Goal: Task Accomplishment & Management: Manage account settings

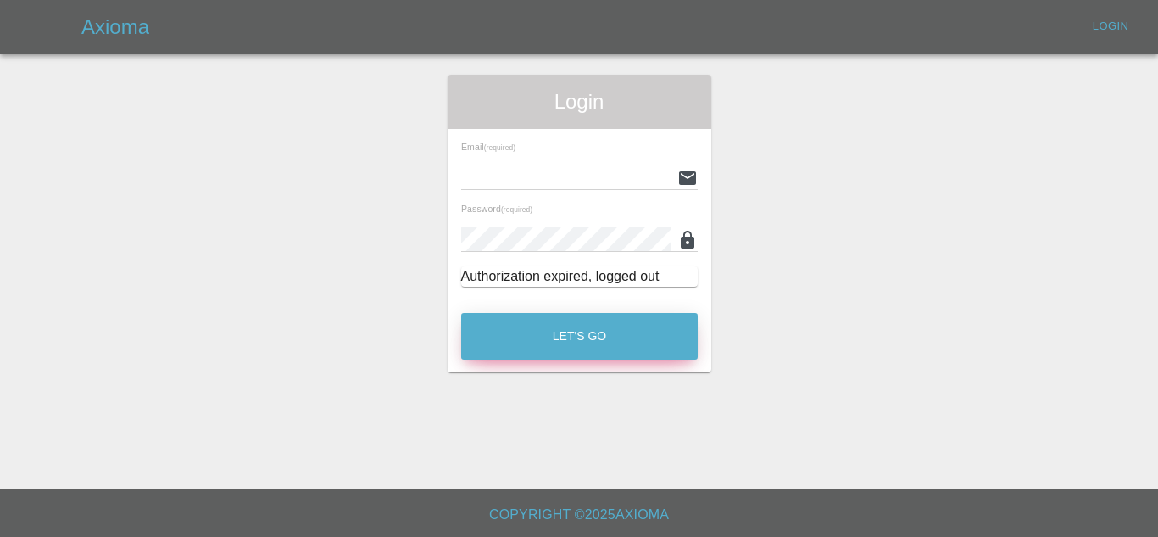
type input "ankur.mehta@axioma.co.uk"
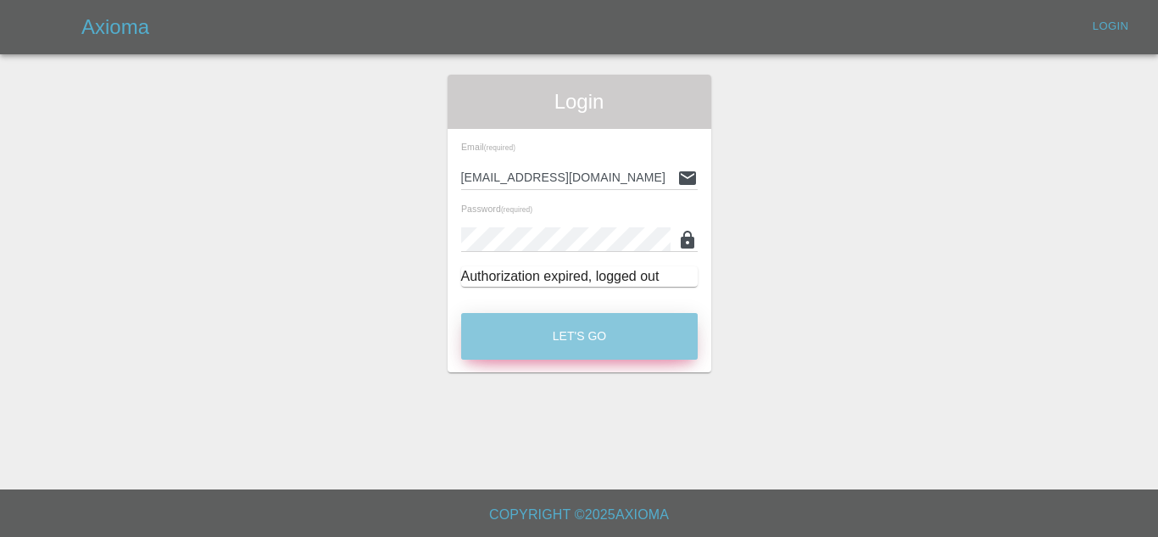
click at [538, 336] on button "Let's Go" at bounding box center [579, 336] width 237 height 47
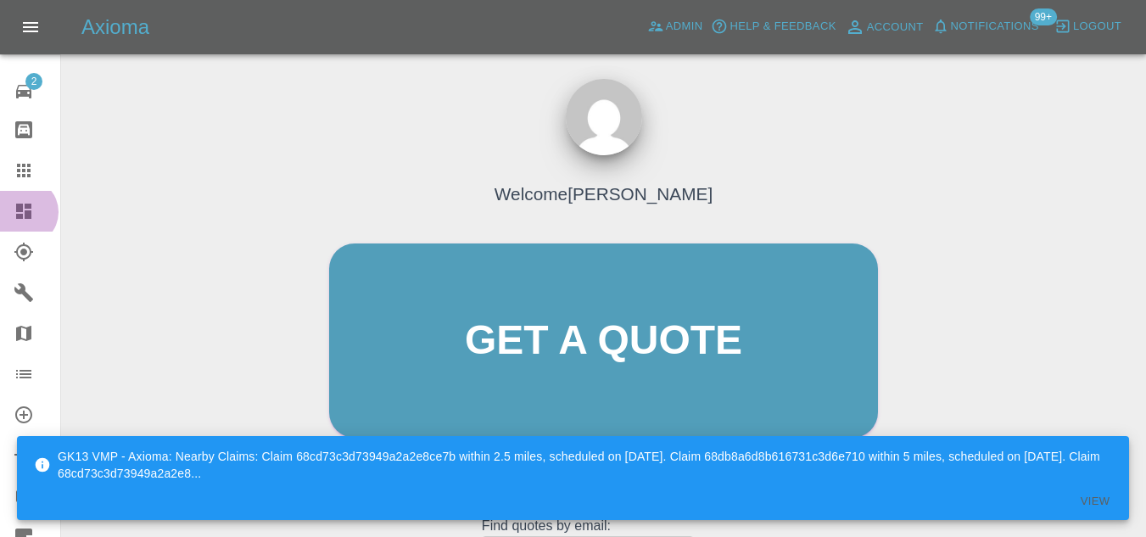
click at [25, 212] on icon at bounding box center [23, 211] width 15 height 15
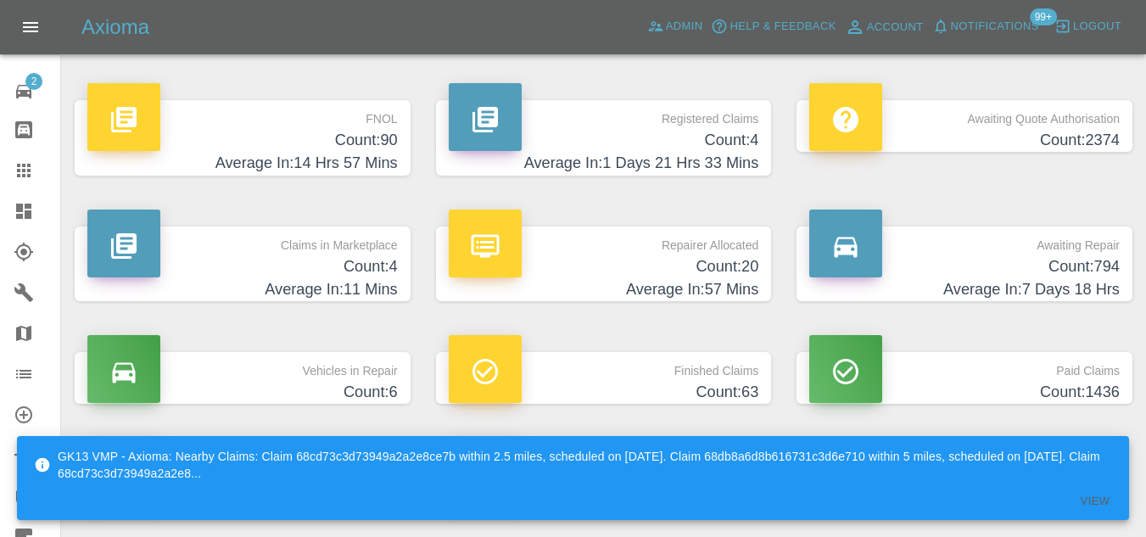
click at [361, 147] on h4 "Count: 90" at bounding box center [242, 140] width 310 height 23
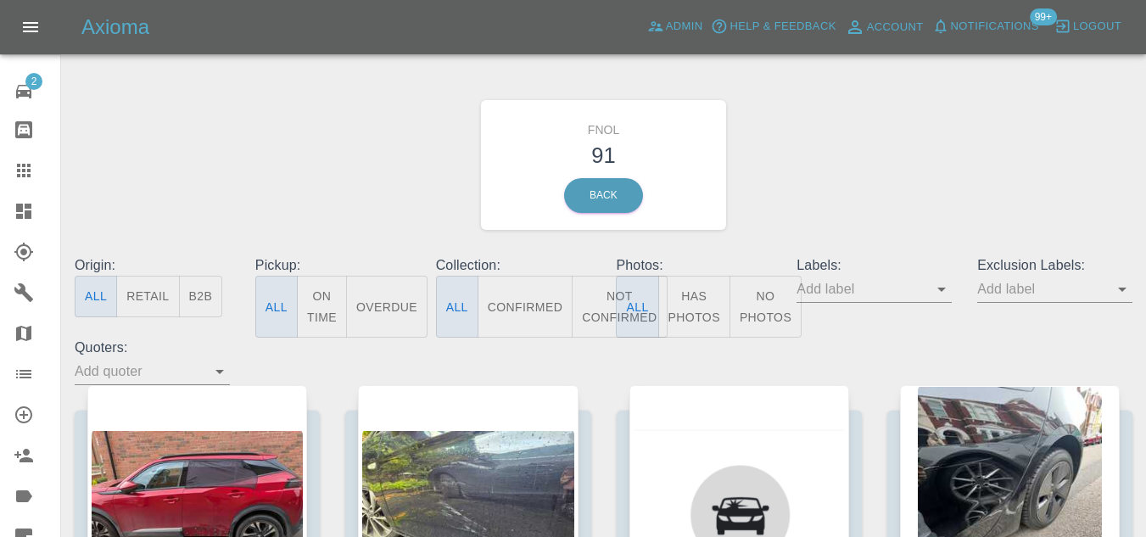
click at [696, 310] on button "Has Photos" at bounding box center [694, 307] width 72 height 62
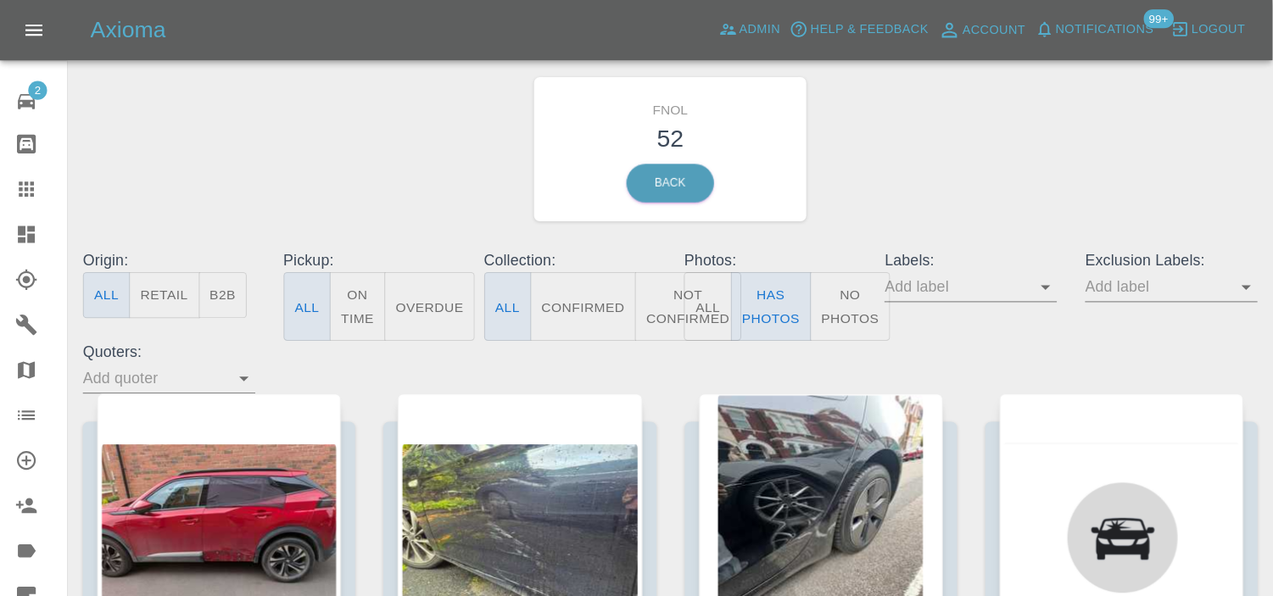
scroll to position [85, 0]
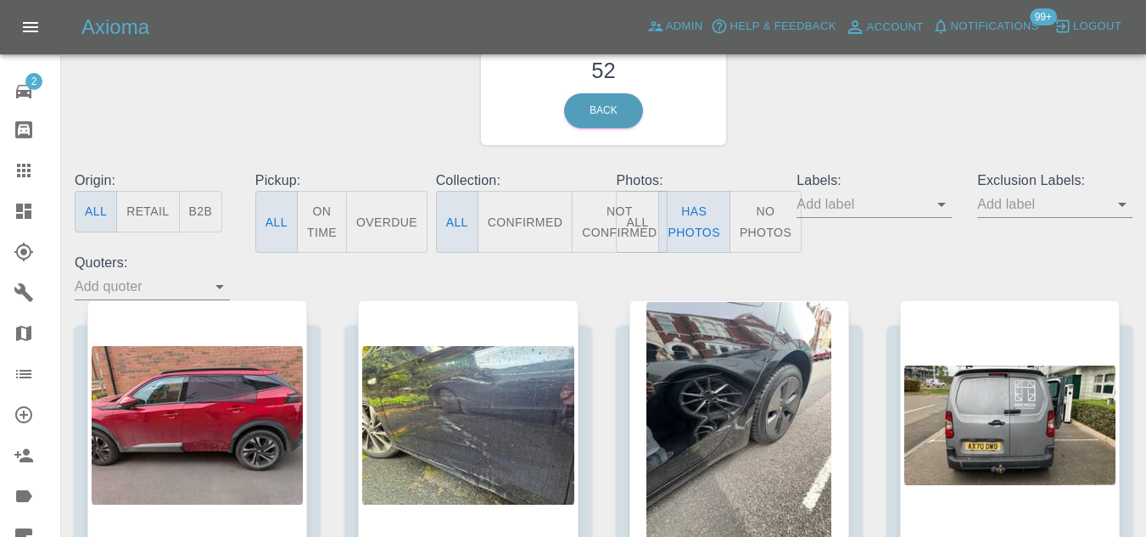
type button "true"
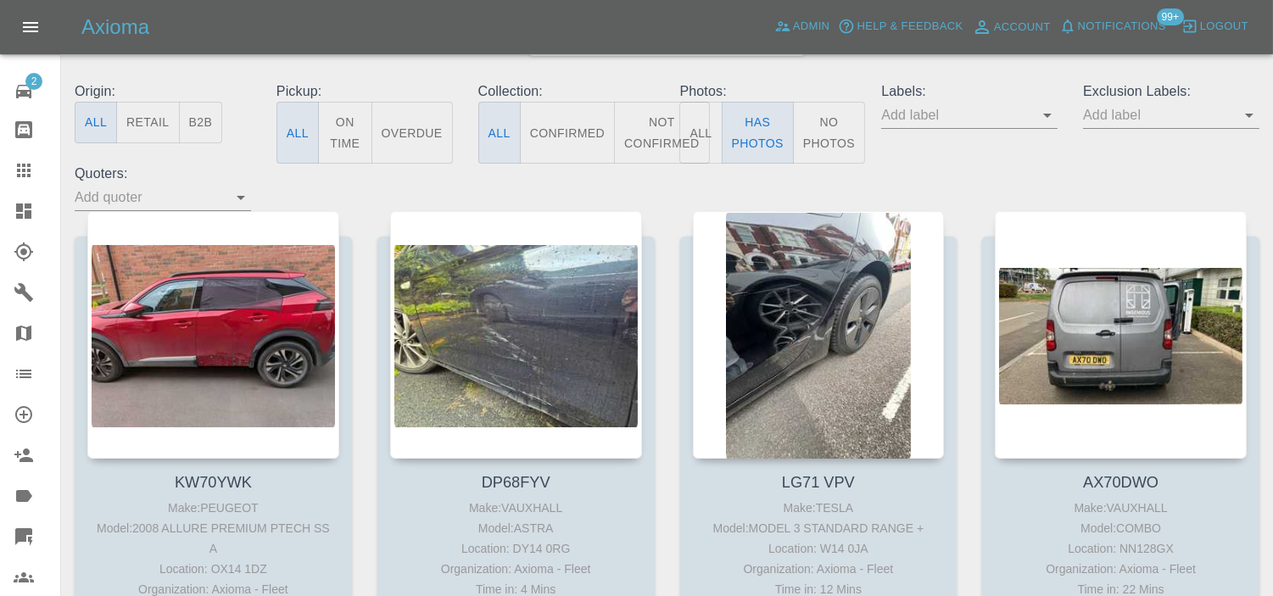
scroll to position [0, 0]
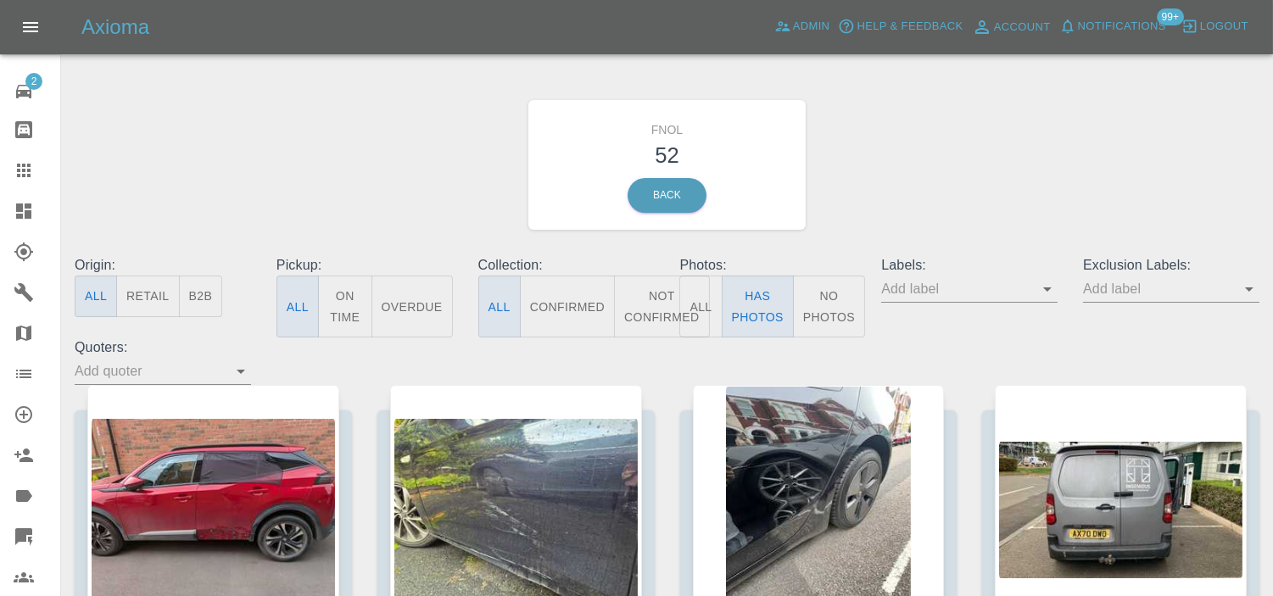
click at [20, 204] on icon at bounding box center [23, 211] width 15 height 15
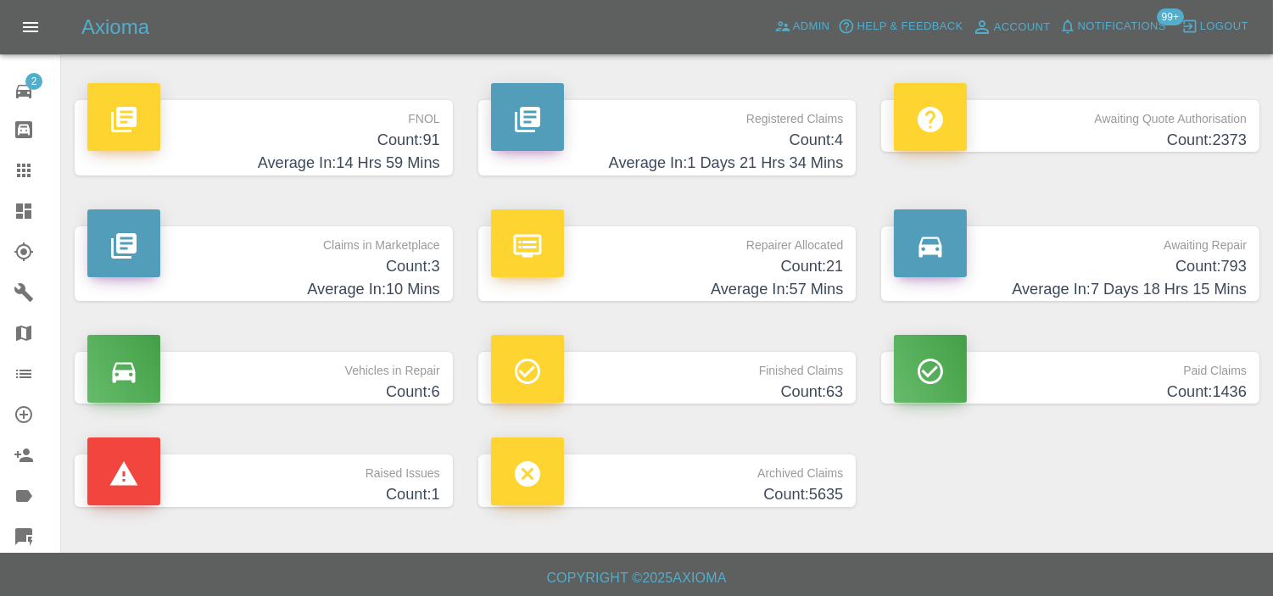
drag, startPoint x: 769, startPoint y: 273, endPoint x: 497, endPoint y: 14, distance: 376.1
click at [769, 273] on h4 "Count: 21" at bounding box center [667, 266] width 353 height 23
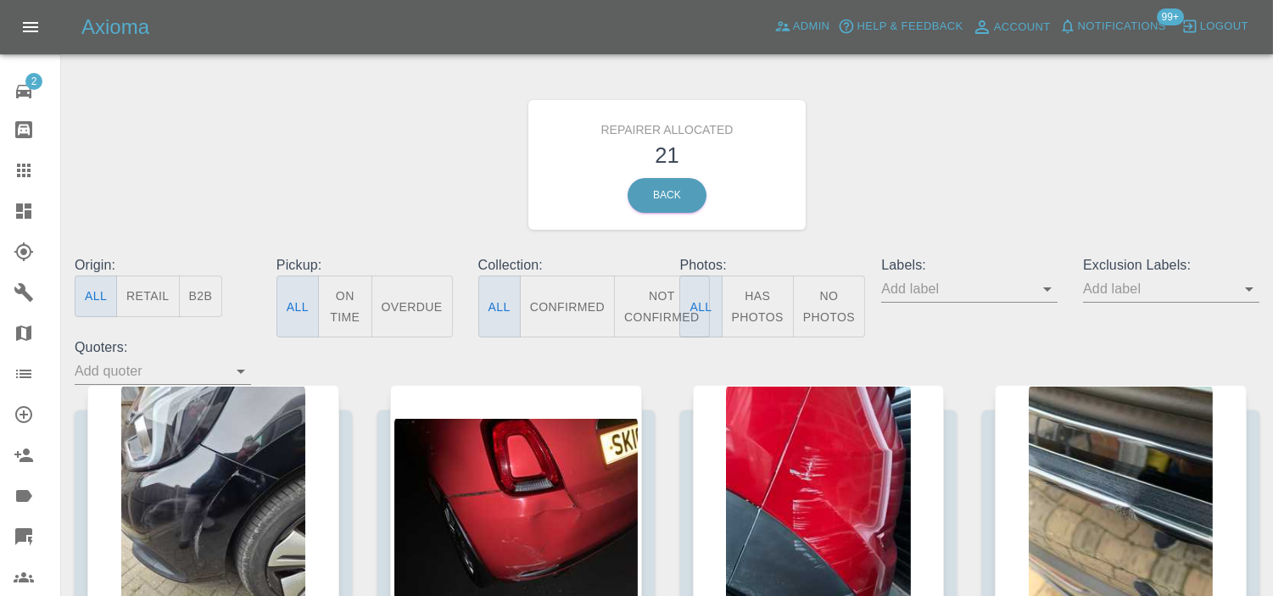
click at [217, 302] on button "B2B" at bounding box center [201, 297] width 44 height 42
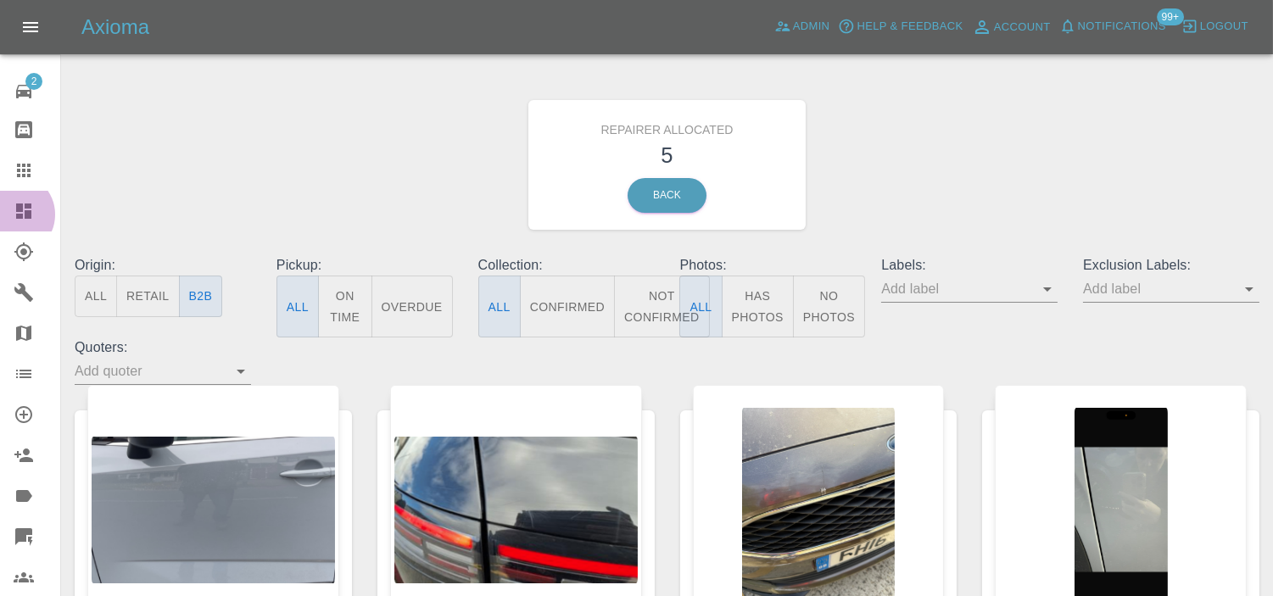
click at [14, 215] on icon at bounding box center [24, 211] width 20 height 20
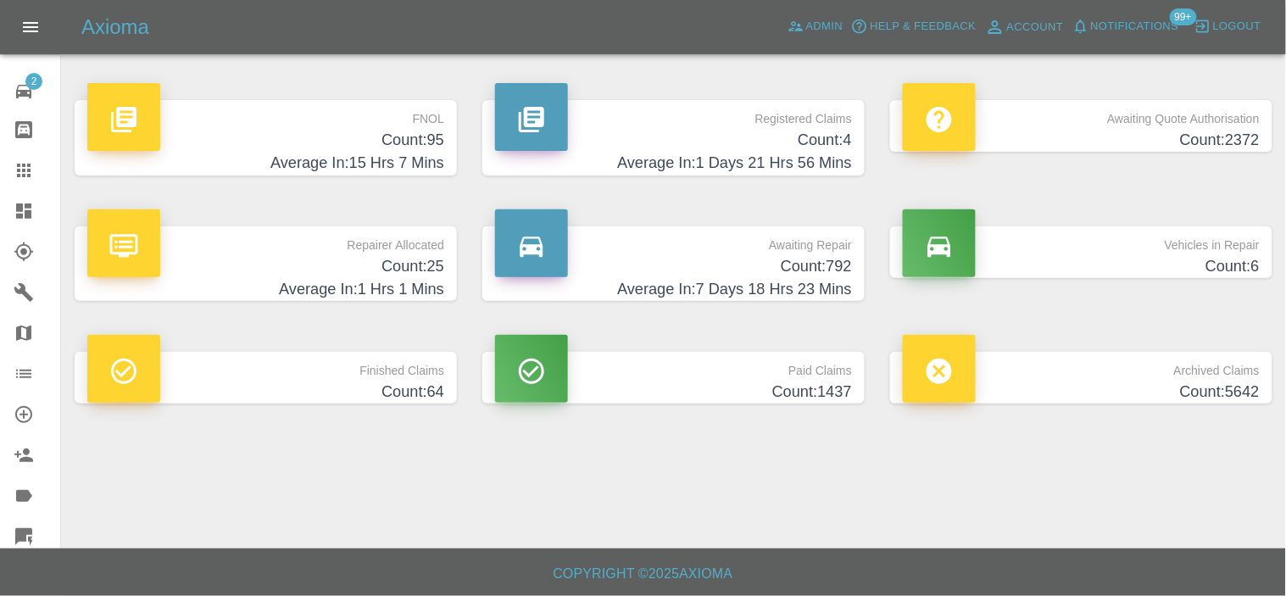
click at [421, 120] on p "FNOL" at bounding box center [265, 114] width 357 height 29
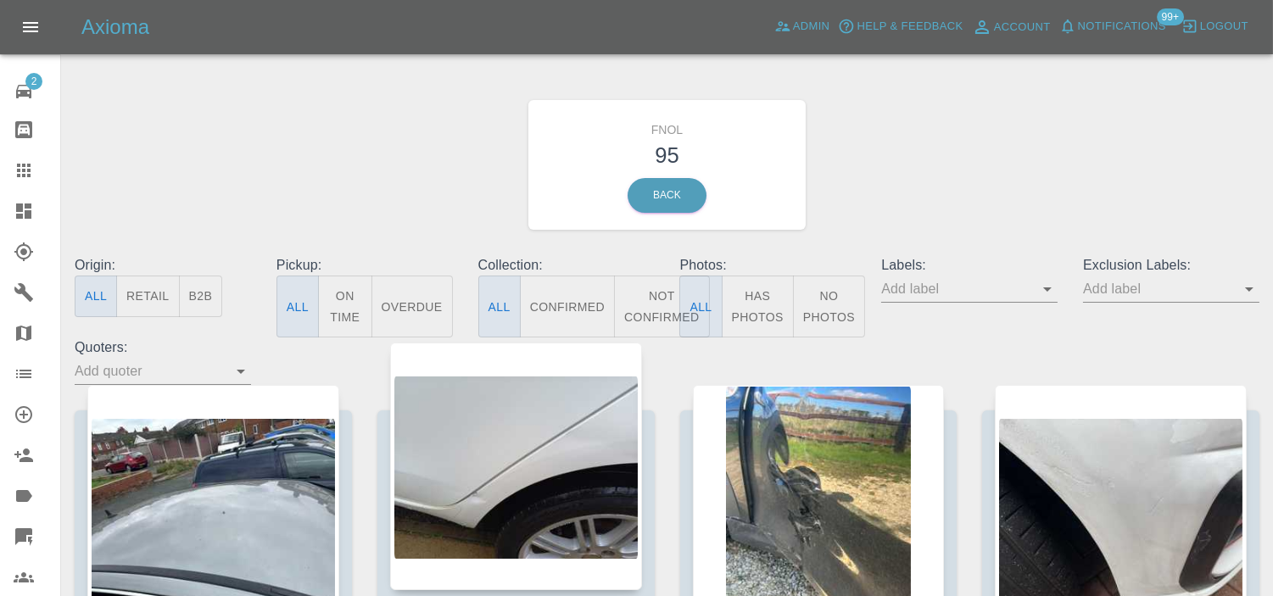
scroll to position [94, 0]
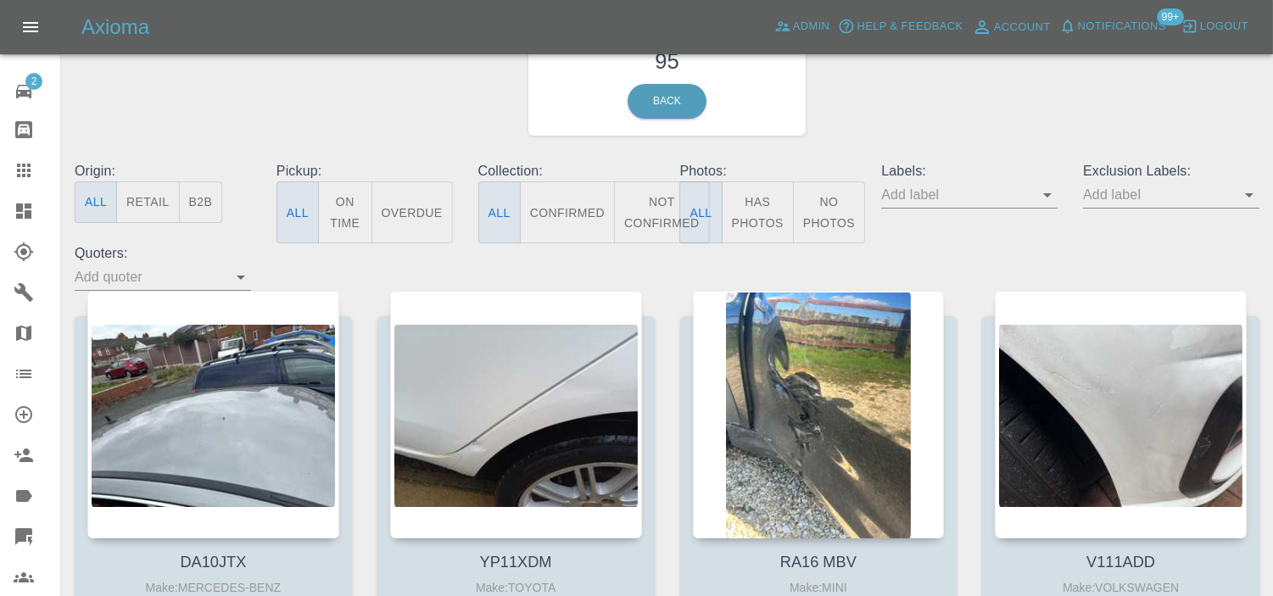
drag, startPoint x: 764, startPoint y: 199, endPoint x: 750, endPoint y: 210, distance: 18.1
click at [764, 200] on button "Has Photos" at bounding box center [758, 212] width 72 height 62
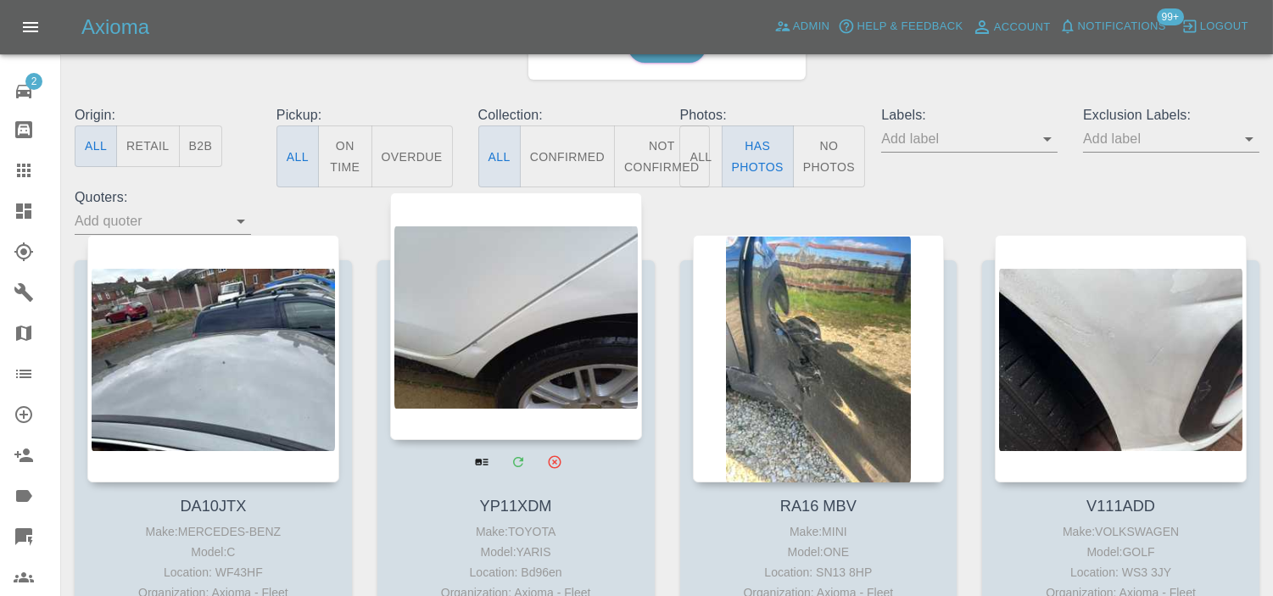
scroll to position [0, 0]
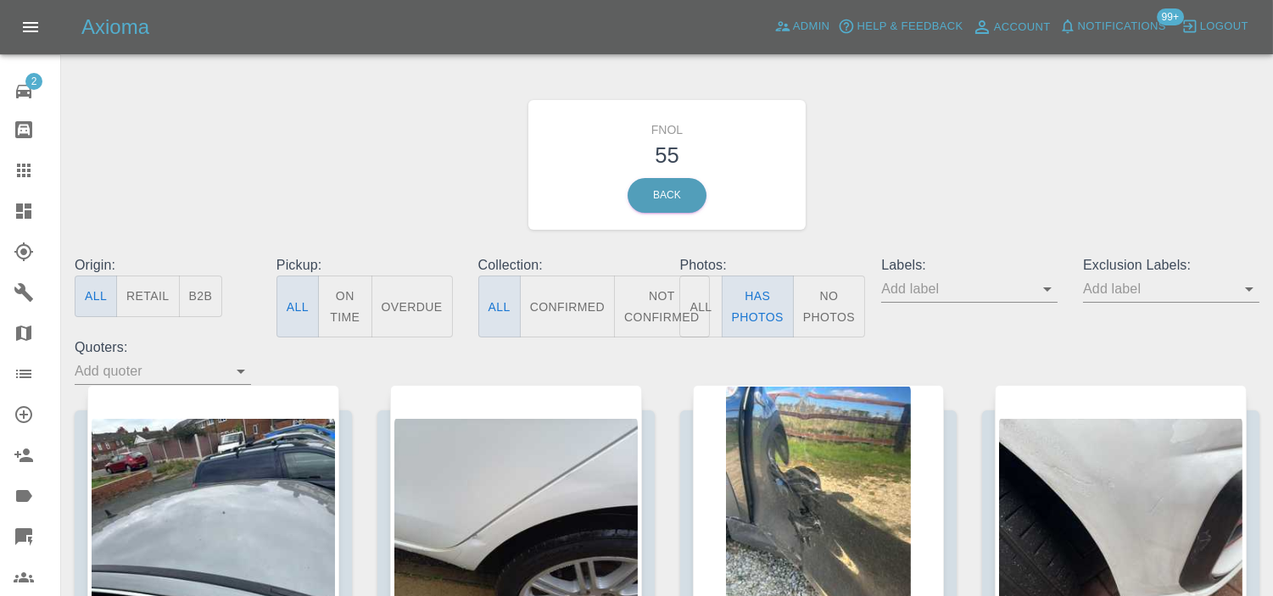
click at [1140, 294] on input "text" at bounding box center [1158, 289] width 151 height 26
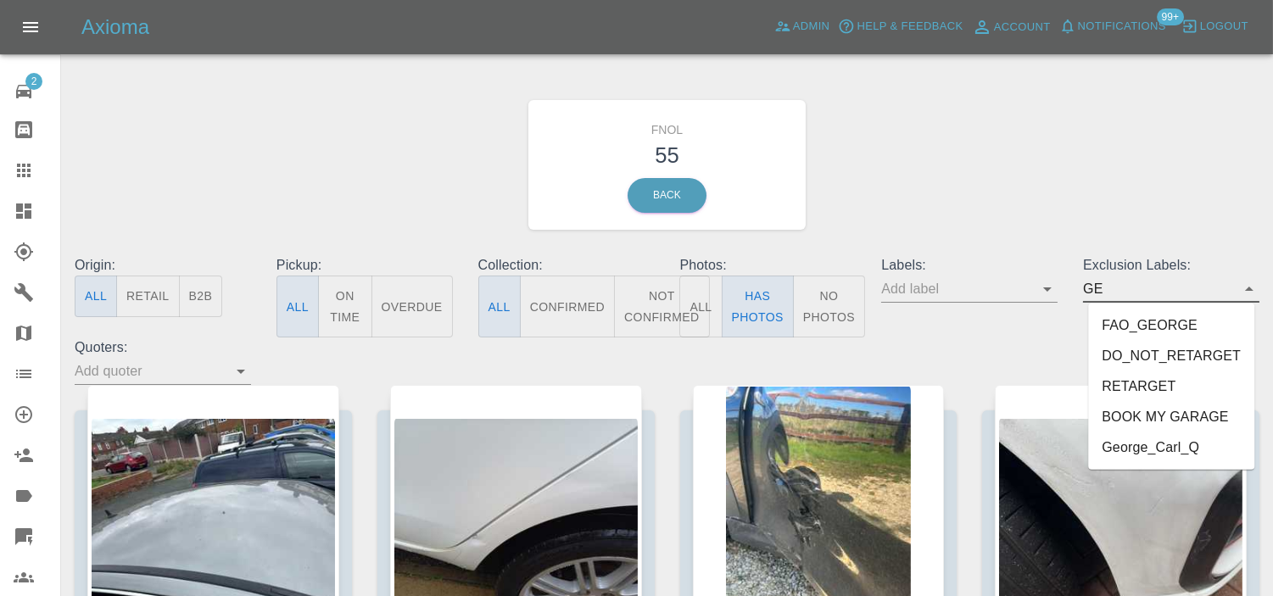
type input "GEO"
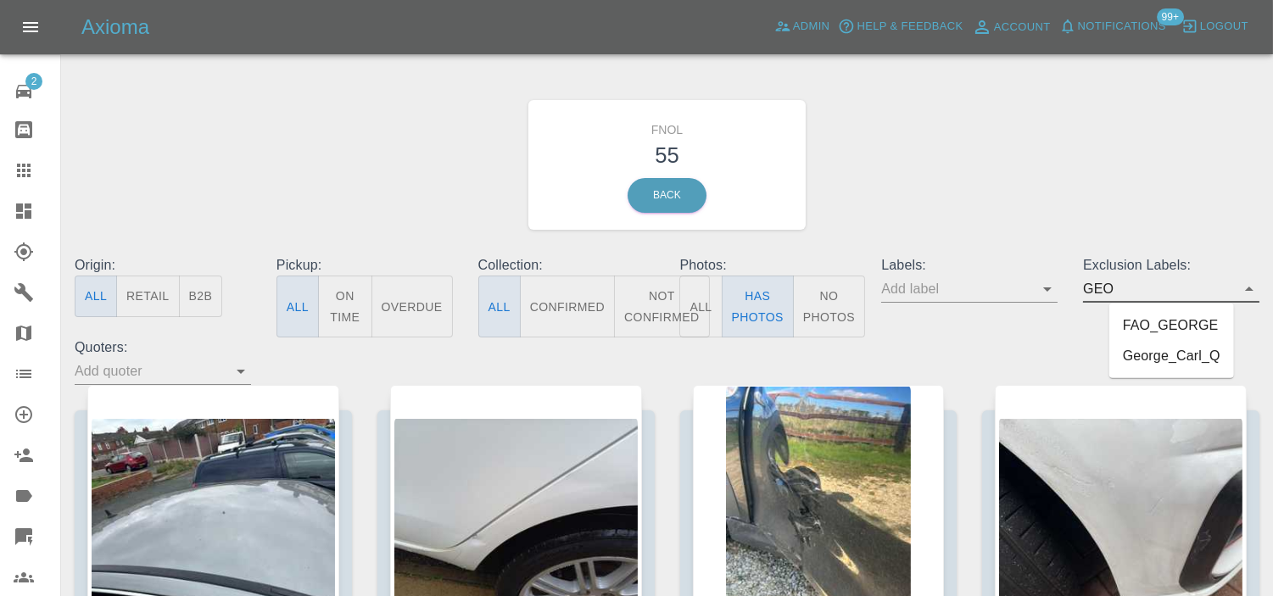
click at [1149, 374] on ul "FAO_GEORGE George_Carl_Q" at bounding box center [1171, 341] width 125 height 75
click at [1154, 360] on li "George_Carl_Q" at bounding box center [1171, 356] width 125 height 31
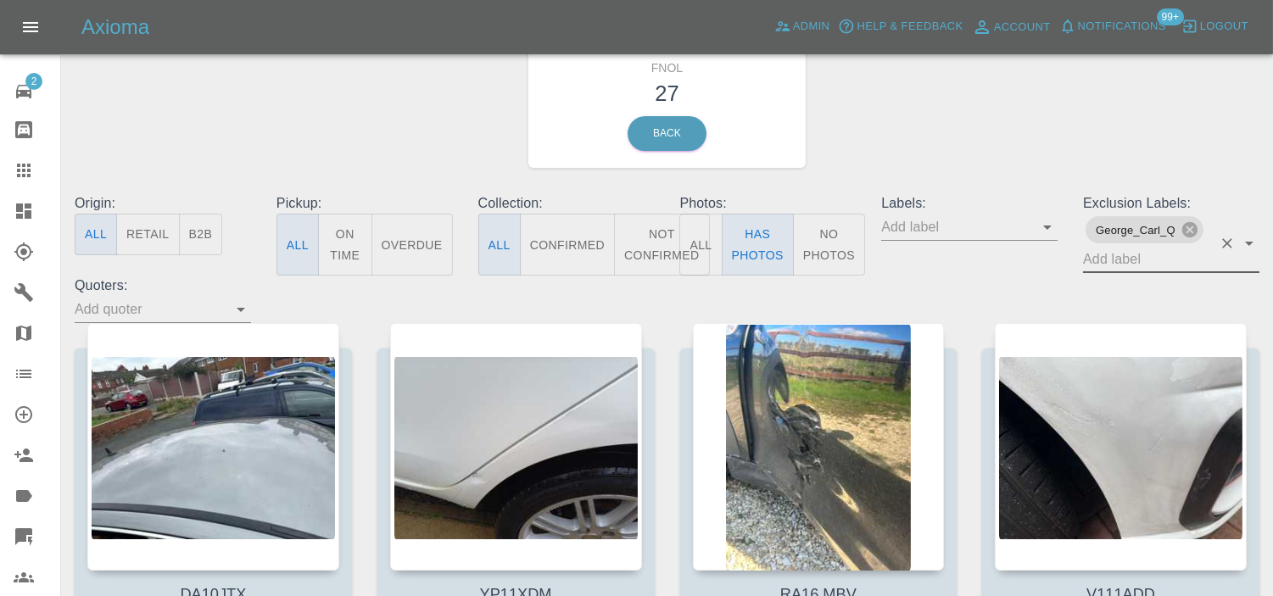
scroll to position [94, 0]
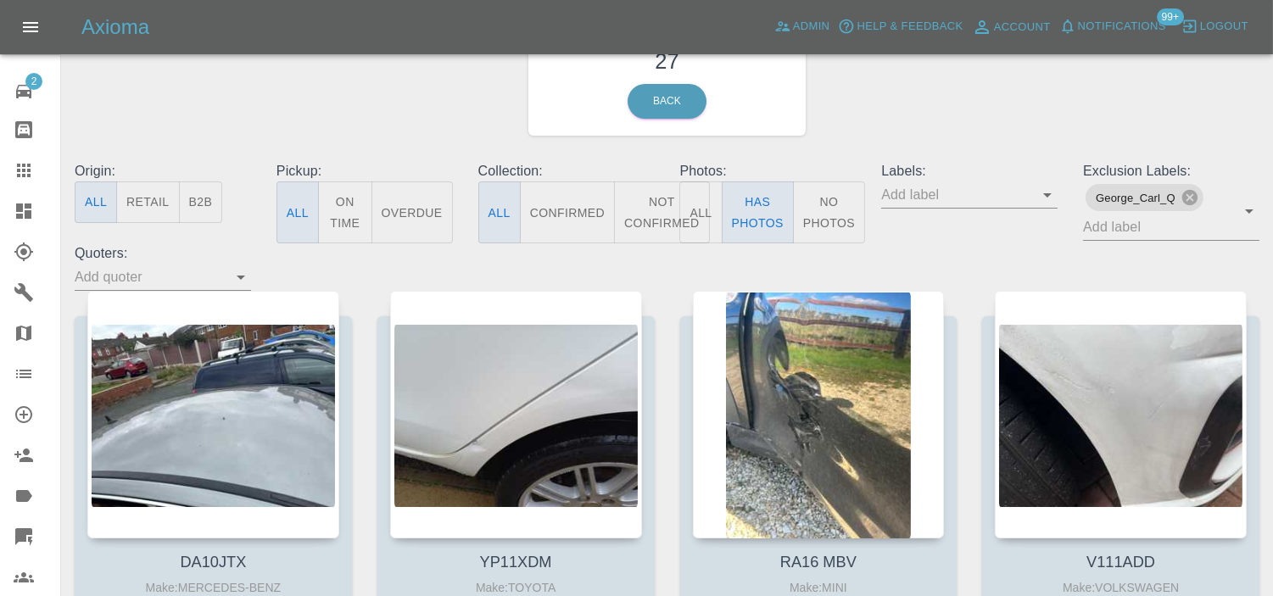
click at [377, 110] on div "FNOL 27 Back" at bounding box center [667, 70] width 1210 height 181
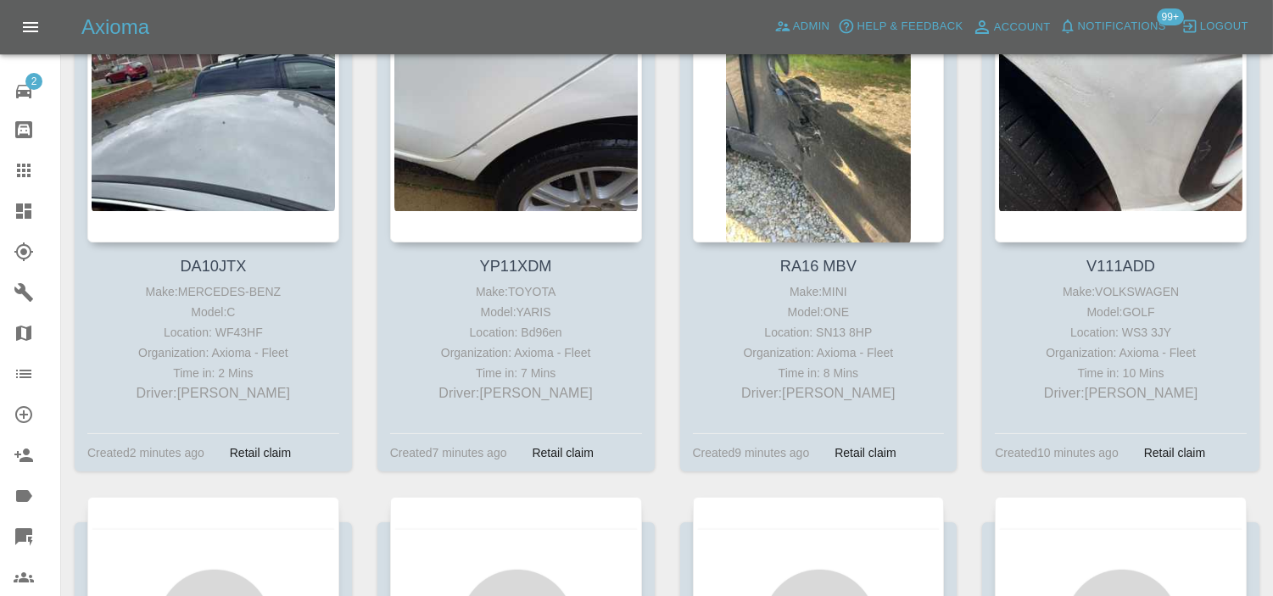
scroll to position [565, 0]
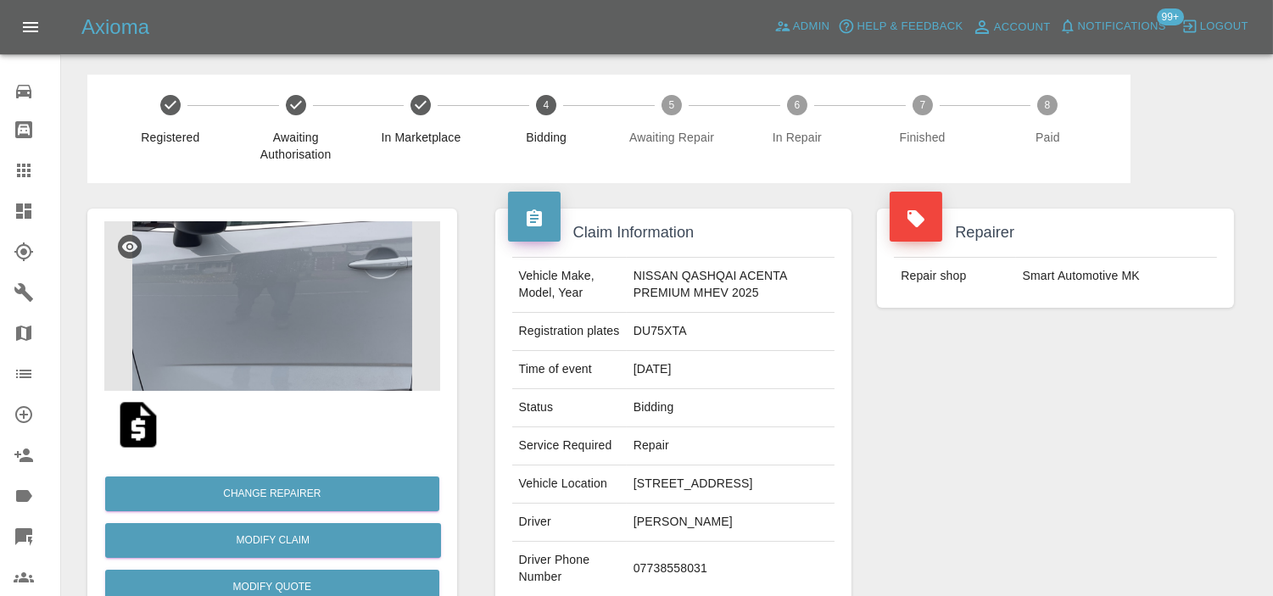
click at [293, 304] on img at bounding box center [272, 306] width 336 height 170
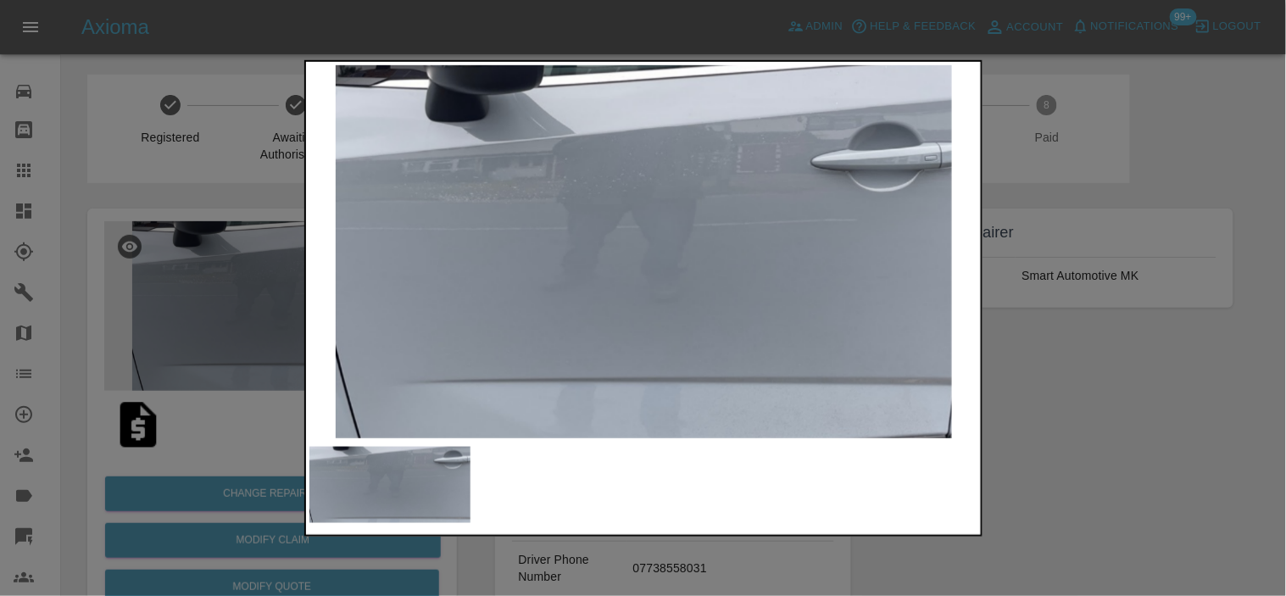
click at [563, 282] on img at bounding box center [645, 250] width 670 height 373
click at [663, 168] on img at bounding box center [645, 250] width 670 height 373
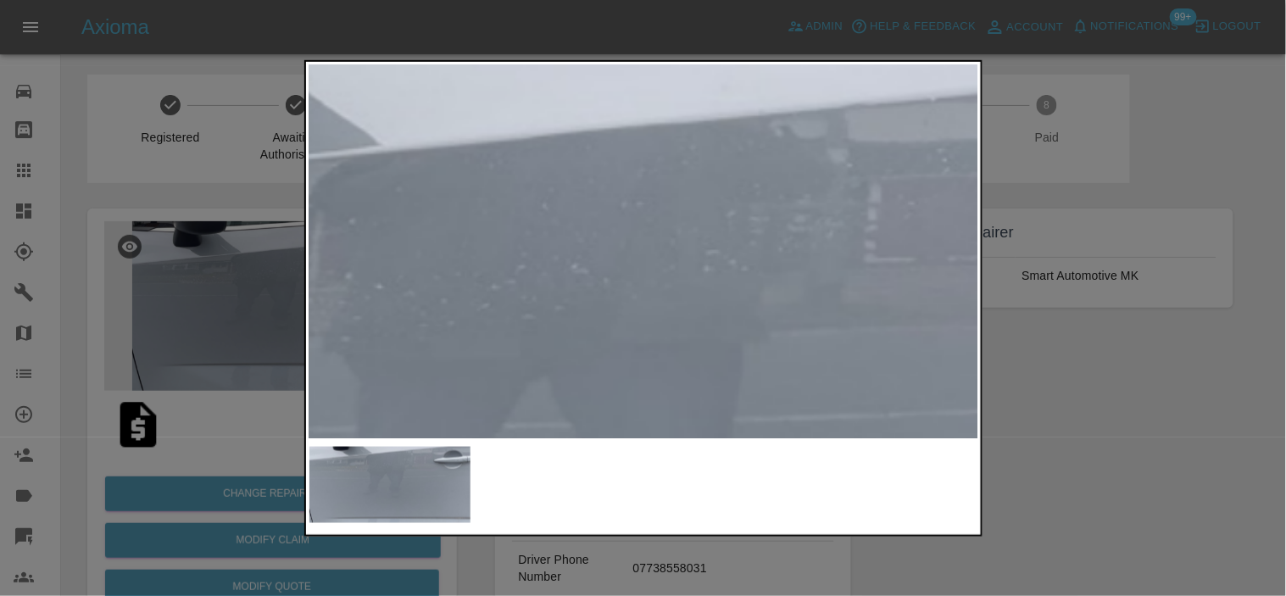
click at [582, 258] on img at bounding box center [585, 500] width 2010 height 1120
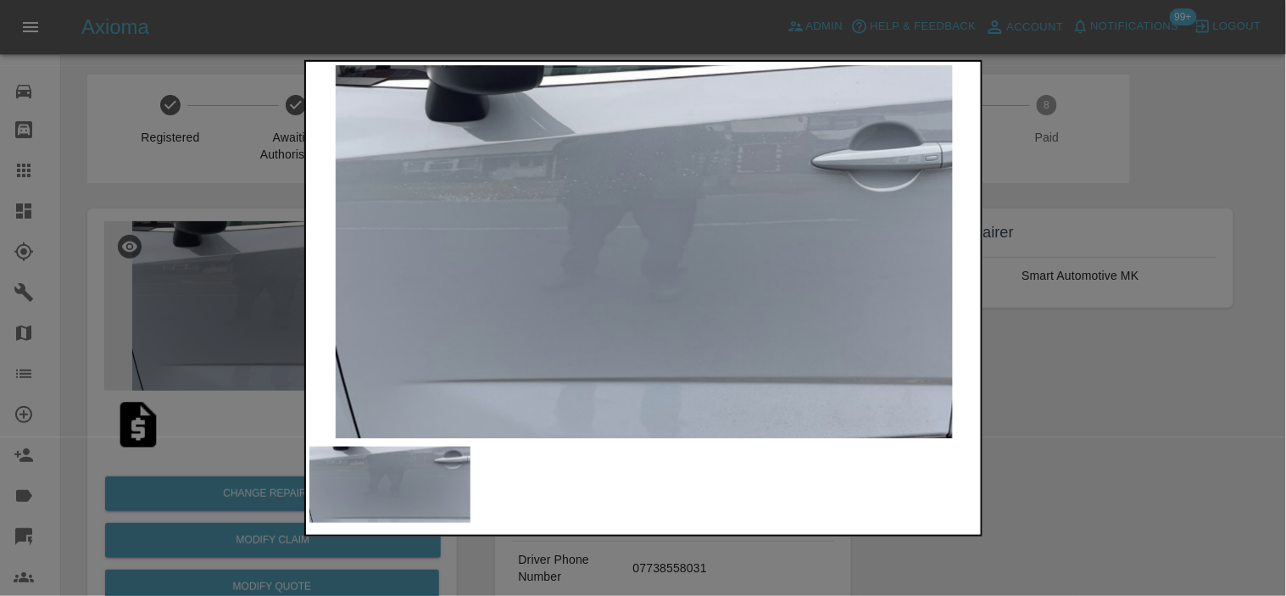
click at [461, 282] on img at bounding box center [645, 250] width 670 height 373
click at [151, 159] on div at bounding box center [643, 298] width 1286 height 596
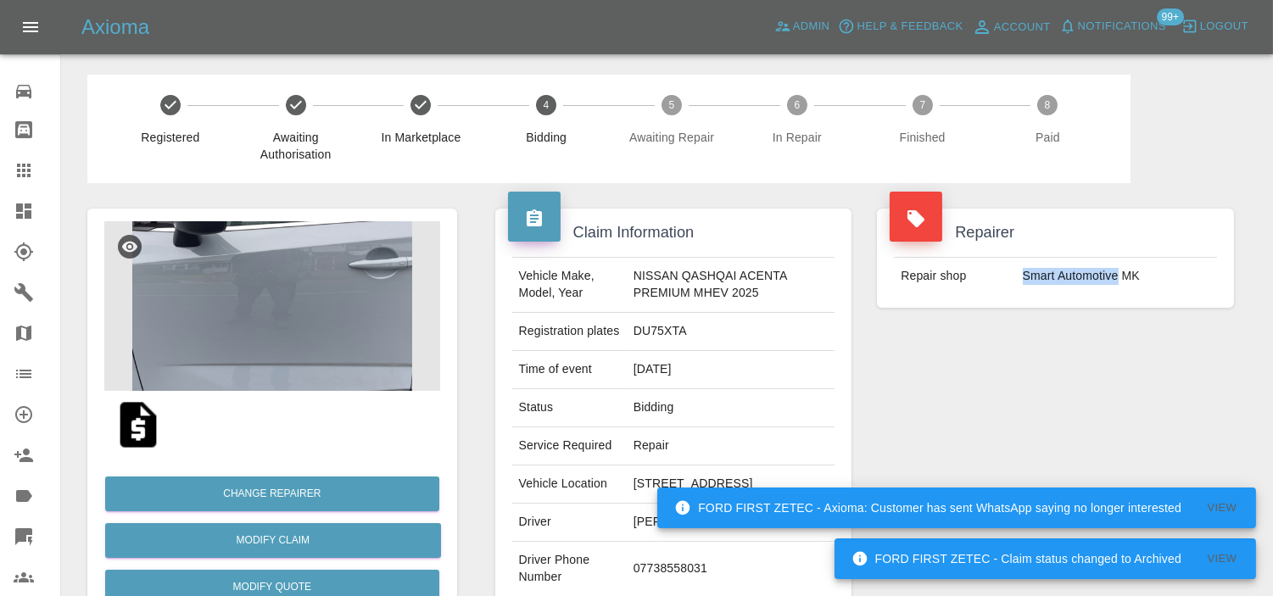
drag, startPoint x: 1023, startPoint y: 280, endPoint x: 1118, endPoint y: 288, distance: 95.4
click at [1118, 288] on td "Smart Automotive MK" at bounding box center [1116, 276] width 201 height 37
copy td "Smart Automotive"
click at [665, 329] on td "DU75XTA" at bounding box center [731, 332] width 209 height 38
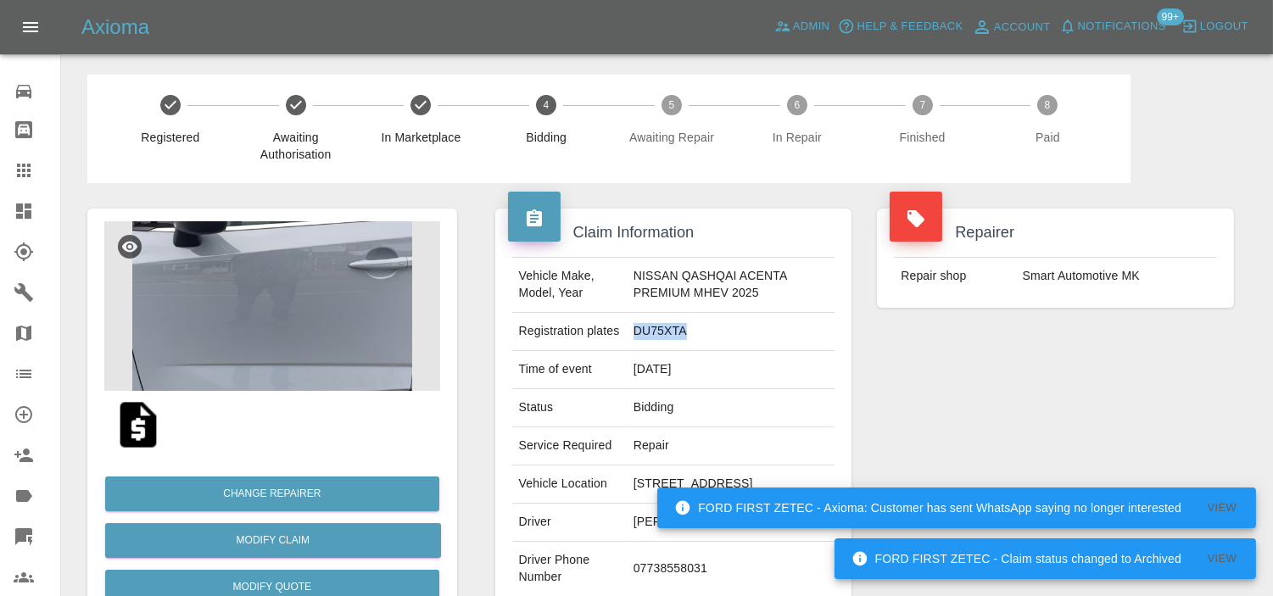
copy td "DU75XTA"
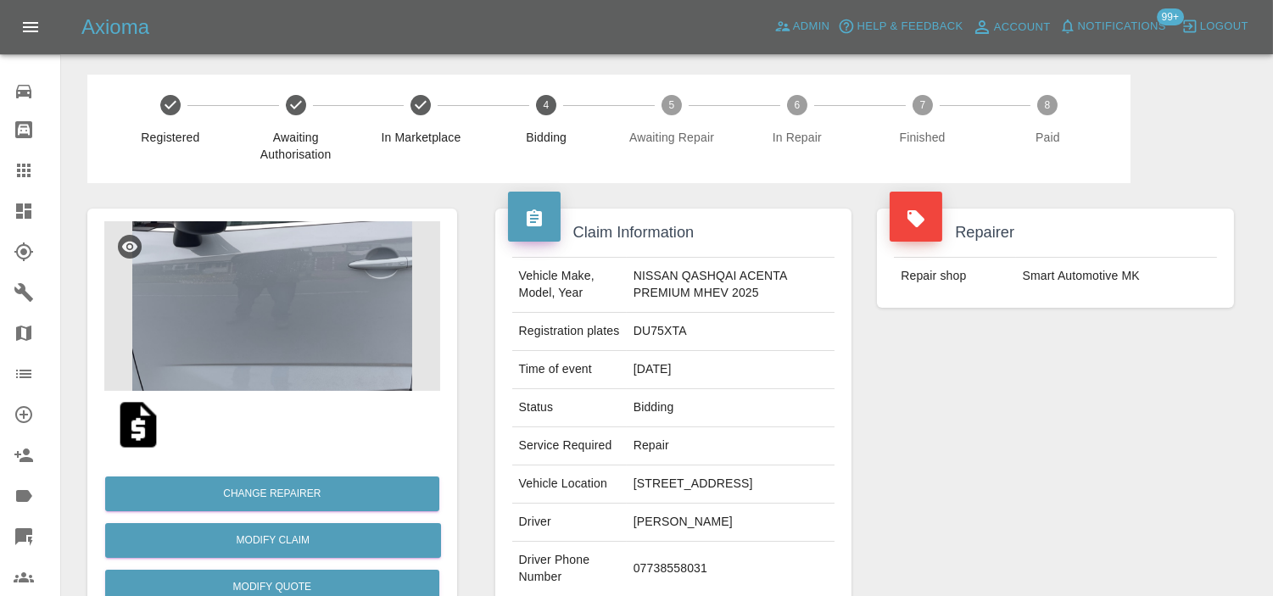
drag, startPoint x: 628, startPoint y: 293, endPoint x: 571, endPoint y: 297, distance: 57.0
click at [608, 294] on td "Vehicle Make, Model, Year" at bounding box center [569, 285] width 114 height 55
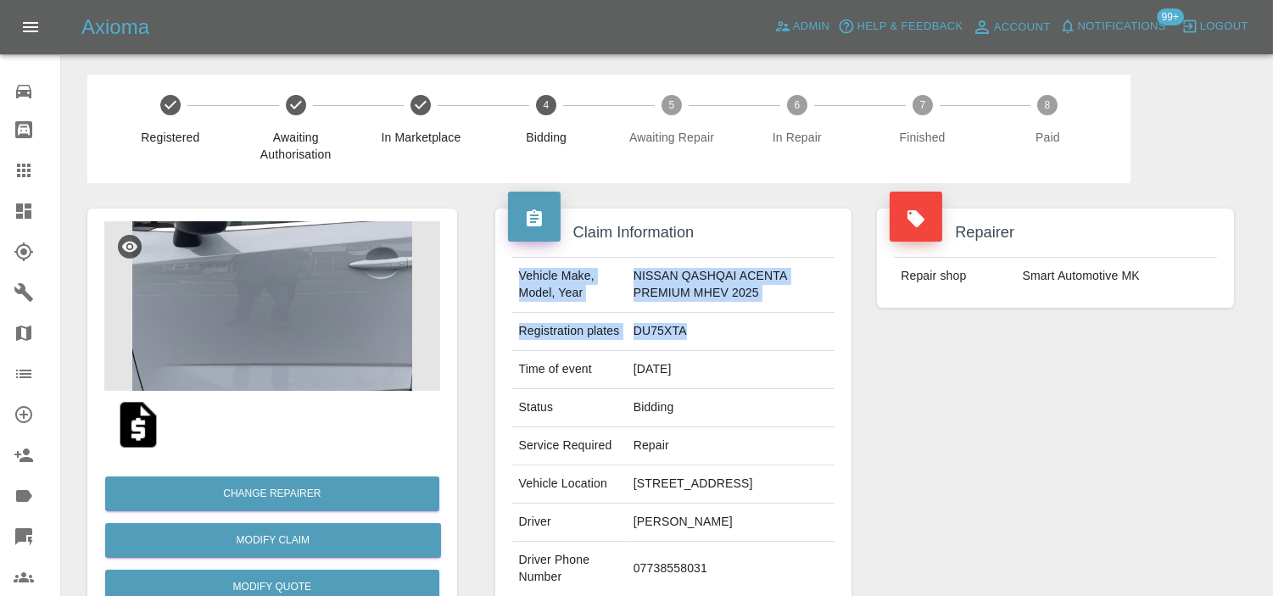
drag, startPoint x: 698, startPoint y: 332, endPoint x: 510, endPoint y: 276, distance: 196.2
click at [510, 276] on div "Vehicle Make, Model, Year NISSAN QASHQAI ACENTA PREMIUM MHEV 2025 Registration …" at bounding box center [673, 426] width 349 height 339
copy tbody "Vehicle Make, Model, Year NISSAN QASHQAI ACENTA PREMIUM MHEV 2025 Registration …"
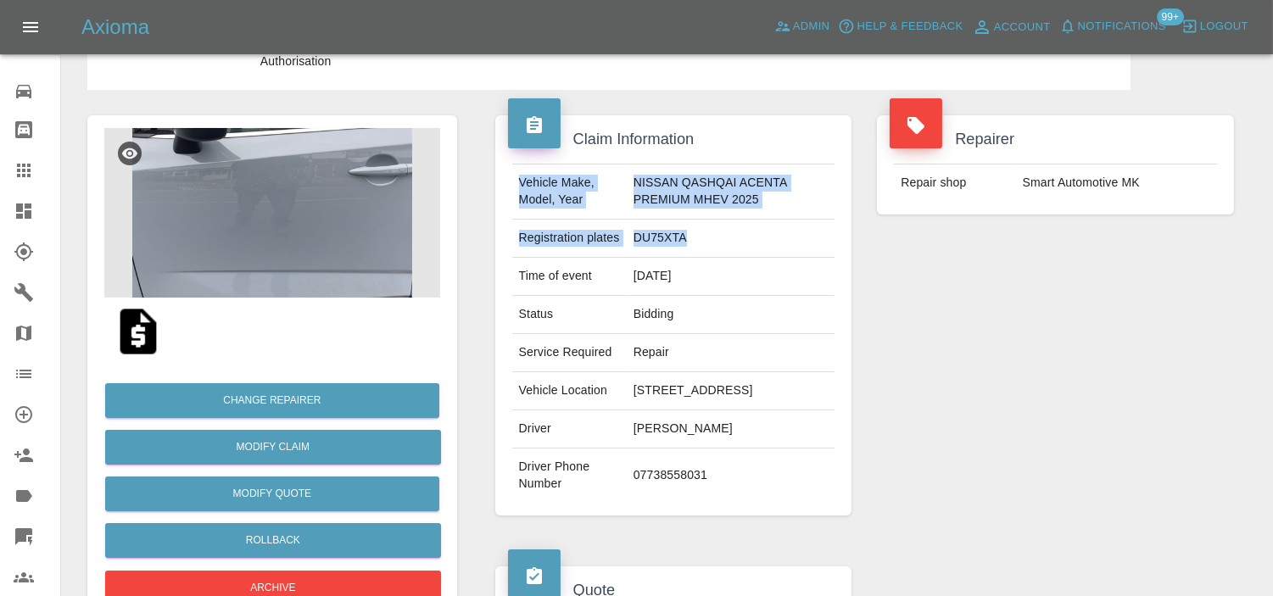
scroll to position [282, 0]
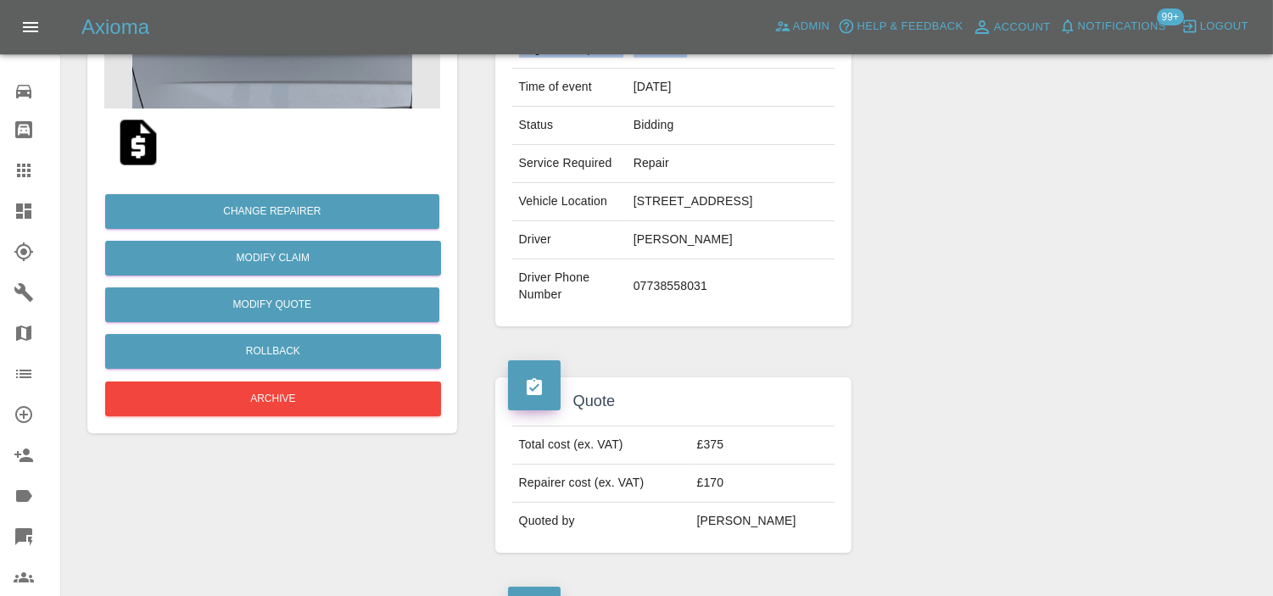
drag, startPoint x: 717, startPoint y: 312, endPoint x: 513, endPoint y: 219, distance: 224.6
click at [513, 219] on tbody "Vehicle Make, Model, Year NISSAN QASHQAI ACENTA PREMIUM MHEV 2025 Registration …" at bounding box center [673, 144] width 323 height 338
copy tbody "Vehicle Location 45, Corwen Road, Tilehurst, Berkshire, RG30 4SH Driver Christo…"
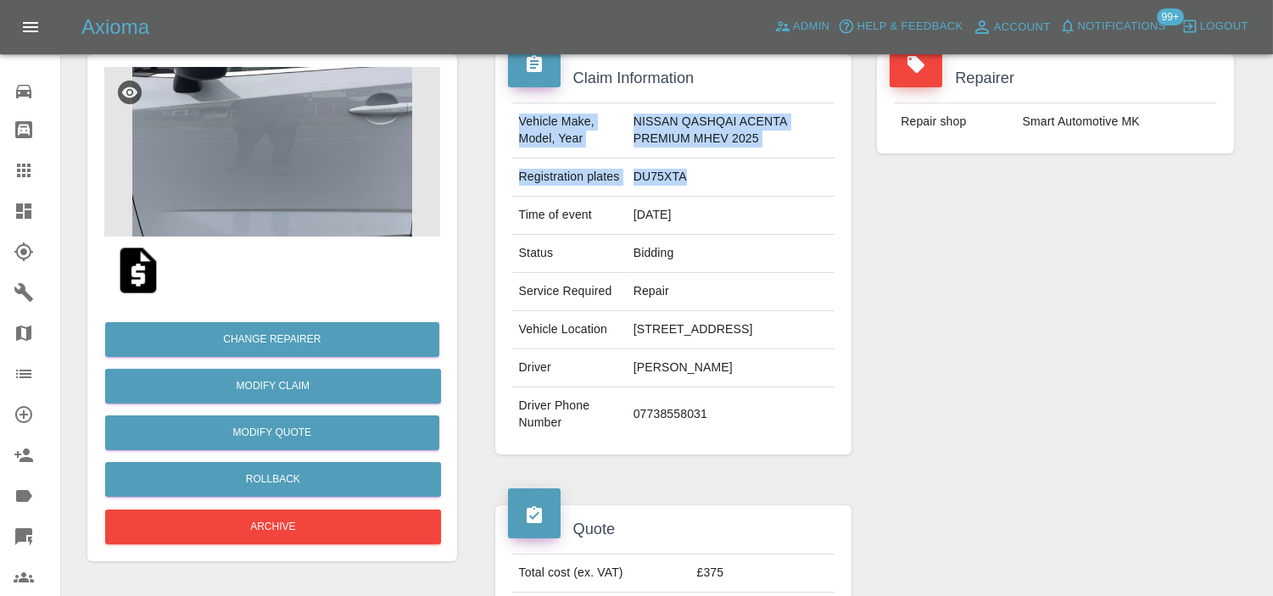
scroll to position [0, 0]
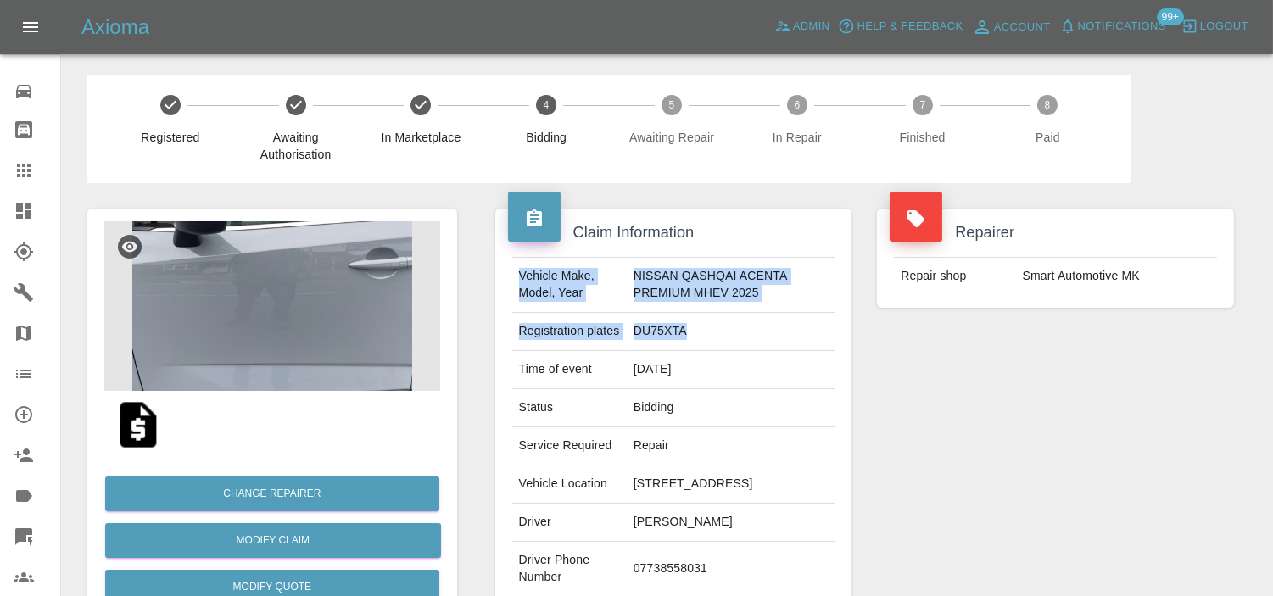
click at [323, 258] on img at bounding box center [272, 306] width 336 height 170
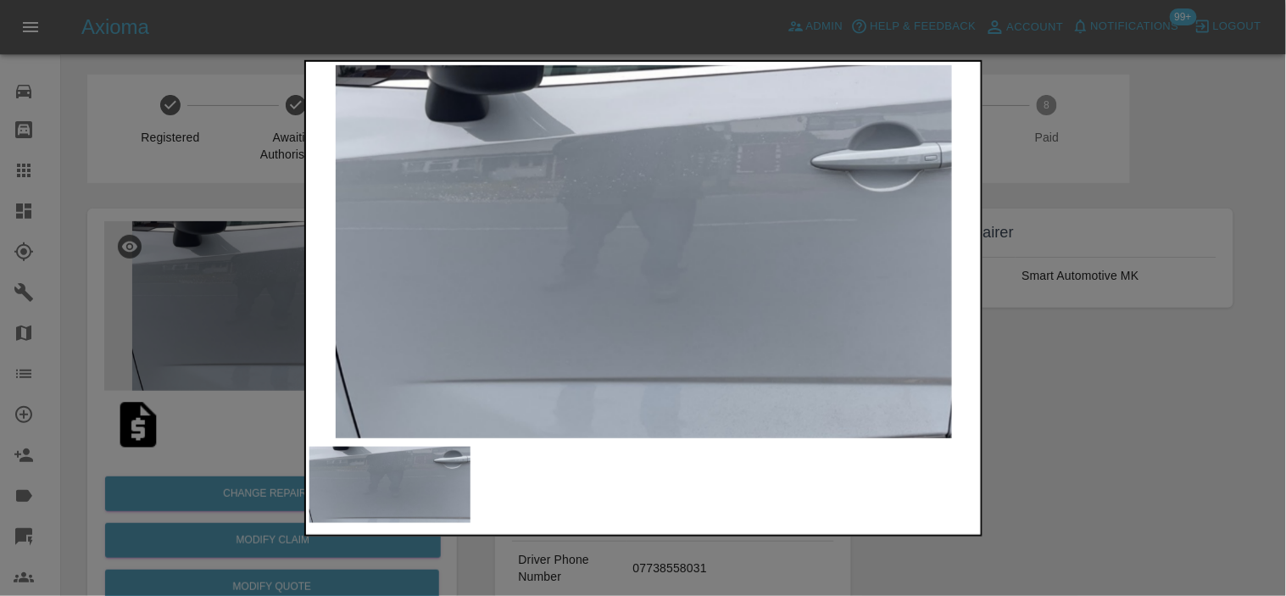
click at [310, 297] on img at bounding box center [645, 250] width 670 height 373
click at [148, 297] on div at bounding box center [643, 298] width 1286 height 596
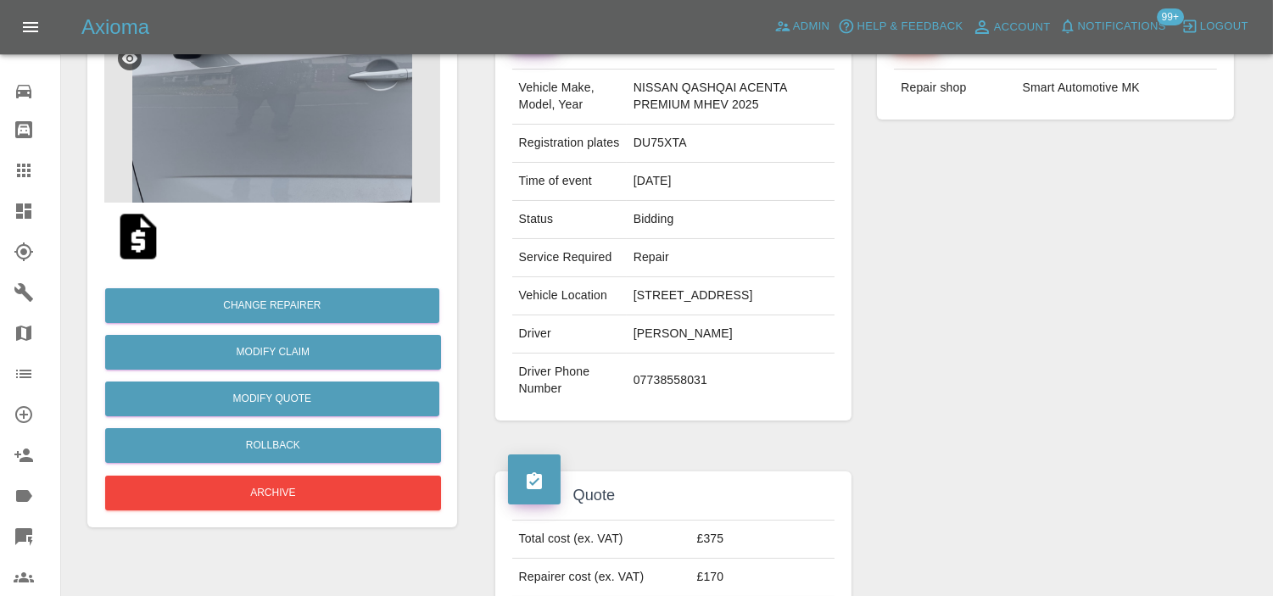
scroll to position [471, 0]
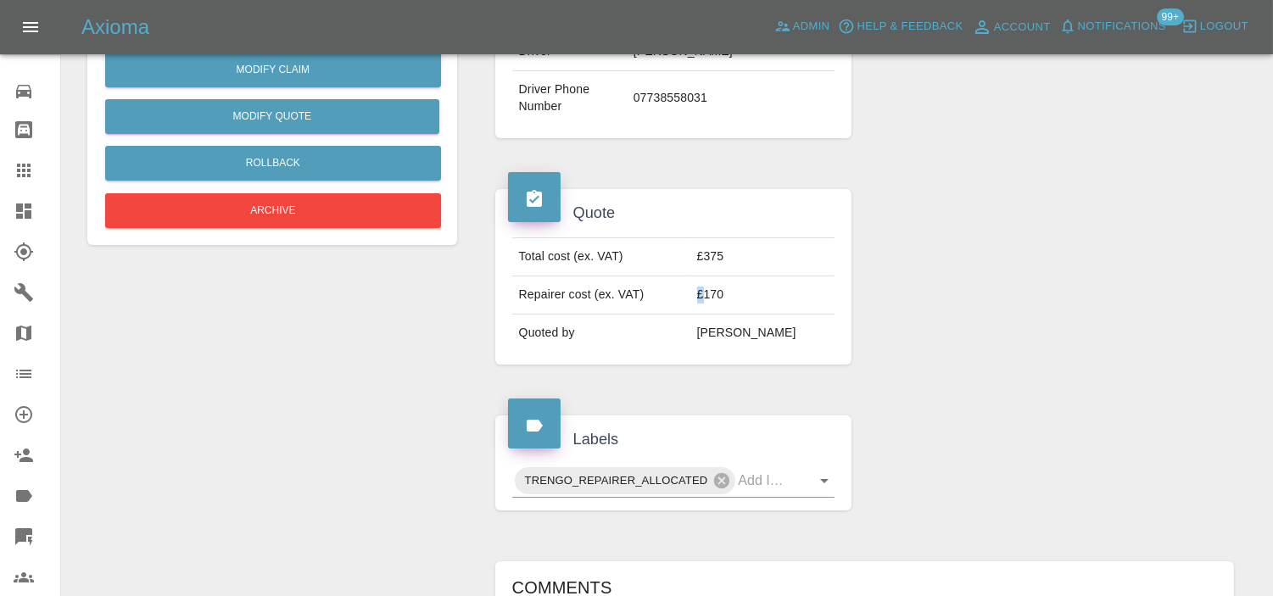
drag, startPoint x: 729, startPoint y: 307, endPoint x: 711, endPoint y: 318, distance: 21.7
click at [711, 315] on tr "Repairer cost (ex. VAT) £170" at bounding box center [673, 295] width 323 height 38
copy tr "£"
drag, startPoint x: 735, startPoint y: 317, endPoint x: 722, endPoint y: 314, distance: 13.2
click at [722, 314] on td "£170" at bounding box center [762, 295] width 145 height 38
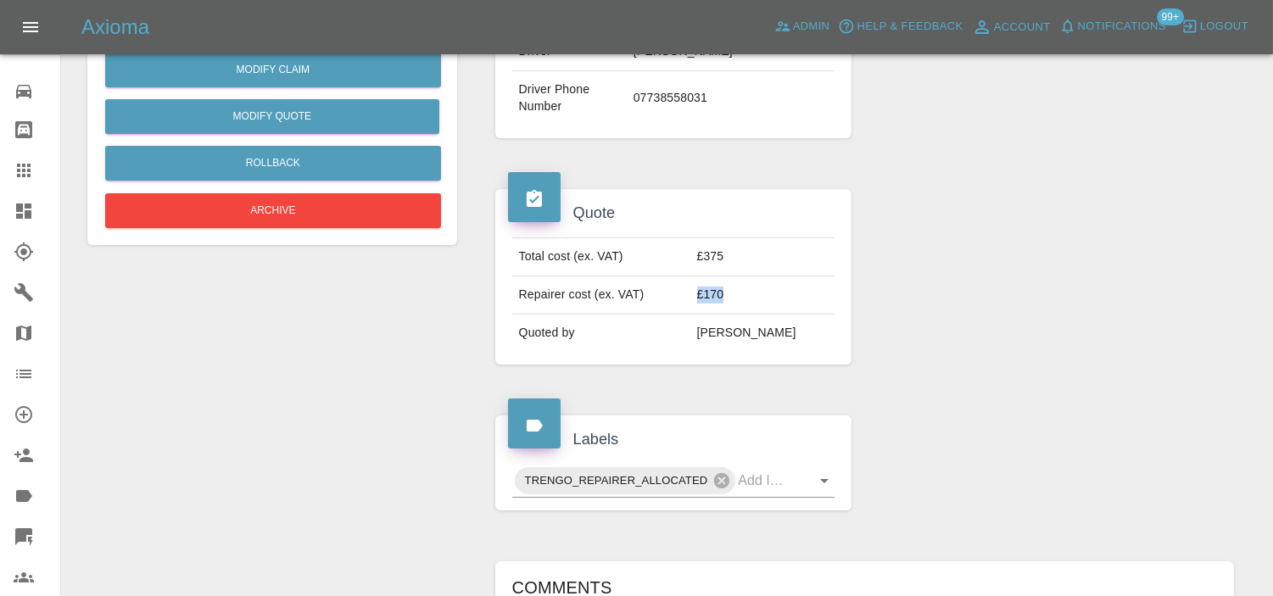
copy td "£170"
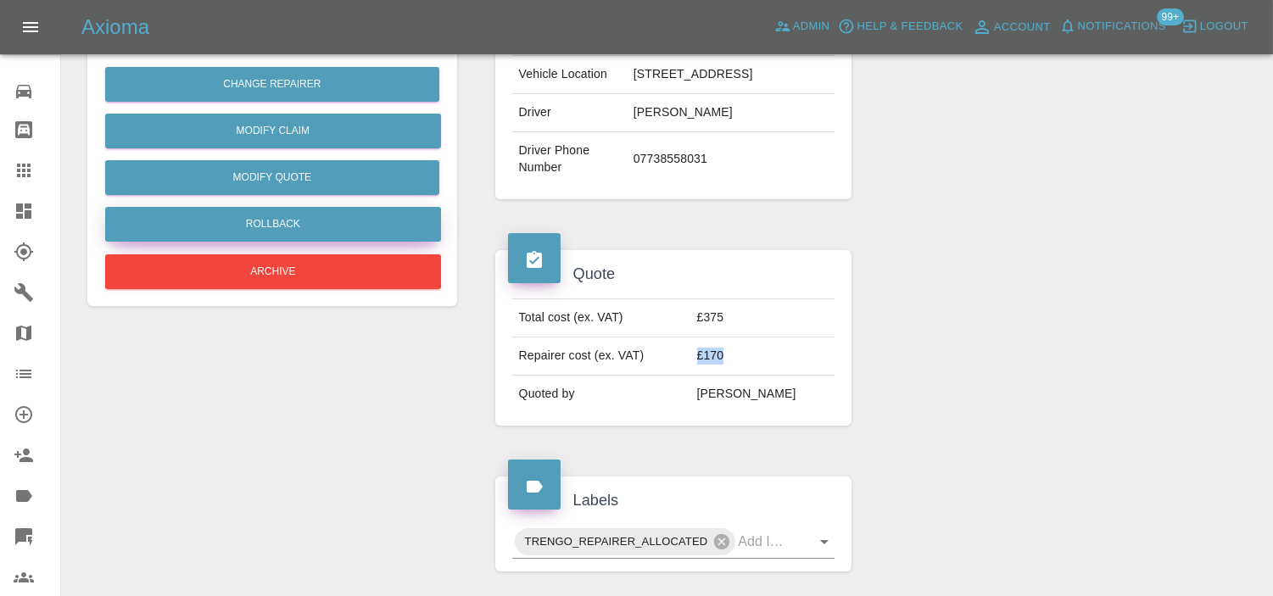
scroll to position [377, 0]
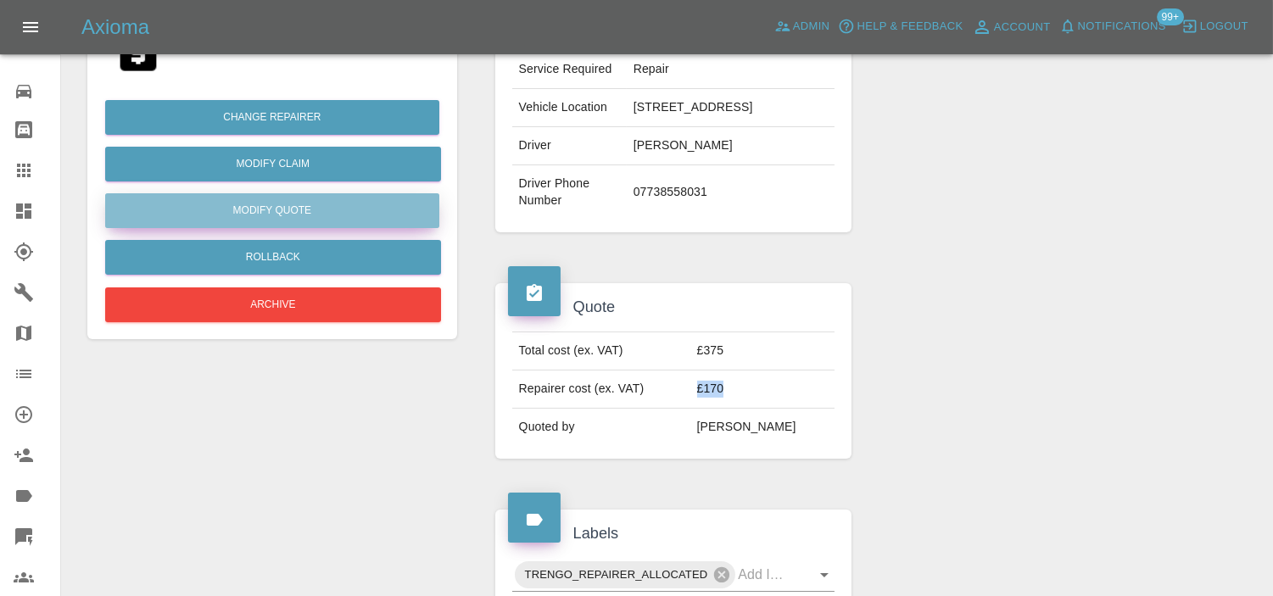
click at [291, 198] on button "Modify Quote" at bounding box center [272, 210] width 334 height 35
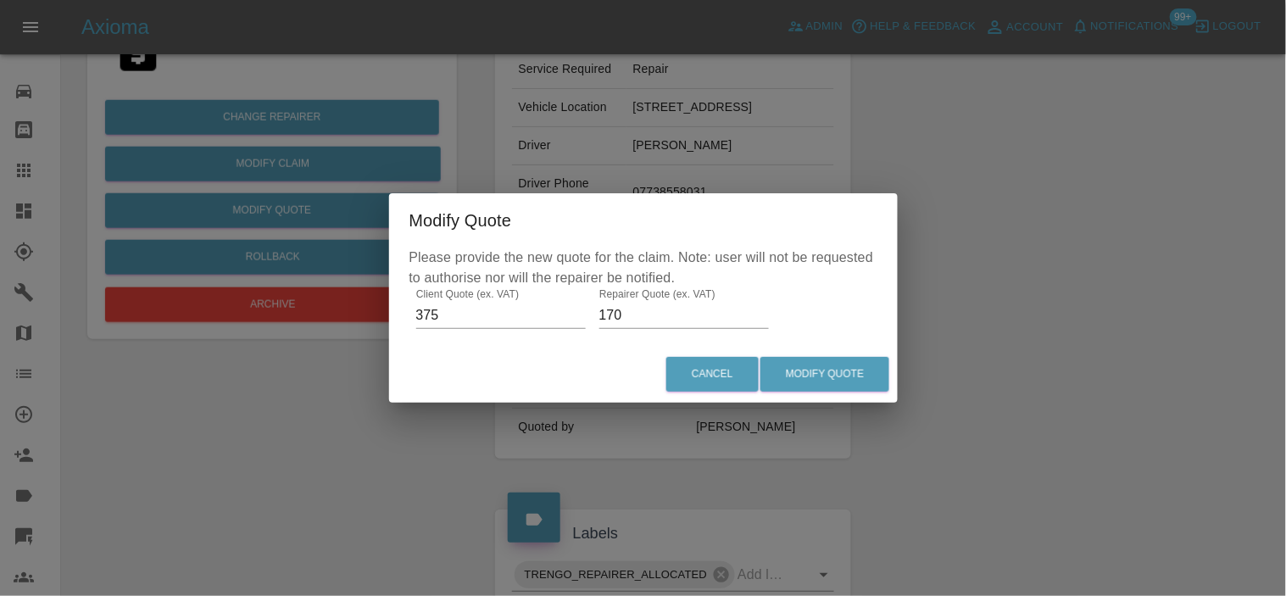
drag, startPoint x: 679, startPoint y: 320, endPoint x: 285, endPoint y: 289, distance: 395.5
click at [301, 297] on div "Modify Quote Please provide the new quote for the claim. Note: user will not be…" at bounding box center [643, 298] width 1286 height 596
type input "250"
click at [841, 368] on button "Modify Quote" at bounding box center [825, 374] width 129 height 35
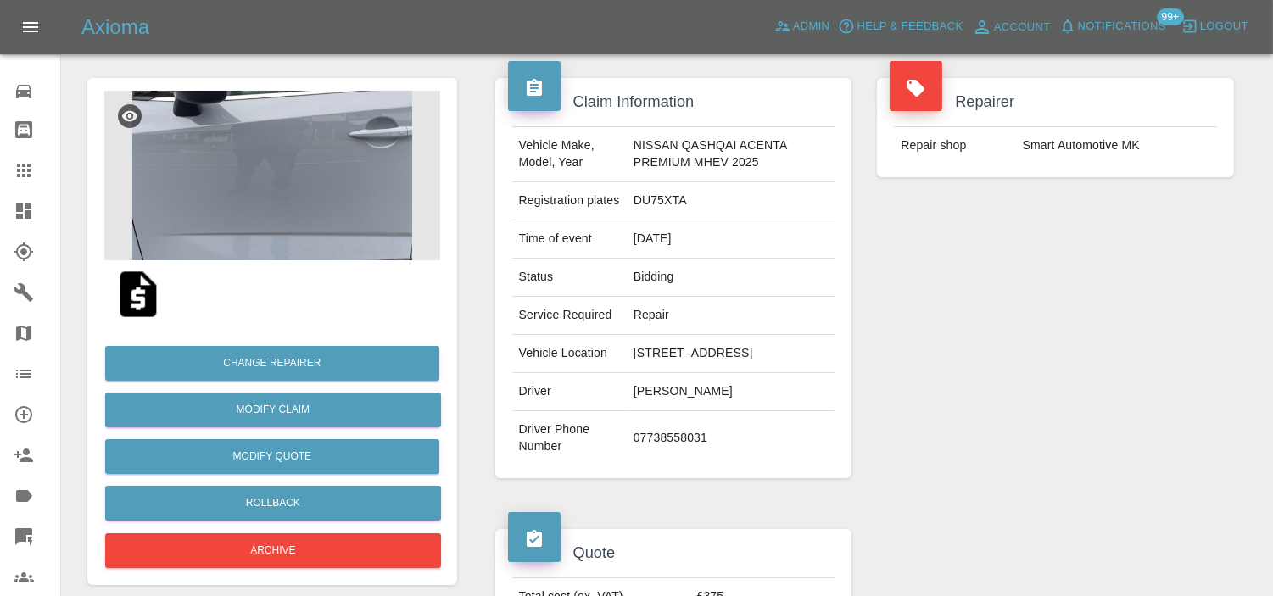
scroll to position [282, 0]
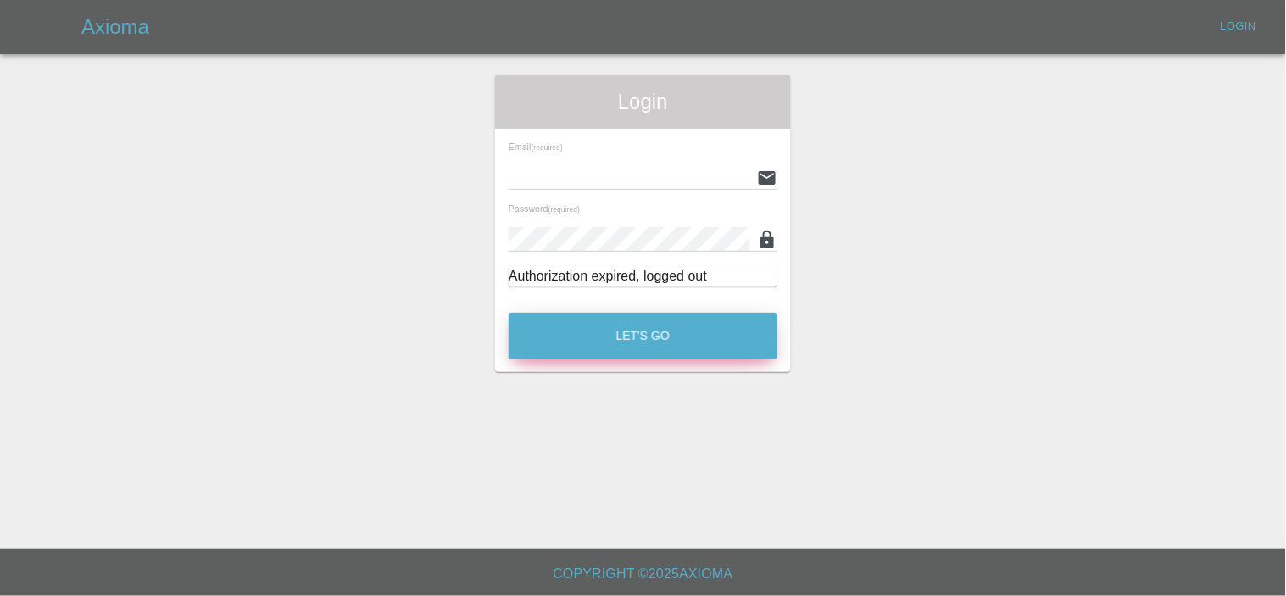
type input "[EMAIL_ADDRESS][DOMAIN_NAME]"
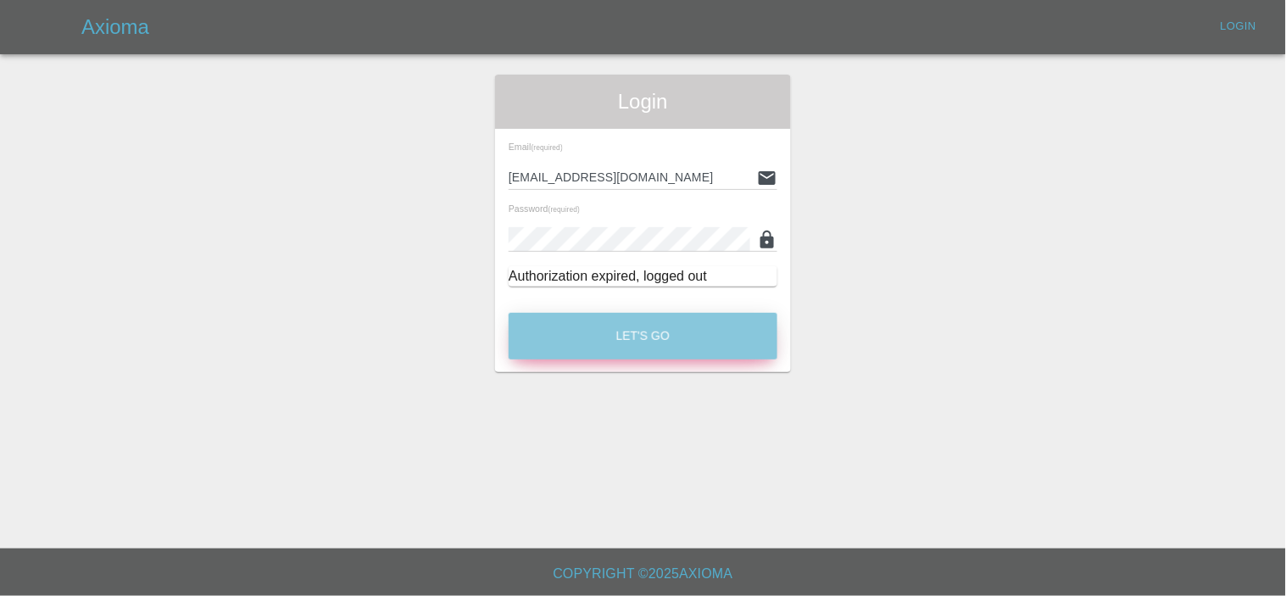
click at [701, 345] on button "Let's Go" at bounding box center [643, 336] width 269 height 47
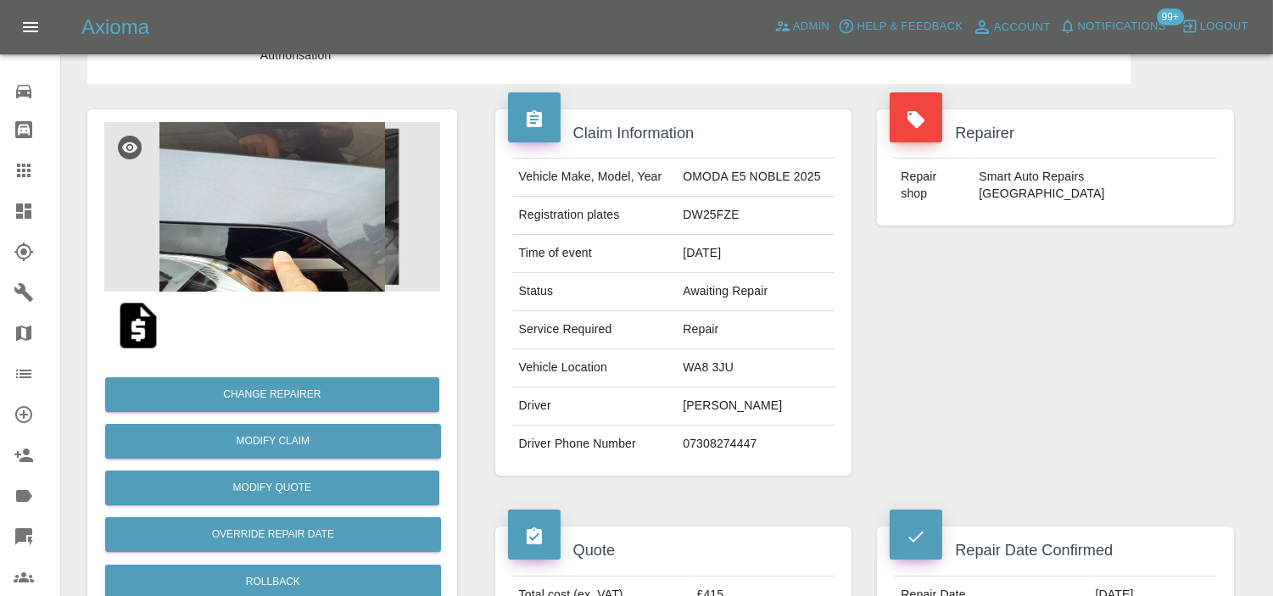
scroll to position [94, 0]
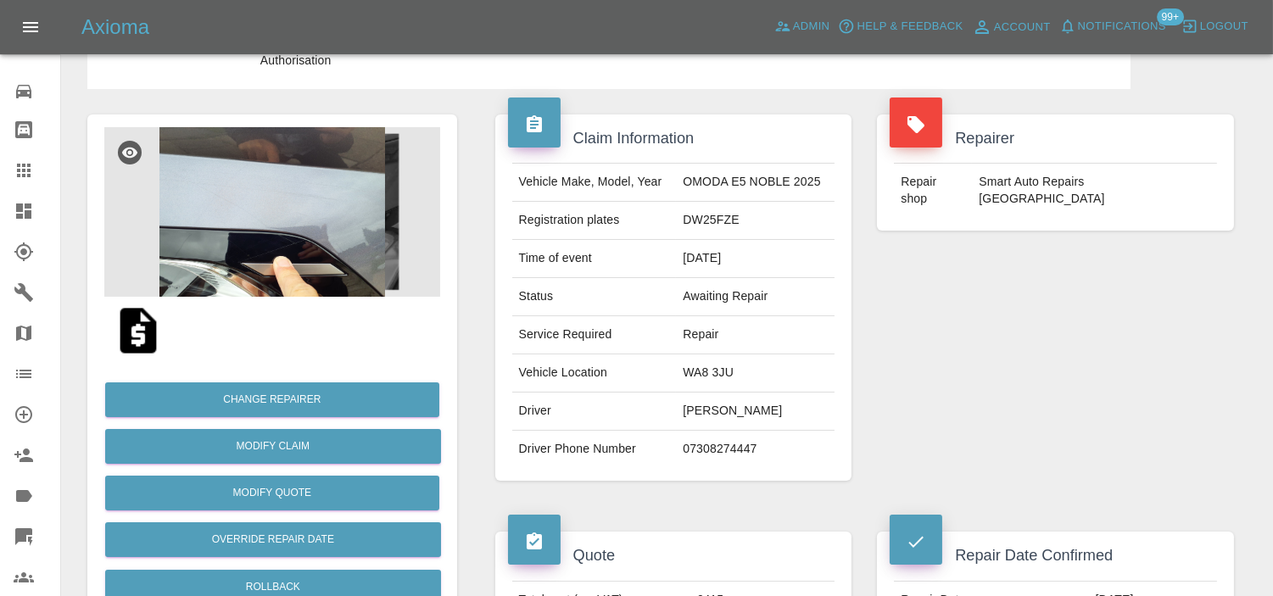
click at [711, 221] on td "DW25FZE" at bounding box center [755, 221] width 159 height 38
click at [710, 223] on td "DW25FZE" at bounding box center [755, 221] width 159 height 38
copy td "DW25FZE"
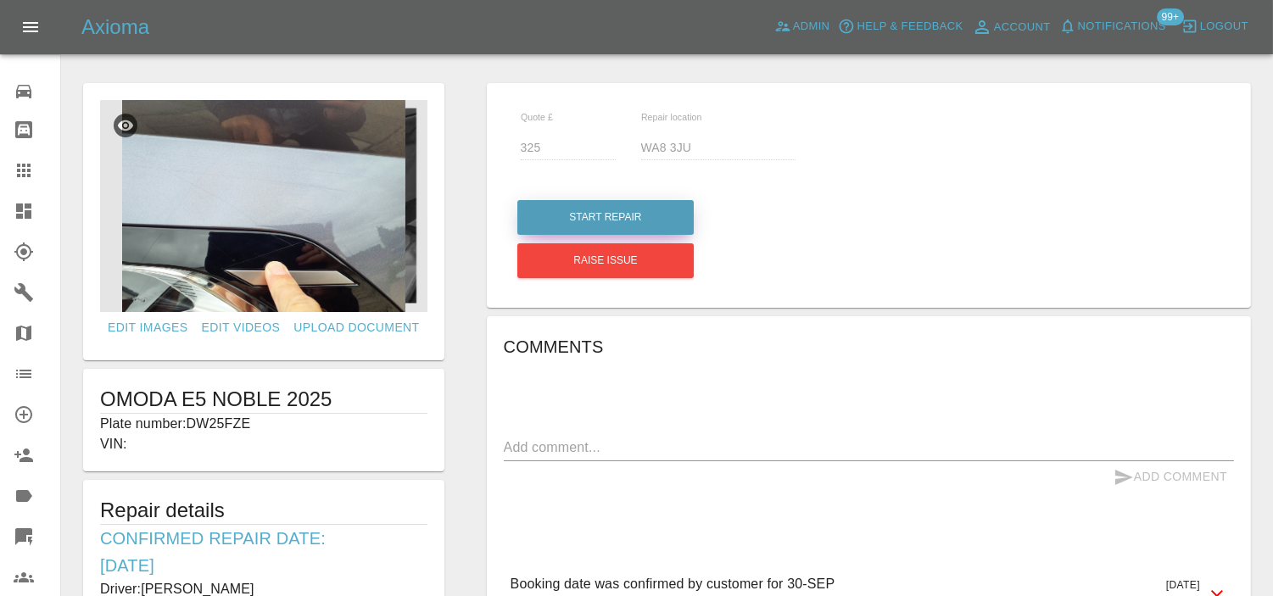
click at [623, 209] on button "Start Repair" at bounding box center [605, 217] width 176 height 35
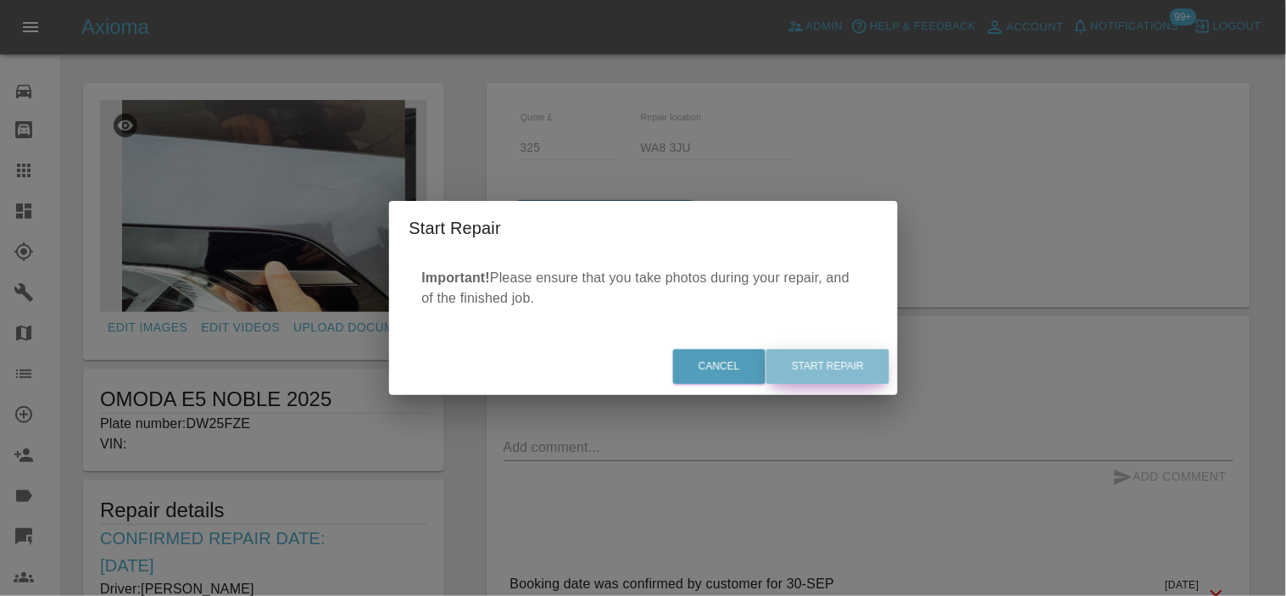
click at [817, 358] on button "Start Repair" at bounding box center [828, 366] width 123 height 35
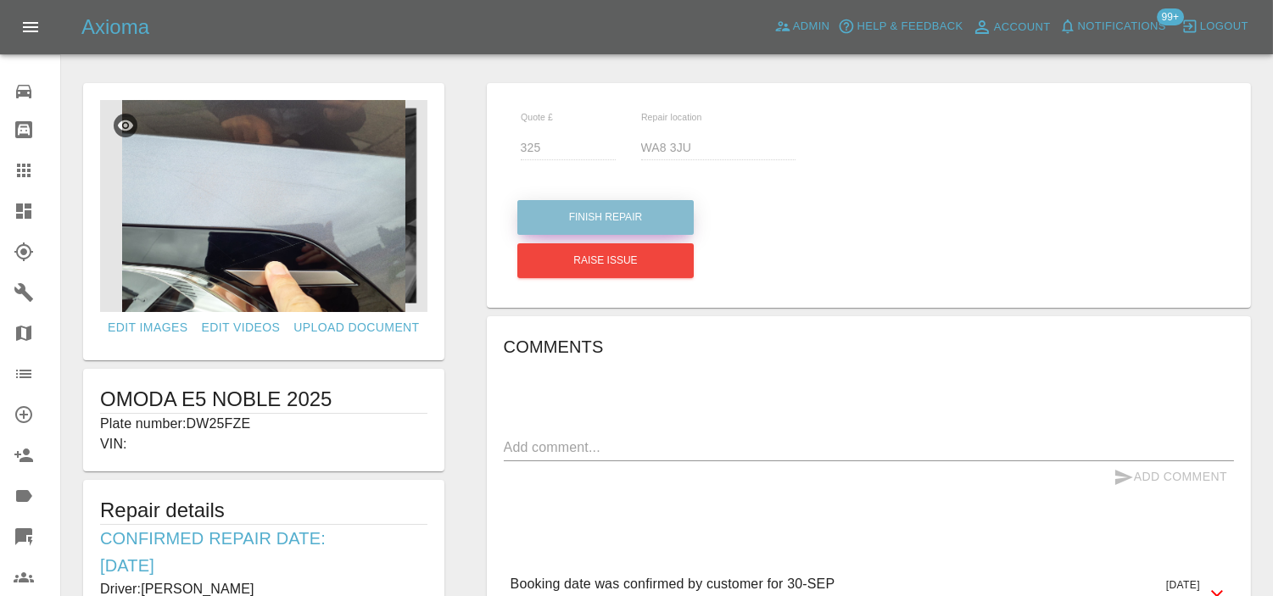
click at [647, 224] on button "Finish Repair" at bounding box center [605, 217] width 176 height 35
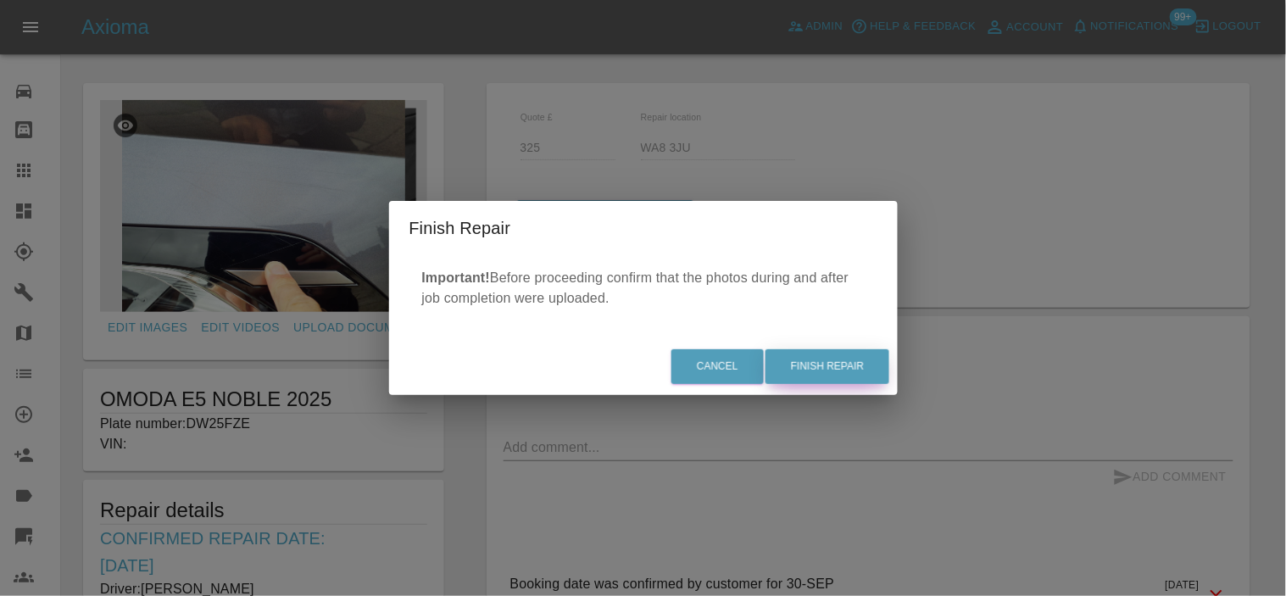
click at [834, 368] on button "Finish Repair" at bounding box center [828, 366] width 124 height 35
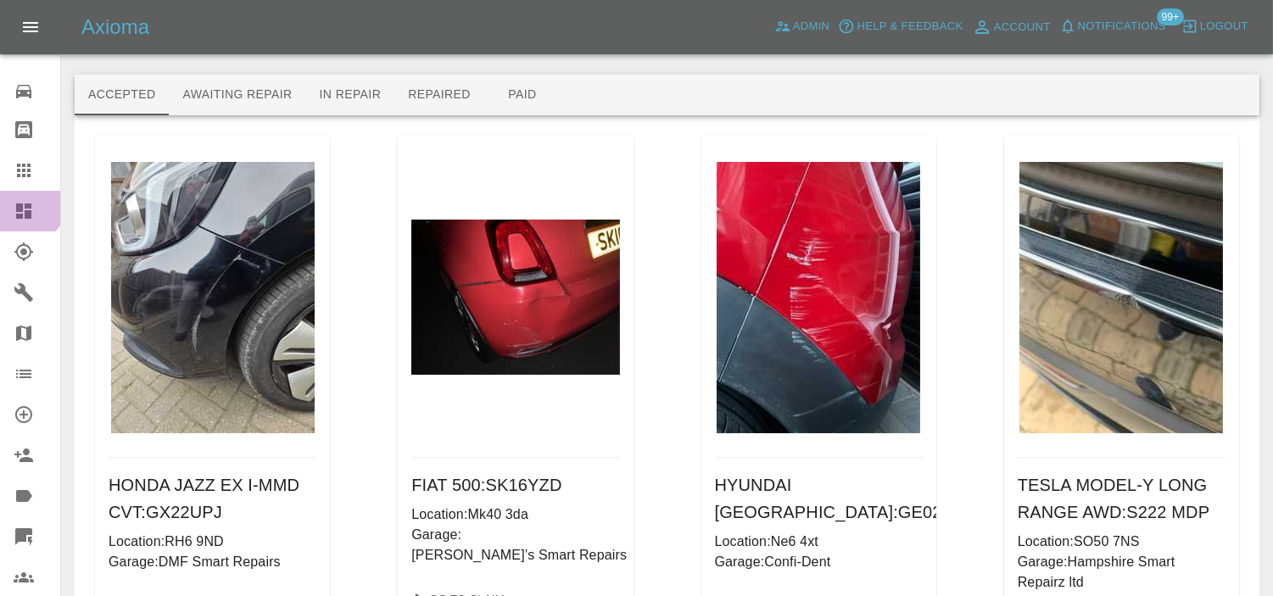
click at [25, 209] on icon at bounding box center [24, 211] width 20 height 20
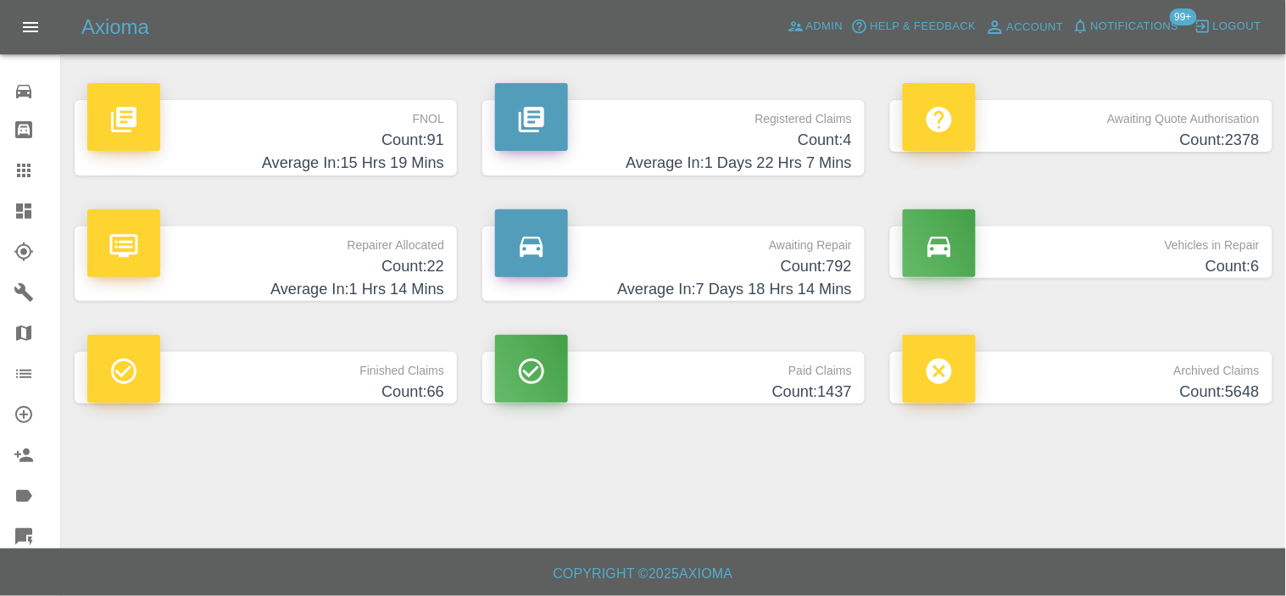
drag, startPoint x: 818, startPoint y: 142, endPoint x: 573, endPoint y: 7, distance: 280.1
click at [818, 142] on h4 "Count: 4" at bounding box center [673, 140] width 357 height 23
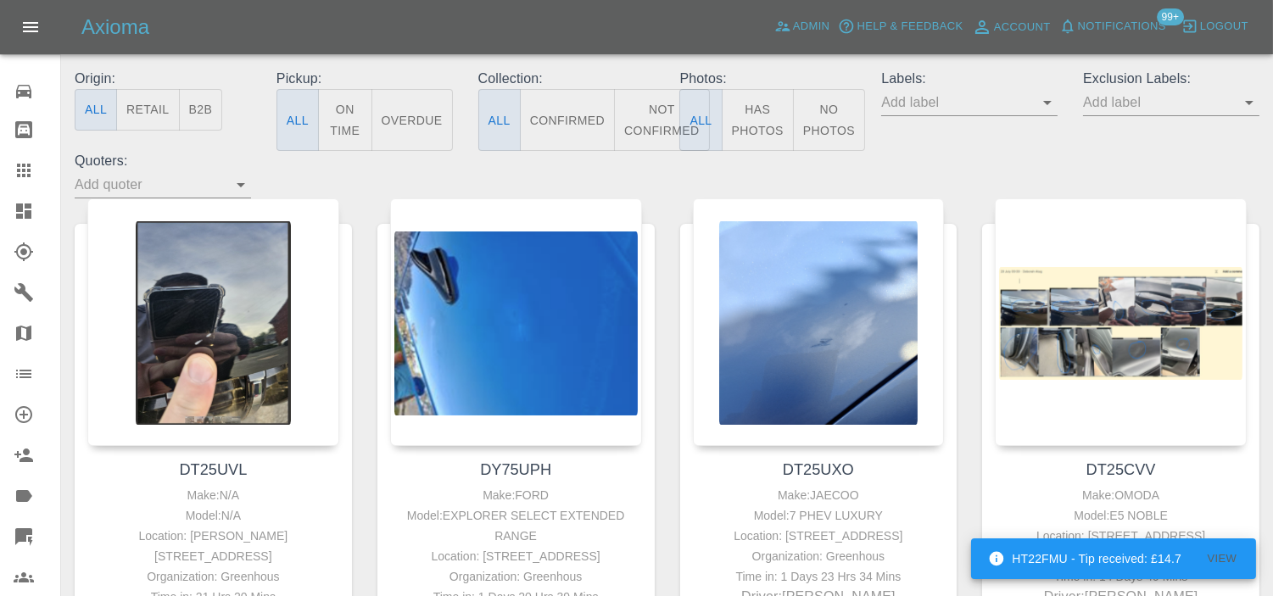
scroll to position [188, 0]
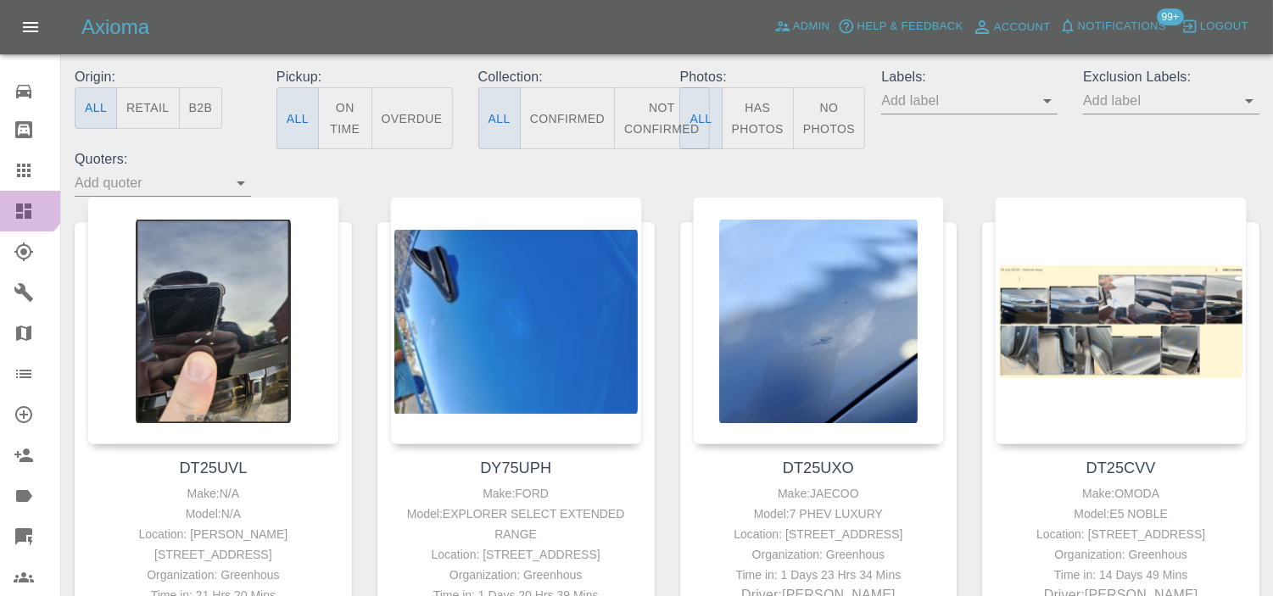
click at [25, 202] on icon at bounding box center [24, 211] width 20 height 20
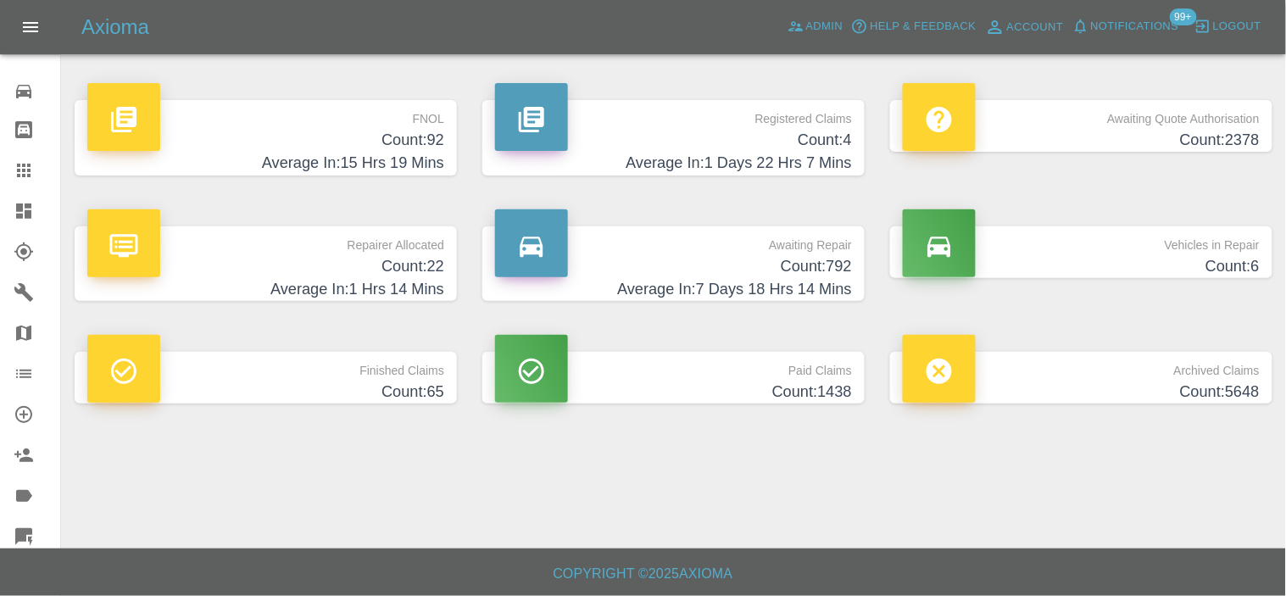
click at [399, 148] on h4 "Count: 92" at bounding box center [265, 140] width 357 height 23
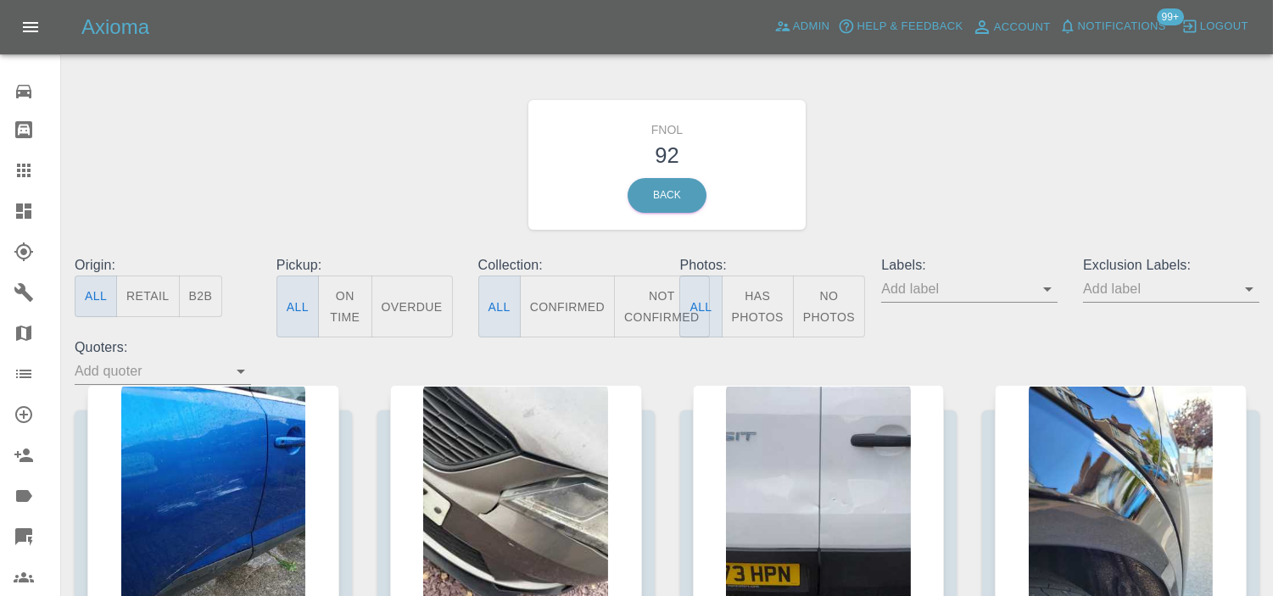
click at [774, 298] on button "Has Photos" at bounding box center [758, 307] width 72 height 62
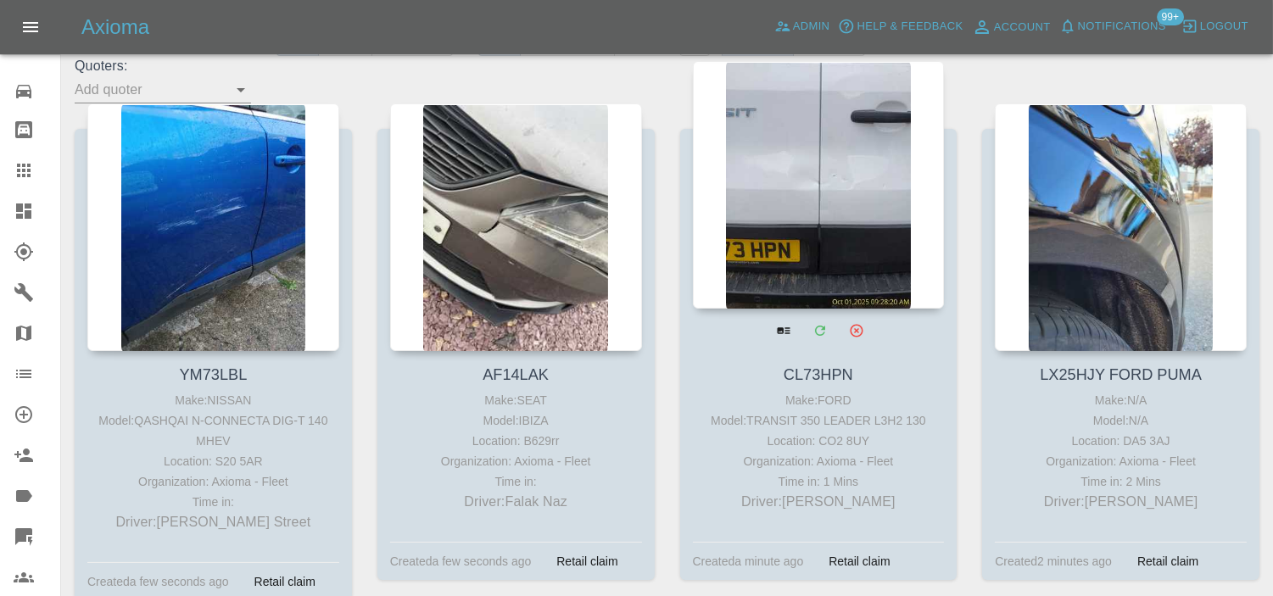
scroll to position [282, 0]
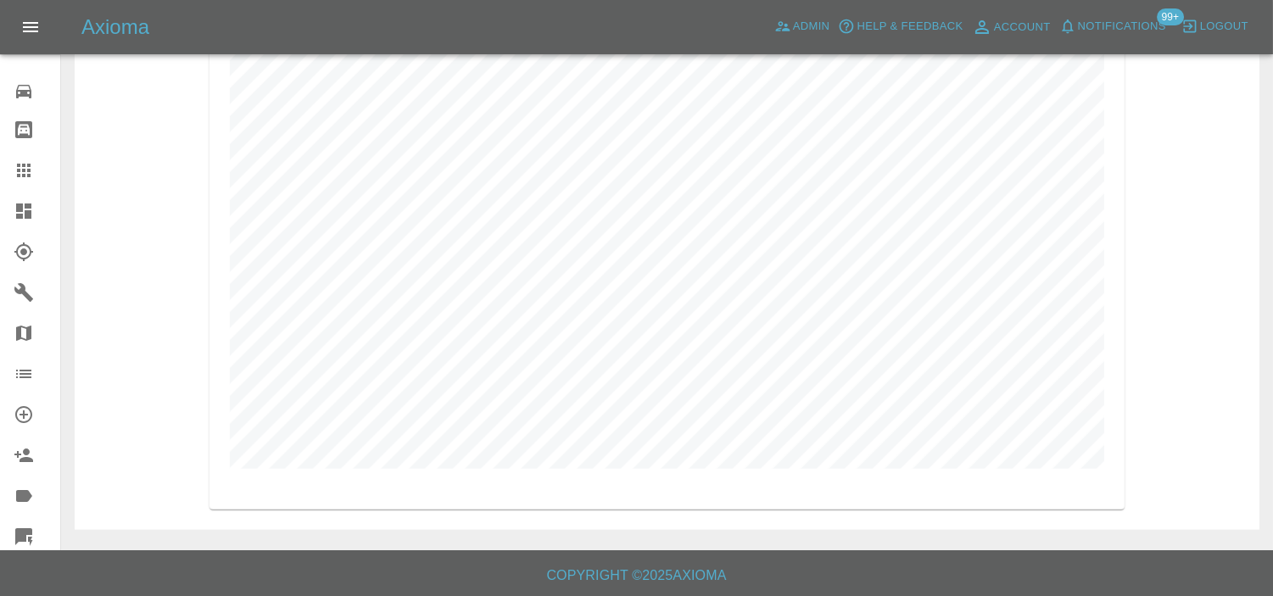
scroll to position [3251, 0]
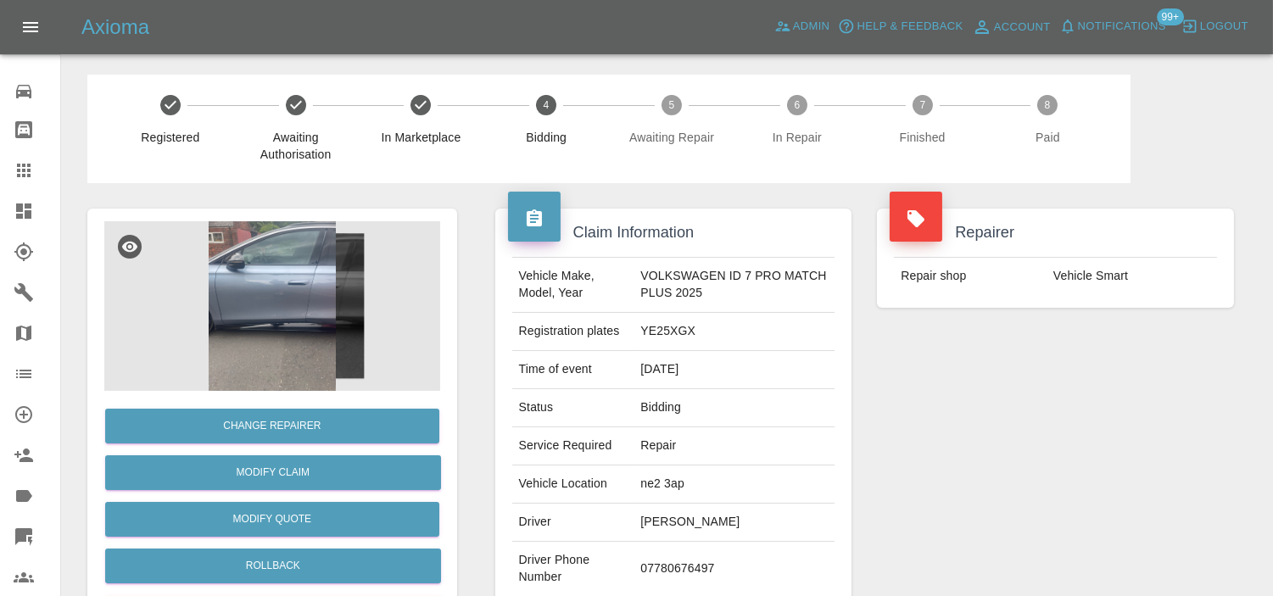
click at [284, 308] on img at bounding box center [272, 306] width 336 height 170
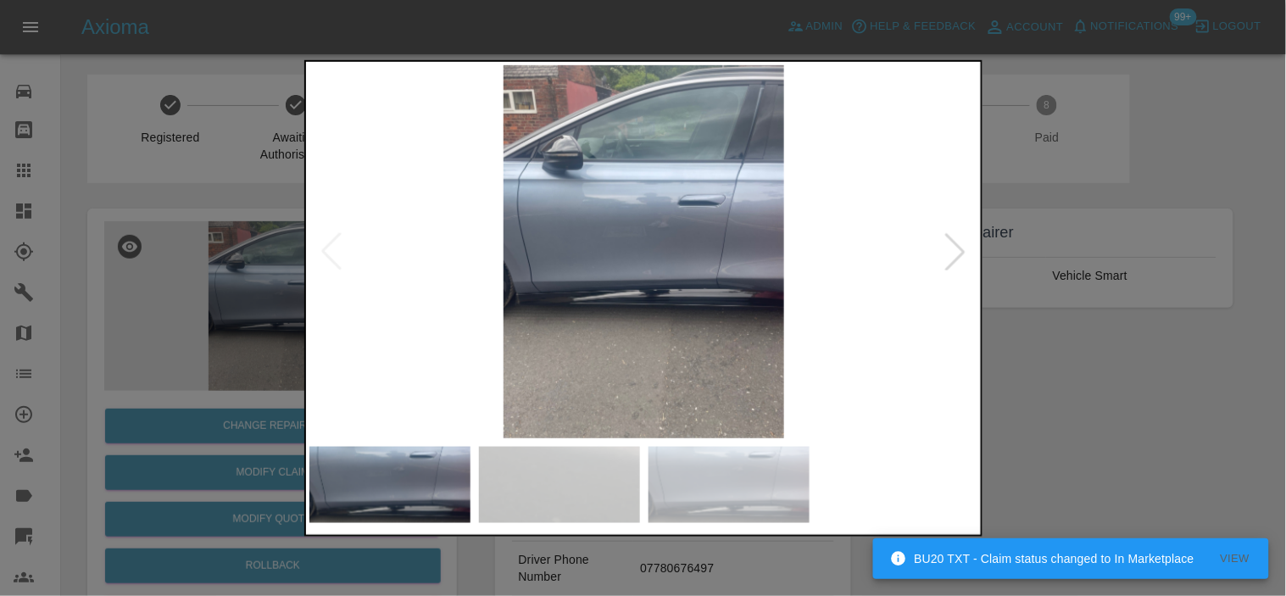
click at [637, 215] on img at bounding box center [645, 250] width 670 height 373
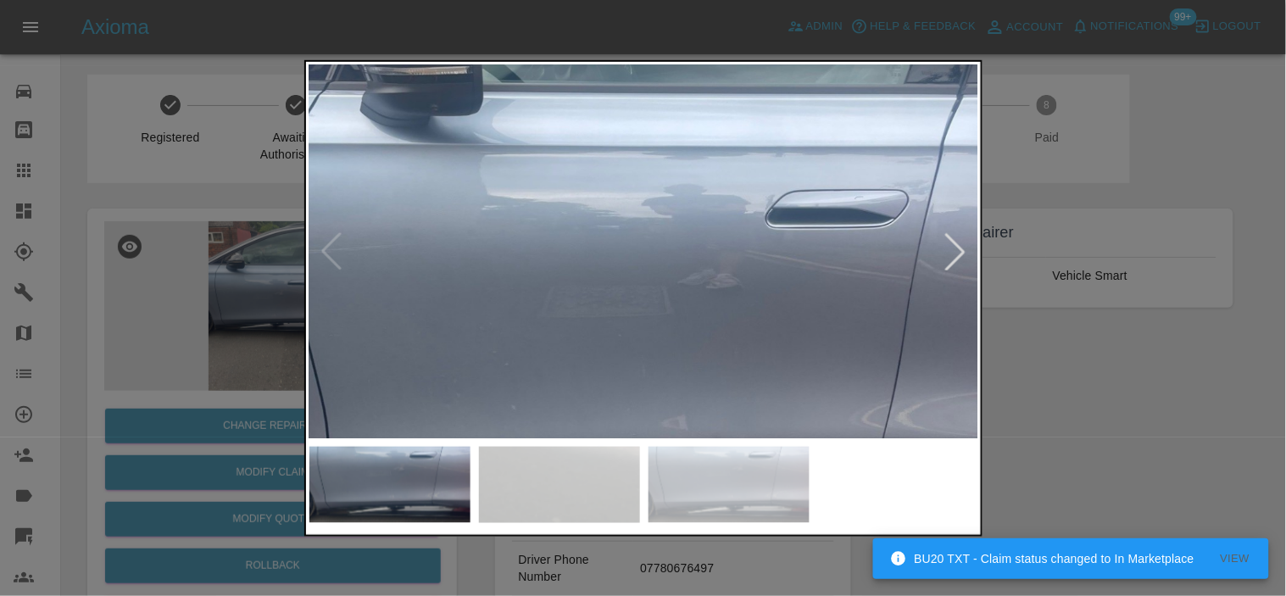
click at [834, 349] on img at bounding box center [664, 361] width 2010 height 1120
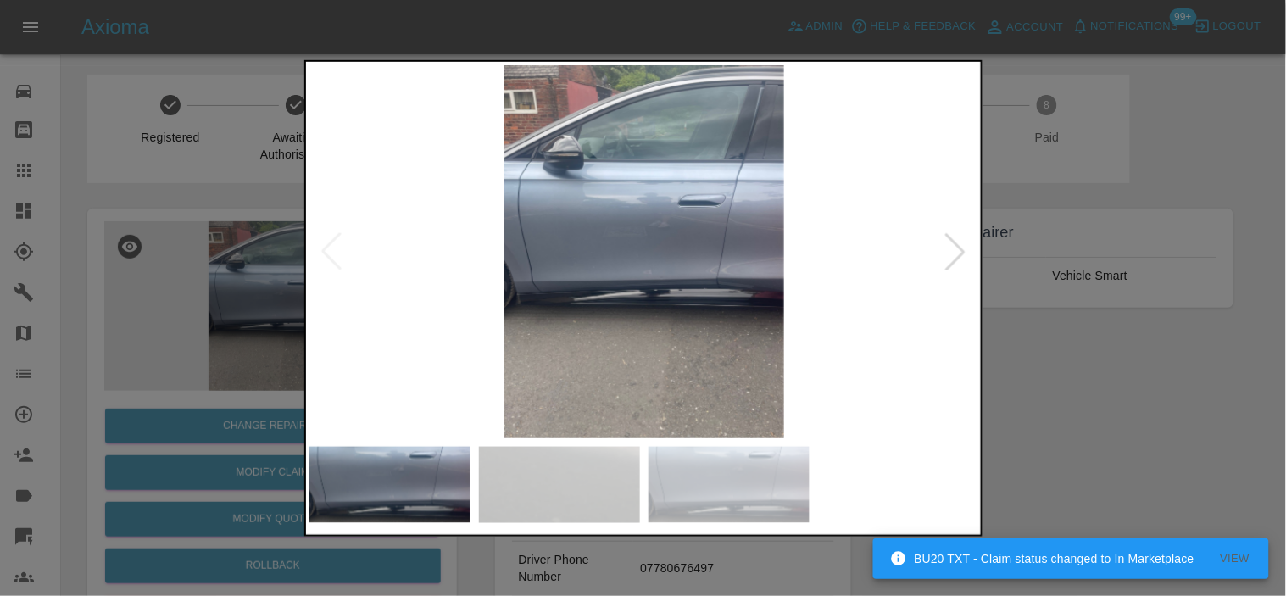
click at [944, 255] on div at bounding box center [955, 250] width 37 height 37
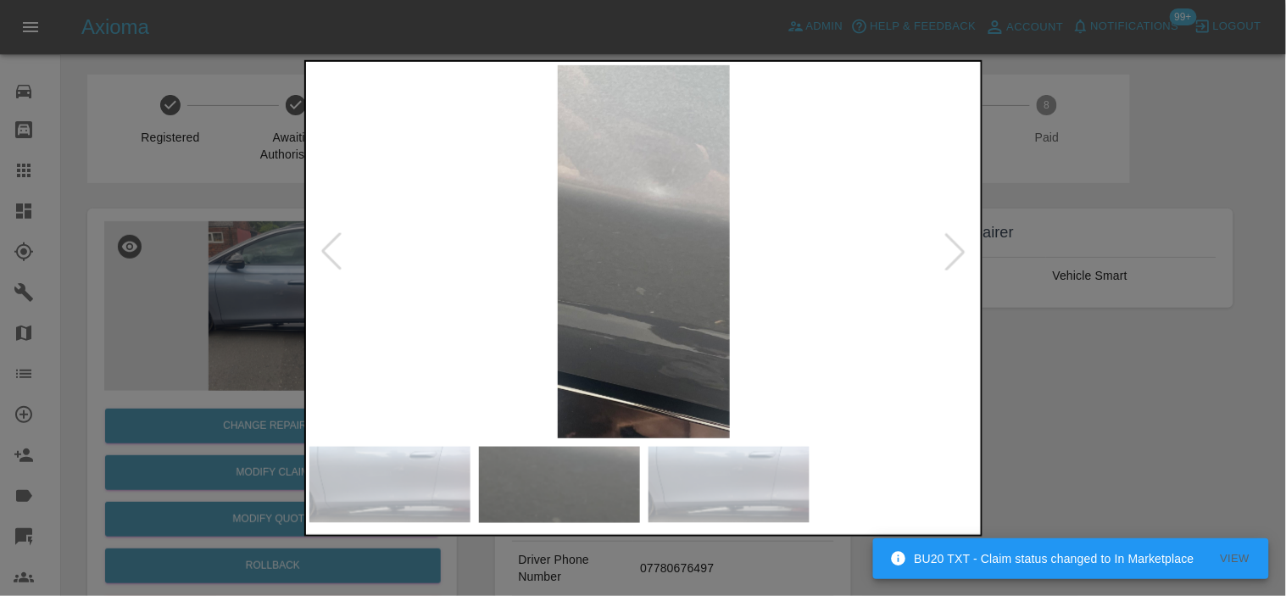
click at [649, 178] on img at bounding box center [645, 250] width 670 height 373
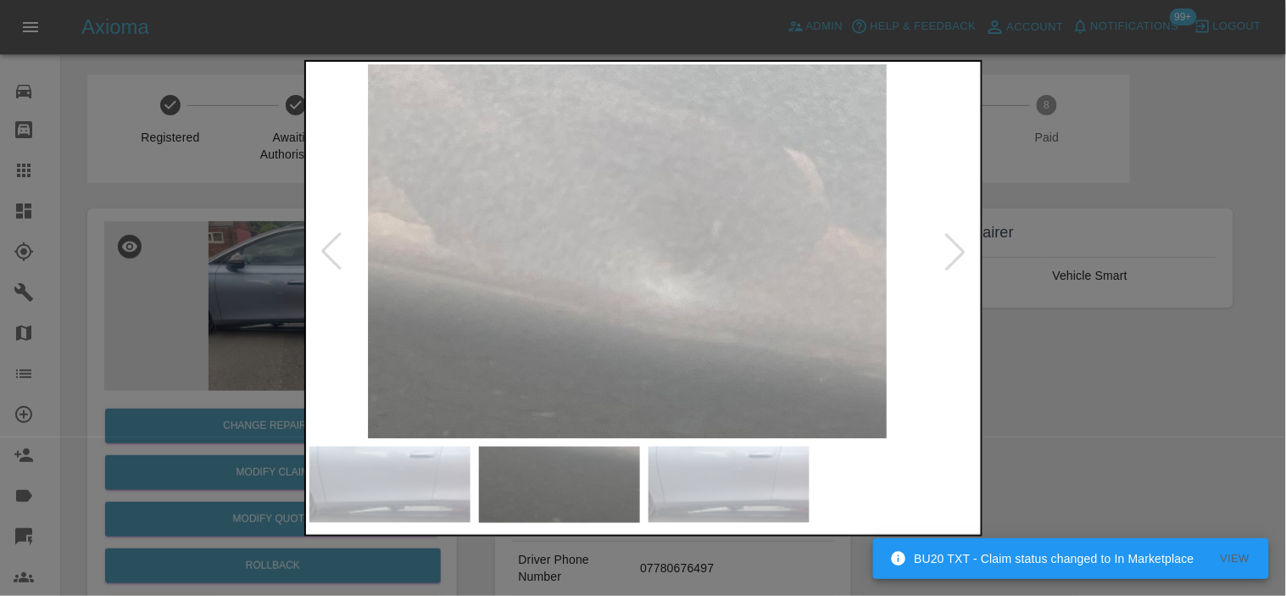
click at [650, 239] on img at bounding box center [628, 471] width 2010 height 1120
click at [653, 240] on img at bounding box center [628, 471] width 2010 height 1120
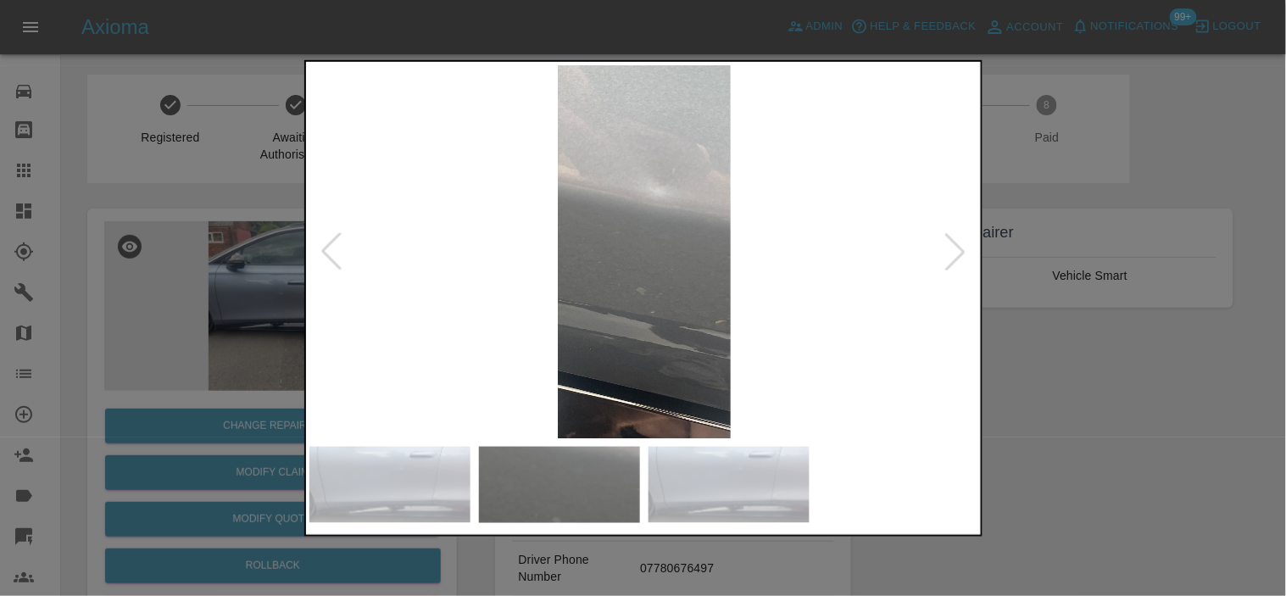
click at [957, 246] on div at bounding box center [955, 250] width 37 height 37
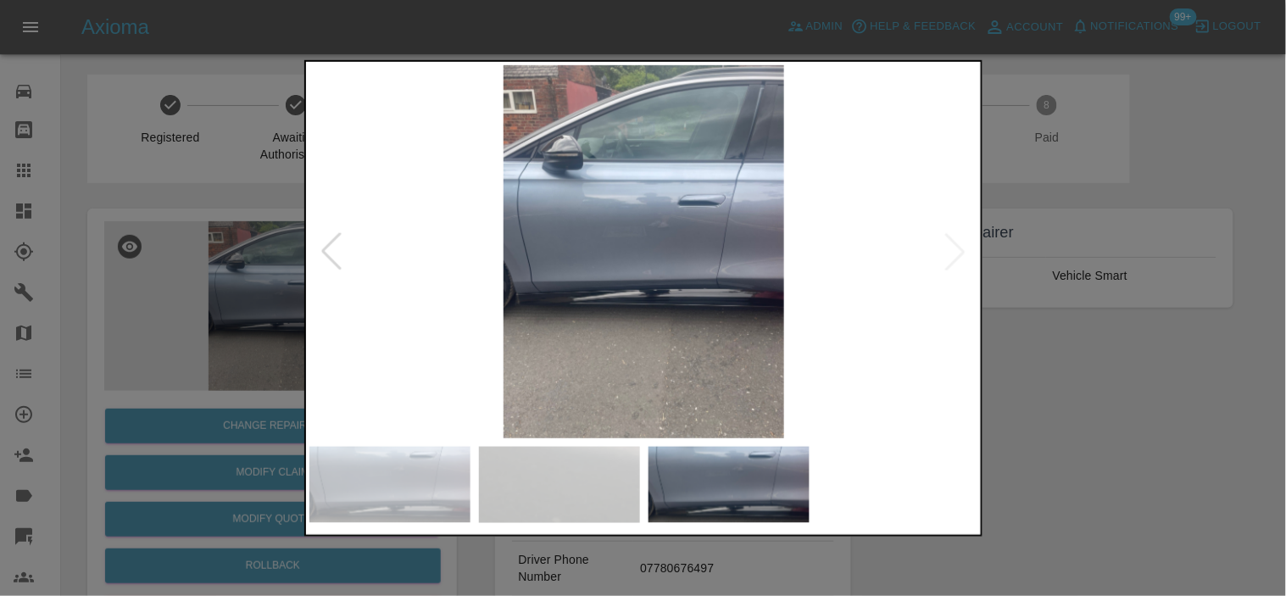
drag, startPoint x: 209, startPoint y: 251, endPoint x: 261, endPoint y: 251, distance: 52.6
click at [221, 251] on div at bounding box center [643, 298] width 1286 height 596
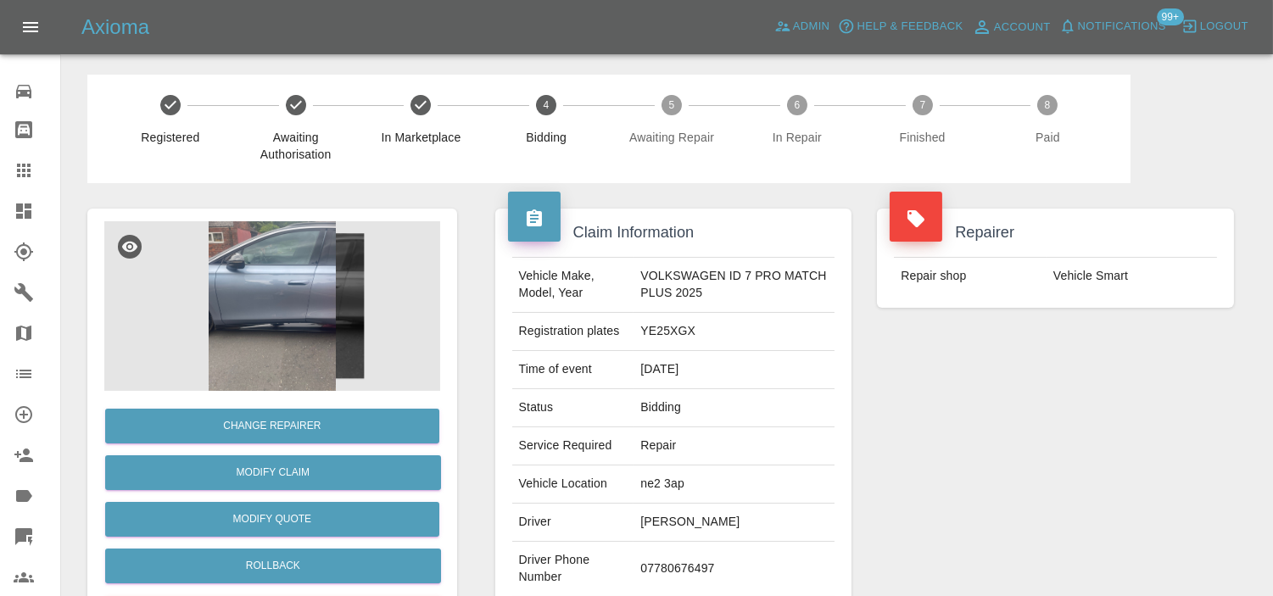
click at [268, 272] on img at bounding box center [272, 306] width 336 height 170
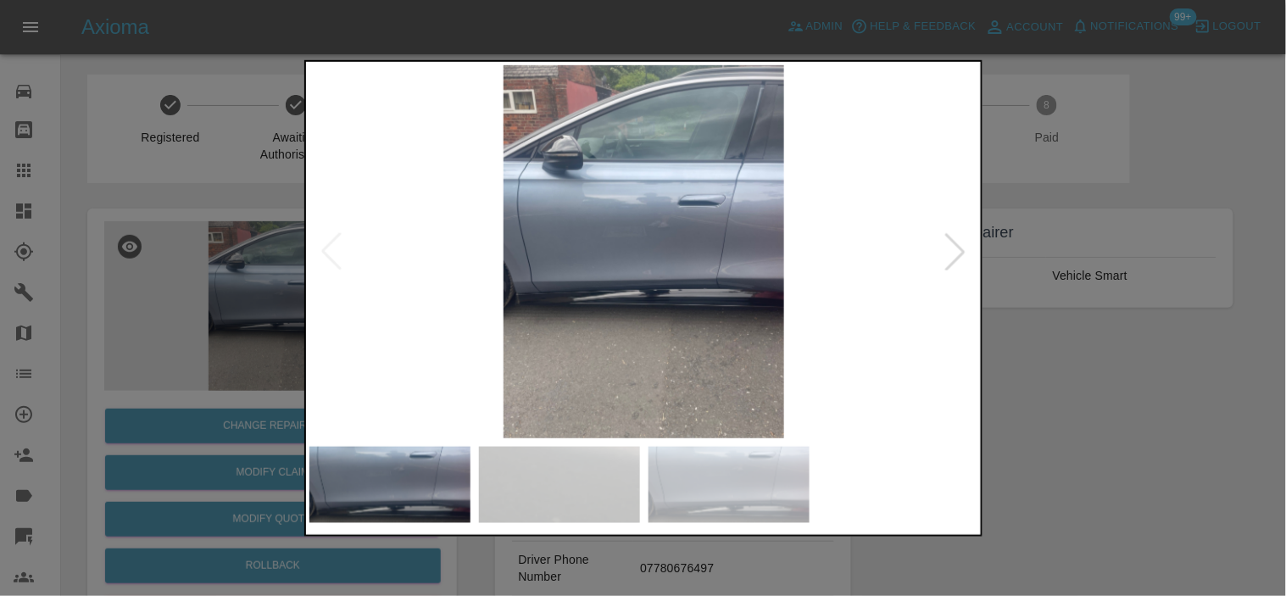
click at [514, 307] on img at bounding box center [645, 250] width 670 height 373
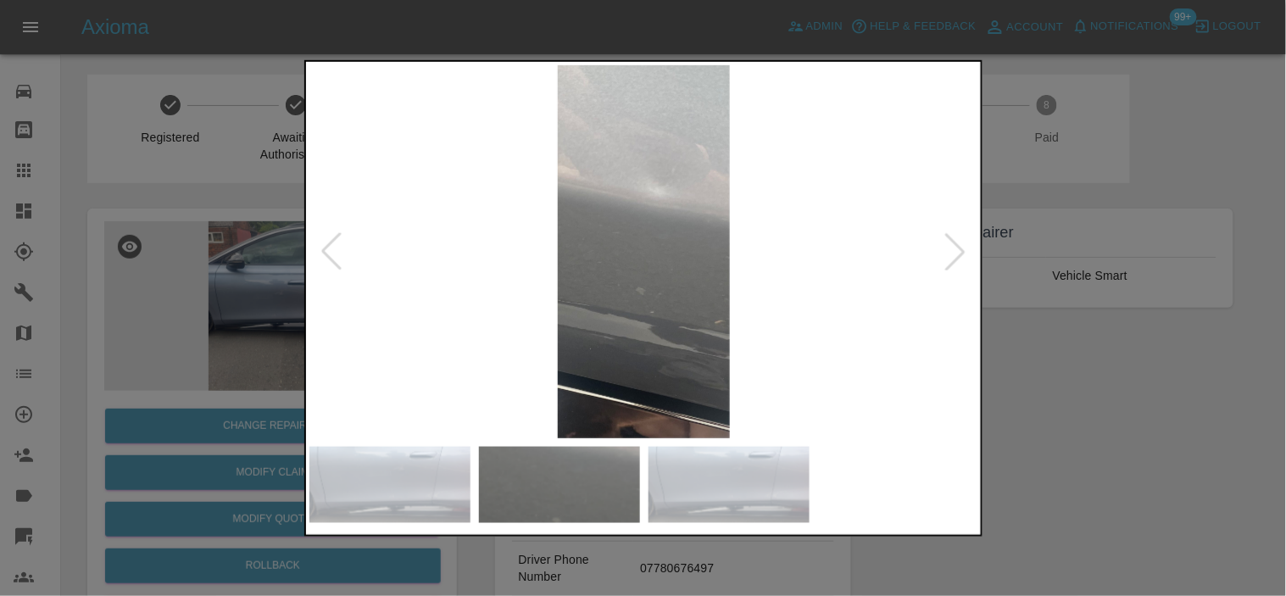
click at [566, 241] on img at bounding box center [645, 250] width 670 height 373
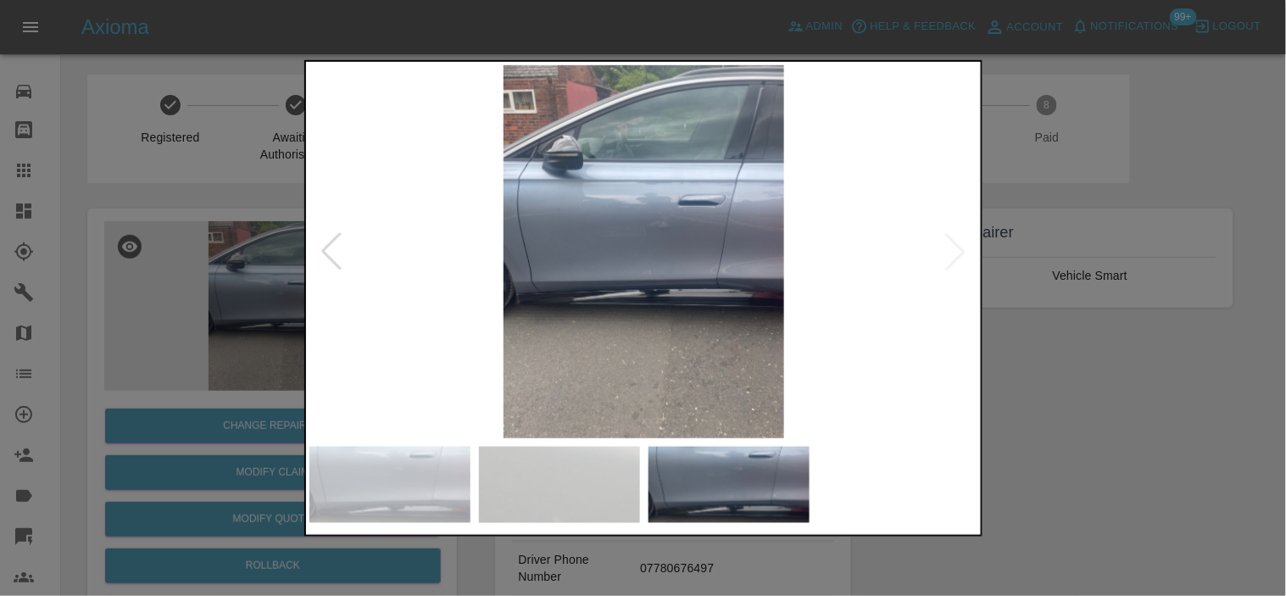
drag, startPoint x: 666, startPoint y: 215, endPoint x: 249, endPoint y: 252, distance: 418.0
click at [249, 252] on div at bounding box center [643, 298] width 1286 height 596
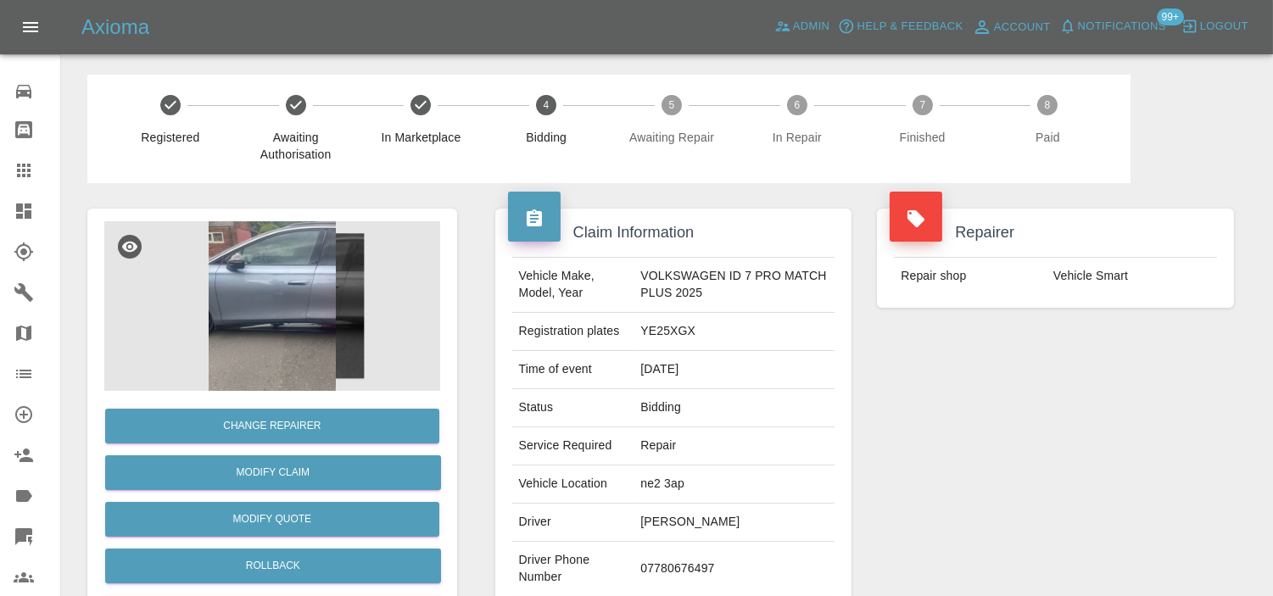
click at [278, 288] on img at bounding box center [272, 306] width 336 height 170
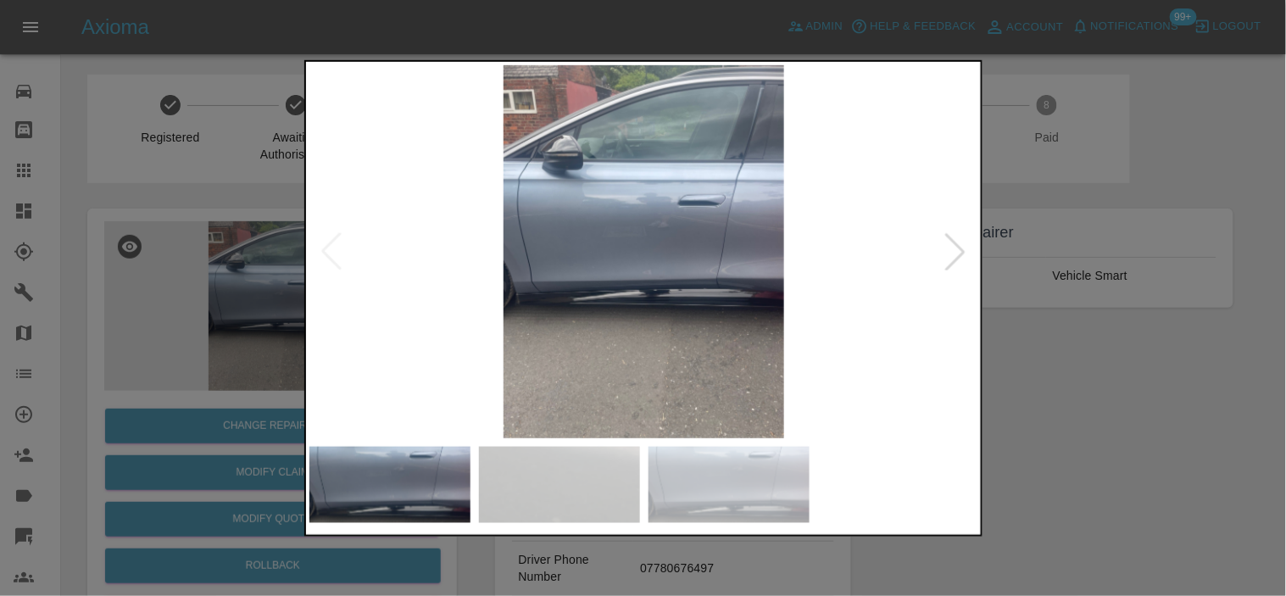
click at [556, 324] on img at bounding box center [645, 250] width 670 height 373
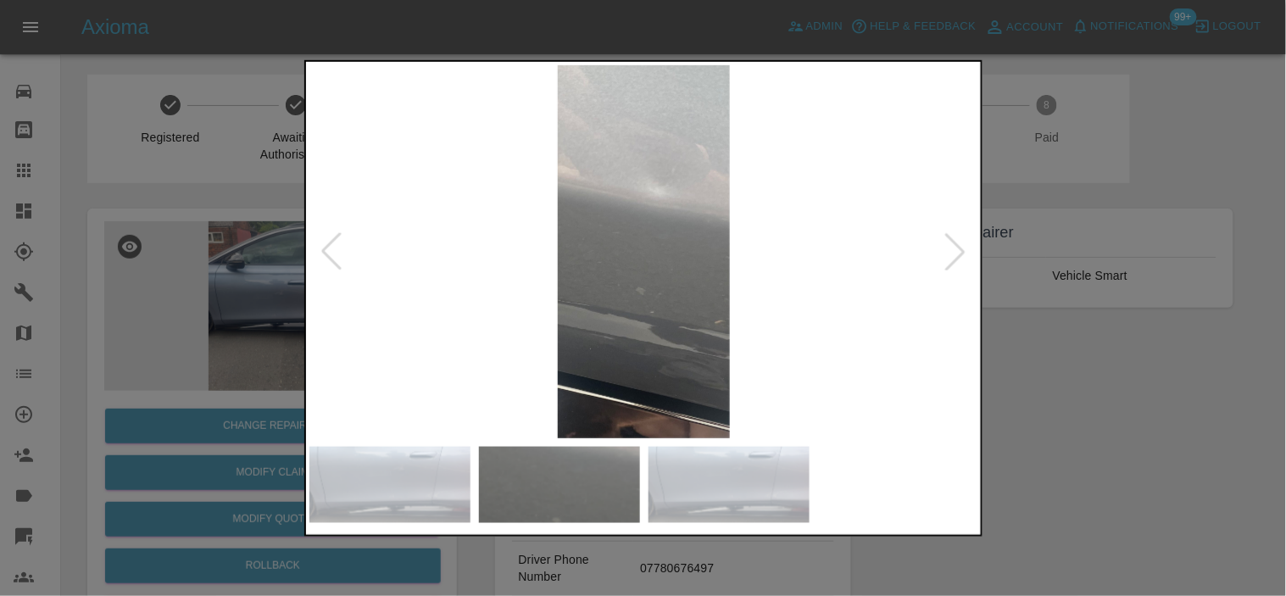
click at [633, 350] on img at bounding box center [645, 250] width 670 height 373
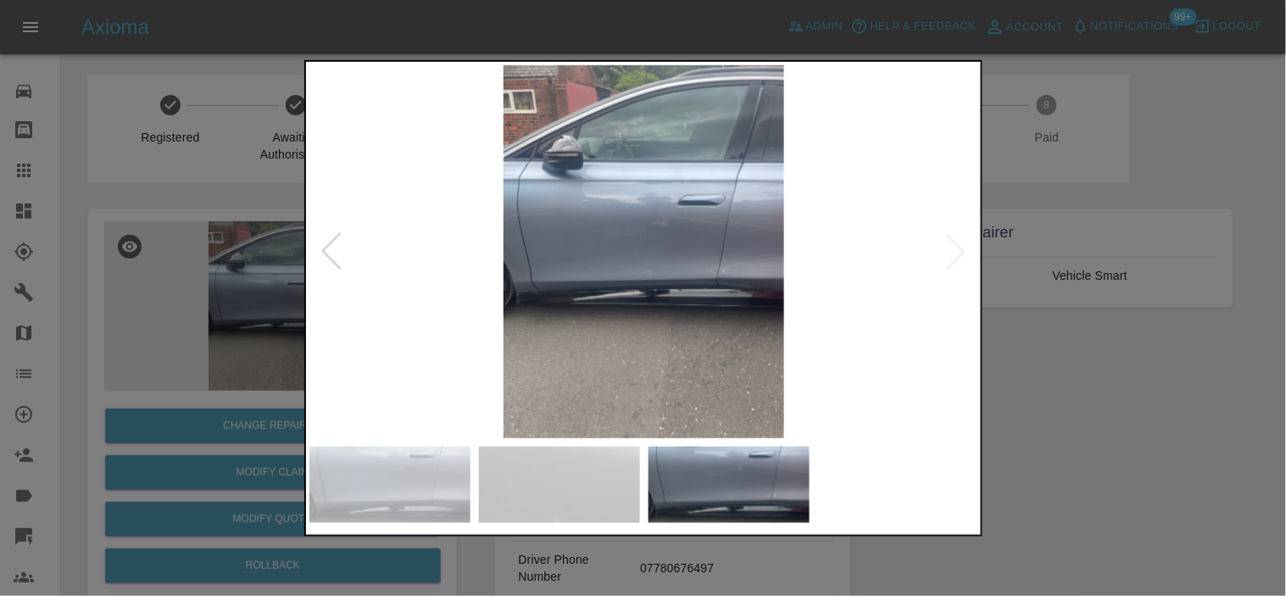
click at [1077, 393] on div at bounding box center [643, 298] width 1286 height 596
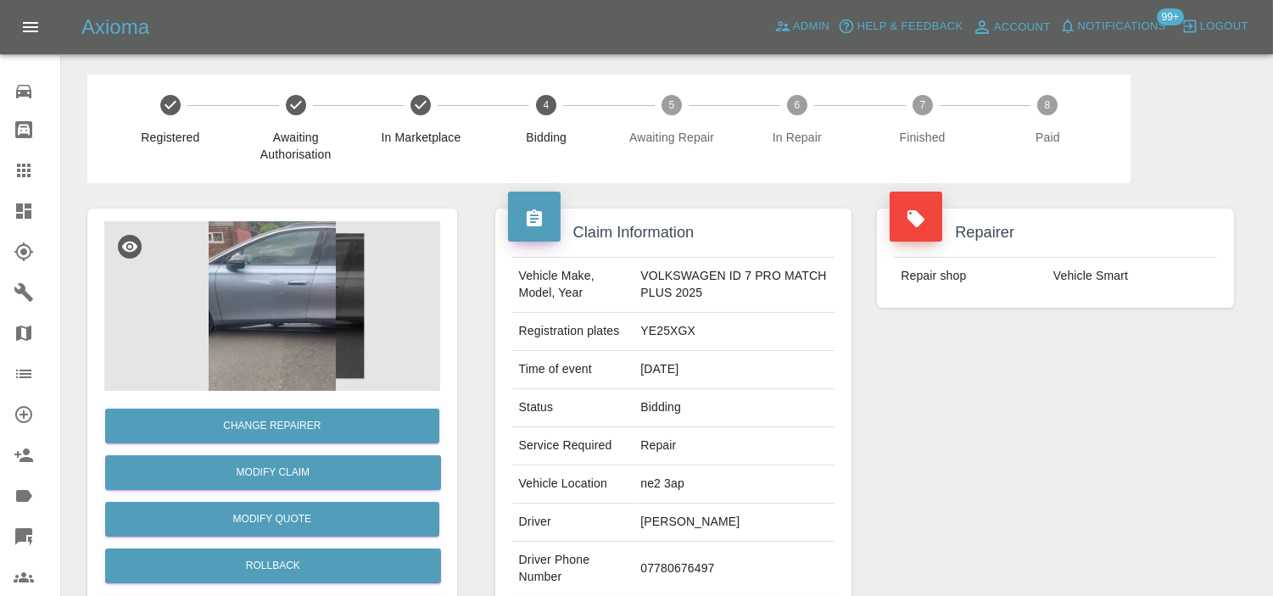
click at [1094, 277] on td "Vehicle Smart" at bounding box center [1131, 276] width 170 height 37
copy div "Vehicle Smart"
click at [664, 332] on td "YE25XGX" at bounding box center [733, 332] width 201 height 38
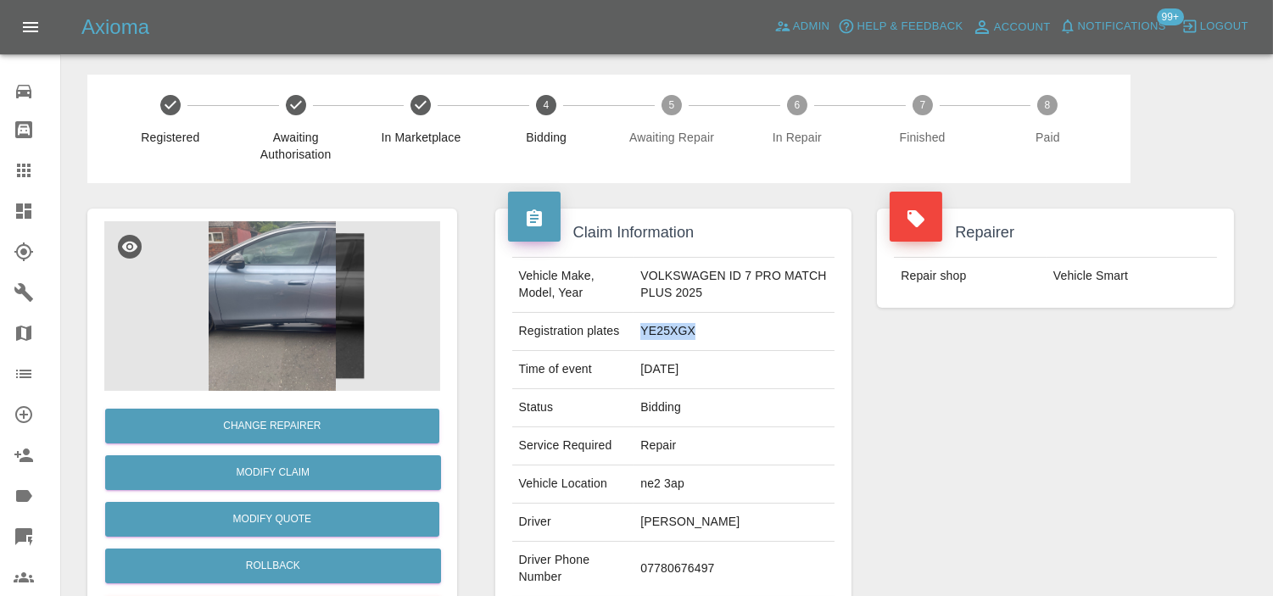
click at [664, 332] on td "YE25XGX" at bounding box center [733, 332] width 201 height 38
copy td "YE25XGX"
click at [743, 386] on td "01/10/2025" at bounding box center [733, 370] width 201 height 38
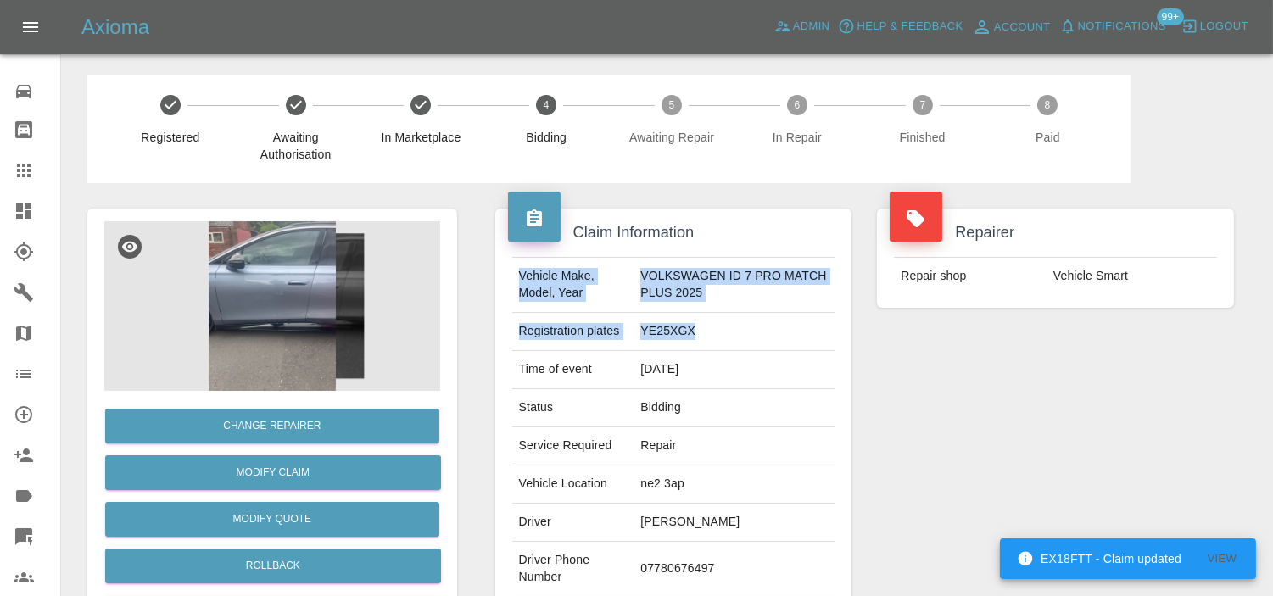
drag, startPoint x: 590, startPoint y: 312, endPoint x: 506, endPoint y: 282, distance: 89.0
click at [506, 282] on div "Vehicle Make, Model, Year VOLKSWAGEN ID 7 PRO MATCH PLUS 2025 Registration plat…" at bounding box center [673, 454] width 349 height 394
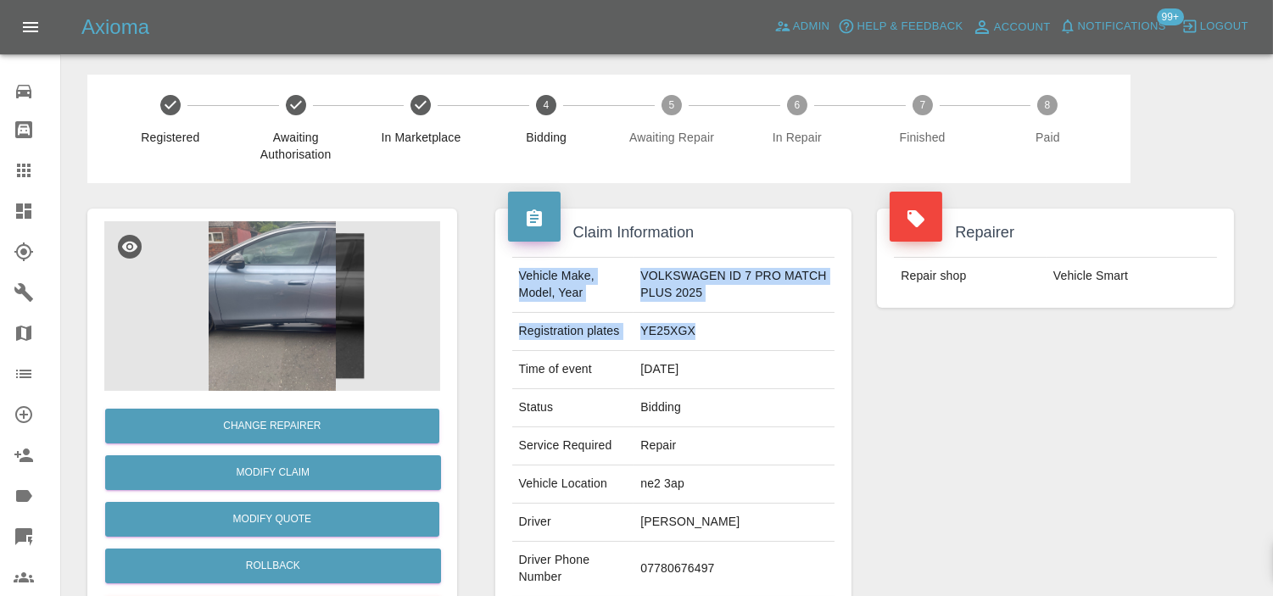
copy tbody "Vehicle Make, Model, Year VOLKSWAGEN ID 7 PRO MATCH PLUS 2025 Registration plat…"
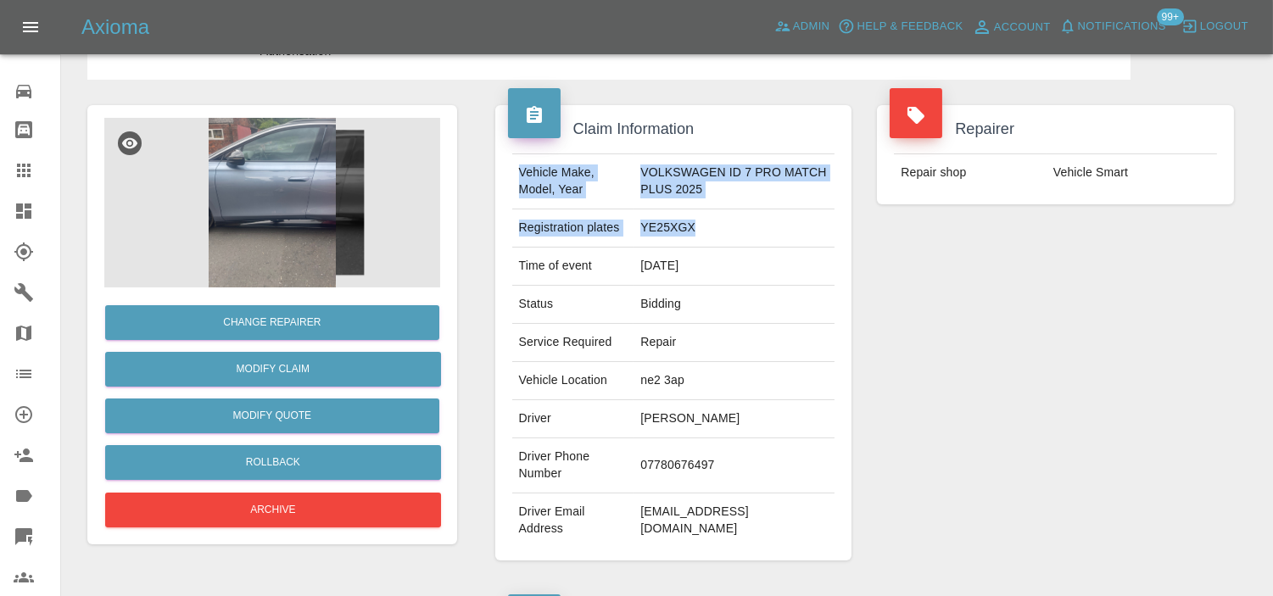
scroll to position [282, 0]
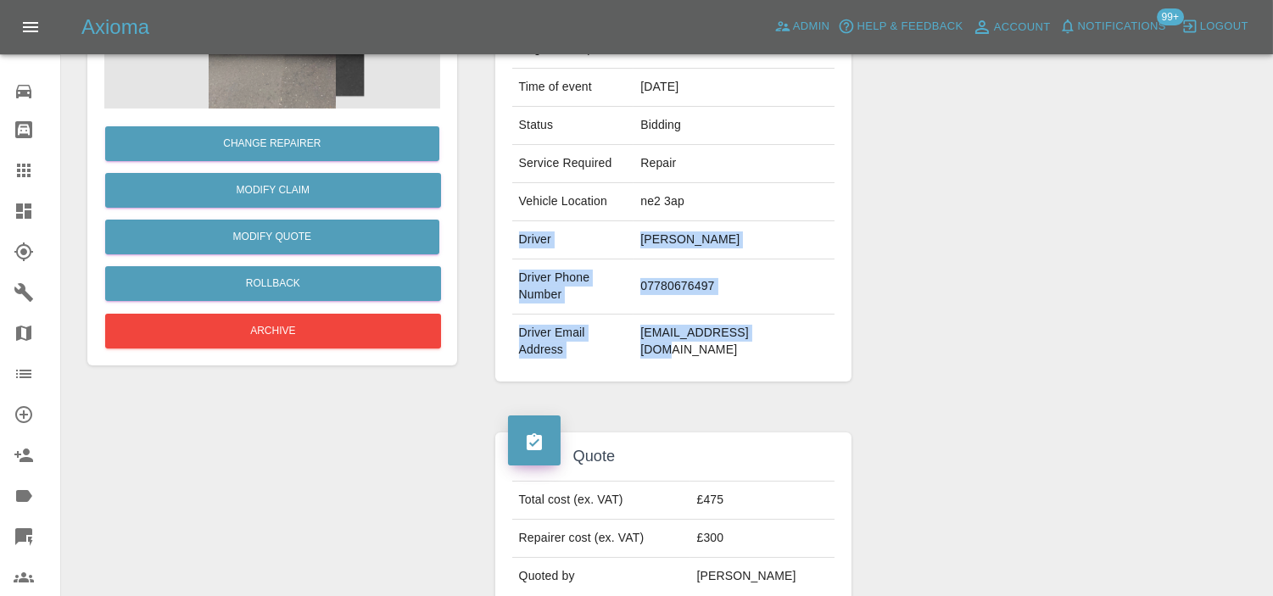
drag, startPoint x: 760, startPoint y: 337, endPoint x: 511, endPoint y: 237, distance: 267.8
click at [512, 237] on tbody "Vehicle Make, Model, Year VOLKSWAGEN ID 7 PRO MATCH PLUS 2025 Registration plat…" at bounding box center [673, 171] width 323 height 393
copy tbody "Driver Stephen Robb Driver Phone Number 07780676497 Driver Email Address stephe…"
click at [750, 293] on td "07780676497" at bounding box center [733, 286] width 201 height 55
click at [778, 349] on td "stephenrobb@nhs.net" at bounding box center [733, 342] width 201 height 54
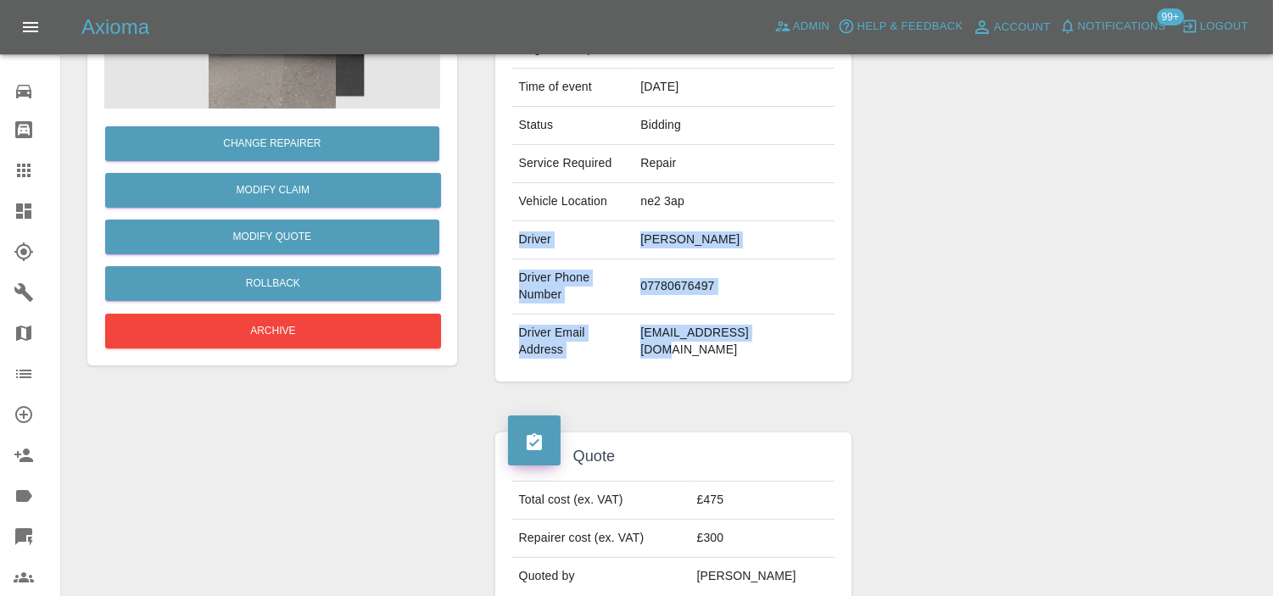
click at [775, 343] on td "stephenrobb@nhs.net" at bounding box center [733, 342] width 201 height 54
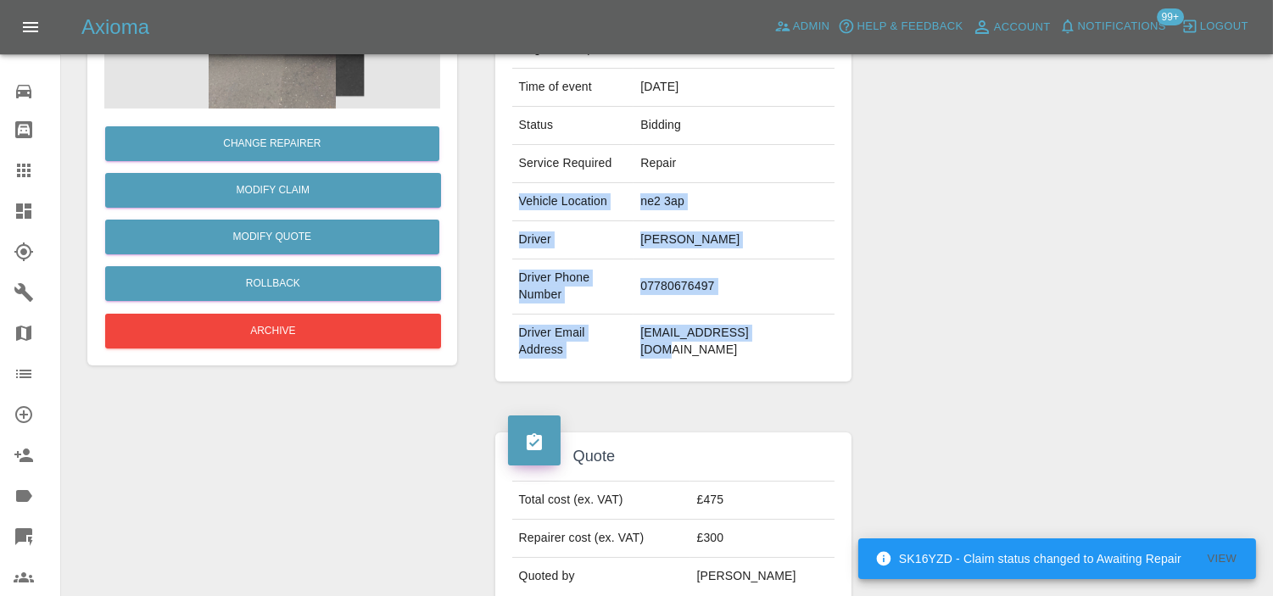
drag, startPoint x: 767, startPoint y: 341, endPoint x: 518, endPoint y: 196, distance: 288.4
click at [518, 196] on tbody "Vehicle Make, Model, Year VOLKSWAGEN ID 7 PRO MATCH PLUS 2025 Registration plat…" at bounding box center [673, 171] width 323 height 393
copy tbody "Vehicle Location ne2 3ap Driver Stephen Robb Driver Phone Number 07780676497 Dr…"
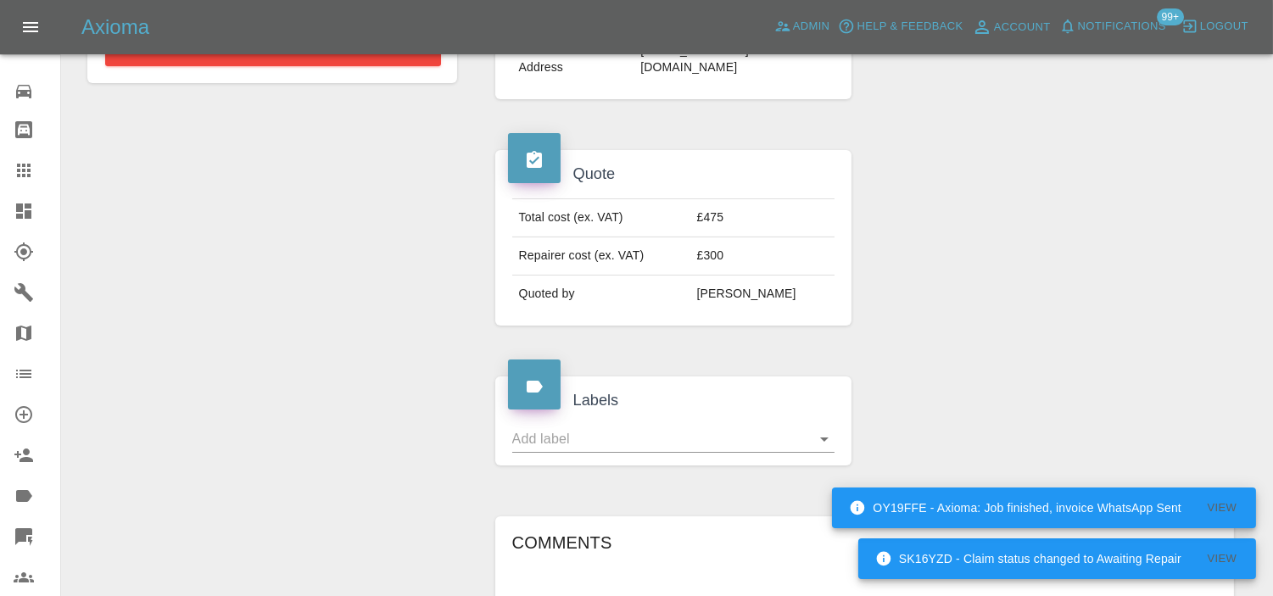
click at [218, 289] on div "Change Repairer Modify Claim Modify Quote Rollback Archive" at bounding box center [272, 205] width 395 height 1175
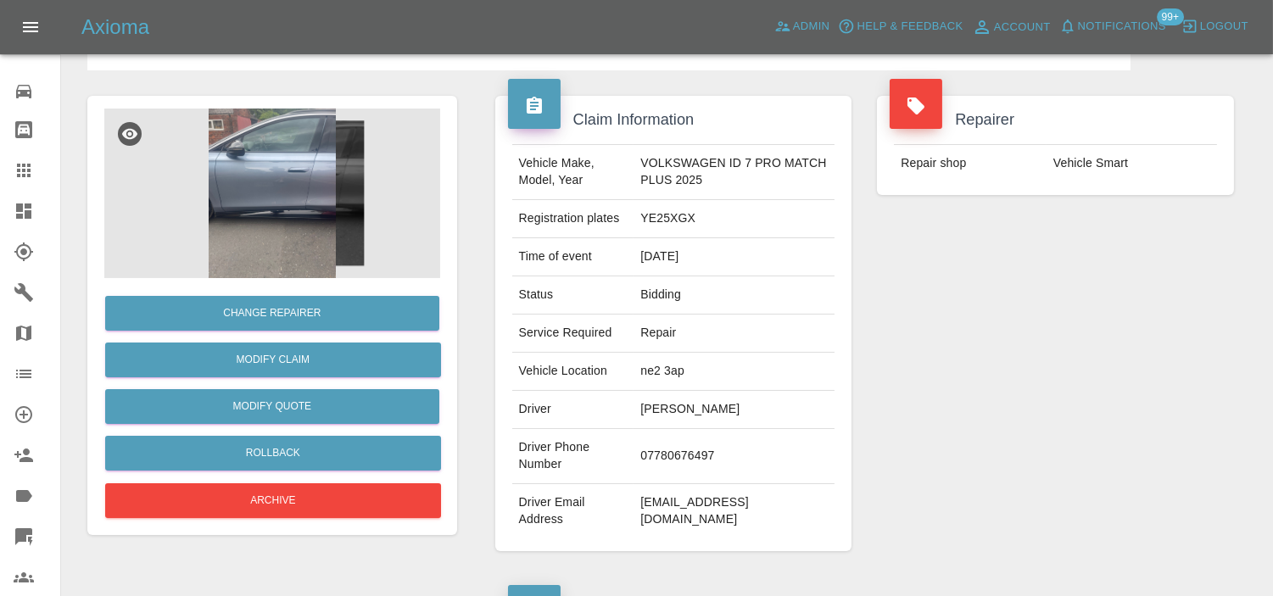
scroll to position [0, 0]
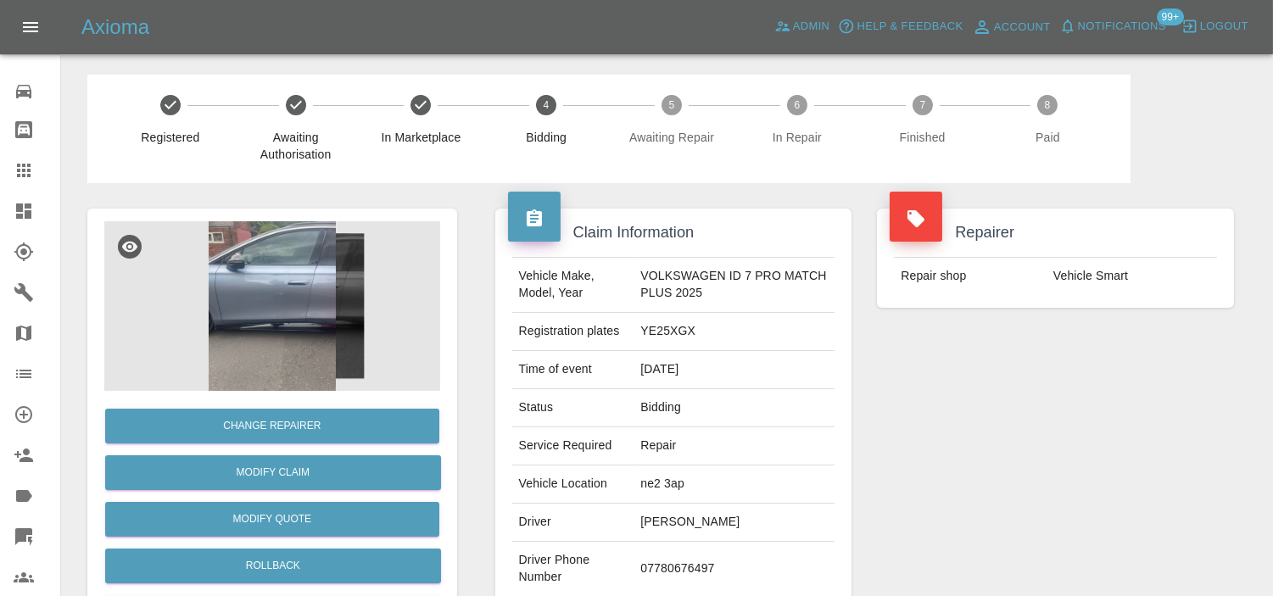
click at [315, 249] on img at bounding box center [272, 306] width 336 height 170
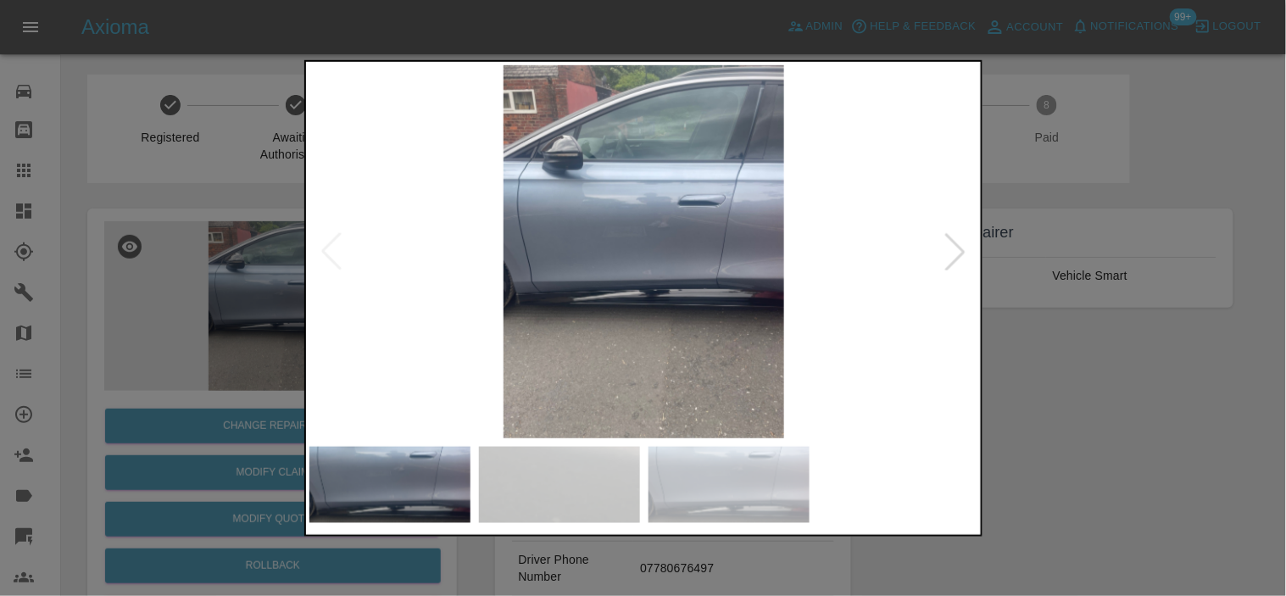
click at [641, 238] on img at bounding box center [645, 250] width 670 height 373
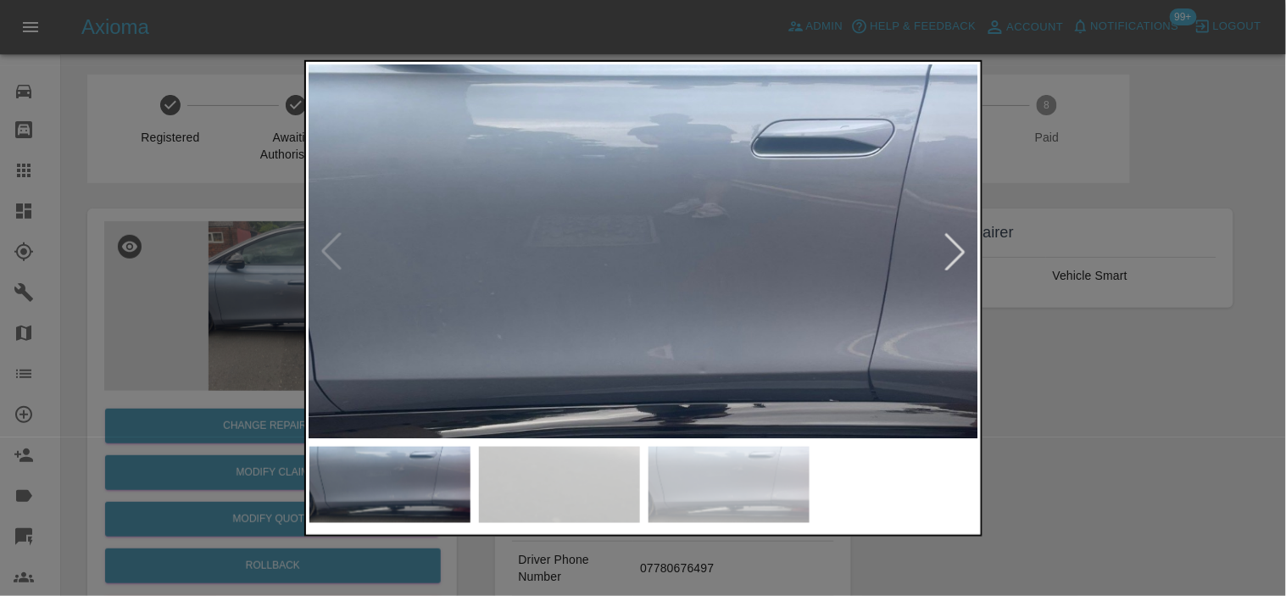
click at [662, 219] on img at bounding box center [650, 290] width 2010 height 1120
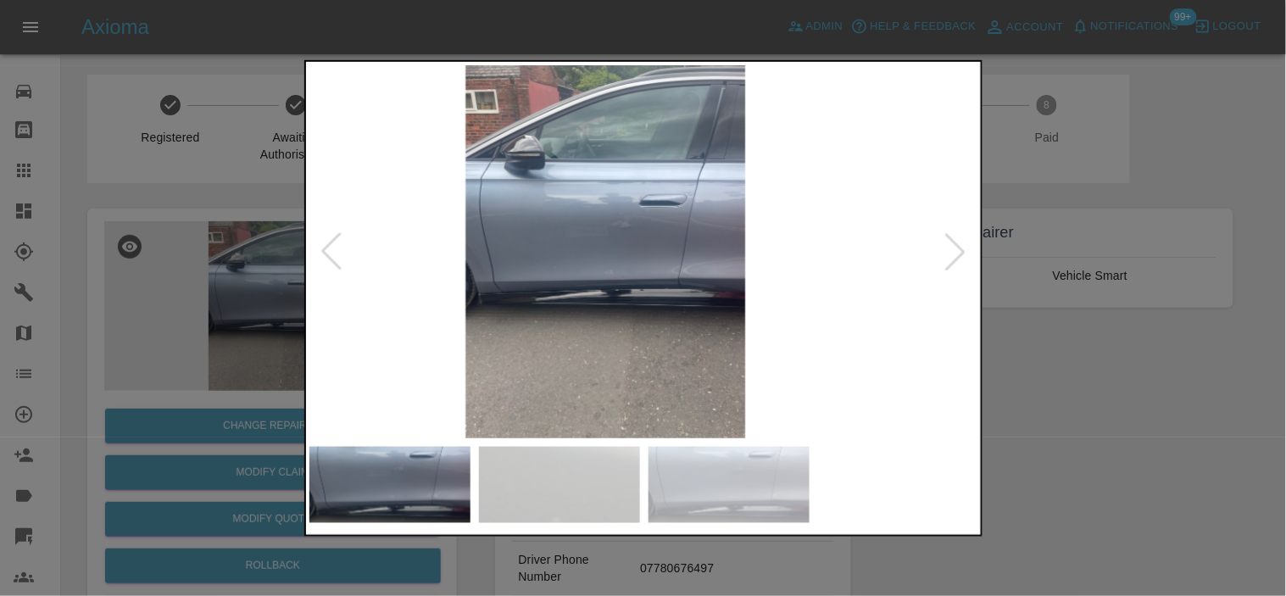
click at [701, 276] on img at bounding box center [606, 250] width 670 height 373
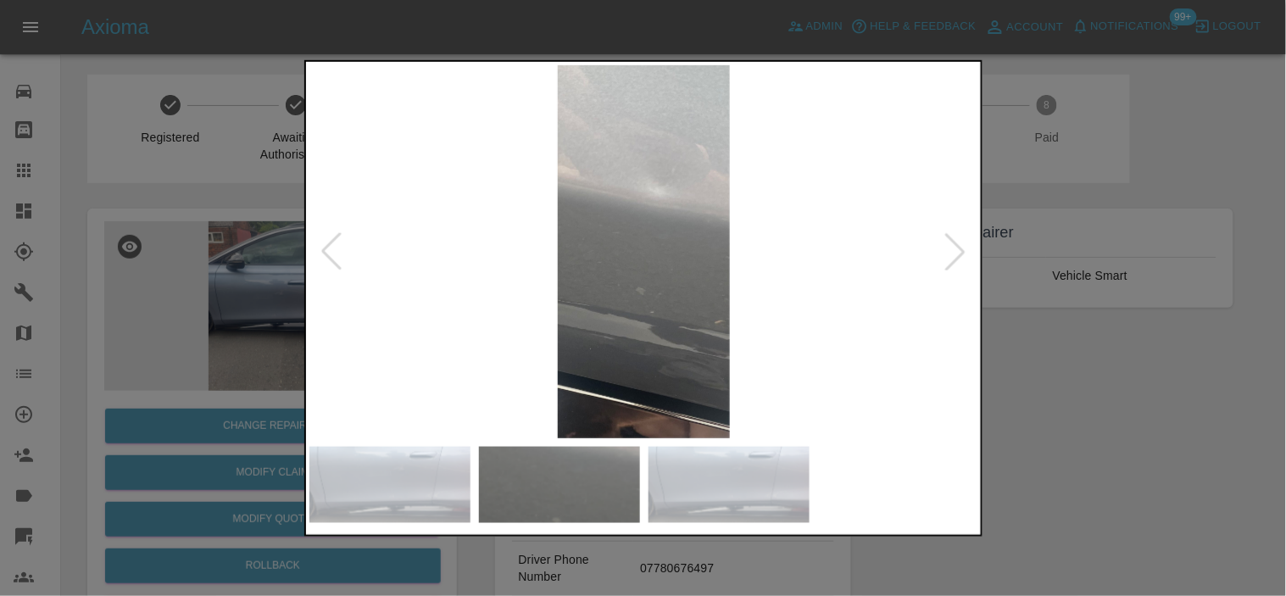
click at [714, 282] on img at bounding box center [645, 250] width 670 height 373
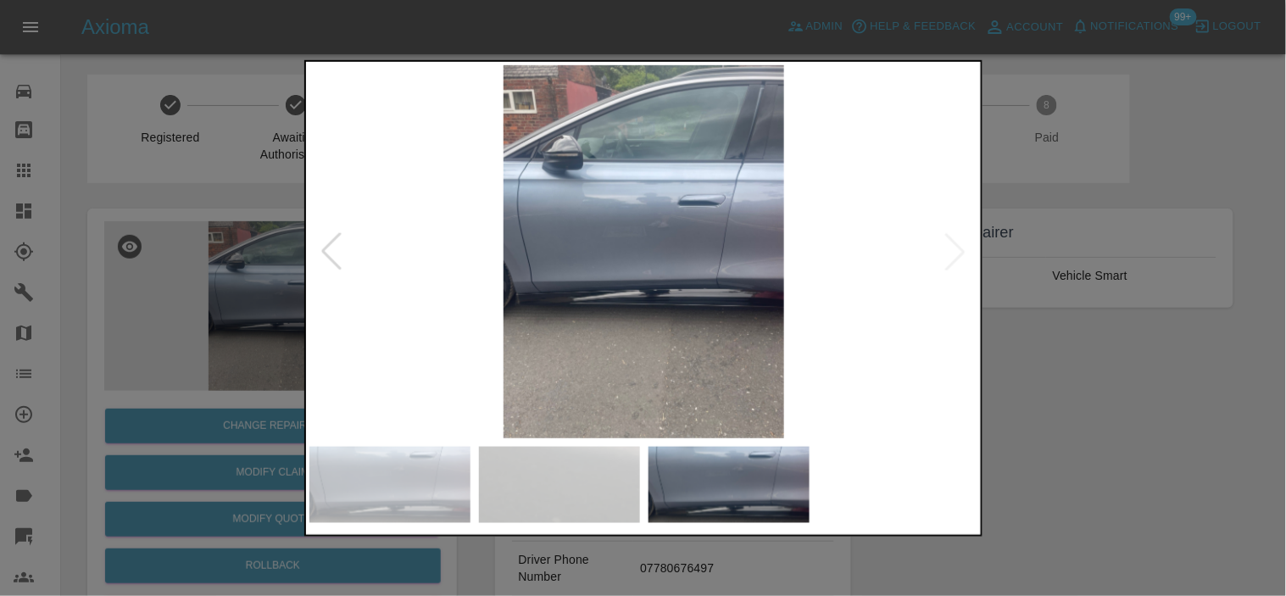
drag, startPoint x: 159, startPoint y: 239, endPoint x: 168, endPoint y: 402, distance: 163.0
click at [159, 240] on div at bounding box center [643, 298] width 1286 height 596
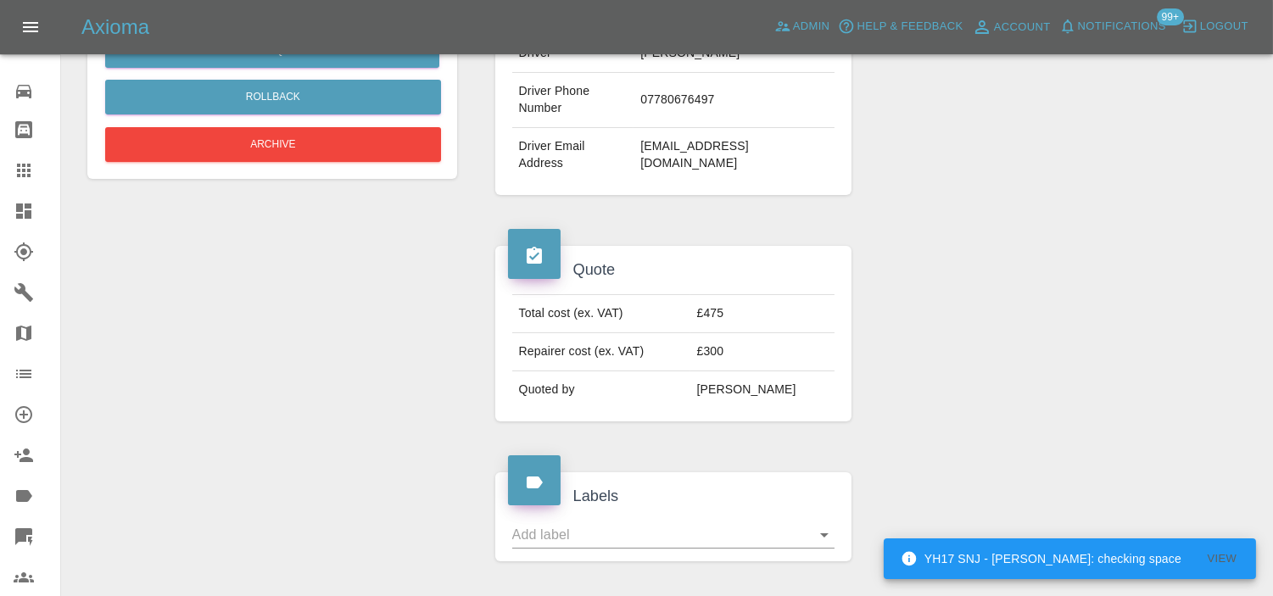
scroll to position [471, 0]
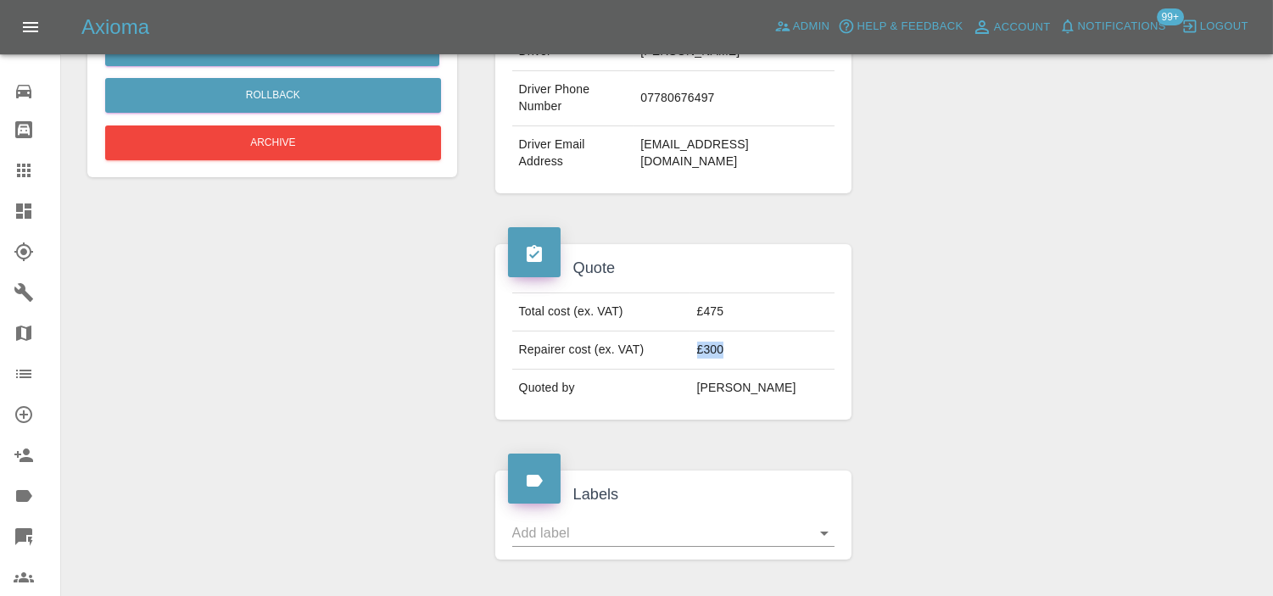
drag, startPoint x: 750, startPoint y: 348, endPoint x: 716, endPoint y: 352, distance: 35.0
click at [716, 352] on td "£300" at bounding box center [762, 351] width 145 height 38
copy td "£300"
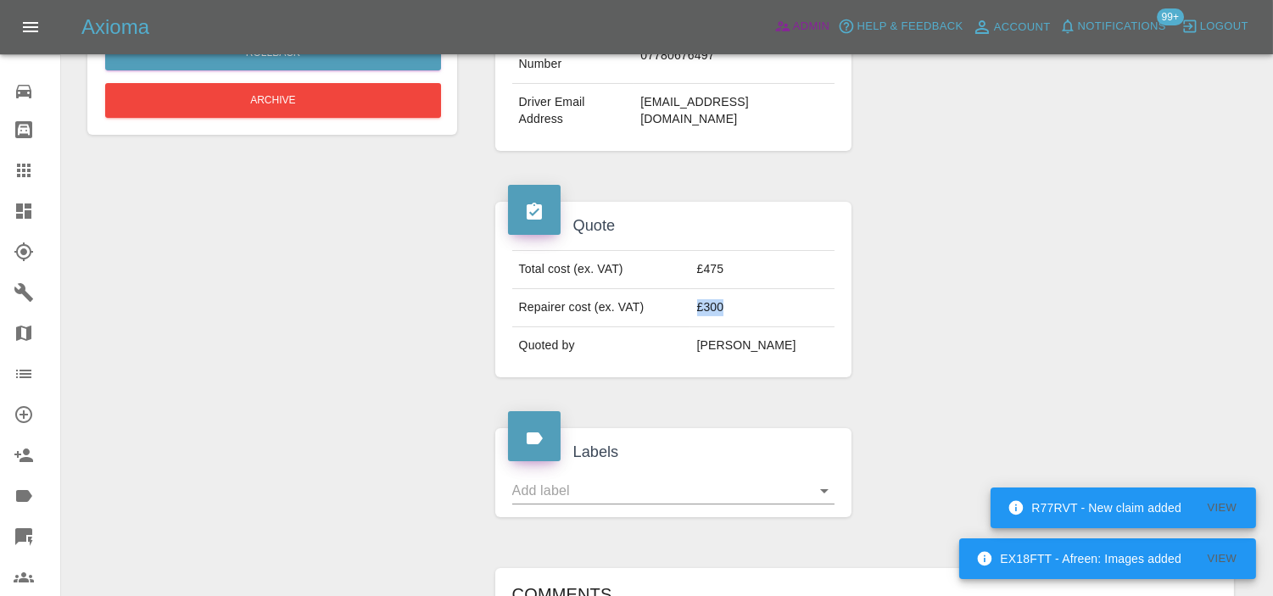
scroll to position [282, 0]
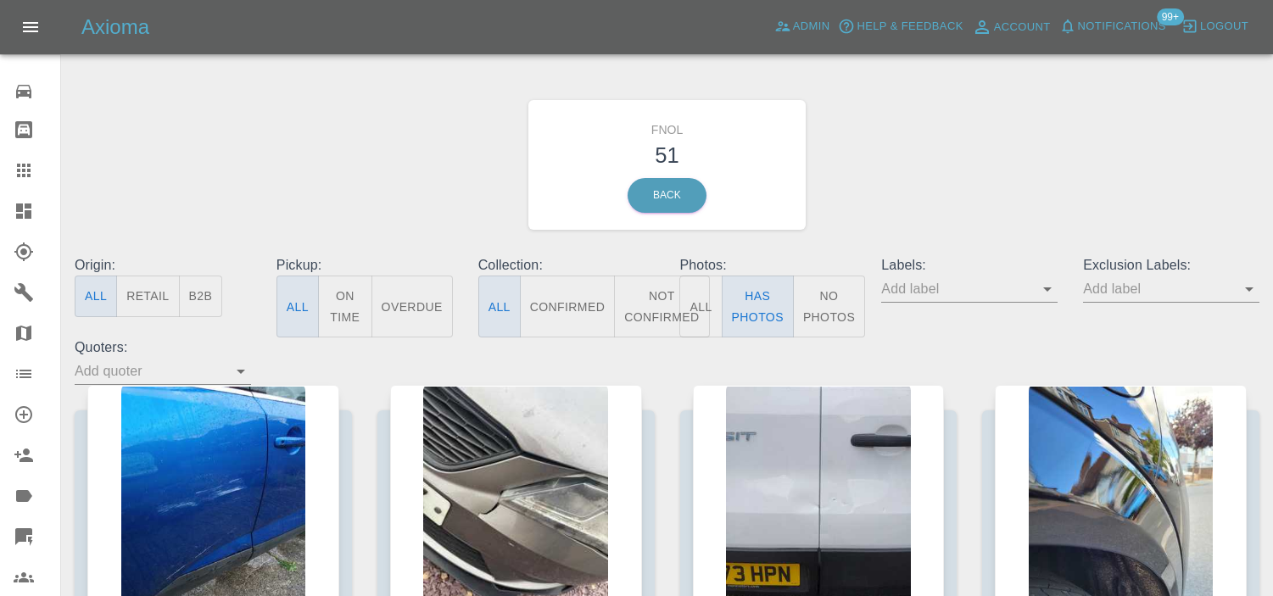
scroll to position [282, 0]
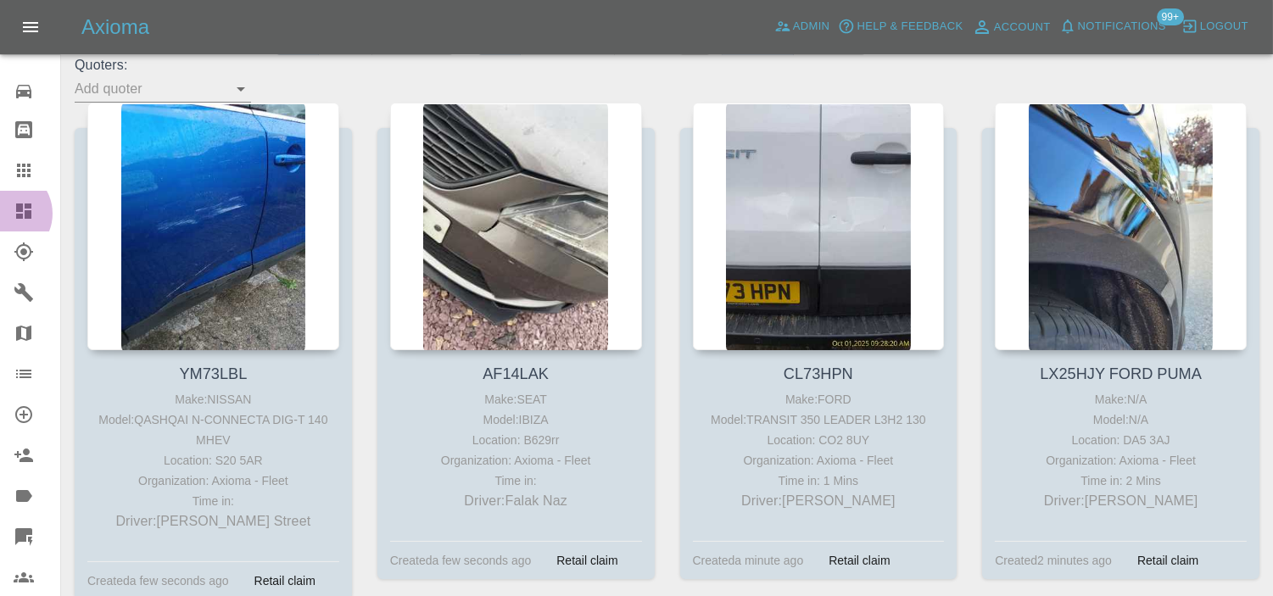
click at [5, 214] on link "Dashboard" at bounding box center [30, 211] width 60 height 41
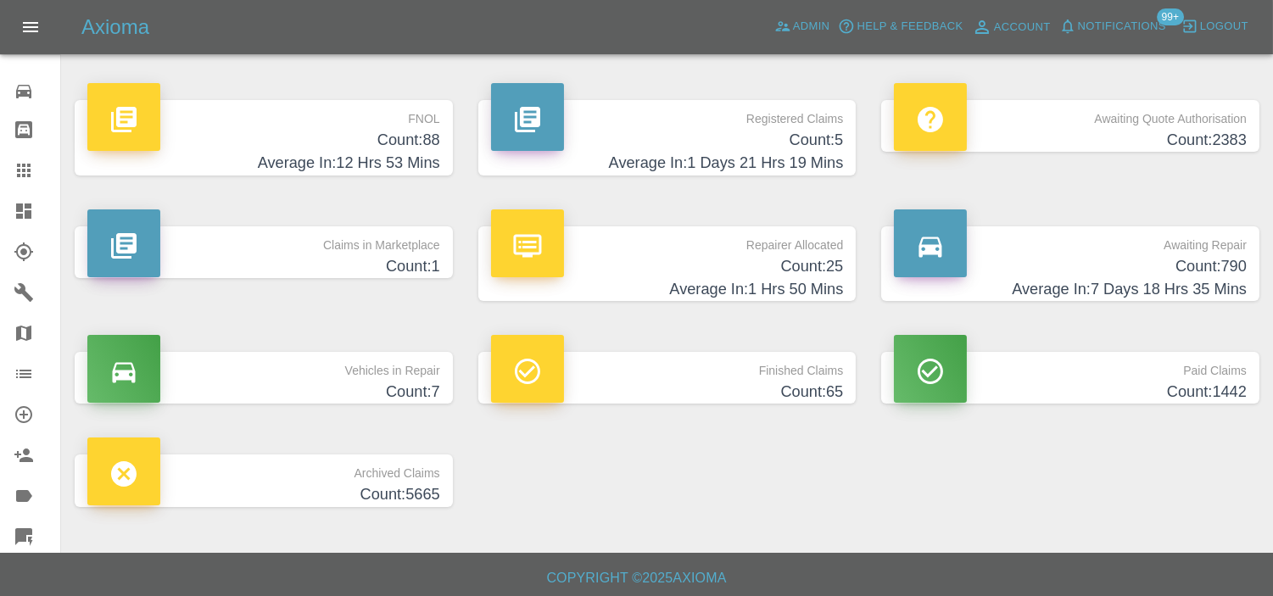
click at [789, 139] on h4 "Count: 5" at bounding box center [667, 140] width 353 height 23
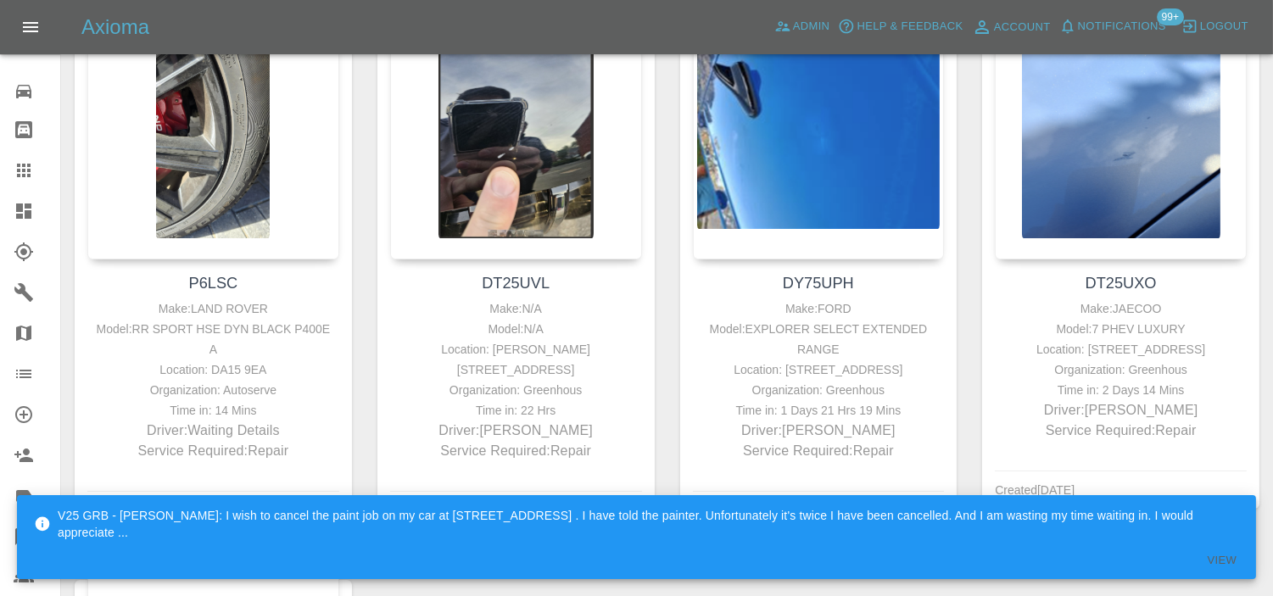
scroll to position [377, 0]
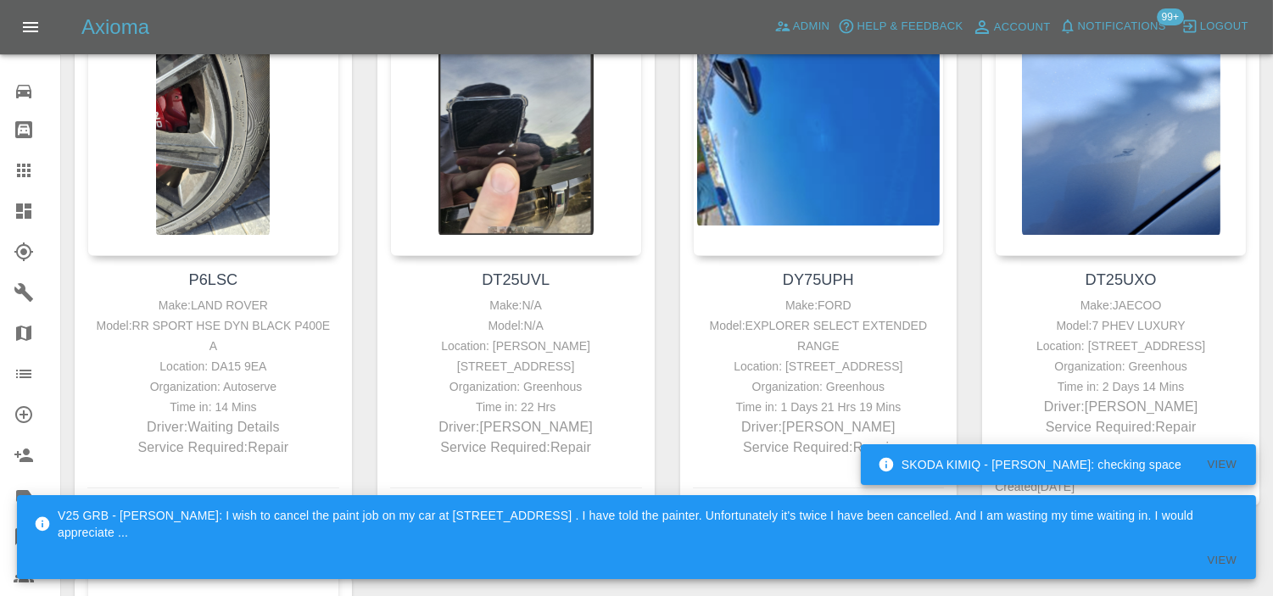
click at [26, 201] on icon at bounding box center [24, 211] width 20 height 20
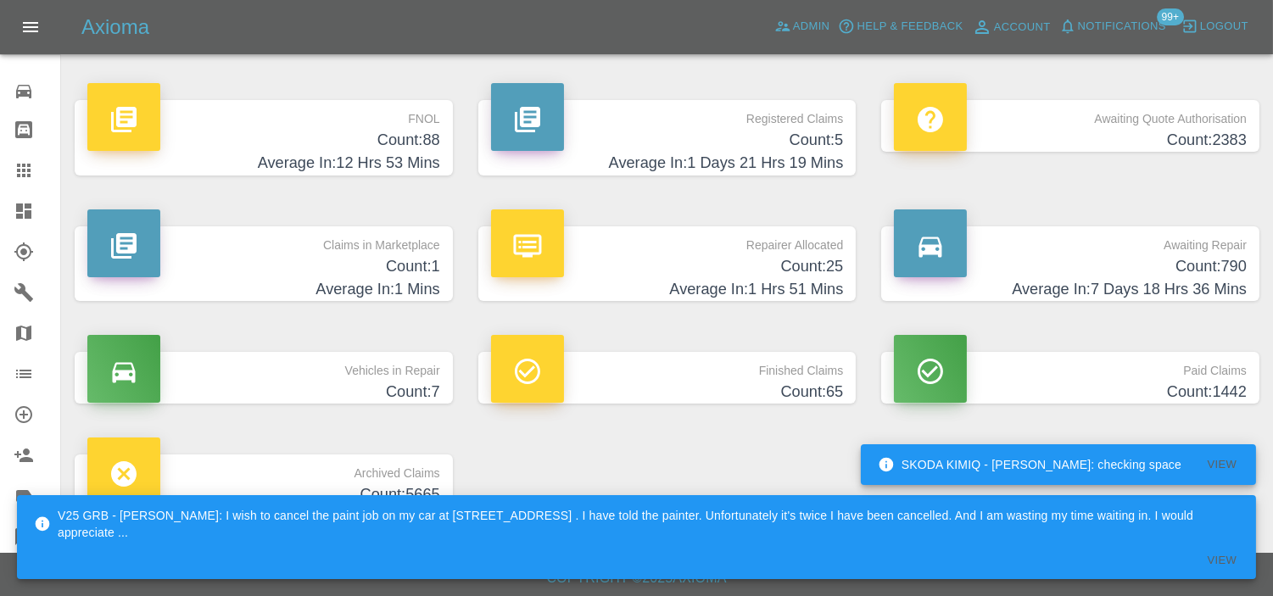
click at [401, 148] on h4 "Count: 88" at bounding box center [263, 140] width 353 height 23
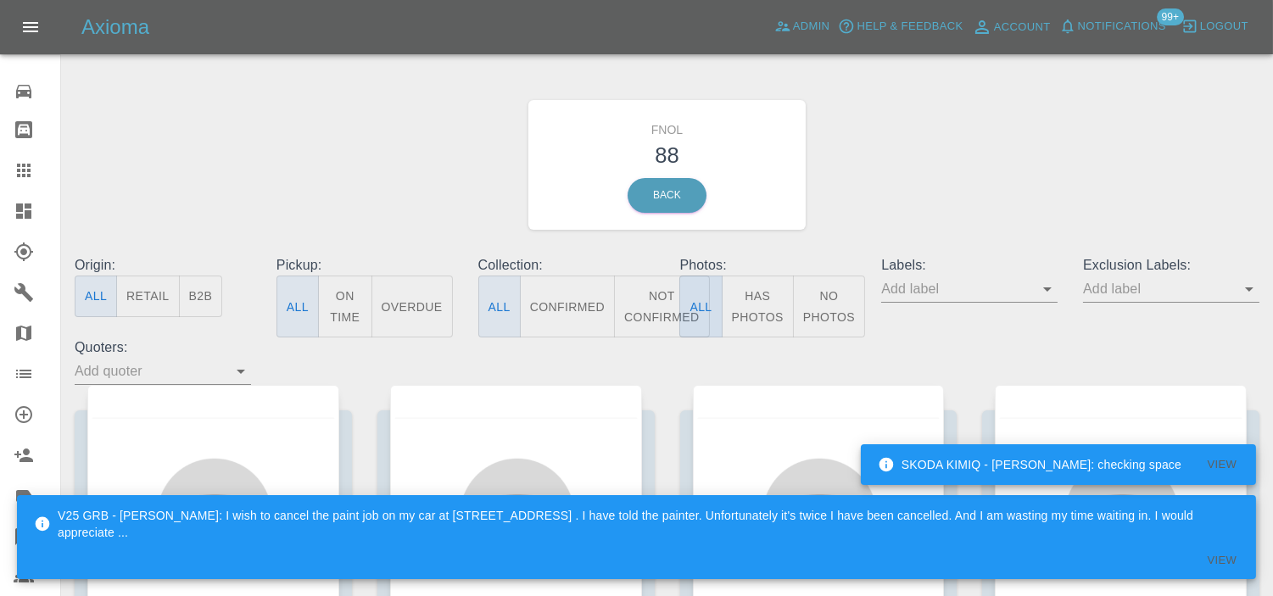
click at [717, 293] on button "All" at bounding box center [700, 307] width 42 height 62
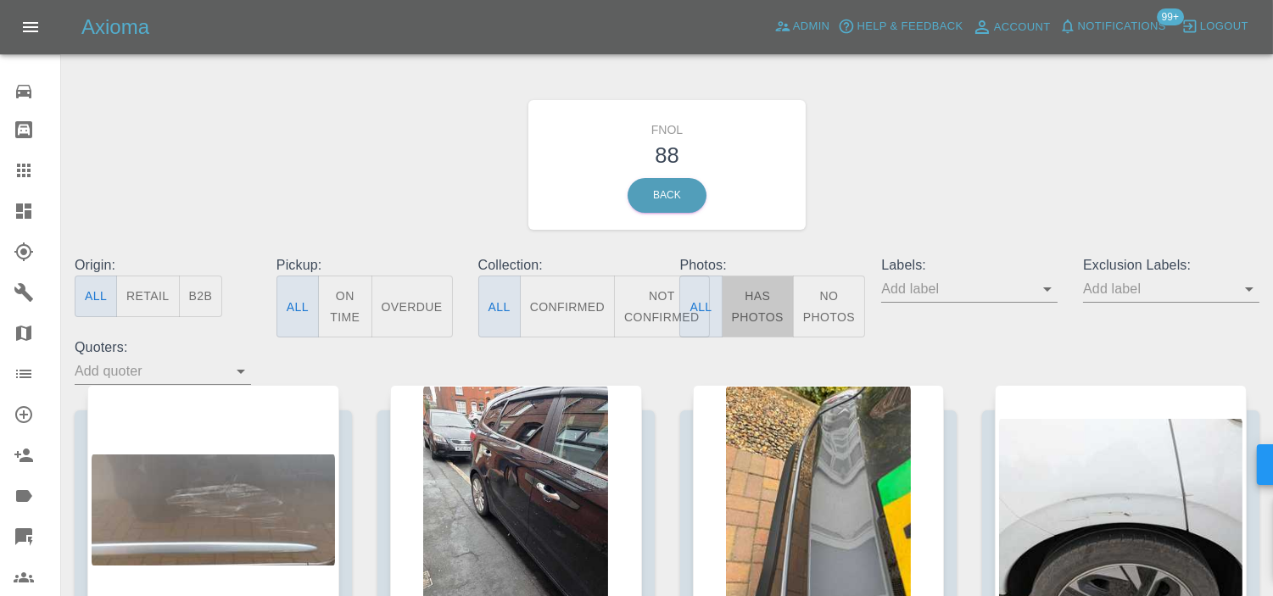
click at [753, 294] on button "Has Photos" at bounding box center [758, 307] width 72 height 62
type button "true"
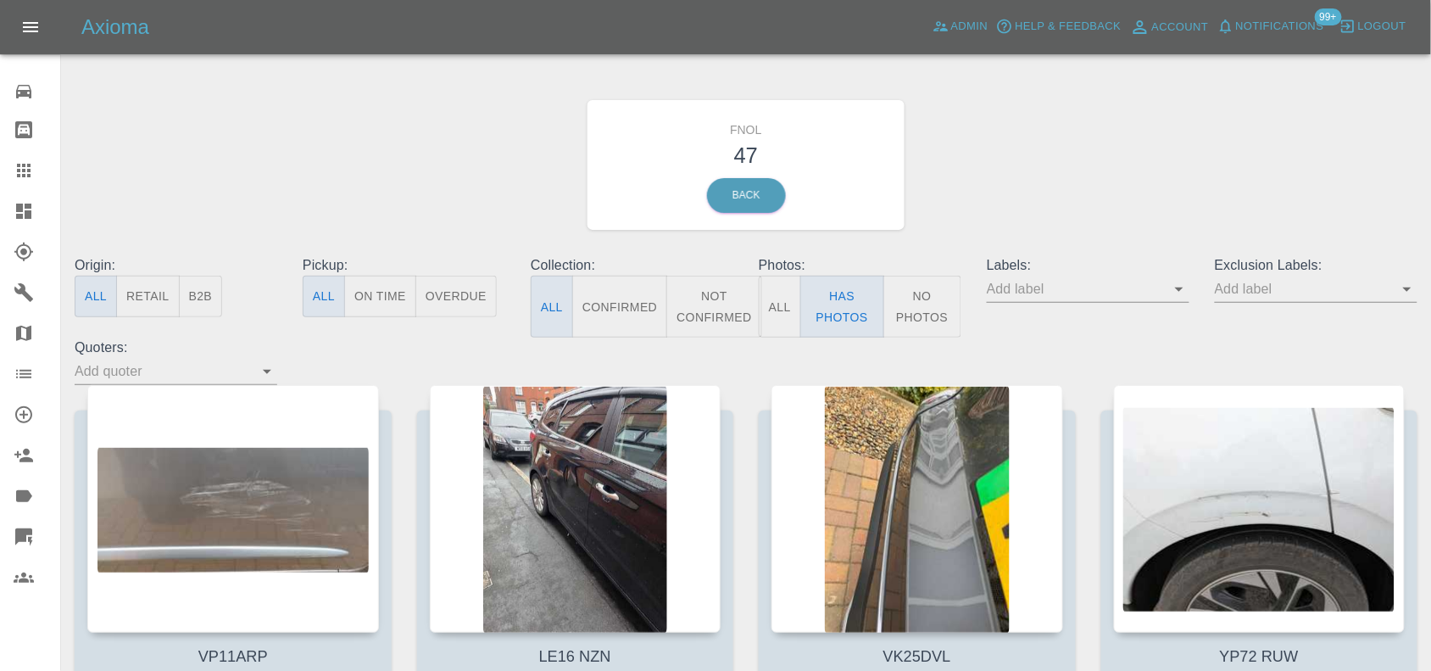
click at [1258, 297] on input "text" at bounding box center [1303, 289] width 177 height 26
type input "GEO"
click at [1272, 354] on li "George_Carl_Q" at bounding box center [1317, 356] width 125 height 31
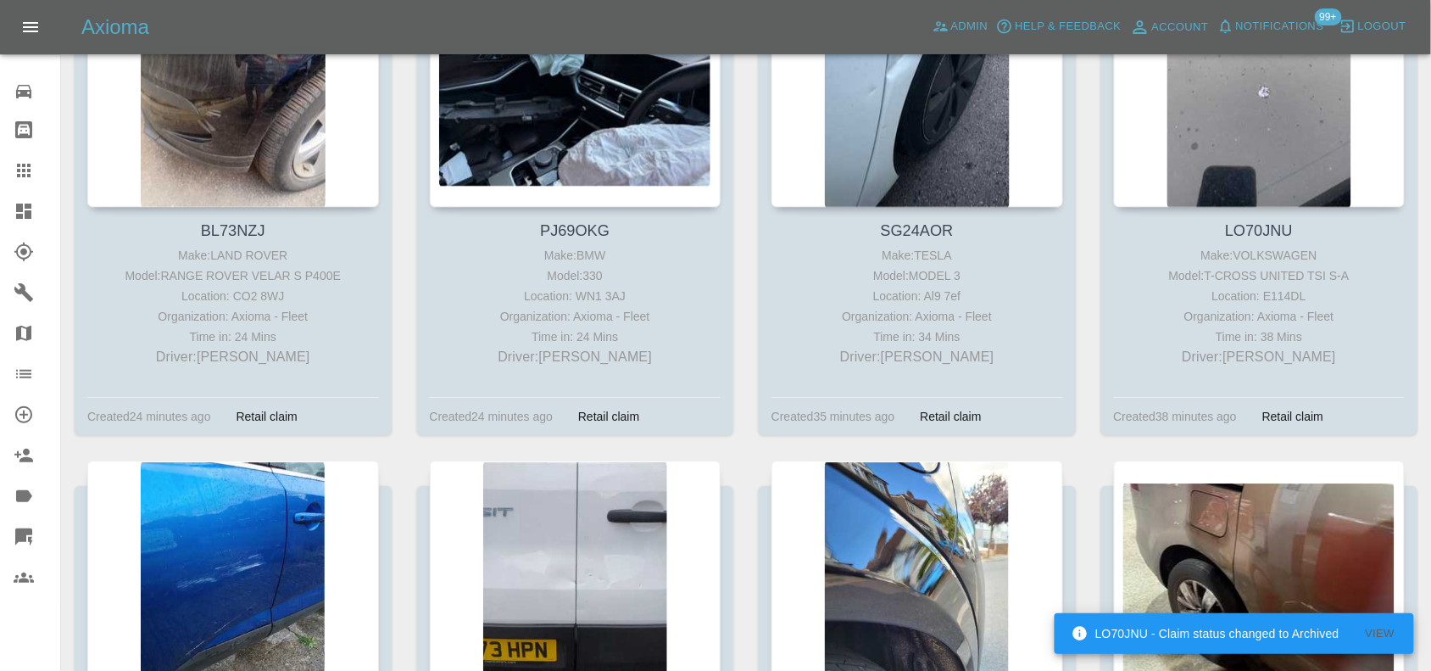
scroll to position [1696, 0]
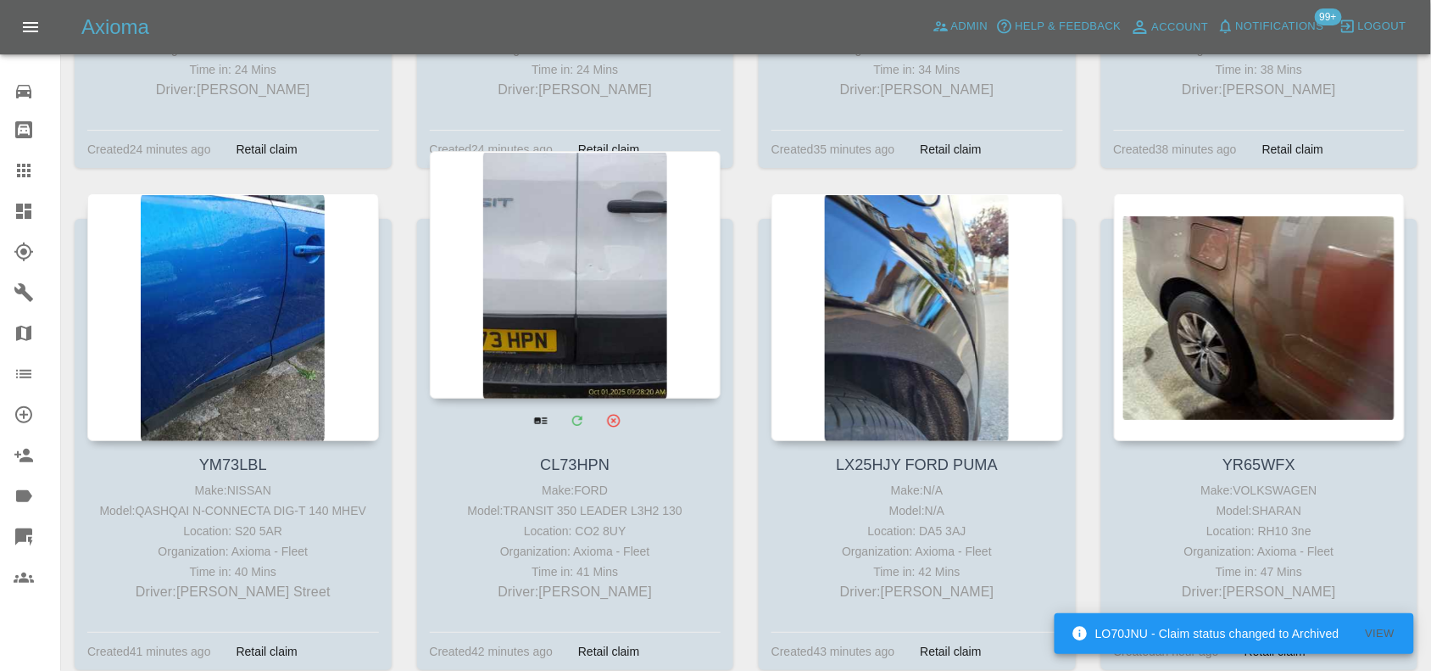
drag, startPoint x: 480, startPoint y: 282, endPoint x: 496, endPoint y: 278, distance: 16.5
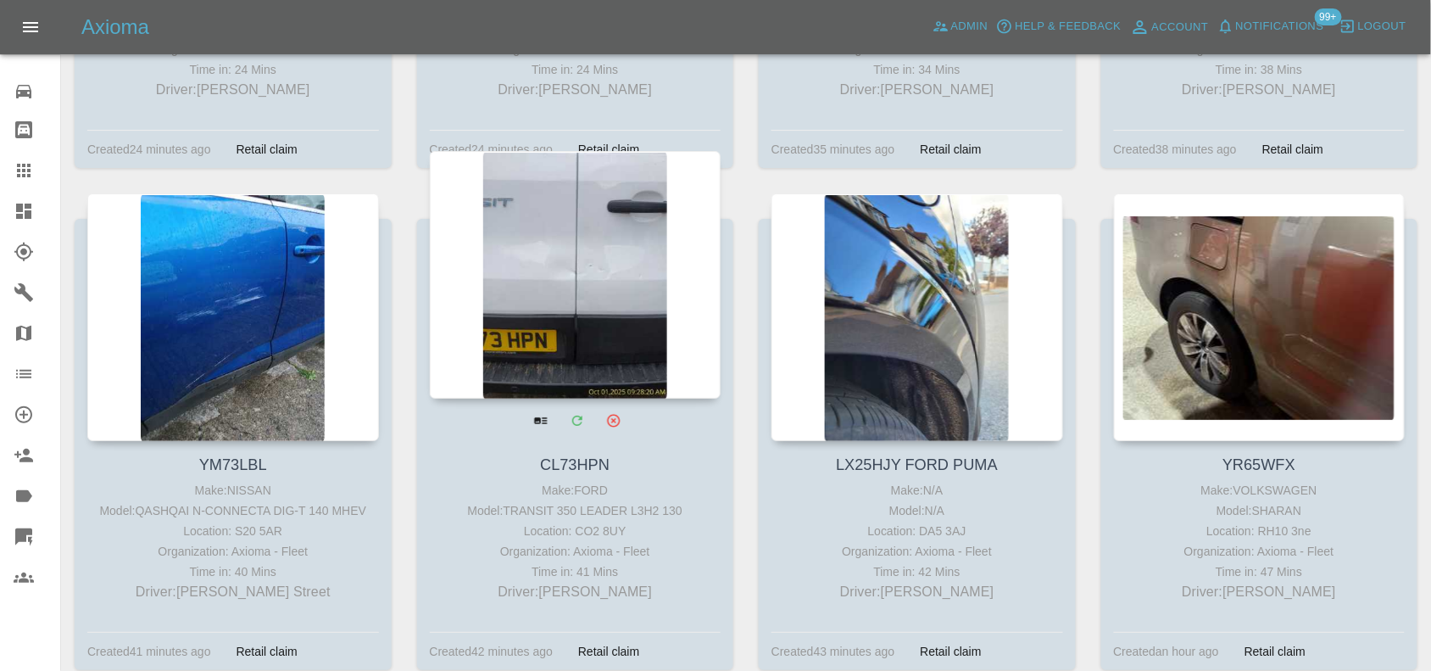
drag, startPoint x: 496, startPoint y: 278, endPoint x: 549, endPoint y: 229, distance: 72.6
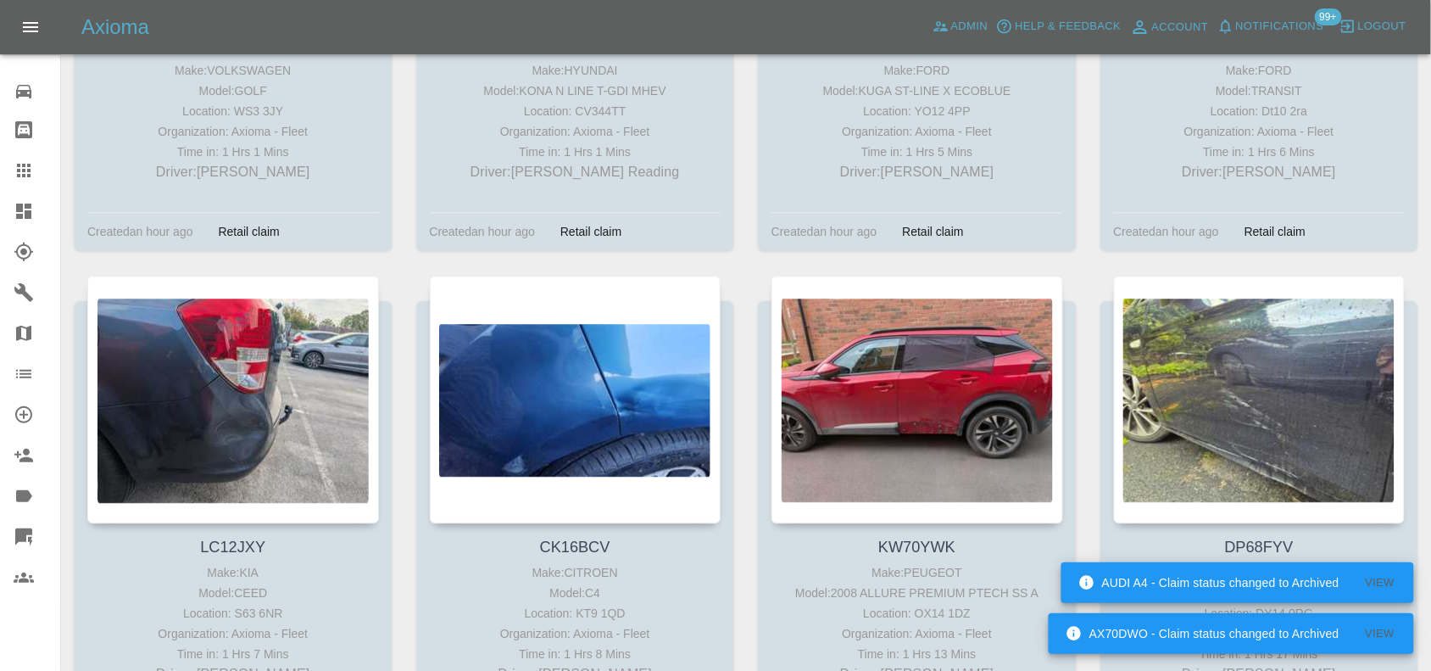
scroll to position [3180, 0]
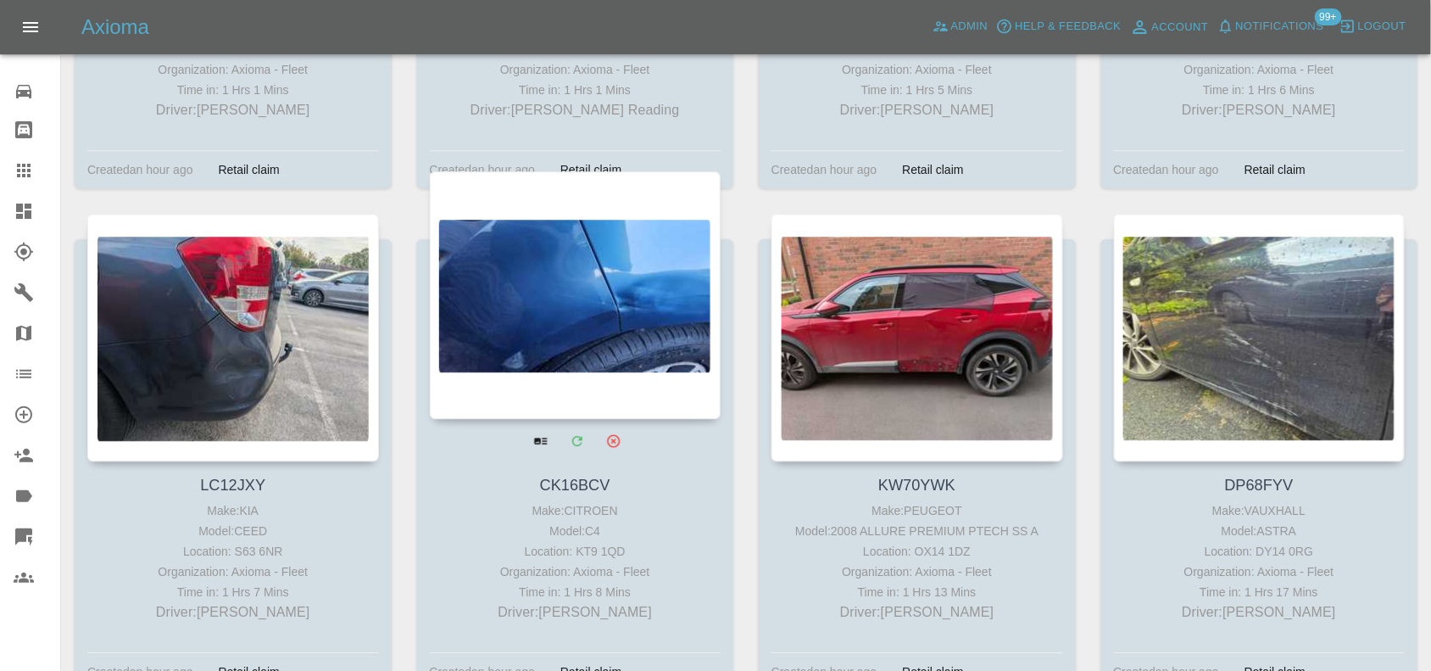
drag, startPoint x: 695, startPoint y: 315, endPoint x: 650, endPoint y: 312, distance: 45.9
drag, startPoint x: 650, startPoint y: 312, endPoint x: 589, endPoint y: 281, distance: 67.9
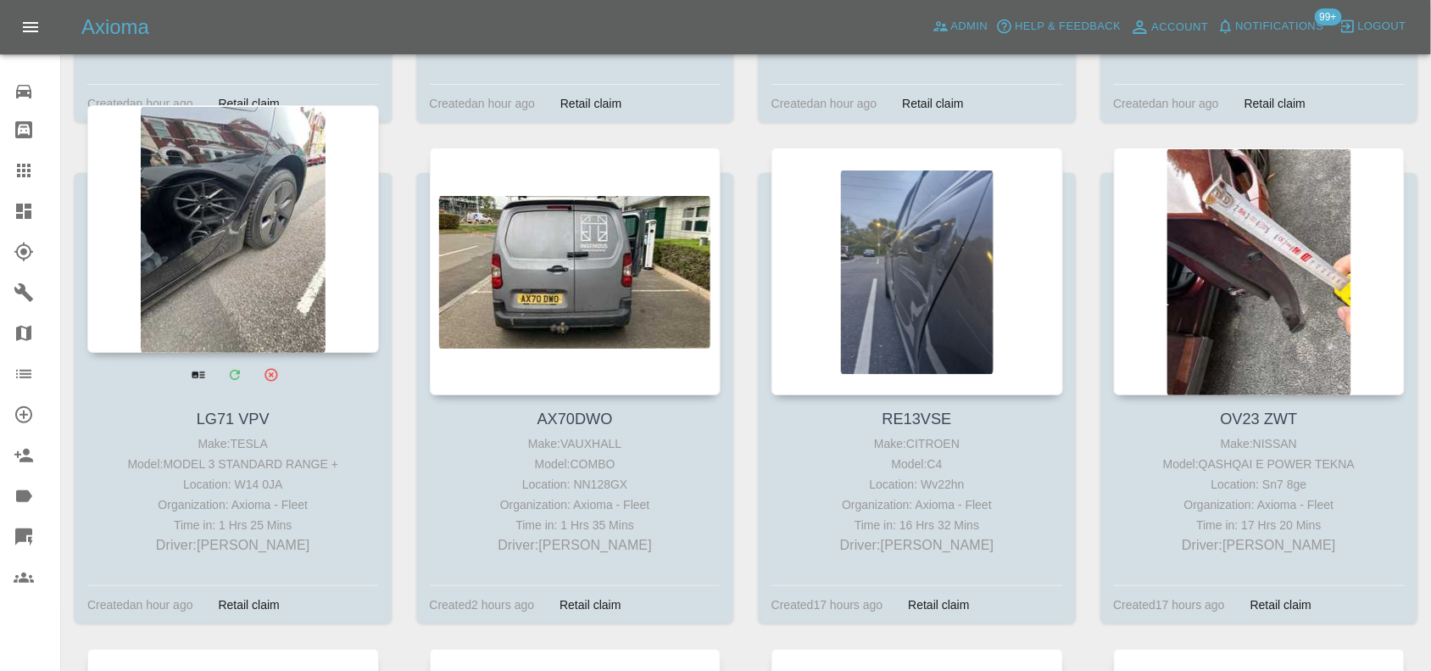
scroll to position [3710, 0]
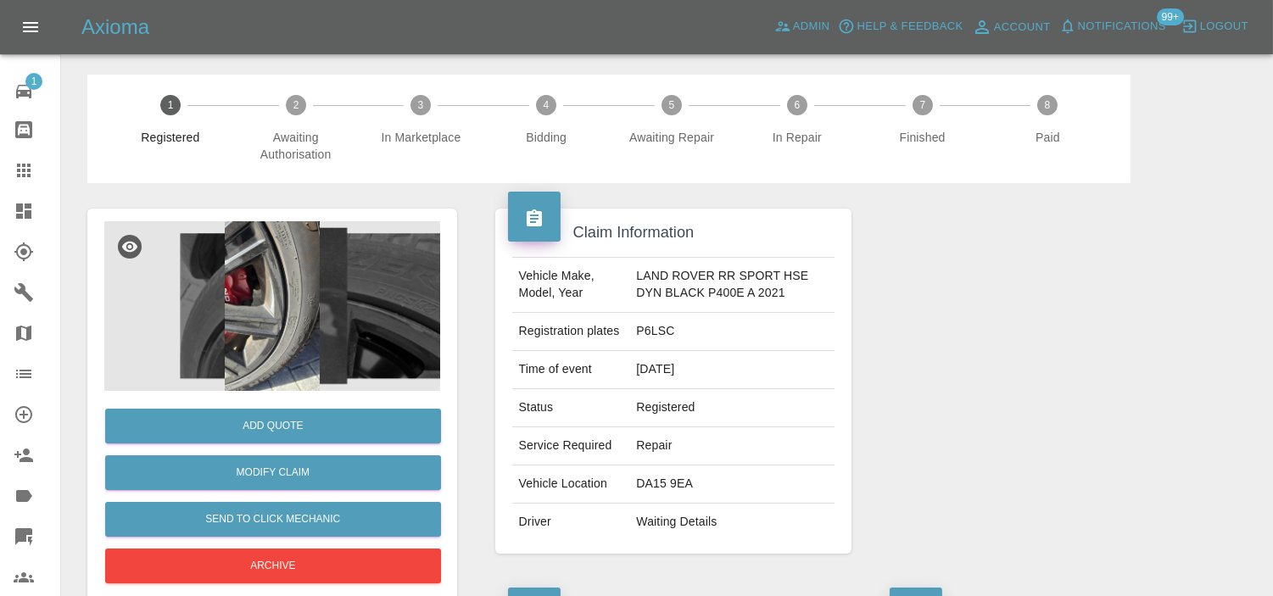
click at [298, 258] on img at bounding box center [272, 306] width 336 height 170
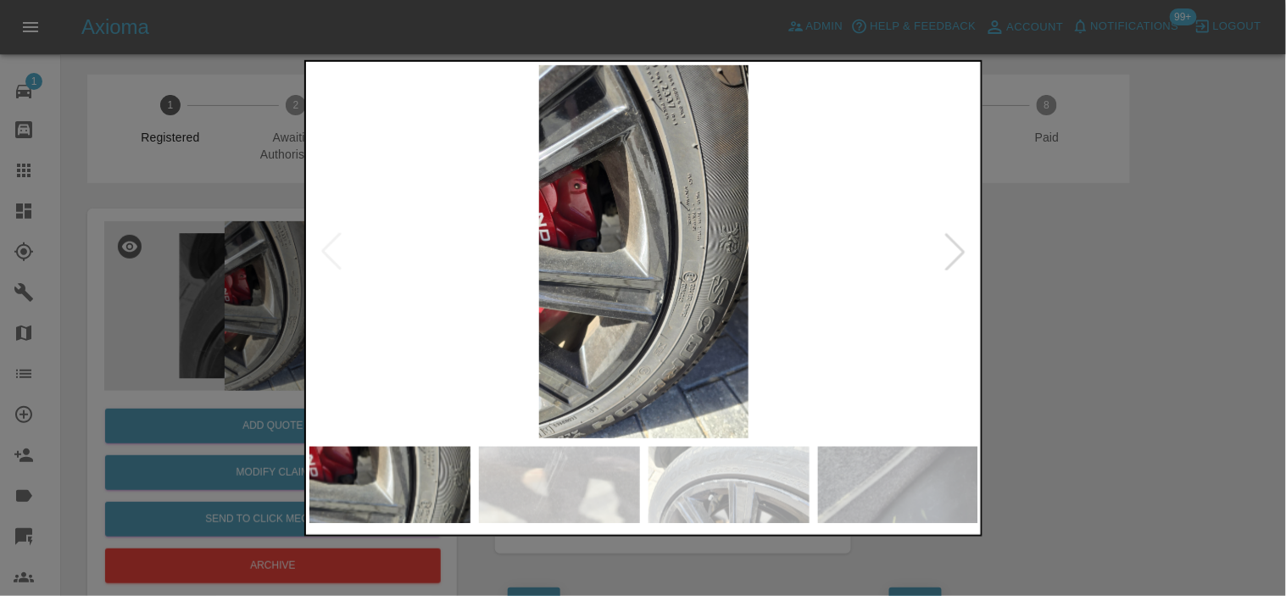
click at [577, 339] on img at bounding box center [645, 250] width 670 height 373
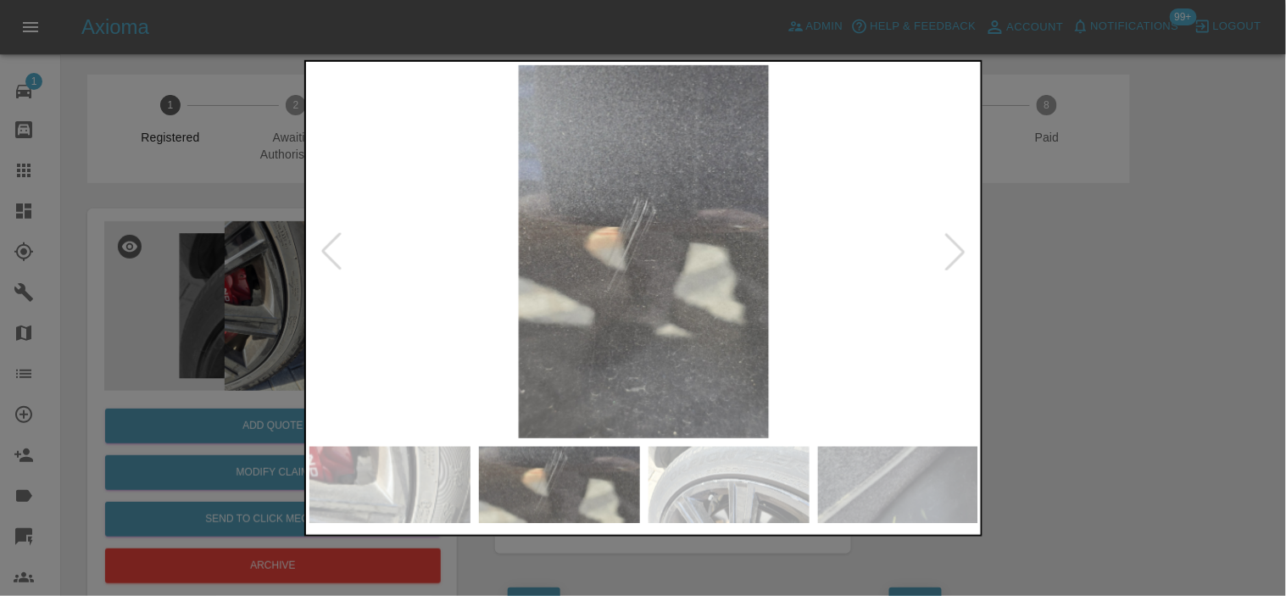
click at [595, 337] on img at bounding box center [645, 250] width 670 height 373
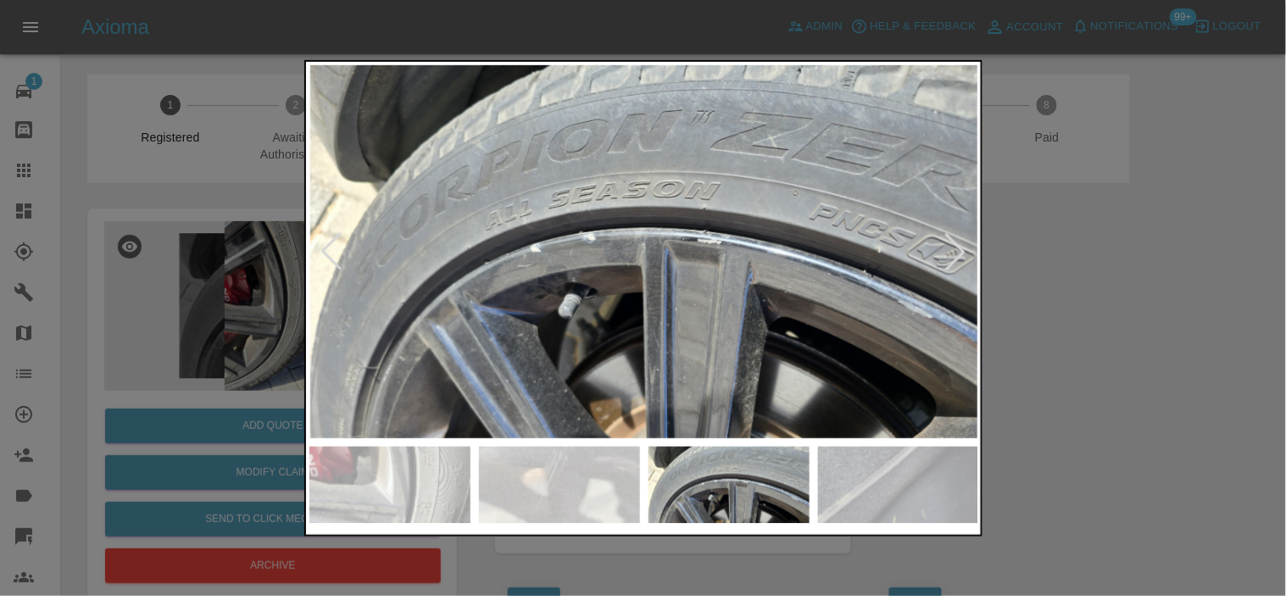
click at [646, 327] on img at bounding box center [645, 250] width 670 height 373
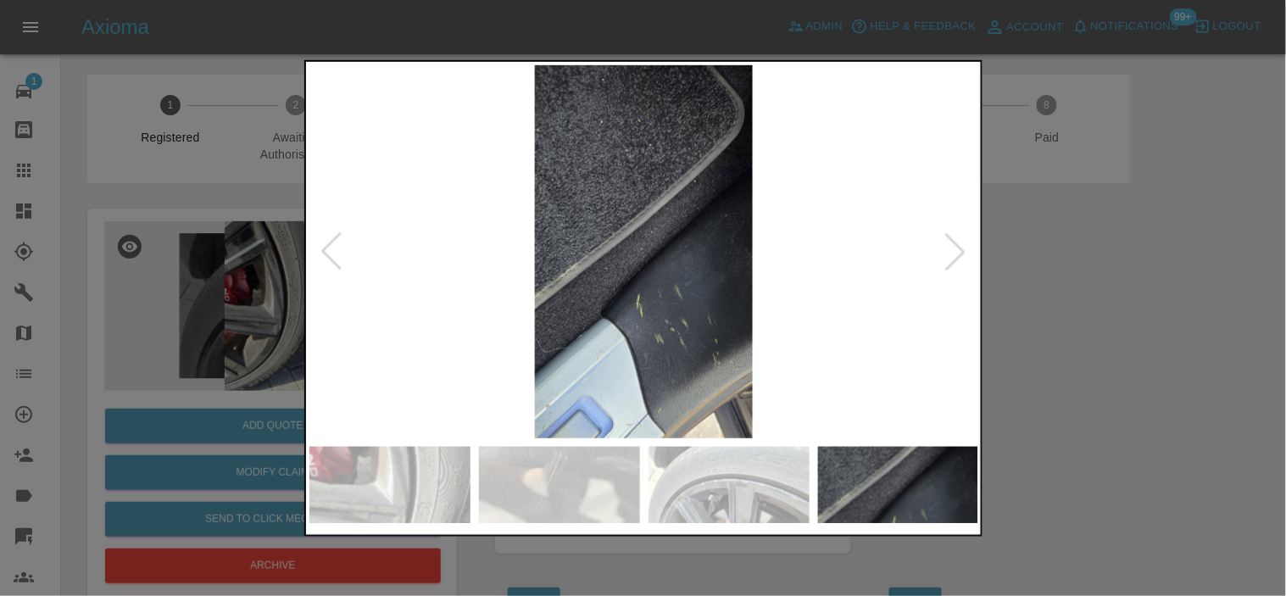
click at [623, 310] on img at bounding box center [645, 250] width 670 height 373
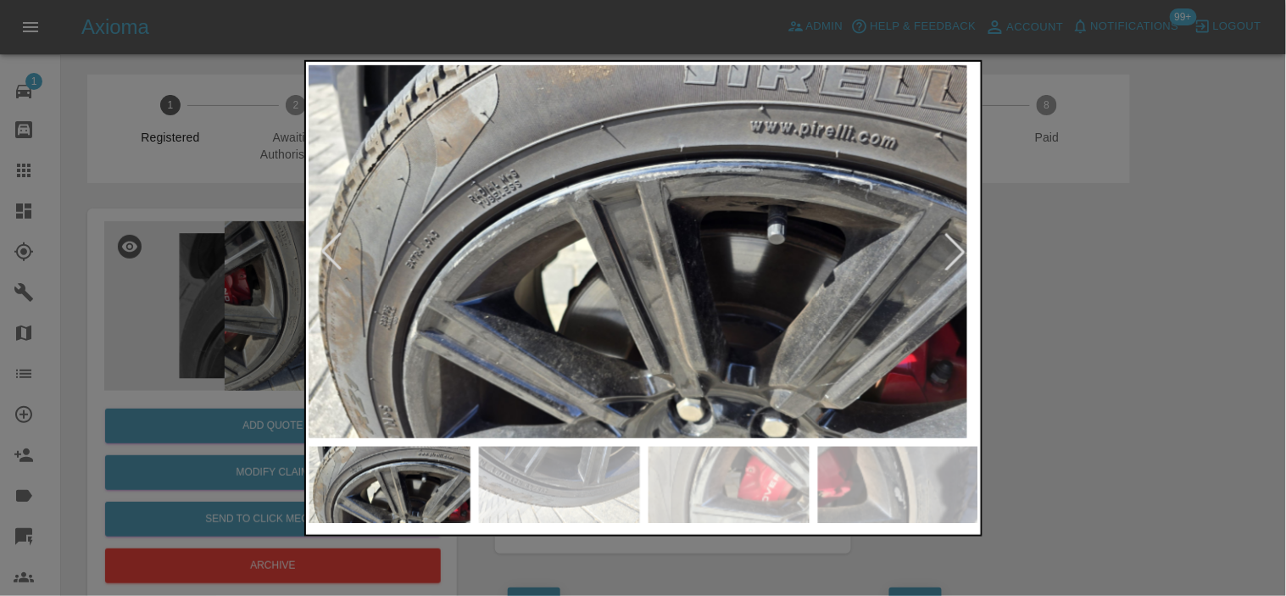
click at [660, 293] on img at bounding box center [636, 250] width 670 height 373
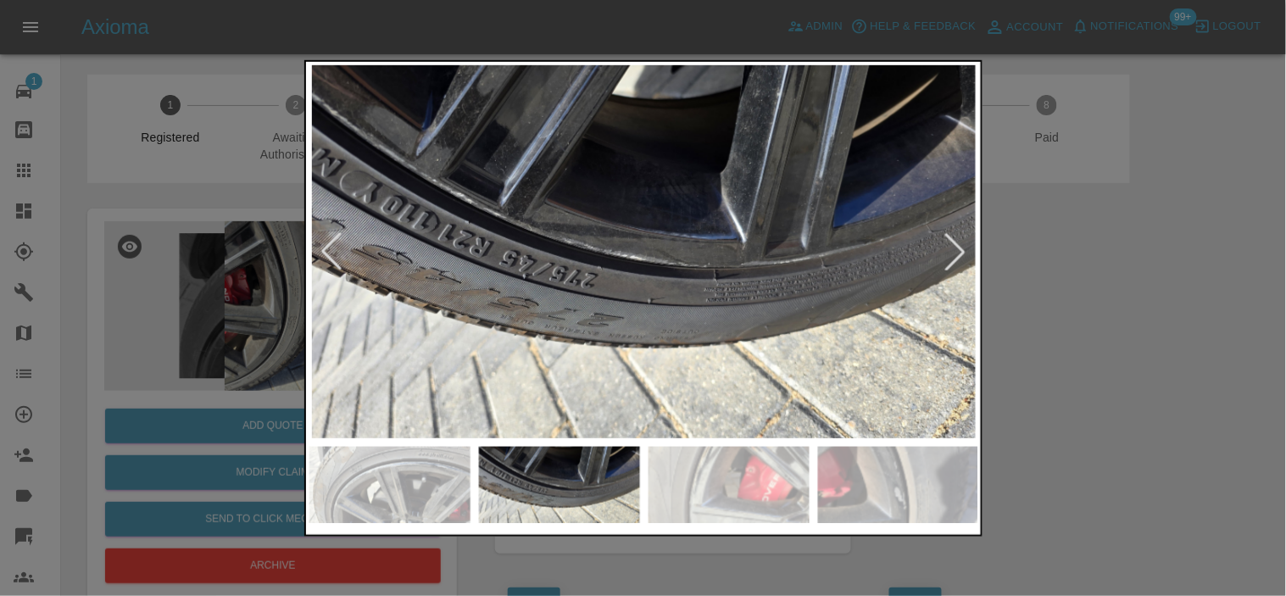
click at [608, 285] on img at bounding box center [645, 250] width 670 height 373
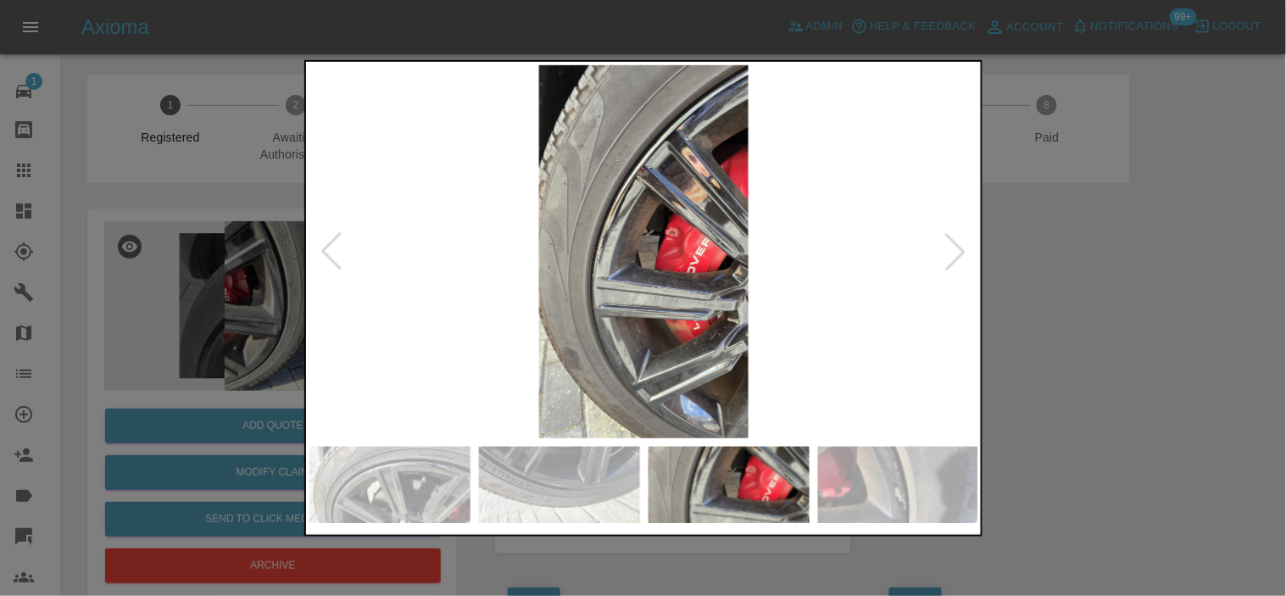
click at [577, 269] on img at bounding box center [645, 250] width 670 height 373
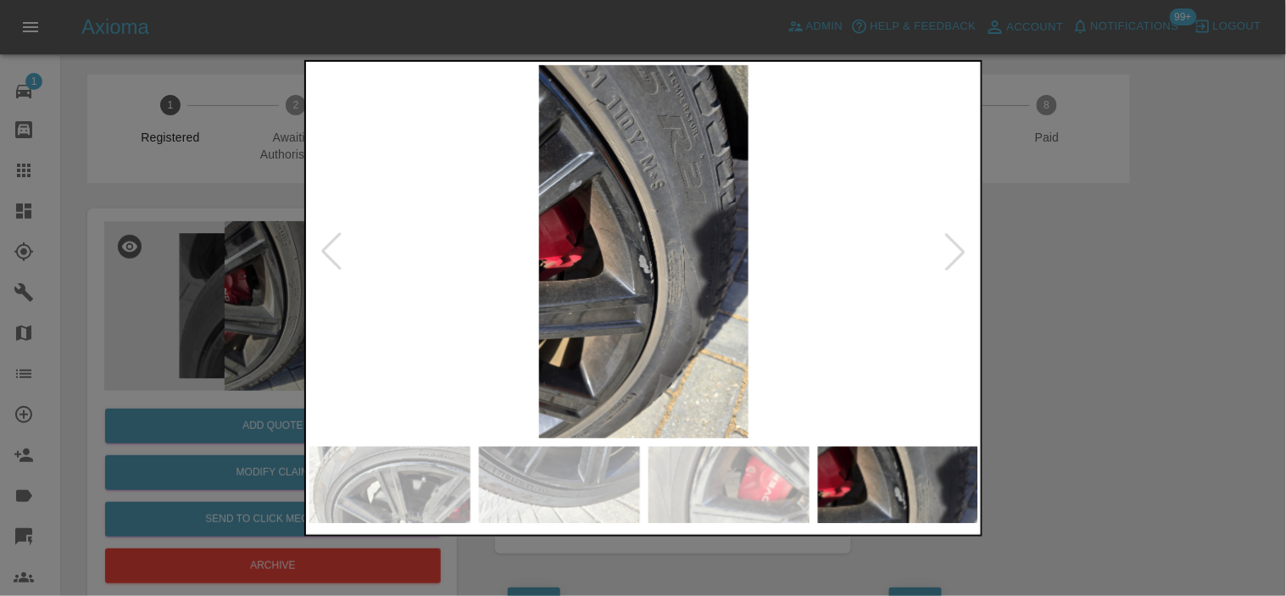
click at [539, 248] on img at bounding box center [645, 250] width 670 height 373
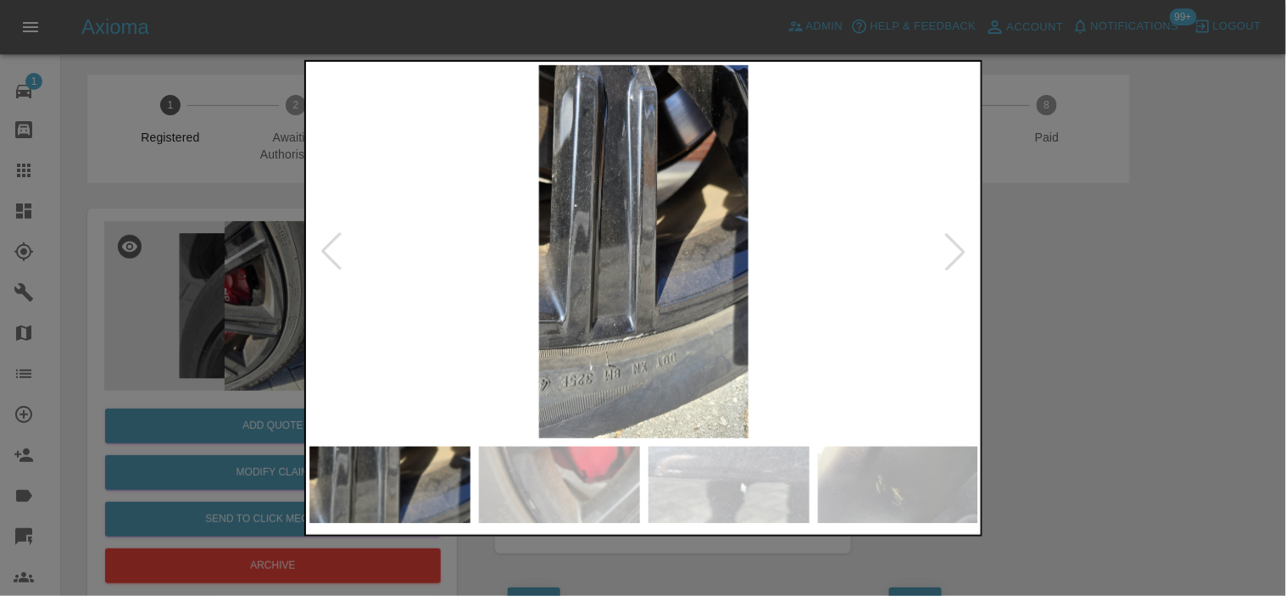
click at [630, 225] on img at bounding box center [645, 250] width 670 height 373
click at [583, 220] on img at bounding box center [645, 250] width 670 height 373
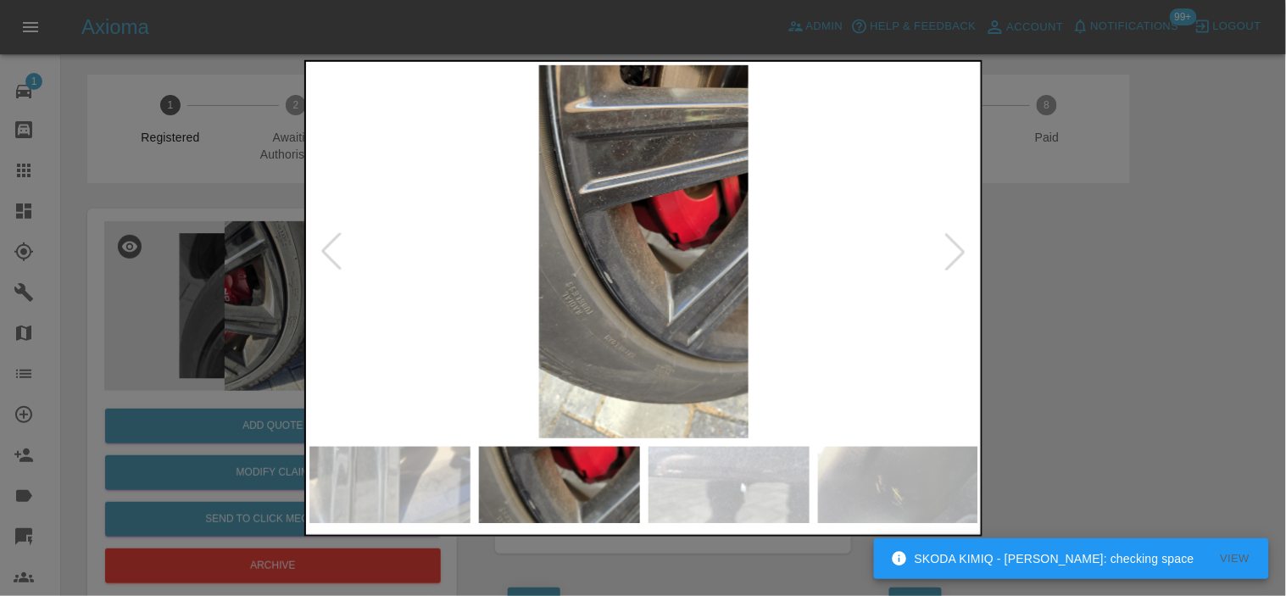
click at [619, 248] on img at bounding box center [645, 250] width 670 height 373
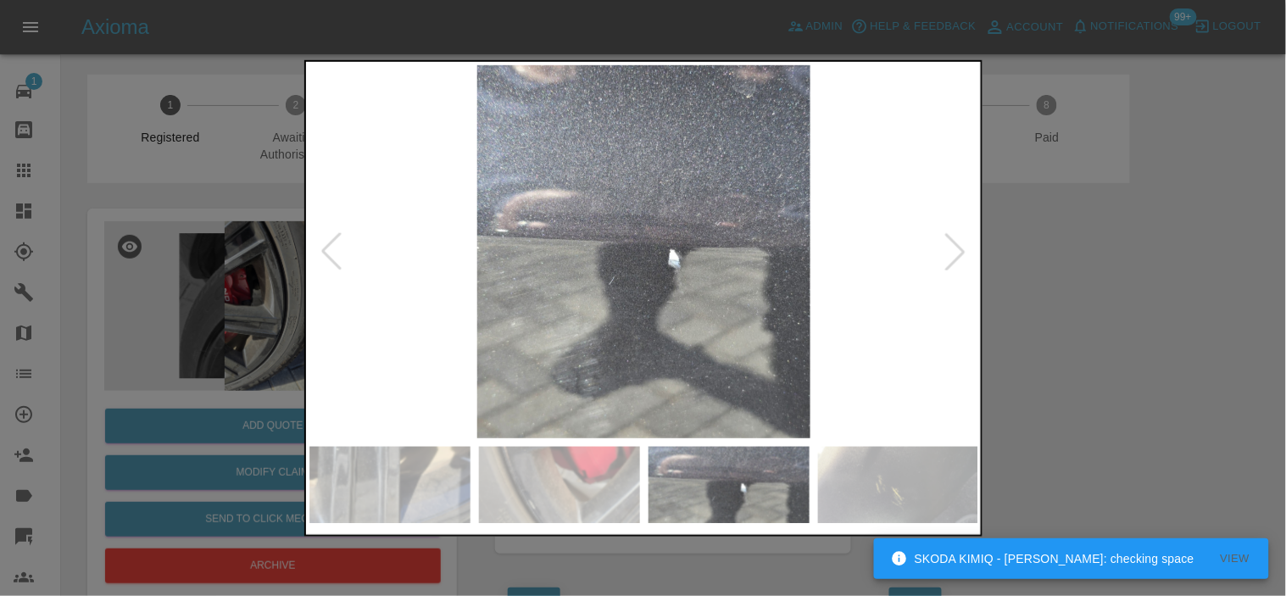
click at [597, 274] on img at bounding box center [645, 250] width 670 height 373
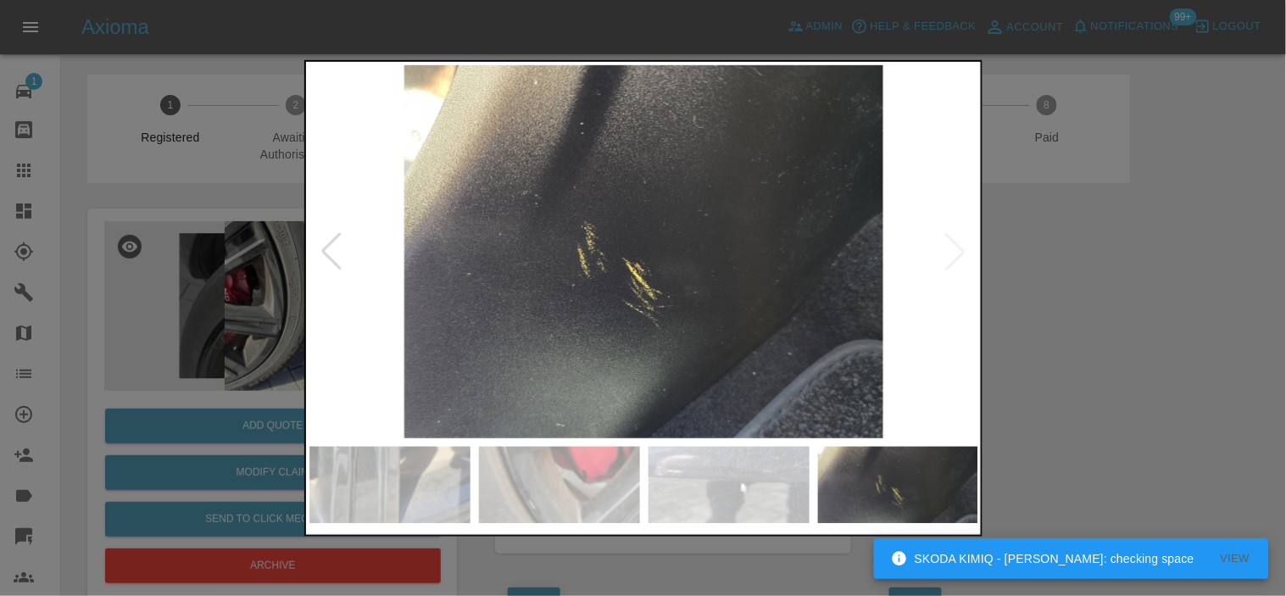
click at [548, 256] on img at bounding box center [645, 250] width 670 height 373
click at [617, 236] on img at bounding box center [645, 250] width 670 height 373
drag, startPoint x: 1225, startPoint y: 331, endPoint x: 670, endPoint y: 326, distance: 555.4
click at [1191, 334] on div at bounding box center [643, 298] width 1286 height 596
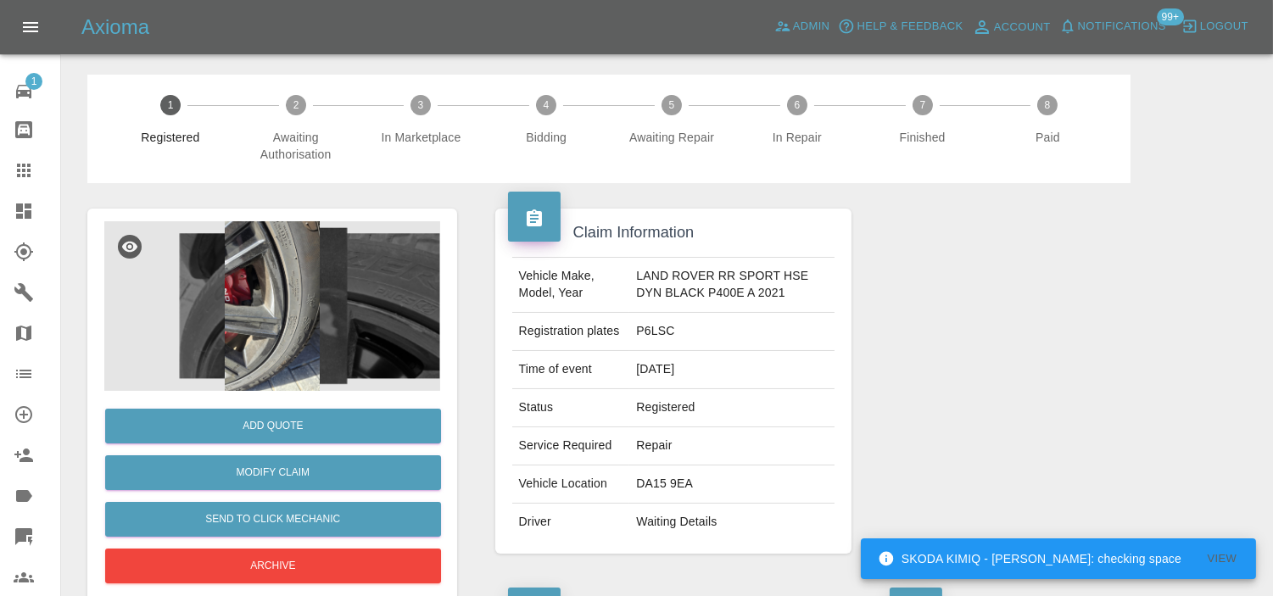
drag, startPoint x: 15, startPoint y: 204, endPoint x: 149, endPoint y: 204, distance: 134.0
click at [15, 204] on icon at bounding box center [24, 211] width 20 height 20
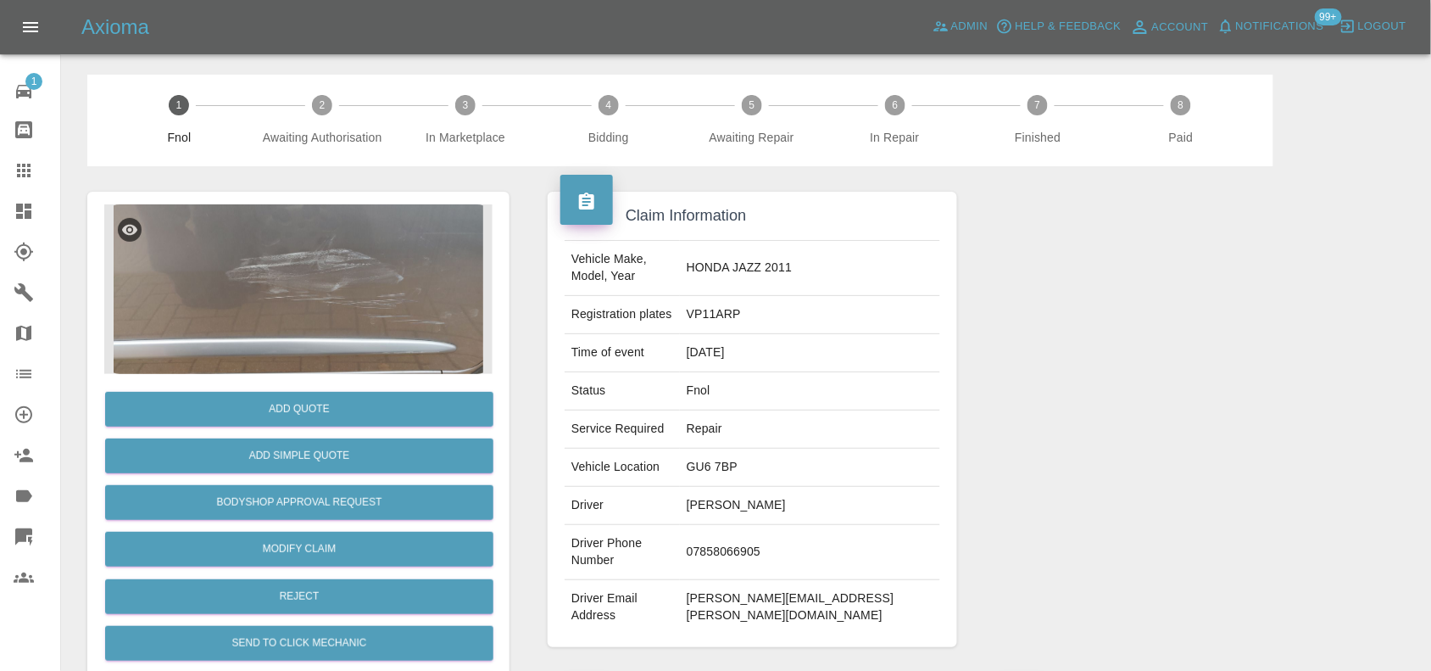
click at [312, 278] on img at bounding box center [298, 289] width 388 height 170
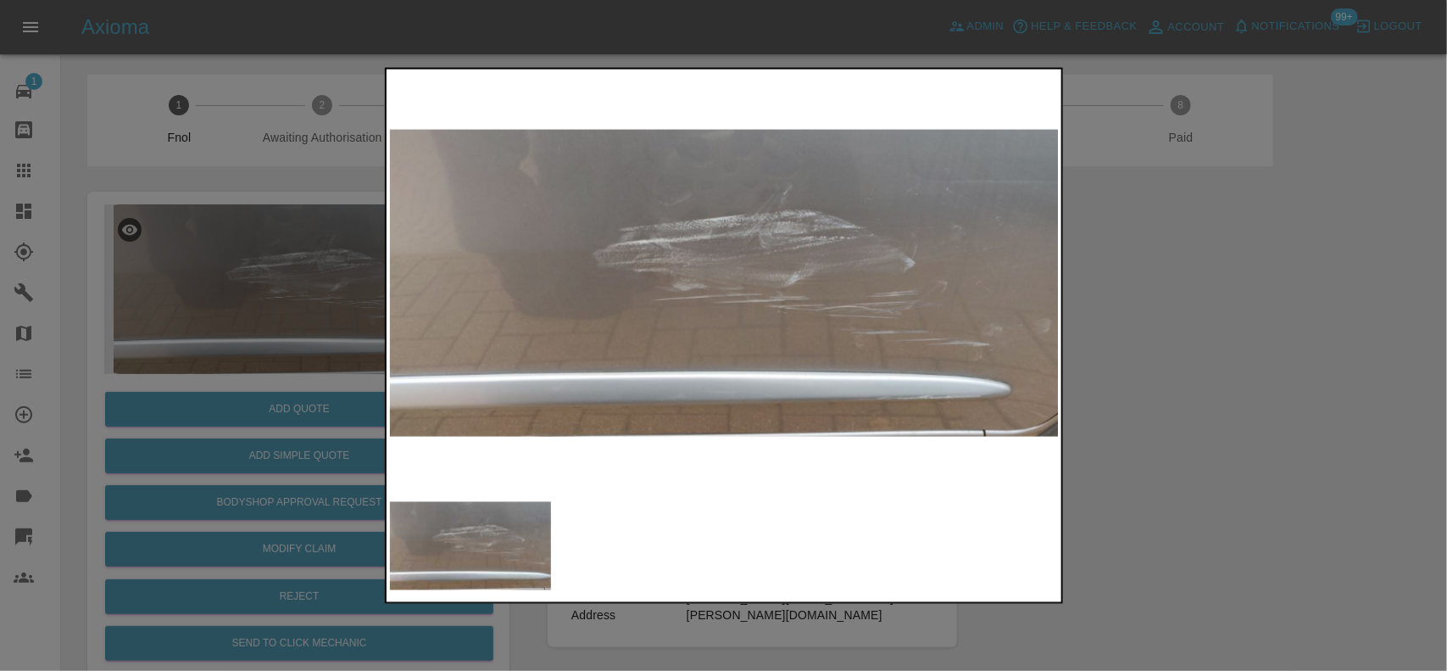
click at [515, 340] on img at bounding box center [725, 282] width 670 height 421
click at [352, 259] on div at bounding box center [723, 335] width 1447 height 671
drag, startPoint x: 250, startPoint y: 231, endPoint x: 337, endPoint y: 352, distance: 148.9
click at [276, 246] on div at bounding box center [723, 335] width 1447 height 671
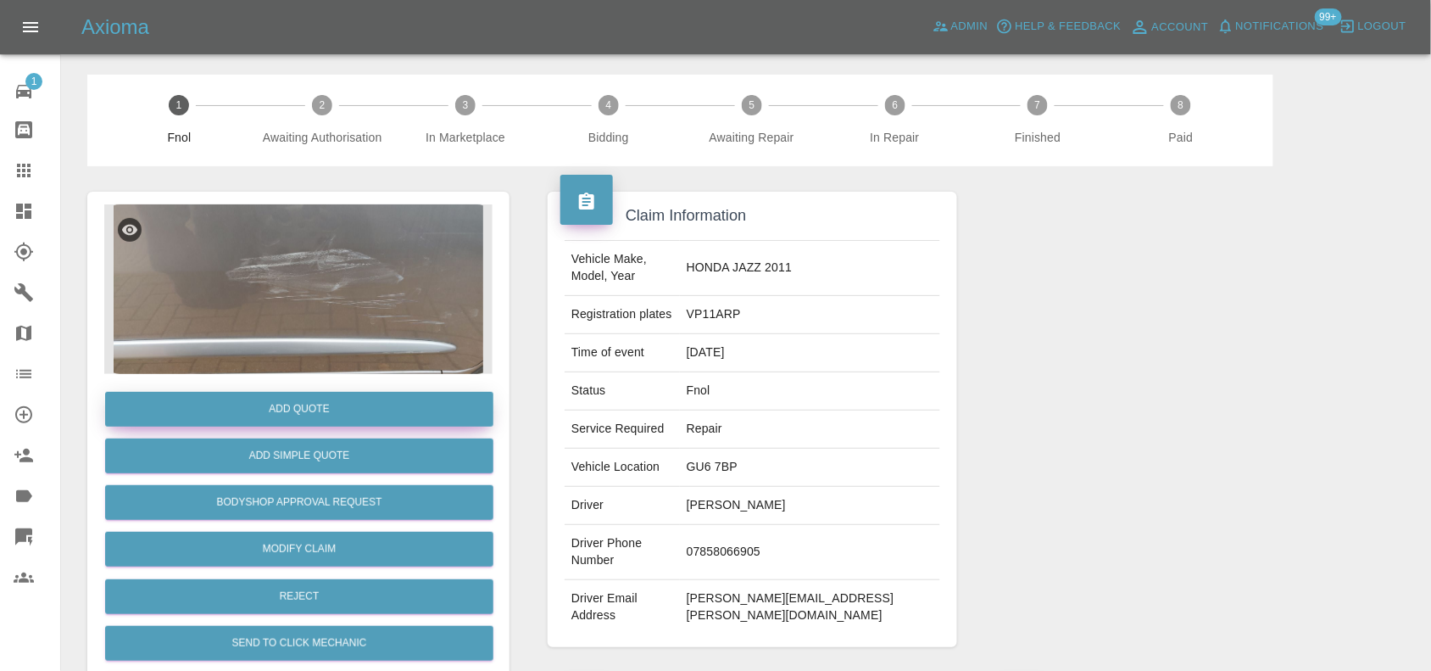
click at [328, 405] on button "Add Quote" at bounding box center [299, 409] width 388 height 35
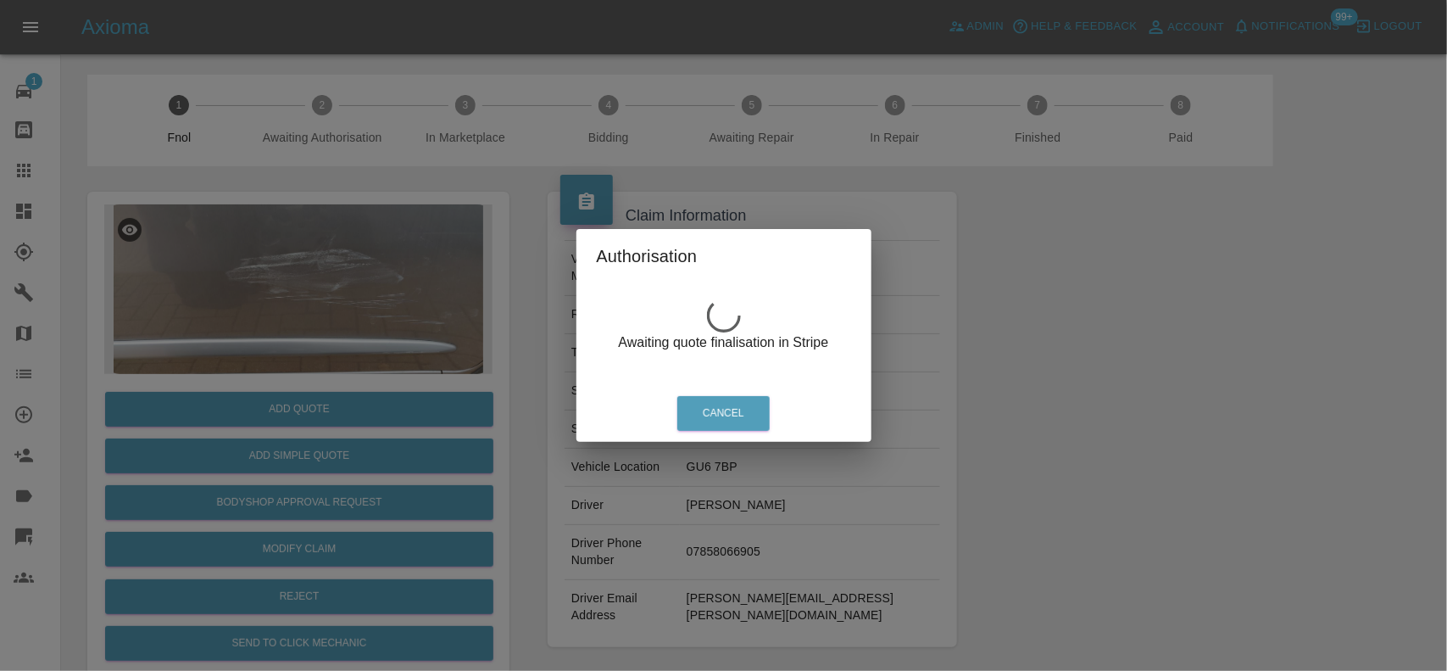
drag, startPoint x: 428, startPoint y: 301, endPoint x: 465, endPoint y: 298, distance: 36.6
click at [428, 297] on div "Authorisation Awaiting quote finalisation in Stripe Cancel" at bounding box center [723, 335] width 1447 height 671
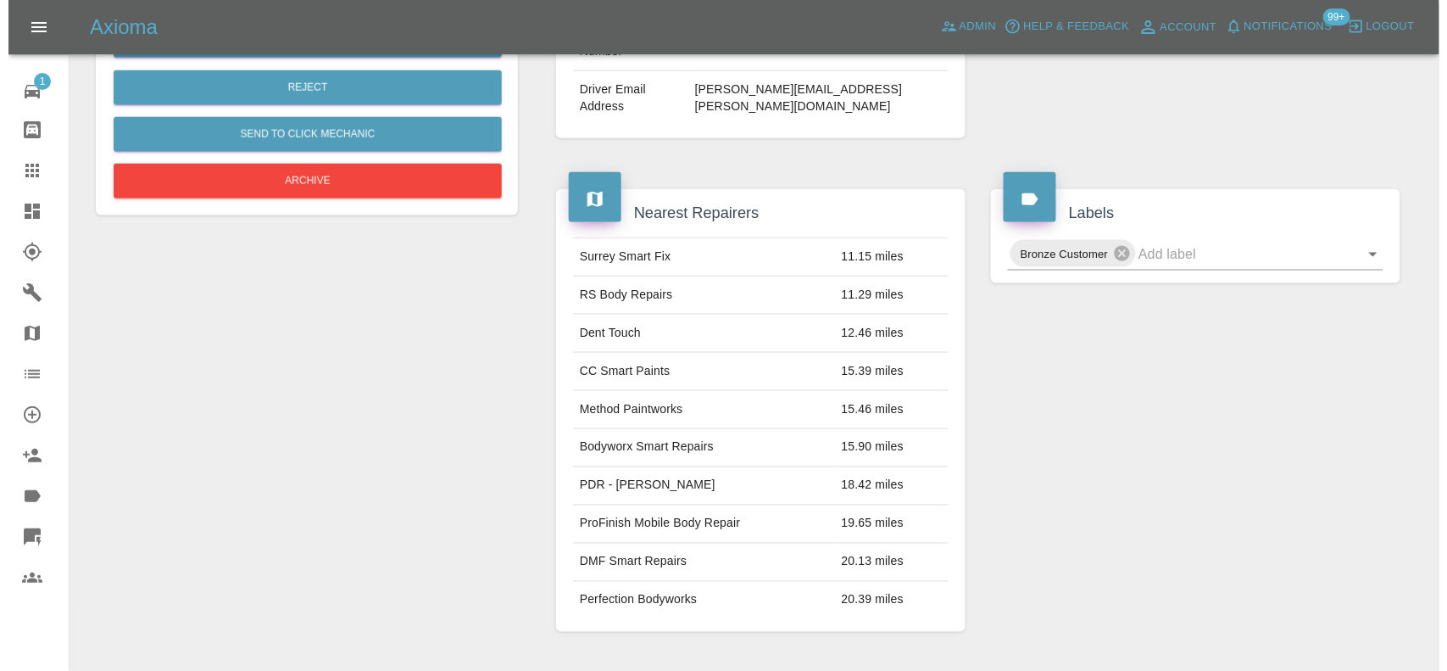
scroll to position [170, 0]
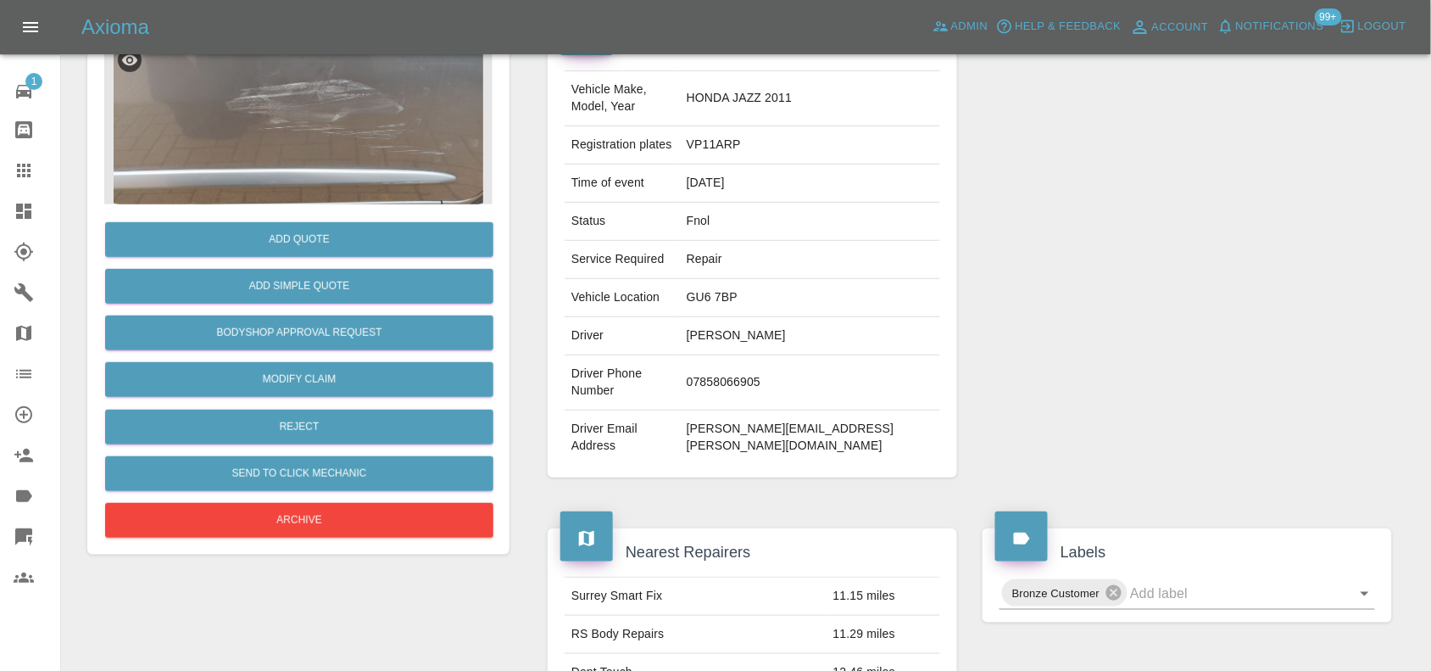
click at [357, 140] on img at bounding box center [298, 120] width 388 height 170
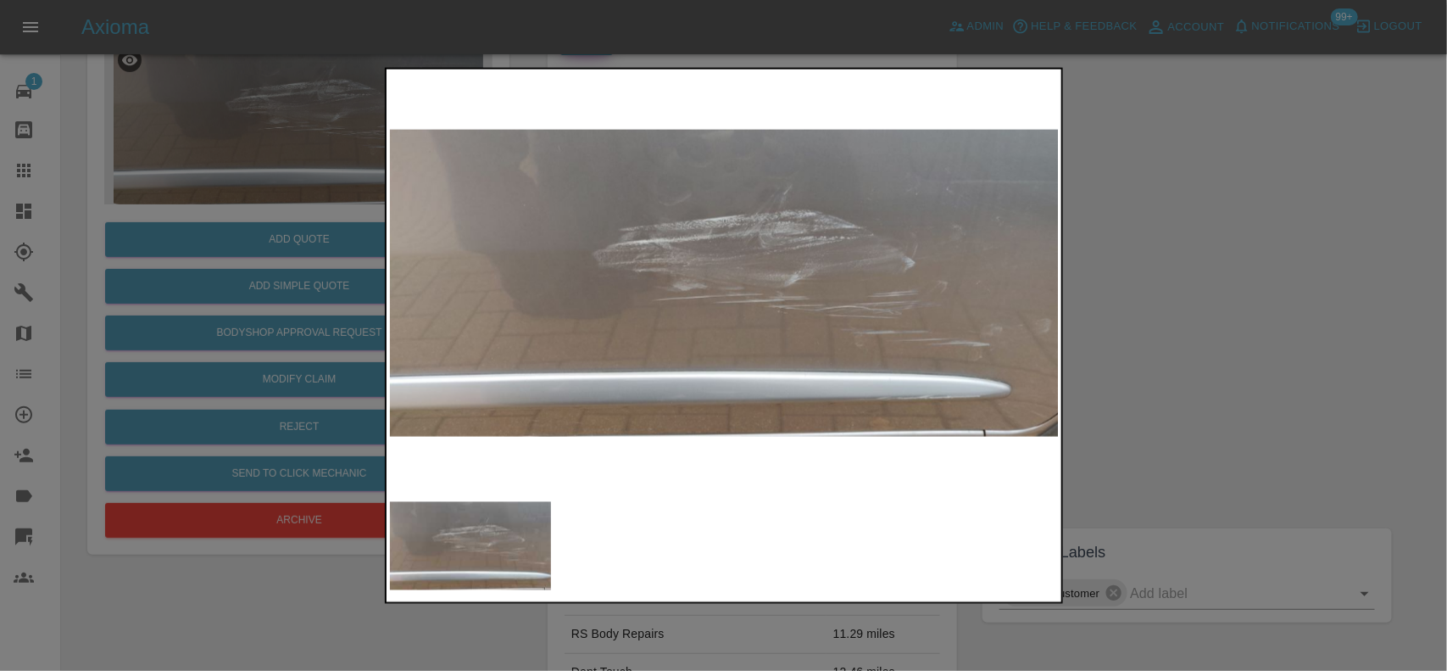
click at [562, 252] on img at bounding box center [725, 282] width 670 height 421
click at [554, 319] on img at bounding box center [725, 282] width 670 height 421
drag, startPoint x: 257, startPoint y: 295, endPoint x: 379, endPoint y: 353, distance: 135.0
click at [289, 298] on div at bounding box center [723, 335] width 1447 height 671
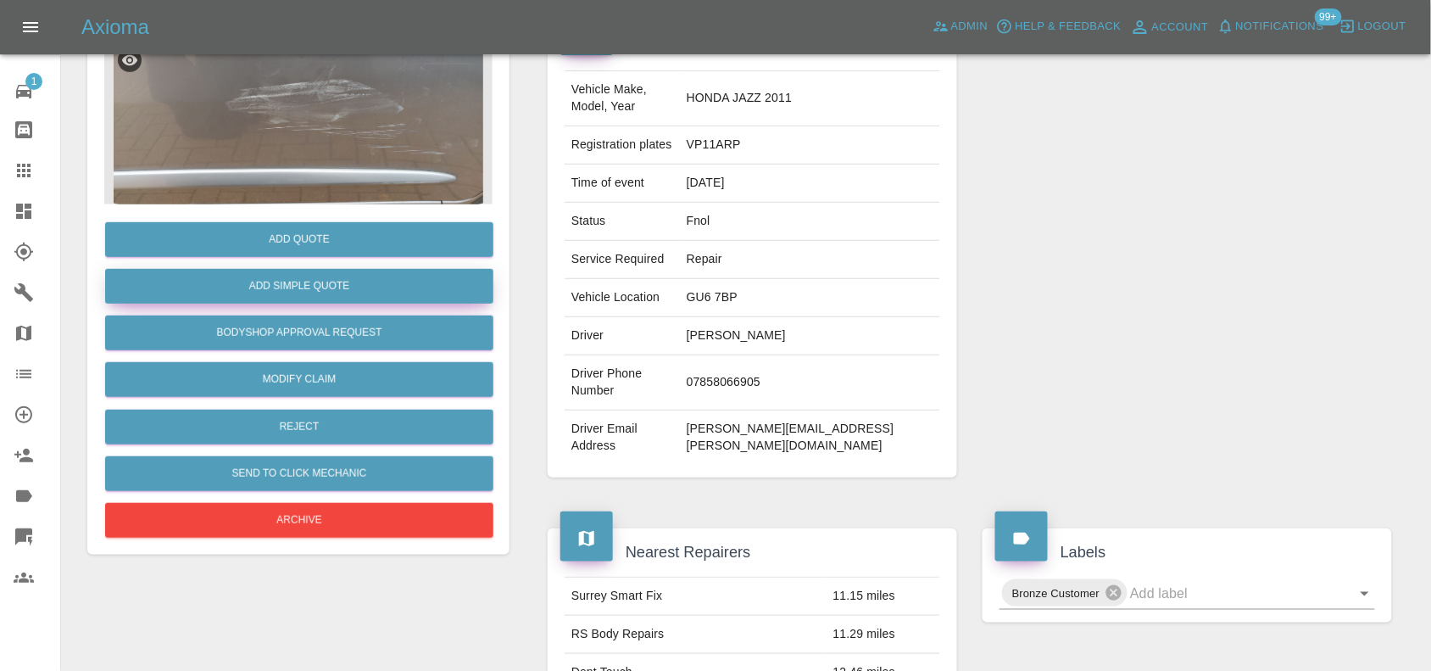
click at [326, 297] on button "Add Simple Quote" at bounding box center [299, 286] width 388 height 35
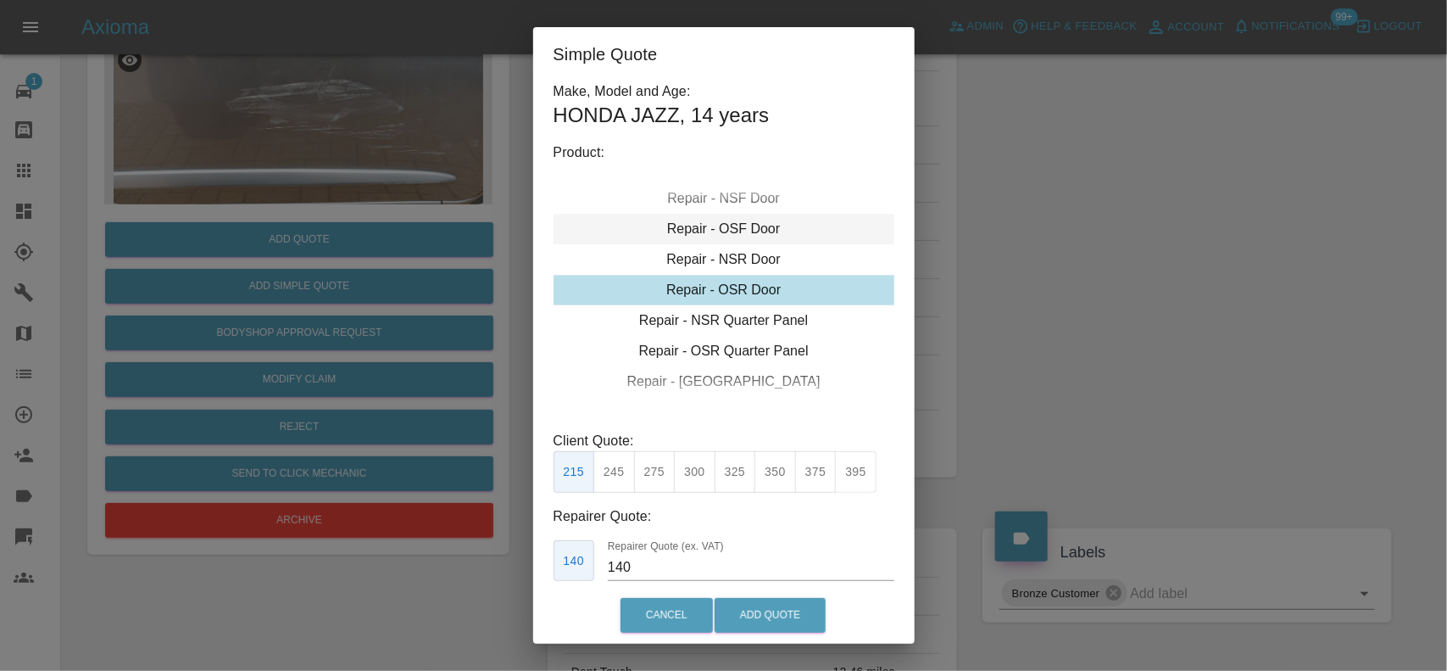
click at [723, 227] on div "Repair - OSF Door" at bounding box center [724, 229] width 341 height 31
drag, startPoint x: 683, startPoint y: 463, endPoint x: 670, endPoint y: 503, distance: 42.1
click at [684, 464] on button "300" at bounding box center [695, 472] width 42 height 42
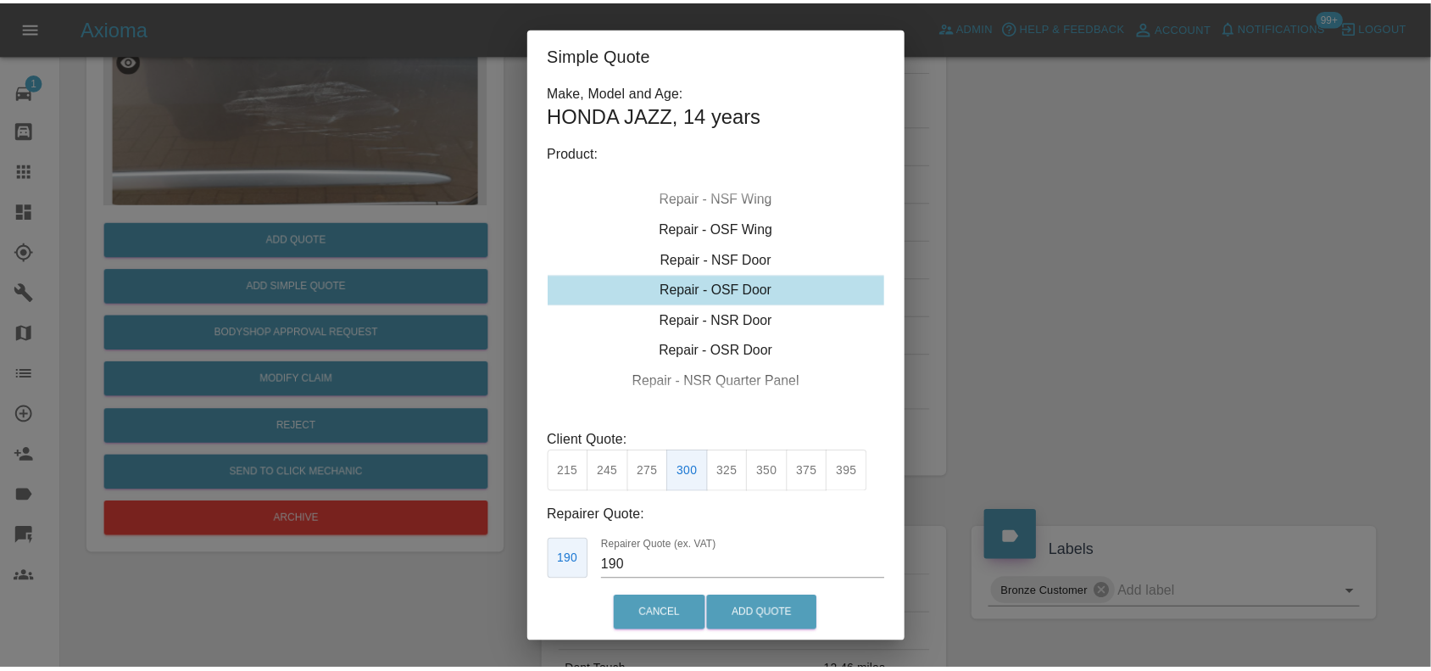
scroll to position [86, 0]
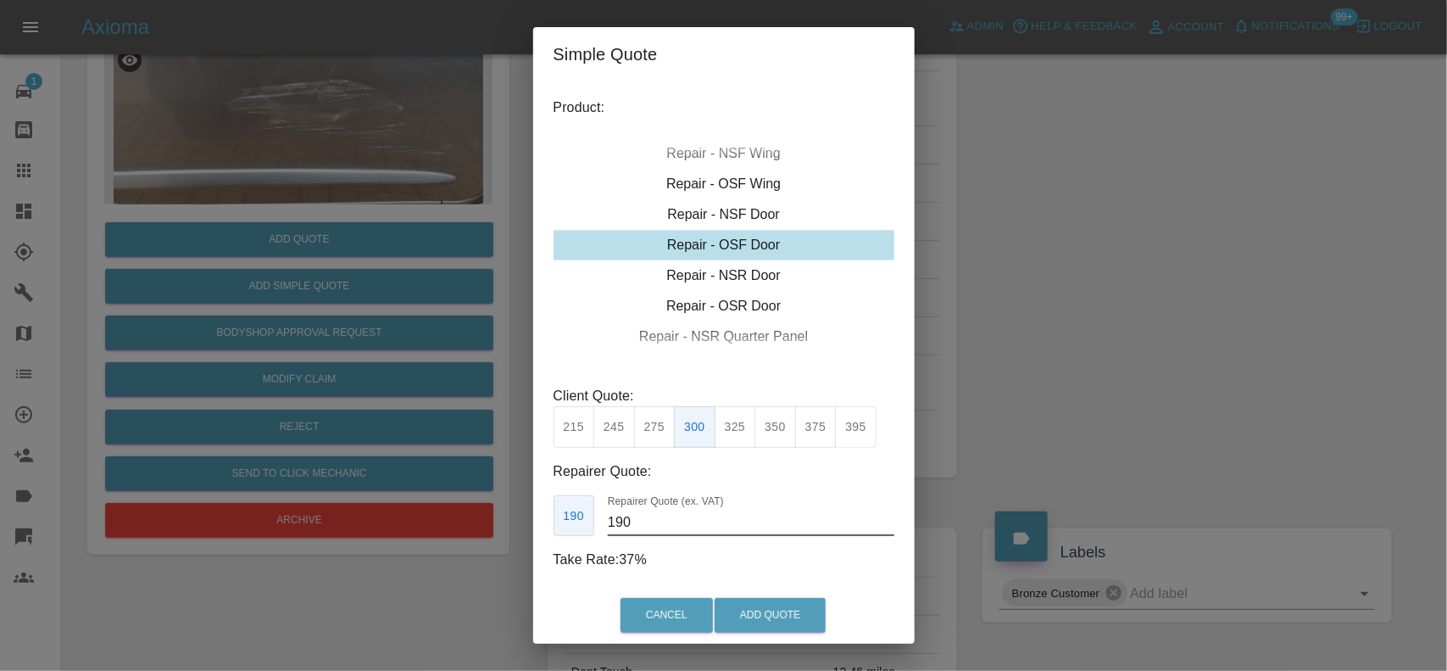
drag, startPoint x: 641, startPoint y: 527, endPoint x: 514, endPoint y: 486, distance: 133.8
click at [528, 505] on div "Simple Quote Make, Model and Age: HONDA JAZZ , 14 years Product: Repair - Front…" at bounding box center [723, 335] width 1447 height 671
type input "175"
click at [783, 623] on button "Add Quote" at bounding box center [770, 615] width 111 height 35
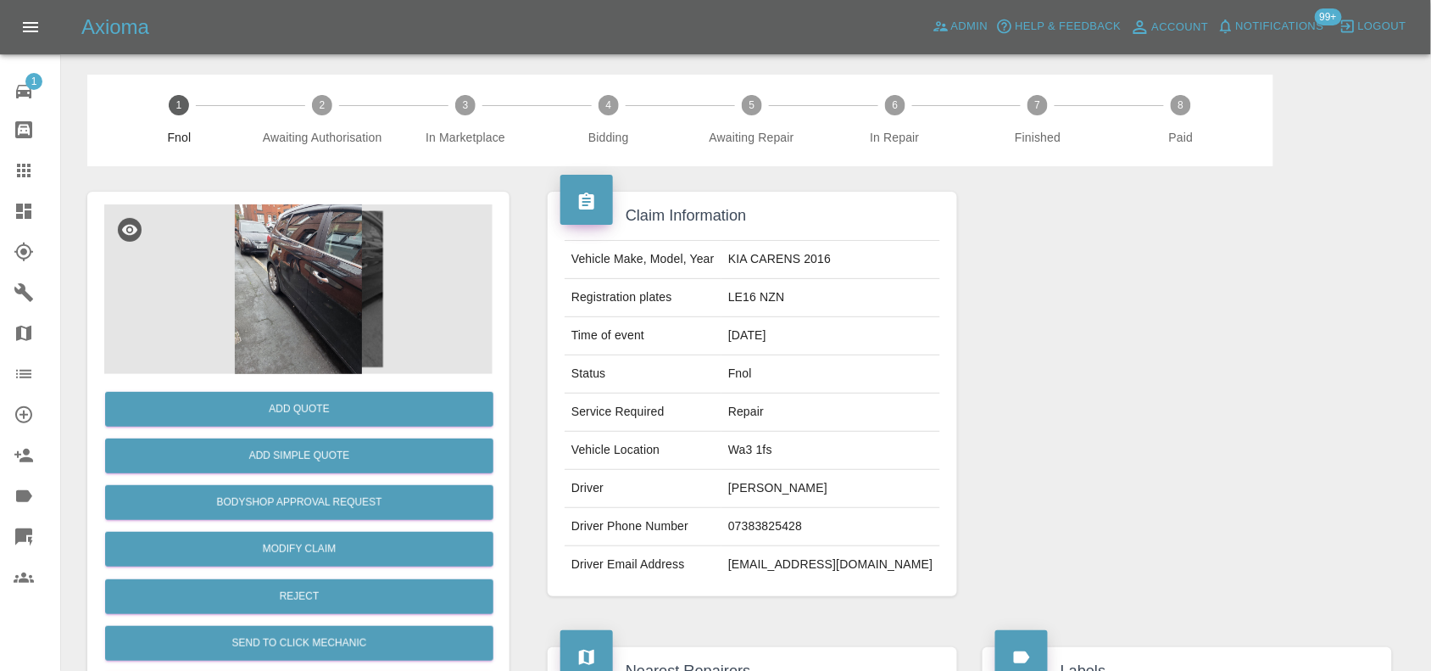
click at [375, 238] on img at bounding box center [298, 289] width 388 height 170
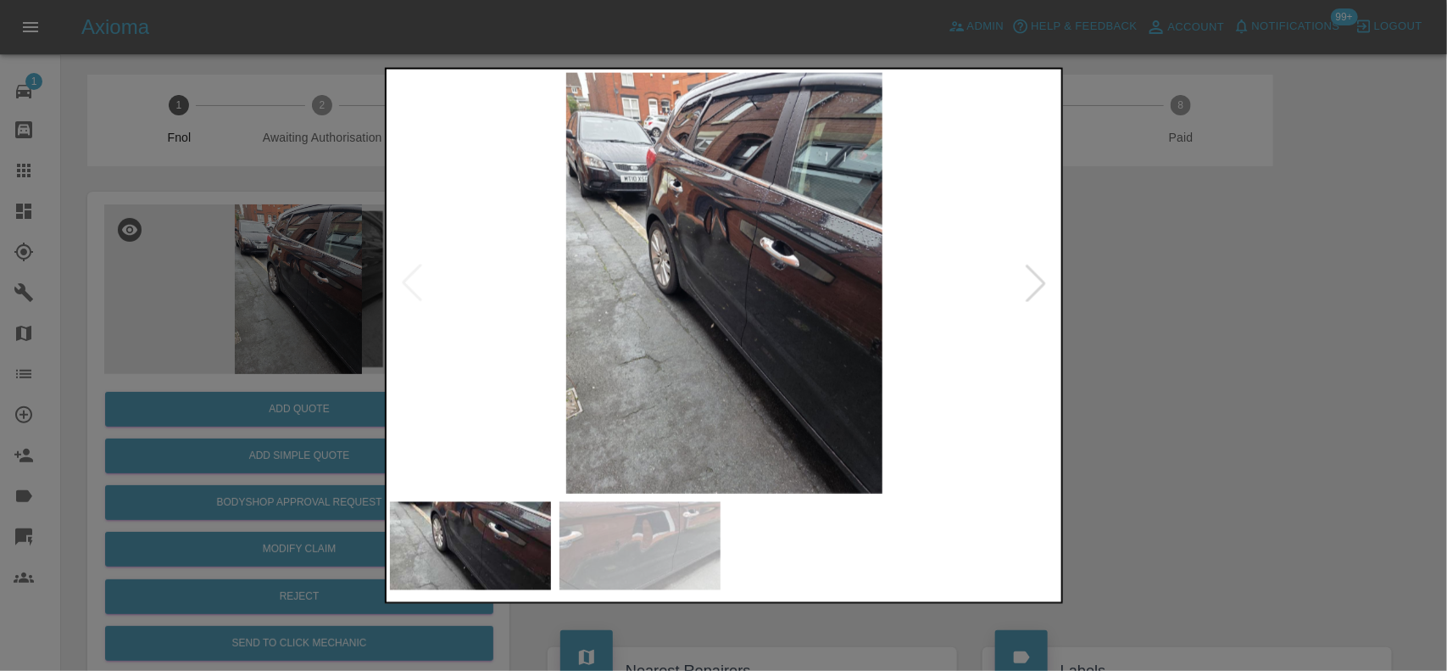
click at [723, 358] on img at bounding box center [725, 282] width 670 height 421
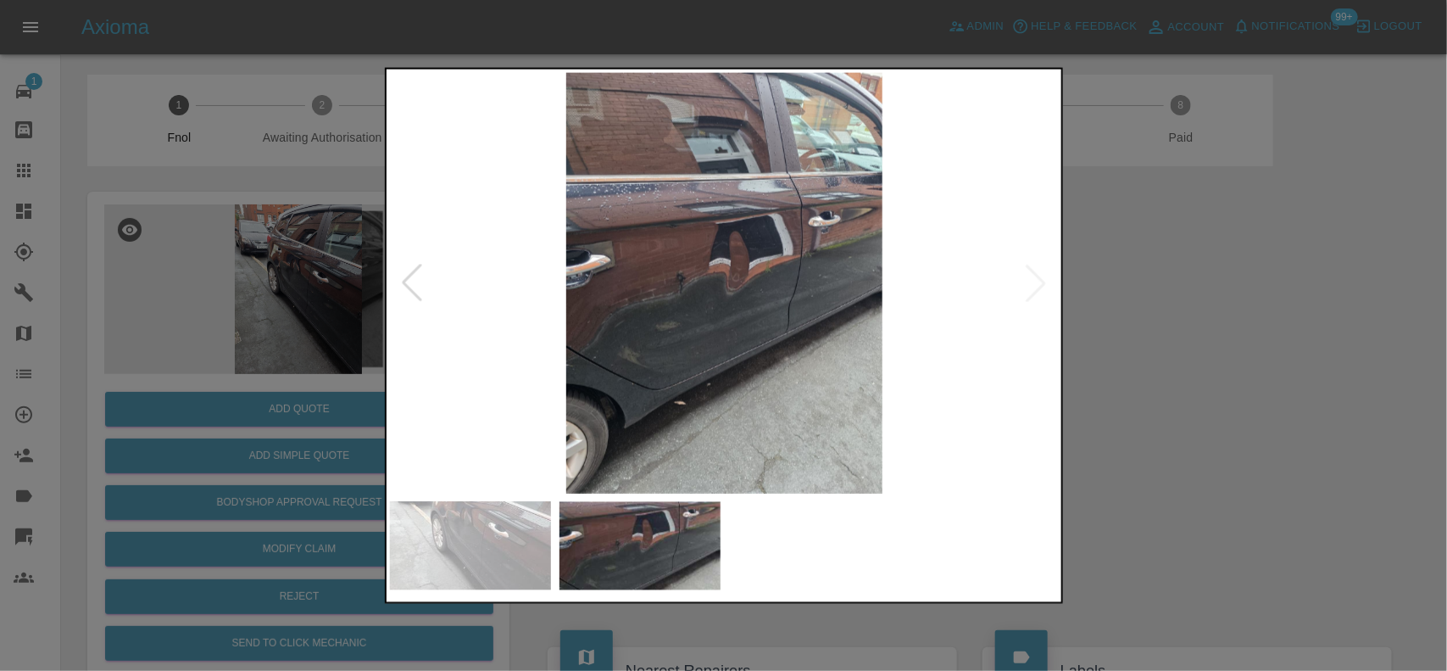
click at [581, 315] on img at bounding box center [725, 282] width 670 height 421
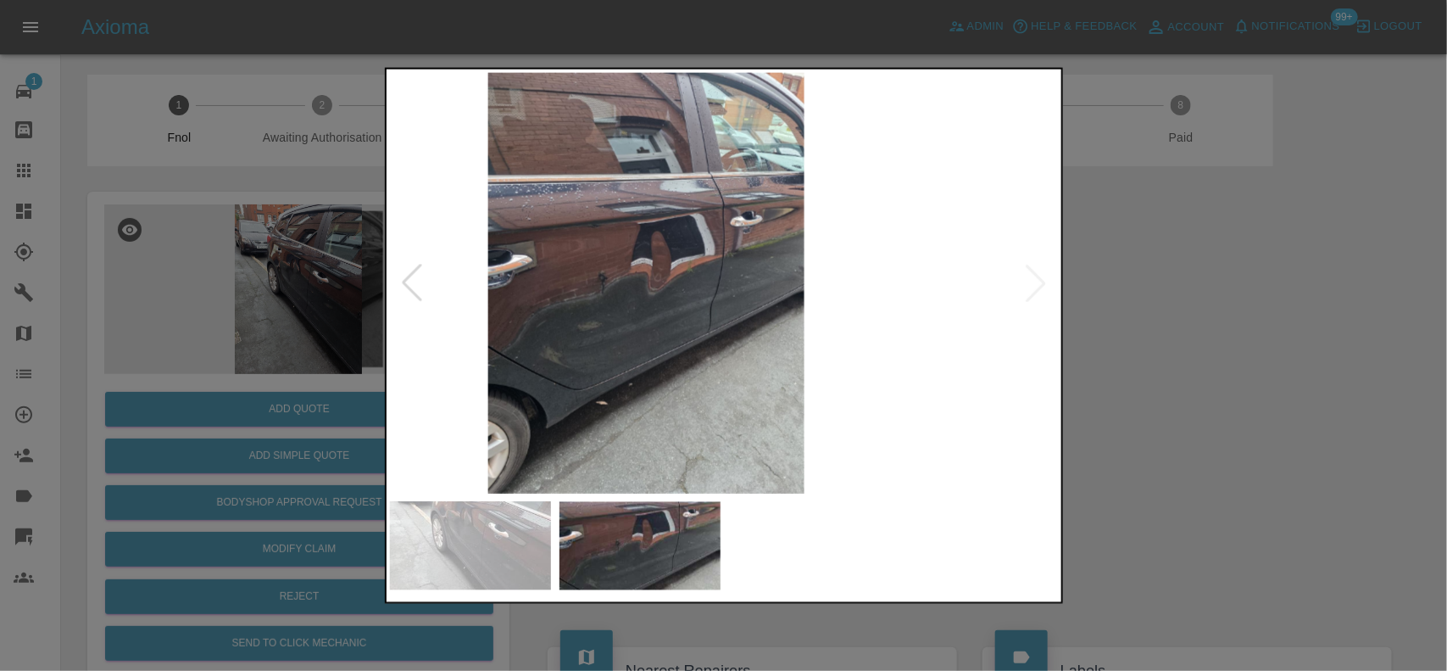
click at [527, 282] on img at bounding box center [646, 282] width 670 height 421
click at [276, 225] on div at bounding box center [723, 335] width 1447 height 671
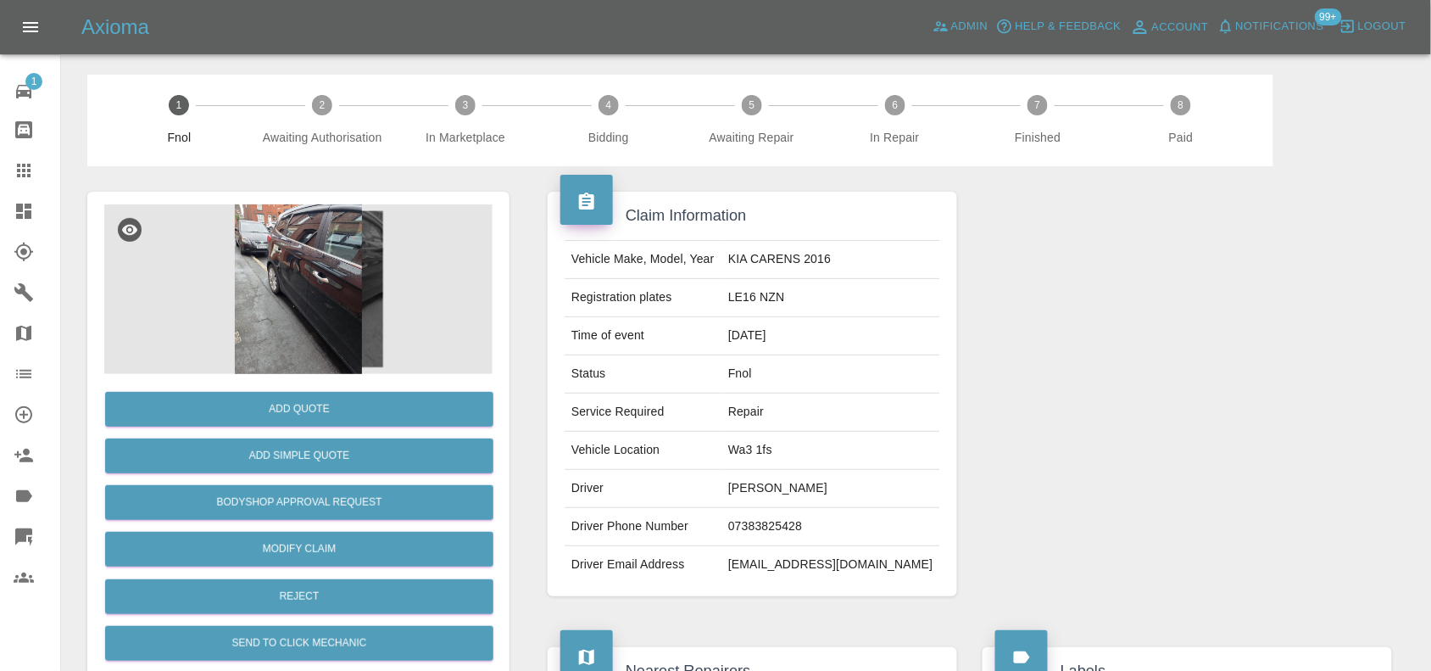
click at [327, 282] on img at bounding box center [298, 289] width 388 height 170
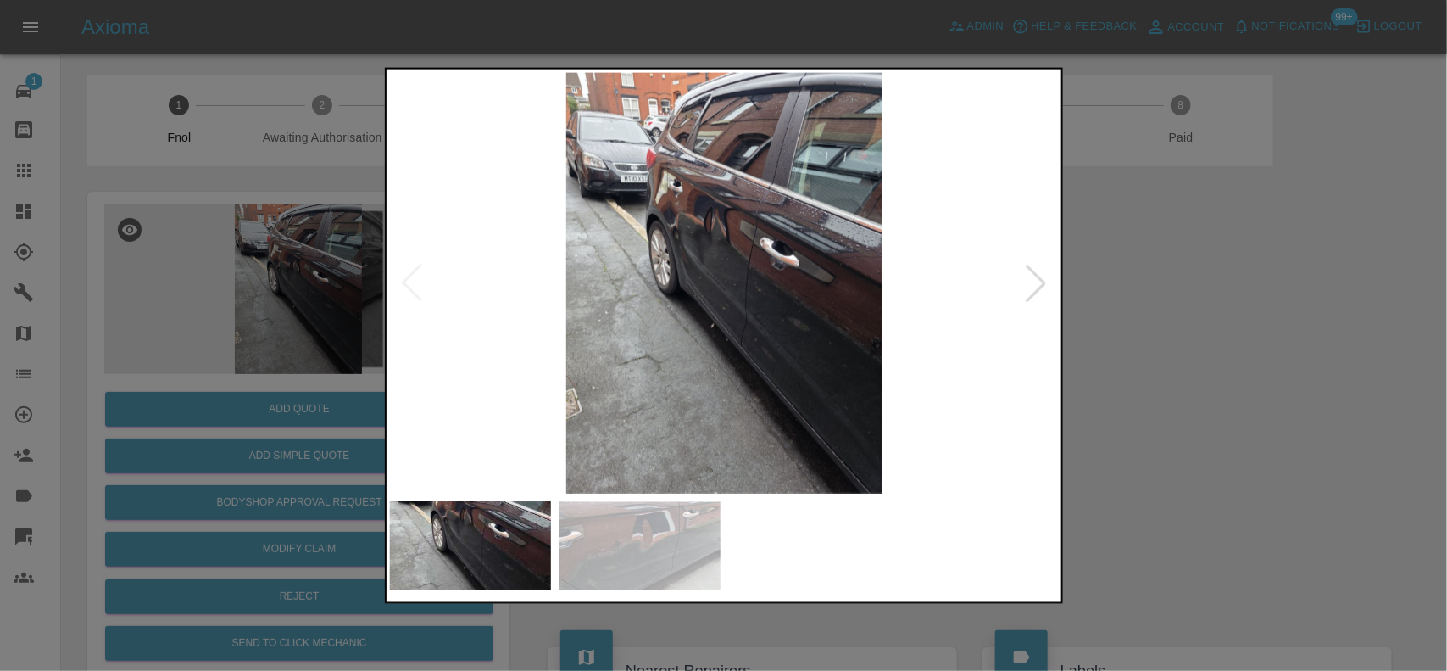
click at [734, 352] on img at bounding box center [725, 282] width 670 height 421
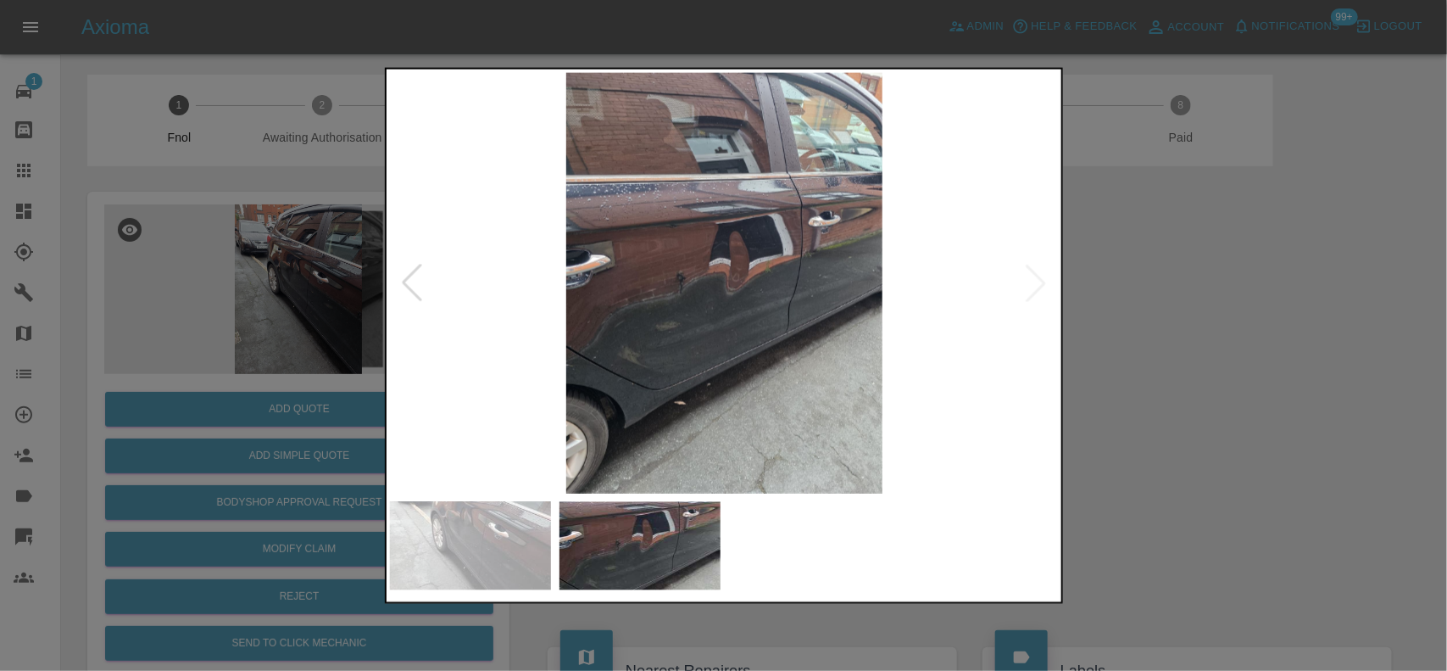
click at [700, 304] on img at bounding box center [725, 282] width 670 height 421
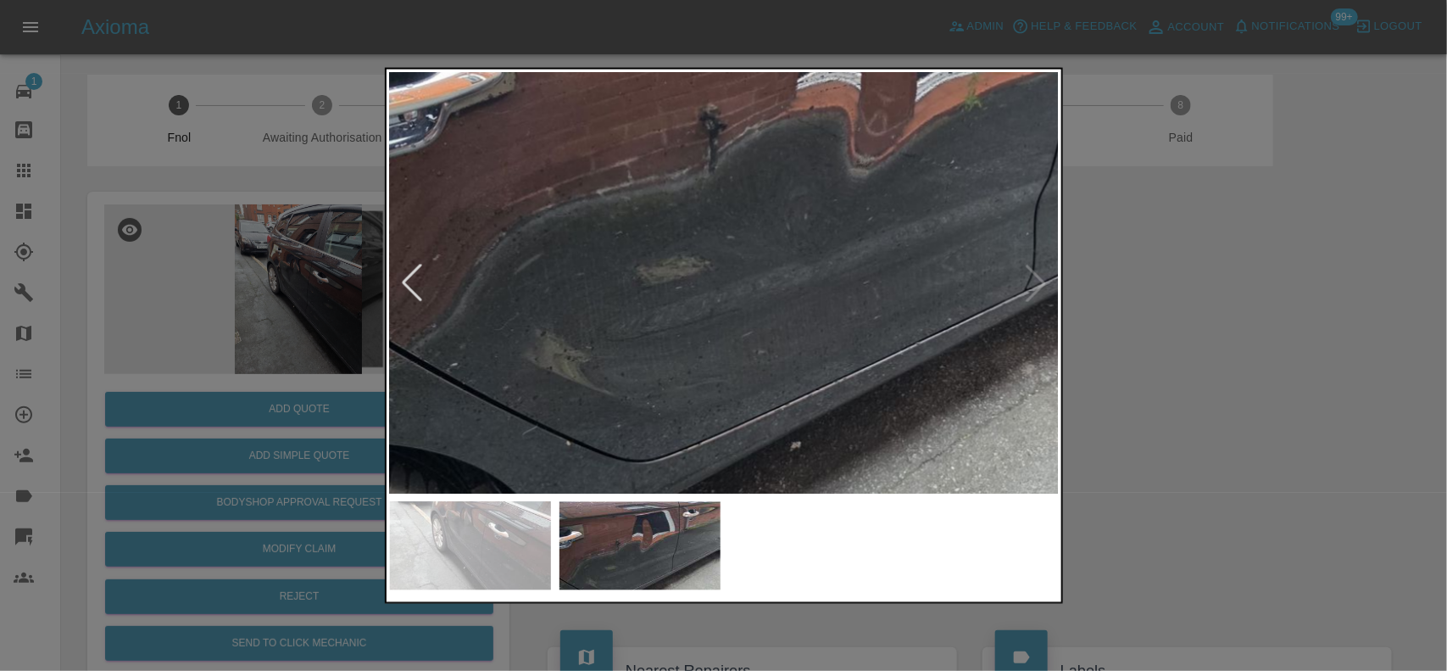
click at [827, 223] on img at bounding box center [842, 139] width 2010 height 1263
click at [430, 272] on img at bounding box center [842, 138] width 2010 height 1263
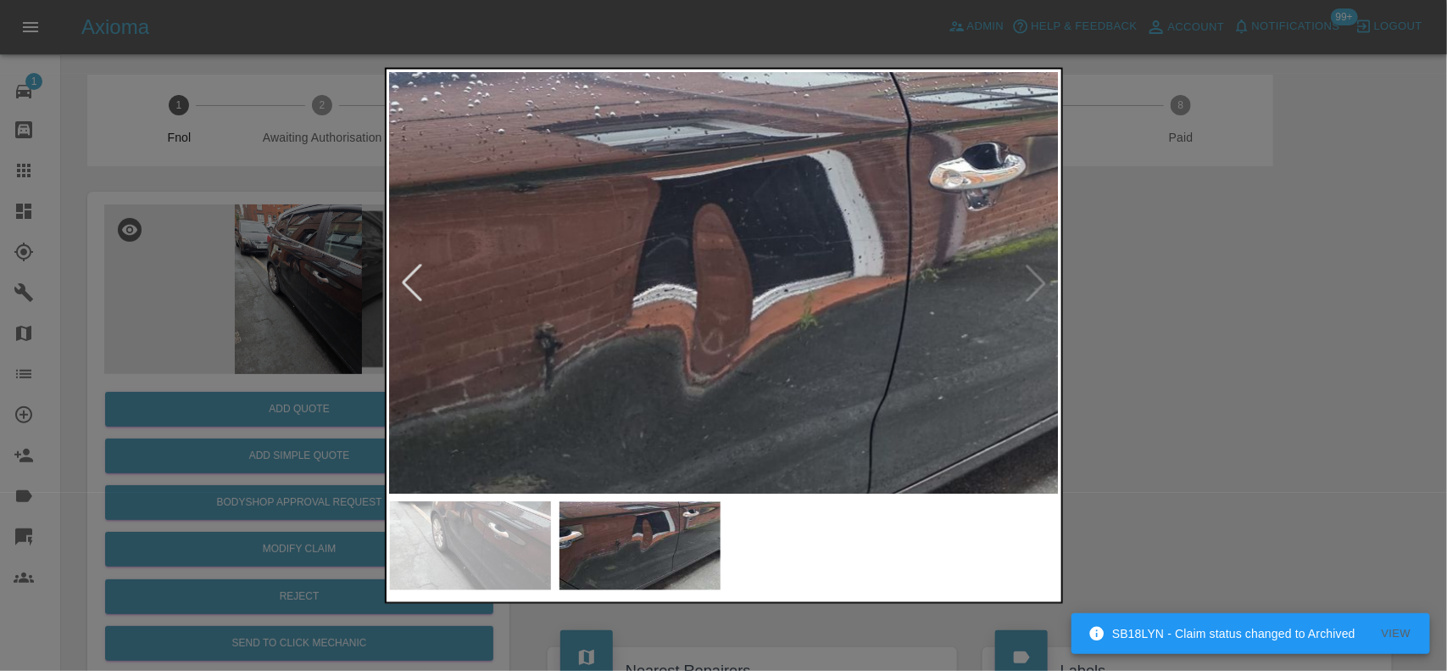
click at [312, 404] on div at bounding box center [723, 335] width 1447 height 671
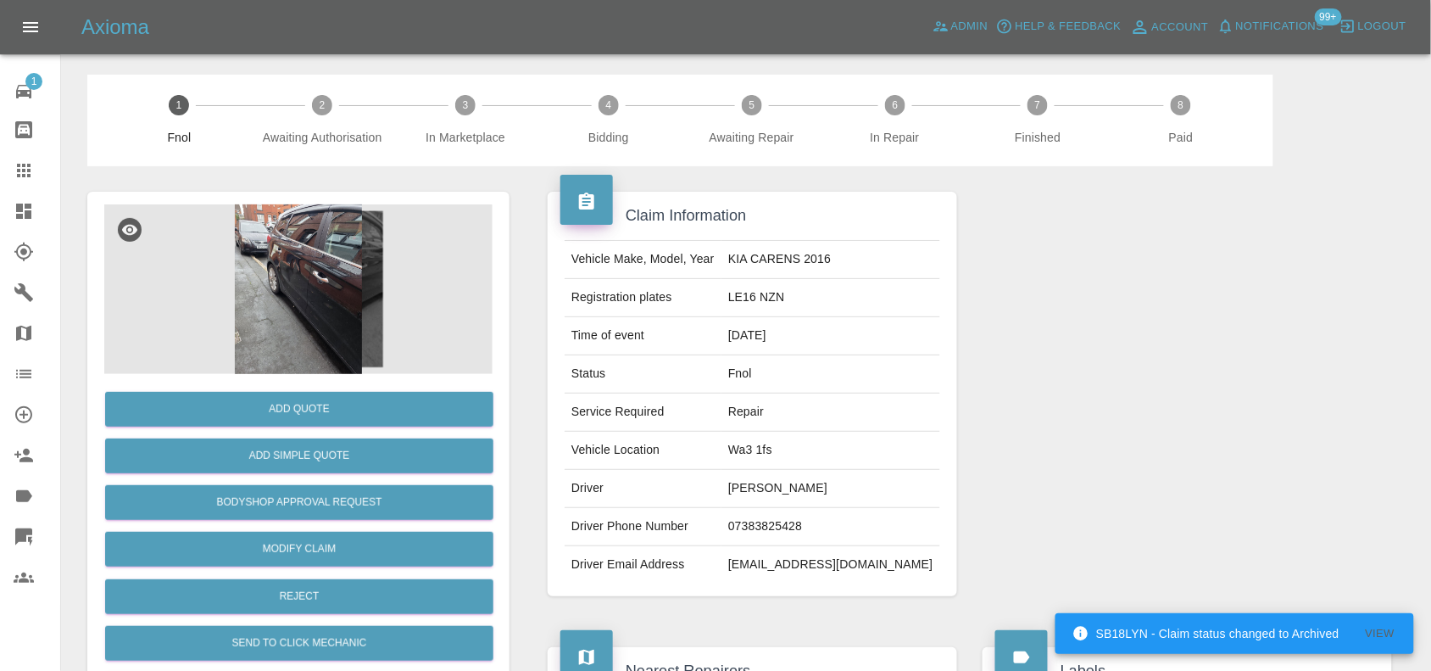
click at [318, 298] on img at bounding box center [298, 289] width 388 height 170
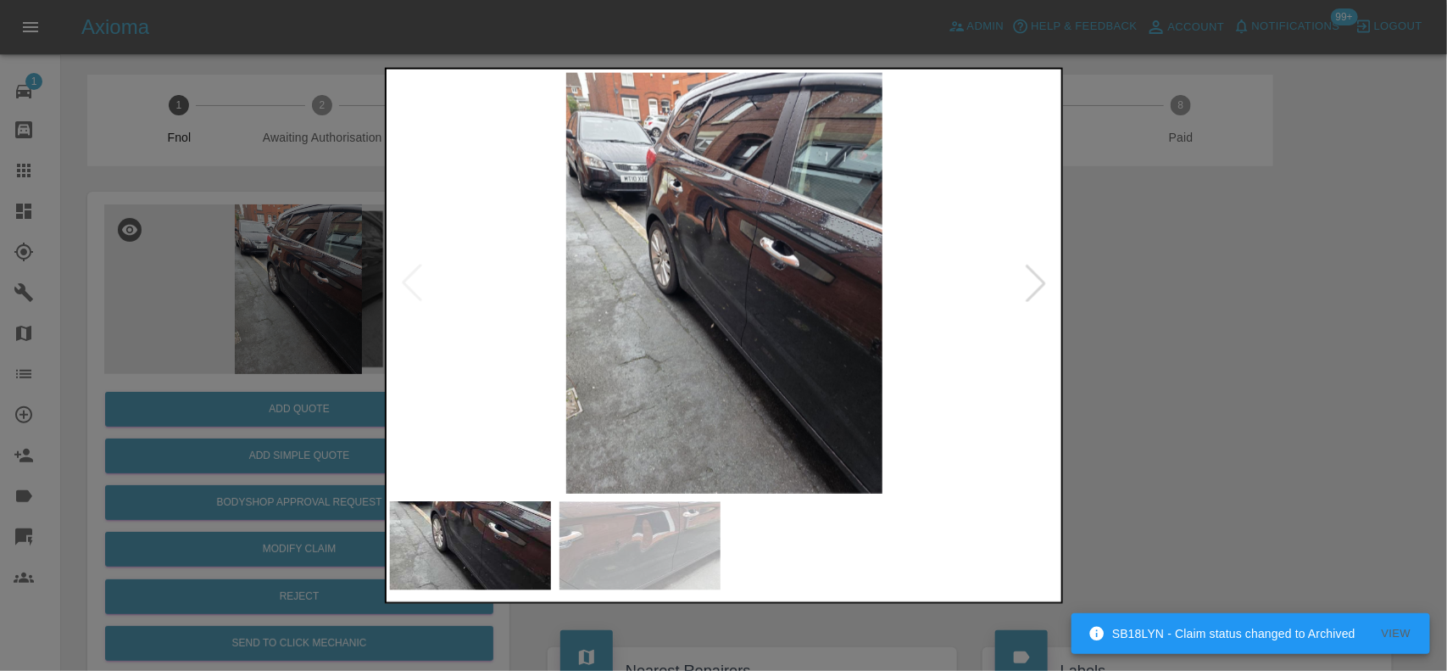
click at [722, 272] on img at bounding box center [725, 282] width 670 height 421
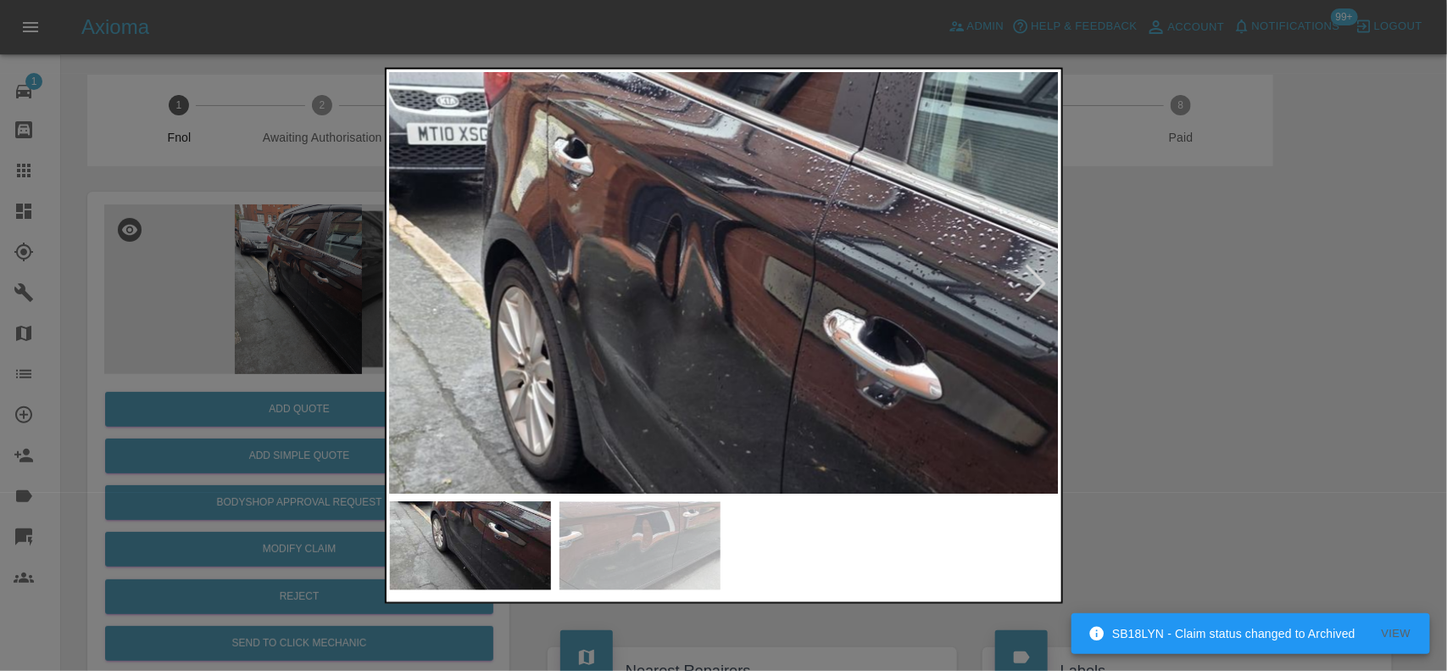
click at [704, 337] on img at bounding box center [717, 445] width 2010 height 1263
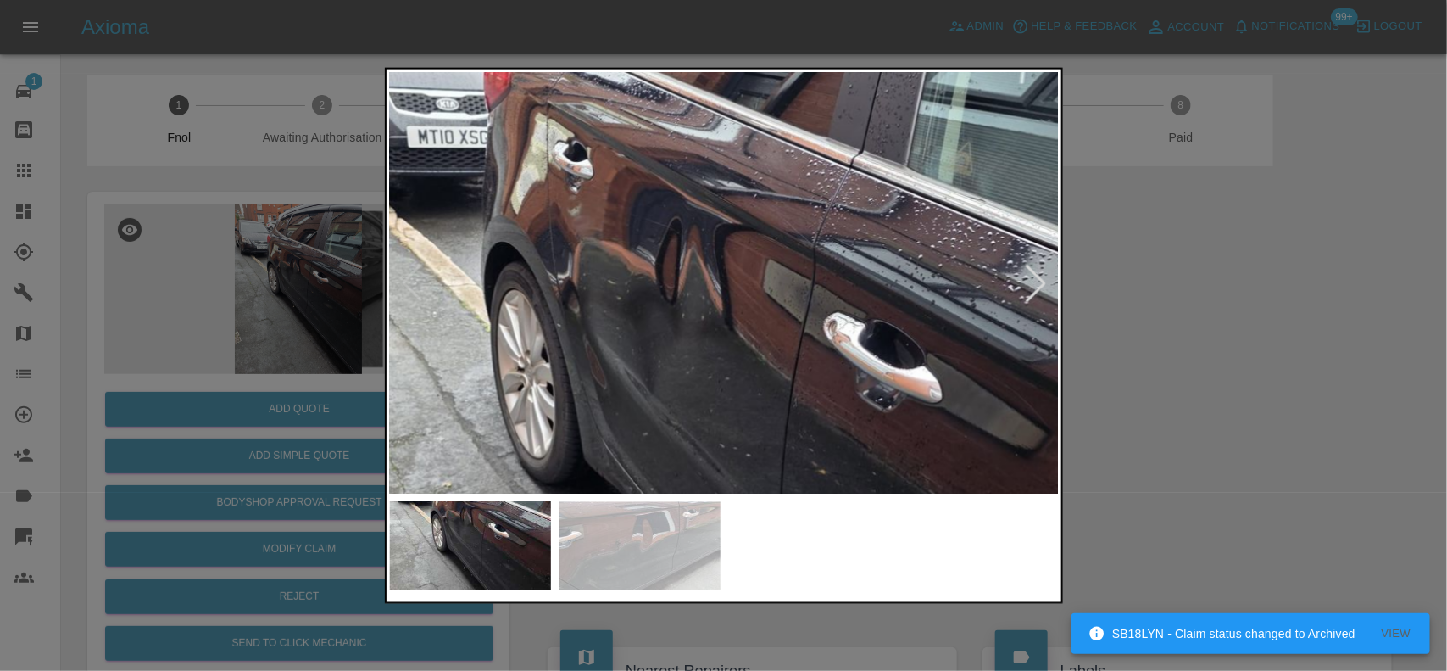
drag, startPoint x: 167, startPoint y: 291, endPoint x: 205, endPoint y: 314, distance: 44.5
click at [196, 306] on div at bounding box center [723, 335] width 1447 height 671
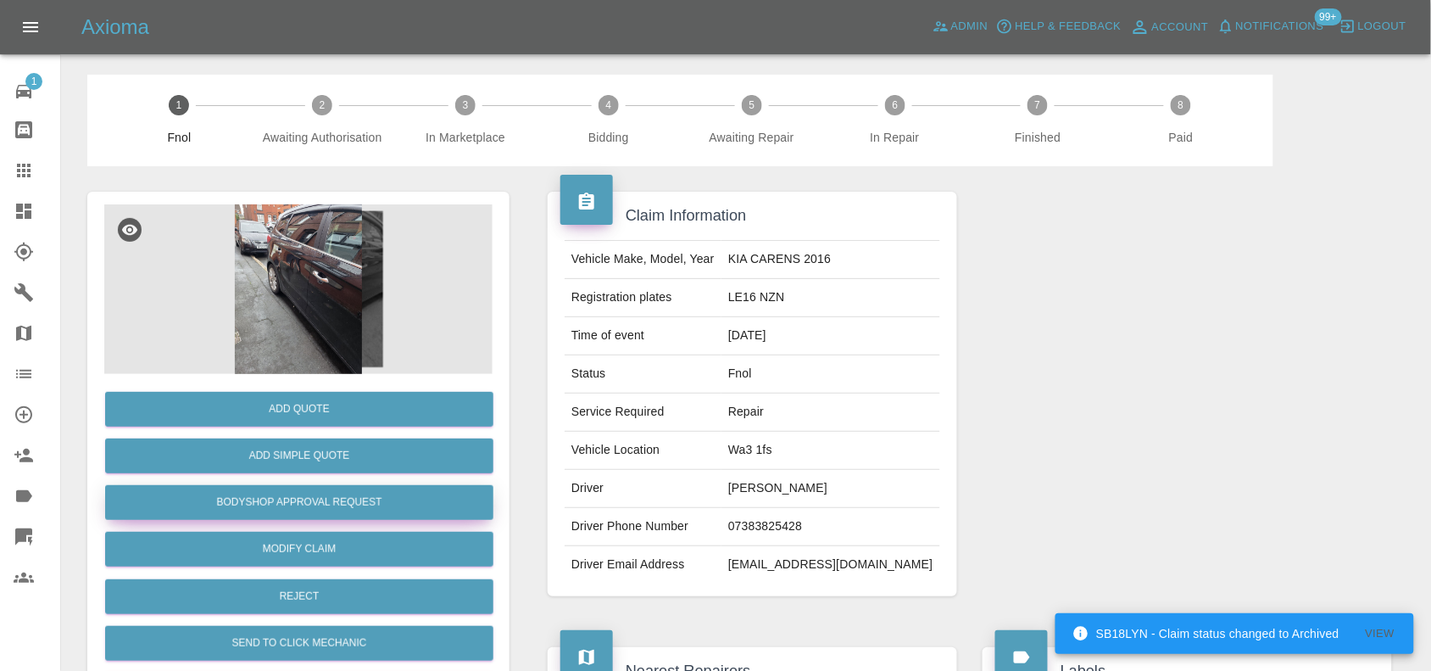
click at [321, 501] on button "Bodyshop Approval Request" at bounding box center [299, 502] width 388 height 35
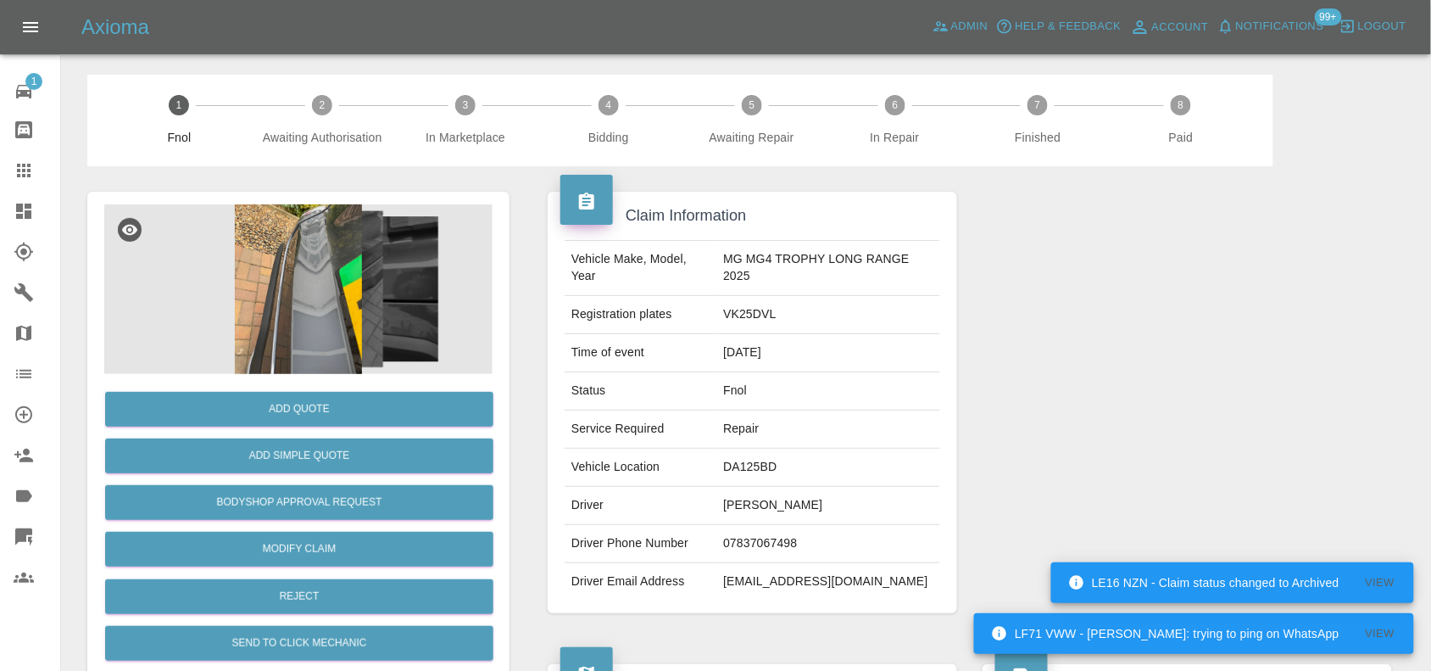
click at [320, 254] on img at bounding box center [298, 289] width 388 height 170
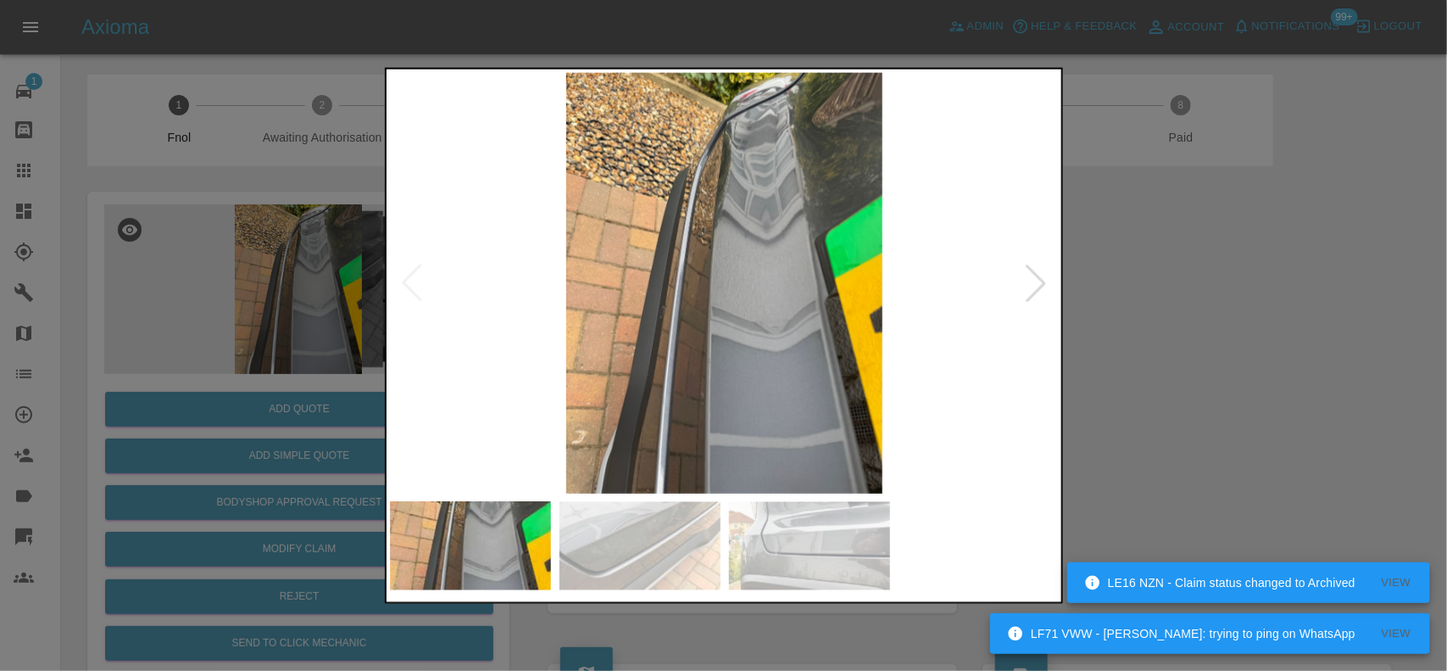
drag, startPoint x: 1078, startPoint y: 396, endPoint x: 782, endPoint y: 350, distance: 299.5
click at [749, 339] on div at bounding box center [723, 335] width 1447 height 671
click at [712, 314] on img at bounding box center [725, 282] width 670 height 421
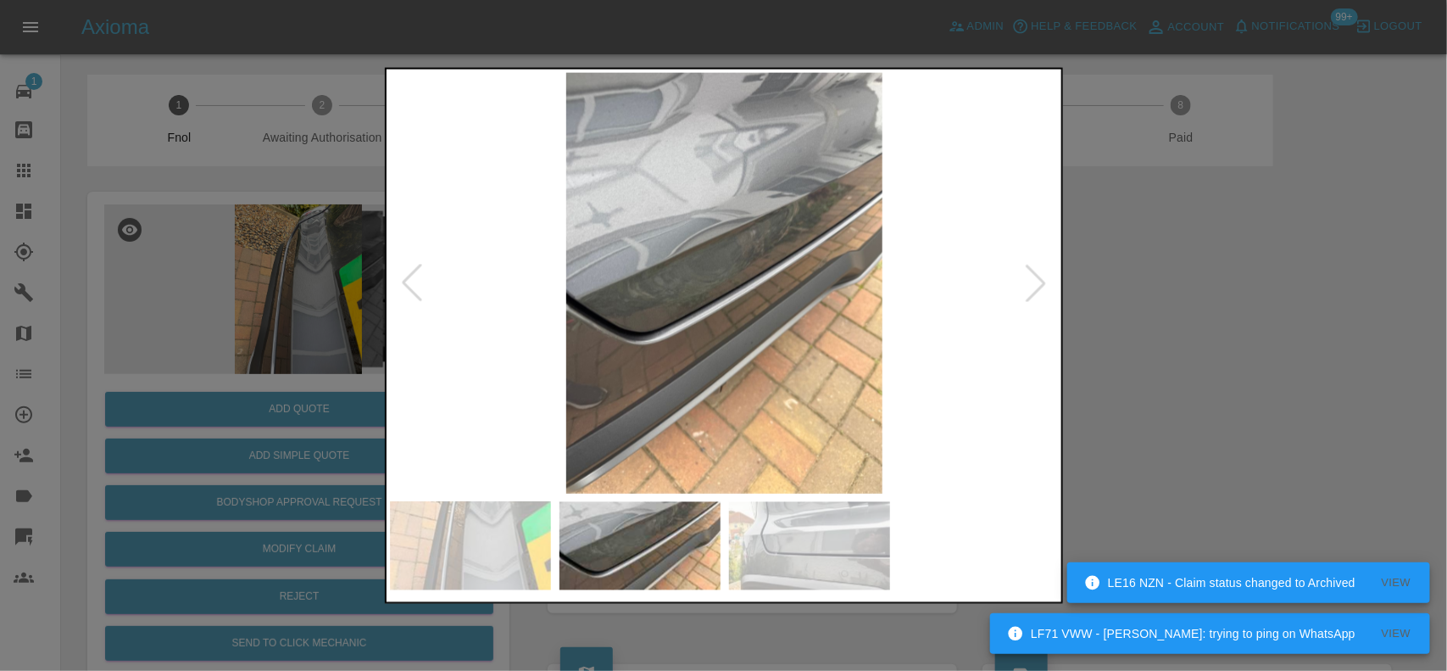
click at [677, 281] on img at bounding box center [725, 282] width 670 height 421
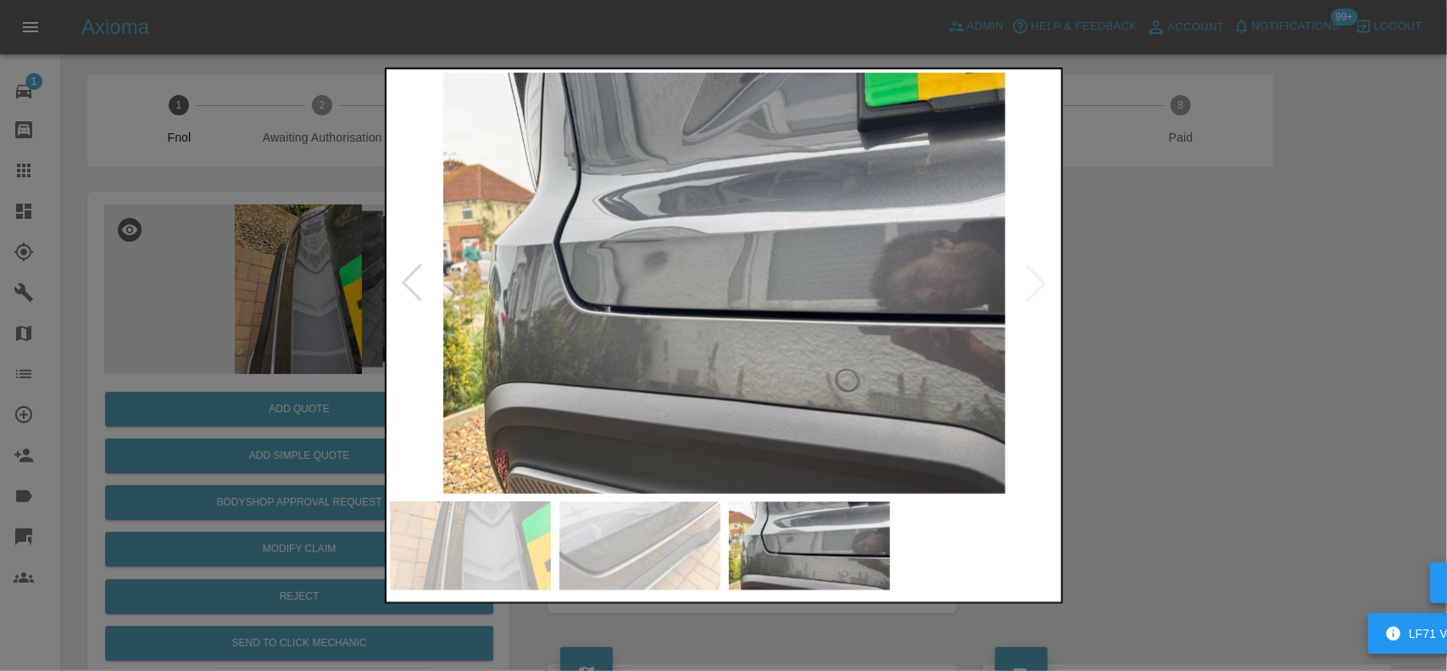
click at [689, 250] on img at bounding box center [725, 282] width 670 height 421
click at [678, 250] on img at bounding box center [725, 282] width 670 height 421
click at [773, 276] on img at bounding box center [725, 282] width 670 height 421
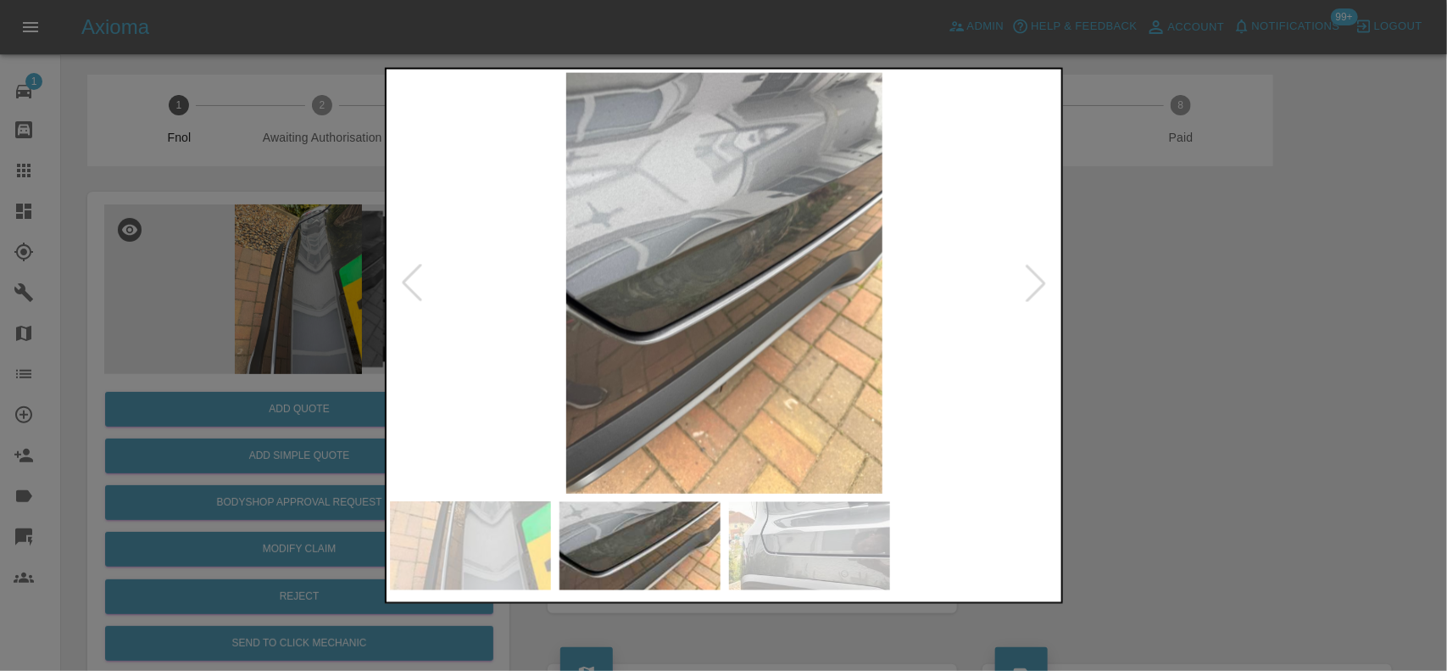
click at [722, 252] on img at bounding box center [725, 282] width 670 height 421
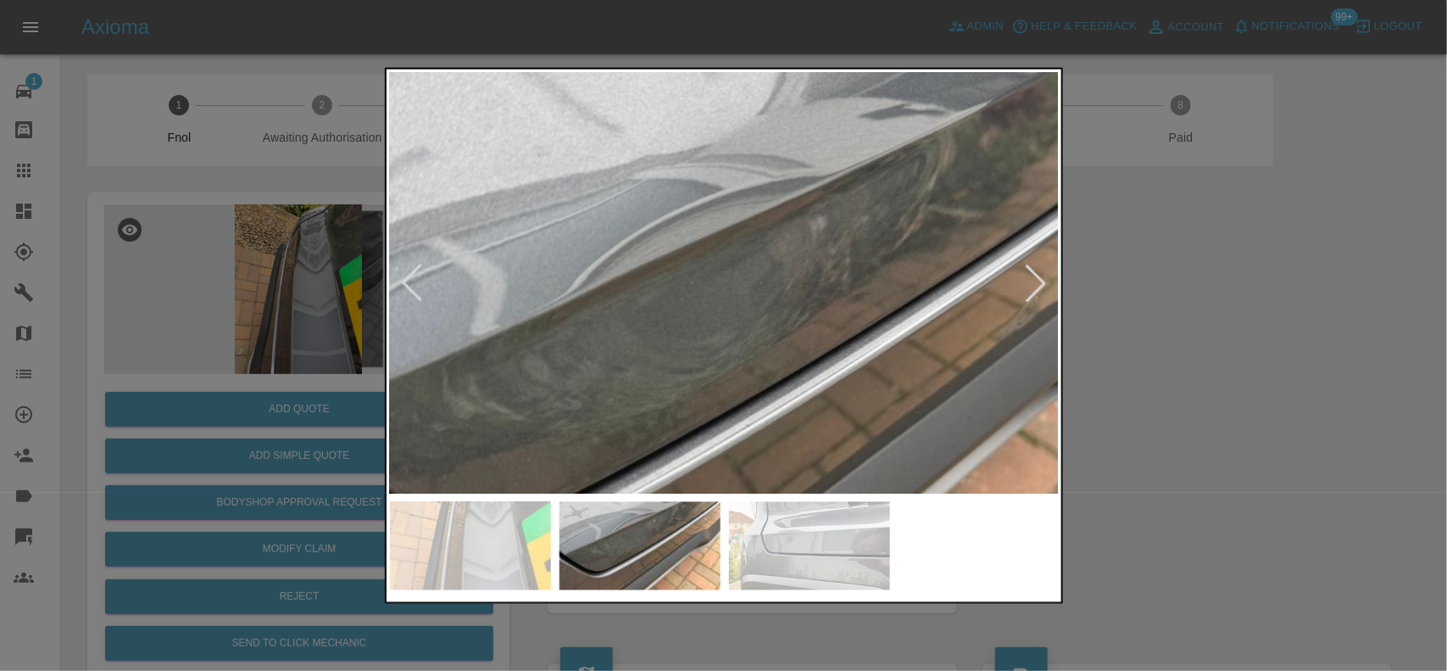
click at [340, 230] on div at bounding box center [723, 335] width 1447 height 671
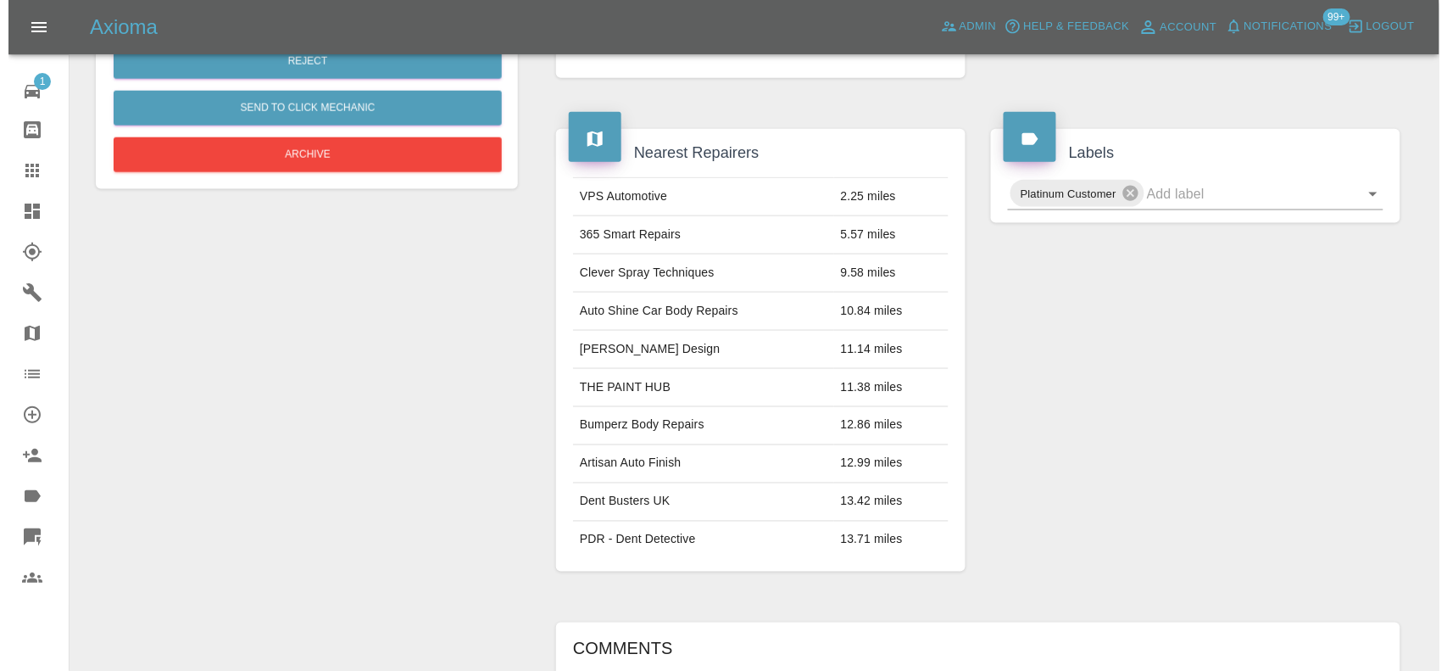
scroll to position [81, 0]
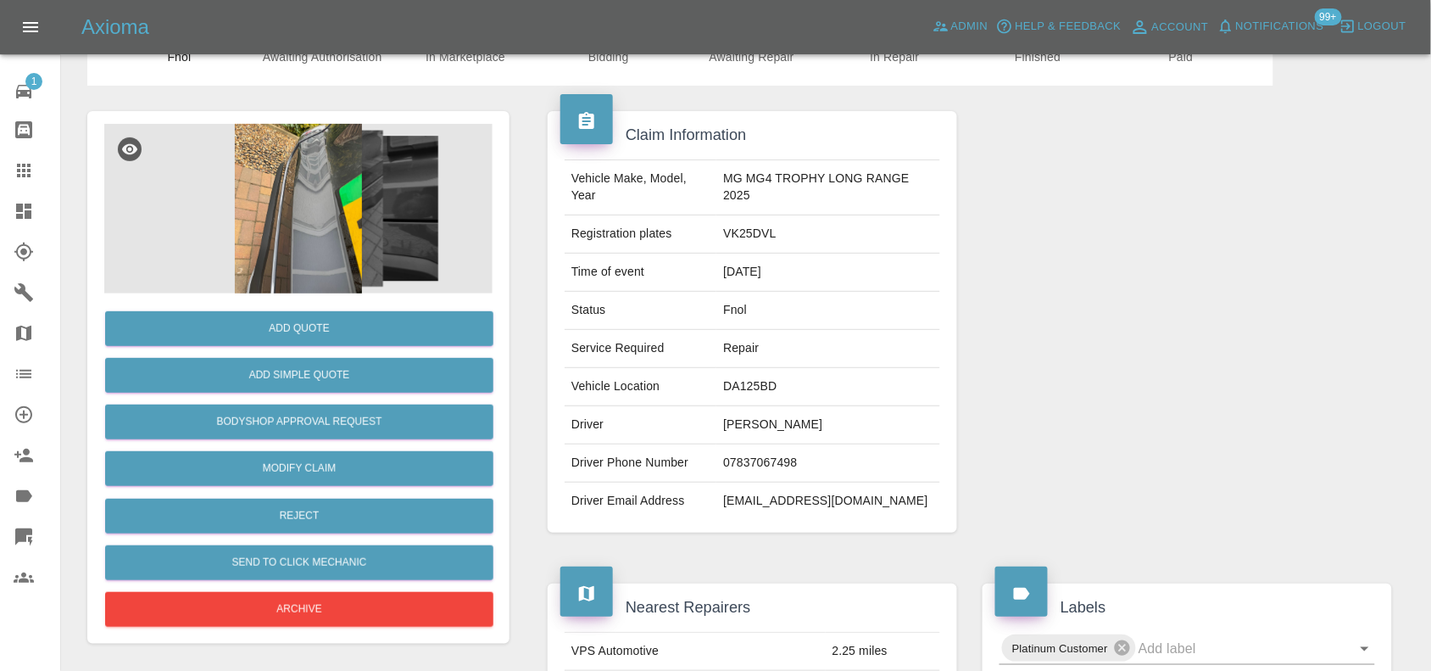
click at [337, 221] on img at bounding box center [298, 209] width 388 height 170
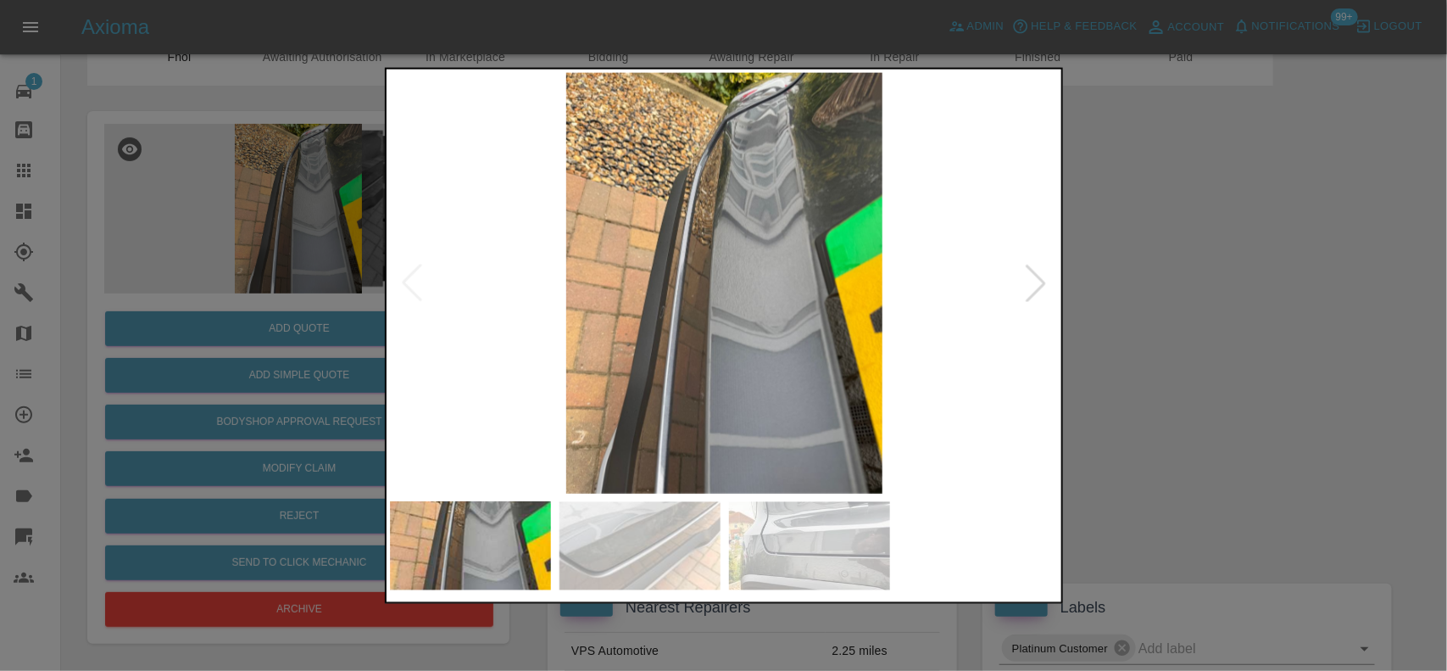
click at [764, 214] on img at bounding box center [725, 282] width 670 height 421
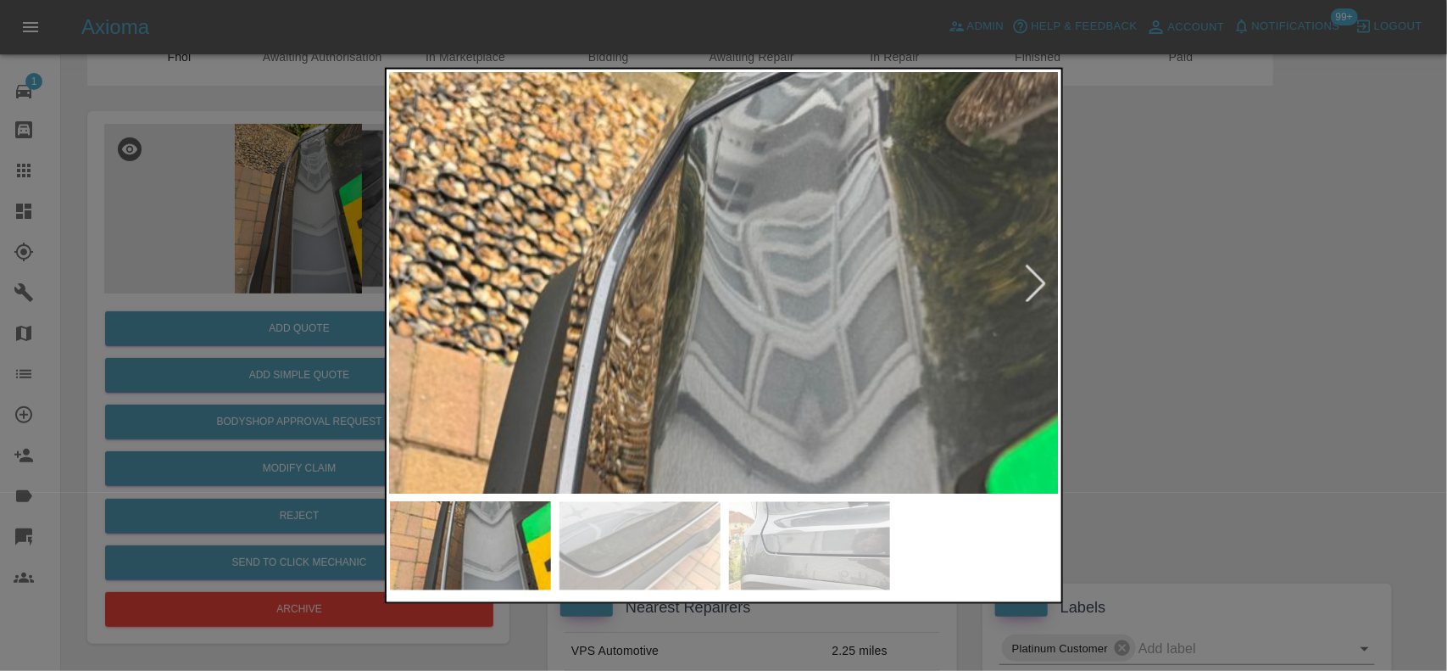
click at [789, 319] on img at bounding box center [684, 611] width 2010 height 1263
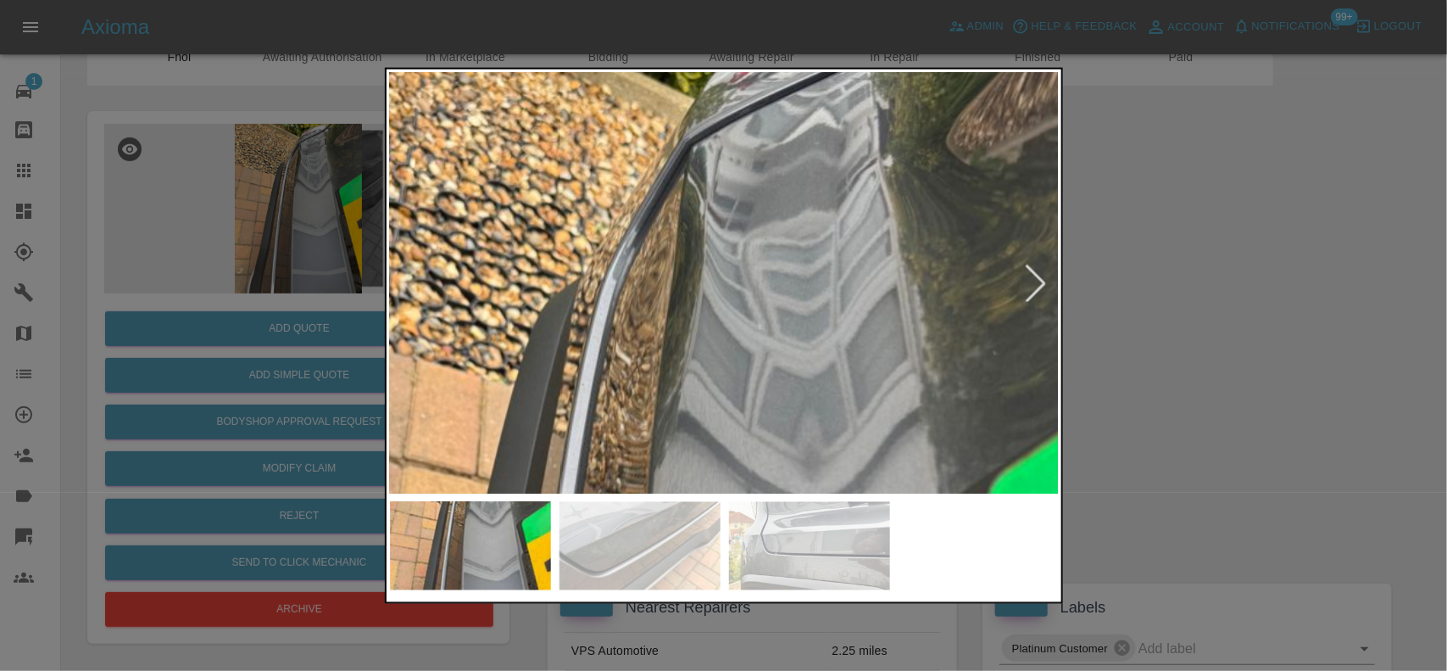
drag, startPoint x: 362, startPoint y: 284, endPoint x: 321, endPoint y: 310, distance: 48.7
click at [357, 286] on div at bounding box center [723, 335] width 1447 height 671
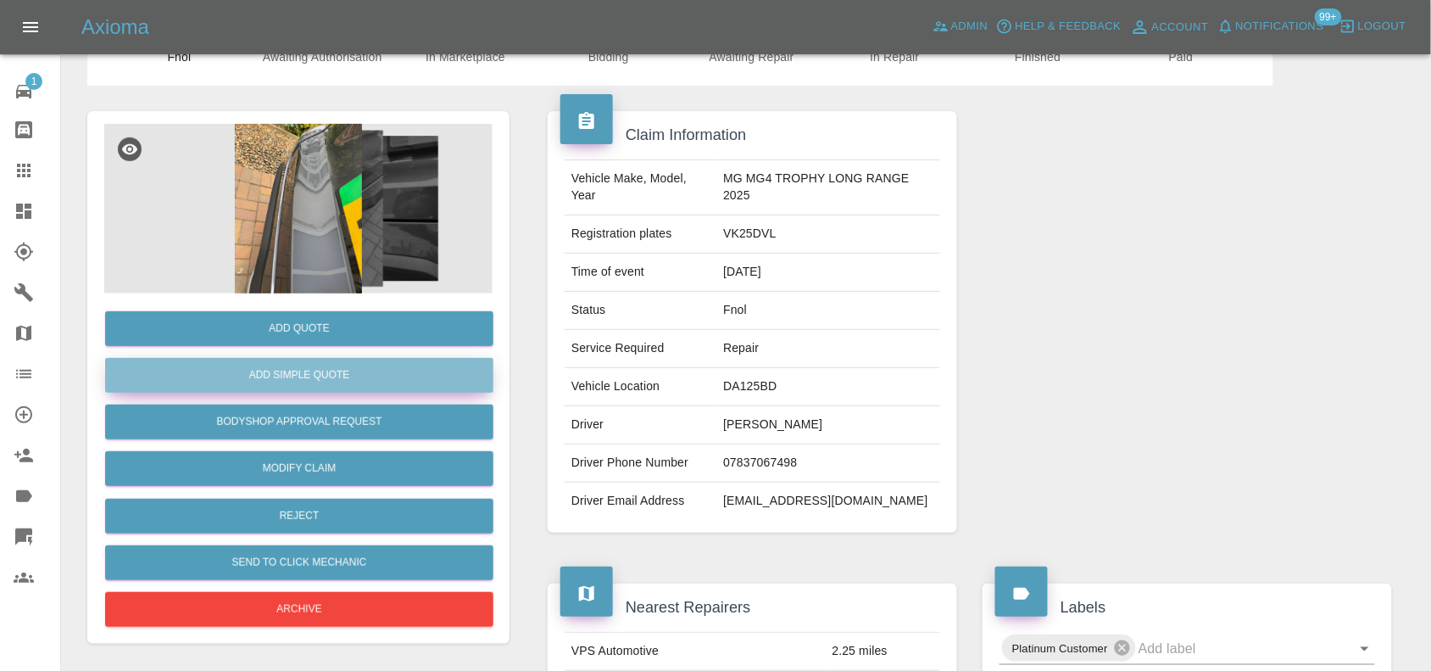
click at [299, 361] on button "Add Simple Quote" at bounding box center [299, 375] width 388 height 35
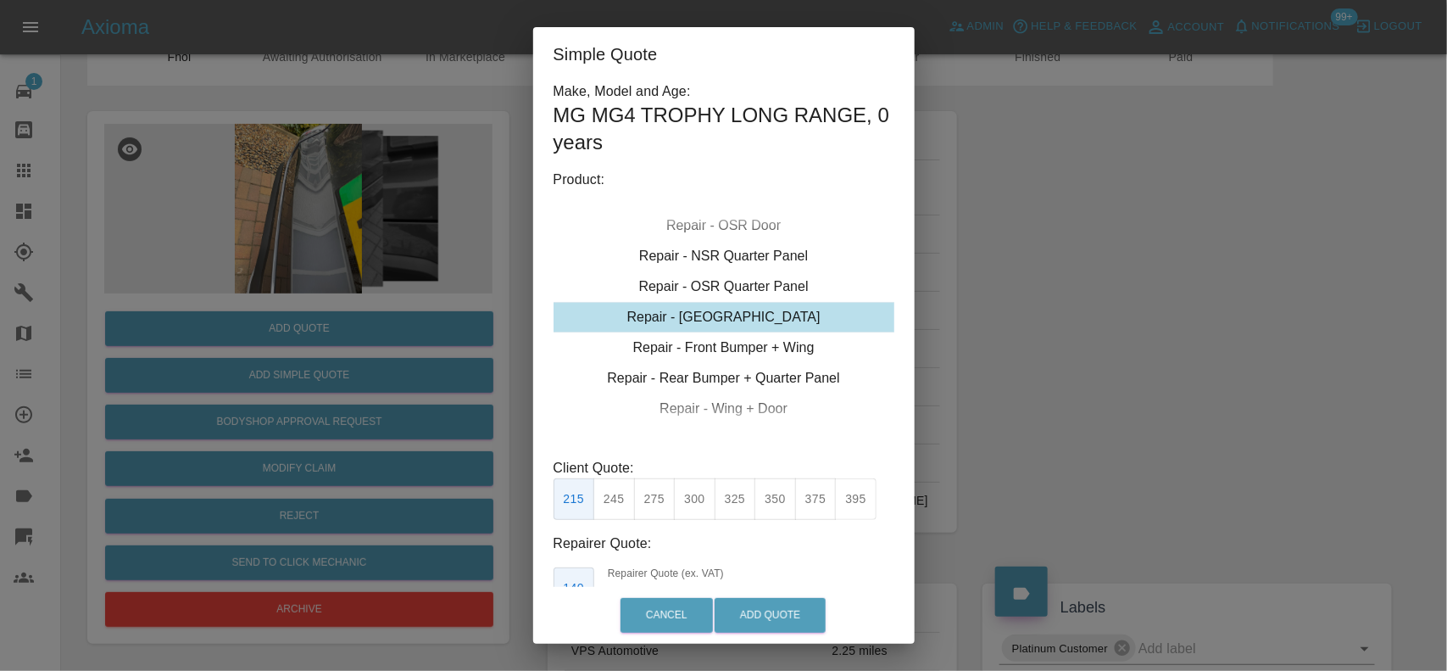
click at [728, 331] on div "Repair - Tailgate" at bounding box center [724, 317] width 341 height 31
click at [828, 490] on button "375" at bounding box center [816, 499] width 42 height 42
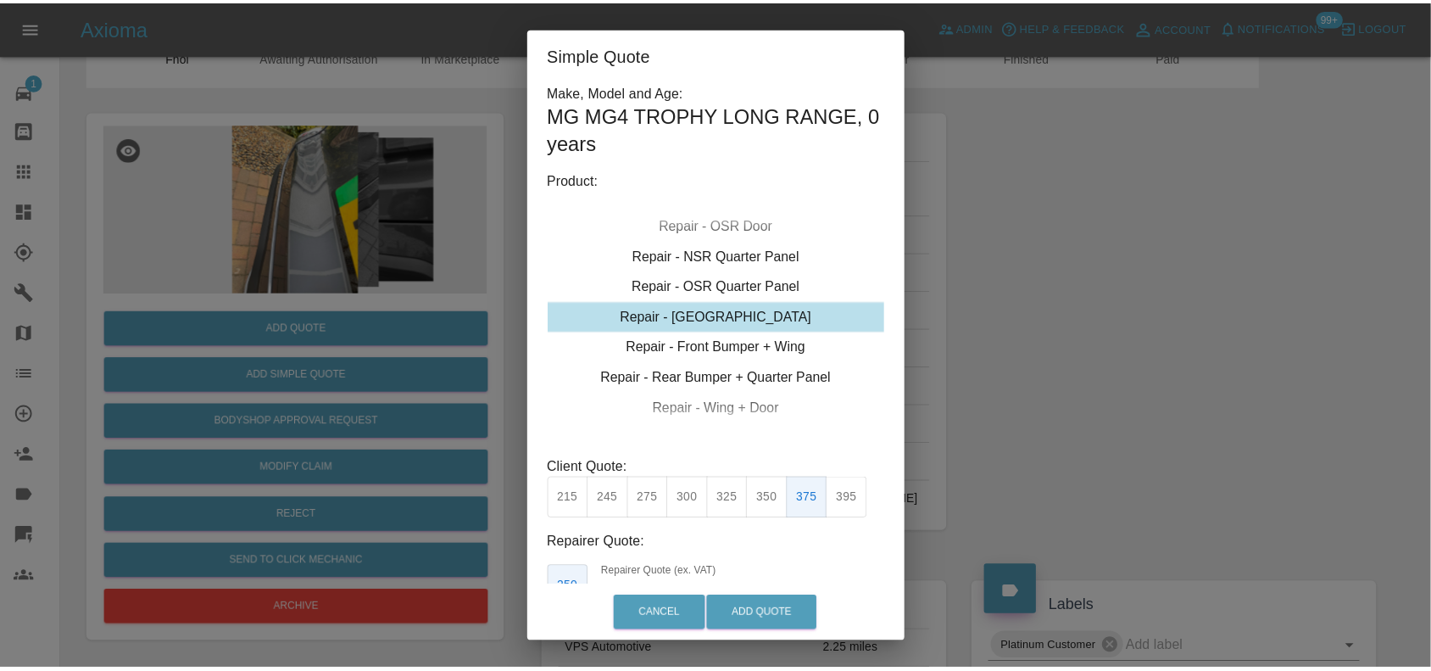
scroll to position [113, 0]
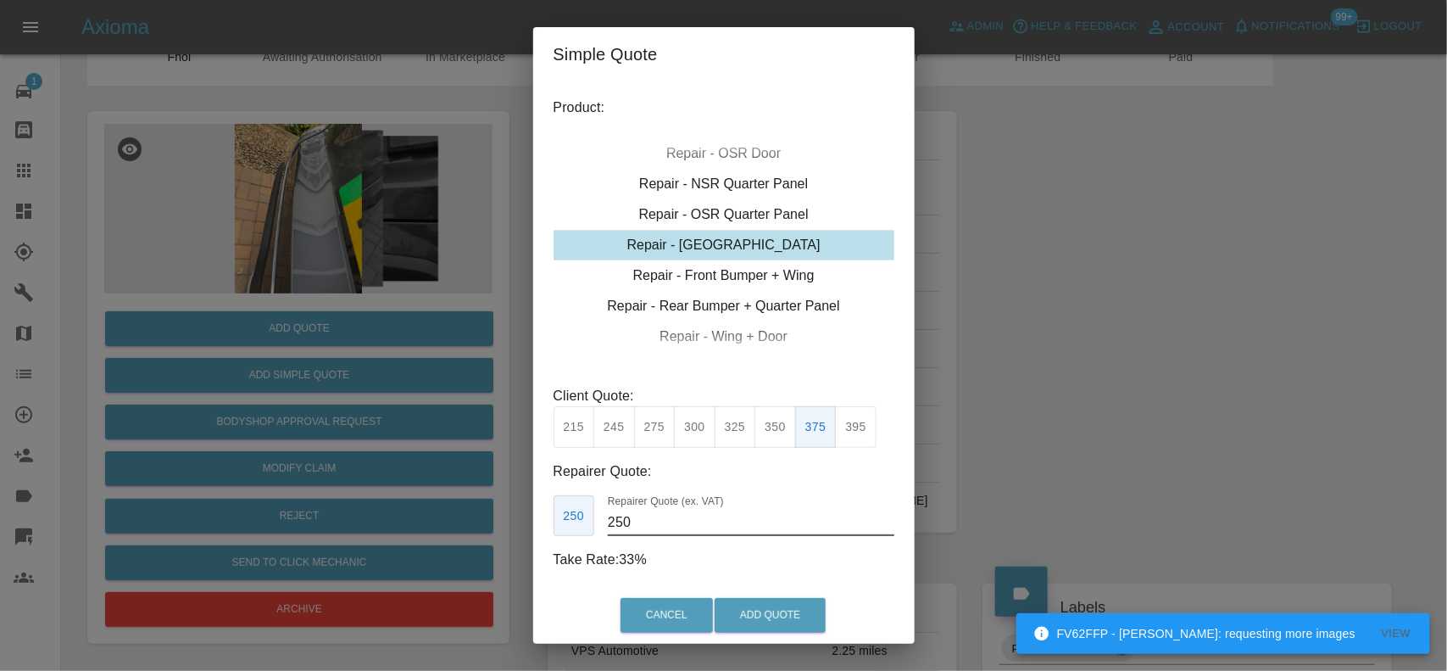
drag, startPoint x: 659, startPoint y: 522, endPoint x: 468, endPoint y: 517, distance: 190.9
click at [480, 519] on div "Simple Quote Make, Model and Age: MG MG4 TROPHY LONG RANGE , 0 years Product: R…" at bounding box center [723, 335] width 1447 height 671
type input "225"
click at [793, 616] on button "Add Quote" at bounding box center [770, 615] width 111 height 35
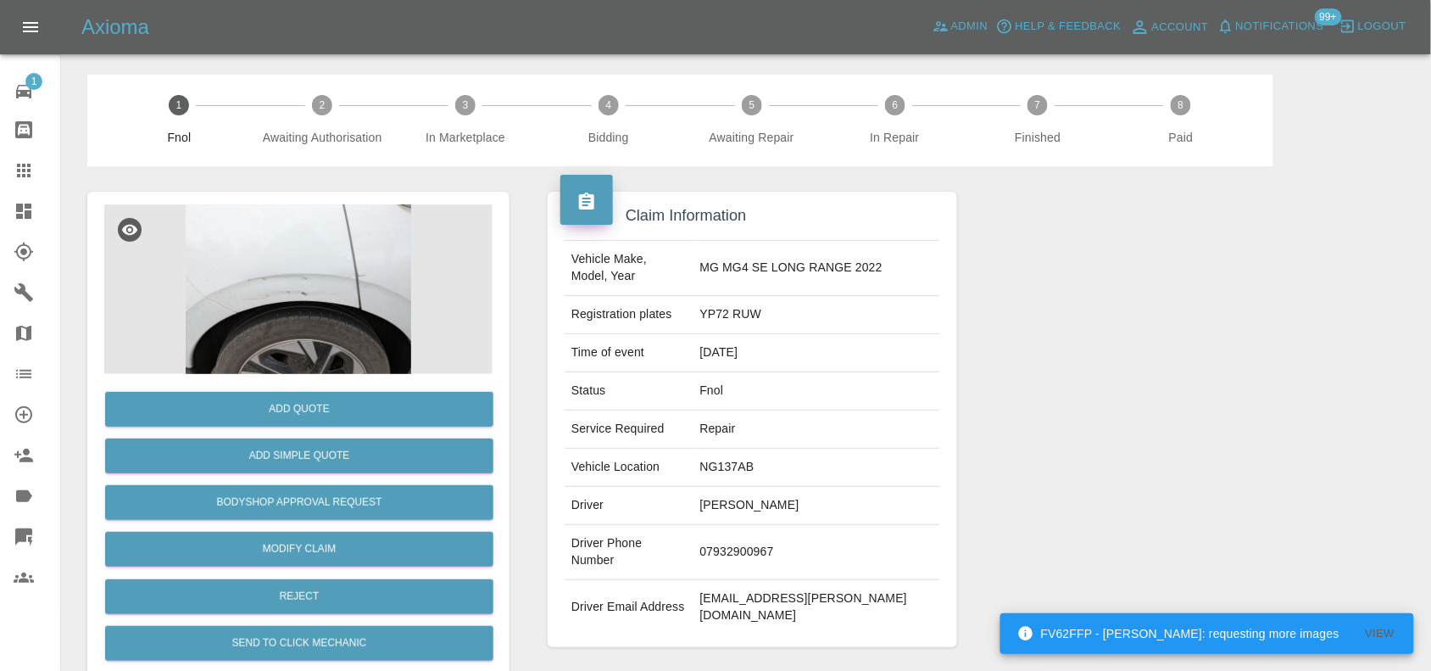
click at [310, 304] on img at bounding box center [298, 289] width 388 height 170
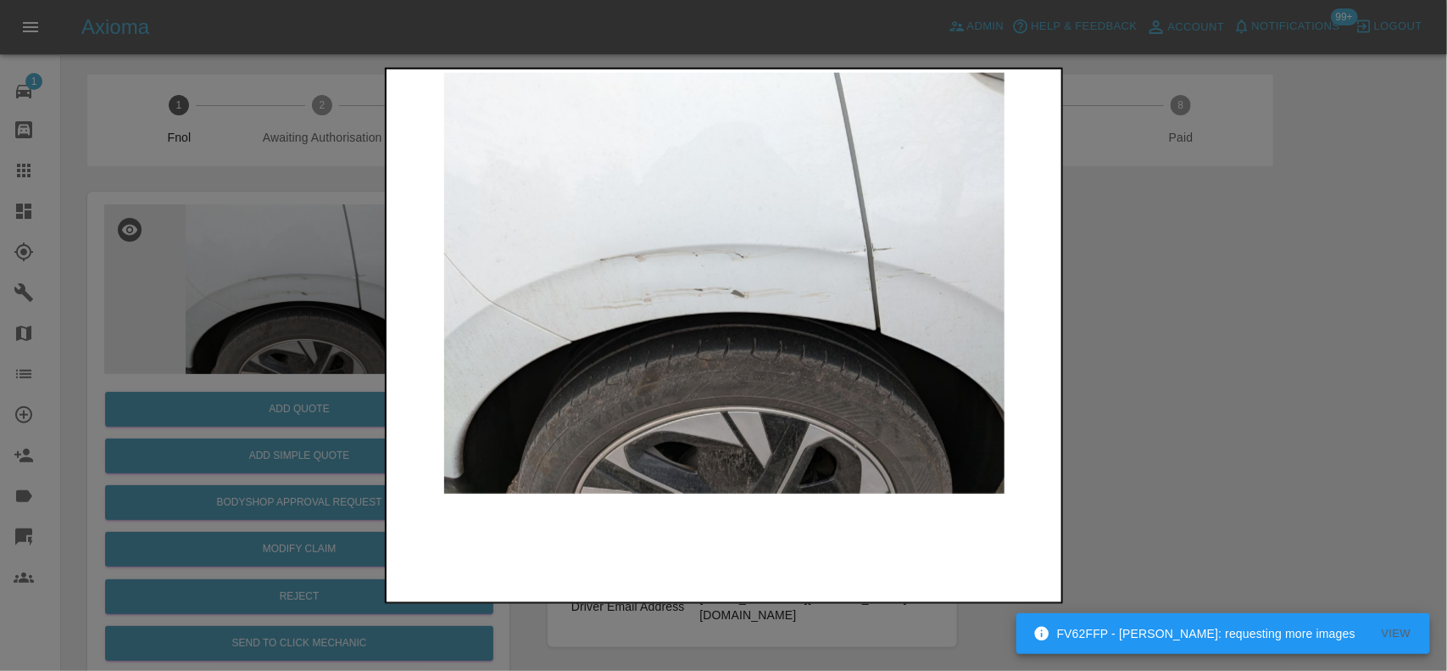
click at [667, 310] on img at bounding box center [725, 282] width 670 height 421
click at [732, 320] on img at bounding box center [725, 282] width 670 height 421
click at [759, 301] on img at bounding box center [725, 282] width 670 height 421
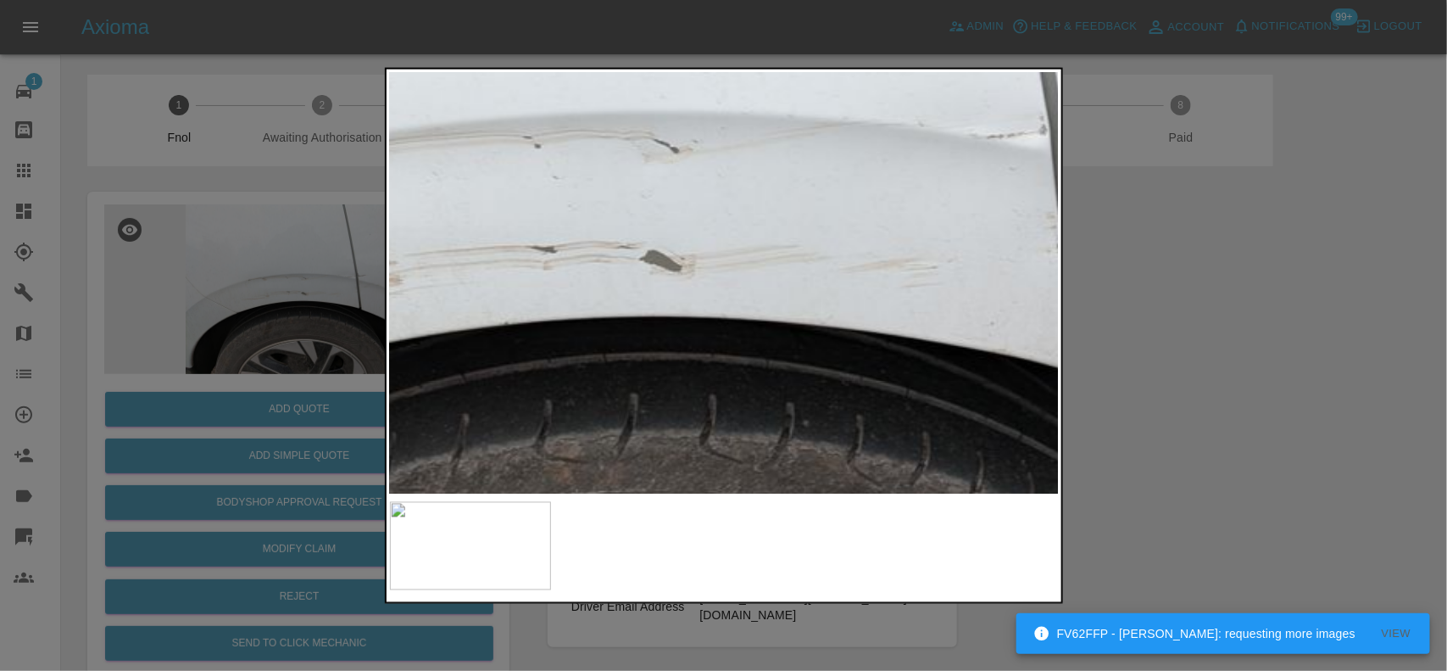
click at [746, 301] on img at bounding box center [620, 227] width 2010 height 1263
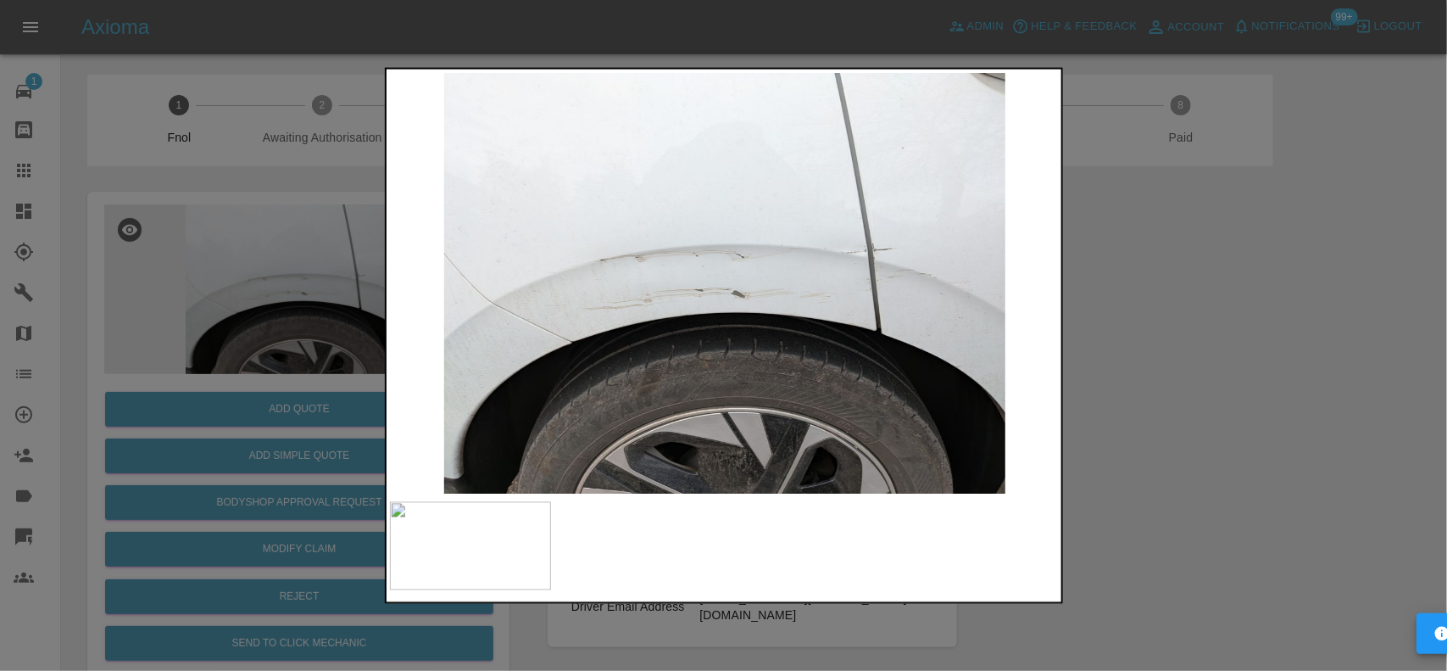
click at [701, 339] on img at bounding box center [725, 282] width 670 height 421
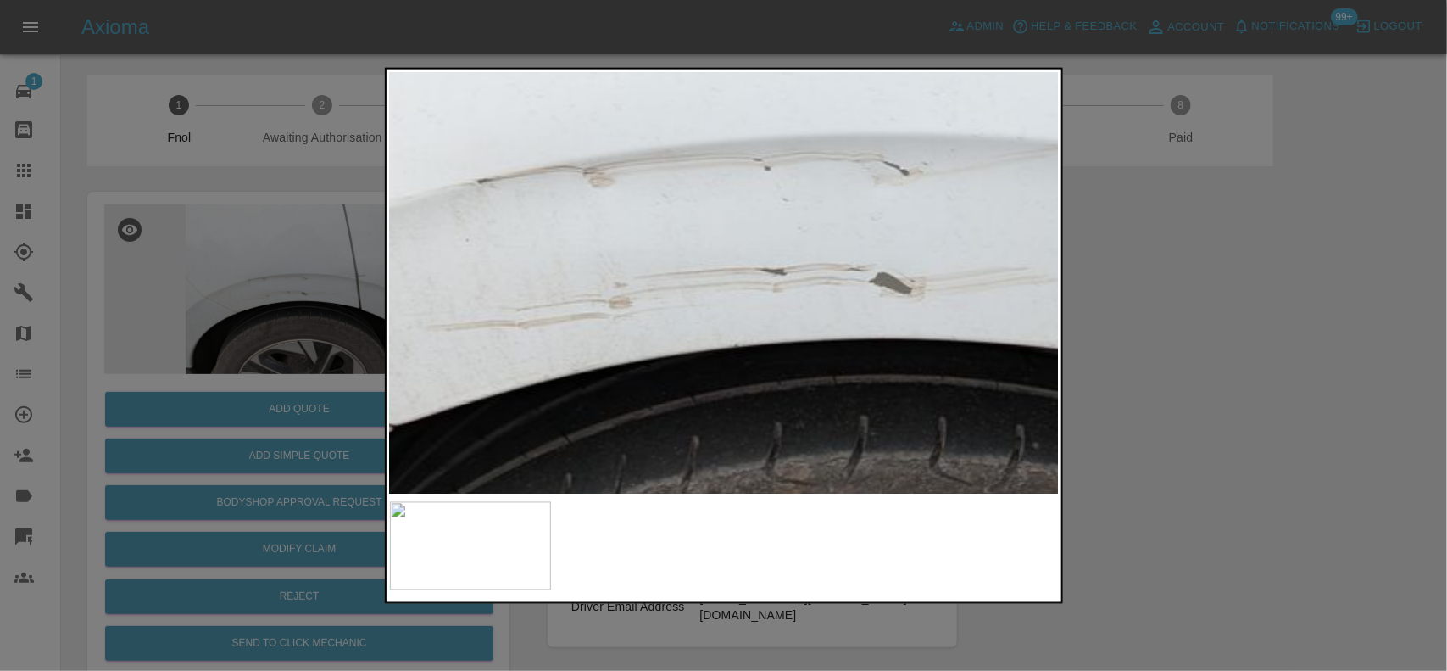
click at [683, 421] on img at bounding box center [851, 249] width 2010 height 1263
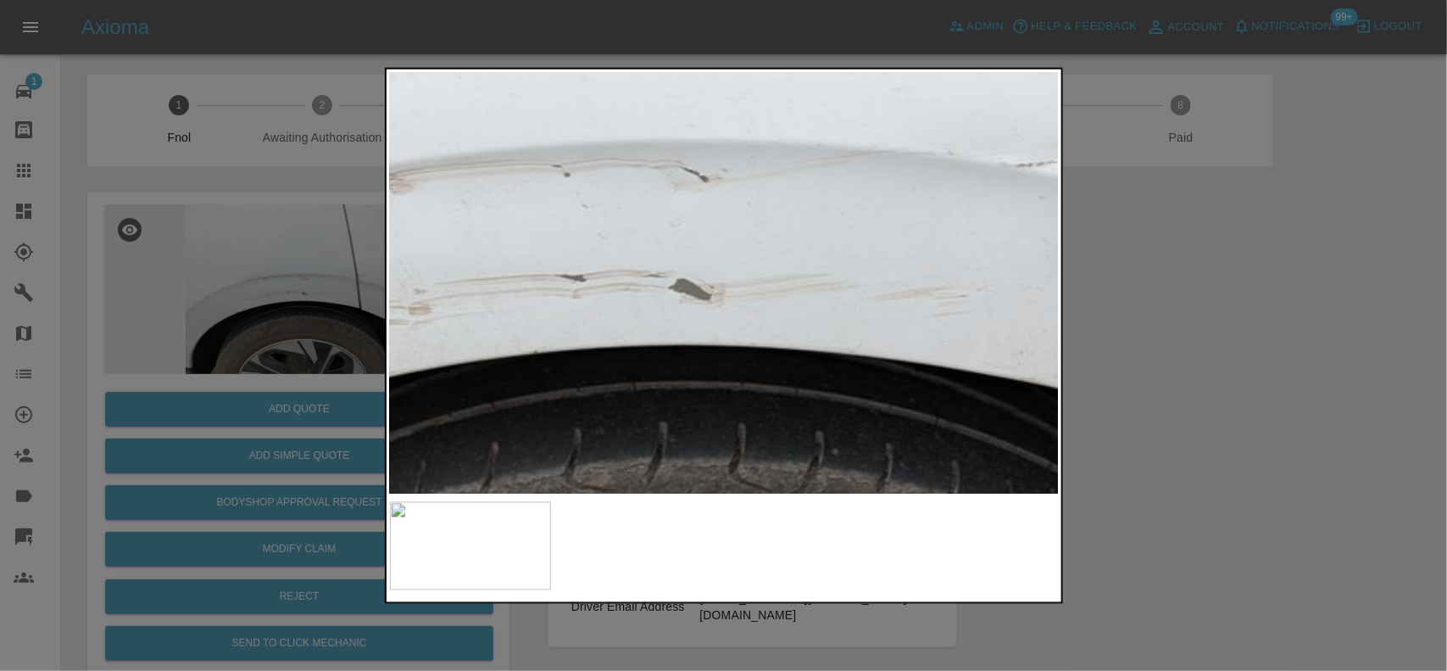
click at [835, 438] on img at bounding box center [650, 255] width 2010 height 1263
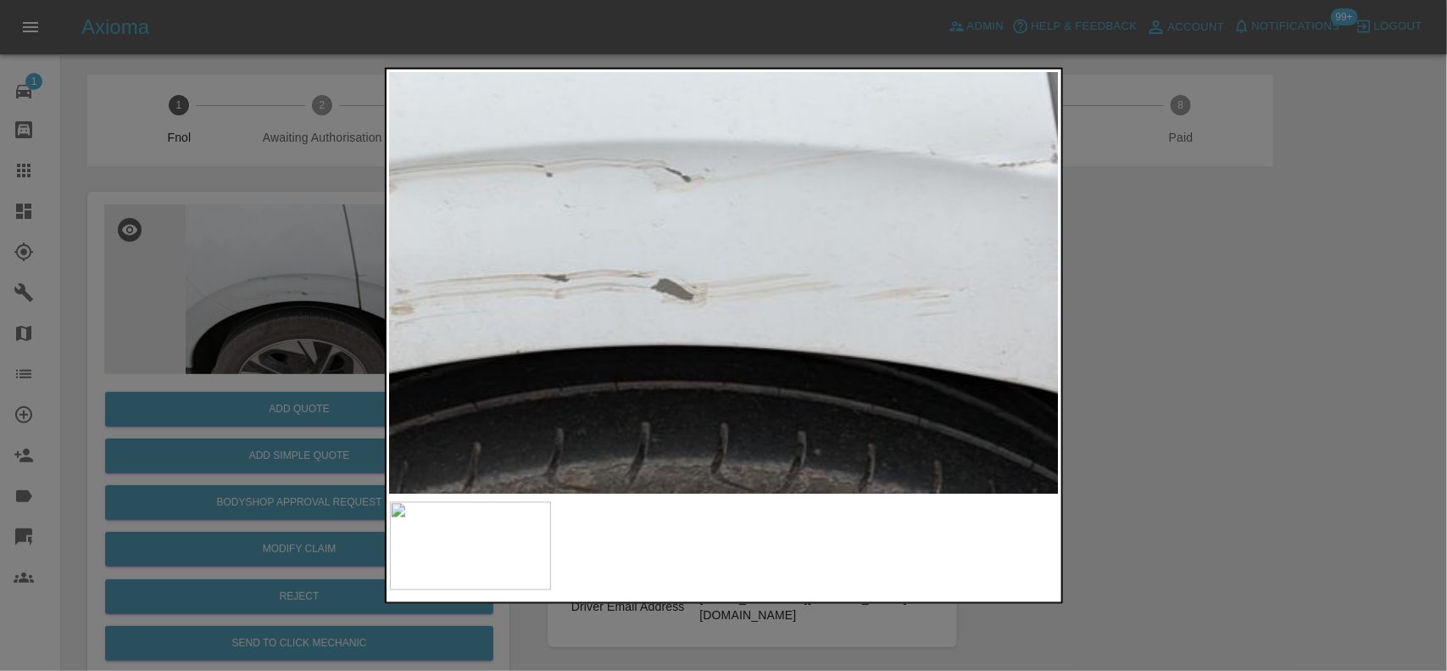
click at [706, 388] on img at bounding box center [632, 255] width 2010 height 1263
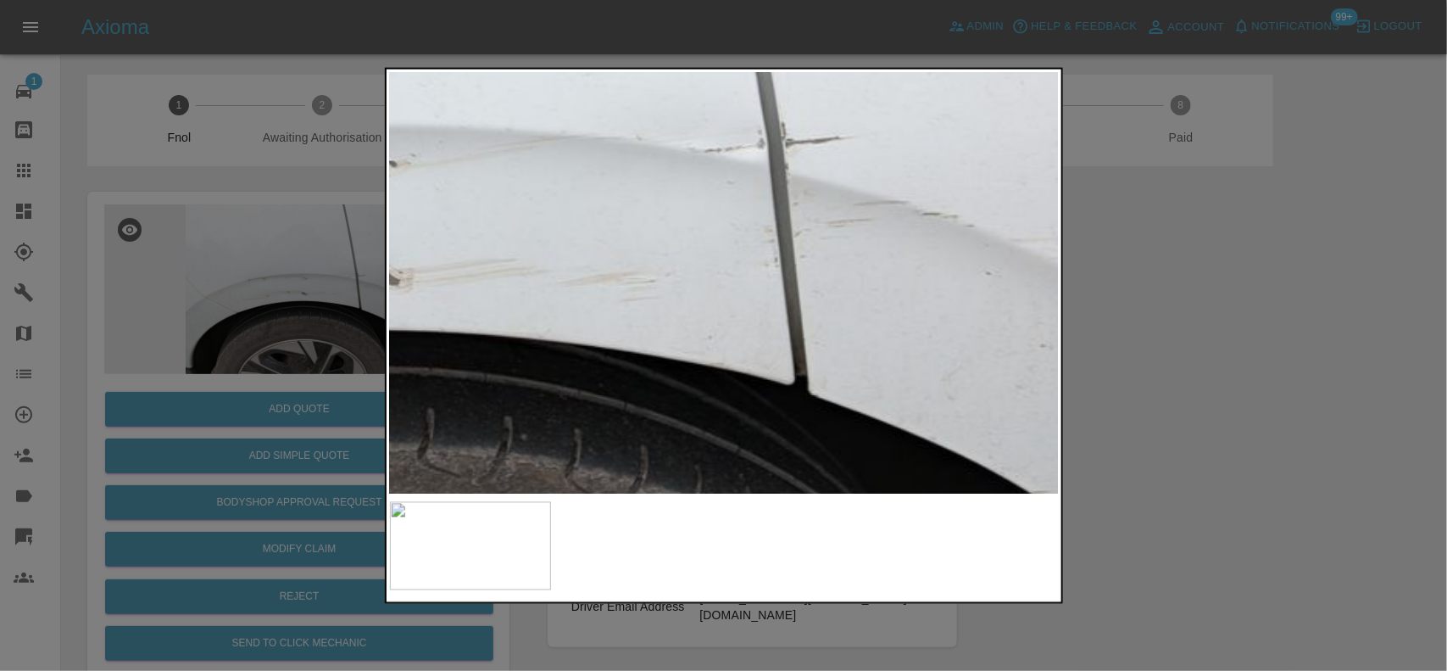
click at [731, 374] on img at bounding box center [338, 241] width 2010 height 1263
click at [735, 374] on img at bounding box center [337, 241] width 2010 height 1263
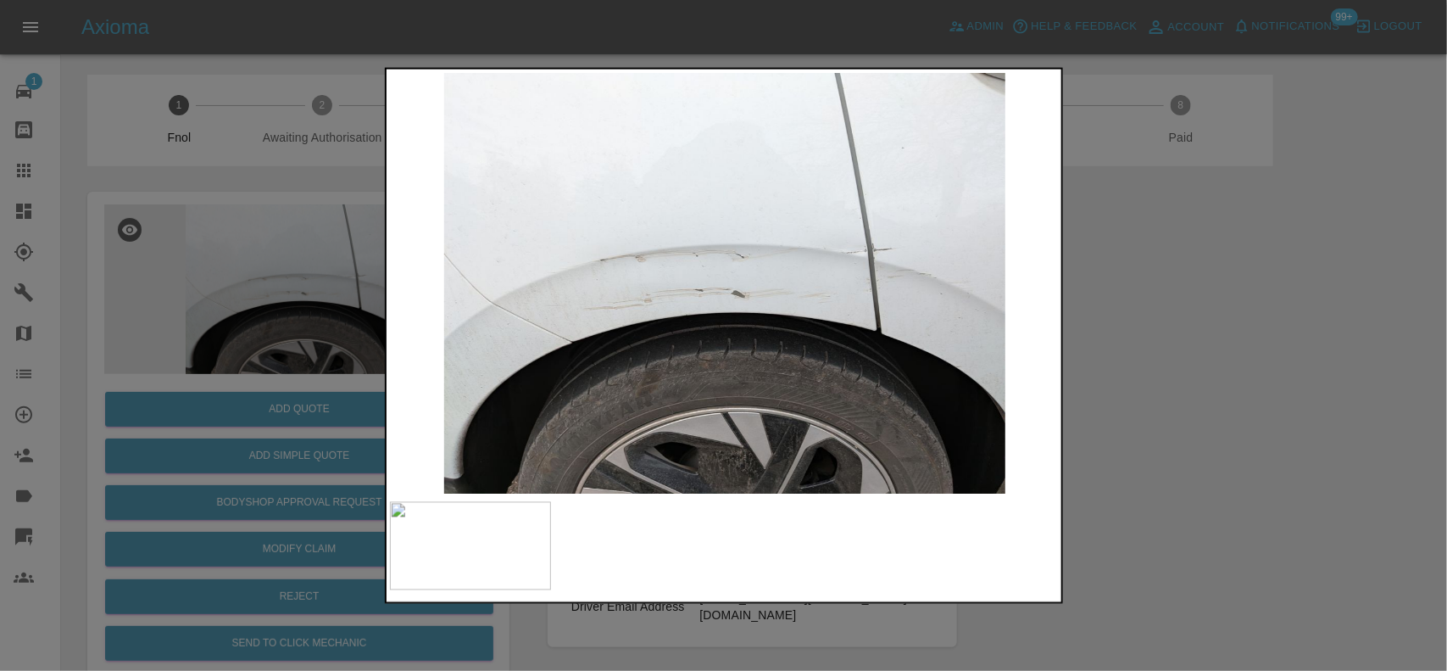
click at [735, 374] on img at bounding box center [725, 282] width 670 height 421
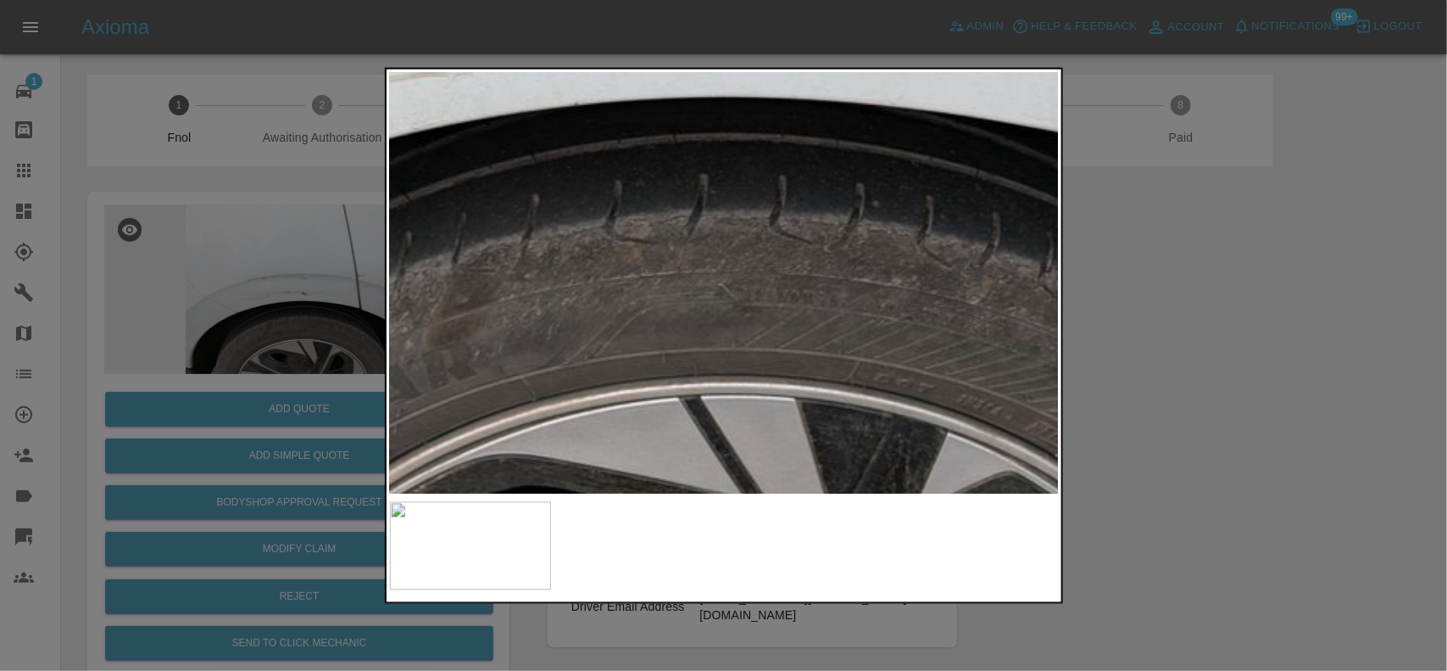
click at [678, 397] on img at bounding box center [690, 8] width 2010 height 1263
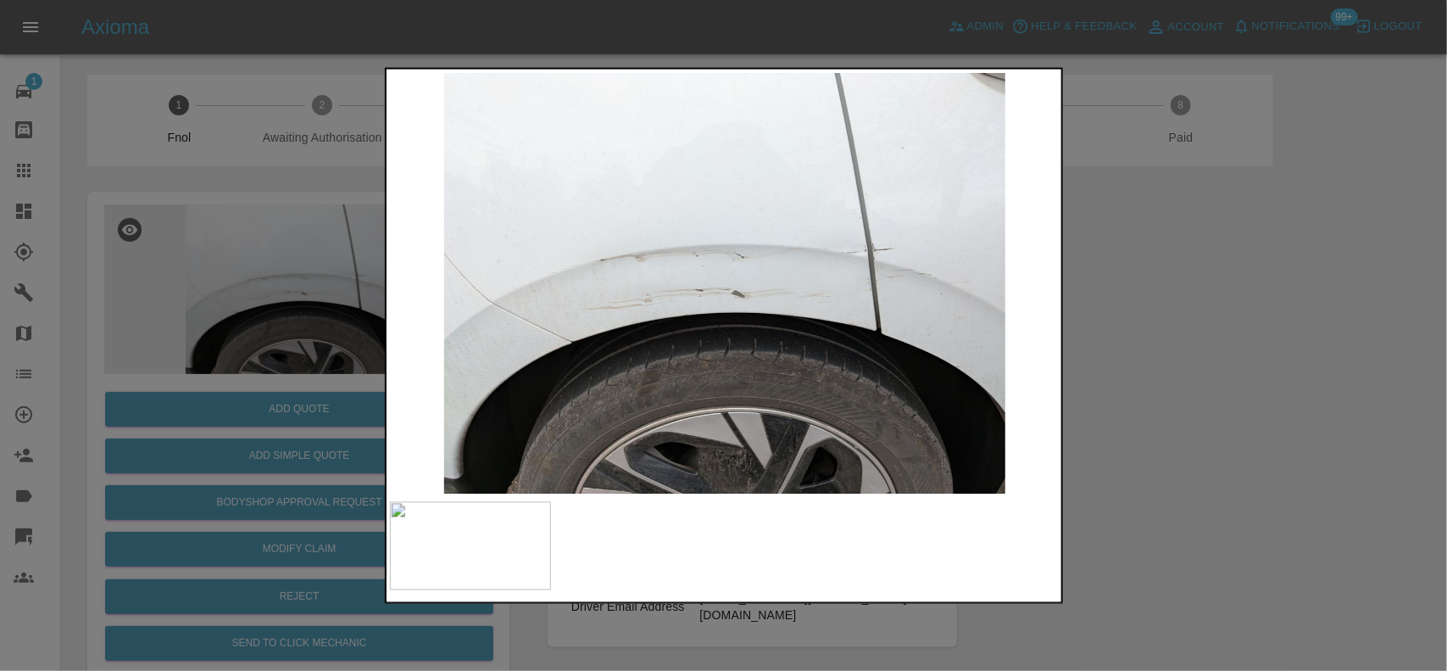
click at [378, 358] on div at bounding box center [723, 335] width 1447 height 671
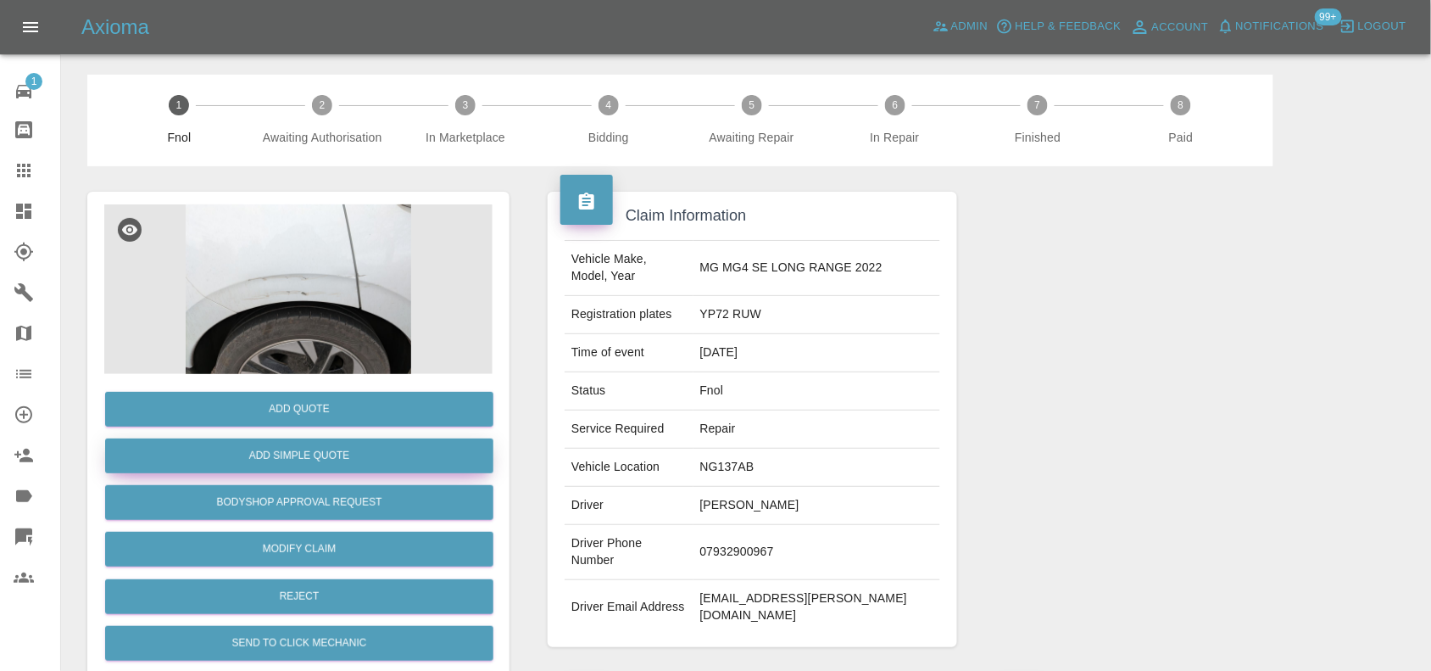
click at [340, 452] on button "Add Simple Quote" at bounding box center [299, 455] width 388 height 35
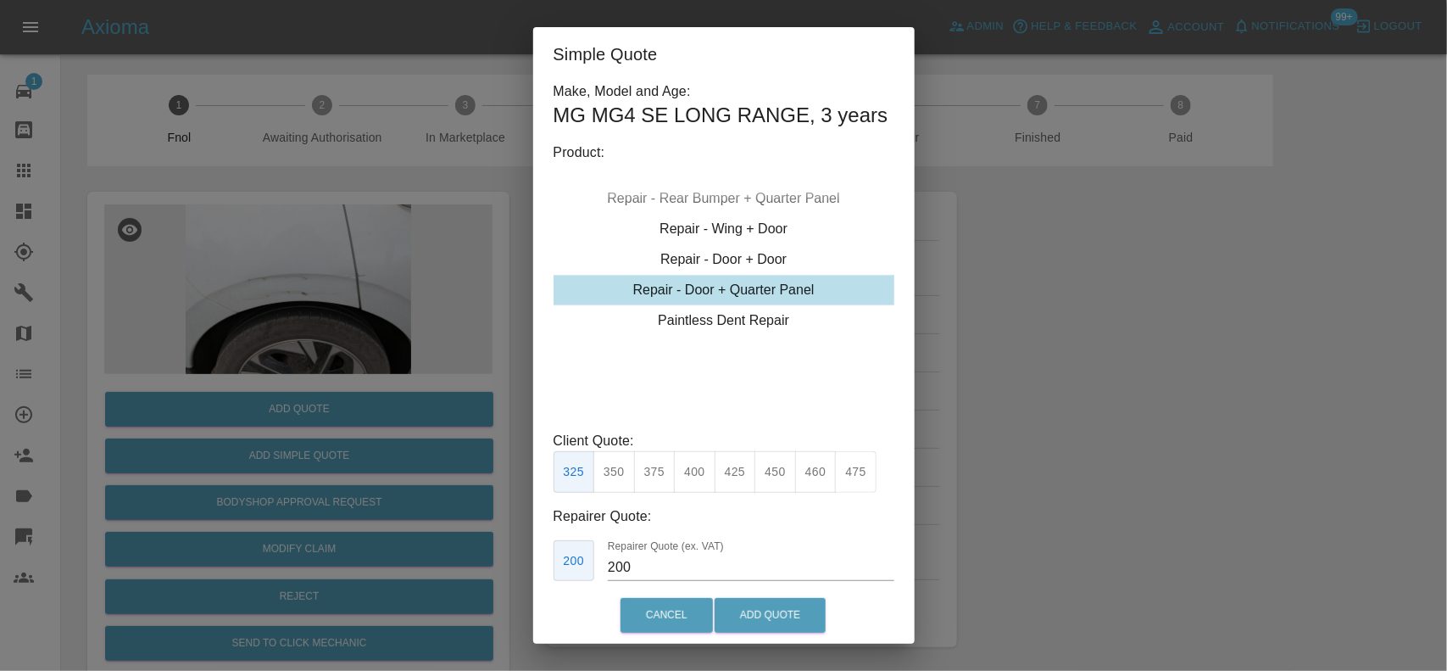
click at [731, 305] on div "Repair - Door + Quarter Panel" at bounding box center [724, 290] width 341 height 31
click at [621, 493] on button "350" at bounding box center [615, 472] width 42 height 42
click at [663, 493] on button "375" at bounding box center [655, 472] width 42 height 42
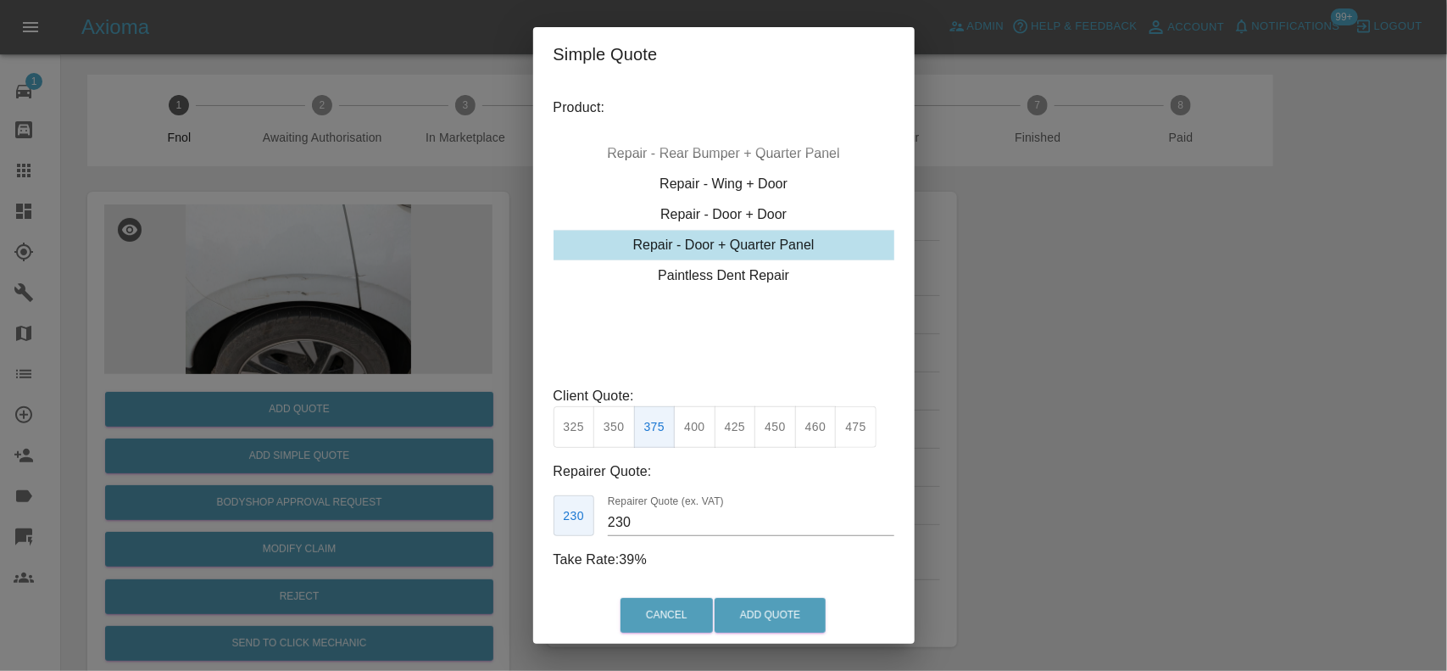
click at [698, 406] on button "400" at bounding box center [695, 427] width 42 height 42
drag, startPoint x: 650, startPoint y: 515, endPoint x: 572, endPoint y: 510, distance: 77.3
click at [589, 518] on div "250 Repairer Quote (ex. VAT) 250" at bounding box center [724, 516] width 341 height 42
type input "230"
click at [766, 604] on button "Add Quote" at bounding box center [770, 615] width 111 height 35
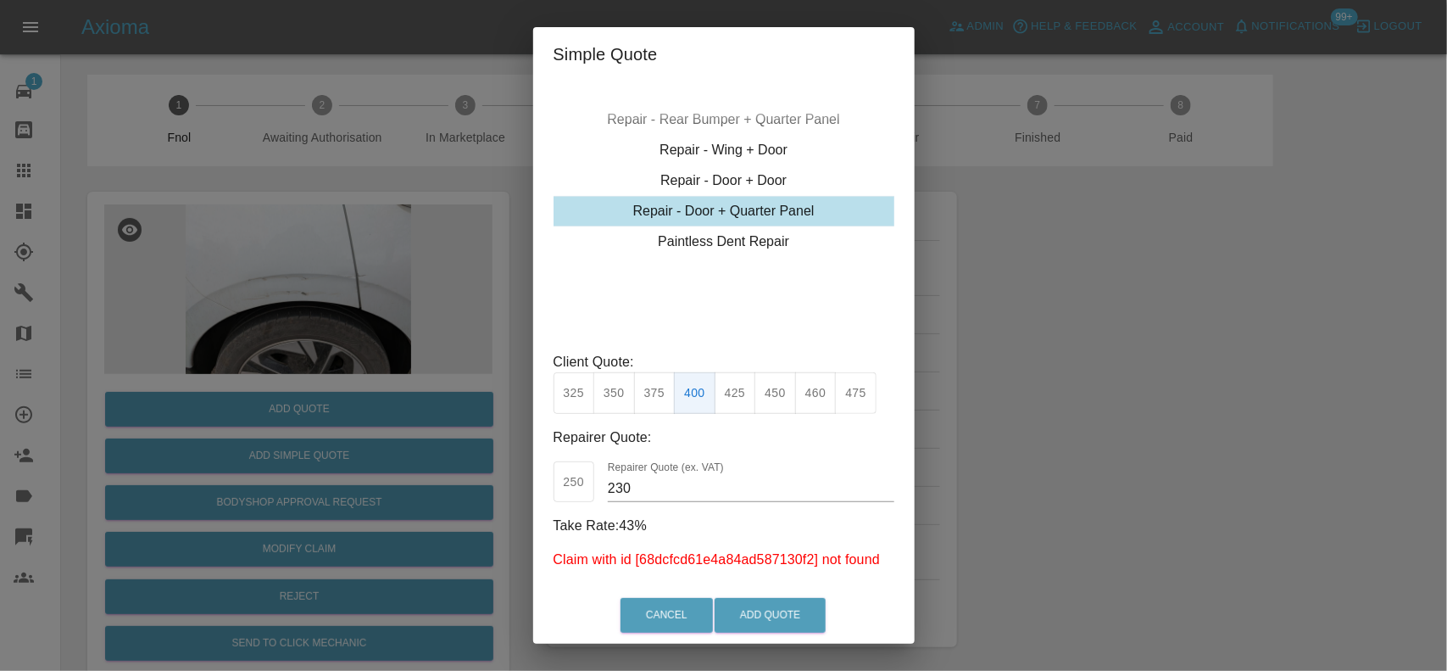
scroll to position [168, 0]
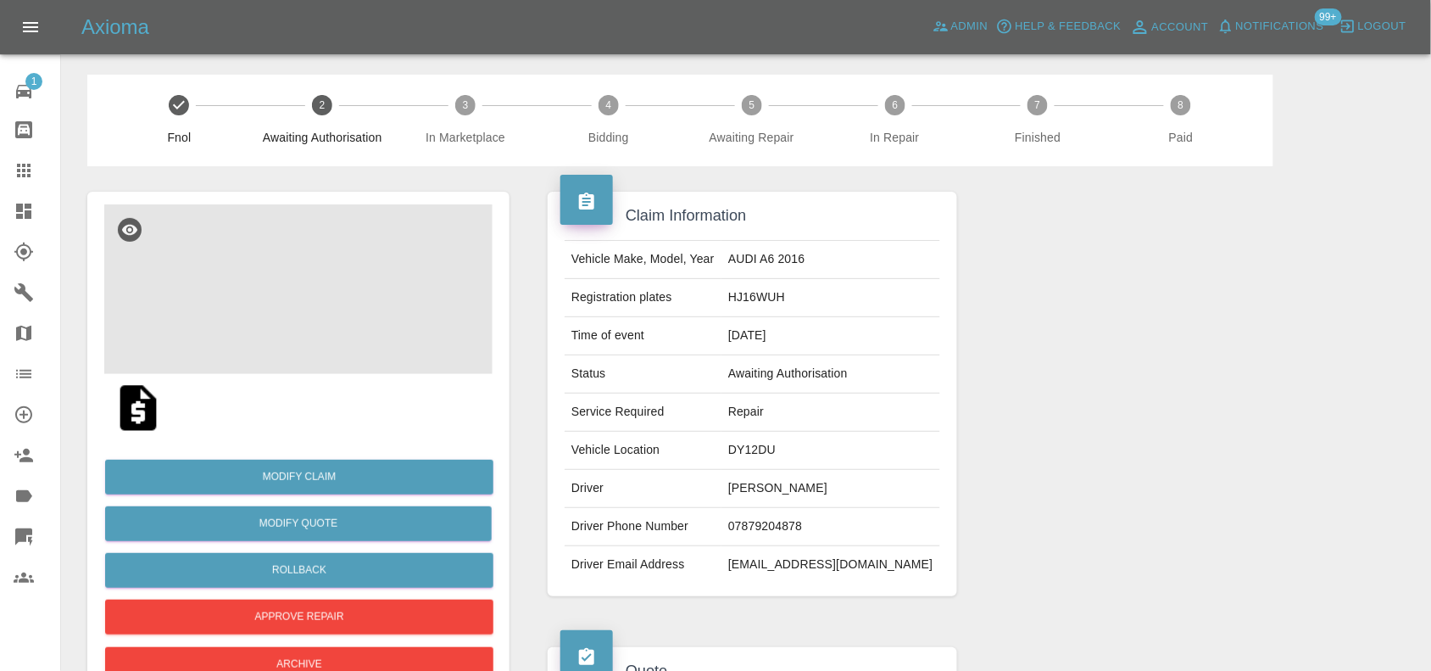
click at [331, 285] on img at bounding box center [298, 289] width 388 height 170
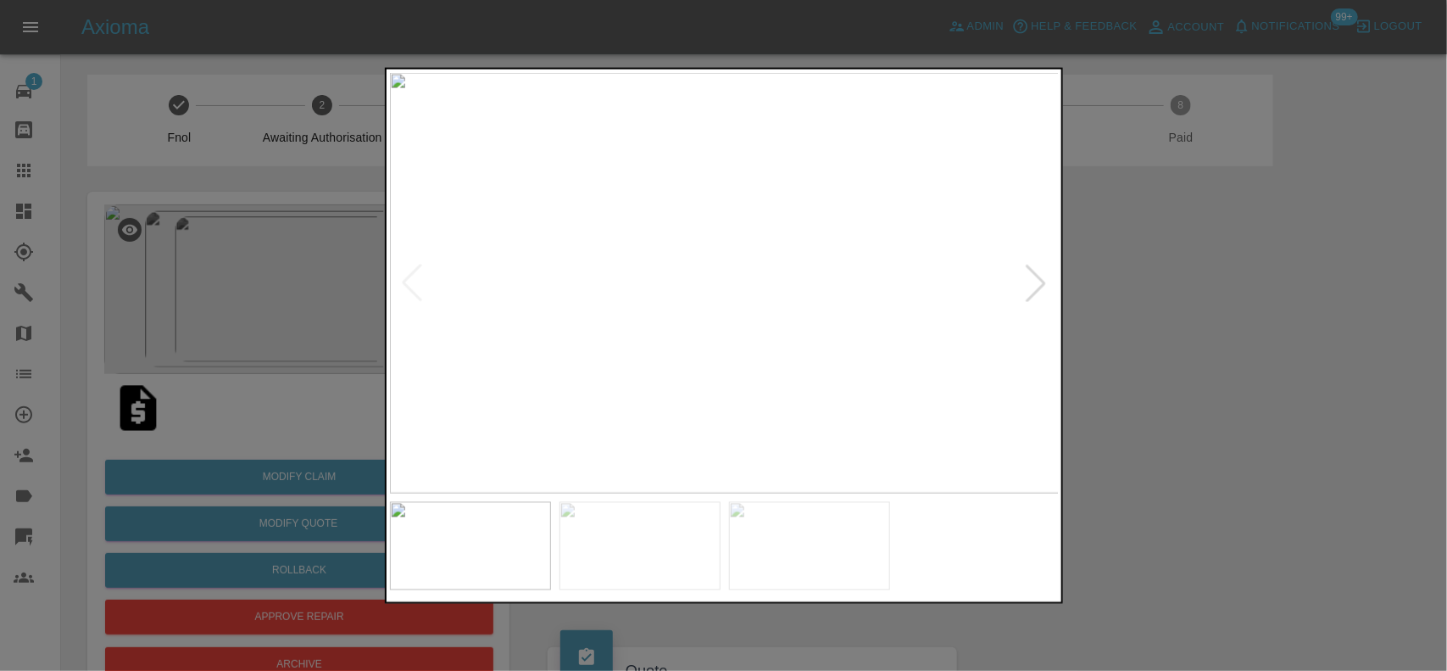
click at [230, 246] on div at bounding box center [723, 335] width 1447 height 671
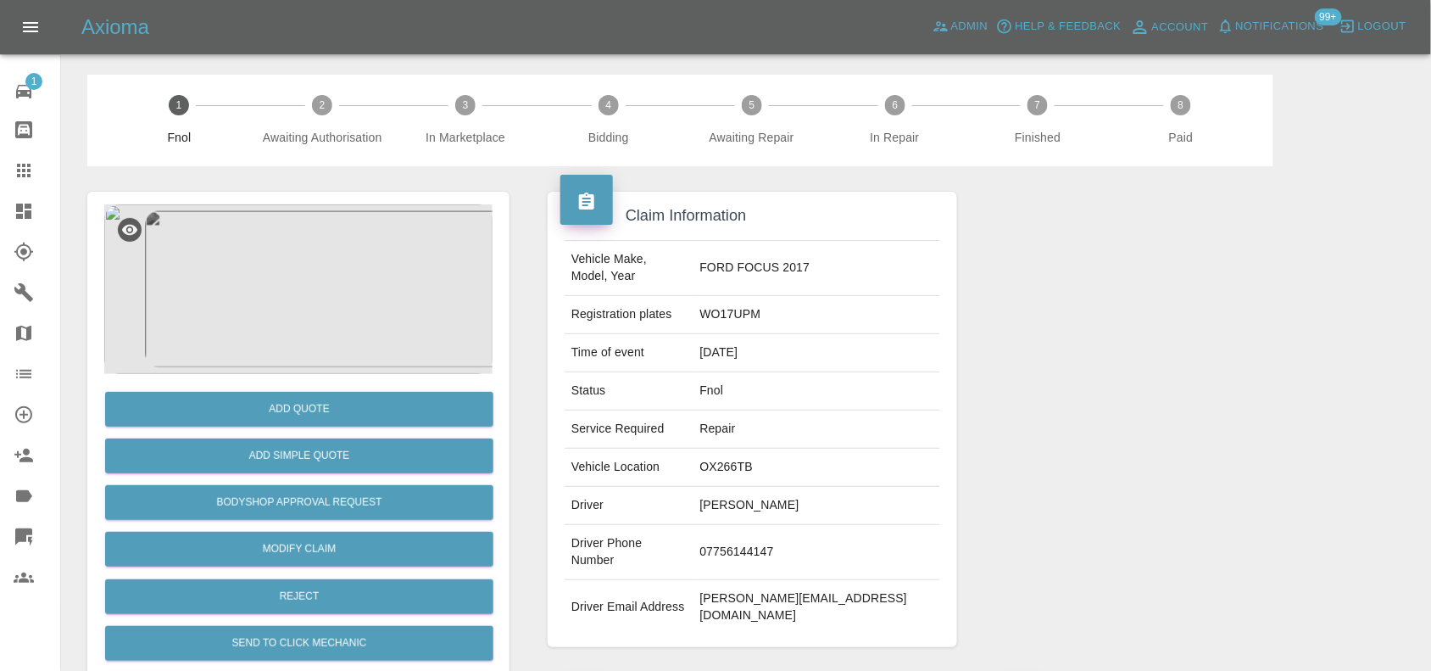
click at [357, 226] on img at bounding box center [298, 289] width 388 height 170
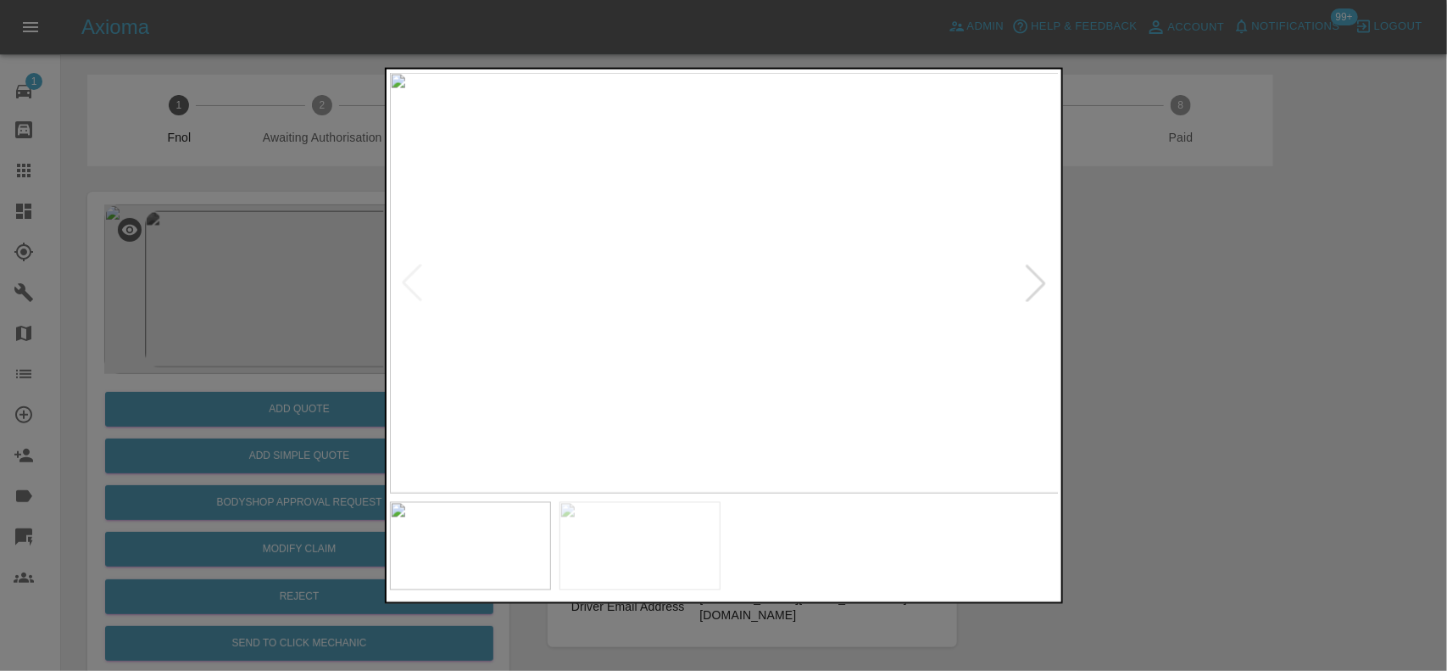
click at [721, 243] on img at bounding box center [725, 282] width 670 height 421
click at [748, 267] on img at bounding box center [734, 402] width 2010 height 1263
click at [748, 267] on img at bounding box center [596, 404] width 2010 height 1263
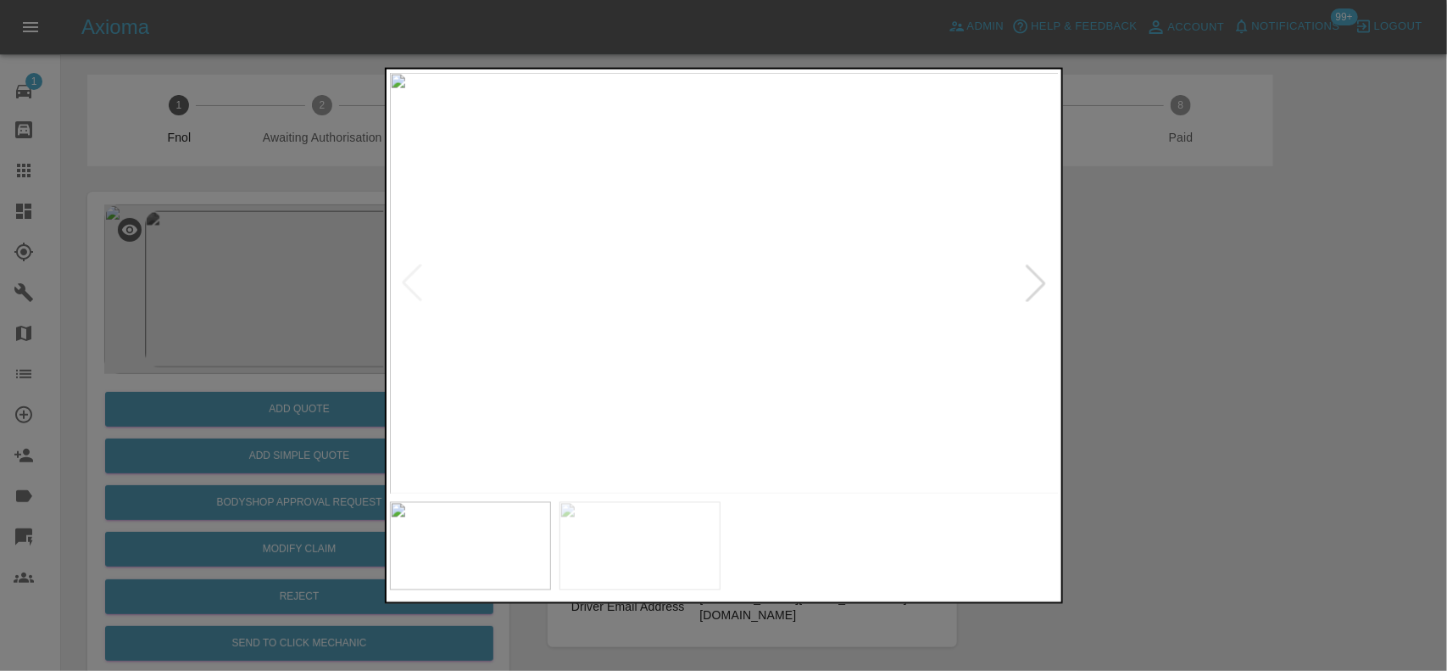
click at [765, 219] on img at bounding box center [725, 282] width 670 height 421
click at [285, 259] on div at bounding box center [723, 335] width 1447 height 671
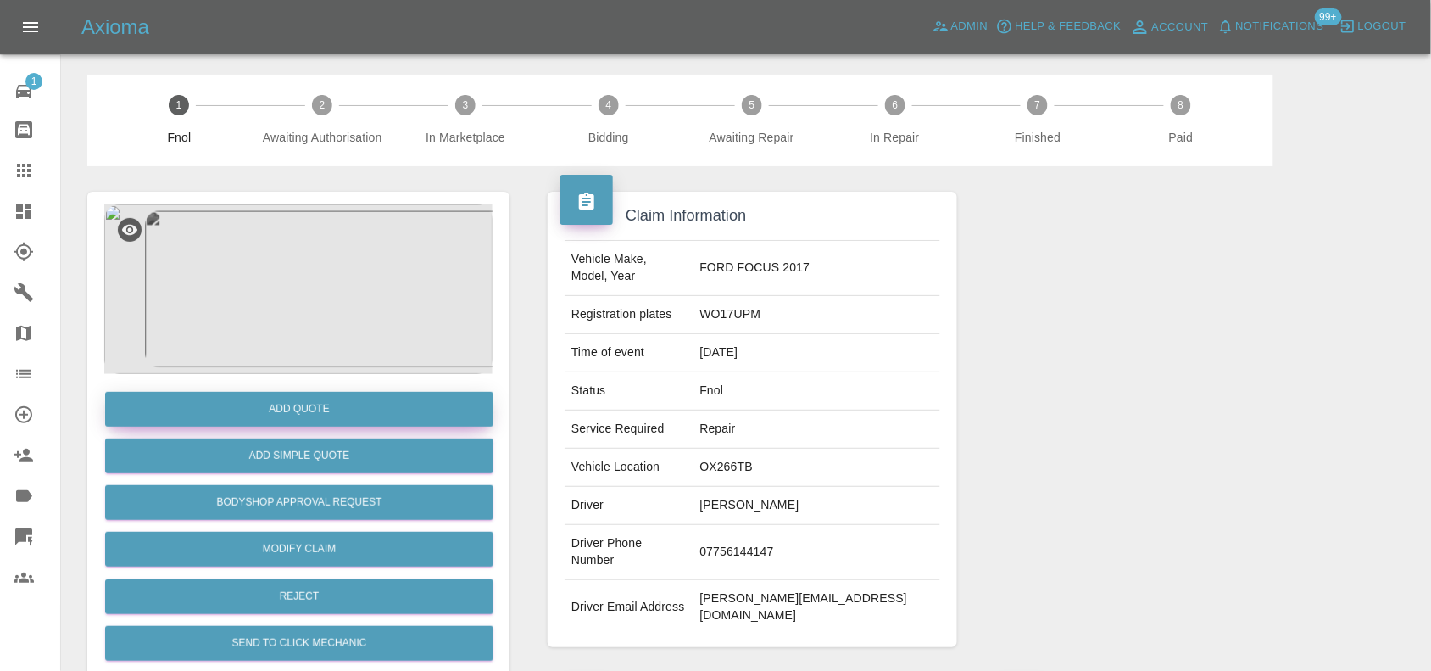
click at [321, 414] on button "Add Quote" at bounding box center [299, 409] width 388 height 35
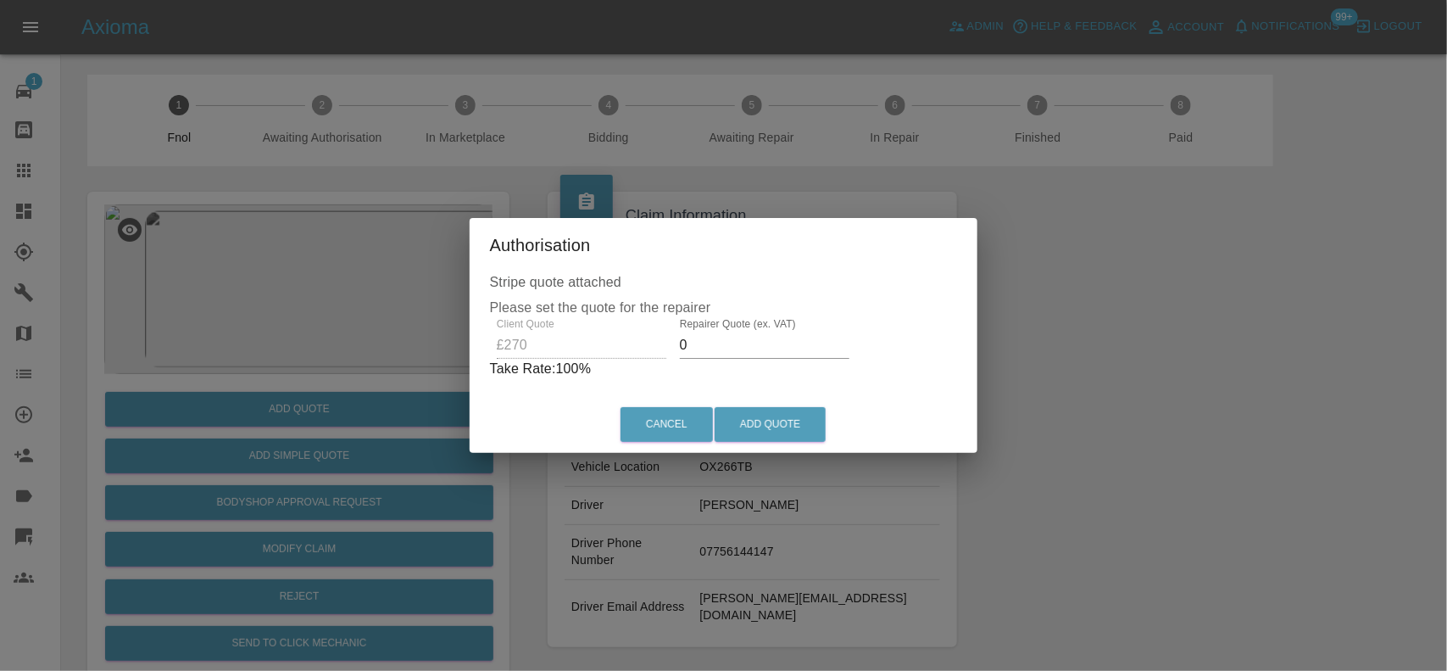
click at [537, 349] on div "Client Quote £270 Repairer Quote (ex. VAT) 0 Take Rate: 100 %" at bounding box center [724, 348] width 468 height 61
type input "150"
click at [753, 426] on button "Add Quote" at bounding box center [770, 424] width 111 height 35
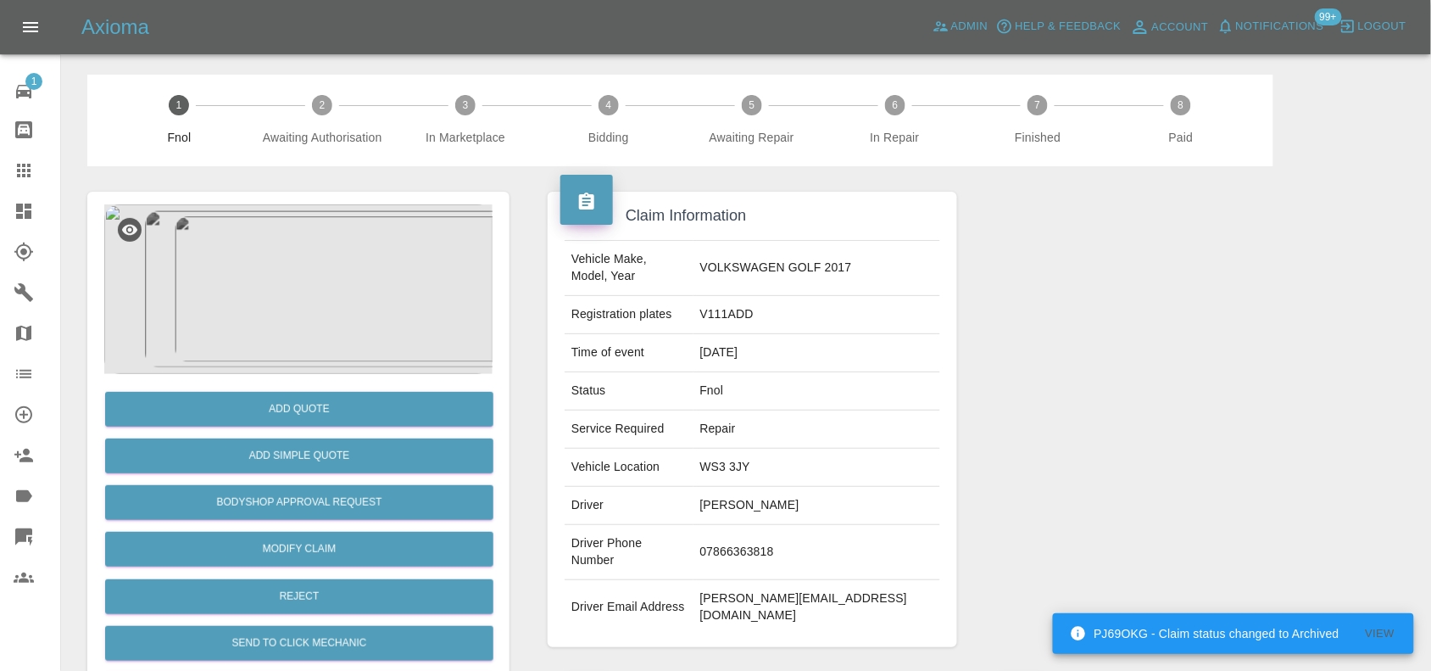
click at [375, 278] on img at bounding box center [298, 289] width 388 height 170
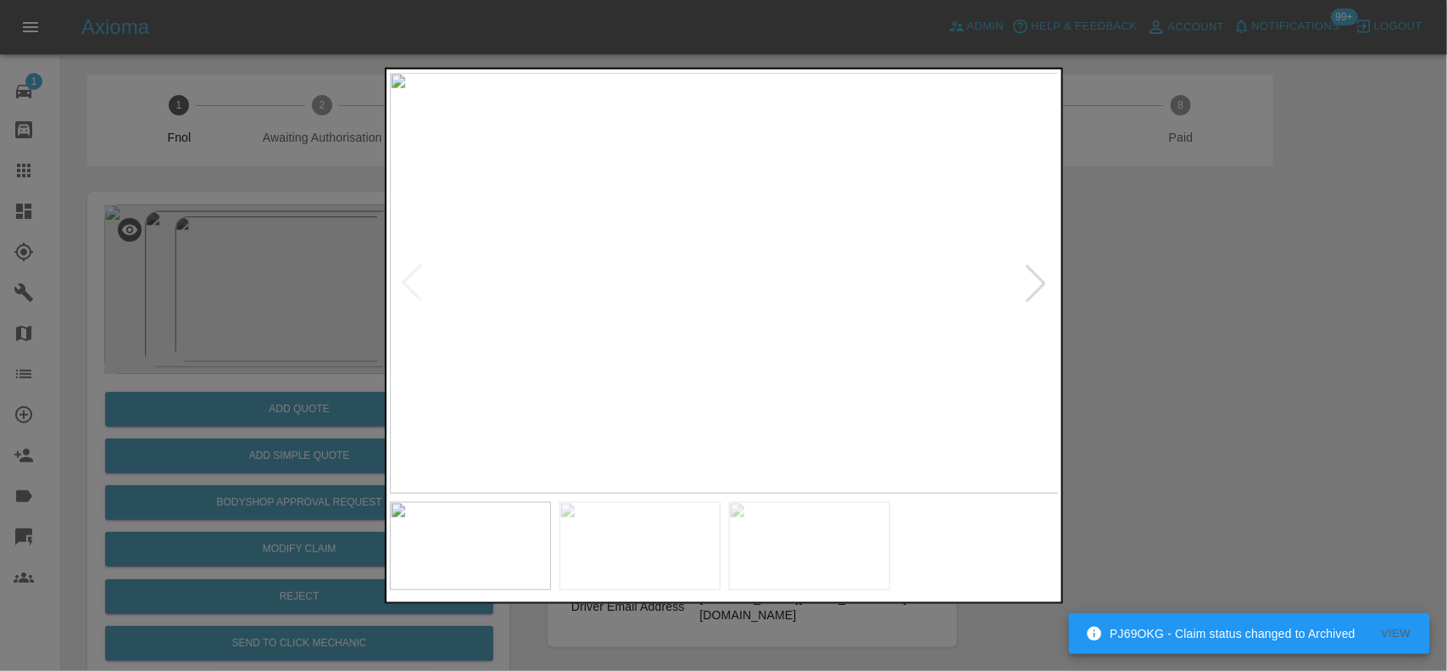
click at [715, 360] on img at bounding box center [725, 282] width 670 height 421
click at [700, 359] on img at bounding box center [725, 282] width 670 height 421
click at [845, 473] on img at bounding box center [1025, 170] width 2010 height 1263
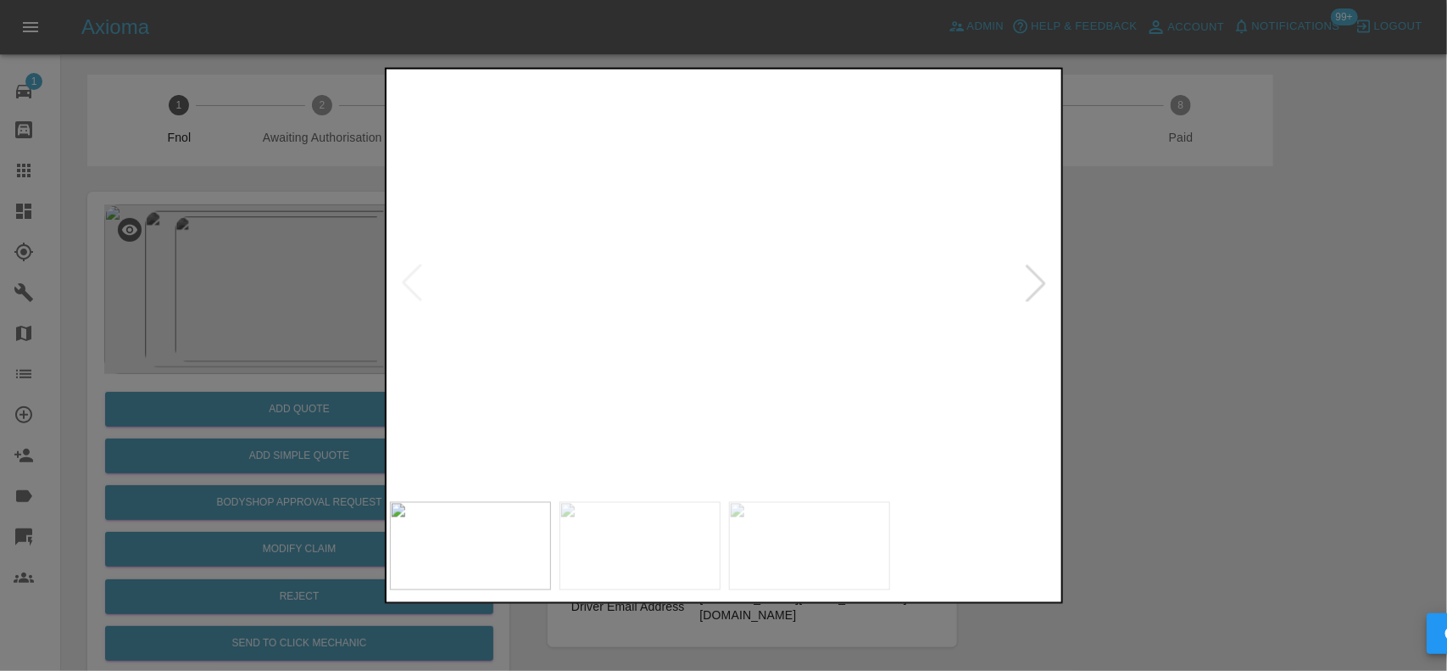
click at [811, 357] on img at bounding box center [1025, 188] width 2010 height 1263
click at [712, 354] on img at bounding box center [645, 282] width 670 height 421
click at [663, 337] on img at bounding box center [708, 282] width 670 height 421
click at [704, 305] on img at bounding box center [725, 282] width 670 height 421
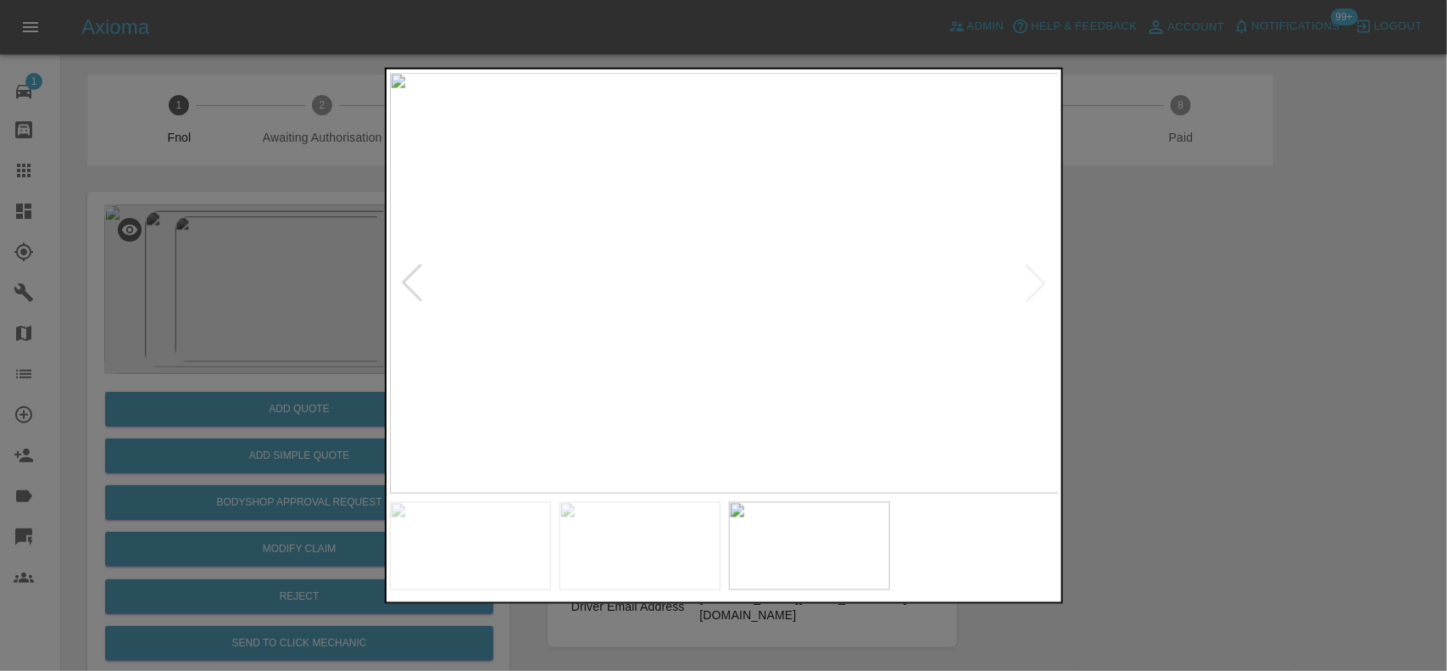
click at [704, 305] on img at bounding box center [725, 282] width 670 height 421
click at [636, 289] on img at bounding box center [785, 215] width 2010 height 1263
click at [630, 243] on img at bounding box center [728, 148] width 2010 height 1263
click at [677, 298] on img at bounding box center [652, 63] width 2010 height 1263
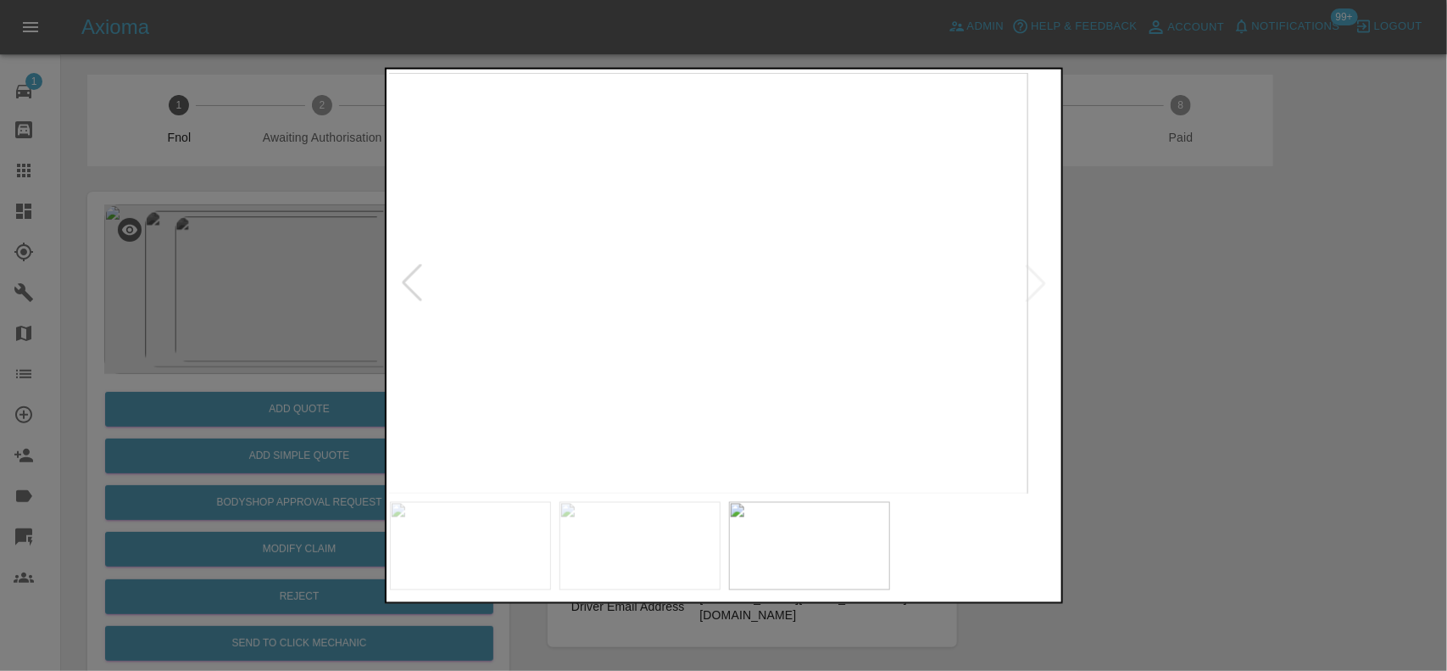
click at [577, 289] on img at bounding box center [693, 282] width 670 height 421
click at [651, 301] on img at bounding box center [725, 282] width 670 height 421
click at [689, 288] on img at bounding box center [725, 282] width 670 height 421
click at [756, 234] on img at bounding box center [840, 282] width 670 height 421
click at [616, 227] on img at bounding box center [725, 282] width 670 height 421
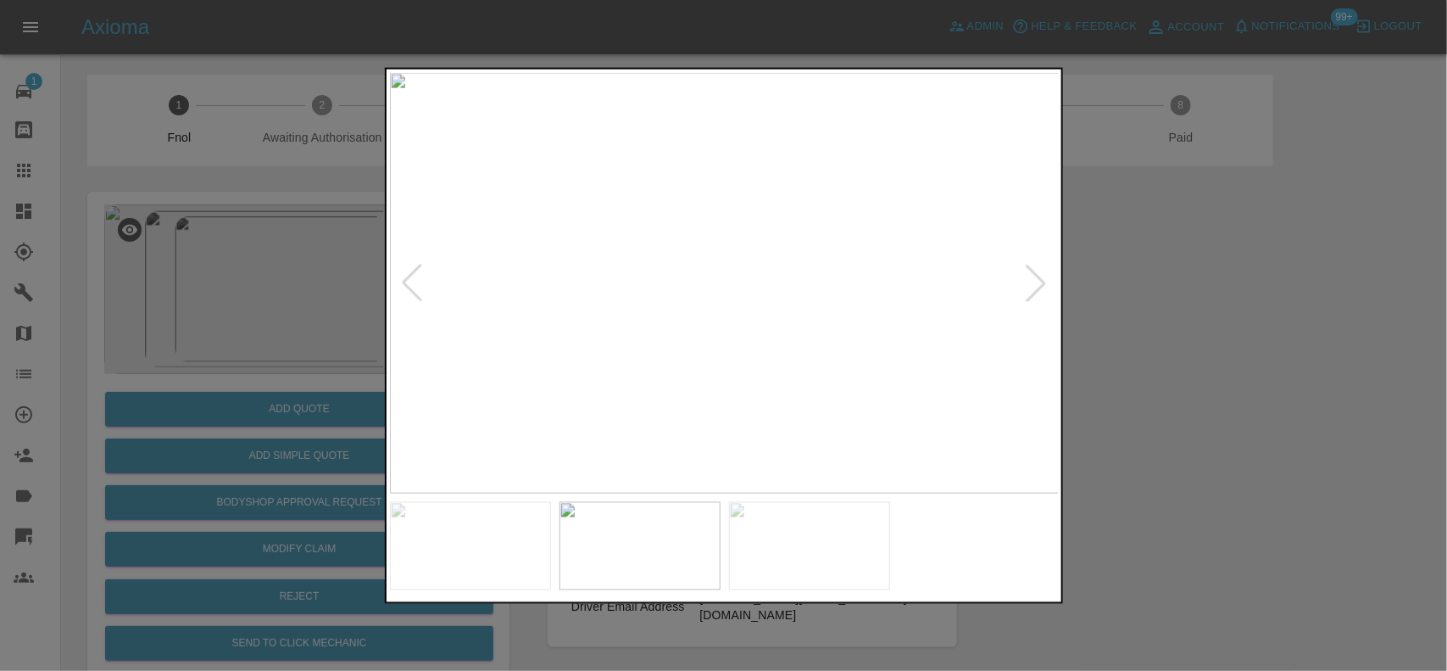
click at [668, 269] on img at bounding box center [725, 282] width 670 height 421
click at [662, 248] on img at bounding box center [725, 282] width 670 height 421
click at [685, 265] on img at bounding box center [725, 282] width 670 height 421
click at [824, 274] on img at bounding box center [725, 282] width 670 height 421
click at [590, 271] on img at bounding box center [725, 282] width 670 height 421
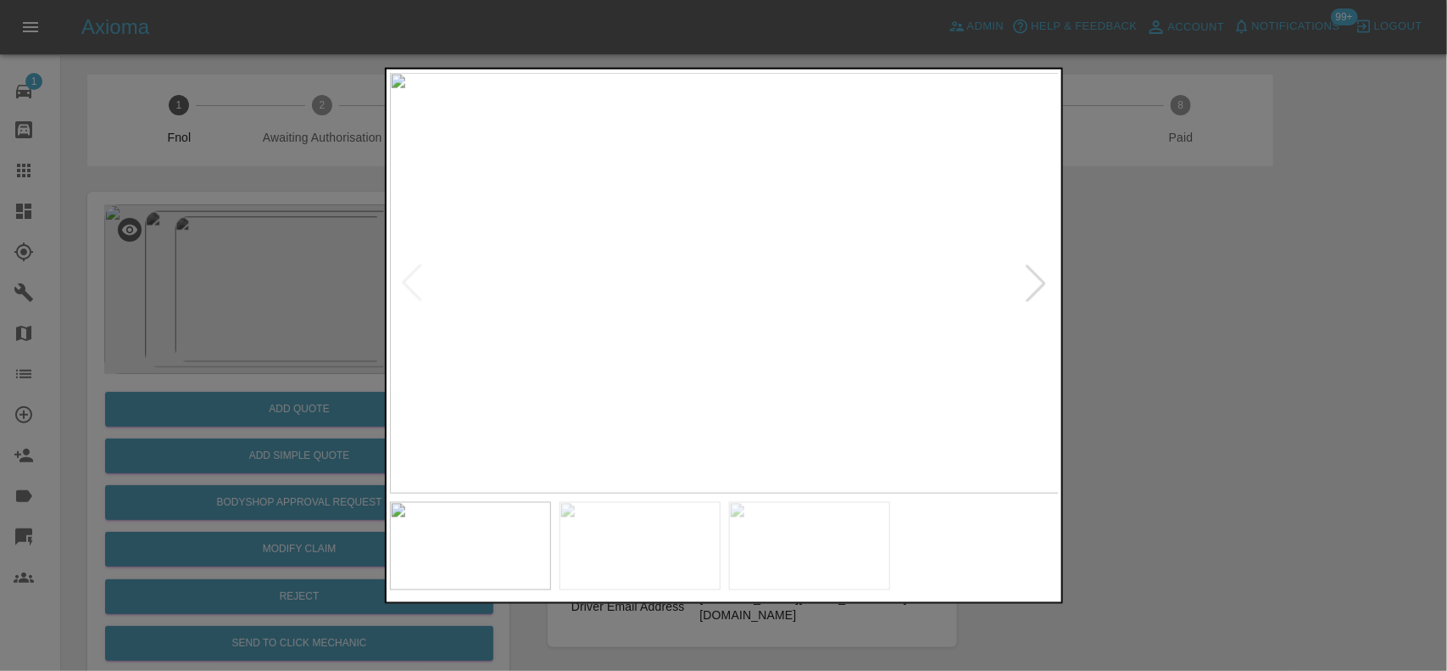
click at [590, 271] on img at bounding box center [725, 282] width 670 height 421
click at [583, 238] on img at bounding box center [1046, 228] width 2010 height 1263
click at [646, 284] on img at bounding box center [1008, 228] width 2010 height 1263
drag, startPoint x: 145, startPoint y: 225, endPoint x: 170, endPoint y: 226, distance: 25.5
click at [149, 223] on div at bounding box center [723, 335] width 1447 height 671
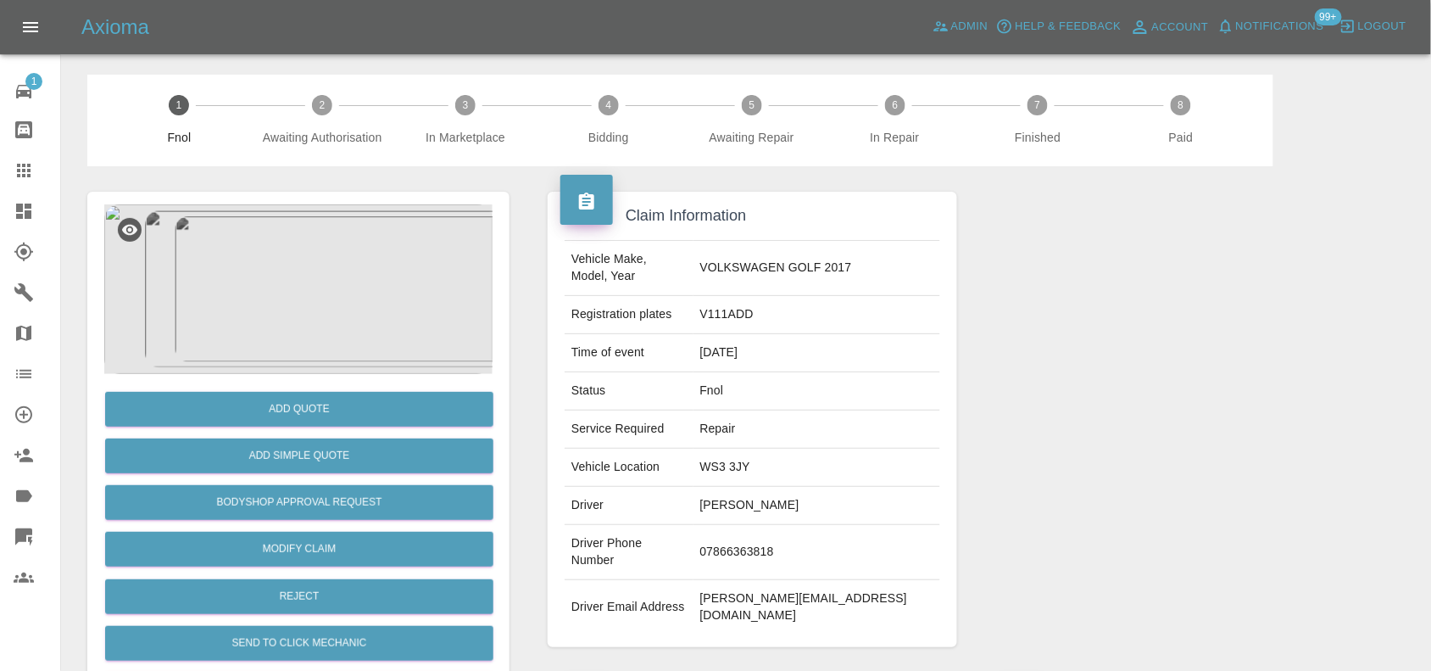
click at [293, 326] on img at bounding box center [298, 289] width 388 height 170
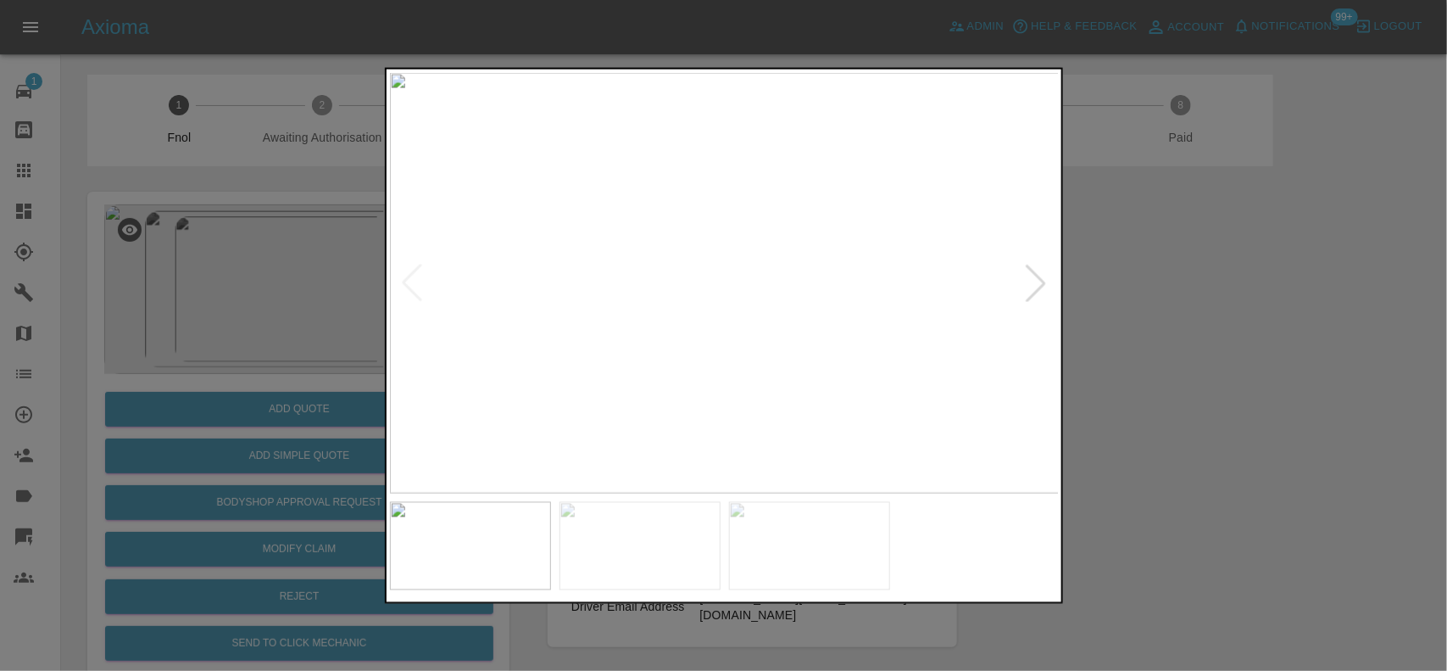
click at [629, 312] on img at bounding box center [725, 282] width 670 height 421
click at [717, 328] on img at bounding box center [1082, 145] width 2010 height 1263
click at [252, 320] on div at bounding box center [723, 335] width 1447 height 671
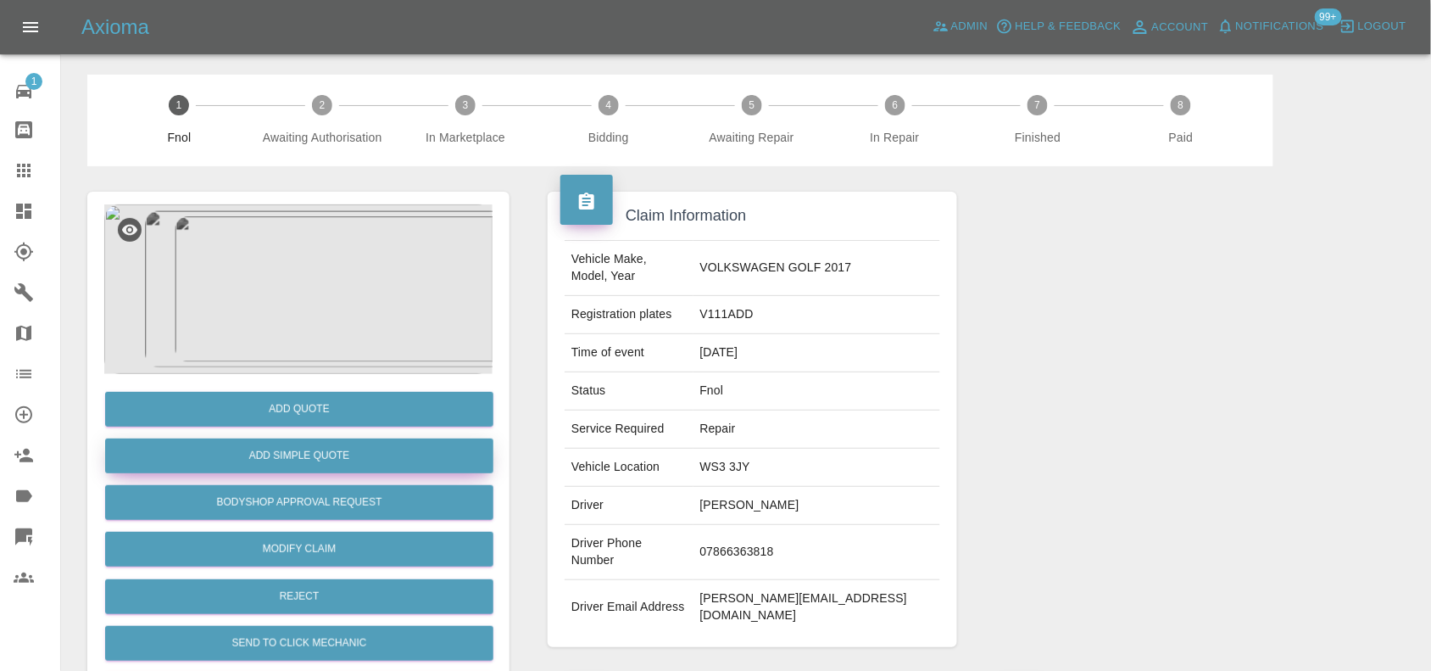
click at [293, 463] on button "Add Simple Quote" at bounding box center [299, 455] width 388 height 35
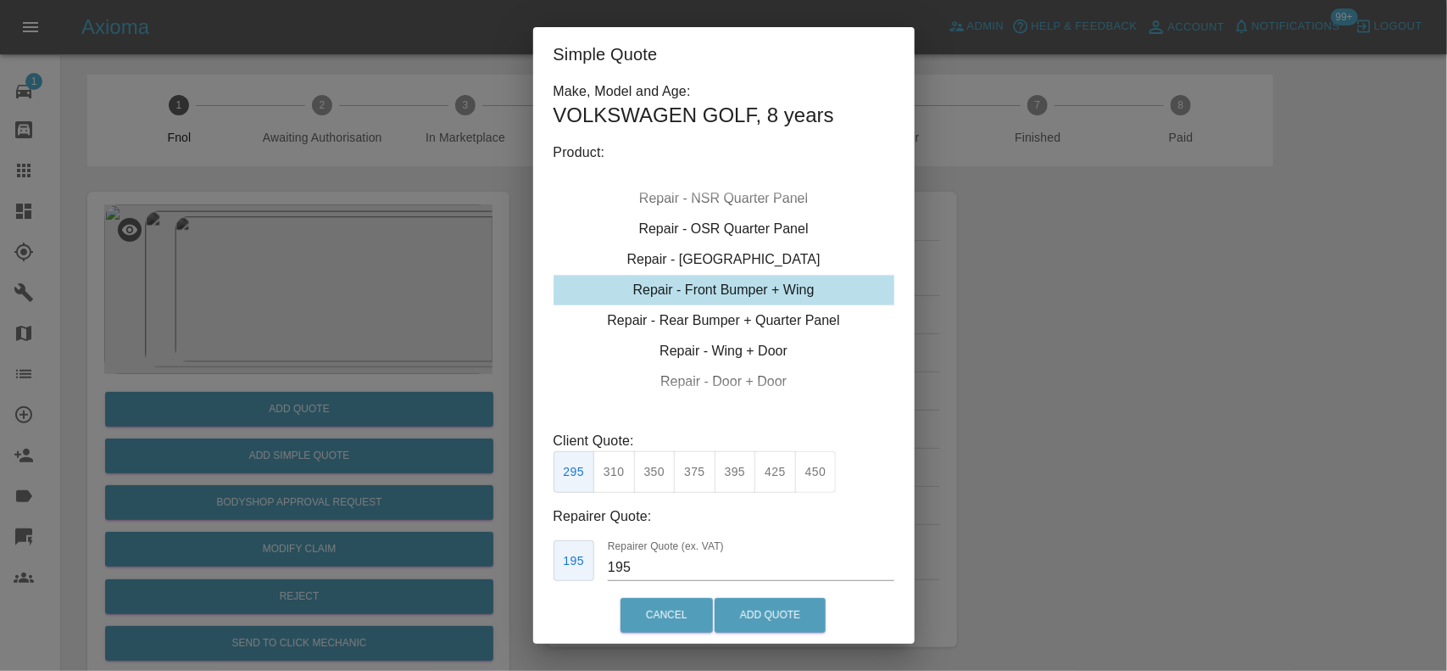
click at [709, 293] on div "Repair - Front Bumper + Wing" at bounding box center [724, 290] width 341 height 31
click at [658, 480] on button "350" at bounding box center [655, 472] width 42 height 42
drag, startPoint x: 641, startPoint y: 561, endPoint x: 538, endPoint y: 575, distance: 103.5
click at [540, 575] on div "Make, Model and Age: VOLKSWAGEN GOLF , 8 years Product: Repair - Front Bumper C…" at bounding box center [724, 333] width 382 height 505
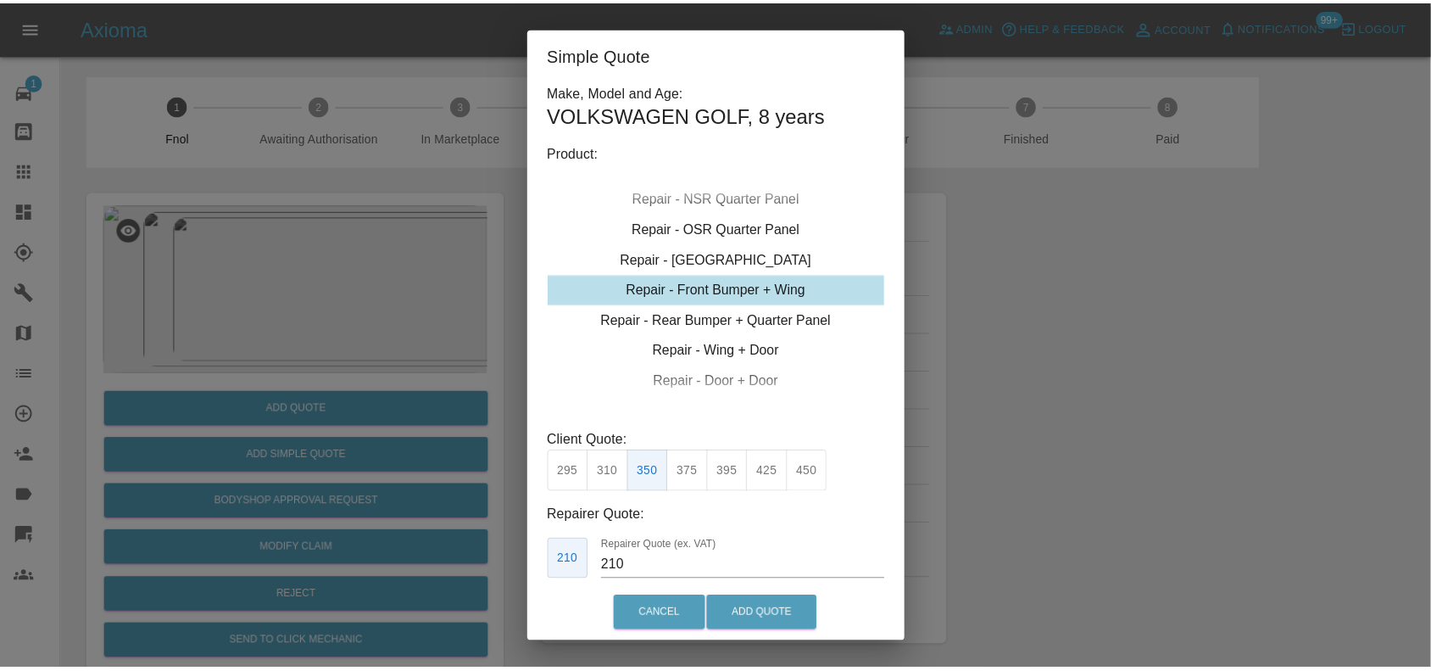
scroll to position [36, 0]
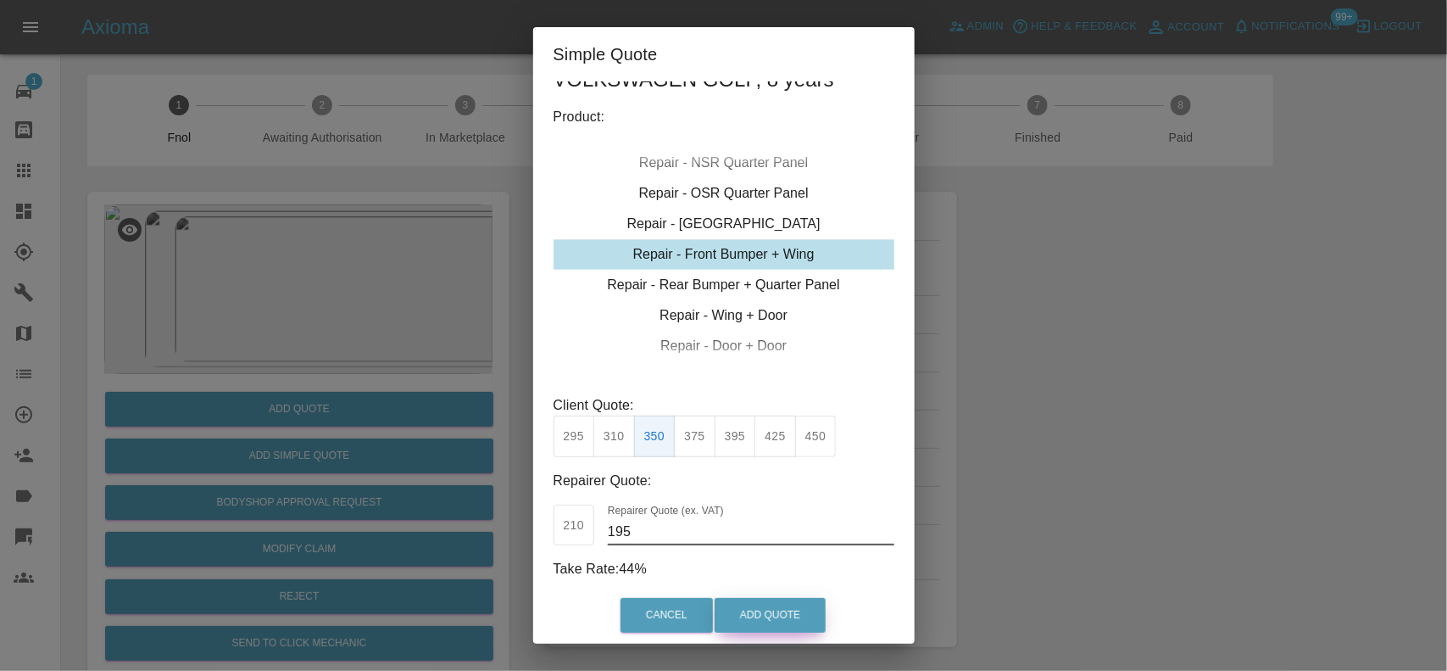
type input "195"
click at [770, 621] on button "Add Quote" at bounding box center [770, 615] width 111 height 35
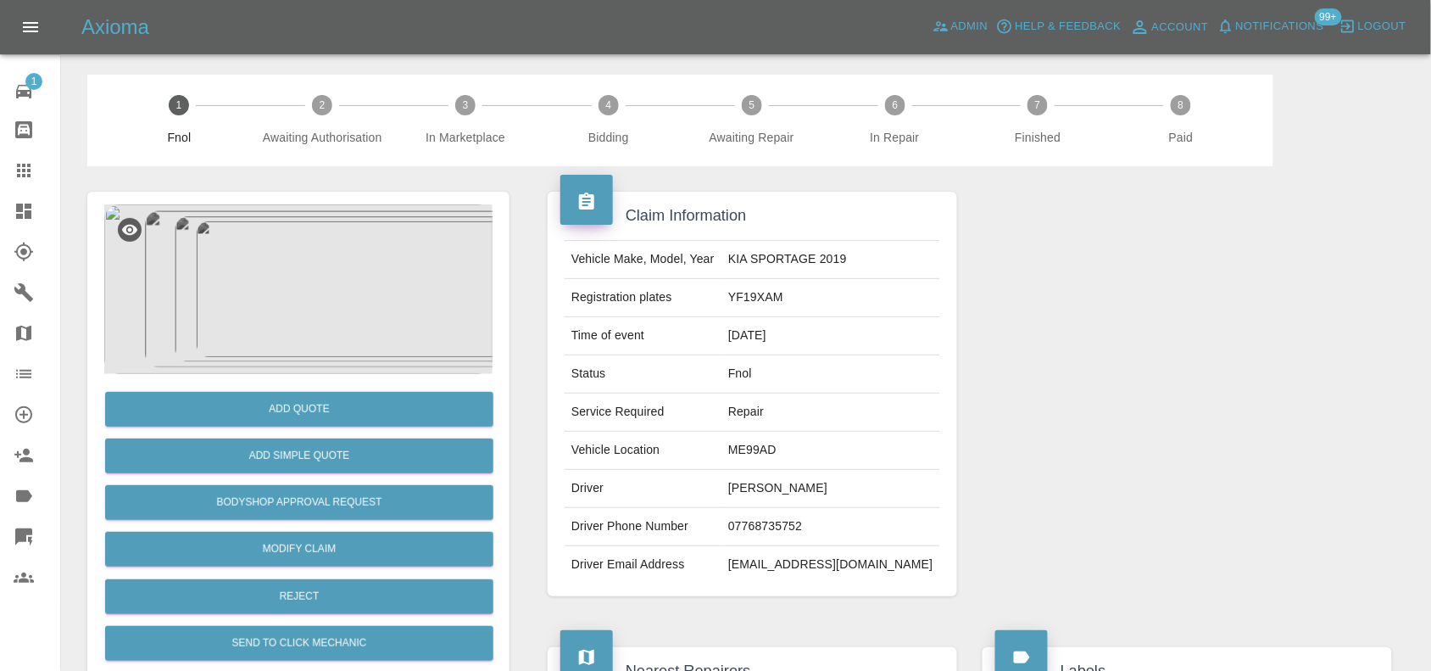
click at [310, 312] on img at bounding box center [298, 289] width 388 height 170
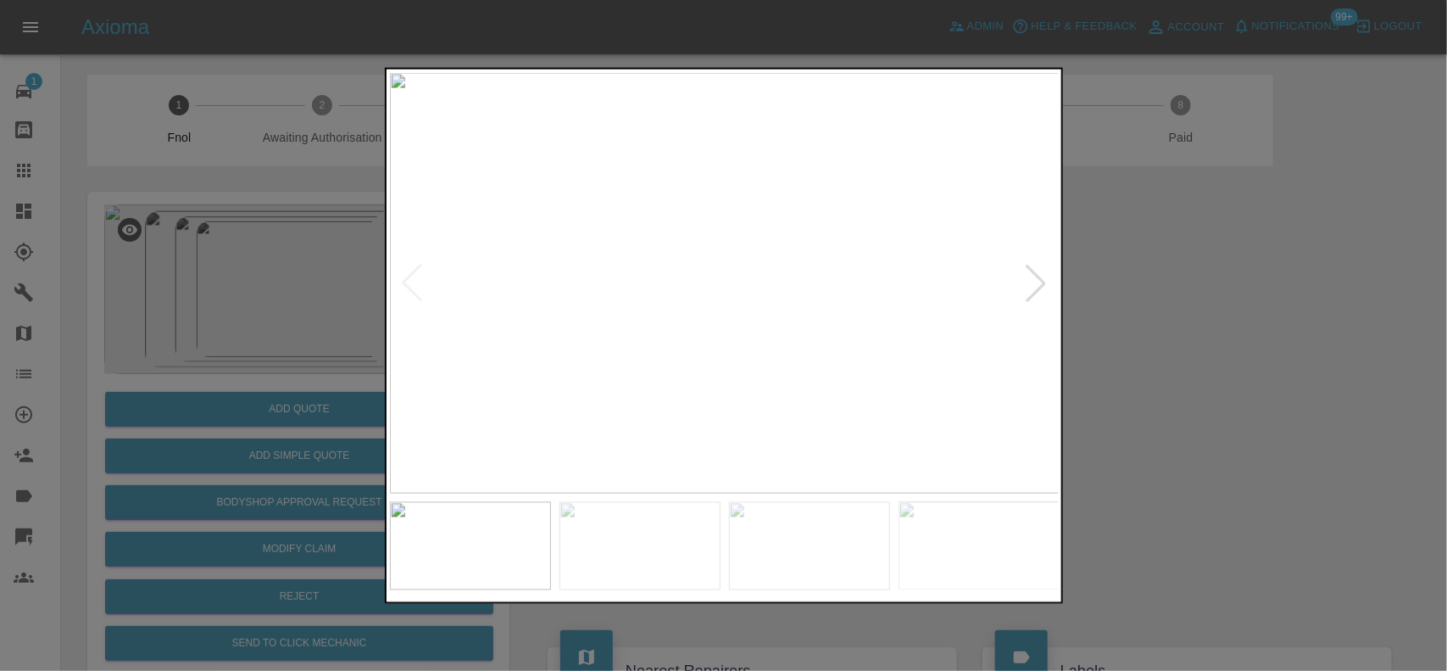
click at [710, 373] on img at bounding box center [725, 282] width 670 height 421
click at [747, 376] on img at bounding box center [725, 282] width 670 height 421
click at [781, 365] on img at bounding box center [725, 282] width 670 height 421
click at [736, 365] on img at bounding box center [725, 282] width 670 height 421
click at [745, 259] on img at bounding box center [725, 282] width 670 height 421
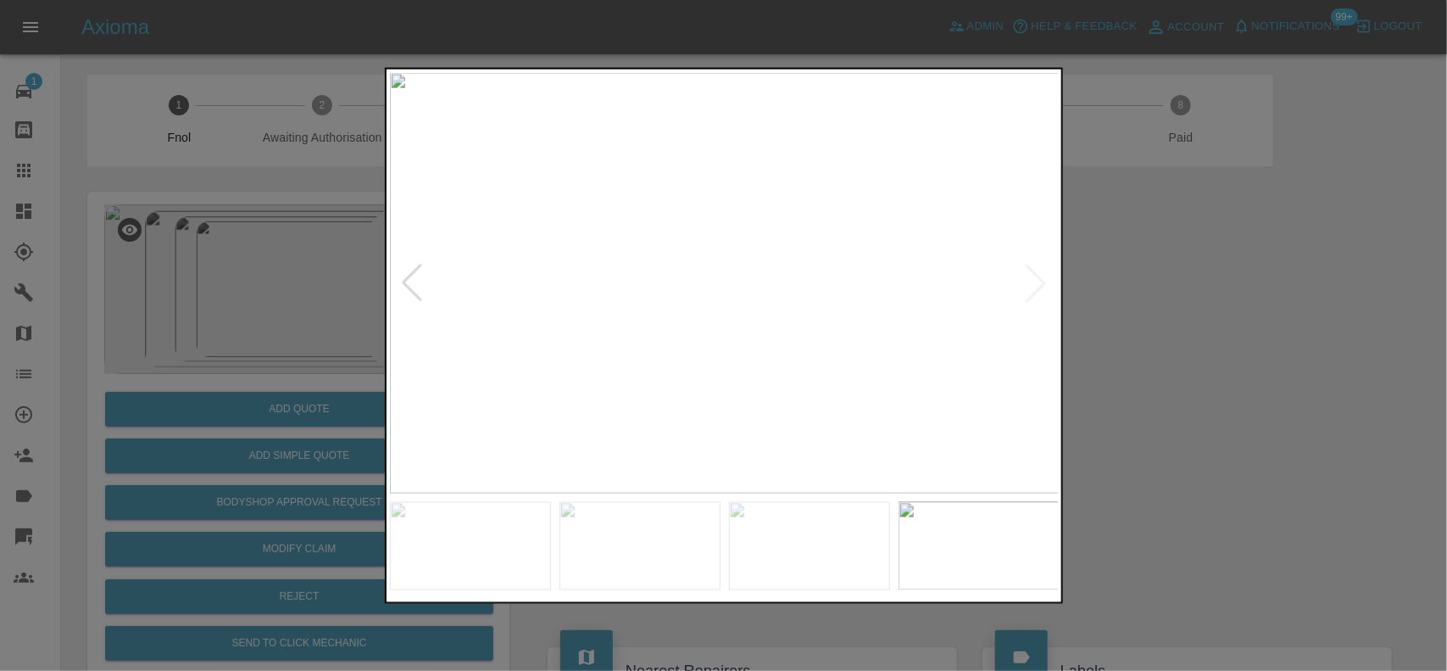
click at [745, 259] on img at bounding box center [725, 282] width 670 height 421
click at [755, 226] on img at bounding box center [662, 355] width 2010 height 1263
click at [761, 295] on img at bounding box center [725, 282] width 670 height 421
click at [760, 303] on img at bounding box center [734, 282] width 670 height 421
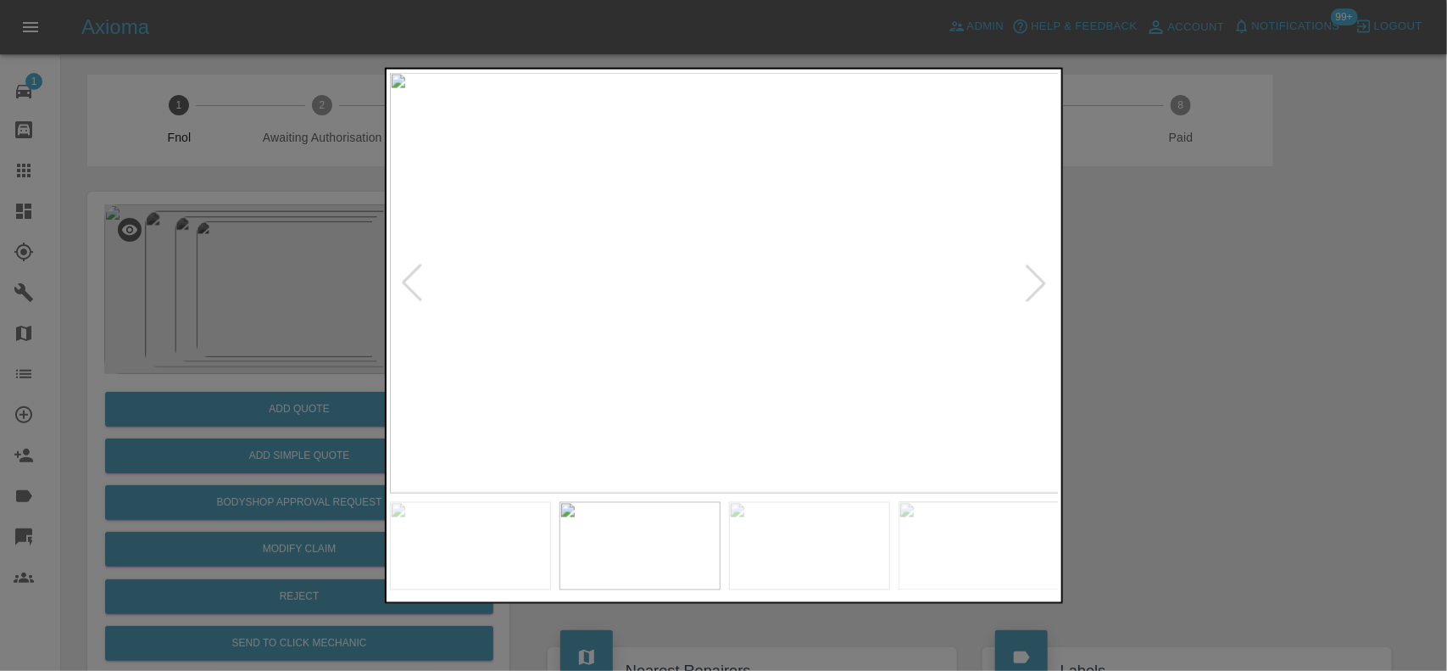
click at [973, 293] on img at bounding box center [725, 282] width 670 height 421
click at [732, 251] on img at bounding box center [725, 282] width 670 height 421
click at [718, 217] on img at bounding box center [626, 288] width 2010 height 1263
click at [626, 268] on img at bounding box center [623, 285] width 2010 height 1263
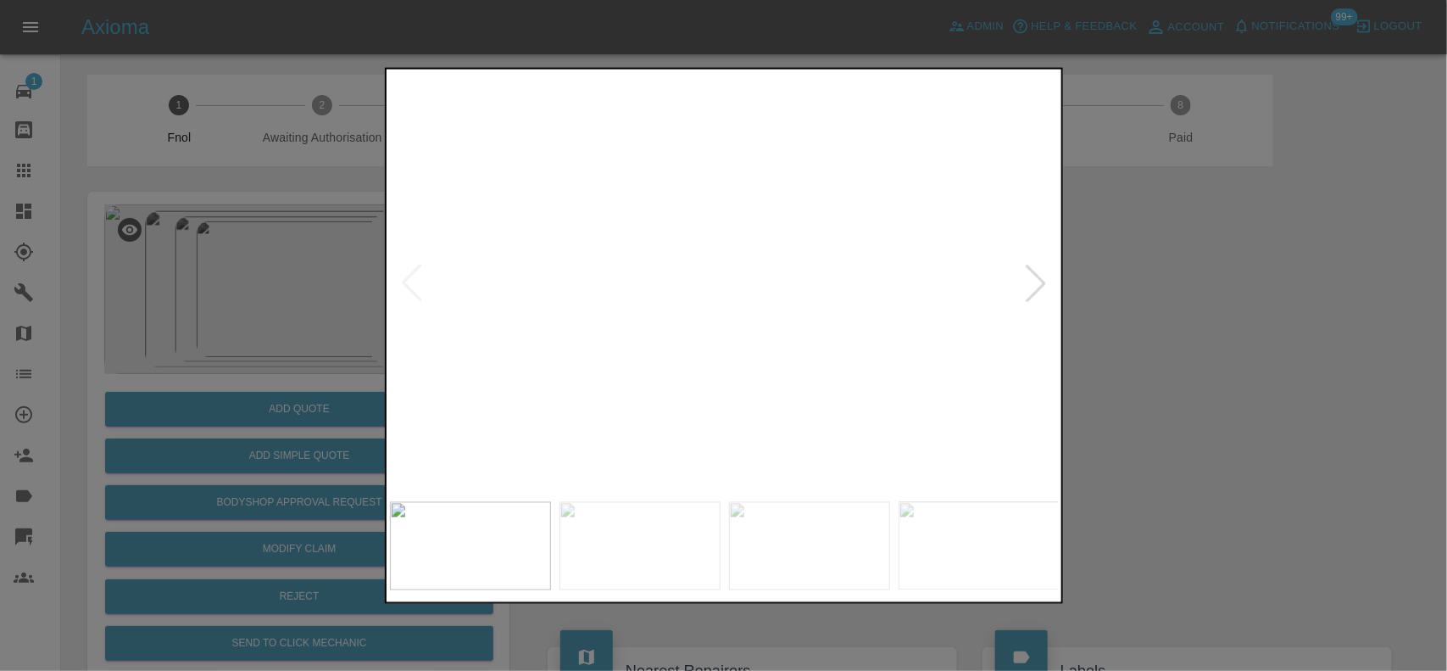
click at [321, 311] on div at bounding box center [723, 335] width 1447 height 671
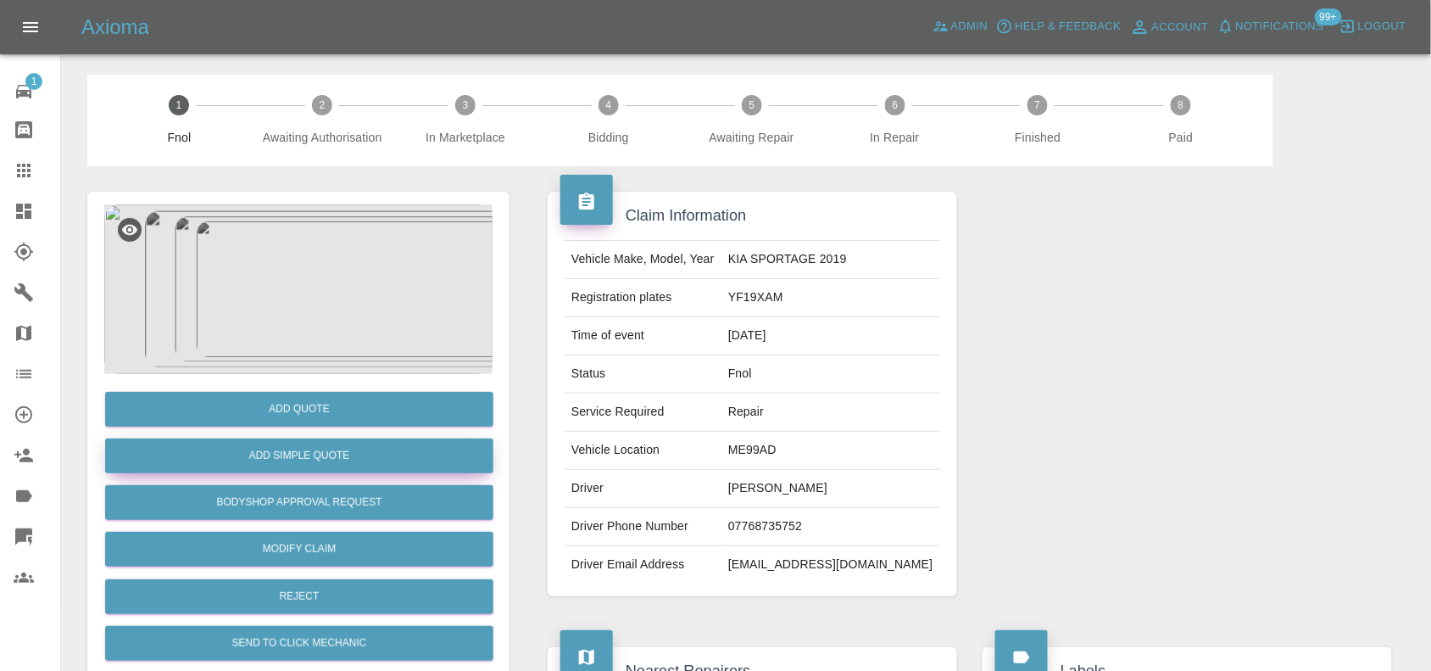
click at [332, 445] on button "Add Simple Quote" at bounding box center [299, 455] width 388 height 35
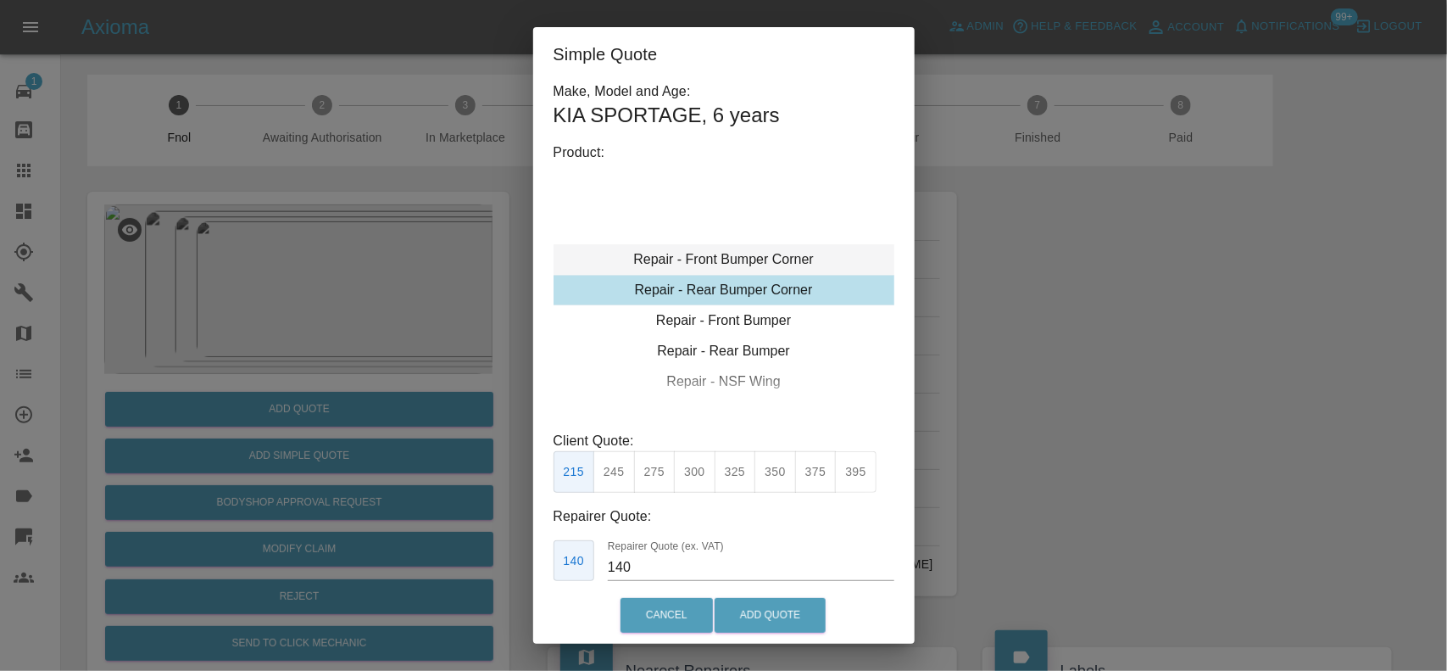
type input "120"
click at [711, 248] on div "Repair - Front Bumper Corner" at bounding box center [724, 259] width 341 height 31
click at [620, 484] on button "199" at bounding box center [615, 472] width 42 height 42
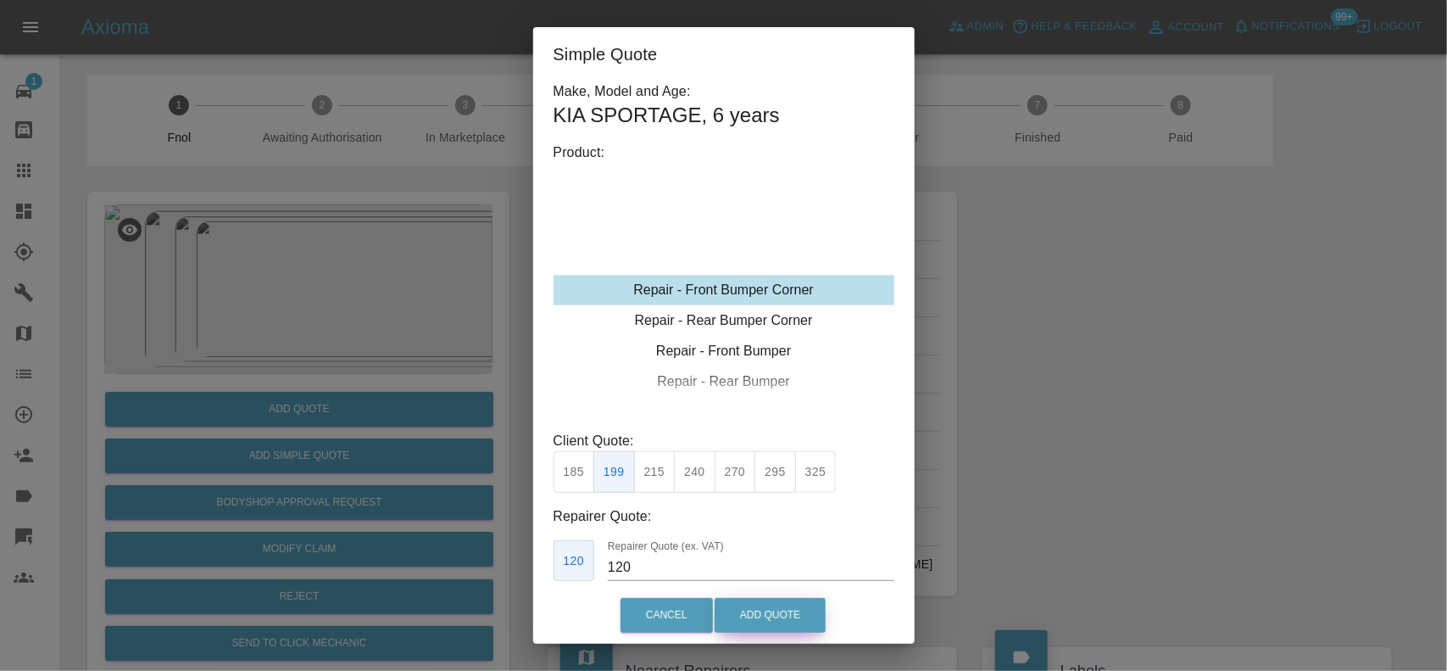
click at [769, 626] on button "Add Quote" at bounding box center [770, 615] width 111 height 35
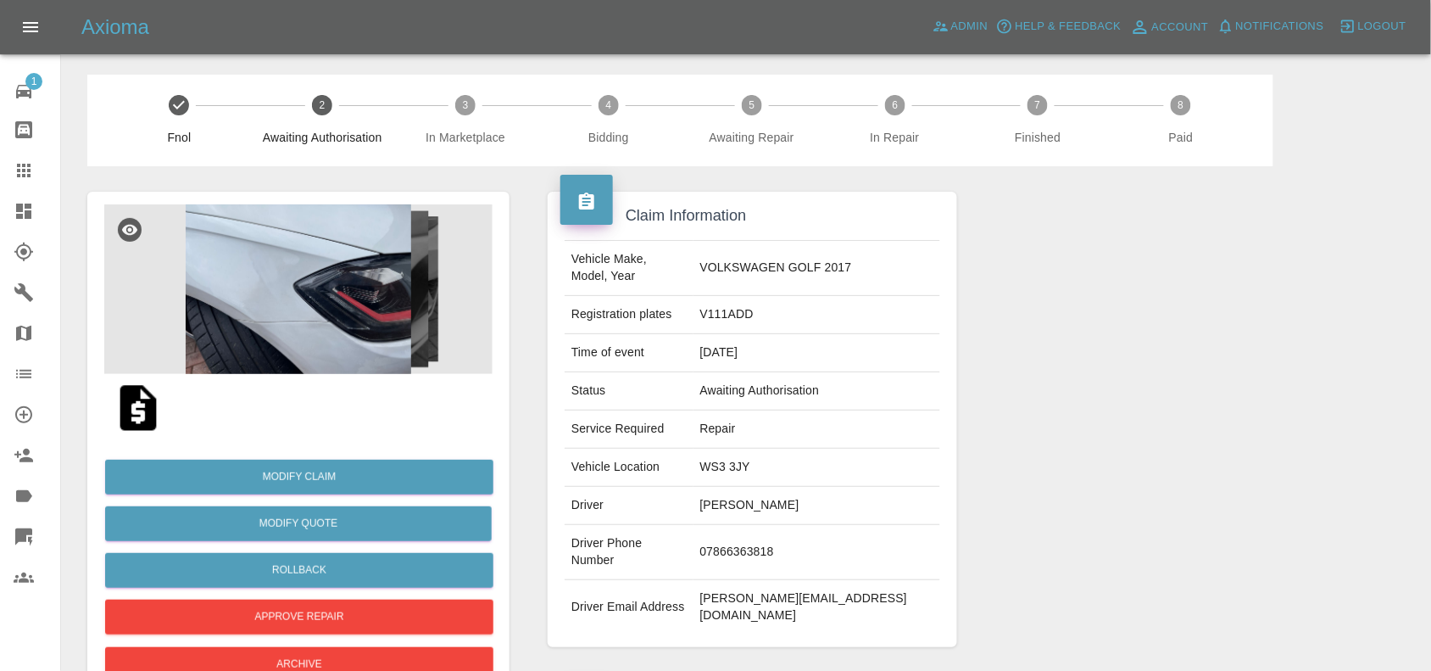
click at [793, 298] on td "V111ADD" at bounding box center [817, 315] width 247 height 38
click at [793, 299] on td "V111ADD" at bounding box center [817, 315] width 247 height 38
copy td "V111ADD"
click at [27, 164] on icon at bounding box center [24, 171] width 14 height 14
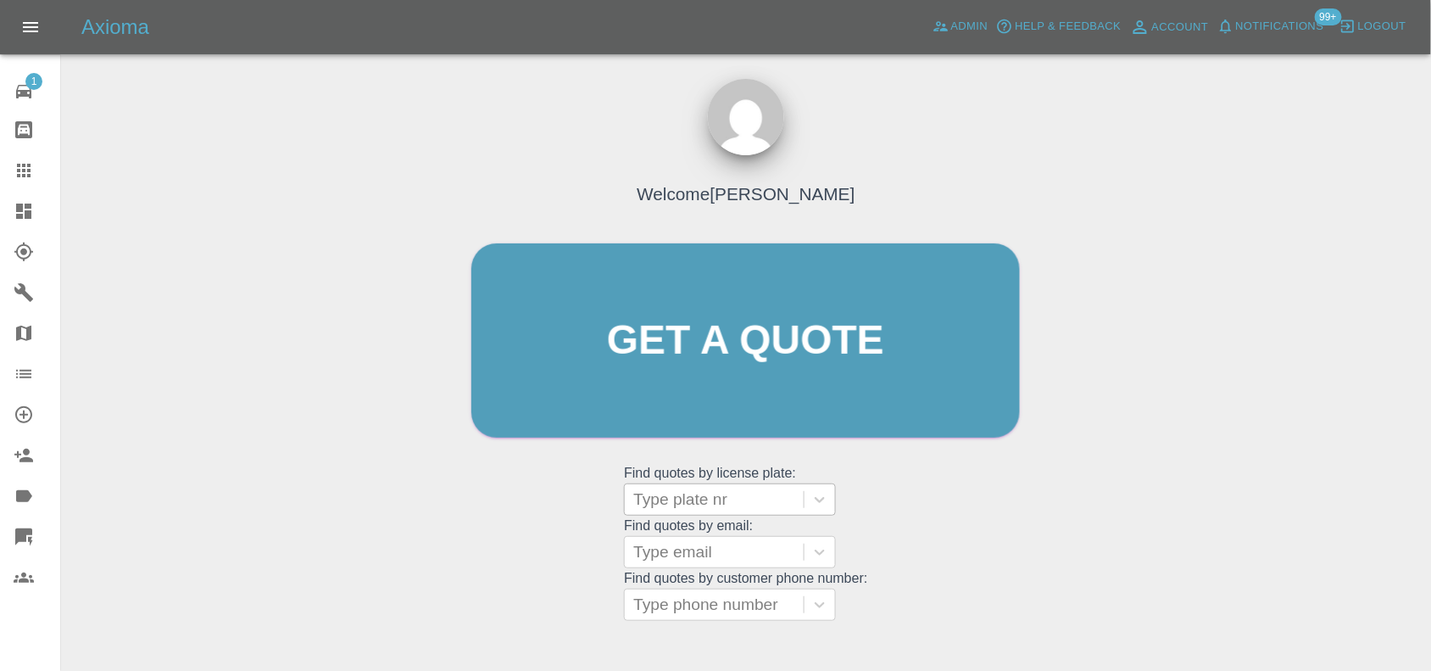
click at [689, 511] on div "Type plate nr" at bounding box center [714, 499] width 179 height 31
paste input "V111ADD"
type input "V111ADD"
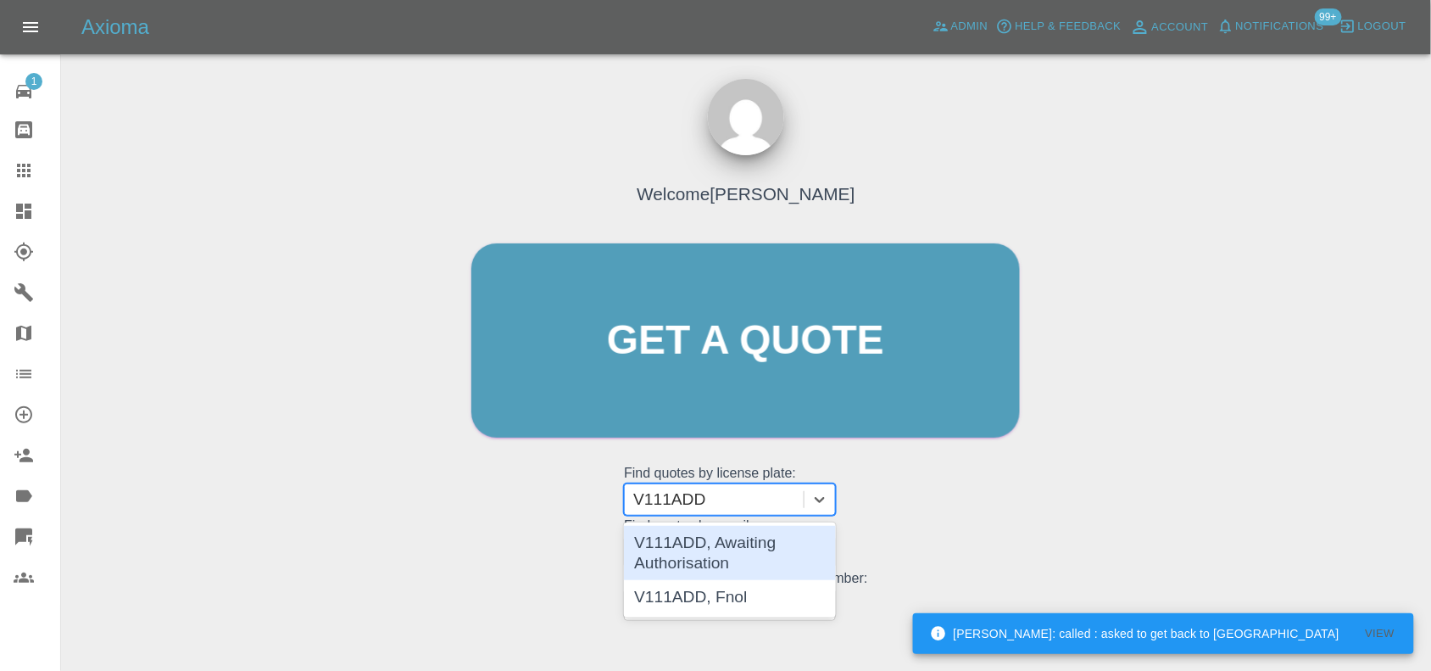
click at [713, 560] on div "V111ADD, Awaiting Authorisation" at bounding box center [730, 553] width 212 height 54
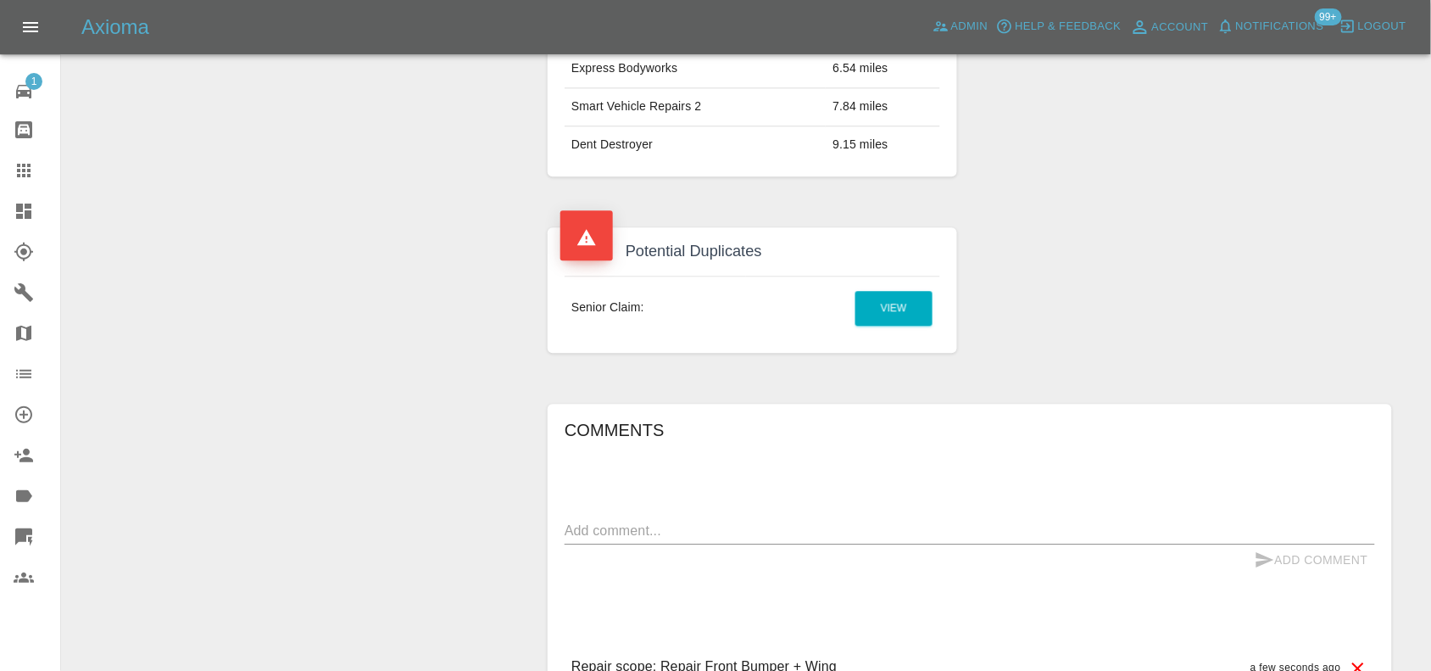
scroll to position [1366, 0]
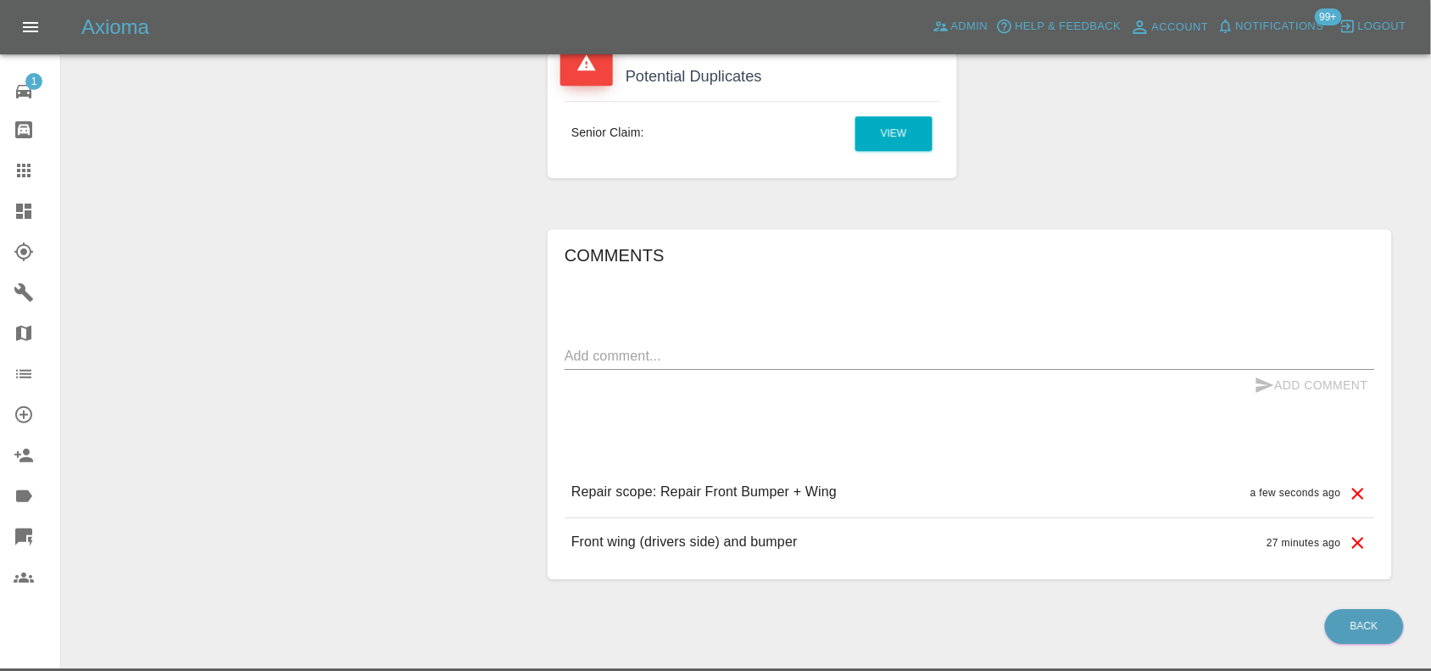
click at [921, 101] on td "View" at bounding box center [843, 133] width 194 height 64
click at [909, 116] on link "View" at bounding box center [894, 133] width 77 height 35
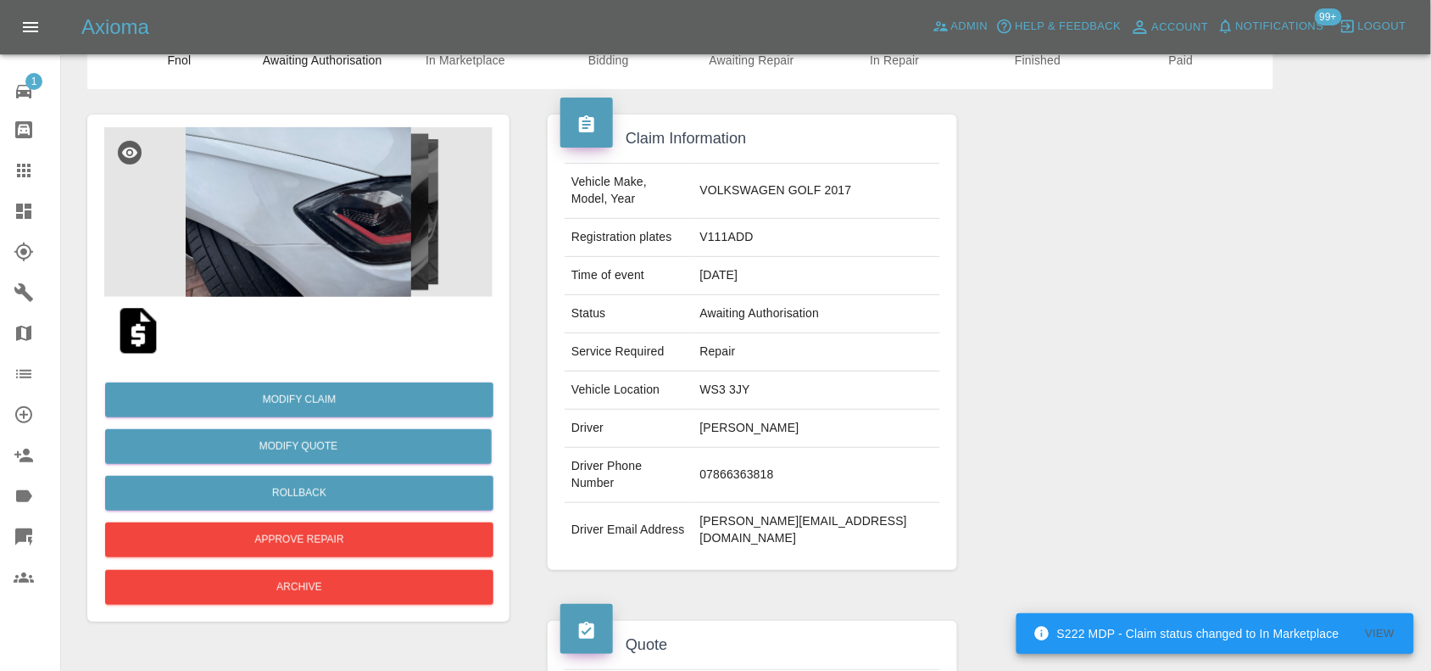
scroll to position [0, 0]
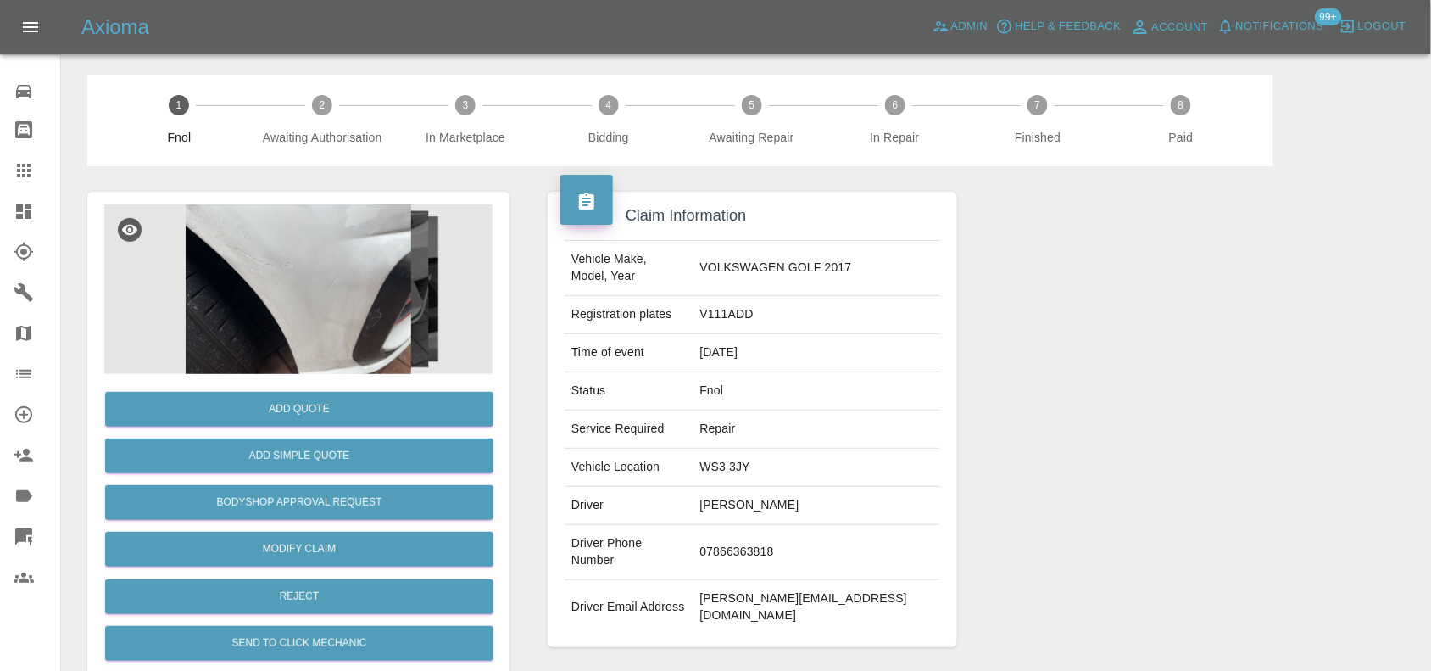
click at [345, 261] on img at bounding box center [298, 289] width 388 height 170
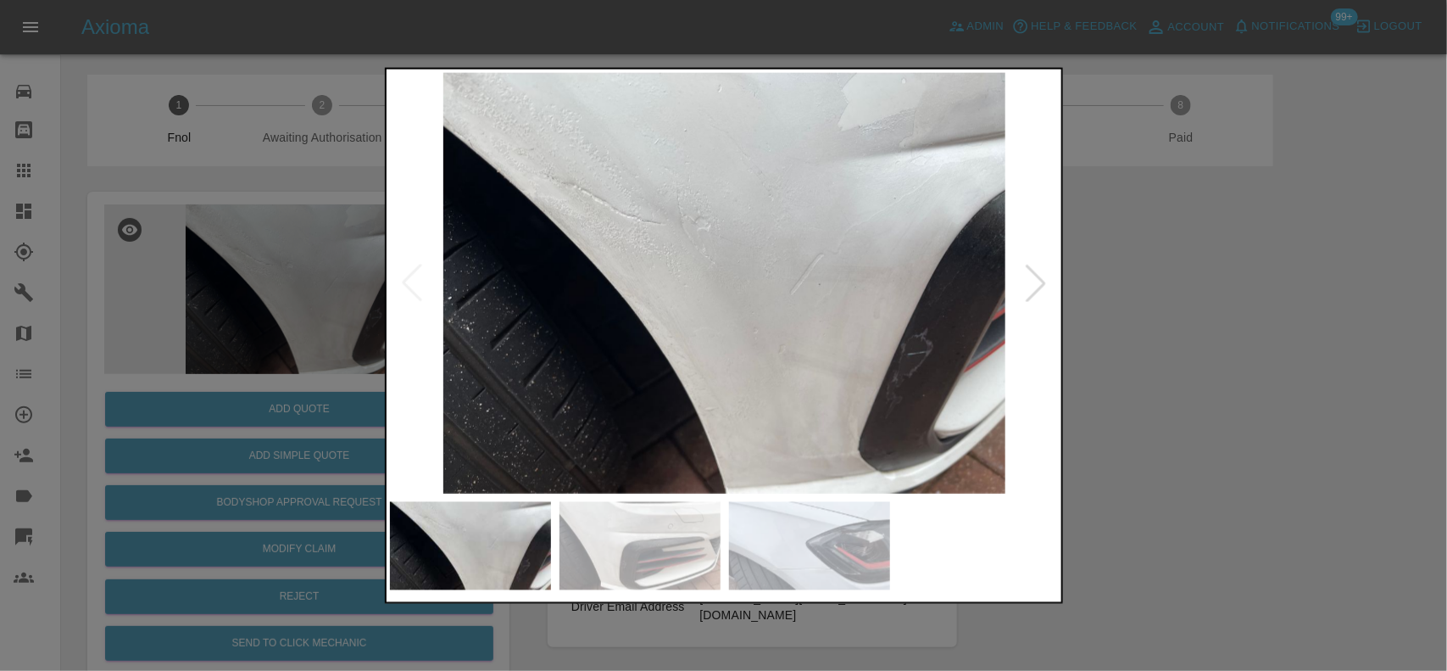
click at [700, 294] on img at bounding box center [725, 282] width 670 height 421
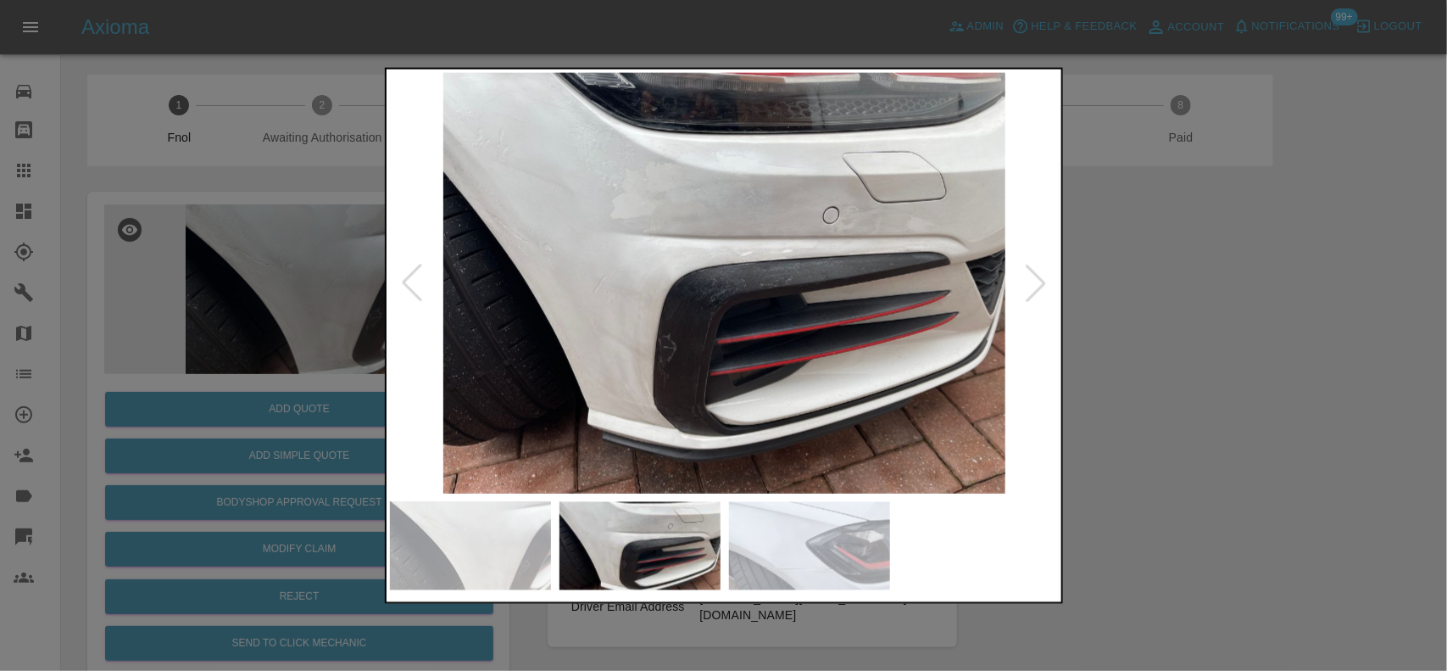
click at [489, 269] on img at bounding box center [725, 282] width 670 height 421
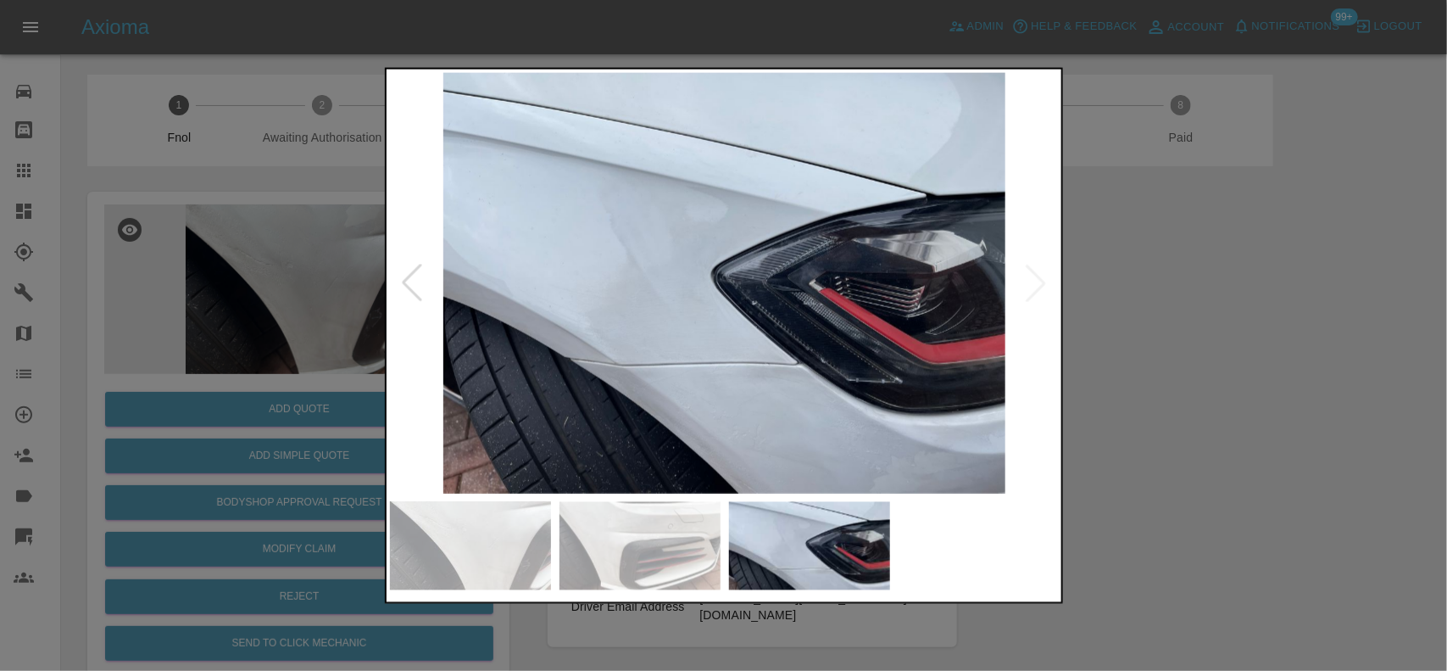
click at [404, 267] on div at bounding box center [724, 282] width 668 height 421
drag, startPoint x: 148, startPoint y: 208, endPoint x: 293, endPoint y: 230, distance: 145.8
click at [188, 206] on div at bounding box center [723, 335] width 1447 height 671
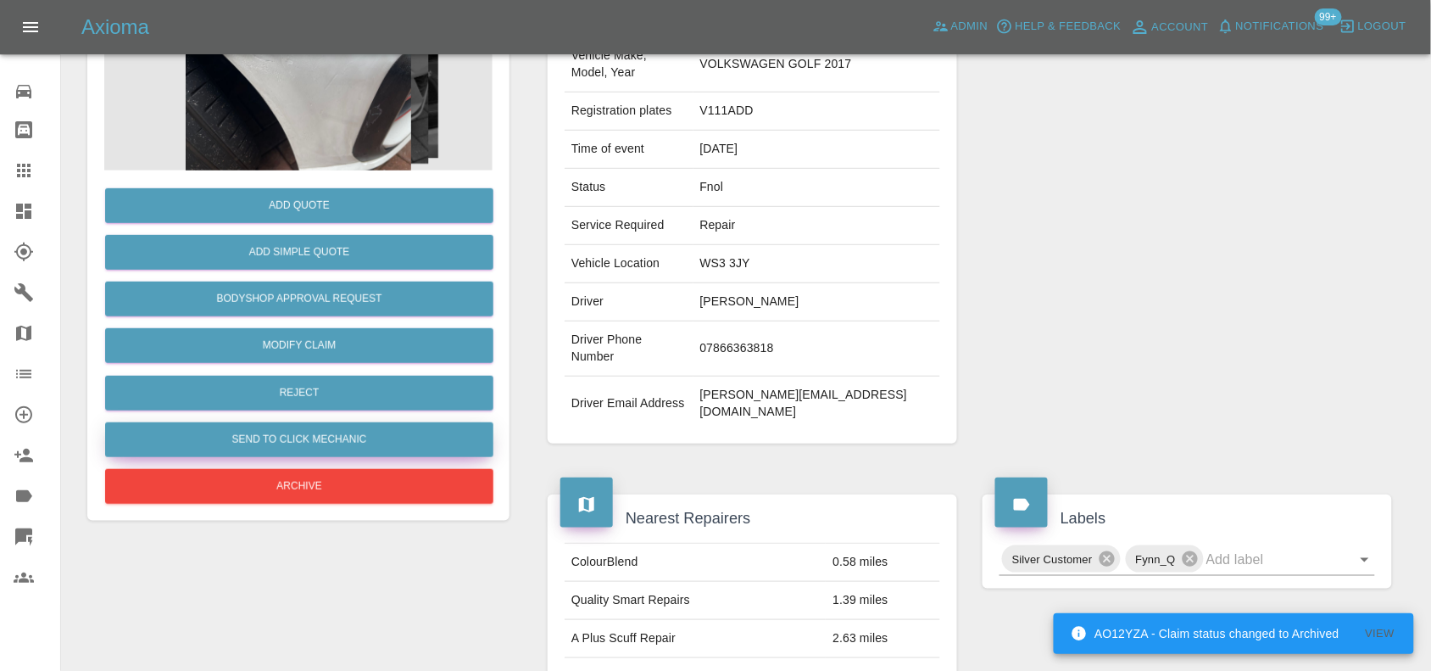
scroll to position [212, 0]
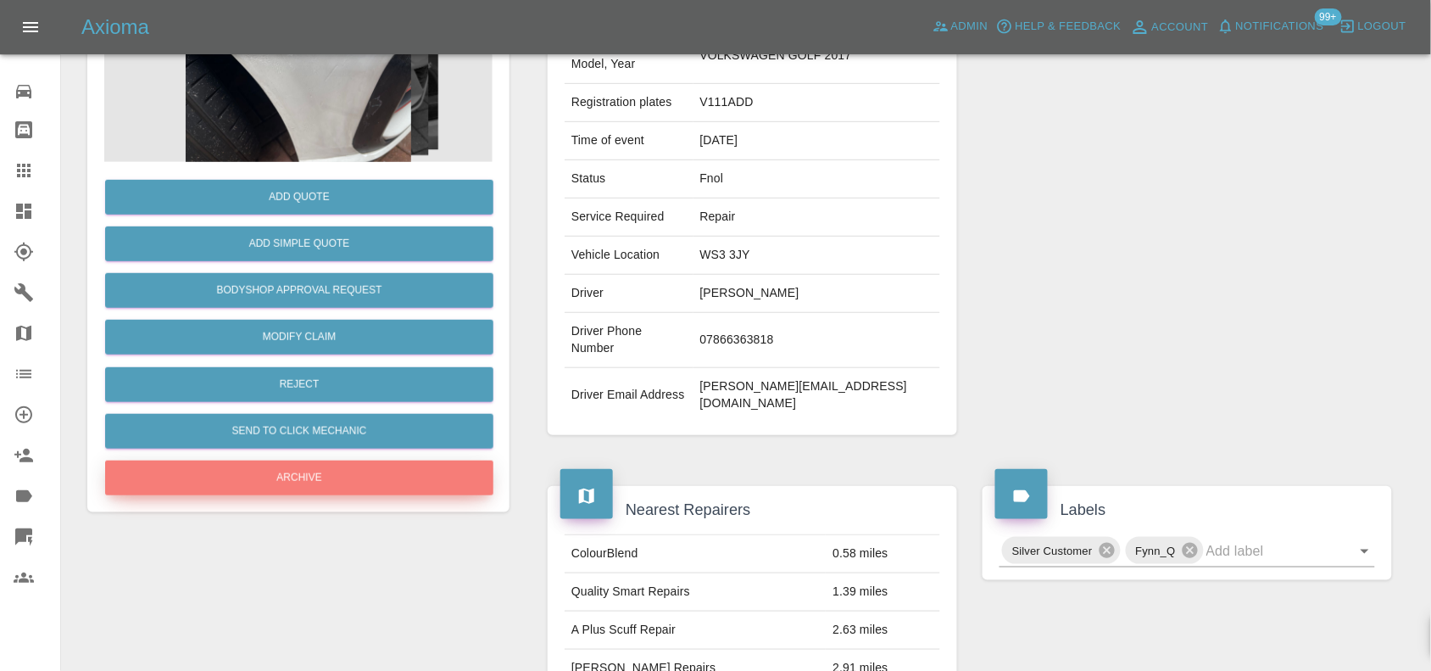
click at [299, 465] on button "Archive" at bounding box center [299, 477] width 388 height 35
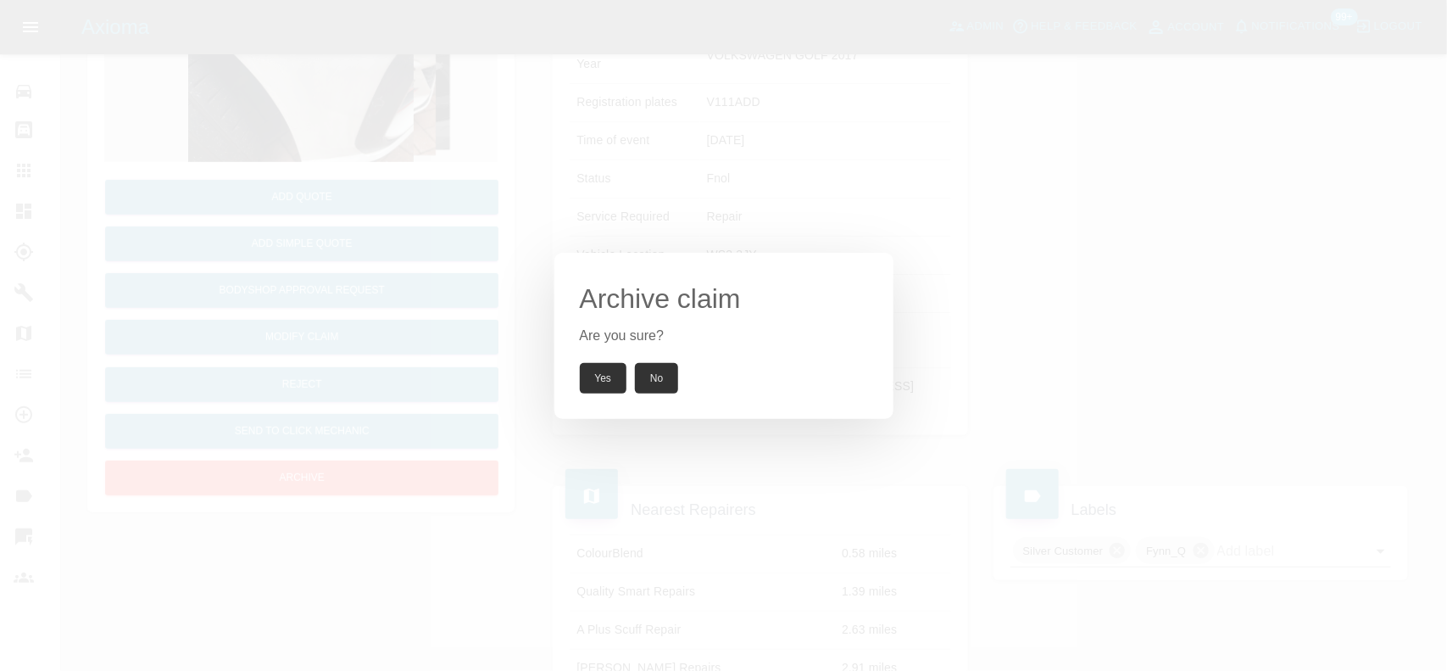
click at [591, 366] on button "Yes" at bounding box center [603, 378] width 47 height 31
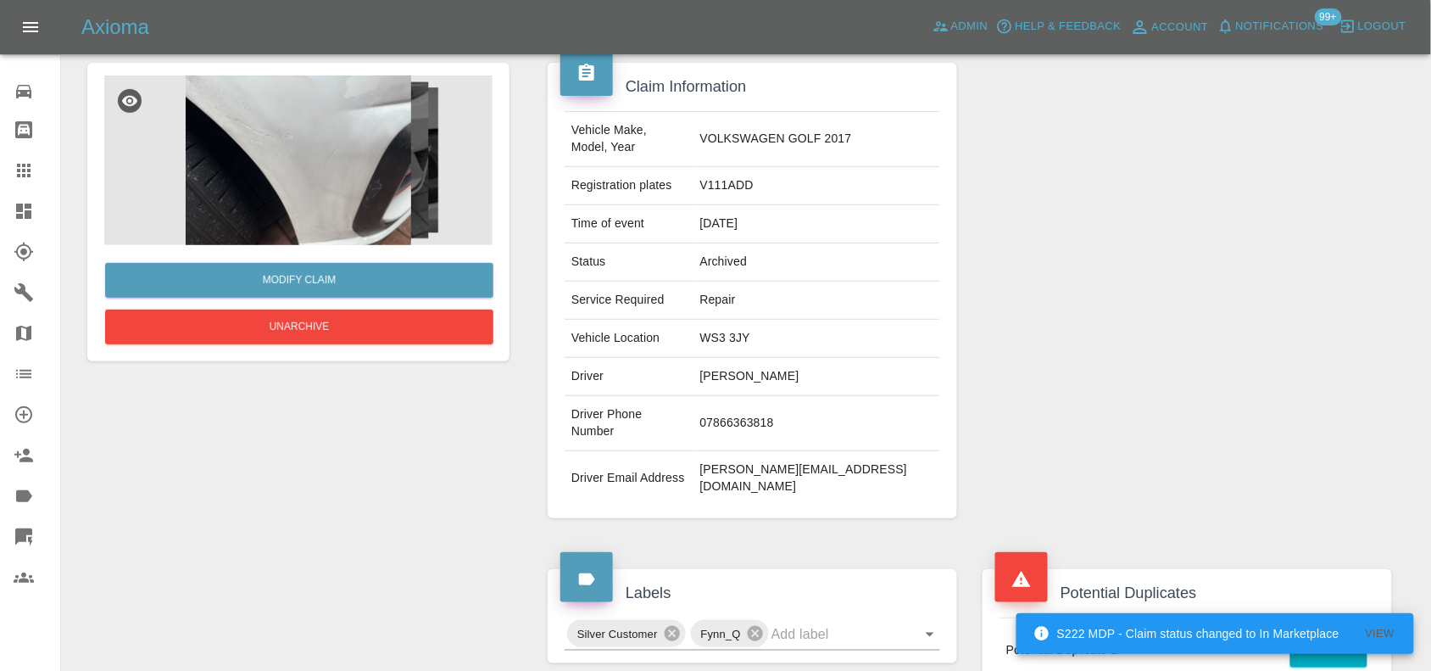
scroll to position [0, 0]
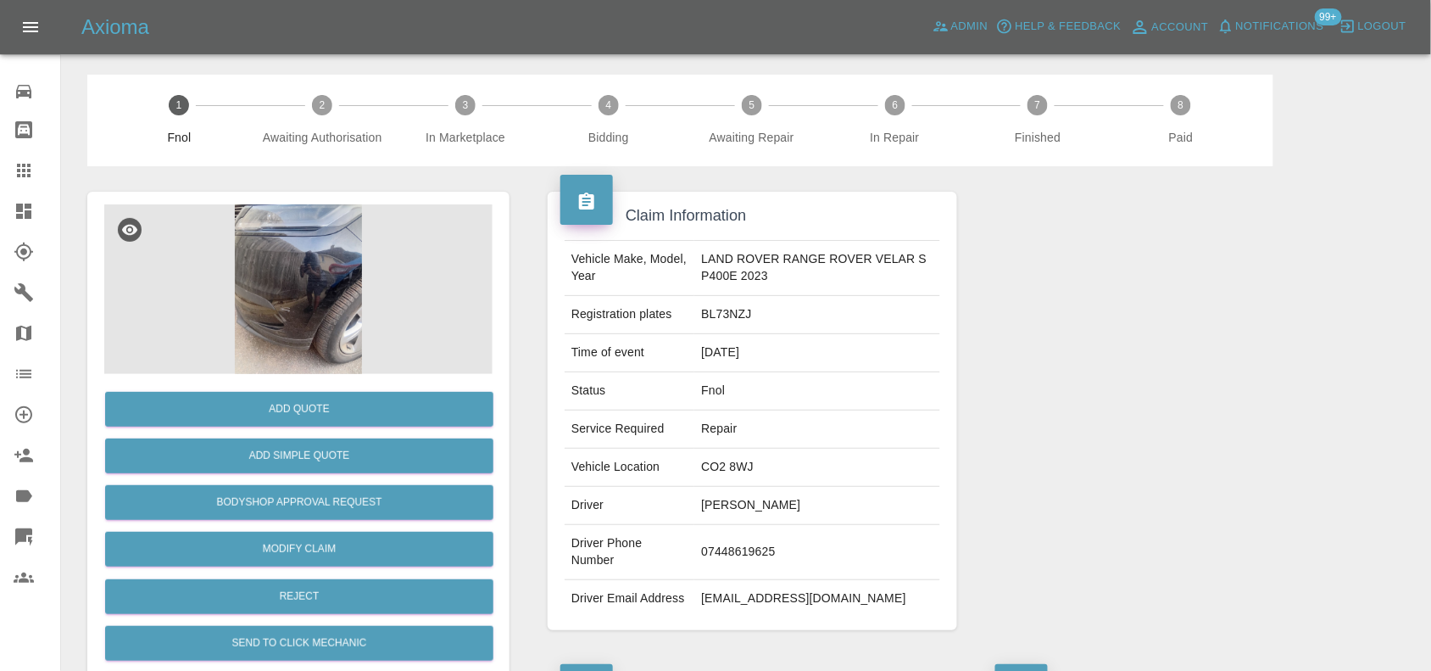
click at [319, 261] on img at bounding box center [298, 289] width 388 height 170
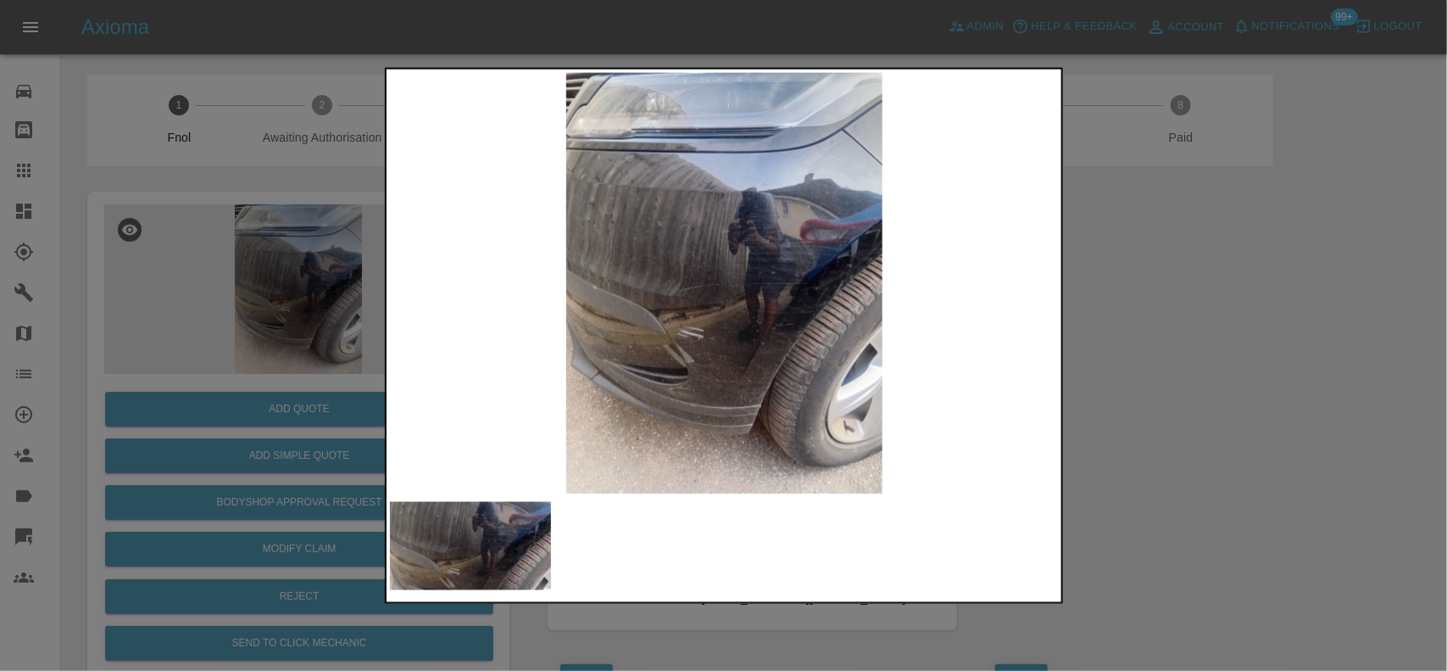
click at [570, 350] on img at bounding box center [725, 282] width 670 height 421
click at [637, 360] on img at bounding box center [725, 282] width 670 height 421
click at [726, 299] on img at bounding box center [725, 282] width 670 height 421
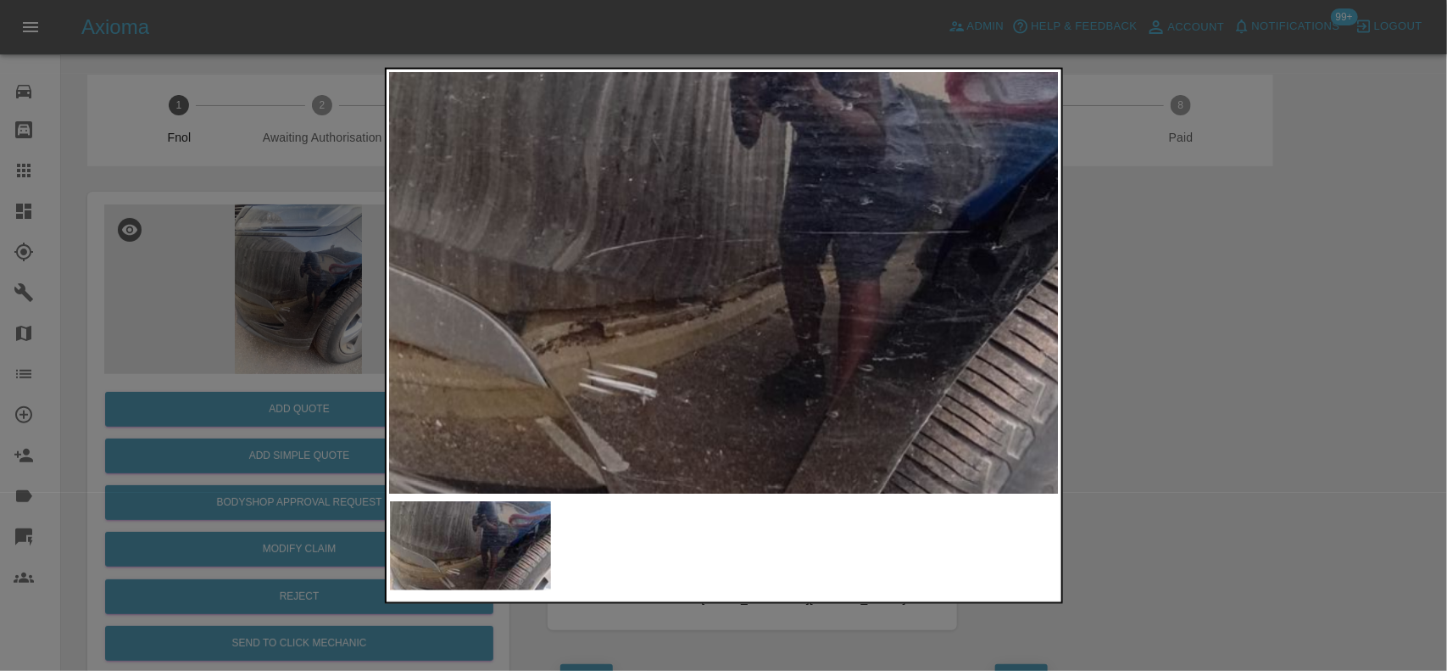
click at [242, 284] on div at bounding box center [723, 335] width 1447 height 671
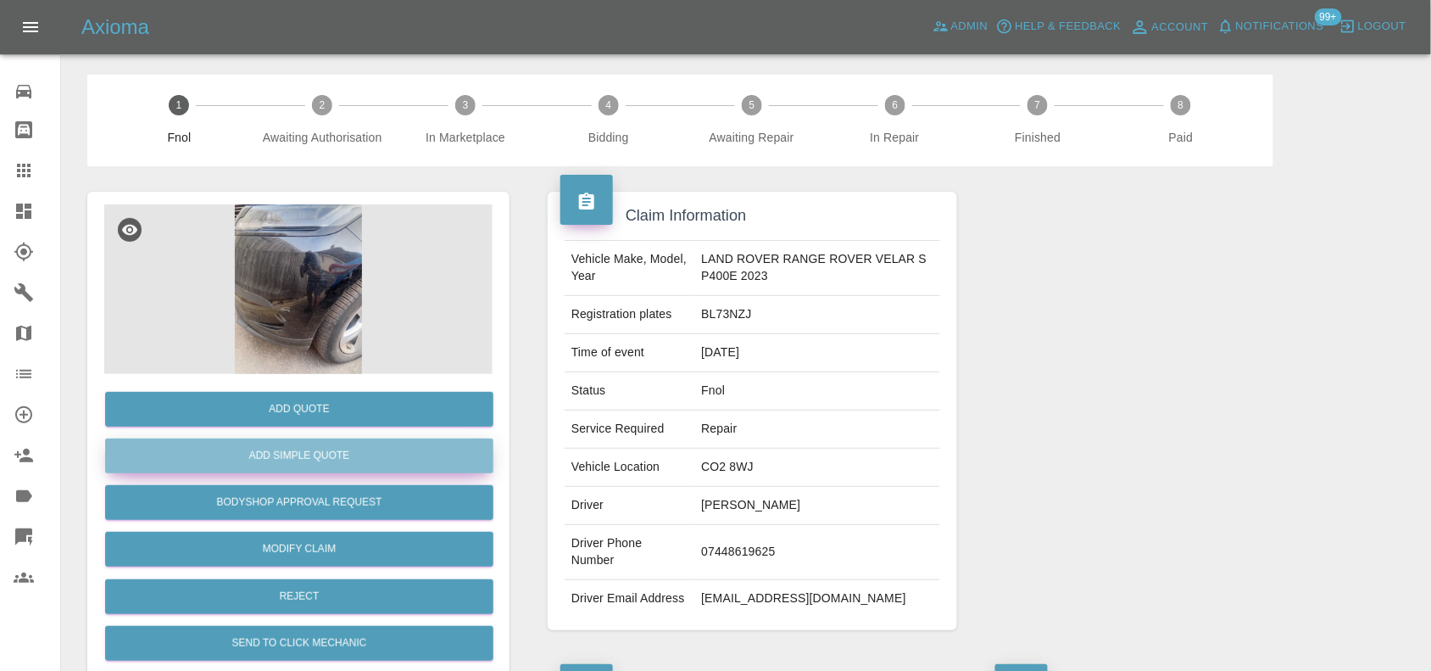
click at [318, 447] on button "Add Simple Quote" at bounding box center [299, 455] width 388 height 35
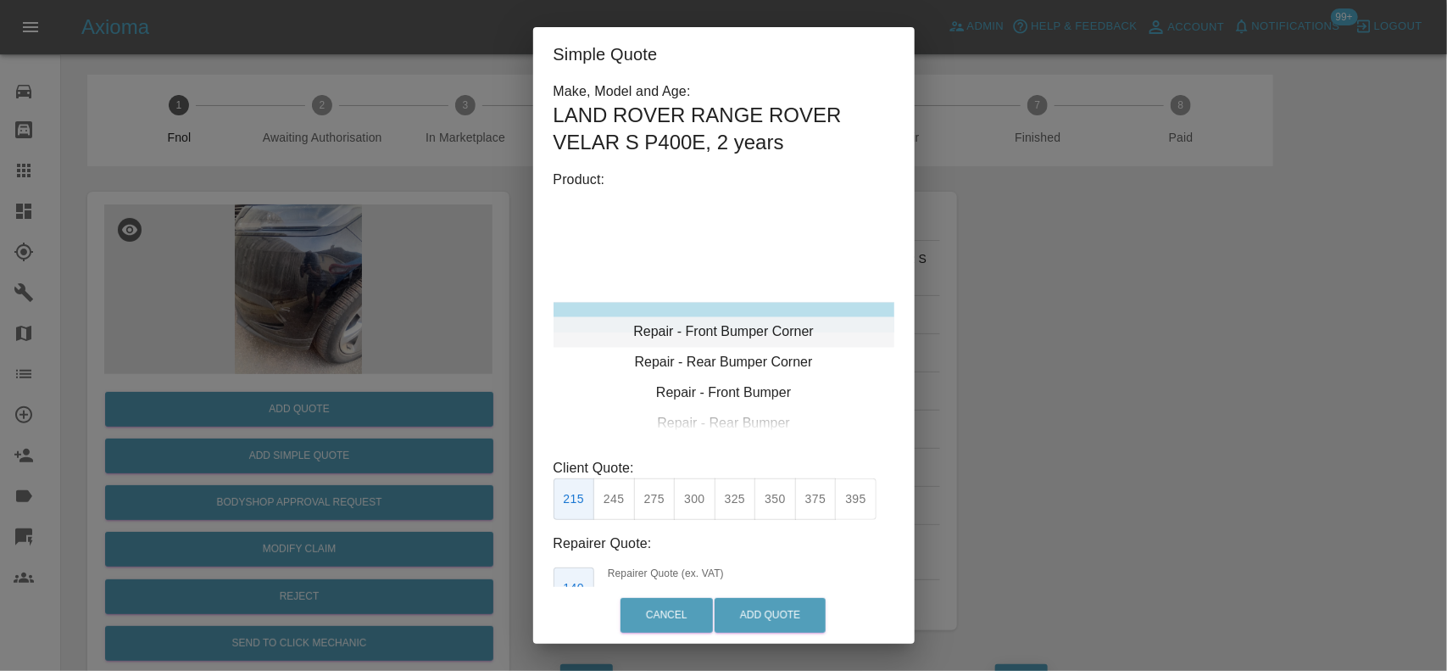
type input "120"
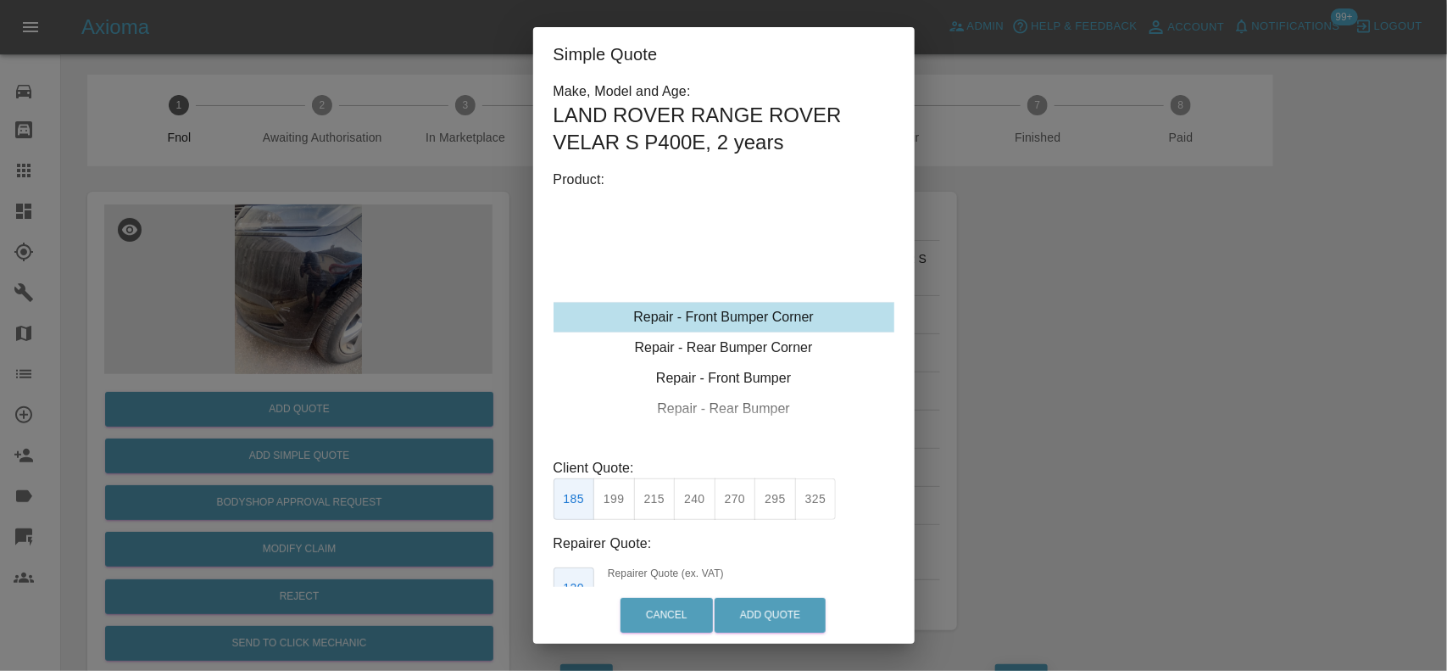
click at [721, 321] on div "Repair - Front Bumper Corner" at bounding box center [724, 317] width 341 height 31
click at [435, 209] on div "Simple Quote Make, Model and Age: LAND ROVER RANGE ROVER VELAR S P400E , 2 year…" at bounding box center [723, 335] width 1447 height 671
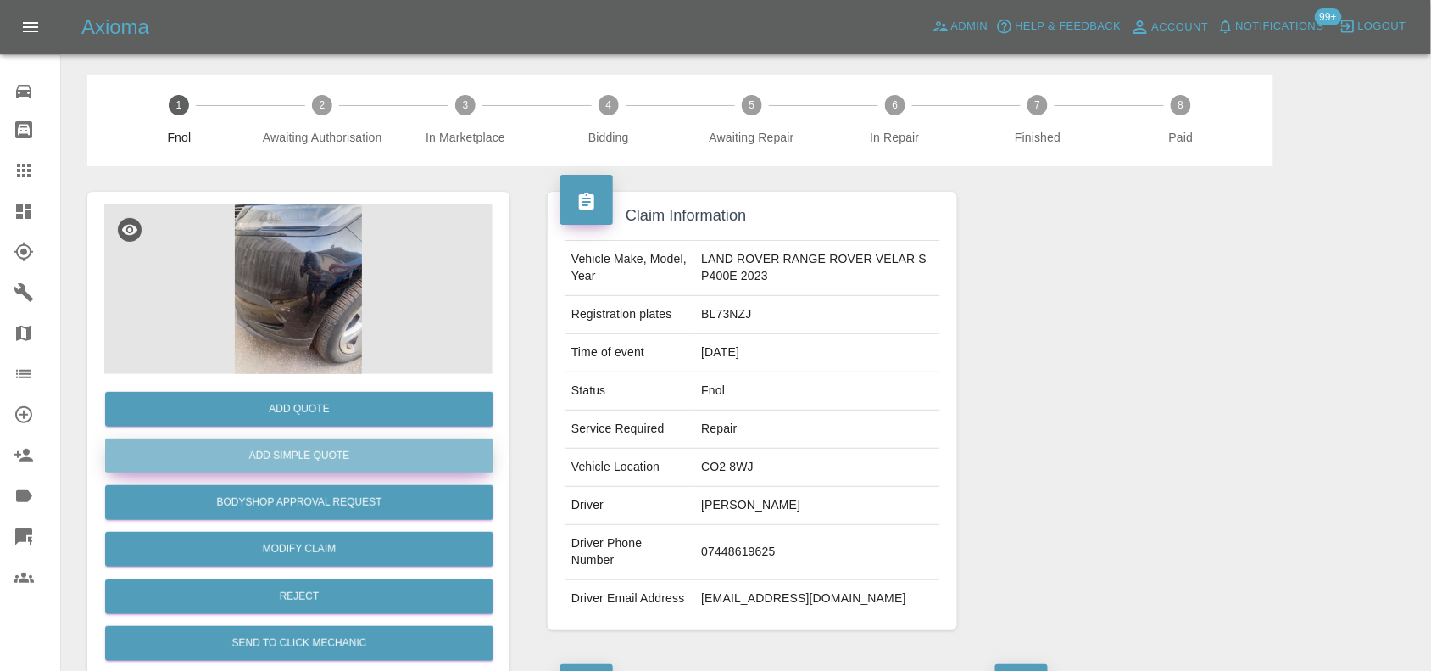
click at [327, 450] on button "Add Simple Quote" at bounding box center [299, 455] width 388 height 35
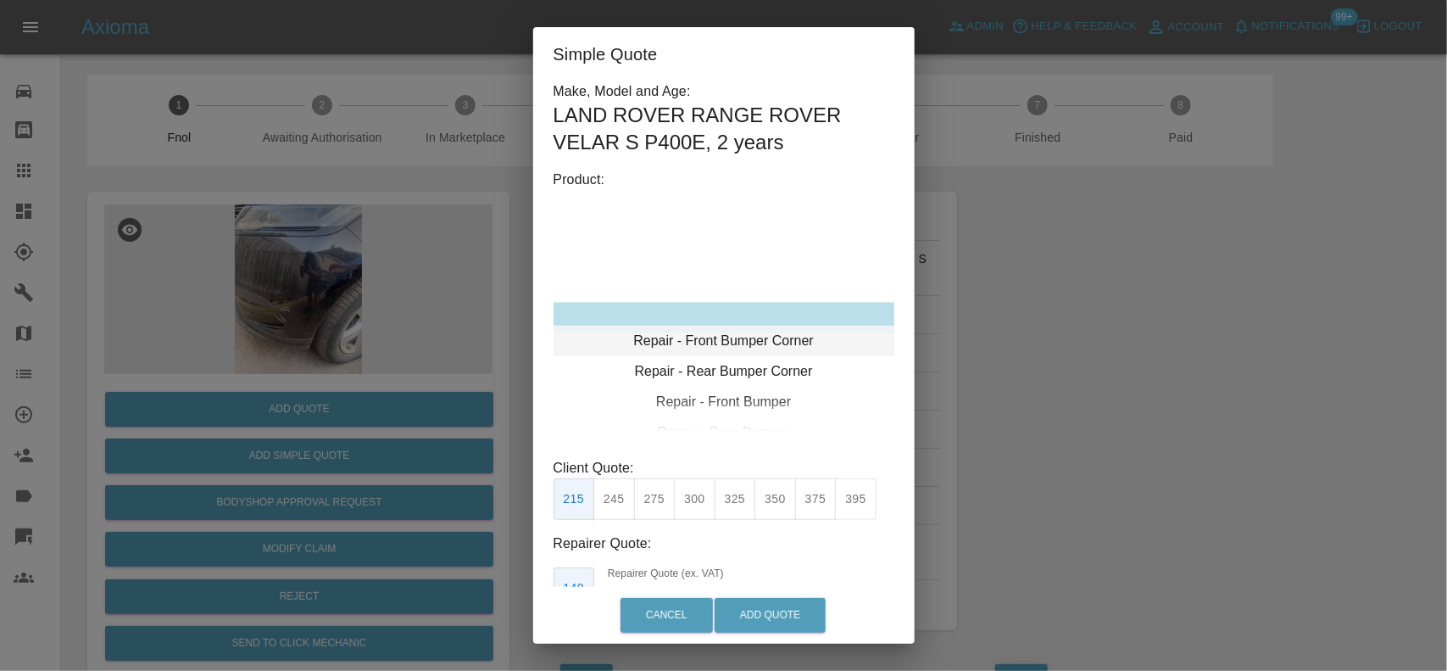
type input "120"
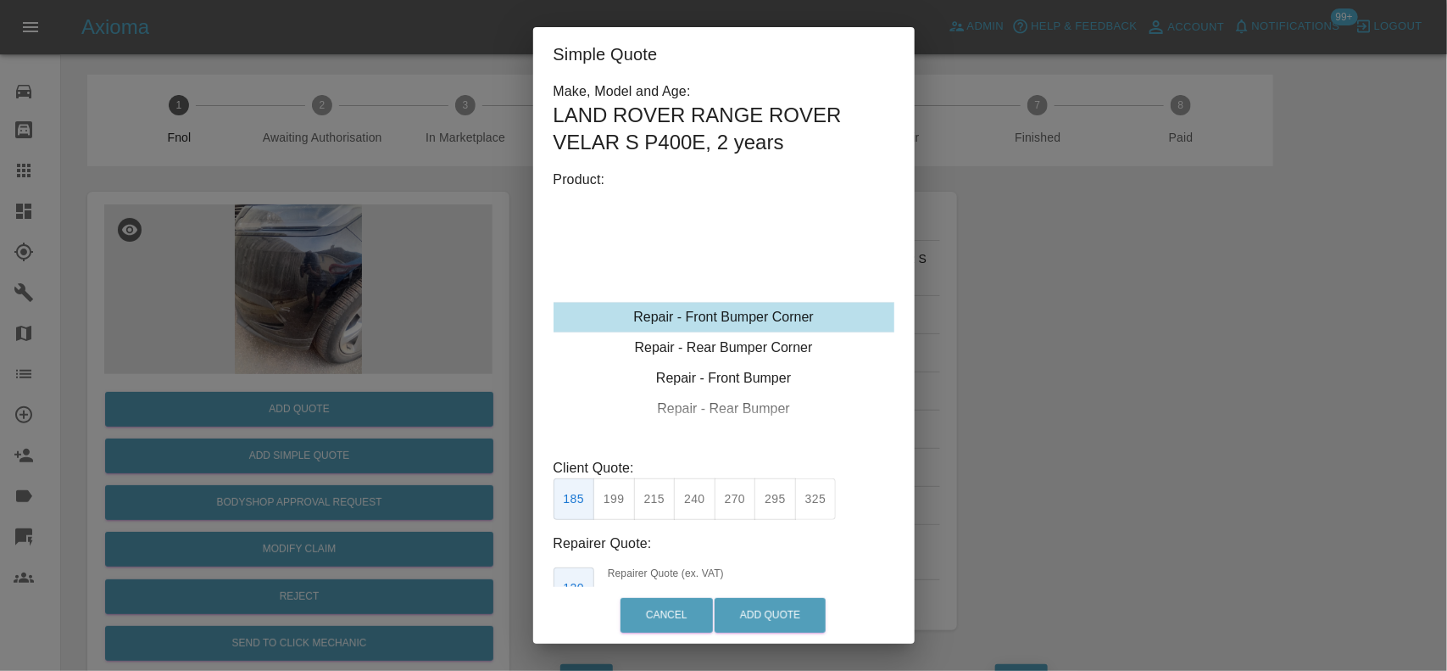
click at [731, 318] on div "Repair - Front Bumper Corner" at bounding box center [724, 317] width 341 height 31
click at [621, 501] on button "199" at bounding box center [615, 499] width 42 height 42
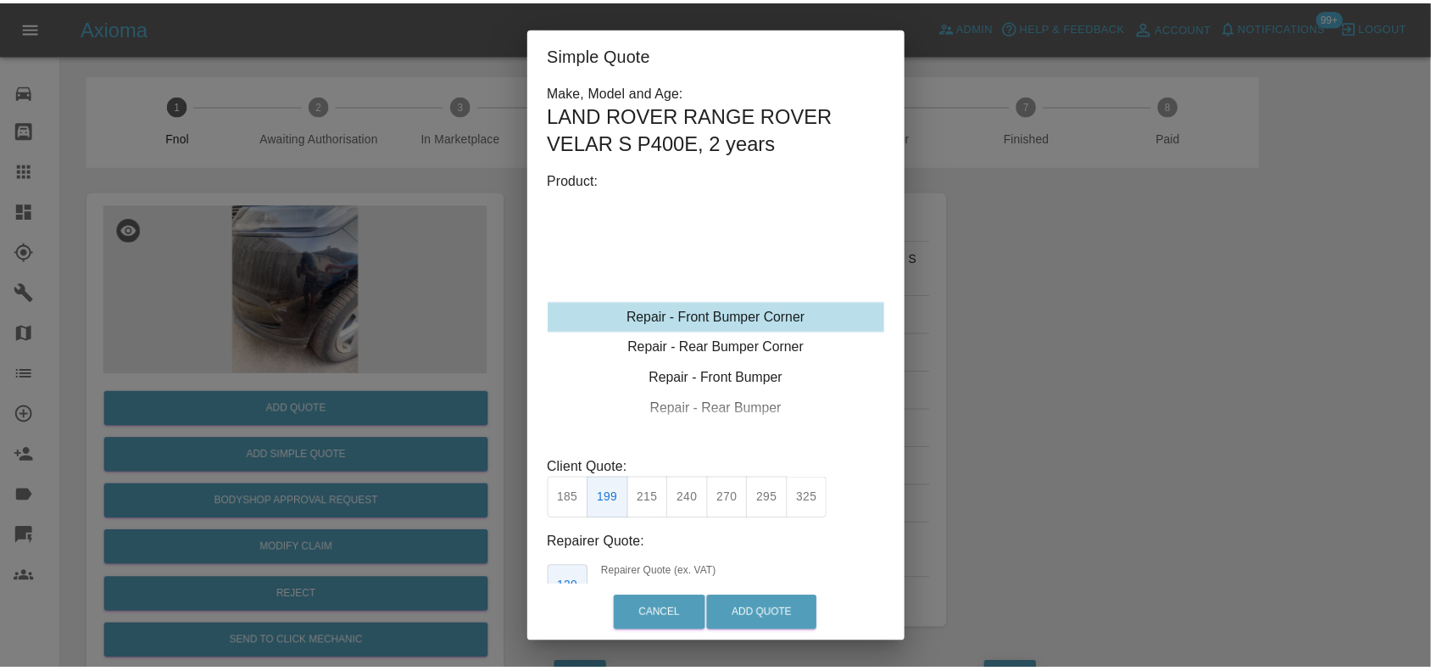
scroll to position [72, 0]
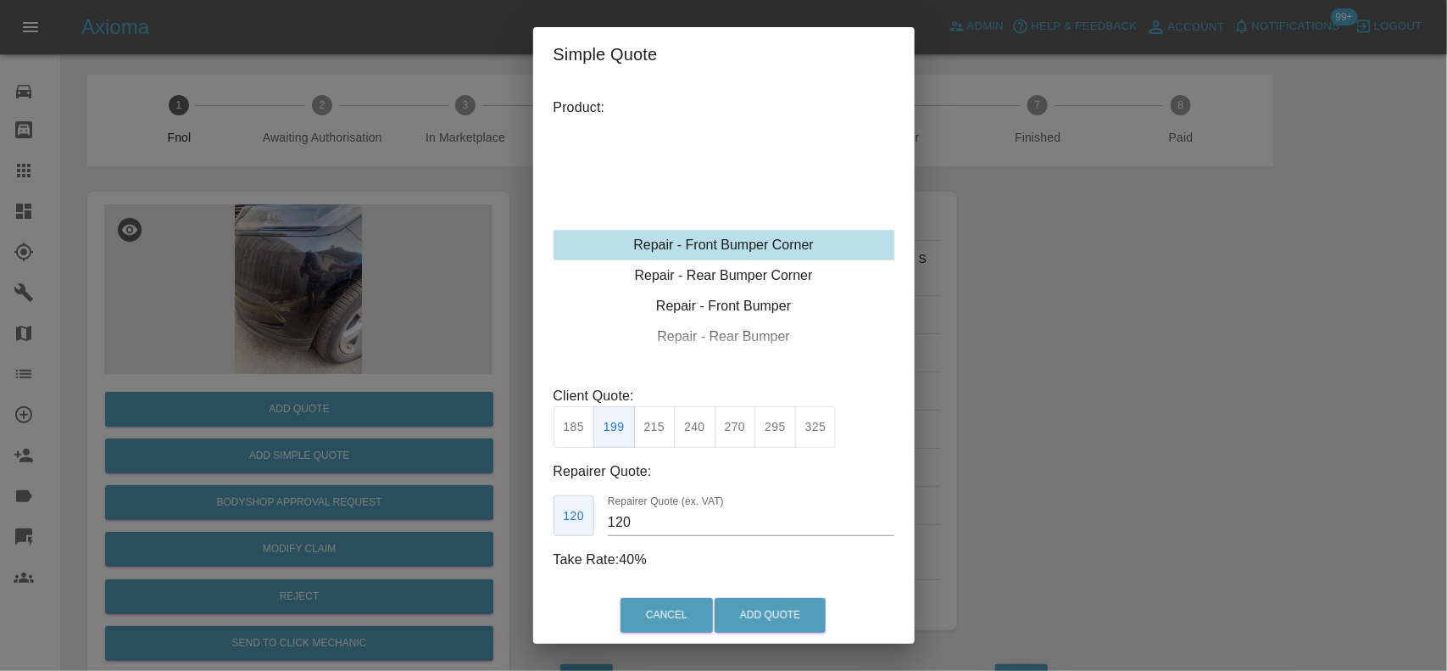
click at [781, 640] on div "Cancel Add Quote" at bounding box center [724, 615] width 382 height 57
click at [793, 609] on button "Add Quote" at bounding box center [770, 615] width 111 height 35
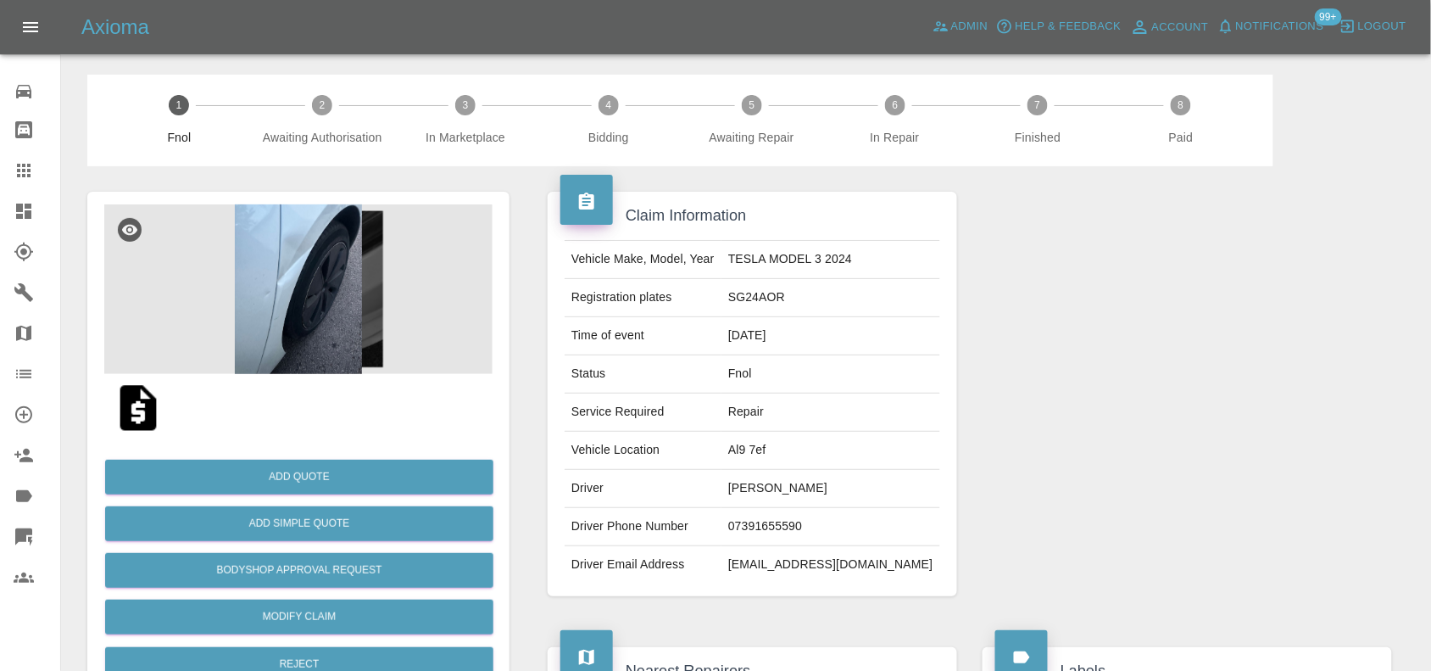
click at [308, 323] on img at bounding box center [298, 289] width 388 height 170
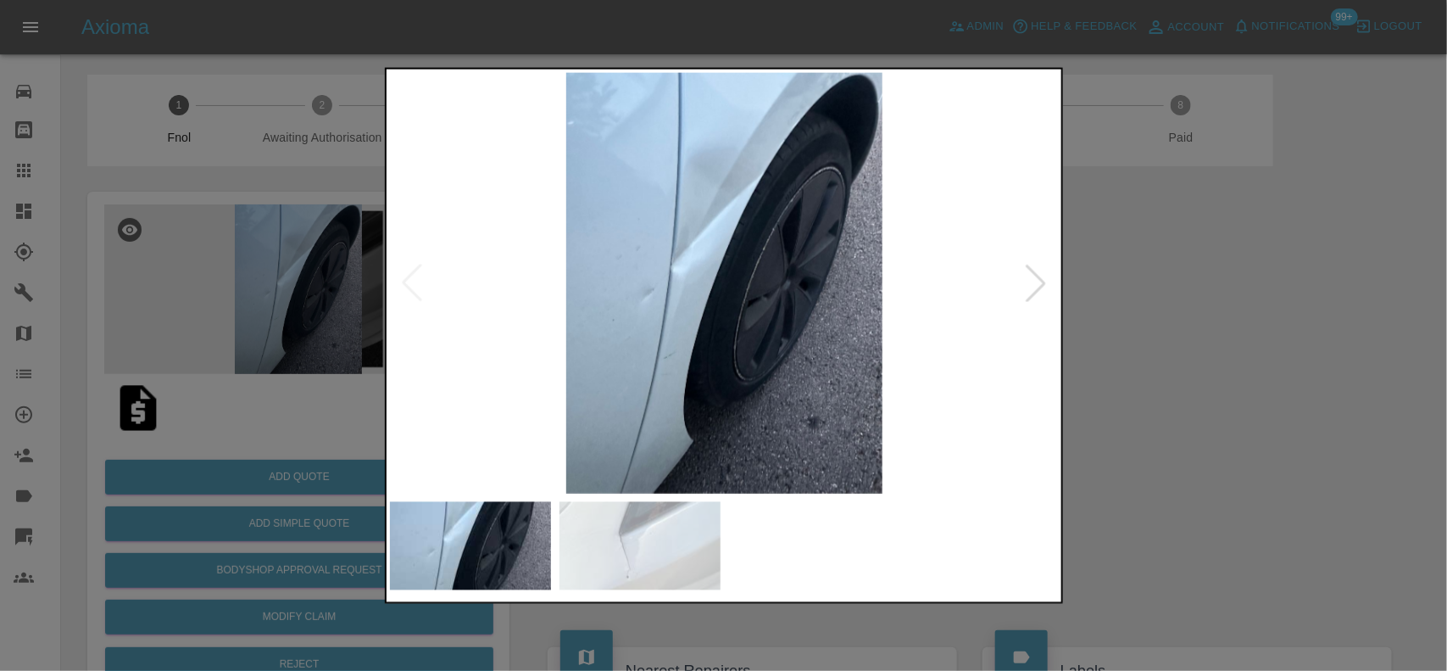
click at [651, 336] on img at bounding box center [725, 282] width 670 height 421
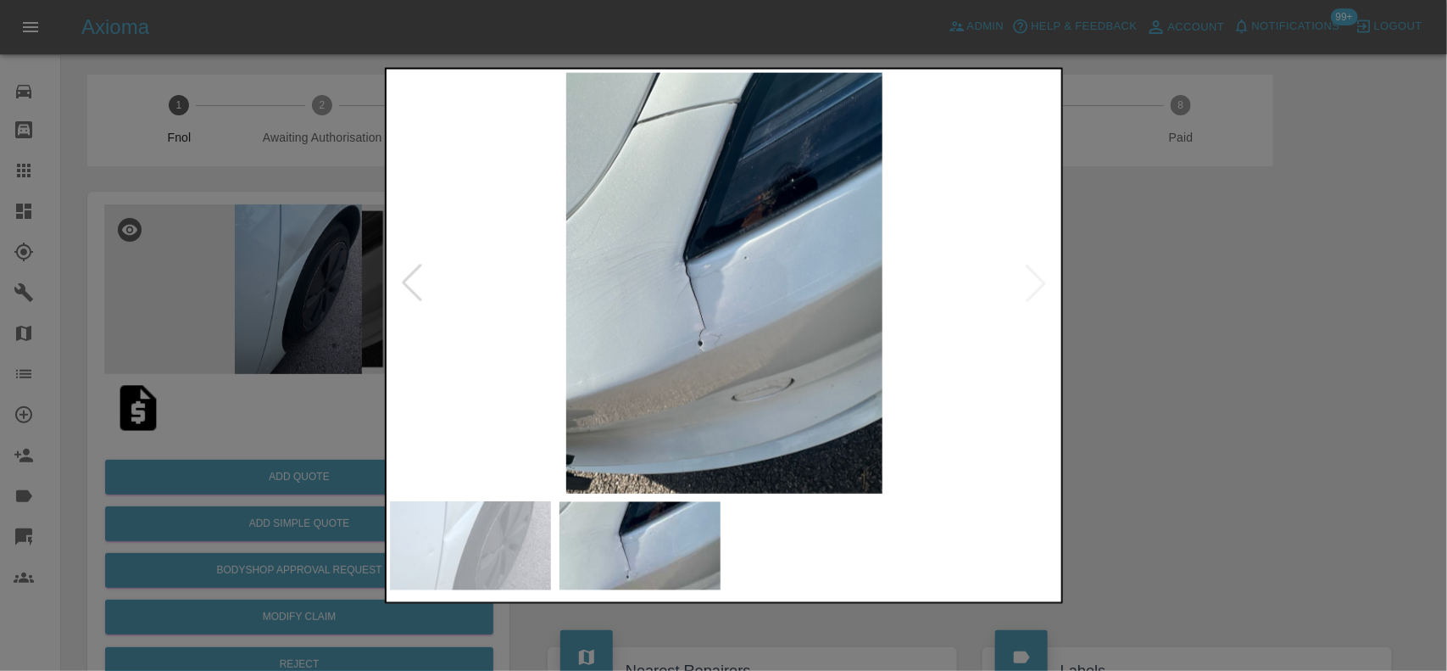
click at [598, 332] on img at bounding box center [725, 282] width 670 height 421
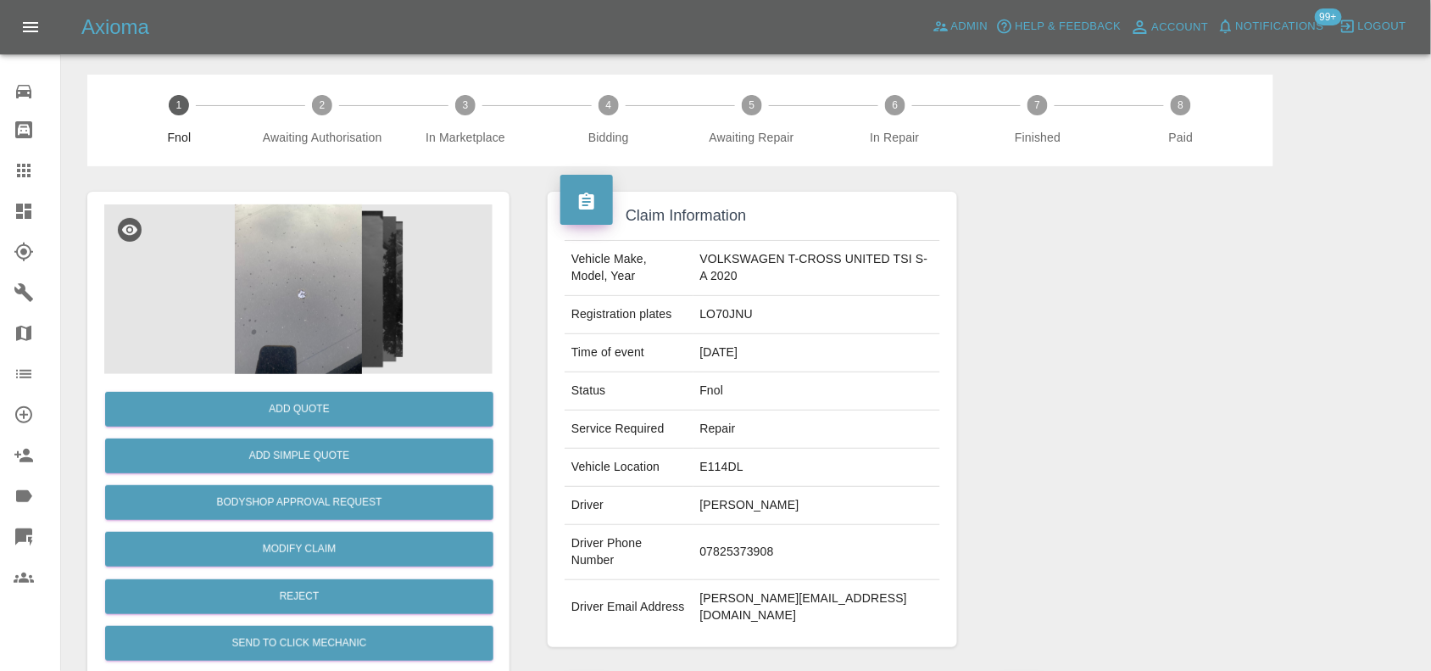
click at [361, 268] on img at bounding box center [298, 289] width 388 height 170
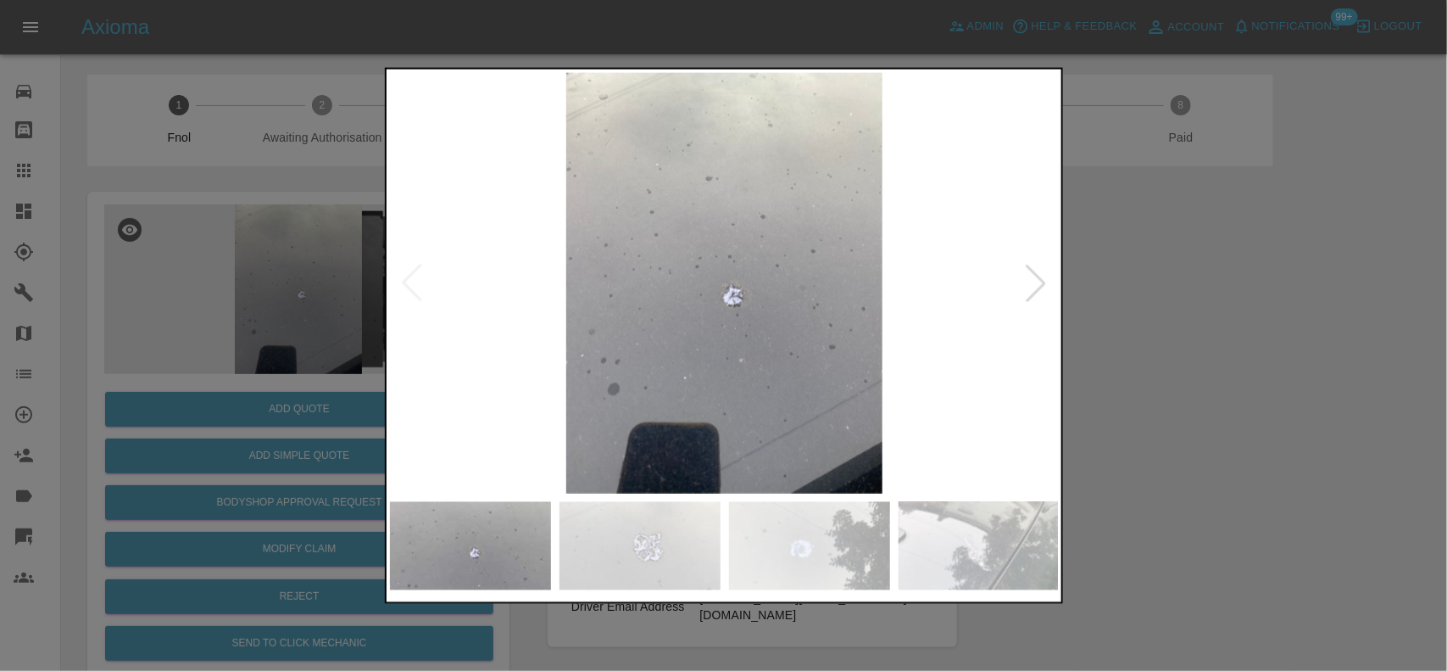
click at [722, 371] on img at bounding box center [725, 282] width 670 height 421
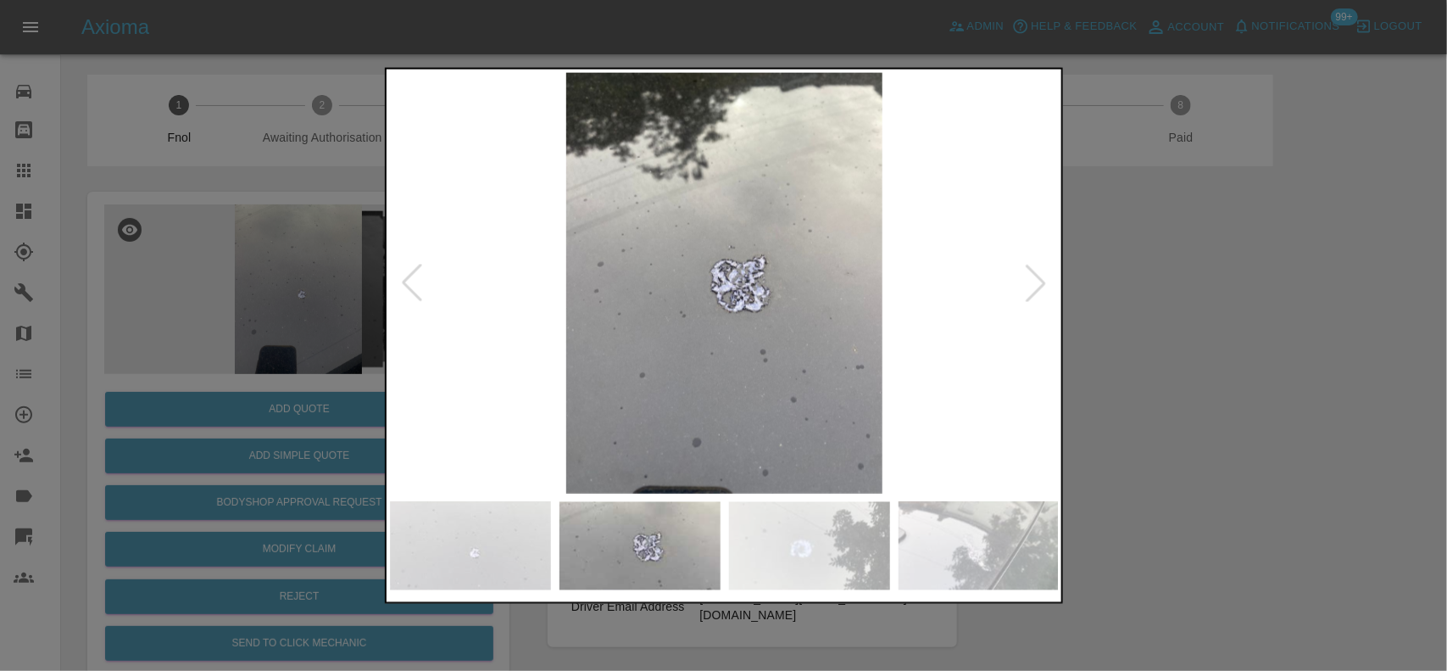
click at [659, 367] on img at bounding box center [725, 282] width 670 height 421
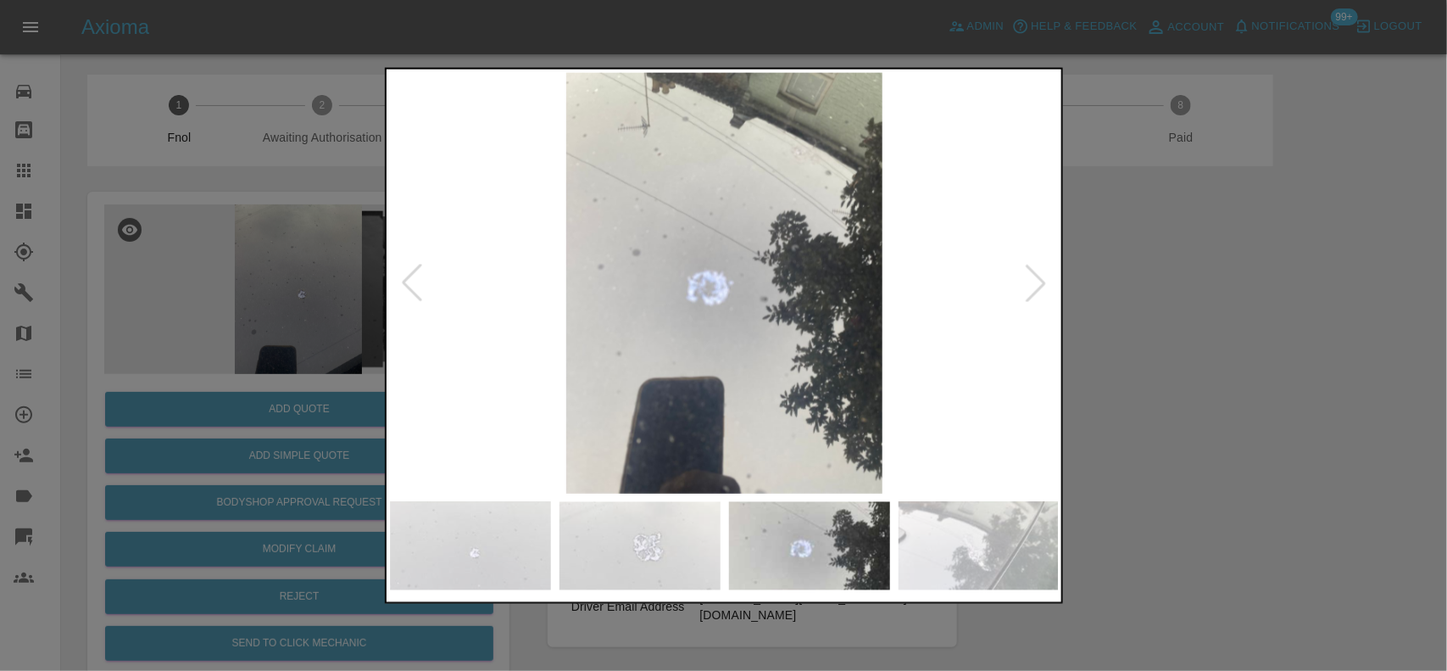
click at [526, 337] on img at bounding box center [725, 282] width 670 height 421
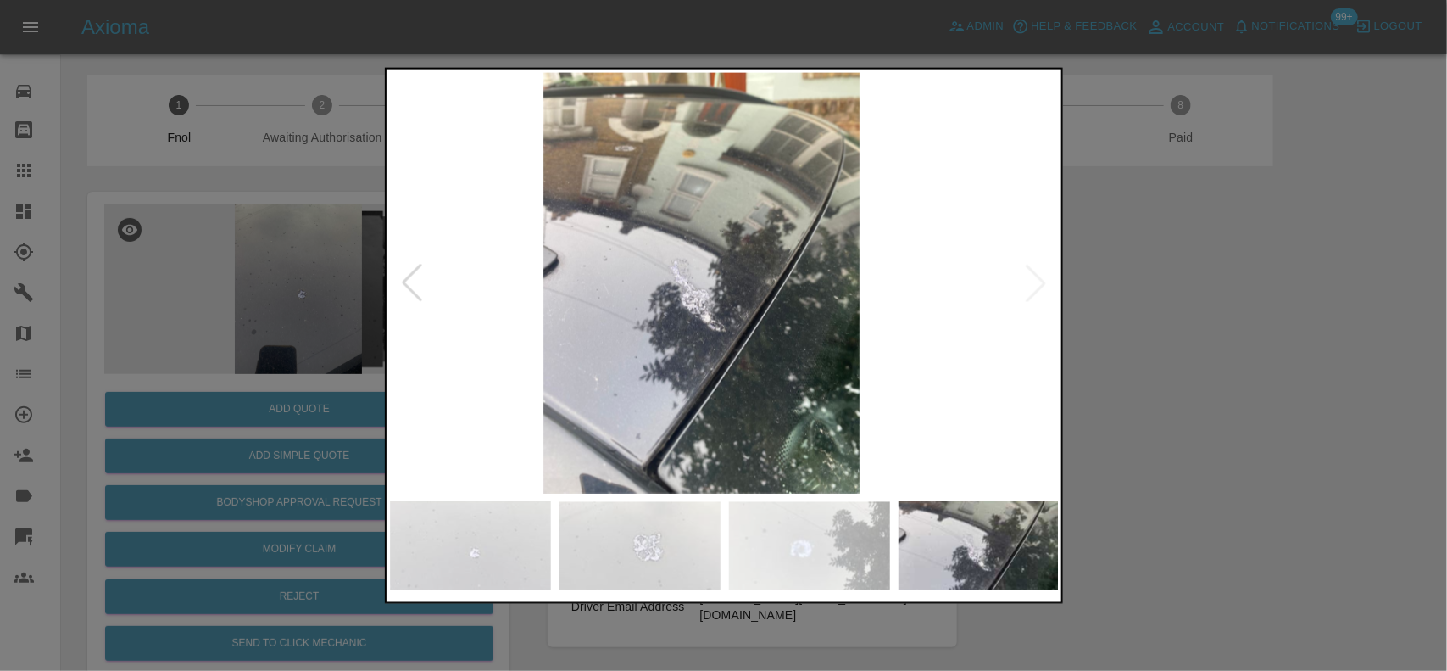
click at [587, 348] on img at bounding box center [702, 282] width 670 height 421
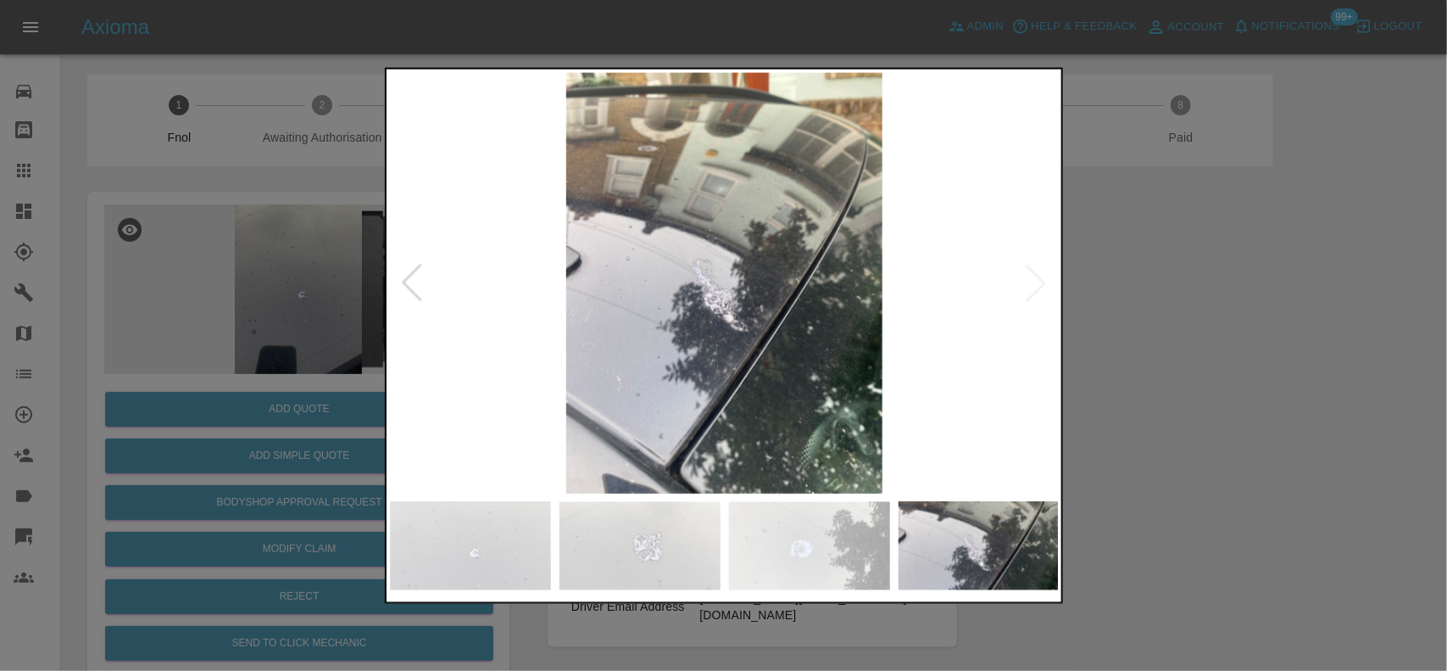
click at [312, 271] on div at bounding box center [723, 335] width 1447 height 671
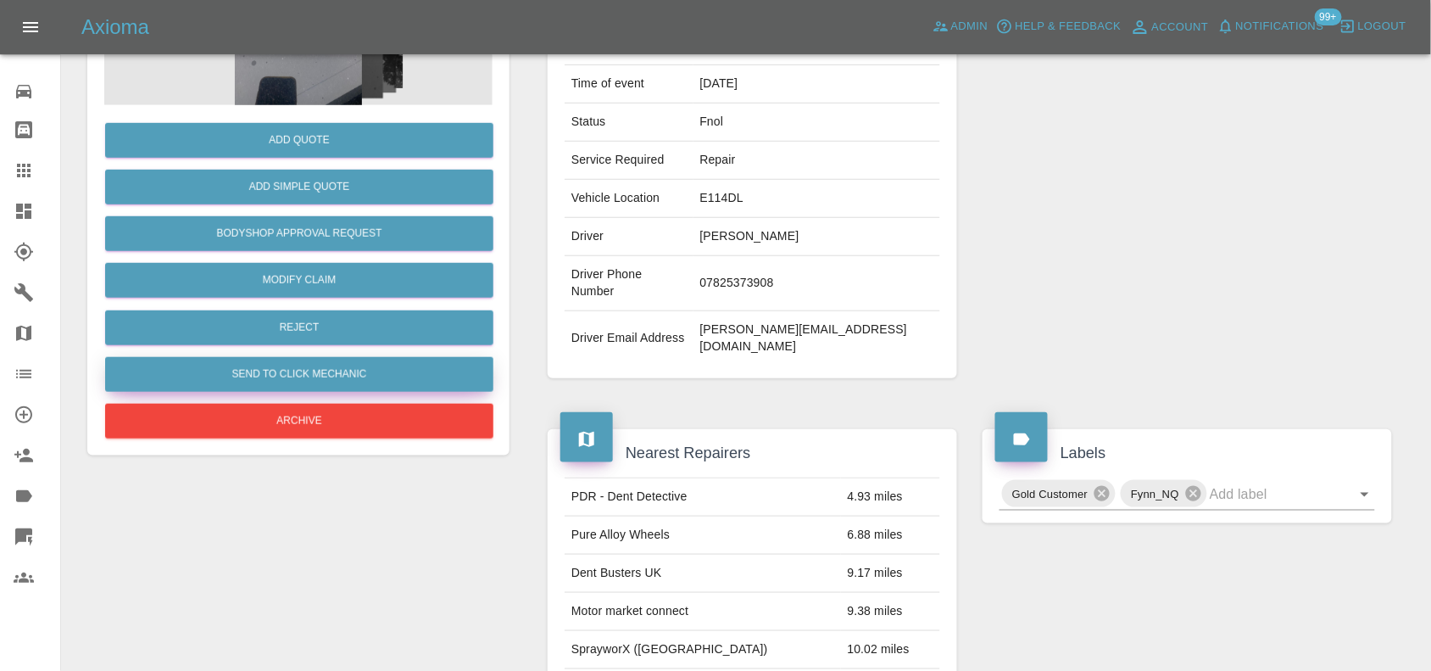
scroll to position [265, 0]
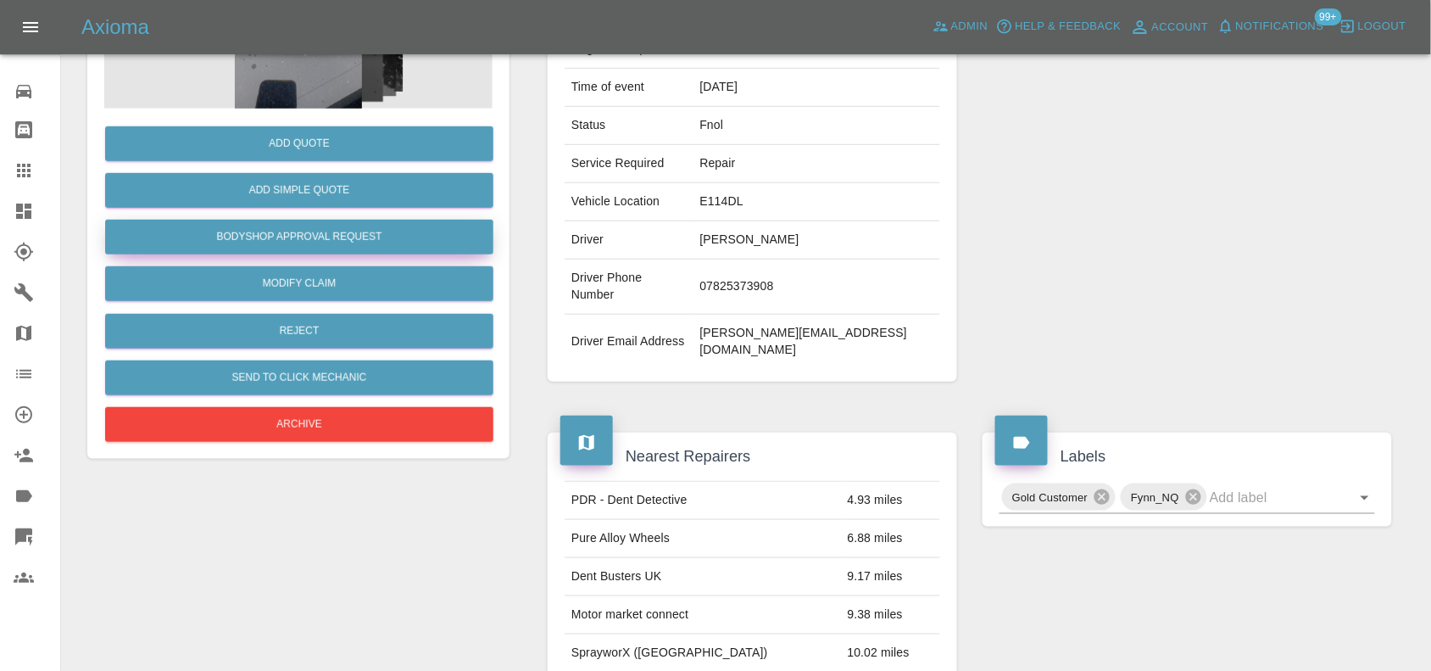
click at [332, 244] on button "Bodyshop Approval Request" at bounding box center [299, 237] width 388 height 35
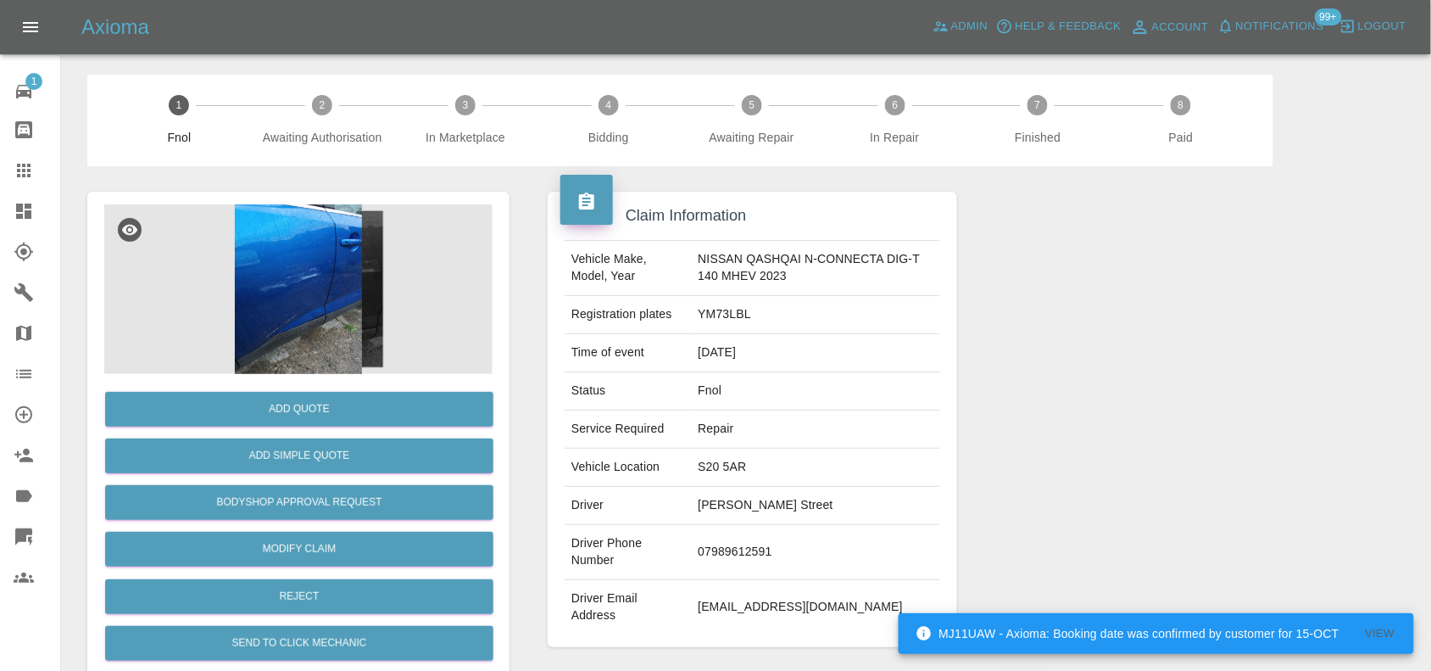
click at [285, 250] on img at bounding box center [298, 289] width 388 height 170
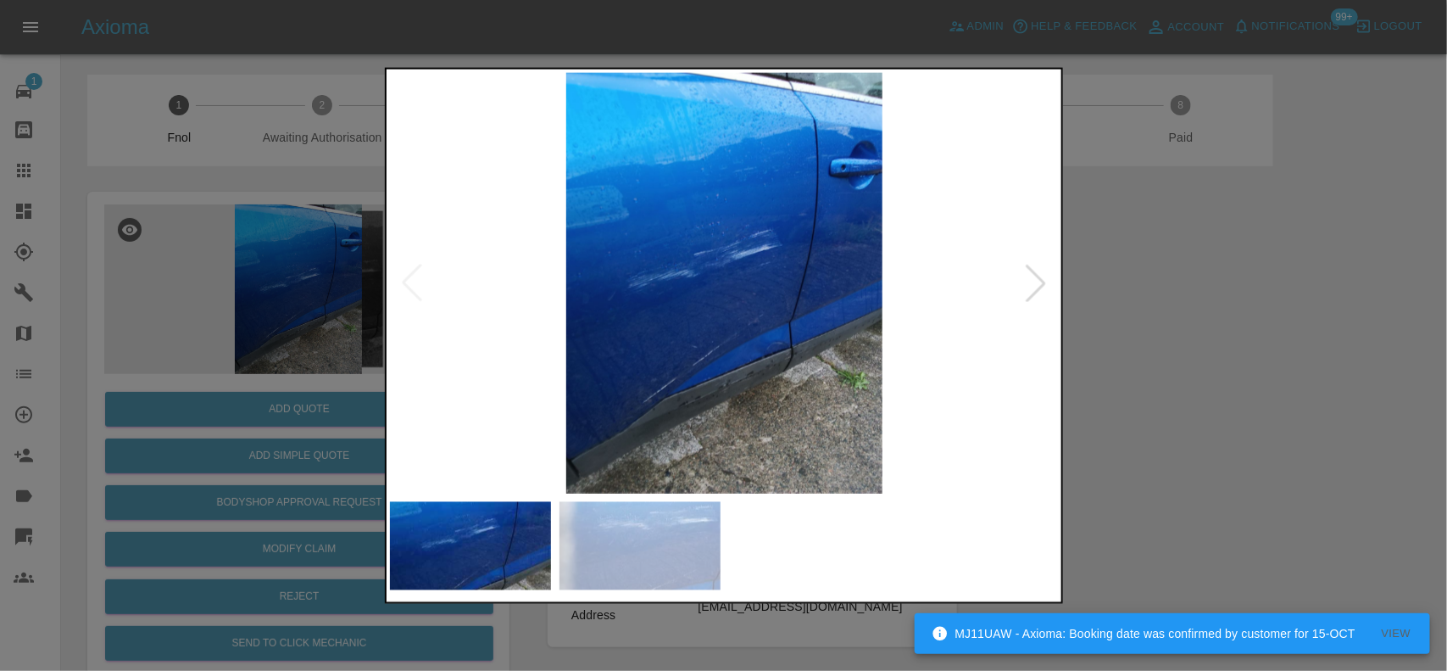
click at [746, 278] on img at bounding box center [725, 282] width 670 height 421
click at [746, 277] on img at bounding box center [725, 282] width 670 height 421
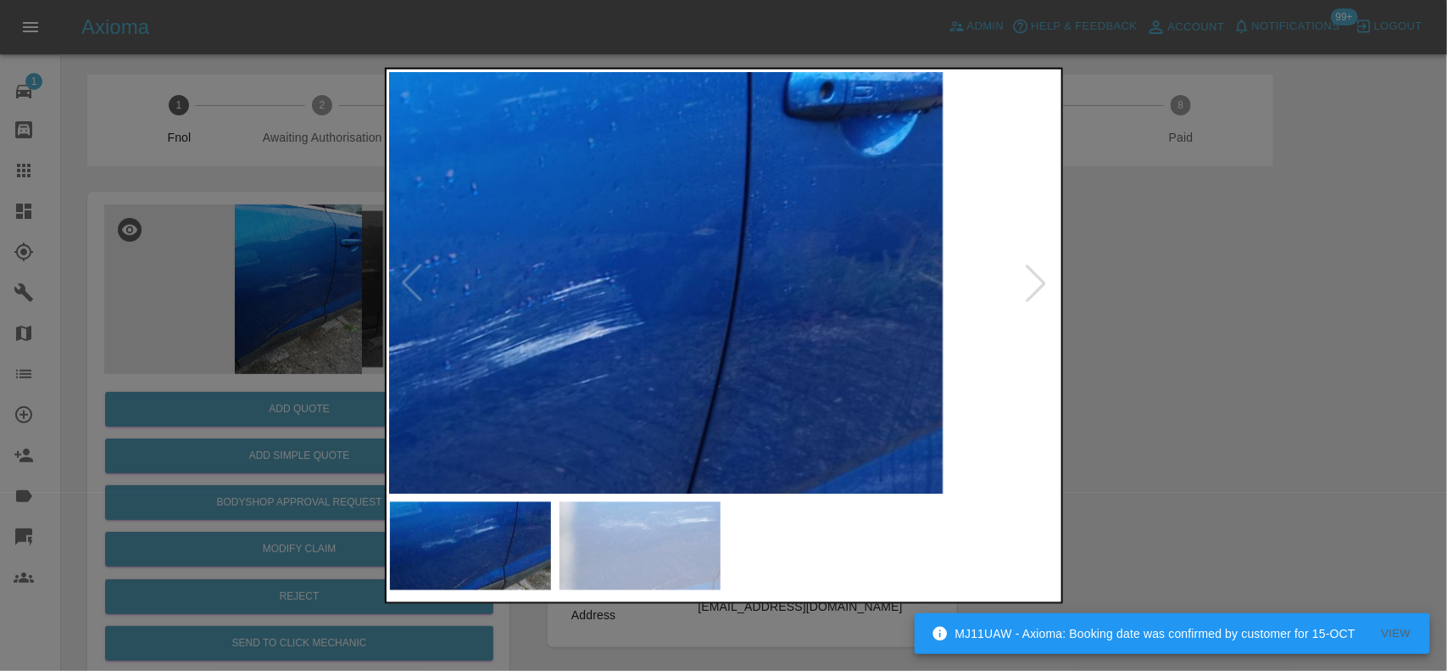
click at [615, 462] on img at bounding box center [470, 436] width 2010 height 1263
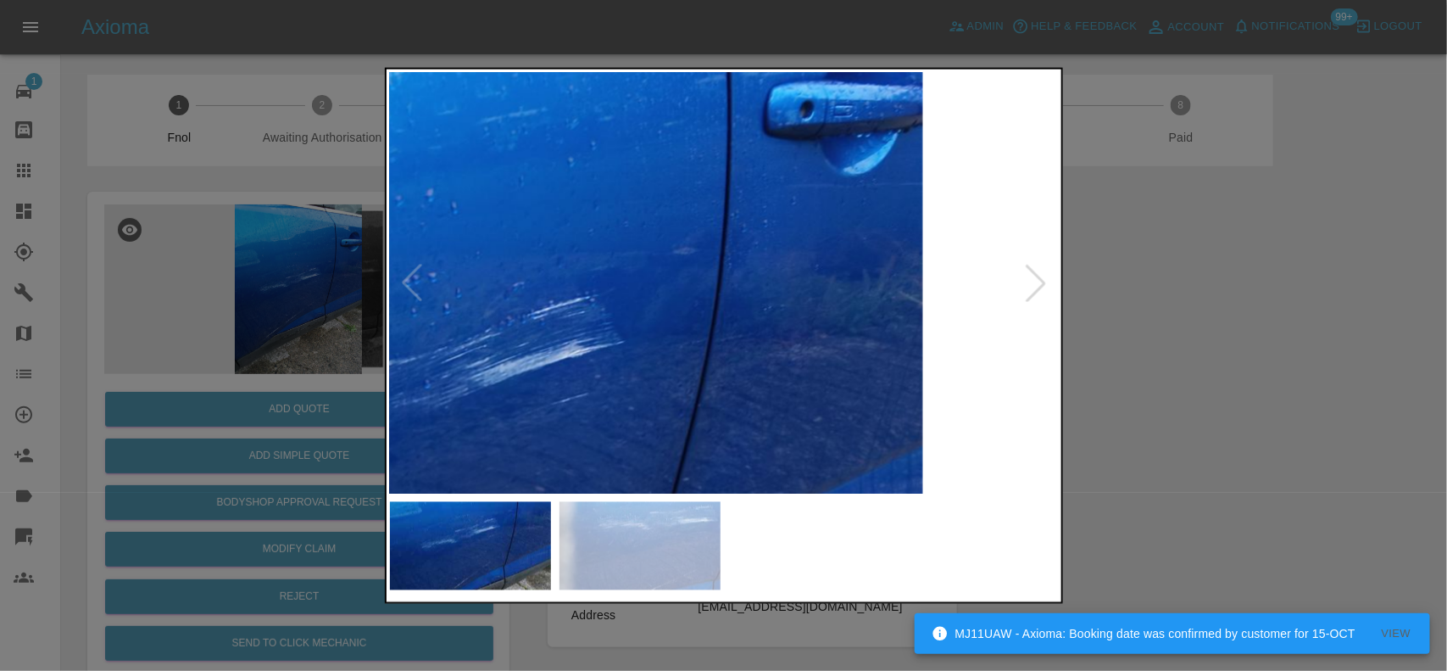
click at [920, 148] on img at bounding box center [450, 455] width 2010 height 1263
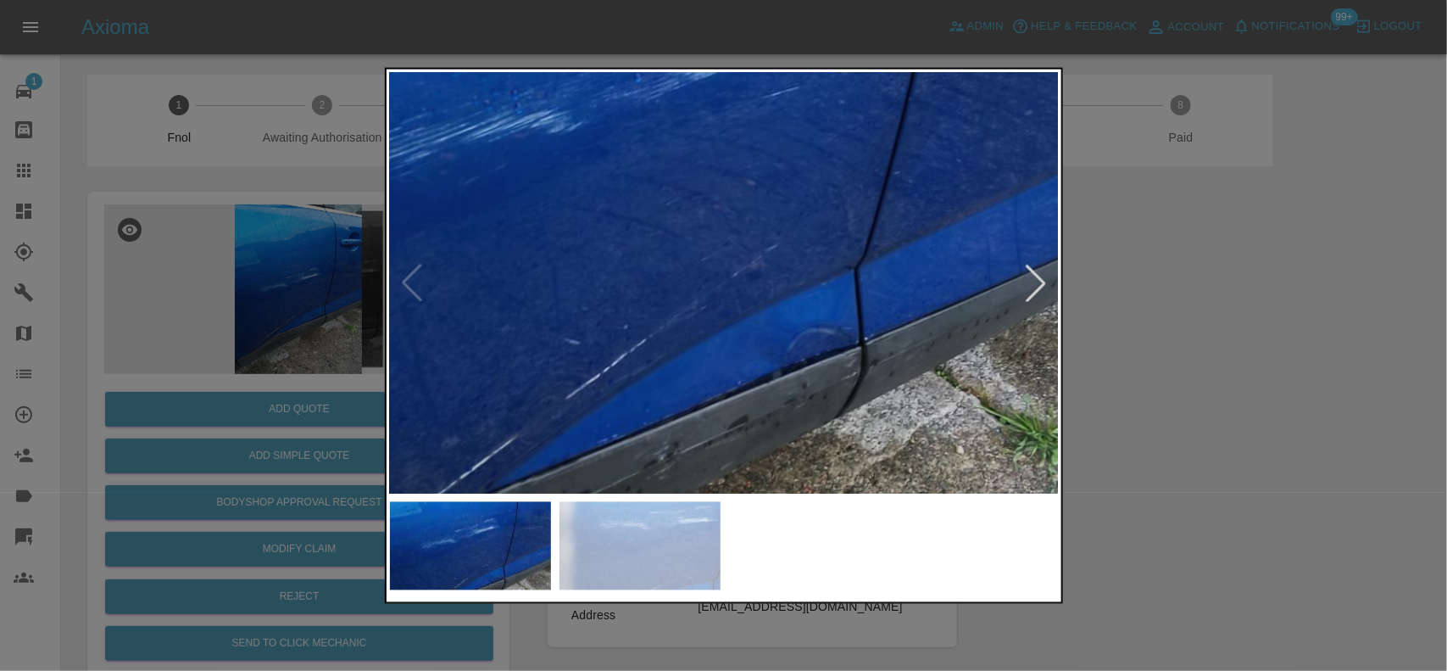
click at [778, 204] on img at bounding box center [661, 149] width 2010 height 1263
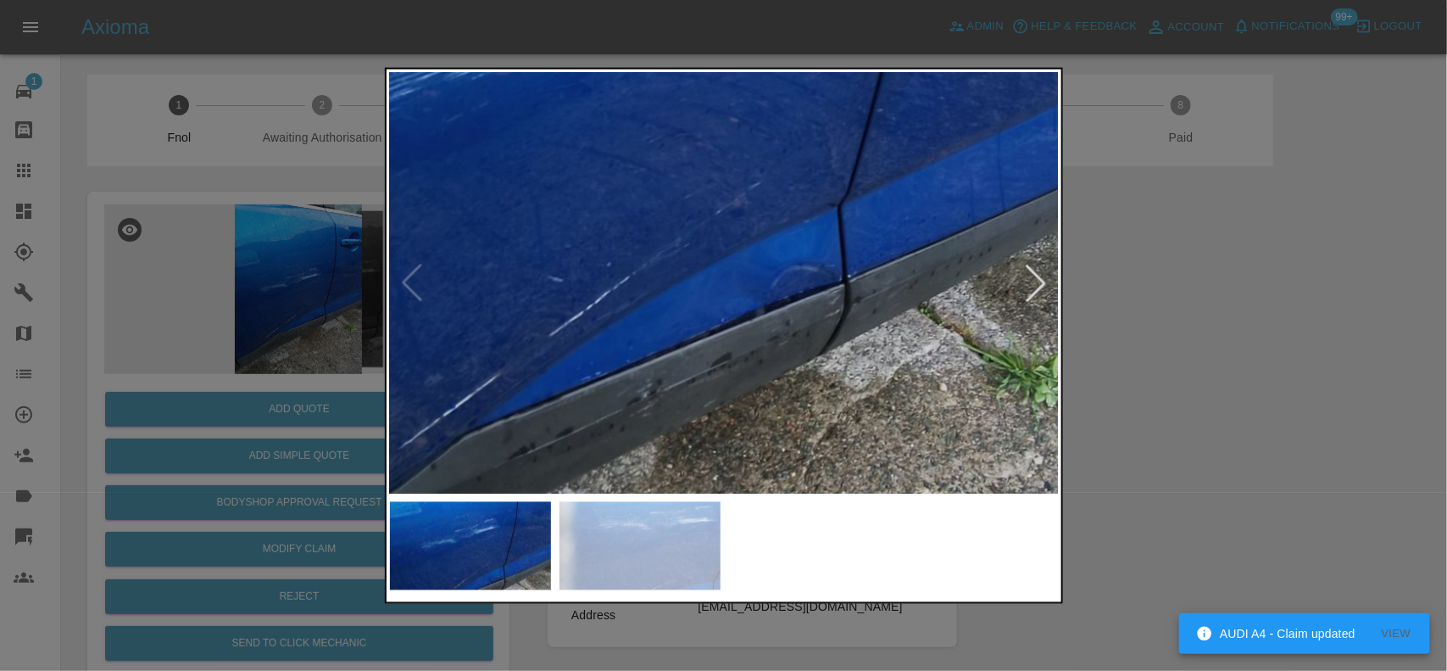
click at [755, 254] on img at bounding box center [644, 86] width 2010 height 1263
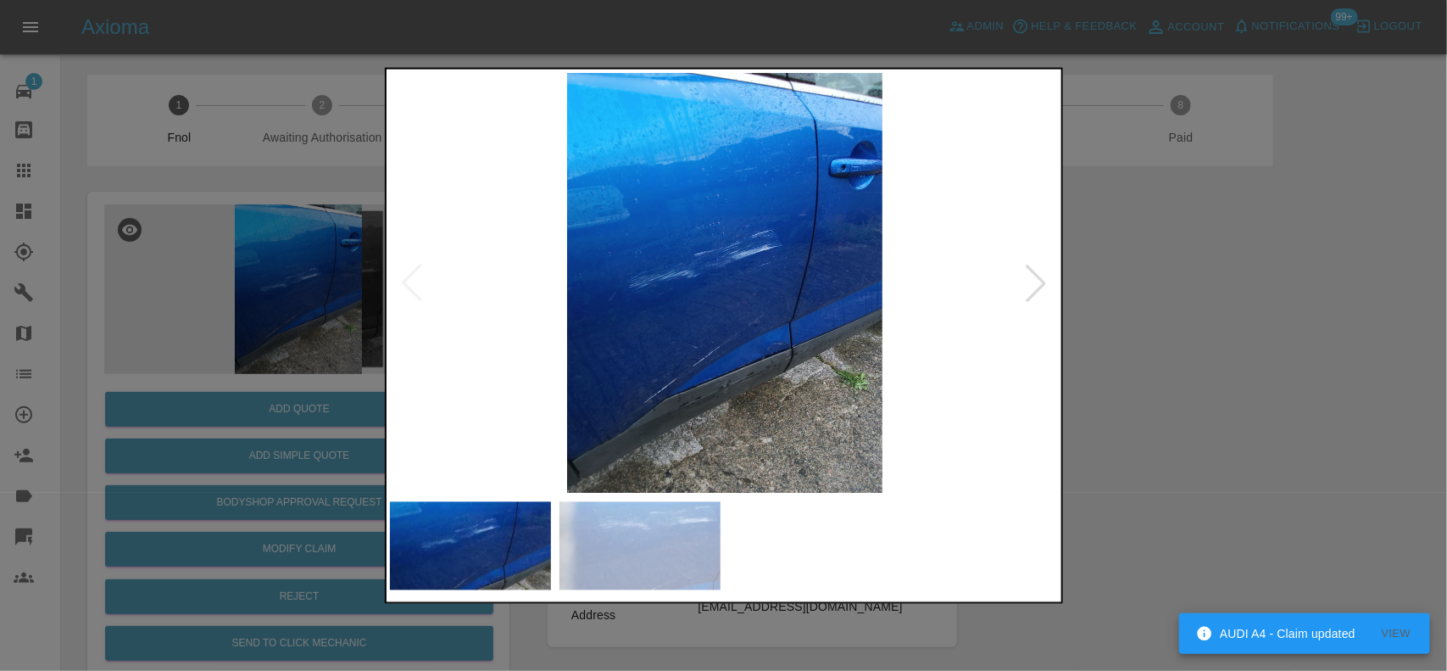
click at [676, 298] on img at bounding box center [725, 282] width 670 height 421
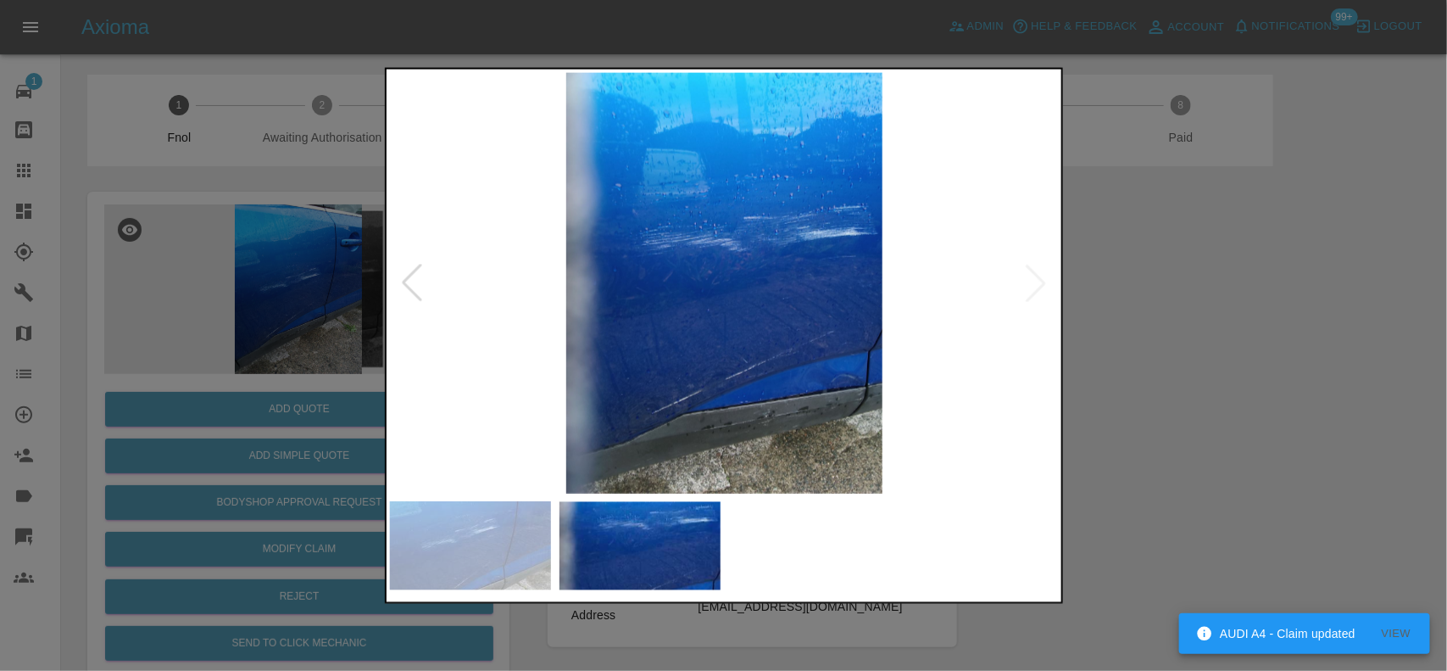
click at [738, 378] on img at bounding box center [725, 282] width 670 height 421
click at [739, 378] on img at bounding box center [725, 282] width 670 height 421
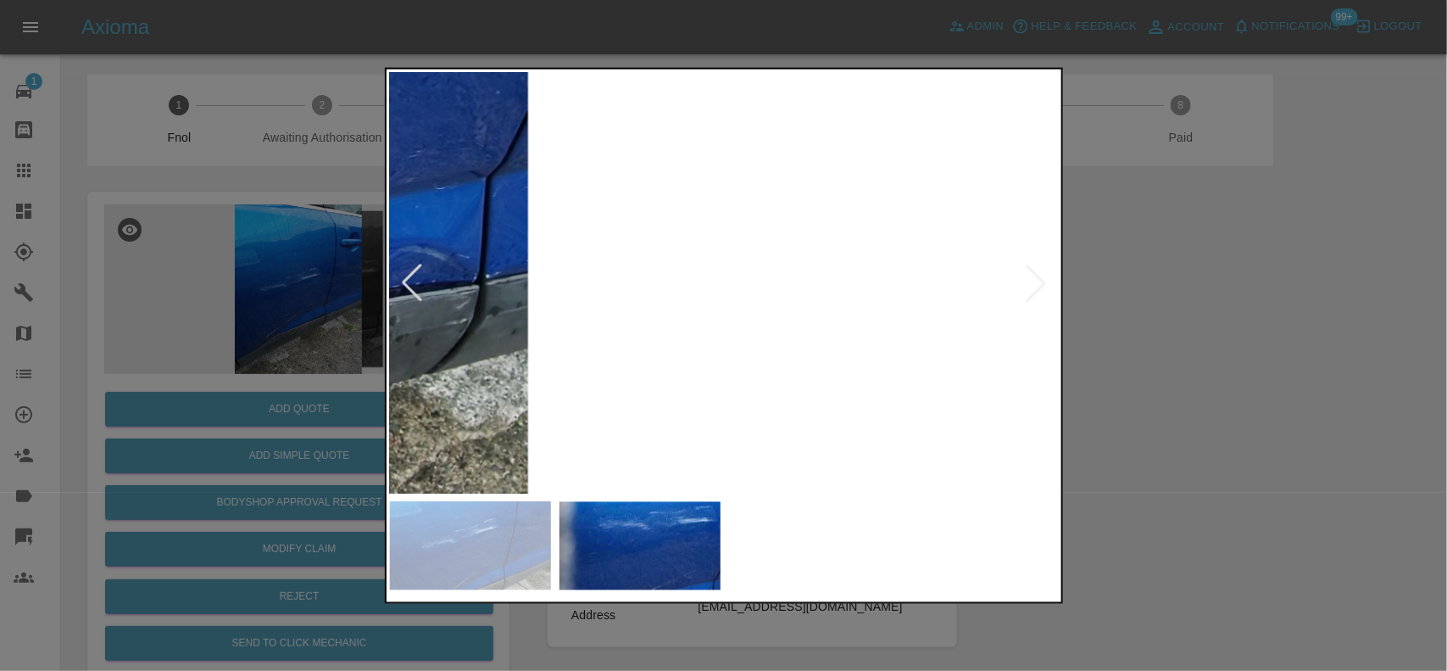
click at [310, 306] on div at bounding box center [723, 335] width 1447 height 671
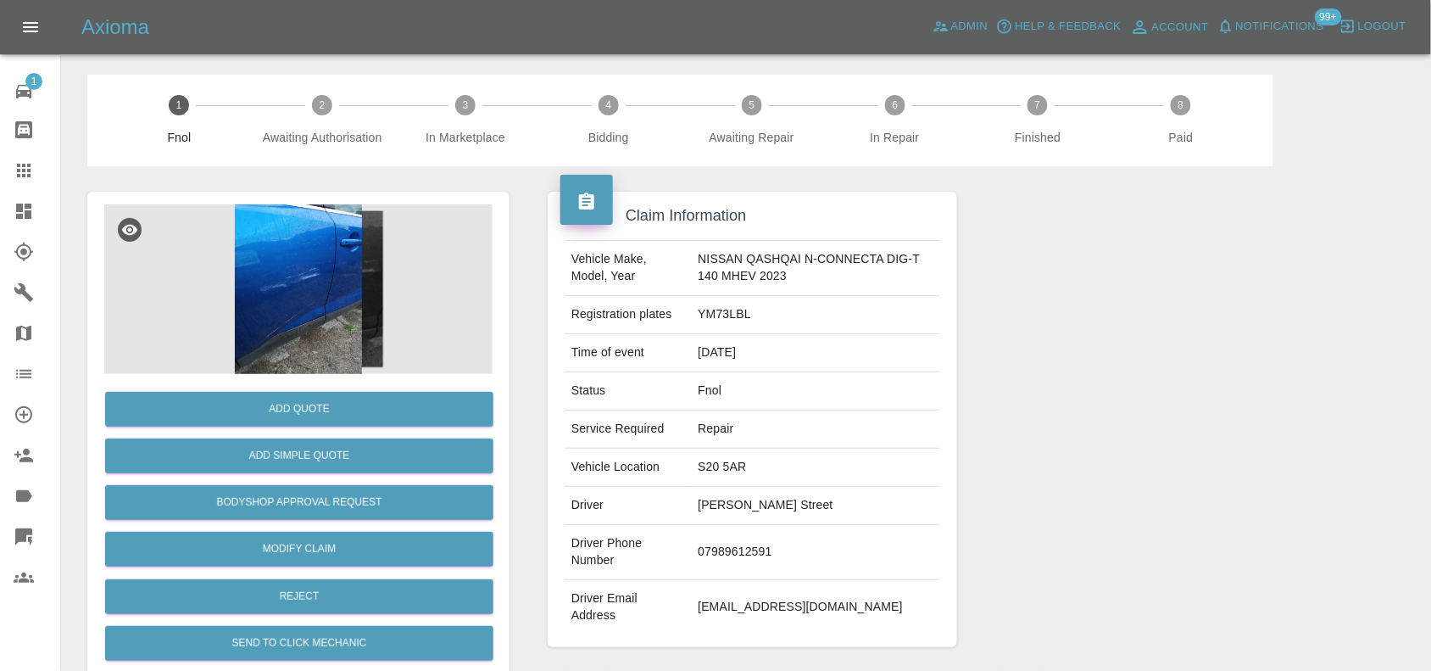
click at [316, 343] on img at bounding box center [298, 289] width 388 height 170
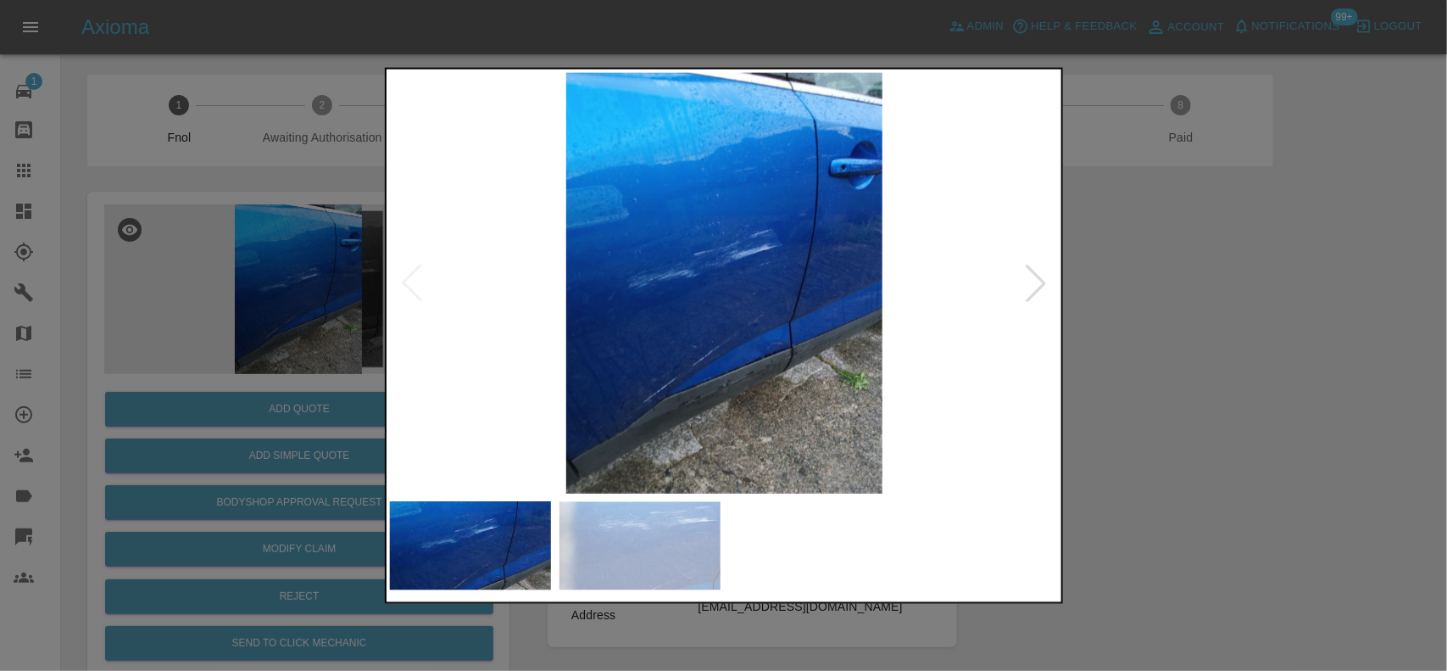
click at [746, 386] on img at bounding box center [725, 282] width 670 height 421
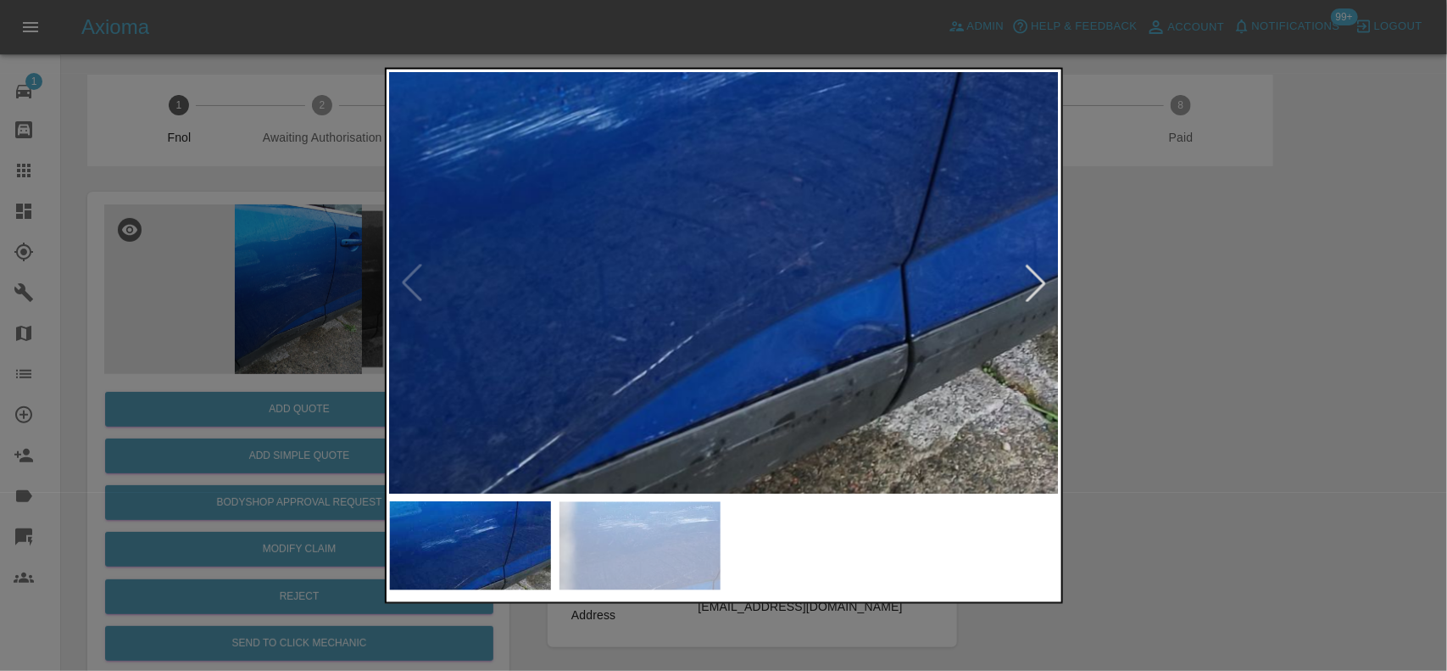
click at [791, 471] on img at bounding box center [707, 145] width 2010 height 1263
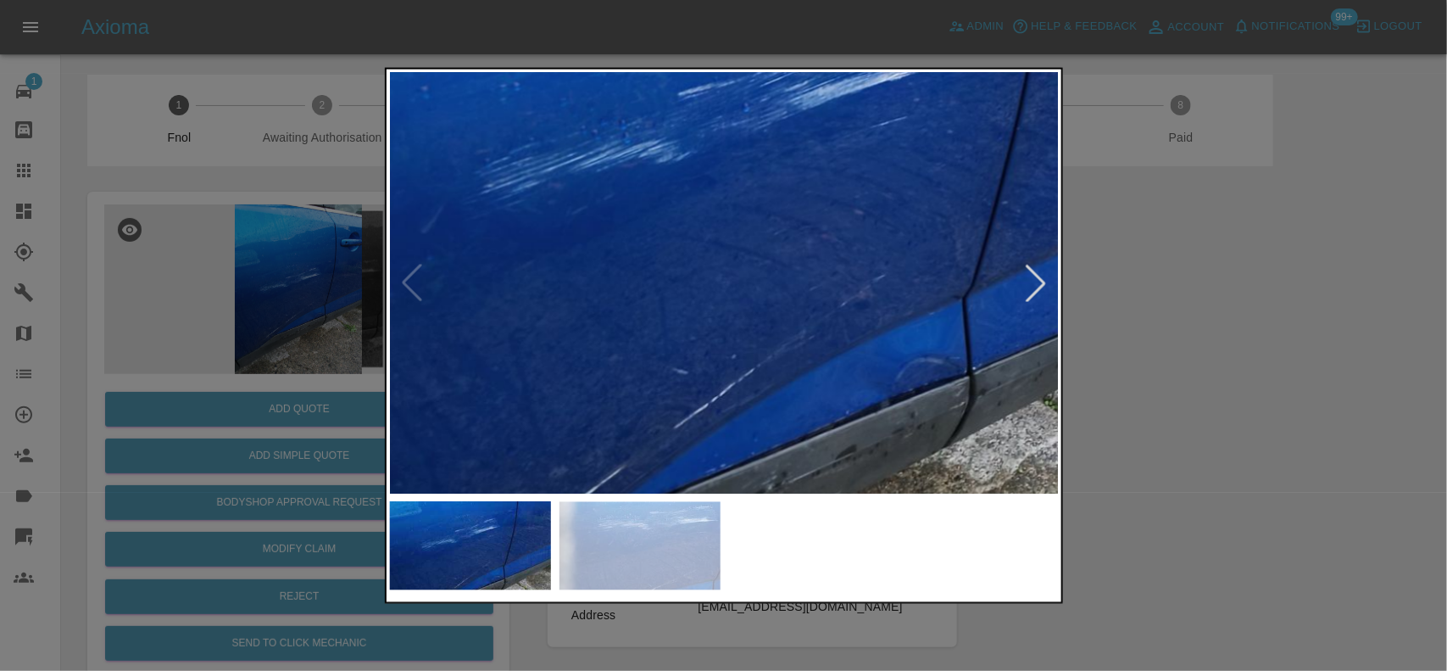
click at [790, 411] on img at bounding box center [768, 178] width 2010 height 1263
click at [912, 450] on img at bounding box center [773, 178] width 2010 height 1263
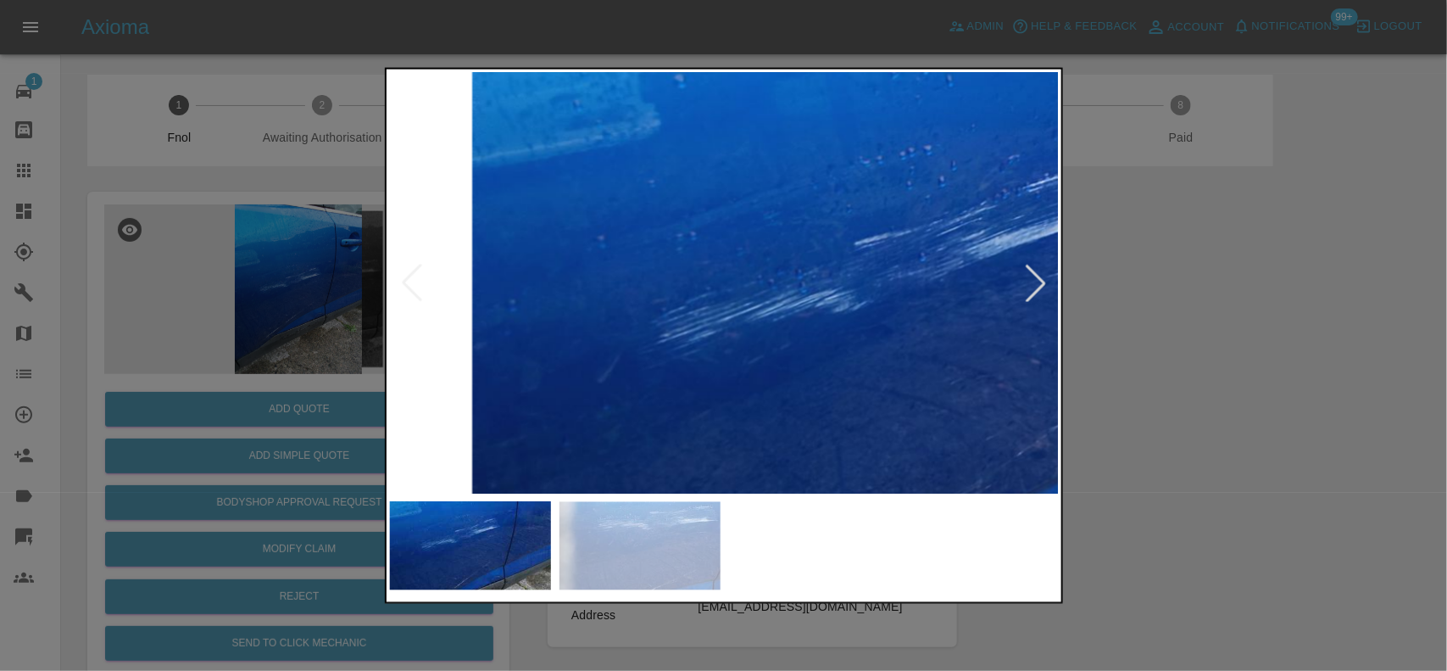
click at [644, 365] on img at bounding box center [946, 327] width 2010 height 1263
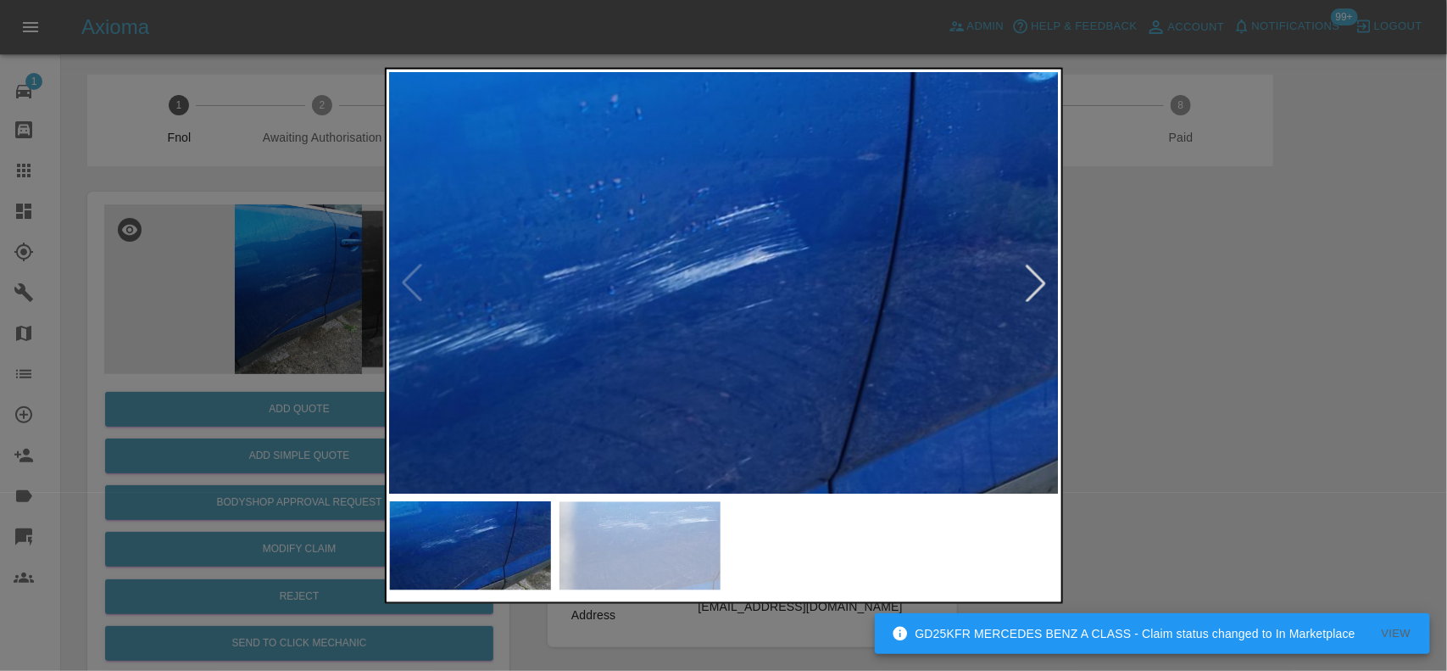
click at [653, 363] on img at bounding box center [634, 360] width 2010 height 1263
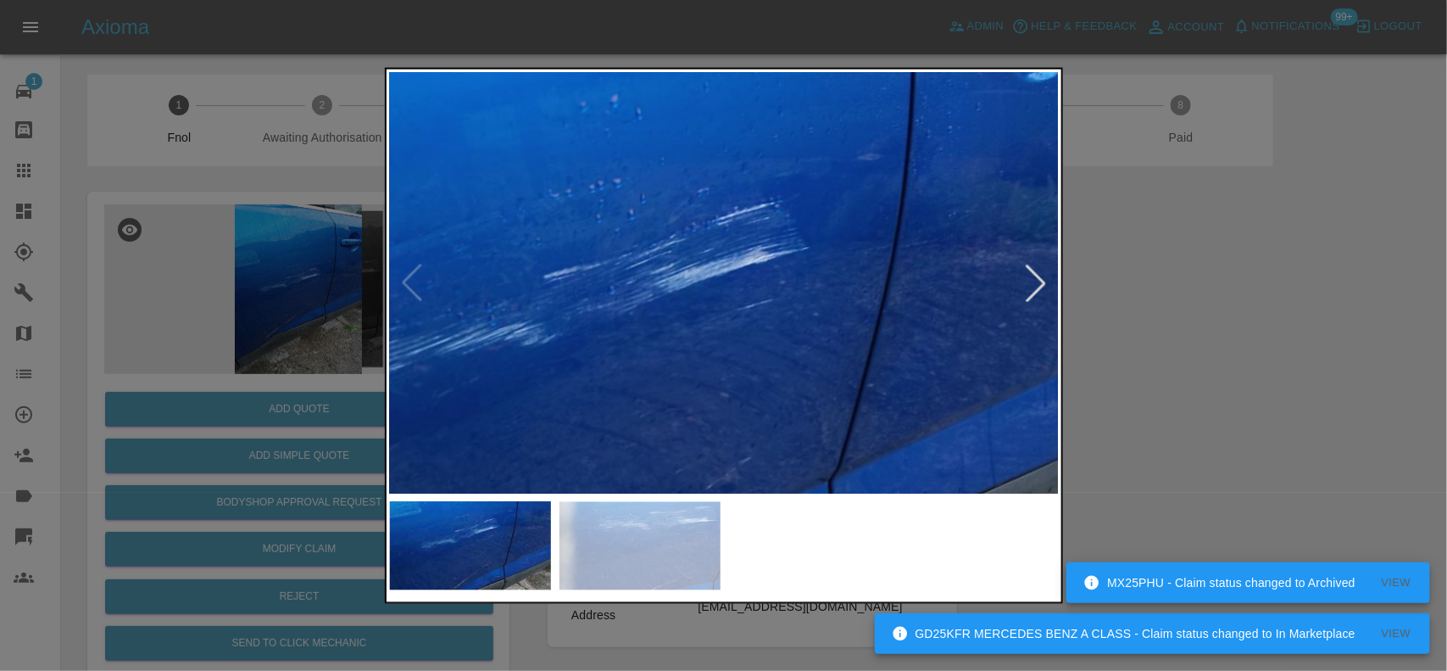
click at [694, 318] on img at bounding box center [634, 360] width 2010 height 1263
click at [693, 318] on img at bounding box center [634, 360] width 2010 height 1263
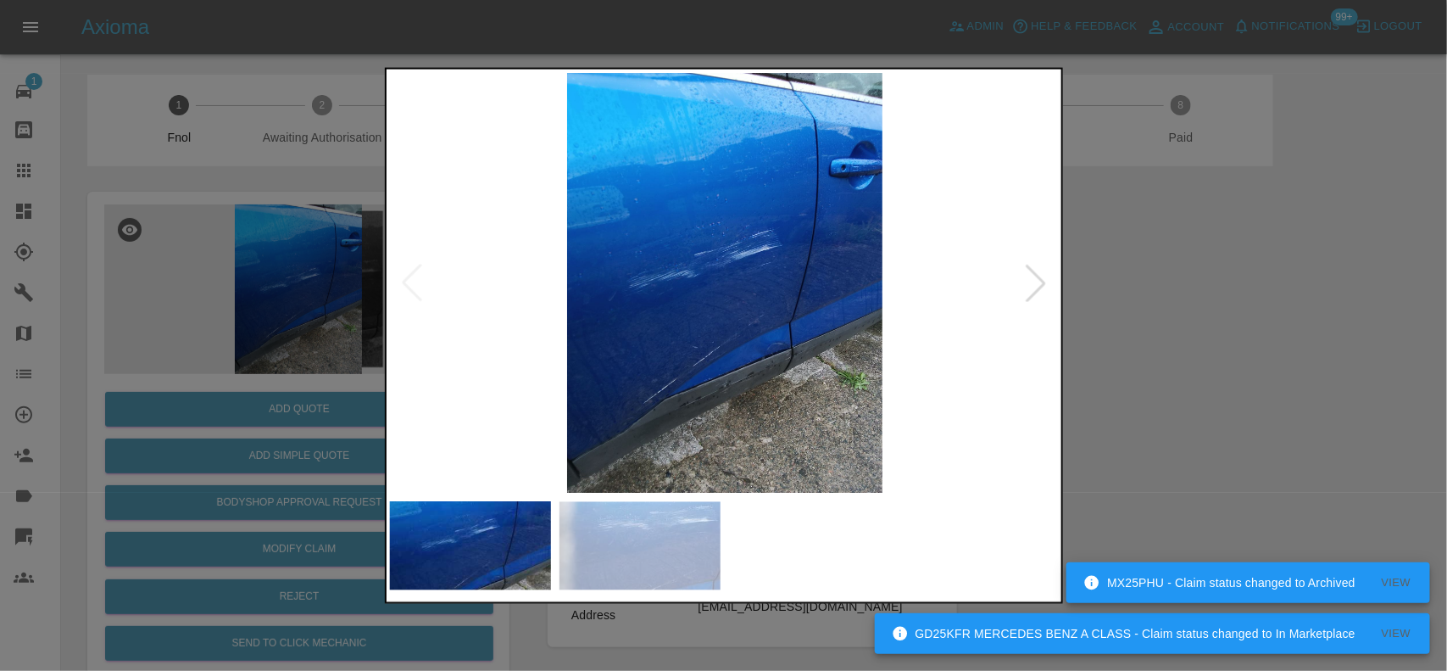
click at [664, 318] on img at bounding box center [725, 282] width 670 height 421
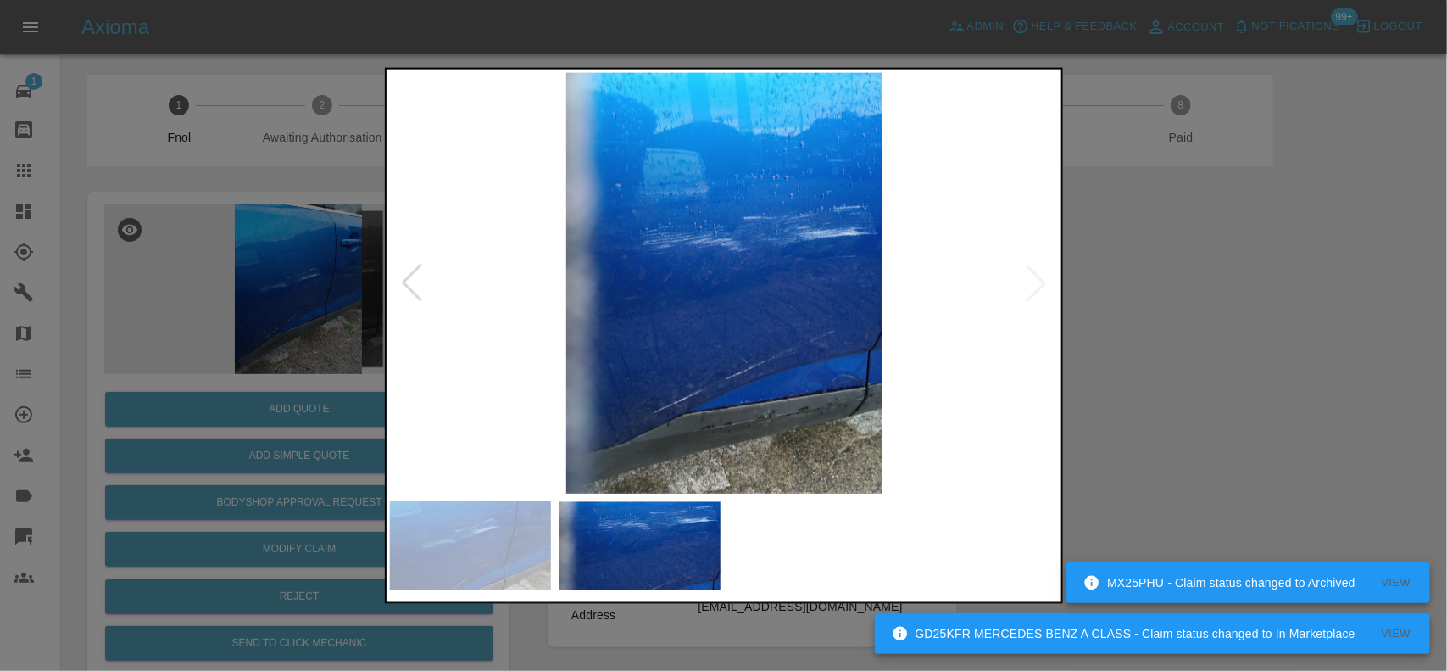
click at [392, 225] on img at bounding box center [725, 282] width 670 height 421
click at [285, 311] on div at bounding box center [723, 335] width 1447 height 671
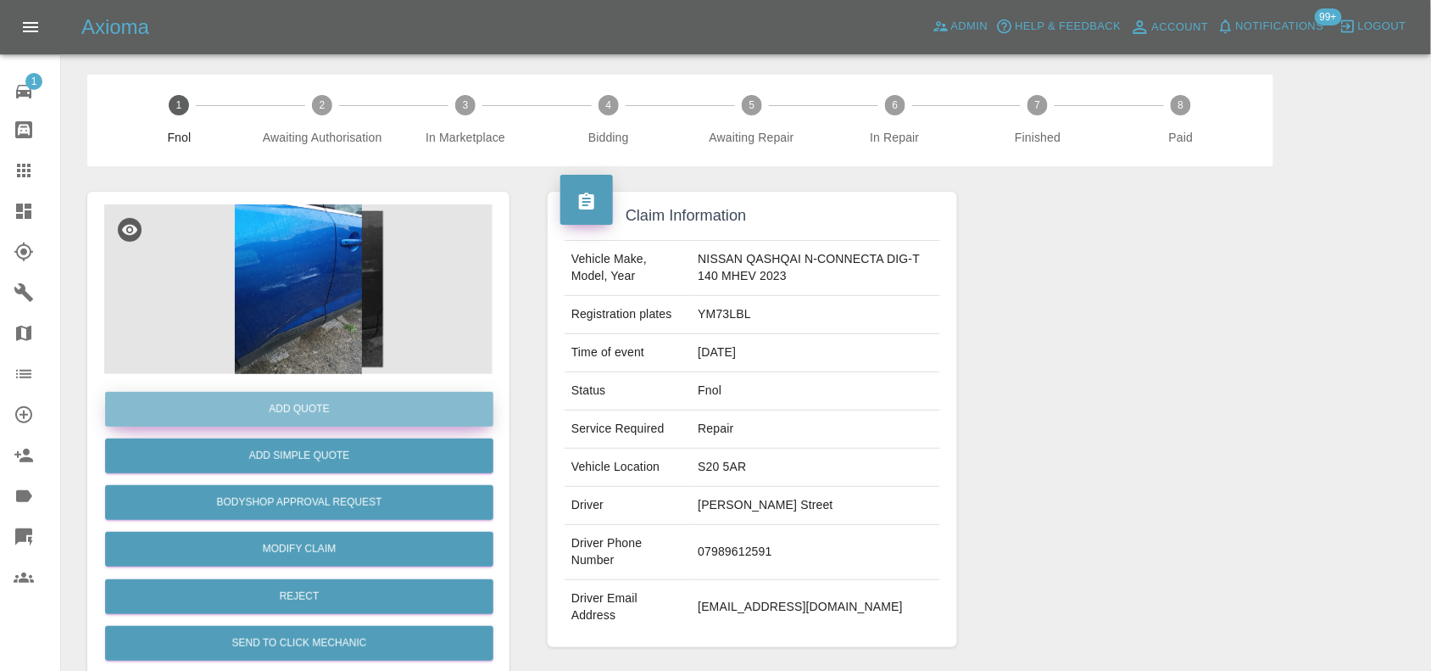
click at [315, 408] on button "Add Quote" at bounding box center [299, 409] width 388 height 35
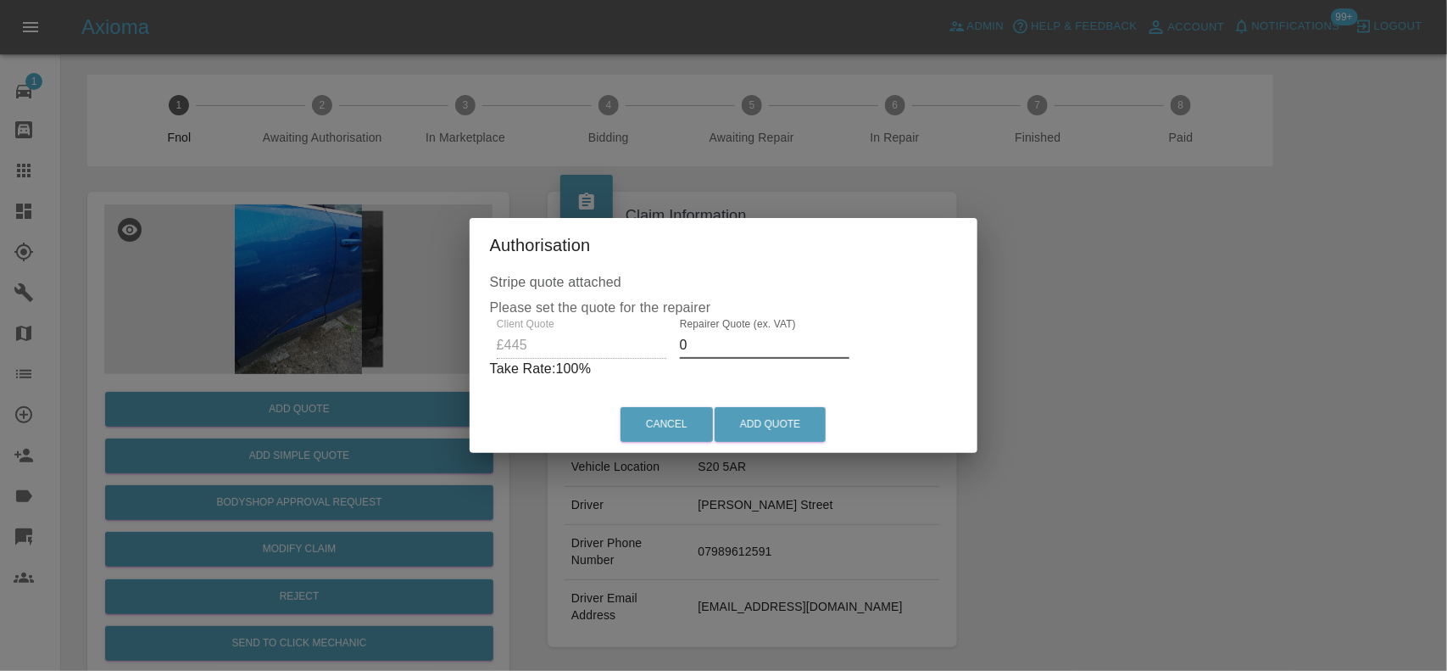
drag, startPoint x: 700, startPoint y: 346, endPoint x: 662, endPoint y: 353, distance: 37.9
click at [663, 353] on div "Client Quote £445 Repairer Quote (ex. VAT) 0 Take Rate: 100 %" at bounding box center [724, 348] width 468 height 61
click at [657, 346] on div "Client Quote £445 Repairer Quote (ex. VAT) 300 Take Rate: 33 %" at bounding box center [724, 348] width 460 height 61
type input "275"
drag, startPoint x: 759, startPoint y: 413, endPoint x: 904, endPoint y: 462, distance: 153.1
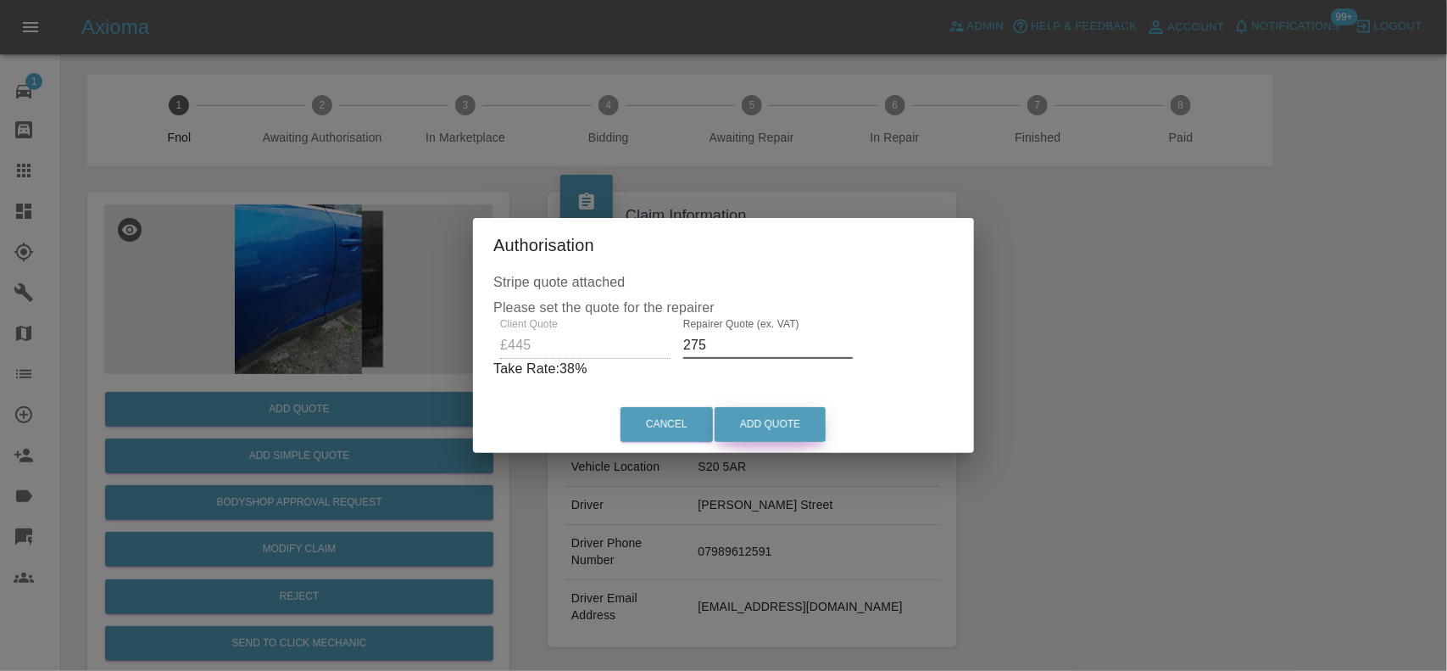
click at [760, 413] on button "Add Quote" at bounding box center [770, 424] width 111 height 35
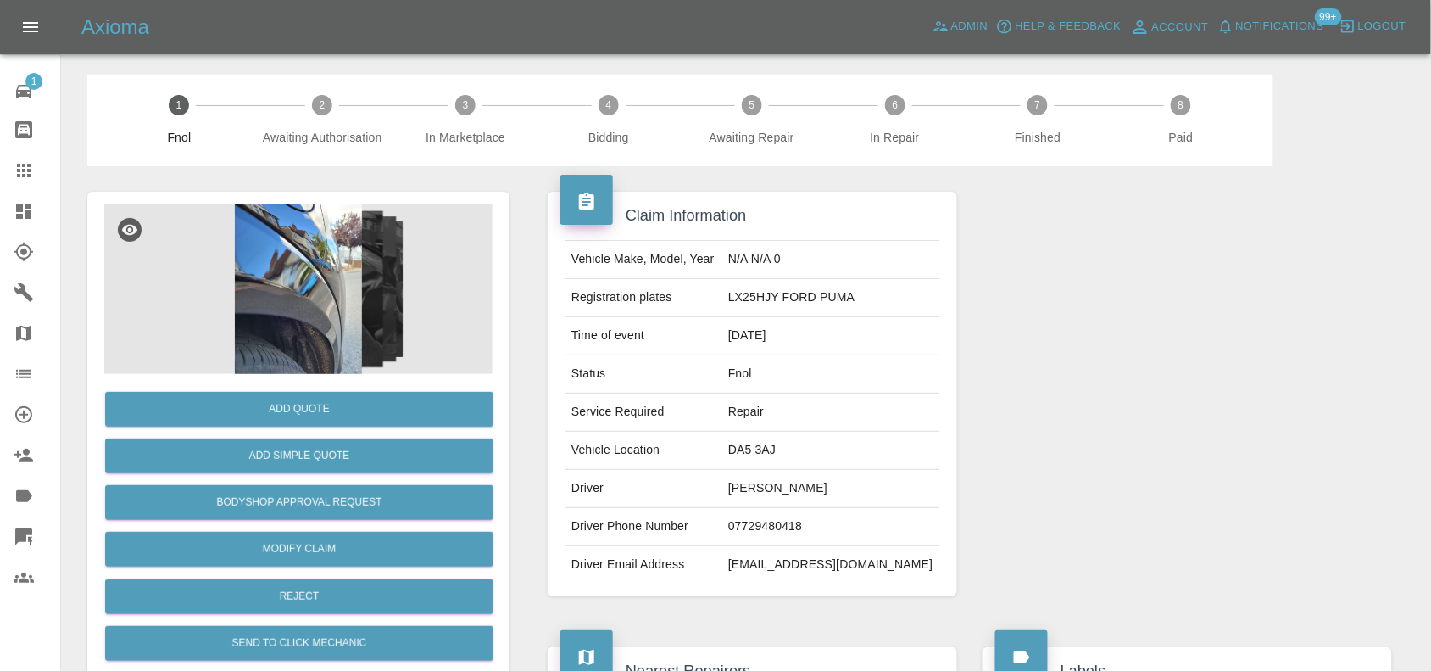
click at [311, 318] on img at bounding box center [298, 289] width 388 height 170
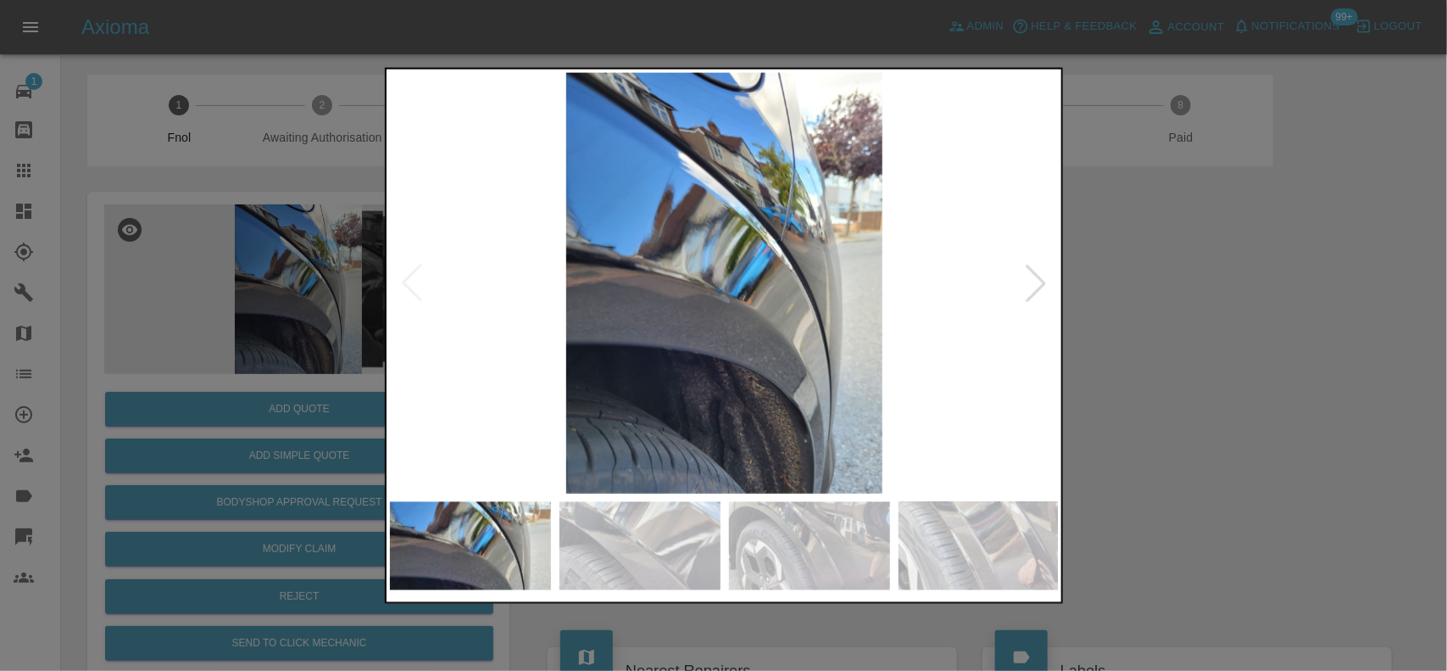
click at [586, 333] on img at bounding box center [725, 282] width 670 height 421
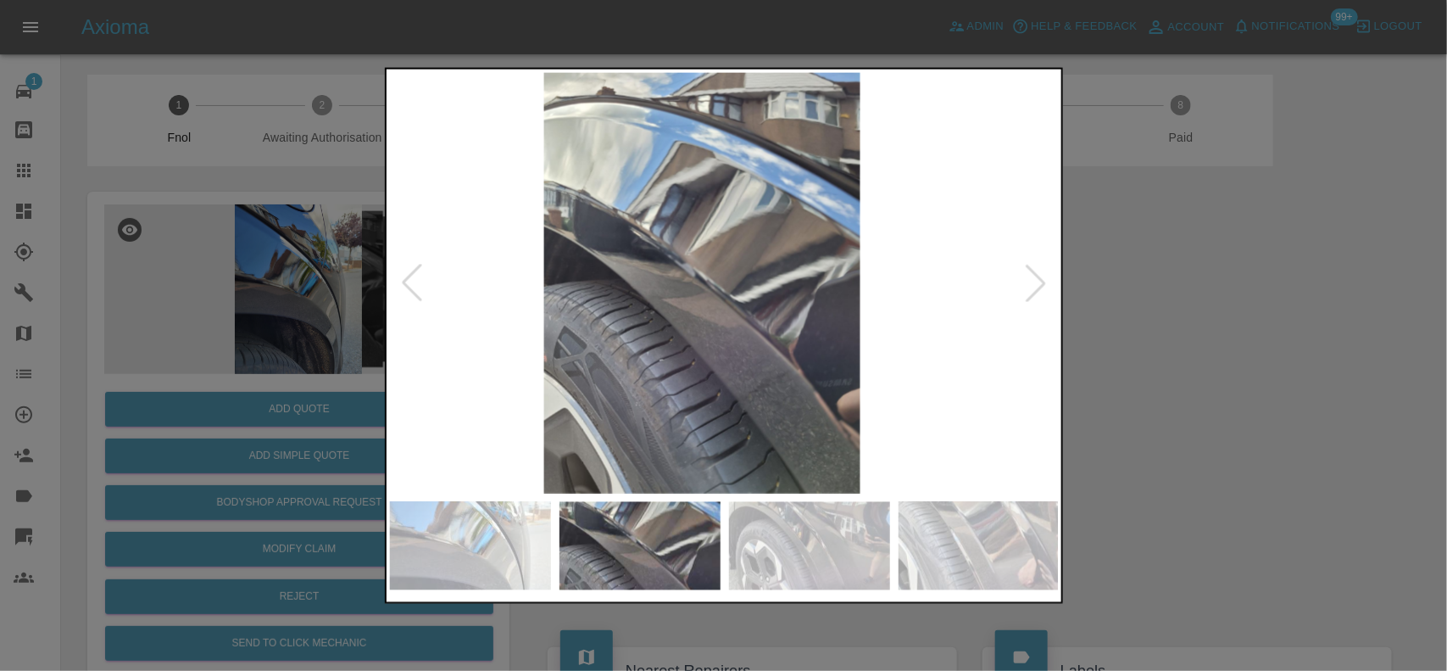
click at [619, 353] on img at bounding box center [702, 282] width 670 height 421
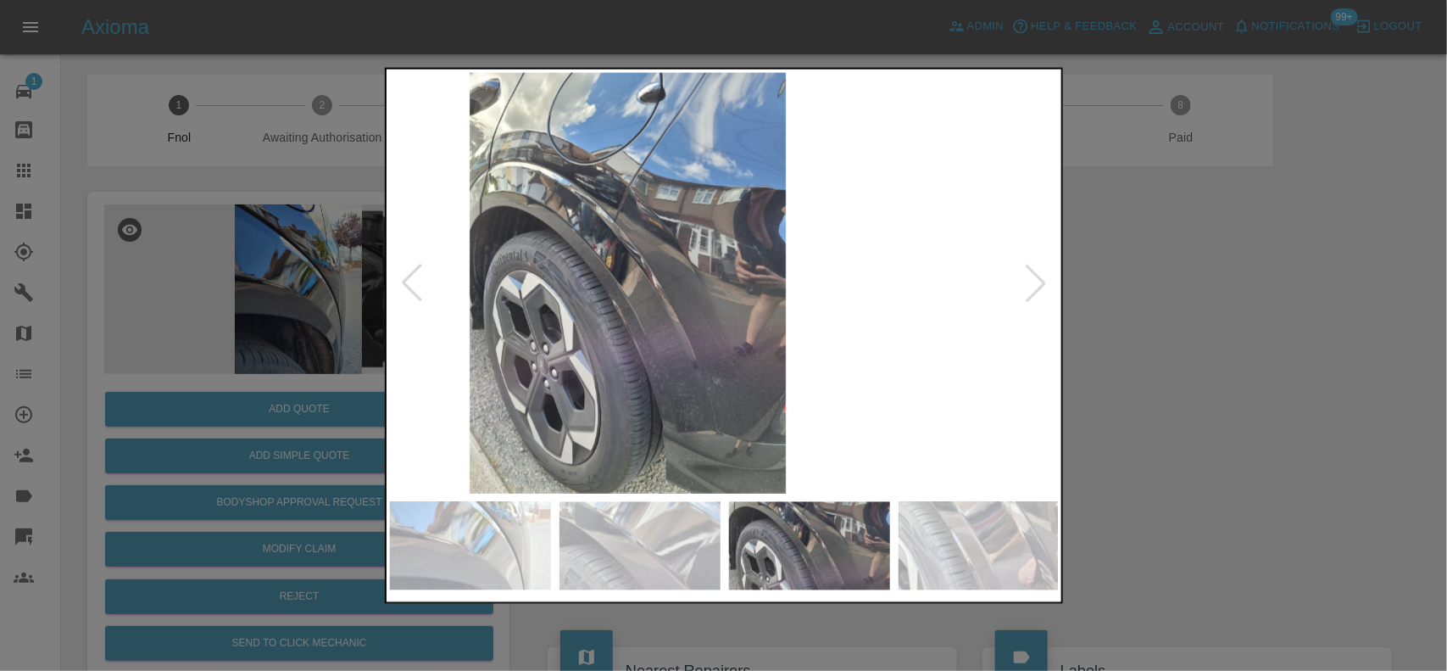
click at [672, 344] on img at bounding box center [628, 282] width 670 height 421
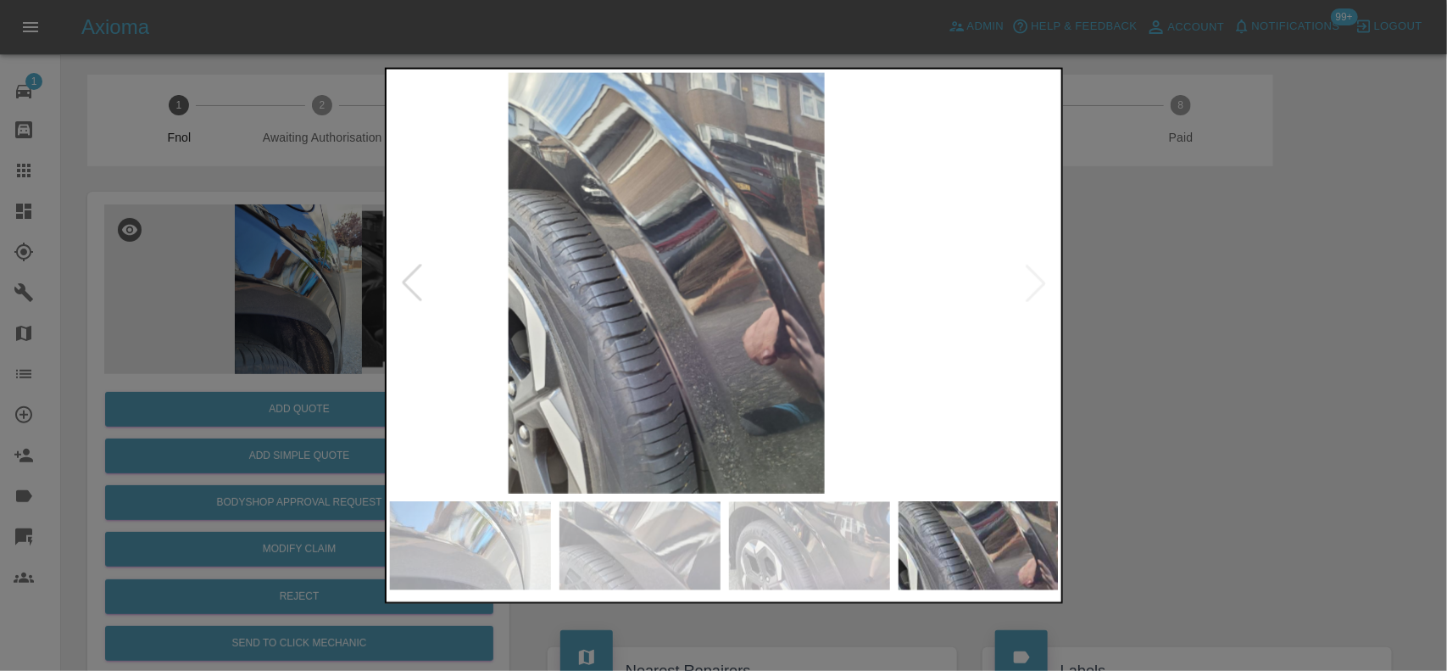
click at [479, 237] on img at bounding box center [667, 282] width 670 height 421
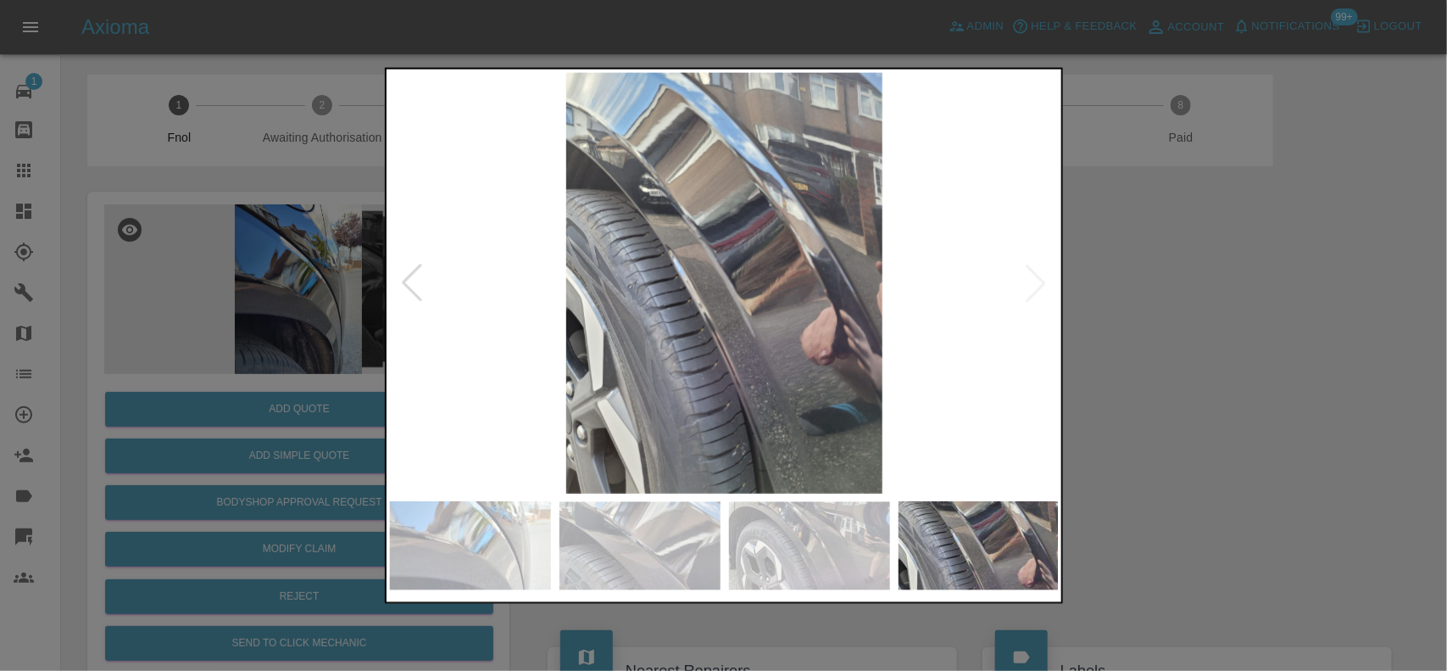
click at [311, 188] on div at bounding box center [723, 335] width 1447 height 671
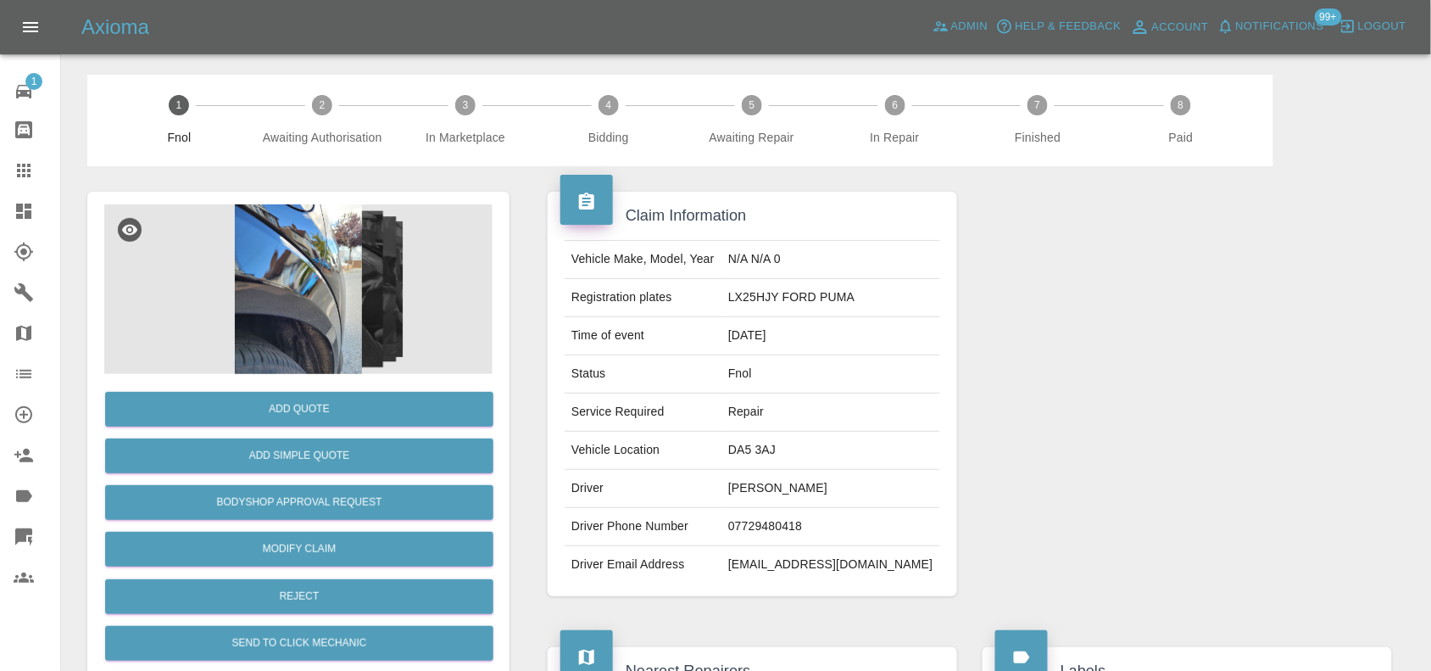
click at [322, 276] on img at bounding box center [298, 289] width 388 height 170
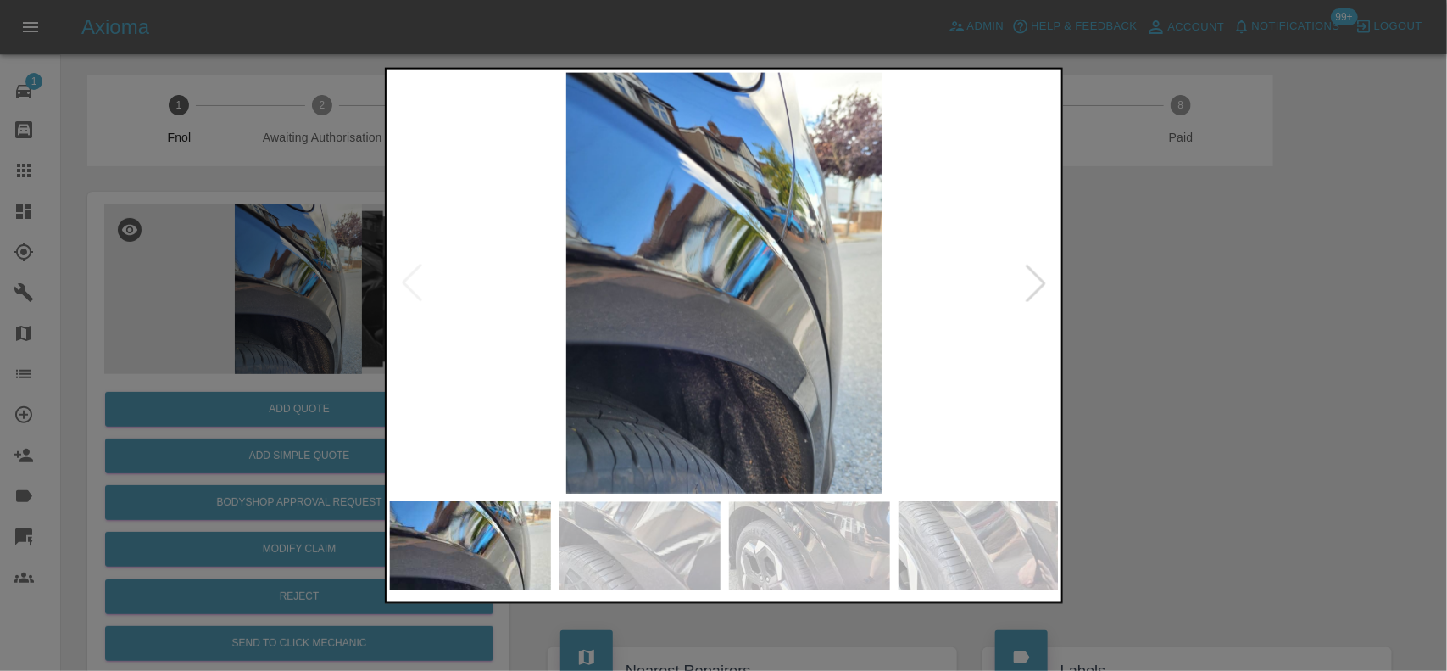
click at [776, 357] on img at bounding box center [725, 282] width 670 height 421
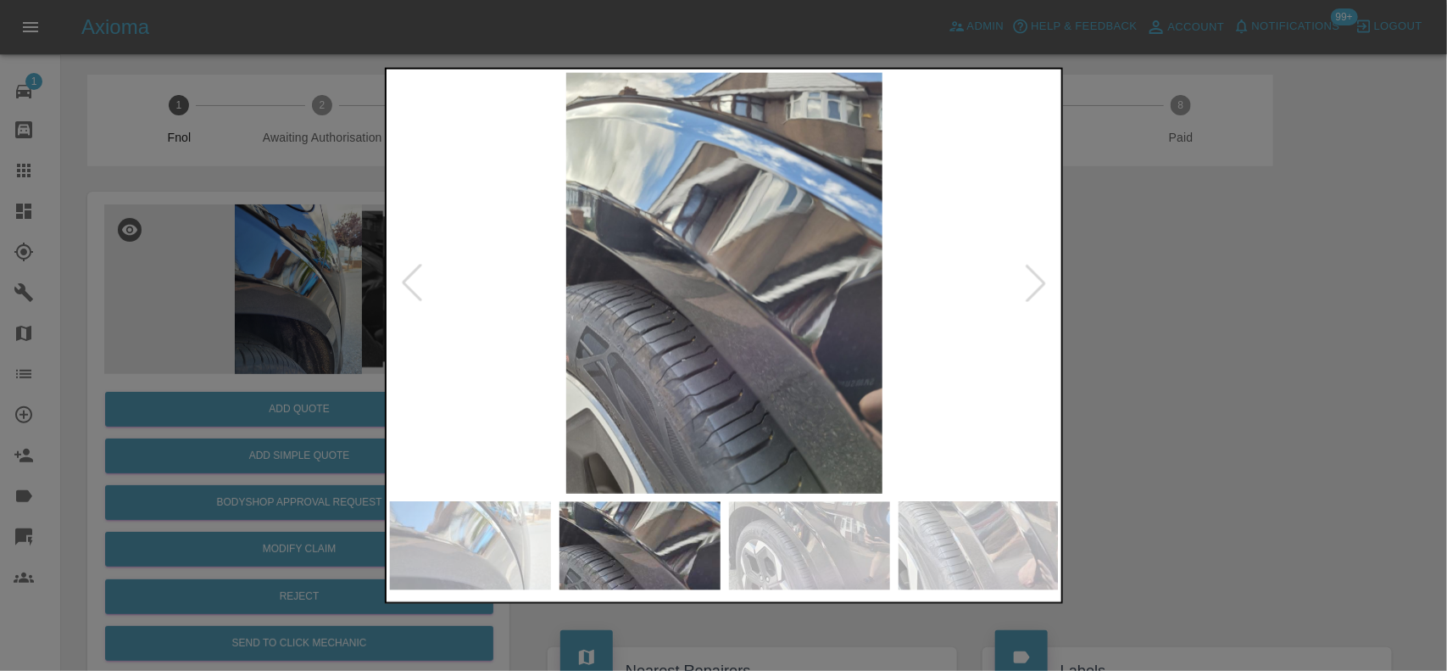
click at [632, 349] on img at bounding box center [725, 282] width 670 height 421
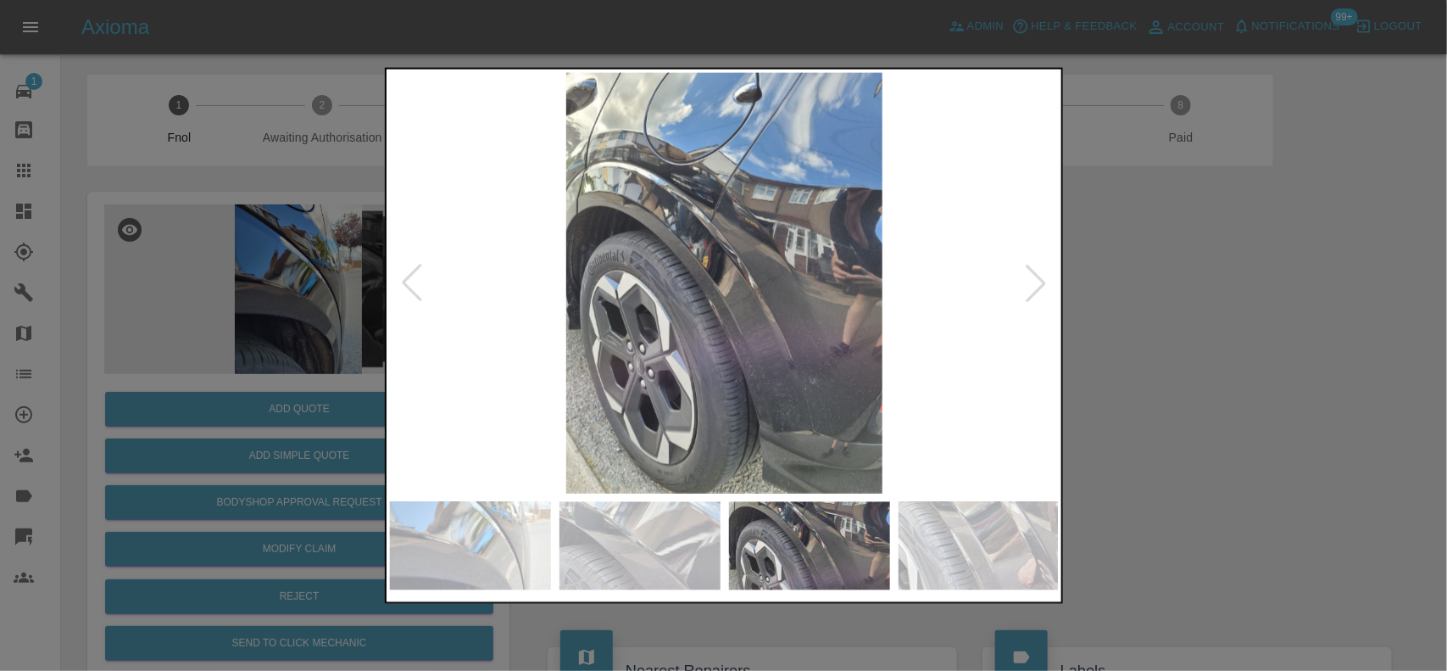
click at [696, 282] on img at bounding box center [725, 282] width 670 height 421
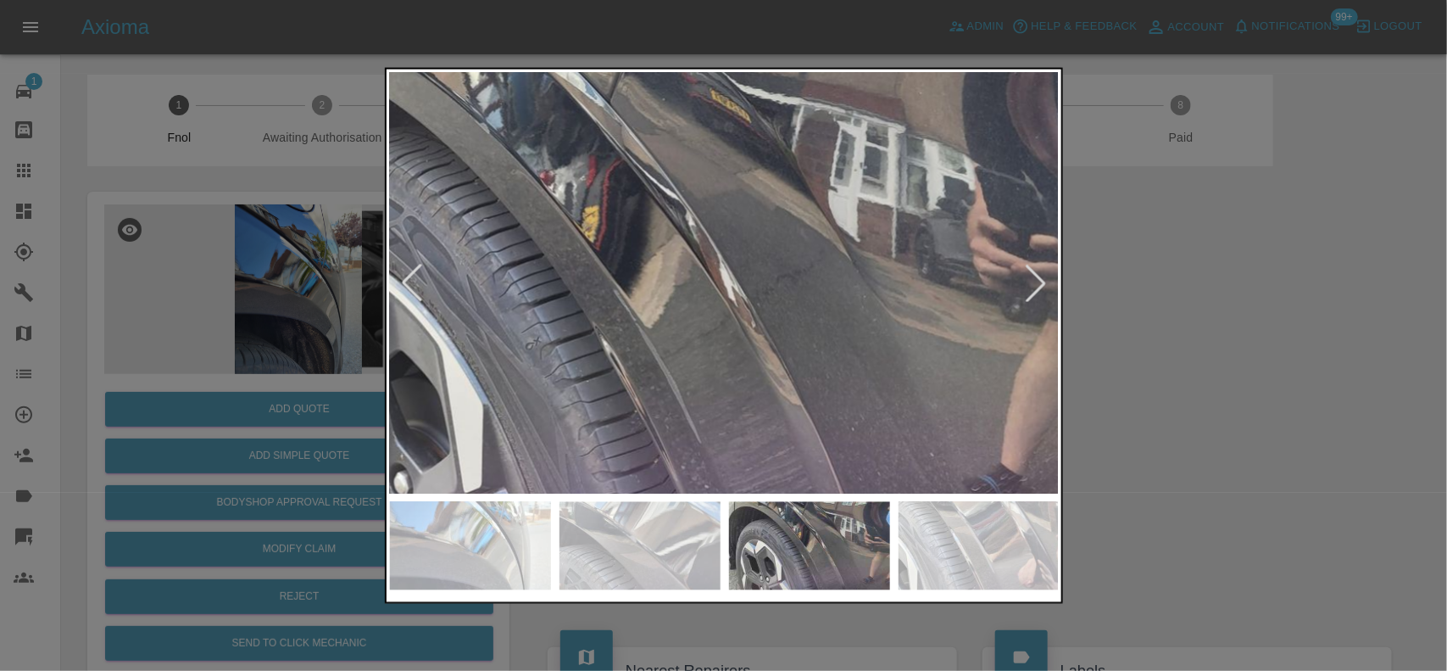
click at [633, 196] on img at bounding box center [647, 285] width 2010 height 1263
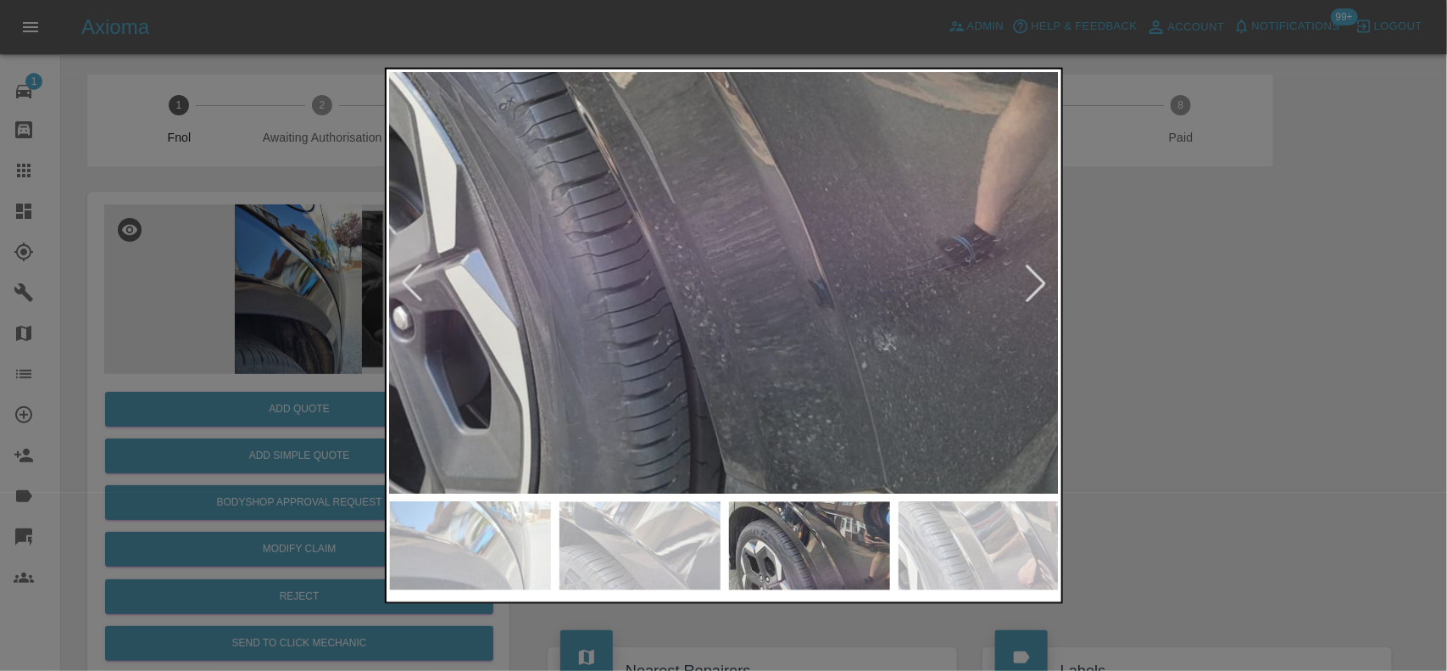
click at [717, 218] on img at bounding box center [620, 46] width 2010 height 1263
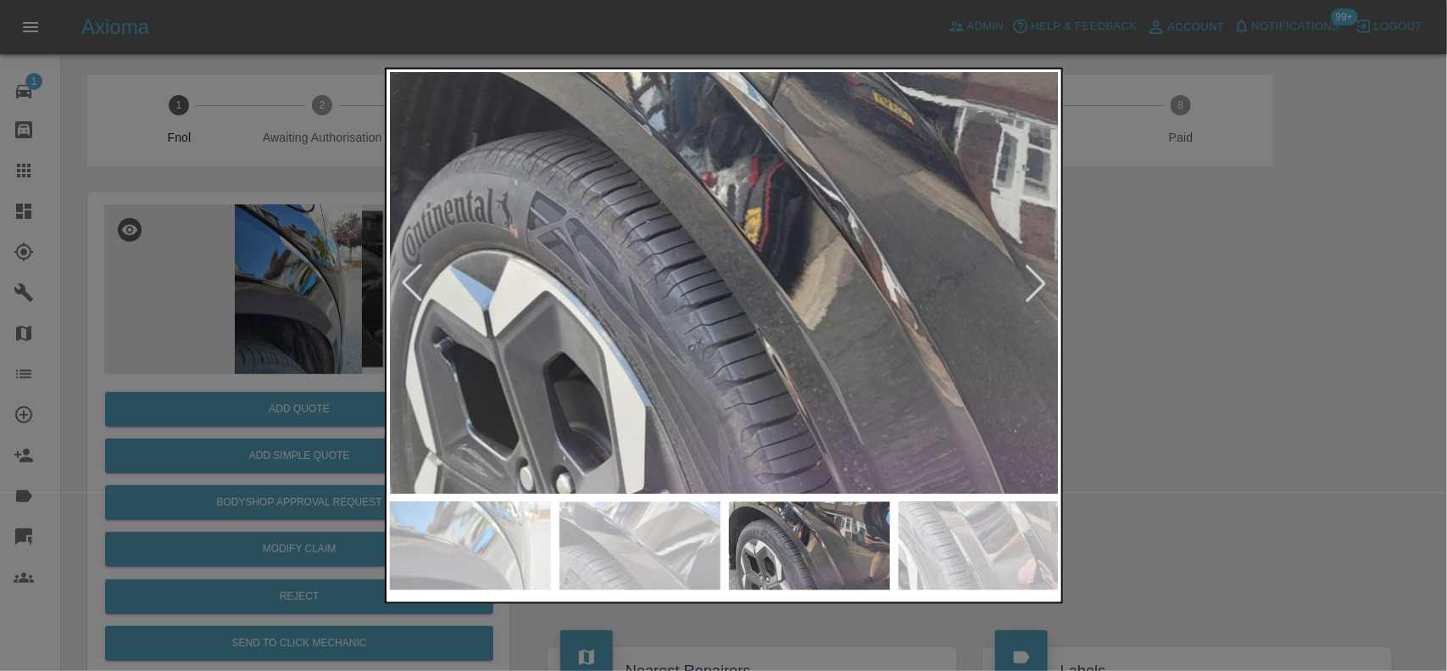
click at [789, 410] on img at bounding box center [809, 288] width 2010 height 1263
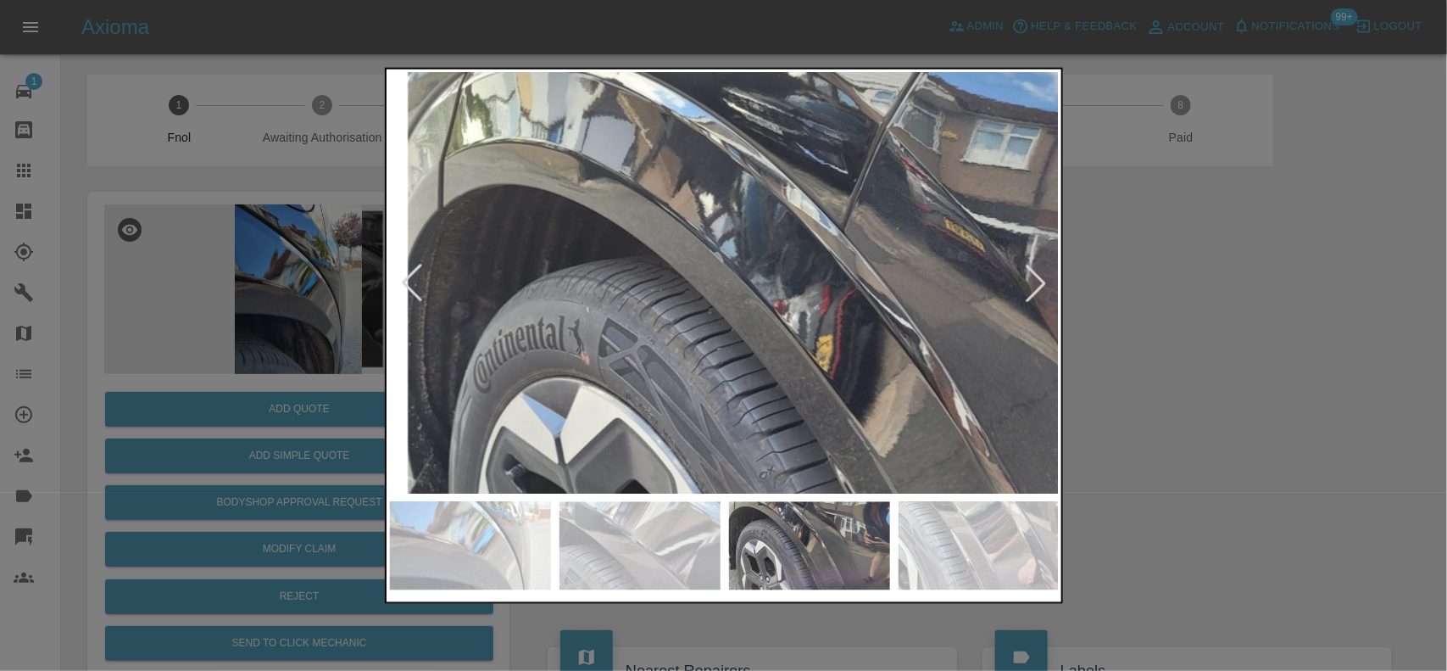
click at [797, 454] on img at bounding box center [881, 415] width 2010 height 1263
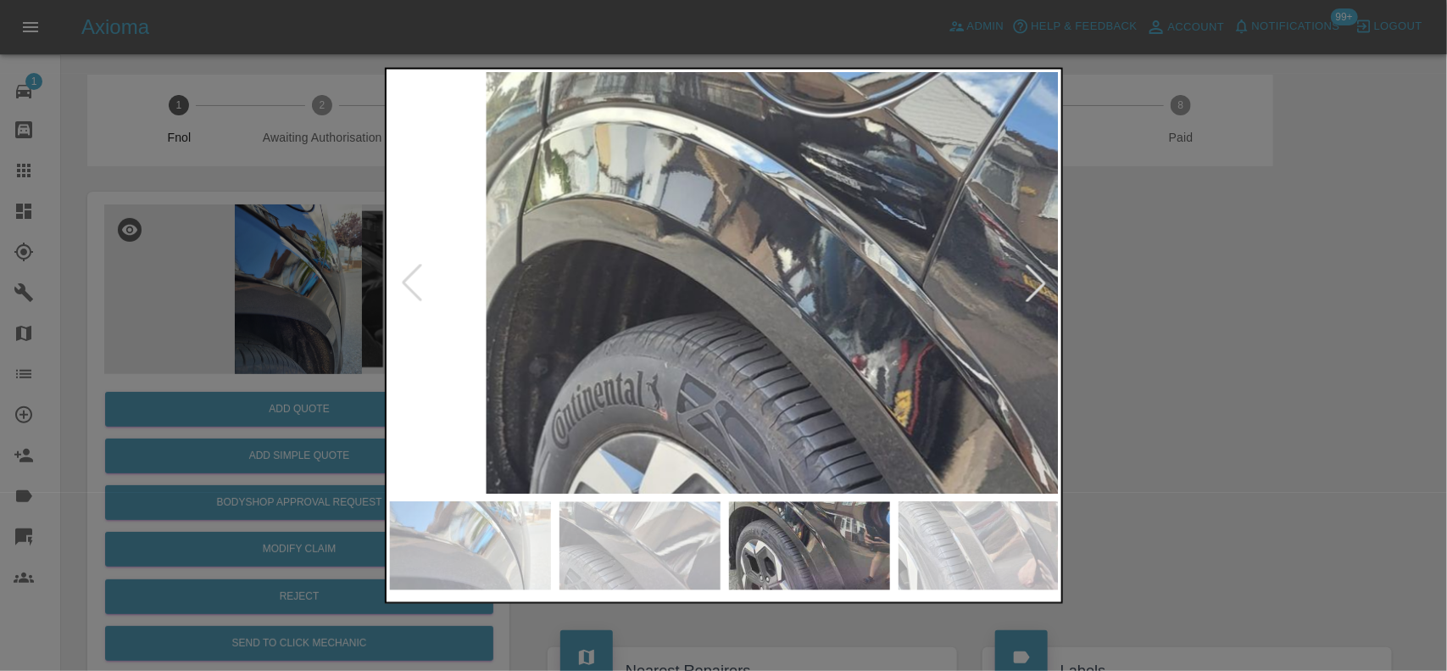
drag, startPoint x: 365, startPoint y: 199, endPoint x: 362, endPoint y: 337, distance: 137.4
click at [363, 238] on div at bounding box center [723, 335] width 1447 height 671
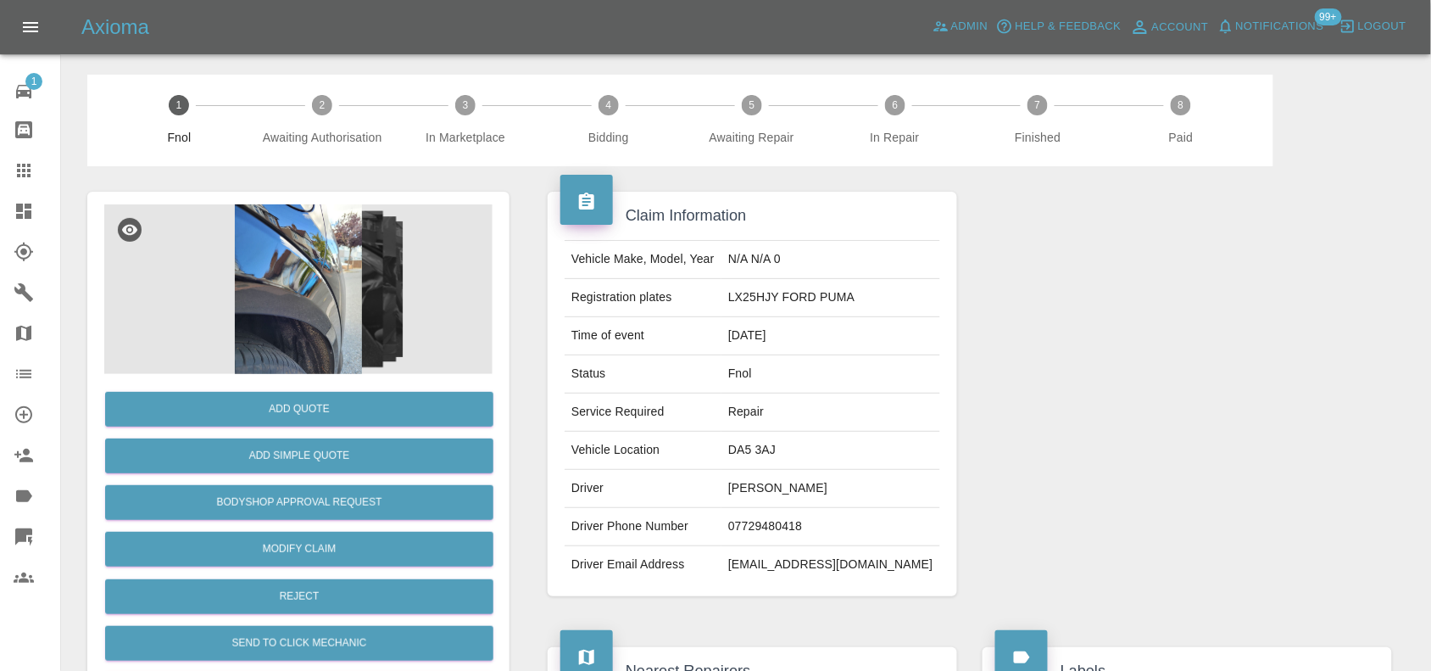
click at [302, 252] on img at bounding box center [298, 289] width 388 height 170
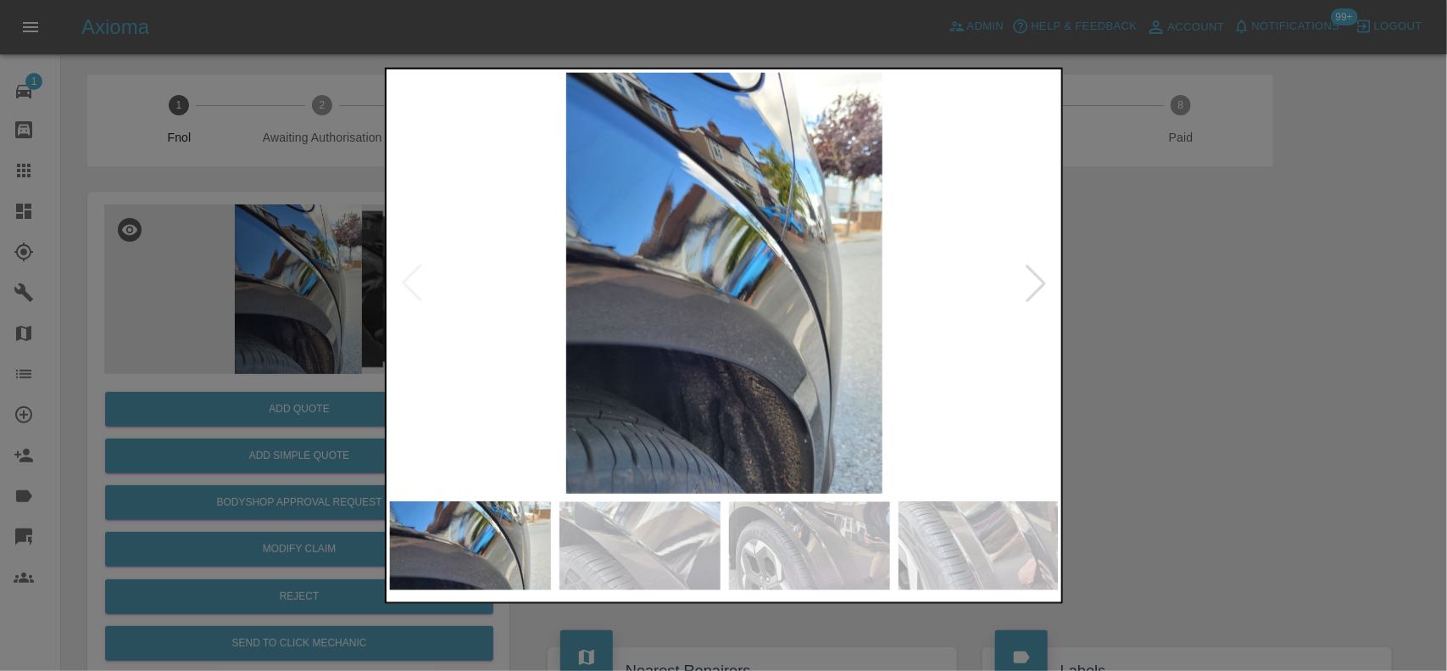
click at [650, 308] on img at bounding box center [725, 282] width 670 height 421
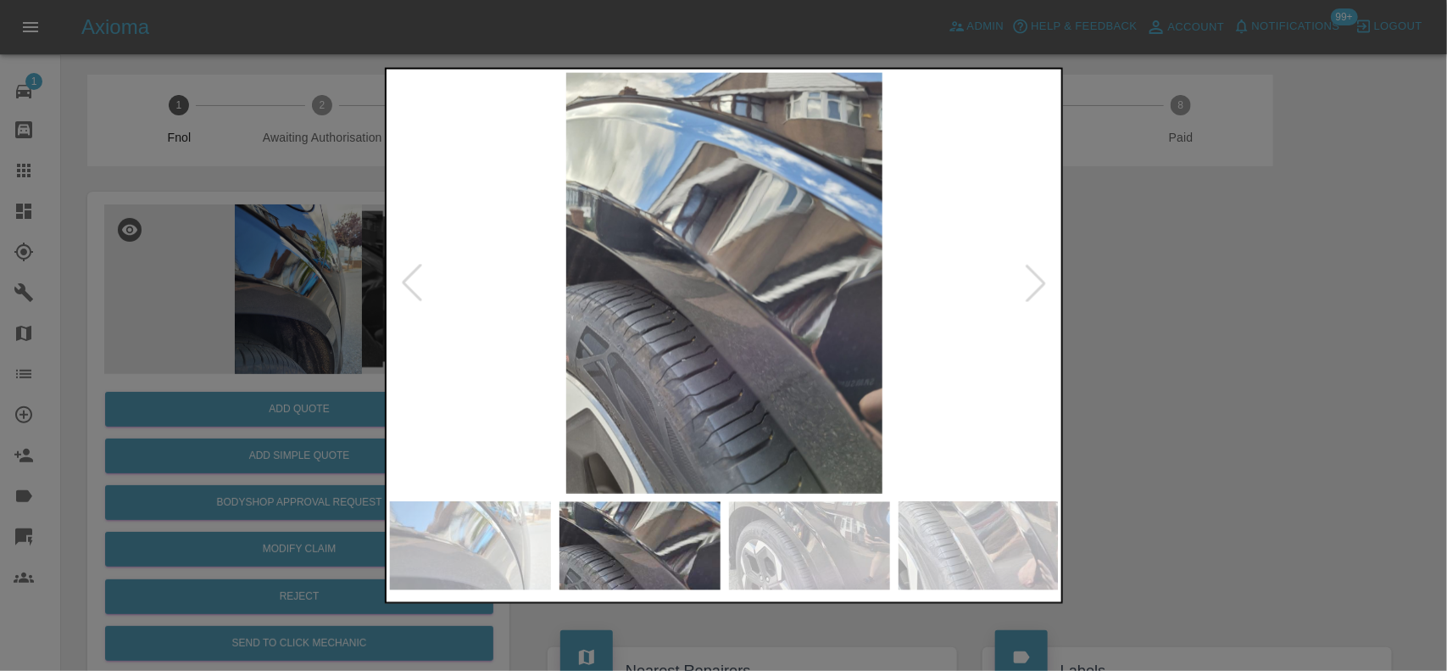
click at [634, 282] on img at bounding box center [725, 282] width 670 height 421
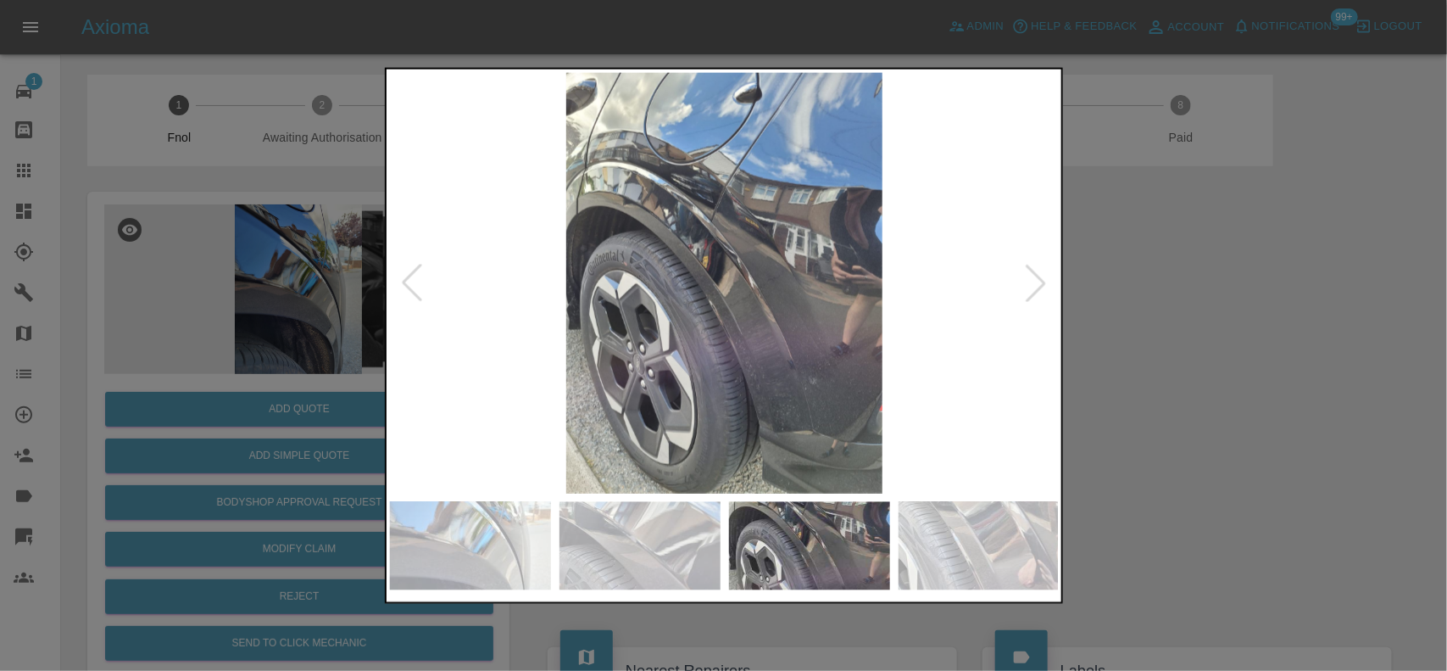
click at [666, 235] on img at bounding box center [725, 282] width 670 height 421
click at [667, 235] on img at bounding box center [725, 282] width 670 height 421
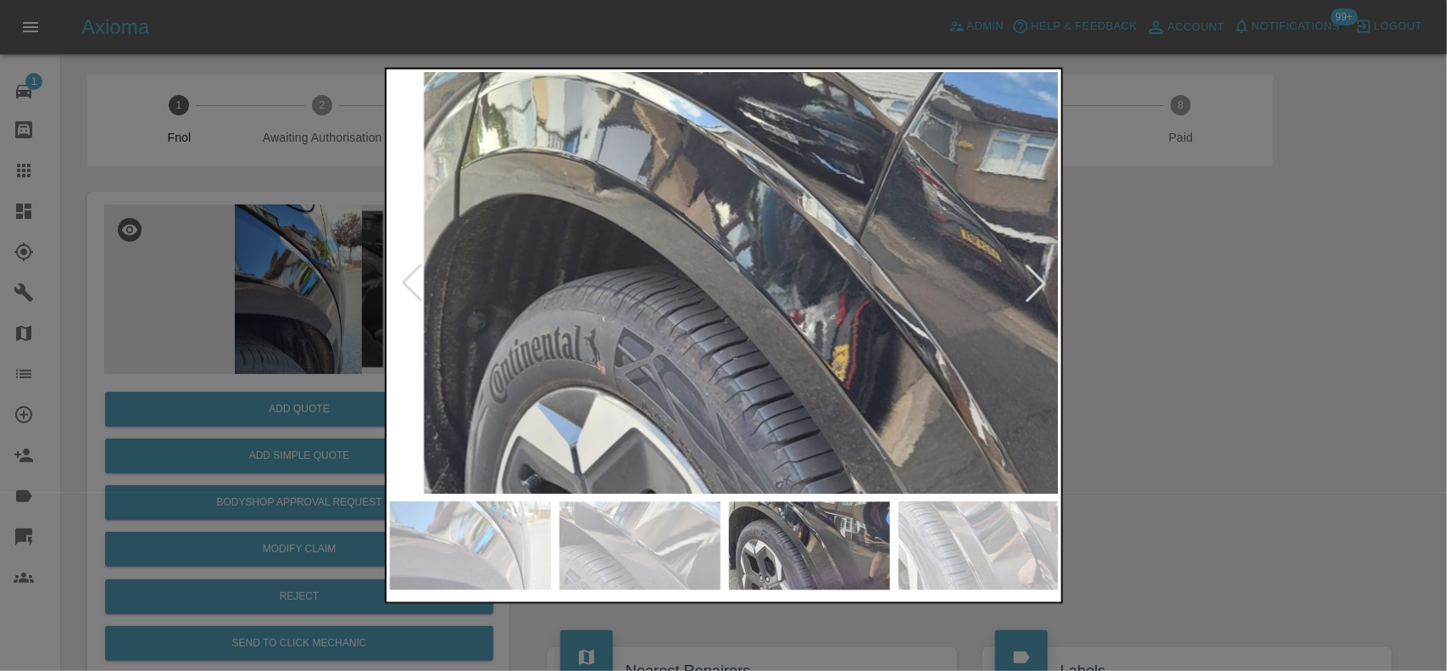
click at [370, 311] on div at bounding box center [723, 335] width 1447 height 671
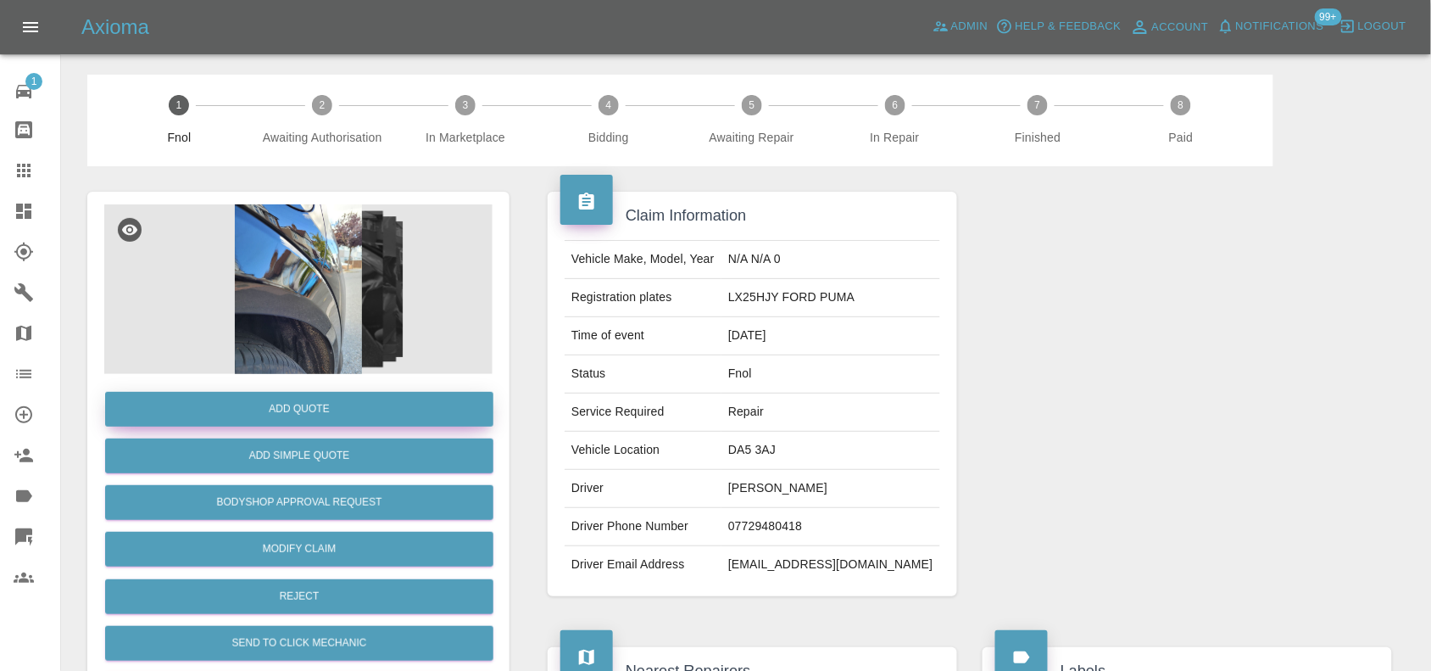
click at [340, 414] on button "Add Quote" at bounding box center [299, 409] width 388 height 35
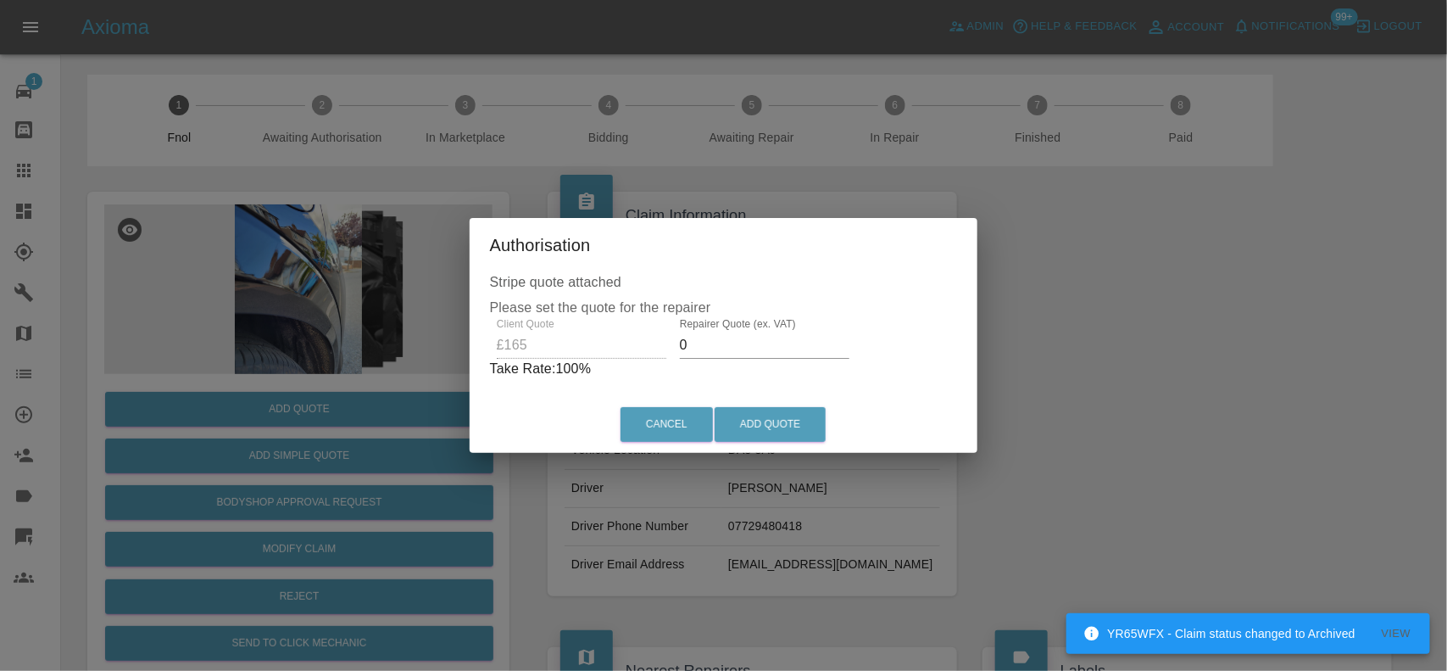
click at [582, 354] on div "Client Quote £165 Repairer Quote (ex. VAT) 0 Take Rate: 100 %" at bounding box center [724, 348] width 468 height 61
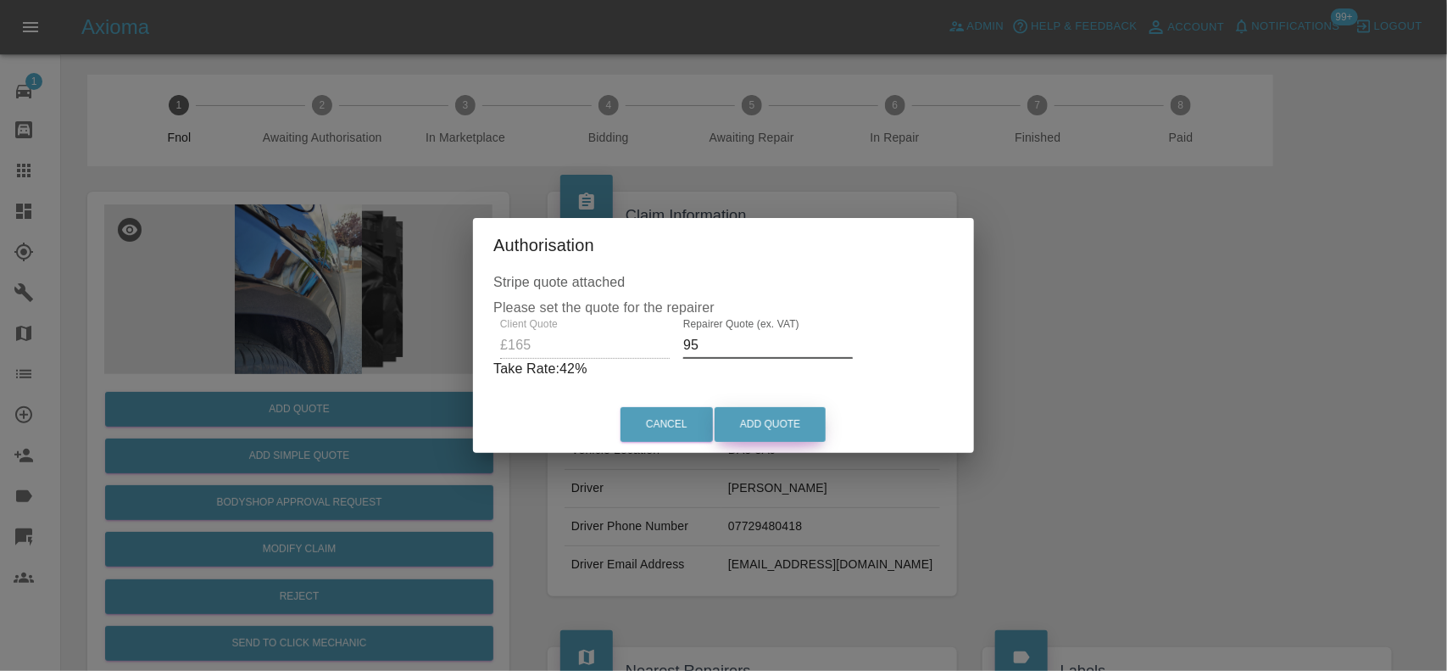
type input "95"
drag, startPoint x: 781, startPoint y: 420, endPoint x: 931, endPoint y: 571, distance: 212.9
click at [782, 420] on button "Add Quote" at bounding box center [770, 424] width 111 height 35
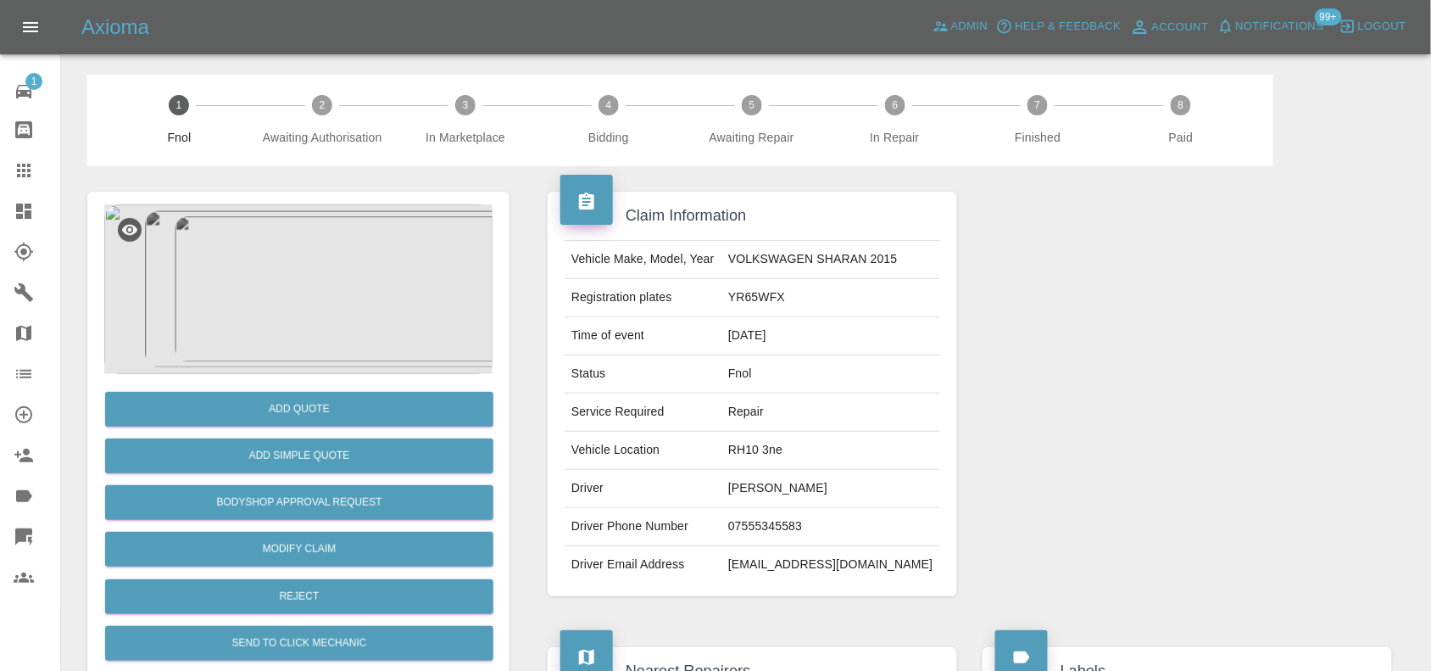
click at [315, 324] on img at bounding box center [298, 289] width 388 height 170
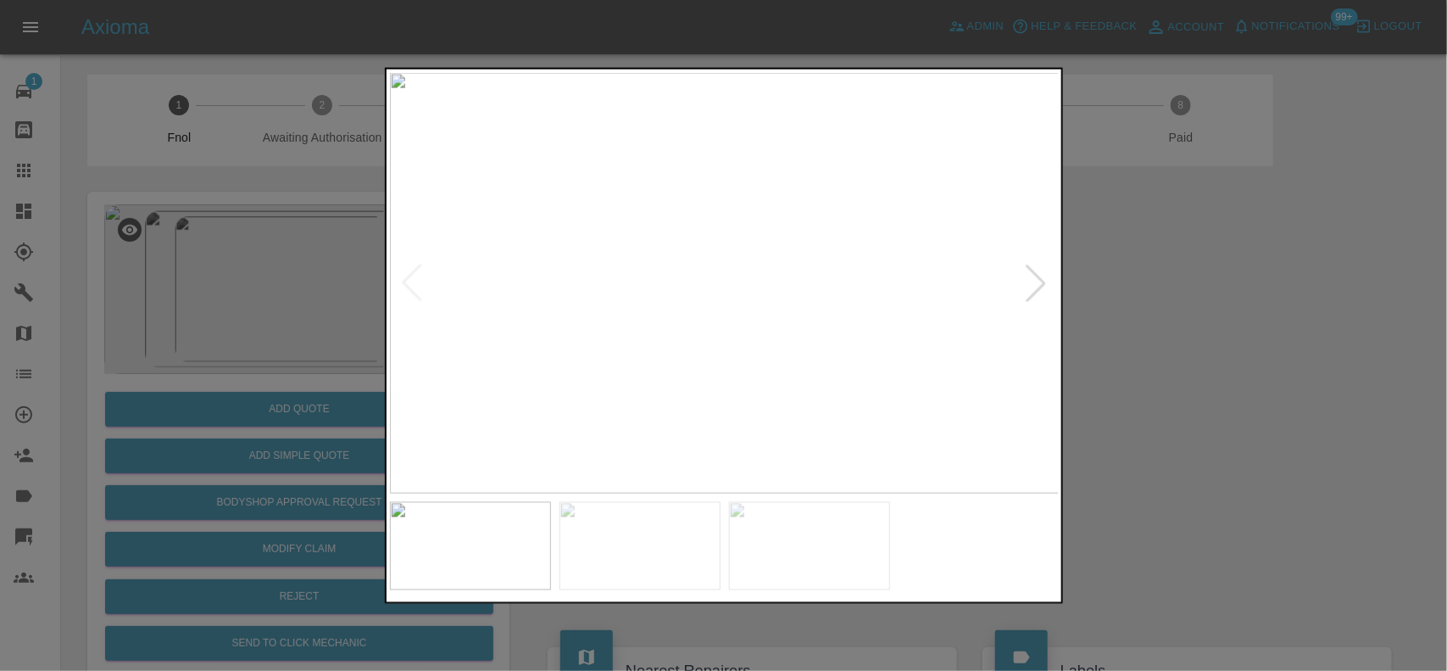
click at [647, 333] on img at bounding box center [725, 282] width 670 height 421
click at [591, 343] on img at bounding box center [725, 282] width 670 height 421
click at [812, 354] on img at bounding box center [725, 282] width 670 height 421
click at [752, 324] on img at bounding box center [725, 282] width 670 height 421
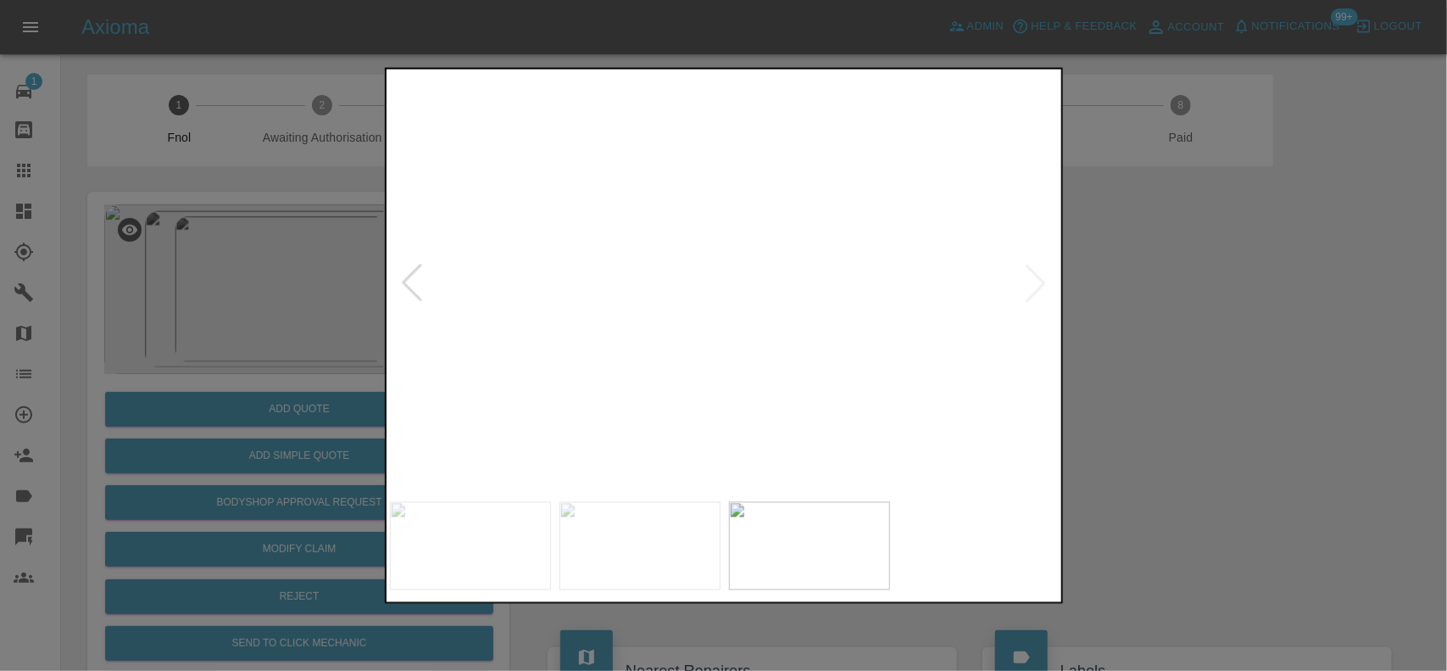
click at [615, 295] on img at bounding box center [640, 157] width 2010 height 1263
drag, startPoint x: 332, startPoint y: 276, endPoint x: 354, endPoint y: 404, distance: 129.2
click at [329, 276] on div at bounding box center [723, 335] width 1447 height 671
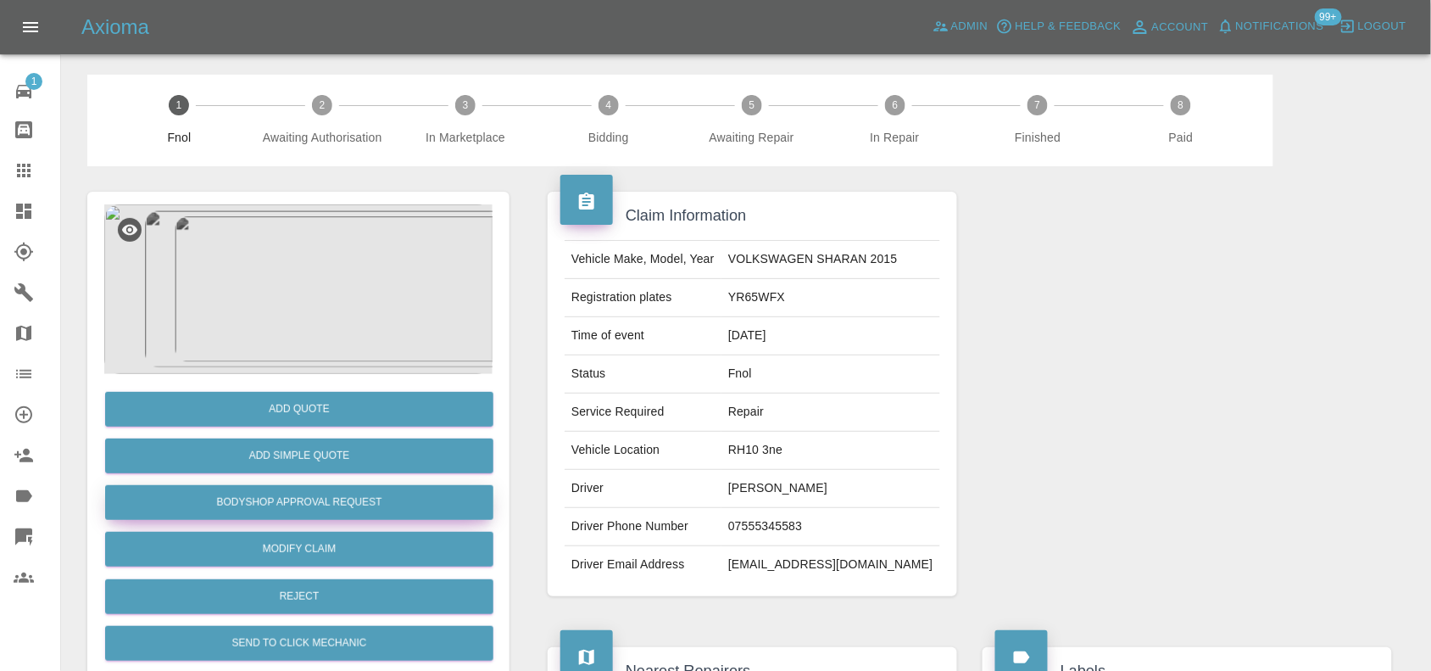
click at [328, 499] on button "Bodyshop Approval Request" at bounding box center [299, 502] width 388 height 35
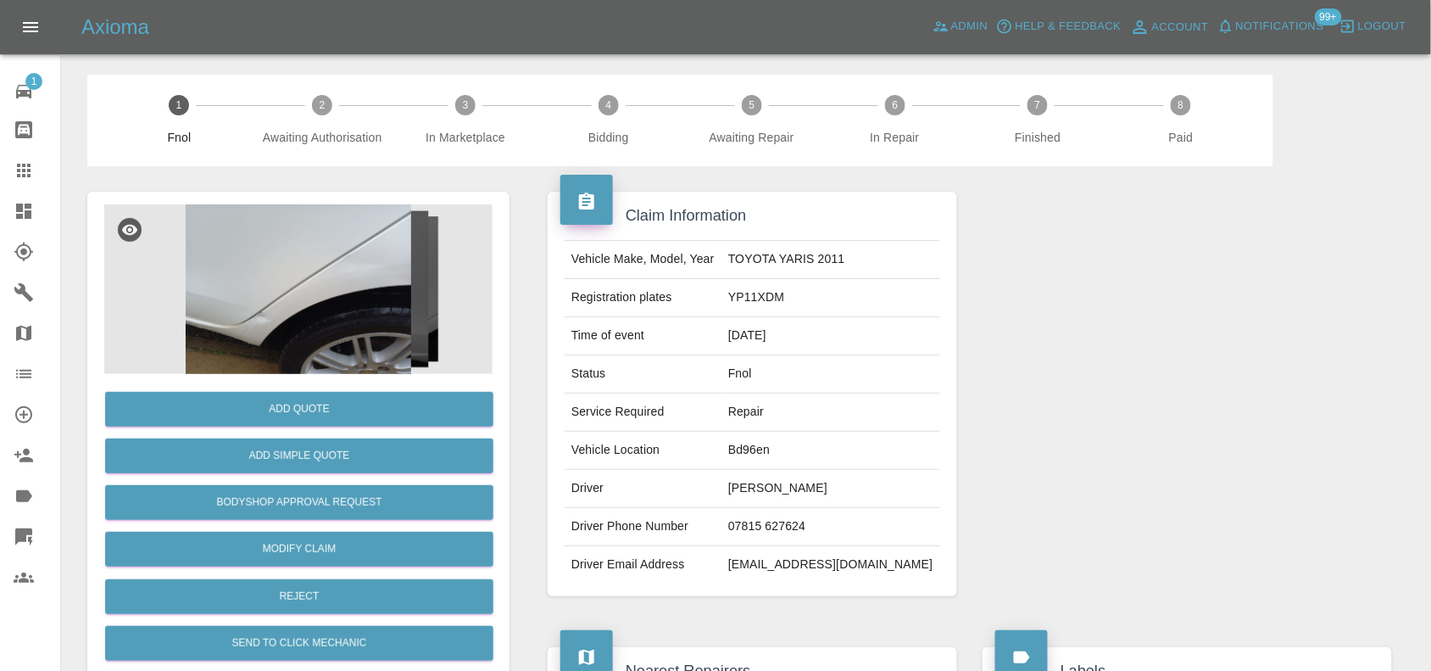
click at [325, 332] on img at bounding box center [298, 289] width 388 height 170
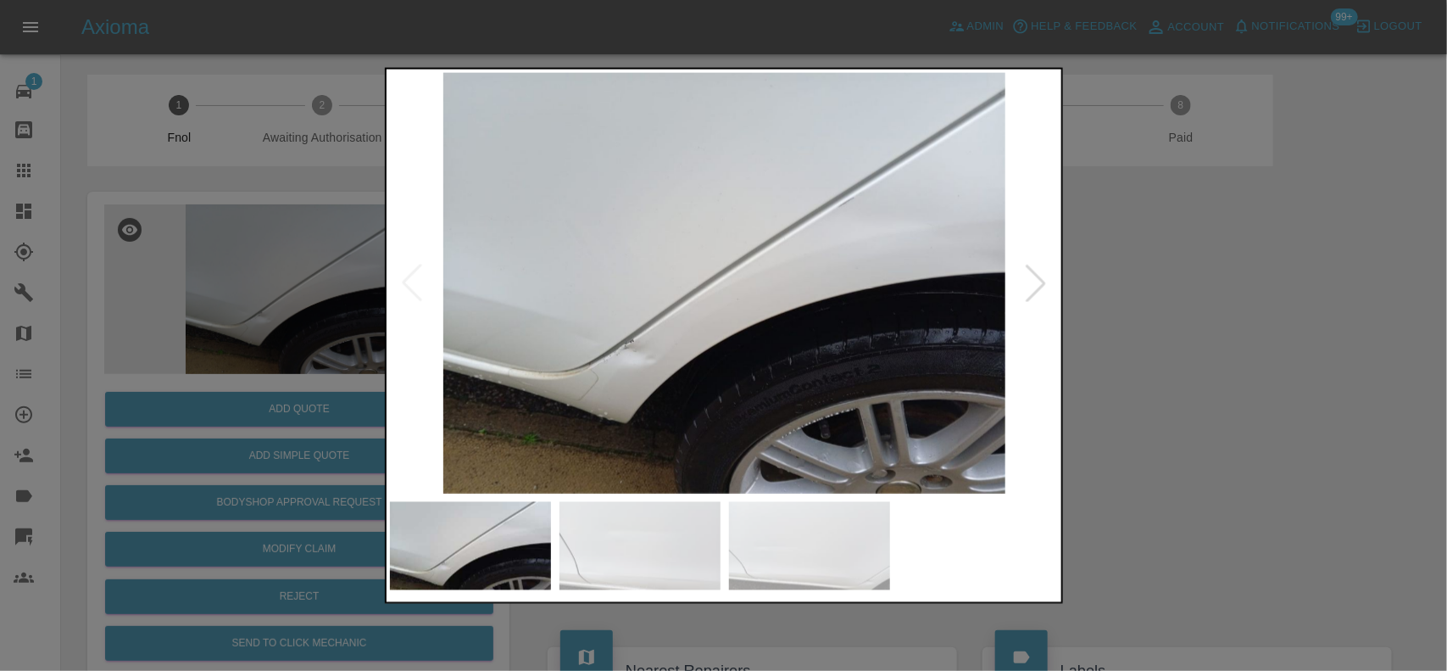
click at [645, 388] on img at bounding box center [725, 282] width 670 height 421
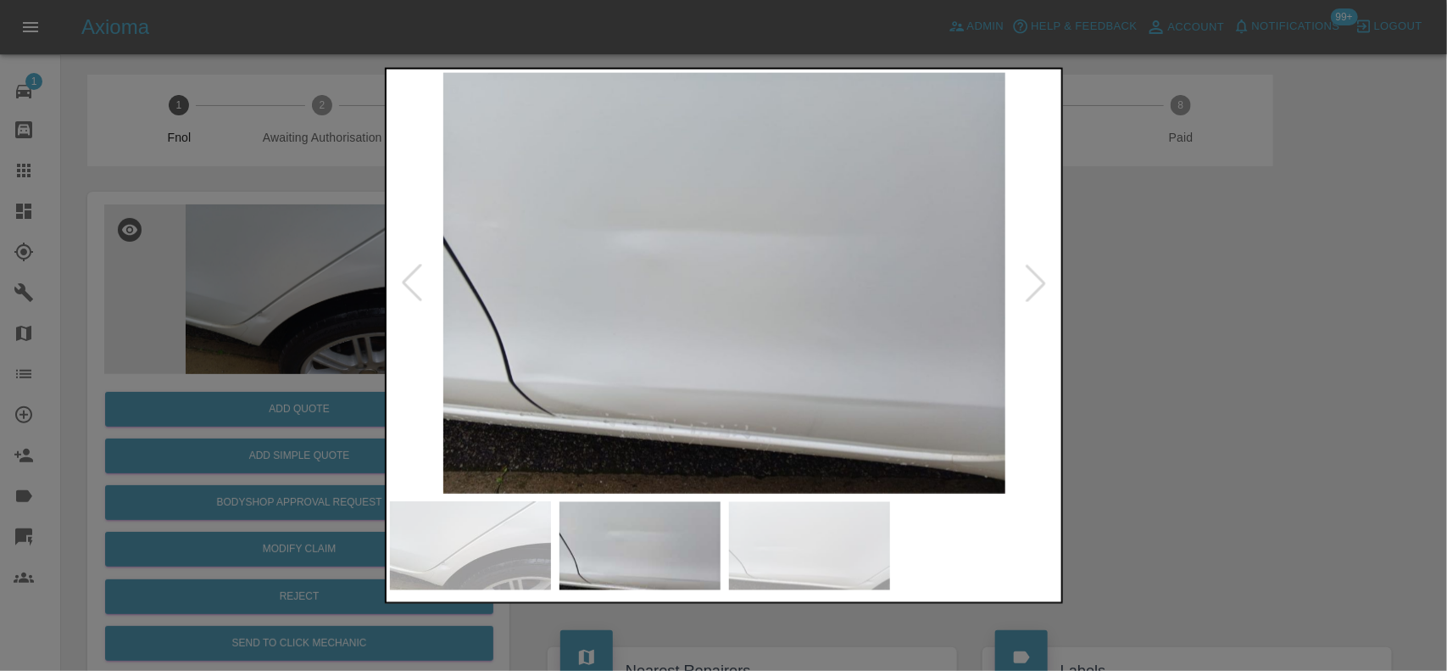
click at [605, 345] on img at bounding box center [725, 282] width 670 height 421
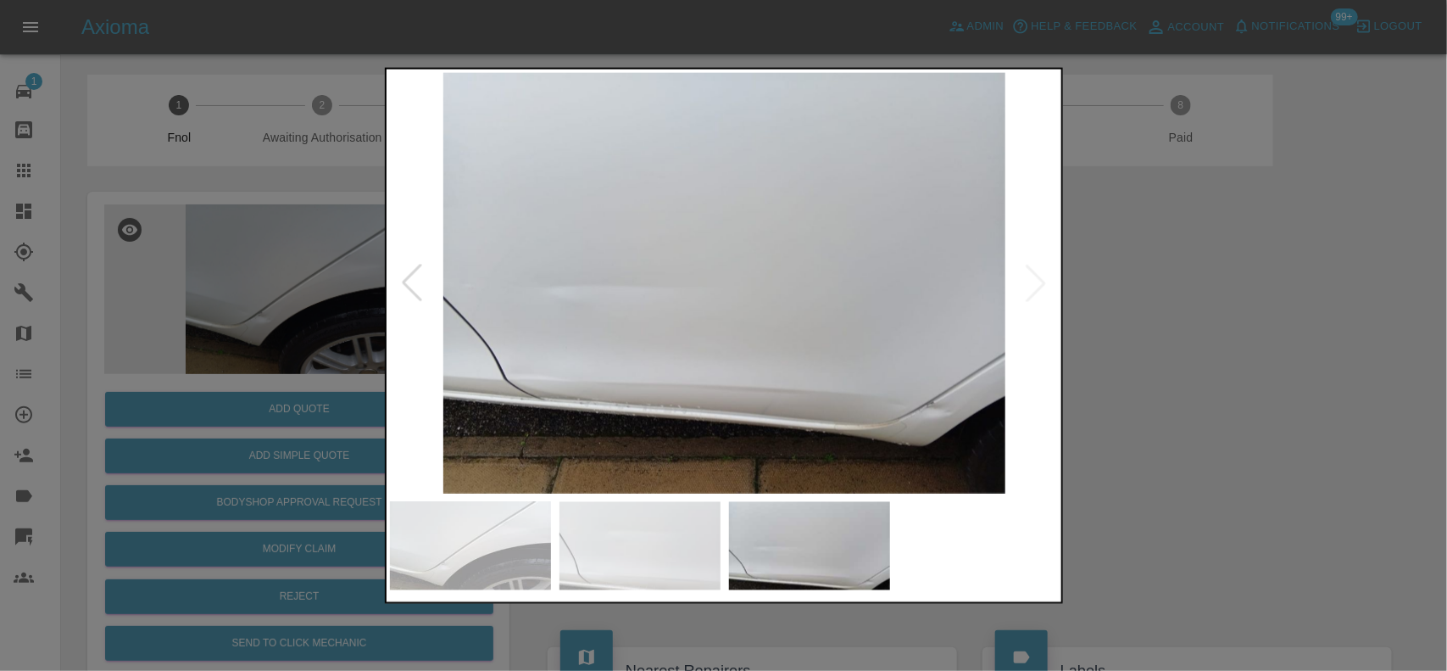
click at [582, 352] on img at bounding box center [725, 282] width 670 height 421
click at [906, 397] on img at bounding box center [725, 282] width 670 height 421
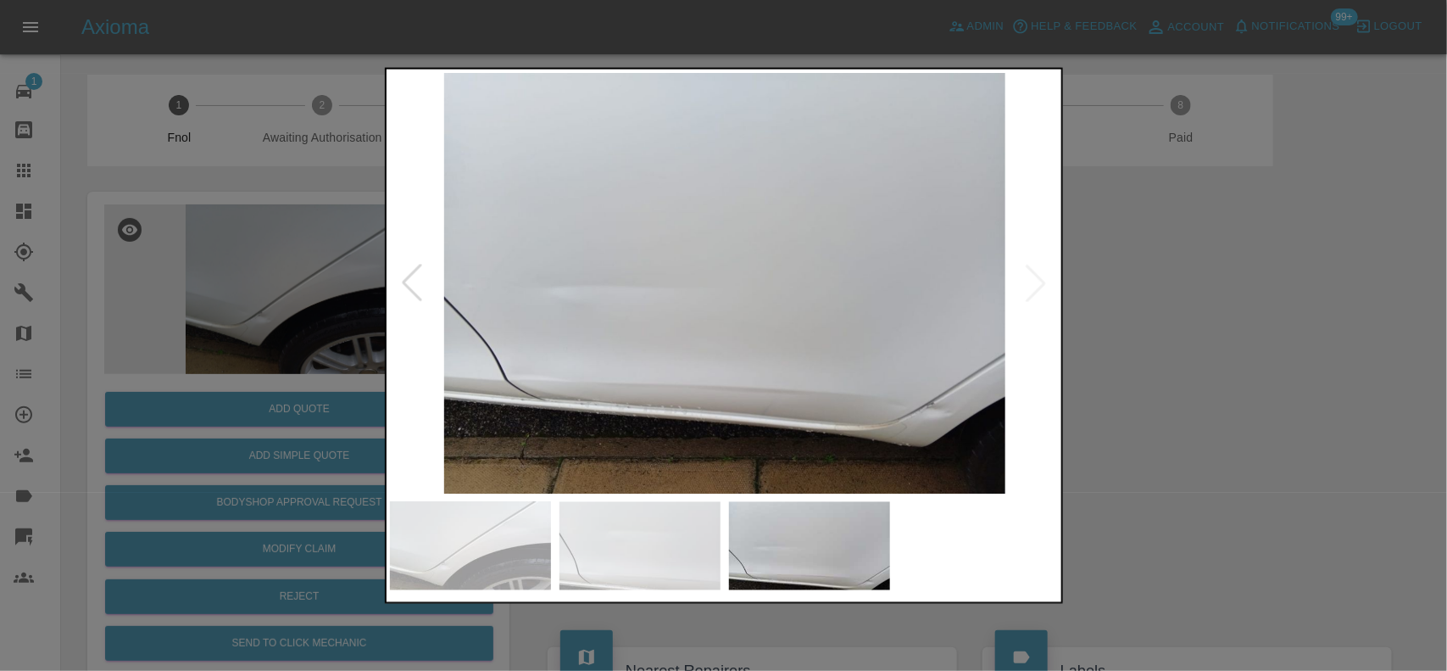
click at [769, 382] on img at bounding box center [725, 282] width 670 height 421
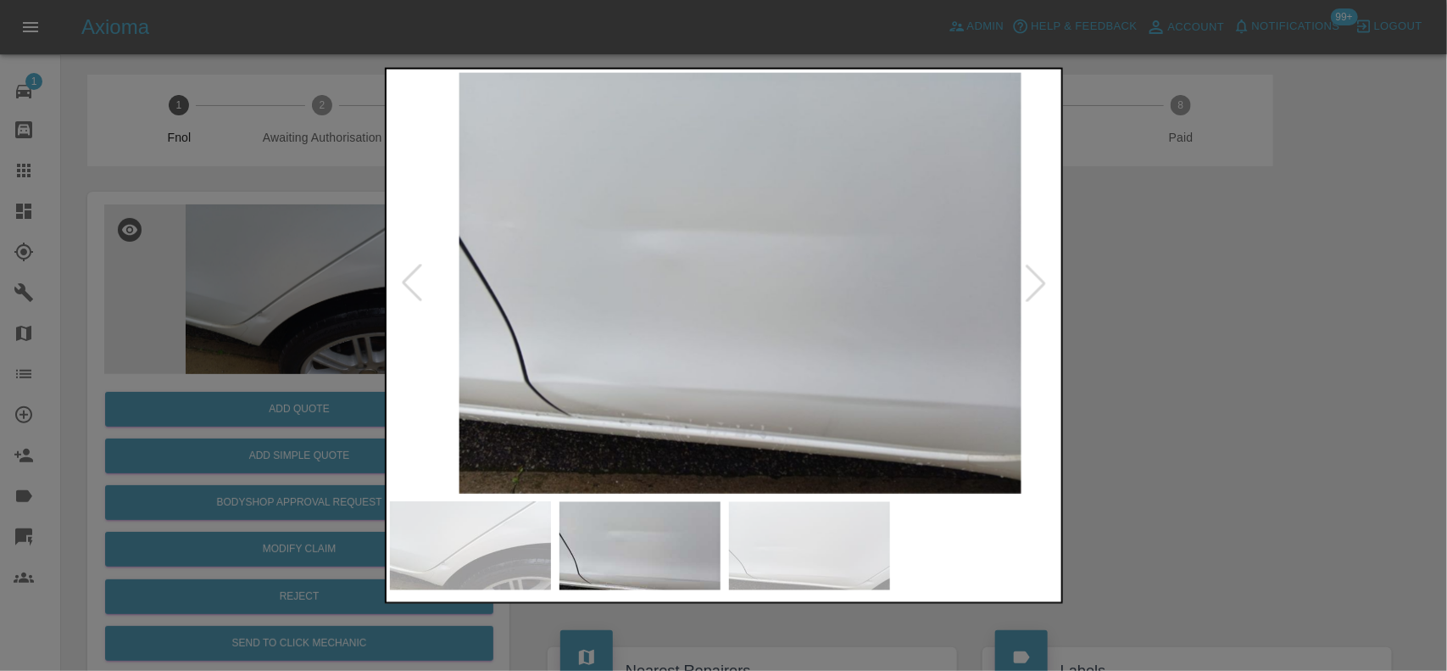
click at [738, 336] on img at bounding box center [740, 282] width 670 height 421
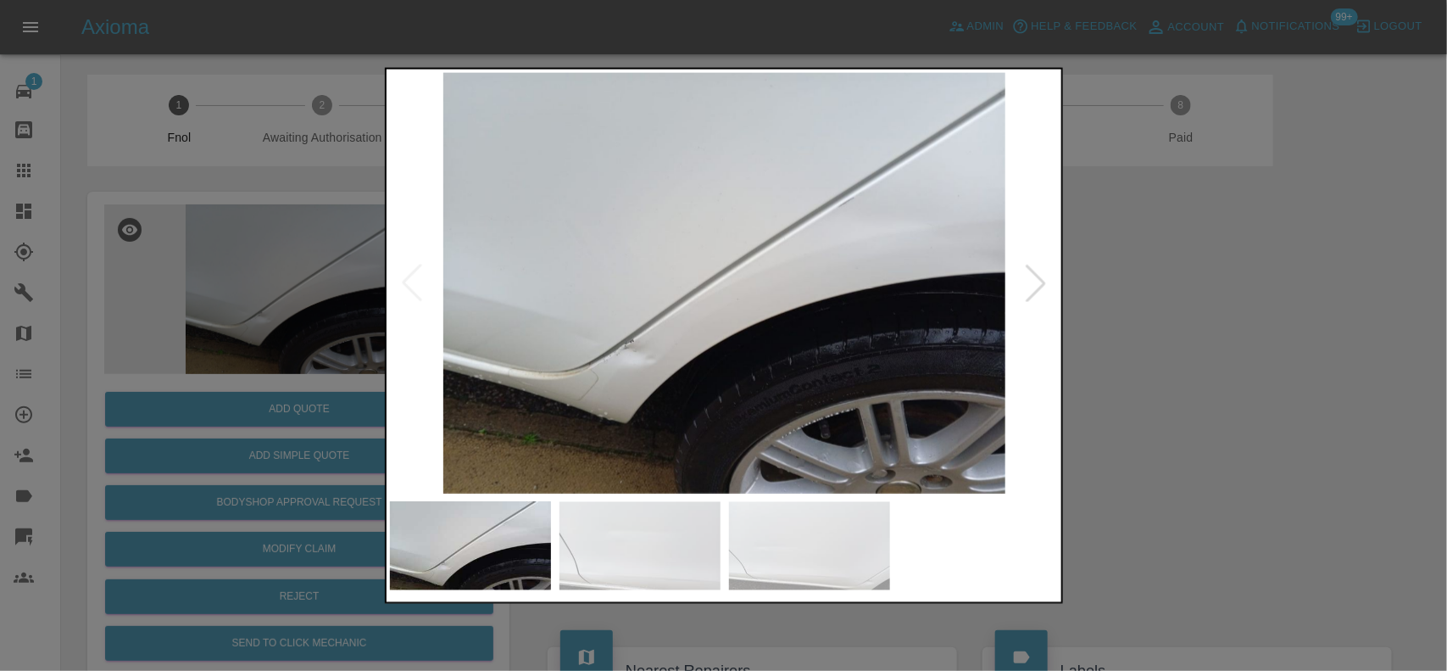
click at [634, 354] on img at bounding box center [725, 282] width 670 height 421
click at [634, 358] on img at bounding box center [725, 282] width 670 height 421
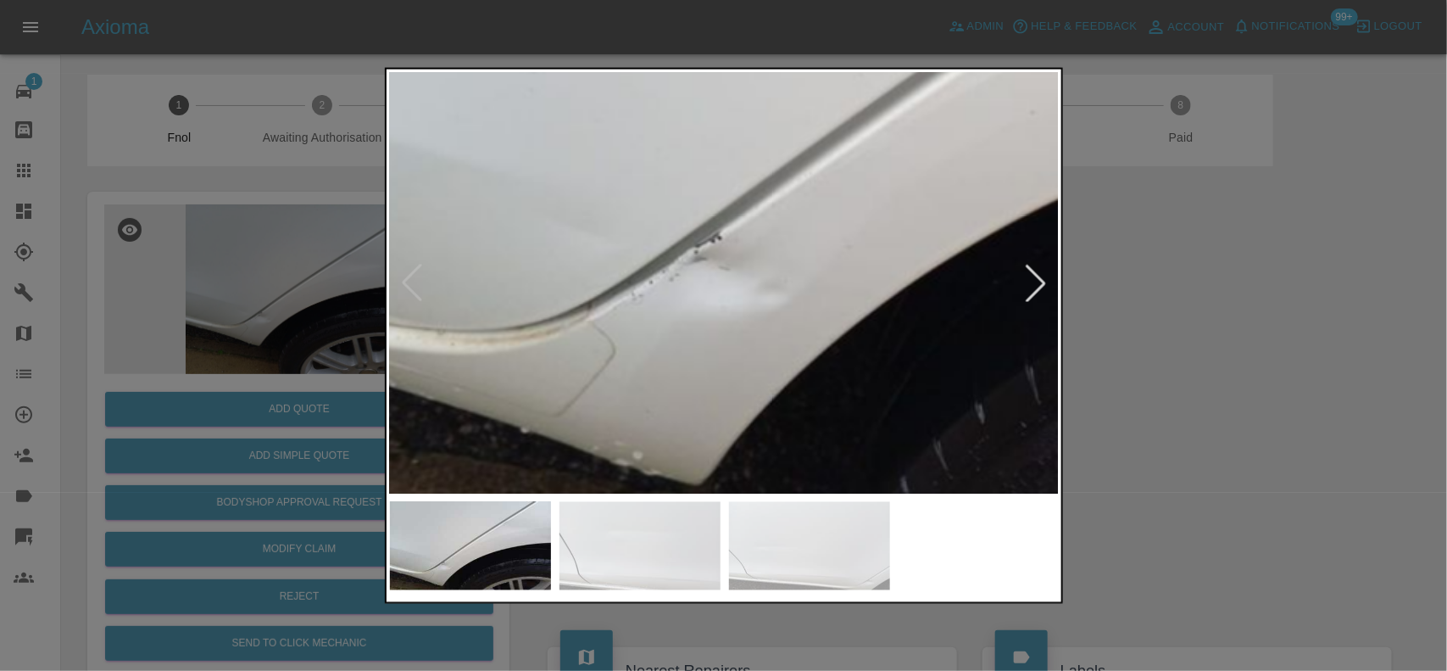
click at [223, 348] on div at bounding box center [723, 335] width 1447 height 671
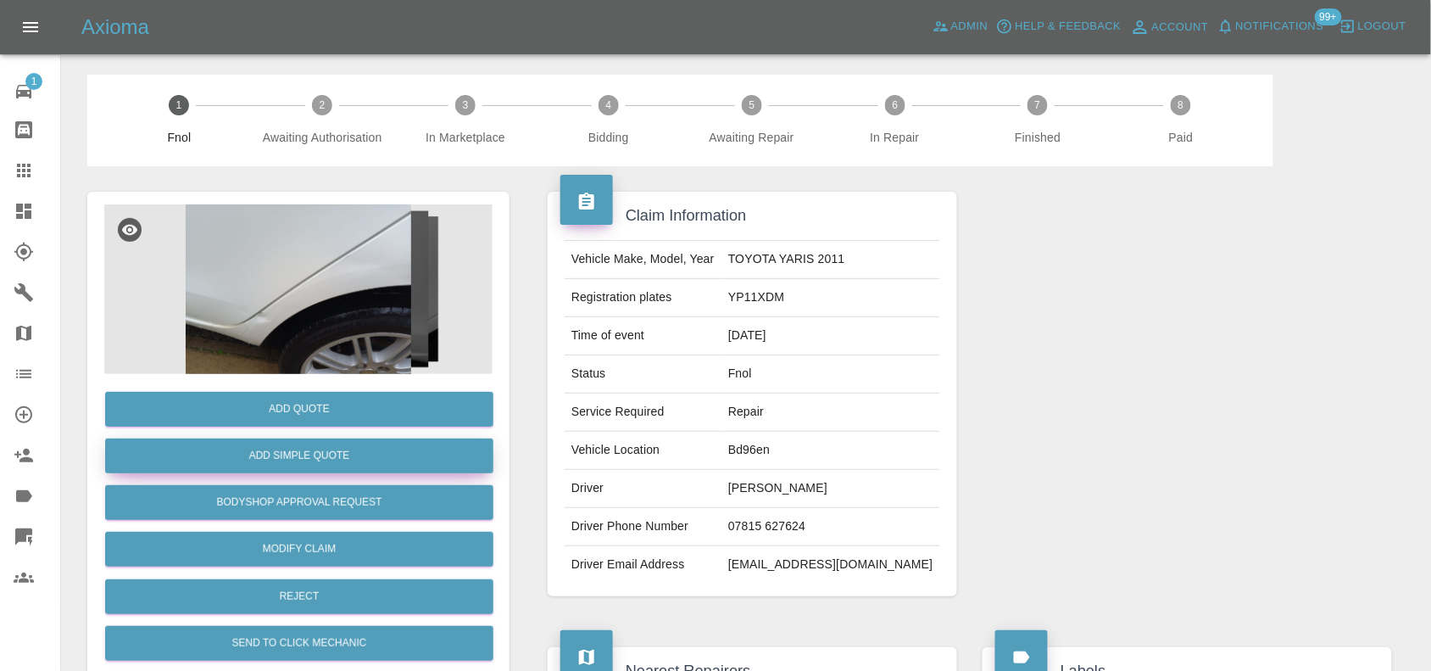
click at [269, 445] on button "Add Simple Quote" at bounding box center [299, 455] width 388 height 35
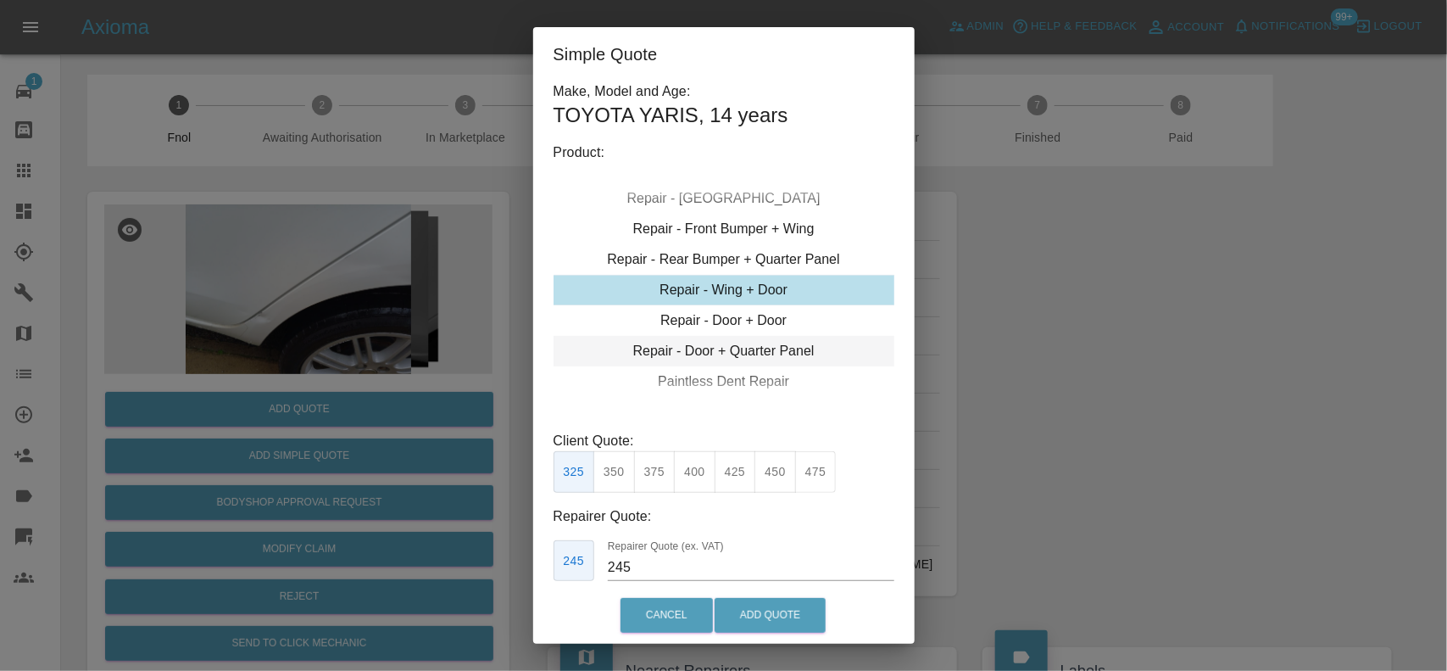
click at [712, 346] on div "Repair - Door + Quarter Panel" at bounding box center [724, 351] width 341 height 31
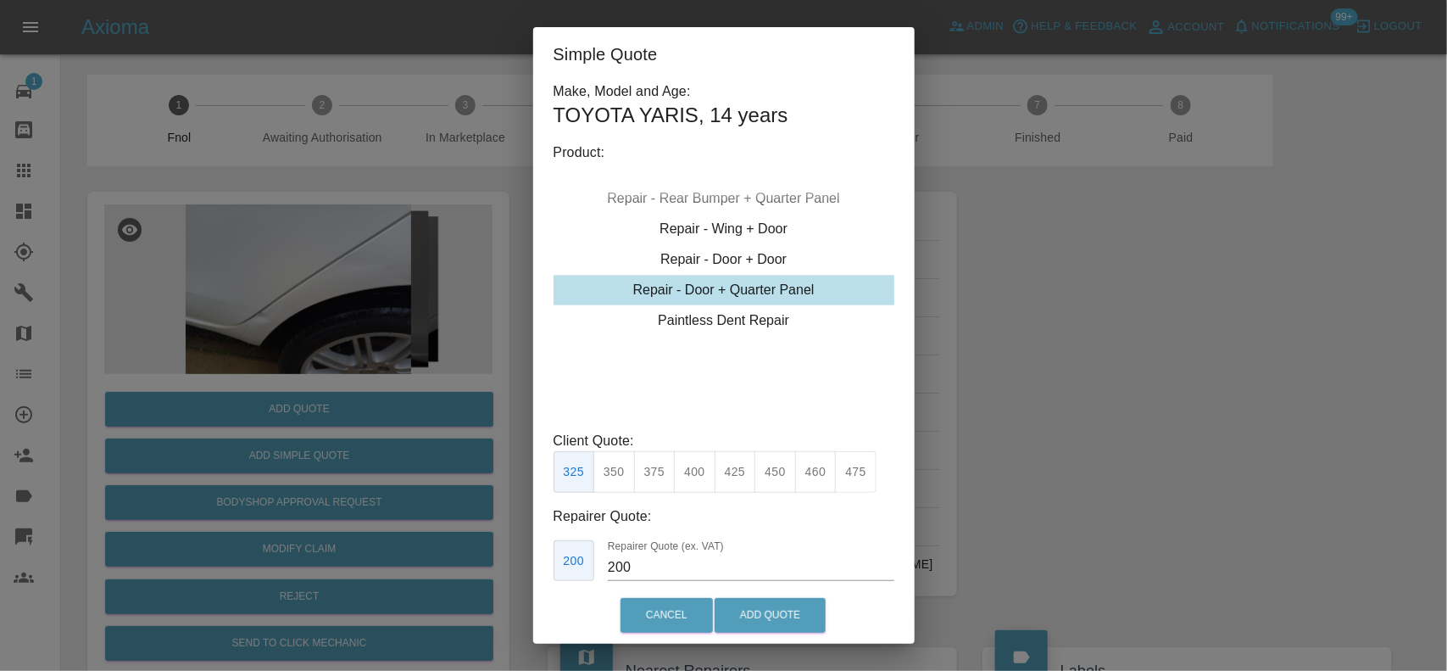
click at [745, 473] on button "425" at bounding box center [736, 472] width 42 height 42
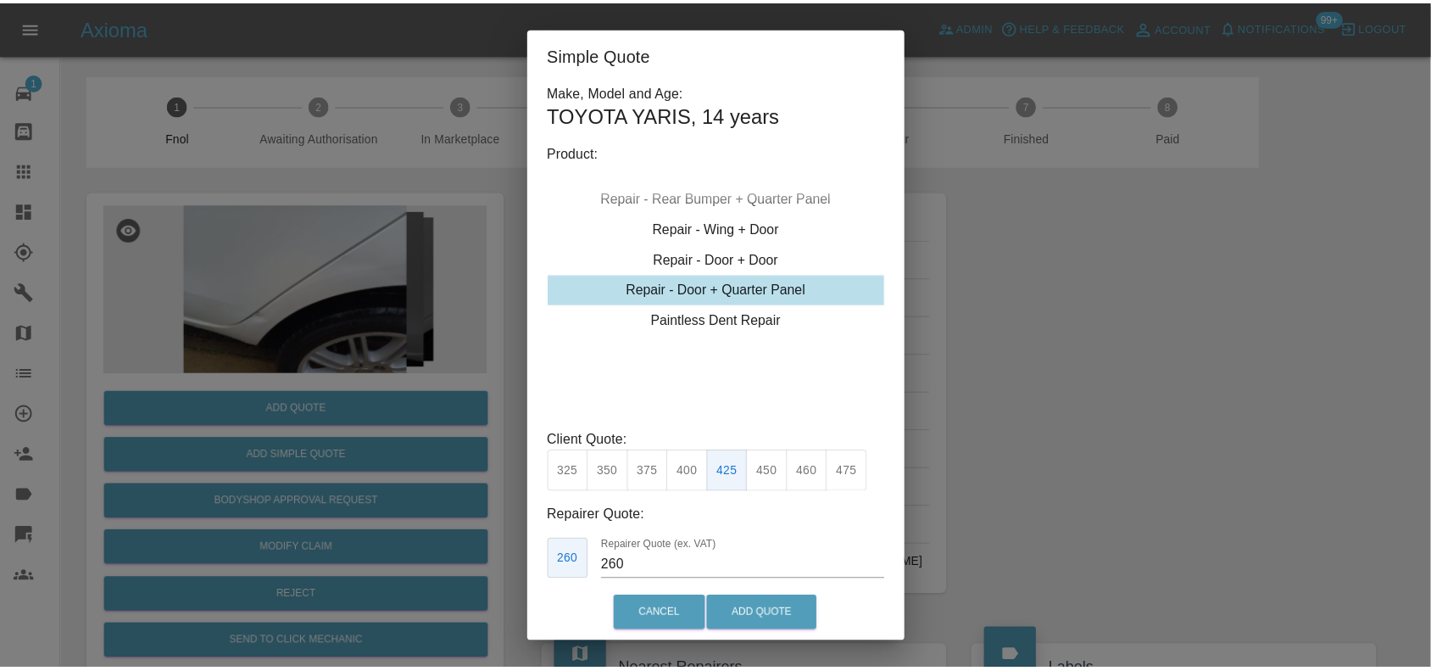
scroll to position [86, 0]
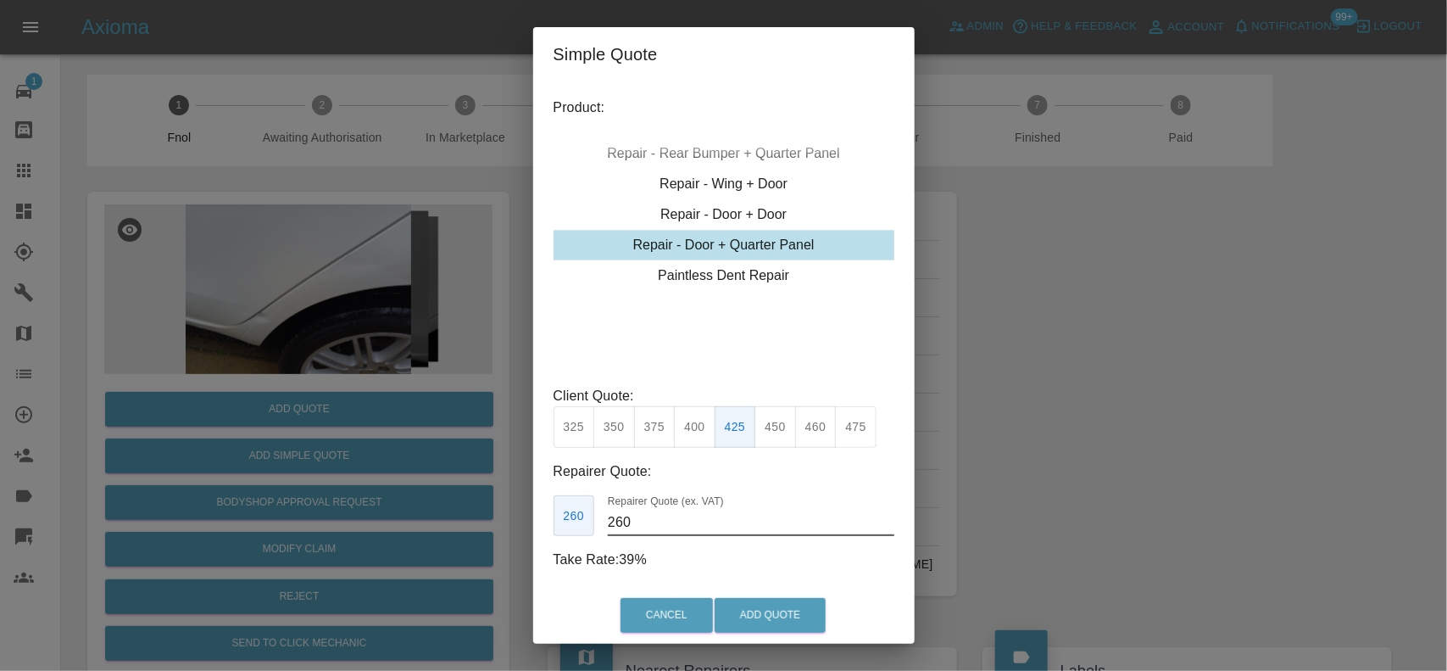
drag, startPoint x: 664, startPoint y: 527, endPoint x: 417, endPoint y: 468, distance: 253.8
click at [442, 473] on div "Simple Quote Make, Model and Age: TOYOTA YARIS , 14 years Product: Repair - Fro…" at bounding box center [723, 335] width 1447 height 671
type input "250"
click at [769, 607] on button "Add Quote" at bounding box center [770, 615] width 111 height 35
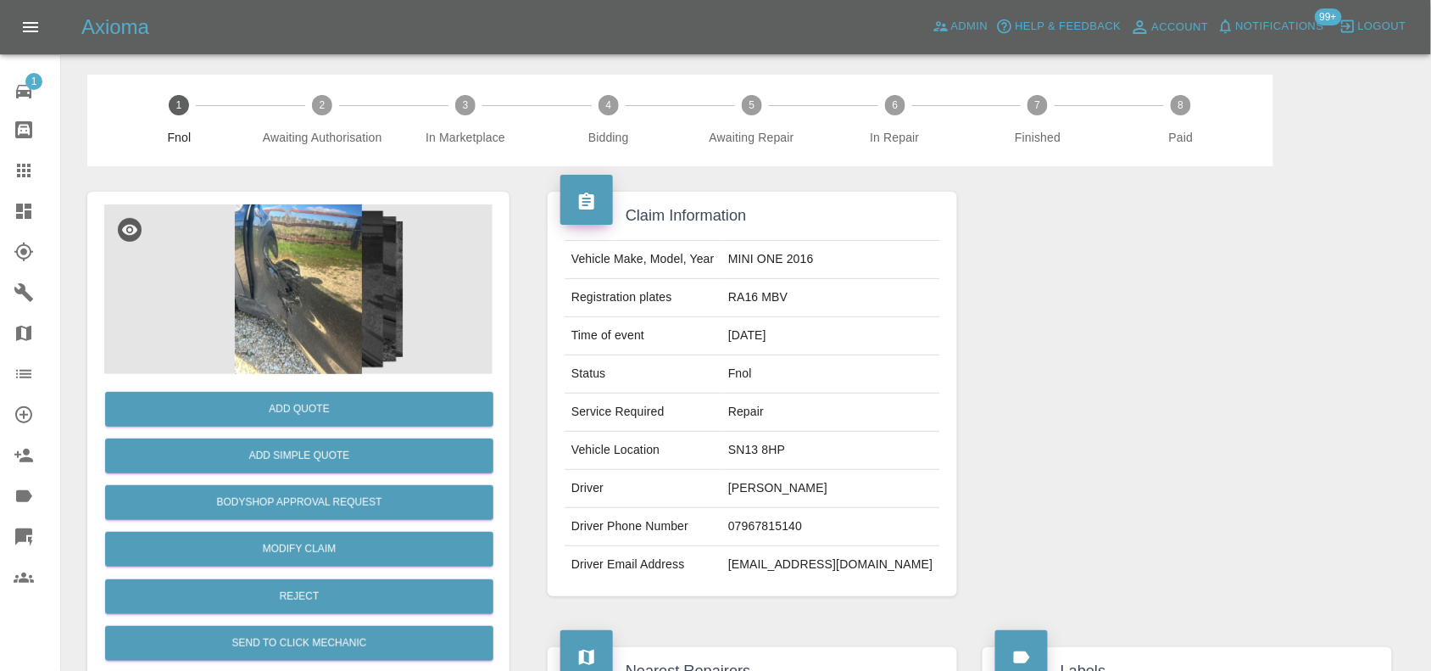
click at [312, 295] on img at bounding box center [298, 289] width 388 height 170
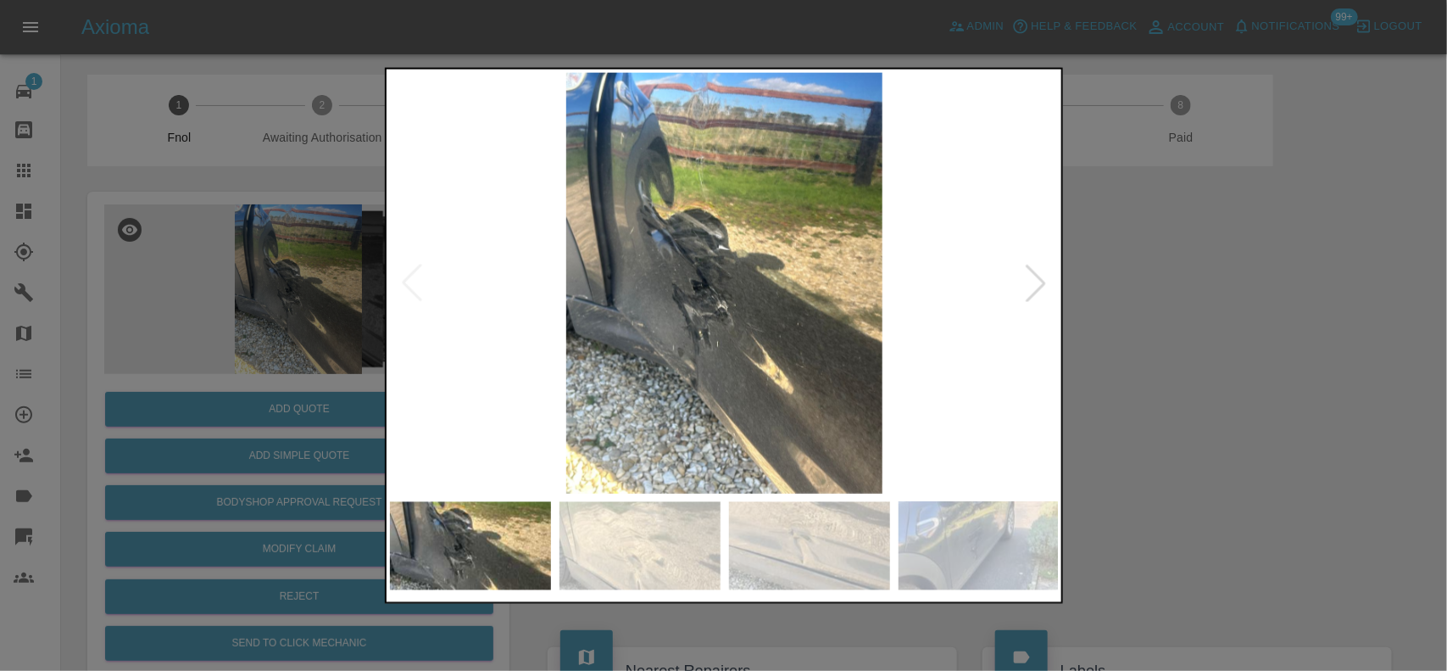
click at [676, 237] on img at bounding box center [725, 282] width 670 height 421
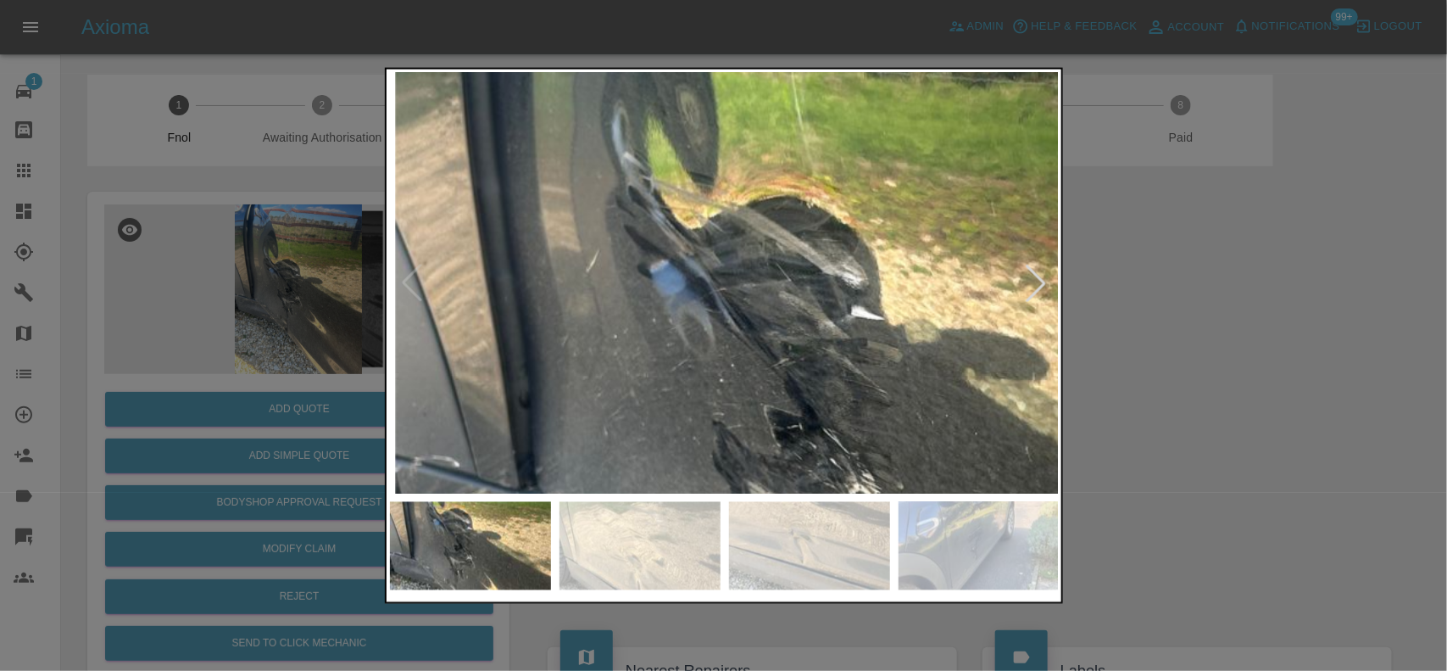
click at [685, 251] on img at bounding box center [868, 418] width 2010 height 1263
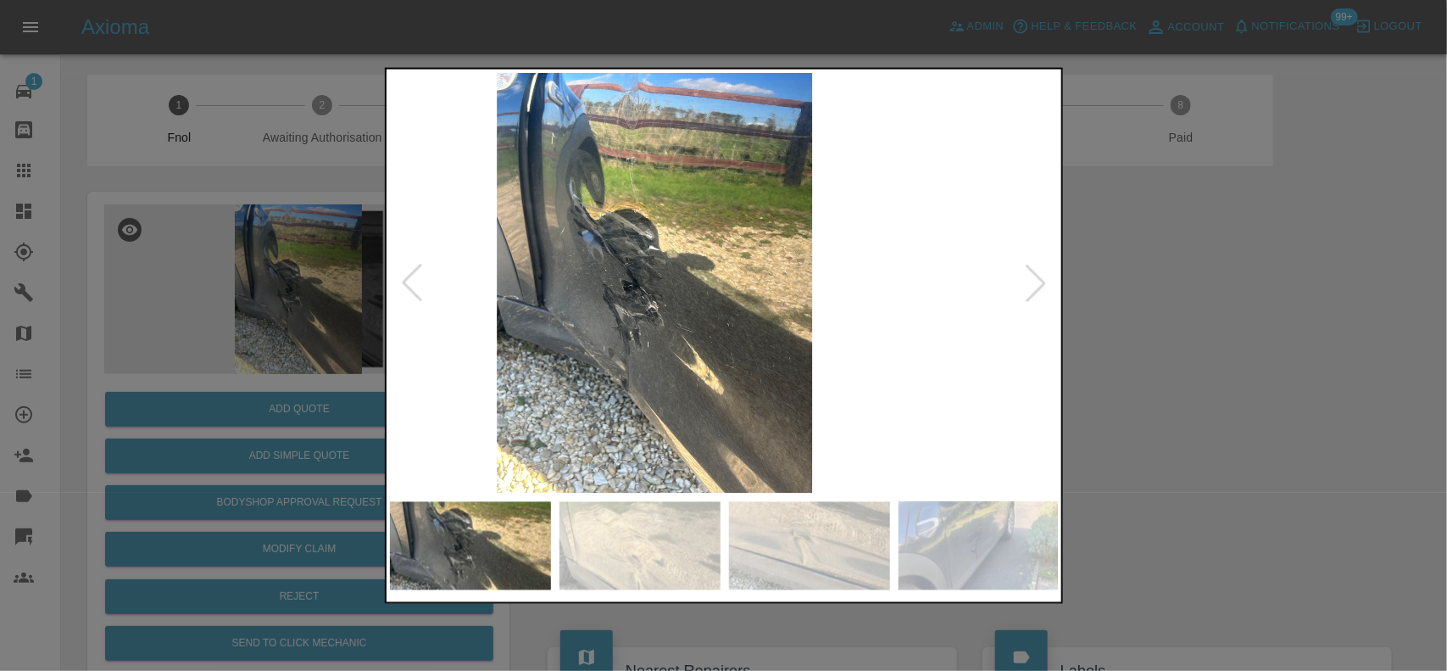
click at [700, 321] on img at bounding box center [655, 282] width 670 height 421
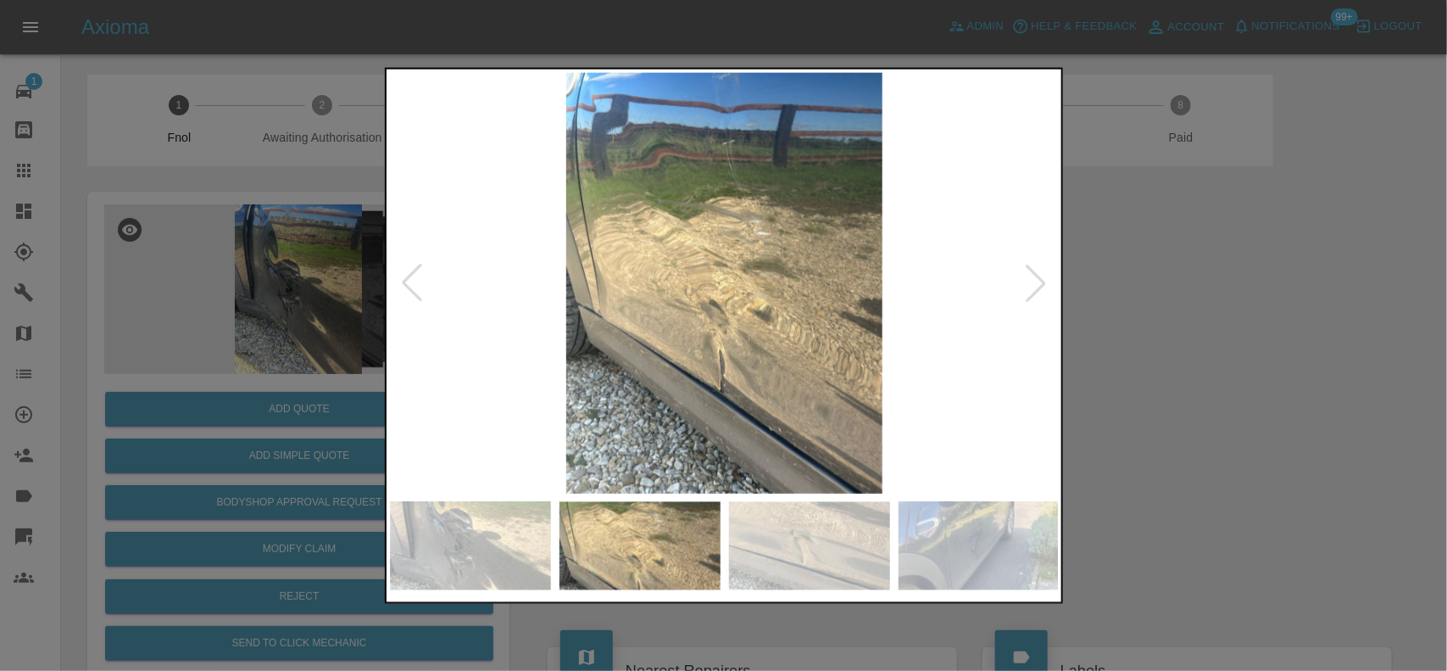
click at [745, 293] on img at bounding box center [725, 282] width 670 height 421
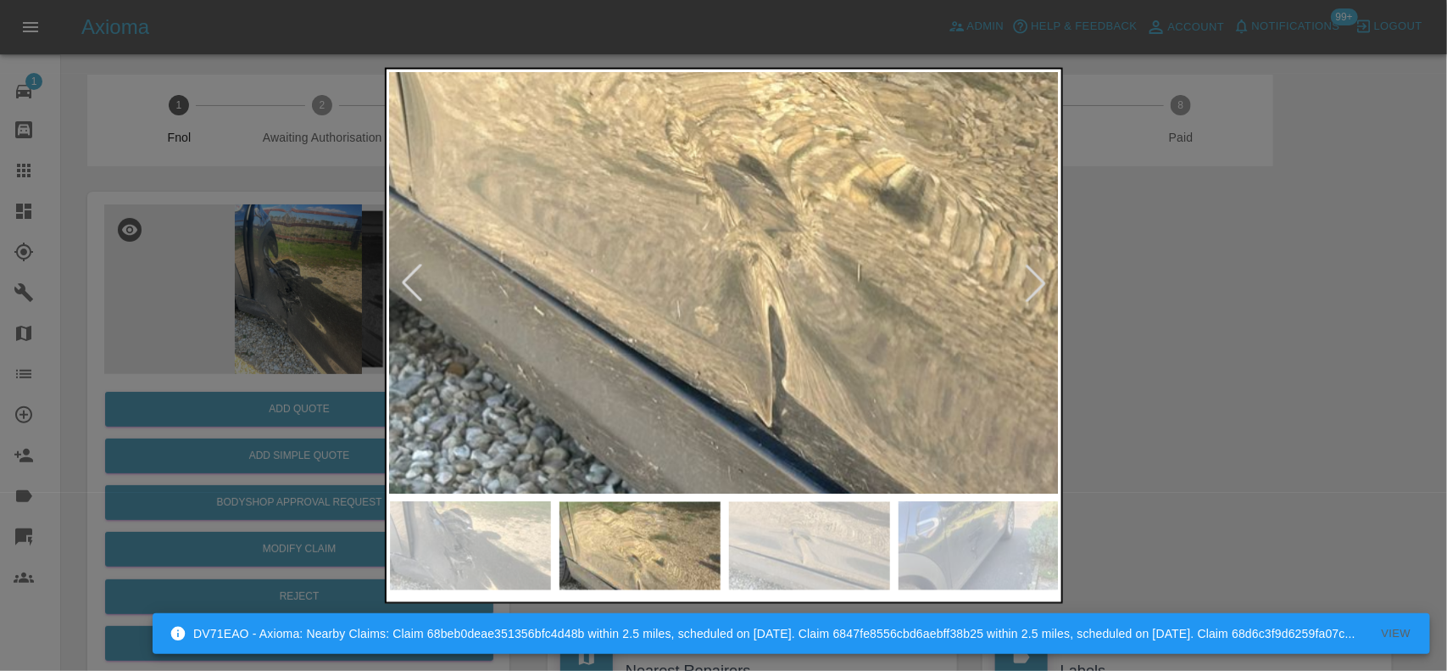
click at [840, 195] on img at bounding box center [784, 103] width 2010 height 1263
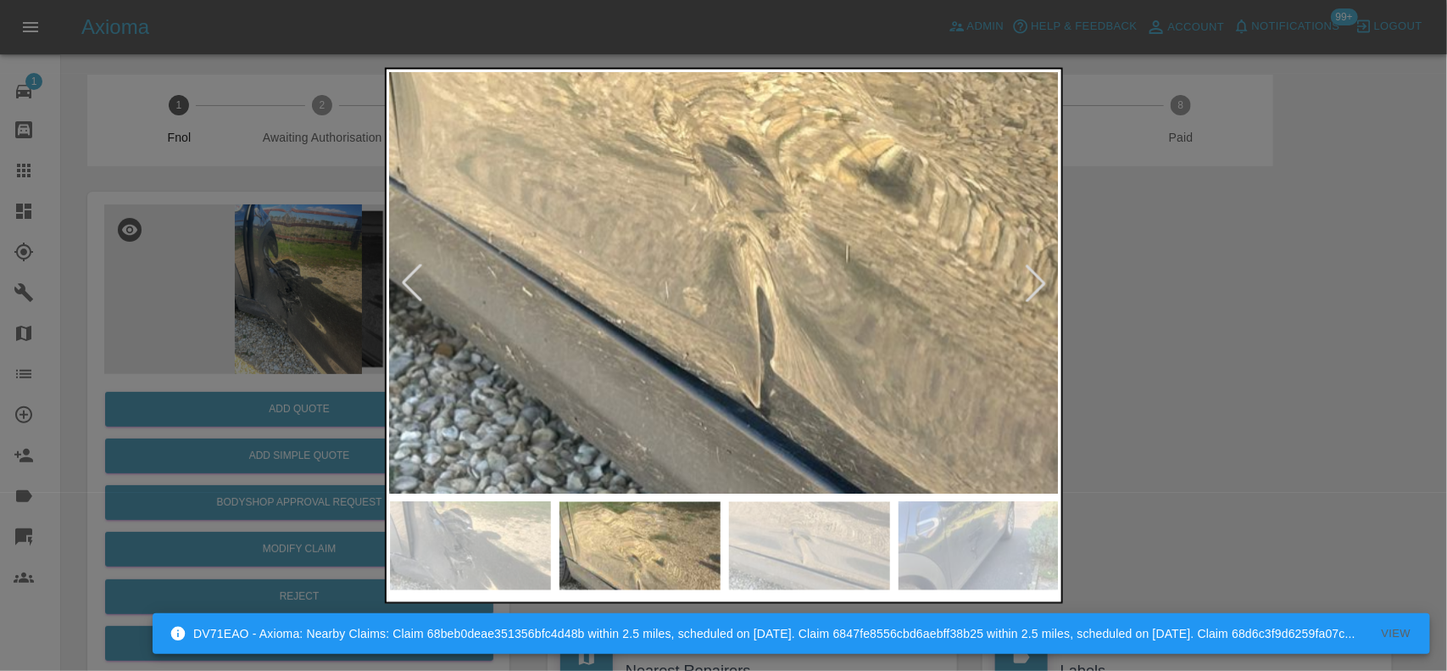
click at [831, 270] on img at bounding box center [772, 84] width 2010 height 1263
click at [829, 270] on img at bounding box center [772, 84] width 2010 height 1263
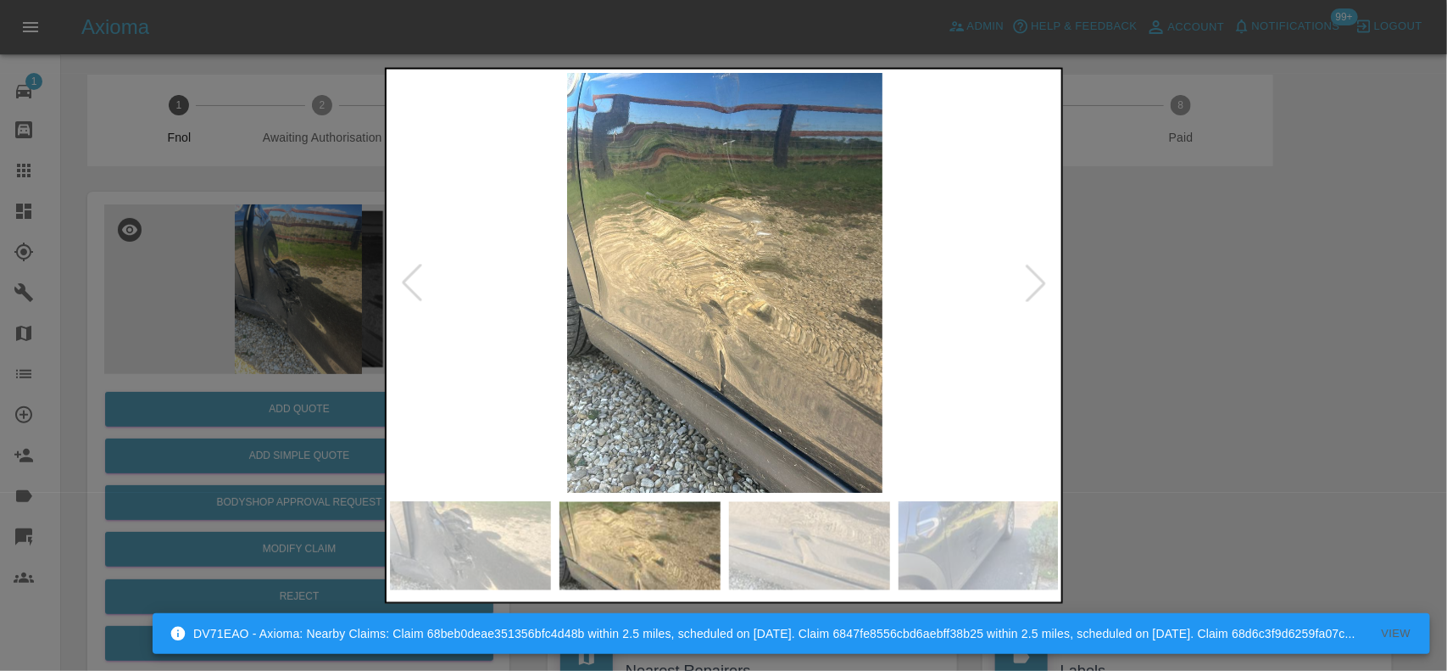
click at [732, 306] on img at bounding box center [725, 282] width 670 height 421
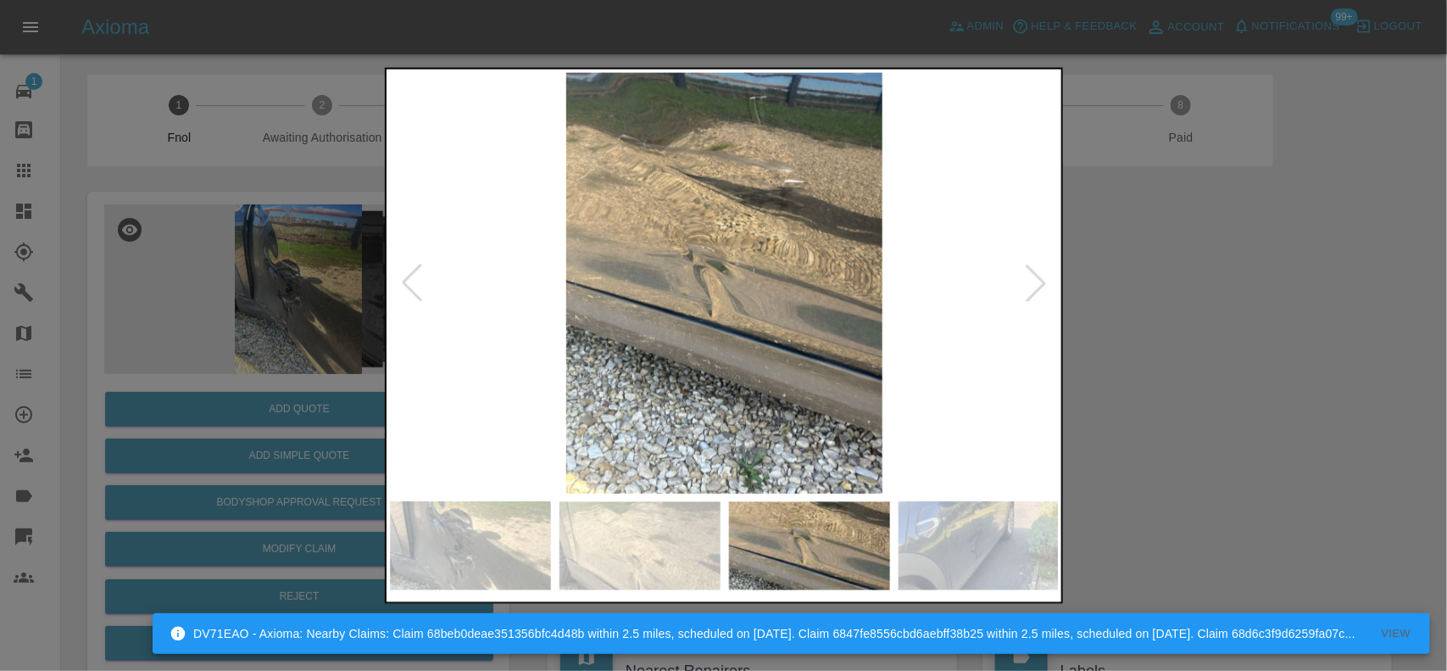
click at [742, 295] on img at bounding box center [725, 282] width 670 height 421
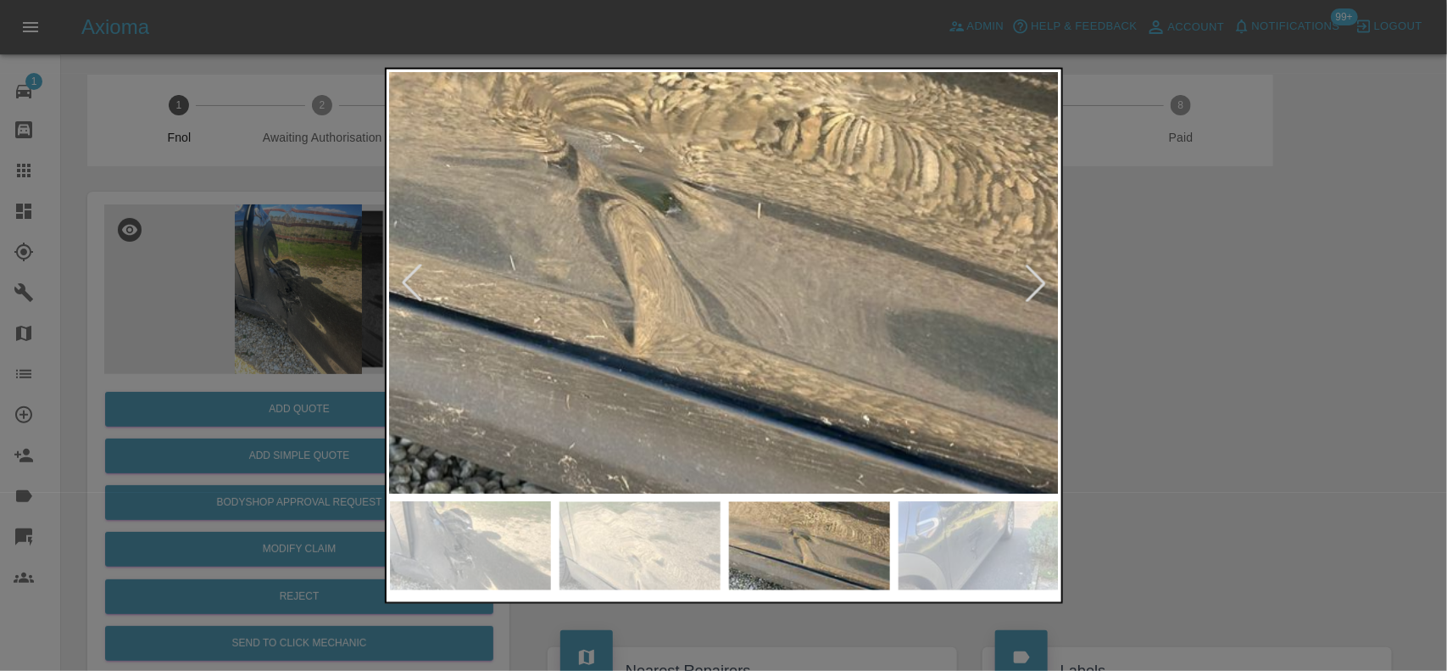
click at [735, 288] on img at bounding box center [671, 243] width 2010 height 1263
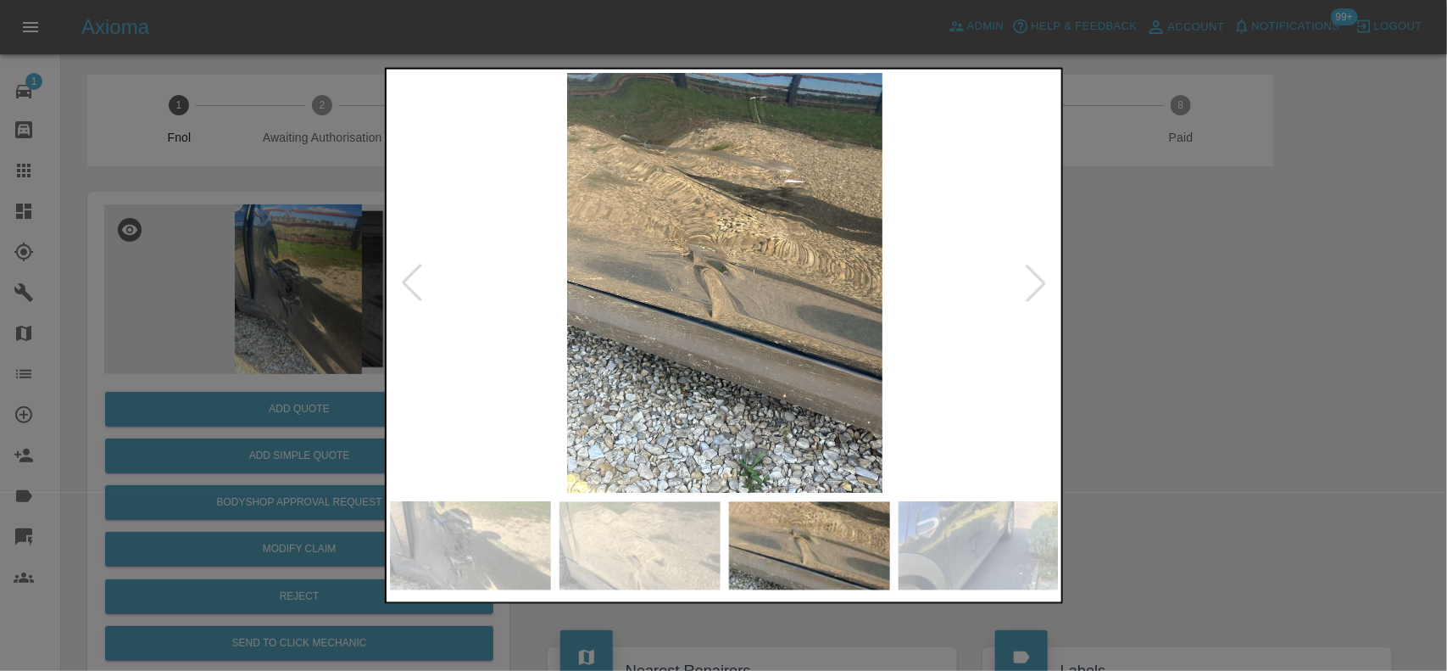
click at [533, 257] on img at bounding box center [725, 282] width 670 height 421
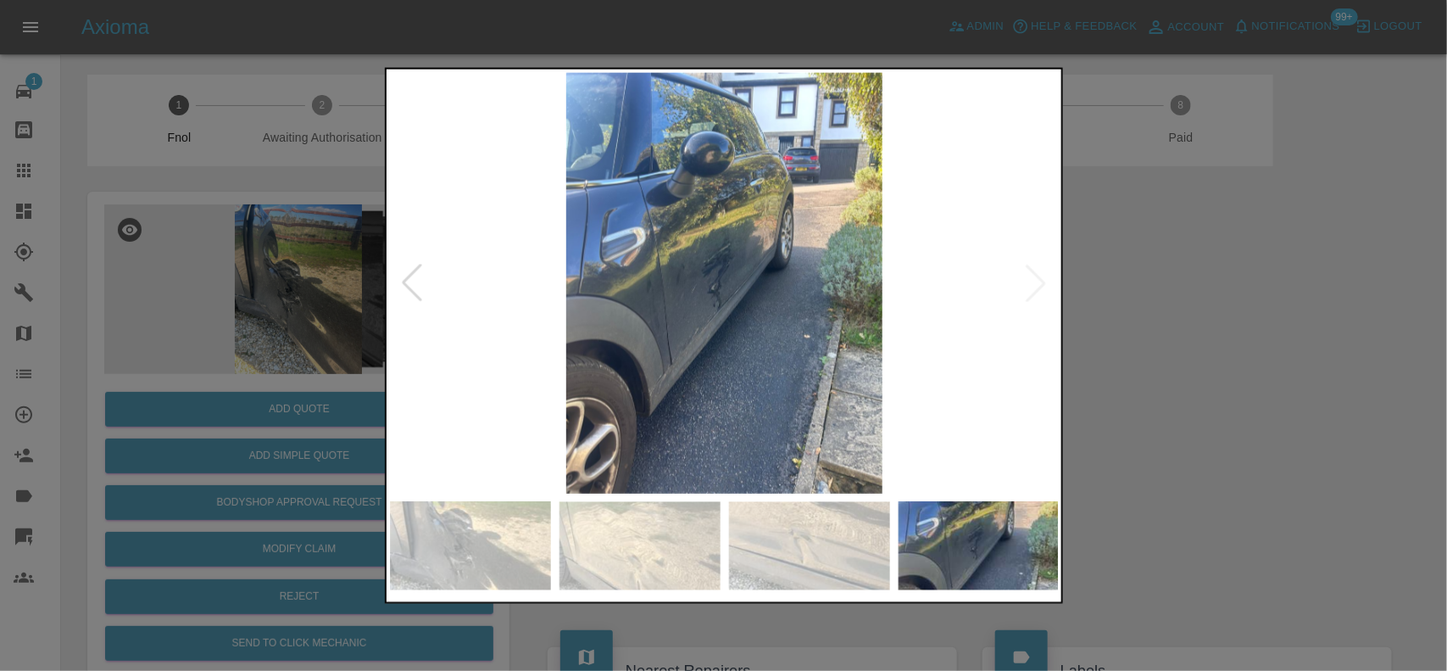
click at [722, 253] on img at bounding box center [725, 282] width 670 height 421
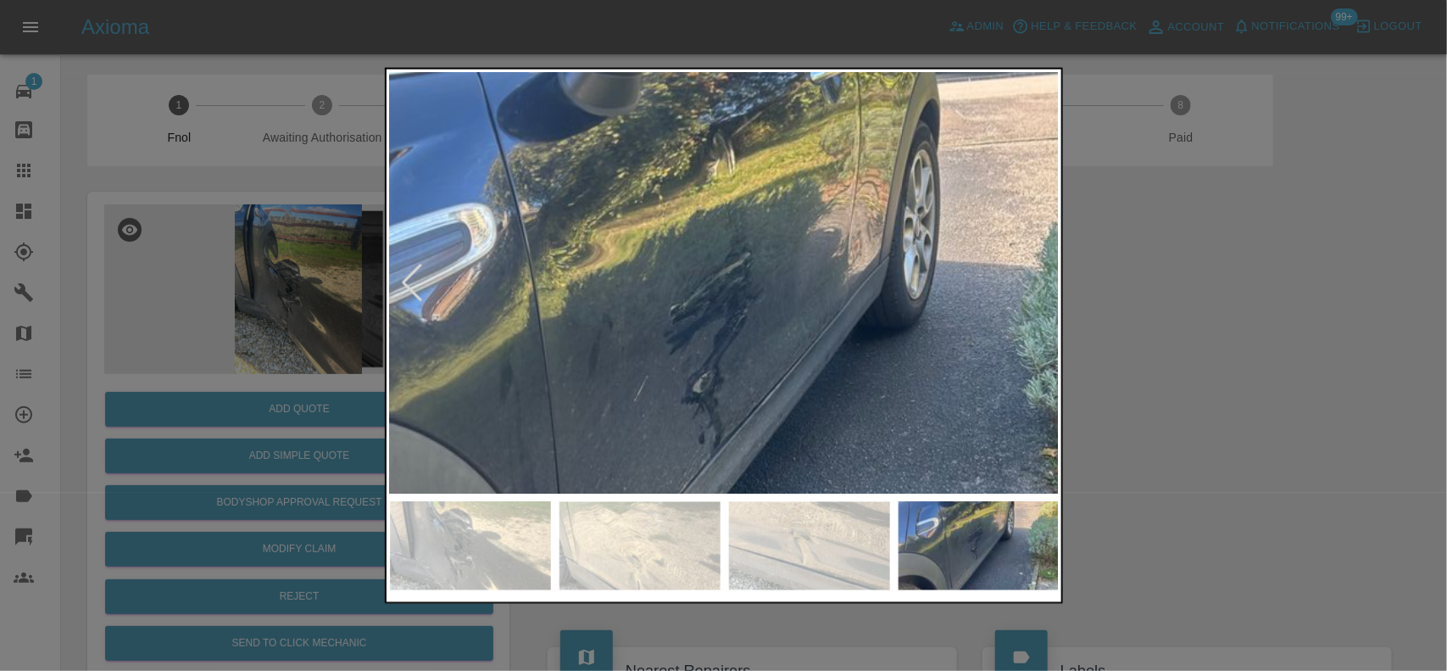
click at [757, 303] on img at bounding box center [732, 370] width 2010 height 1263
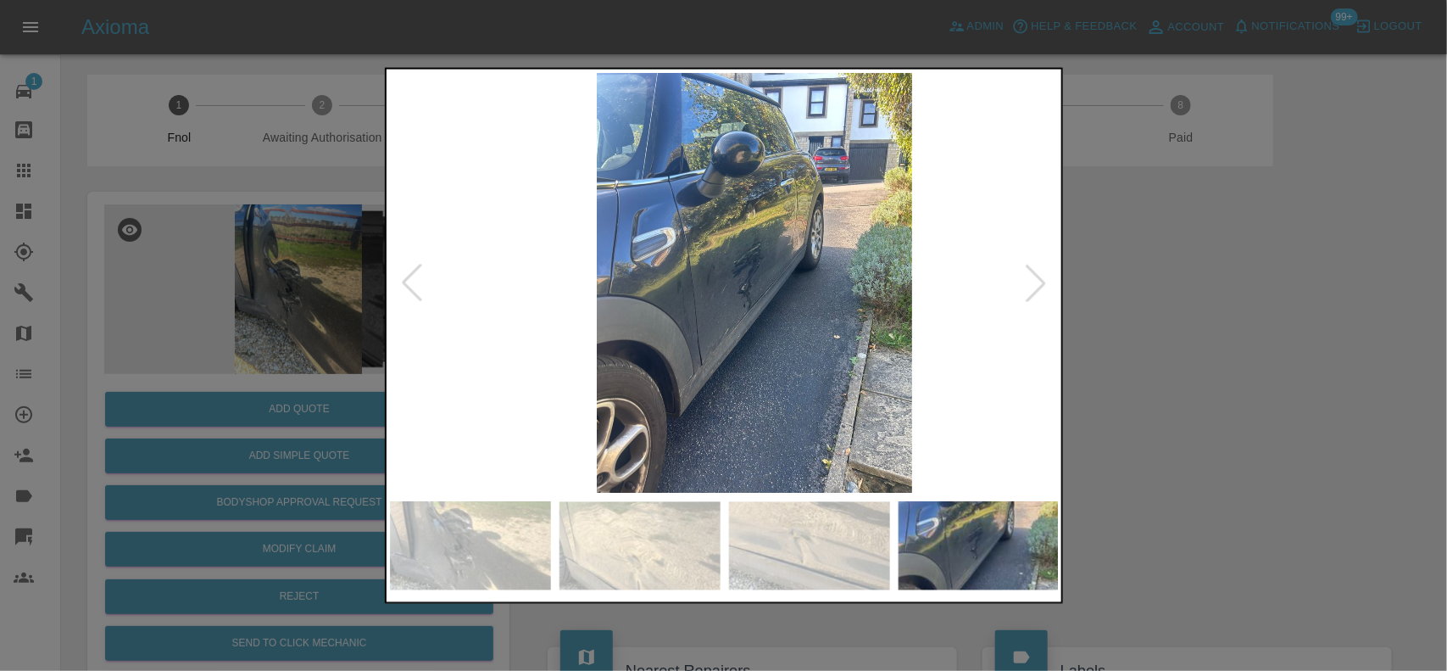
click at [791, 318] on img at bounding box center [755, 282] width 670 height 421
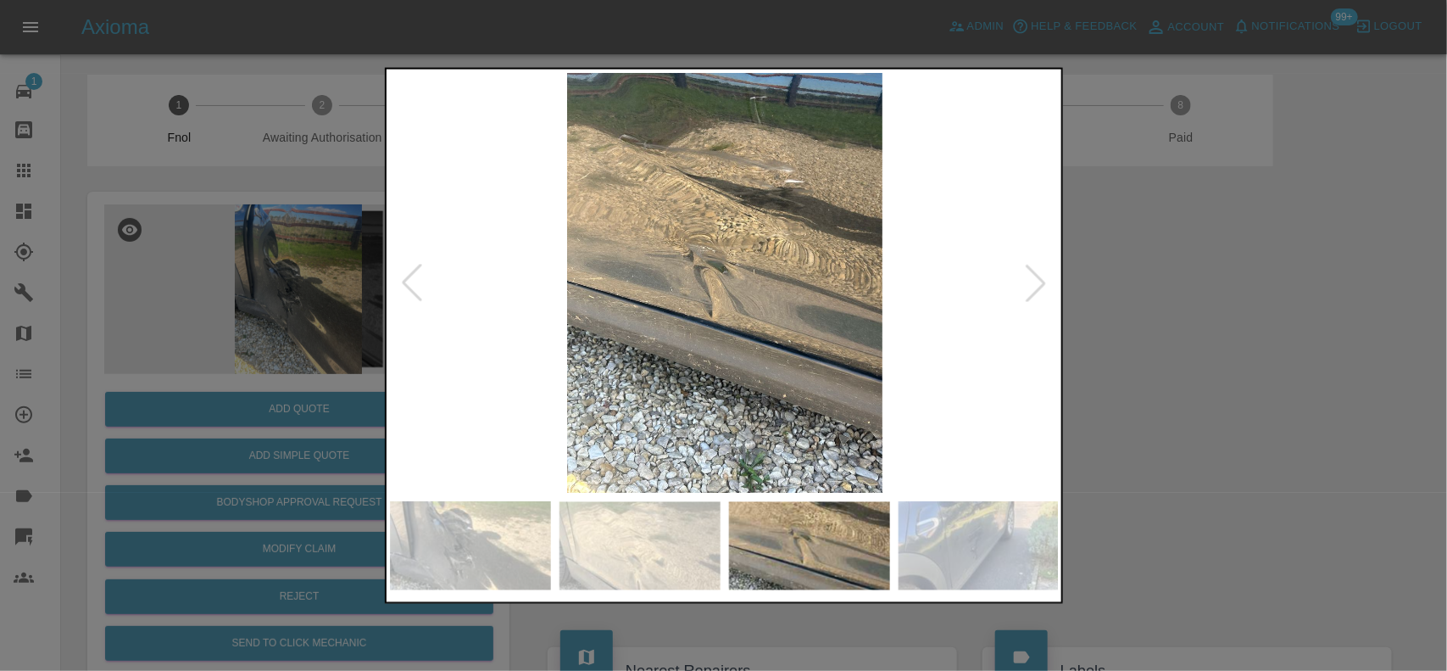
click at [728, 257] on img at bounding box center [725, 282] width 670 height 421
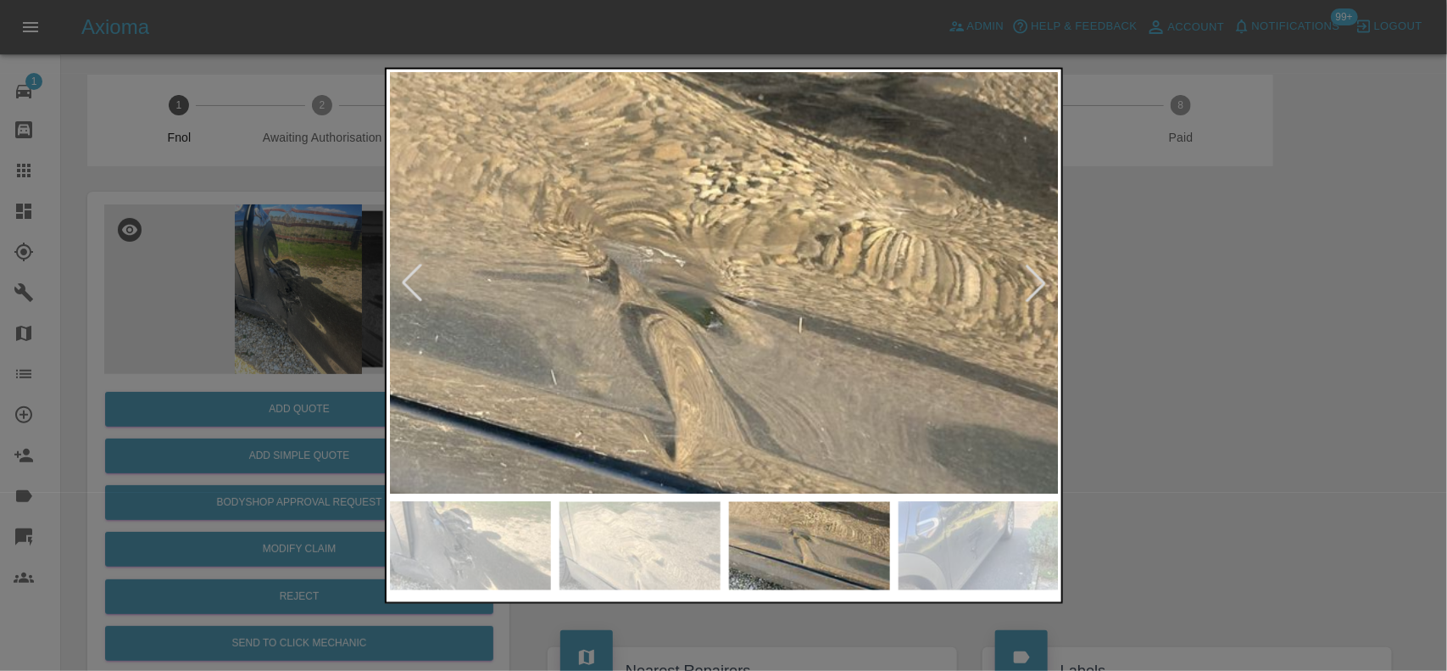
click at [728, 257] on img at bounding box center [712, 357] width 2010 height 1263
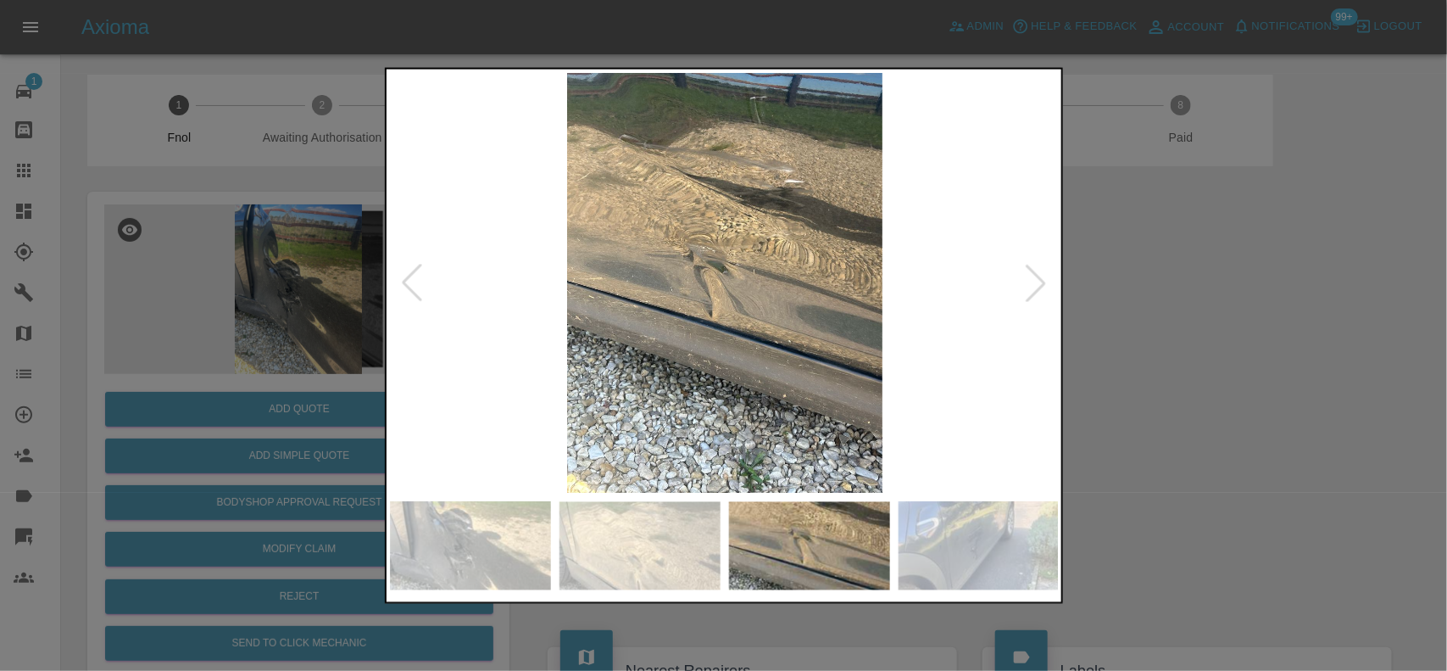
click at [732, 246] on img at bounding box center [725, 282] width 670 height 421
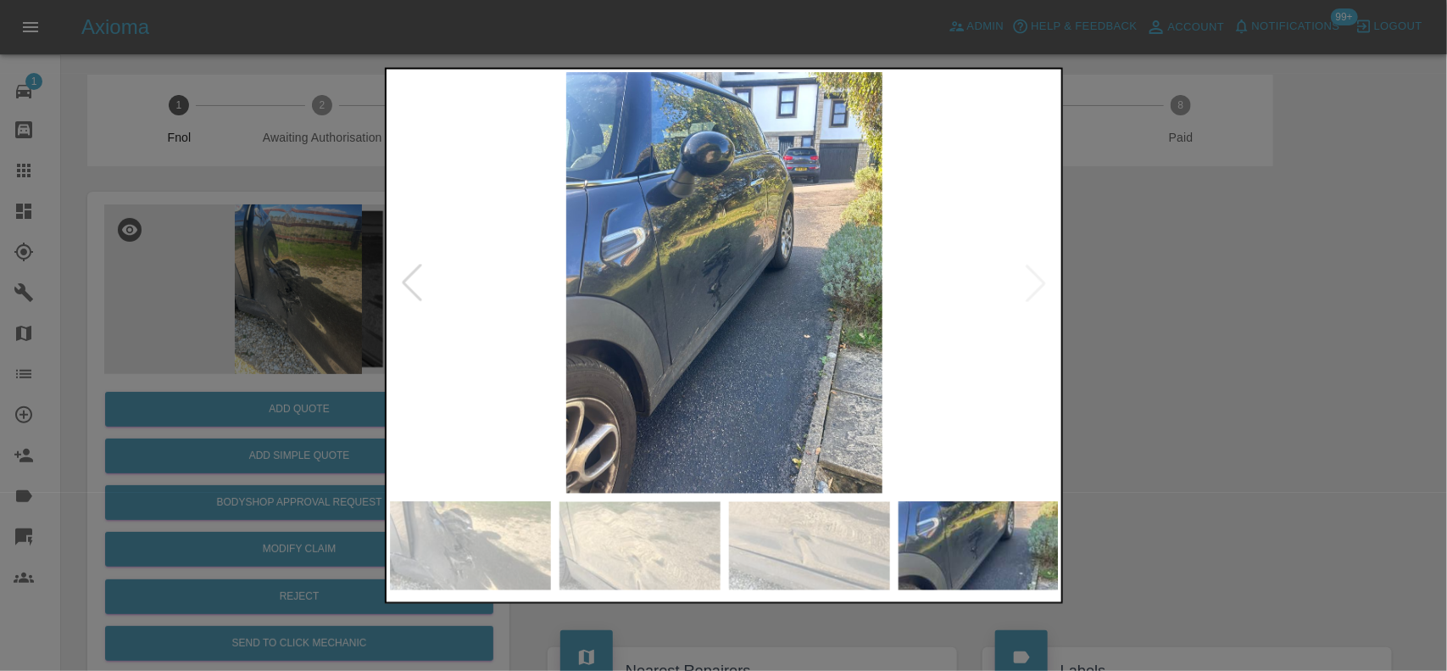
click at [700, 295] on img at bounding box center [725, 282] width 670 height 421
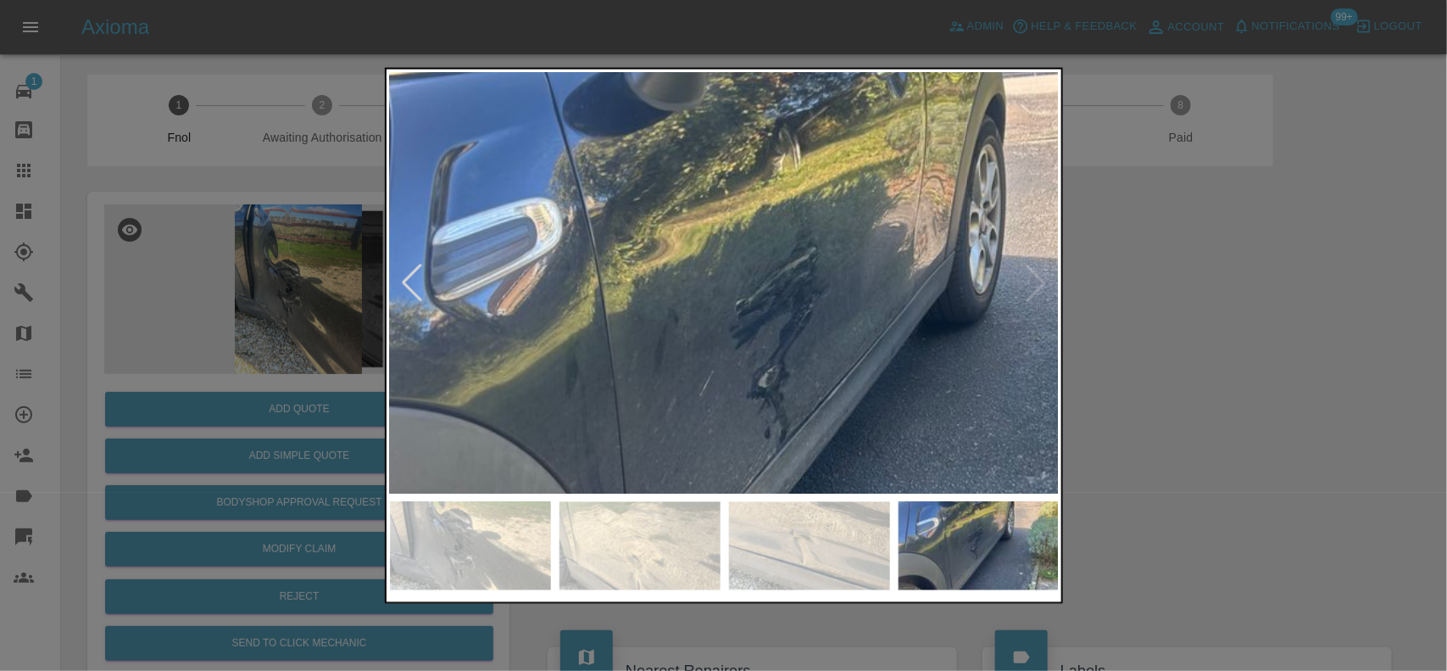
click at [789, 362] on img at bounding box center [797, 365] width 2010 height 1263
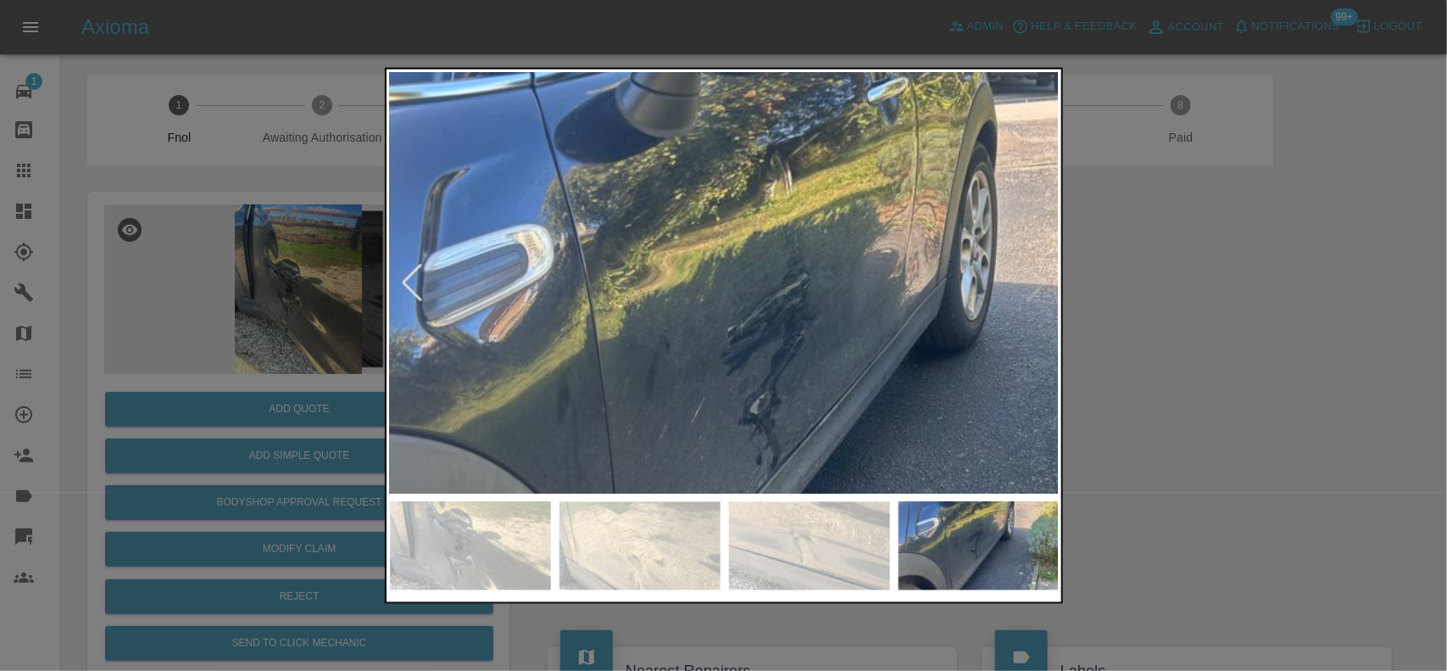
click at [789, 273] on img at bounding box center [789, 391] width 2010 height 1263
click at [789, 273] on img at bounding box center [789, 390] width 2010 height 1263
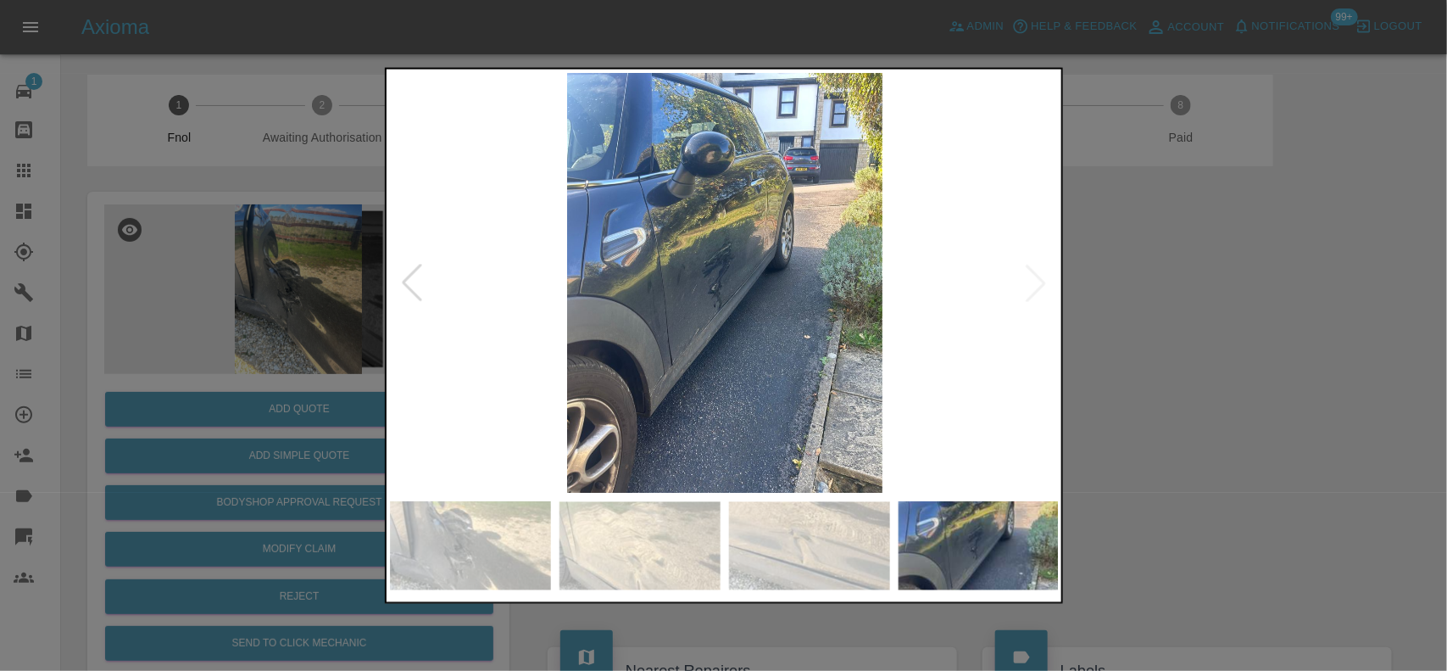
click at [679, 304] on img at bounding box center [725, 282] width 670 height 421
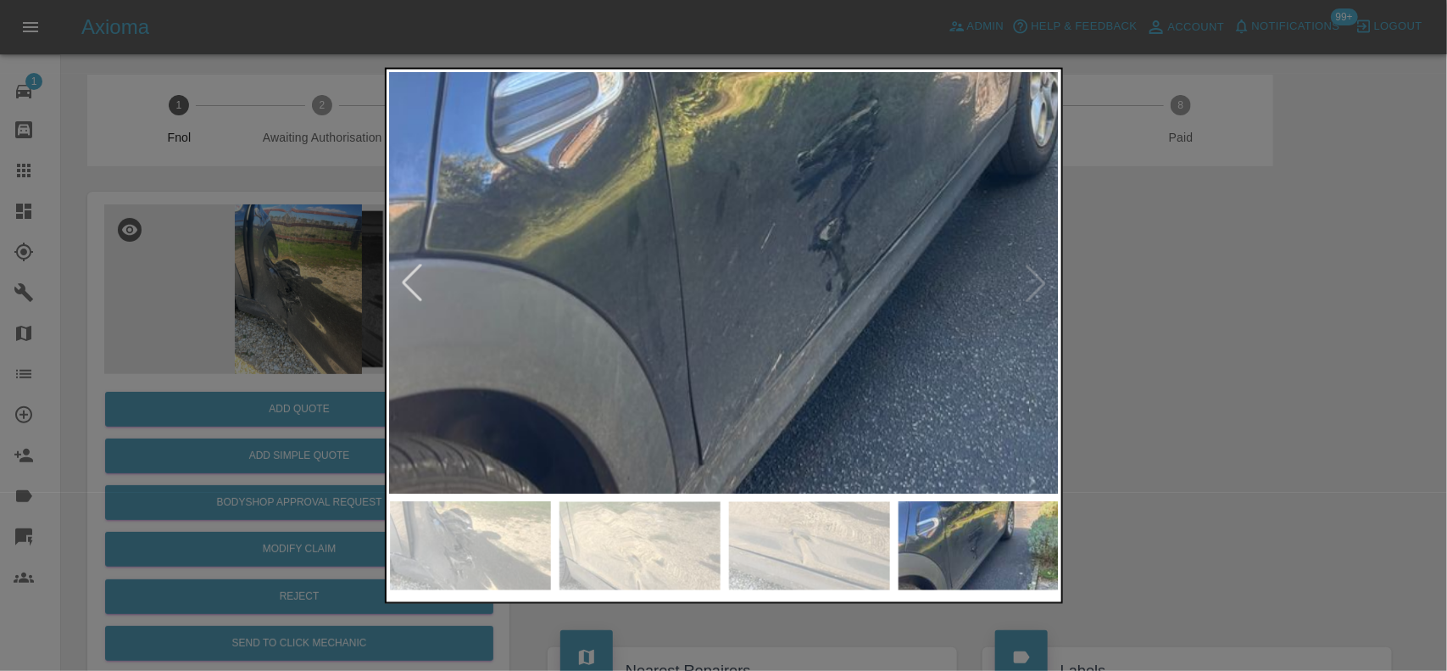
click at [679, 304] on img at bounding box center [859, 217] width 2010 height 1263
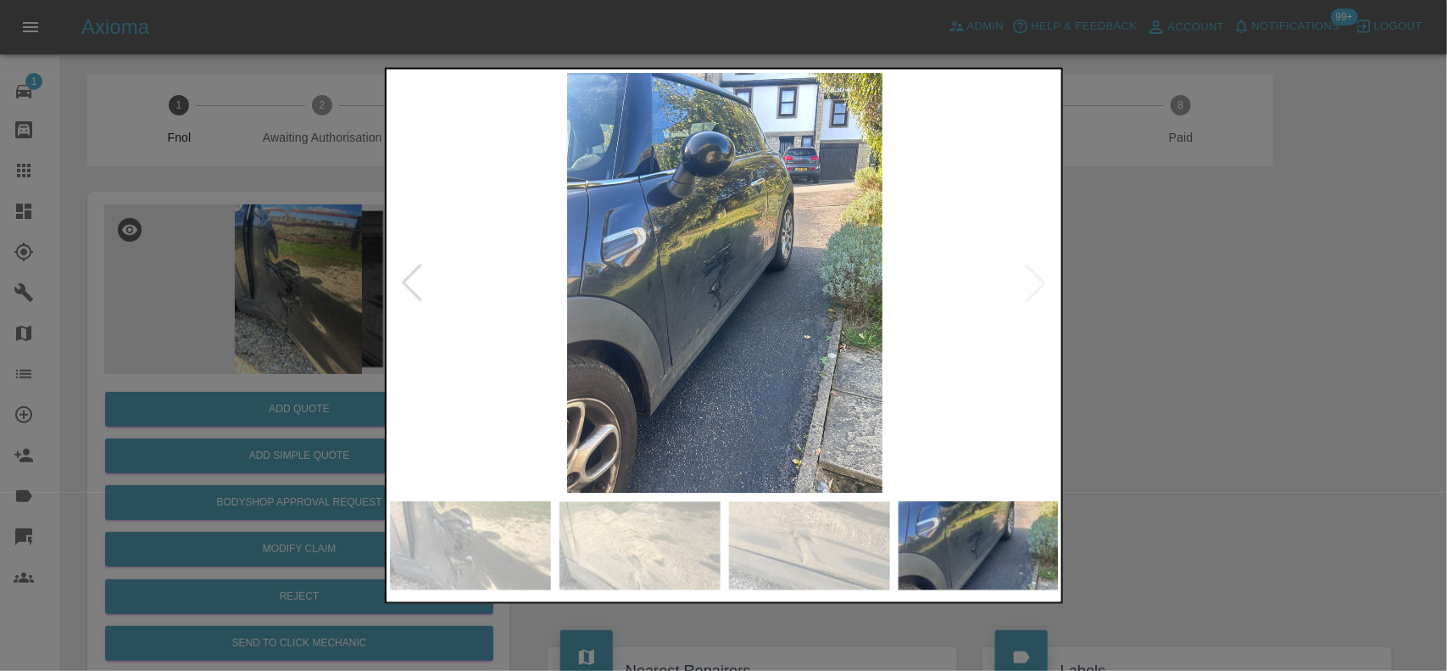
click at [733, 325] on img at bounding box center [725, 282] width 670 height 421
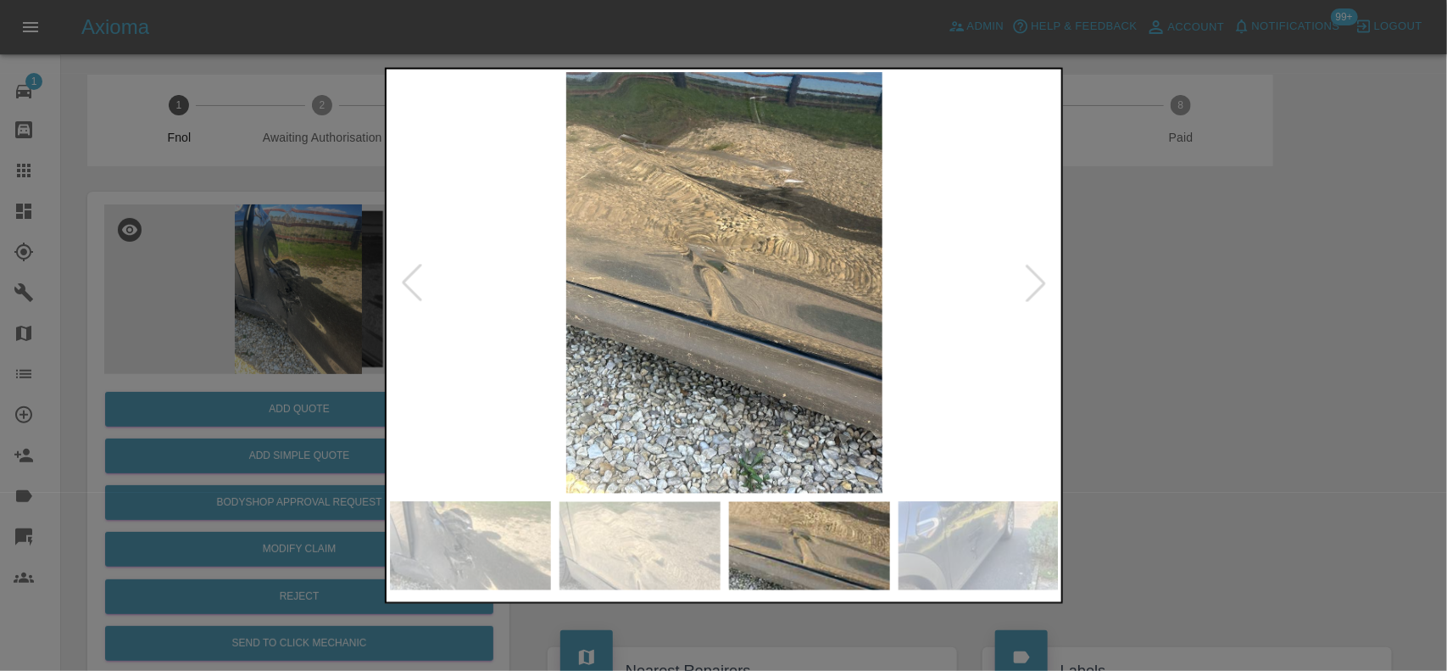
click at [715, 314] on img at bounding box center [725, 282] width 670 height 421
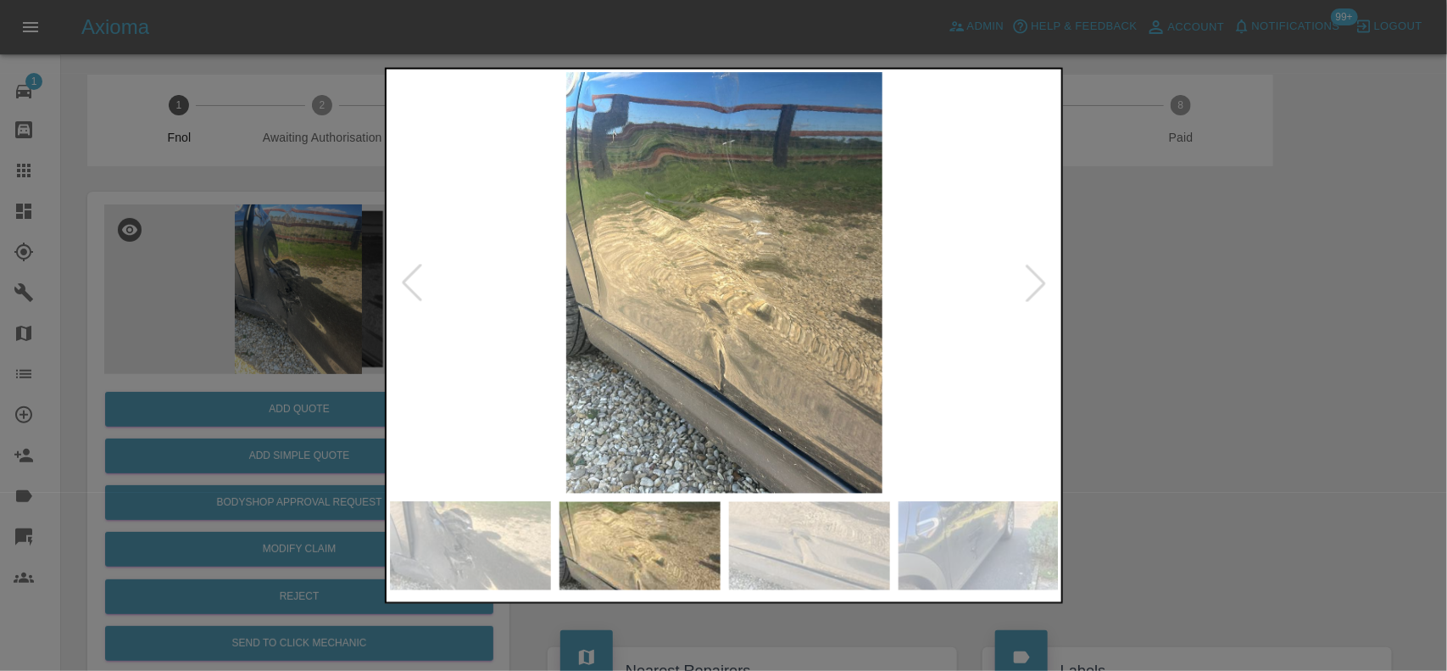
click at [743, 308] on img at bounding box center [725, 282] width 670 height 421
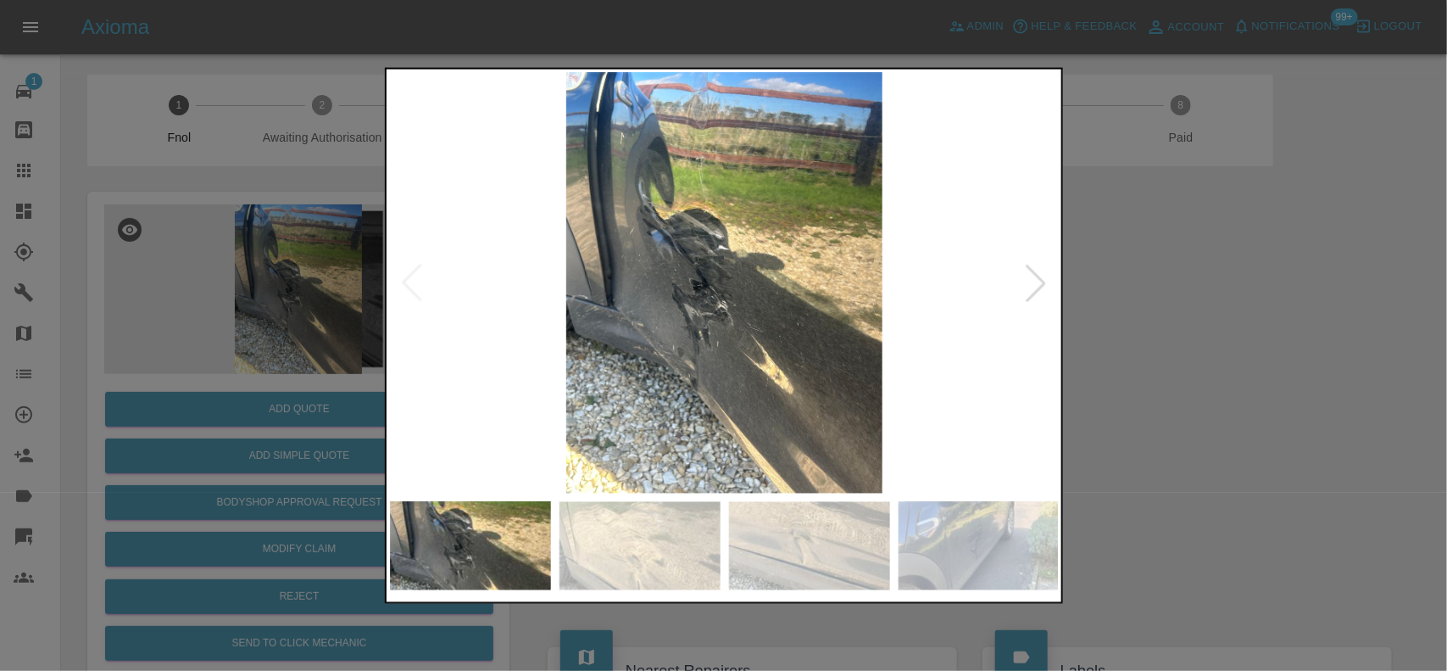
drag, startPoint x: 259, startPoint y: 255, endPoint x: 315, endPoint y: 276, distance: 58.8
click at [282, 257] on div at bounding box center [723, 335] width 1447 height 671
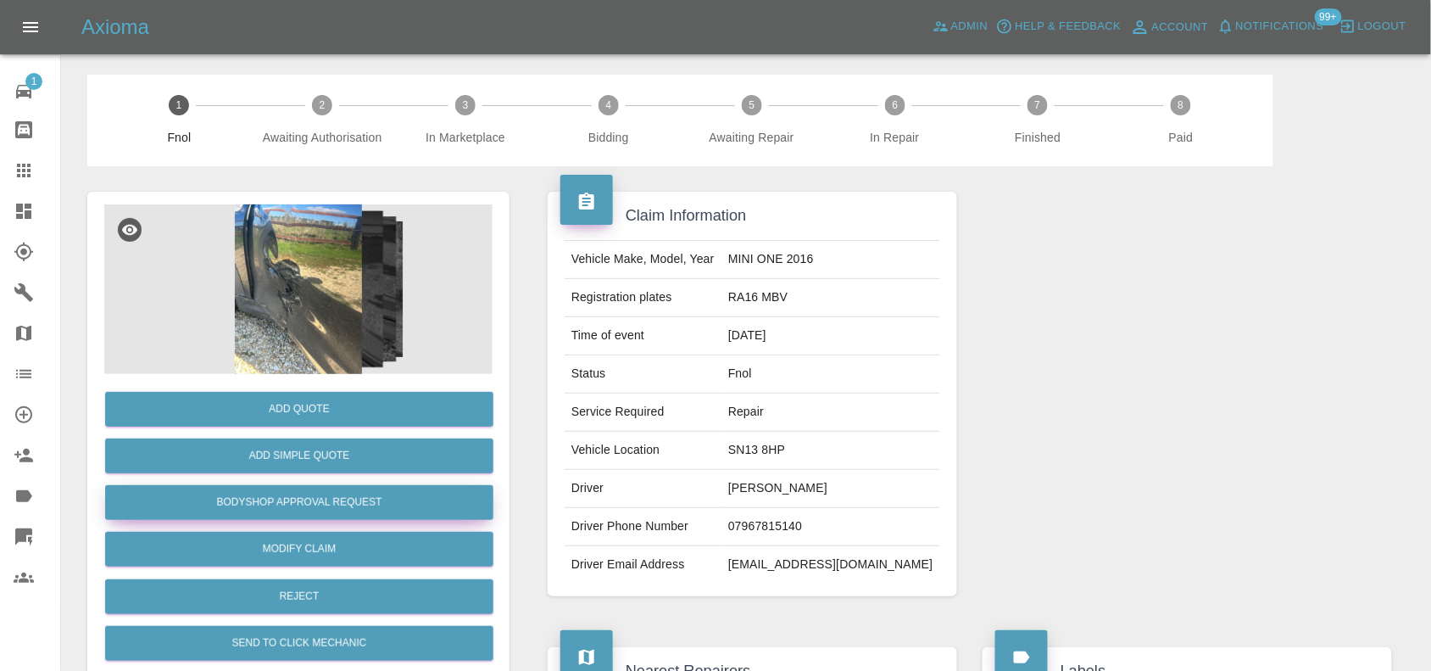
click at [312, 499] on button "Bodyshop Approval Request" at bounding box center [299, 502] width 388 height 35
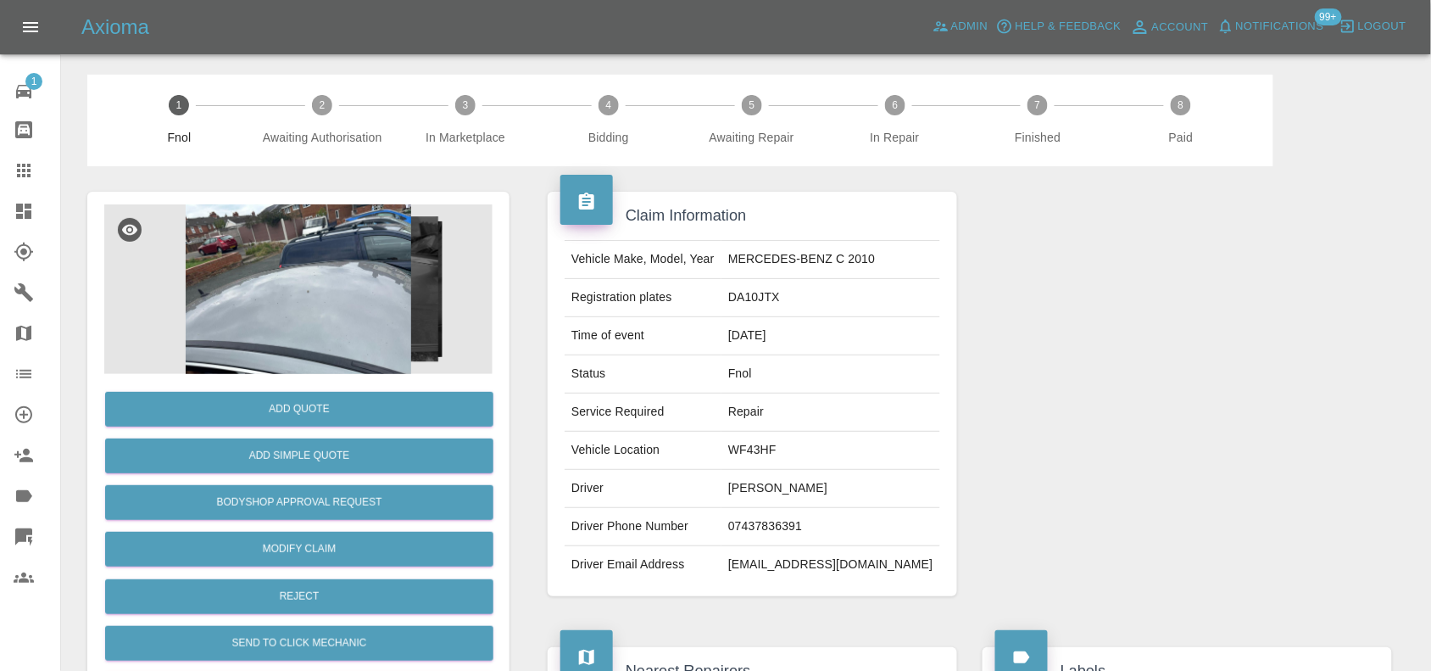
click at [285, 290] on img at bounding box center [298, 289] width 388 height 170
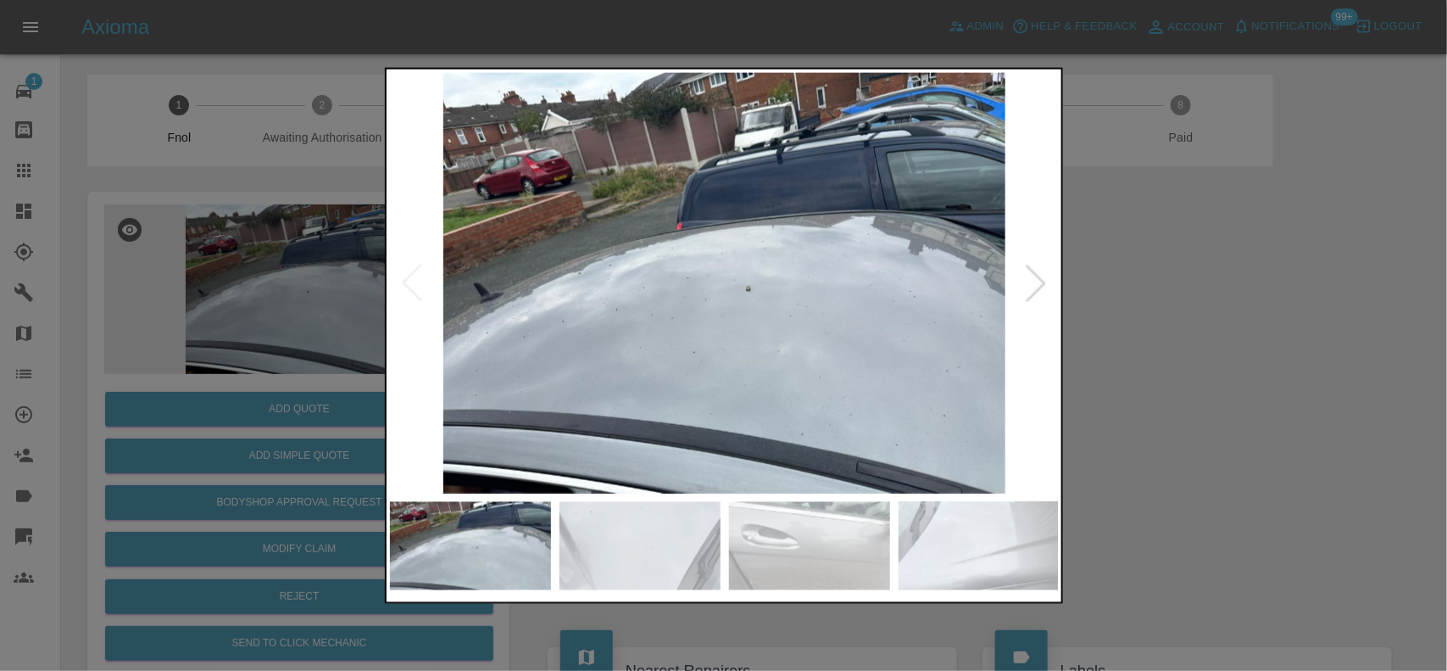
click at [594, 392] on img at bounding box center [725, 282] width 670 height 421
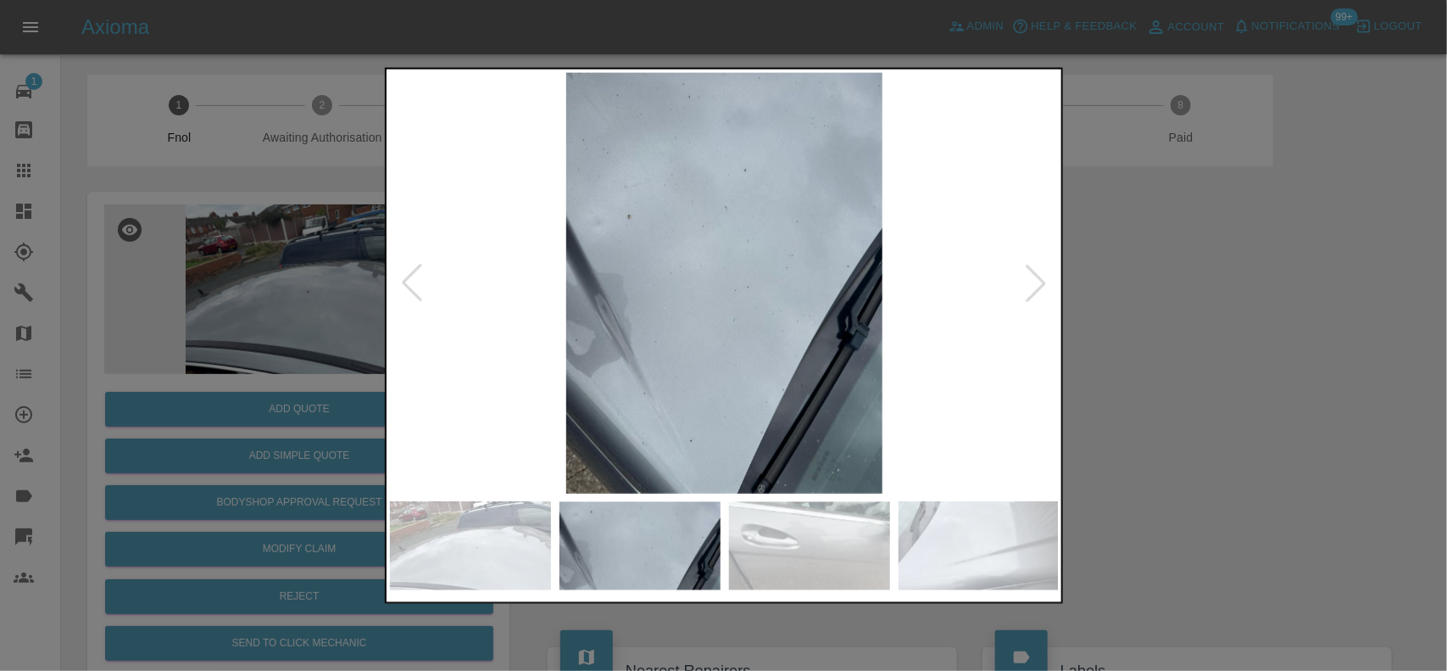
click at [645, 403] on img at bounding box center [725, 282] width 670 height 421
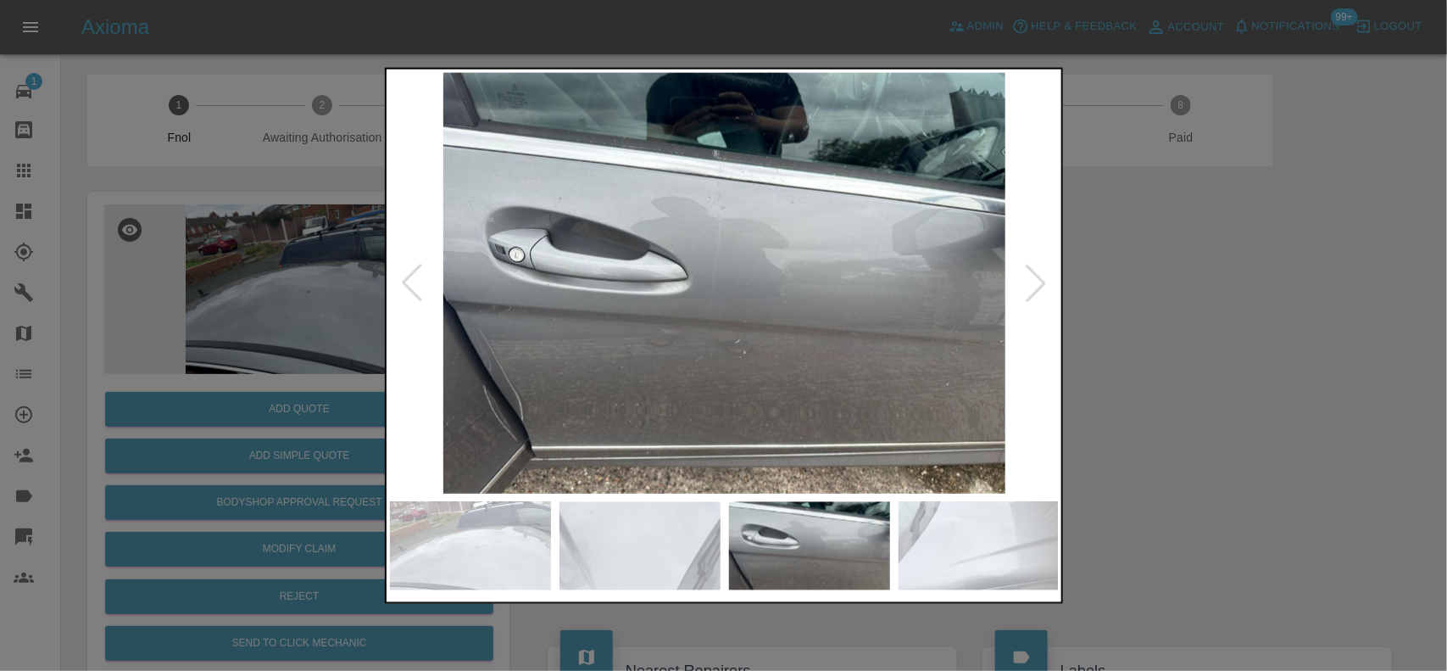
click at [581, 379] on img at bounding box center [725, 282] width 670 height 421
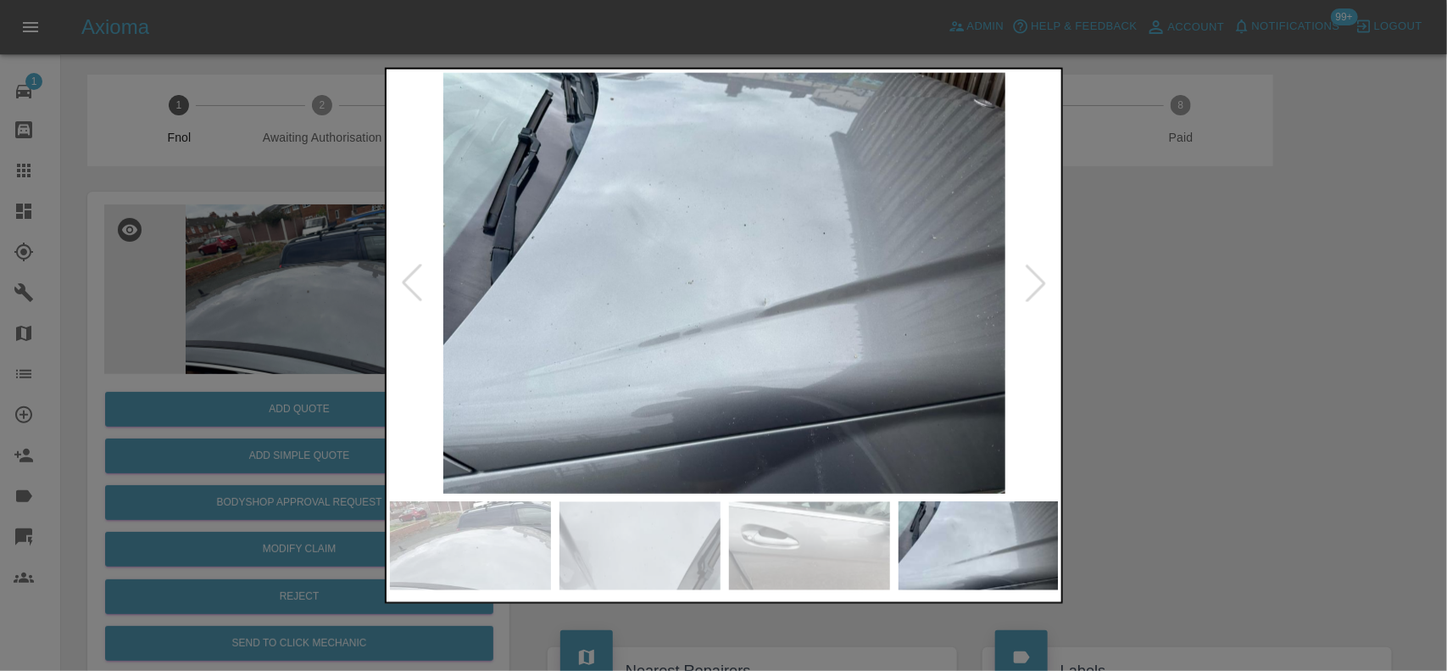
click at [564, 352] on img at bounding box center [725, 282] width 670 height 421
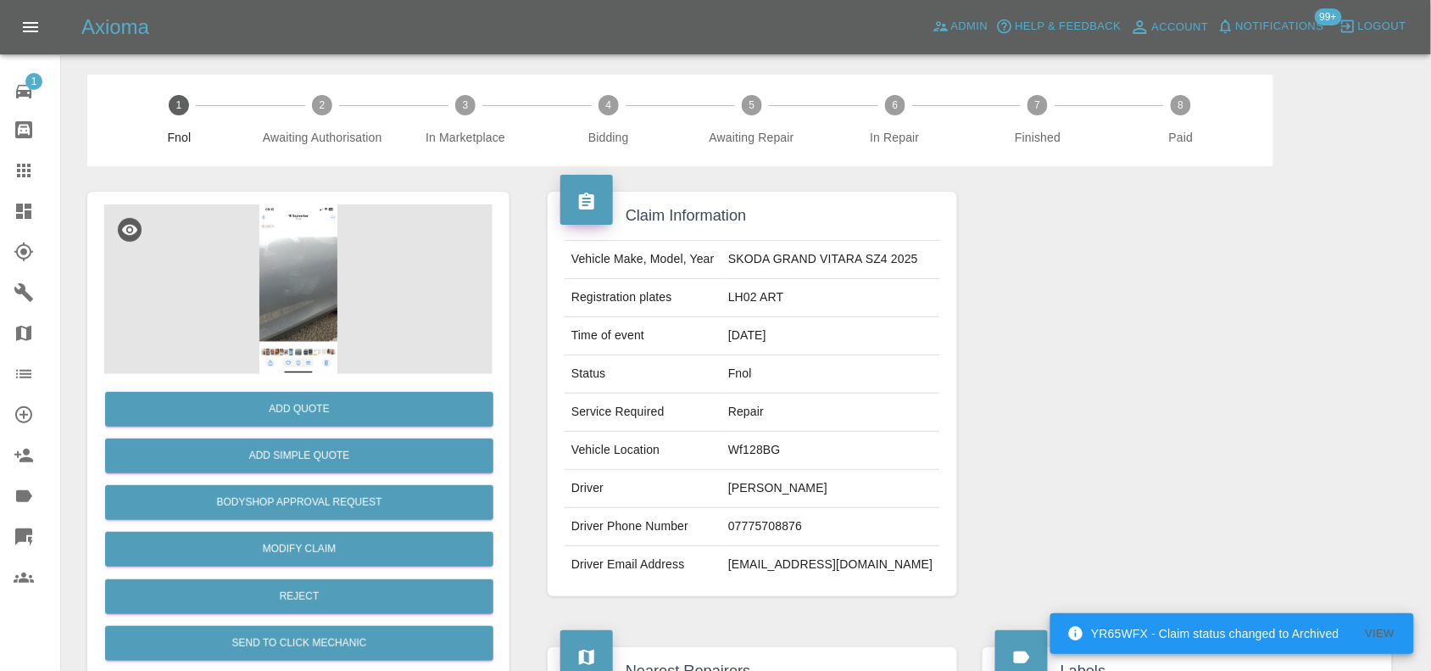
click at [307, 264] on img at bounding box center [298, 289] width 388 height 170
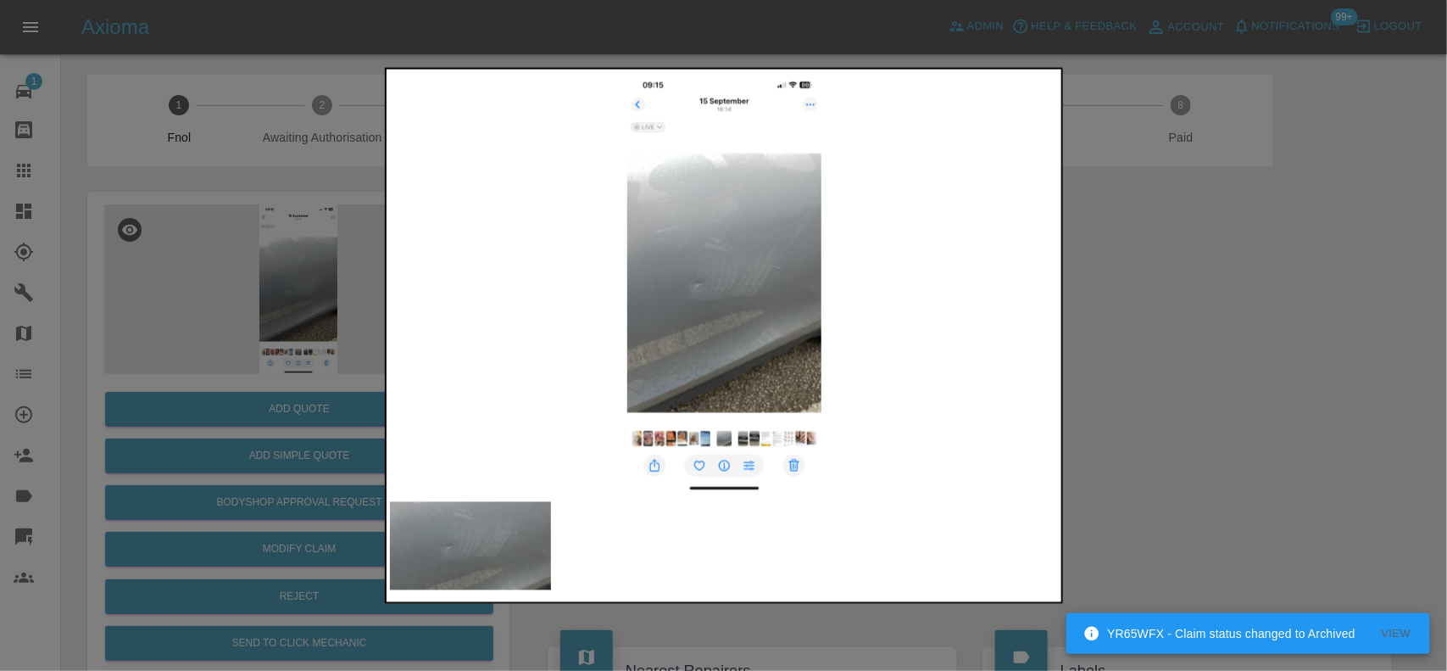
click at [683, 392] on img at bounding box center [725, 282] width 670 height 421
click at [579, 286] on img at bounding box center [725, 282] width 670 height 421
click at [698, 280] on img at bounding box center [725, 282] width 670 height 421
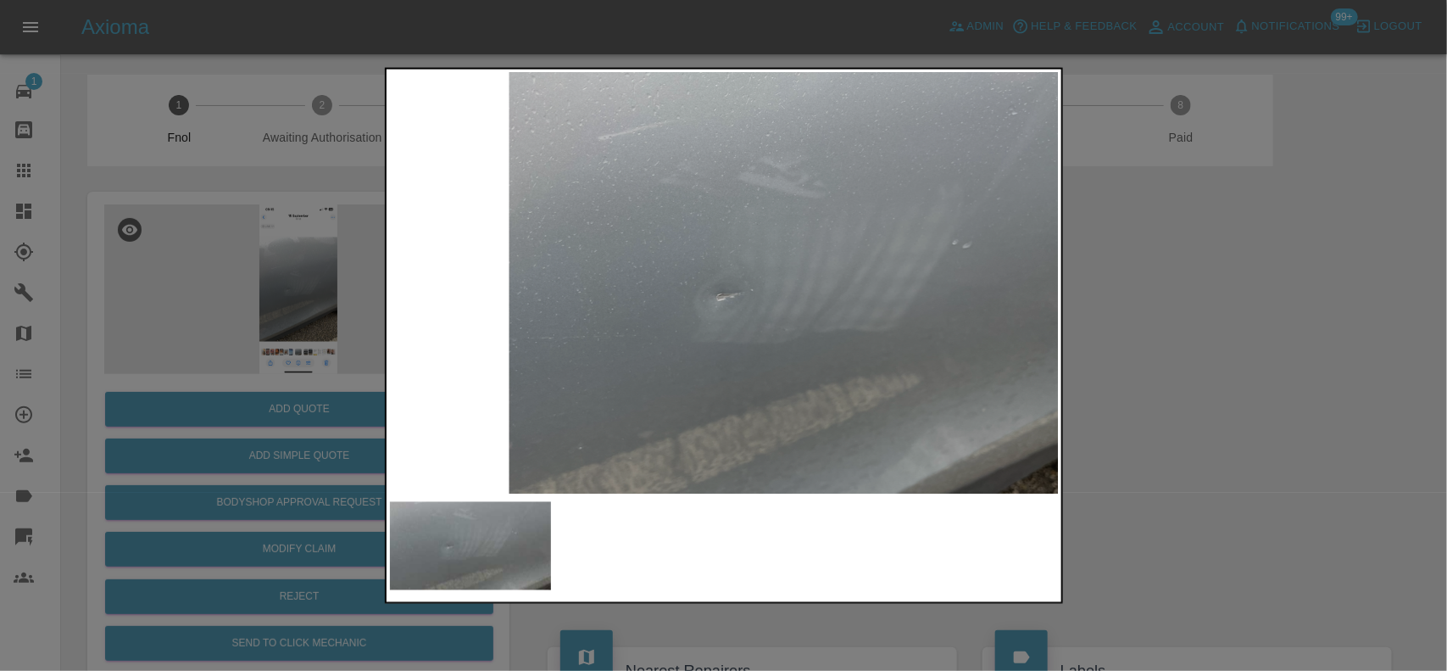
drag, startPoint x: 348, startPoint y: 237, endPoint x: 354, endPoint y: 247, distance: 11.5
click at [350, 242] on div at bounding box center [723, 335] width 1447 height 671
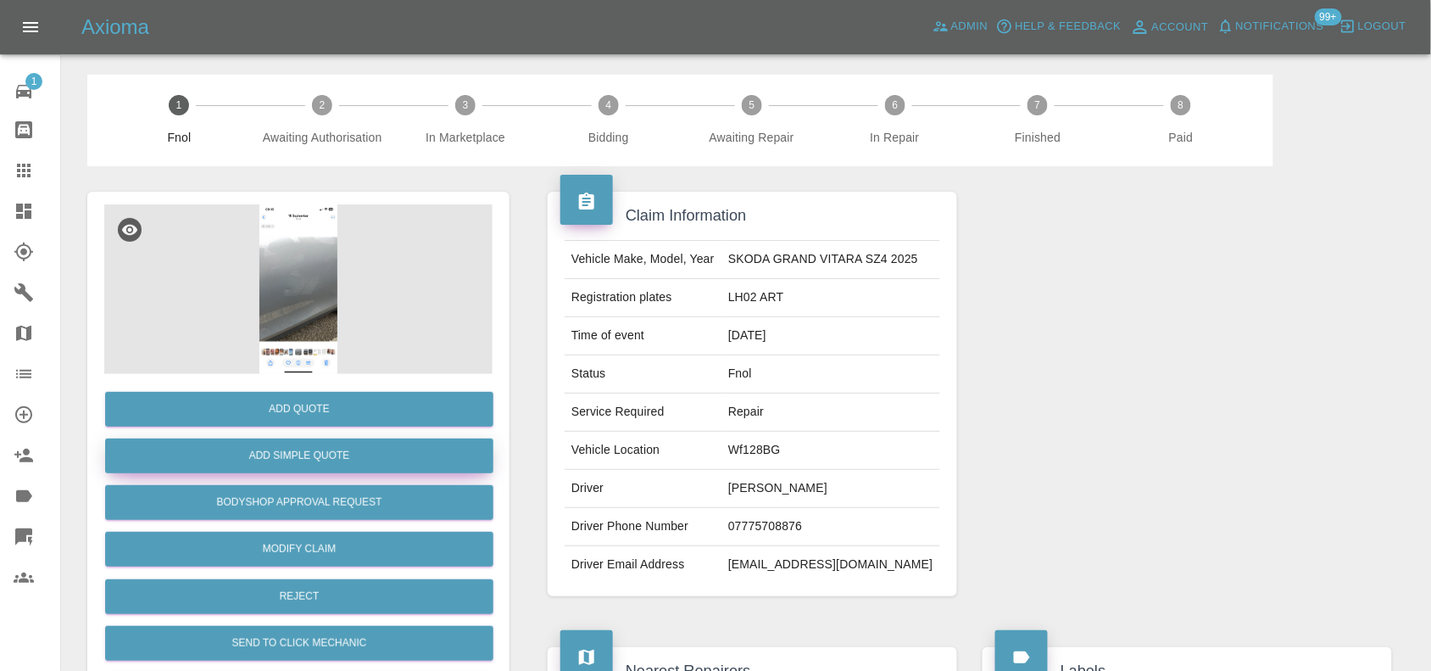
click at [311, 451] on button "Add Simple Quote" at bounding box center [299, 455] width 388 height 35
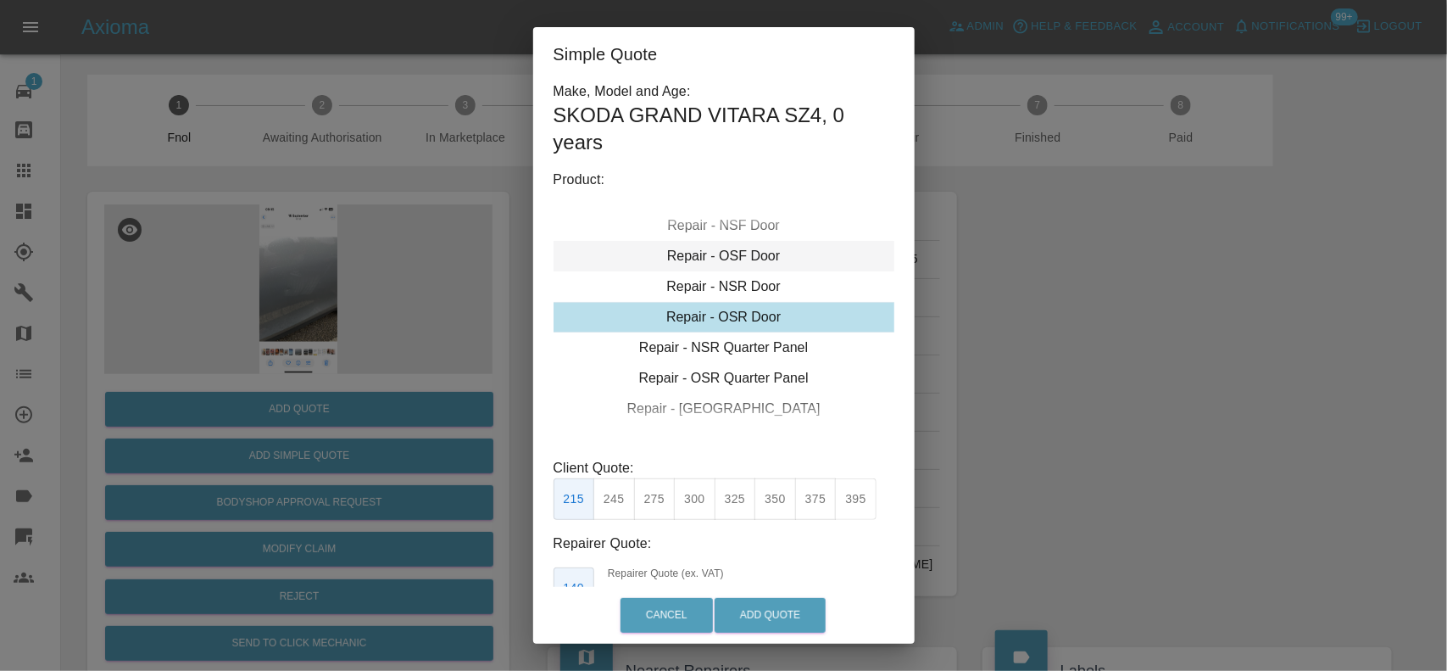
click at [717, 269] on div "Repair - OSF Door" at bounding box center [724, 256] width 341 height 31
click at [708, 363] on div "Repair - OSR Door" at bounding box center [724, 378] width 341 height 31
click at [708, 297] on div "Repair - NSR Door" at bounding box center [724, 286] width 341 height 31
click at [663, 502] on button "270" at bounding box center [655, 499] width 42 height 42
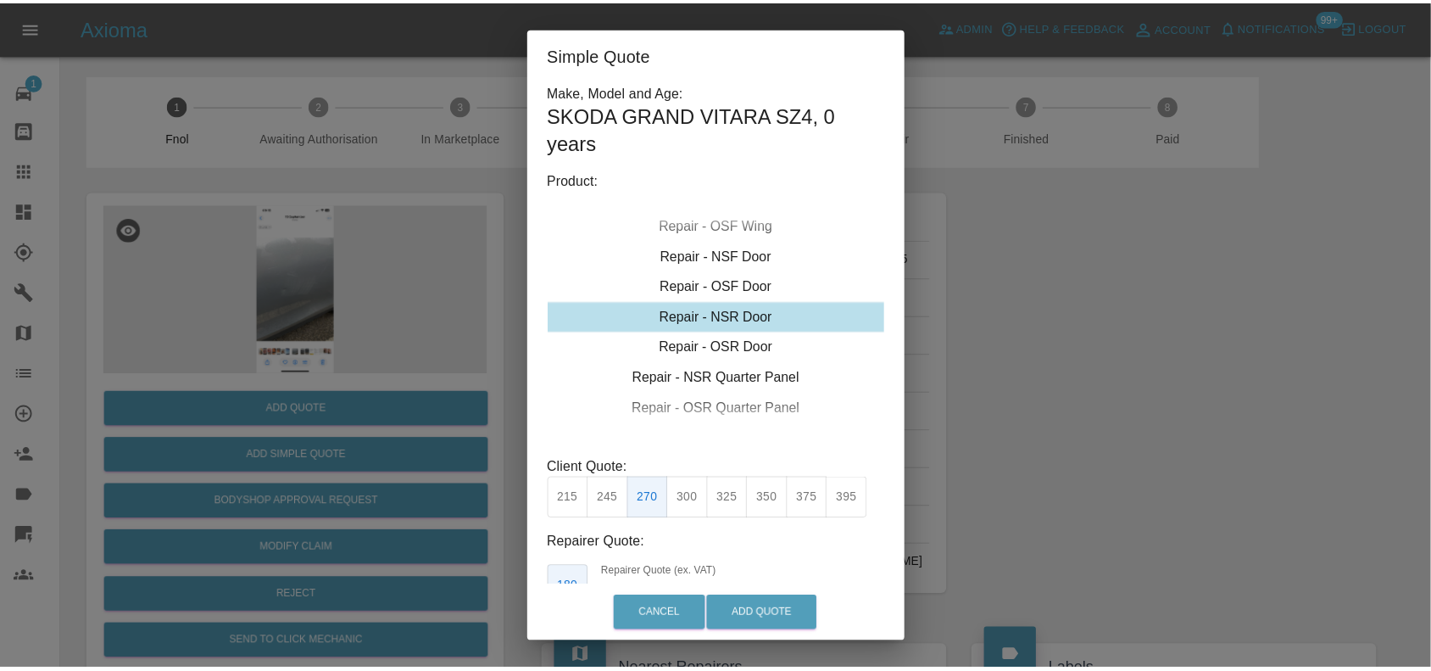
scroll to position [113, 0]
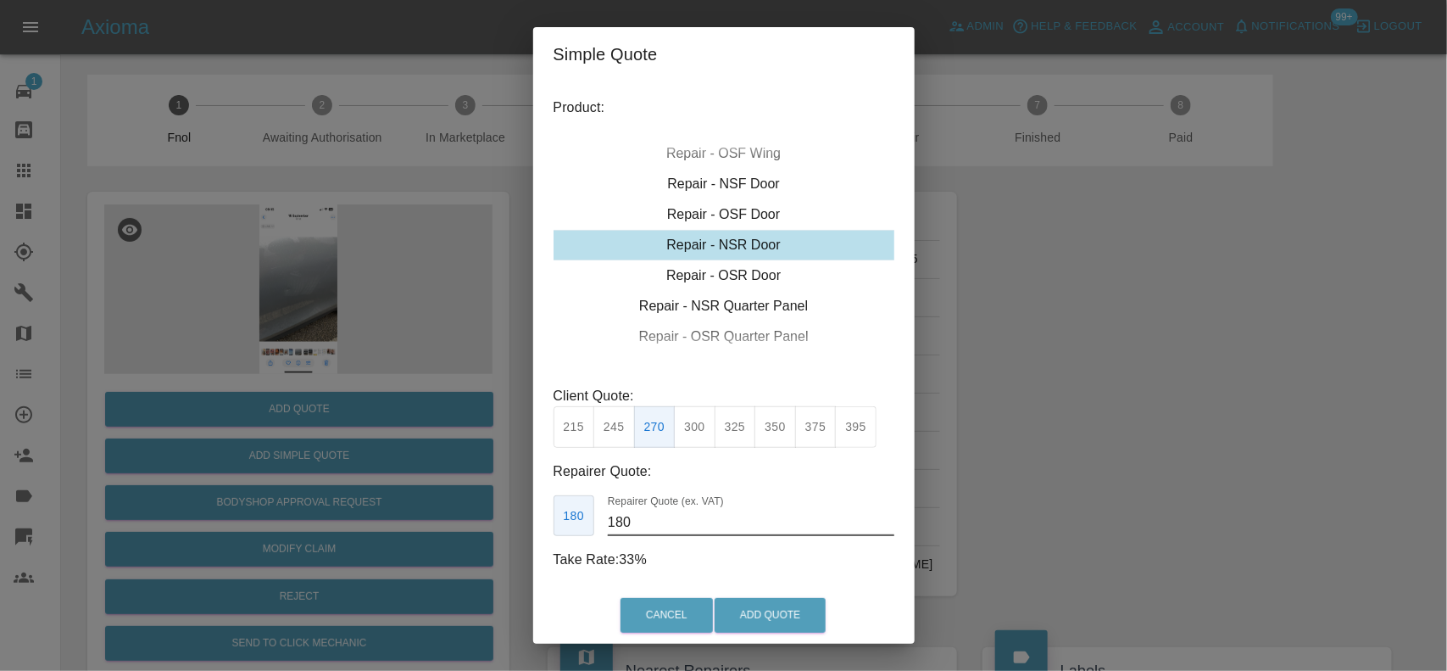
drag, startPoint x: 640, startPoint y: 510, endPoint x: 486, endPoint y: 449, distance: 166.0
click at [515, 483] on div "Simple Quote Make, Model and Age: SKODA GRAND VITARA SZ4 , 0 years Product: Rep…" at bounding box center [723, 335] width 1447 height 671
type input "175"
click at [756, 619] on button "Add Quote" at bounding box center [770, 615] width 111 height 35
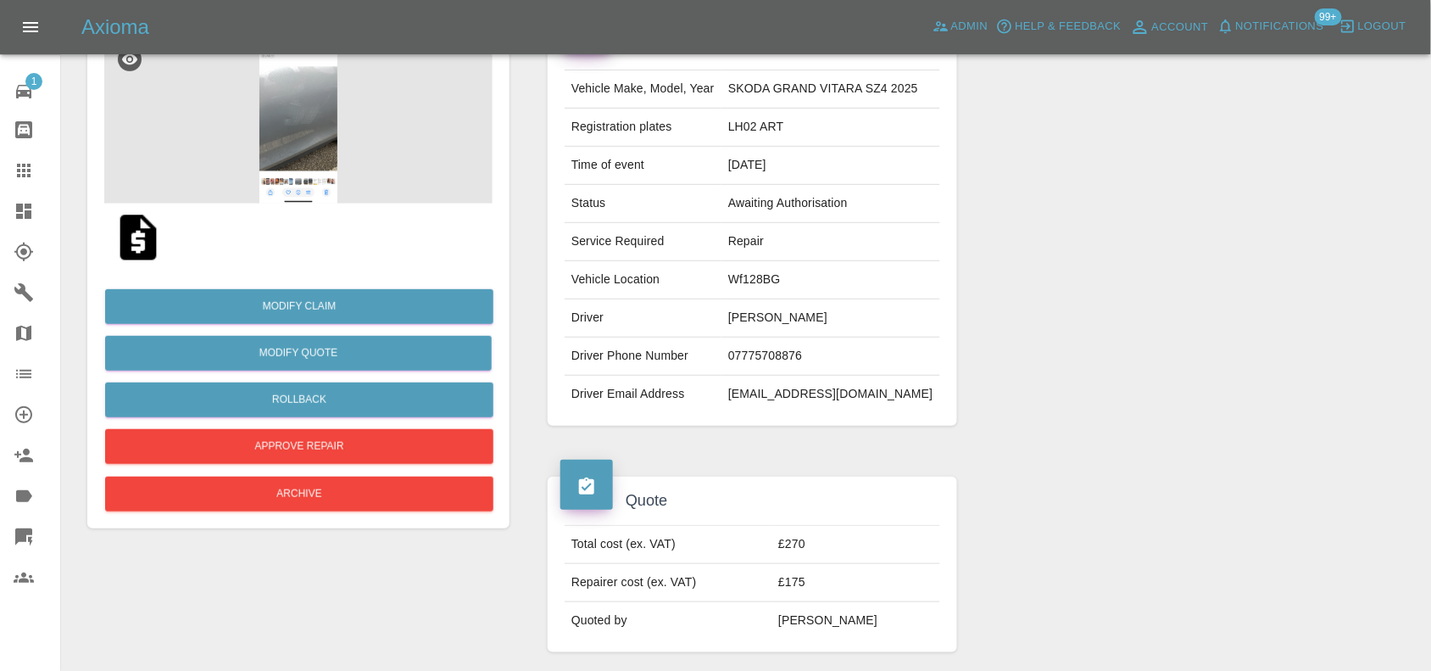
scroll to position [424, 0]
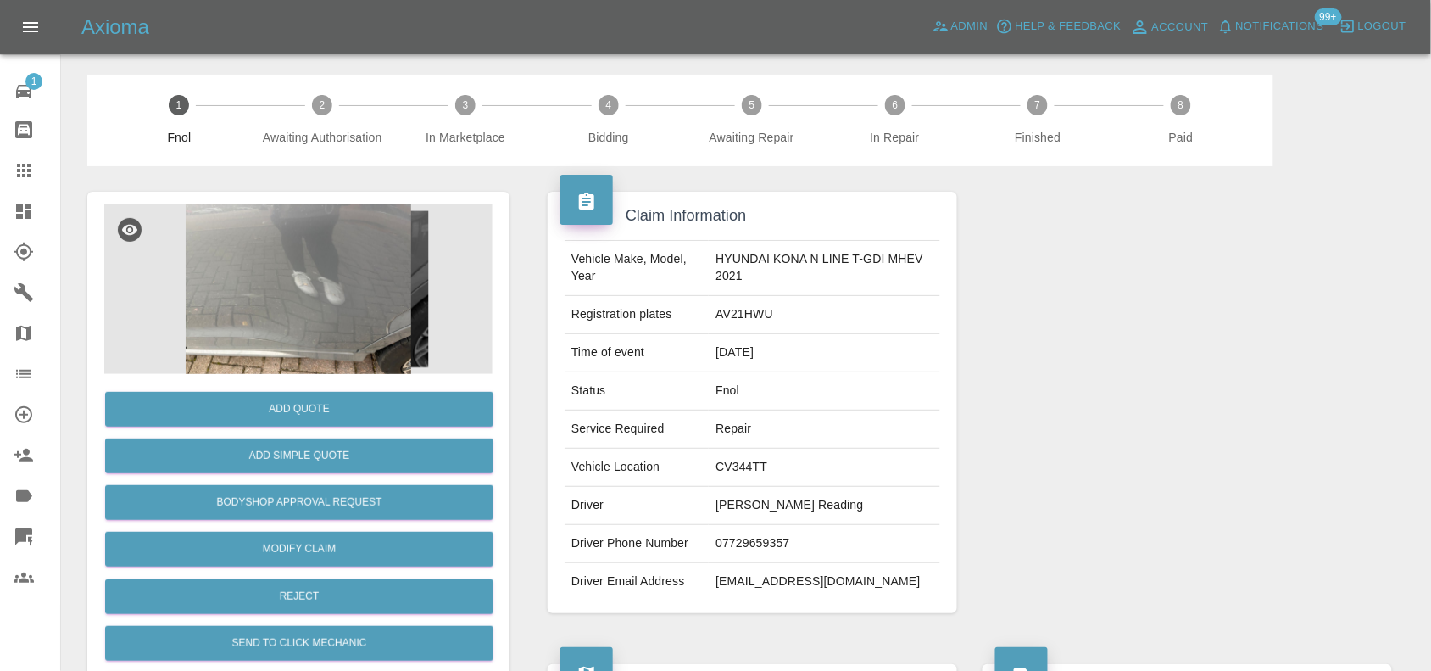
click at [301, 305] on img at bounding box center [298, 289] width 388 height 170
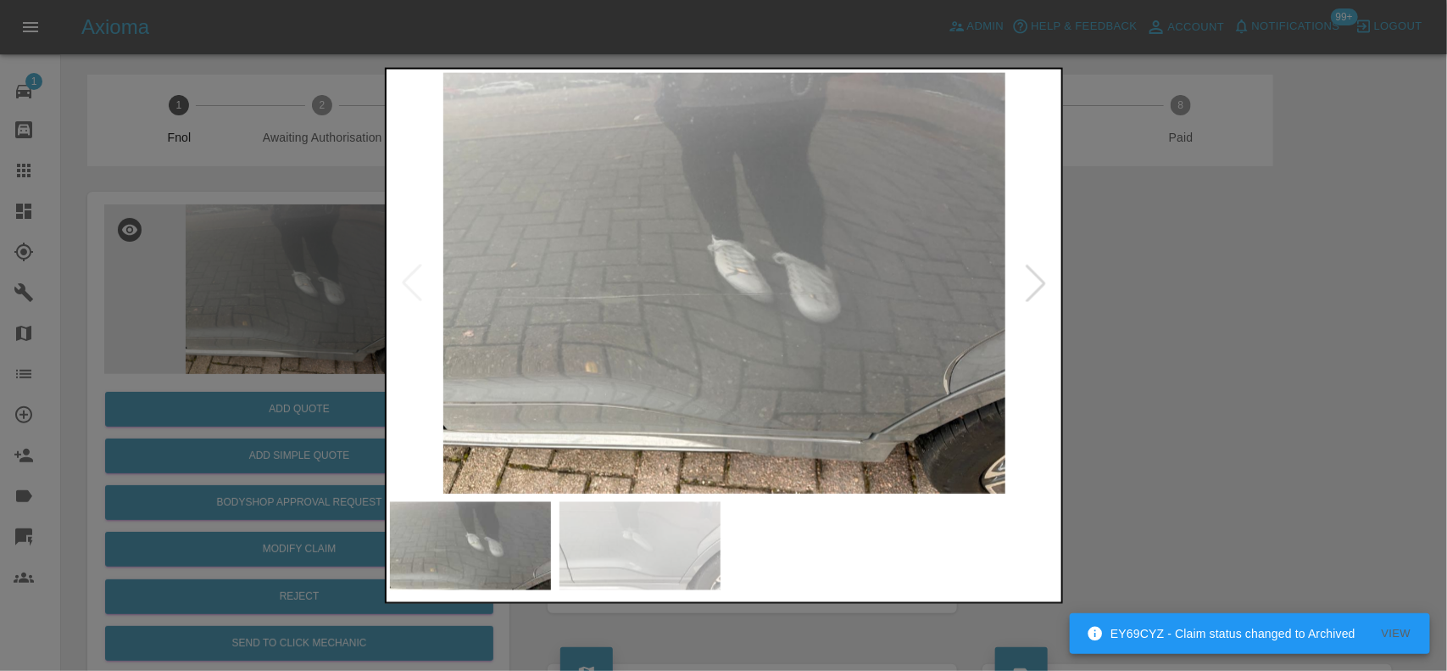
click at [644, 358] on img at bounding box center [725, 282] width 670 height 421
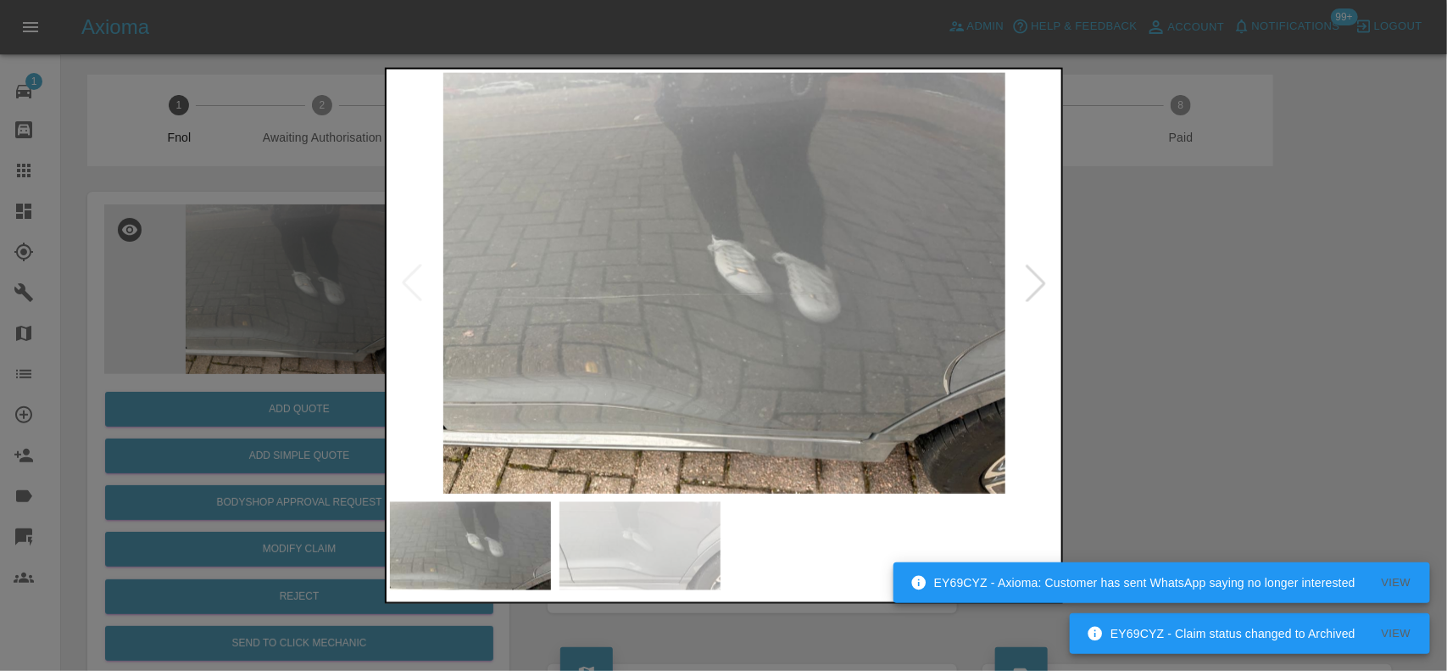
click at [641, 350] on img at bounding box center [725, 282] width 670 height 421
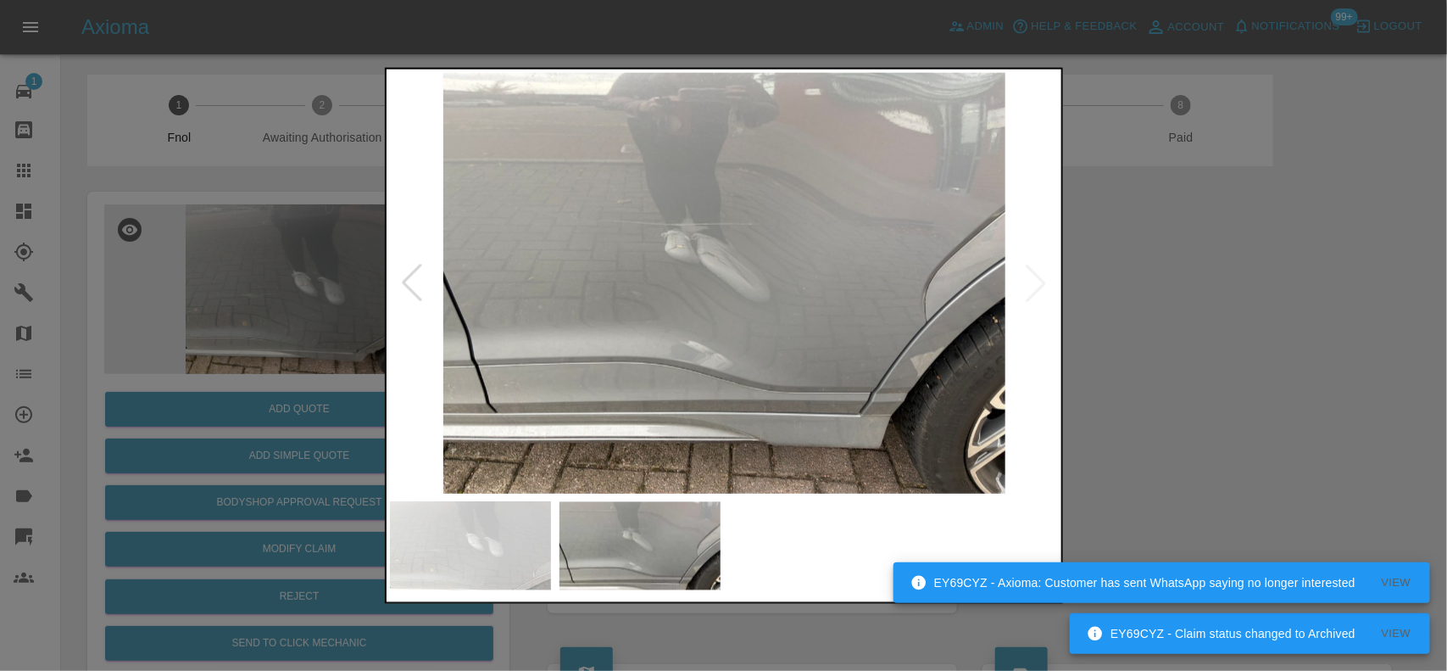
click at [663, 326] on img at bounding box center [725, 282] width 670 height 421
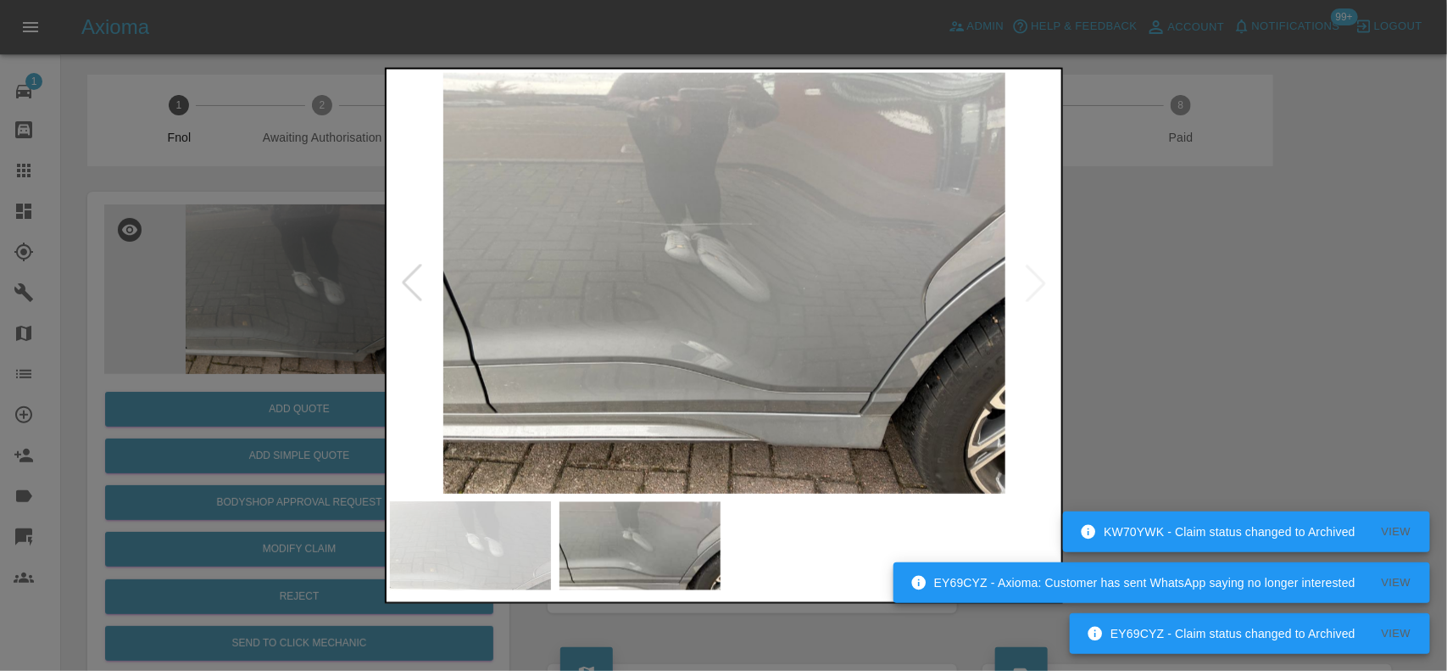
click at [719, 294] on img at bounding box center [725, 282] width 670 height 421
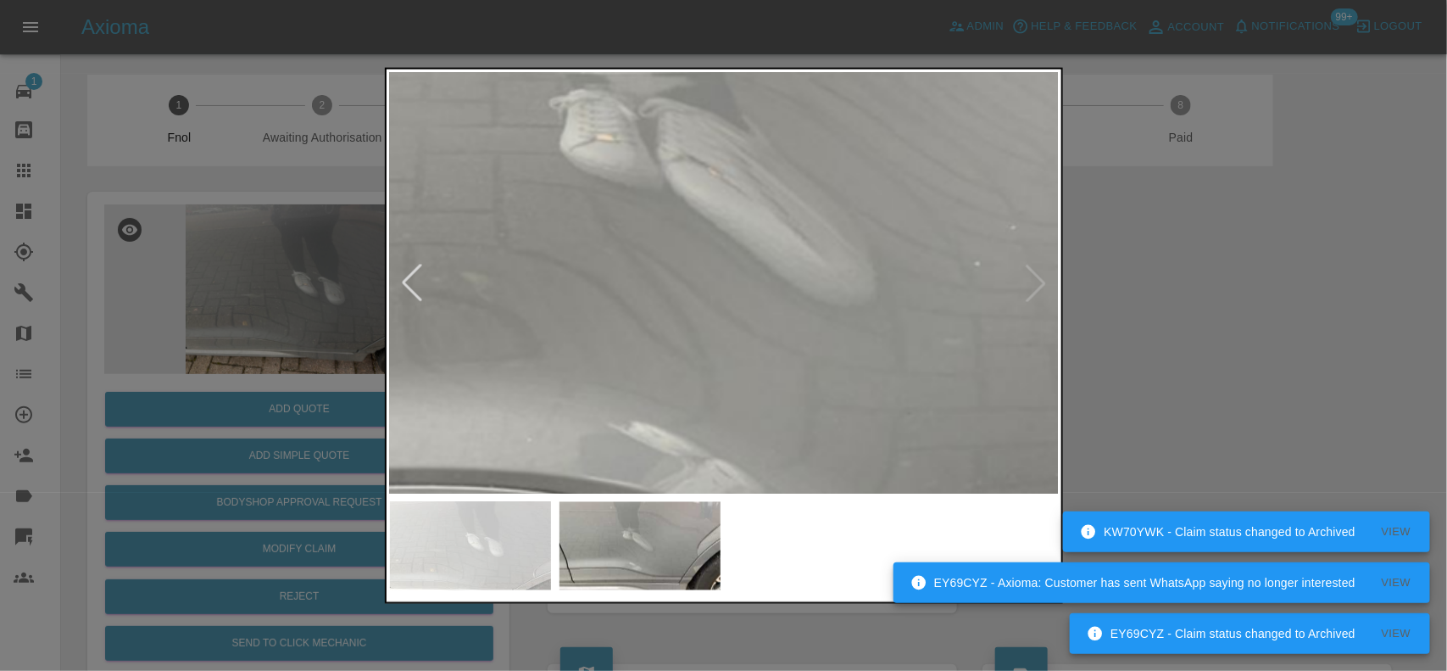
click at [721, 293] on img at bounding box center [738, 246] width 2010 height 1263
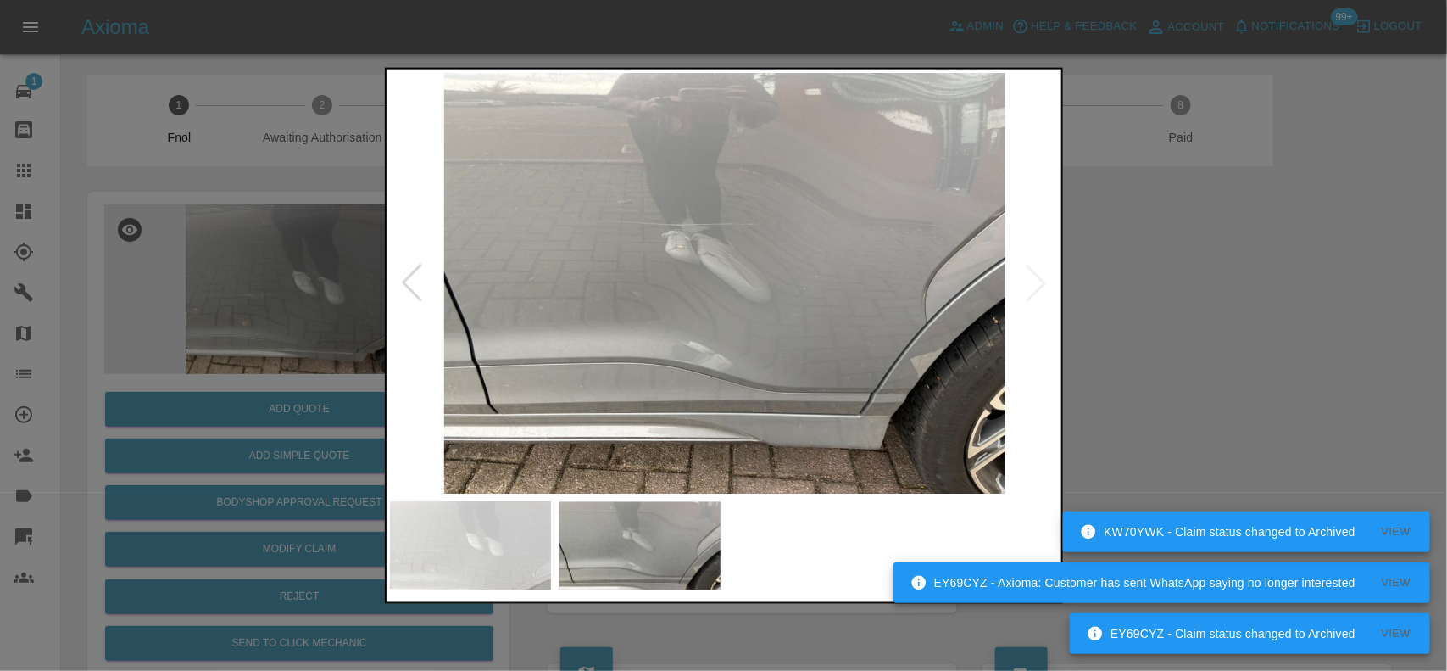
click at [773, 350] on img at bounding box center [725, 282] width 670 height 421
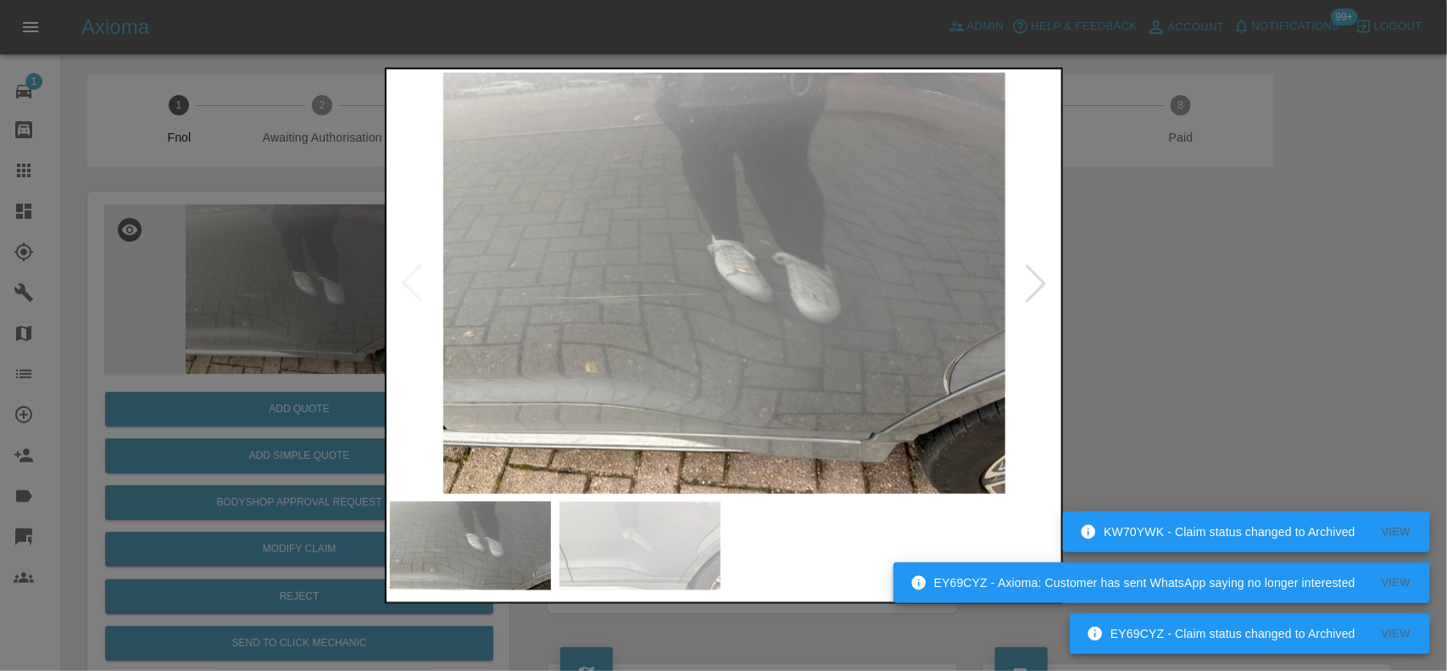
click at [695, 289] on img at bounding box center [725, 282] width 670 height 421
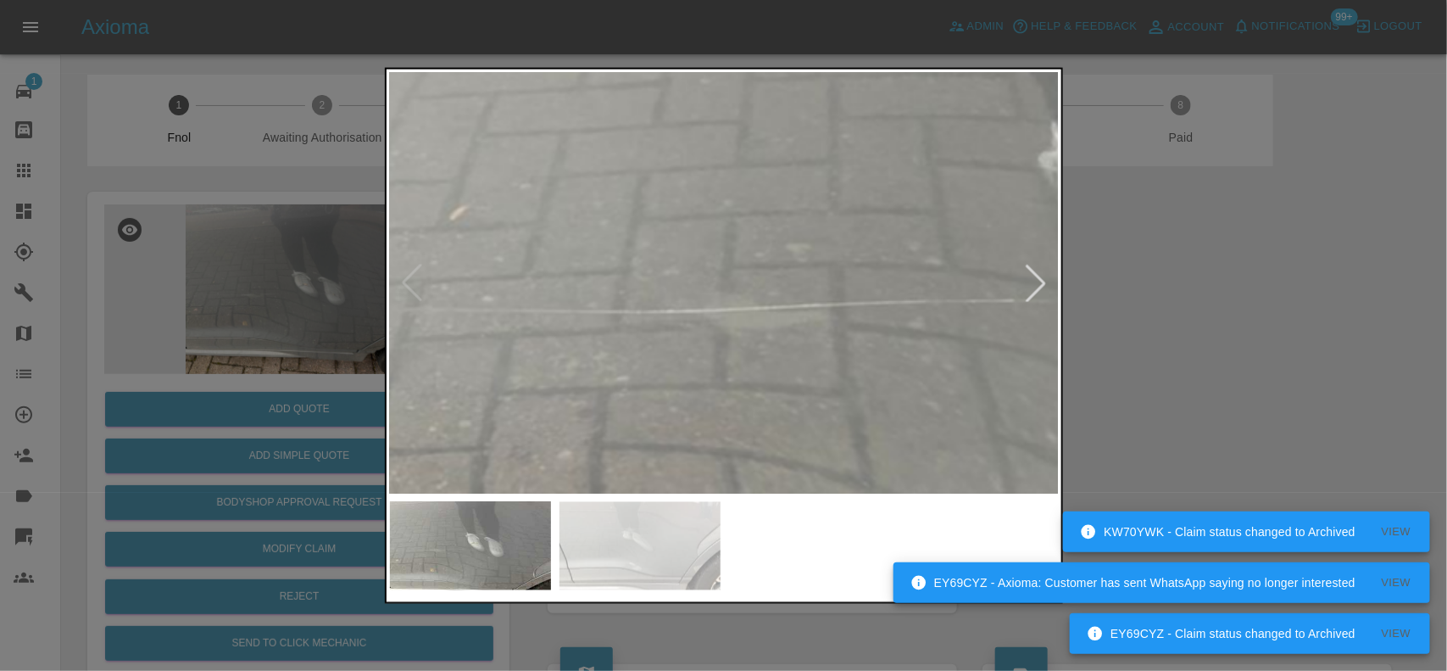
click at [890, 360] on img at bounding box center [1089, 266] width 2010 height 1263
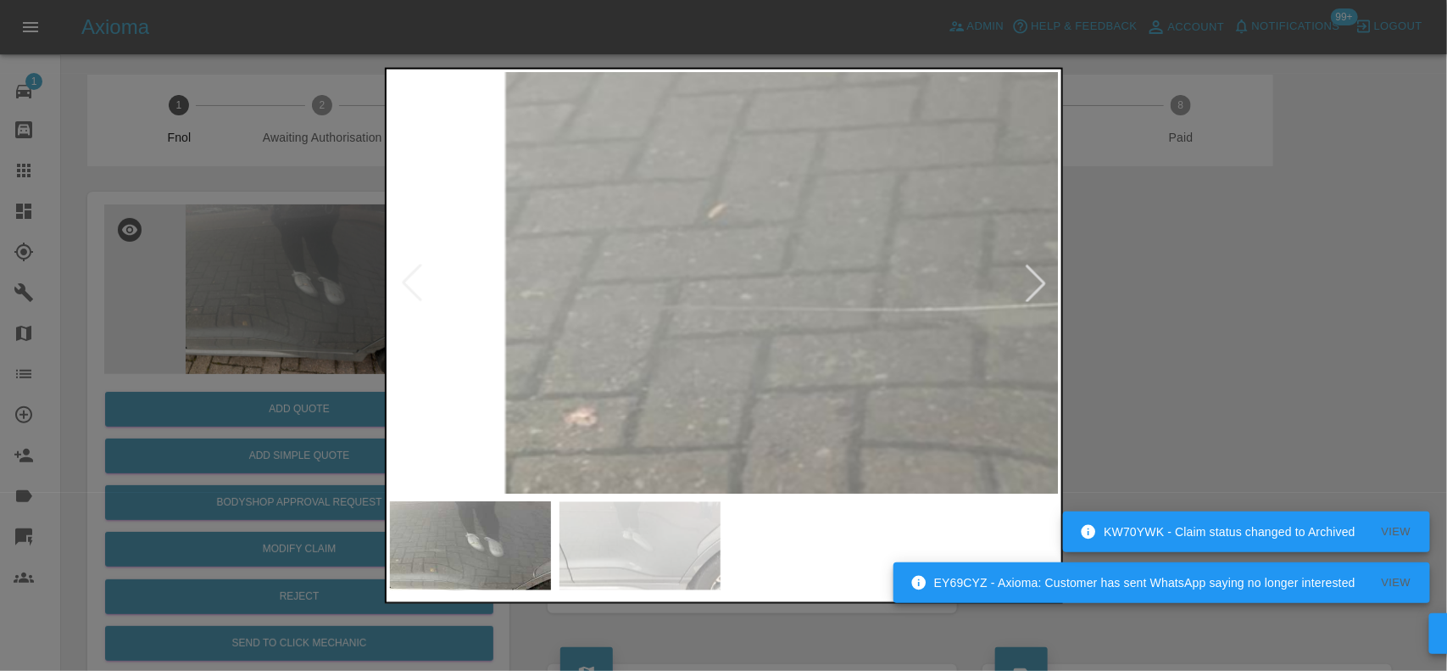
click at [848, 362] on img at bounding box center [1348, 263] width 2010 height 1263
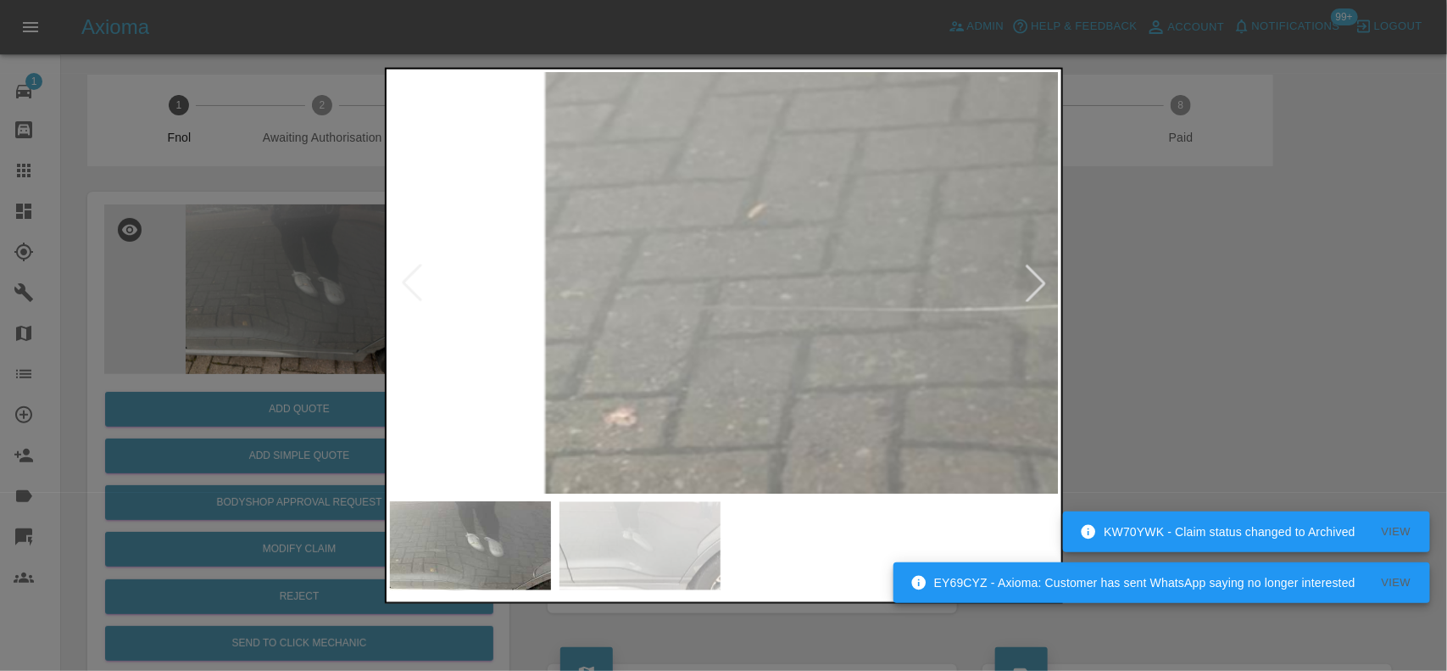
click at [621, 344] on img at bounding box center [1387, 263] width 2010 height 1263
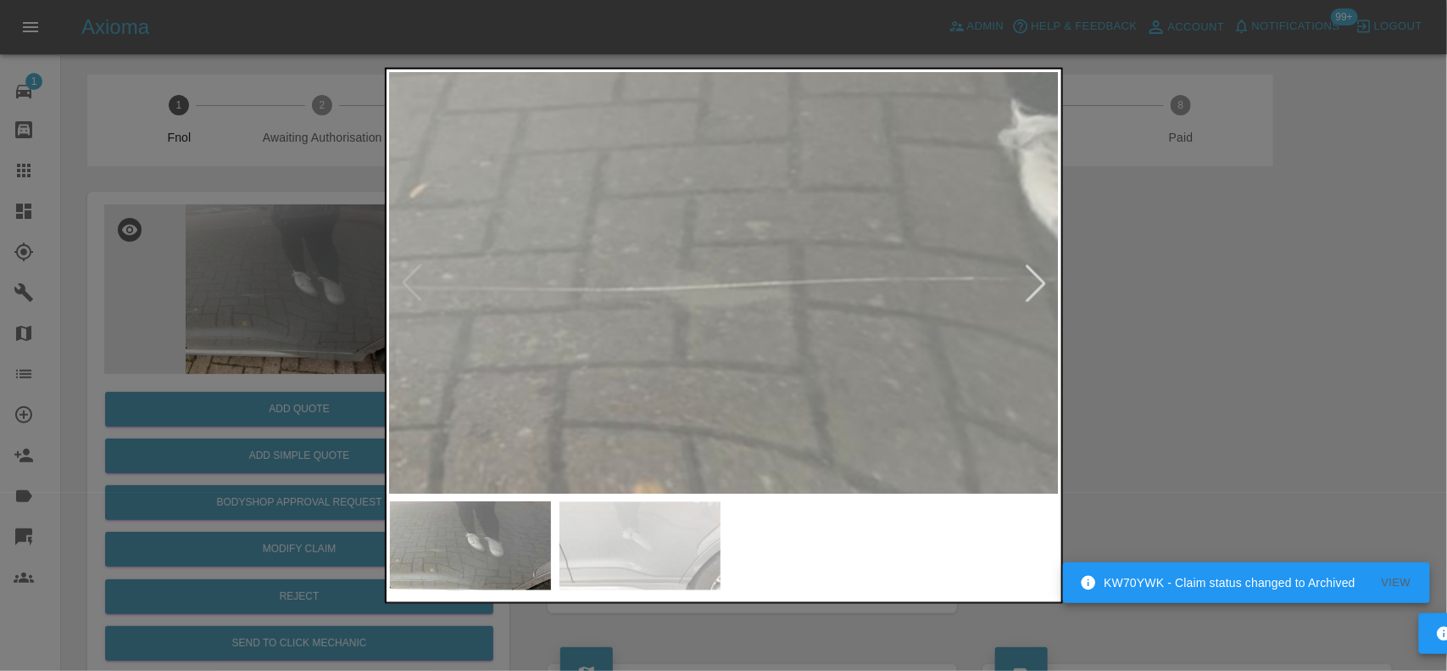
click at [667, 356] on img at bounding box center [1049, 243] width 2010 height 1263
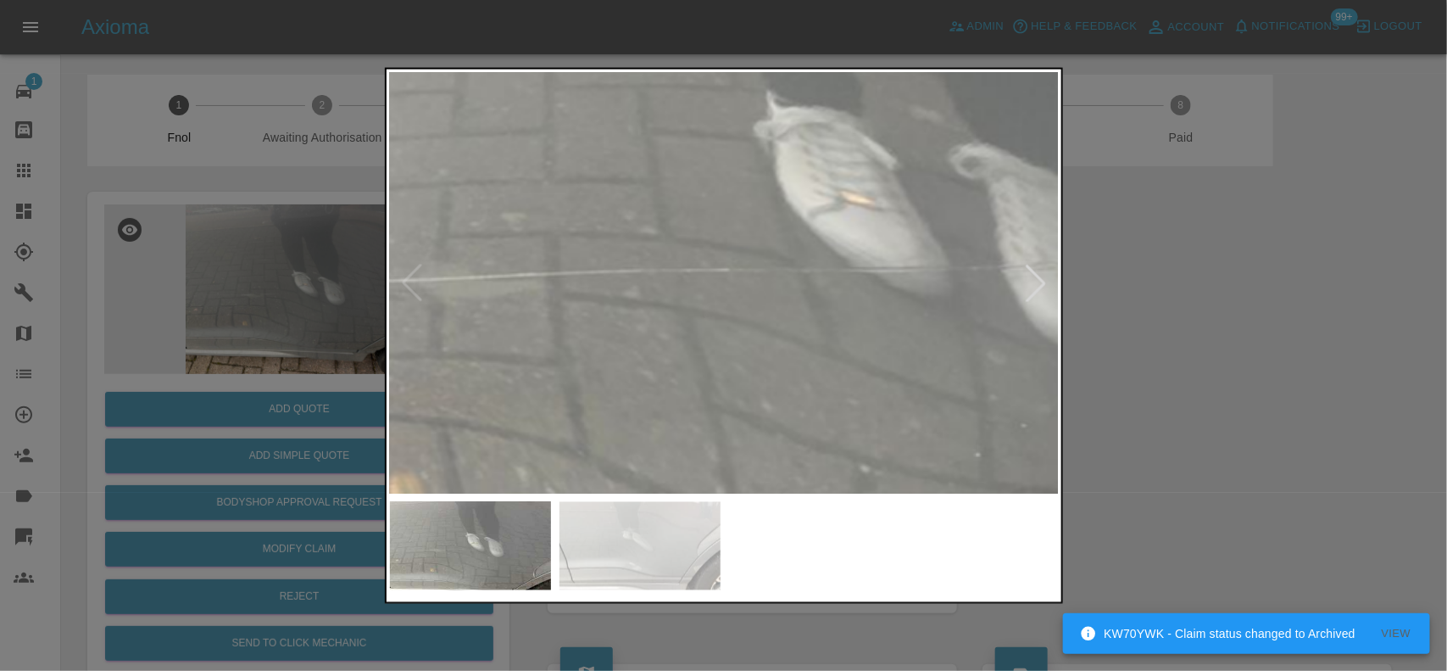
click at [654, 337] on img at bounding box center [804, 234] width 2010 height 1263
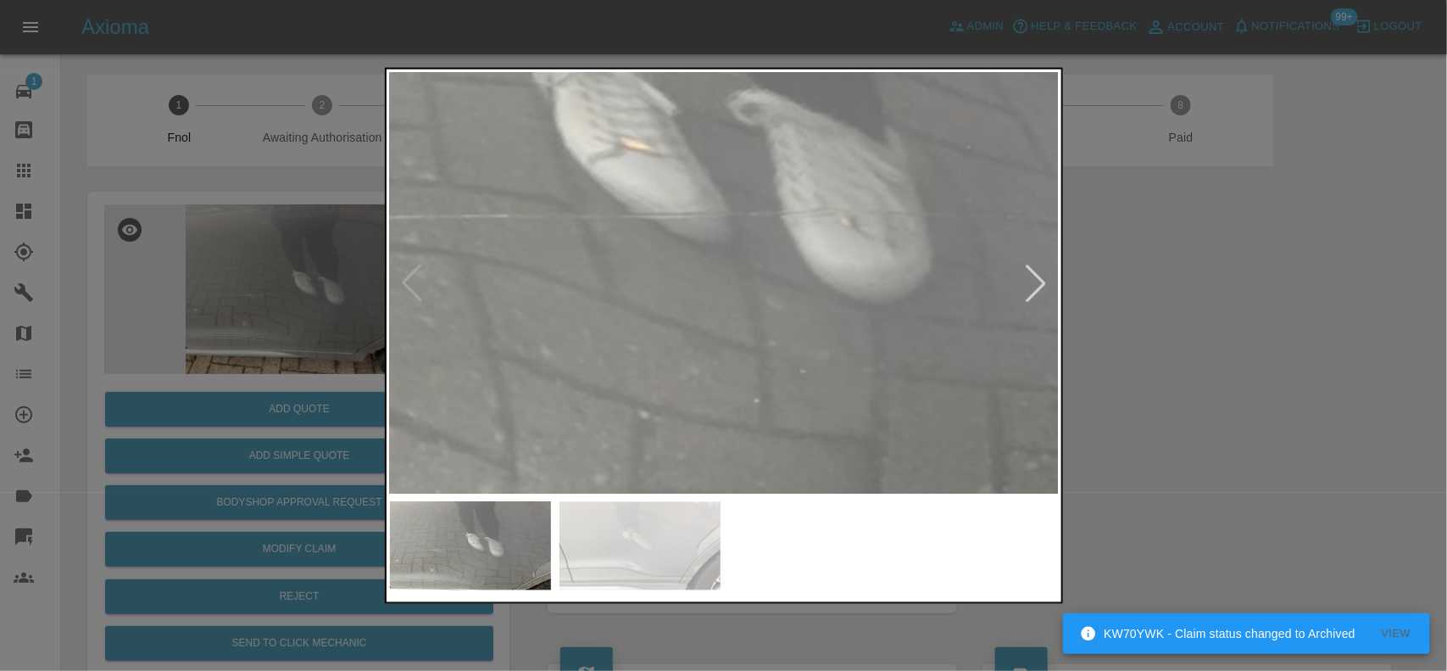
click at [672, 348] on img at bounding box center [583, 181] width 2010 height 1263
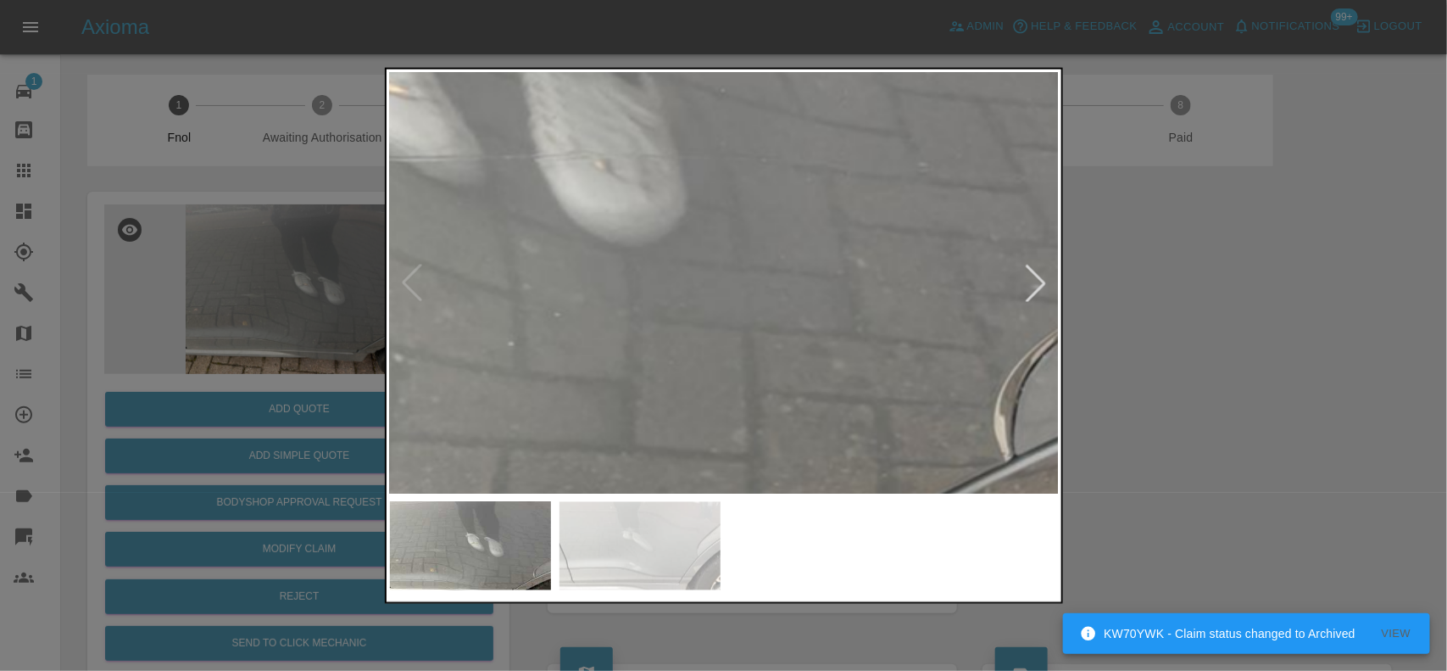
click at [668, 336] on img at bounding box center [337, 123] width 2010 height 1263
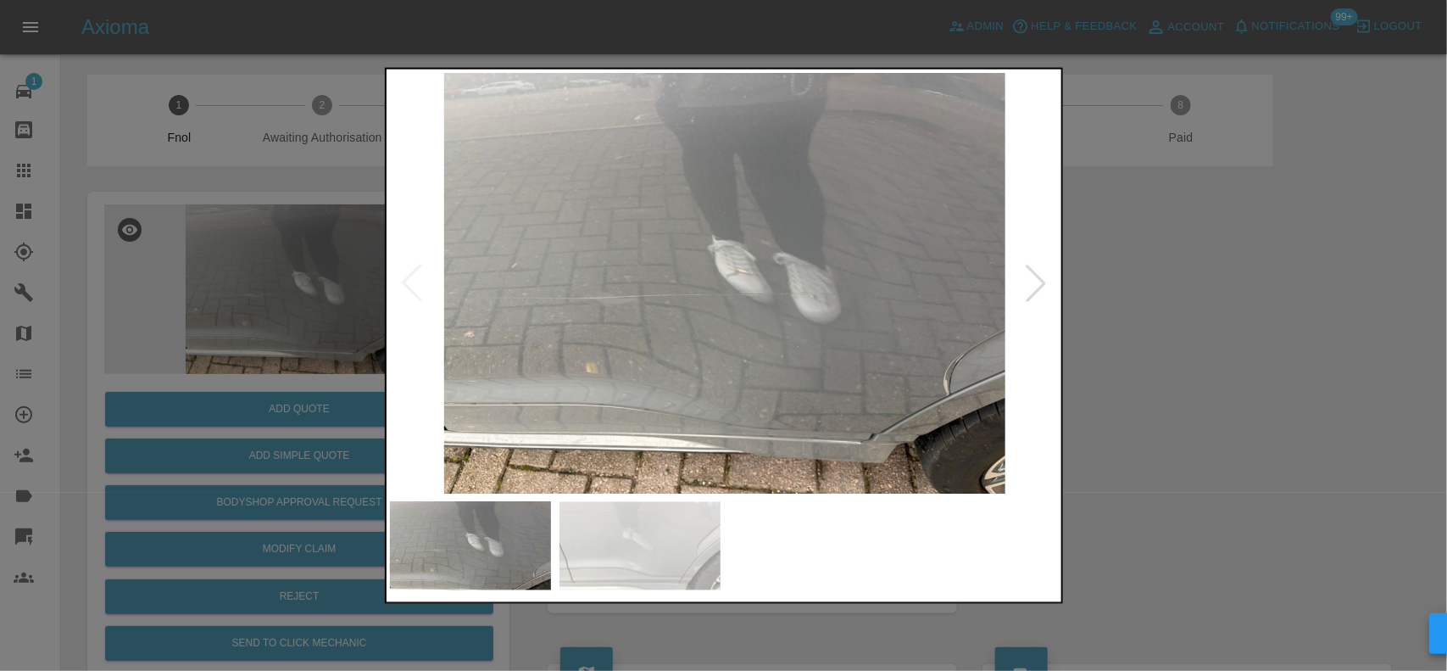
click at [668, 336] on img at bounding box center [725, 282] width 670 height 421
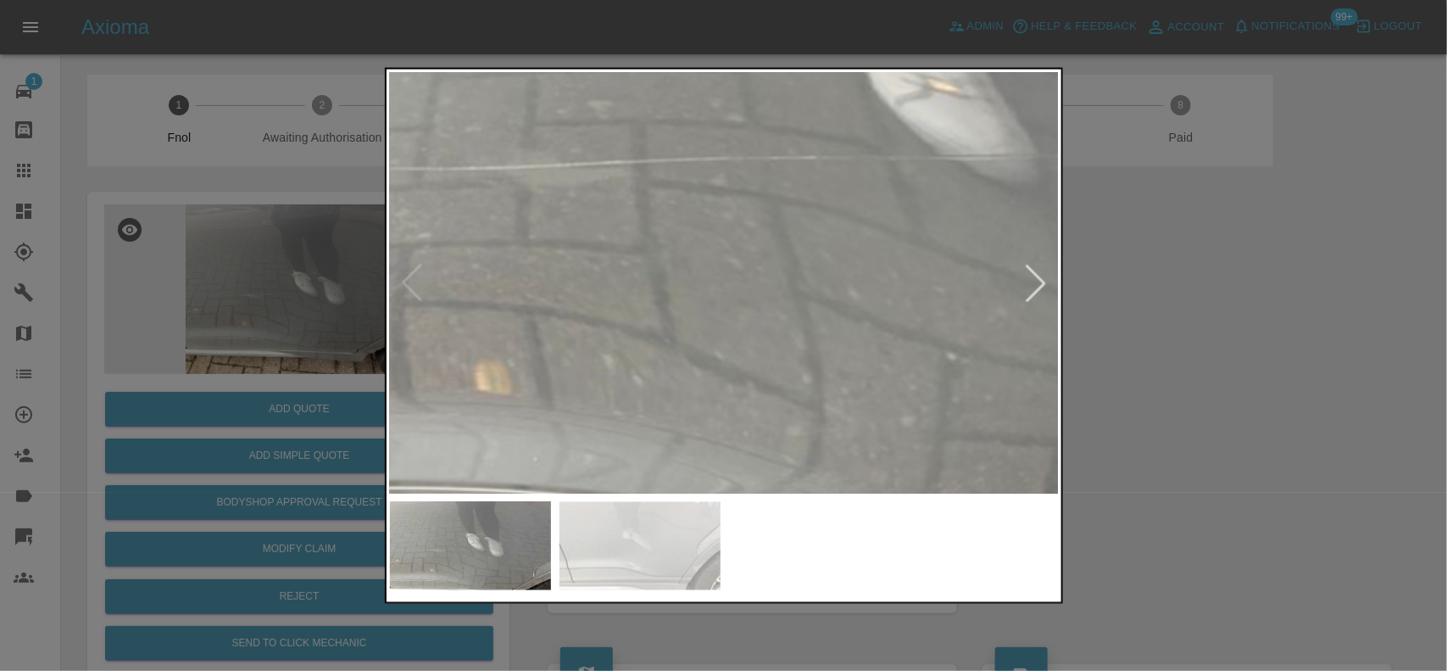
click at [677, 345] on img at bounding box center [891, 122] width 2010 height 1263
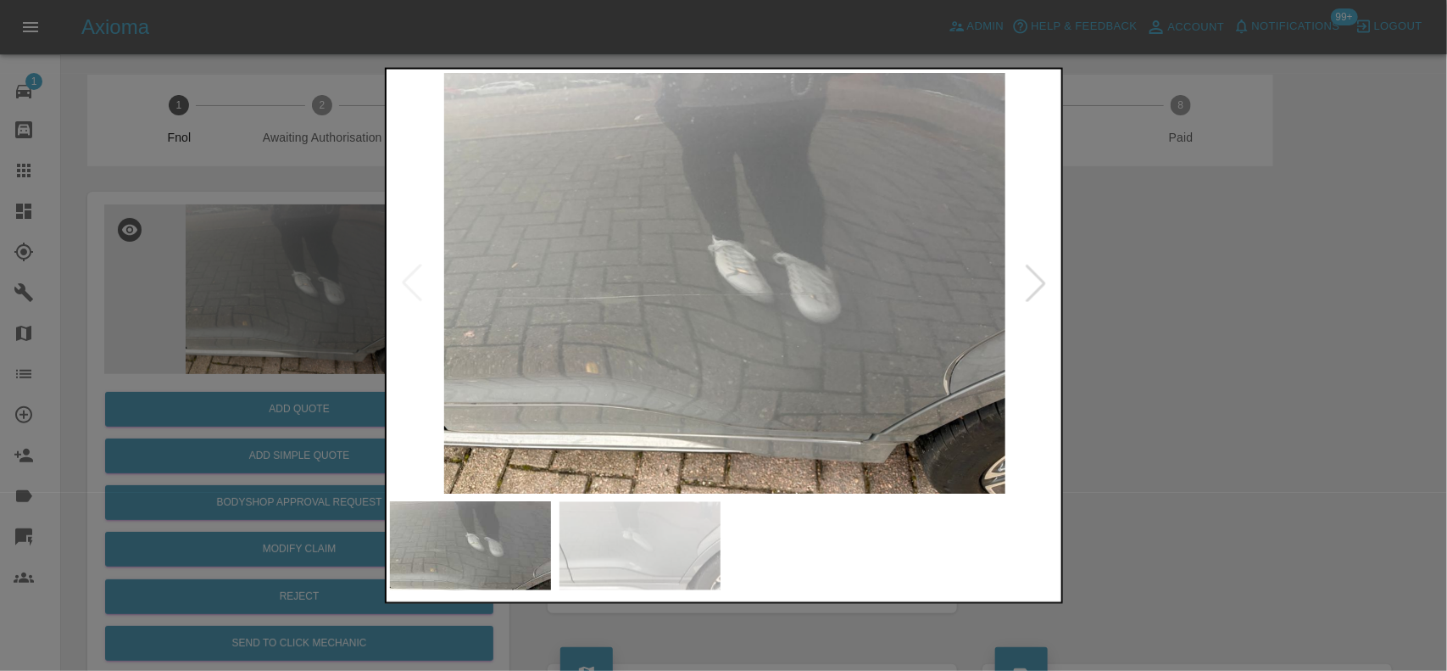
click at [605, 340] on img at bounding box center [725, 282] width 670 height 421
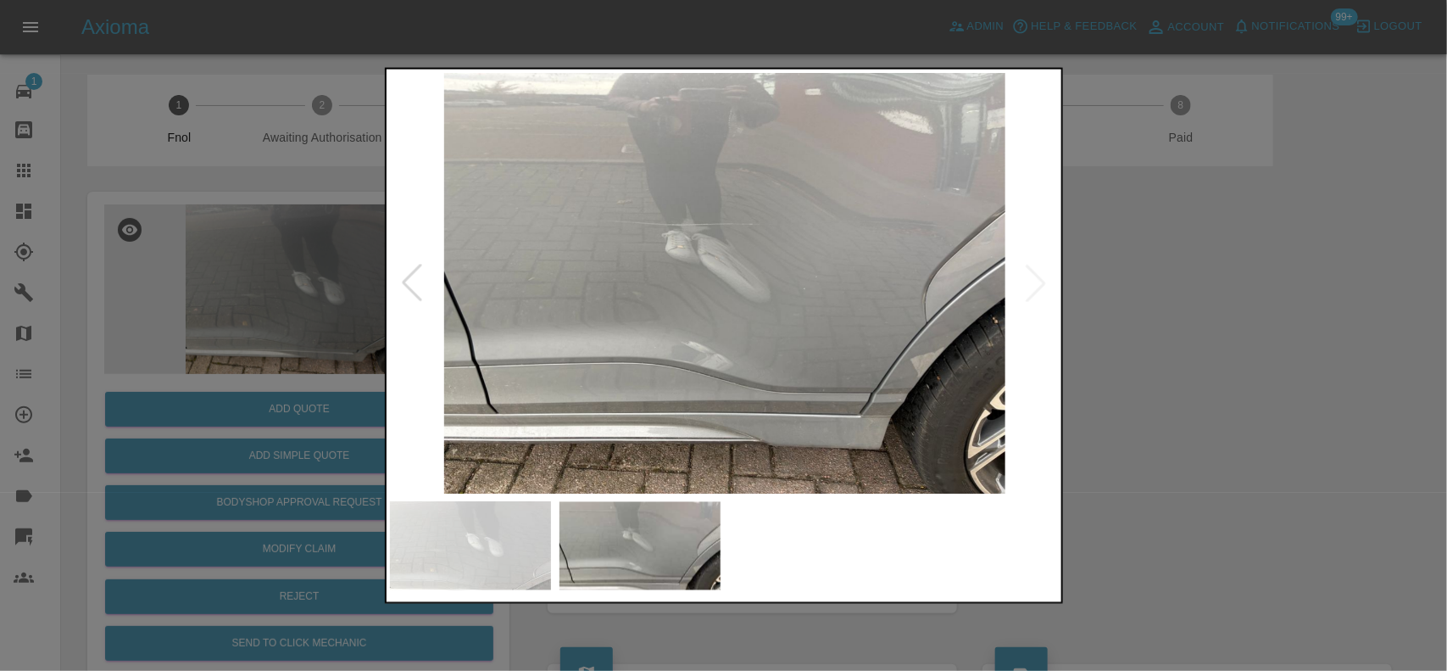
click at [646, 265] on img at bounding box center [725, 282] width 670 height 421
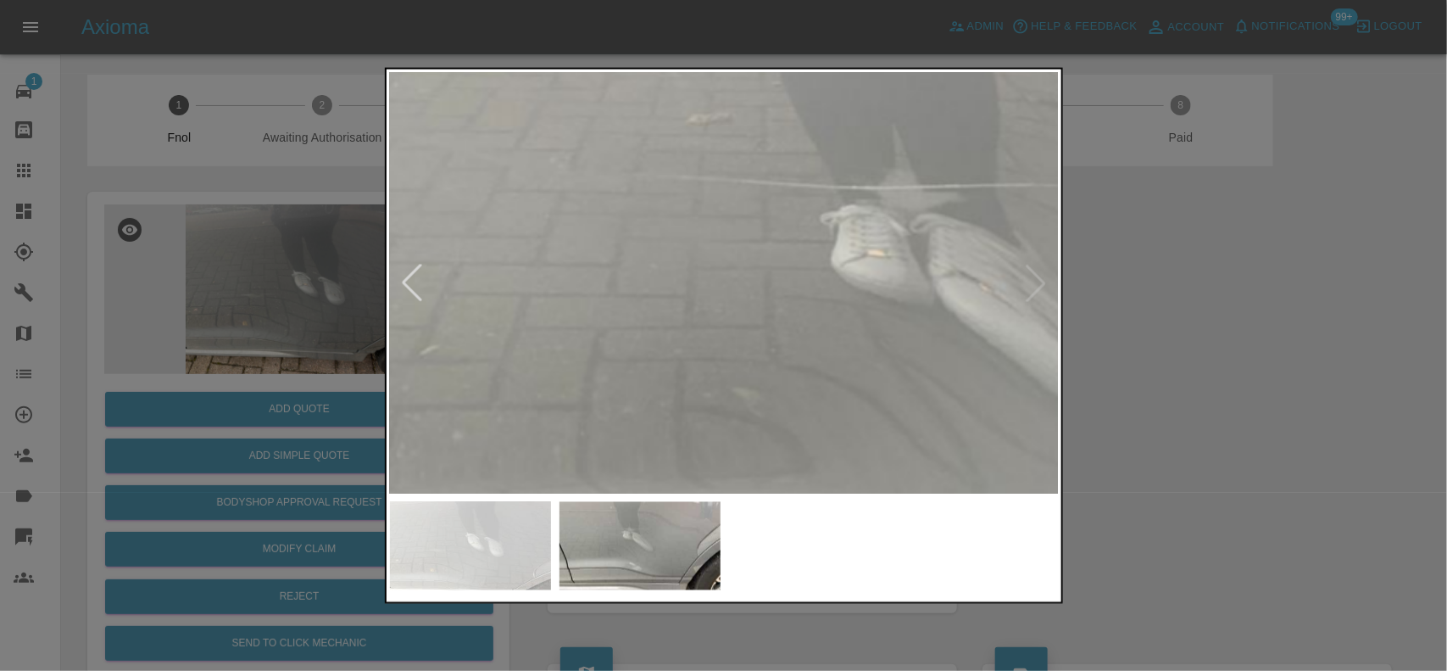
click at [623, 353] on img at bounding box center [1009, 361] width 2010 height 1263
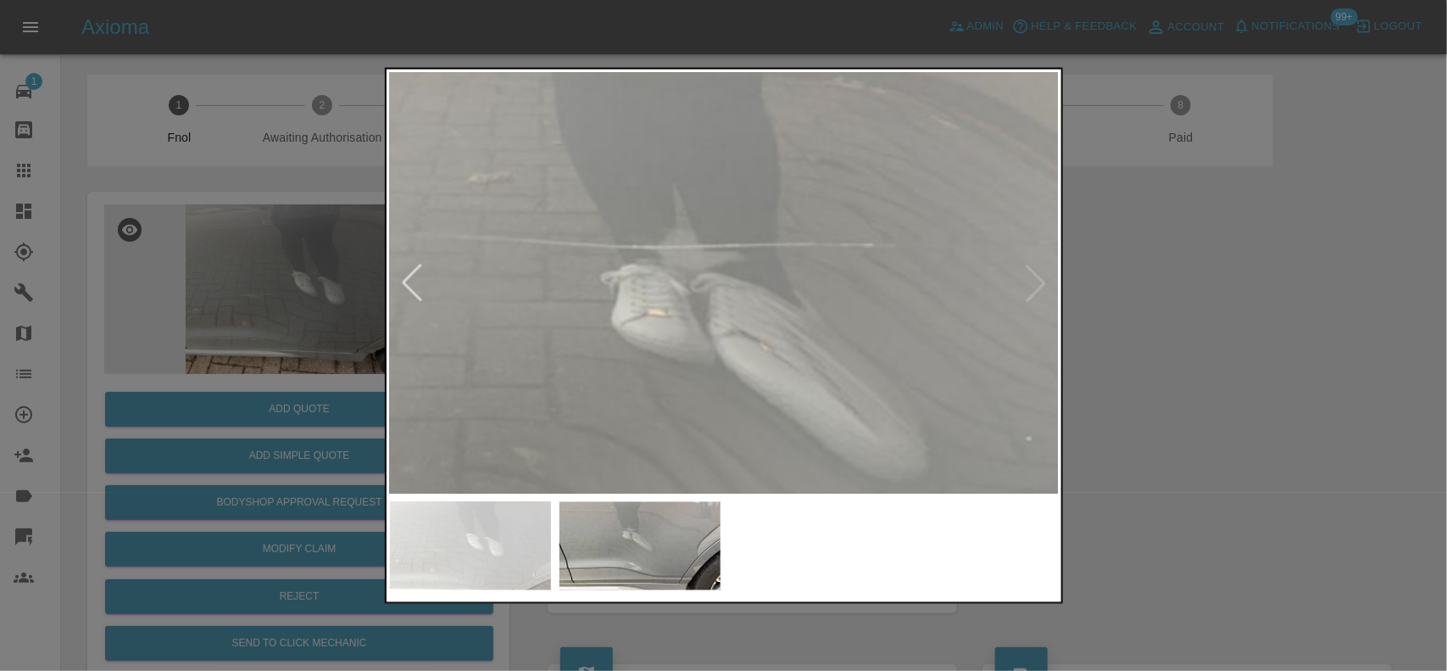
click at [738, 391] on img at bounding box center [790, 421] width 2010 height 1263
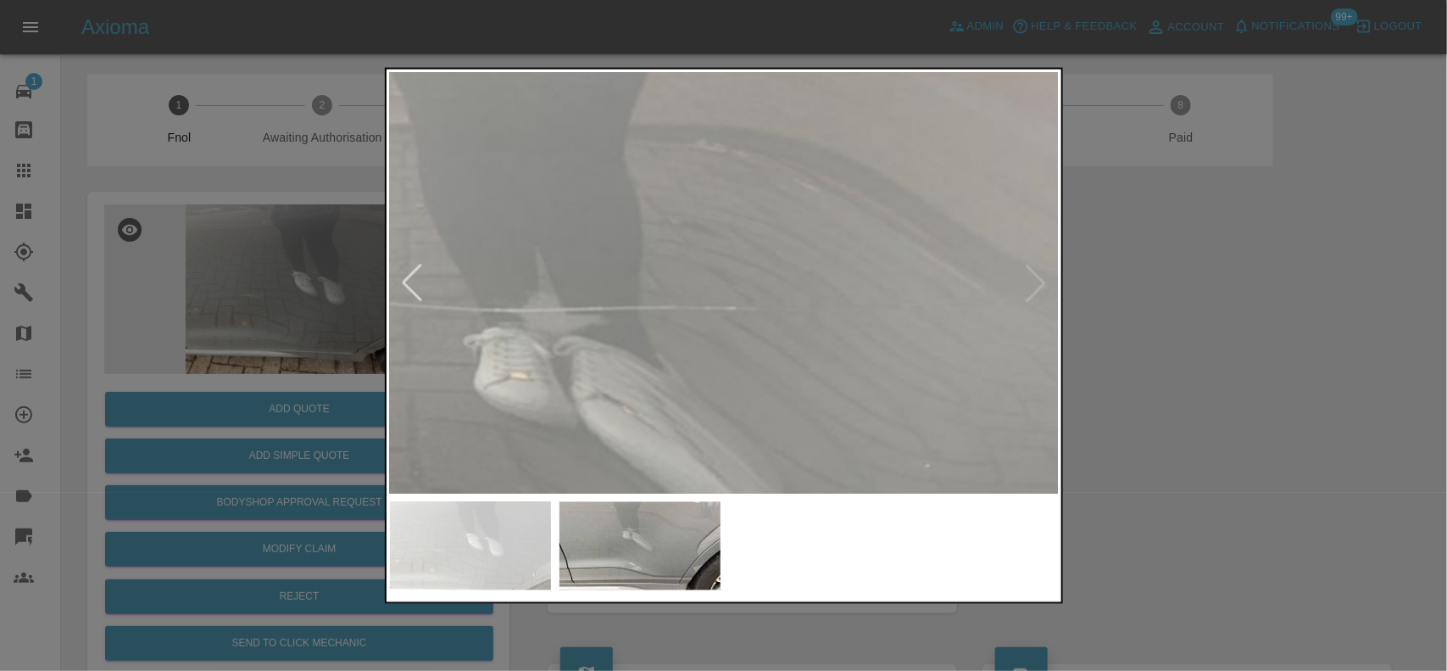
click at [667, 414] on img at bounding box center [652, 484] width 2010 height 1263
click at [742, 394] on img at bounding box center [651, 484] width 2010 height 1263
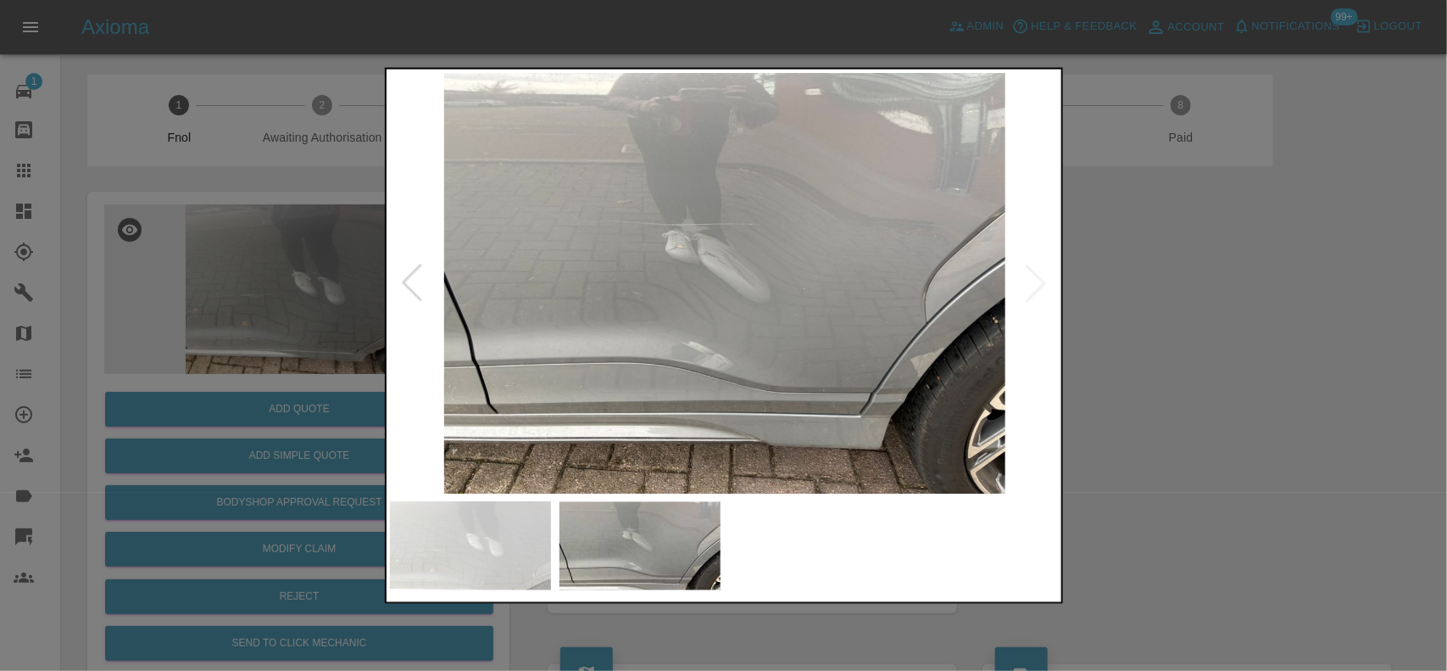
click at [738, 374] on img at bounding box center [725, 282] width 670 height 421
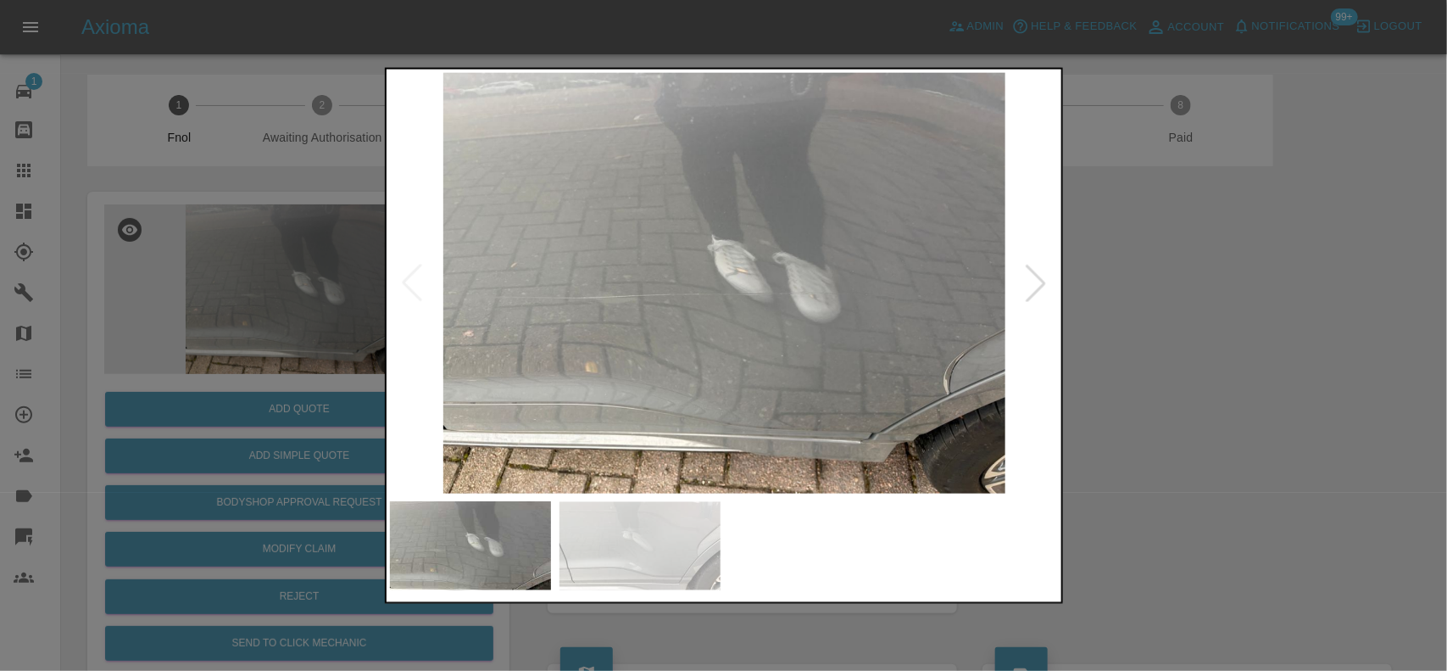
click at [409, 298] on img at bounding box center [725, 282] width 670 height 421
click at [315, 298] on div at bounding box center [723, 335] width 1447 height 671
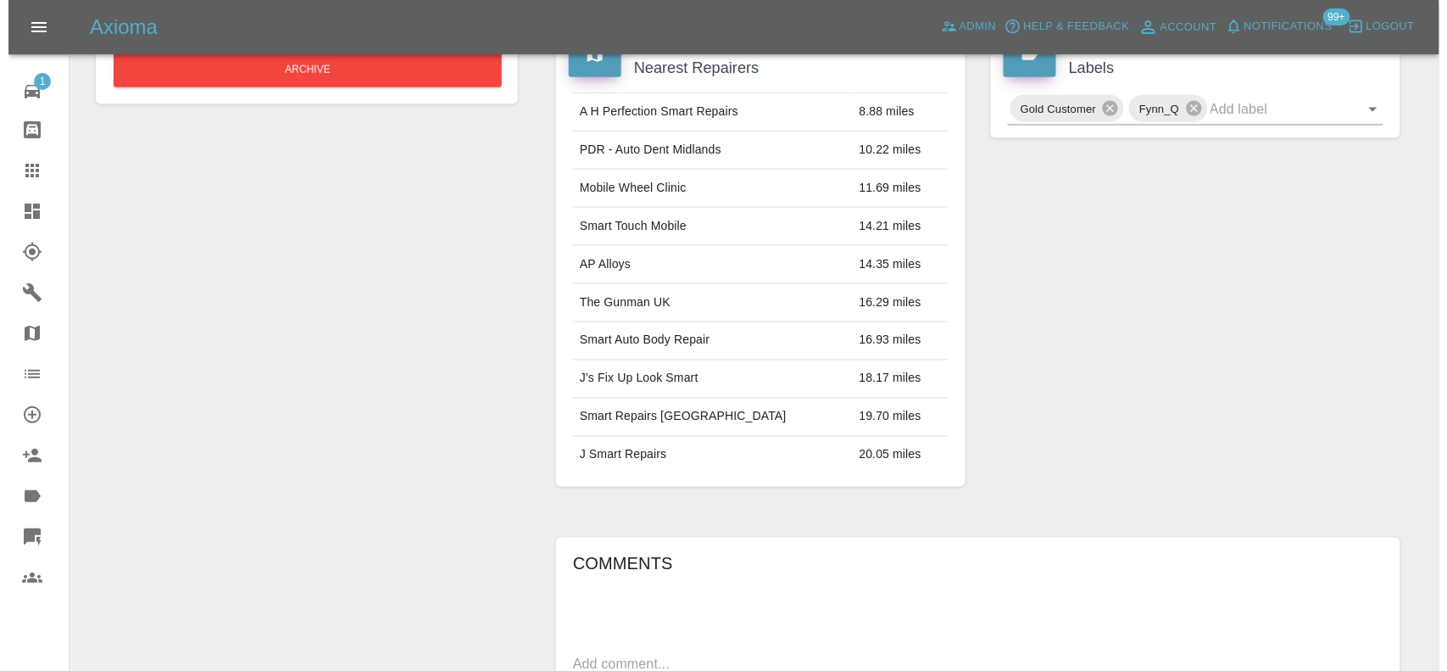
scroll to position [187, 0]
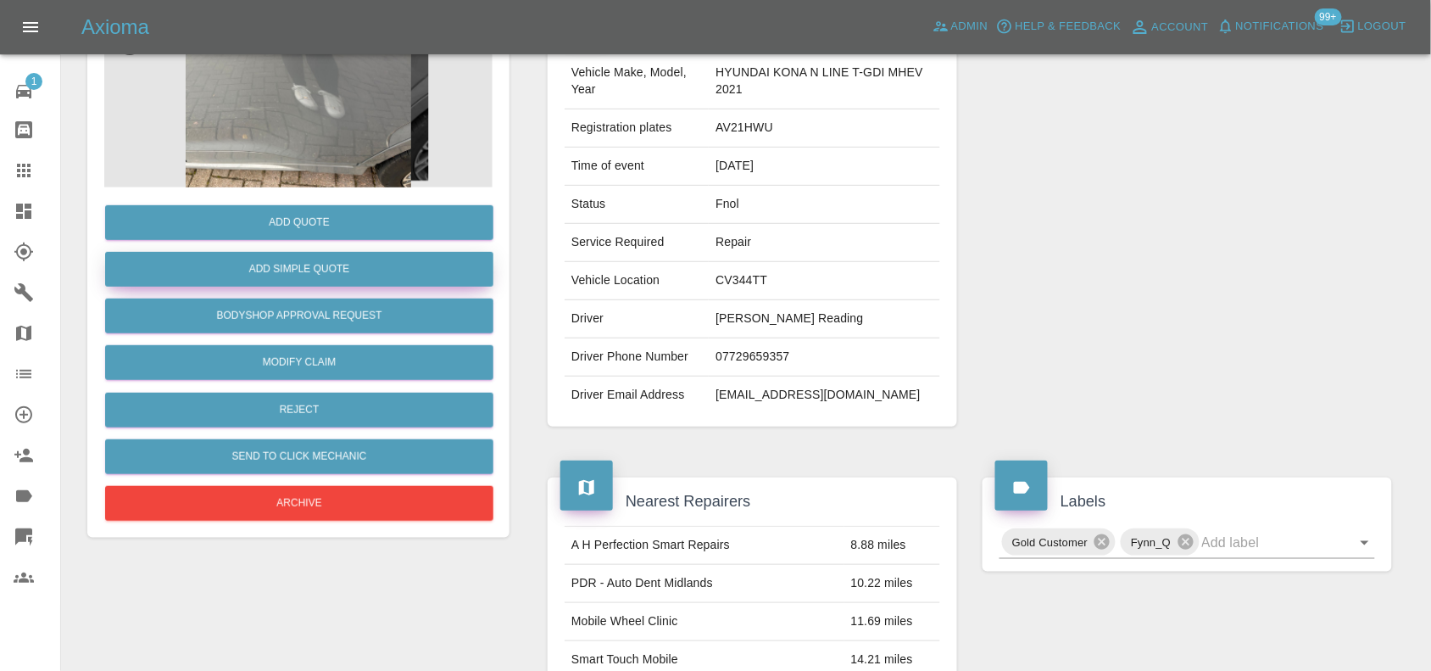
click at [302, 270] on button "Add Simple Quote" at bounding box center [299, 269] width 388 height 35
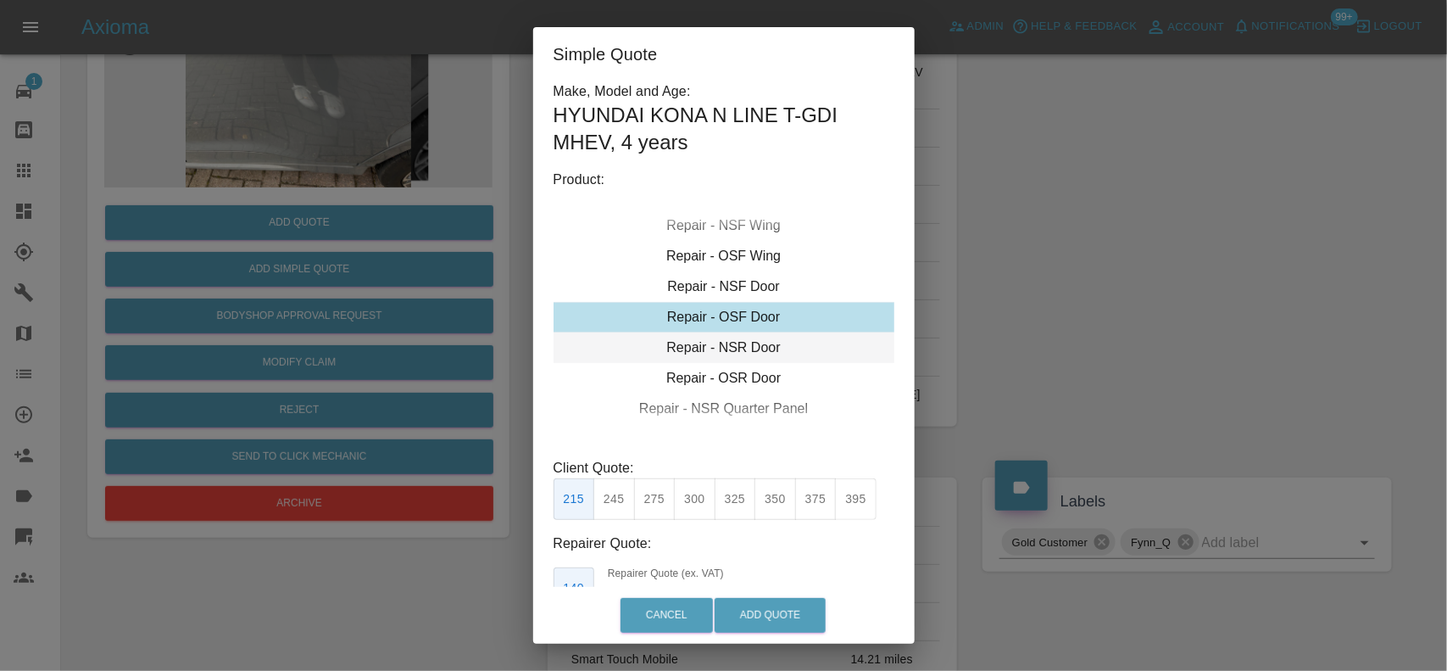
click at [709, 349] on div "Repair - NSR Door" at bounding box center [724, 347] width 341 height 31
click at [616, 502] on button "245" at bounding box center [615, 499] width 42 height 42
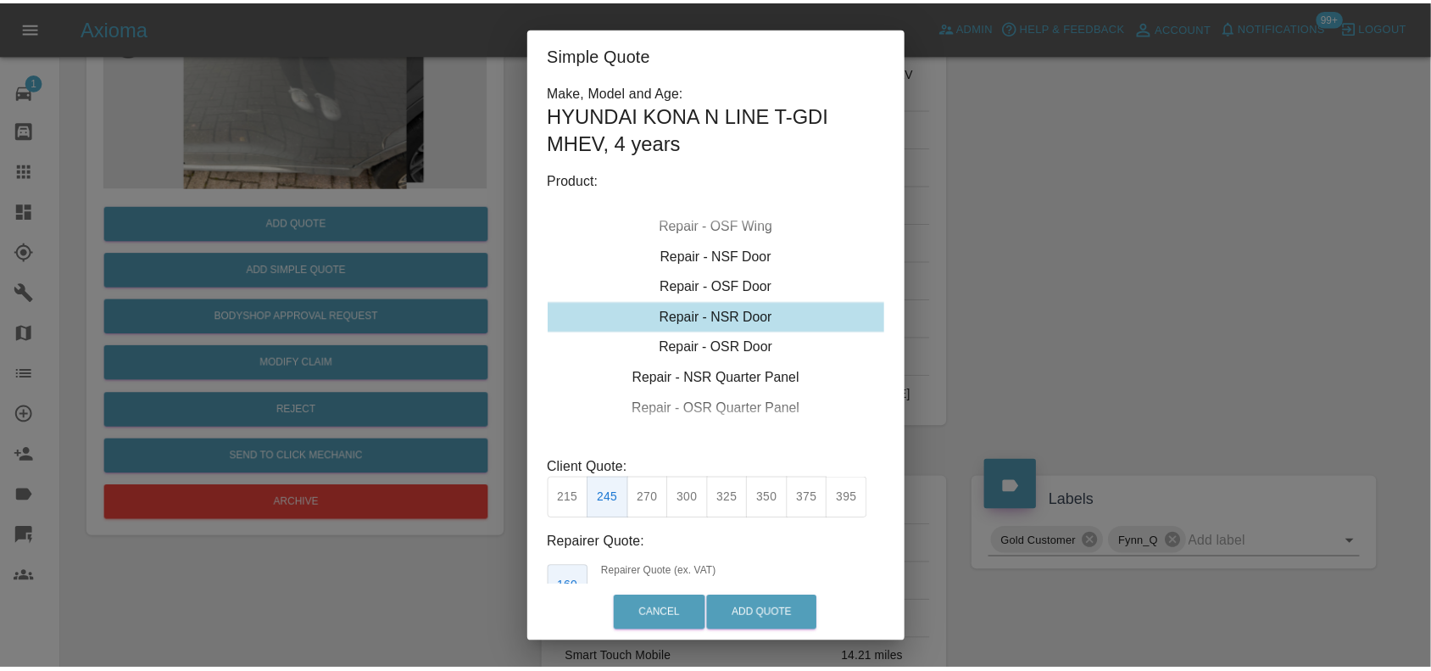
scroll to position [113, 0]
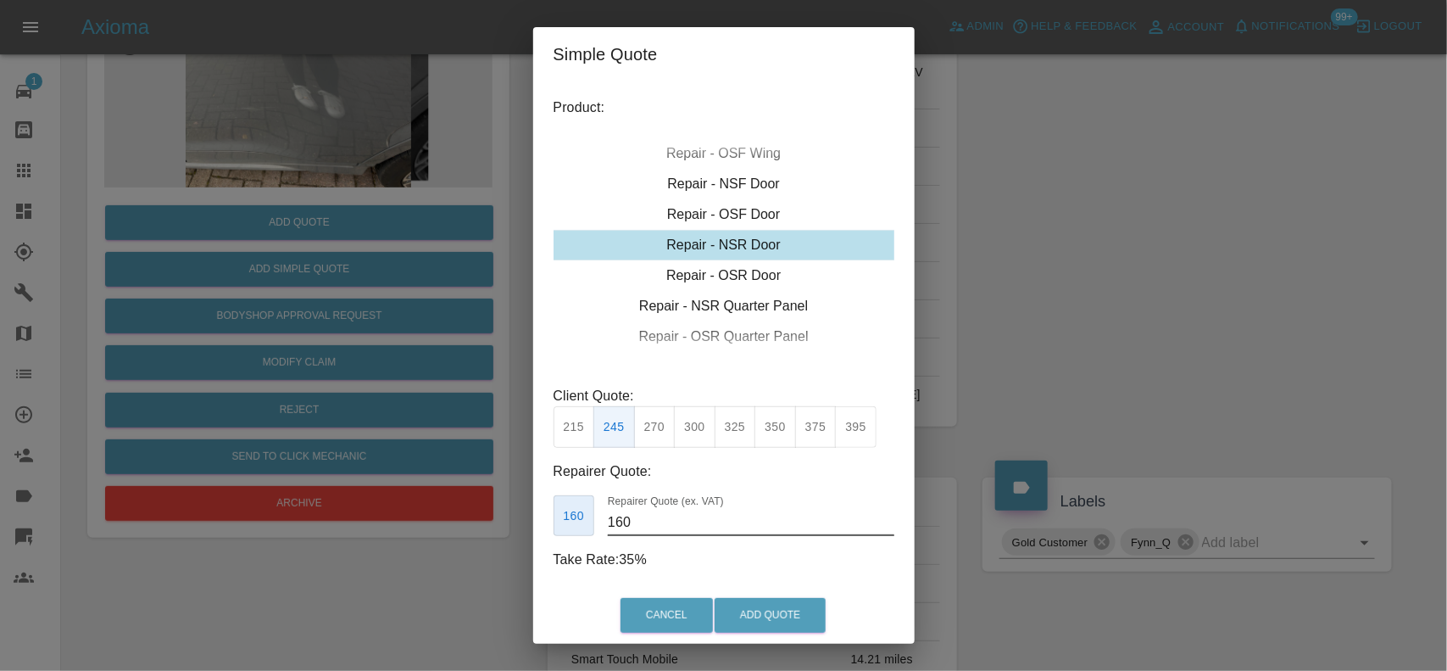
drag, startPoint x: 674, startPoint y: 527, endPoint x: 556, endPoint y: 533, distance: 118.0
click at [558, 533] on div "160 Repairer Quote (ex. VAT) 160" at bounding box center [724, 516] width 341 height 42
type input "150"
click at [746, 612] on button "Add Quote" at bounding box center [770, 615] width 111 height 35
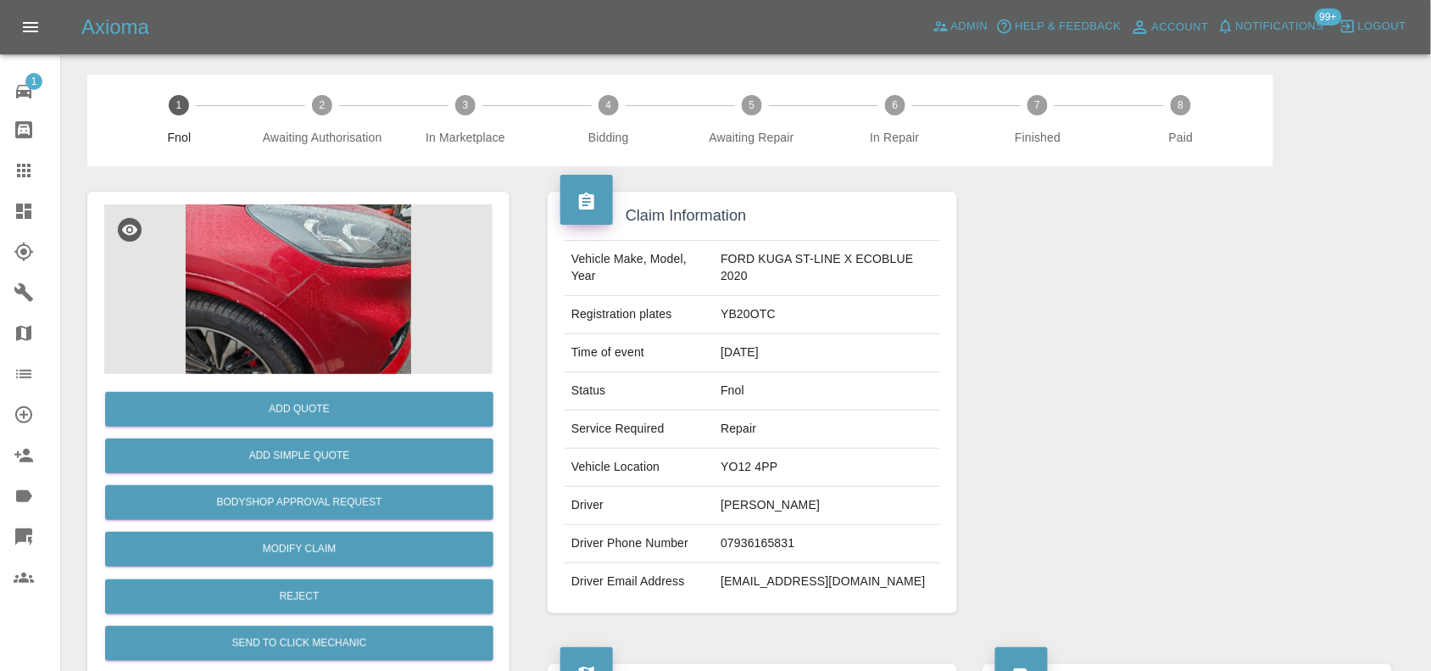
click at [308, 253] on img at bounding box center [298, 289] width 388 height 170
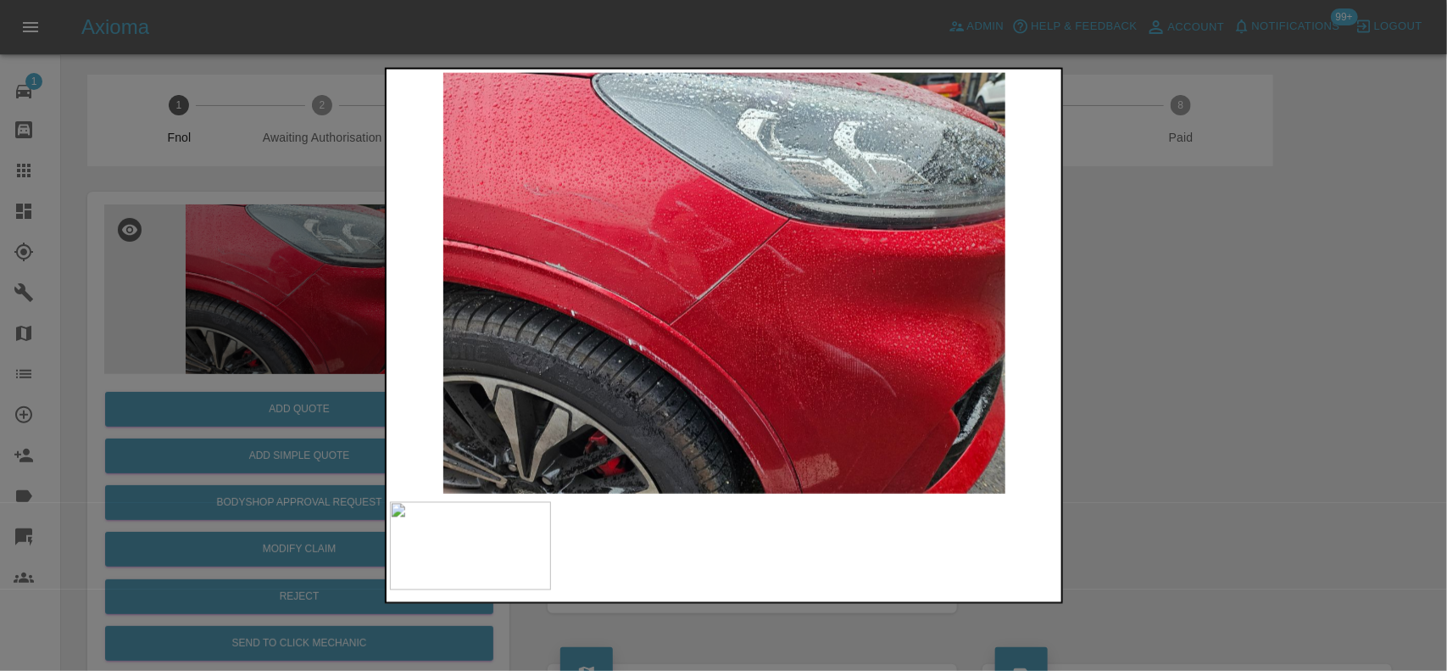
click at [622, 323] on img at bounding box center [725, 282] width 670 height 421
click at [705, 324] on img at bounding box center [725, 282] width 670 height 421
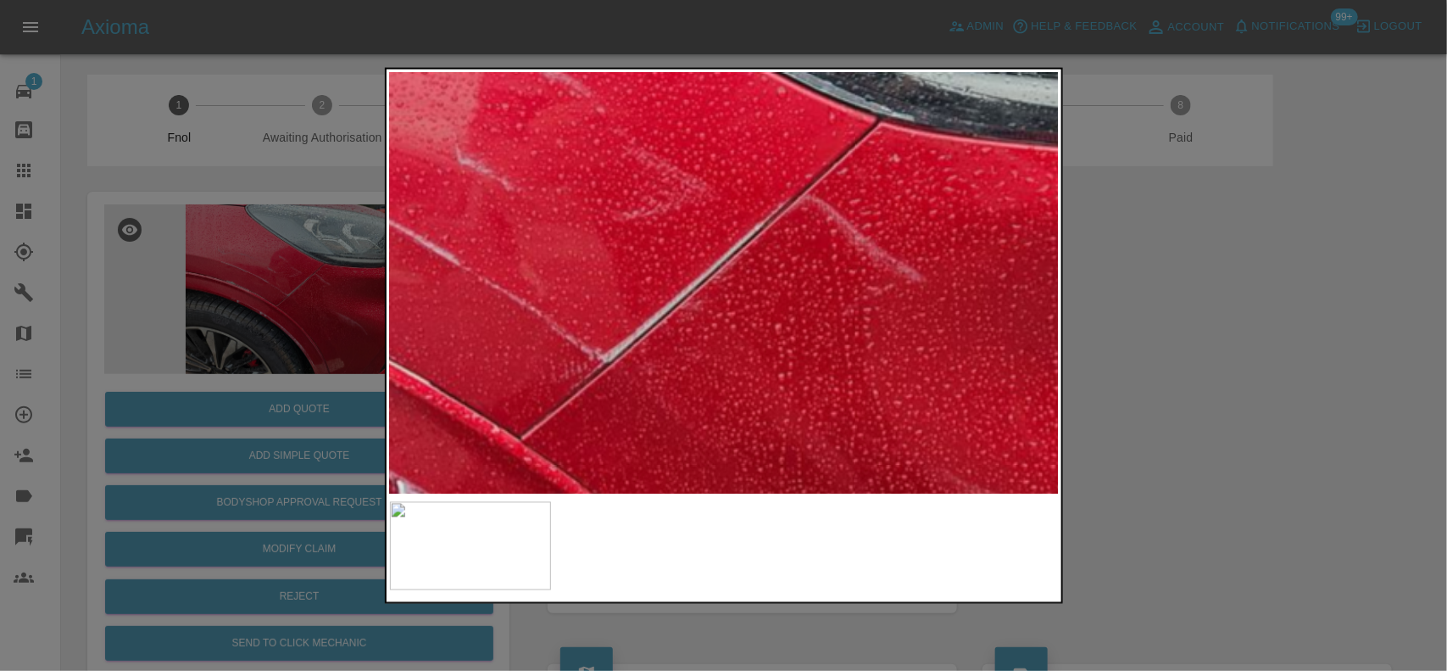
click at [907, 233] on img at bounding box center [684, 310] width 2010 height 1263
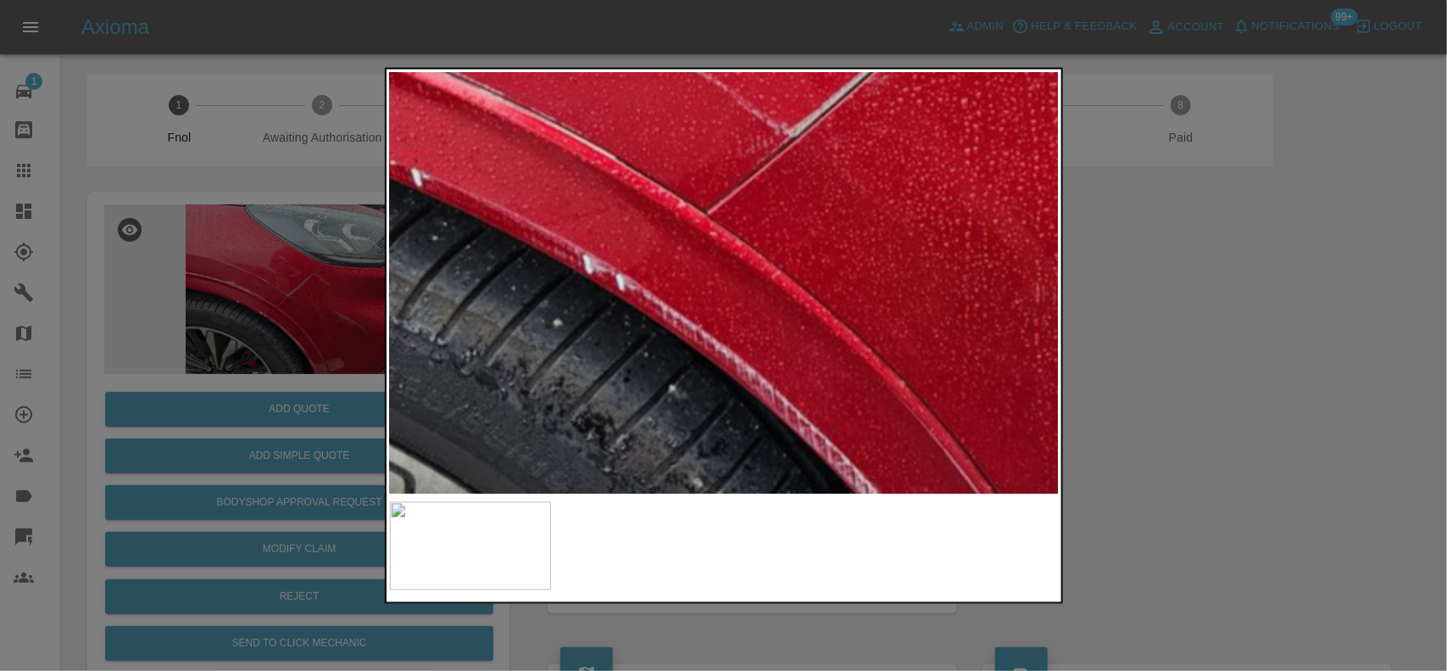
click at [645, 183] on img at bounding box center [870, 86] width 2010 height 1263
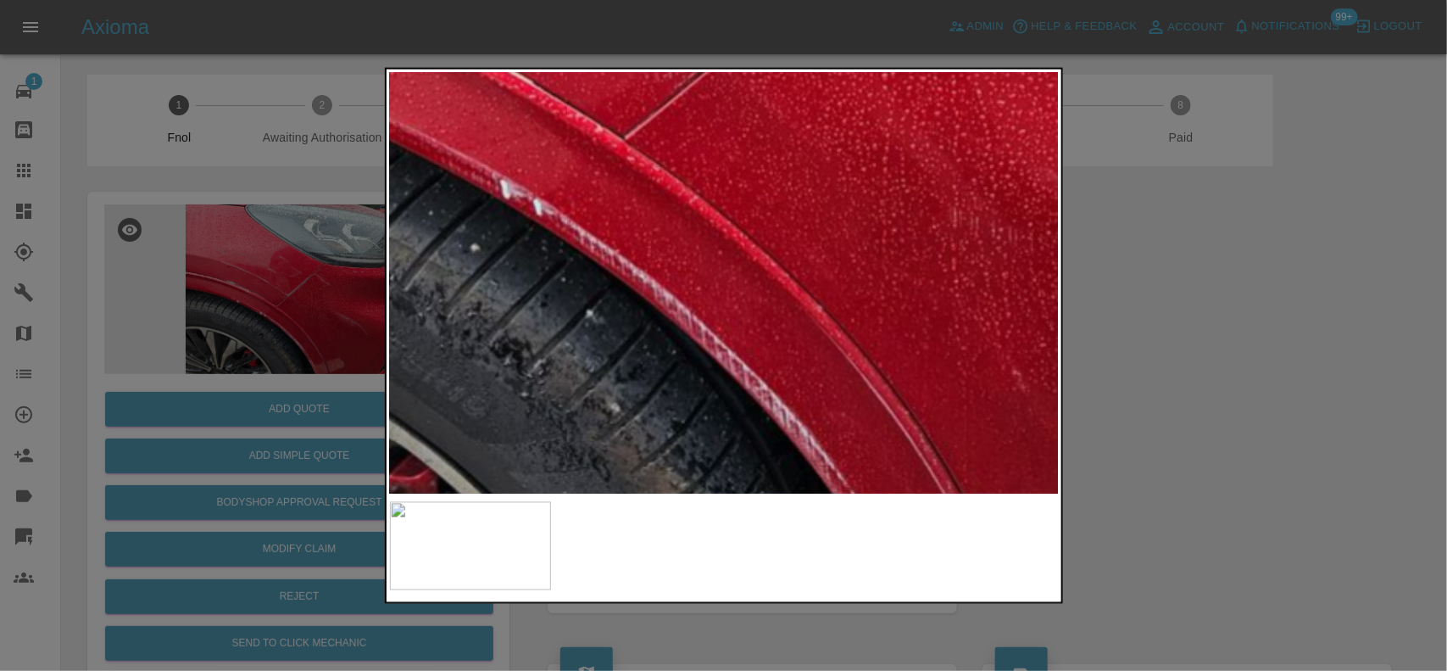
click at [939, 515] on div at bounding box center [724, 335] width 678 height 537
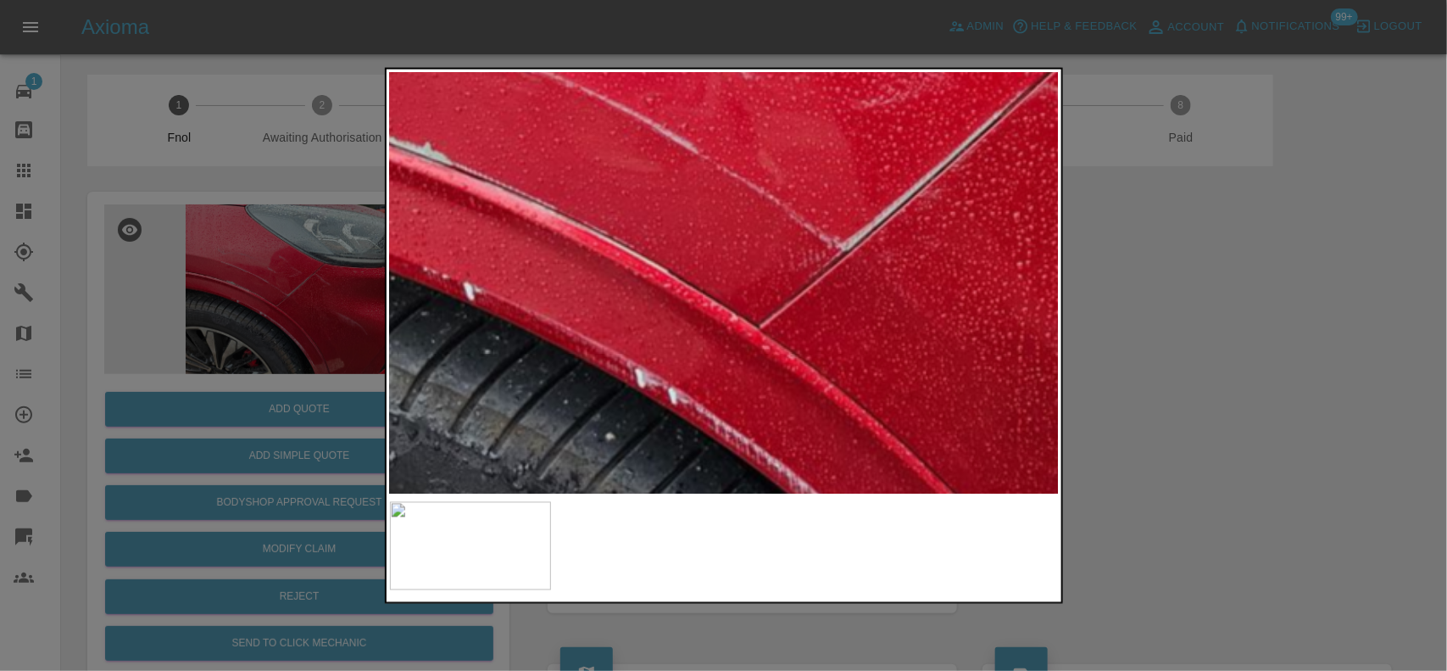
click at [600, 378] on img at bounding box center [923, 199] width 2010 height 1263
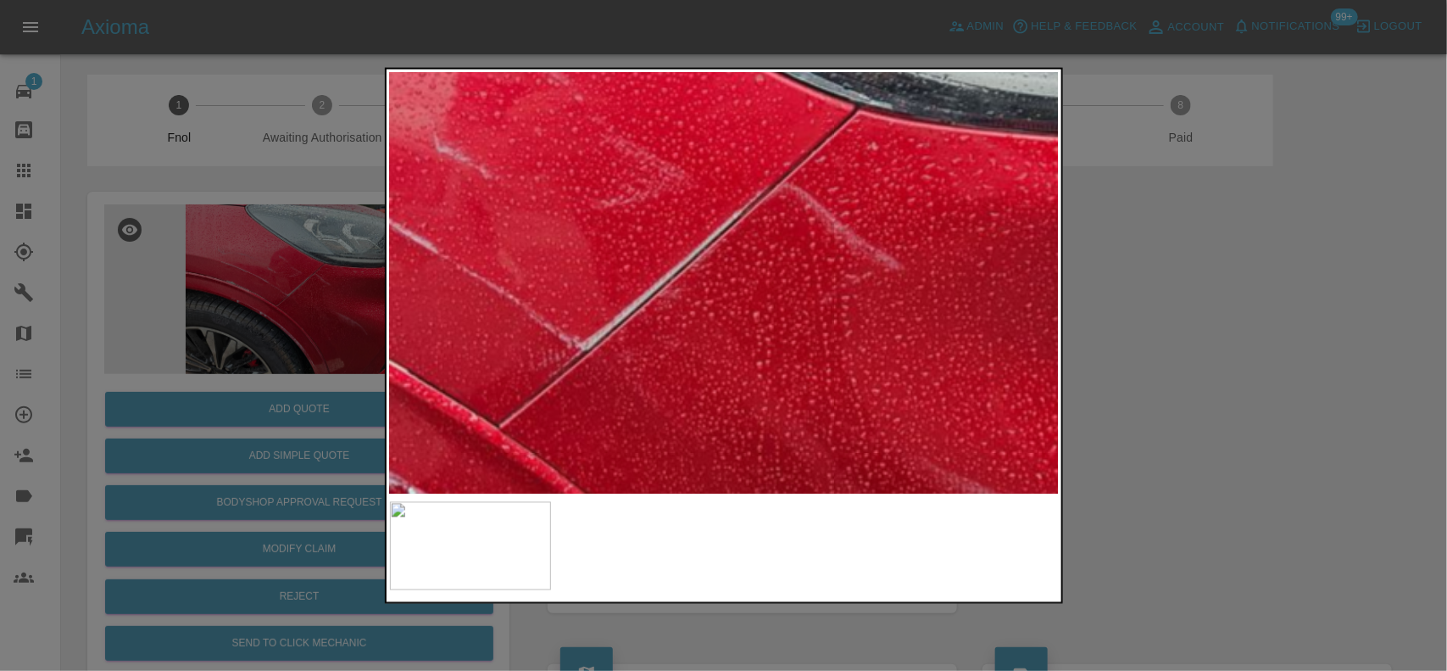
click at [1053, 520] on div at bounding box center [724, 335] width 678 height 537
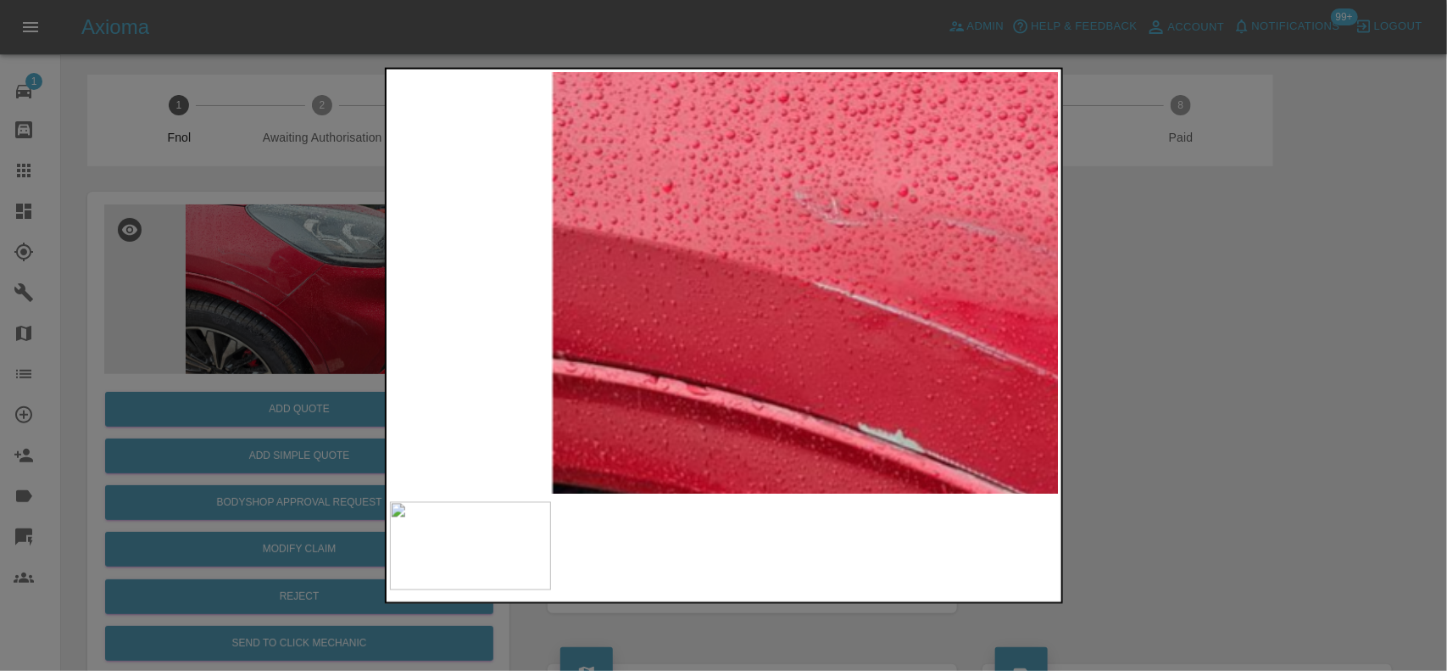
click at [939, 404] on img at bounding box center [1395, 487] width 2010 height 1263
click at [404, 310] on img at bounding box center [1395, 487] width 2010 height 1263
click at [337, 394] on div at bounding box center [723, 335] width 1447 height 671
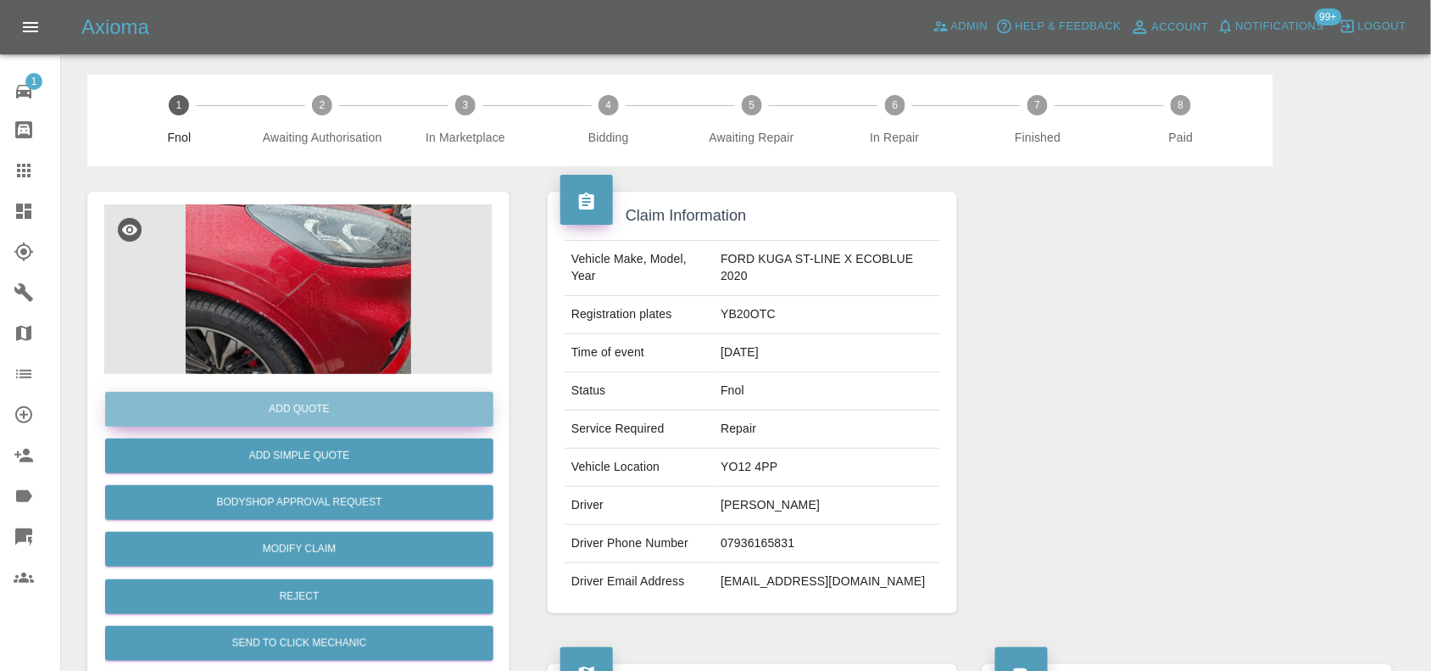
click at [332, 405] on button "Add Quote" at bounding box center [299, 409] width 388 height 35
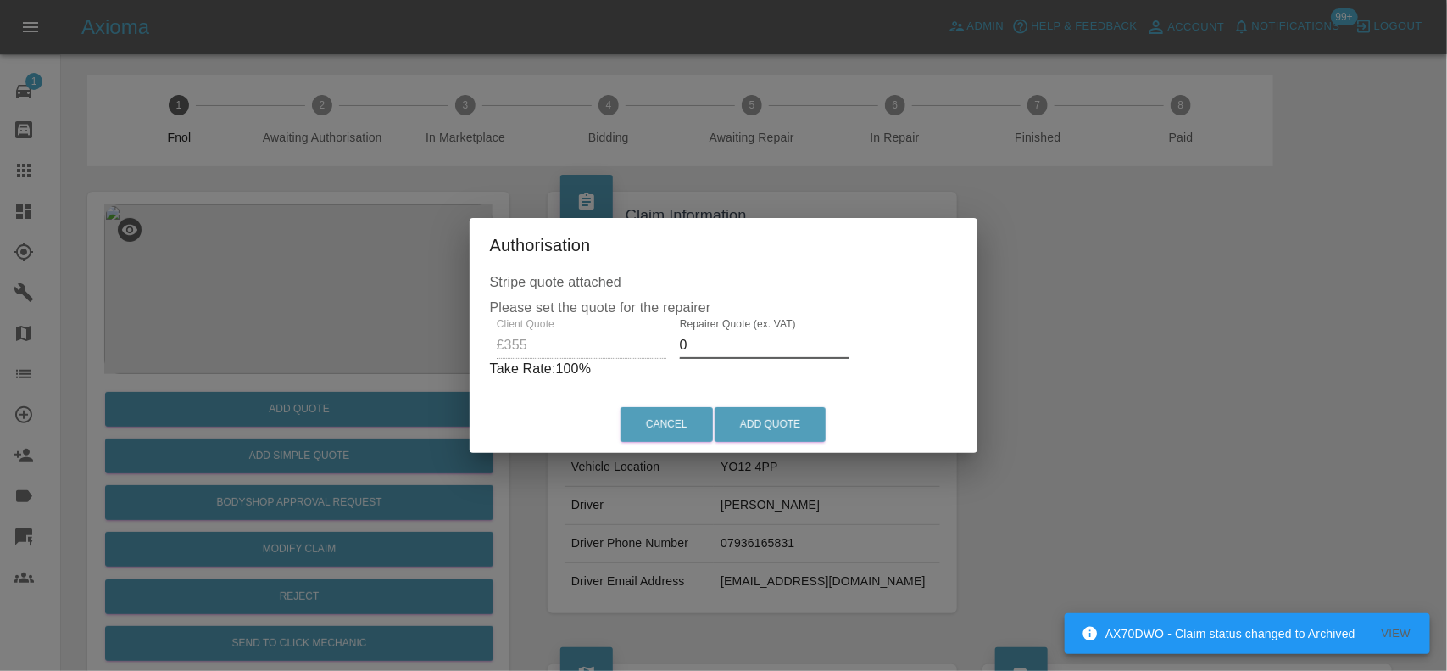
drag, startPoint x: 689, startPoint y: 353, endPoint x: 655, endPoint y: 360, distance: 35.6
click at [659, 360] on div "Client Quote £355 Repairer Quote (ex. VAT) 0 Take Rate: 100 %" at bounding box center [724, 348] width 468 height 61
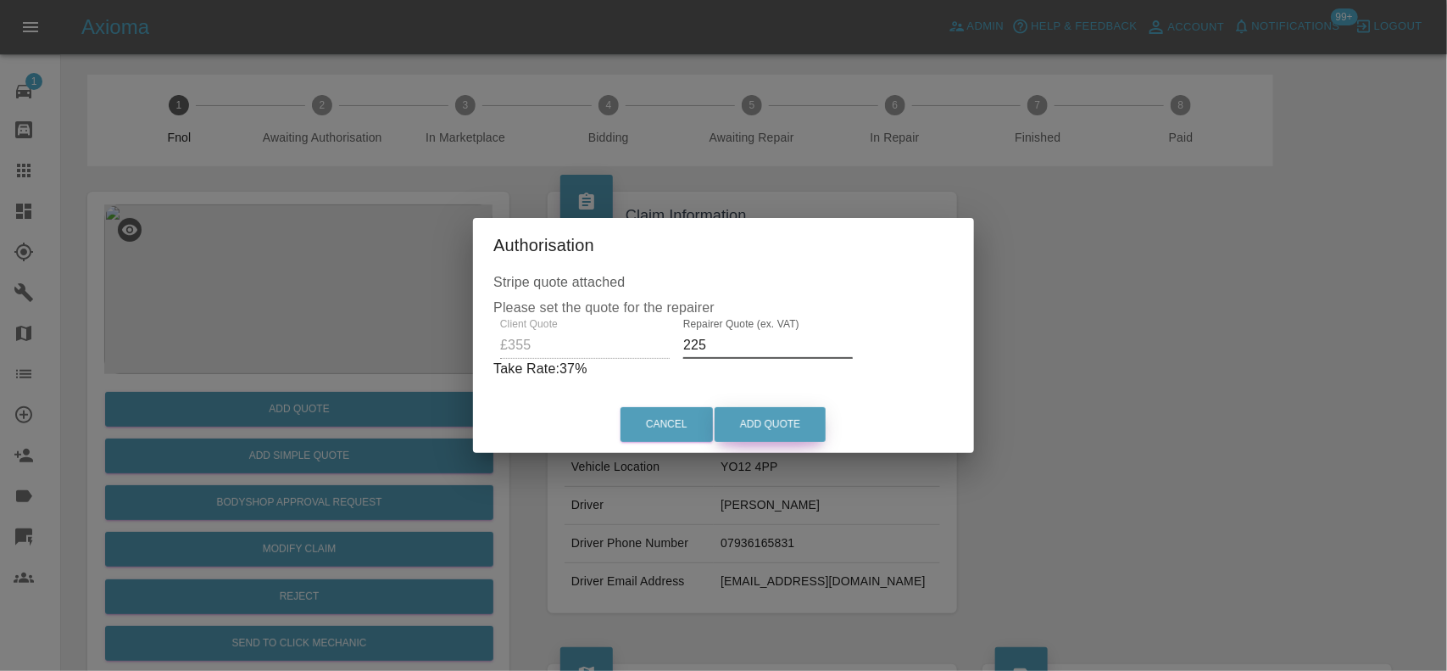
type input "225"
click at [785, 425] on button "Add Quote" at bounding box center [770, 424] width 111 height 35
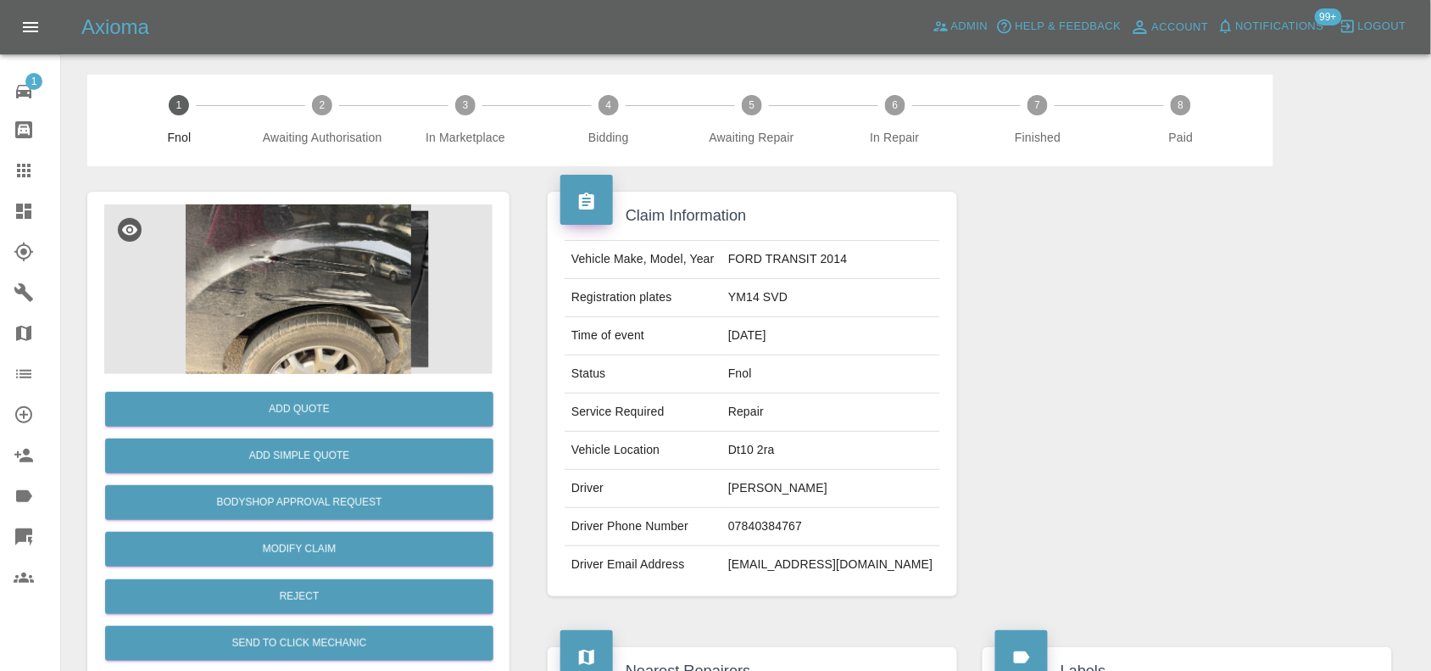
click at [333, 272] on img at bounding box center [298, 289] width 388 height 170
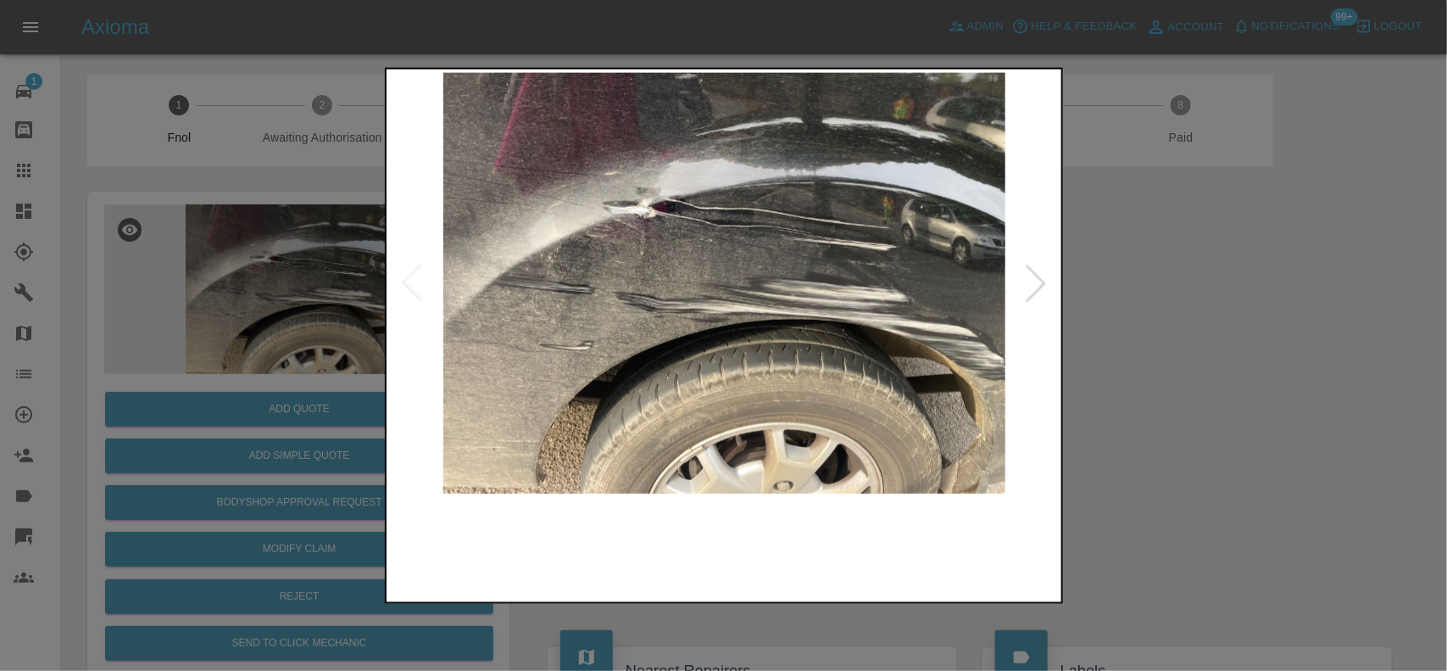
click at [704, 425] on img at bounding box center [725, 282] width 670 height 421
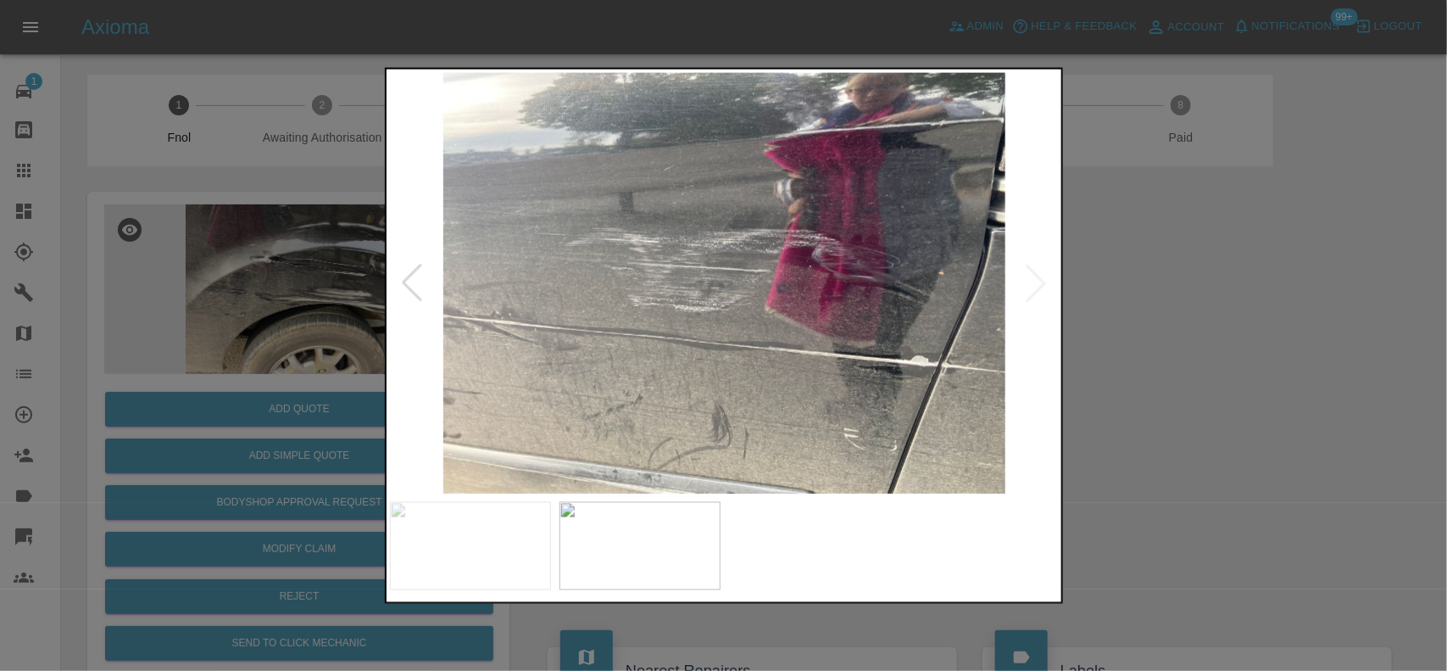
click at [680, 399] on img at bounding box center [725, 282] width 670 height 421
click at [630, 397] on img at bounding box center [725, 282] width 670 height 421
click at [623, 408] on img at bounding box center [725, 282] width 670 height 421
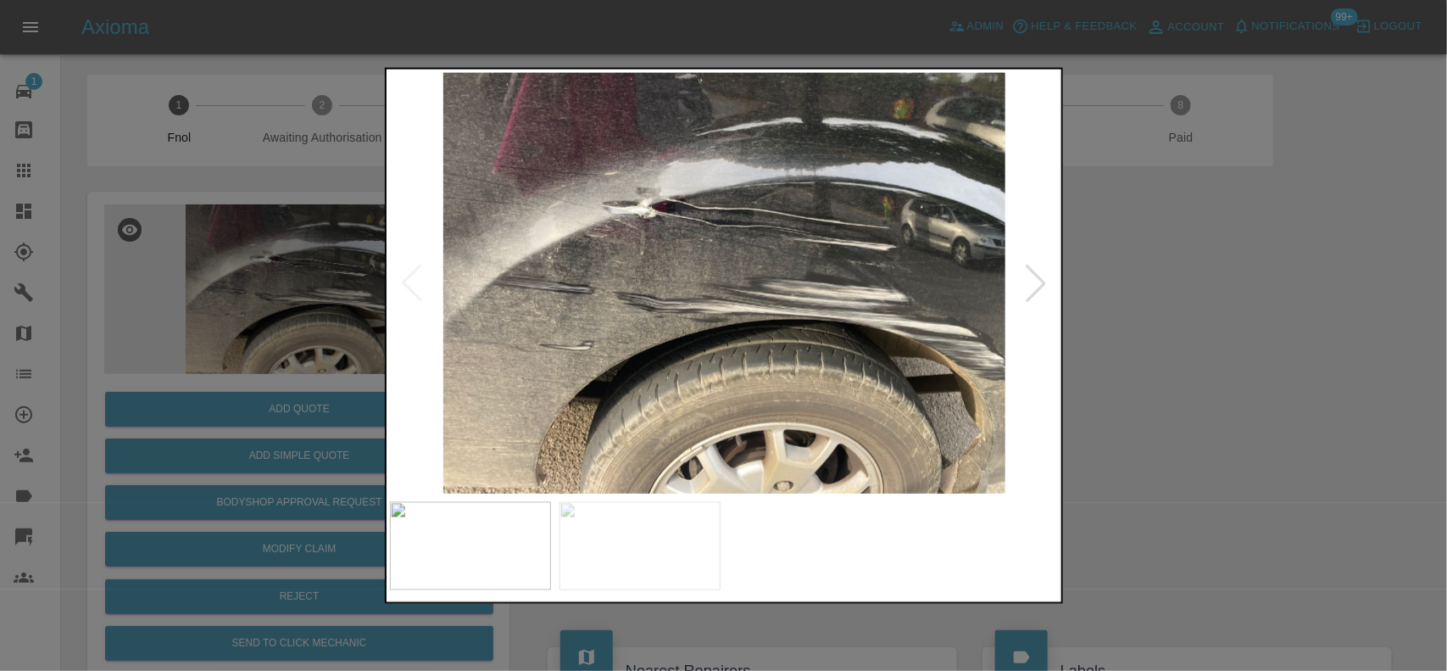
click at [706, 421] on img at bounding box center [725, 282] width 670 height 421
click at [257, 301] on div at bounding box center [723, 335] width 1447 height 671
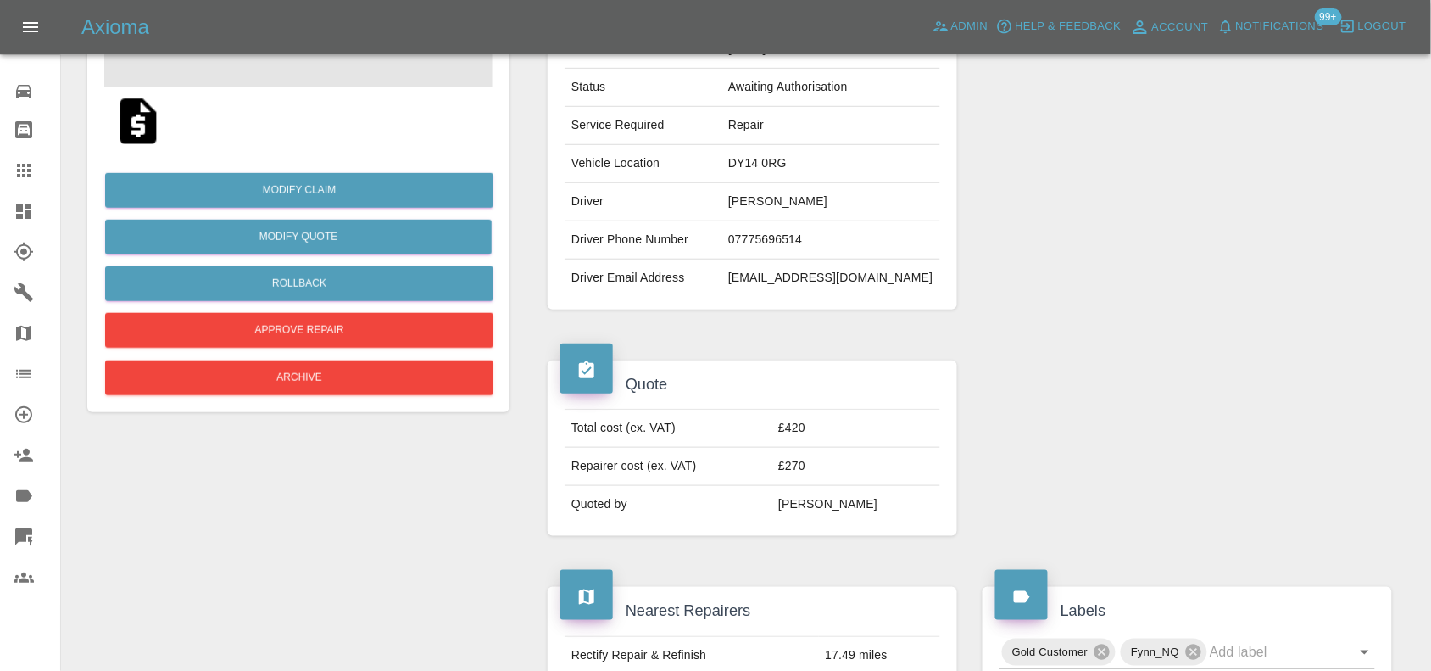
scroll to position [318, 0]
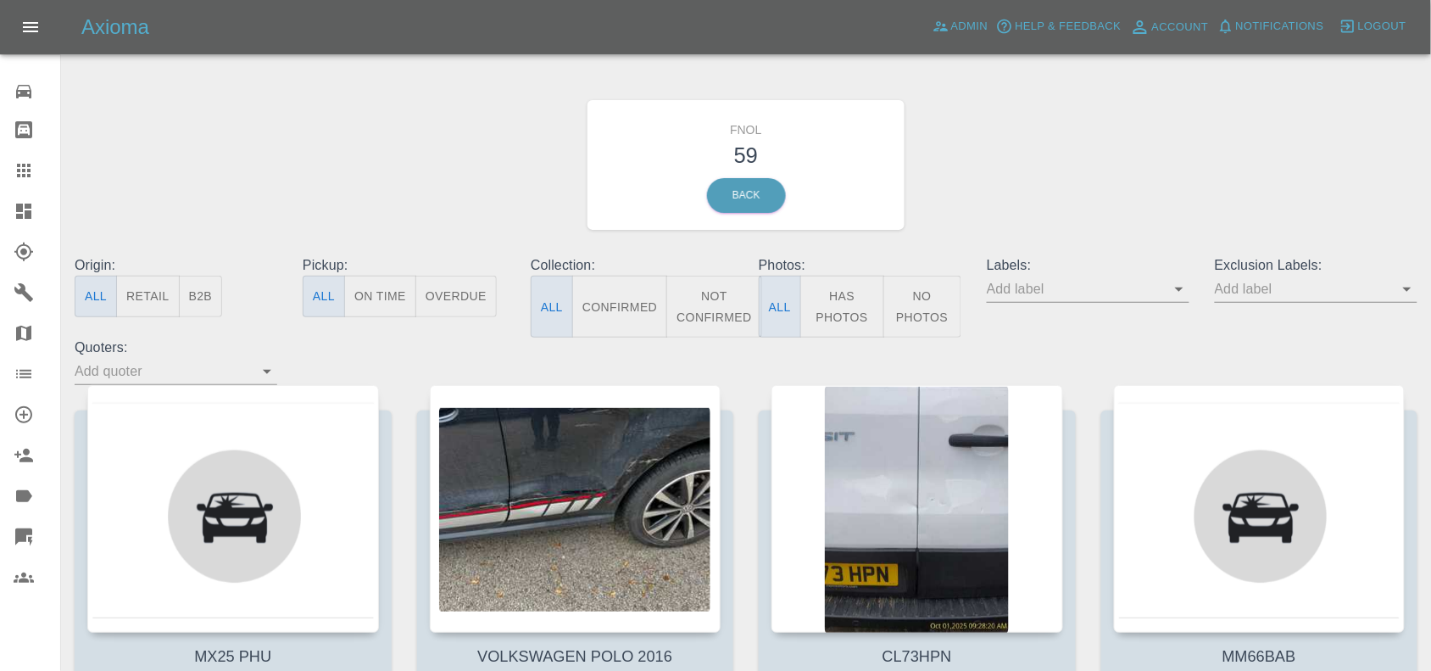
click at [824, 315] on button "Has Photos" at bounding box center [842, 307] width 84 height 62
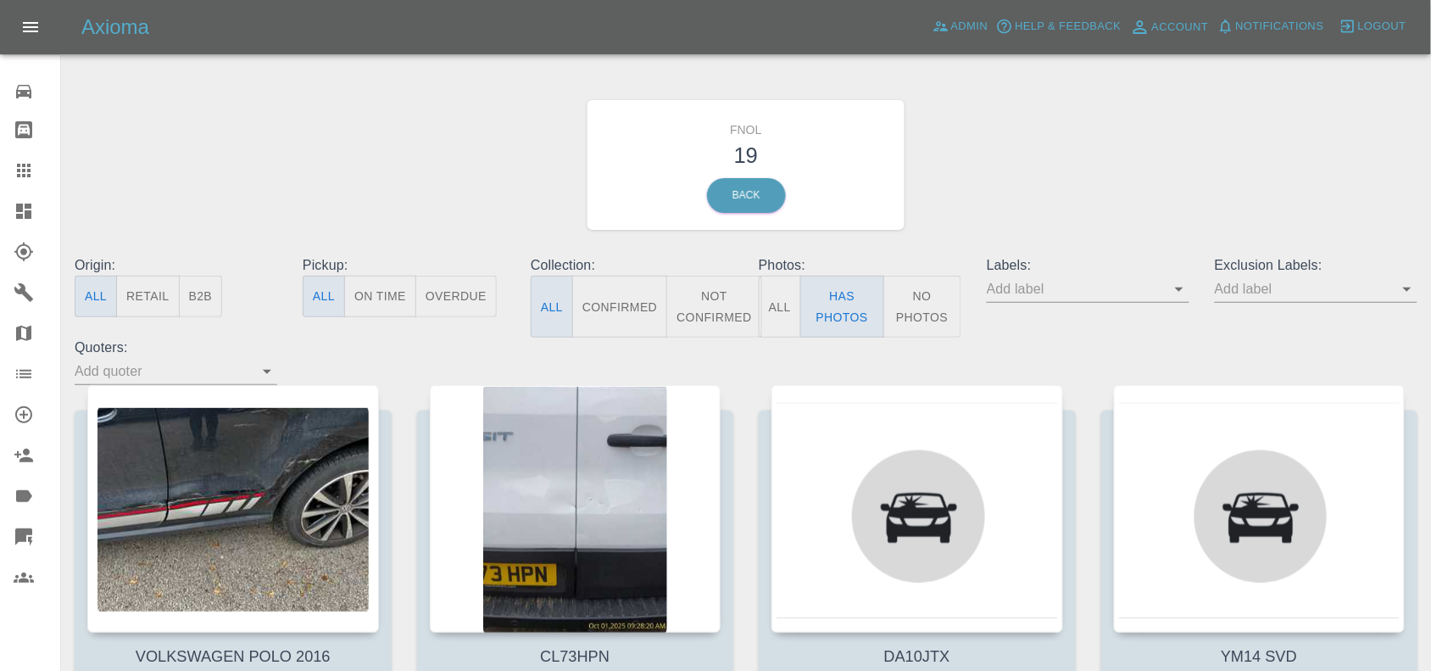
click at [1247, 281] on input "text" at bounding box center [1303, 289] width 177 height 26
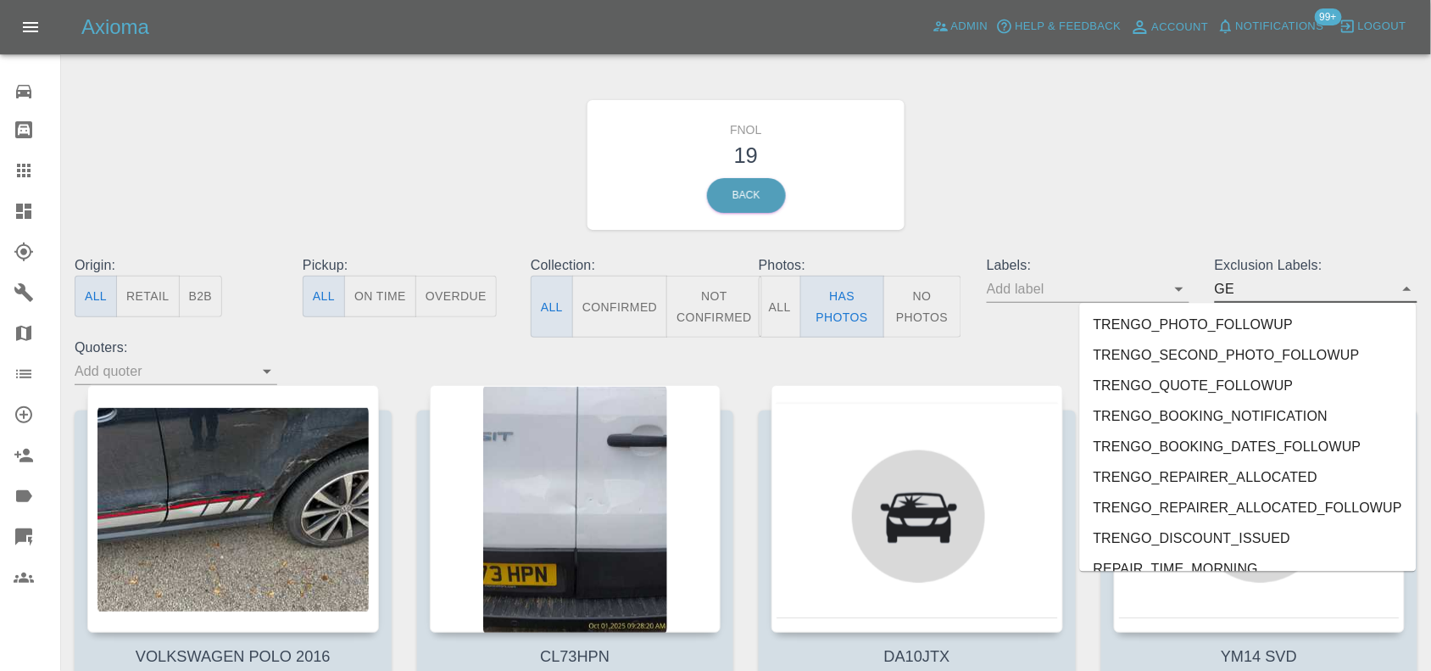
type input "GEO"
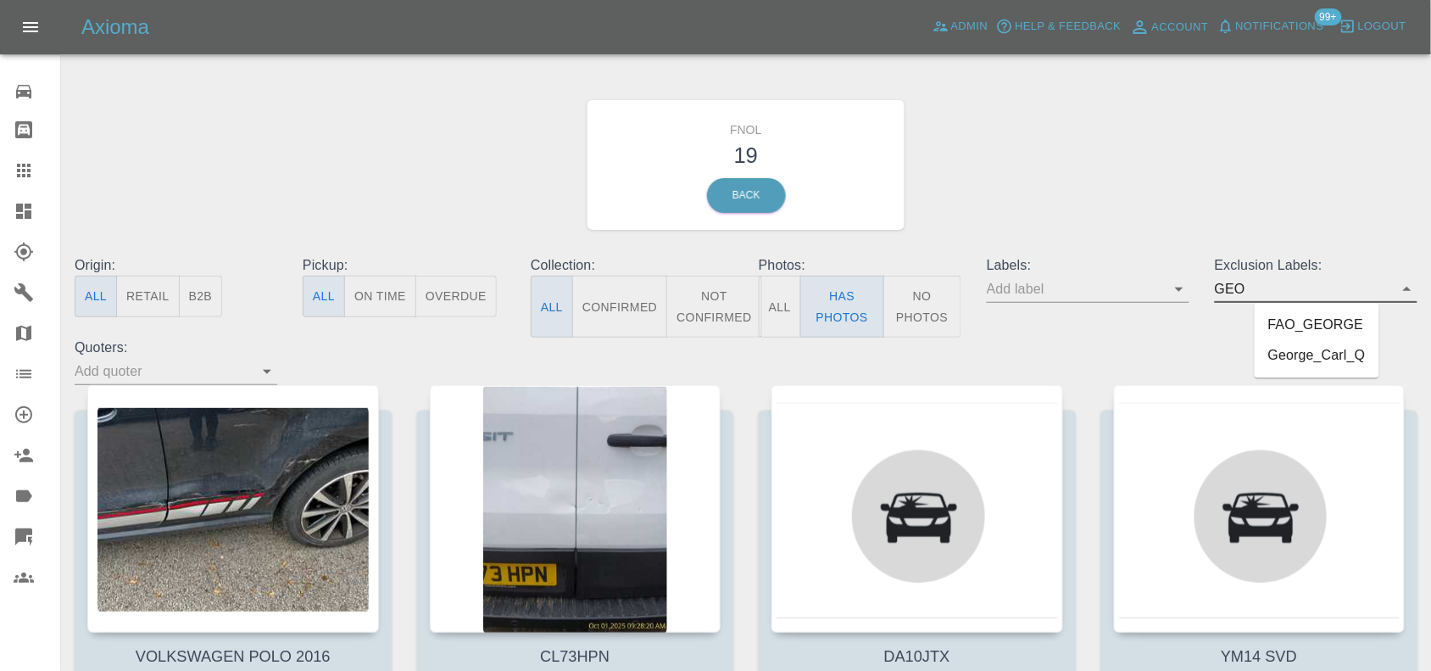
click at [1323, 361] on li "George_Carl_Q" at bounding box center [1317, 356] width 125 height 31
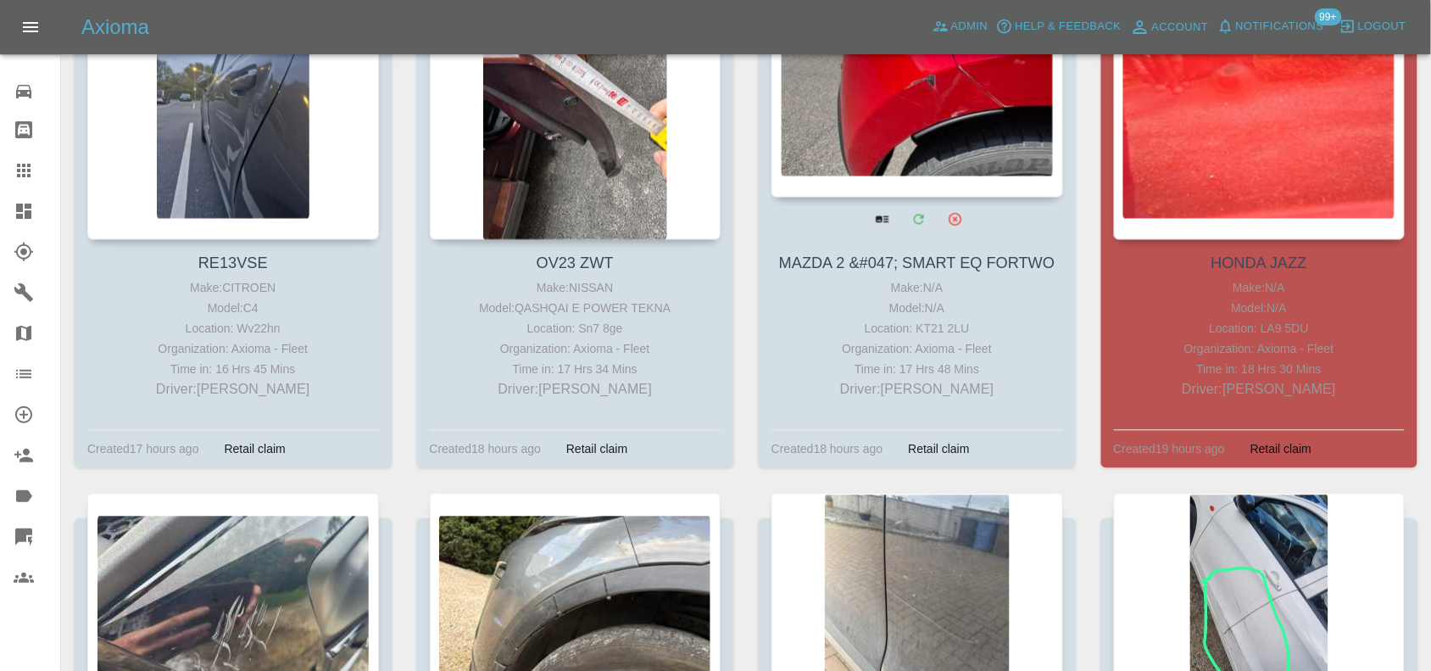
scroll to position [1166, 0]
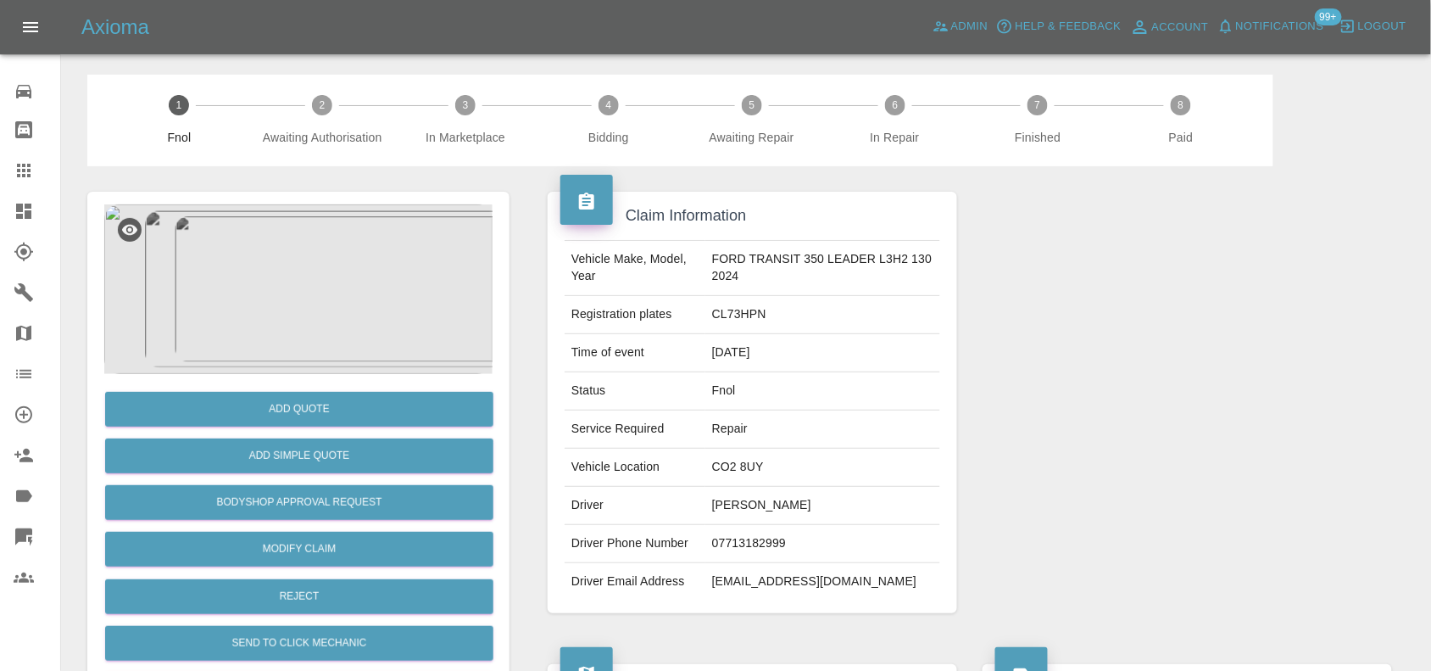
click at [362, 331] on img at bounding box center [298, 289] width 388 height 170
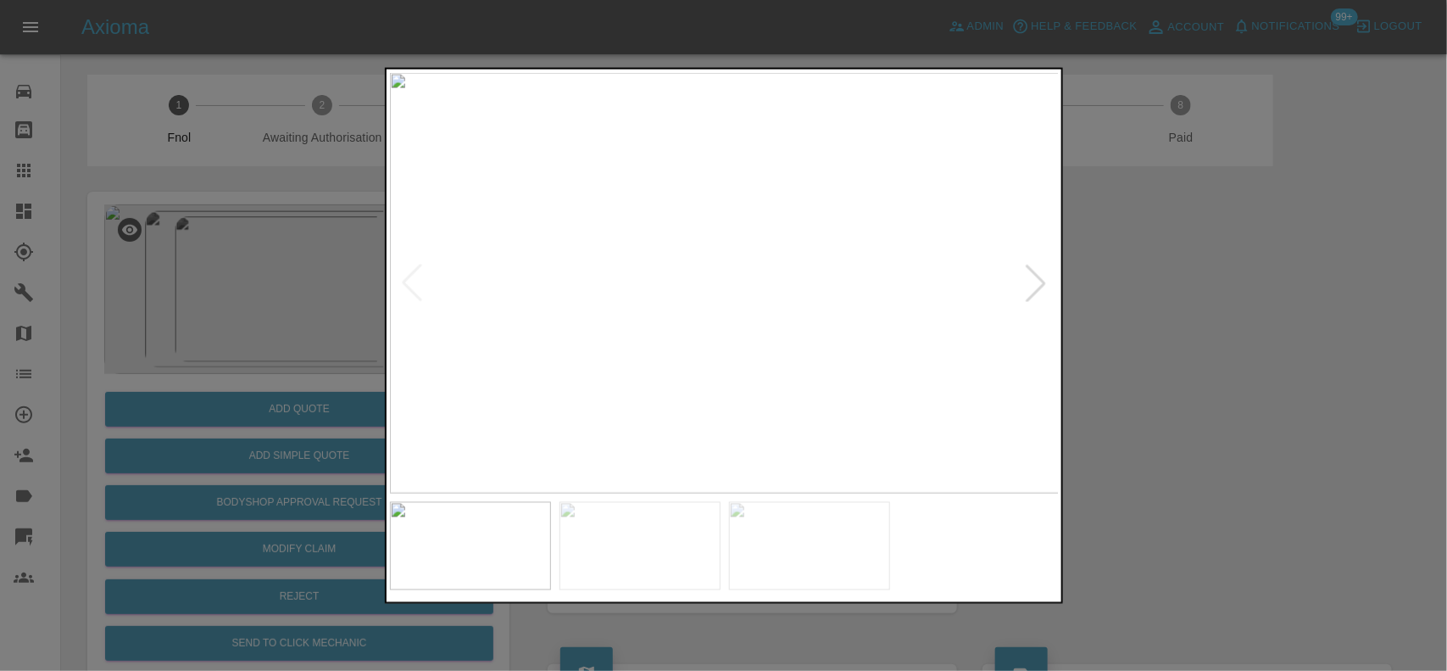
click at [643, 272] on img at bounding box center [725, 282] width 670 height 421
click at [729, 282] on img at bounding box center [725, 282] width 670 height 421
click at [756, 344] on img at bounding box center [709, 284] width 2010 height 1263
click at [756, 345] on img at bounding box center [709, 284] width 2010 height 1263
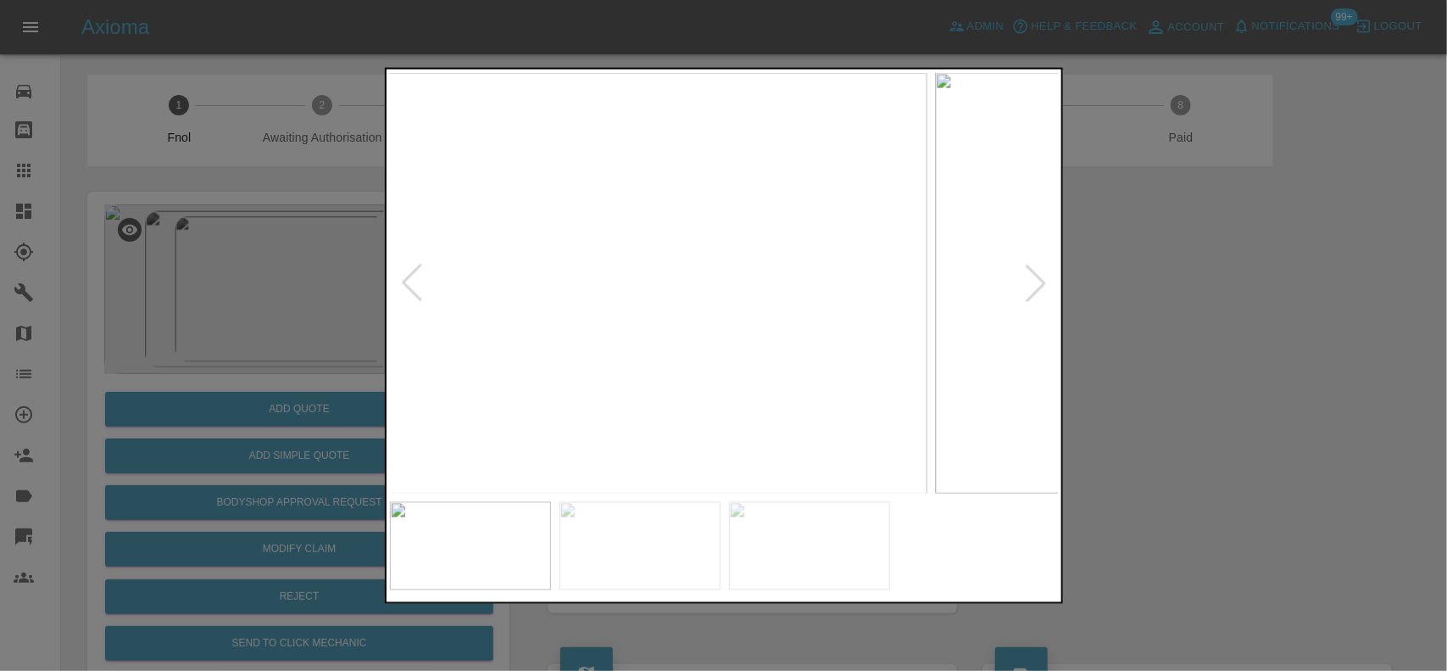
click at [636, 374] on img at bounding box center [592, 282] width 670 height 421
click at [732, 301] on img at bounding box center [725, 282] width 670 height 421
click at [261, 298] on div at bounding box center [723, 335] width 1447 height 671
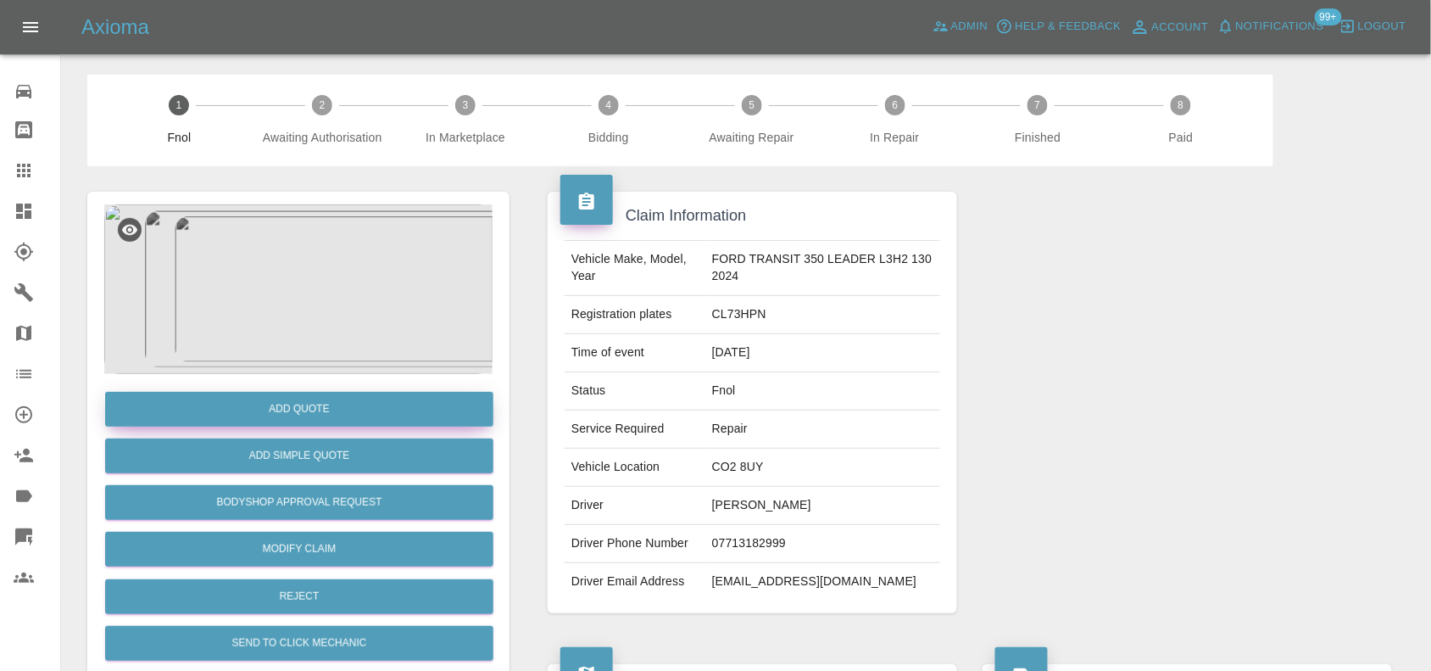
click at [306, 408] on button "Add Quote" at bounding box center [299, 409] width 388 height 35
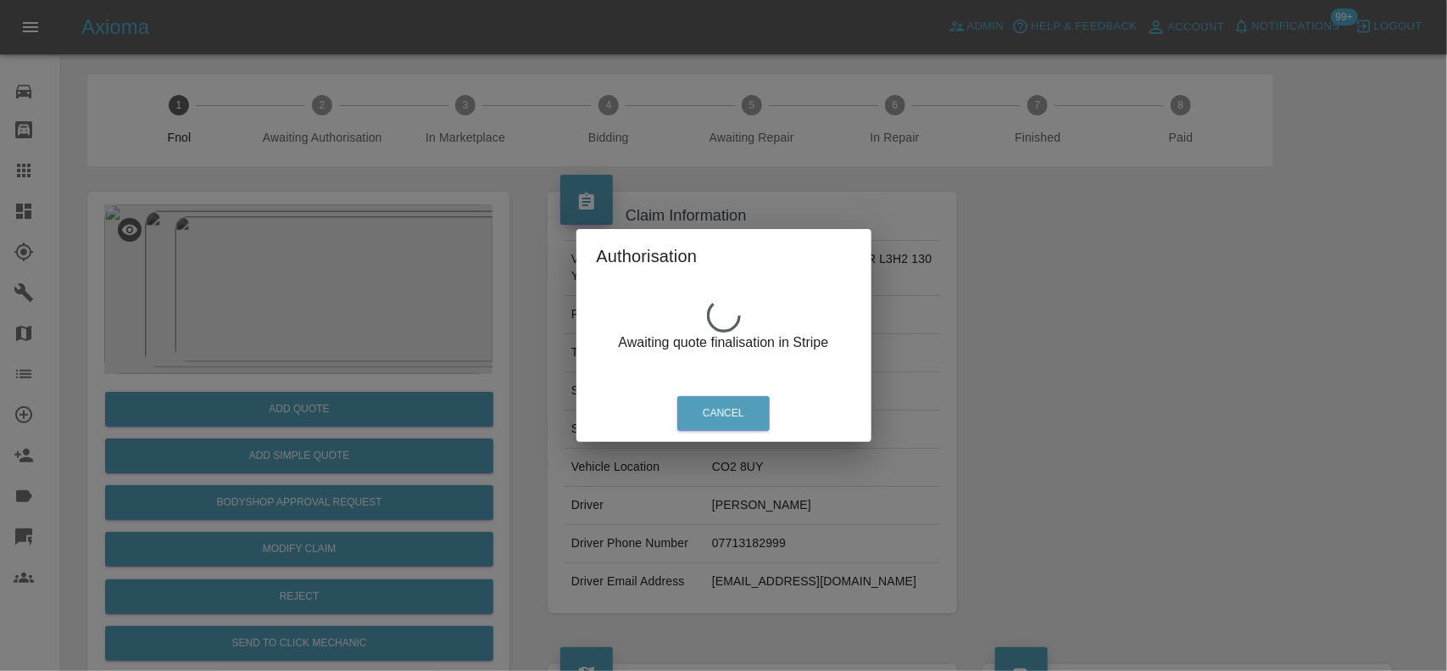
click at [295, 356] on div "Authorisation Awaiting quote finalisation in Stripe Cancel" at bounding box center [723, 335] width 1447 height 671
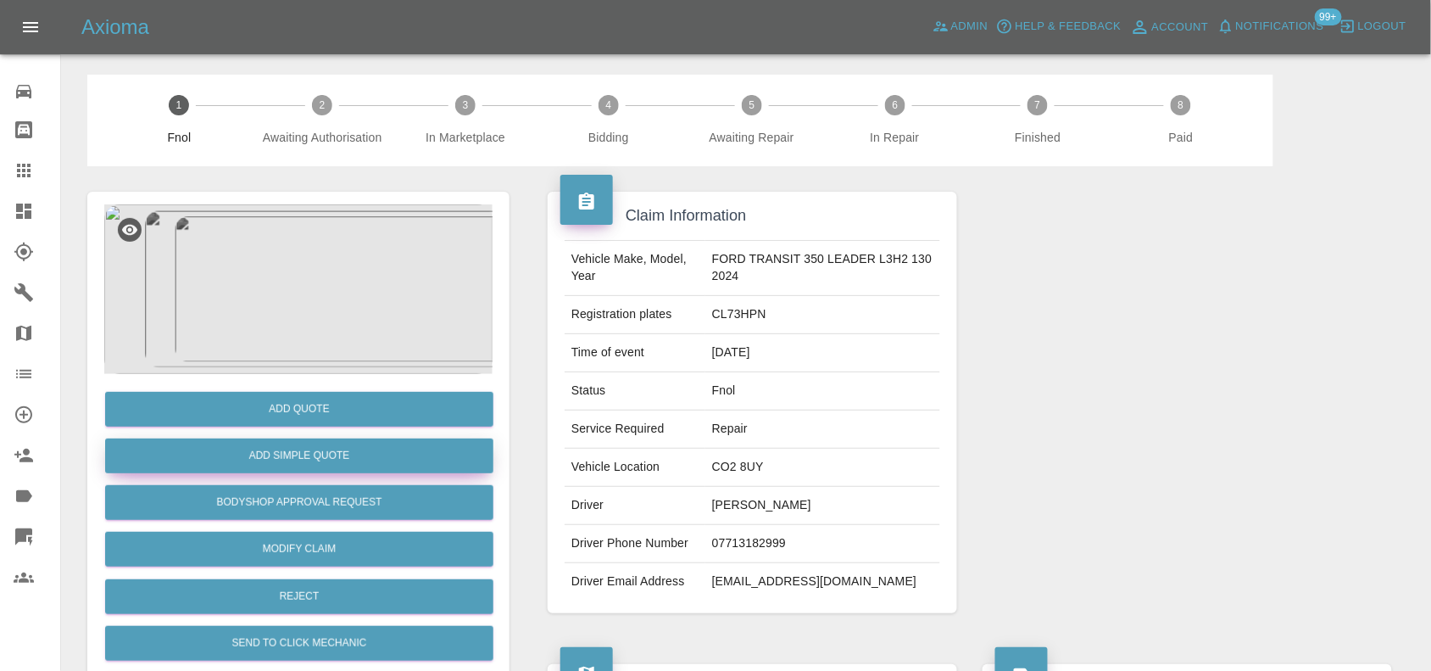
click at [301, 465] on button "Add Simple Quote" at bounding box center [299, 455] width 388 height 35
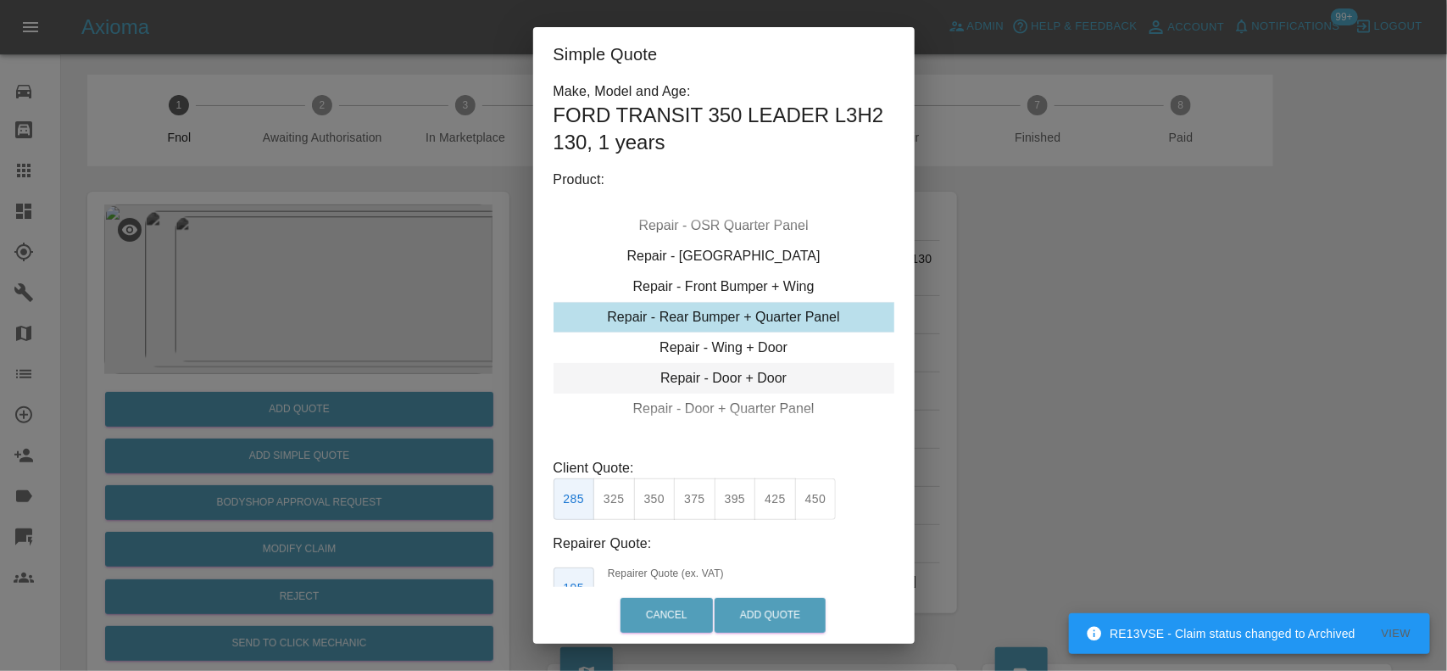
click at [712, 370] on div "Repair - Door + Door" at bounding box center [724, 378] width 341 height 31
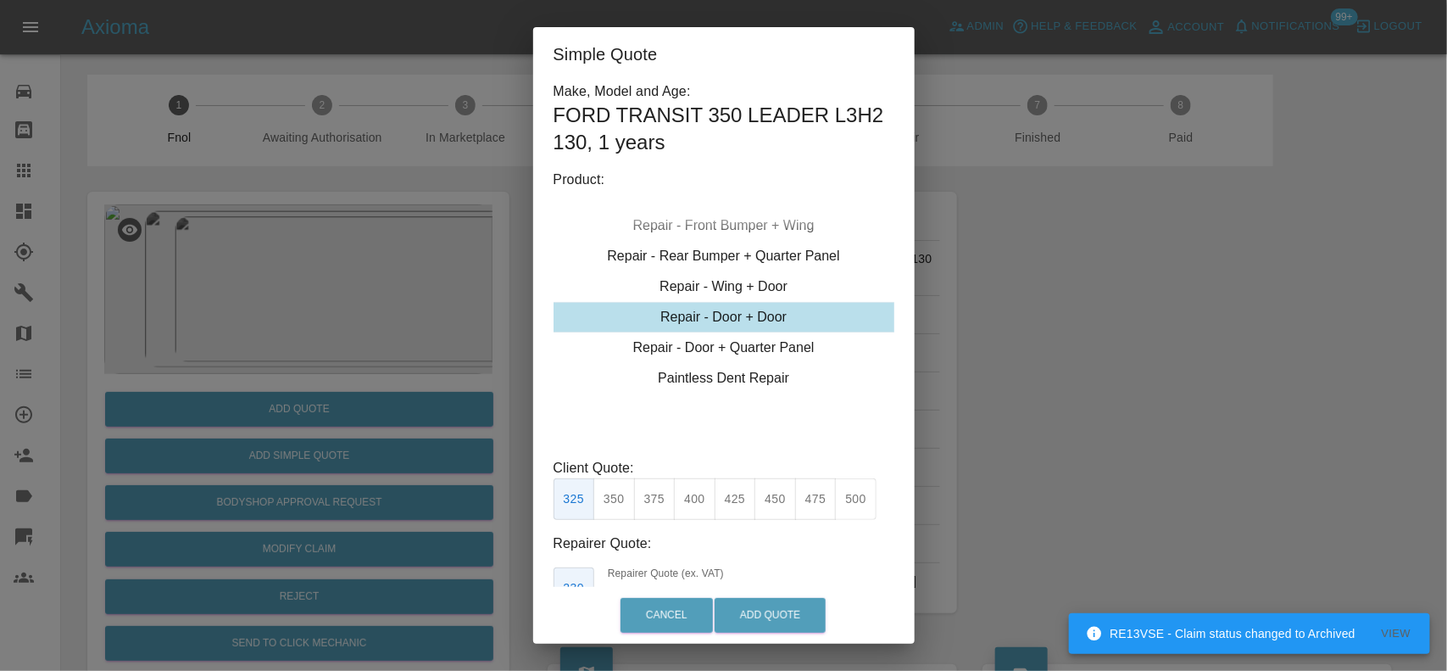
click at [742, 496] on button "425" at bounding box center [736, 499] width 42 height 42
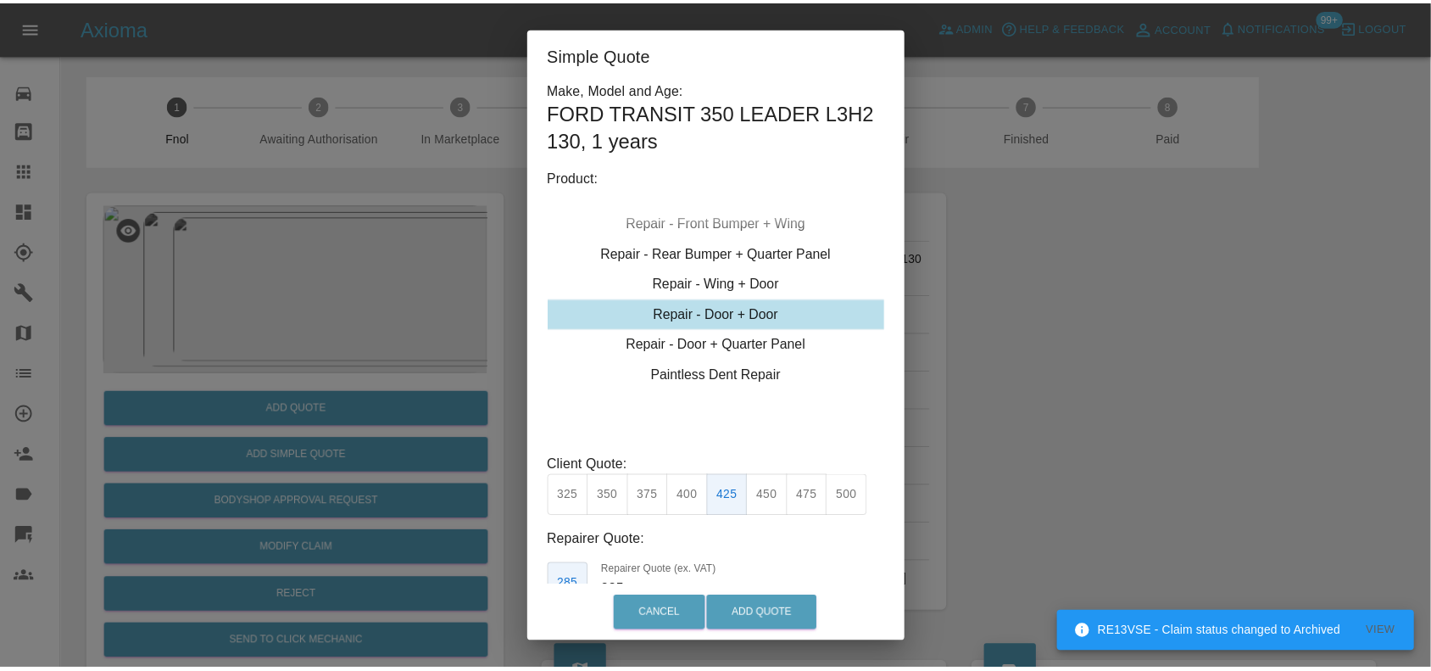
scroll to position [113, 0]
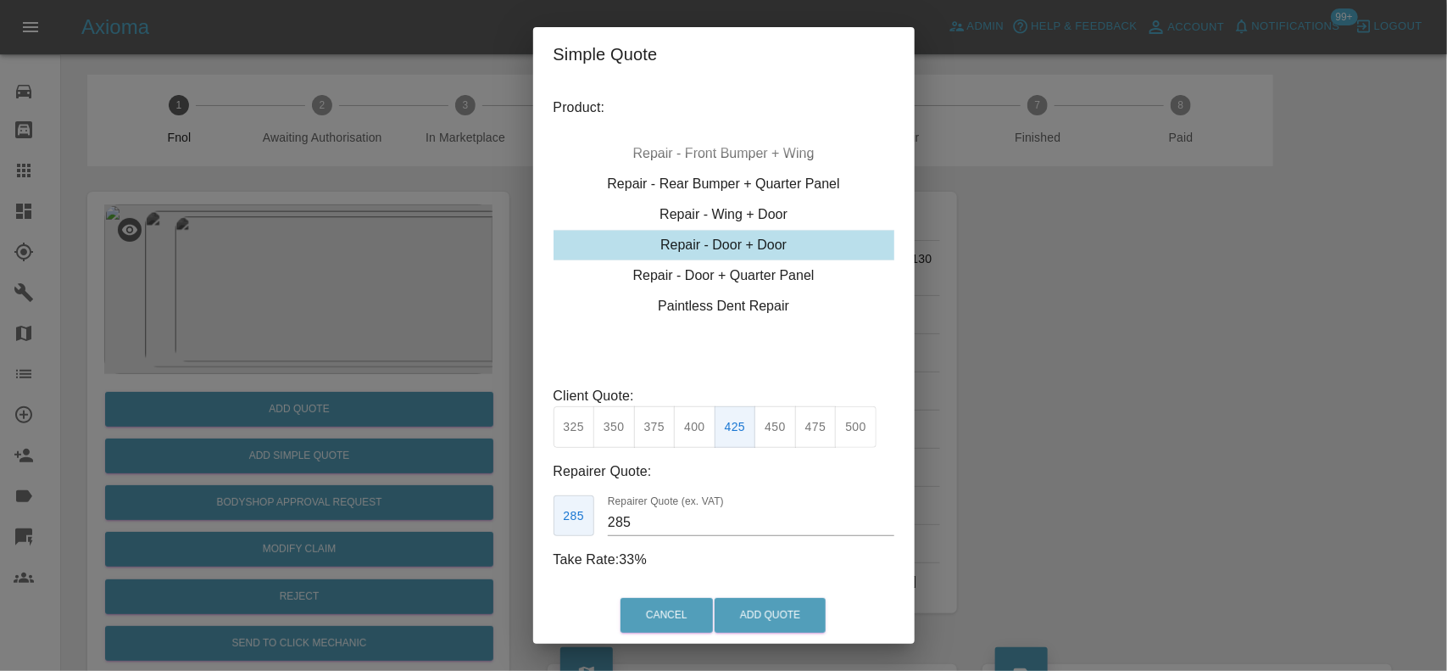
drag, startPoint x: 574, startPoint y: 539, endPoint x: 532, endPoint y: 539, distance: 42.4
click at [541, 539] on div "Make, Model and Age: FORD TRANSIT 350 LEADER L3H2 130 , 1 years Product: Repair…" at bounding box center [724, 333] width 382 height 505
drag, startPoint x: 663, startPoint y: 517, endPoint x: 572, endPoint y: 539, distance: 93.4
click at [588, 534] on div "285 Repairer Quote (ex. VAT) 225" at bounding box center [724, 516] width 341 height 42
type input "250"
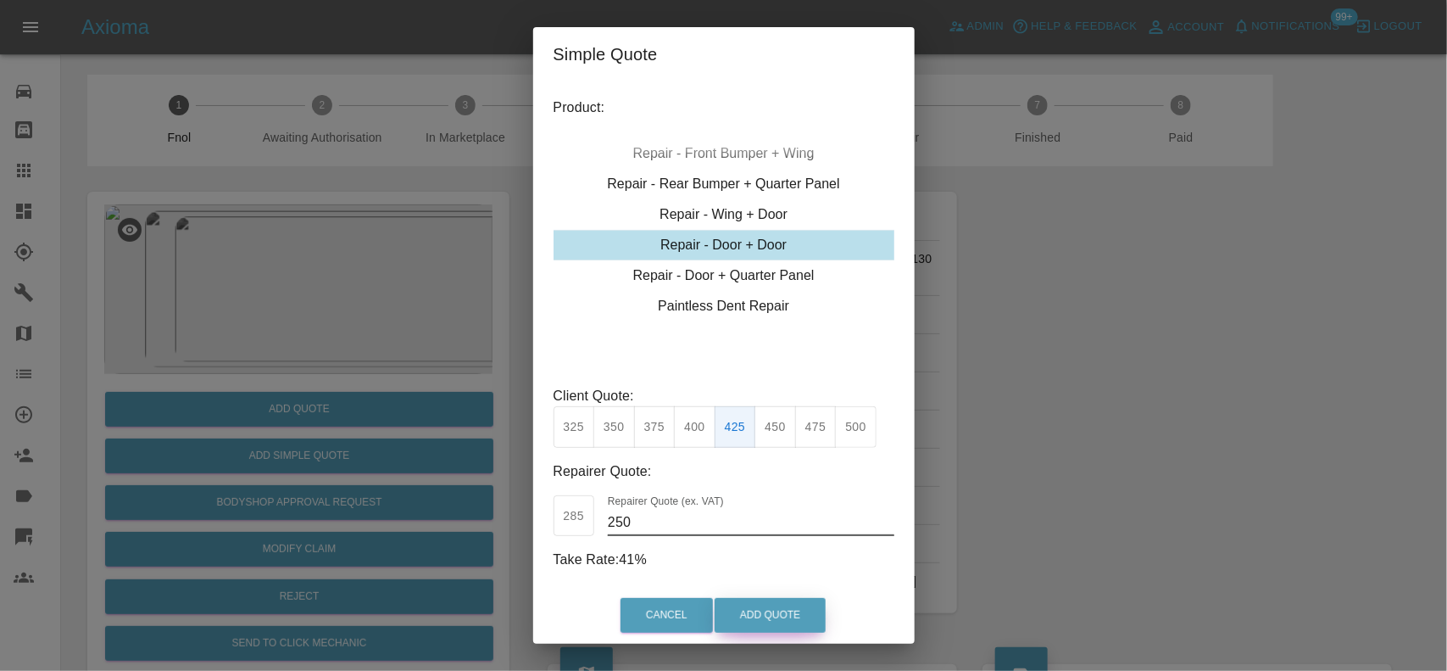
click at [778, 607] on button "Add Quote" at bounding box center [770, 615] width 111 height 35
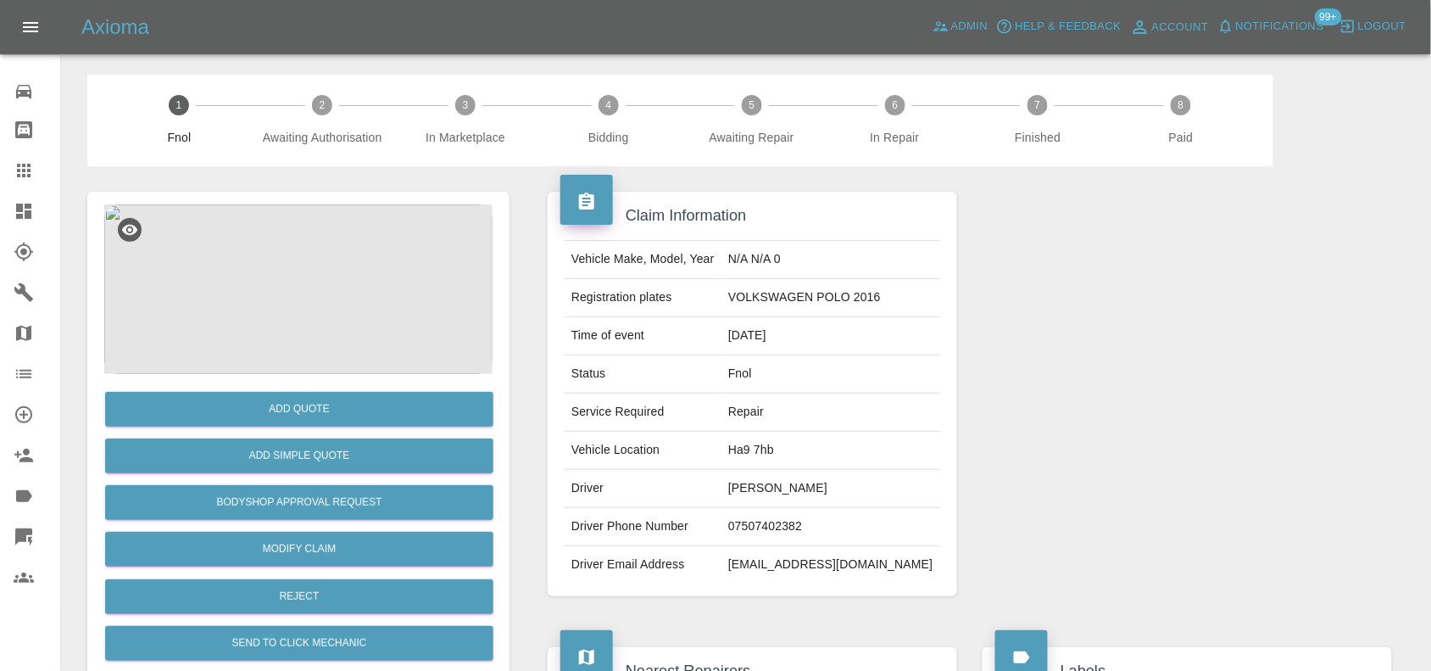
click at [312, 307] on img at bounding box center [298, 289] width 388 height 170
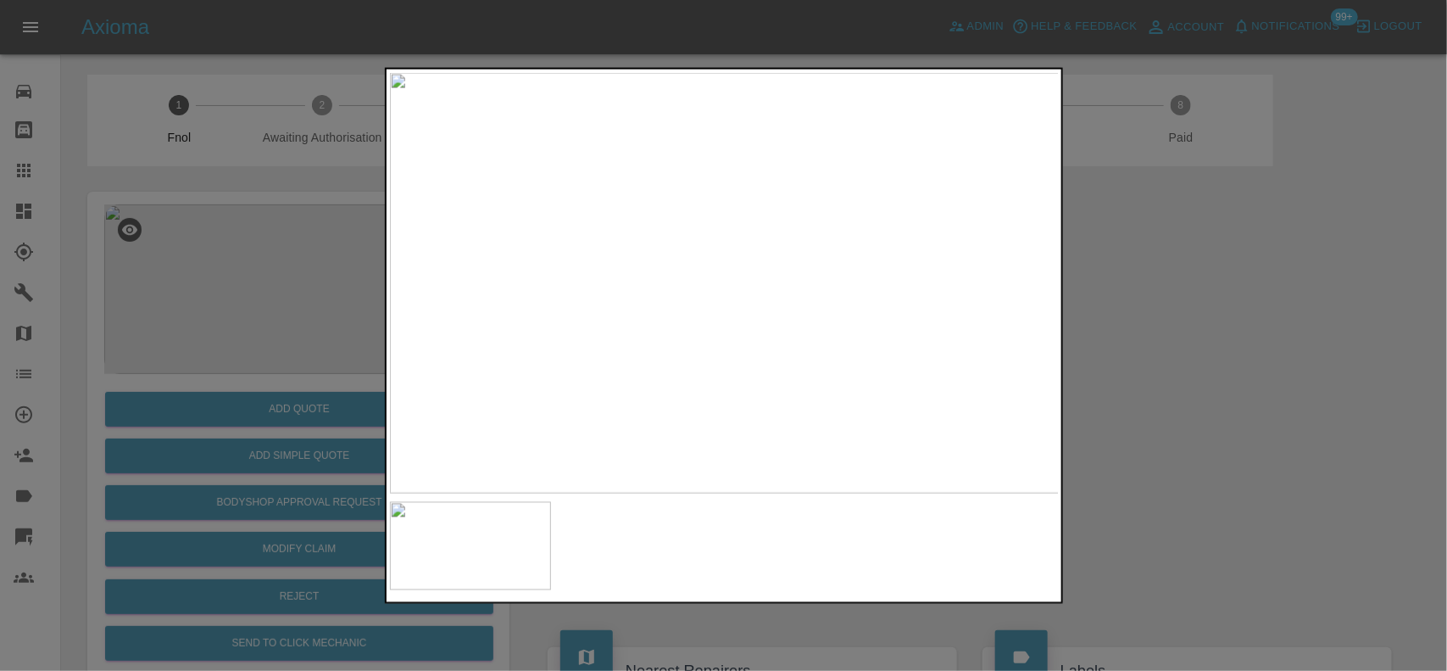
click at [616, 268] on img at bounding box center [725, 282] width 670 height 421
click at [615, 269] on img at bounding box center [725, 282] width 670 height 421
click at [609, 276] on img at bounding box center [1052, 322] width 2010 height 1263
click at [466, 323] on img at bounding box center [725, 282] width 670 height 421
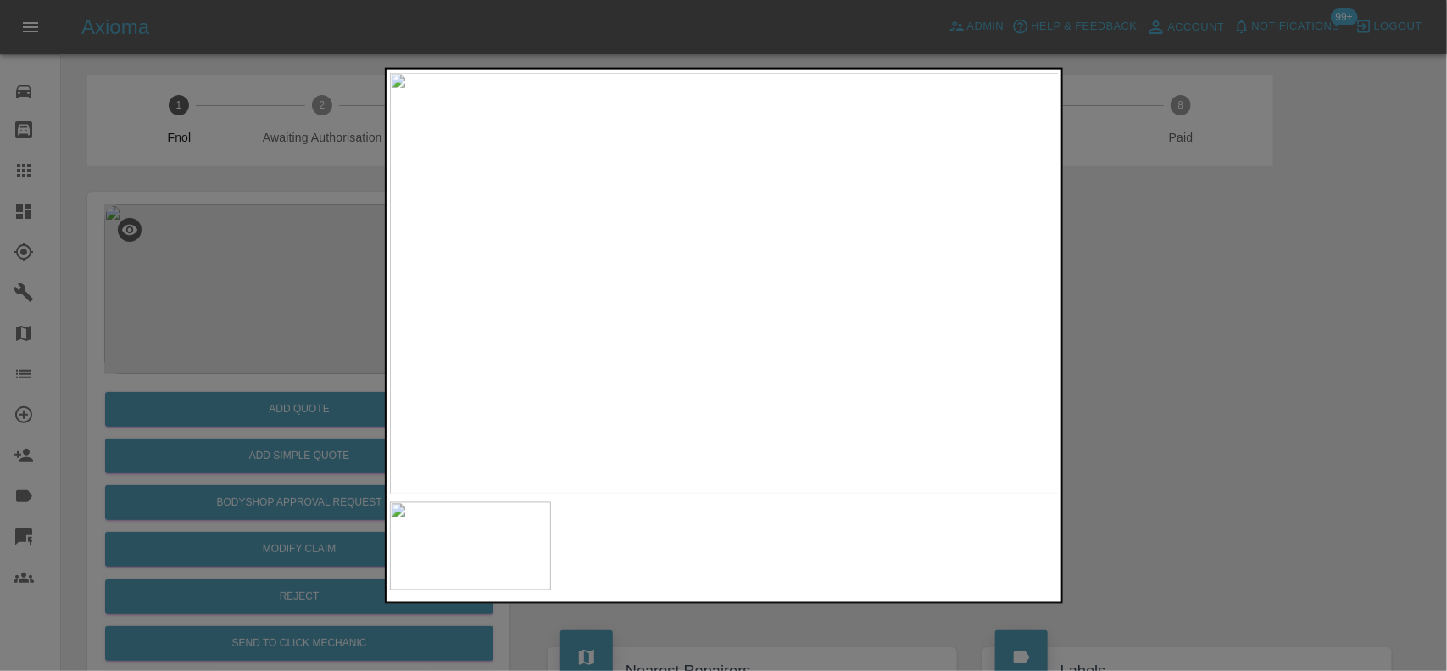
click at [582, 252] on img at bounding box center [725, 282] width 670 height 421
click at [701, 298] on img at bounding box center [725, 282] width 670 height 421
click at [561, 272] on img at bounding box center [725, 282] width 670 height 421
click at [428, 326] on img at bounding box center [986, 268] width 2010 height 1263
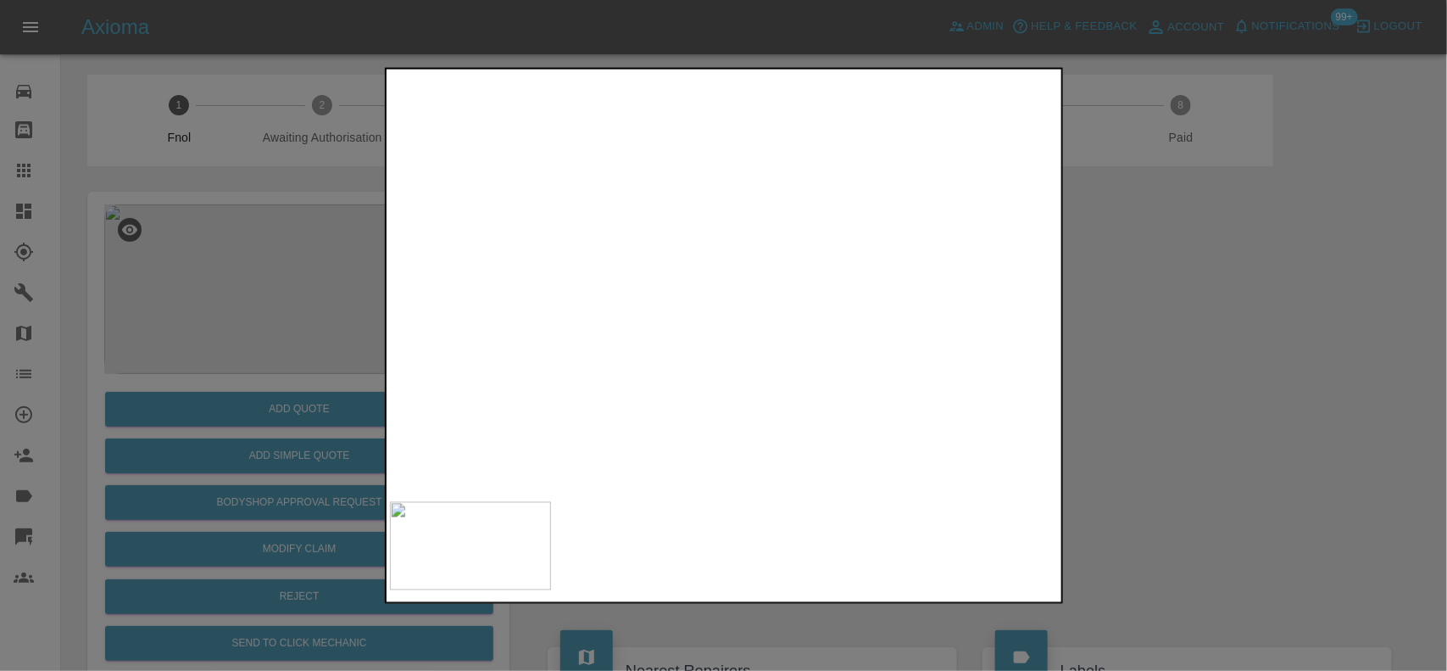
click at [502, 356] on img at bounding box center [997, 268] width 2010 height 1263
click at [705, 497] on div at bounding box center [724, 335] width 678 height 537
click at [260, 310] on div at bounding box center [723, 335] width 1447 height 671
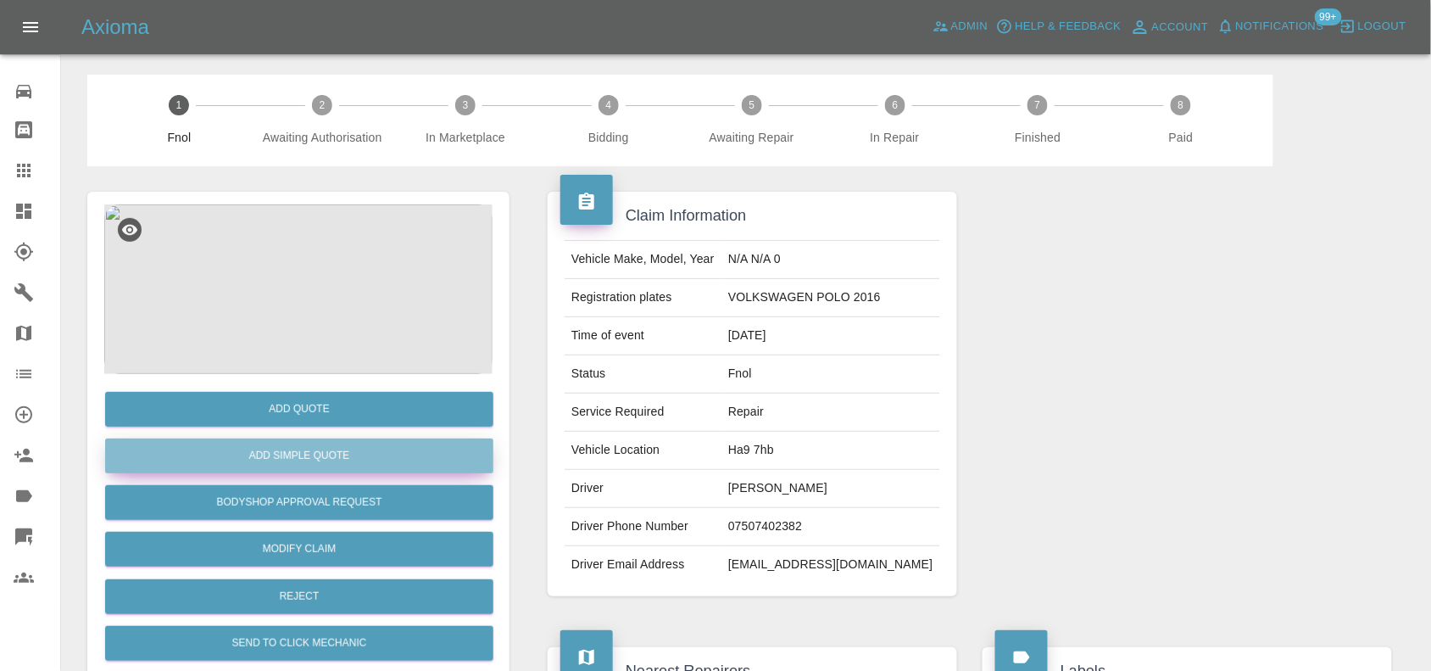
click at [325, 462] on button "Add Simple Quote" at bounding box center [299, 455] width 388 height 35
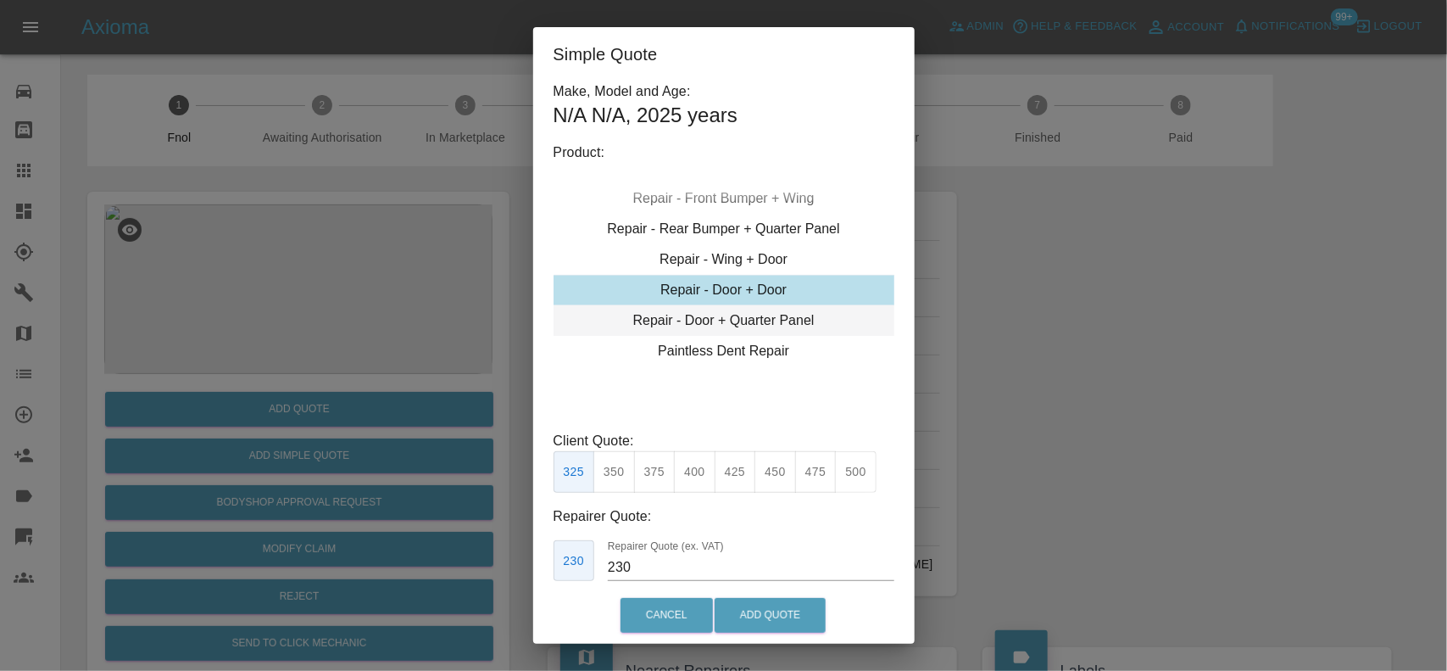
click at [734, 323] on div "Repair - Door + Quarter Panel" at bounding box center [724, 320] width 341 height 31
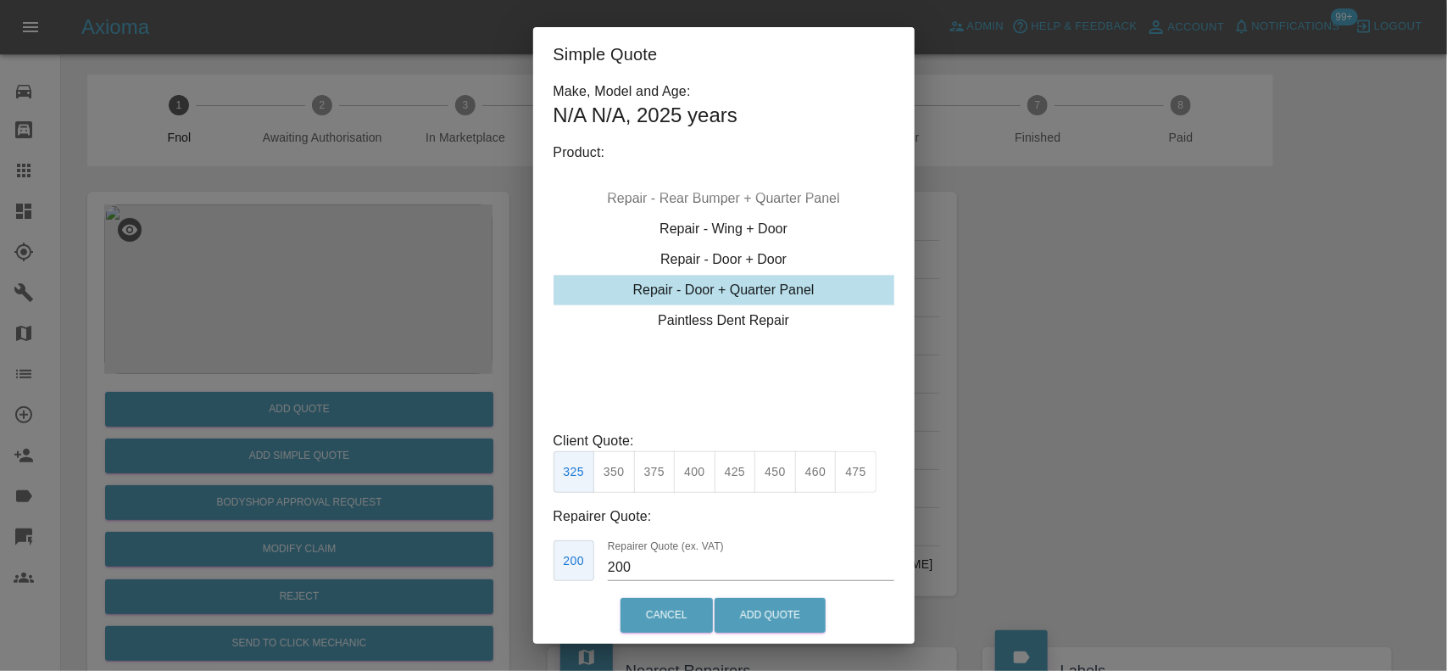
click at [812, 471] on button "460" at bounding box center [816, 472] width 42 height 42
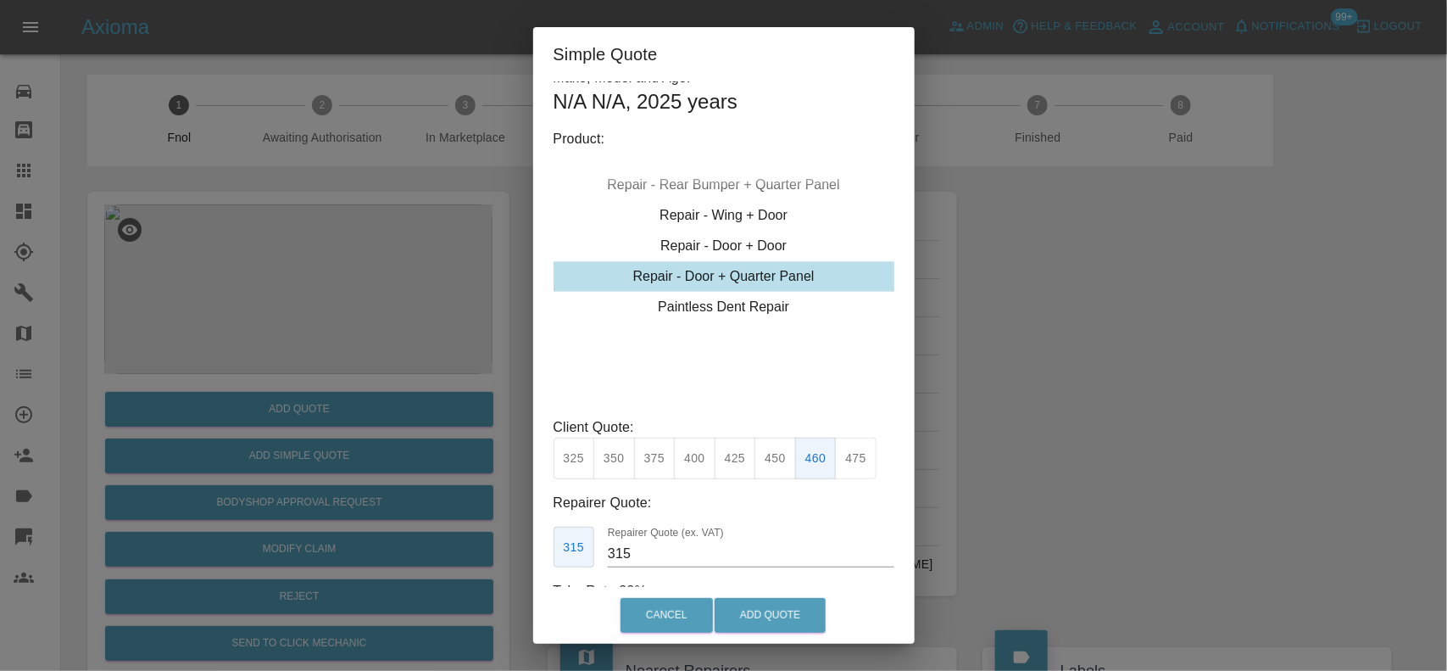
scroll to position [86, 0]
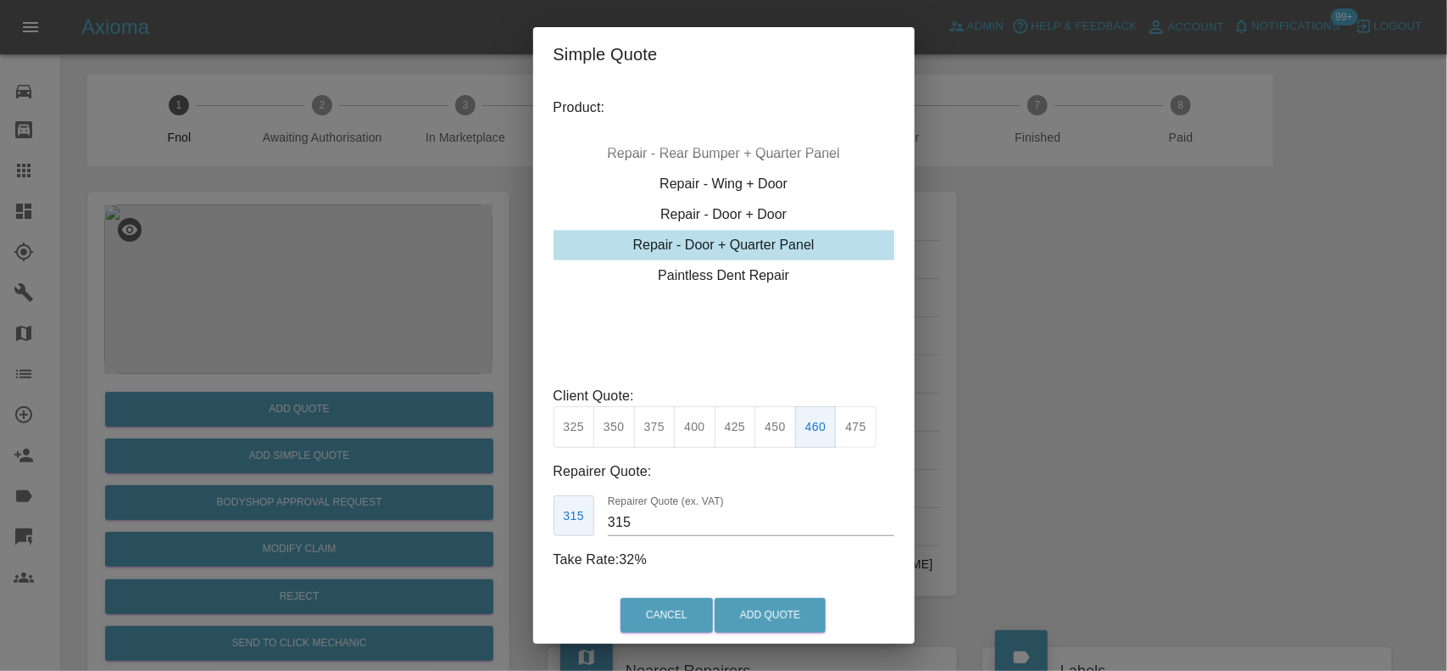
drag, startPoint x: 653, startPoint y: 533, endPoint x: 493, endPoint y: 530, distance: 160.3
click at [493, 530] on div "Simple Quote Make, Model and Age: N/A N/A , 2025 years Product: Repair - Front …" at bounding box center [723, 335] width 1447 height 671
drag, startPoint x: 615, startPoint y: 498, endPoint x: 630, endPoint y: 505, distance: 16.7
click at [621, 499] on label "Repairer Quote (ex. VAT)" at bounding box center [666, 501] width 116 height 14
drag, startPoint x: 643, startPoint y: 515, endPoint x: 541, endPoint y: 544, distance: 105.8
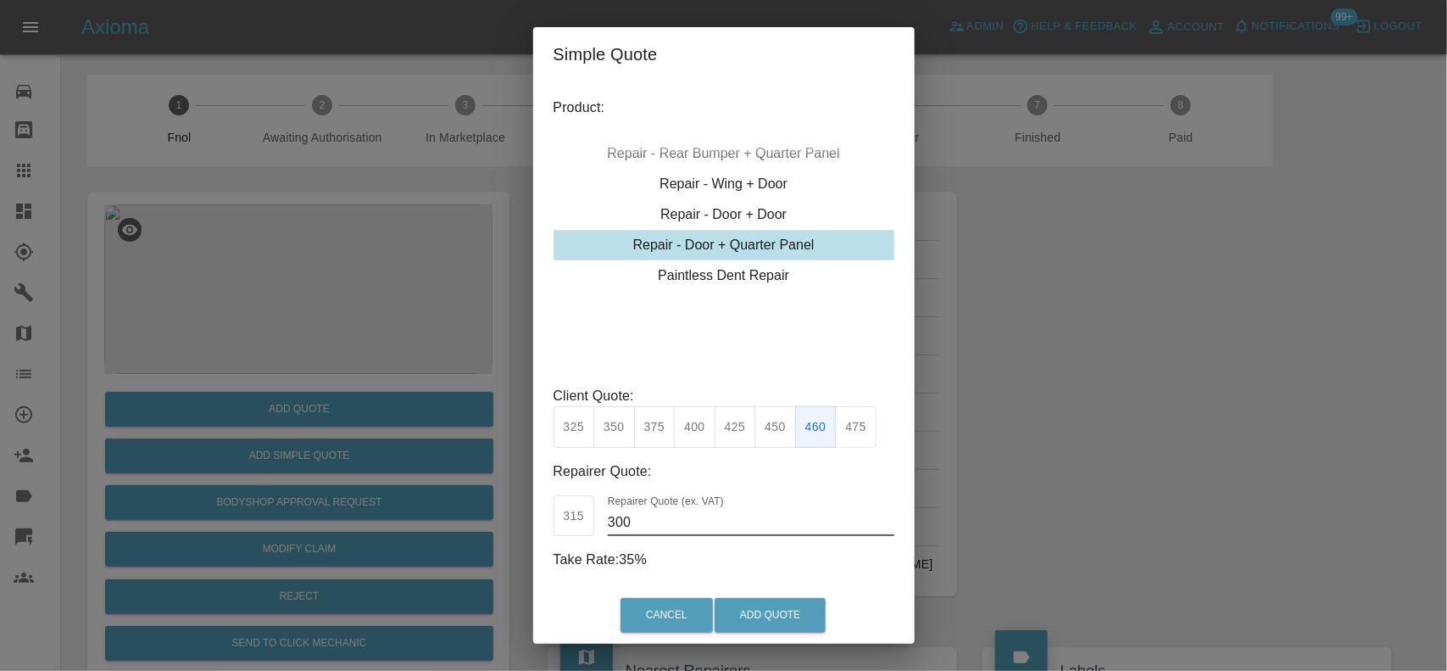
click at [541, 544] on div "Make, Model and Age: N/A N/A , 2025 years Product: Repair - Front Bumper Corner…" at bounding box center [724, 333] width 382 height 505
drag, startPoint x: 653, startPoint y: 527, endPoint x: 571, endPoint y: 530, distance: 82.3
click at [577, 531] on div "315 Repairer Quote (ex. VAT) 280" at bounding box center [724, 516] width 341 height 42
click at [785, 621] on button "Add Quote" at bounding box center [770, 615] width 111 height 35
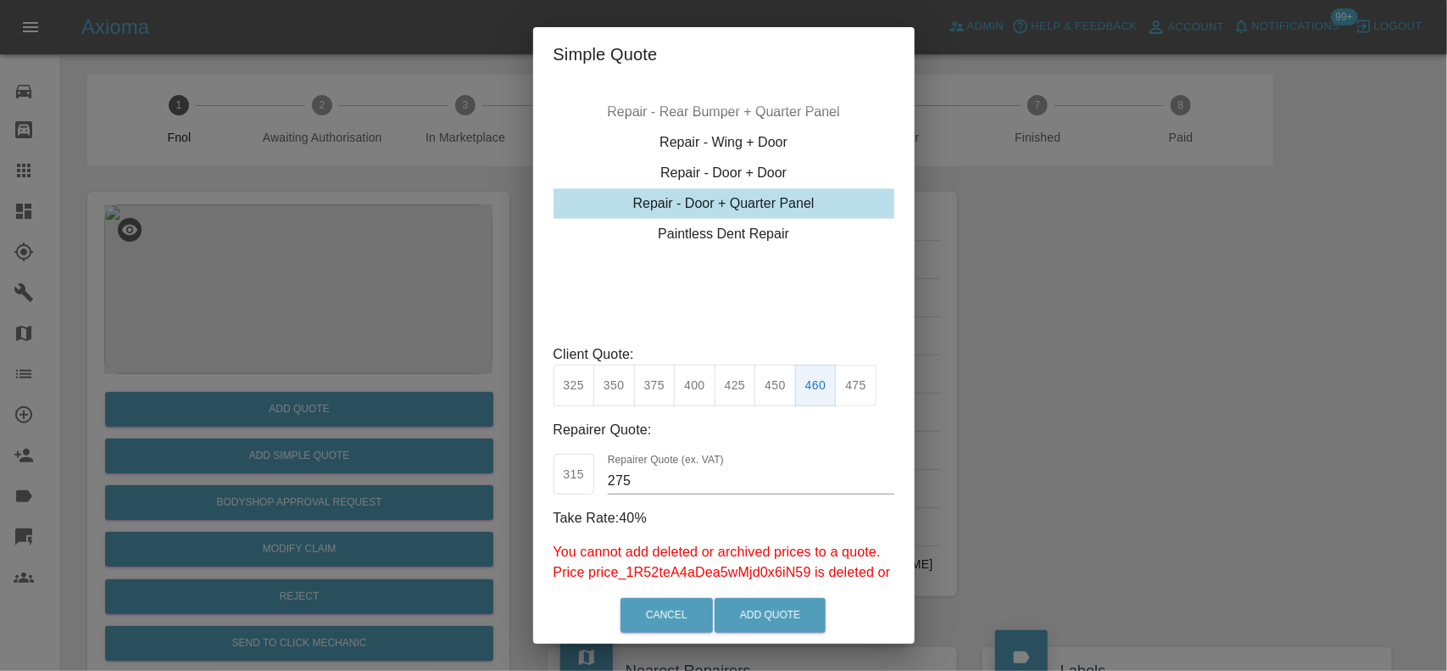
scroll to position [161, 0]
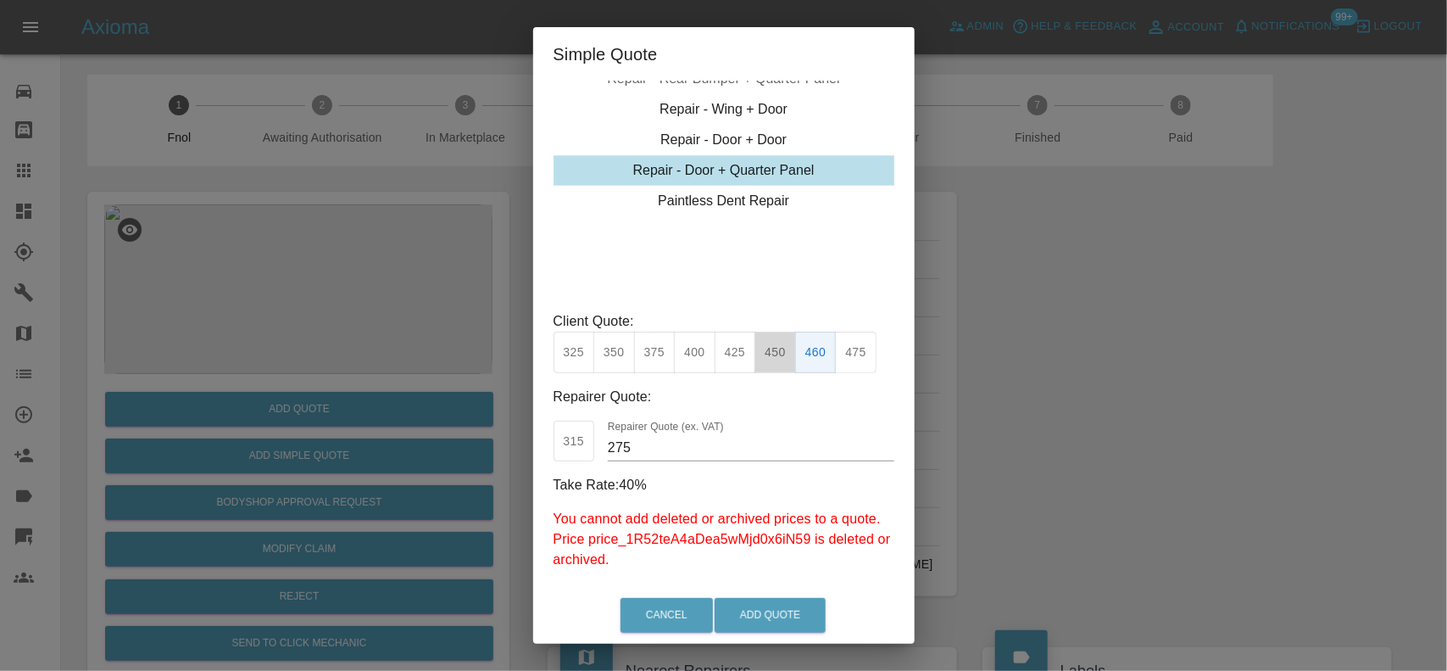
click at [778, 332] on button "450" at bounding box center [776, 353] width 42 height 42
click at [823, 332] on button "460" at bounding box center [816, 353] width 42 height 42
drag, startPoint x: 668, startPoint y: 452, endPoint x: 426, endPoint y: 431, distance: 243.4
click at [462, 438] on div "Simple Quote Make, Model and Age: N/A N/A , 2025 years Product: Repair - Front …" at bounding box center [723, 335] width 1447 height 671
type input "295"
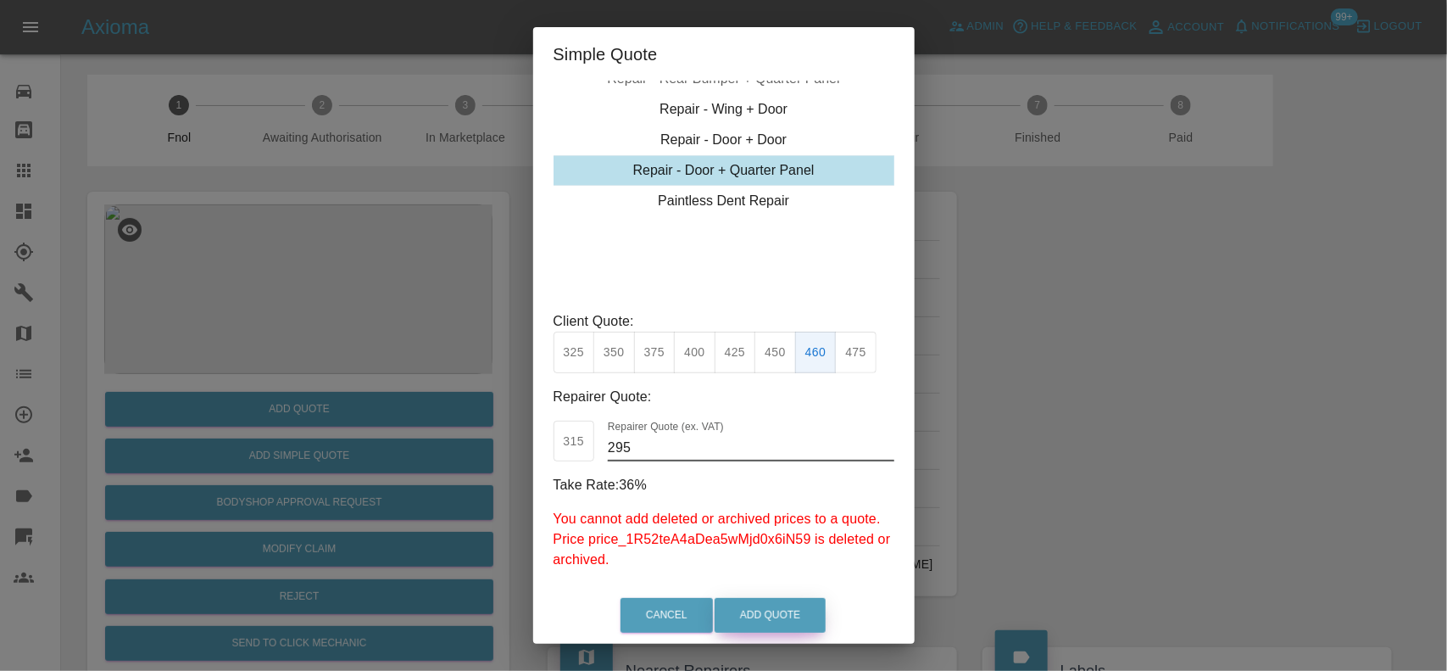
click at [807, 622] on button "Add Quote" at bounding box center [770, 615] width 111 height 35
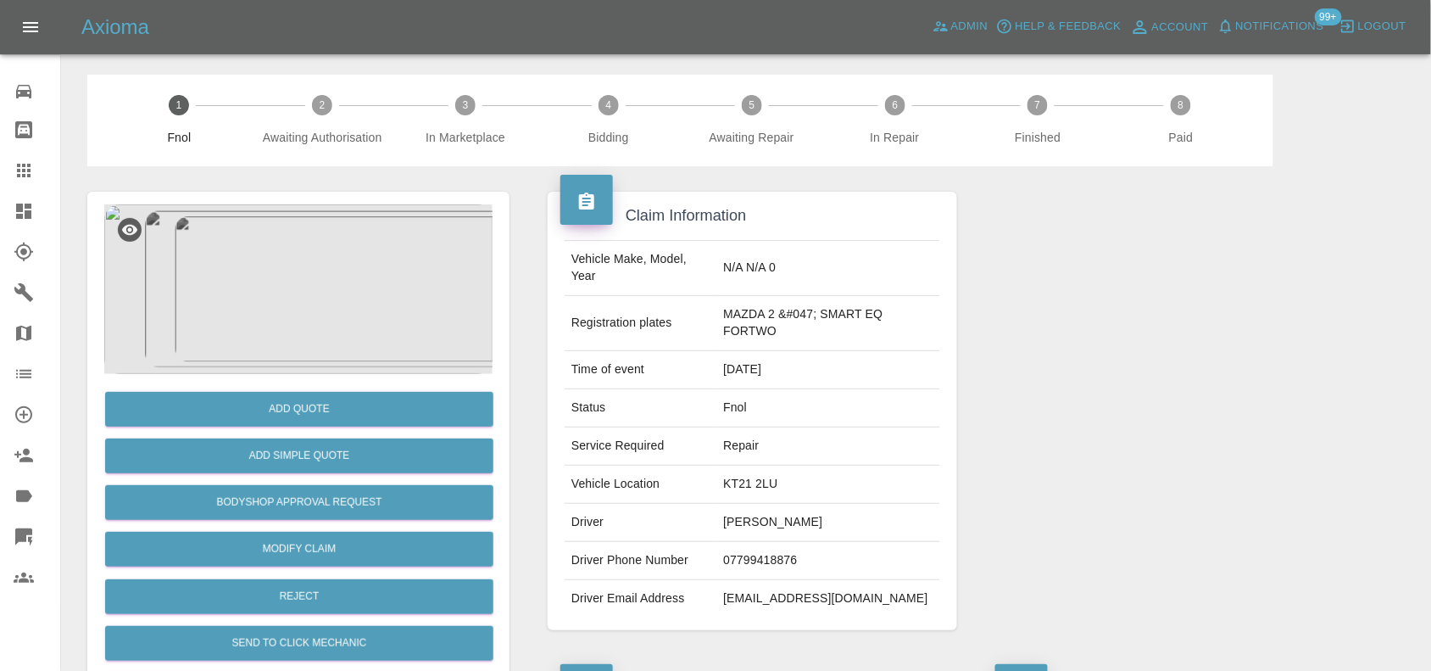
click at [282, 288] on img at bounding box center [298, 289] width 388 height 170
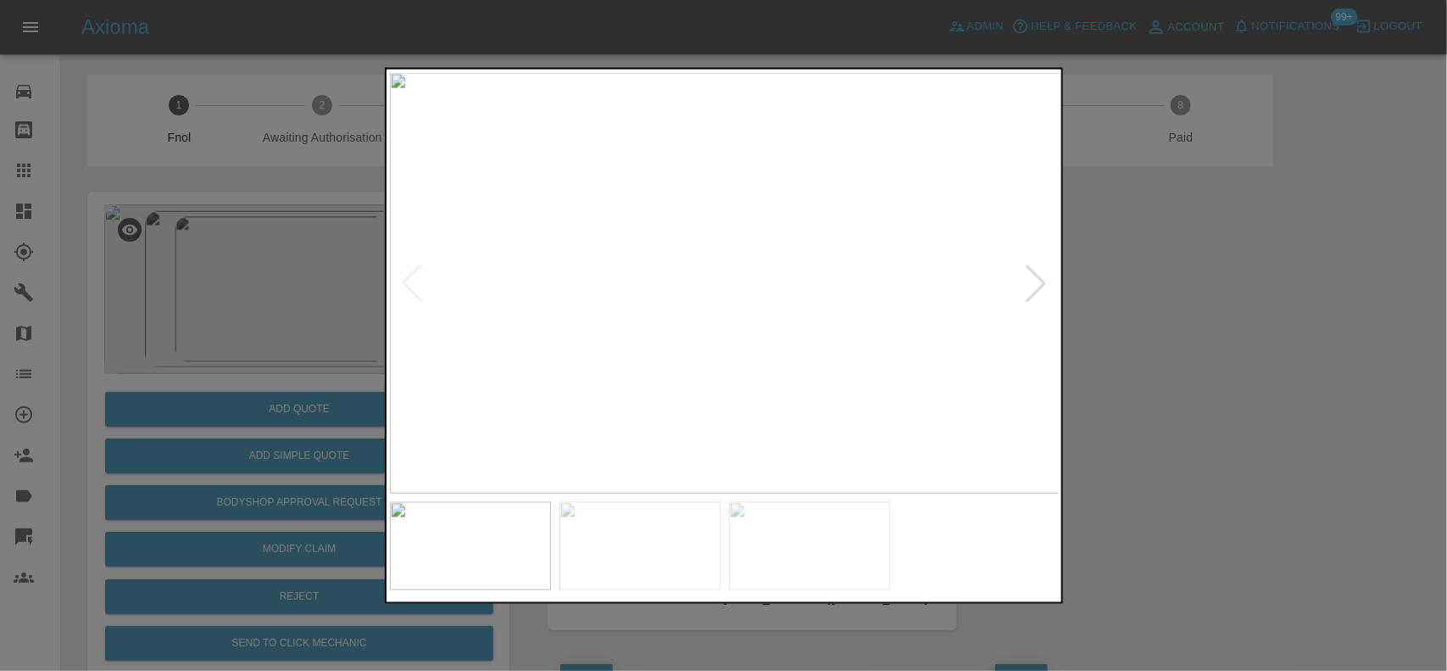
click at [794, 397] on img at bounding box center [725, 282] width 670 height 421
click at [629, 376] on img at bounding box center [725, 282] width 670 height 421
click at [639, 363] on img at bounding box center [725, 282] width 670 height 421
click at [745, 295] on img at bounding box center [725, 282] width 670 height 421
click at [675, 248] on img at bounding box center [725, 282] width 670 height 421
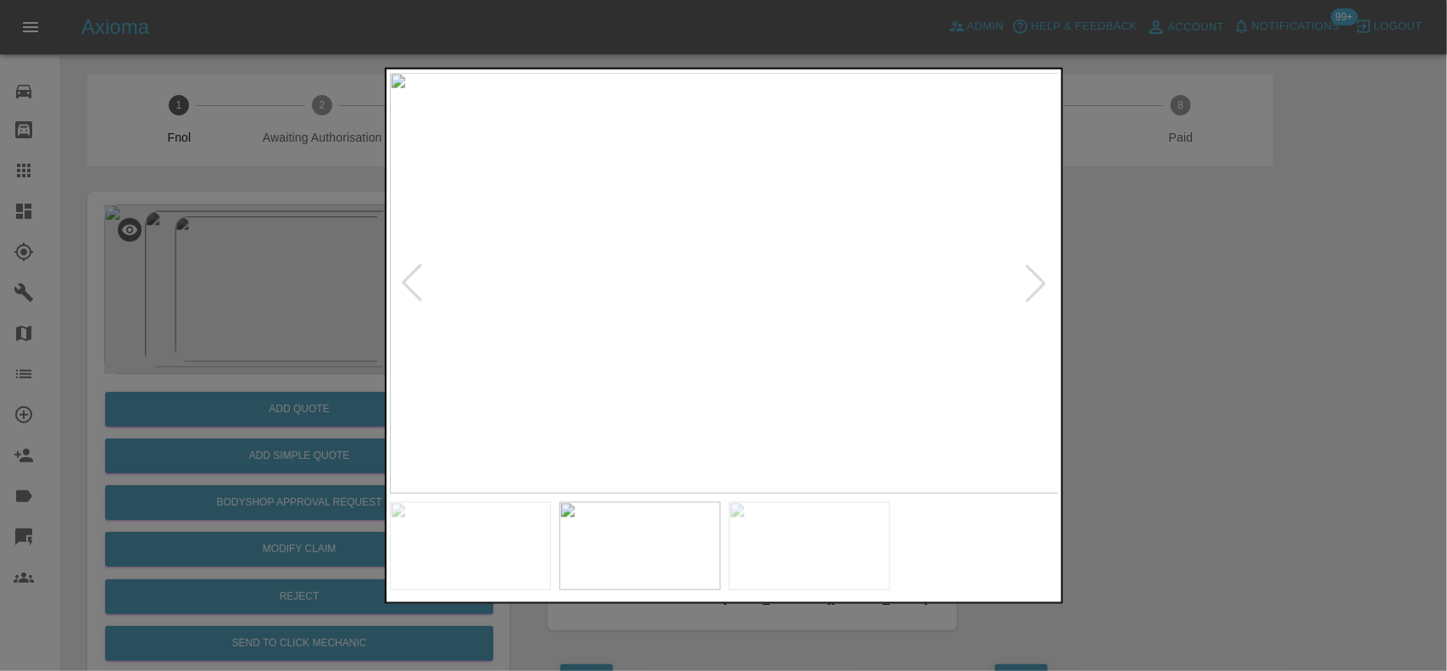
click at [675, 248] on img at bounding box center [725, 282] width 670 height 421
click at [344, 229] on div at bounding box center [723, 335] width 1447 height 671
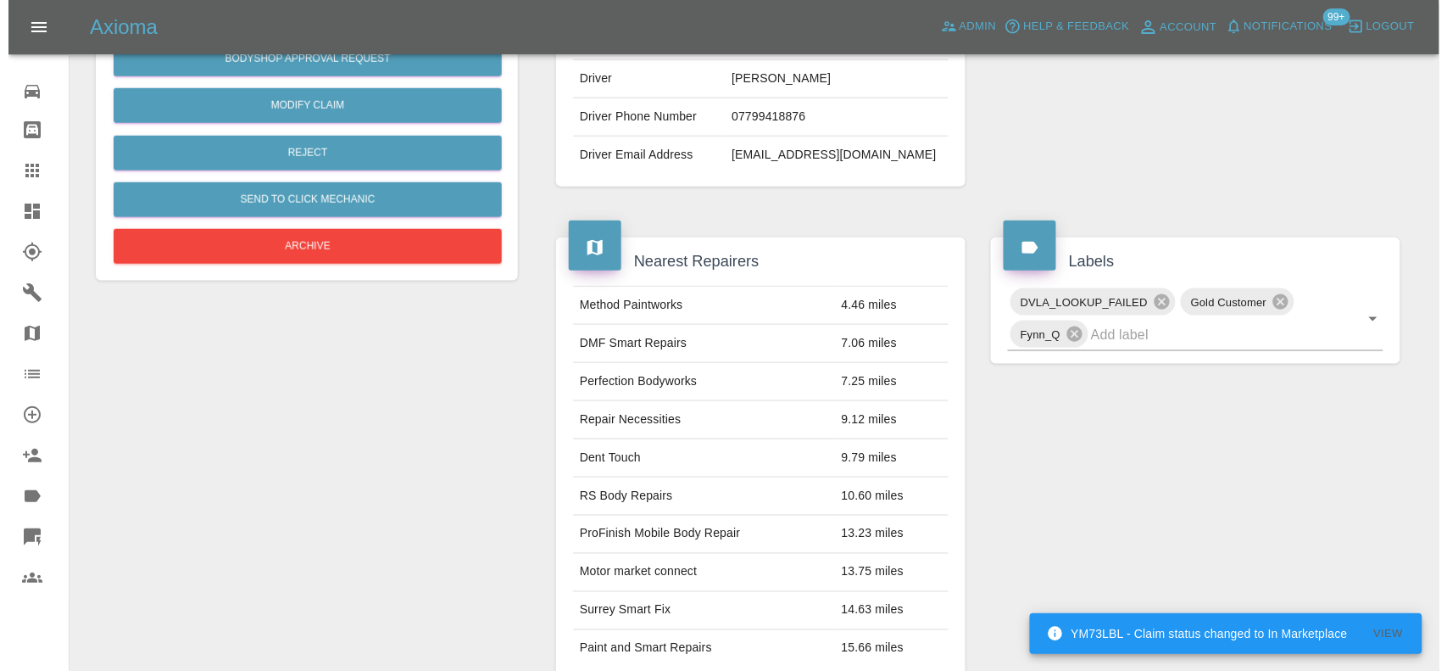
scroll to position [112, 0]
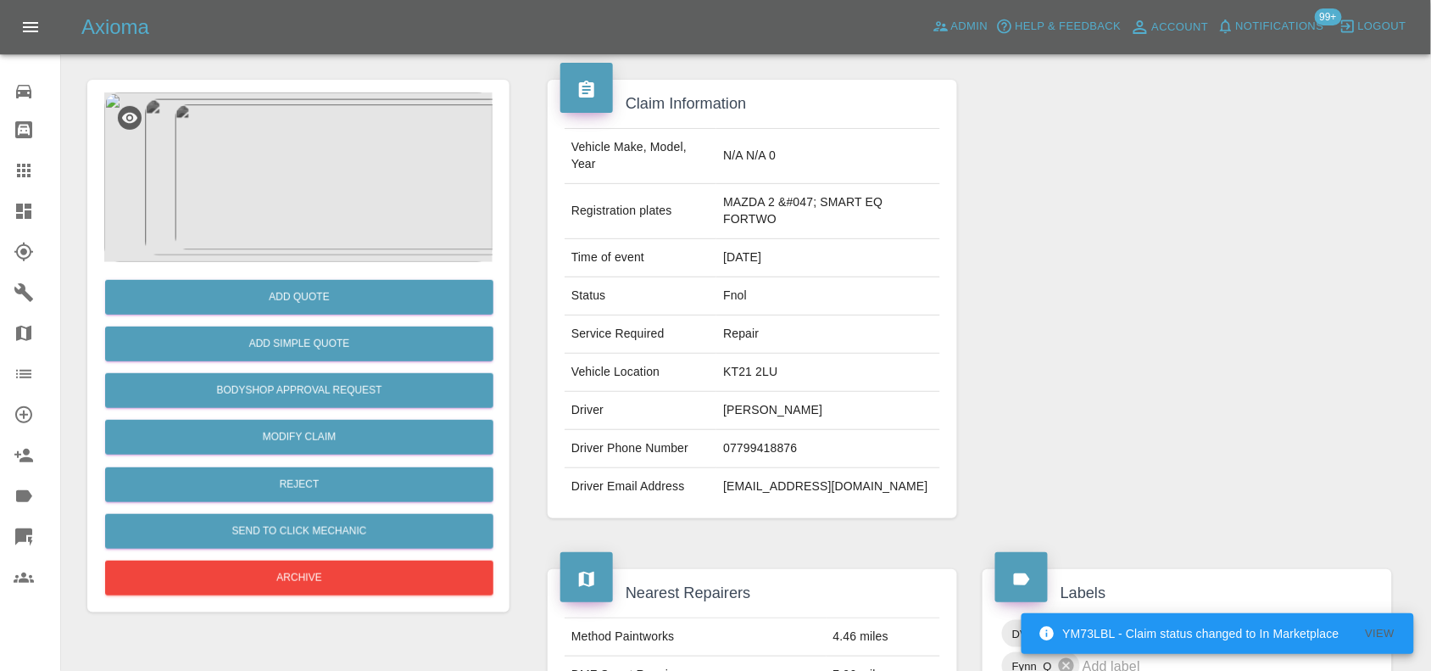
click at [350, 175] on img at bounding box center [298, 177] width 388 height 170
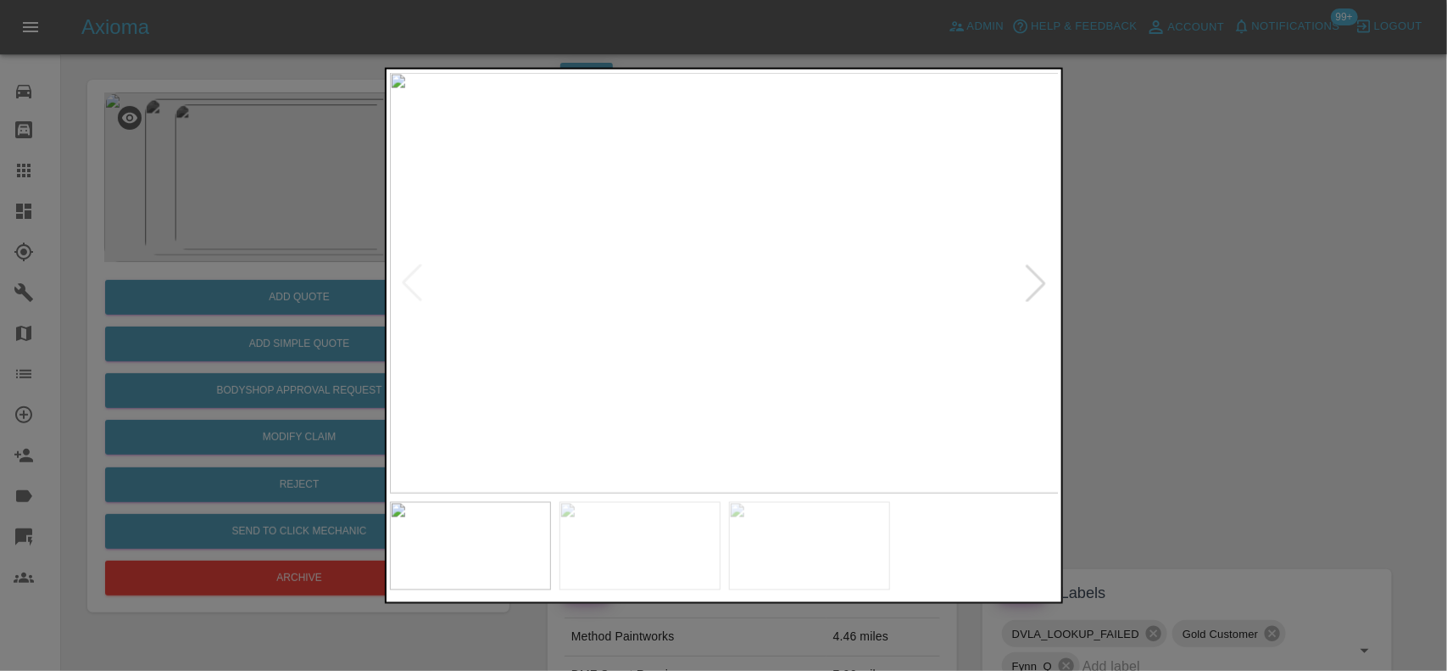
click at [736, 316] on img at bounding box center [725, 282] width 670 height 421
click at [598, 267] on img at bounding box center [725, 282] width 670 height 421
click at [596, 269] on img at bounding box center [725, 282] width 670 height 421
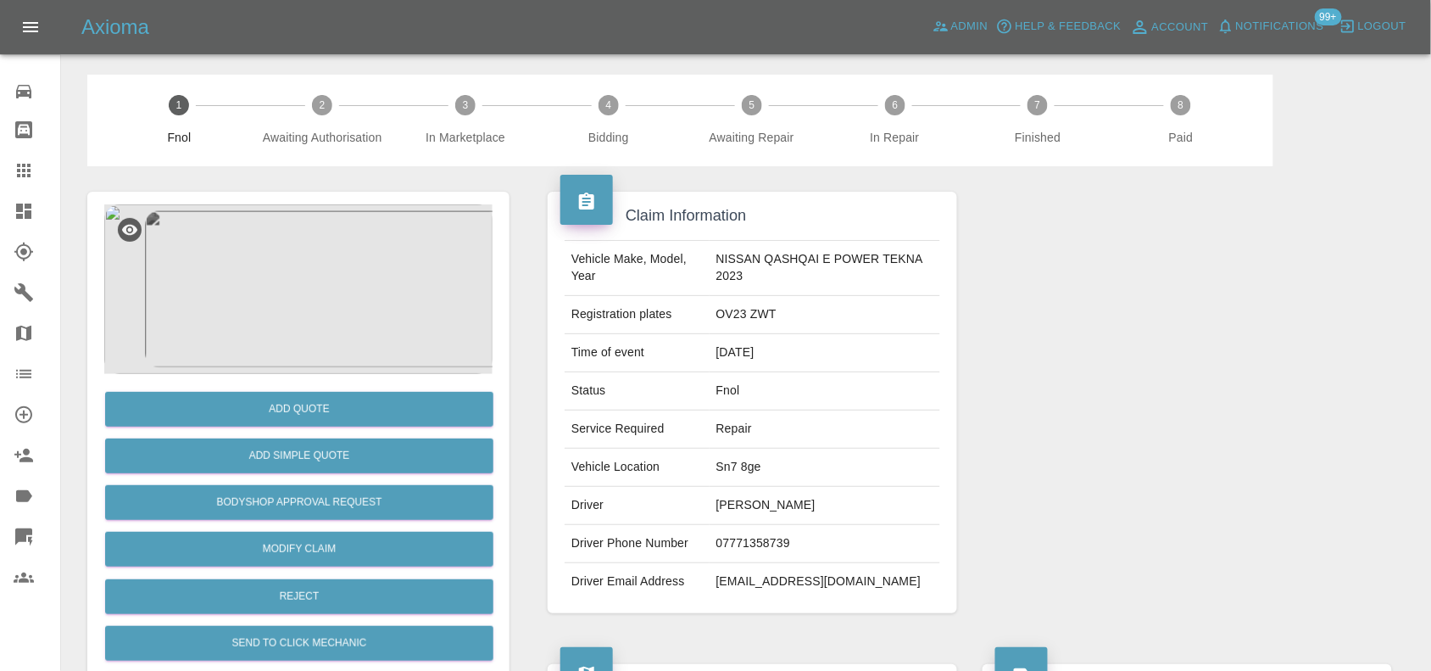
click at [310, 341] on img at bounding box center [298, 289] width 388 height 170
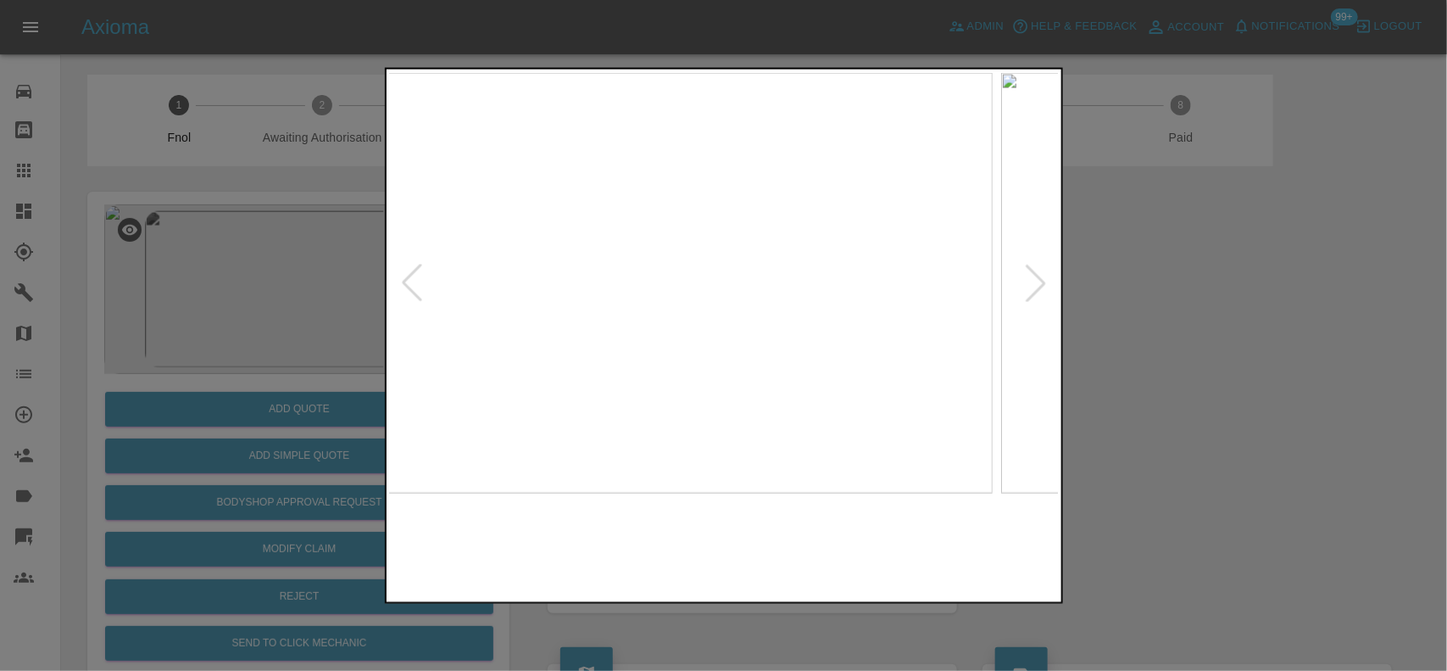
click at [681, 316] on img at bounding box center [658, 282] width 670 height 421
click at [599, 276] on img at bounding box center [719, 282] width 670 height 421
click at [621, 280] on img at bounding box center [725, 282] width 670 height 421
click at [711, 234] on img at bounding box center [725, 282] width 670 height 421
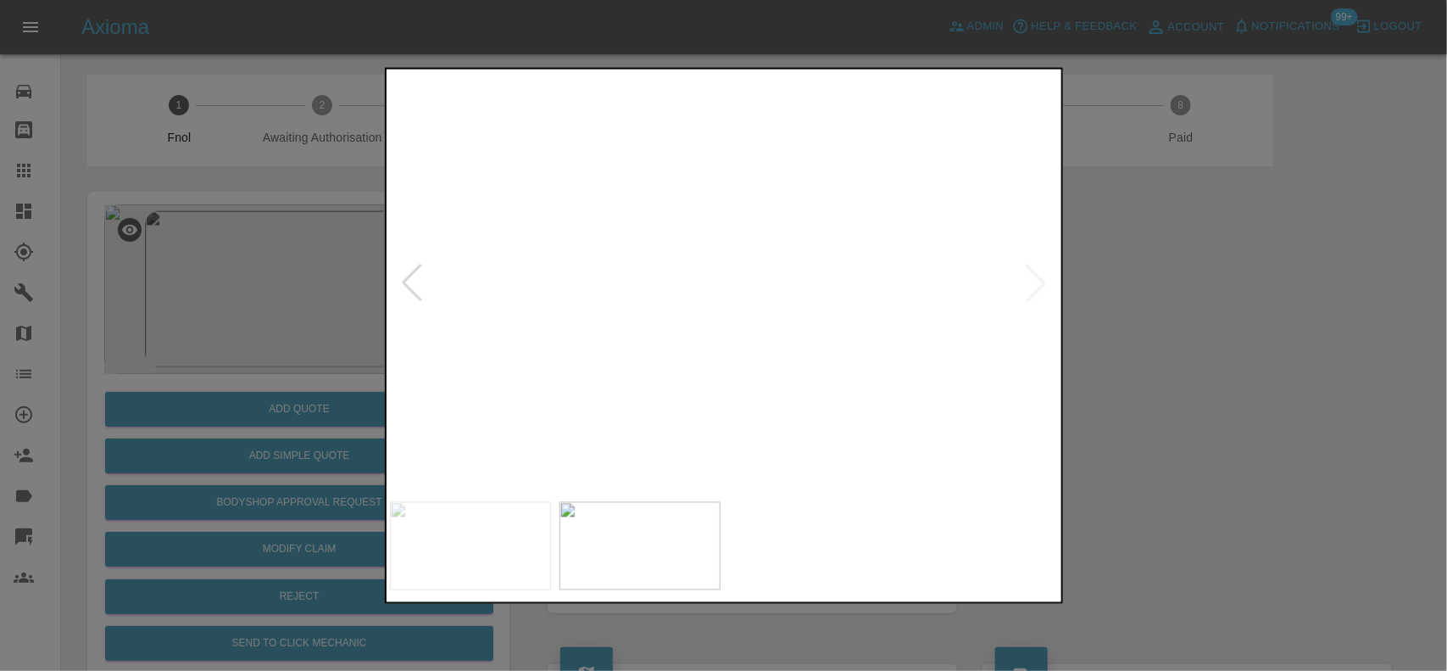
click at [711, 235] on img at bounding box center [763, 427] width 2010 height 1263
click at [740, 269] on img at bounding box center [725, 282] width 670 height 421
click at [721, 268] on img at bounding box center [725, 282] width 670 height 421
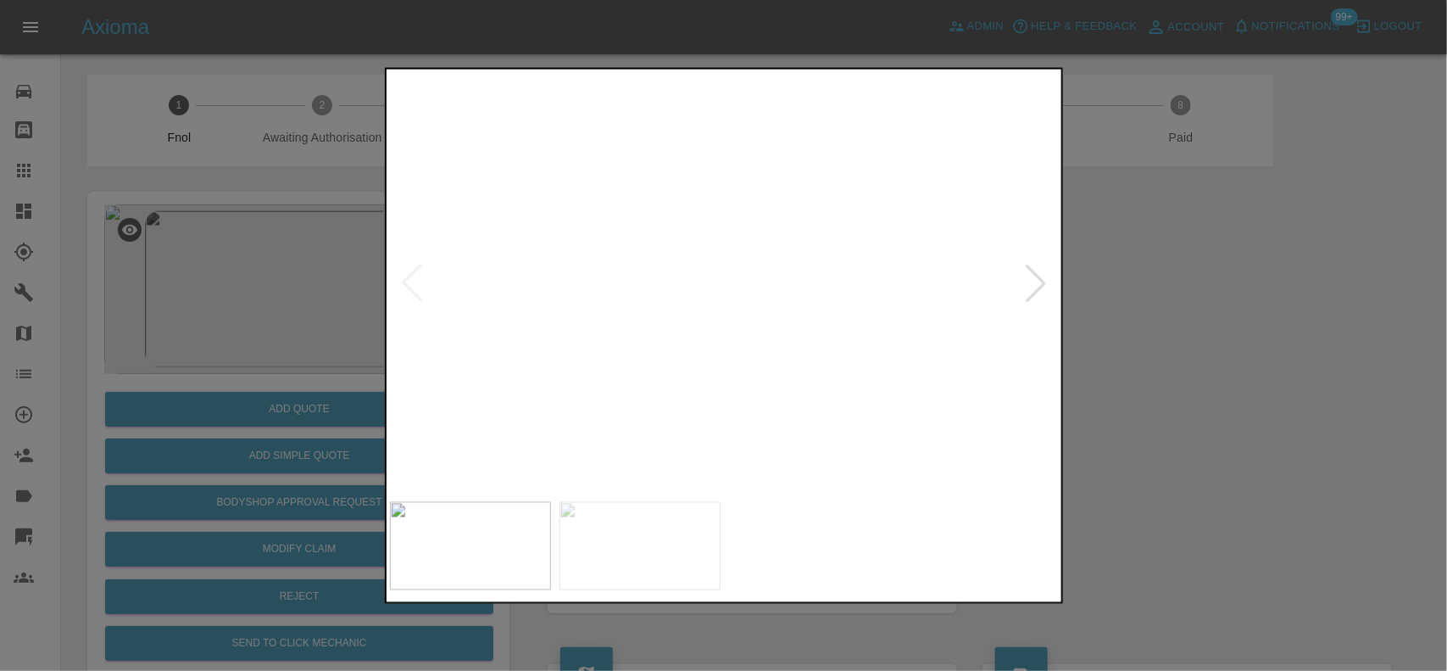
click at [683, 293] on img at bounding box center [789, 440] width 2010 height 1263
click at [622, 276] on img at bounding box center [789, 440] width 2010 height 1263
click at [216, 259] on div at bounding box center [723, 335] width 1447 height 671
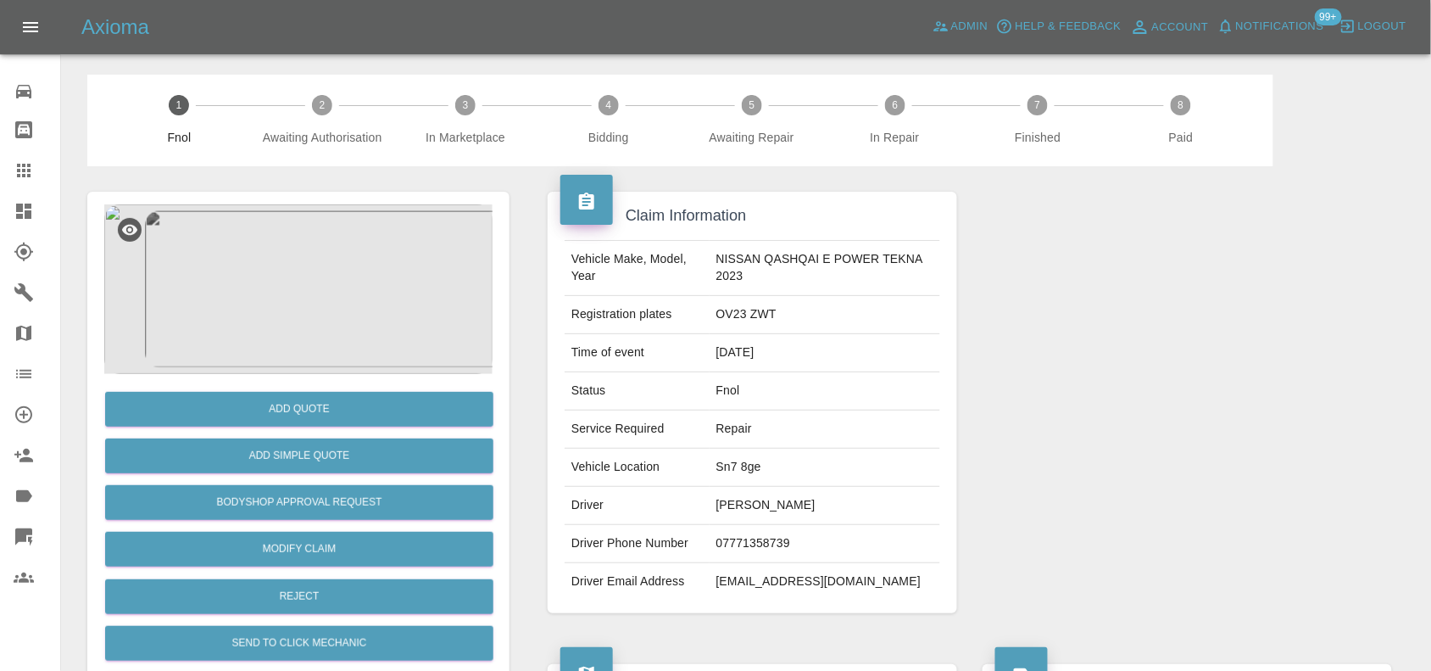
click at [325, 284] on img at bounding box center [298, 289] width 388 height 170
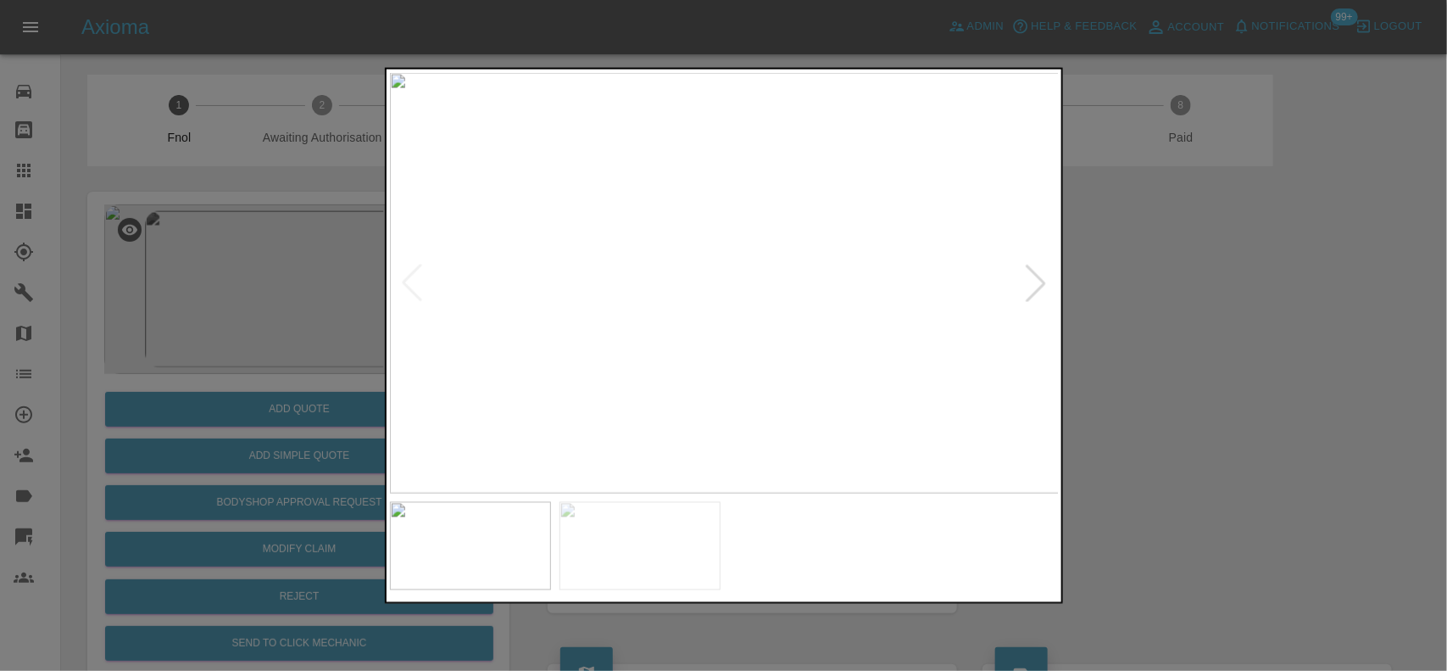
click at [680, 374] on img at bounding box center [725, 282] width 670 height 421
click at [756, 363] on img at bounding box center [725, 282] width 670 height 421
click at [828, 277] on img at bounding box center [725, 282] width 670 height 421
click at [321, 276] on div at bounding box center [723, 335] width 1447 height 671
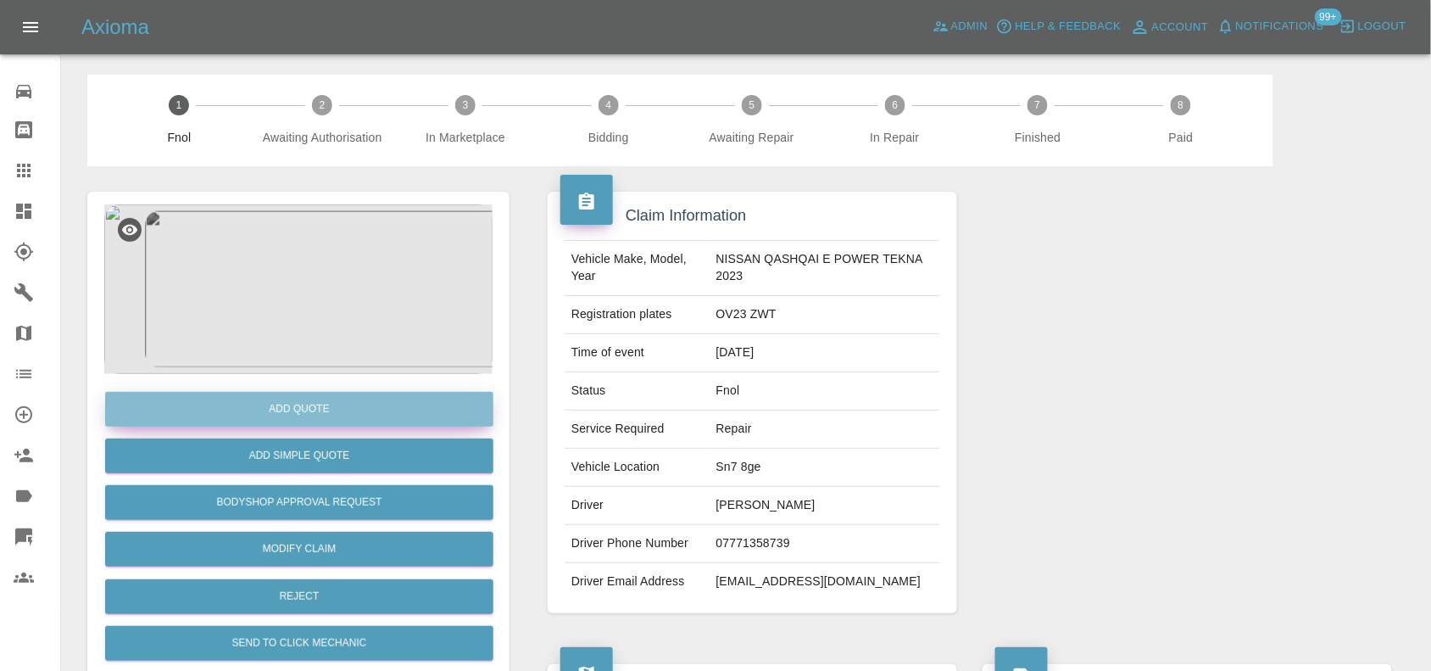
click at [319, 416] on button "Add Quote" at bounding box center [299, 409] width 388 height 35
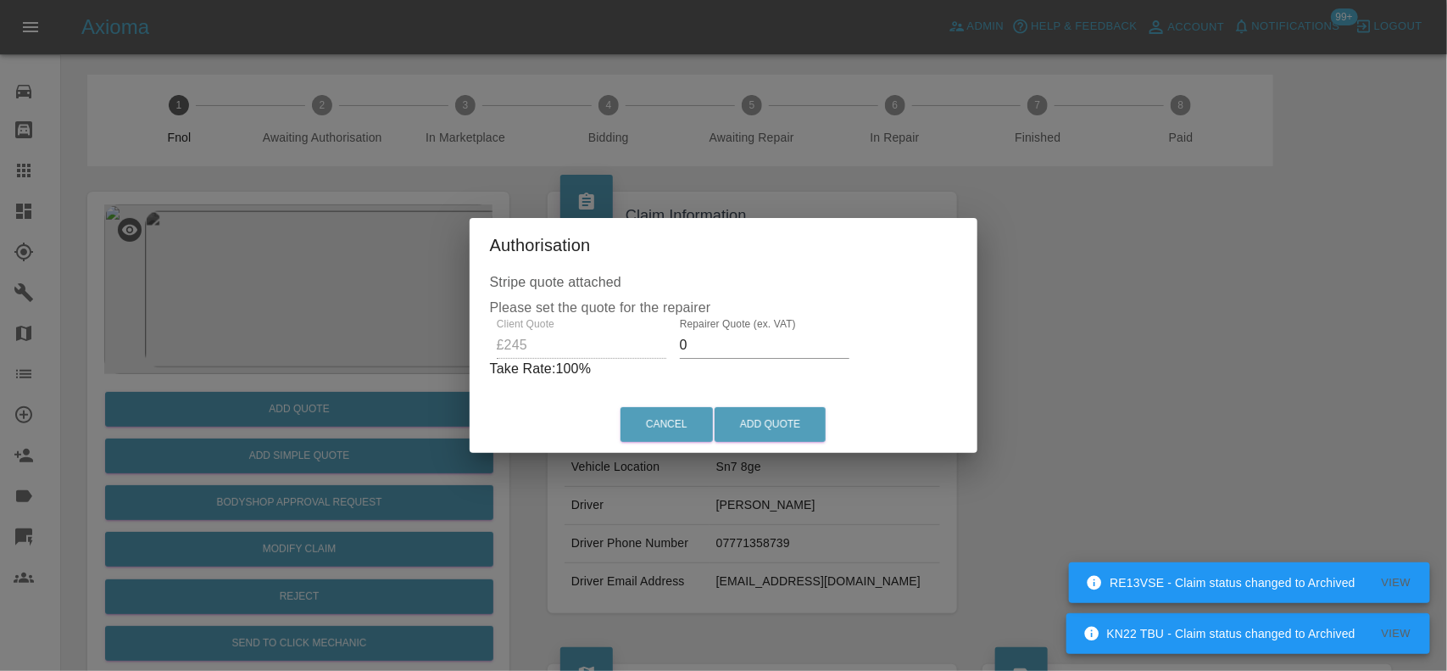
click at [596, 340] on div "Client Quote £245 Repairer Quote (ex. VAT) 0 Take Rate: 100 %" at bounding box center [724, 348] width 468 height 61
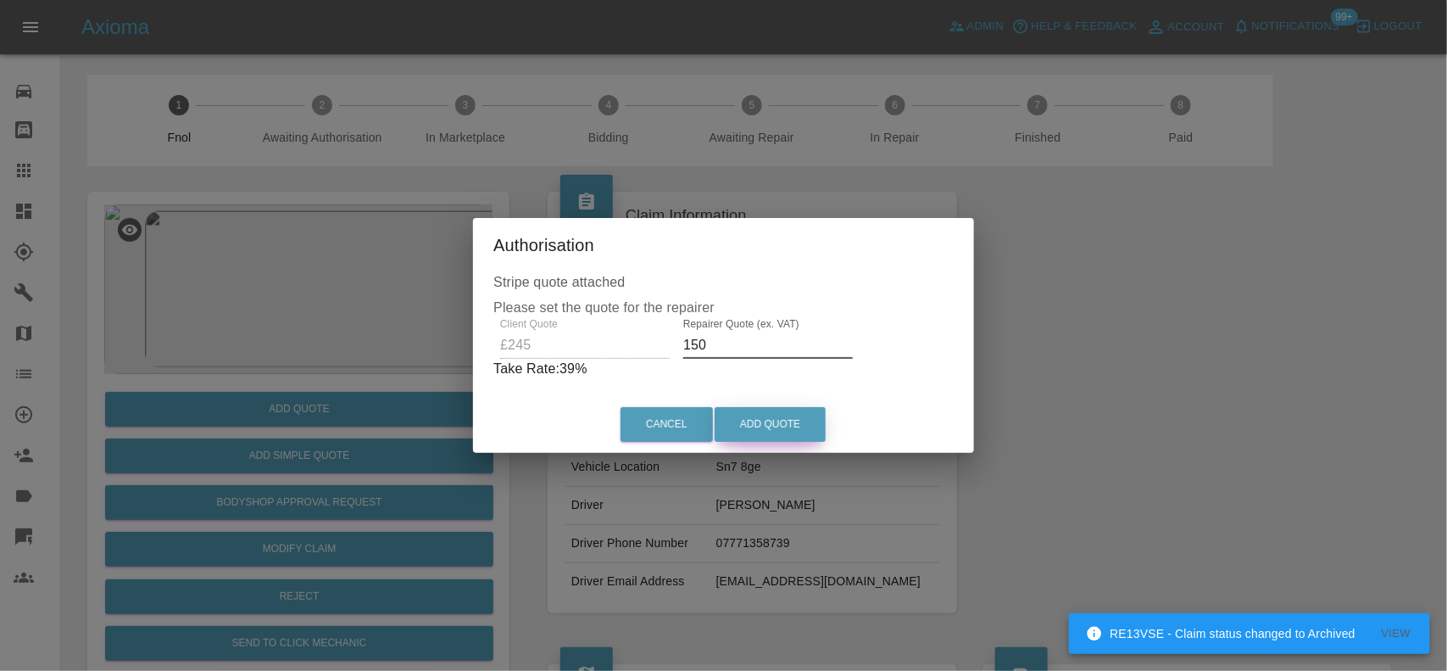
type input "150"
click at [770, 421] on button "Add Quote" at bounding box center [770, 424] width 111 height 35
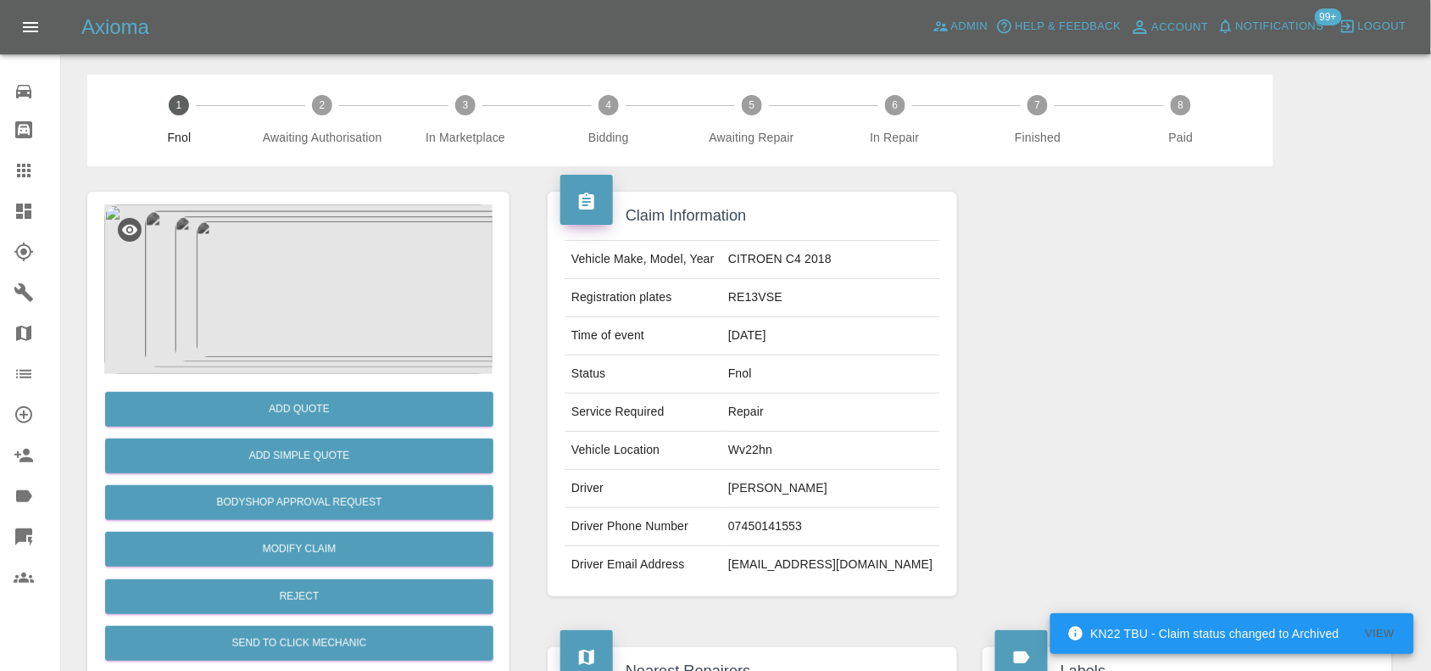
click at [359, 310] on img at bounding box center [298, 289] width 388 height 170
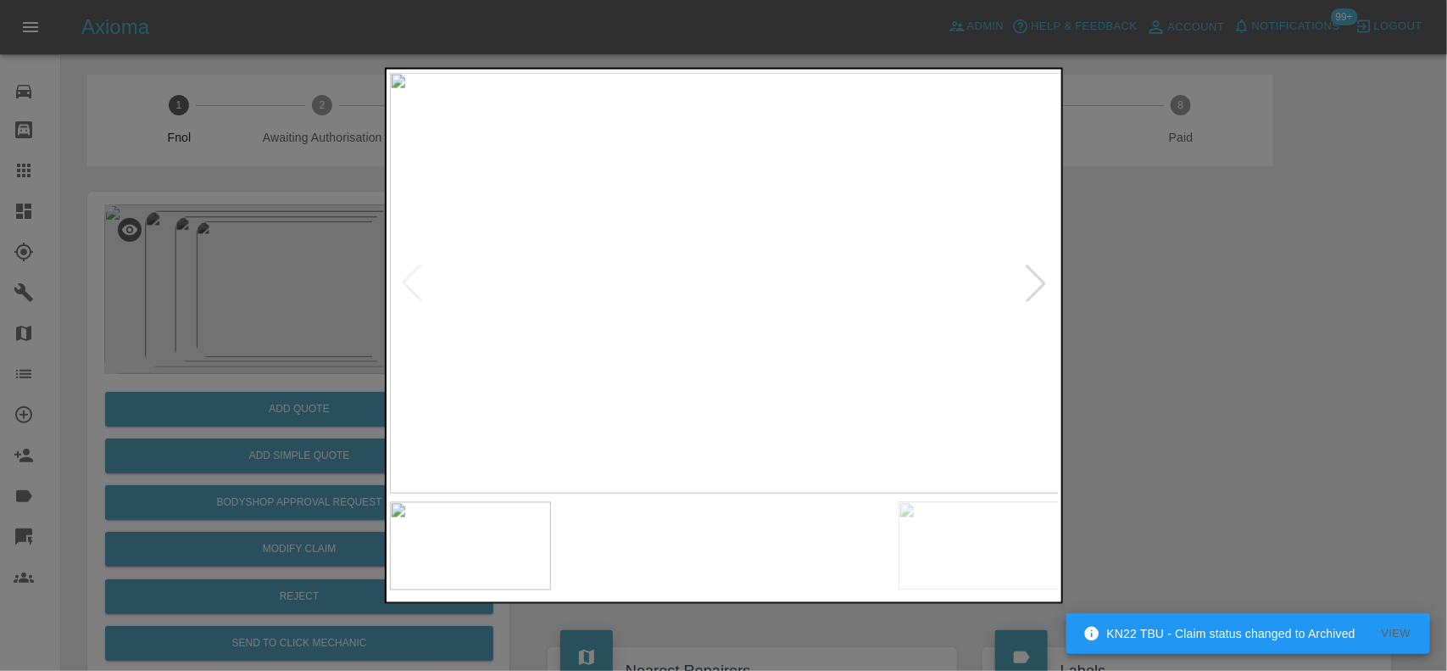
click at [743, 352] on img at bounding box center [725, 282] width 670 height 421
click at [743, 352] on img at bounding box center [668, 75] width 2010 height 1263
click at [733, 357] on img at bounding box center [701, 282] width 670 height 421
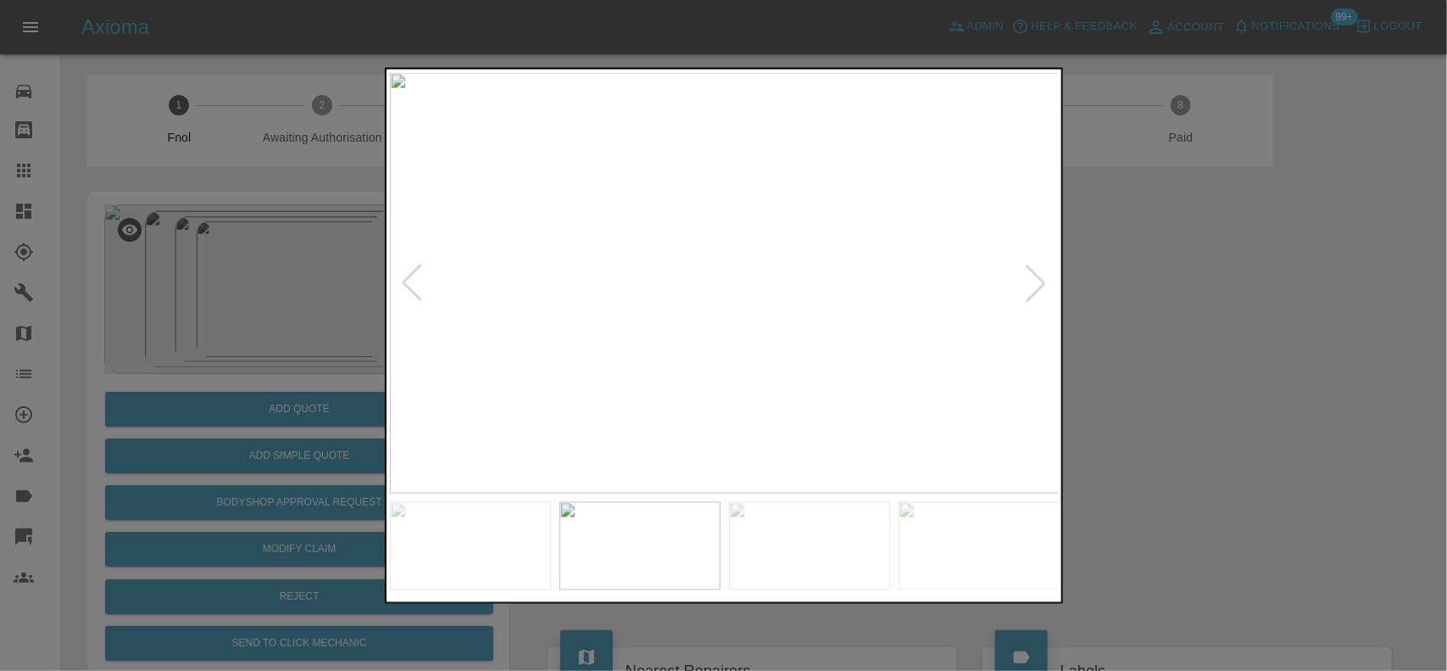
click at [816, 239] on img at bounding box center [725, 282] width 670 height 421
click at [815, 239] on img at bounding box center [725, 282] width 670 height 421
click at [767, 393] on img at bounding box center [449, 411] width 2010 height 1263
click at [664, 388] on img at bounding box center [725, 282] width 670 height 421
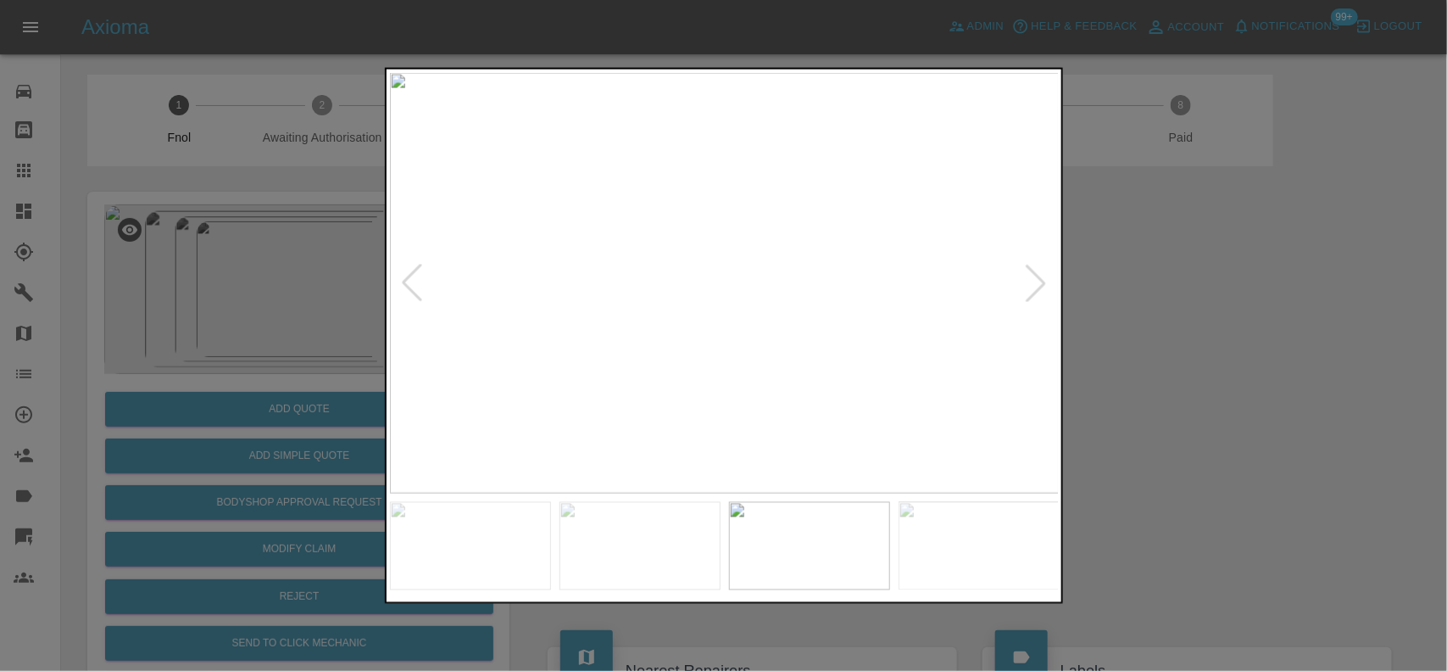
click at [706, 263] on img at bounding box center [725, 282] width 670 height 421
click at [706, 263] on img at bounding box center [776, 342] width 2010 height 1263
click at [714, 310] on img at bounding box center [725, 282] width 670 height 421
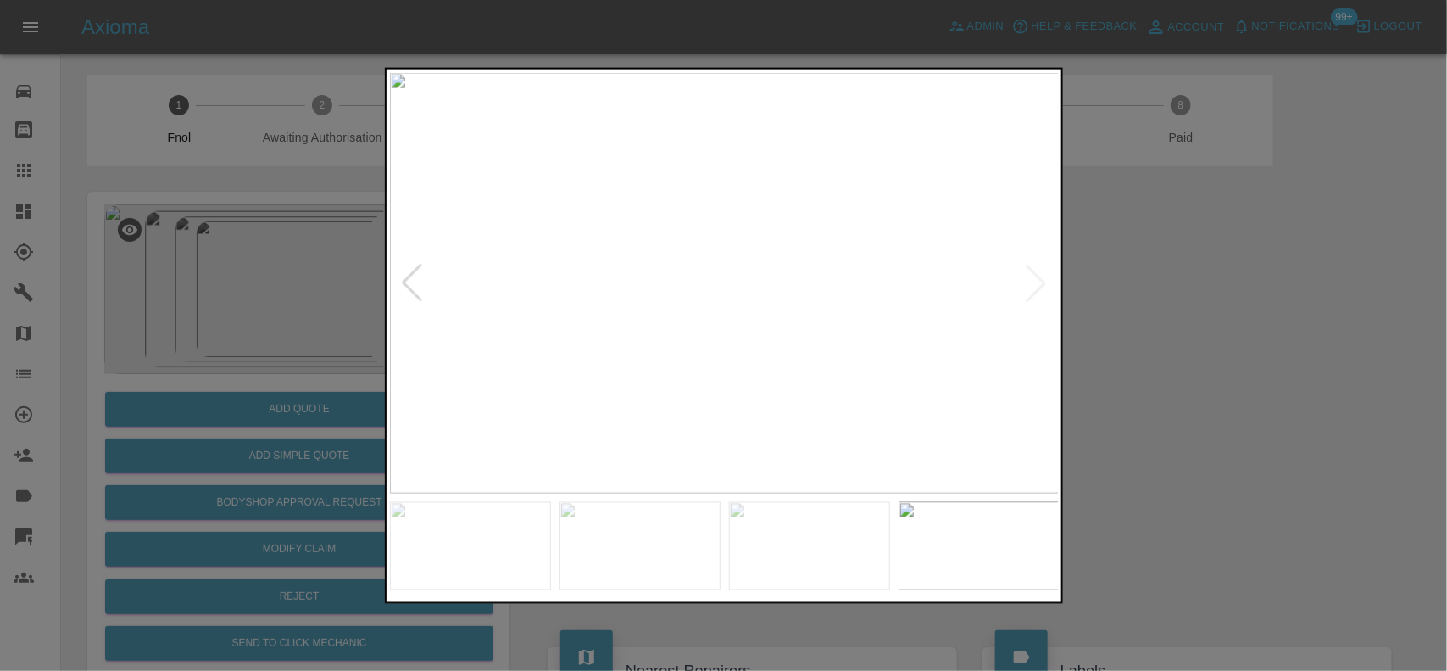
click at [780, 303] on img at bounding box center [725, 282] width 670 height 421
click at [722, 350] on img at bounding box center [474, 204] width 2010 height 1263
click at [401, 318] on img at bounding box center [473, 204] width 2010 height 1263
click at [305, 358] on div at bounding box center [723, 335] width 1447 height 671
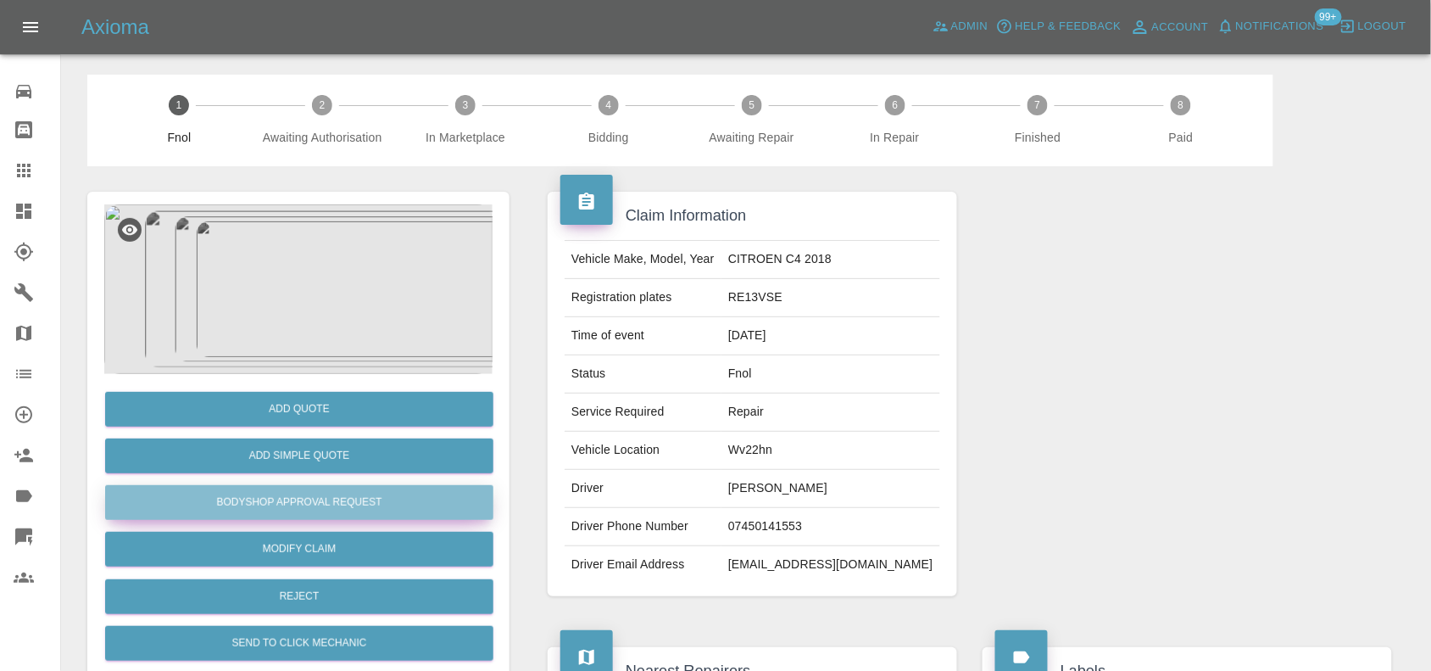
click at [342, 501] on button "Bodyshop Approval Request" at bounding box center [299, 502] width 388 height 35
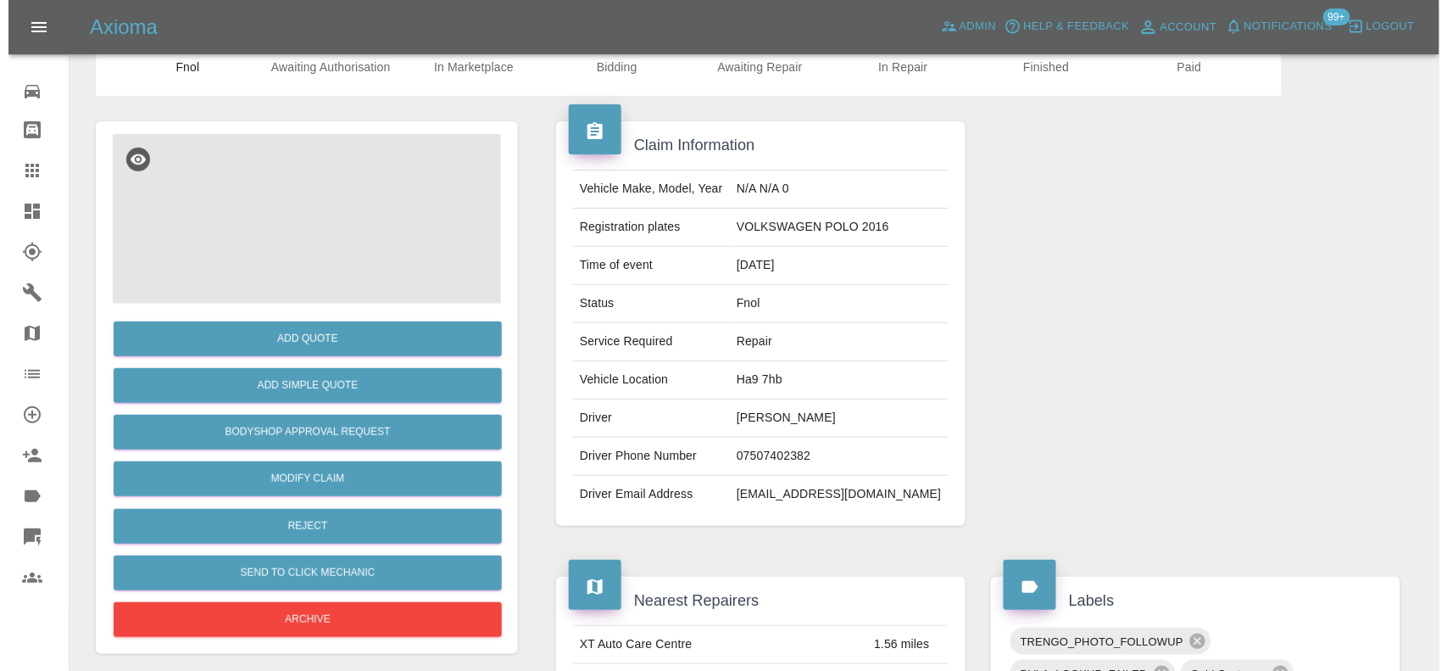
scroll to position [64, 0]
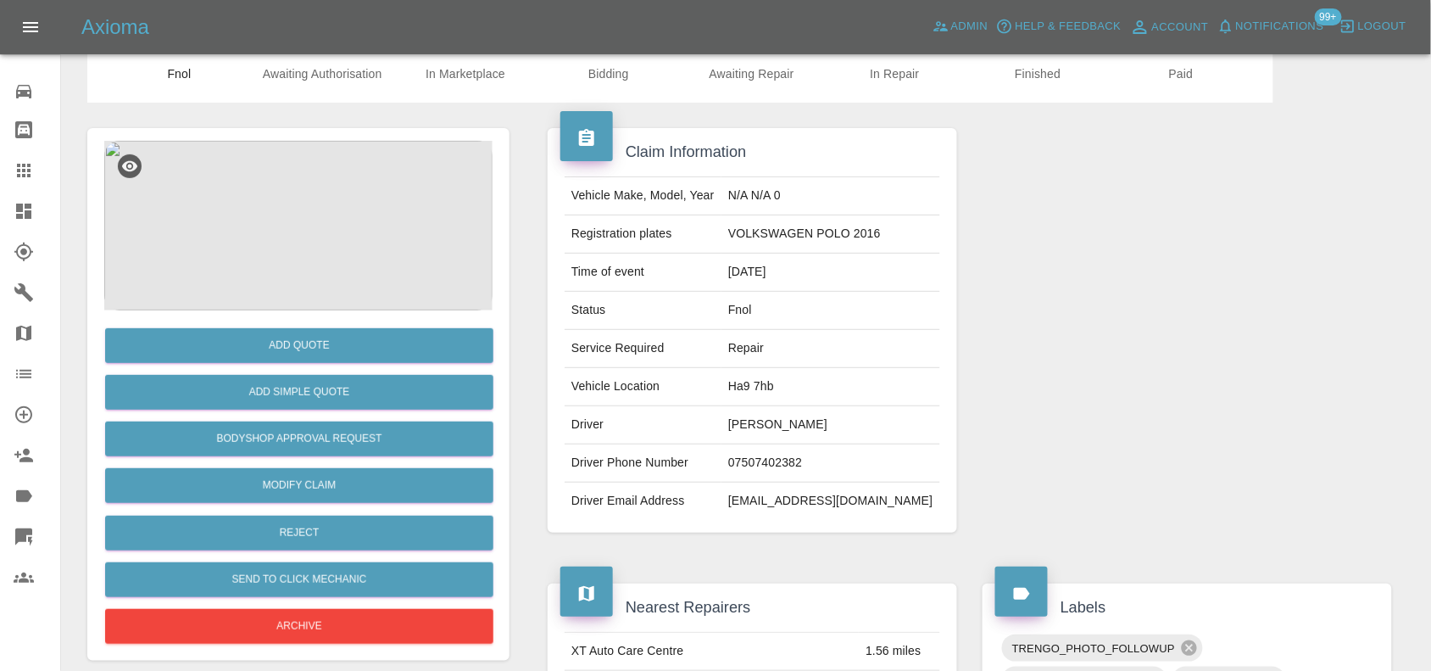
click at [341, 230] on img at bounding box center [298, 226] width 388 height 170
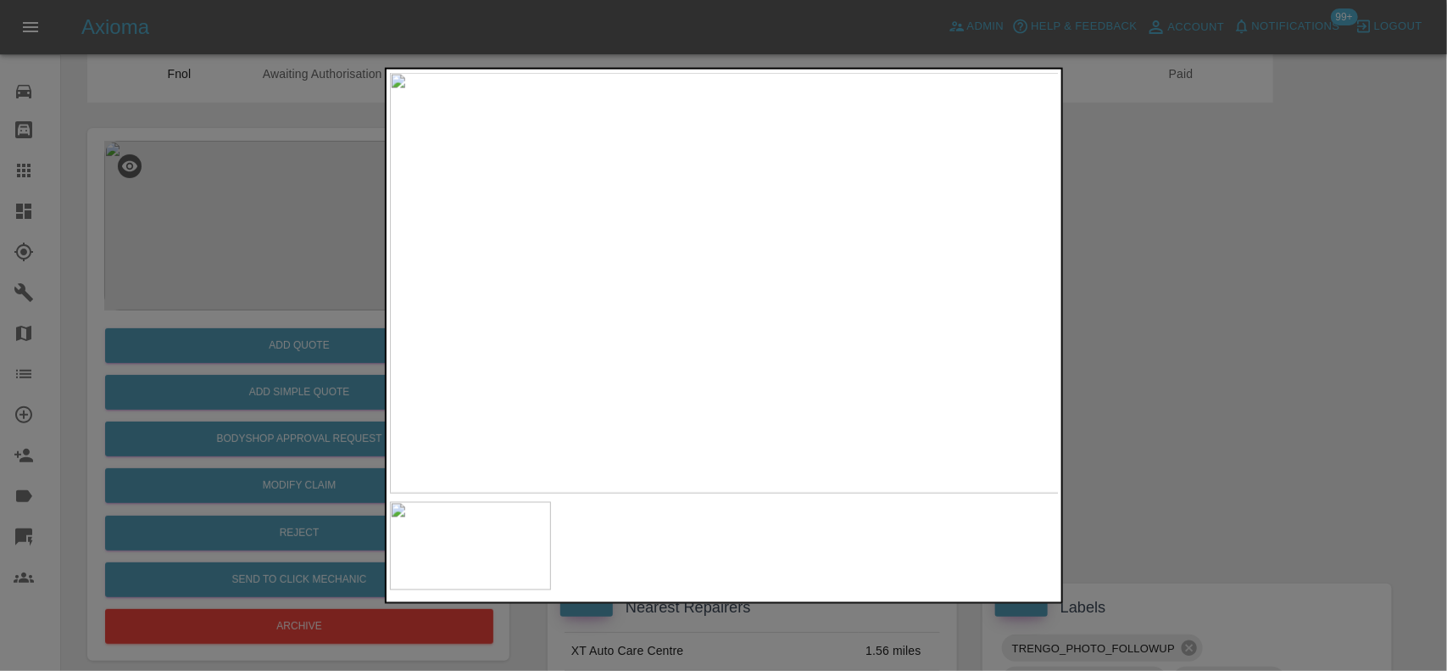
click at [301, 250] on div at bounding box center [723, 335] width 1447 height 671
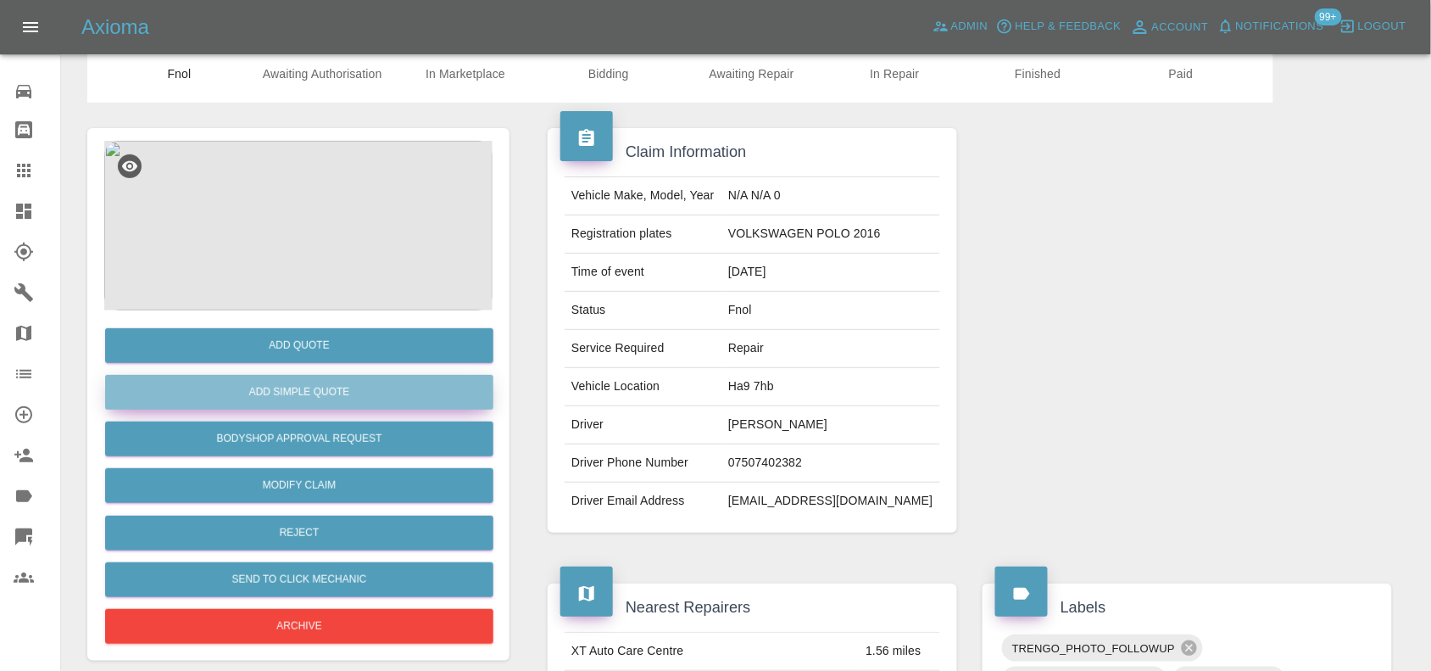
click at [349, 391] on button "Add Simple Quote" at bounding box center [299, 392] width 388 height 35
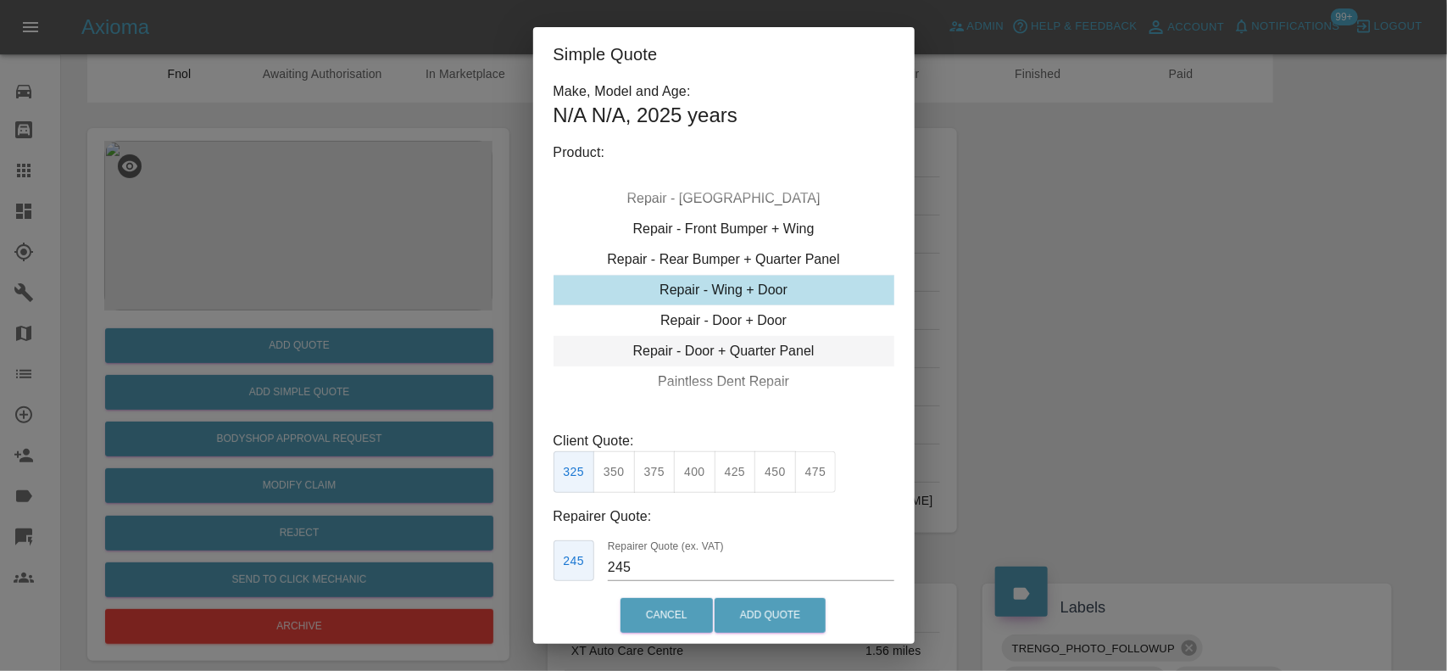
click at [738, 342] on div "Repair - Door + Quarter Panel" at bounding box center [724, 351] width 341 height 31
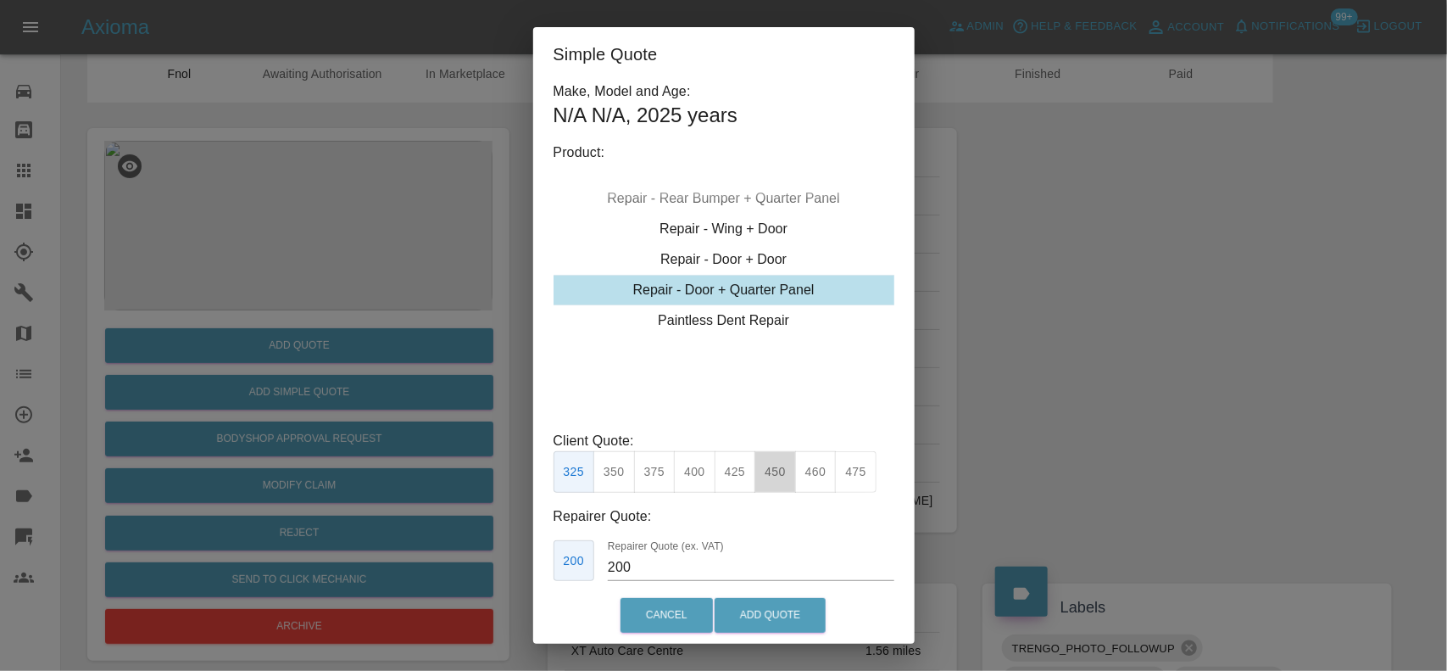
click at [780, 465] on button "450" at bounding box center [776, 472] width 42 height 42
type input "280"
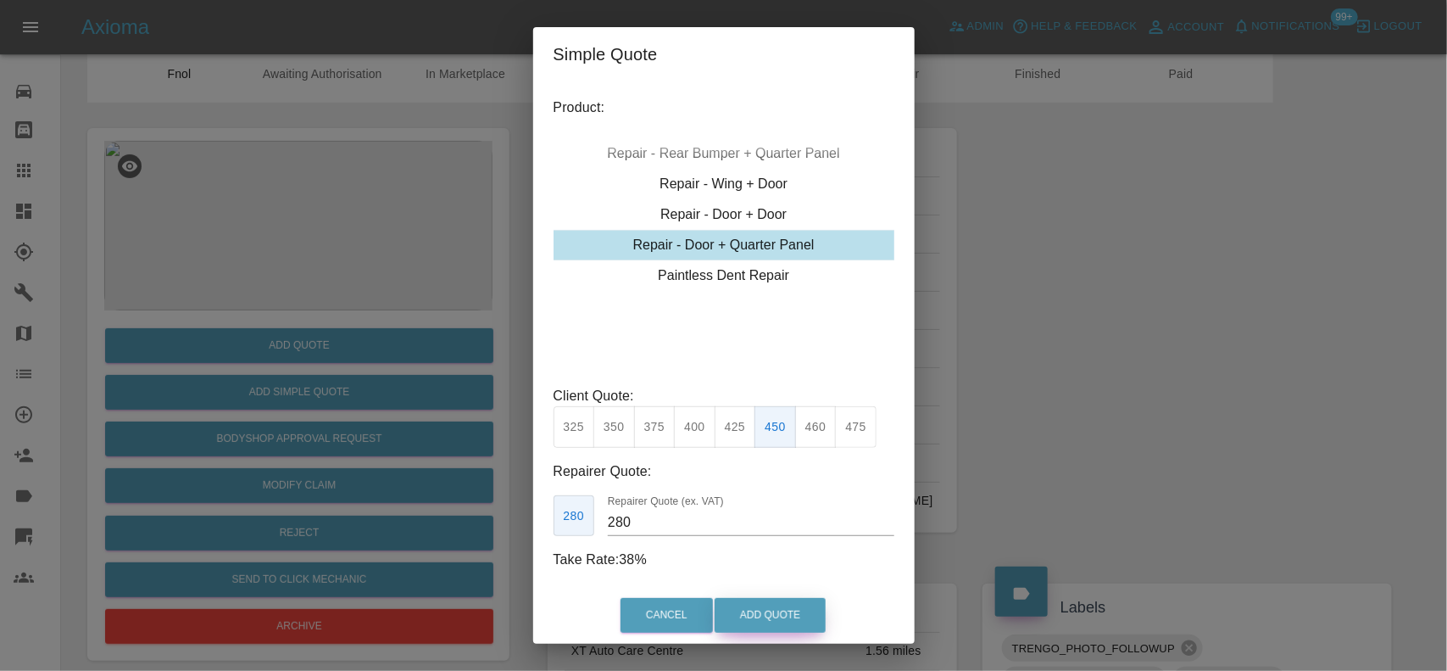
click at [773, 607] on button "Add Quote" at bounding box center [770, 615] width 111 height 35
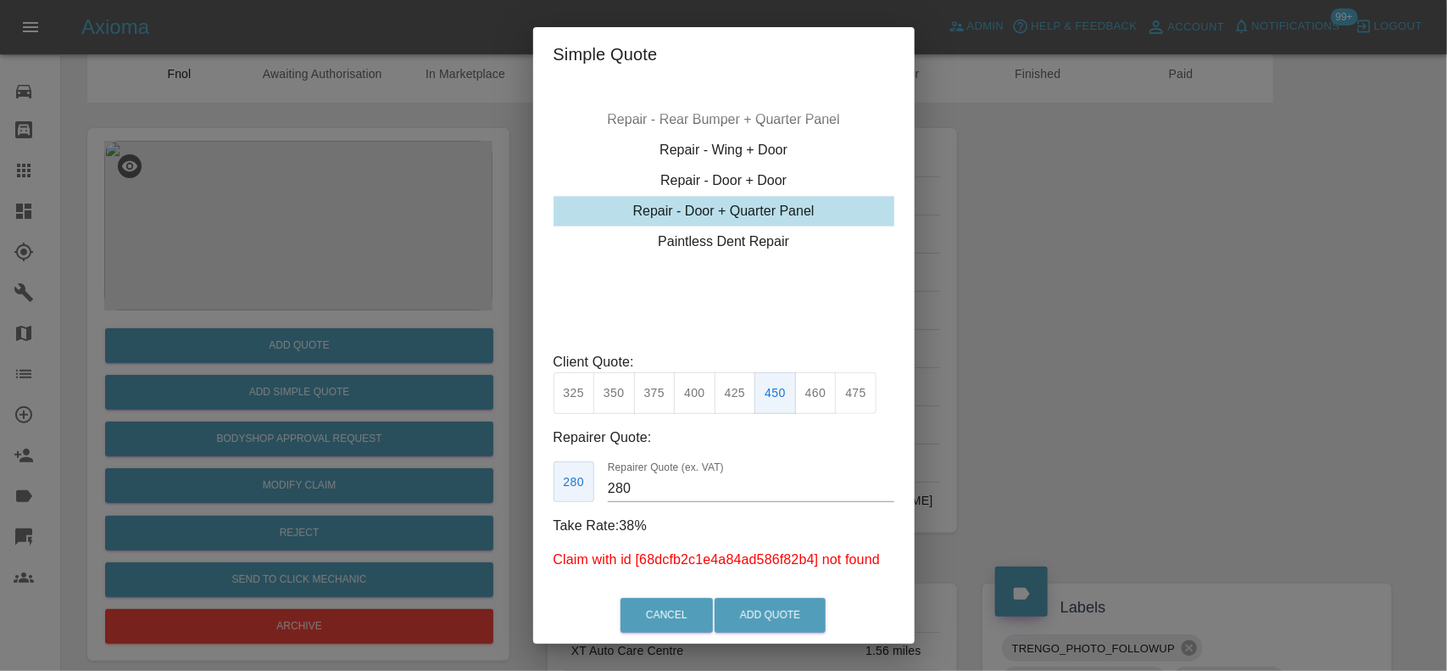
scroll to position [141, 0]
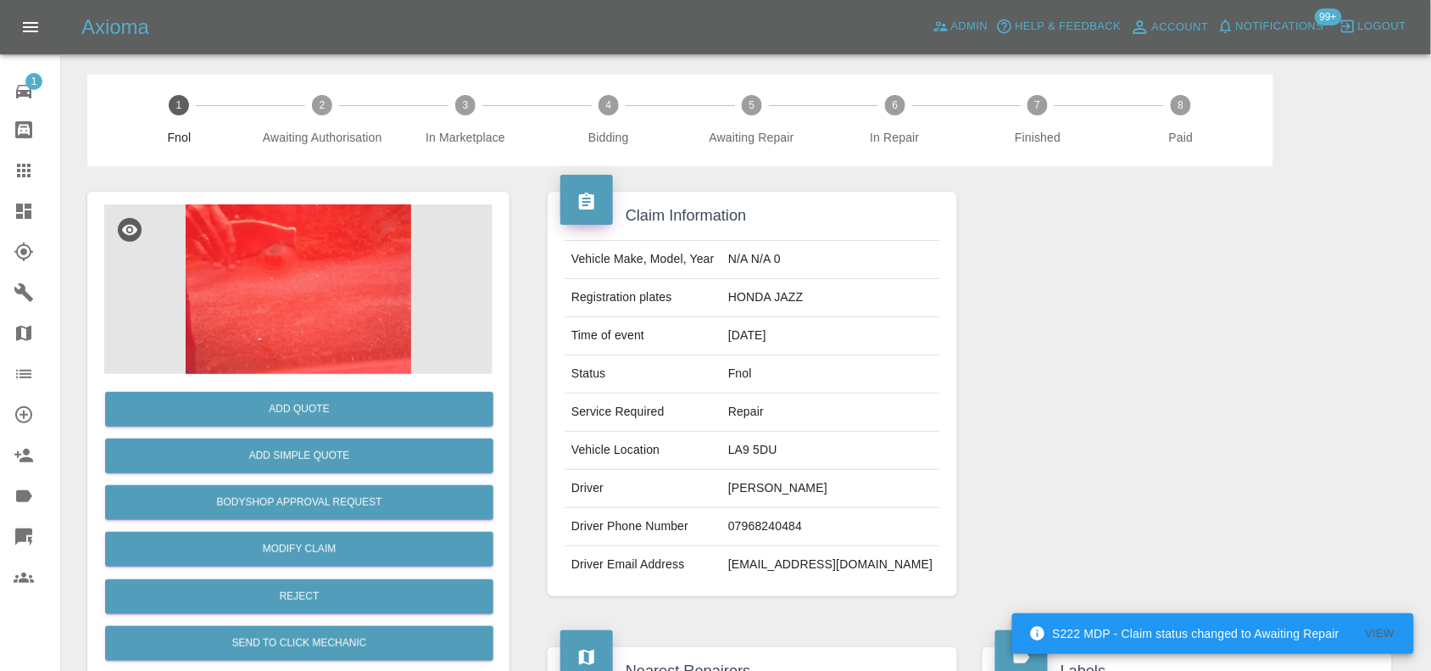
click at [329, 298] on img at bounding box center [298, 289] width 388 height 170
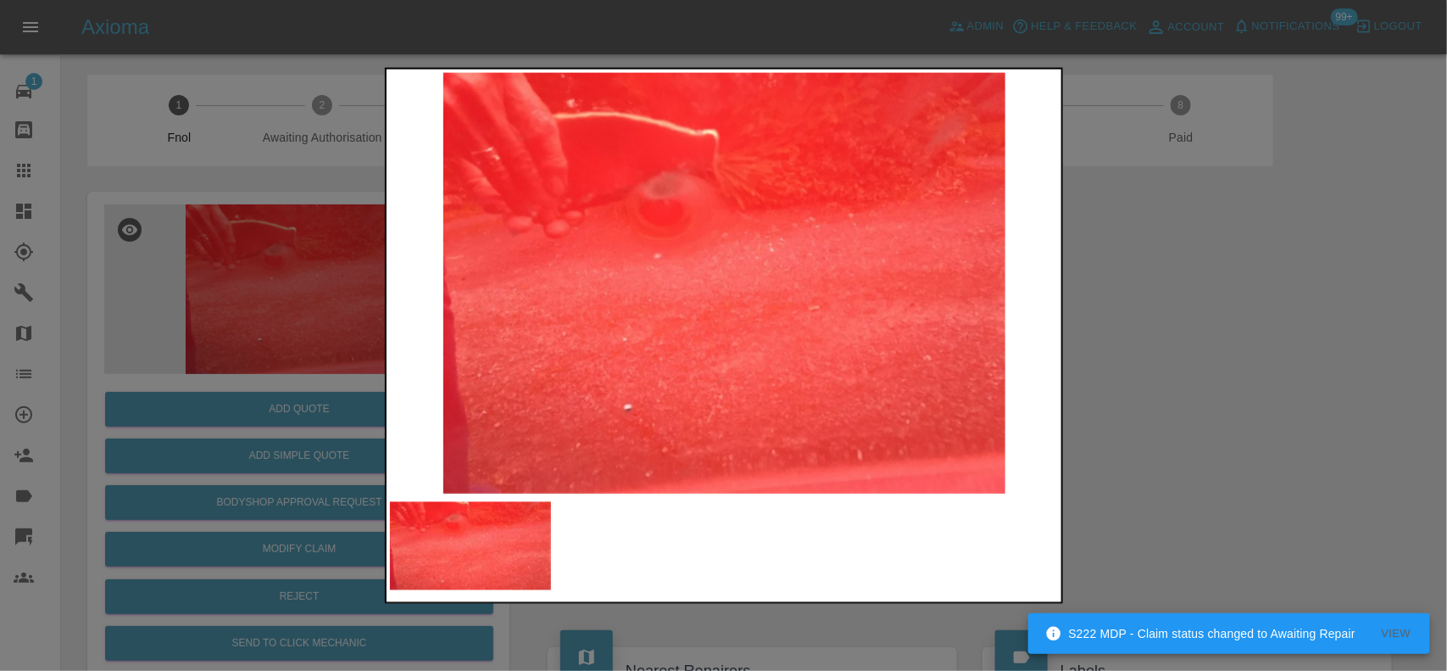
click at [723, 346] on img at bounding box center [725, 282] width 670 height 421
click at [654, 324] on img at bounding box center [725, 282] width 670 height 421
click at [407, 223] on img at bounding box center [725, 282] width 670 height 421
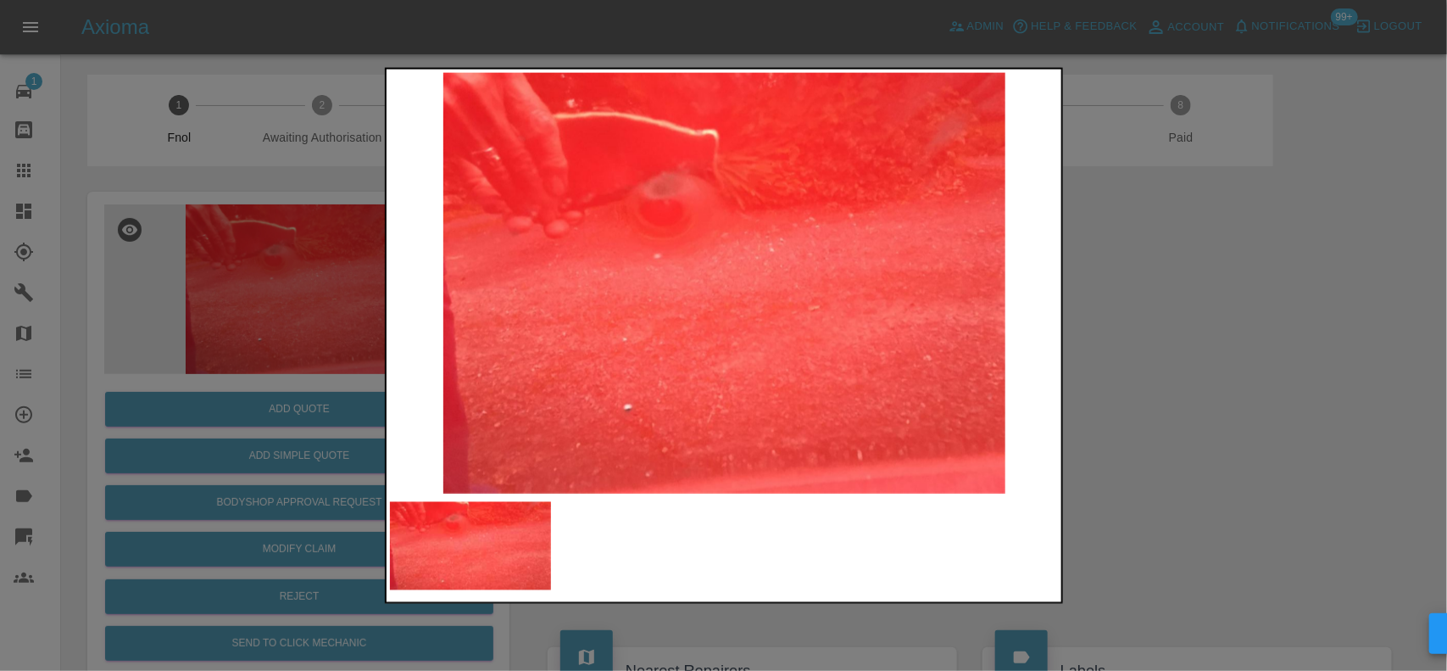
click at [225, 264] on div at bounding box center [723, 335] width 1447 height 671
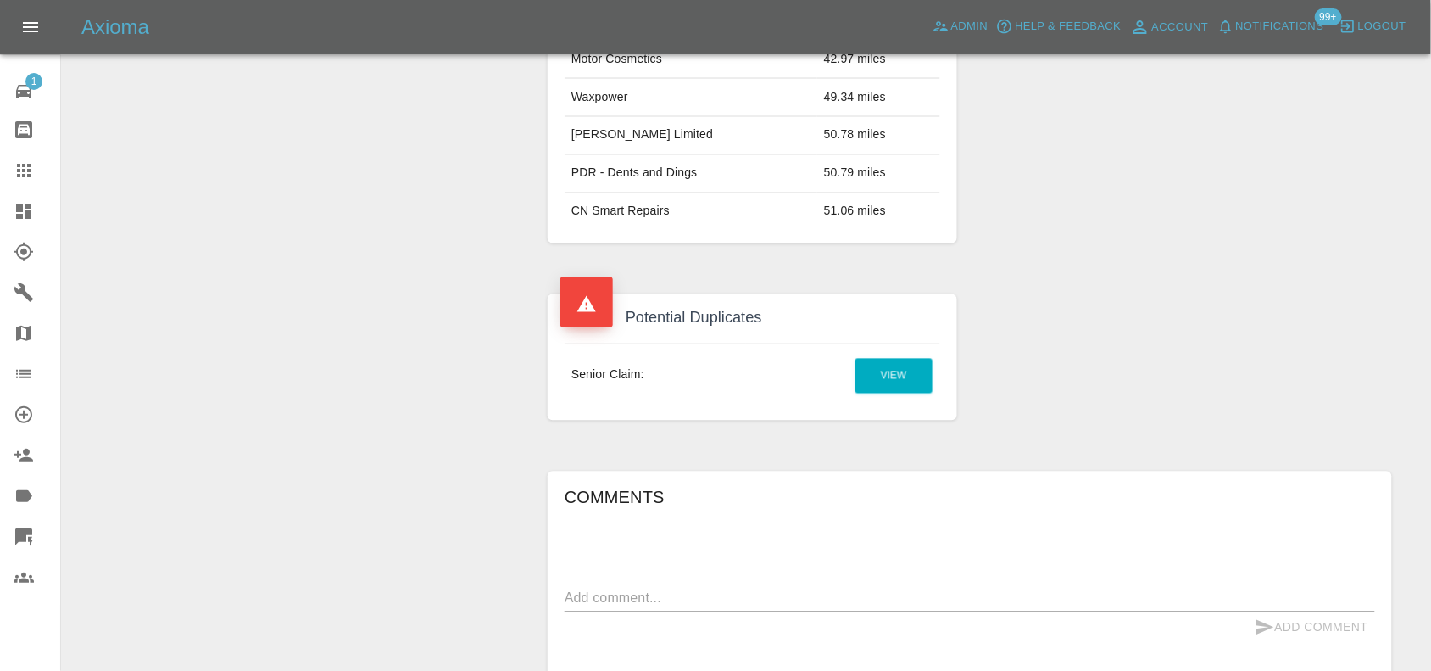
scroll to position [848, 0]
click at [875, 367] on link "View" at bounding box center [894, 374] width 77 height 35
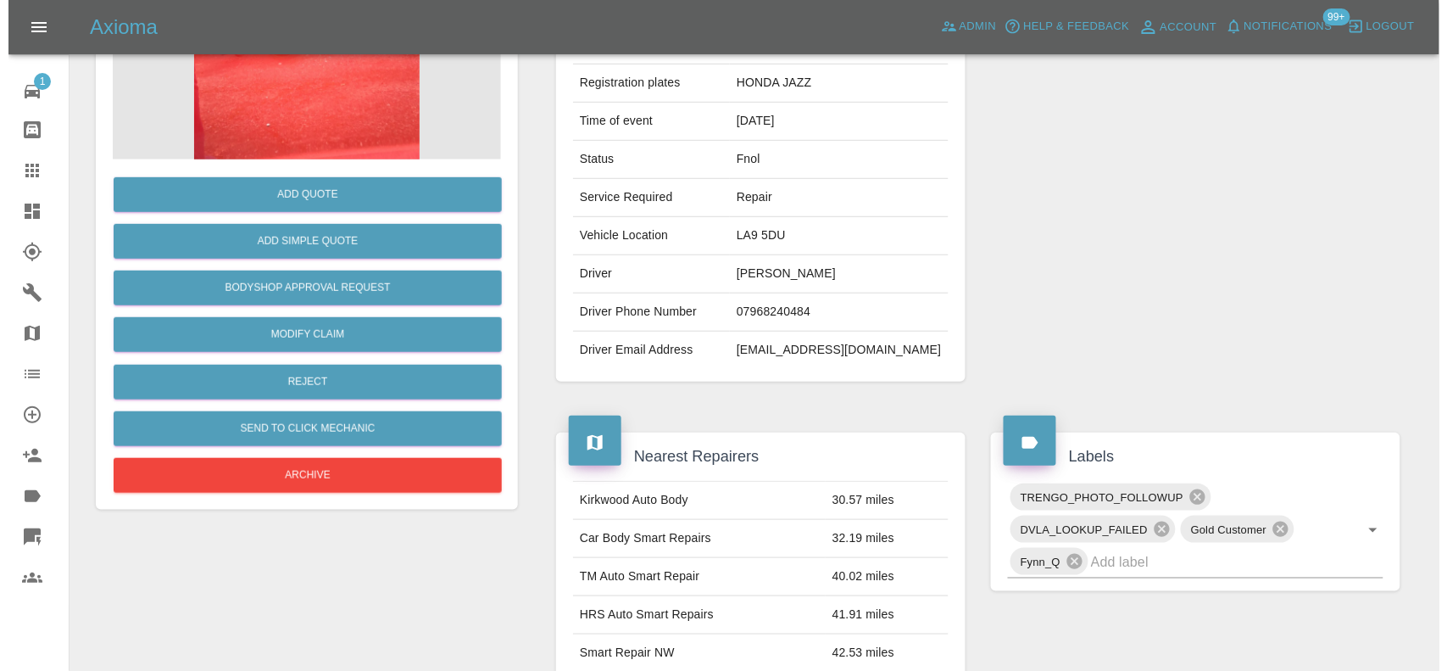
scroll to position [68, 0]
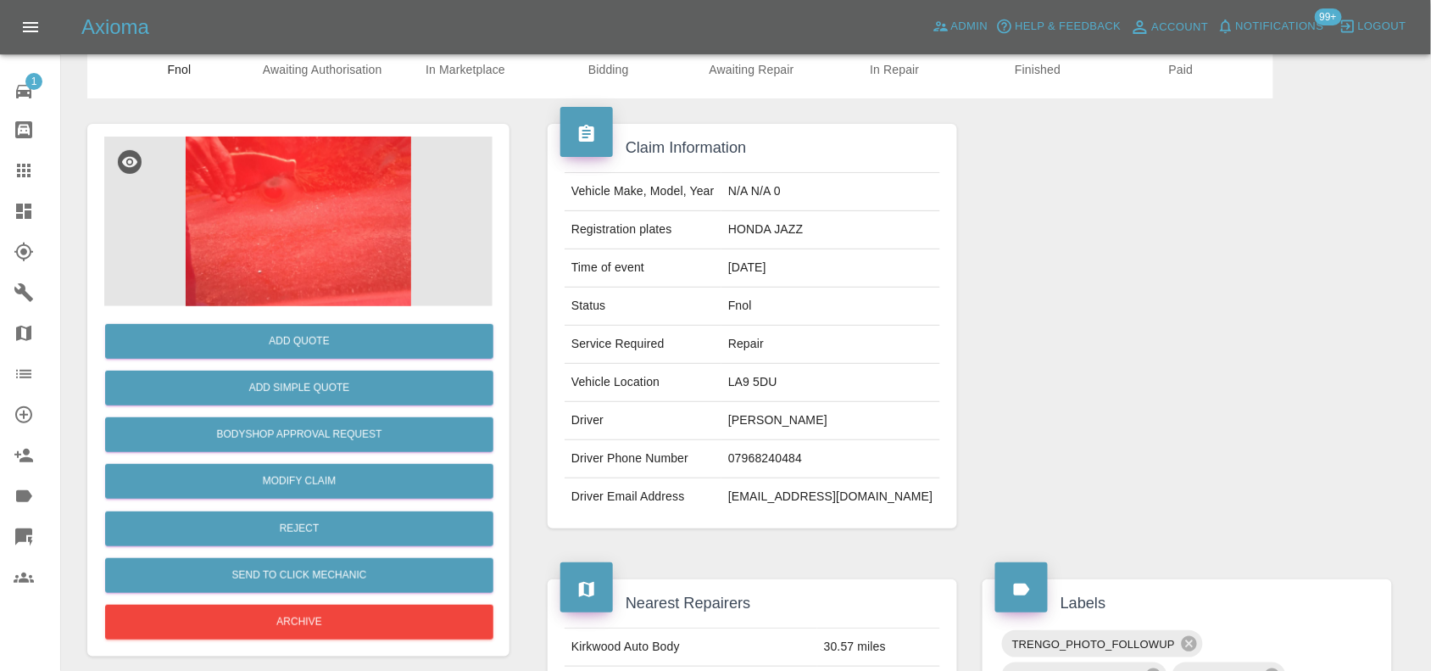
click at [311, 208] on img at bounding box center [298, 222] width 388 height 170
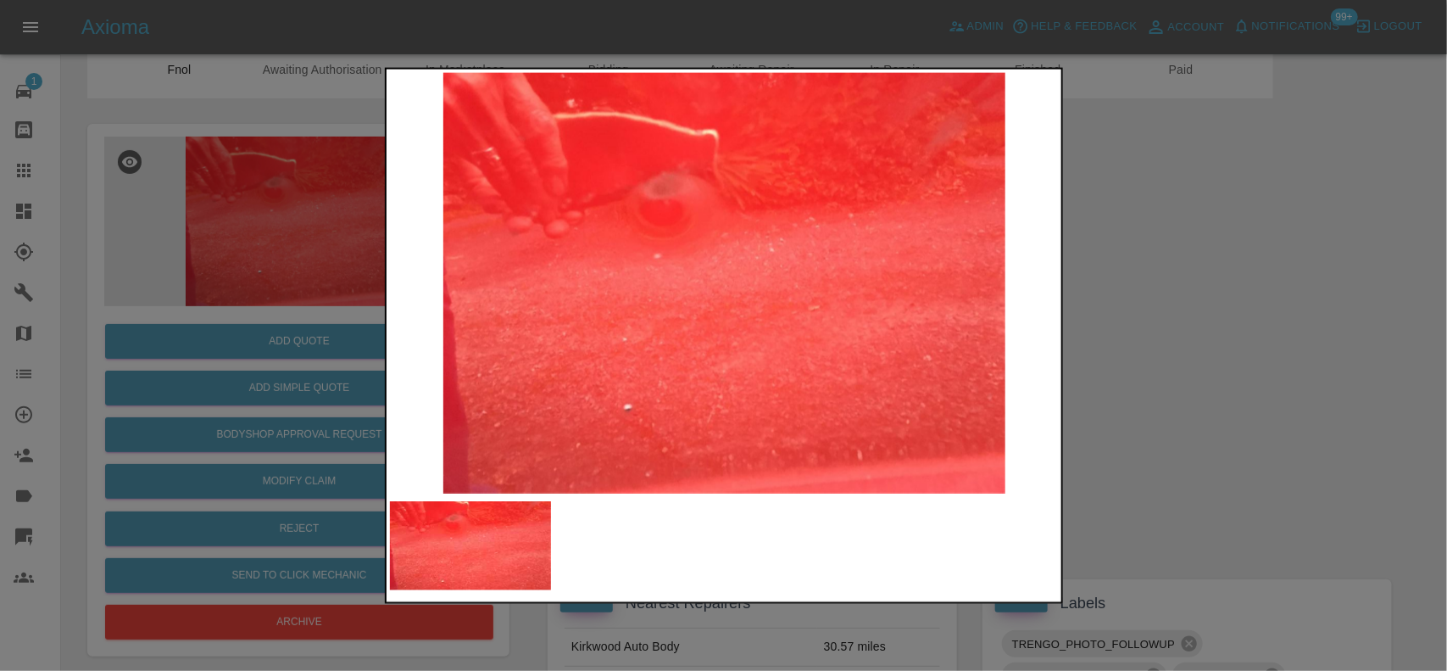
click at [650, 209] on img at bounding box center [725, 282] width 670 height 421
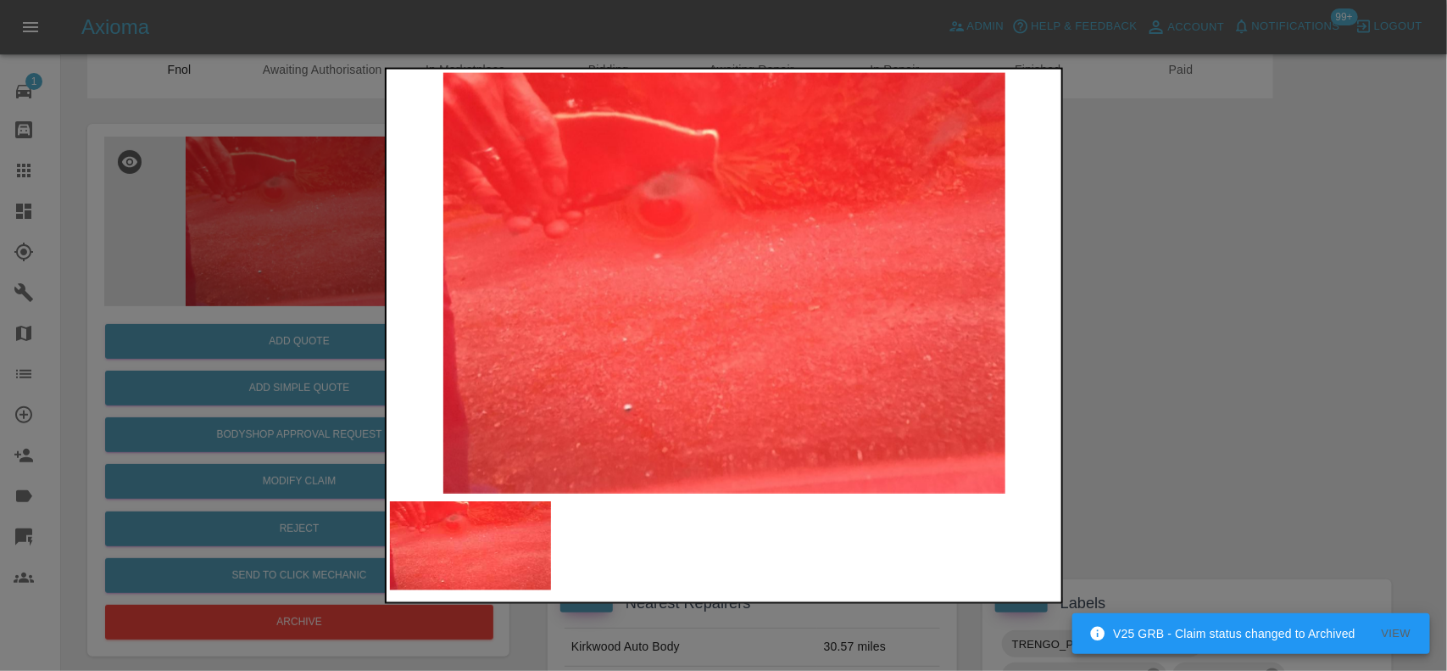
drag, startPoint x: 236, startPoint y: 349, endPoint x: 268, endPoint y: 388, distance: 50.6
click at [238, 352] on div at bounding box center [723, 335] width 1447 height 671
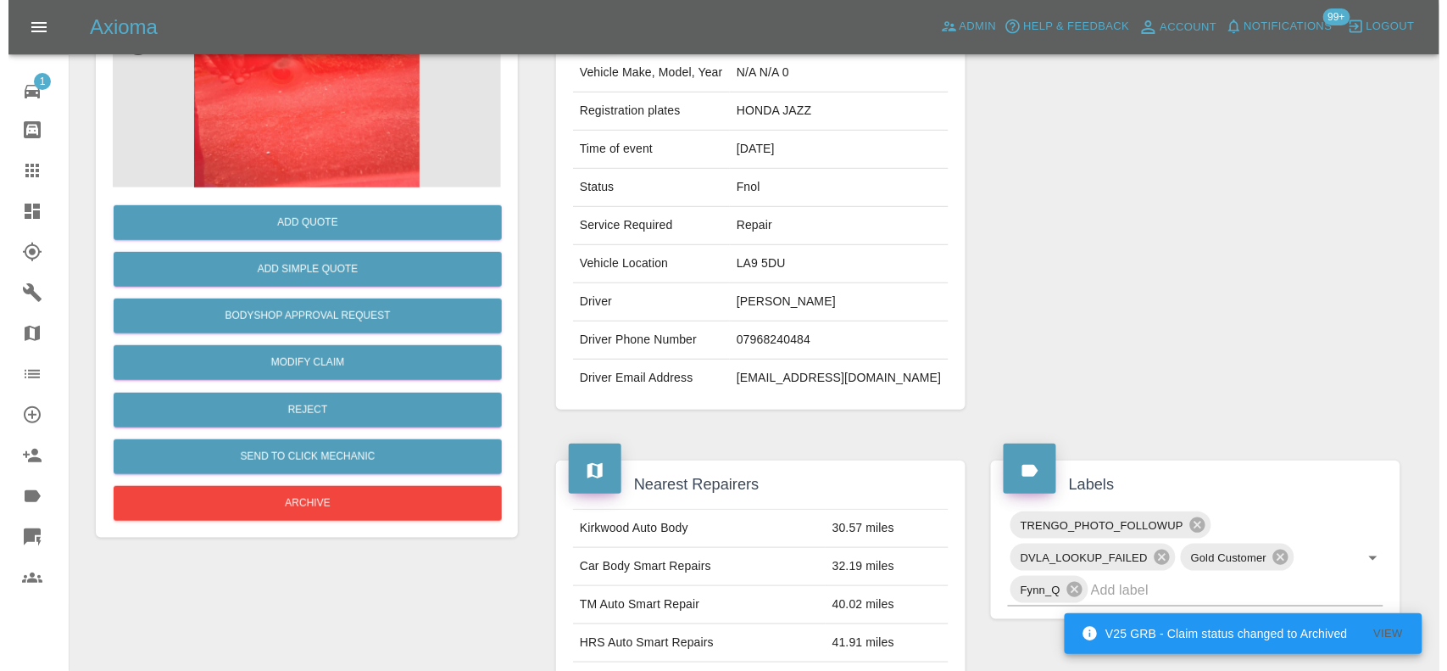
scroll to position [0, 0]
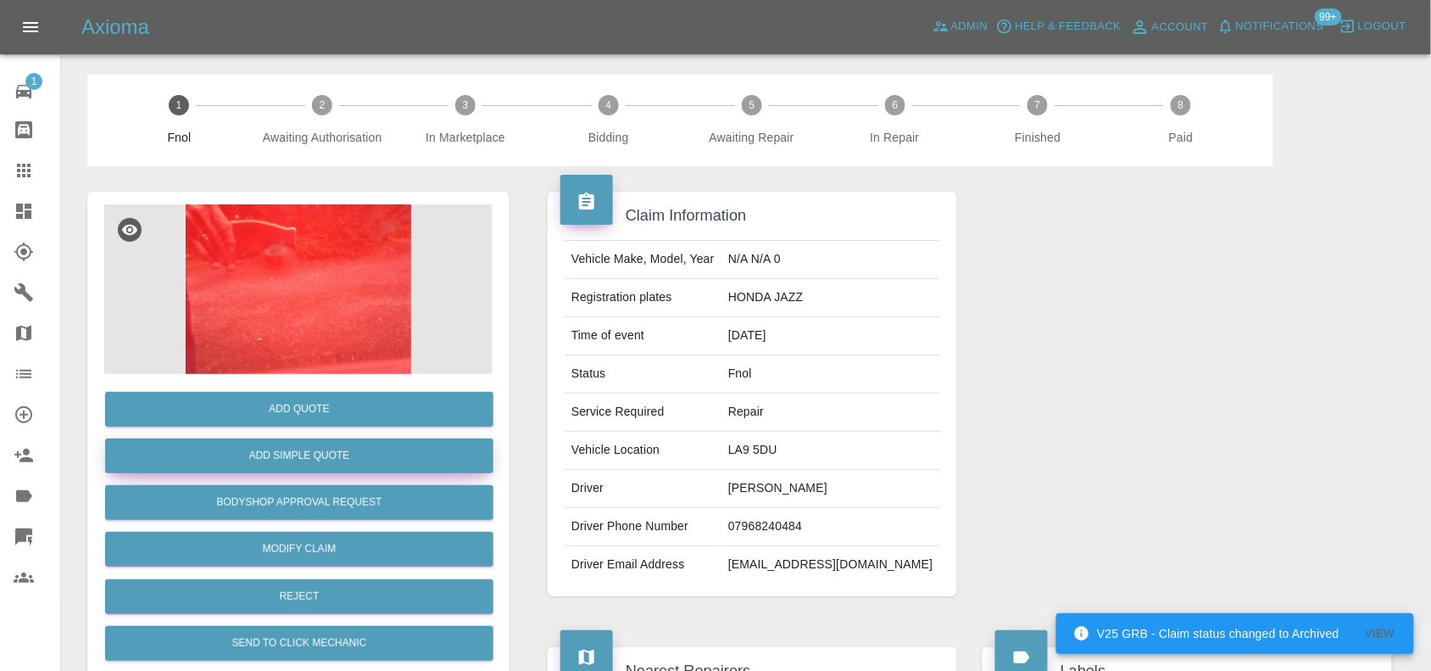
click at [291, 446] on button "Add Simple Quote" at bounding box center [299, 455] width 388 height 35
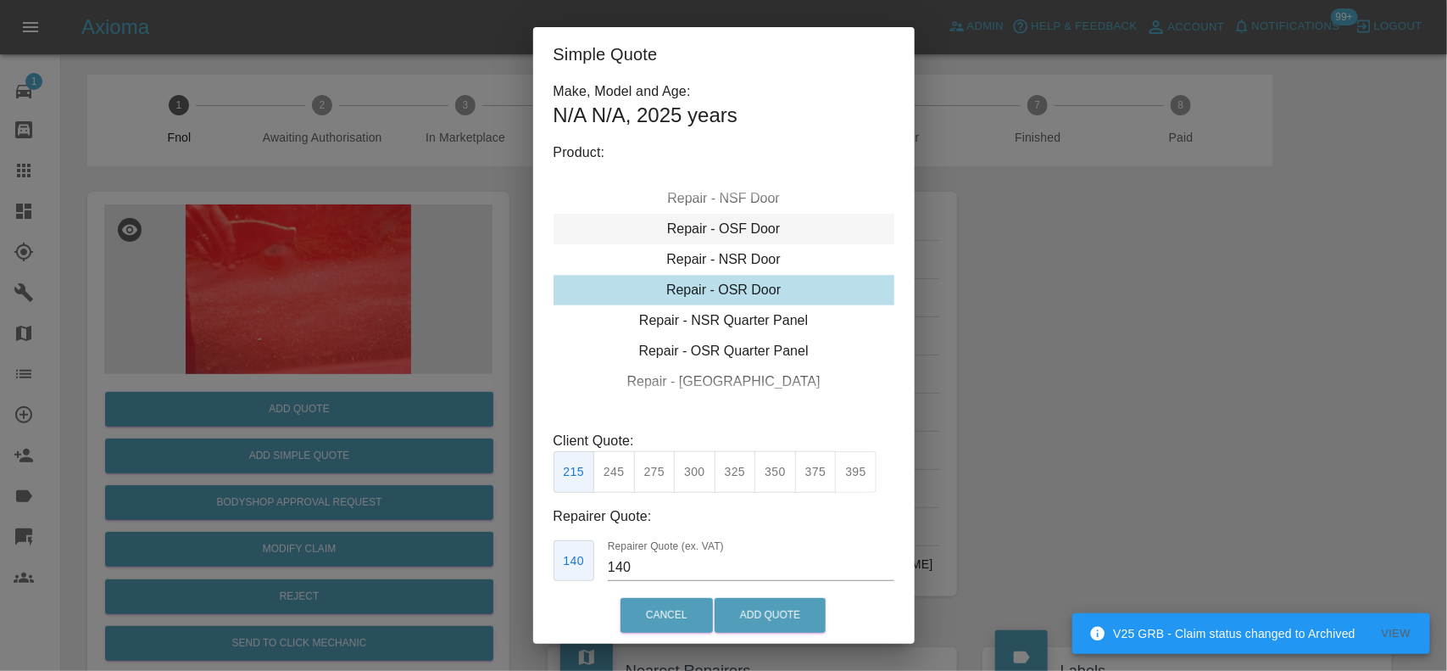
click at [708, 234] on div "Repair - OSF Door" at bounding box center [724, 229] width 341 height 31
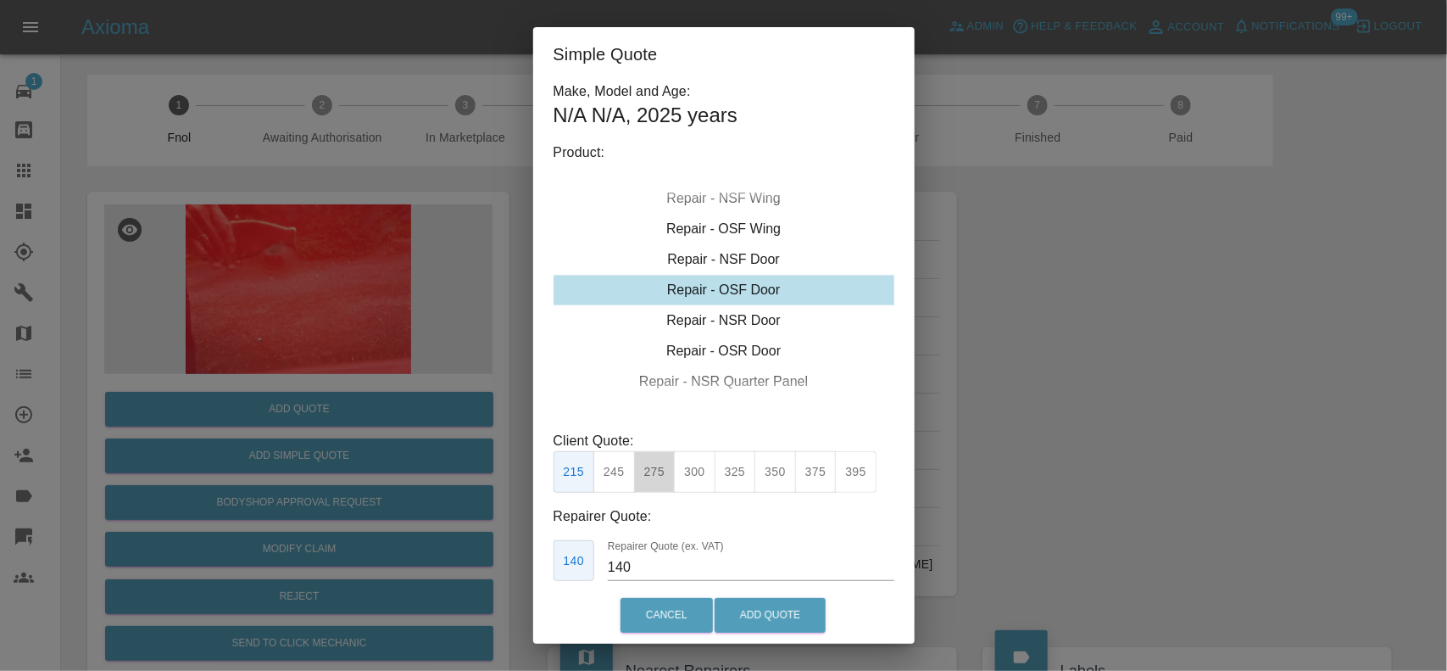
click at [667, 482] on button "275" at bounding box center [655, 472] width 42 height 42
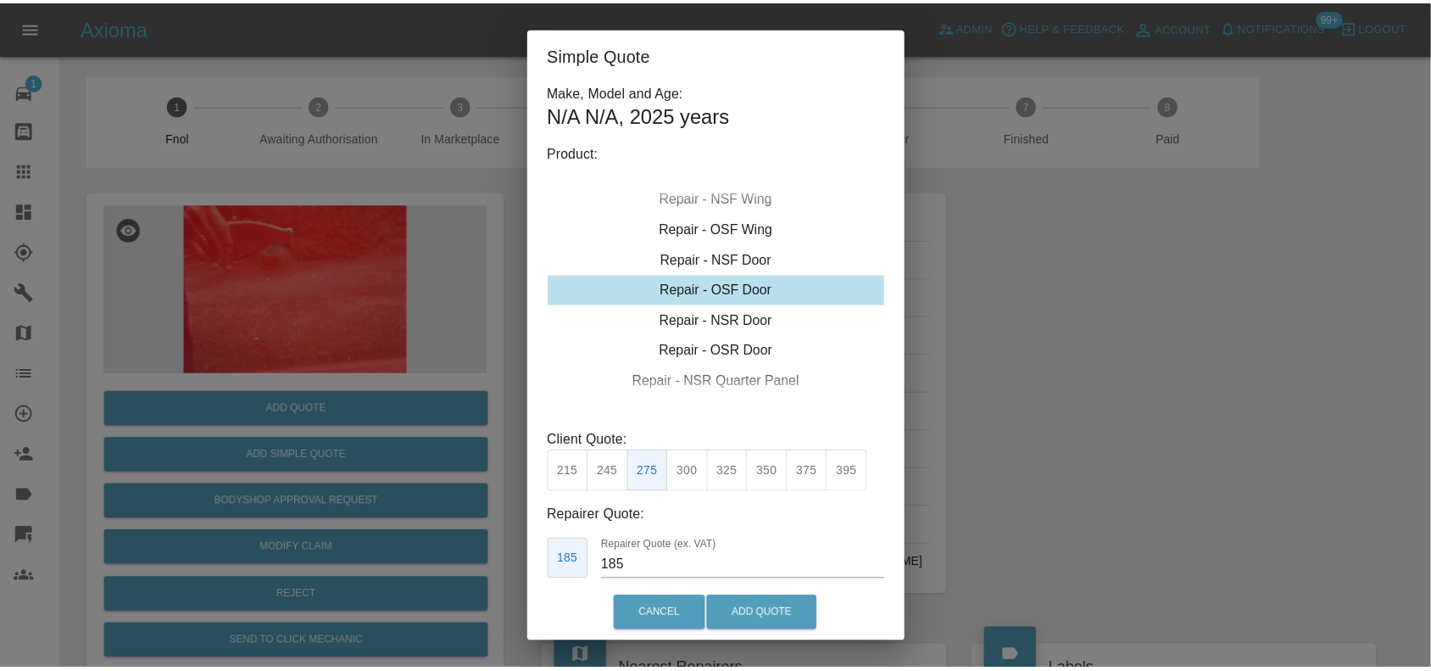
scroll to position [86, 0]
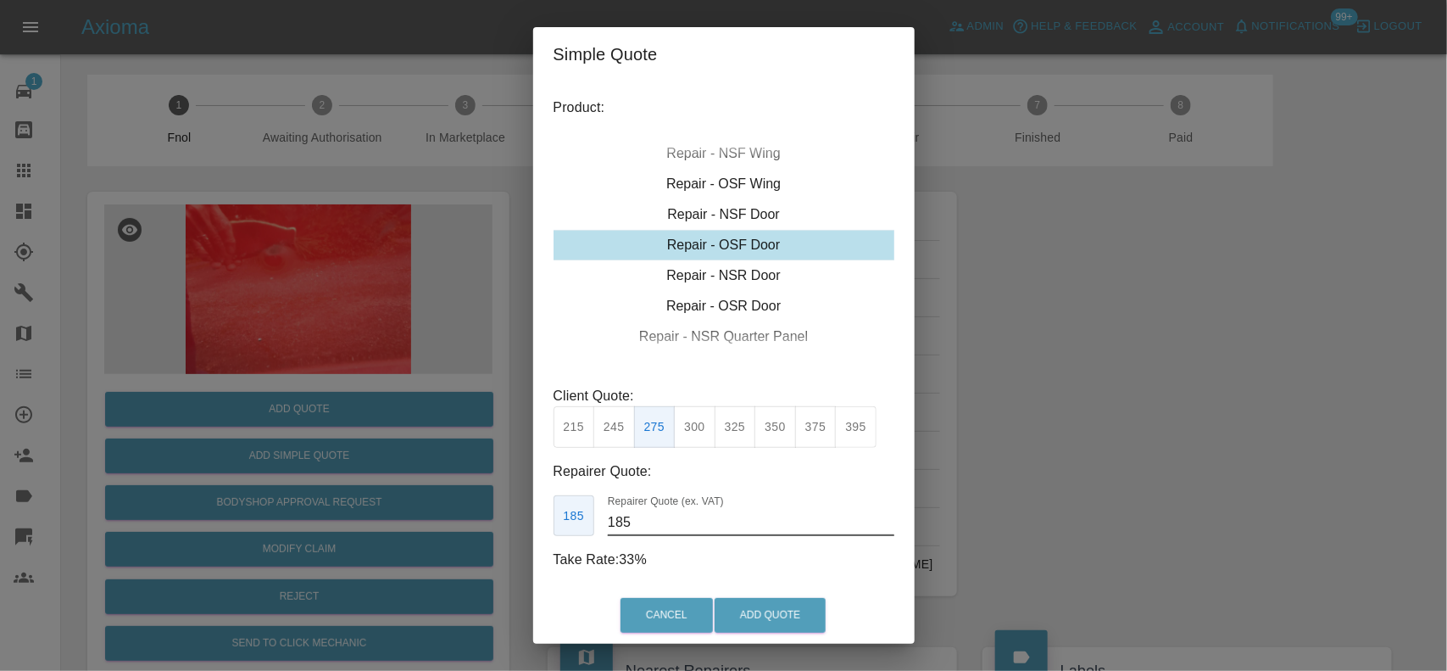
drag, startPoint x: 611, startPoint y: 536, endPoint x: 446, endPoint y: 530, distance: 164.6
click at [475, 536] on div "Simple Quote Make, Model and Age: N/A N/A , 2025 years Product: Repair - Front …" at bounding box center [723, 335] width 1447 height 671
type input "170"
drag, startPoint x: 756, startPoint y: 633, endPoint x: 764, endPoint y: 611, distance: 23.6
click at [756, 633] on div "Cancel Add Quote" at bounding box center [724, 615] width 382 height 57
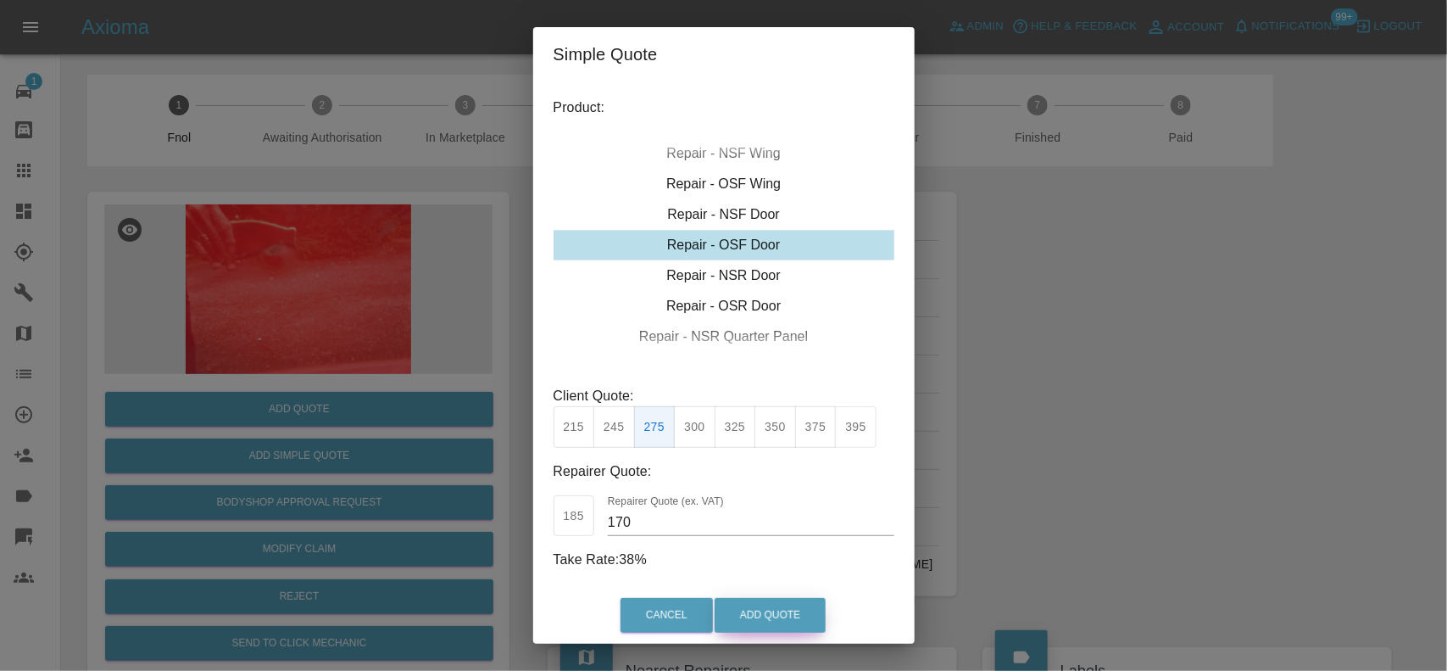
click at [773, 605] on button "Add Quote" at bounding box center [770, 615] width 111 height 35
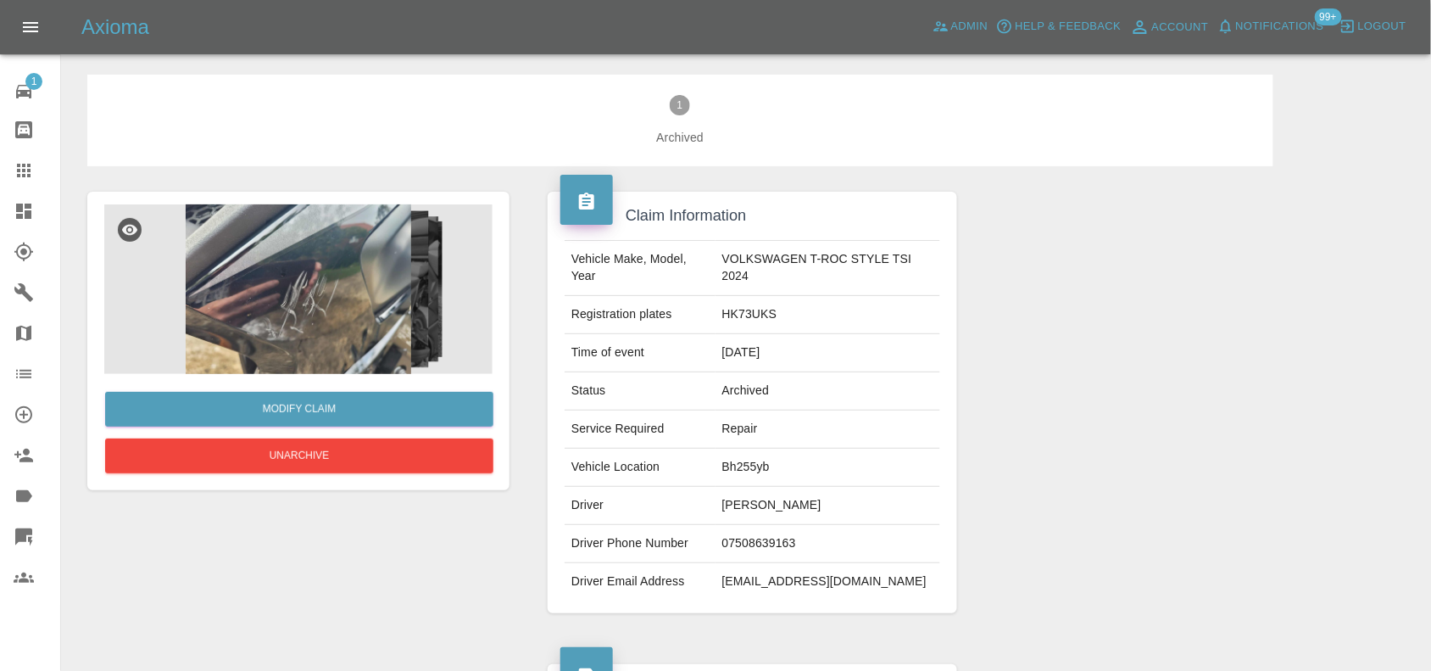
click at [333, 259] on img at bounding box center [298, 289] width 388 height 170
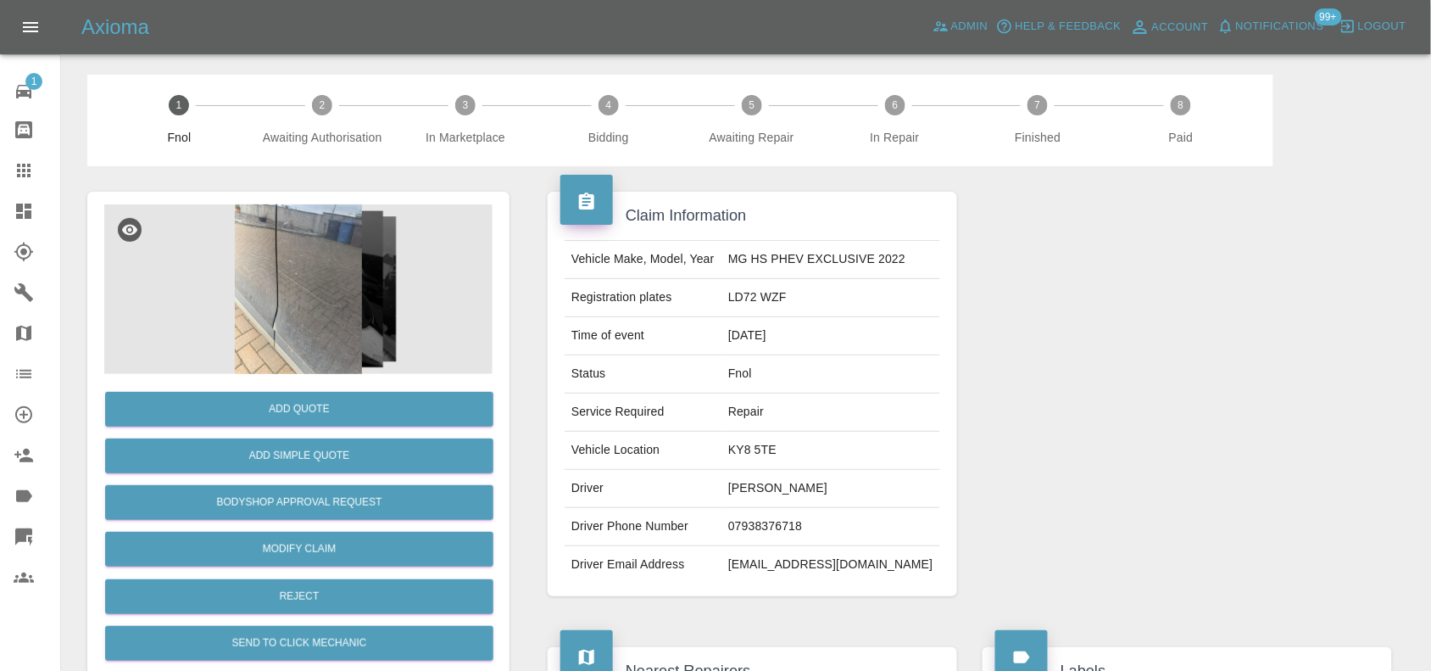
click at [310, 298] on img at bounding box center [298, 289] width 388 height 170
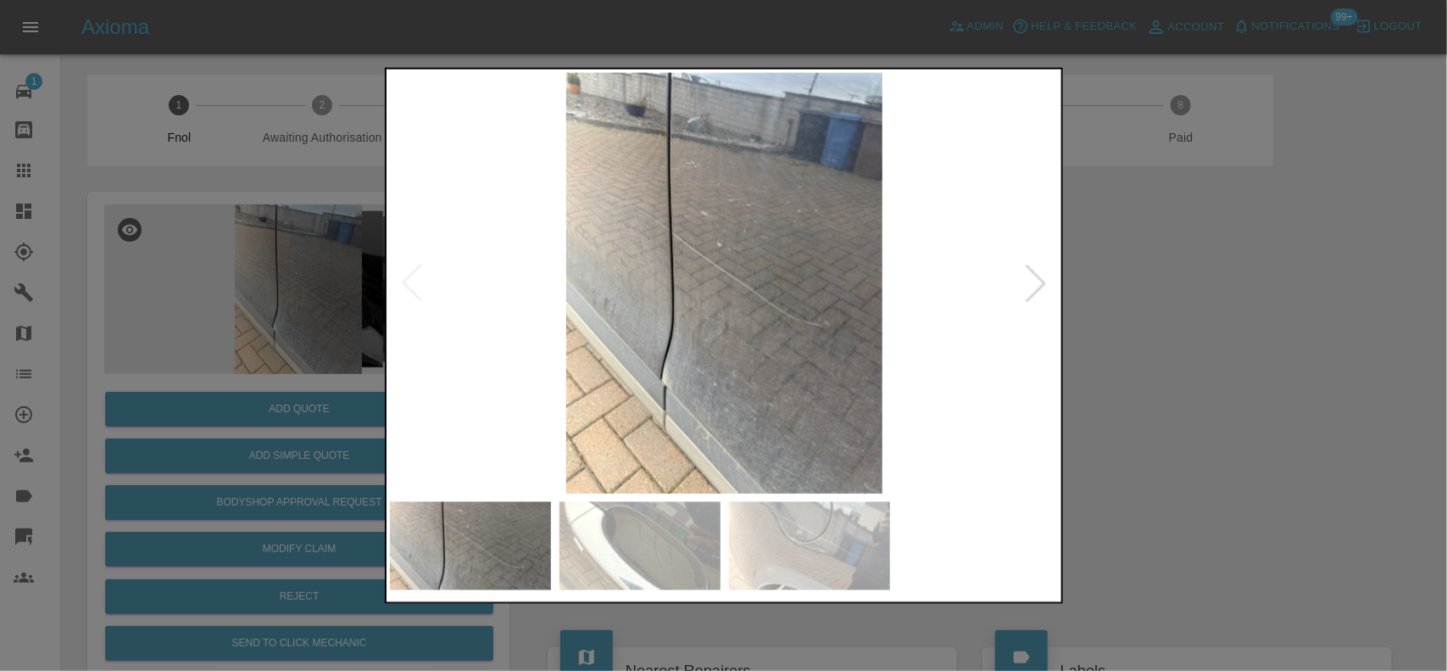
click at [706, 332] on img at bounding box center [725, 282] width 670 height 421
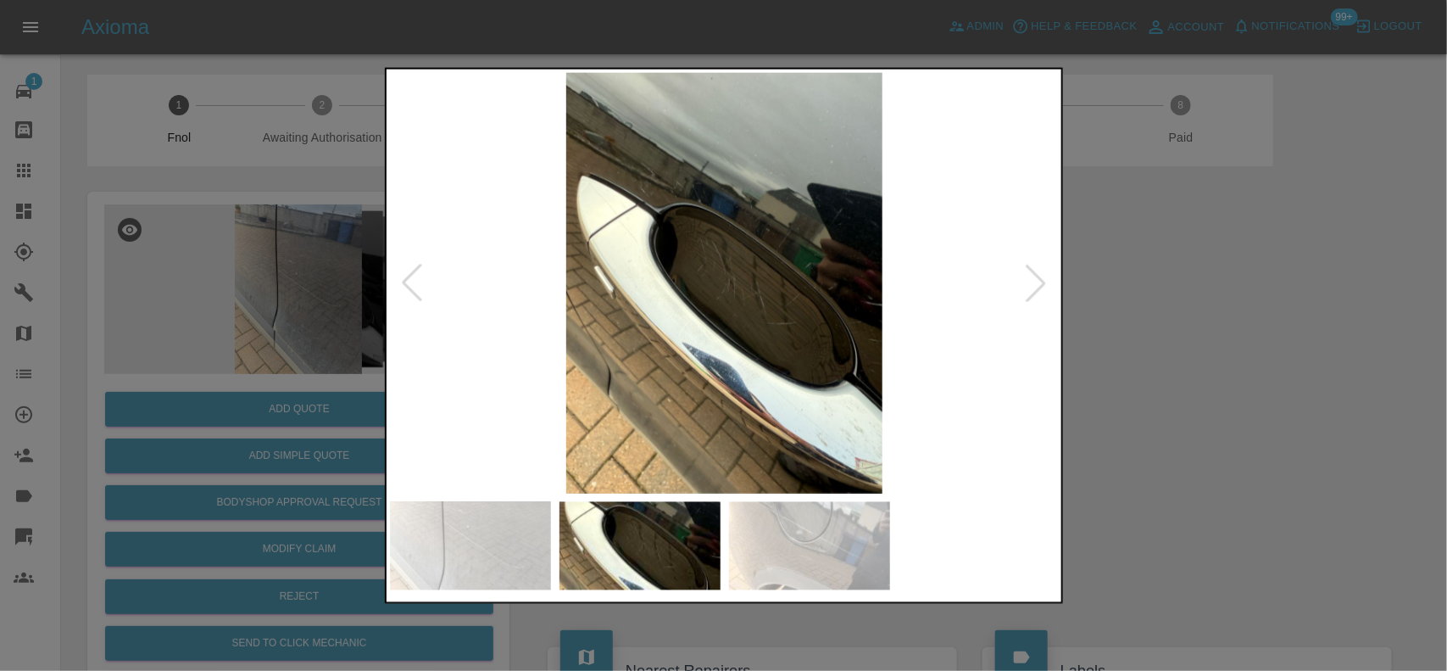
click at [628, 315] on img at bounding box center [725, 282] width 670 height 421
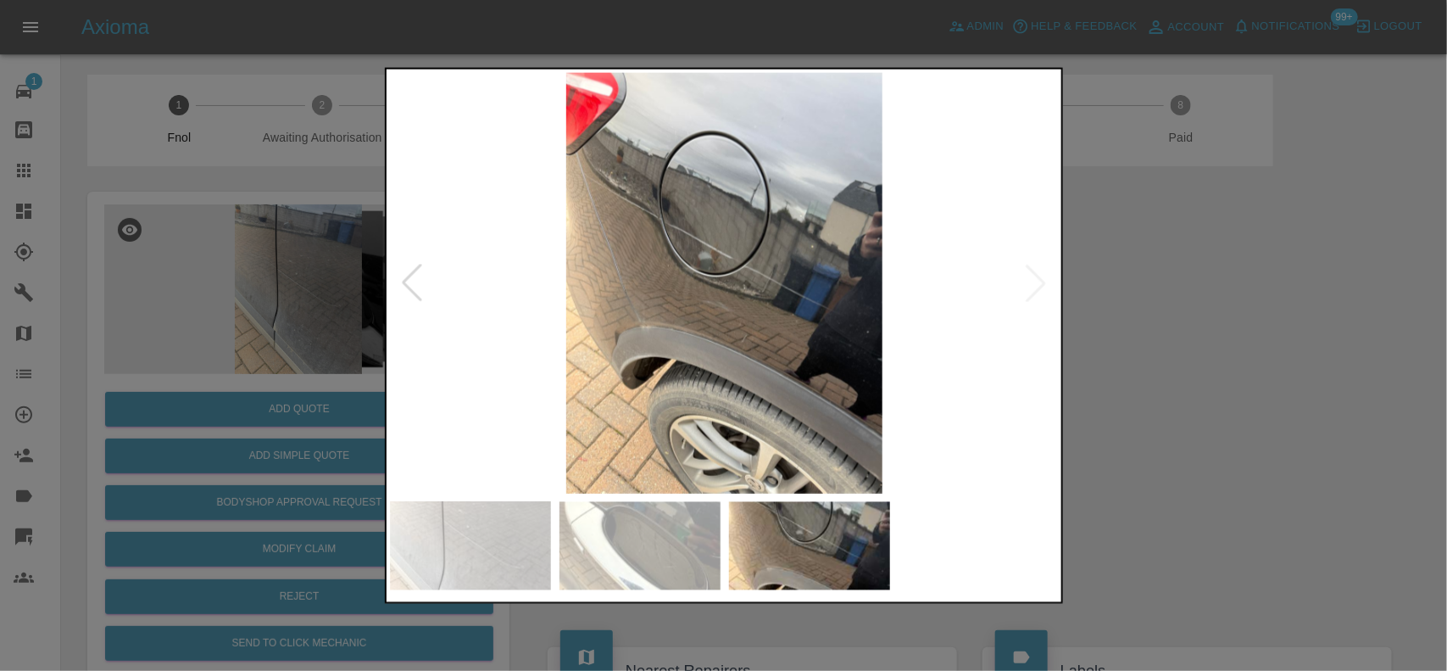
click at [683, 243] on img at bounding box center [725, 282] width 670 height 421
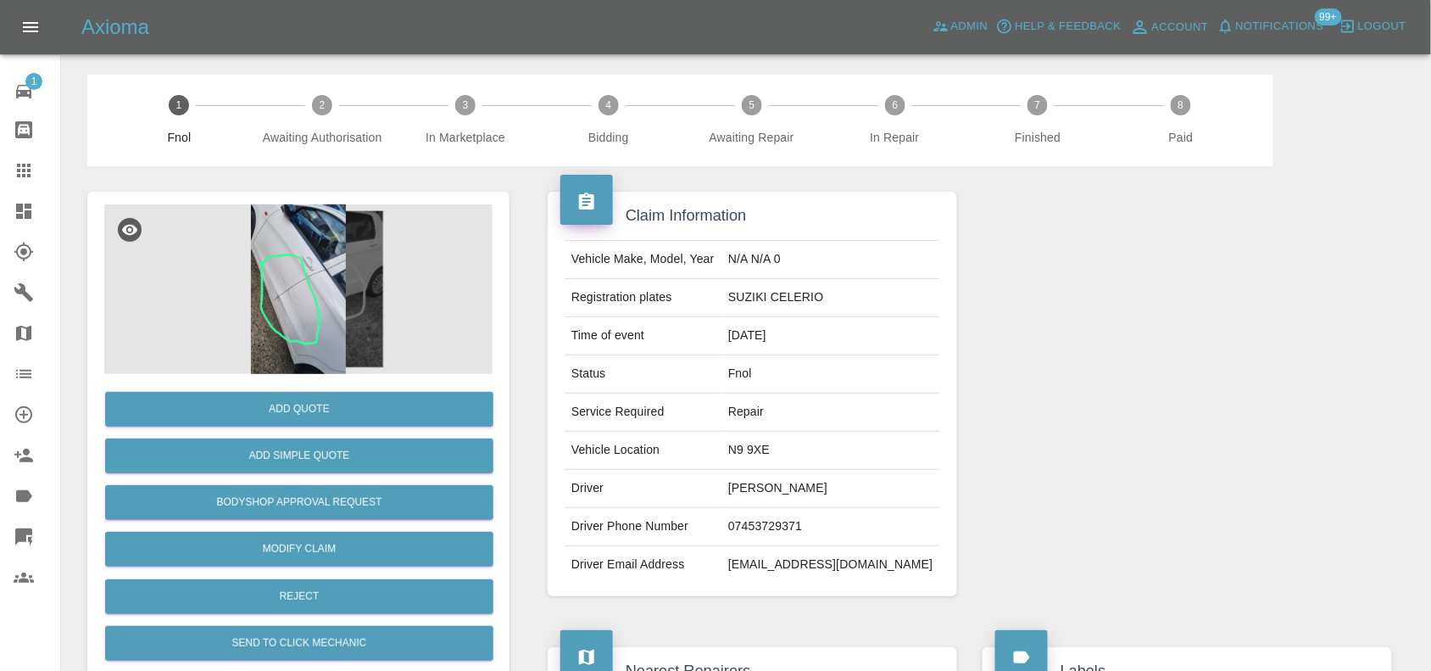
click at [308, 281] on img at bounding box center [298, 289] width 388 height 170
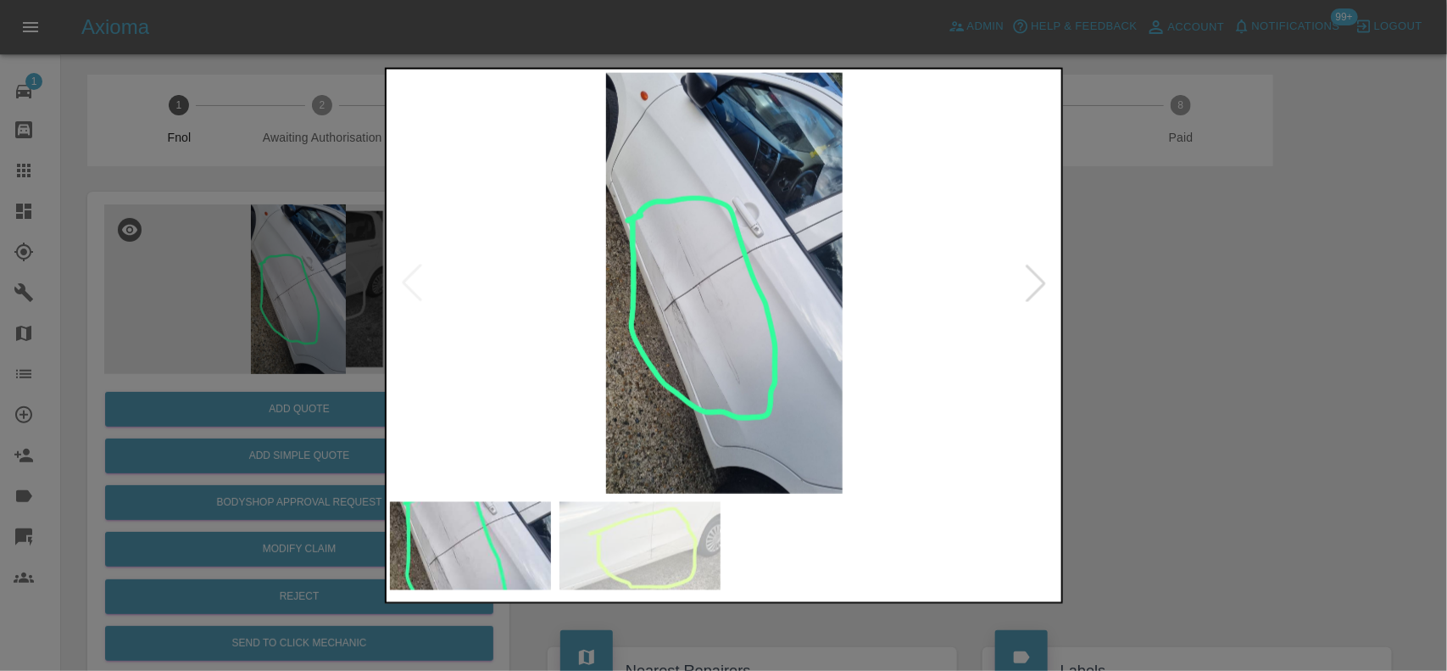
click at [725, 293] on img at bounding box center [725, 282] width 670 height 421
click at [723, 291] on img at bounding box center [725, 282] width 670 height 421
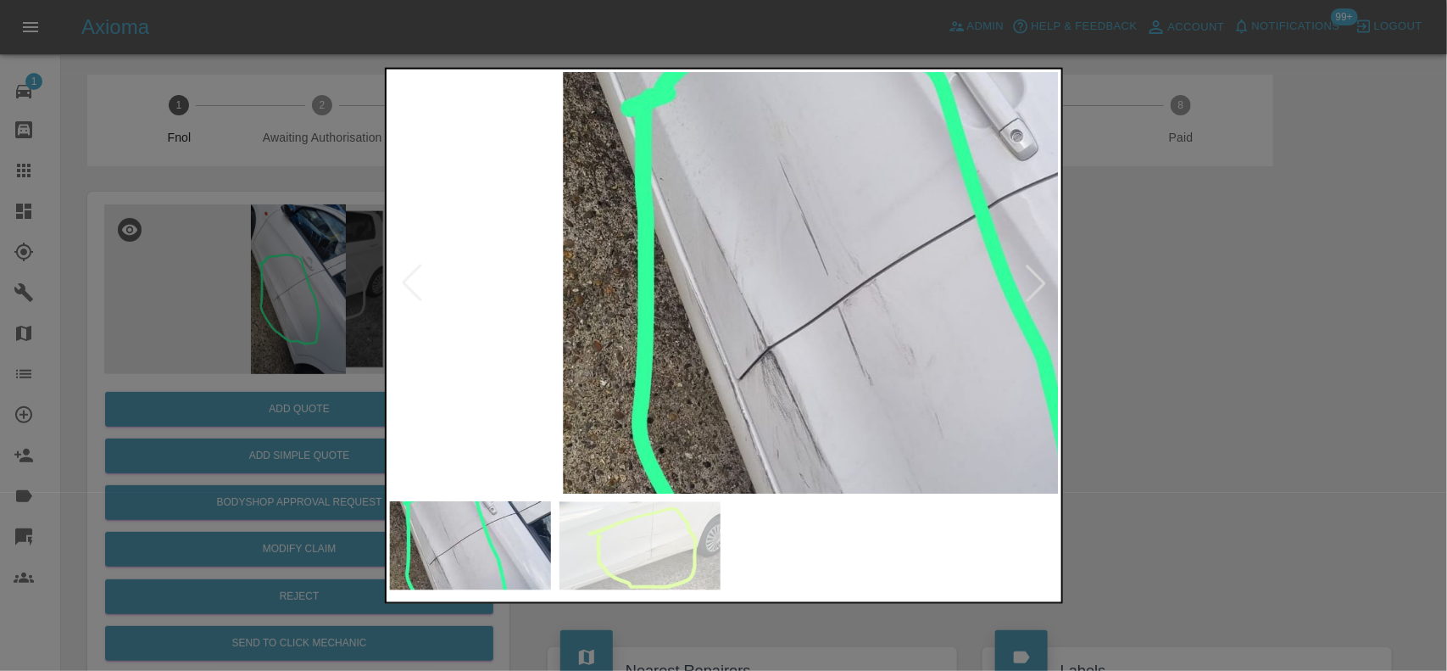
click at [891, 458] on img at bounding box center [919, 295] width 2010 height 1263
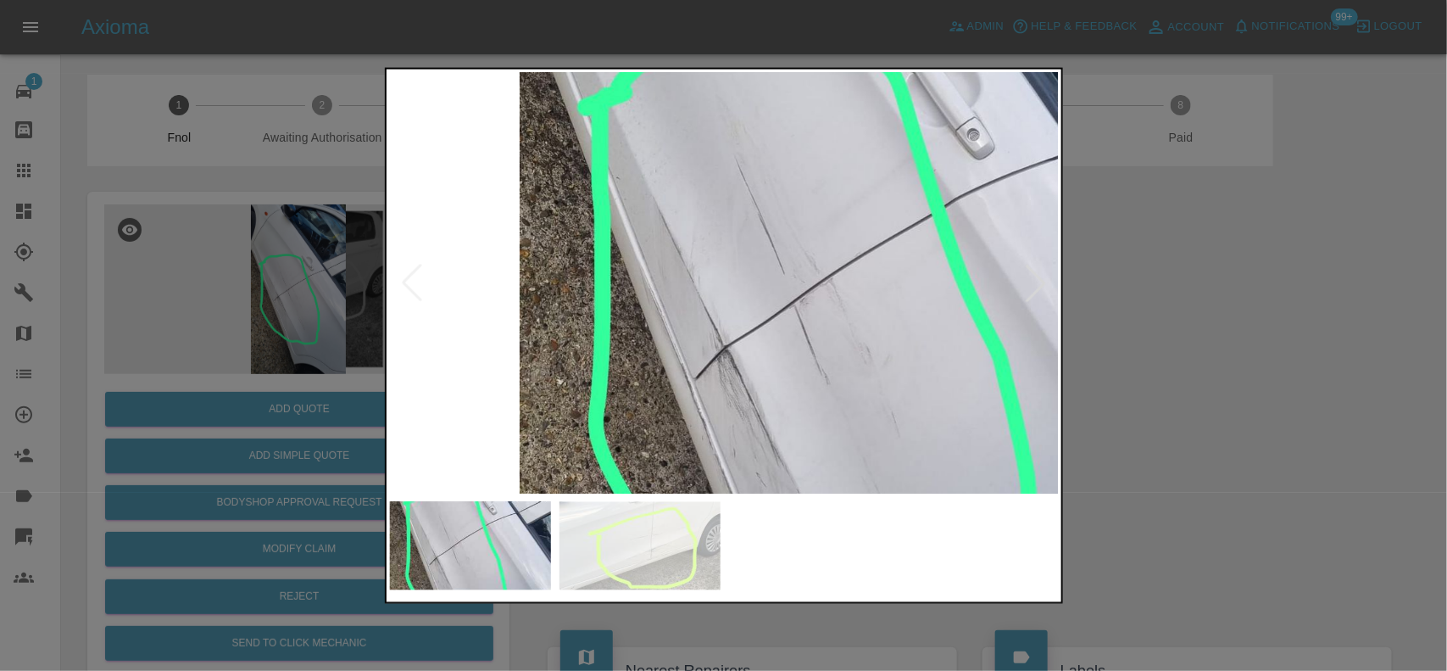
click at [668, 159] on img at bounding box center [876, 294] width 2010 height 1263
click at [695, 187] on img at bounding box center [876, 294] width 2010 height 1263
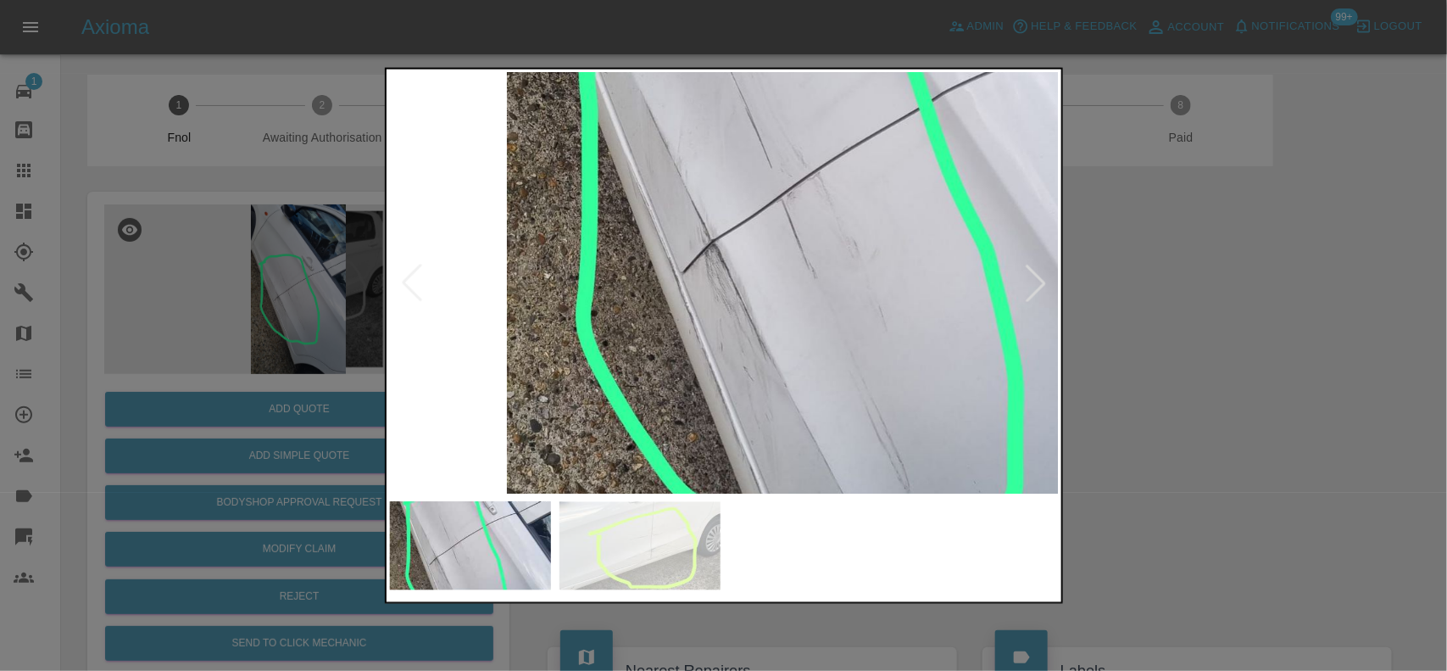
click at [689, 167] on img at bounding box center [863, 188] width 2010 height 1263
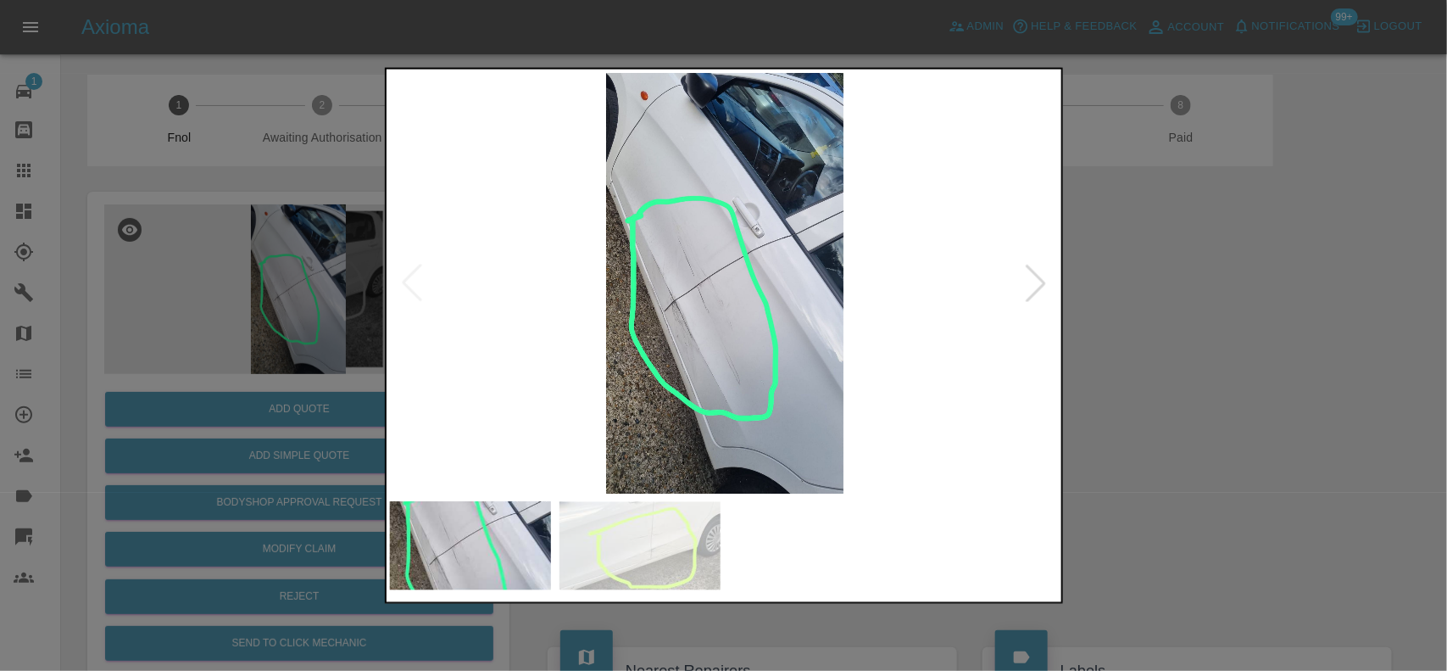
click at [667, 315] on img at bounding box center [725, 282] width 670 height 421
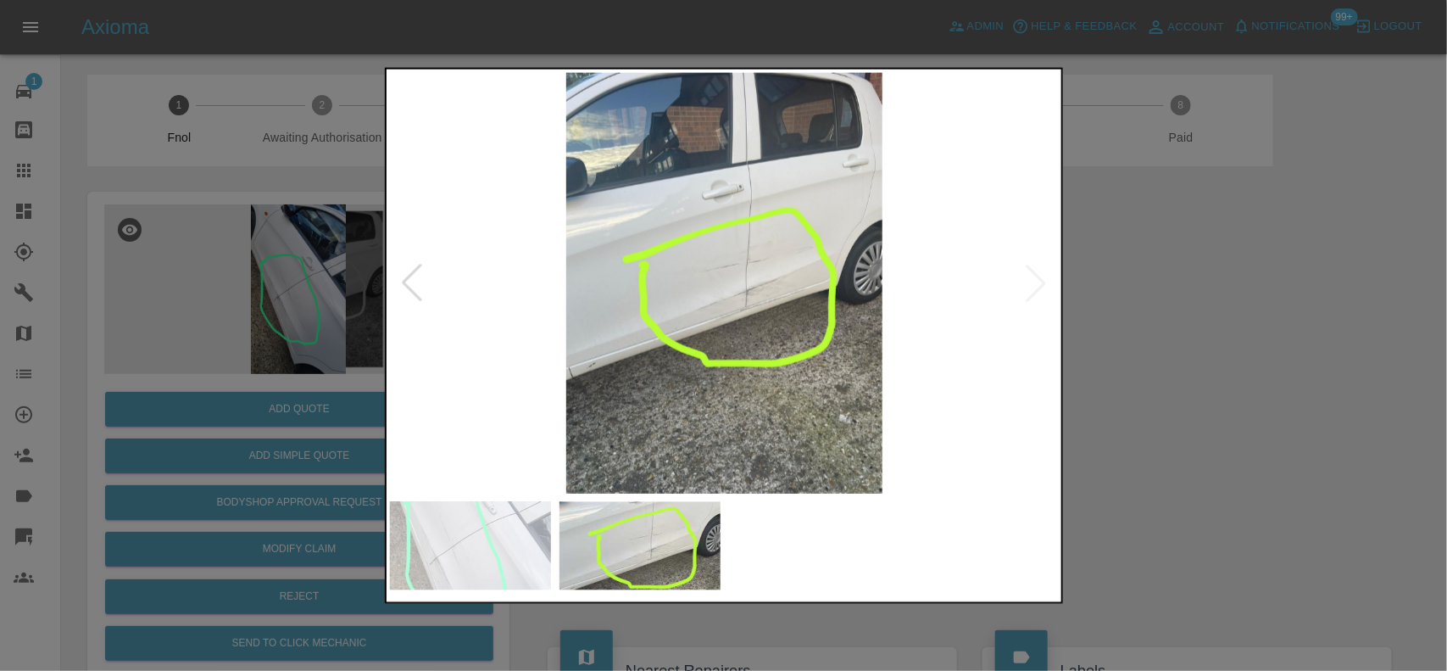
click at [725, 302] on img at bounding box center [725, 282] width 670 height 421
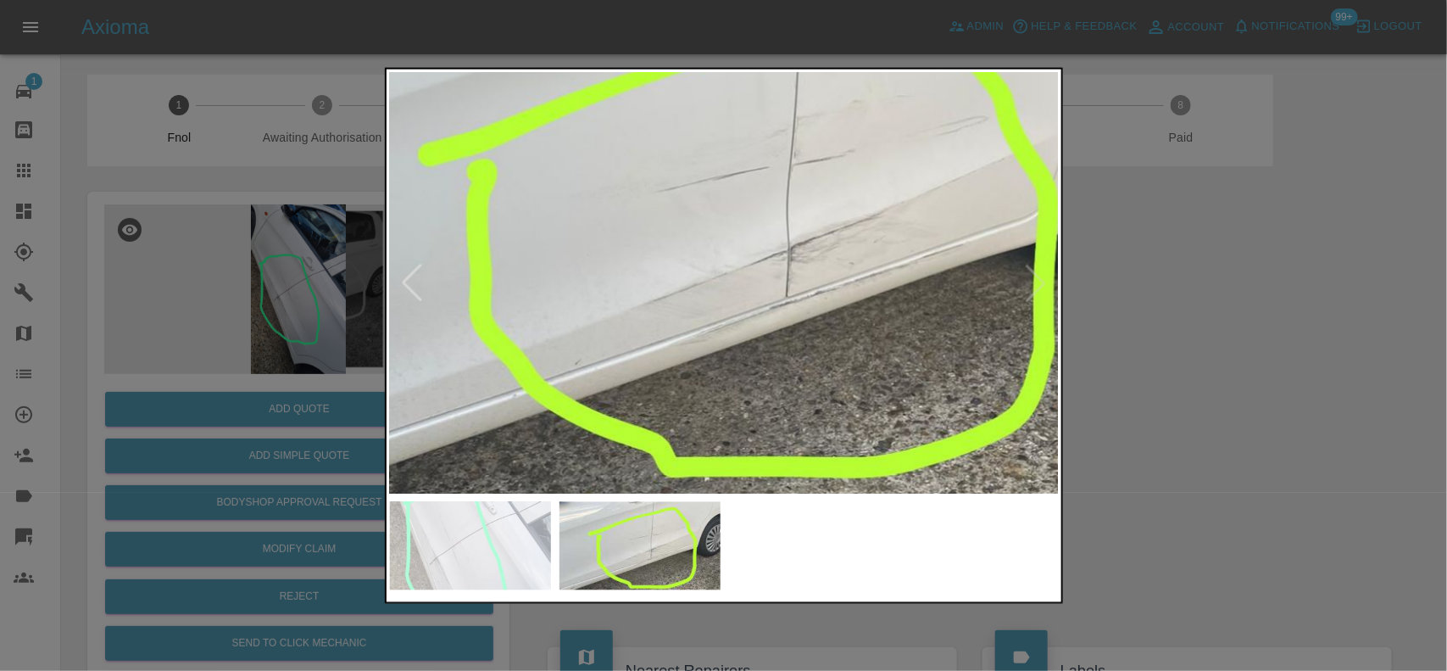
click at [356, 281] on div at bounding box center [723, 335] width 1447 height 671
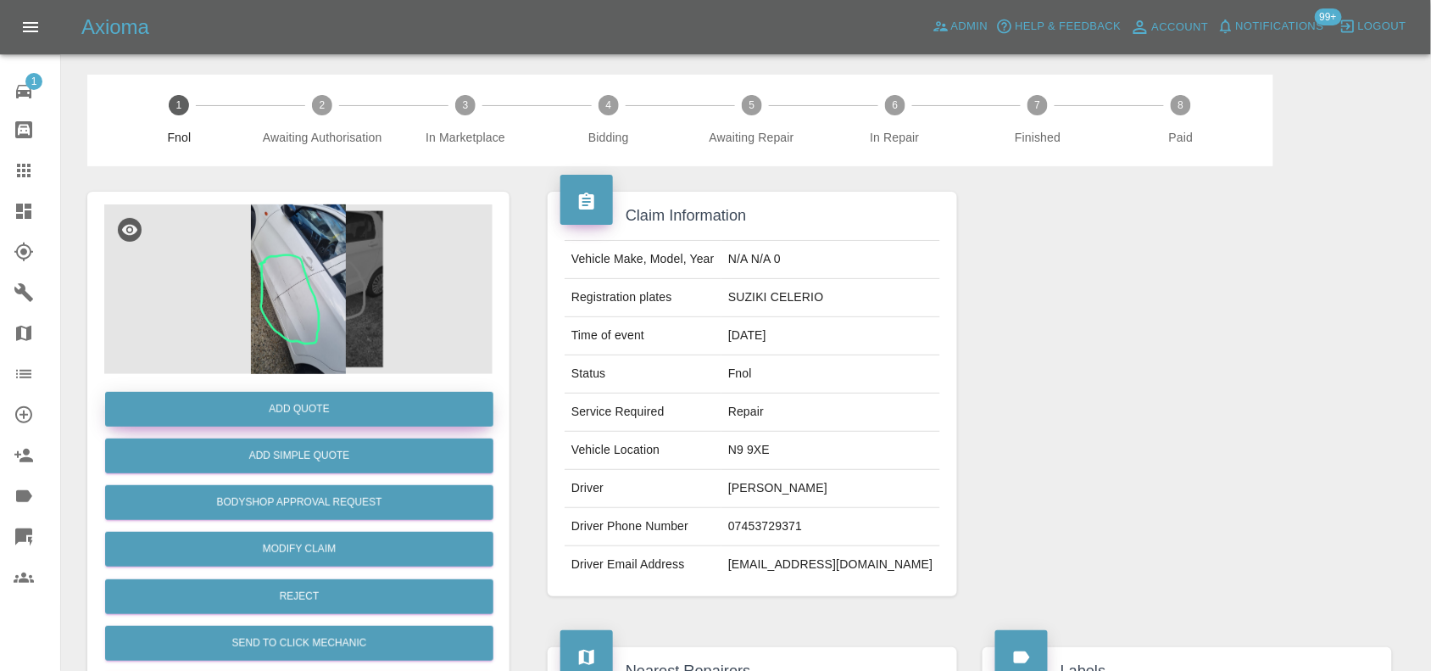
click at [363, 416] on button "Add Quote" at bounding box center [299, 409] width 388 height 35
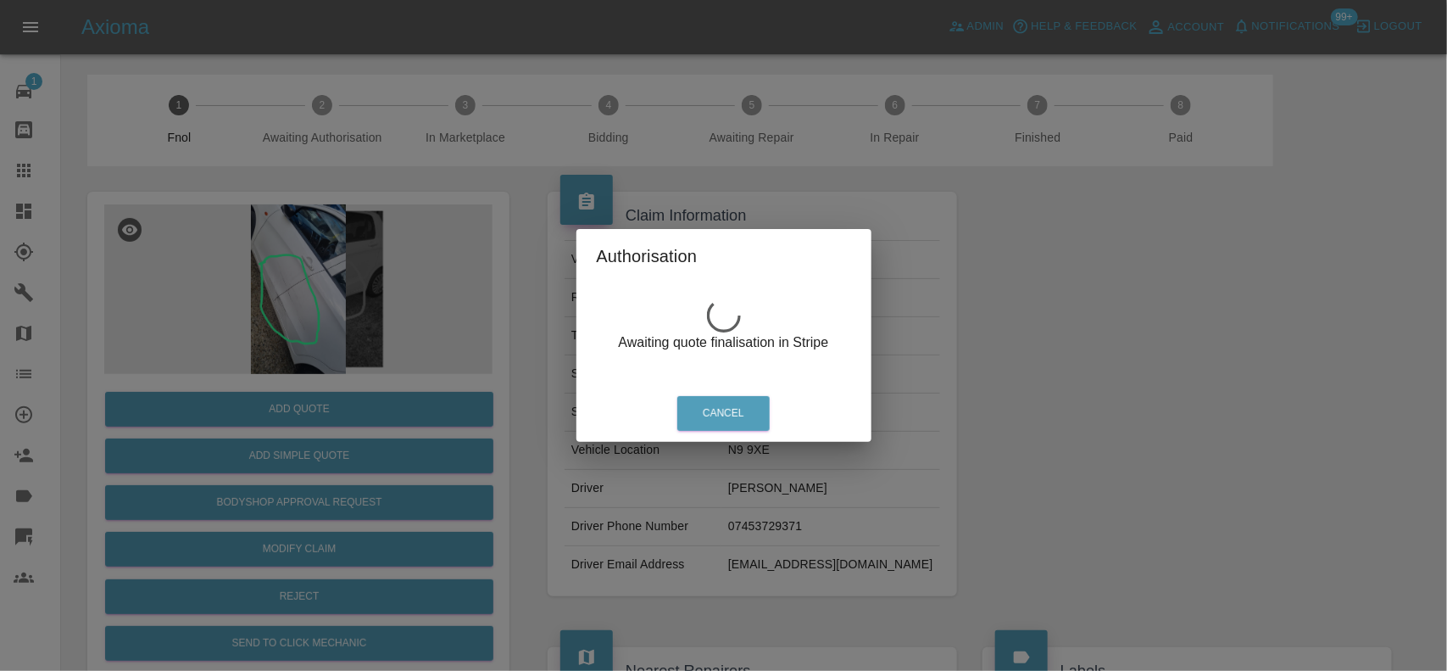
click at [311, 291] on div "Authorisation Awaiting quote finalisation in Stripe Cancel" at bounding box center [723, 335] width 1447 height 671
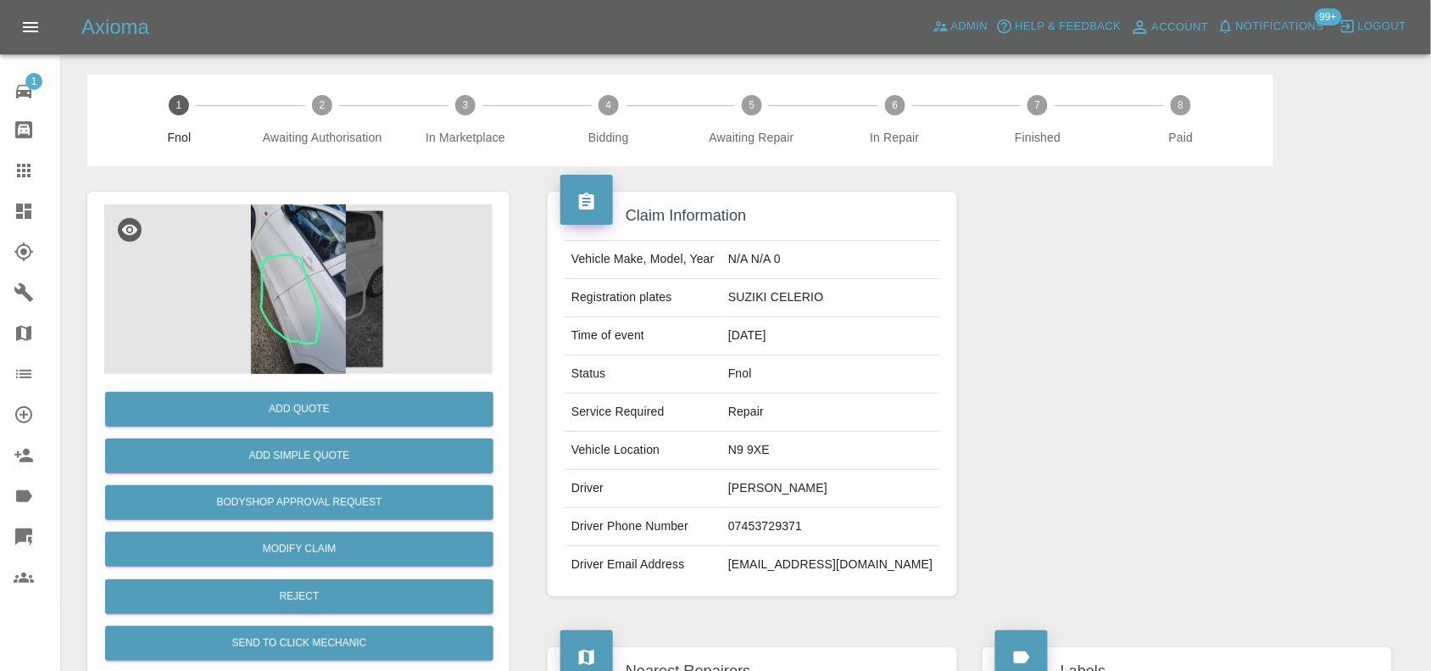
click at [331, 294] on img at bounding box center [298, 289] width 388 height 170
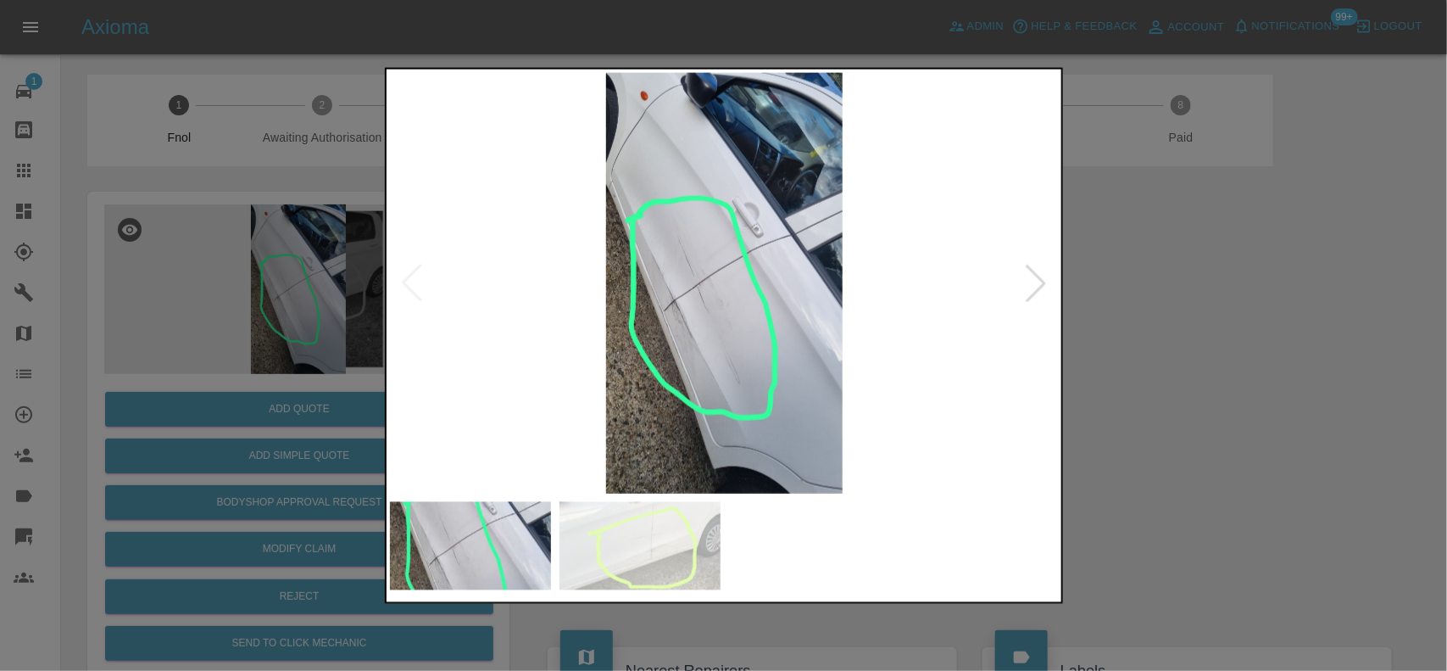
click at [579, 354] on img at bounding box center [725, 282] width 670 height 421
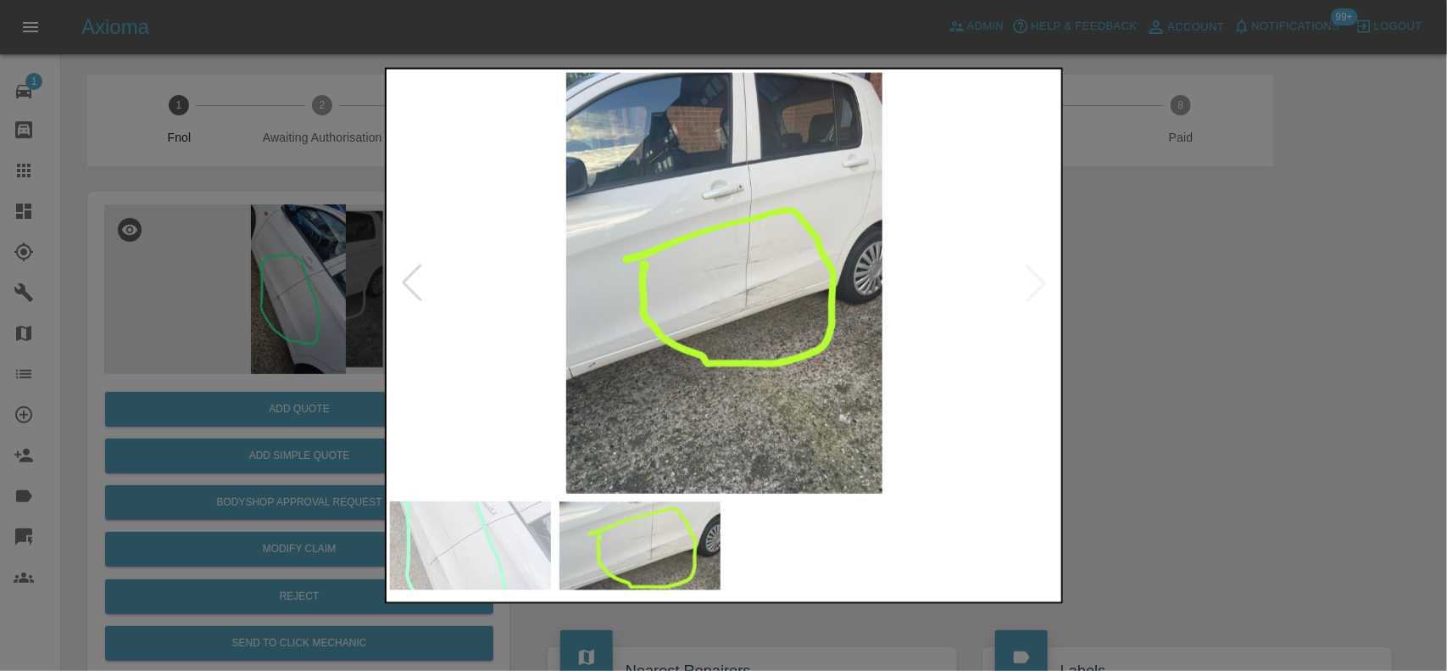
click at [750, 294] on img at bounding box center [725, 282] width 670 height 421
click at [749, 294] on img at bounding box center [725, 282] width 670 height 421
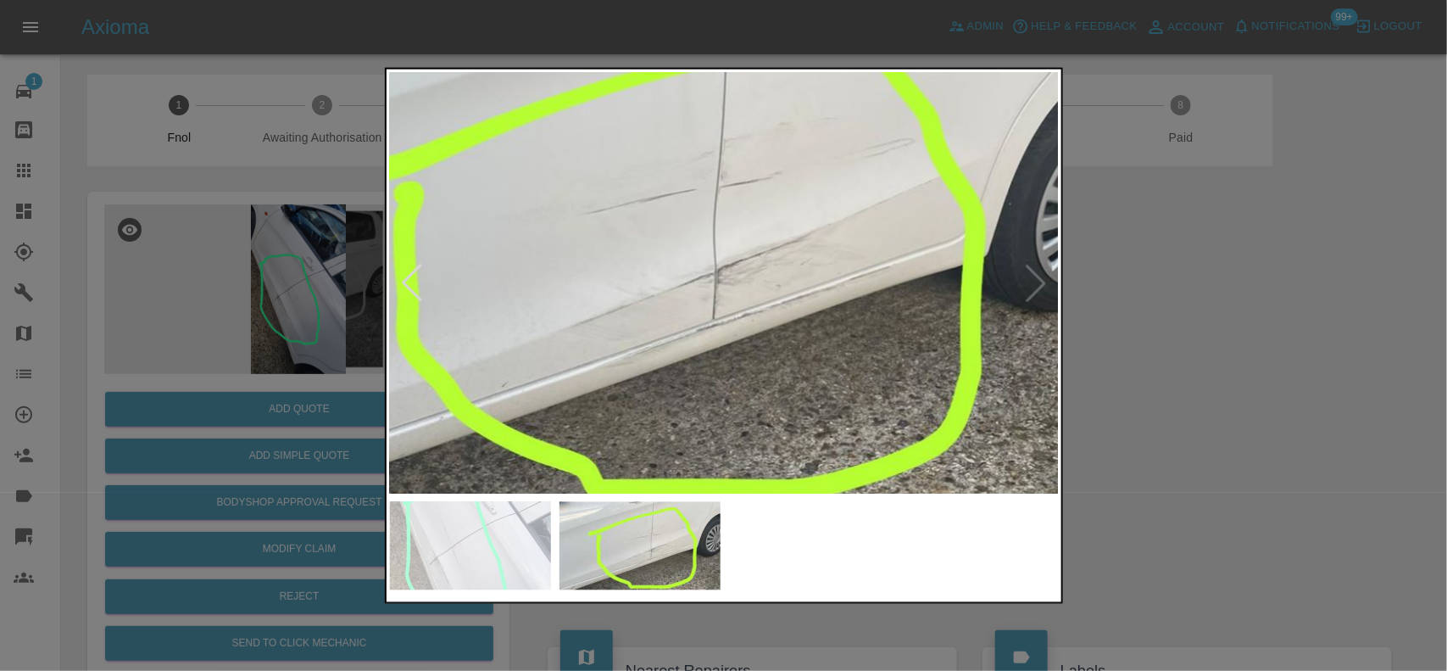
click at [289, 357] on div at bounding box center [723, 335] width 1447 height 671
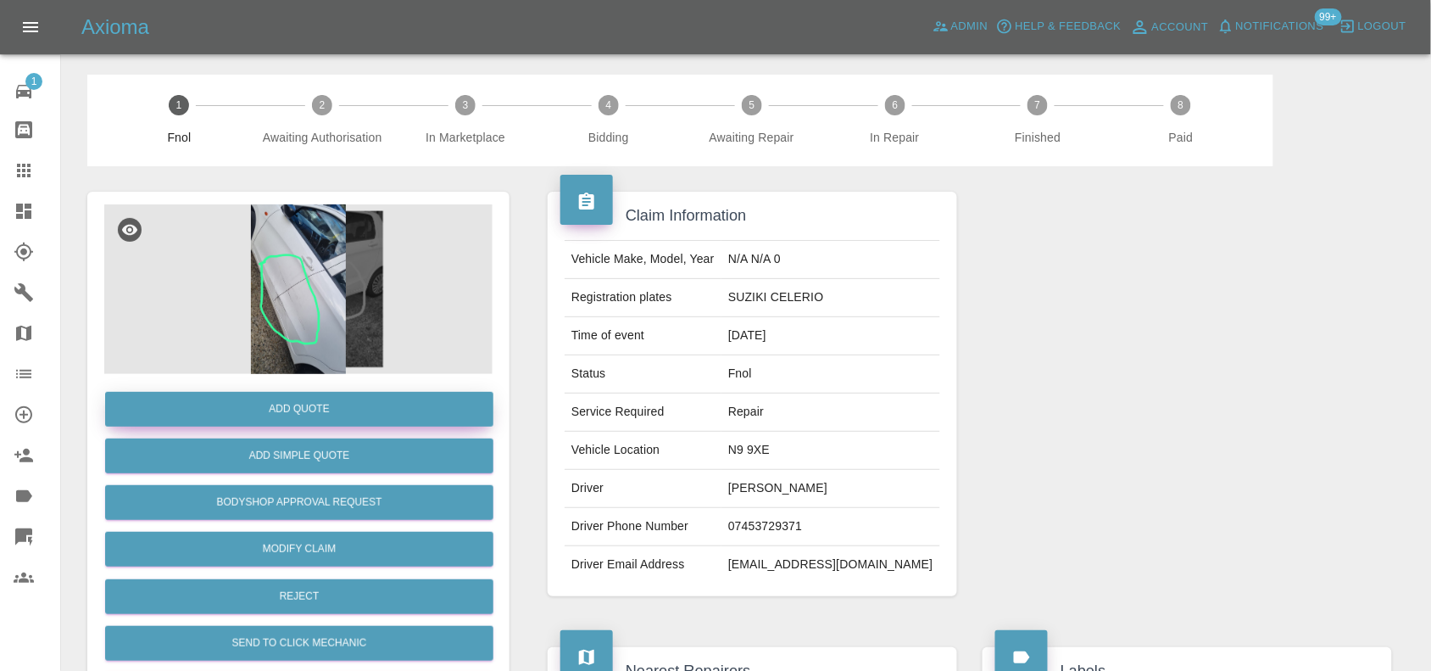
click at [306, 416] on button "Add Quote" at bounding box center [299, 409] width 388 height 35
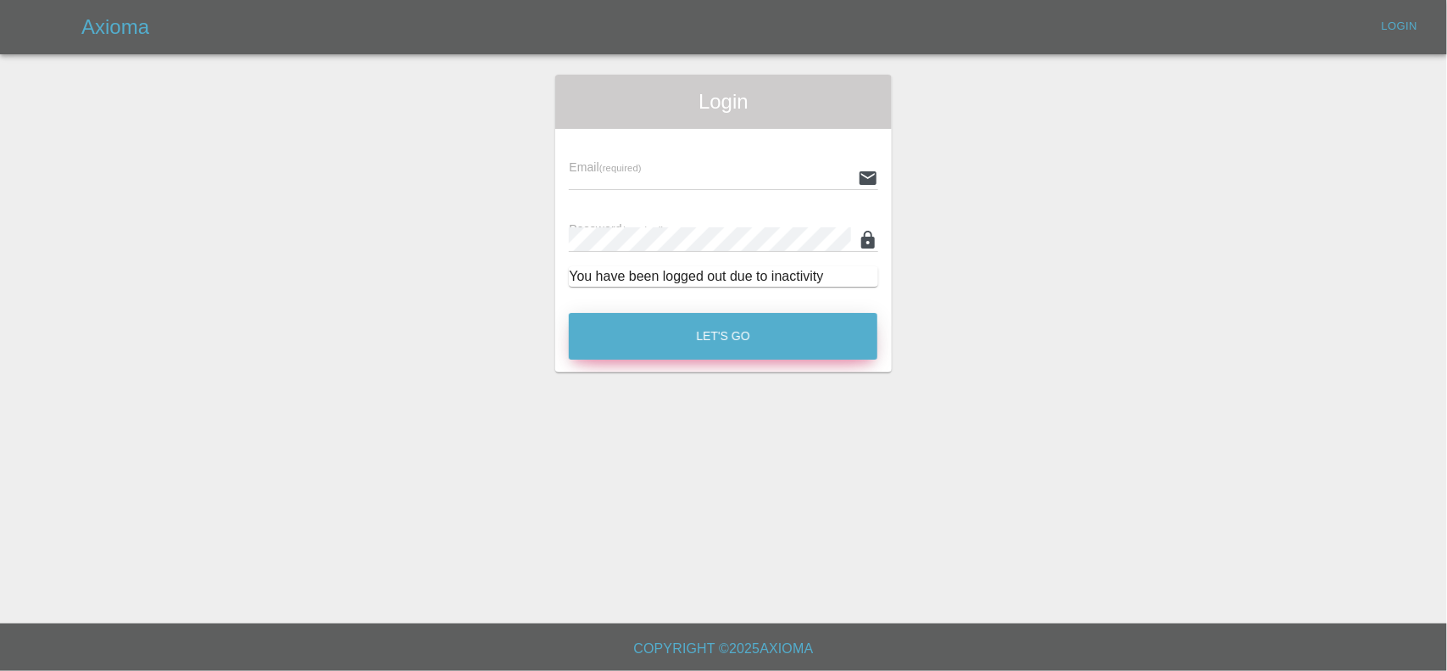
type input "ankur.mehta@axioma.co.uk"
click at [646, 342] on button "Let's Go" at bounding box center [723, 336] width 309 height 47
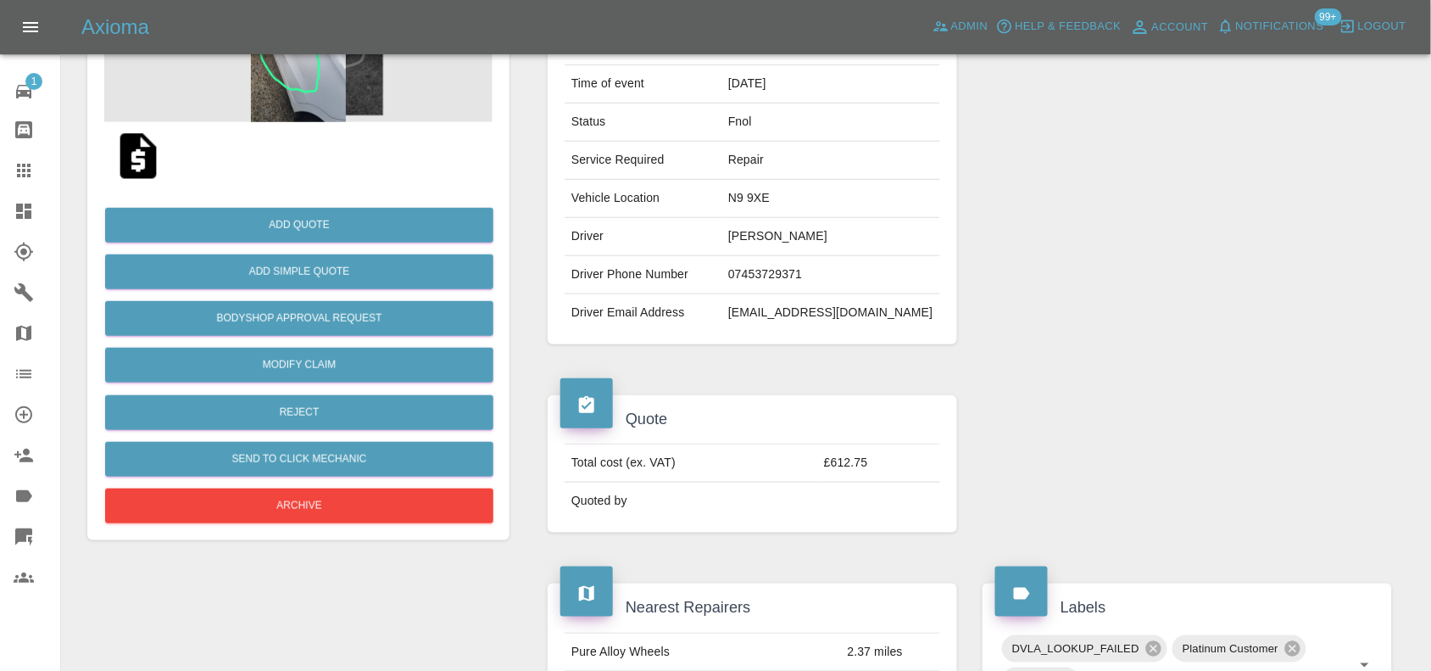
scroll to position [318, 0]
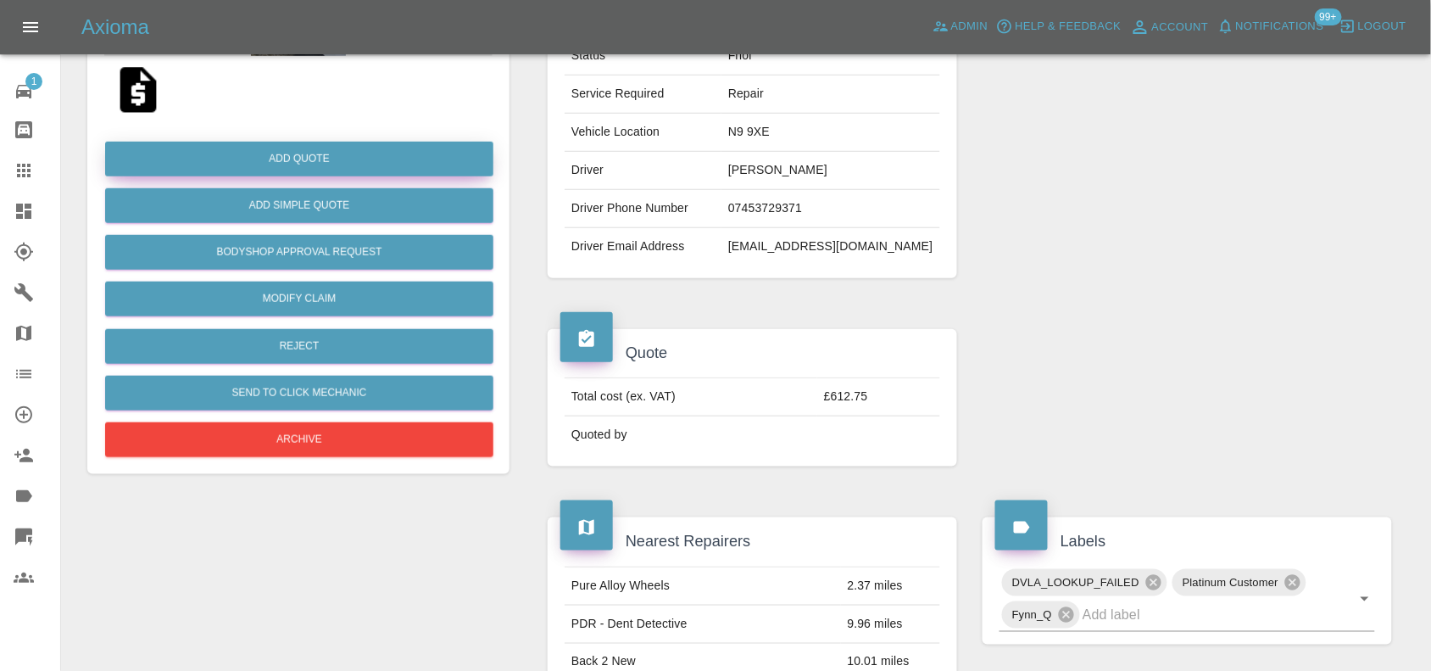
click at [281, 161] on button "Add Quote" at bounding box center [299, 159] width 388 height 35
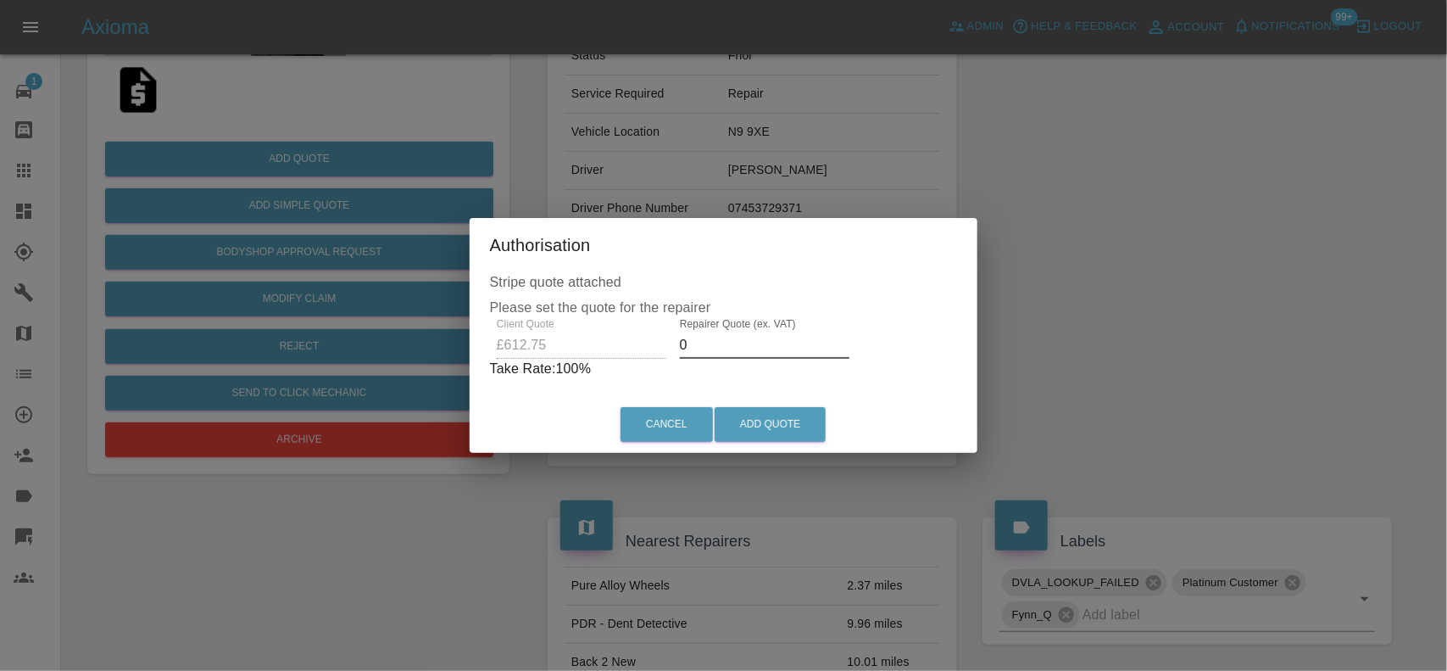
click at [572, 344] on div "Client Quote £612.75 Repairer Quote (ex. VAT) 0 Take Rate: 100 %" at bounding box center [724, 348] width 468 height 61
type input "350"
click at [789, 417] on button "Add Quote" at bounding box center [770, 424] width 111 height 35
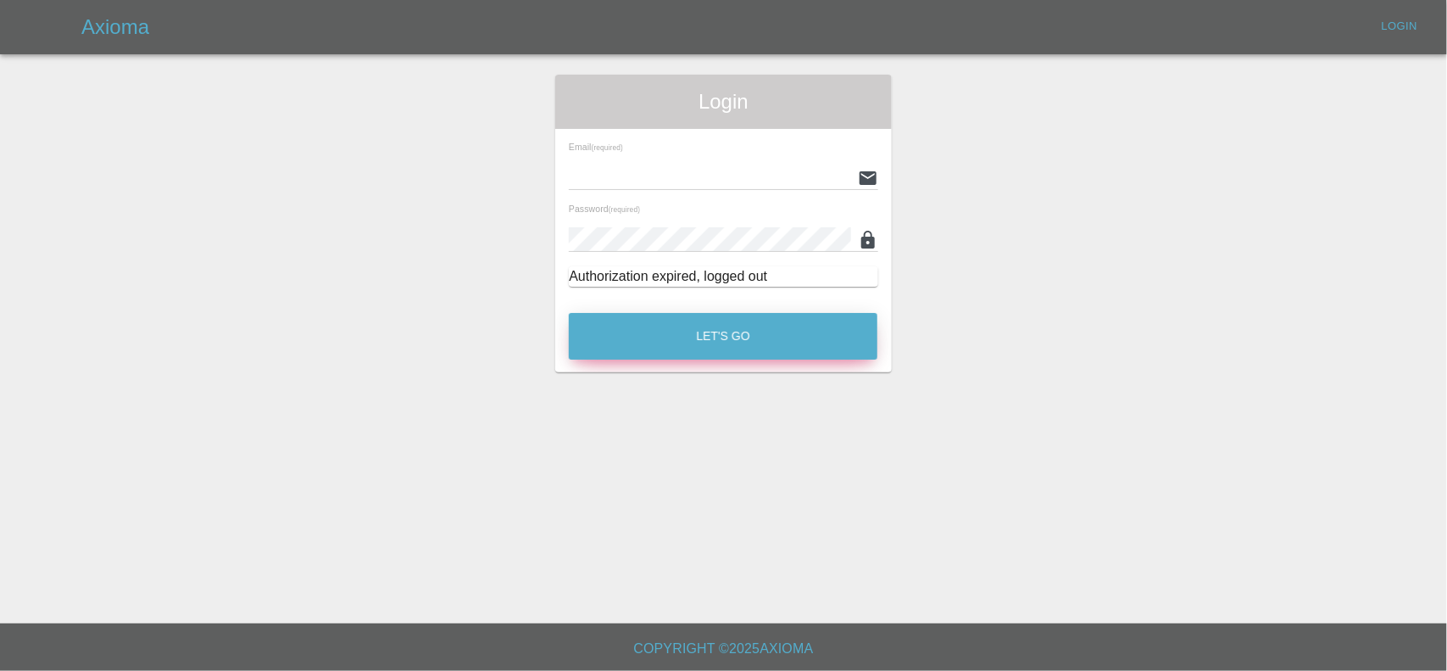
type input "[EMAIL_ADDRESS][DOMAIN_NAME]"
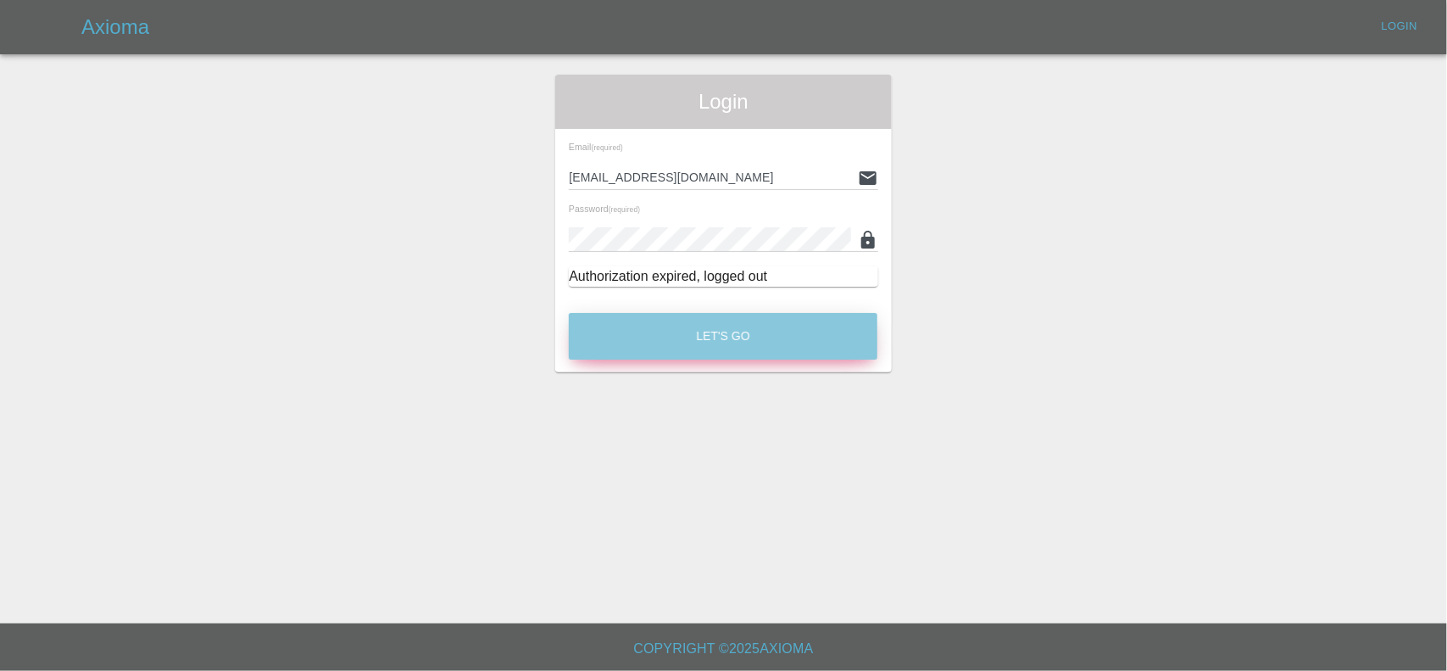
click at [626, 339] on button "Let's Go" at bounding box center [723, 336] width 309 height 47
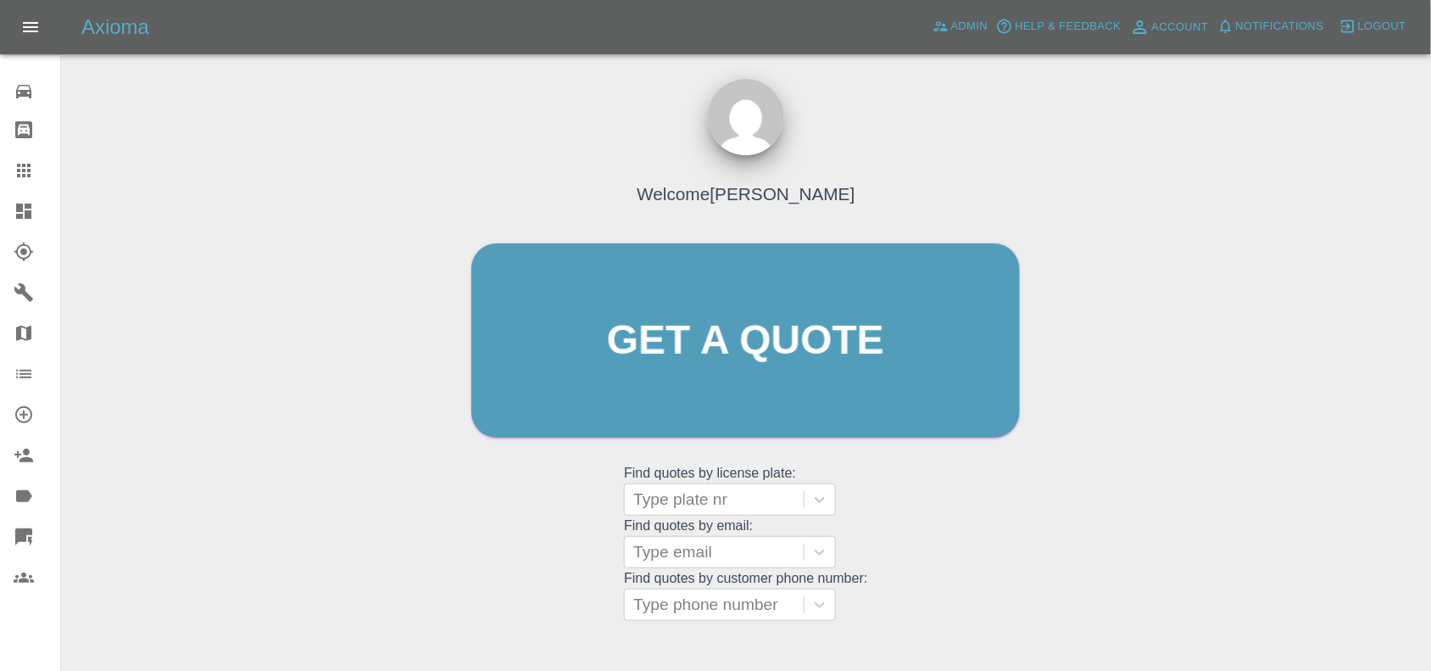
click at [17, 216] on icon at bounding box center [23, 211] width 15 height 15
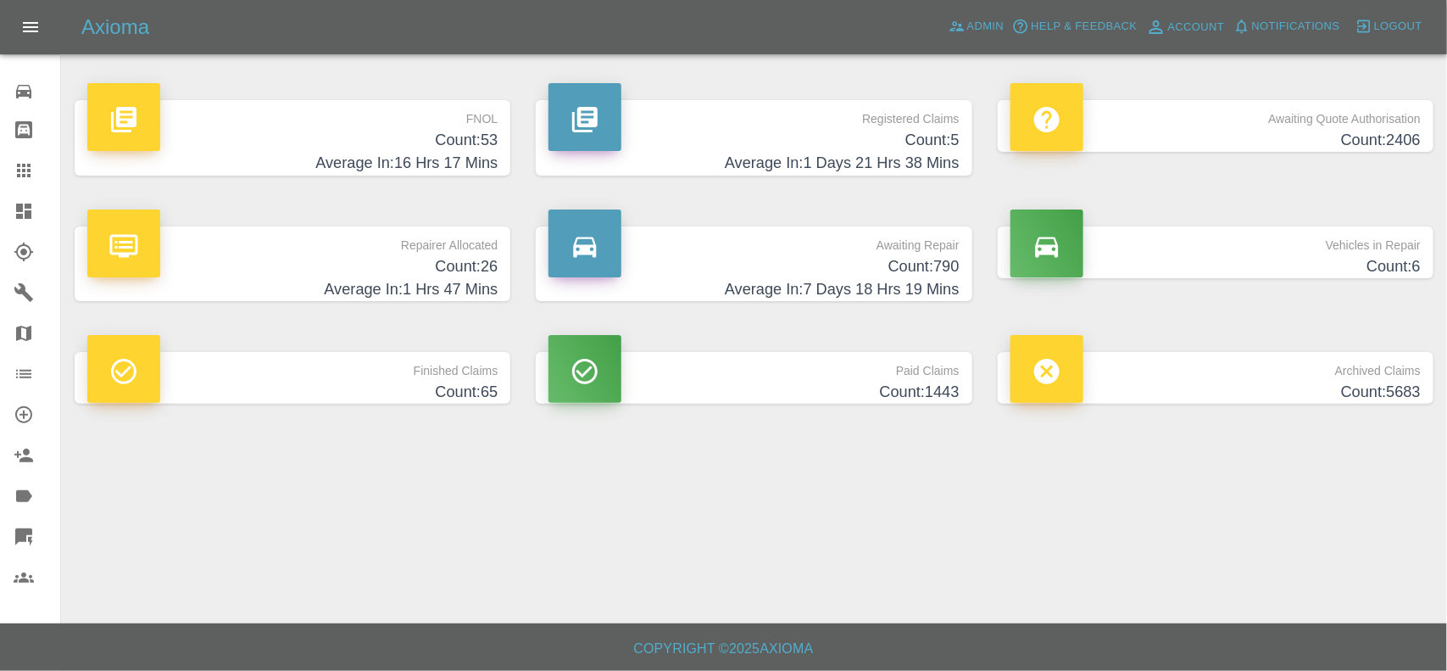
click at [414, 133] on h4 "Count: 53" at bounding box center [292, 140] width 410 height 23
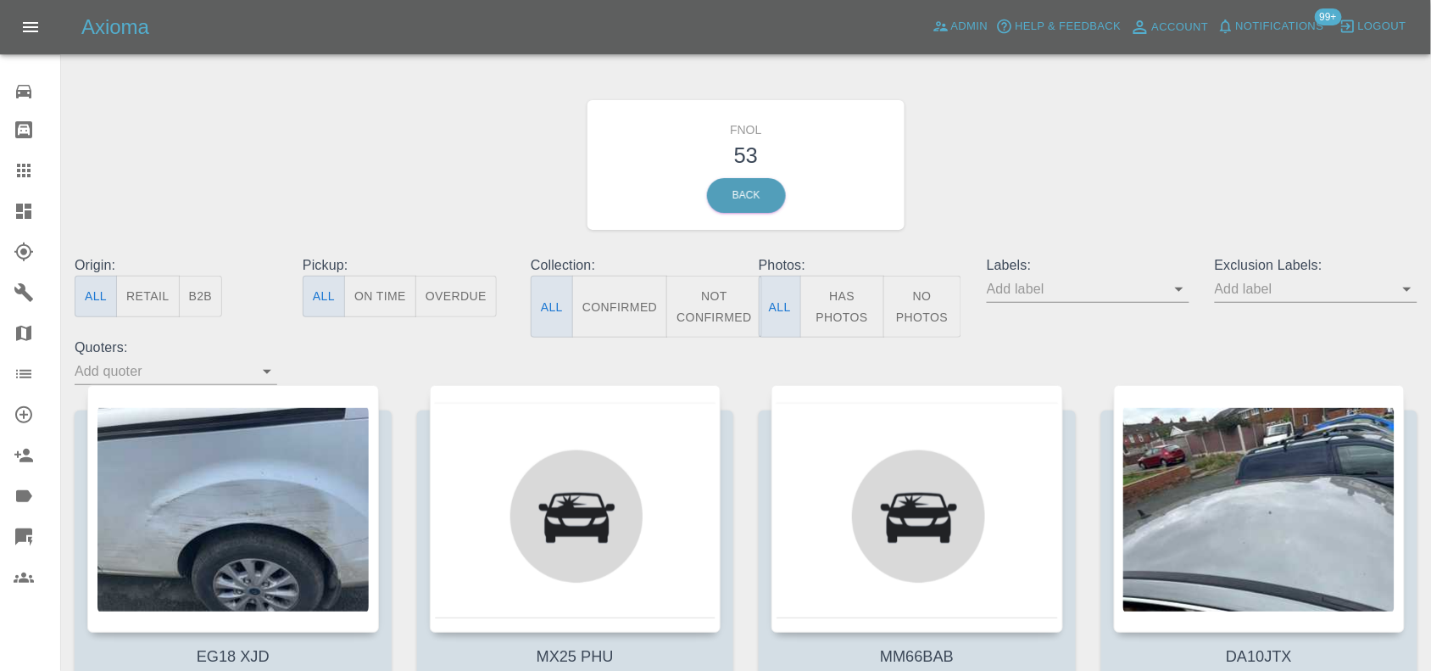
click at [827, 315] on button "Has Photos" at bounding box center [842, 307] width 84 height 62
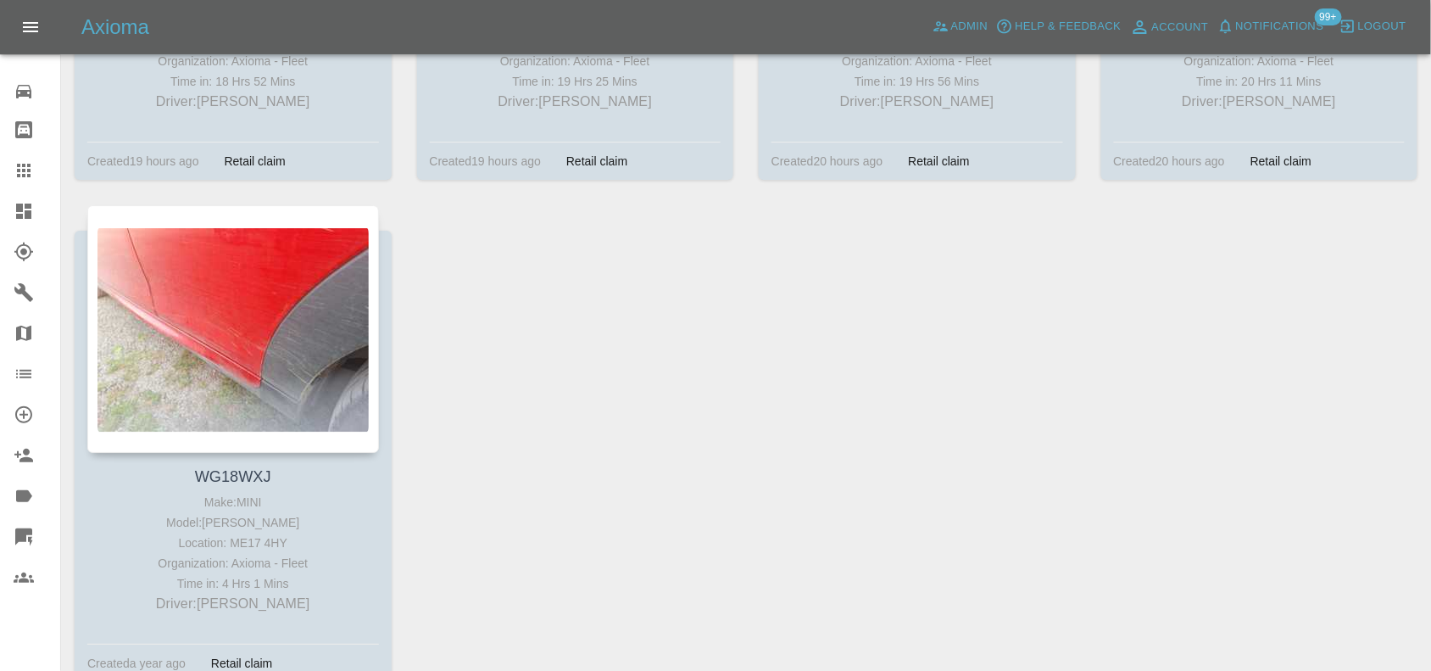
scroll to position [1696, 0]
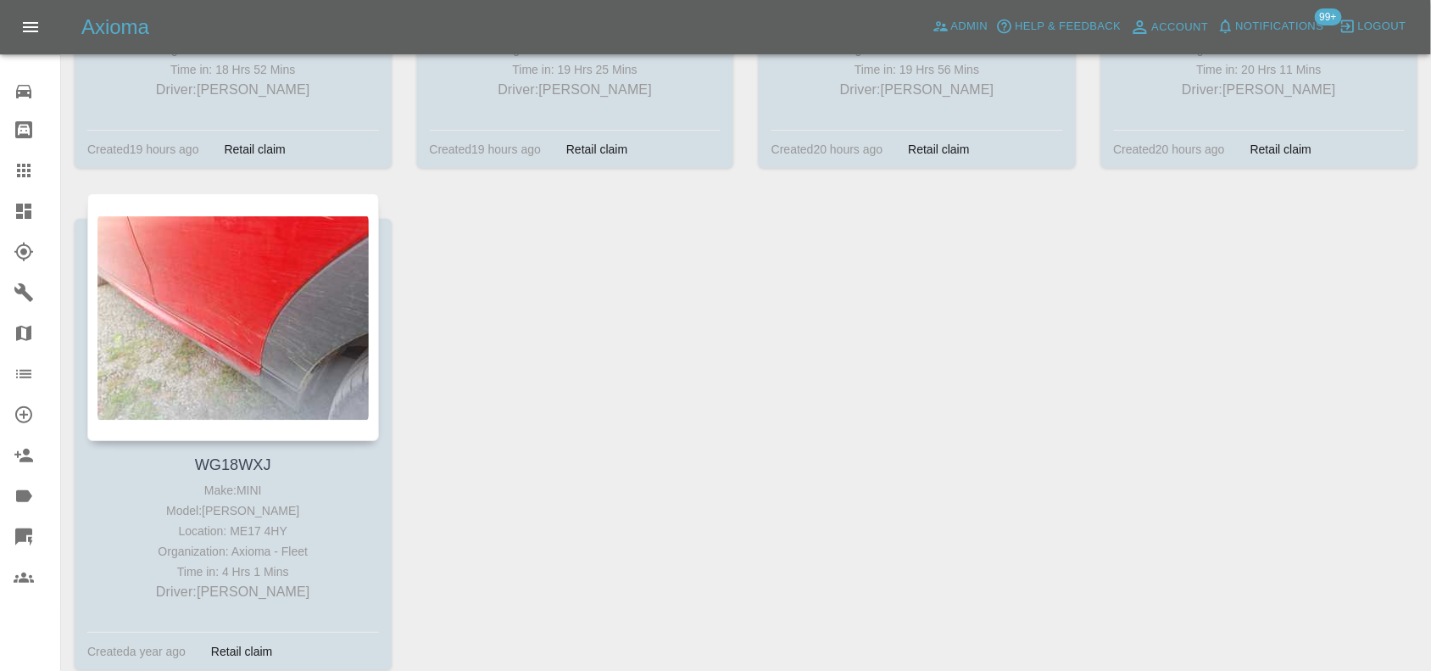
click at [34, 205] on div at bounding box center [37, 211] width 47 height 20
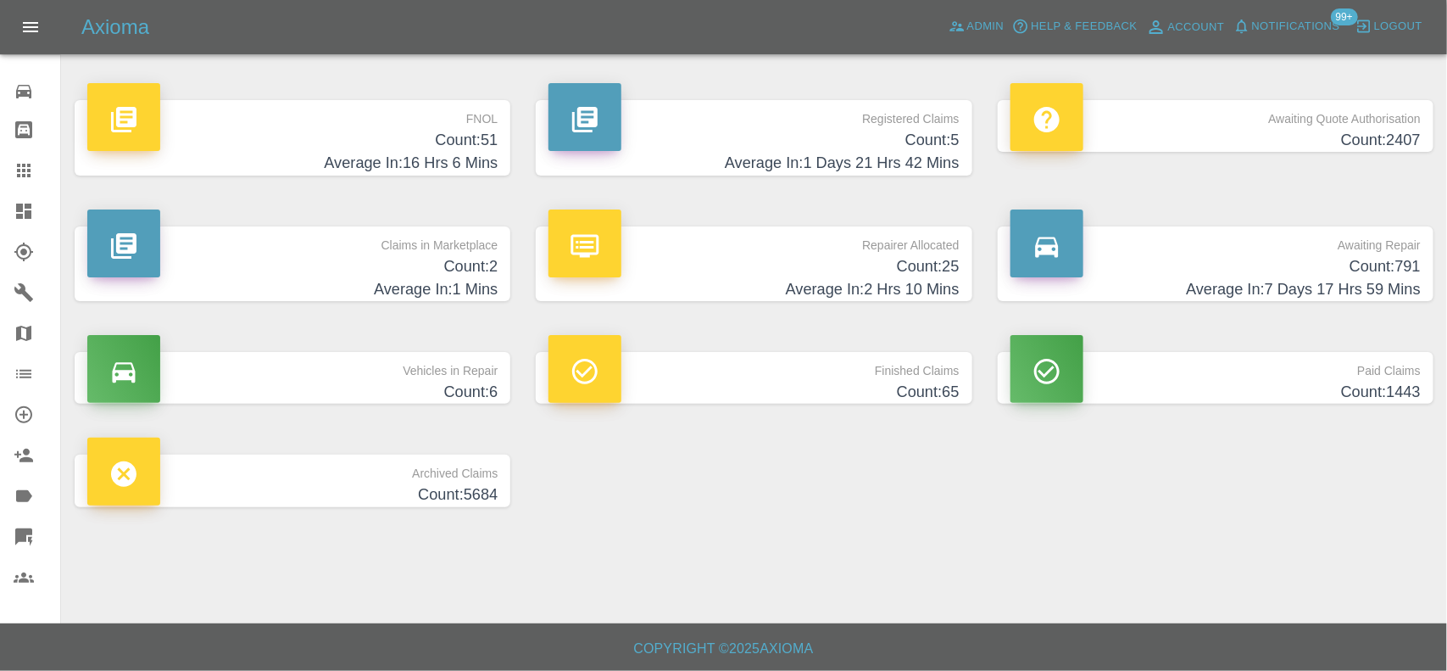
click at [441, 142] on h4 "Count: 51" at bounding box center [292, 140] width 410 height 23
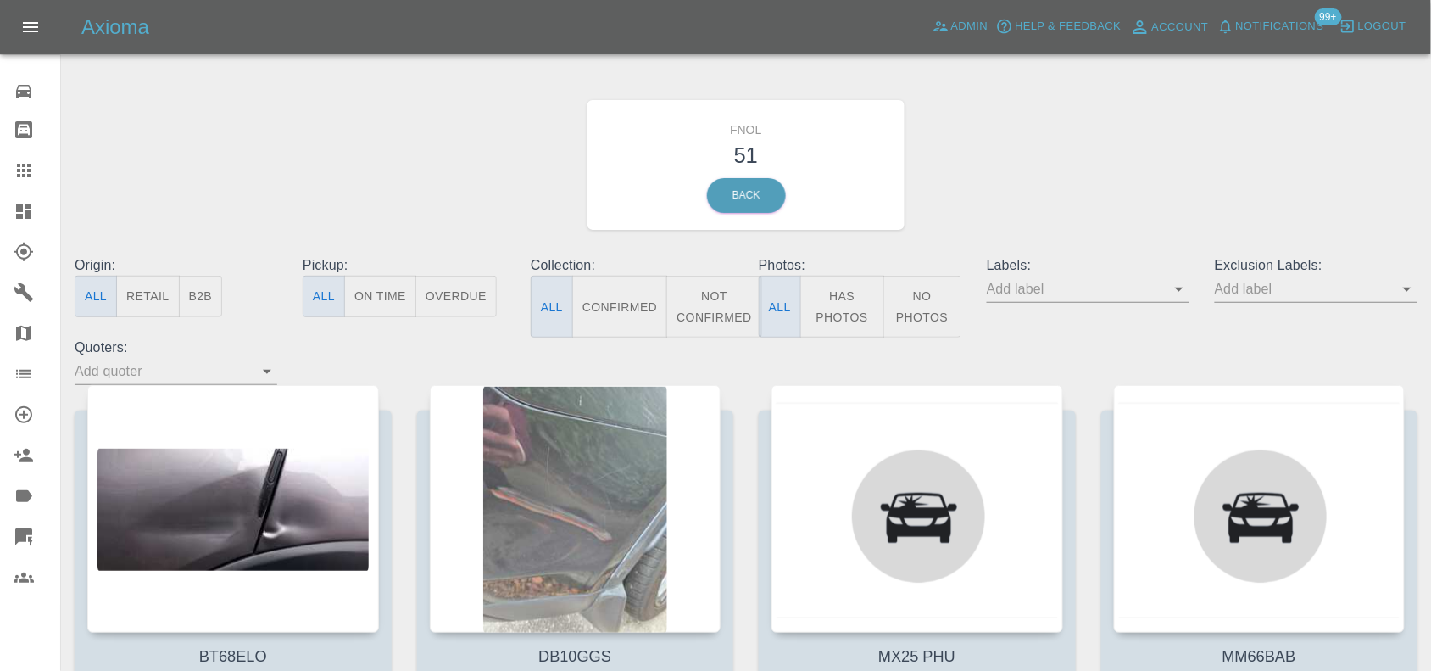
click at [836, 298] on button "Has Photos" at bounding box center [842, 307] width 84 height 62
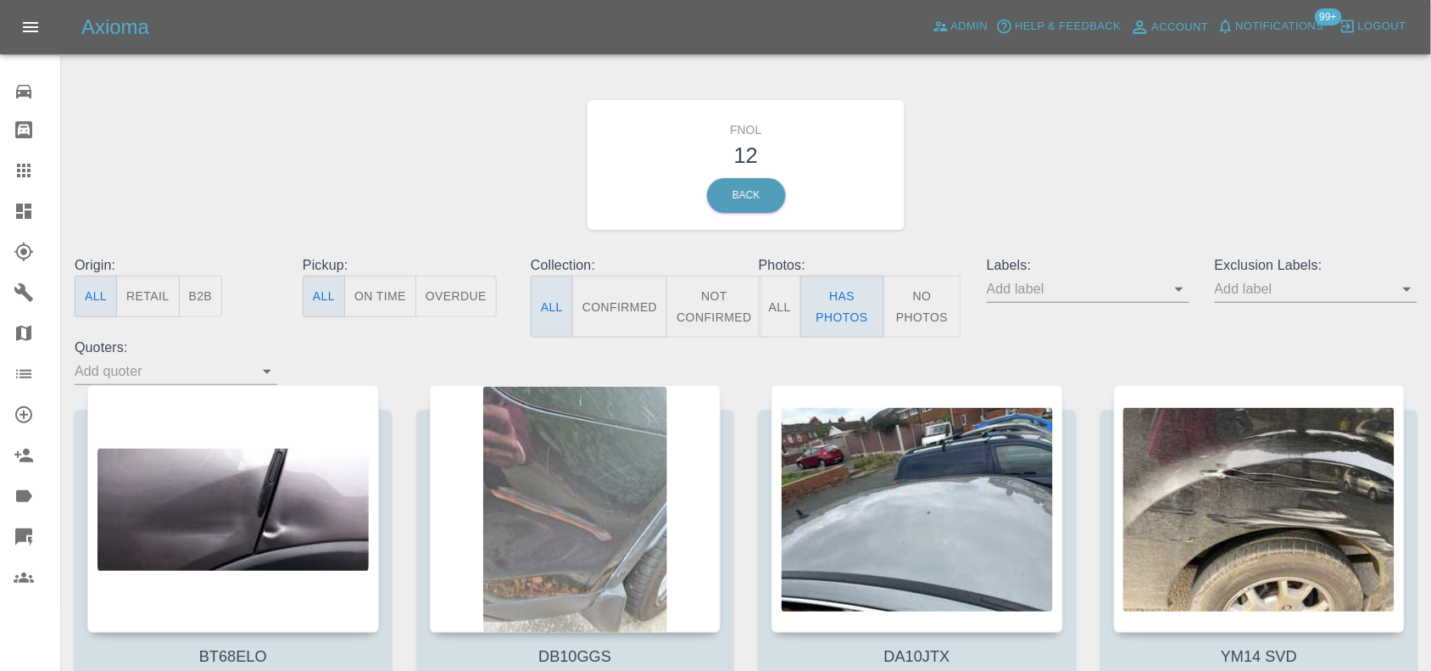
click at [1253, 278] on input "text" at bounding box center [1303, 289] width 177 height 26
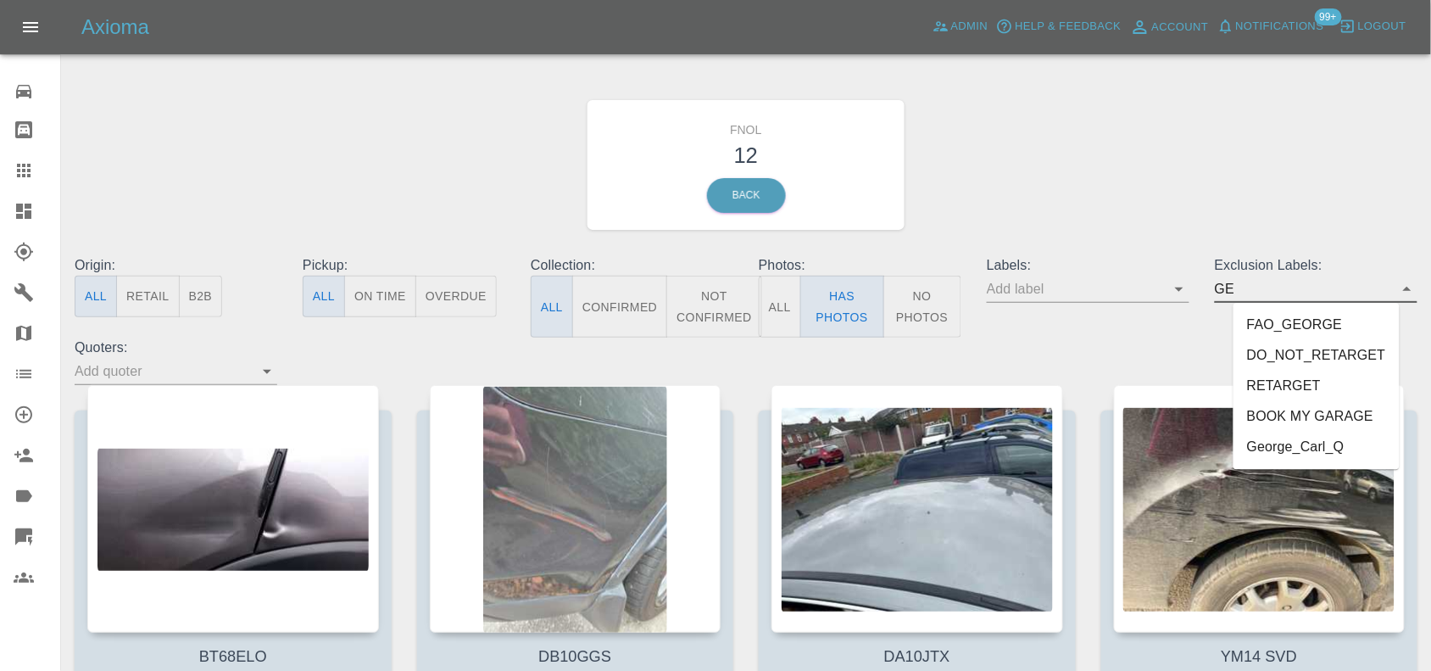
type input "GEO"
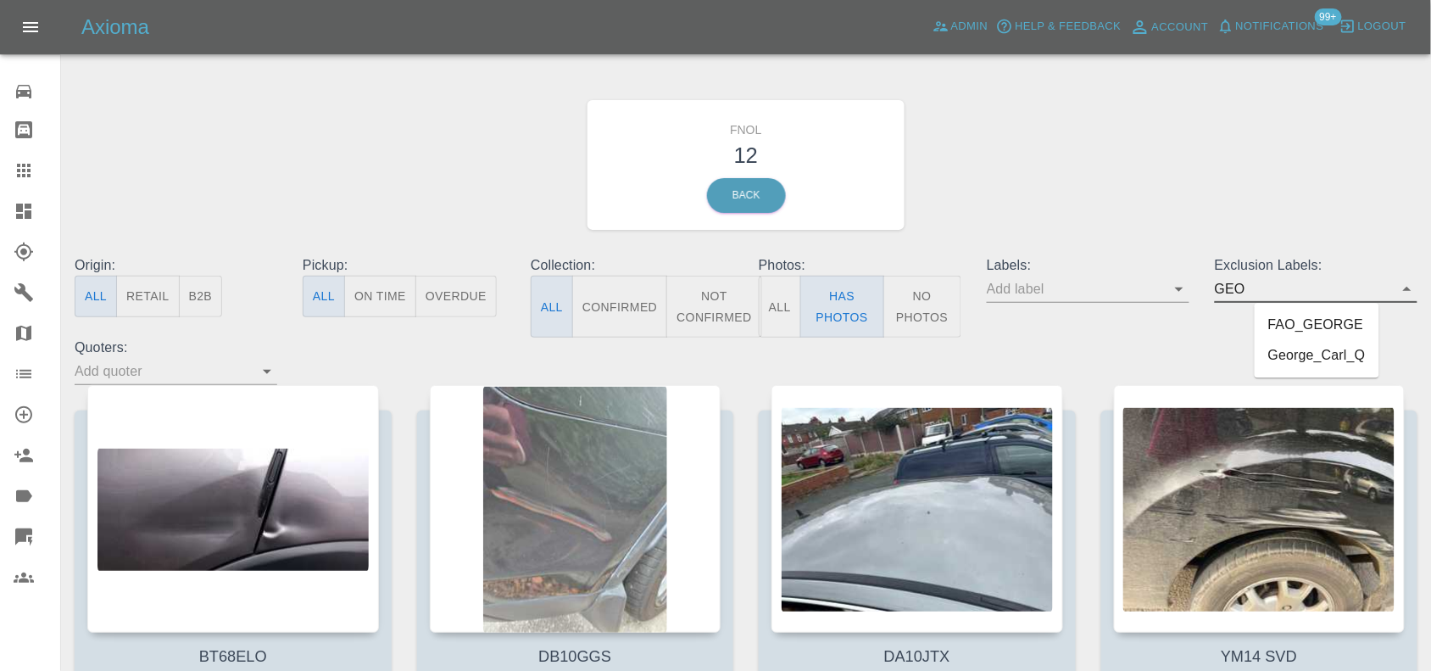
click at [1325, 352] on li "George_Carl_Q" at bounding box center [1317, 356] width 125 height 31
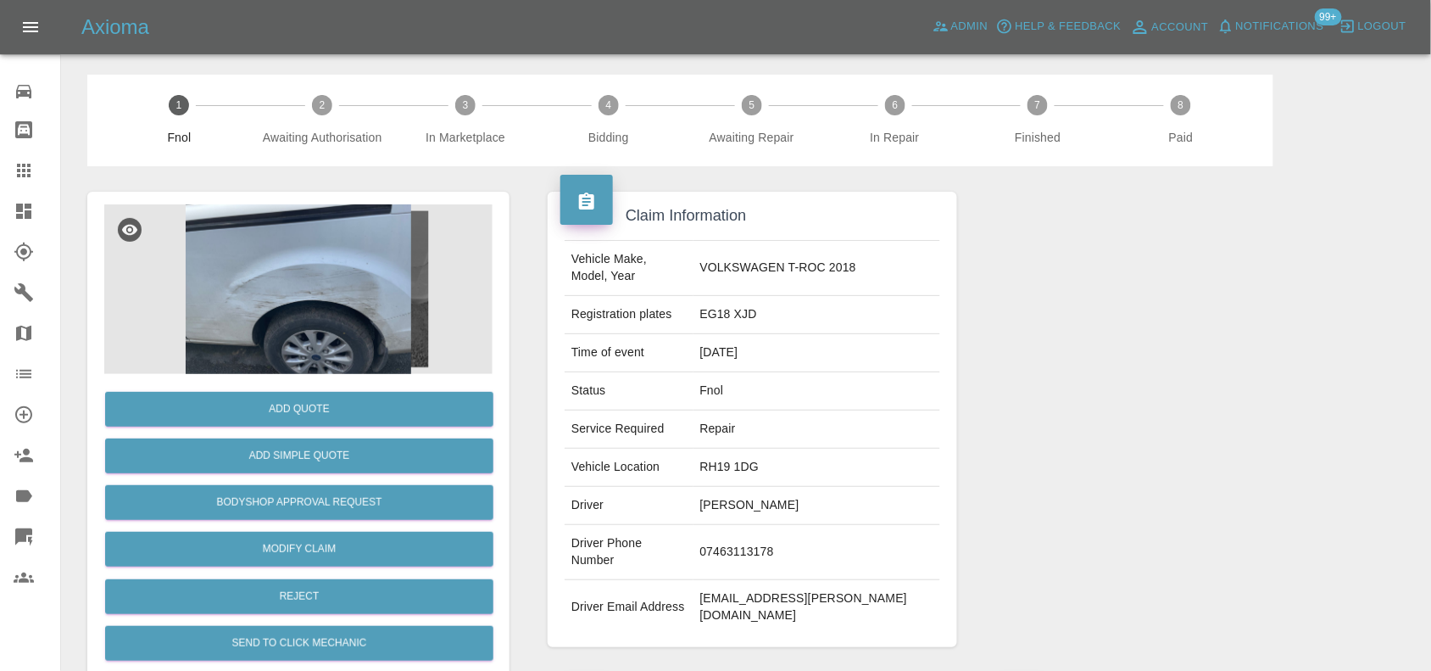
click at [324, 264] on img at bounding box center [298, 289] width 388 height 170
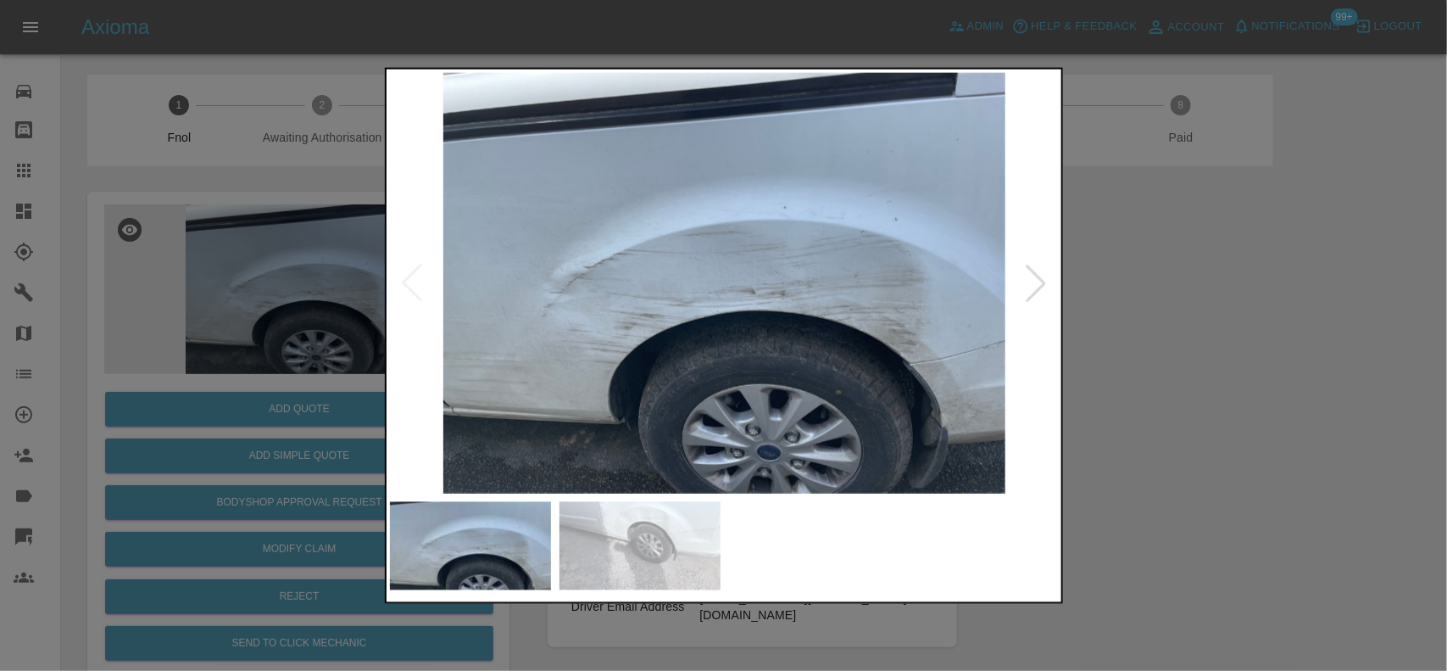
click at [698, 324] on img at bounding box center [725, 282] width 670 height 421
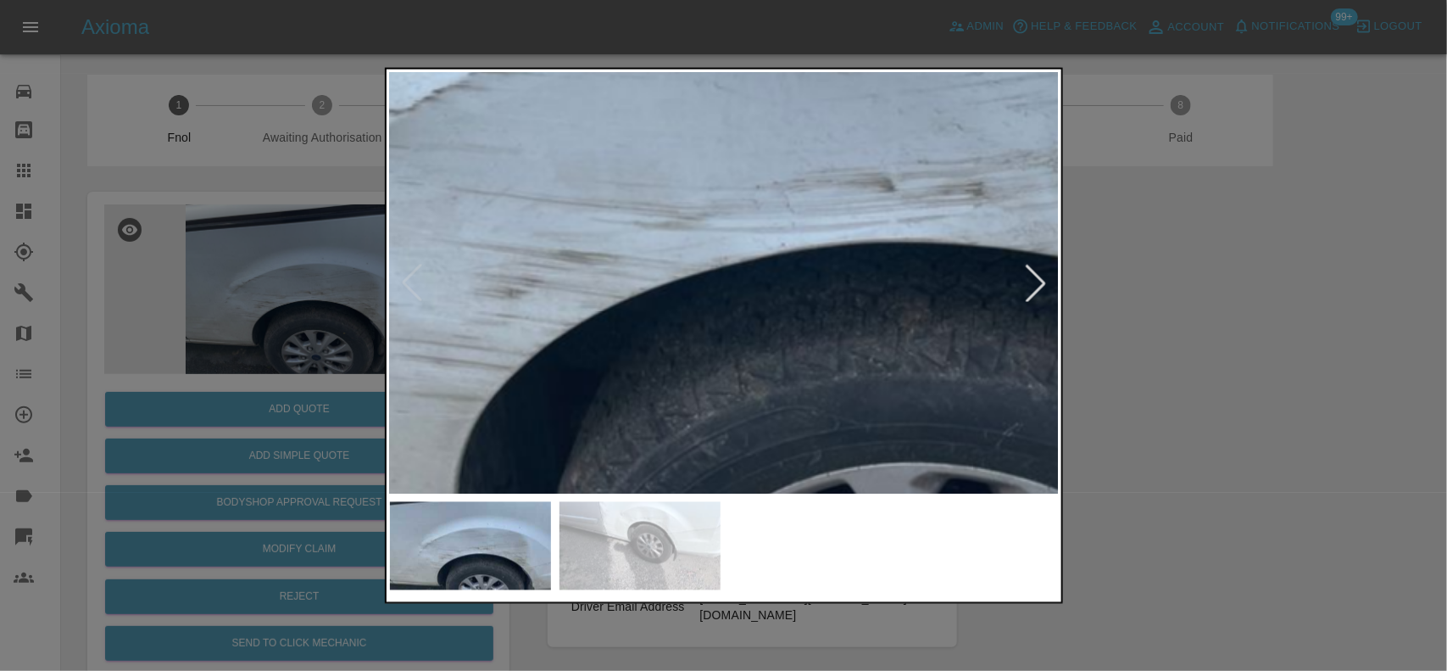
click at [706, 326] on img at bounding box center [801, 157] width 2010 height 1263
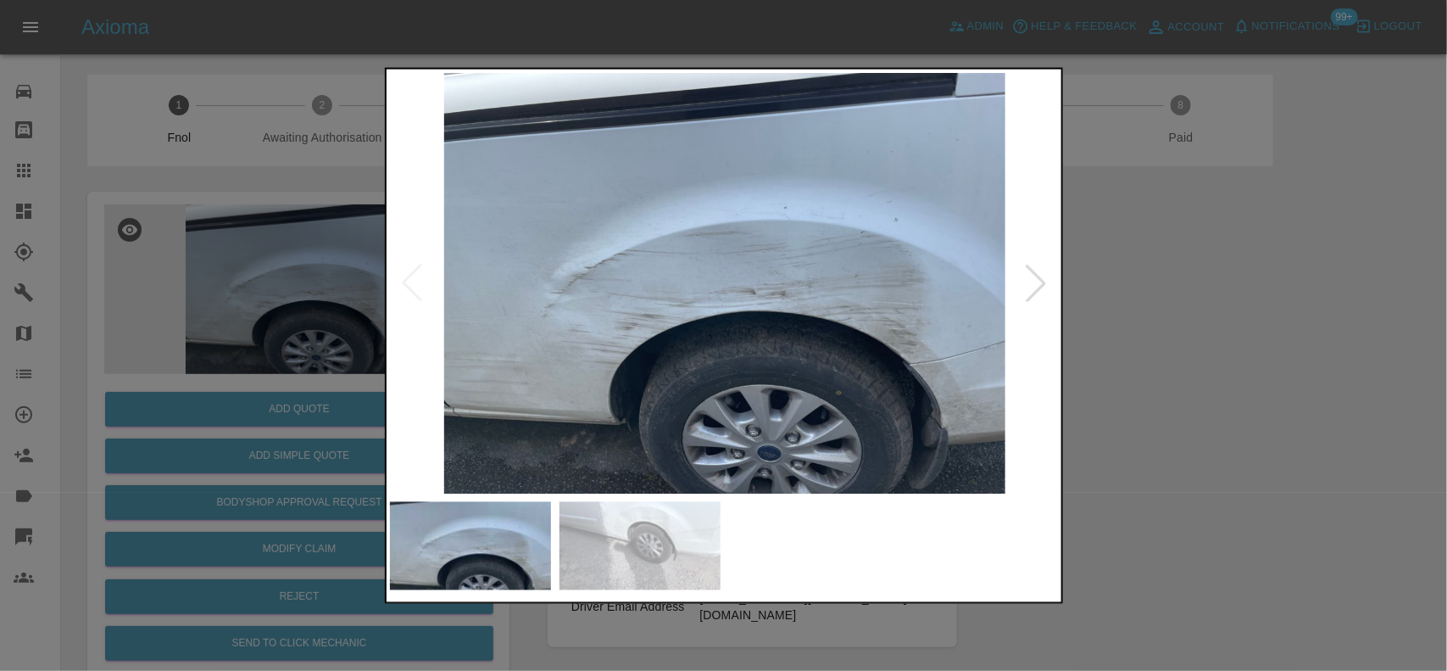
click at [695, 346] on img at bounding box center [725, 282] width 670 height 421
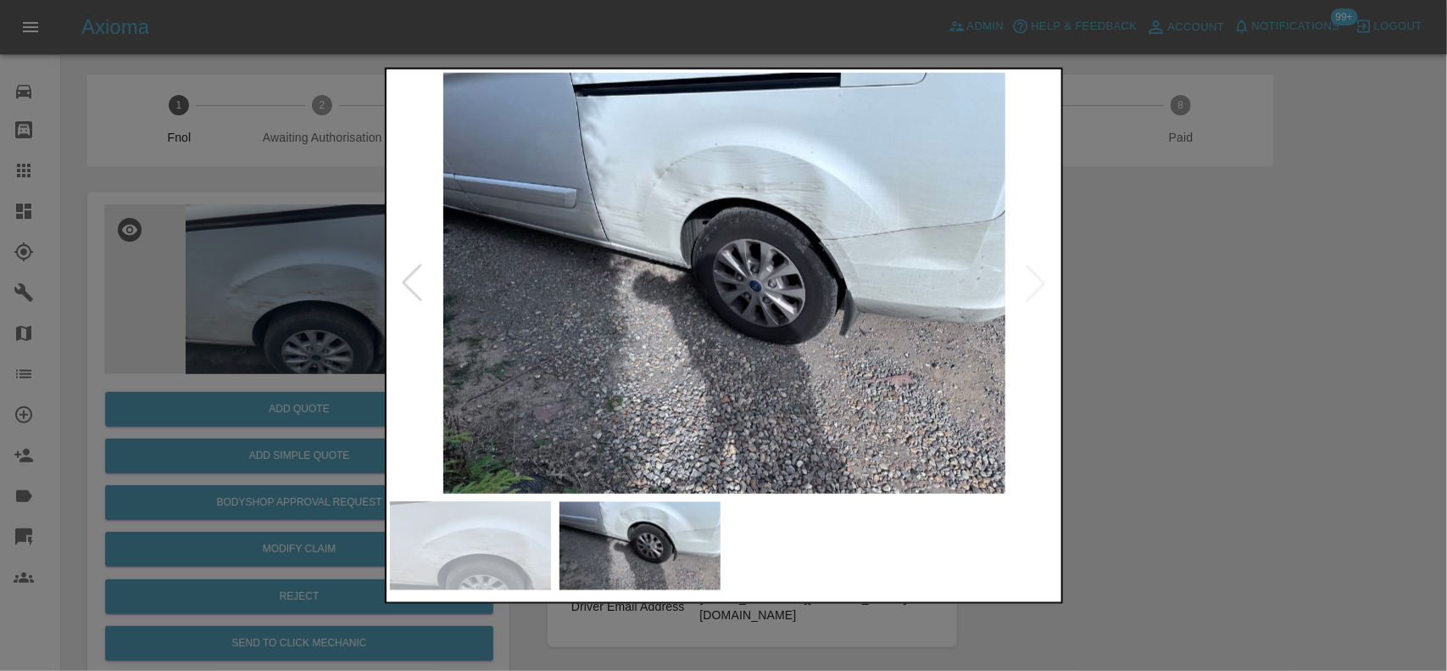
click at [740, 265] on img at bounding box center [725, 282] width 670 height 421
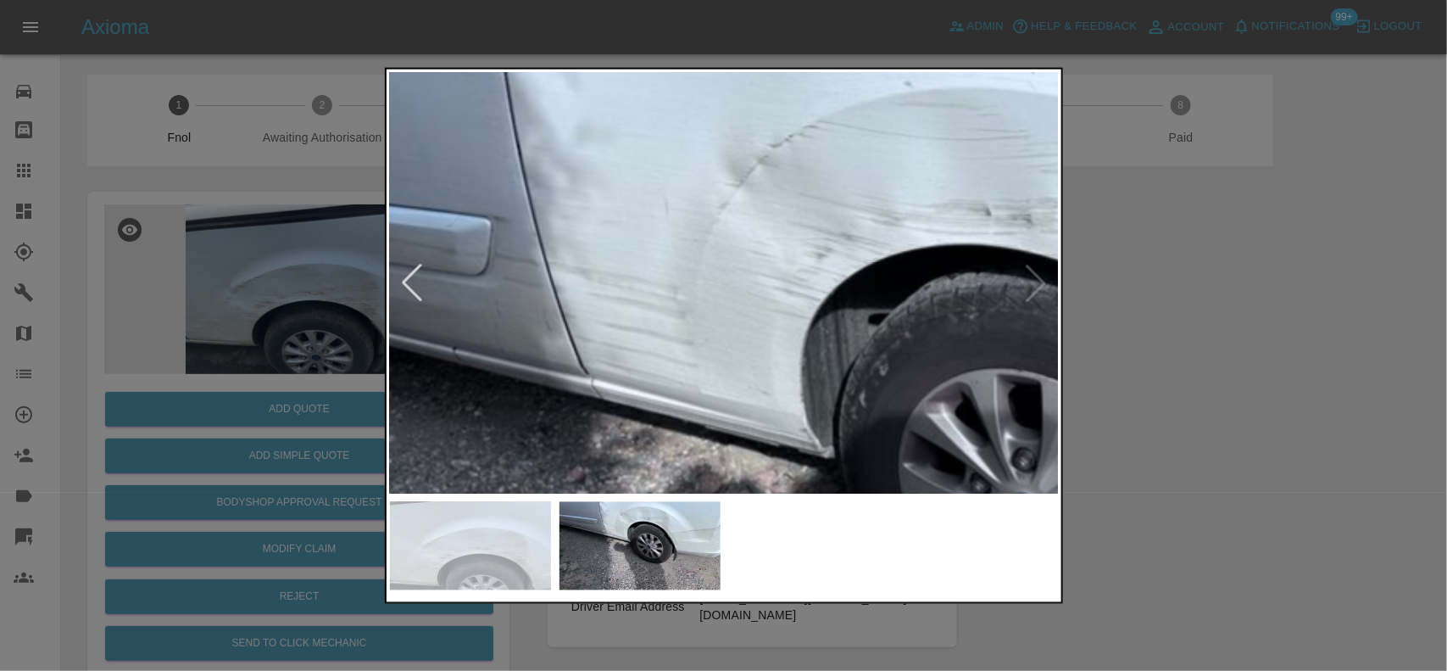
click at [886, 331] on img at bounding box center [933, 500] width 2010 height 1263
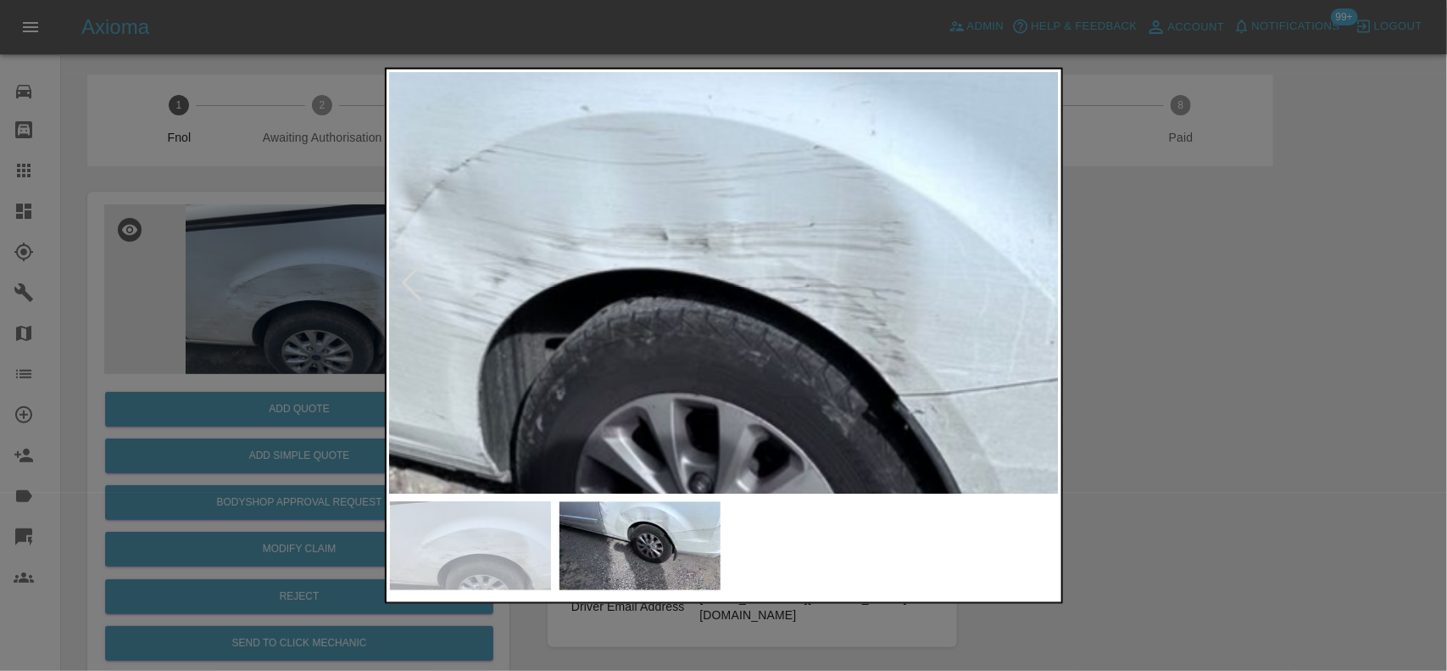
click at [564, 356] on img at bounding box center [610, 524] width 2010 height 1263
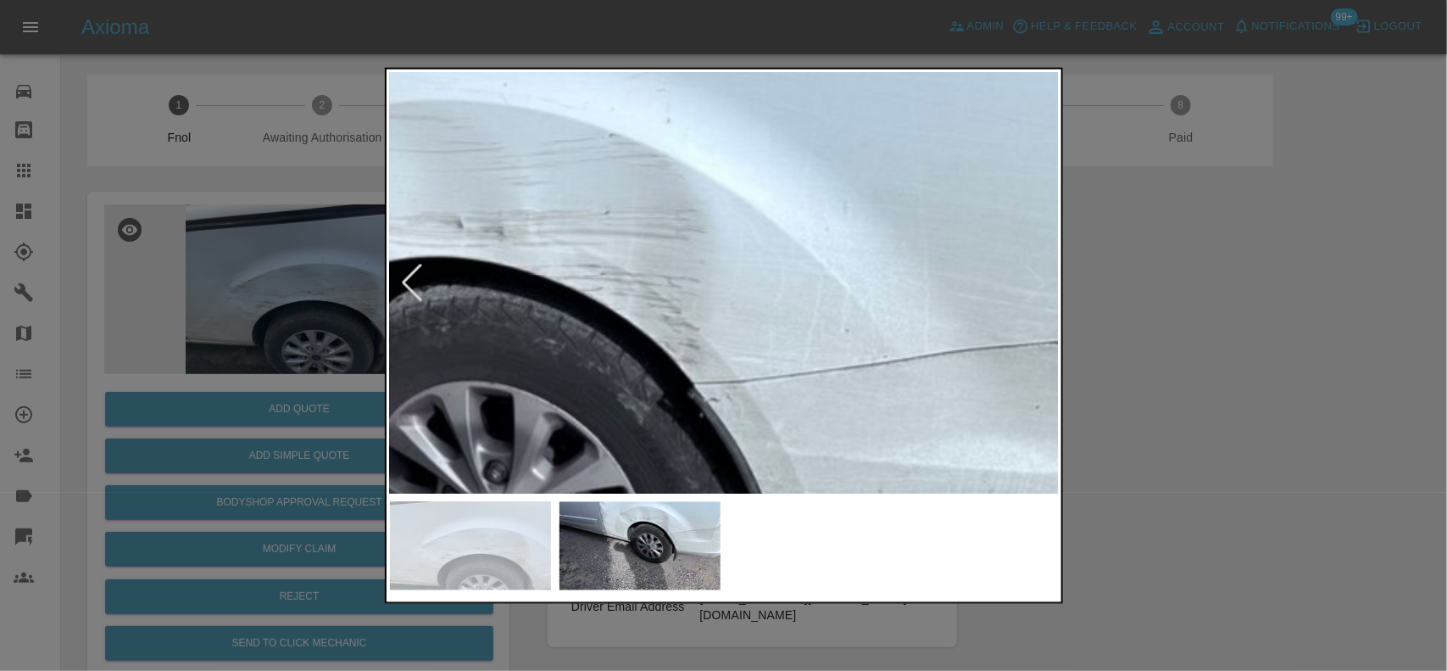
click at [658, 321] on img at bounding box center [405, 511] width 2010 height 1263
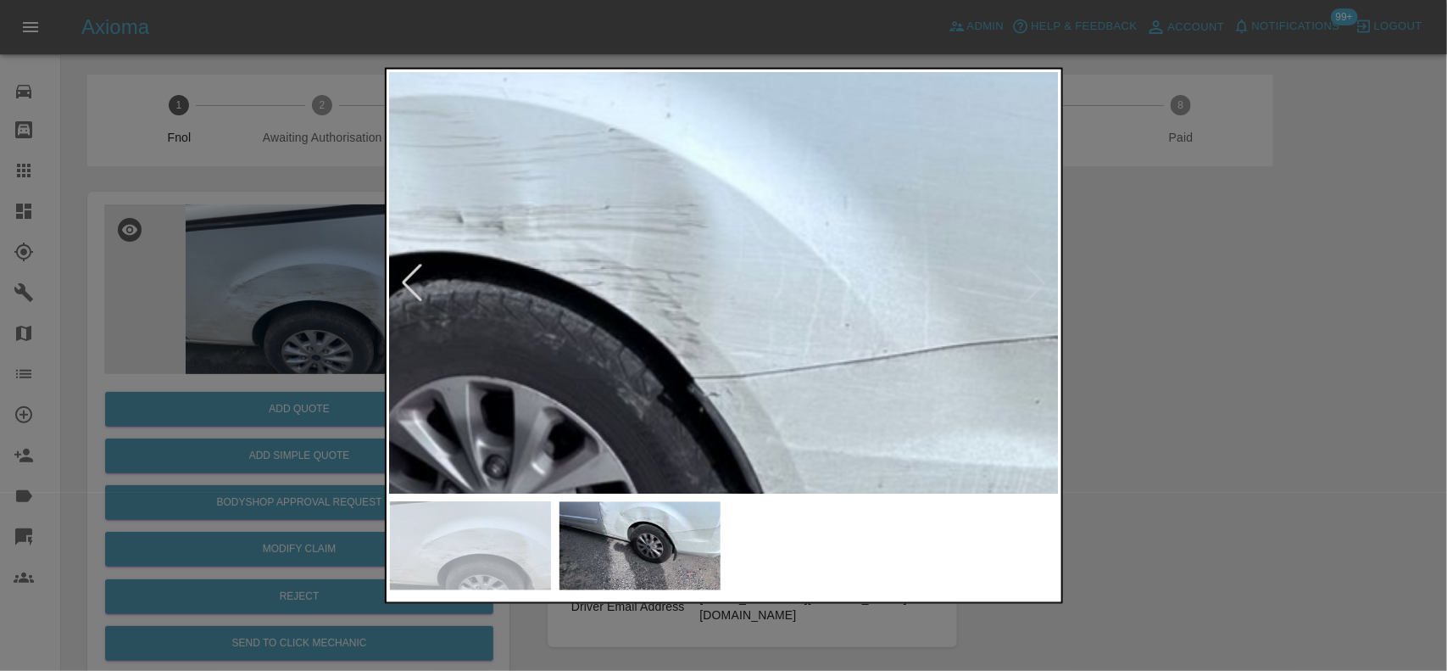
click at [182, 254] on div at bounding box center [723, 335] width 1447 height 671
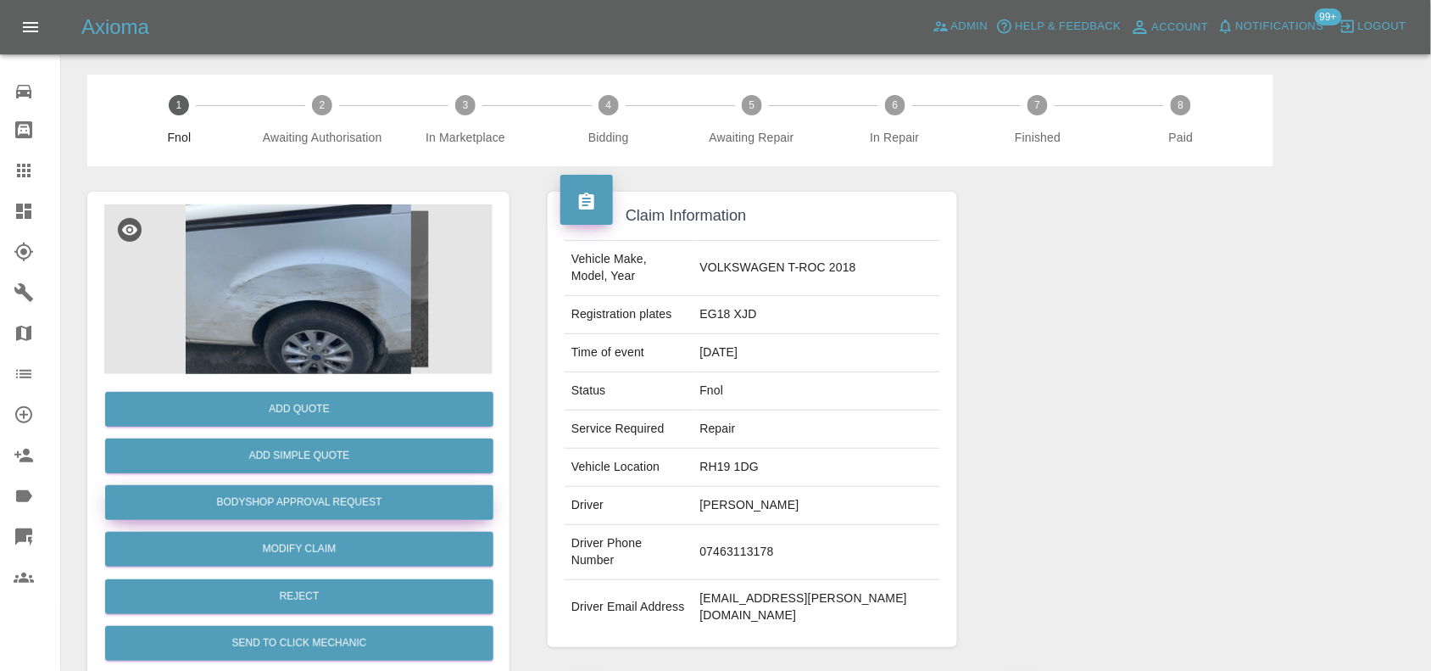
click at [312, 503] on button "Bodyshop Approval Request" at bounding box center [299, 502] width 388 height 35
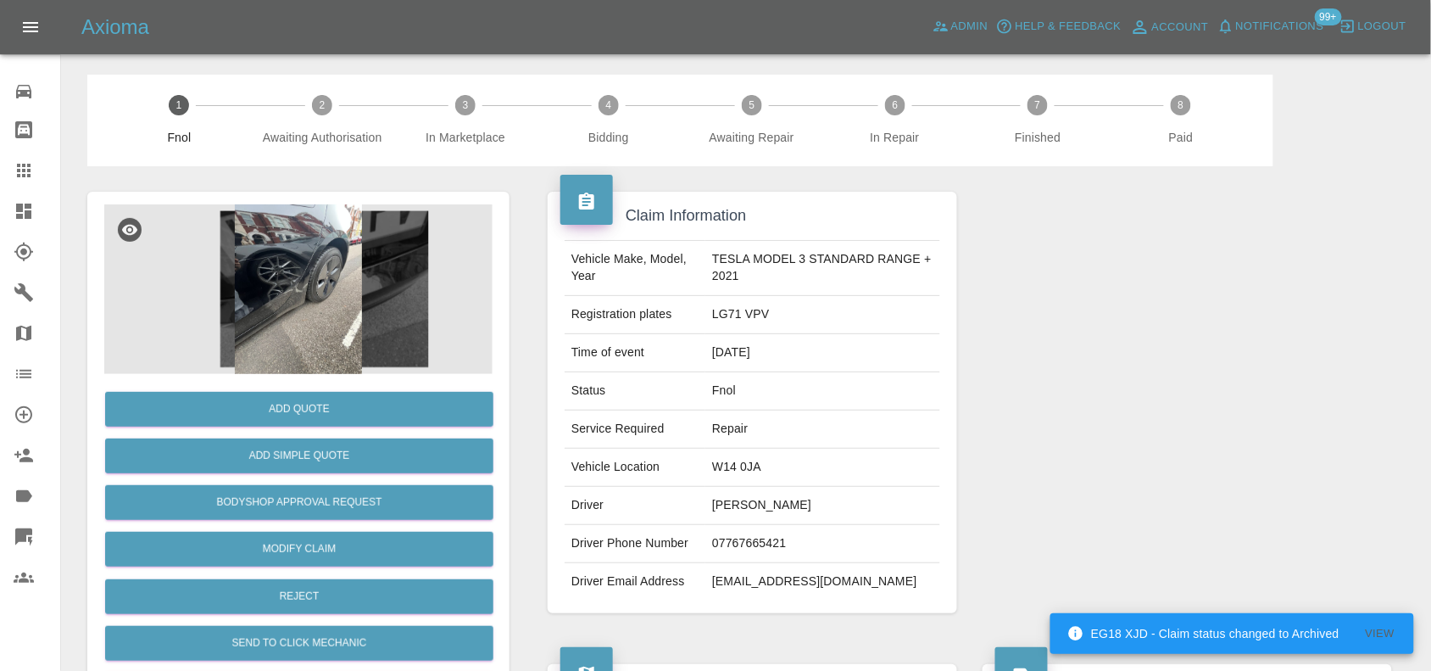
click at [265, 290] on img at bounding box center [298, 289] width 388 height 170
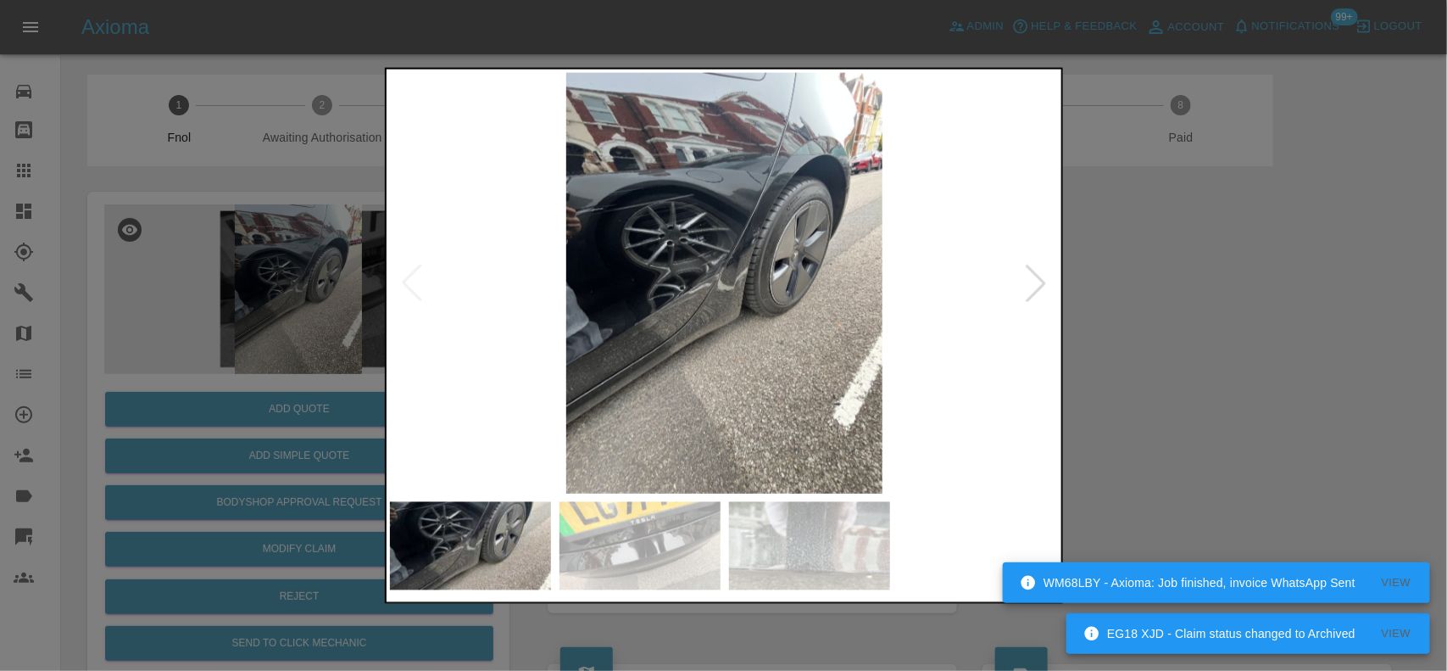
click at [698, 312] on img at bounding box center [725, 282] width 670 height 421
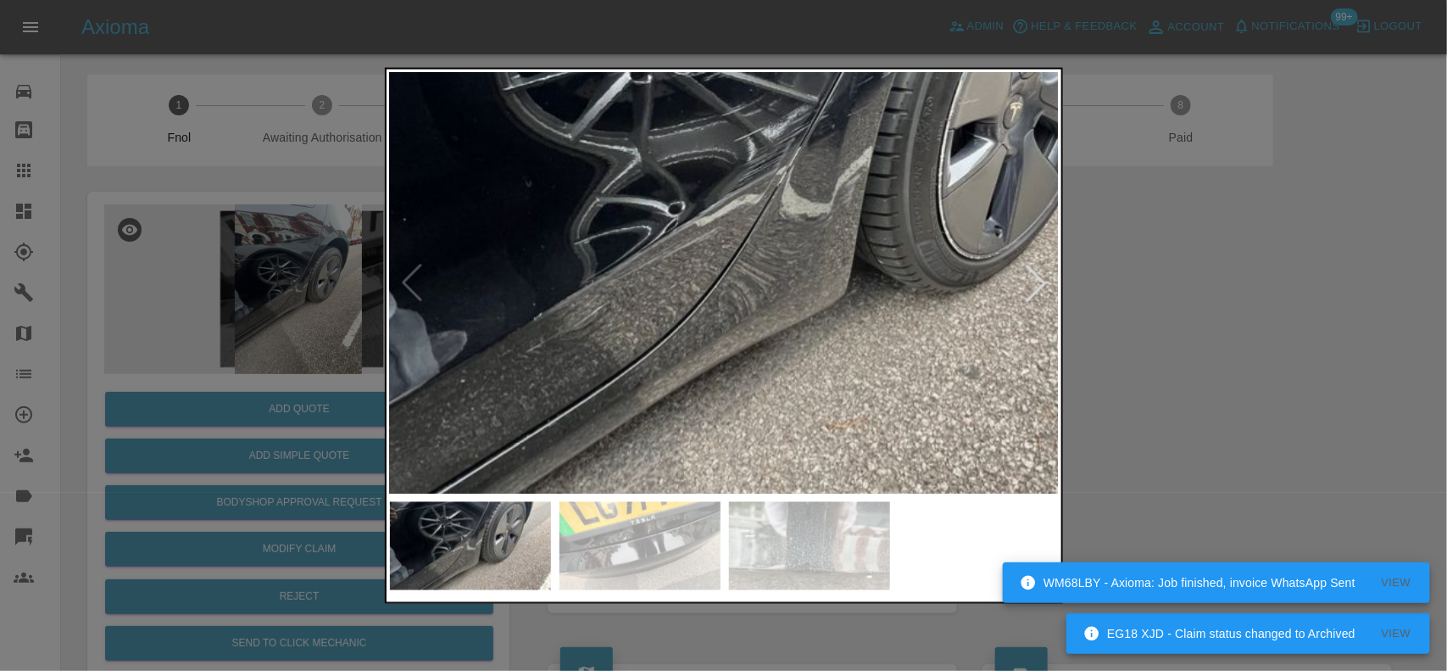
click at [698, 306] on img at bounding box center [801, 192] width 2010 height 1263
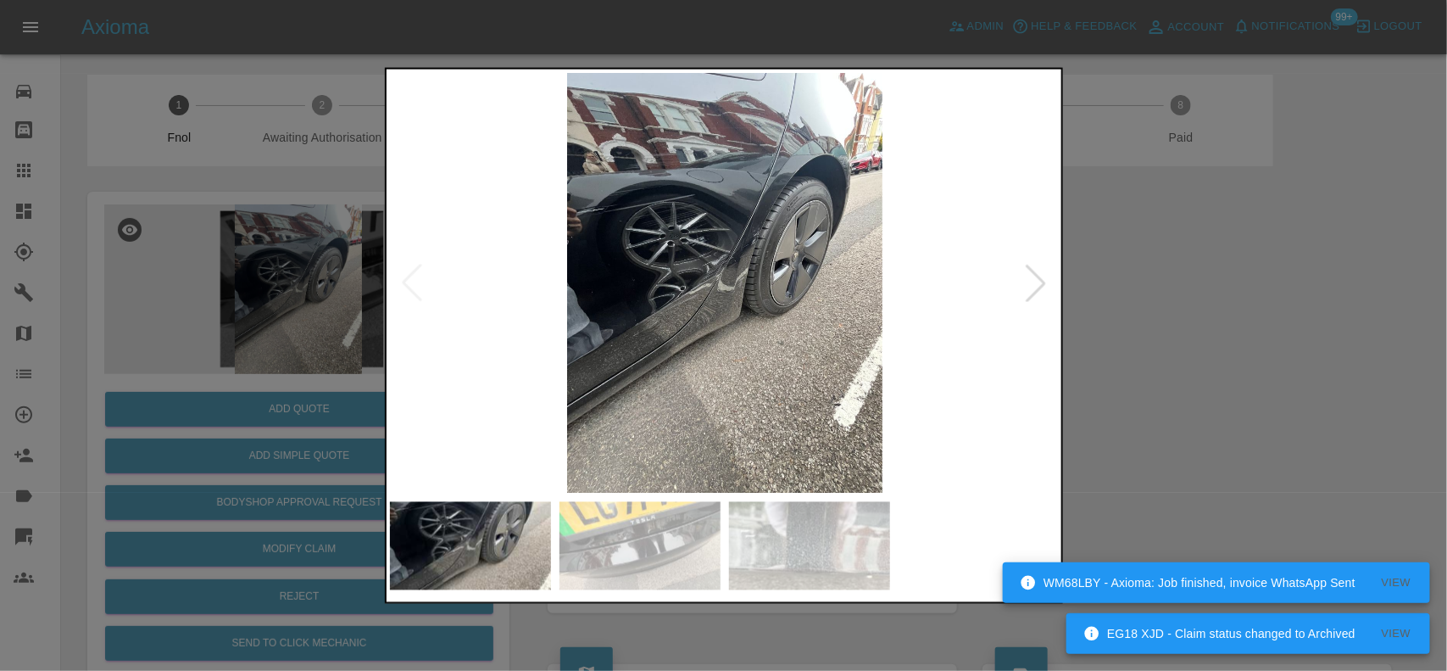
click at [745, 324] on img at bounding box center [725, 282] width 670 height 421
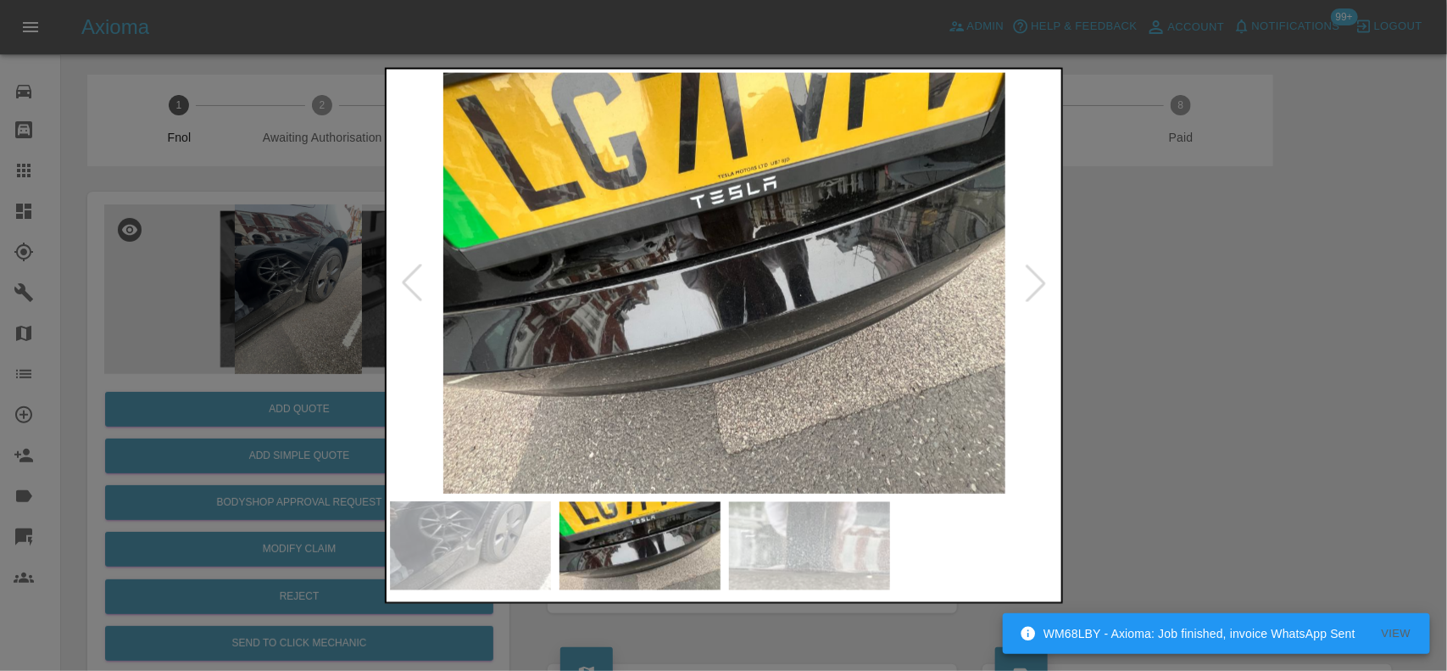
click at [761, 288] on img at bounding box center [725, 282] width 670 height 421
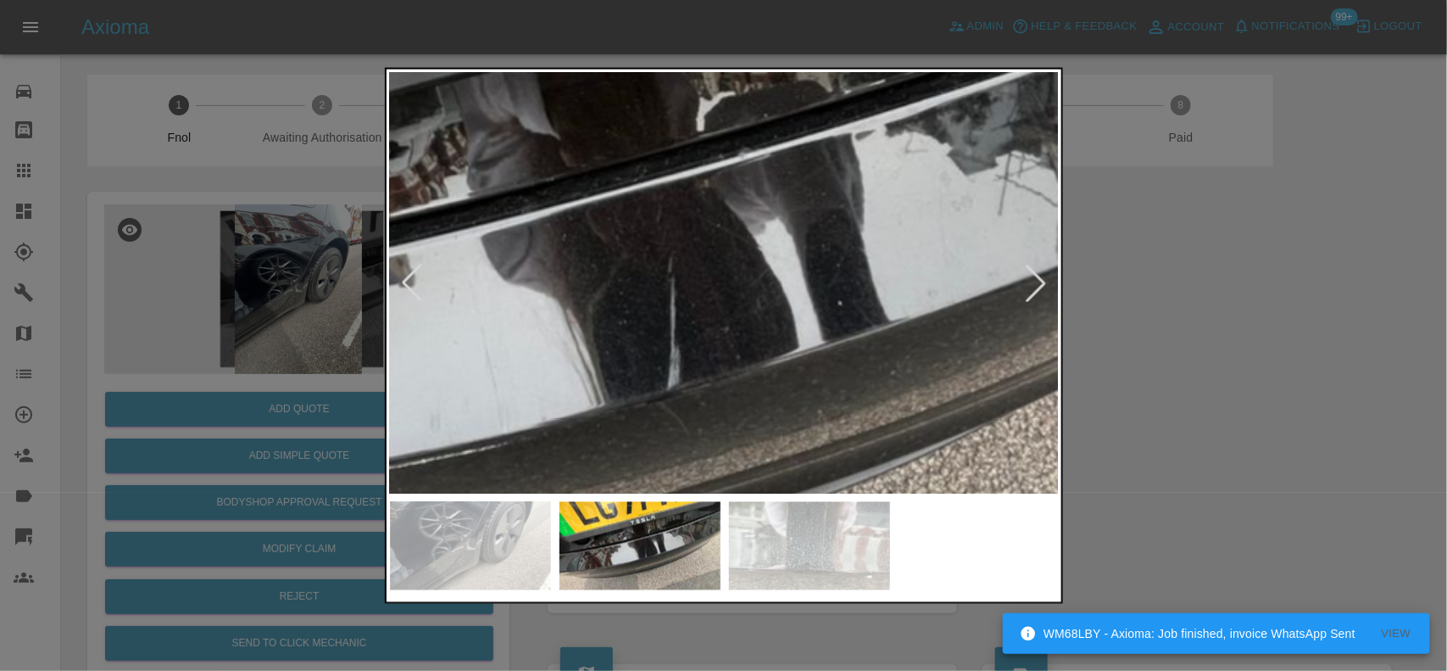
click at [770, 285] on img at bounding box center [611, 264] width 2010 height 1263
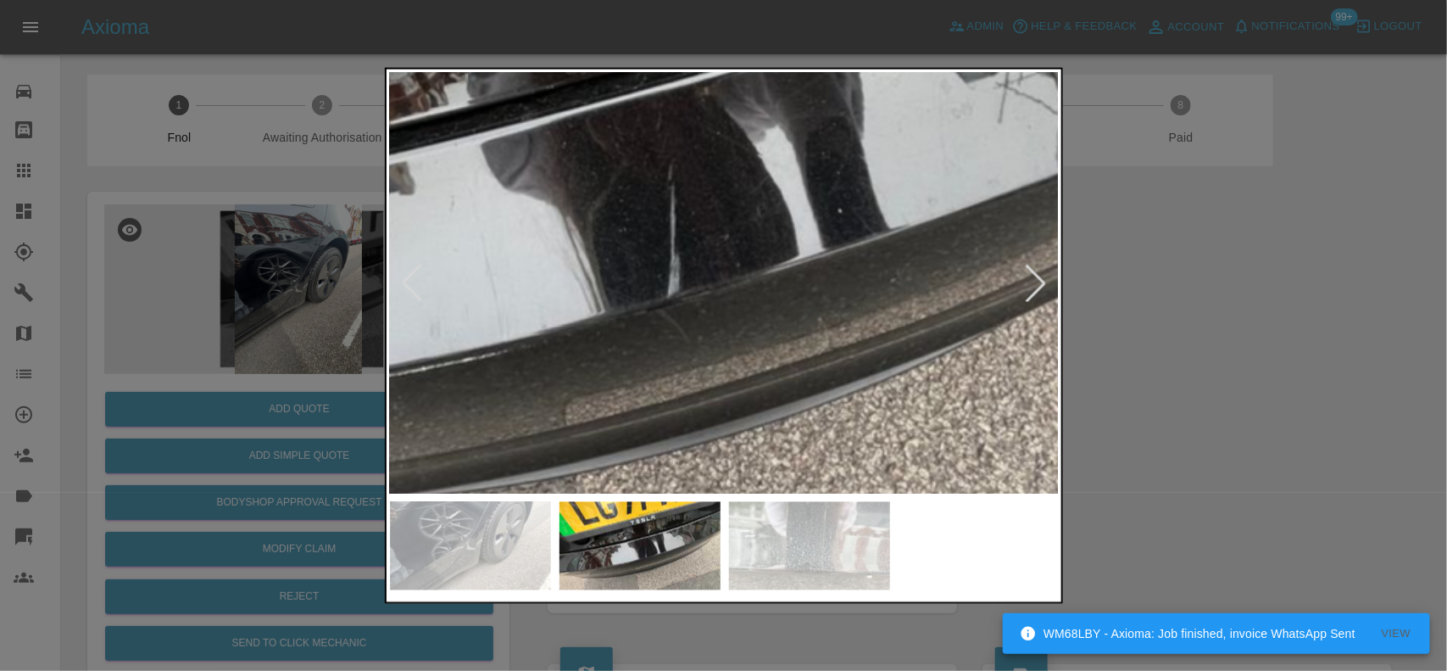
click at [770, 285] on img at bounding box center [611, 171] width 2010 height 1263
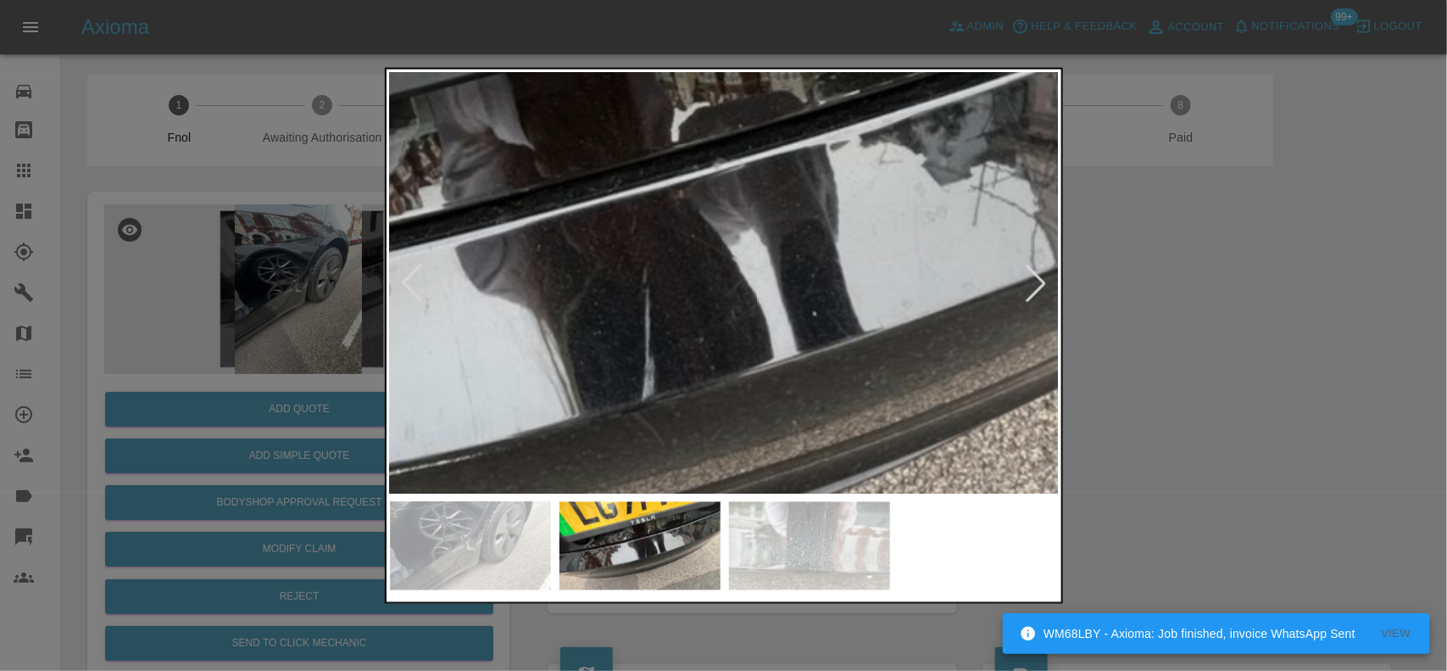
click at [789, 297] on img at bounding box center [585, 275] width 2010 height 1263
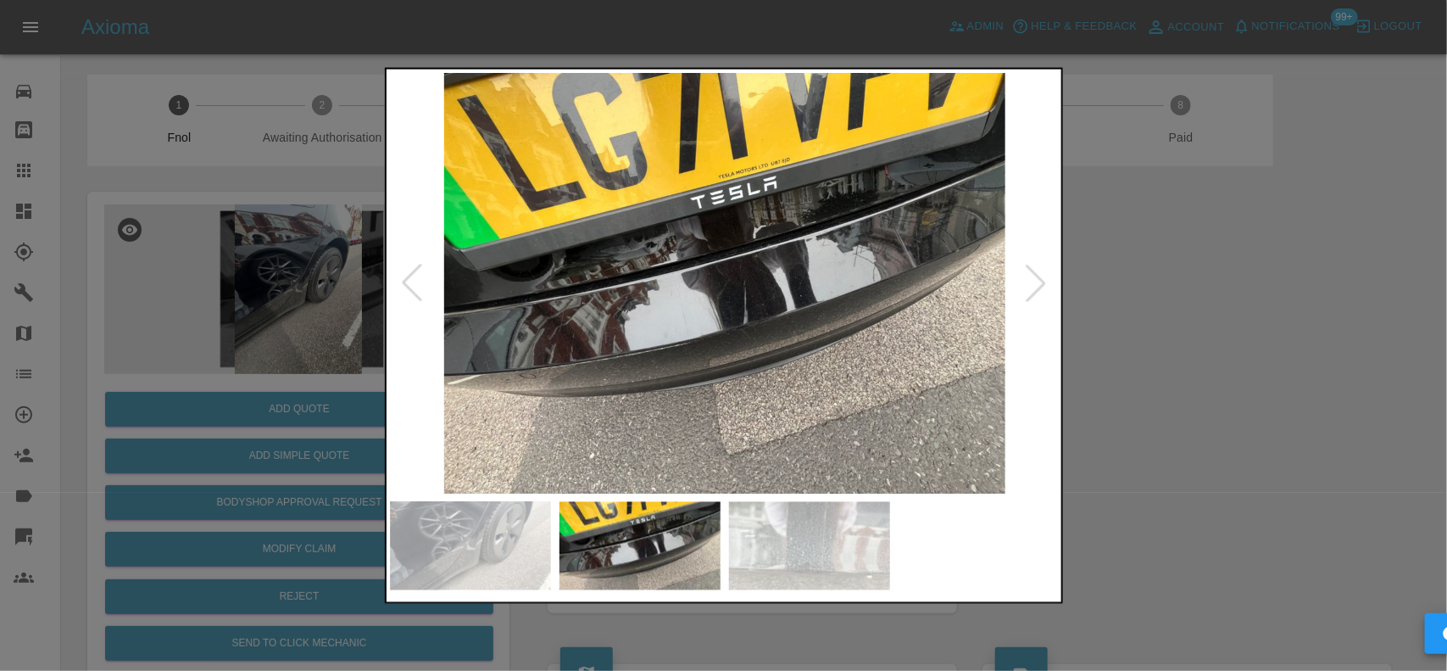
click at [683, 299] on img at bounding box center [725, 282] width 670 height 421
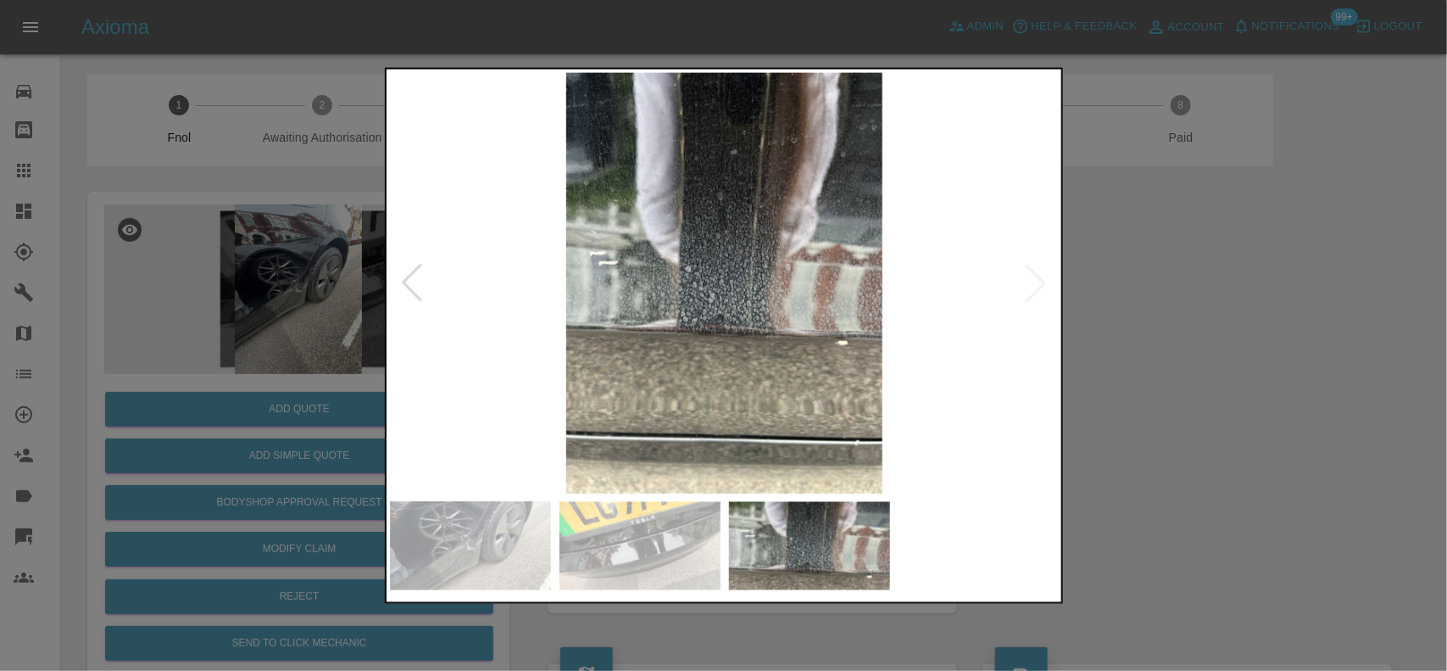
click at [709, 326] on img at bounding box center [725, 282] width 670 height 421
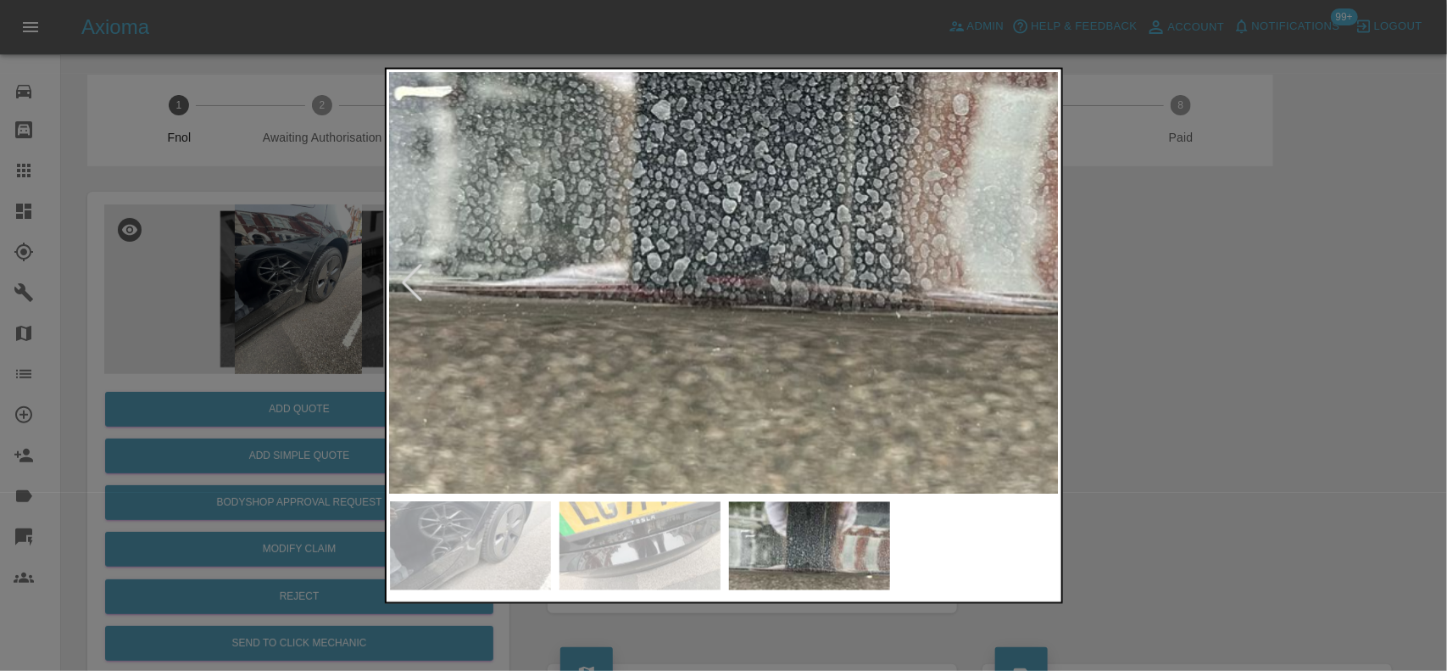
click at [709, 327] on img at bounding box center [770, 151] width 2010 height 1263
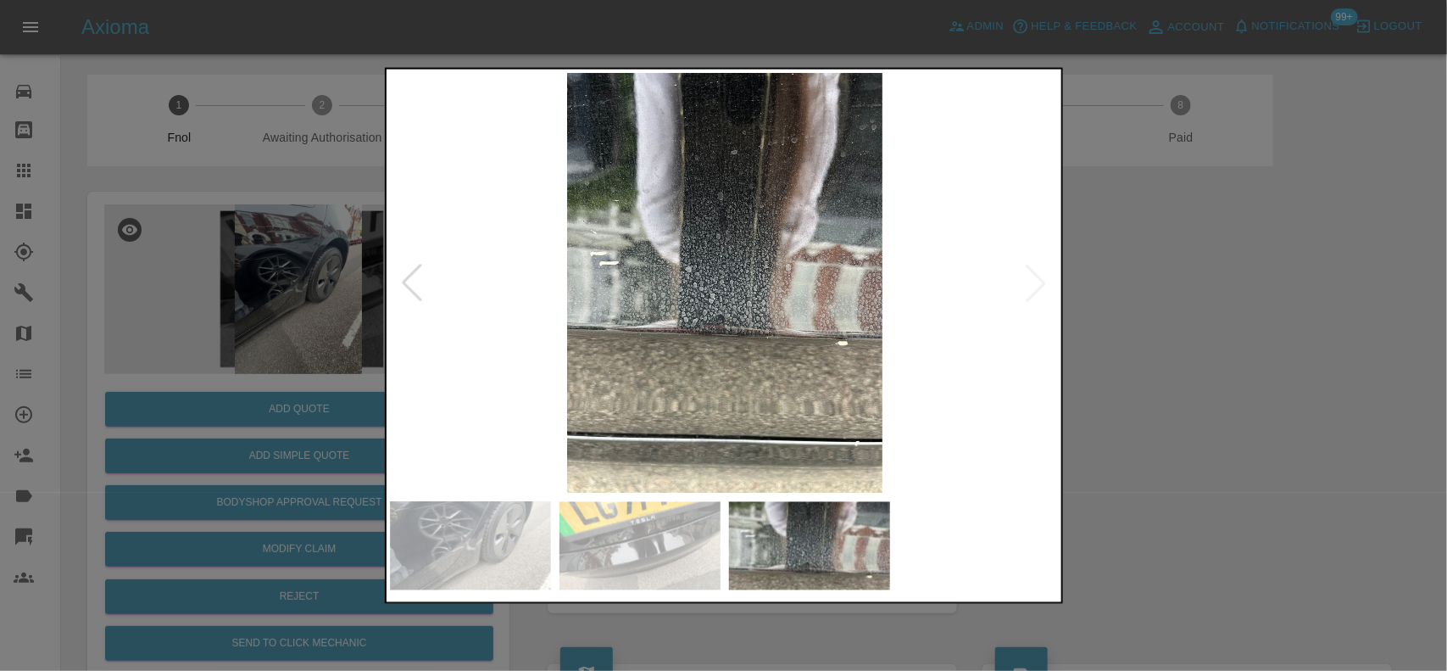
click at [658, 340] on img at bounding box center [725, 282] width 670 height 421
click at [672, 336] on img at bounding box center [725, 282] width 670 height 421
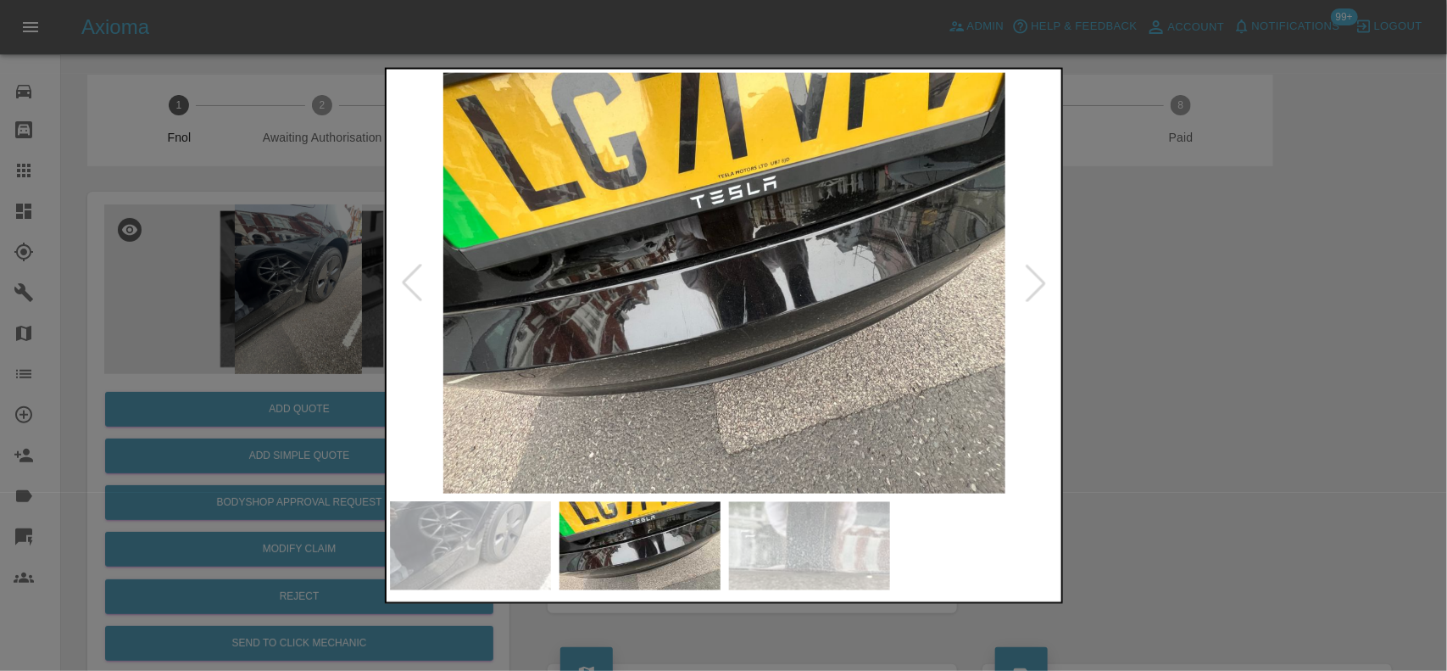
click at [795, 302] on img at bounding box center [725, 282] width 670 height 421
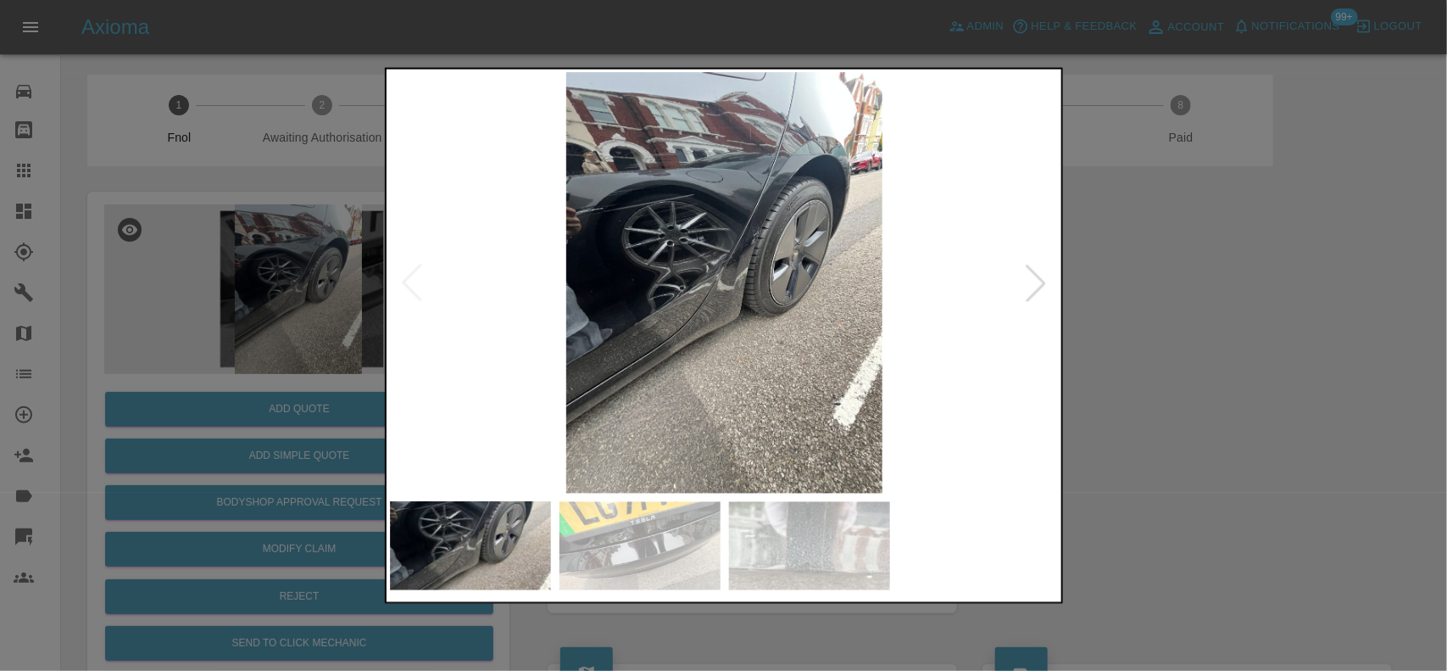
click at [725, 314] on img at bounding box center [725, 282] width 670 height 421
click at [359, 248] on div at bounding box center [723, 335] width 1447 height 671
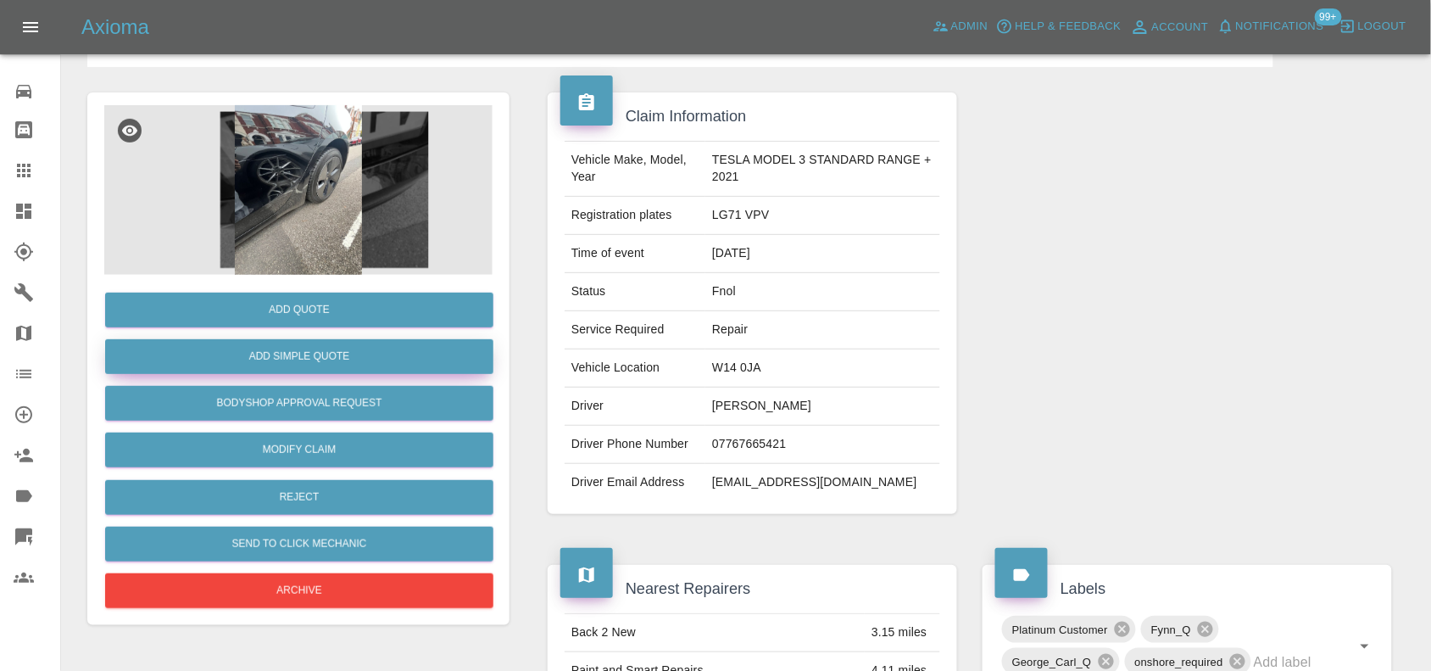
scroll to position [212, 0]
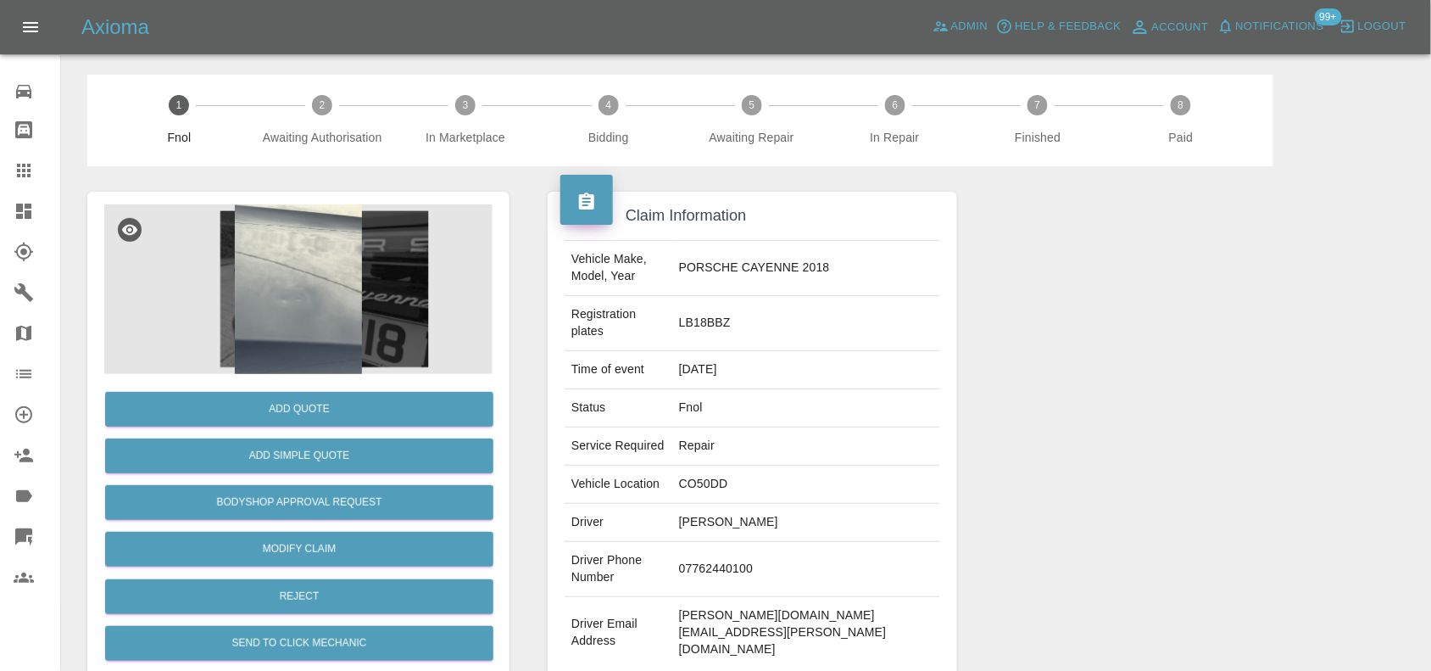
click at [354, 247] on img at bounding box center [298, 289] width 388 height 170
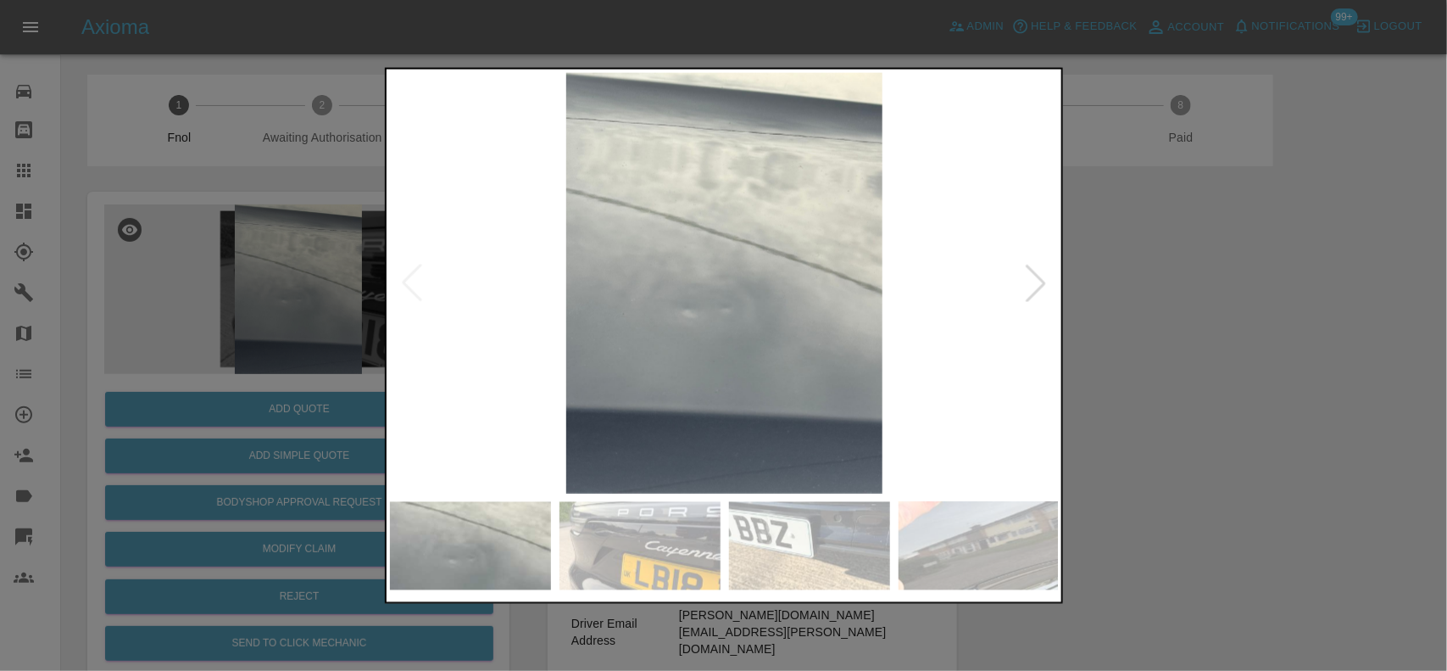
click at [541, 318] on img at bounding box center [725, 282] width 670 height 421
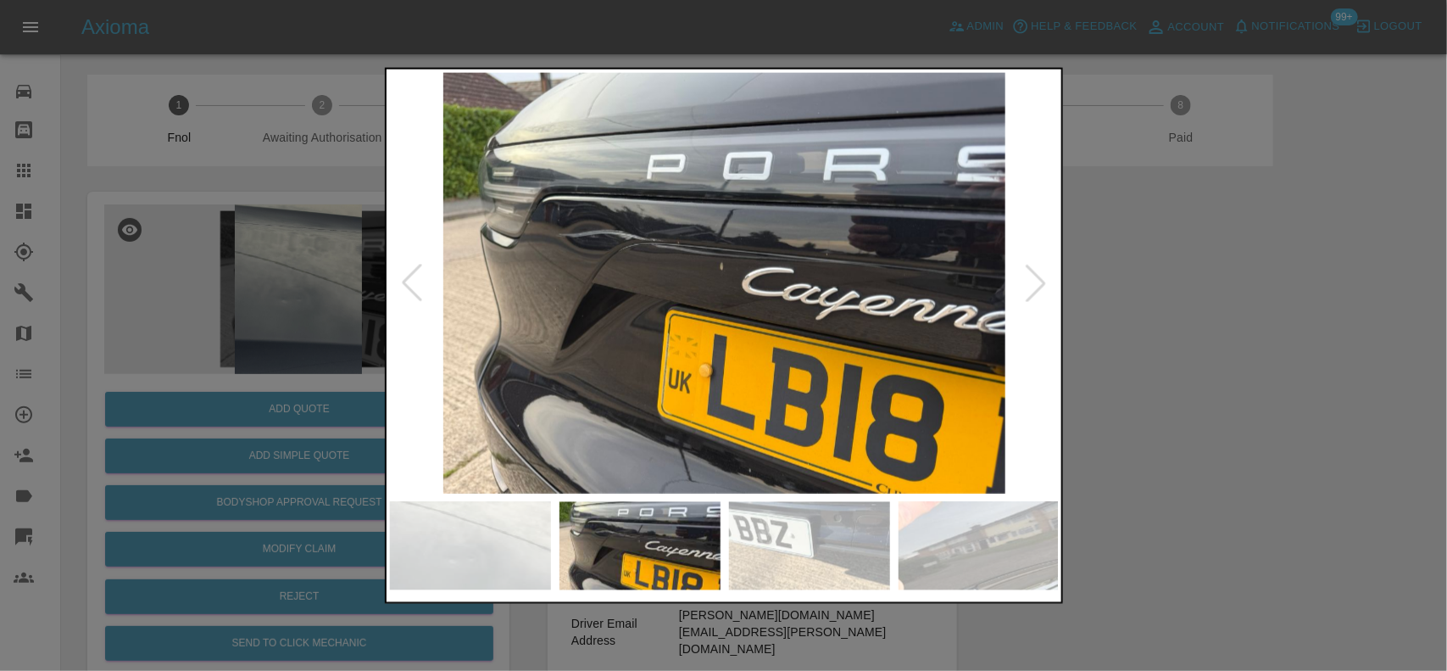
click at [509, 319] on img at bounding box center [725, 282] width 670 height 421
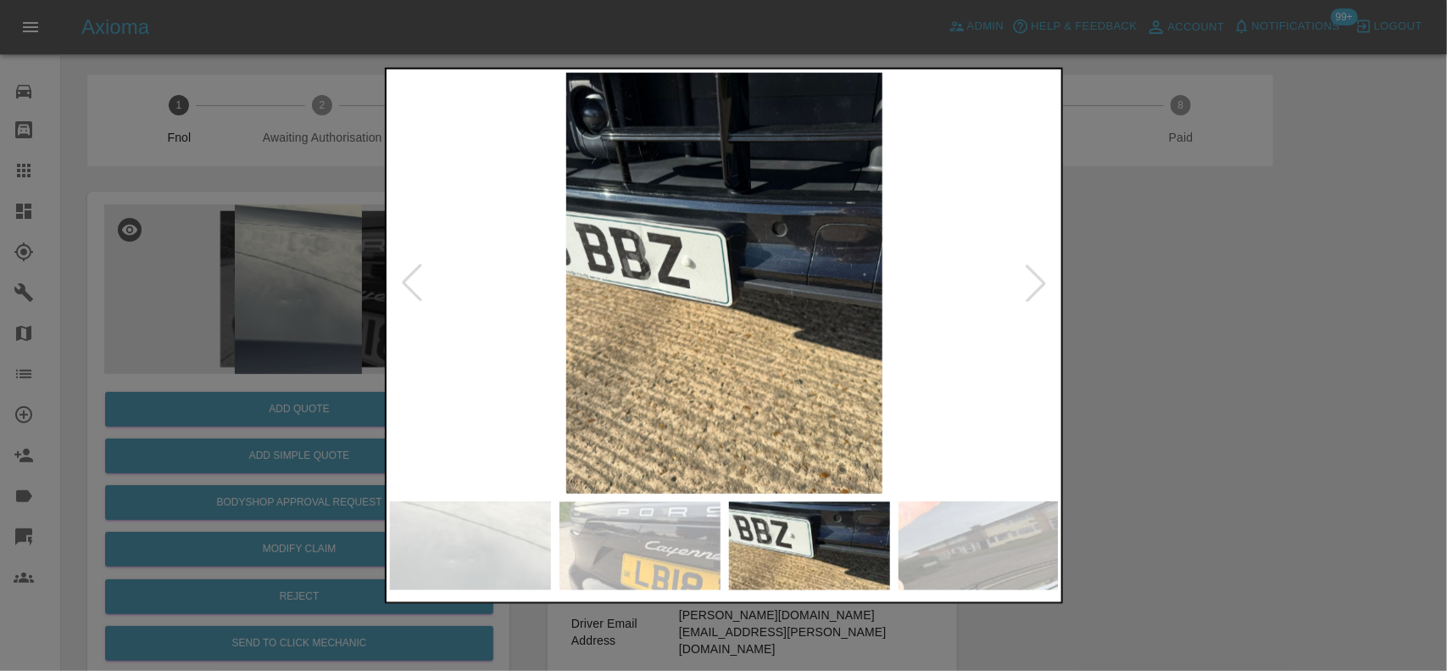
click at [590, 315] on img at bounding box center [725, 282] width 670 height 421
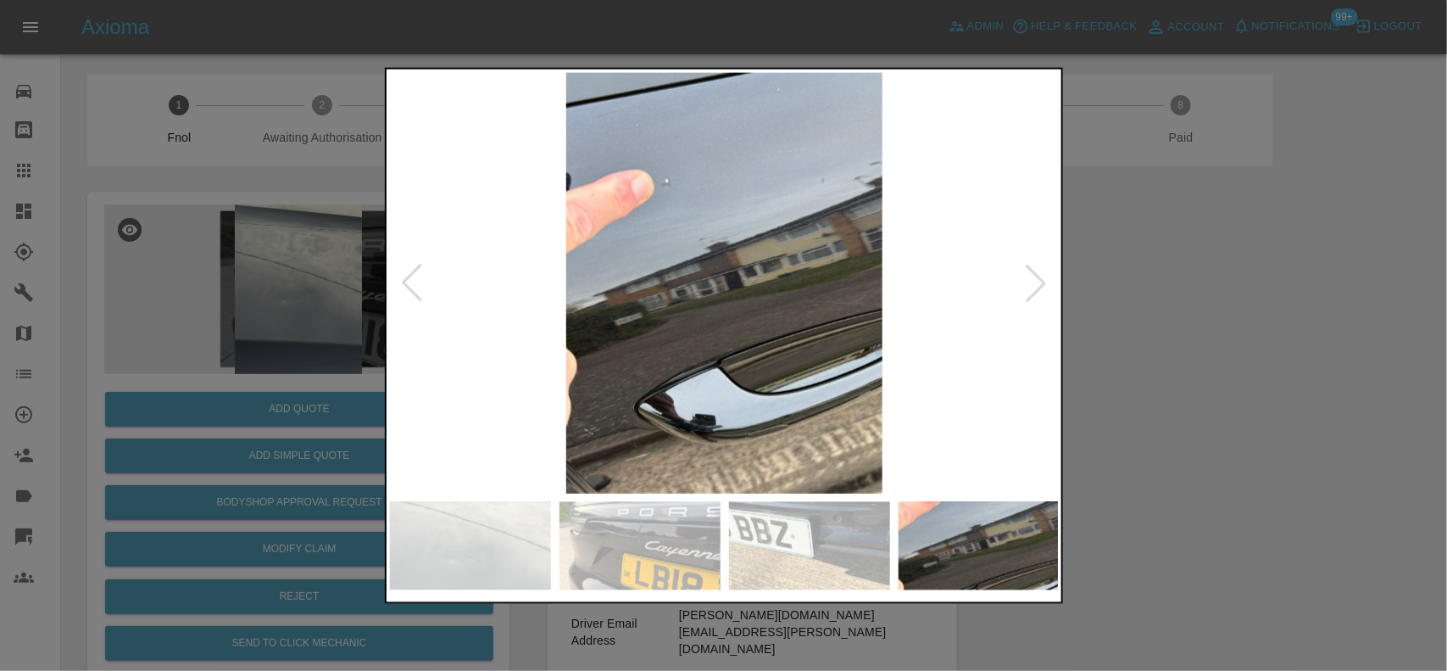
click at [1249, 316] on div at bounding box center [723, 335] width 1447 height 671
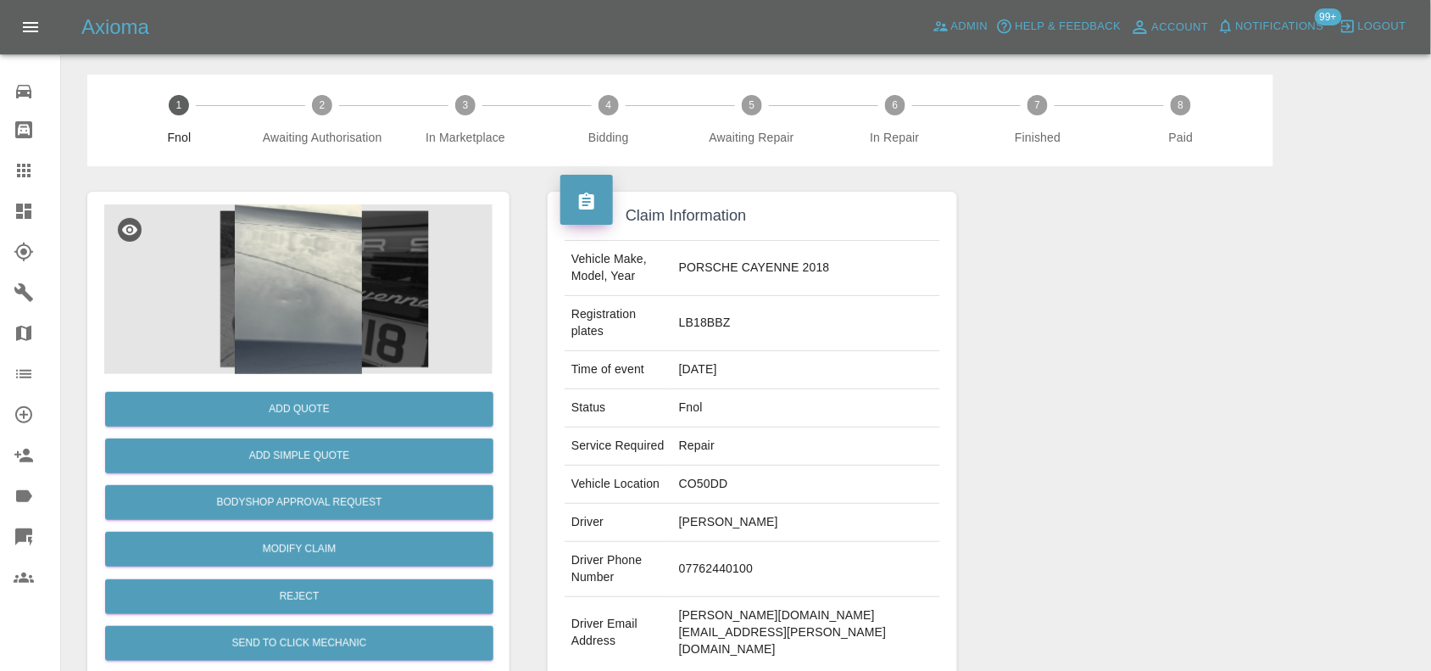
click at [312, 222] on img at bounding box center [298, 289] width 388 height 170
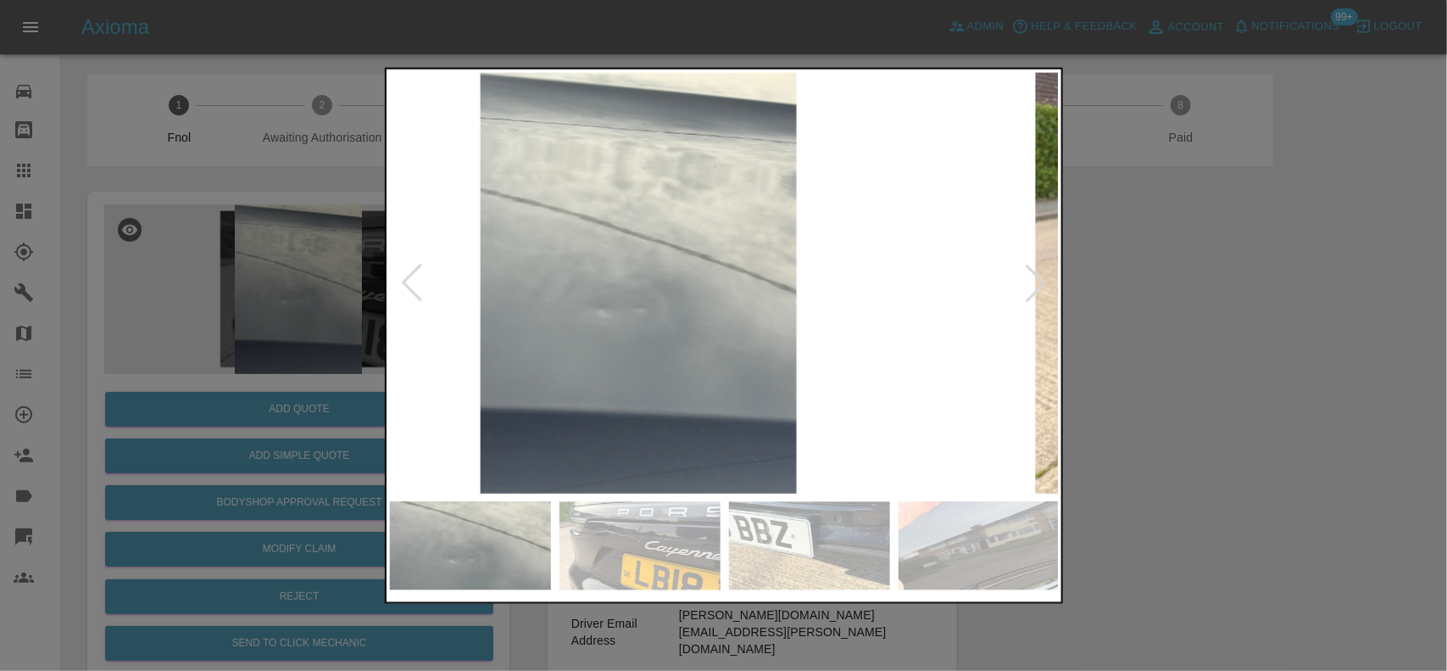
click at [663, 365] on img at bounding box center [639, 282] width 670 height 421
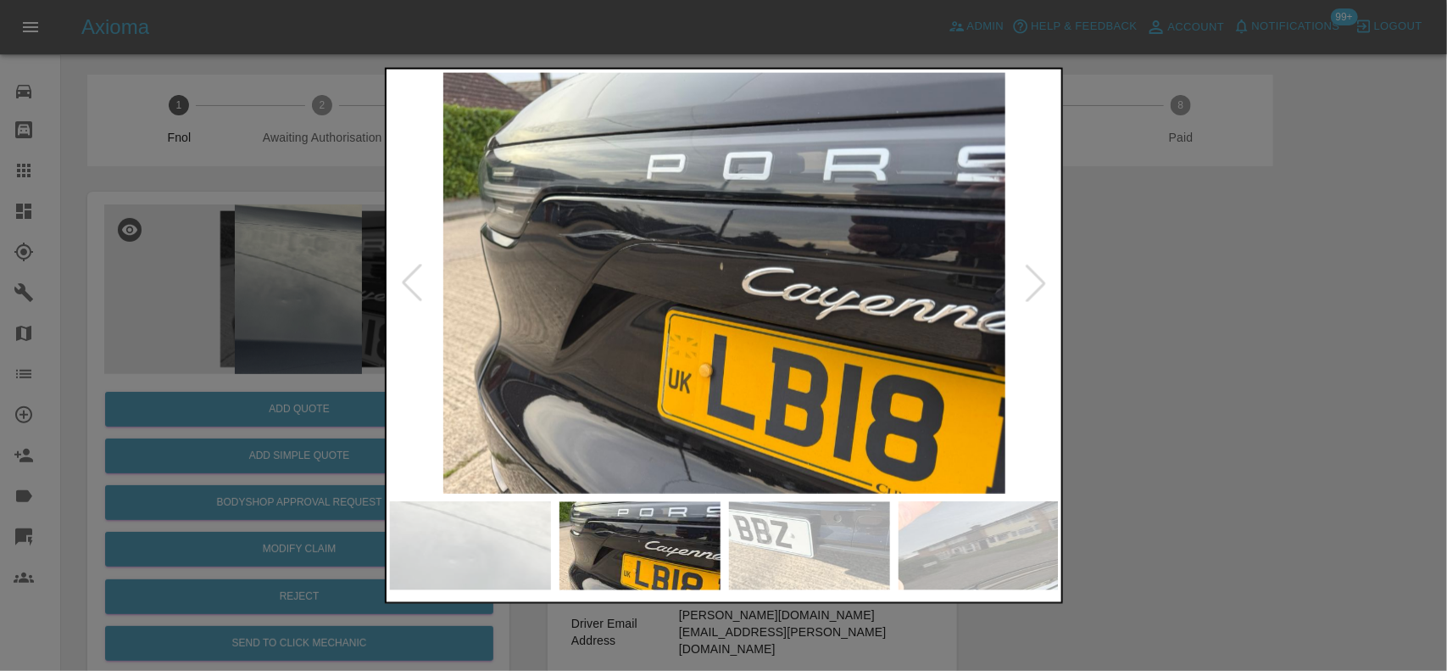
click at [774, 391] on img at bounding box center [725, 282] width 670 height 421
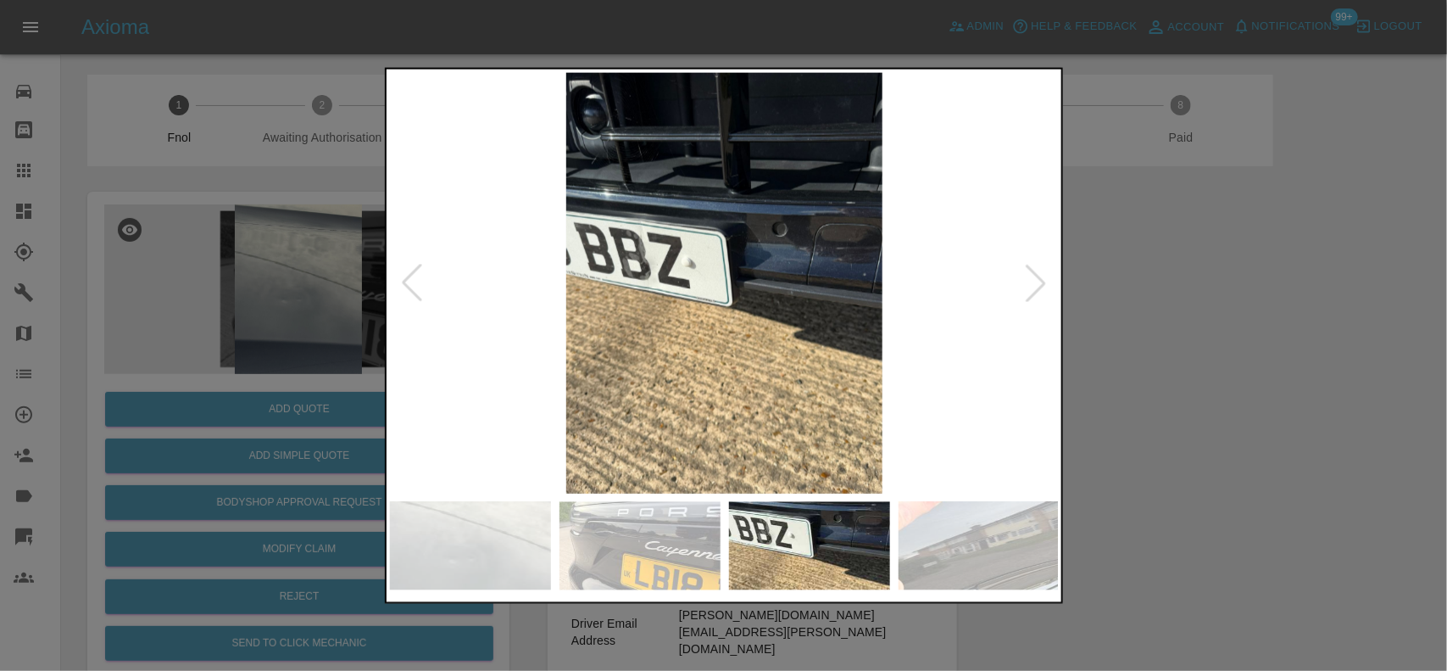
click at [812, 396] on img at bounding box center [725, 282] width 670 height 421
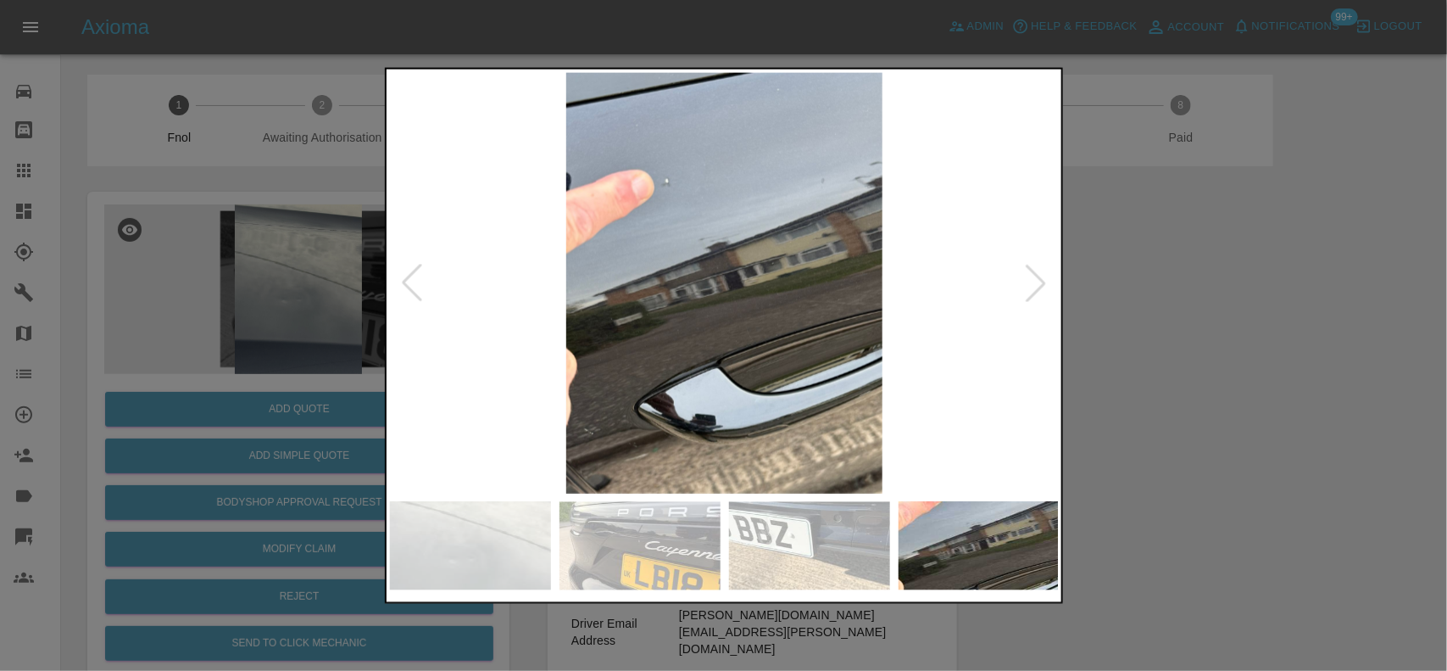
click at [706, 333] on img at bounding box center [725, 282] width 670 height 421
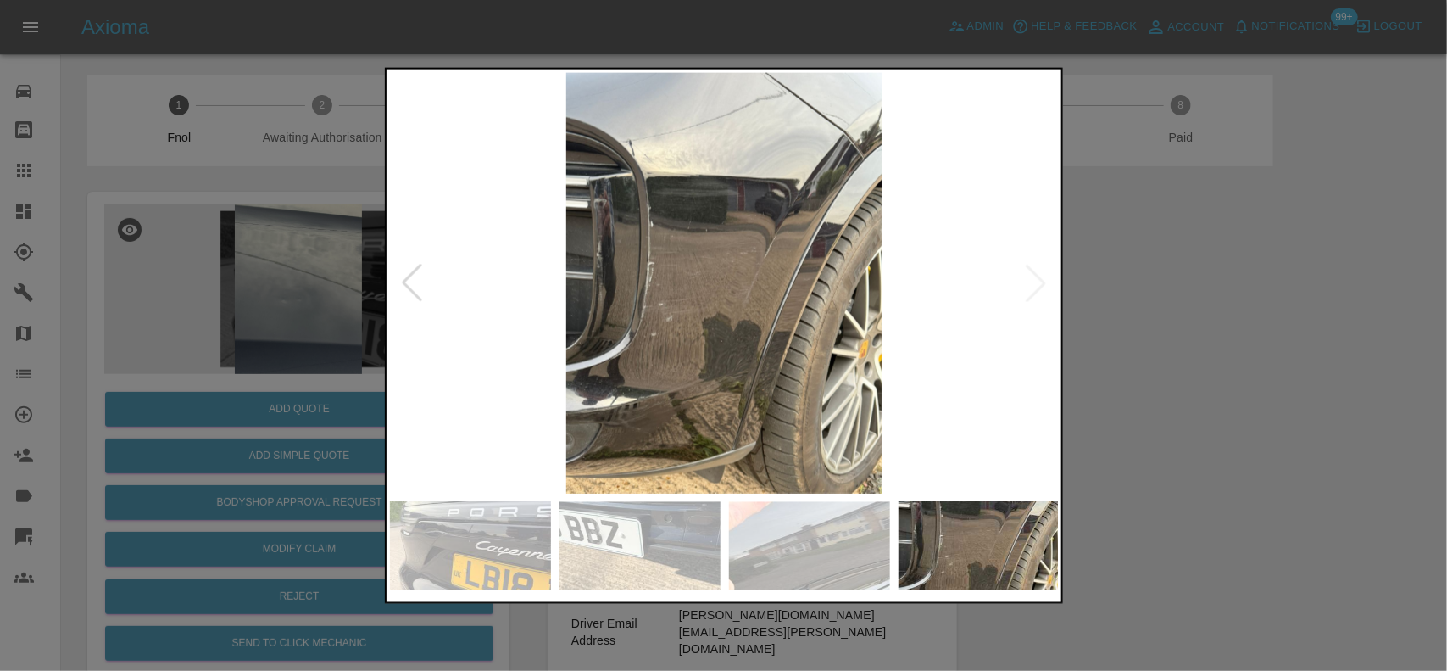
click at [629, 302] on img at bounding box center [725, 282] width 670 height 421
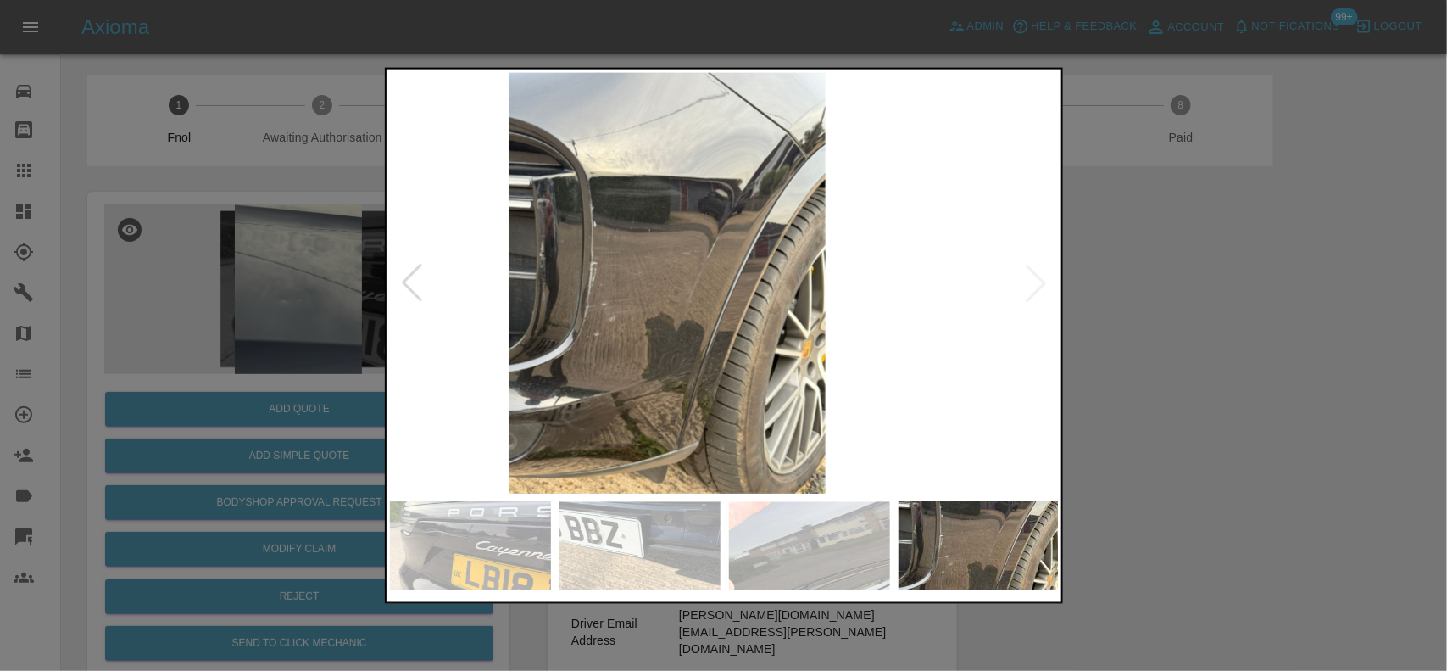
click at [660, 195] on img at bounding box center [667, 282] width 670 height 421
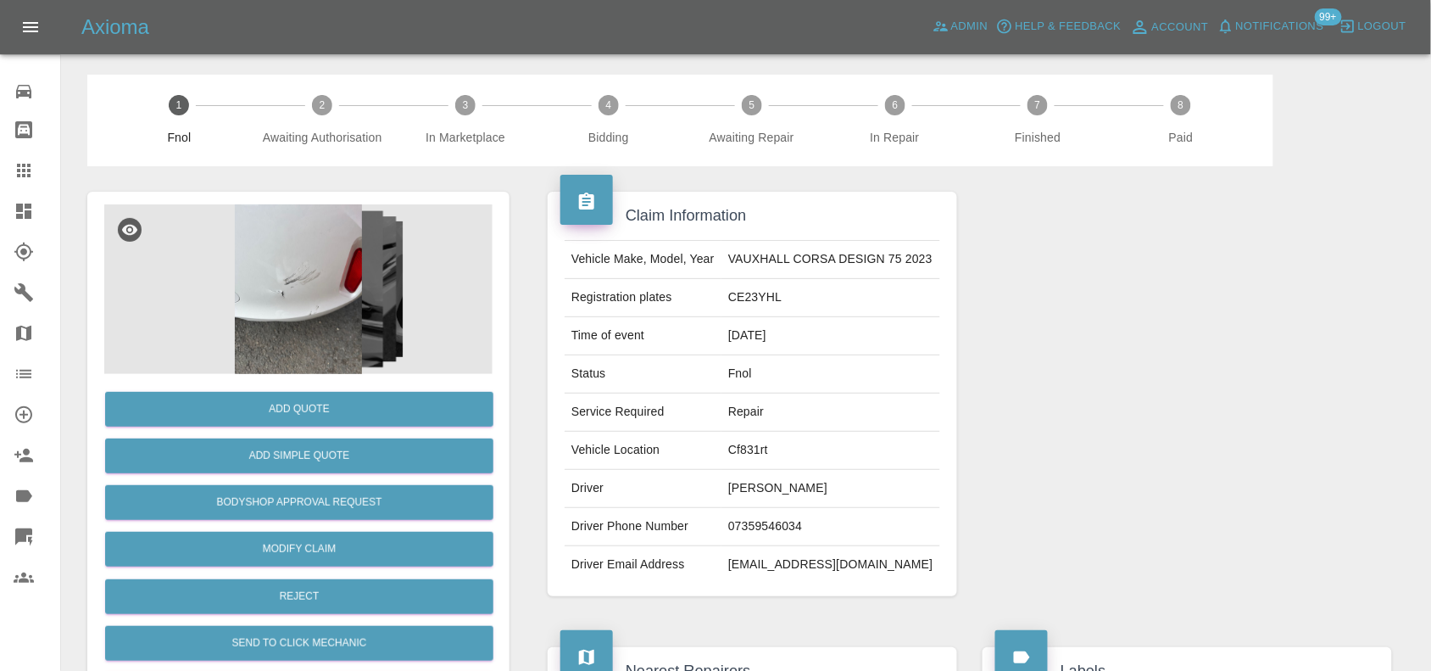
click at [332, 333] on img at bounding box center [298, 289] width 388 height 170
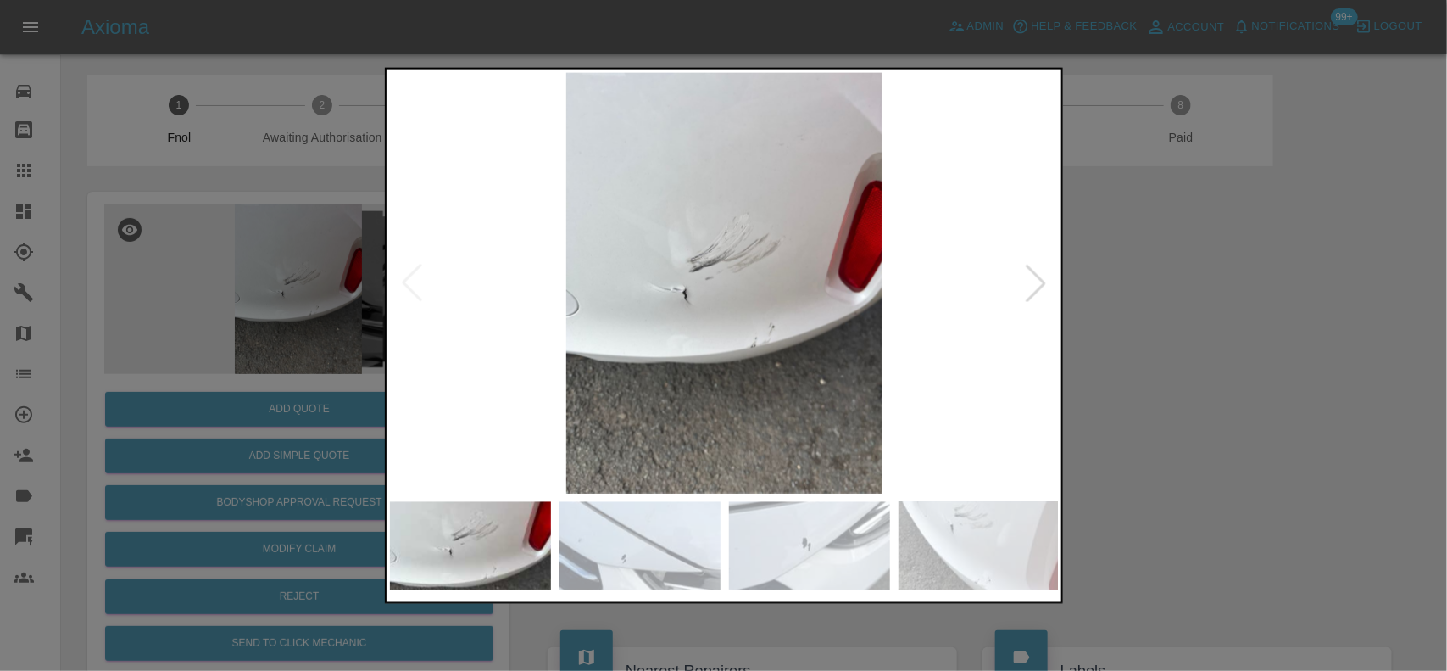
drag, startPoint x: 1255, startPoint y: 287, endPoint x: 1244, endPoint y: 287, distance: 11.0
click at [1256, 287] on div at bounding box center [723, 335] width 1447 height 671
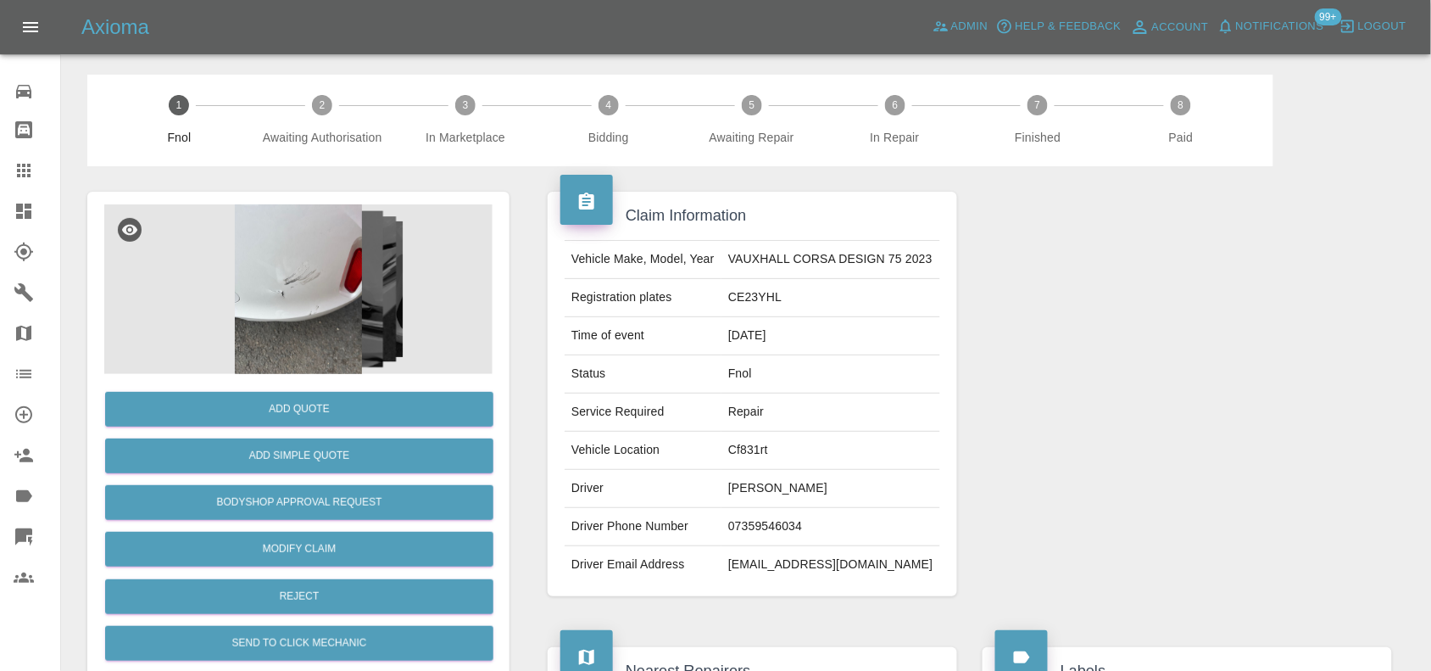
click at [263, 268] on img at bounding box center [298, 289] width 388 height 170
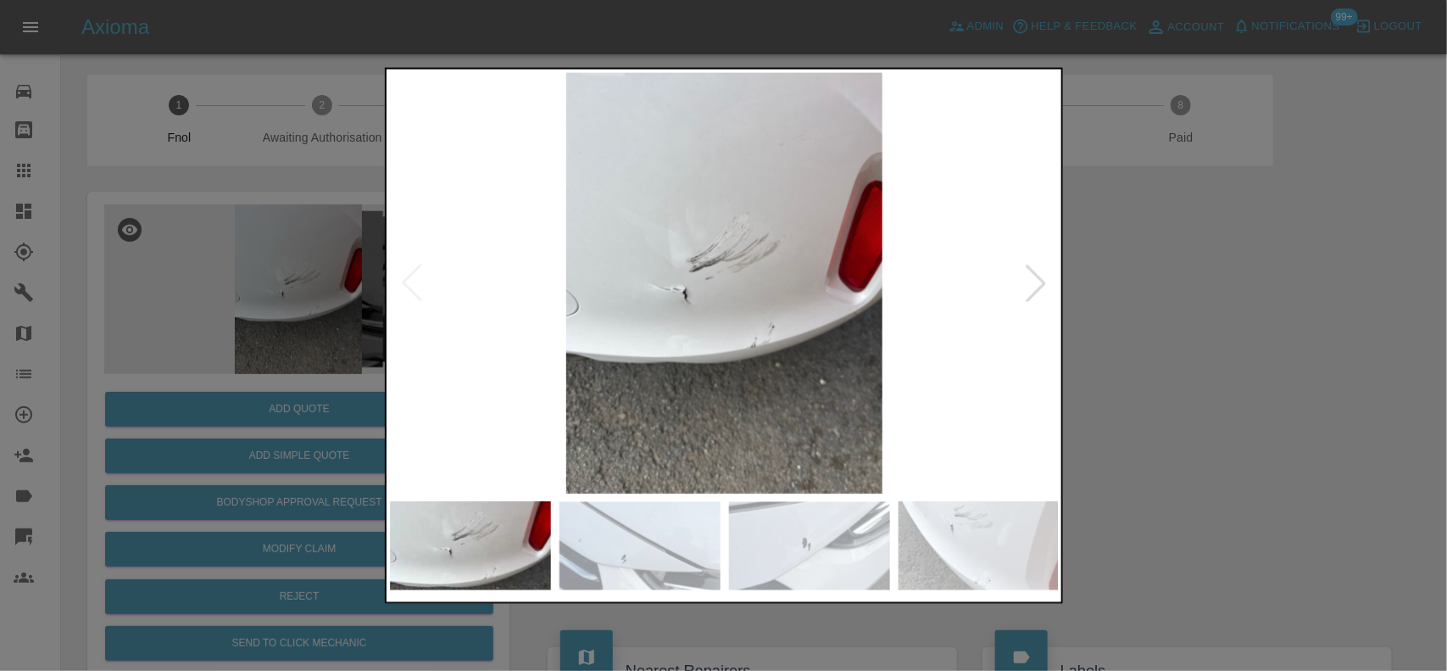
click at [727, 332] on img at bounding box center [725, 282] width 670 height 421
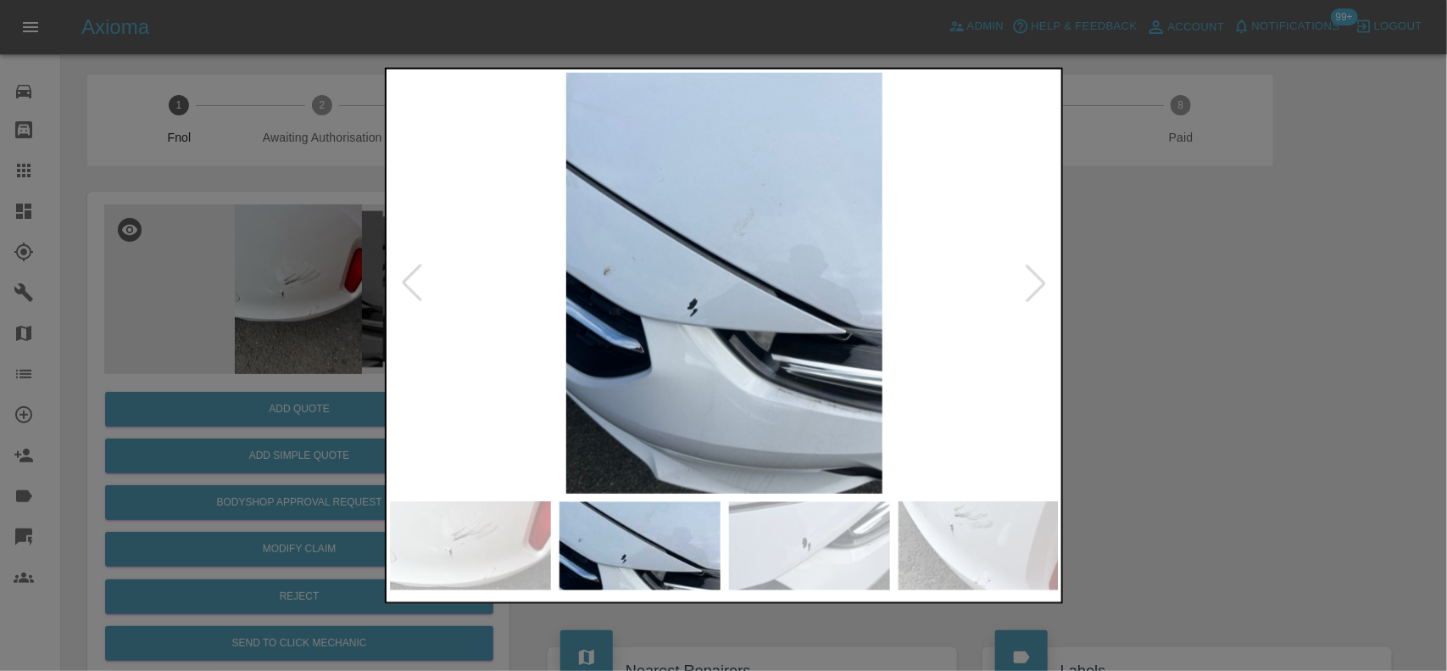
click at [677, 301] on img at bounding box center [725, 282] width 670 height 421
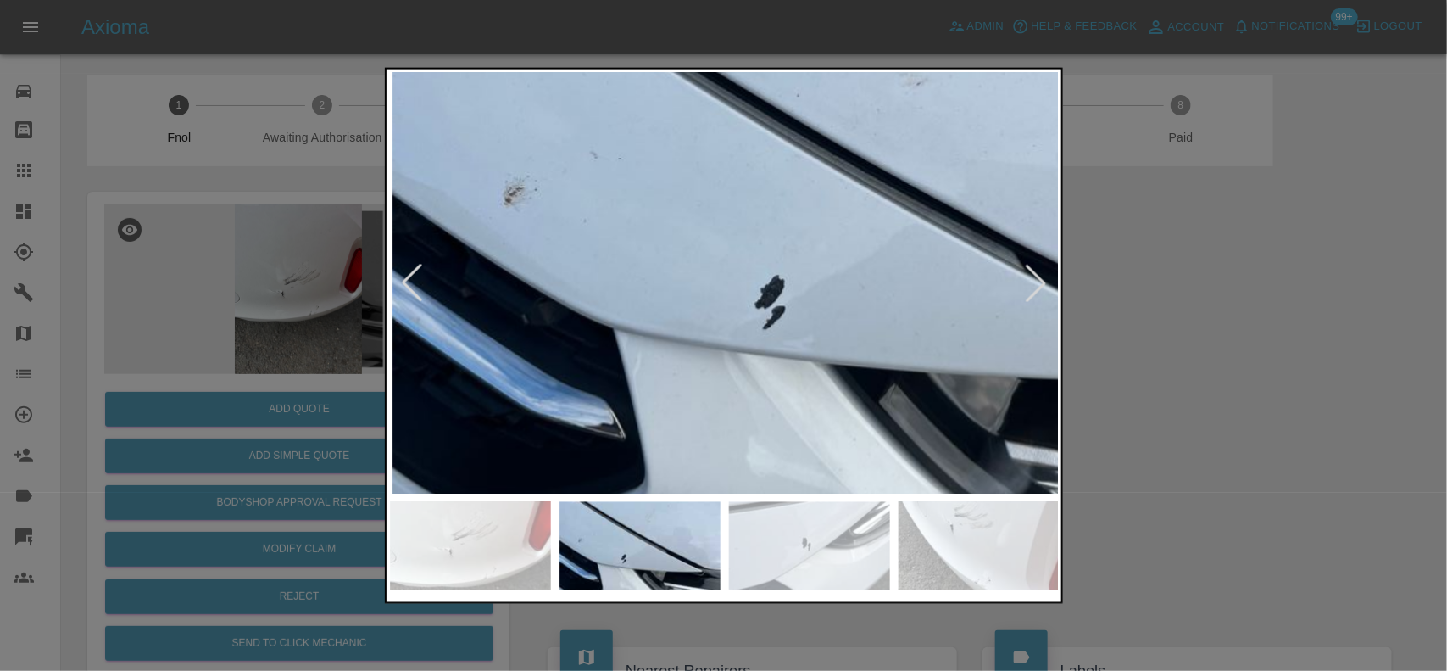
click at [738, 329] on img at bounding box center [865, 227] width 2010 height 1263
click at [738, 329] on img at bounding box center [866, 228] width 2010 height 1263
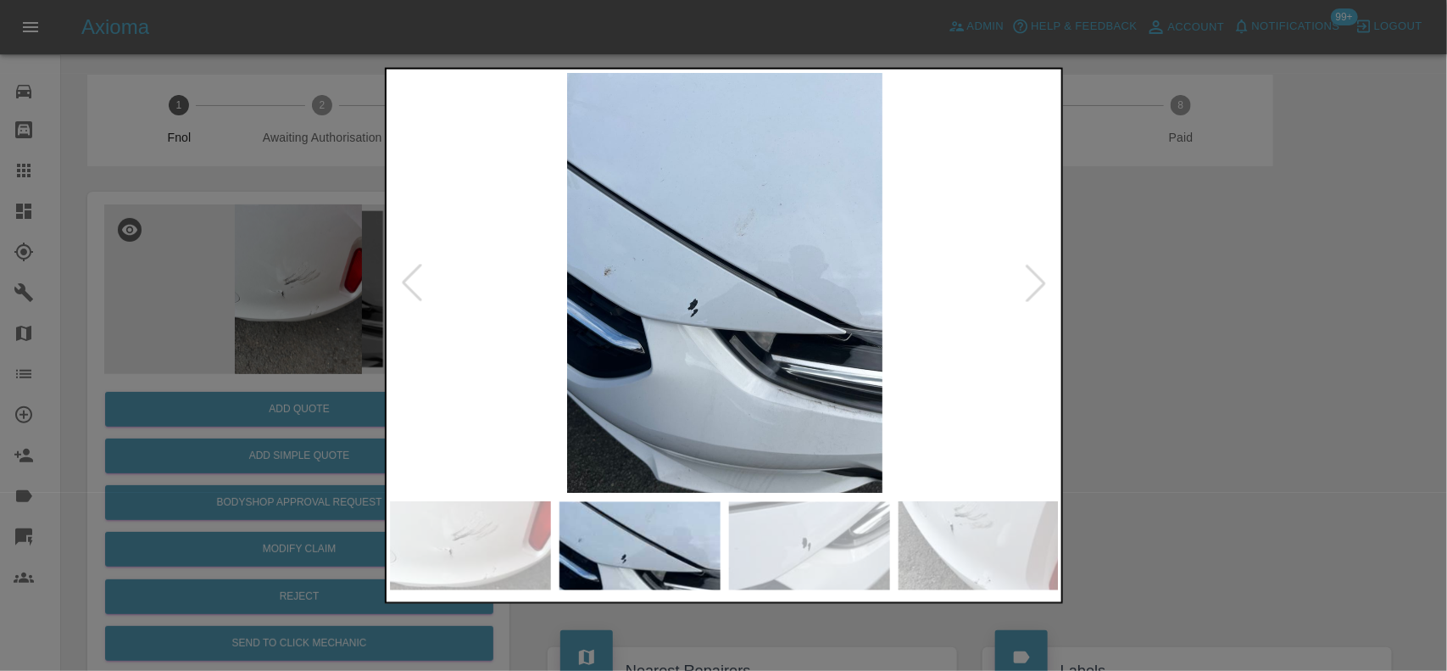
click at [750, 354] on img at bounding box center [725, 282] width 670 height 421
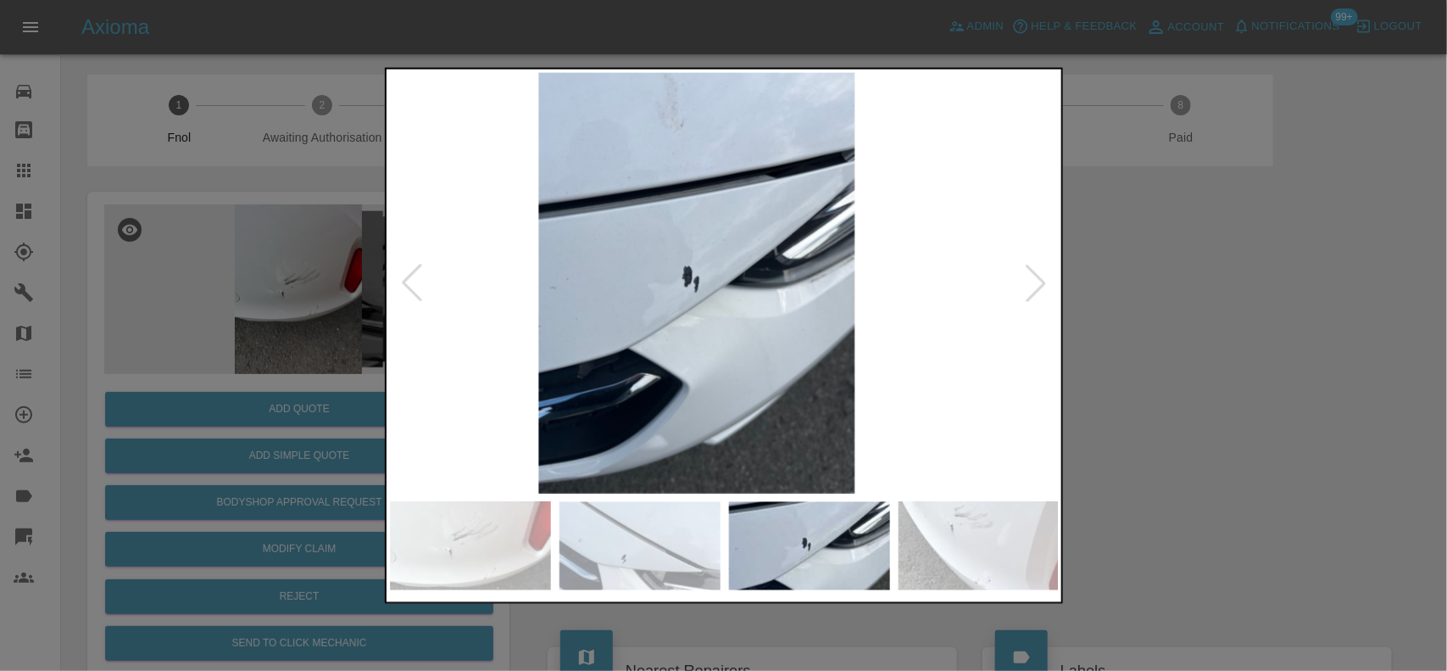
click at [617, 325] on img at bounding box center [697, 282] width 670 height 421
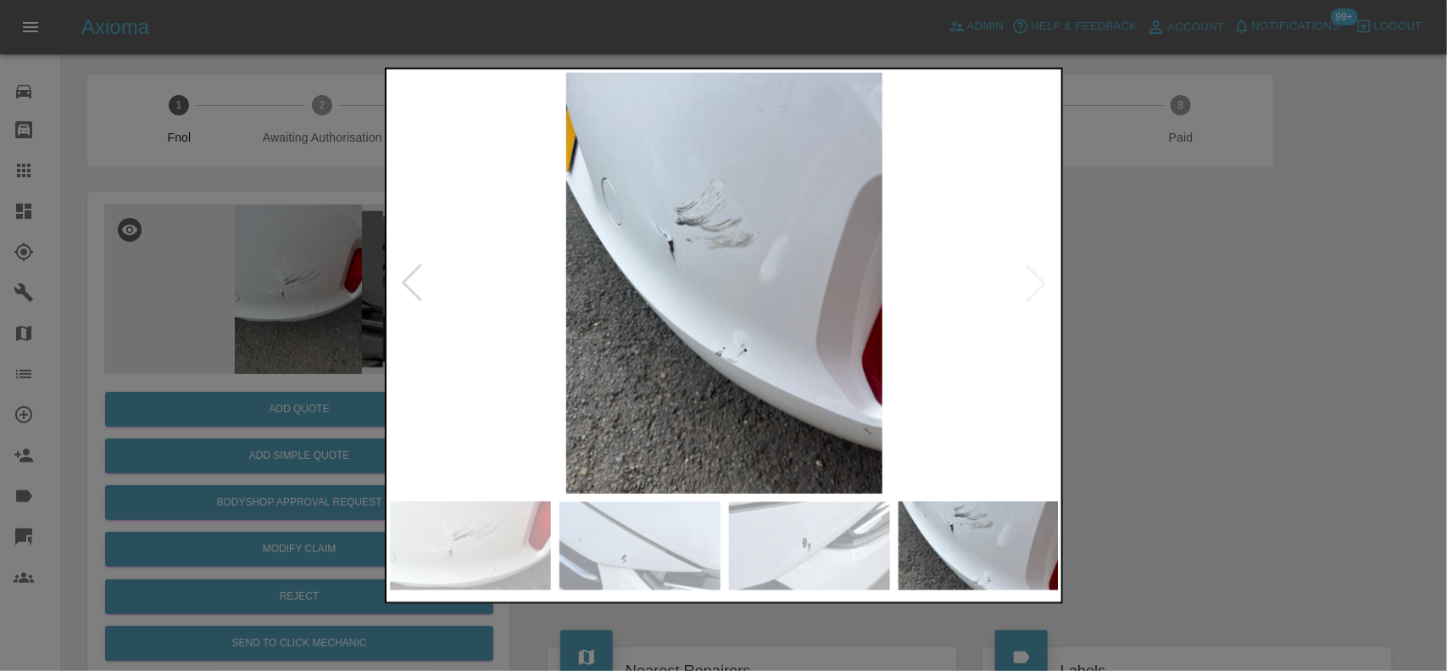
click at [708, 301] on img at bounding box center [725, 282] width 670 height 421
click at [693, 267] on img at bounding box center [725, 282] width 670 height 421
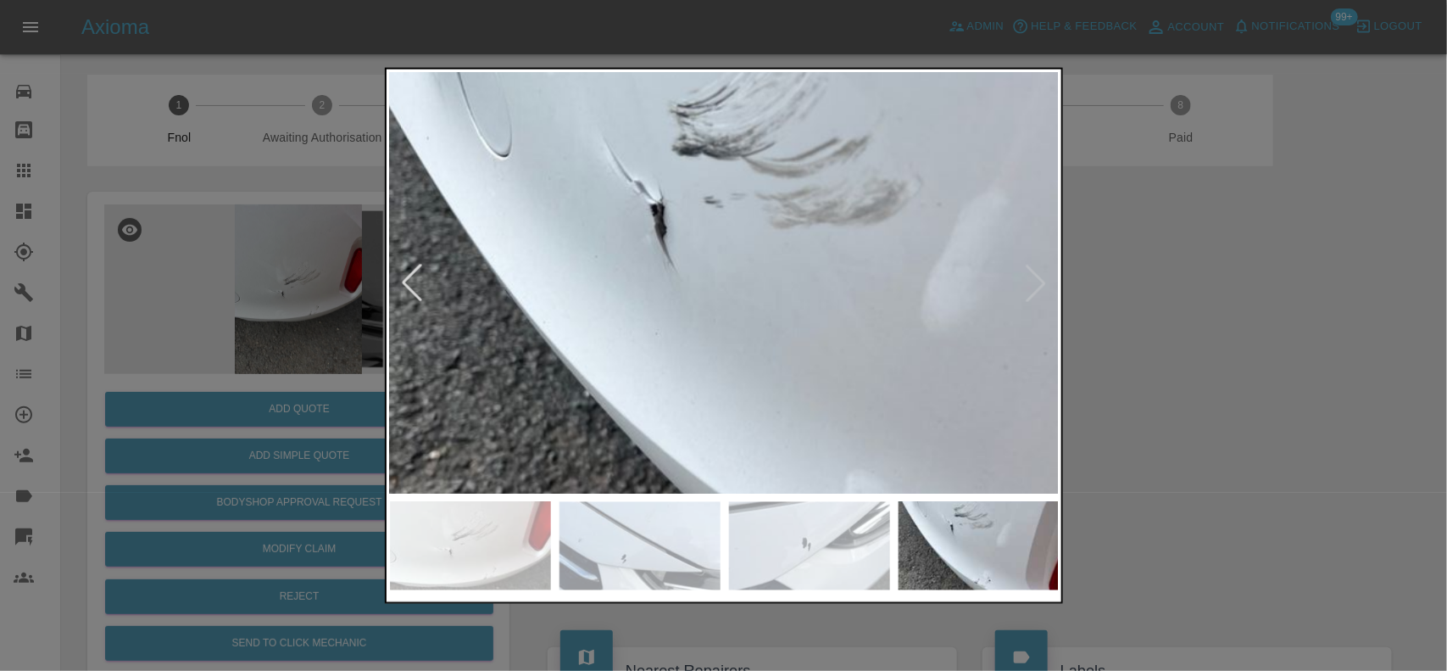
click at [756, 240] on img at bounding box center [818, 329] width 2010 height 1263
click at [745, 244] on img at bounding box center [818, 329] width 2010 height 1263
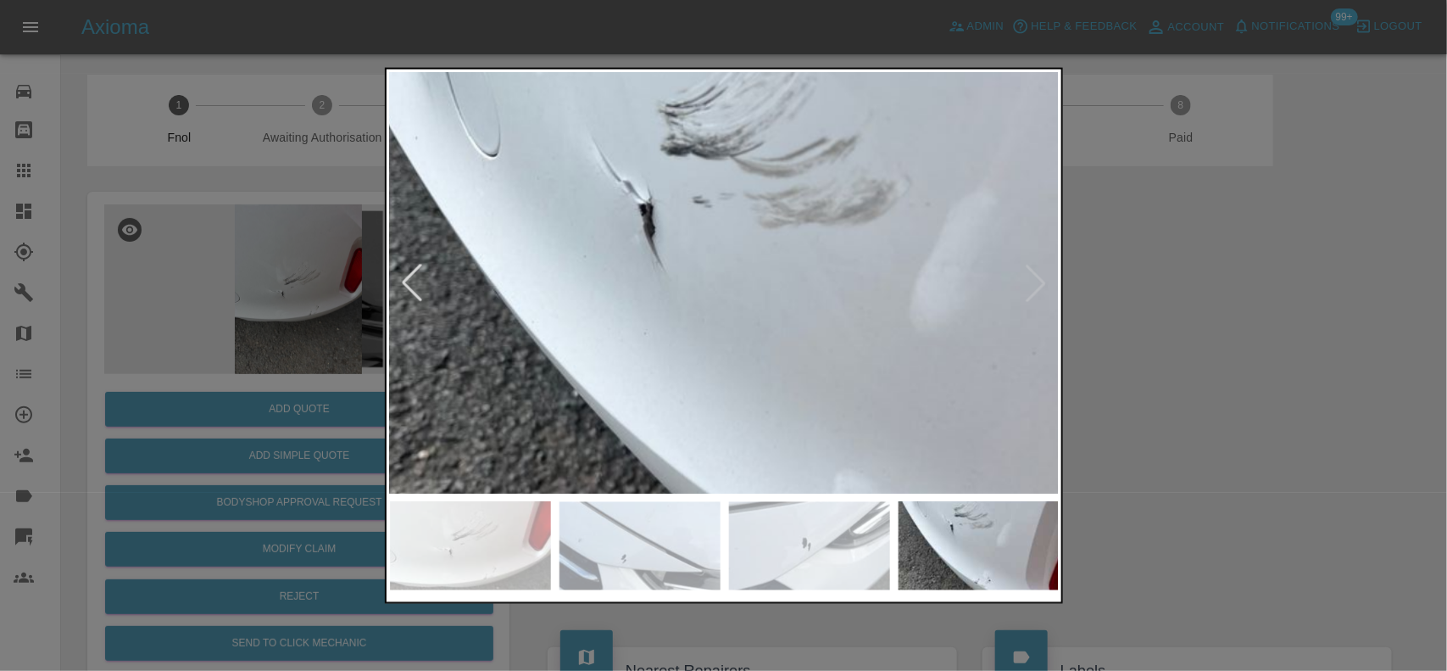
click at [244, 260] on div at bounding box center [723, 335] width 1447 height 671
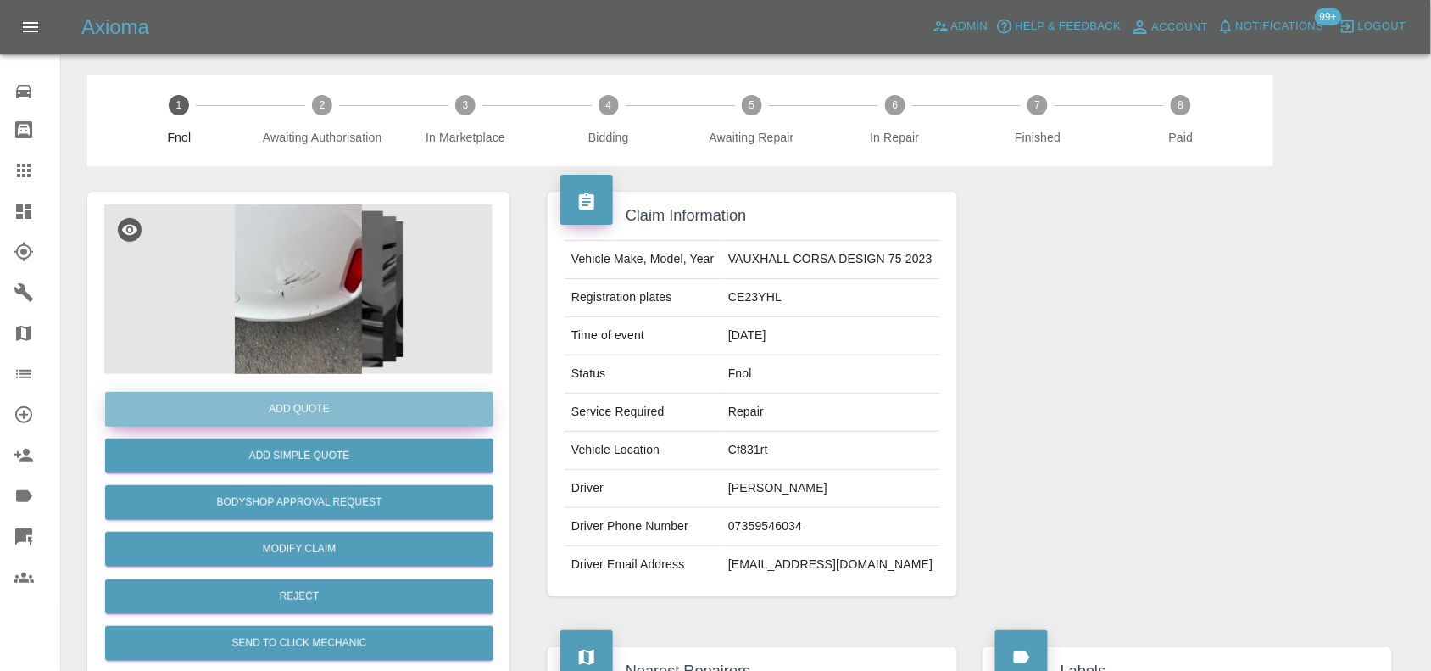
click at [337, 420] on button "Add Quote" at bounding box center [299, 409] width 388 height 35
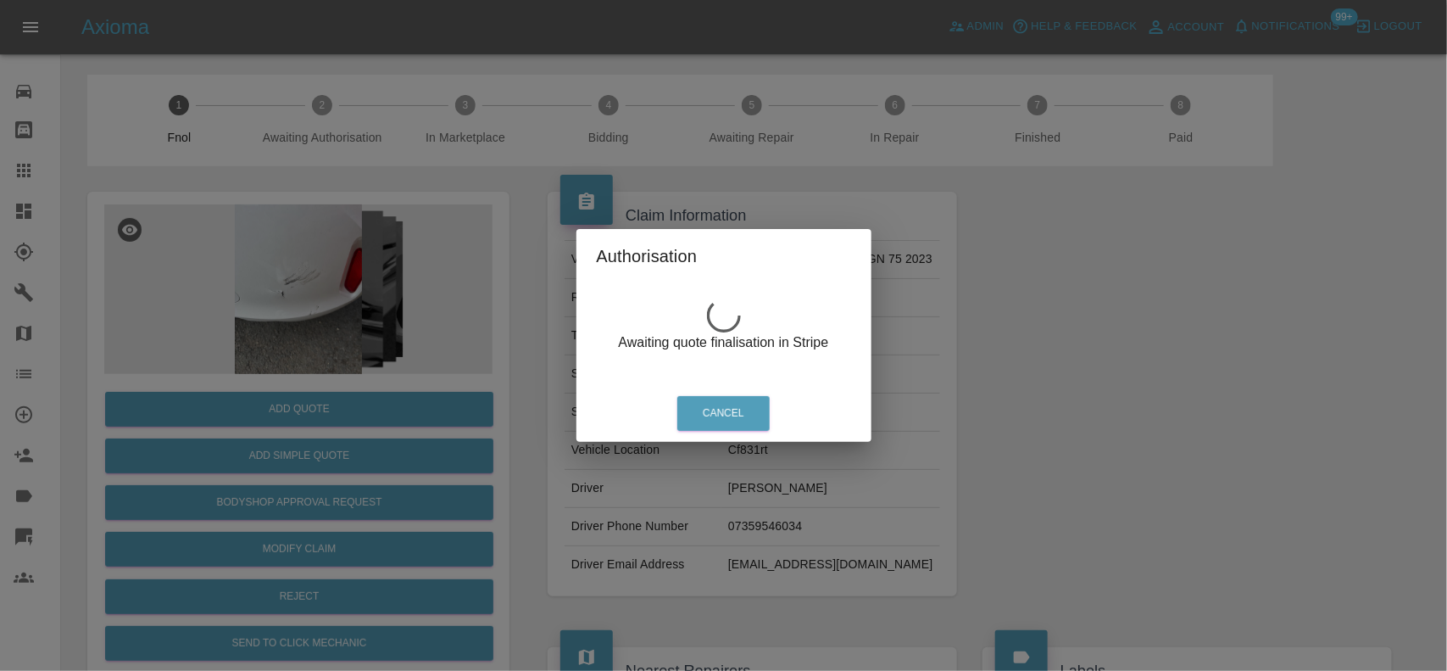
drag, startPoint x: 374, startPoint y: 353, endPoint x: 291, endPoint y: 276, distance: 113.4
click at [366, 352] on div "Authorisation Awaiting quote finalisation in Stripe Cancel" at bounding box center [723, 335] width 1447 height 671
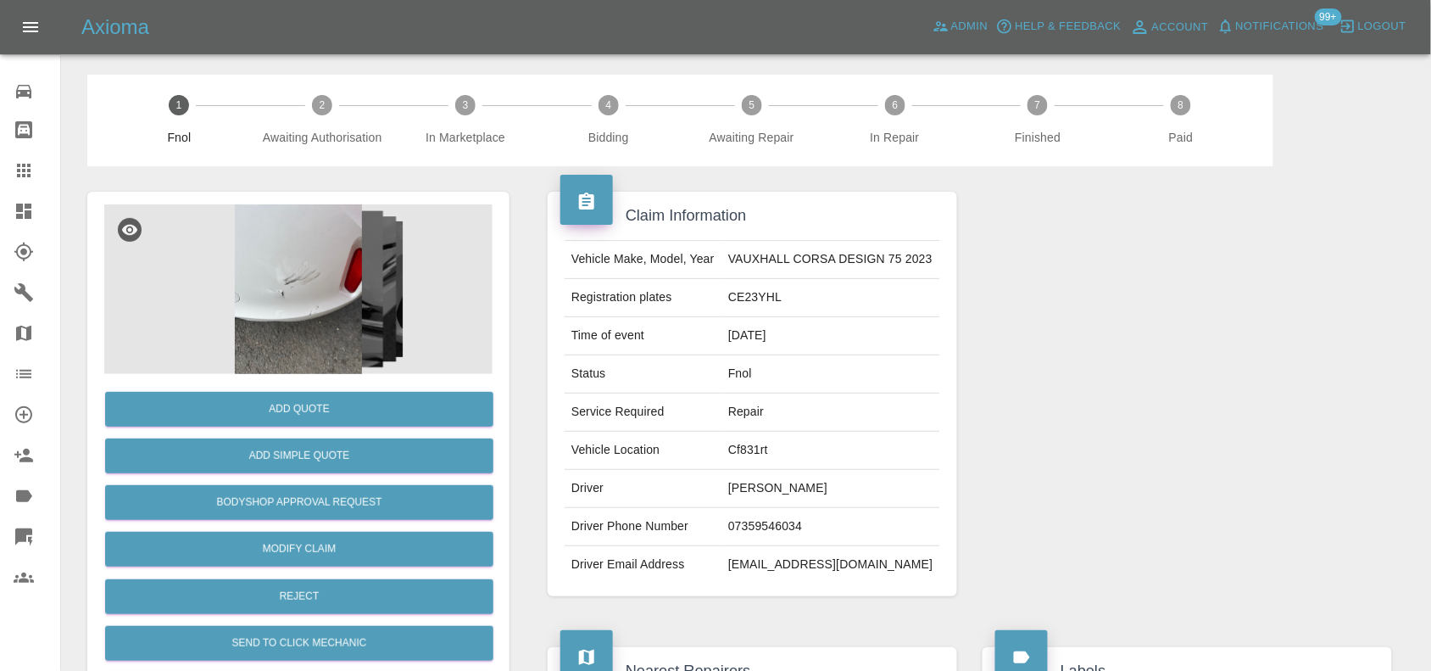
click at [291, 270] on img at bounding box center [298, 289] width 388 height 170
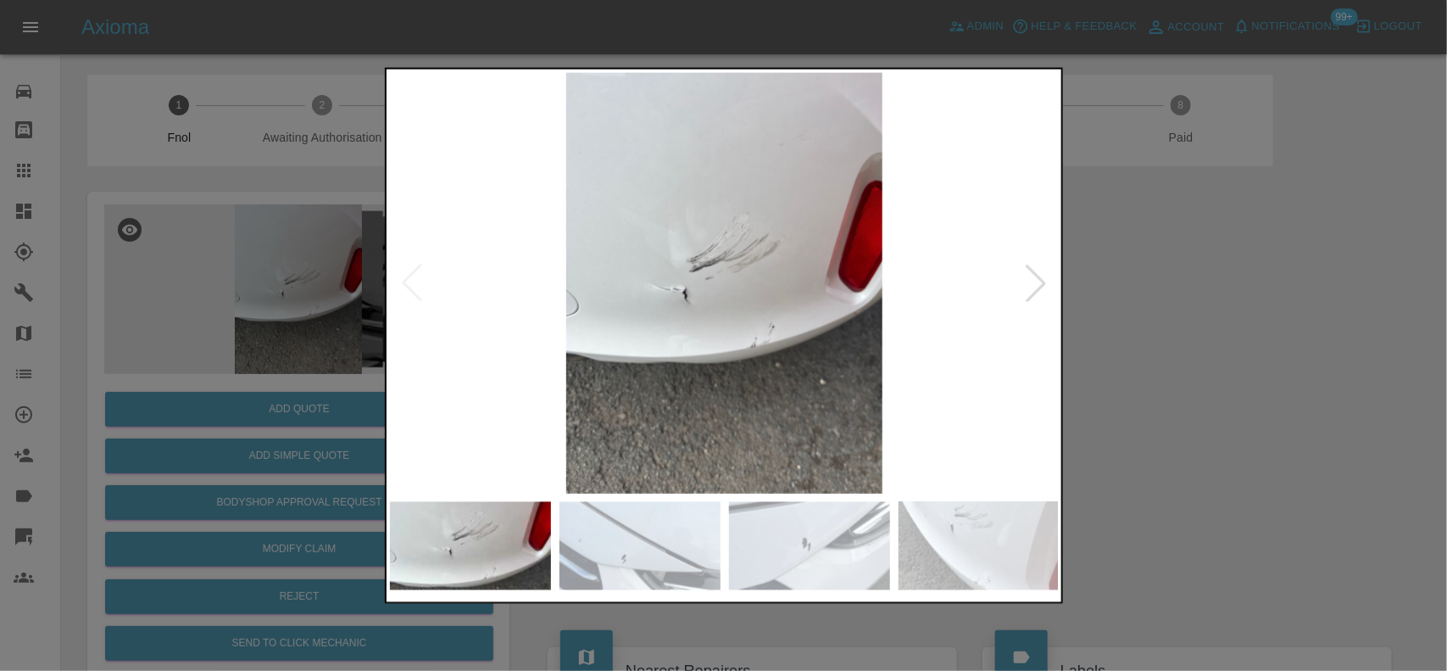
click at [577, 289] on img at bounding box center [725, 282] width 670 height 421
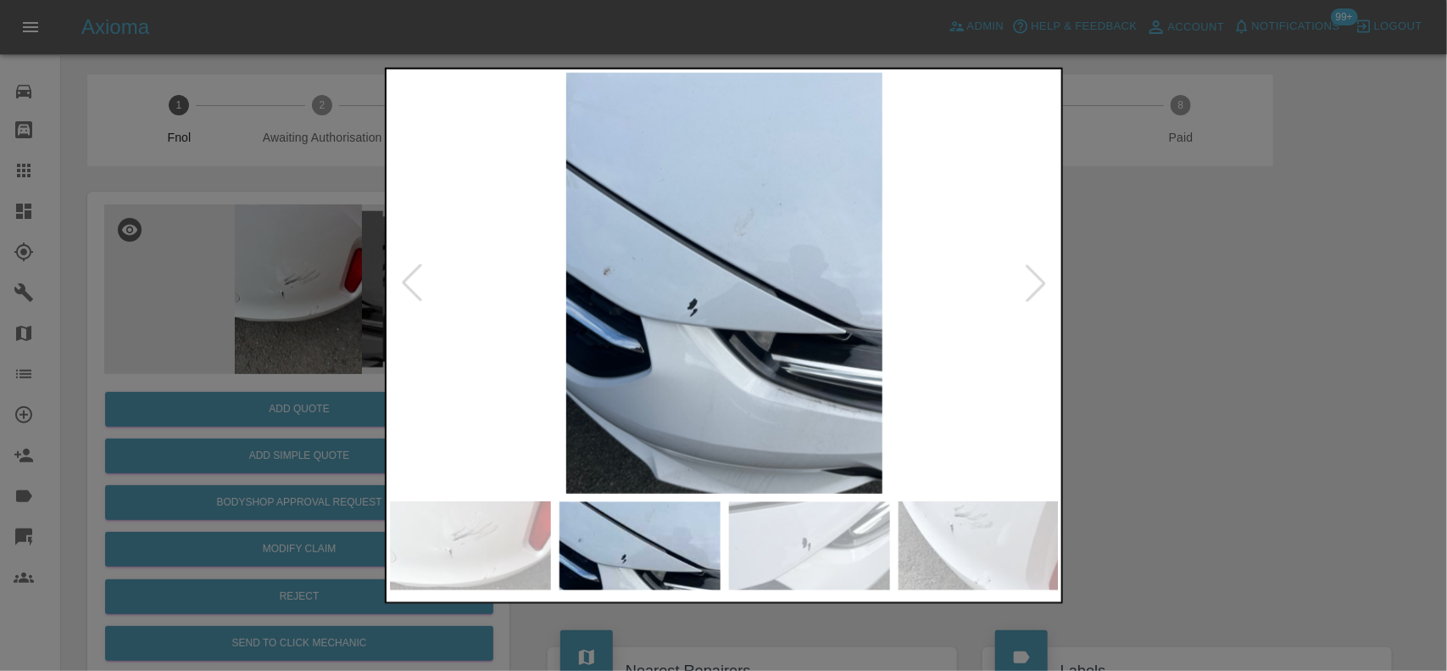
click at [663, 318] on img at bounding box center [725, 282] width 670 height 421
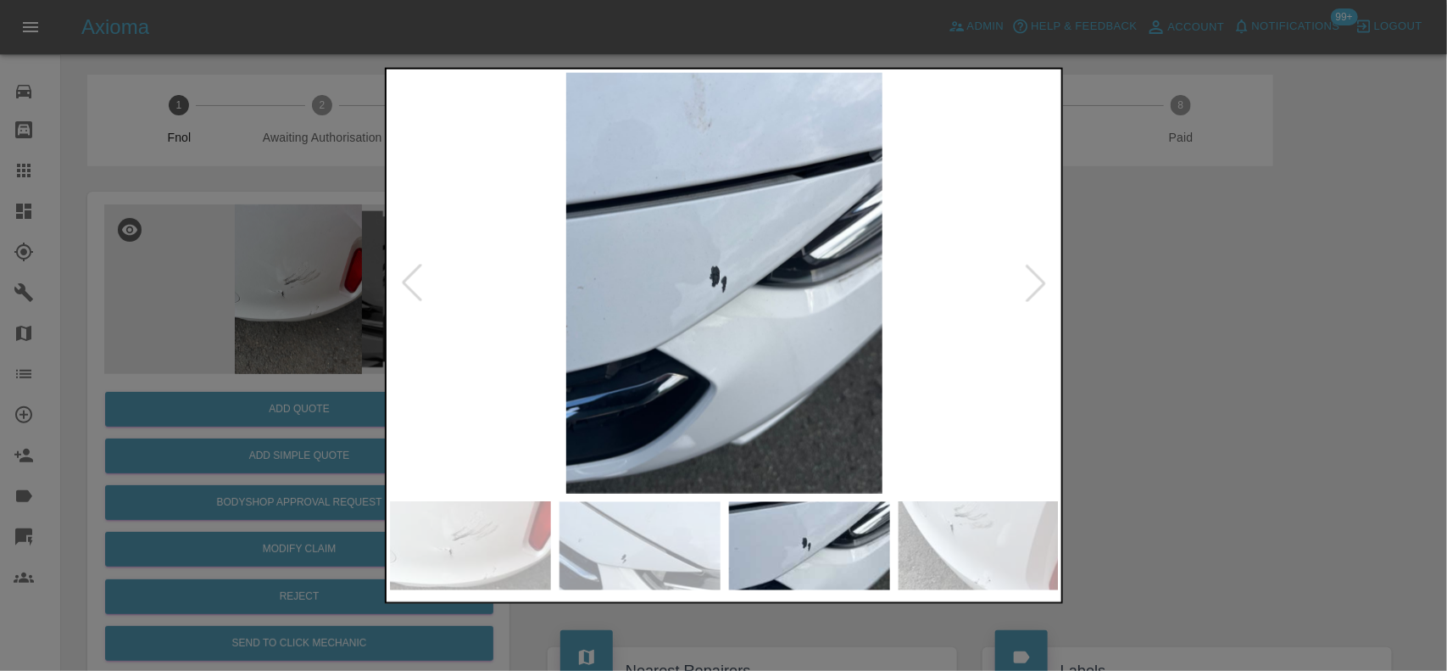
click at [382, 362] on img at bounding box center [47, 282] width 670 height 421
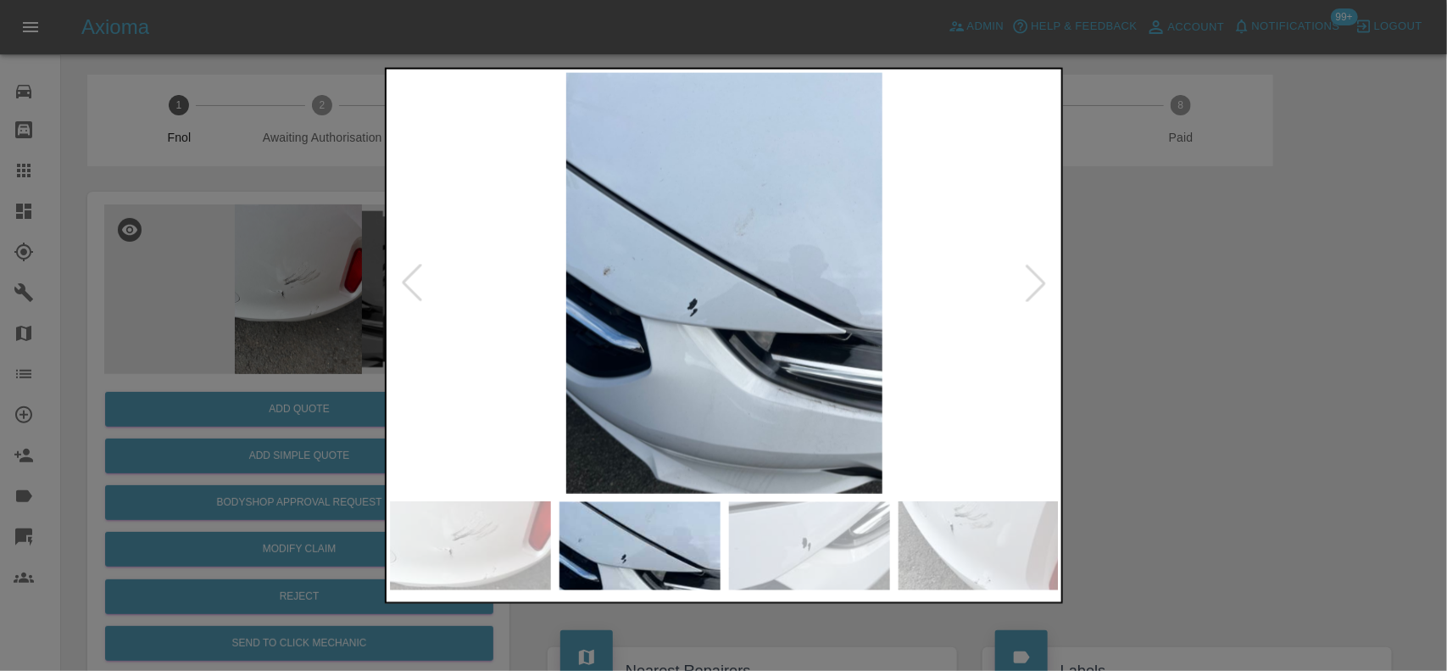
click at [1013, 366] on img at bounding box center [725, 282] width 670 height 421
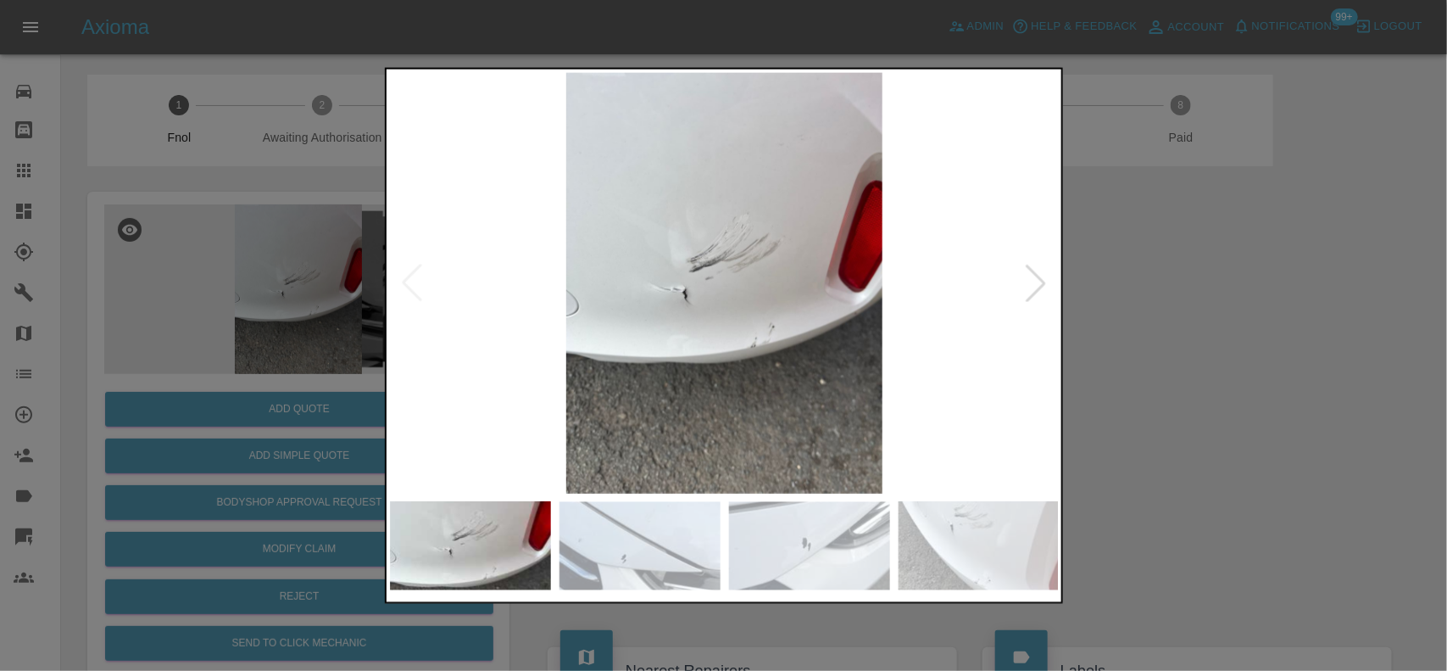
click at [708, 305] on img at bounding box center [725, 282] width 670 height 421
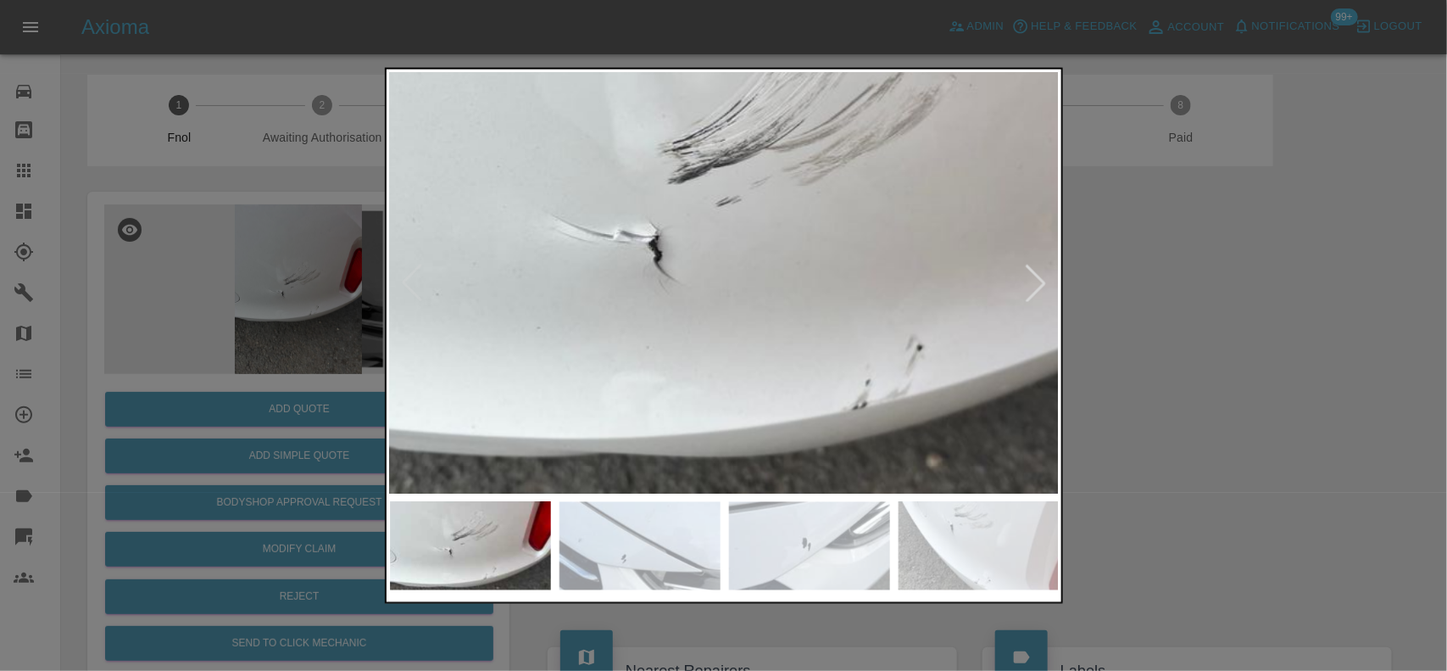
drag, startPoint x: 271, startPoint y: 276, endPoint x: 285, endPoint y: 319, distance: 45.3
click at [270, 276] on div at bounding box center [723, 335] width 1447 height 671
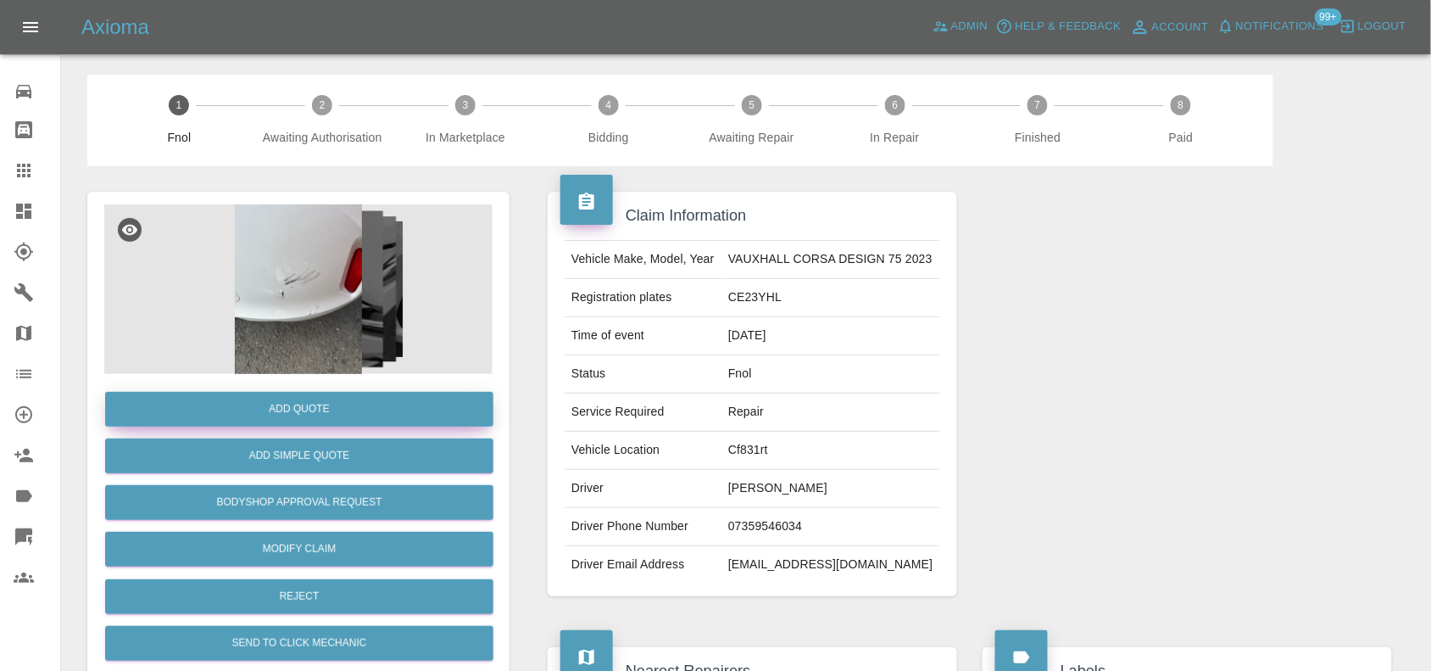
click at [297, 414] on button "Add Quote" at bounding box center [299, 409] width 388 height 35
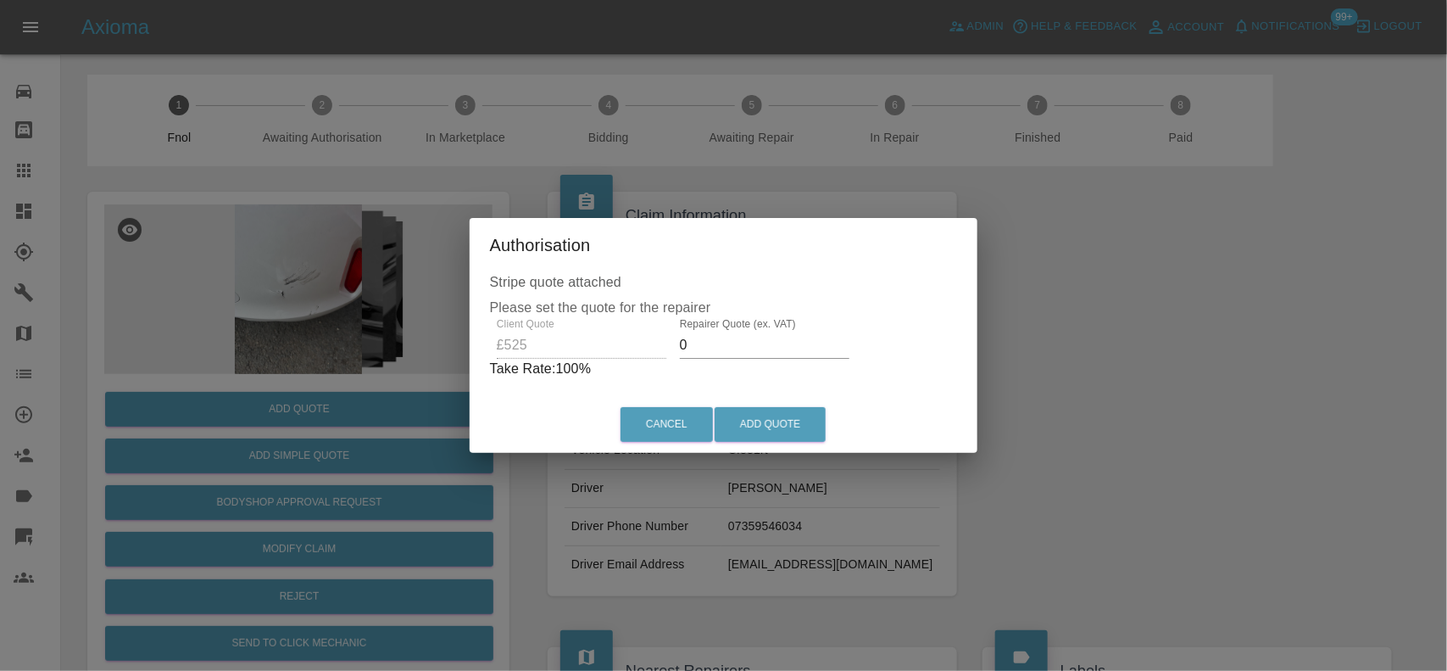
drag, startPoint x: 688, startPoint y: 343, endPoint x: 600, endPoint y: 342, distance: 87.4
click at [628, 371] on div "Client Quote £525 Repairer Quote (ex. VAT) 0 Take Rate: 100 %" at bounding box center [724, 348] width 468 height 61
drag, startPoint x: 722, startPoint y: 343, endPoint x: 591, endPoint y: 373, distance: 134.7
click at [615, 373] on div "Client Quote £525 Repairer Quote (ex. VAT) 300 Take Rate: 43 %" at bounding box center [724, 348] width 460 height 61
type input "315"
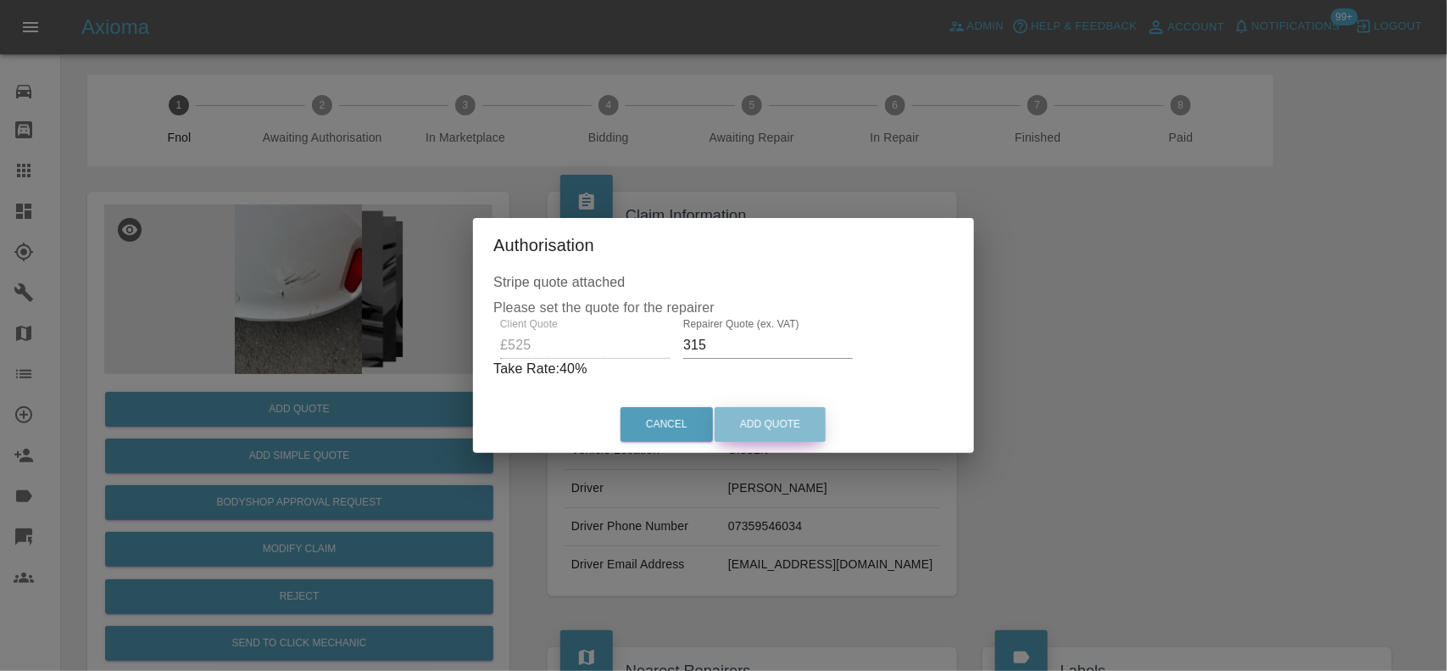
click at [812, 412] on button "Add Quote" at bounding box center [770, 424] width 111 height 35
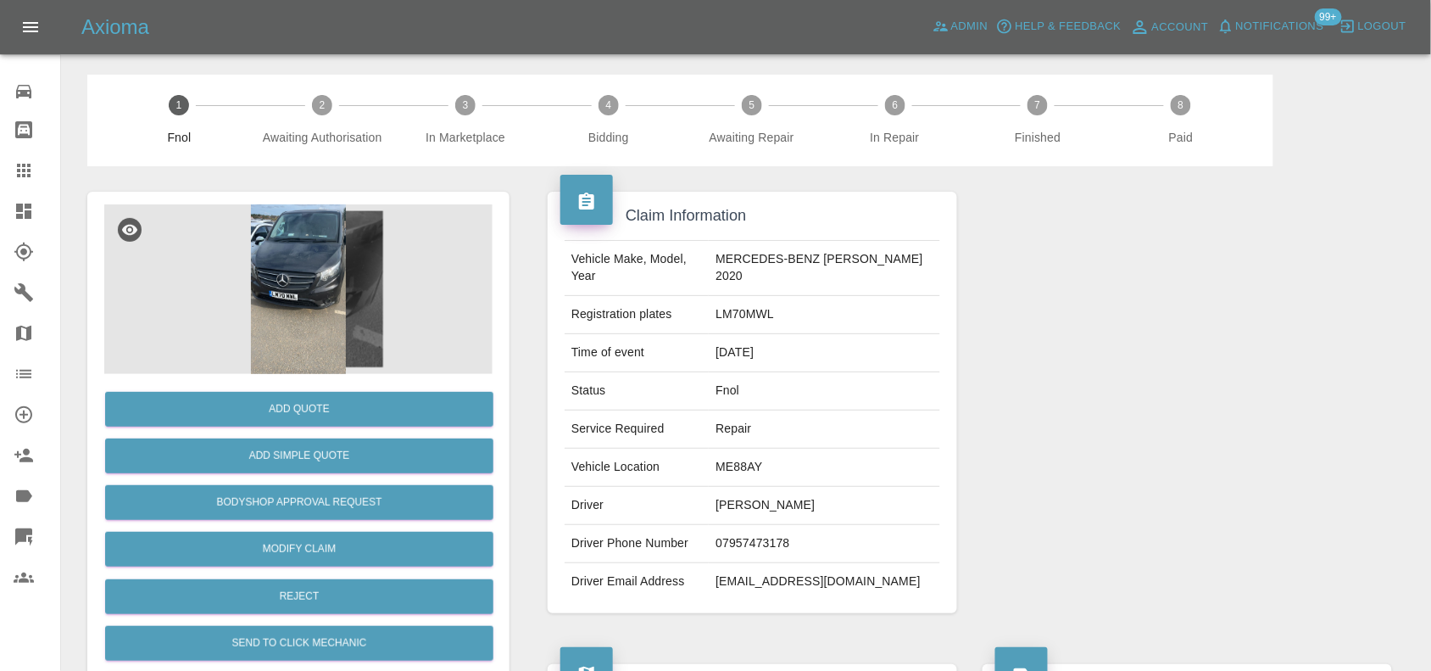
click at [319, 256] on img at bounding box center [298, 289] width 388 height 170
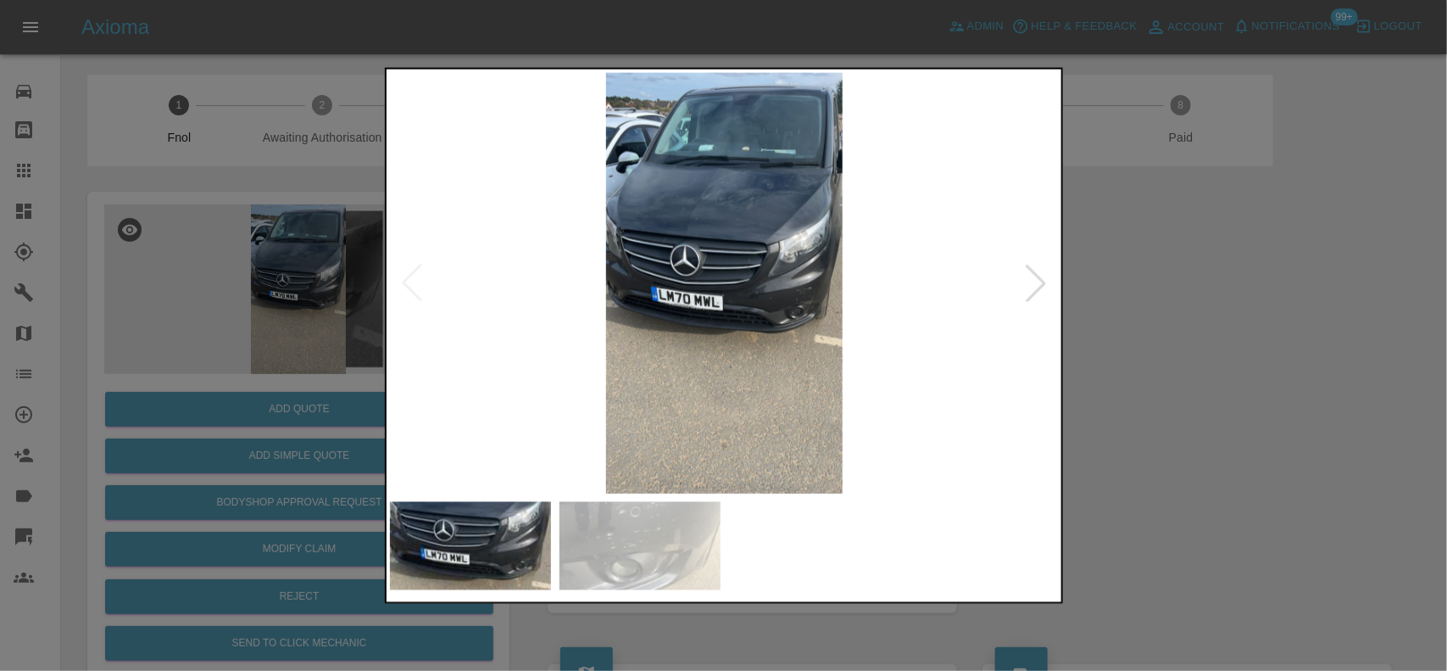
click at [681, 306] on img at bounding box center [725, 282] width 670 height 421
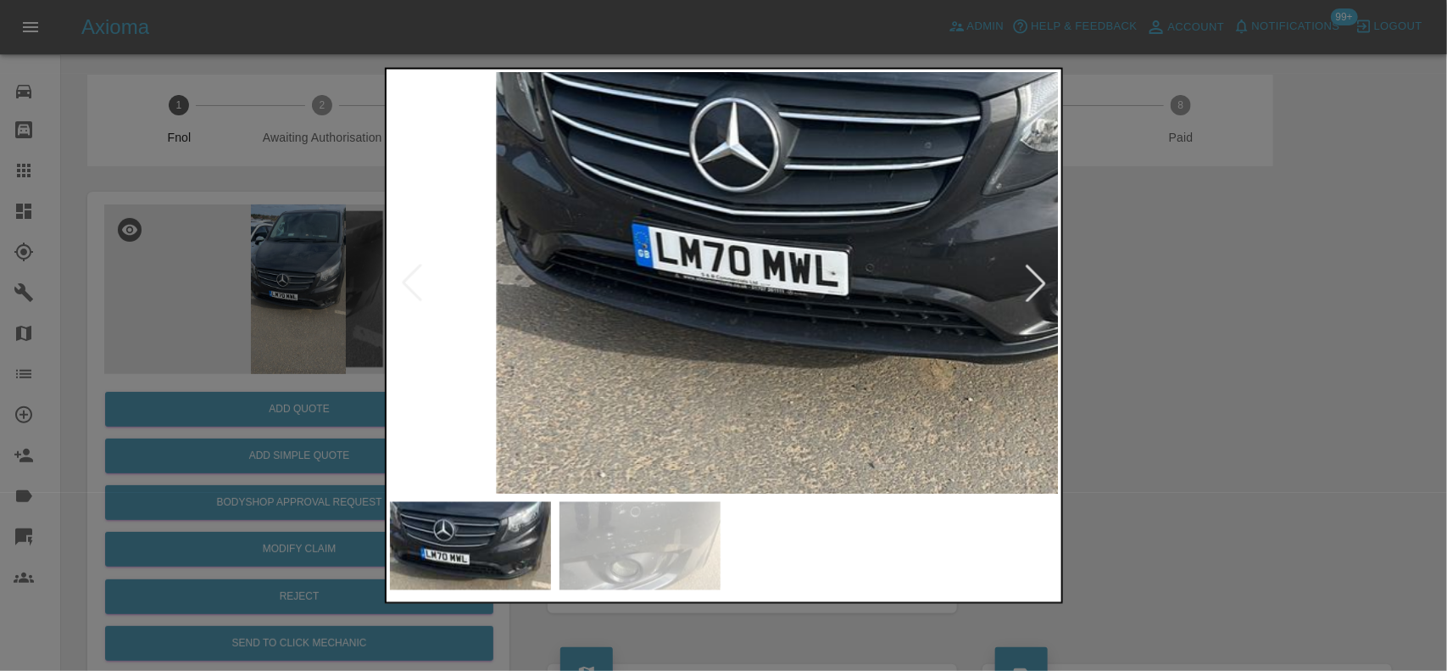
click at [756, 306] on img at bounding box center [852, 211] width 2010 height 1263
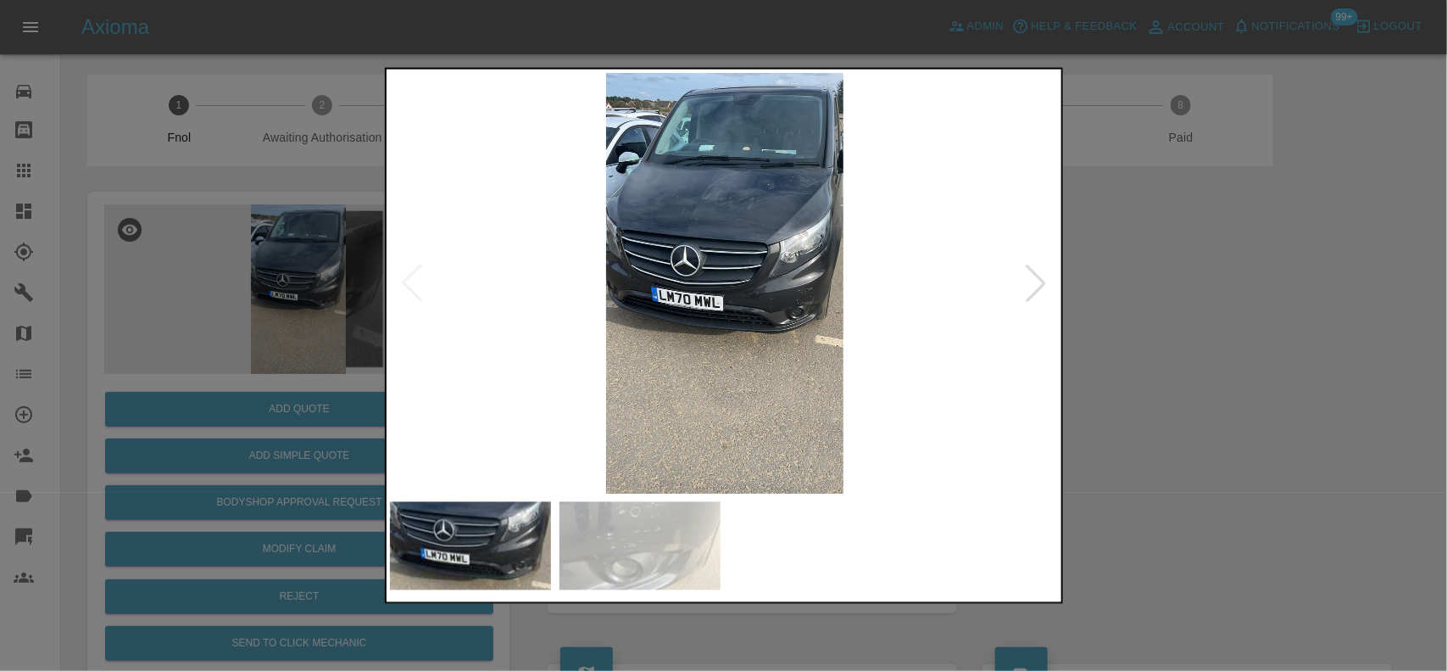
click at [749, 348] on img at bounding box center [725, 282] width 670 height 421
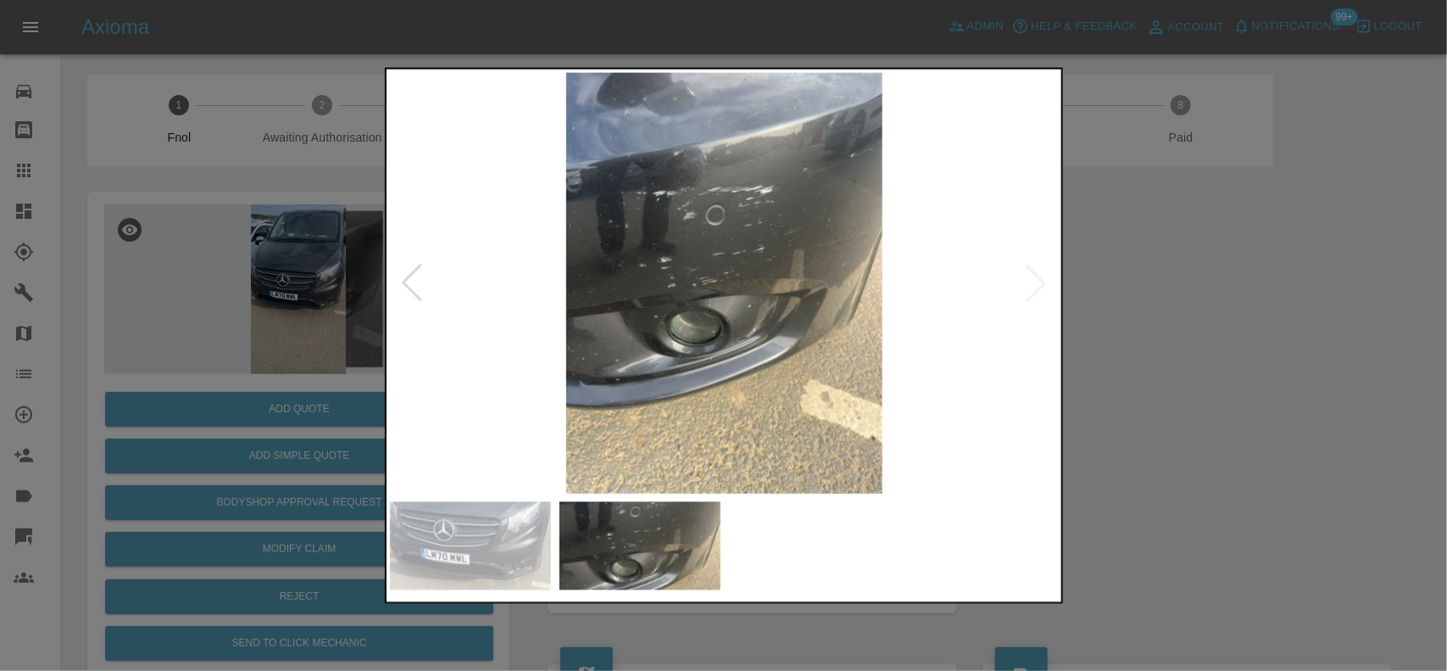
click at [698, 259] on img at bounding box center [725, 282] width 670 height 421
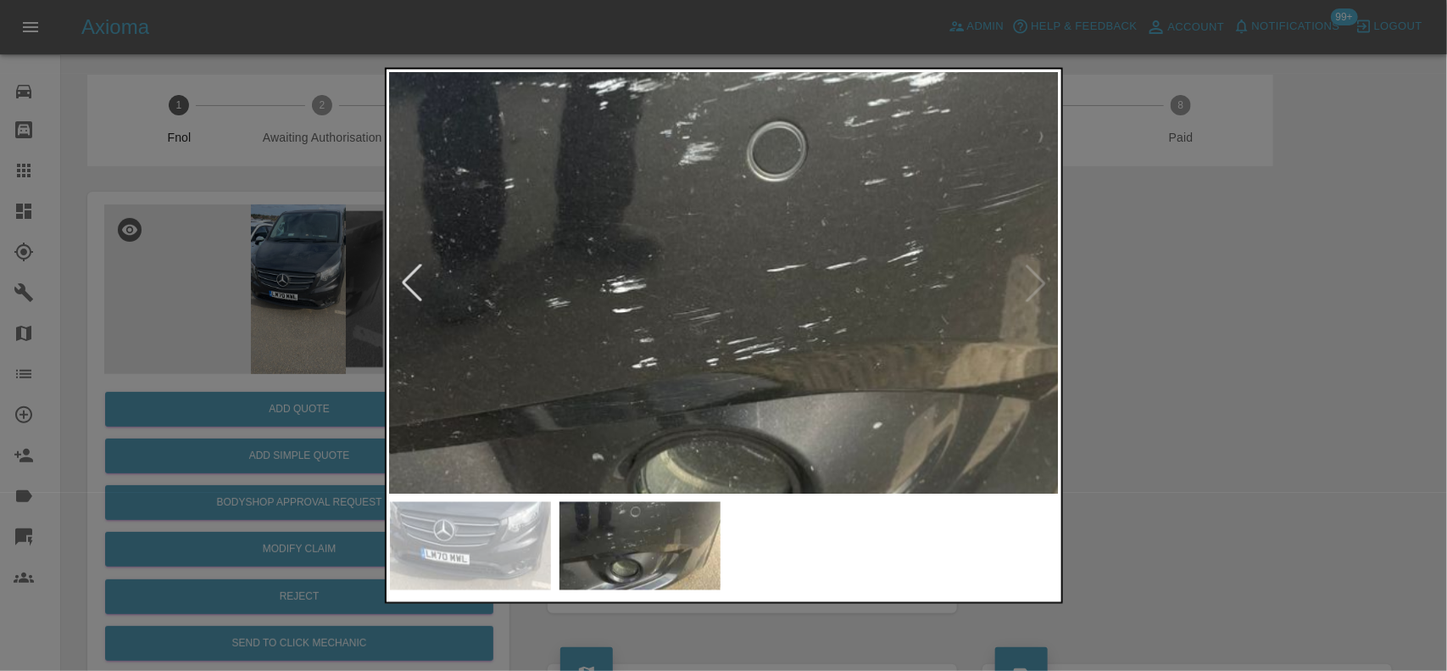
click at [698, 259] on img at bounding box center [801, 355] width 2010 height 1263
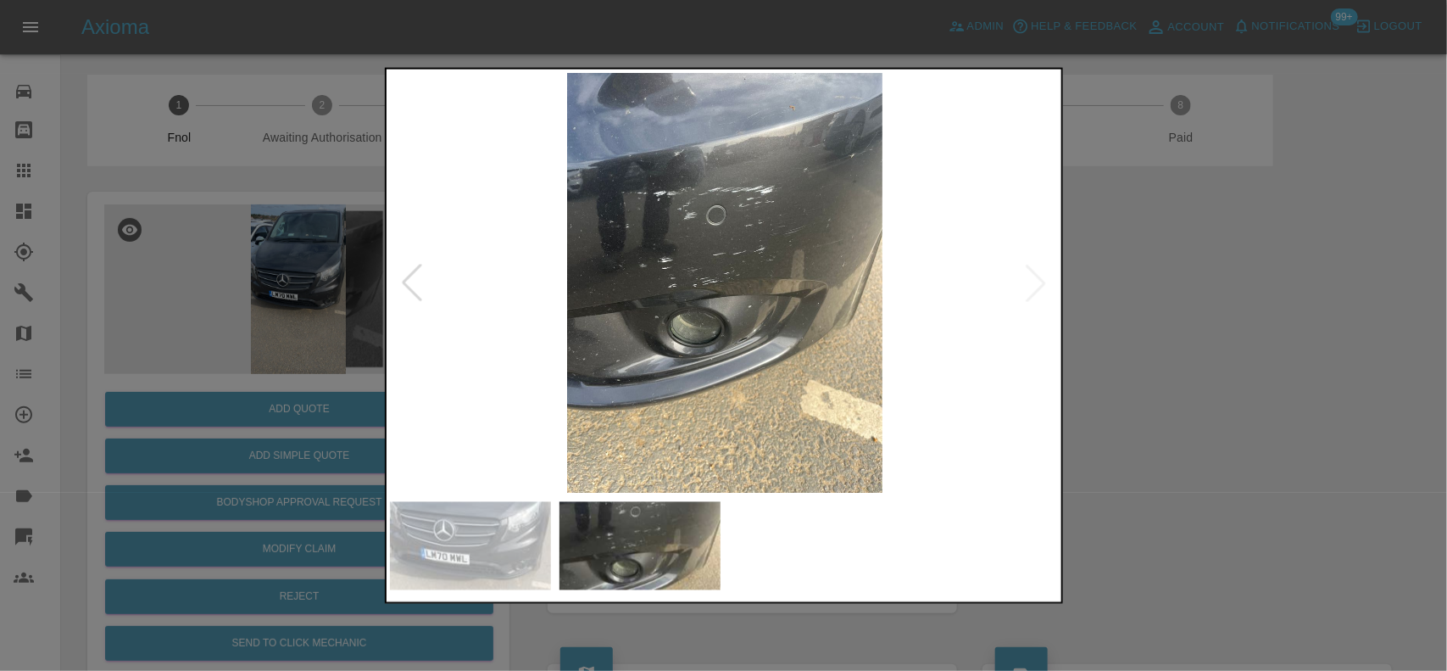
click at [772, 332] on img at bounding box center [725, 282] width 670 height 421
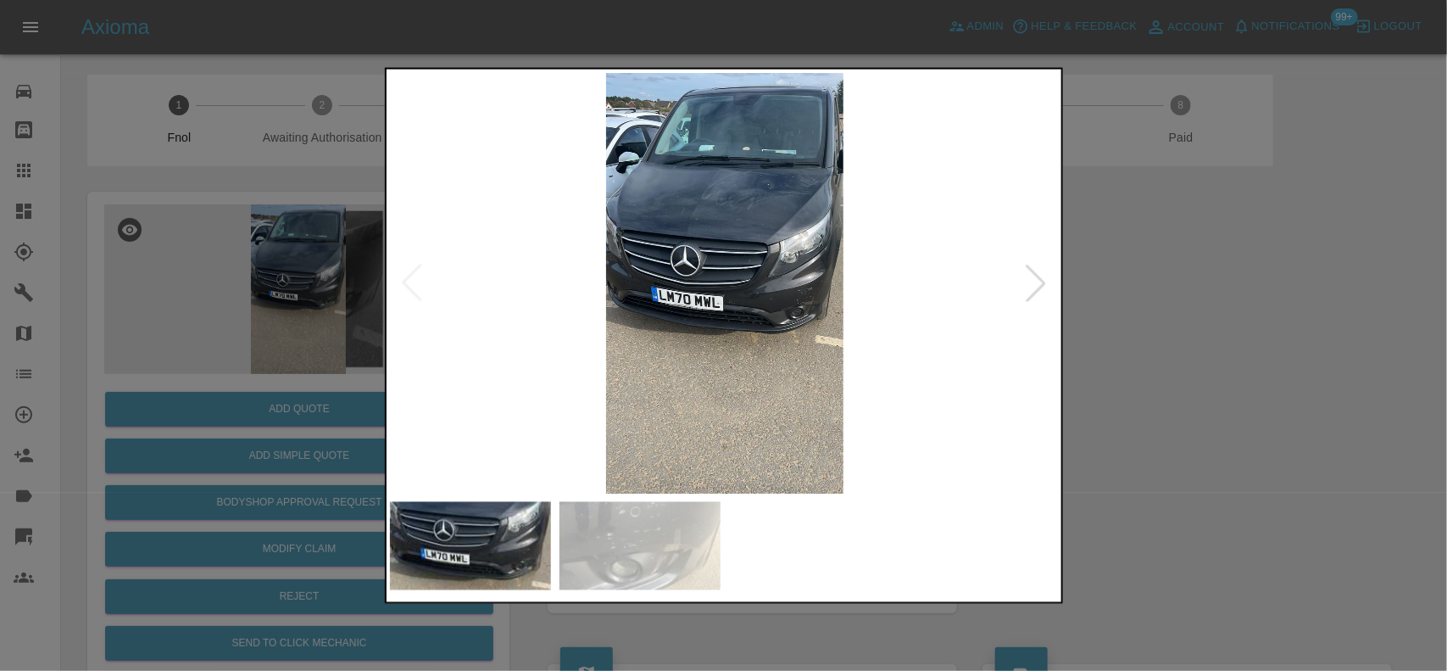
click at [753, 301] on img at bounding box center [725, 282] width 670 height 421
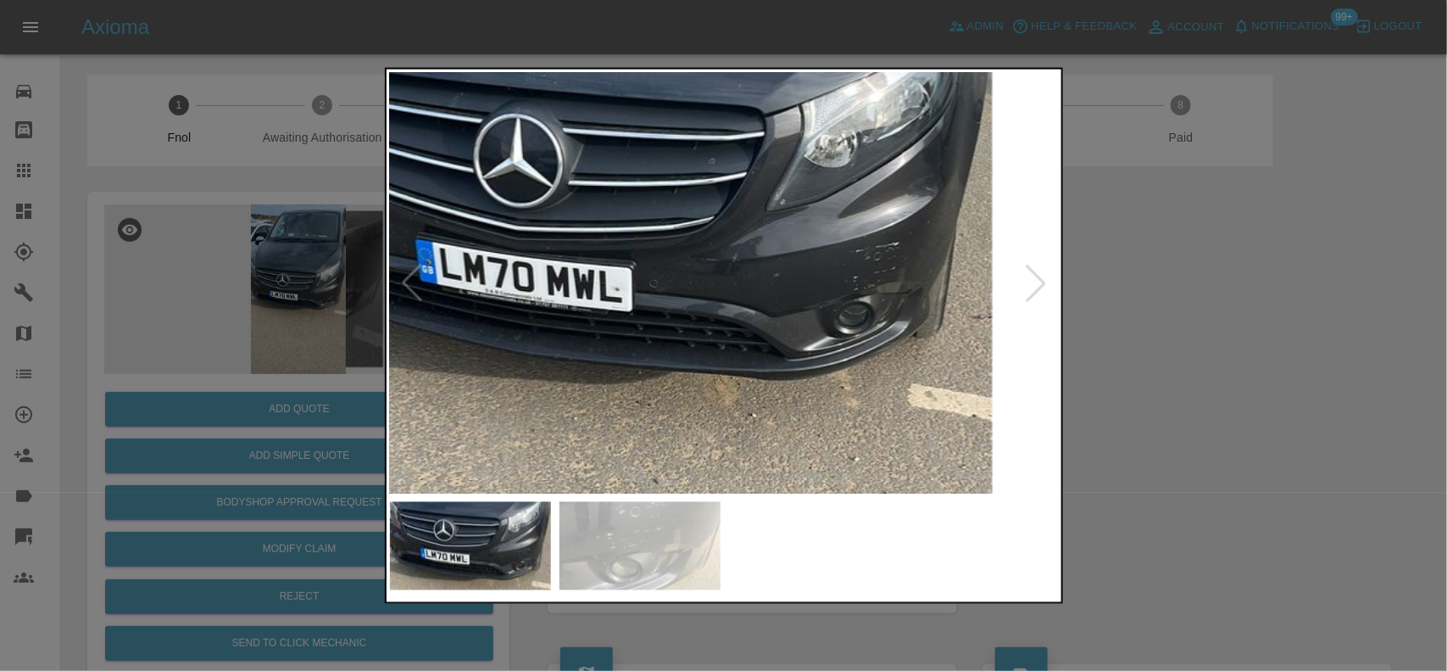
click at [797, 332] on img at bounding box center [636, 227] width 2010 height 1263
click at [794, 331] on img at bounding box center [636, 227] width 2010 height 1263
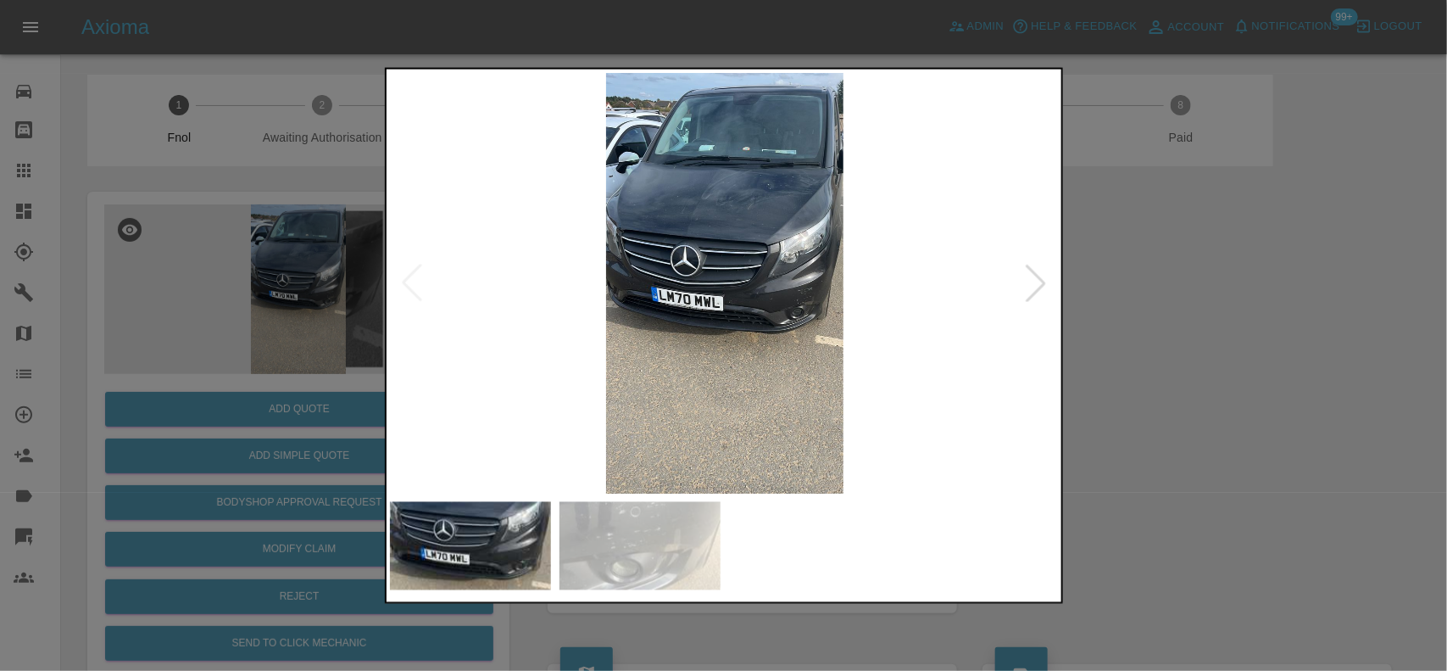
click at [1255, 377] on div at bounding box center [723, 335] width 1447 height 671
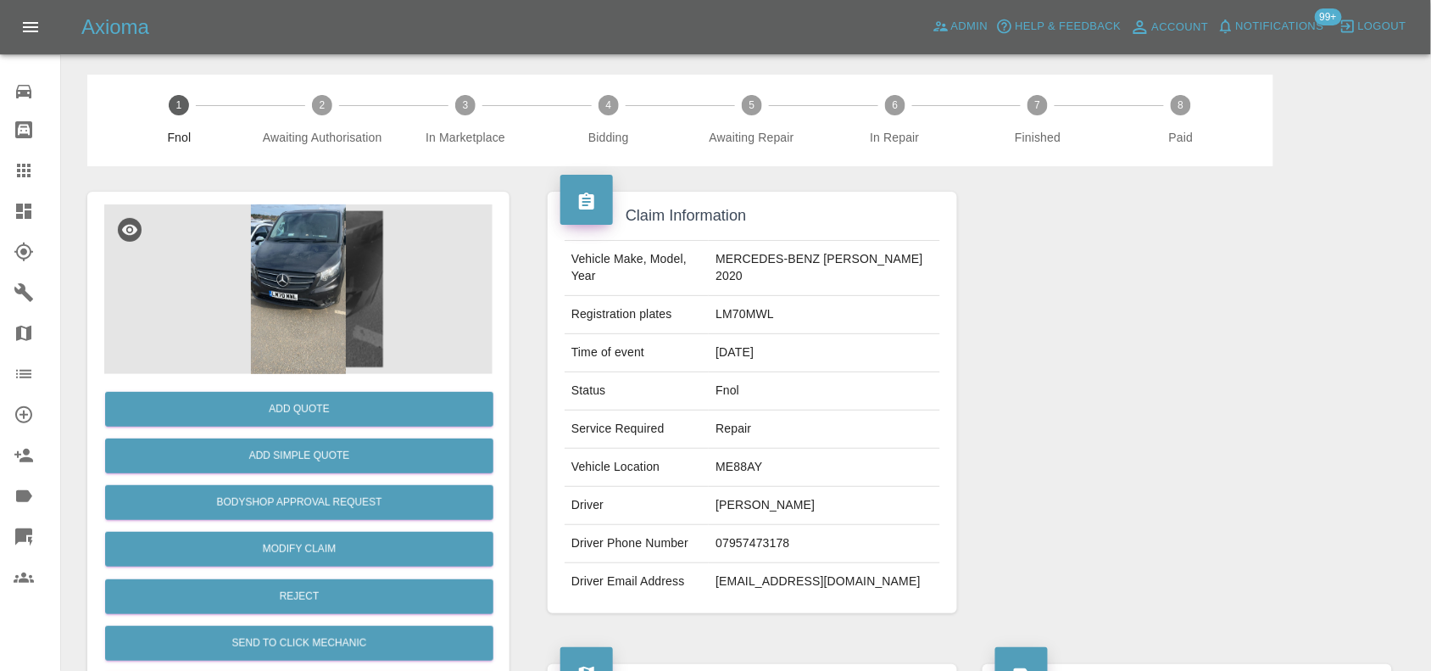
click at [383, 348] on img at bounding box center [298, 289] width 388 height 170
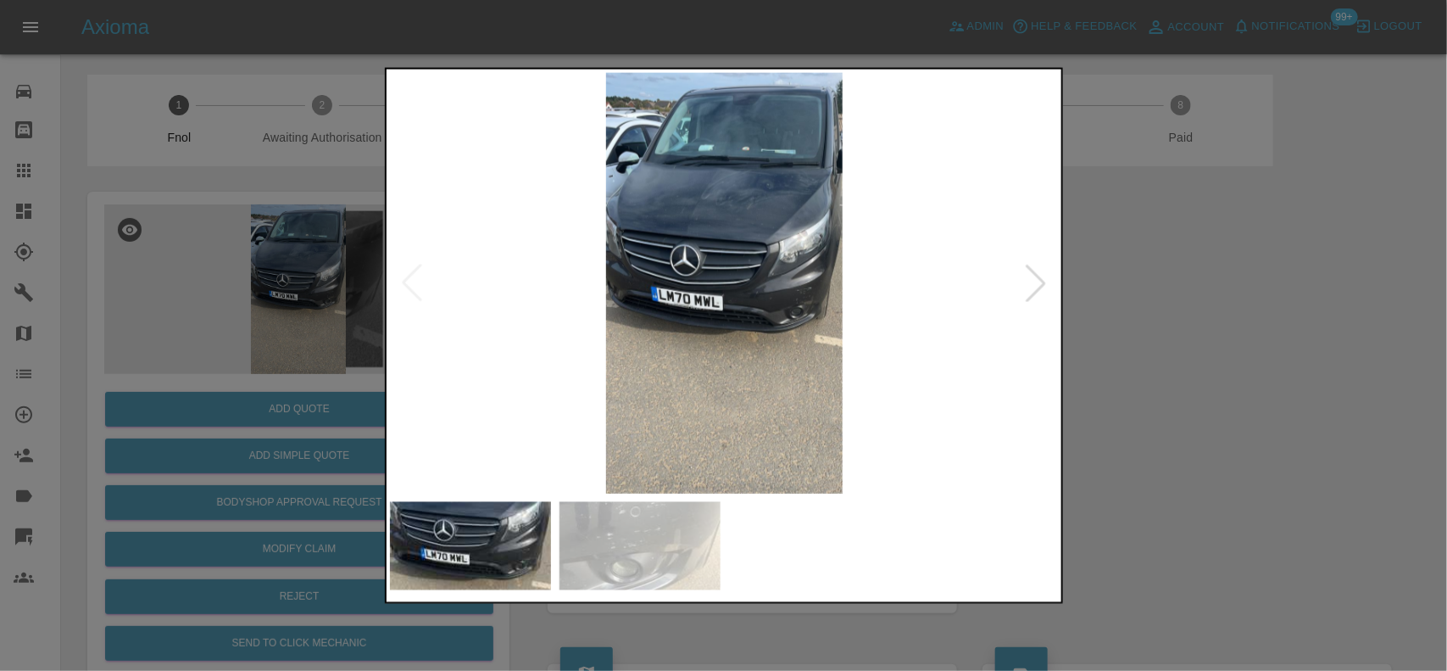
click at [683, 568] on img at bounding box center [640, 546] width 161 height 88
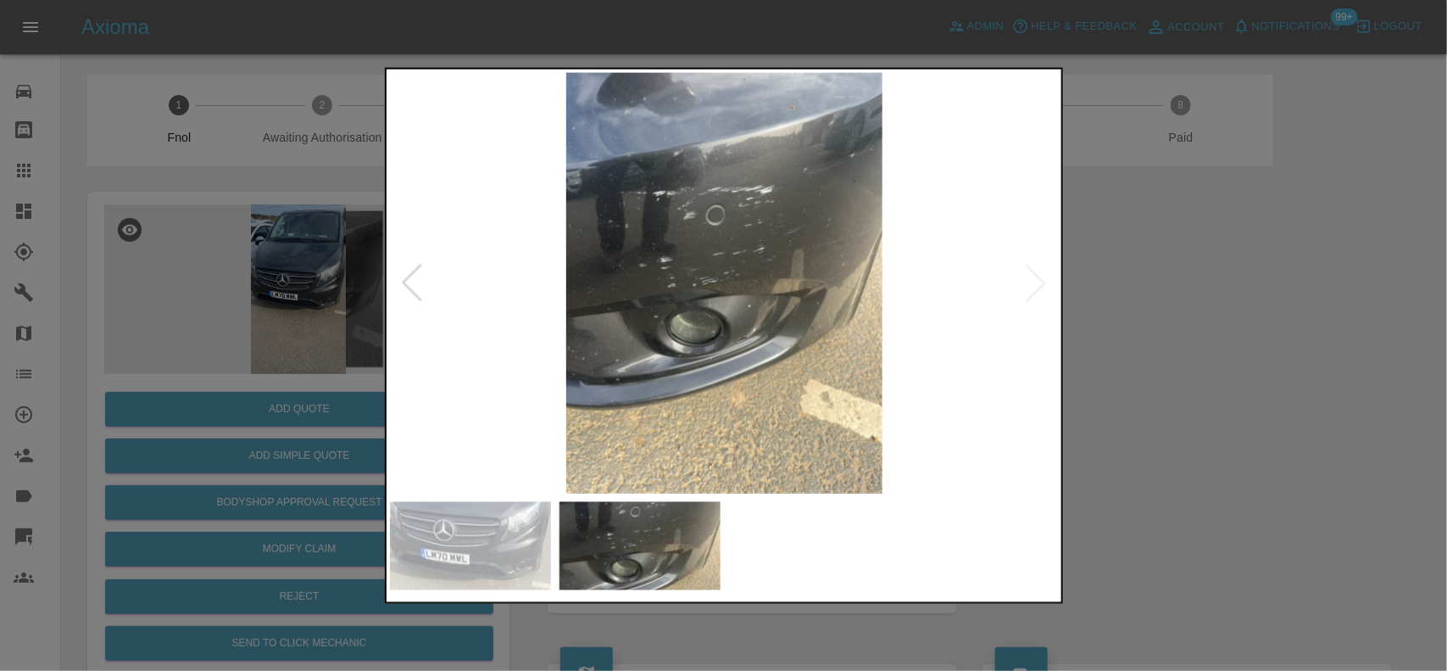
click at [692, 274] on img at bounding box center [725, 282] width 670 height 421
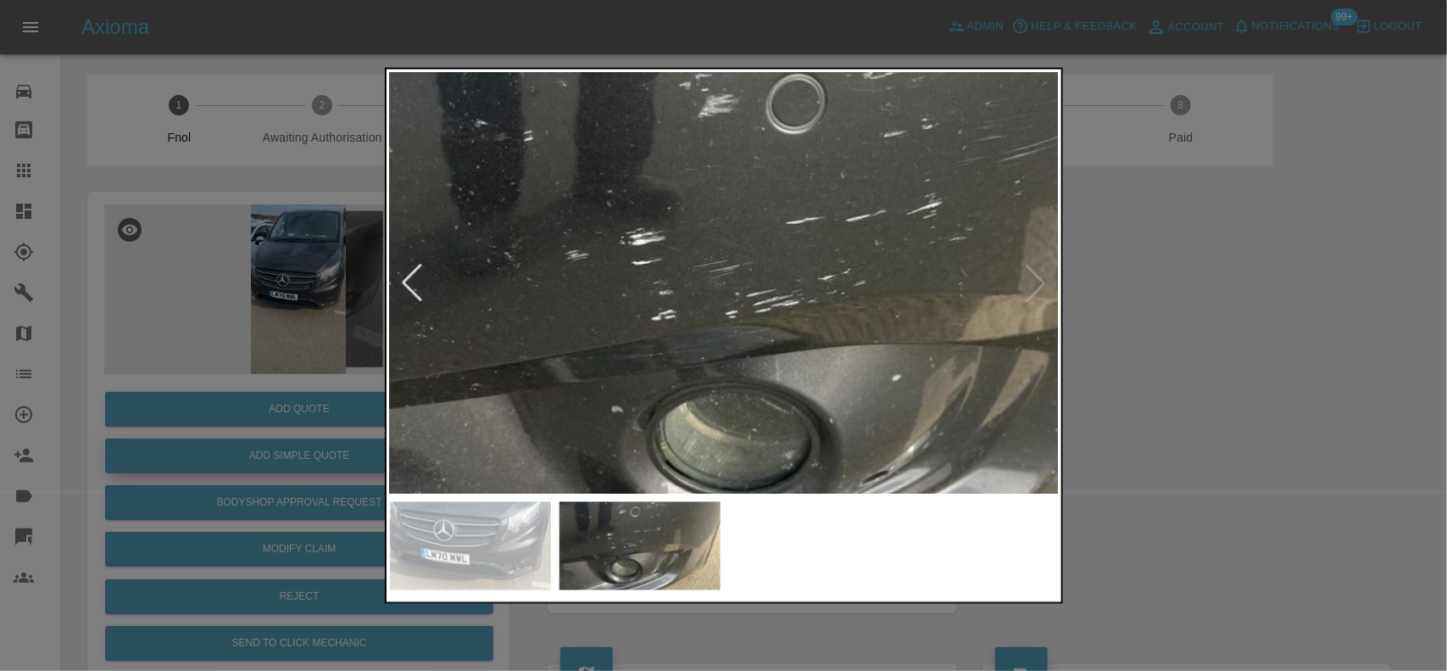
drag, startPoint x: 287, startPoint y: 327, endPoint x: 326, endPoint y: 438, distance: 118.0
click at [293, 337] on div at bounding box center [723, 335] width 1447 height 671
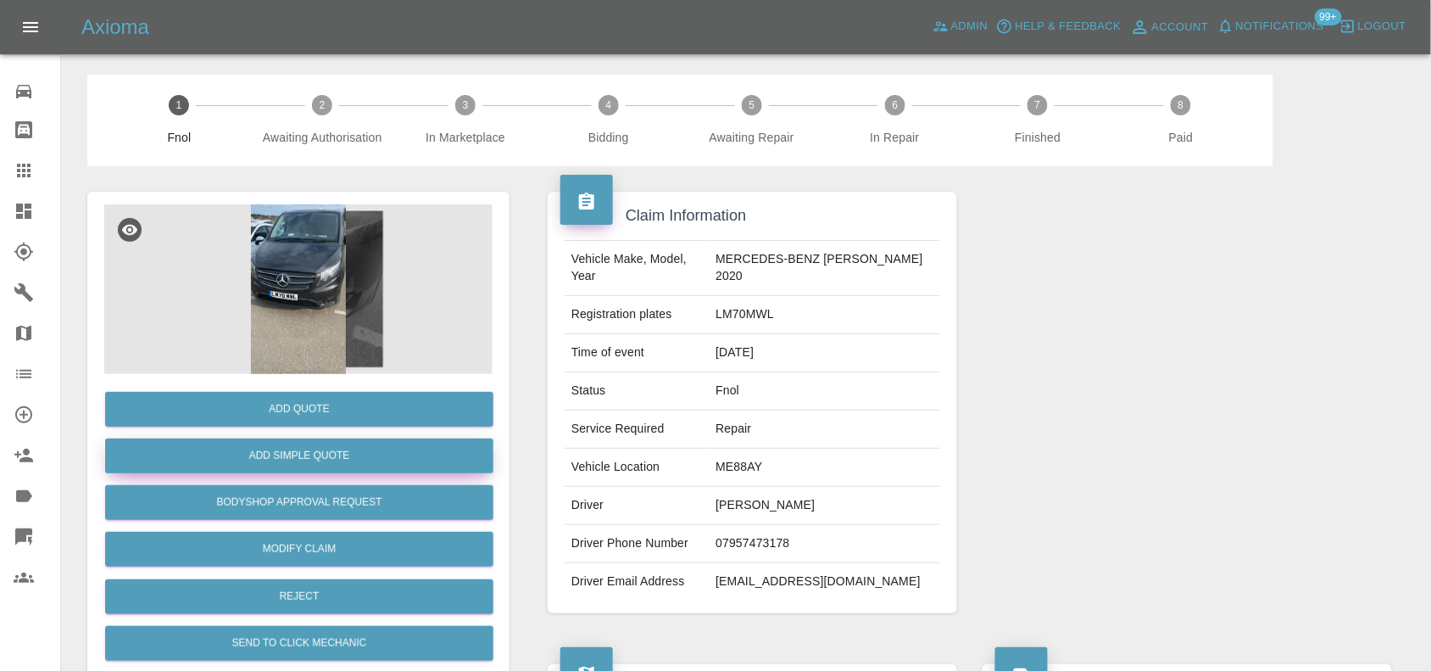
click at [325, 449] on button "Add Simple Quote" at bounding box center [299, 455] width 388 height 35
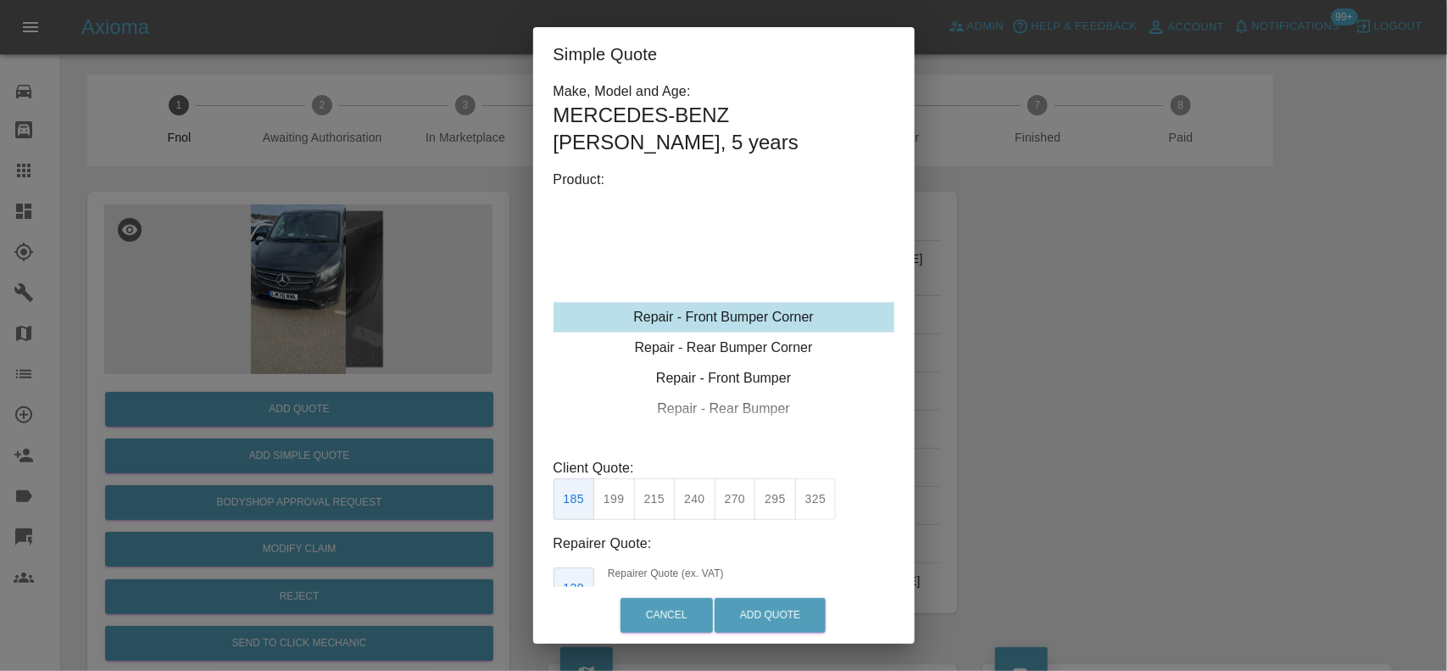
click at [722, 302] on div "Repair - Front Bumper Corner" at bounding box center [724, 317] width 341 height 31
click at [655, 478] on button "215" at bounding box center [655, 499] width 42 height 42
drag, startPoint x: 647, startPoint y: 568, endPoint x: 561, endPoint y: 577, distance: 86.2
click at [561, 577] on div "Make, Model and Age: MERCEDES-BENZ VITO , 5 years Product: Repair - Front Bumpe…" at bounding box center [724, 361] width 341 height 561
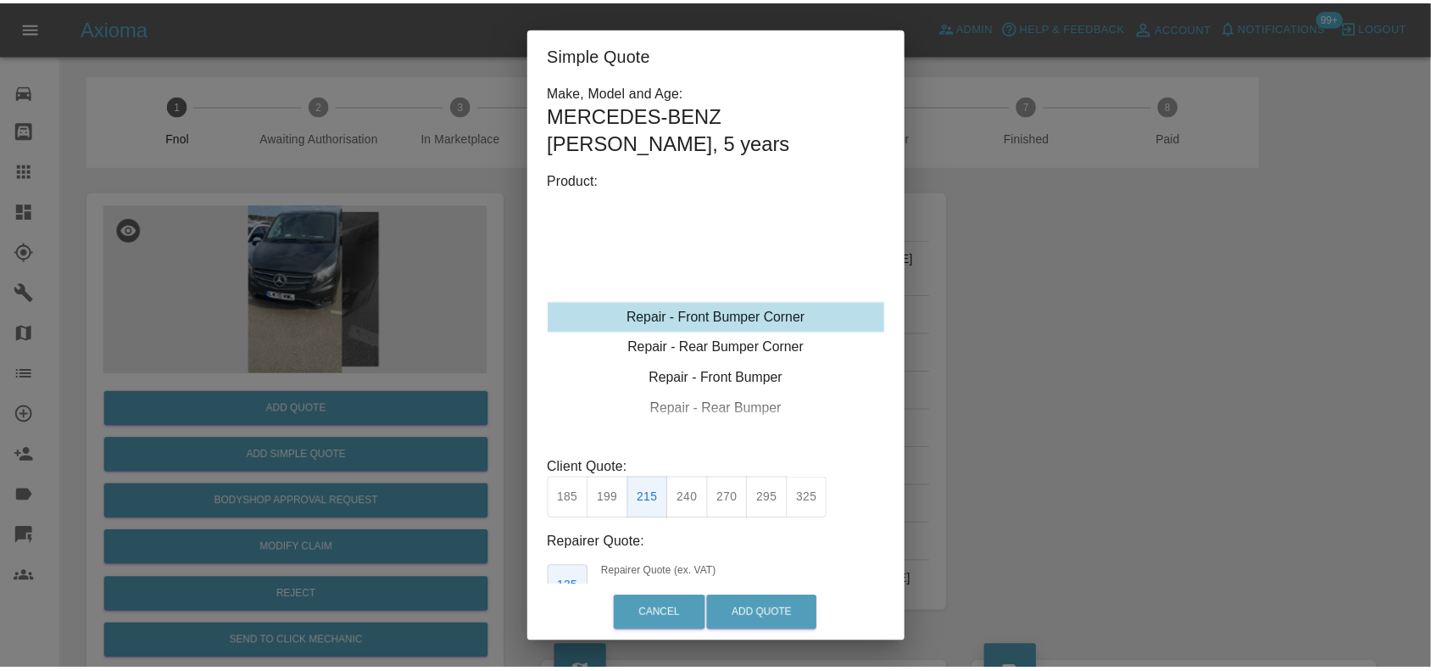
scroll to position [25, 0]
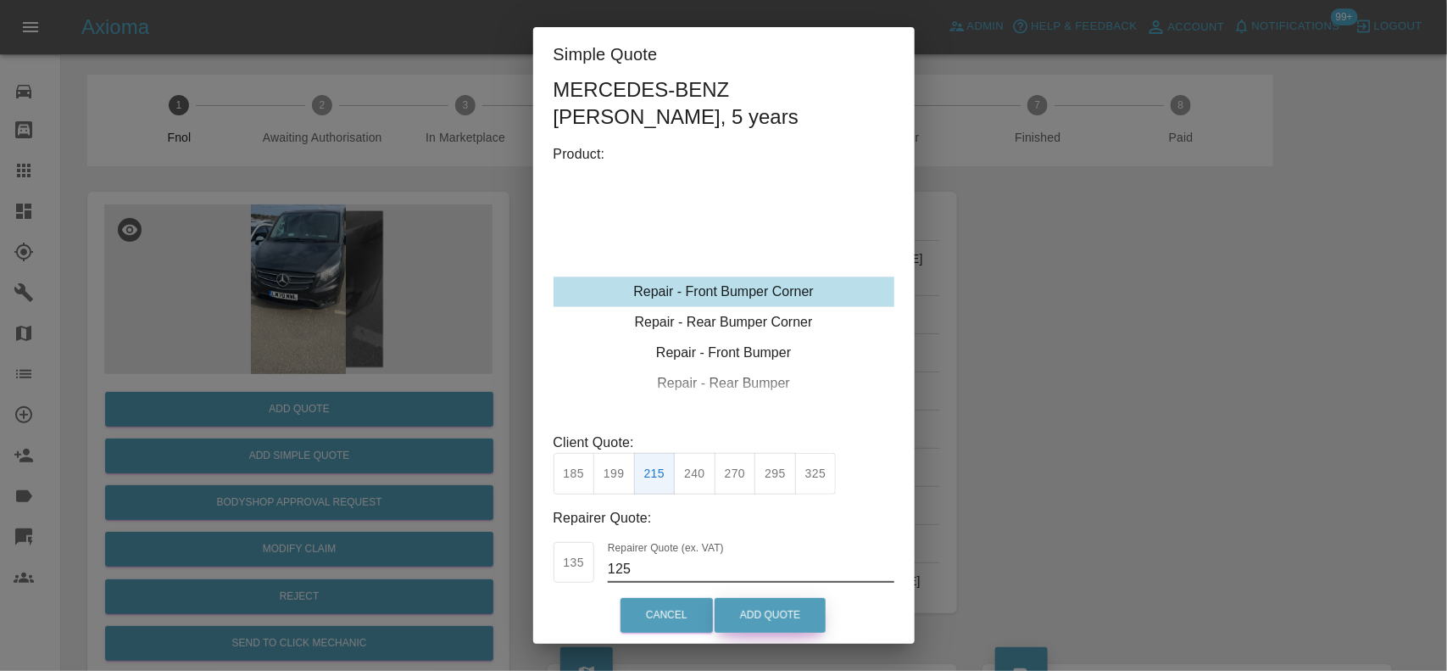
type input "125"
click at [747, 617] on button "Add Quote" at bounding box center [770, 615] width 111 height 35
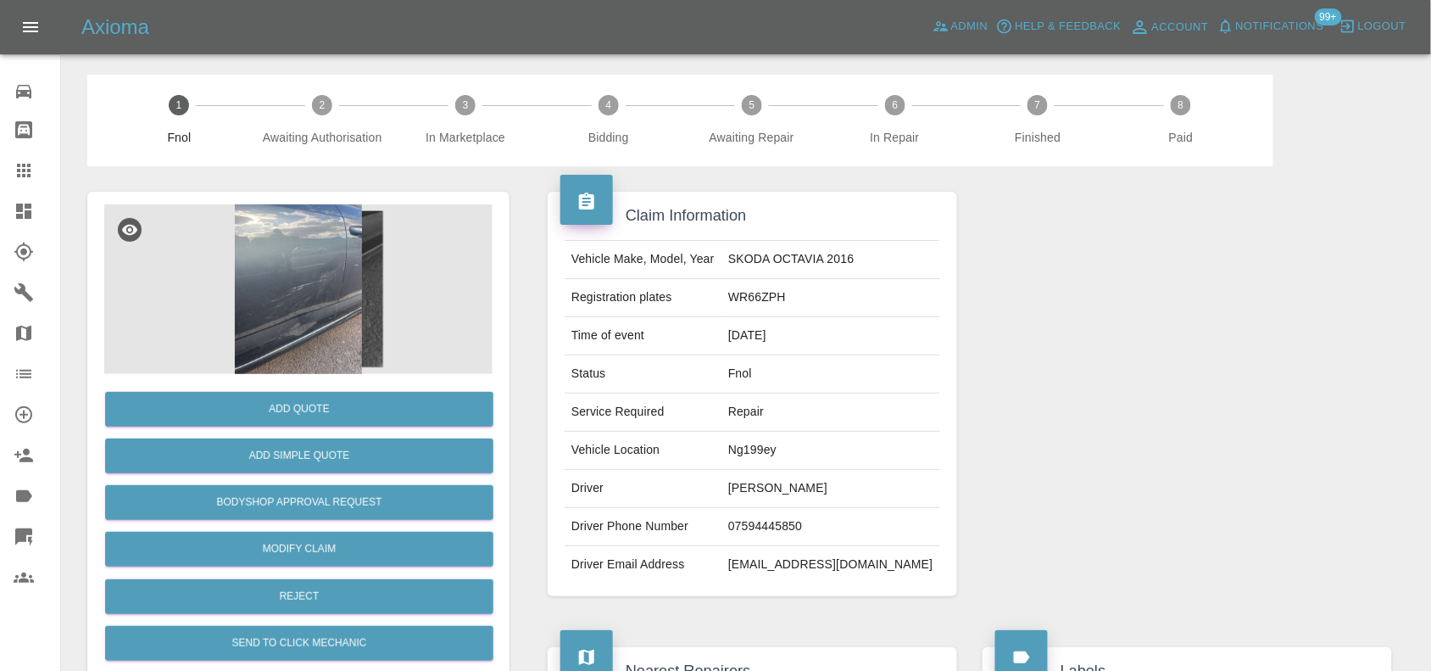
click at [271, 281] on div at bounding box center [298, 289] width 388 height 170
click at [310, 293] on img at bounding box center [298, 289] width 388 height 170
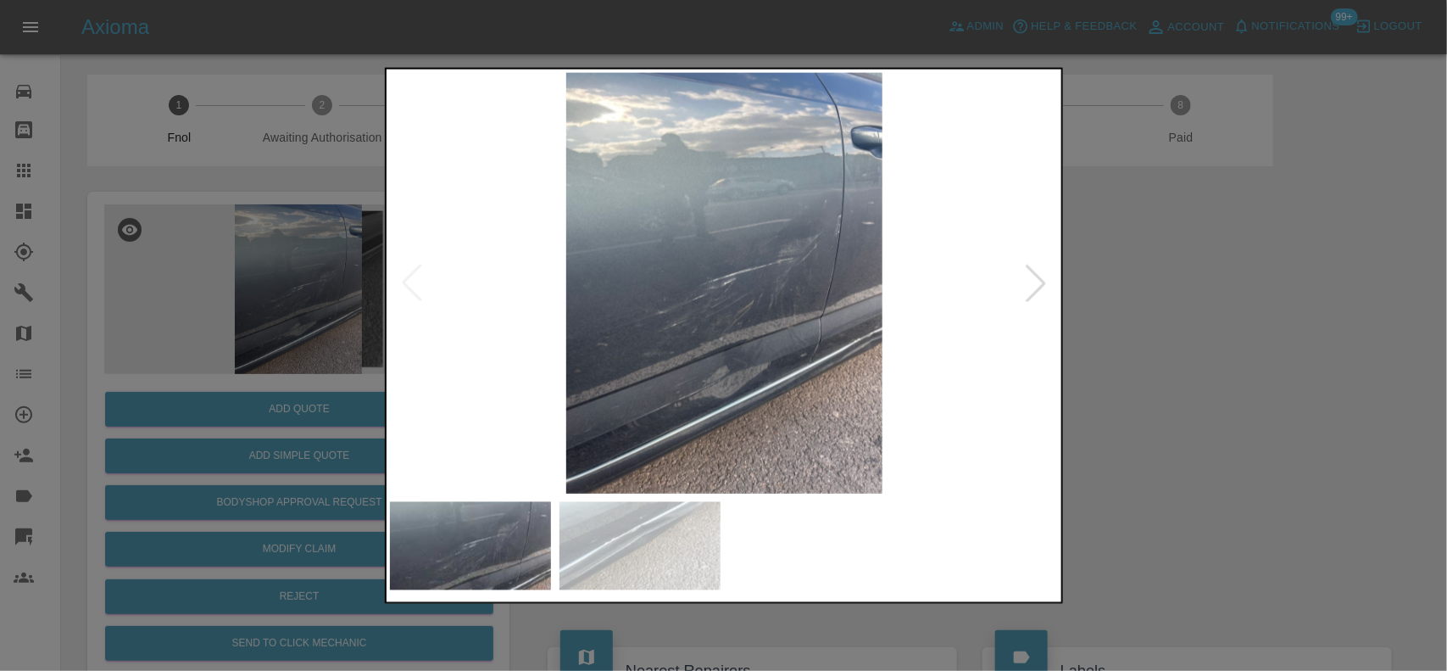
click at [671, 358] on img at bounding box center [725, 282] width 670 height 421
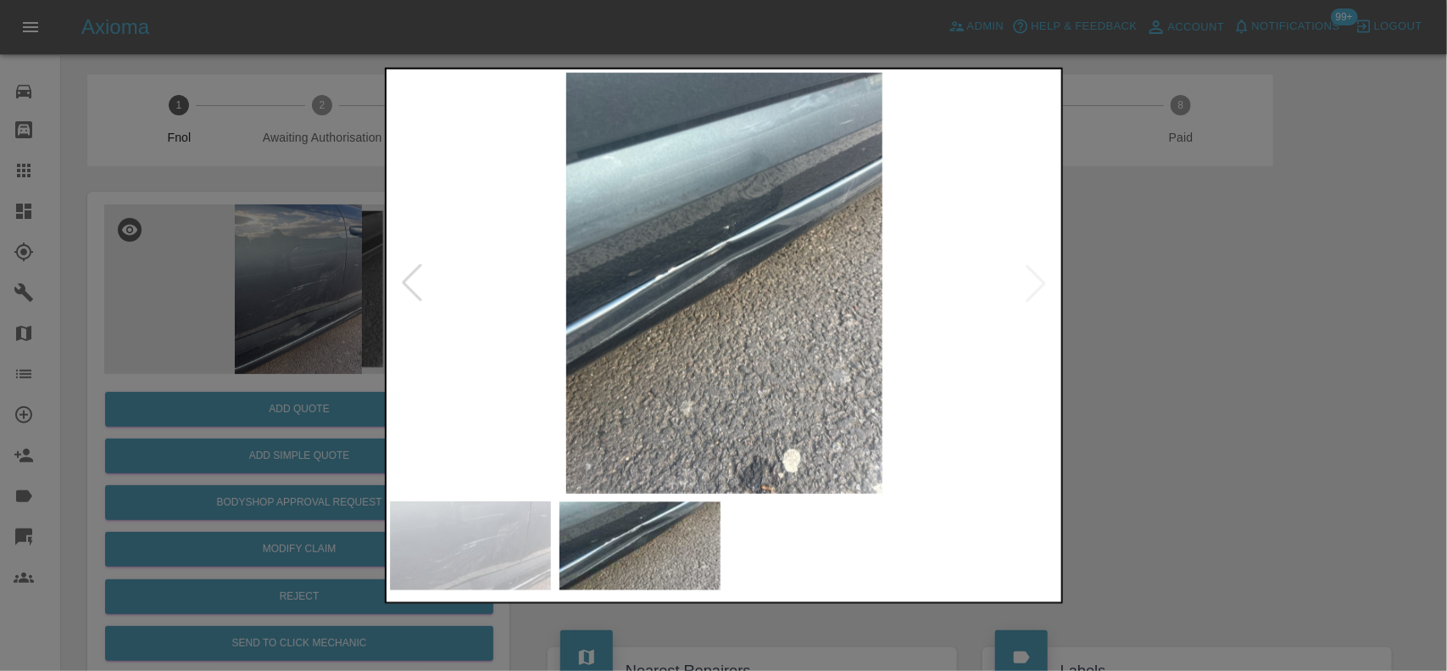
click at [535, 345] on img at bounding box center [725, 282] width 670 height 421
click at [782, 267] on img at bounding box center [725, 282] width 670 height 421
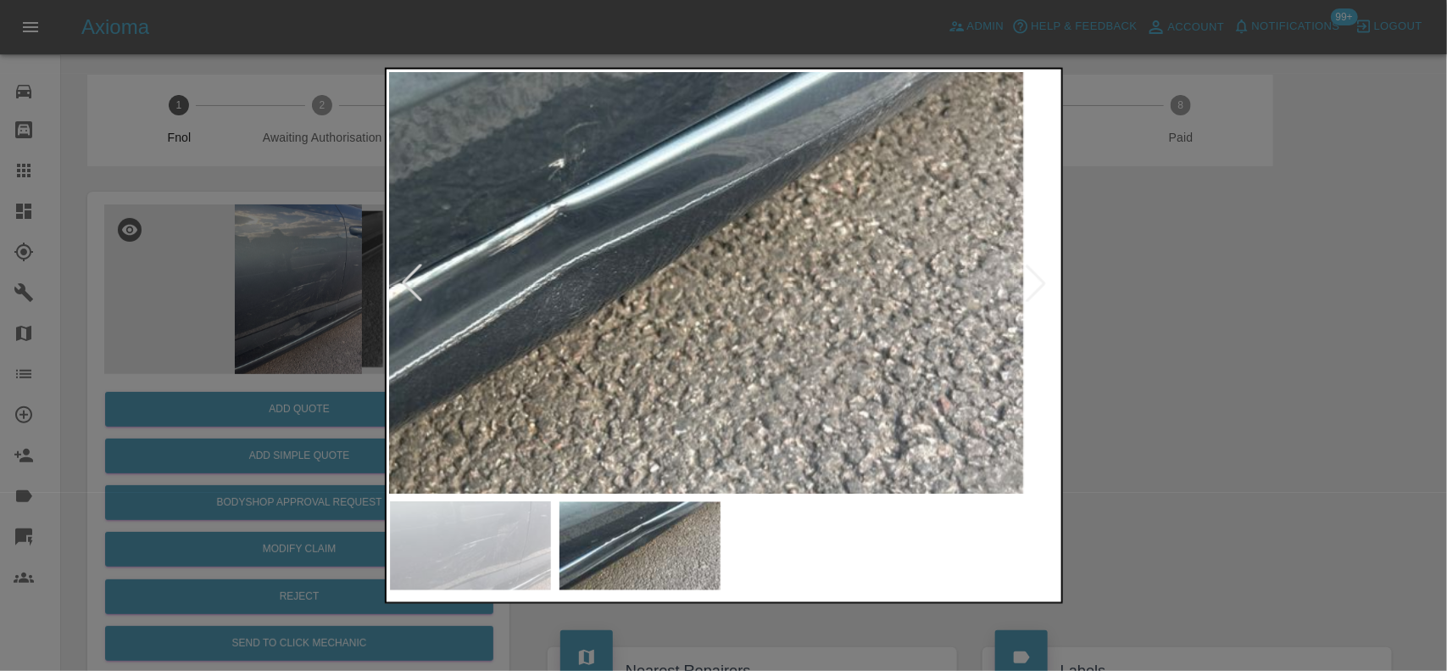
click at [640, 298] on img at bounding box center [550, 329] width 2010 height 1263
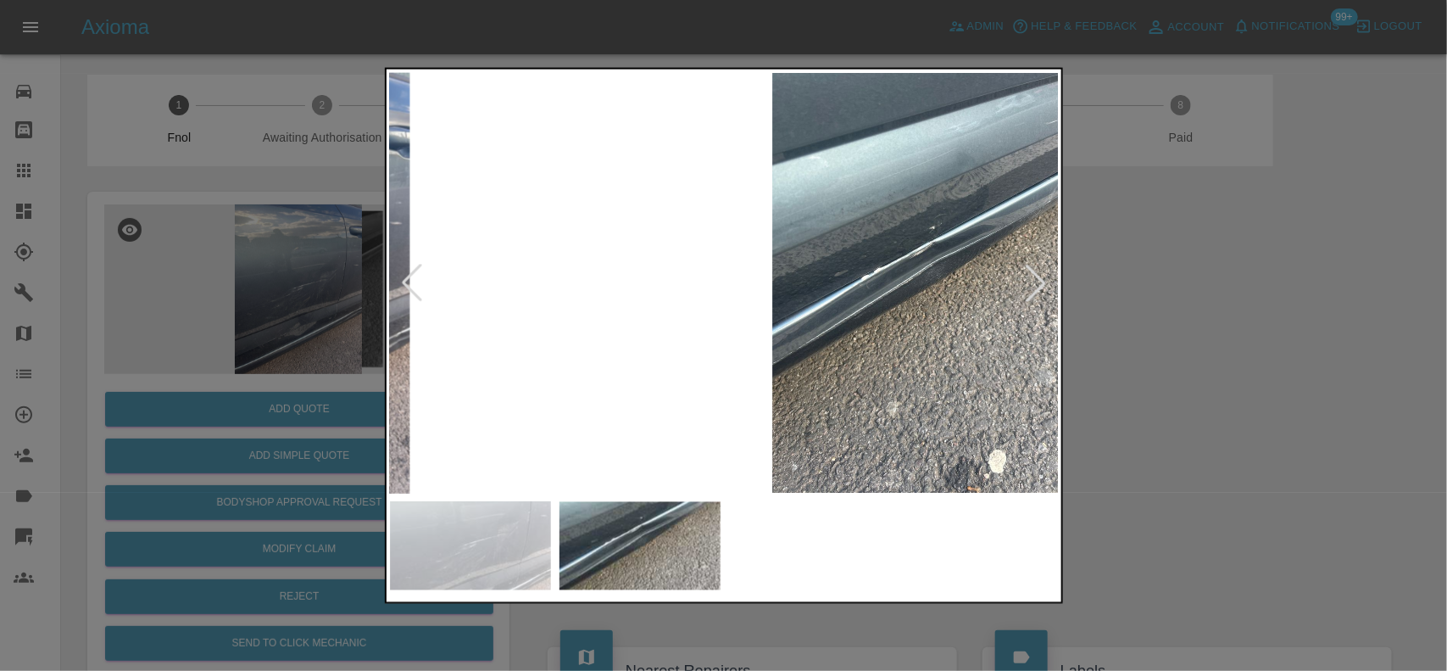
click at [794, 349] on img at bounding box center [930, 282] width 670 height 421
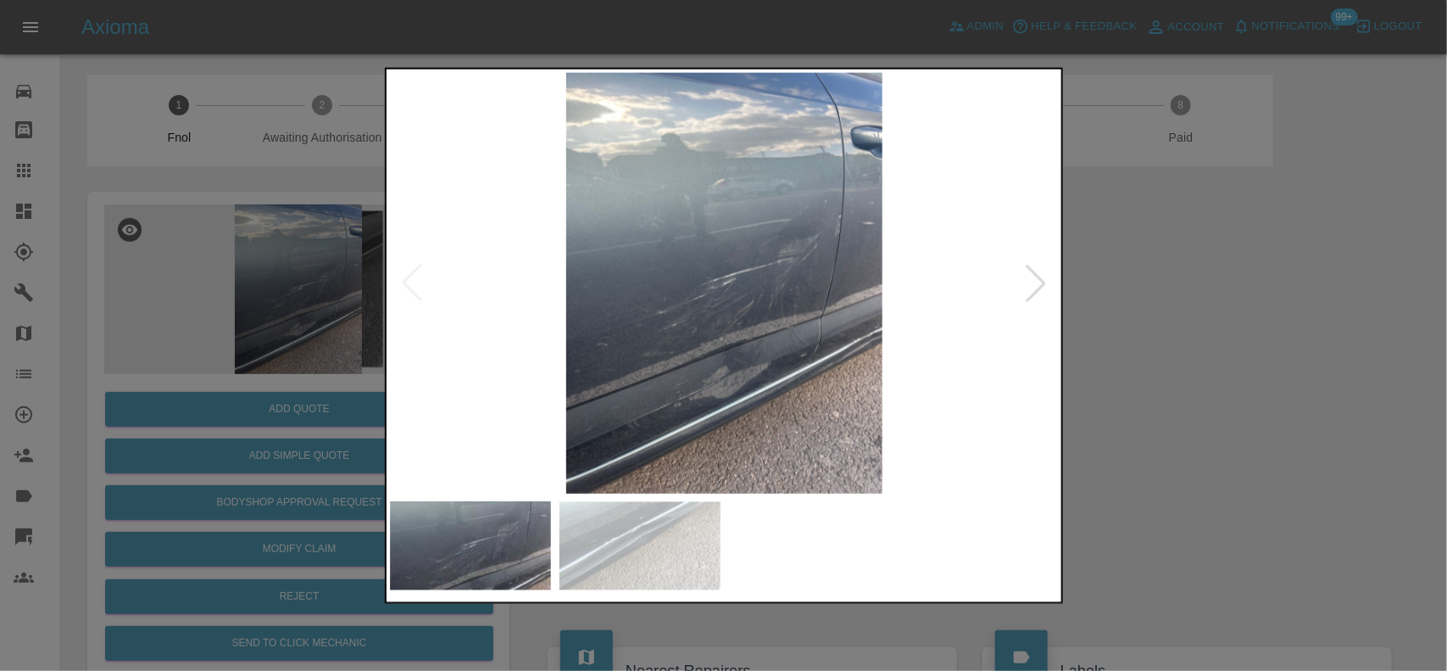
click at [748, 447] on img at bounding box center [725, 282] width 670 height 421
click at [747, 447] on img at bounding box center [725, 282] width 670 height 421
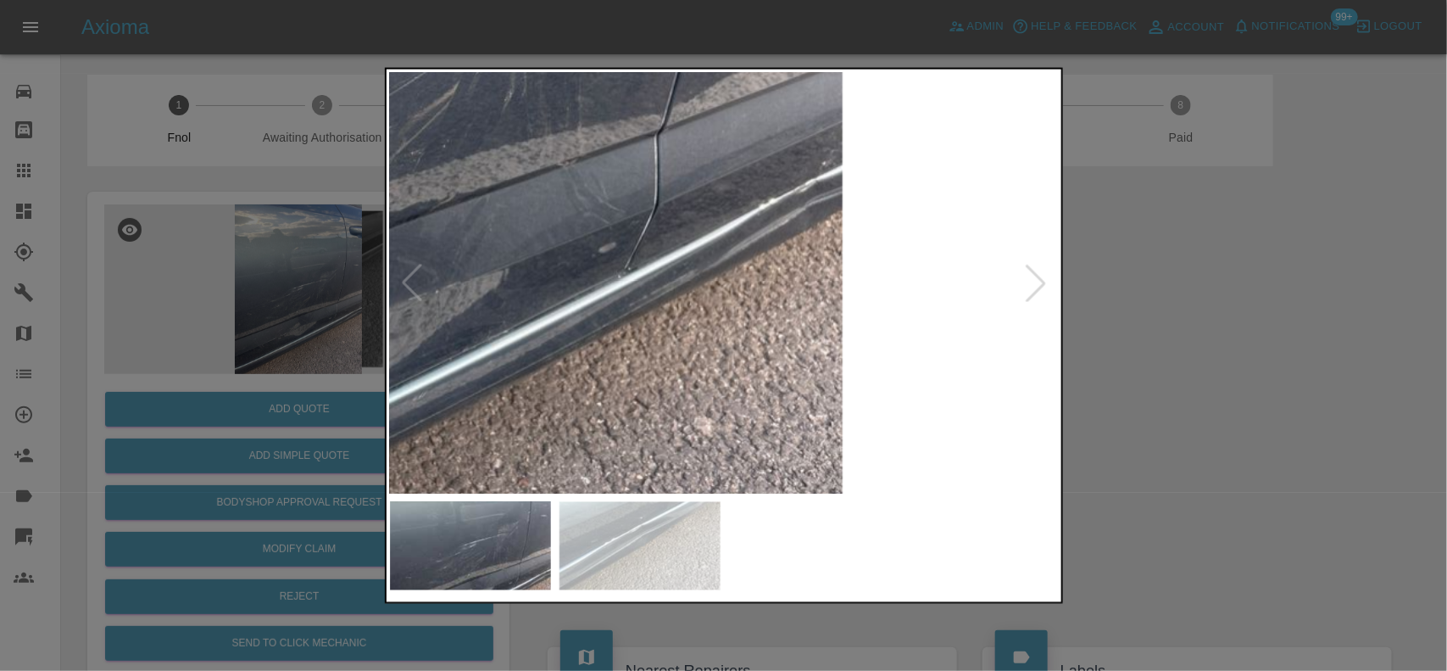
click at [742, 354] on img at bounding box center [370, 29] width 2010 height 1263
click at [744, 342] on img at bounding box center [370, 29] width 2010 height 1263
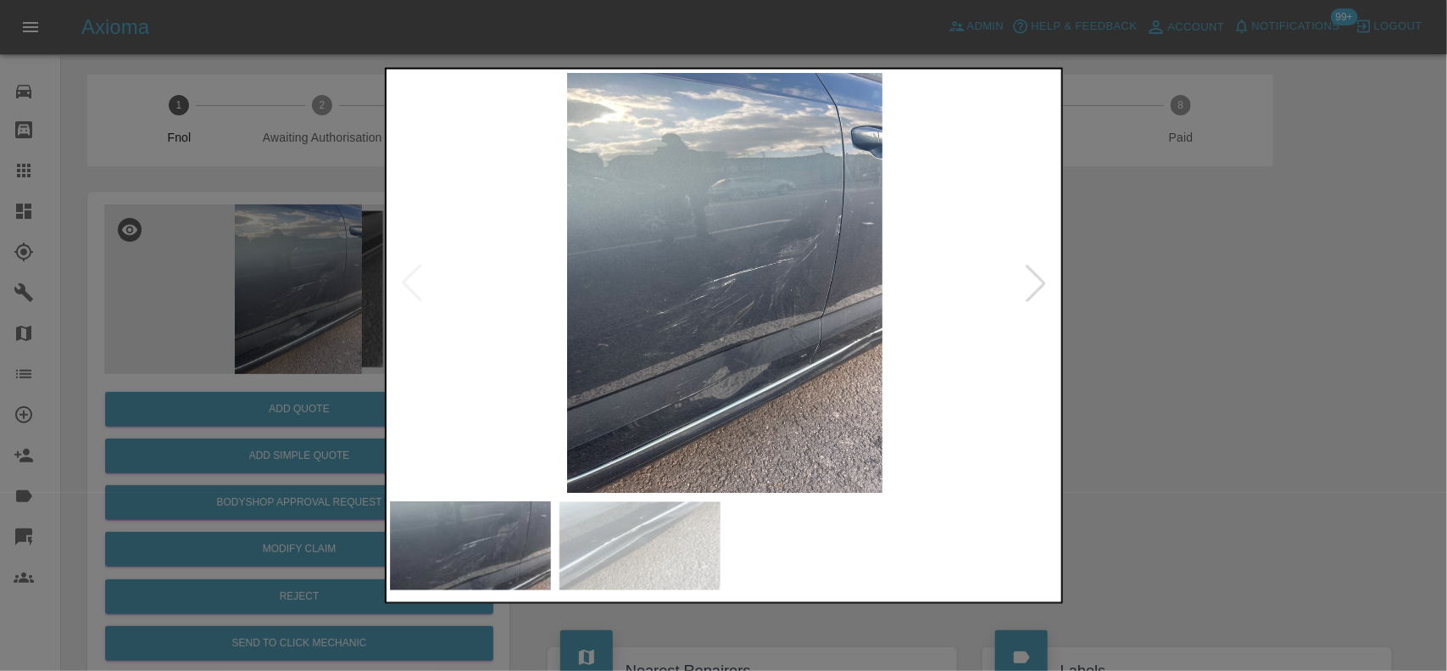
click at [697, 302] on img at bounding box center [725, 282] width 670 height 421
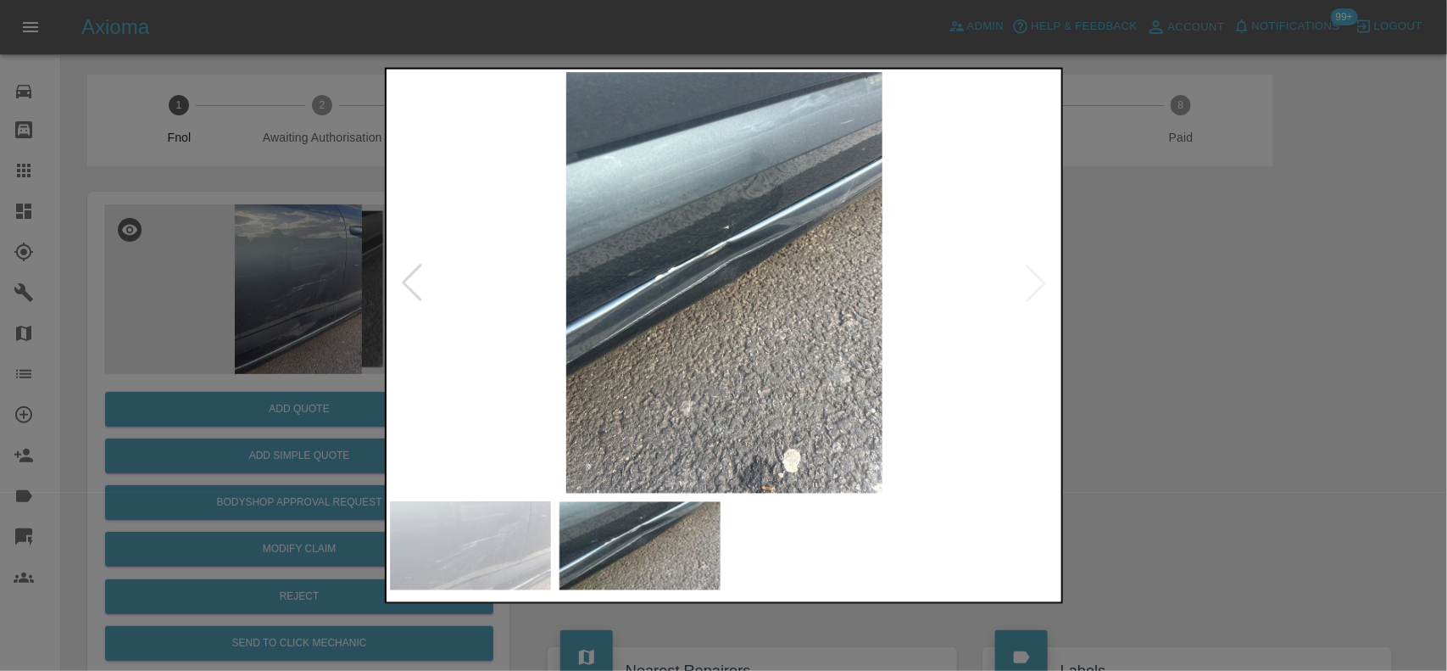
click at [751, 238] on img at bounding box center [725, 282] width 670 height 421
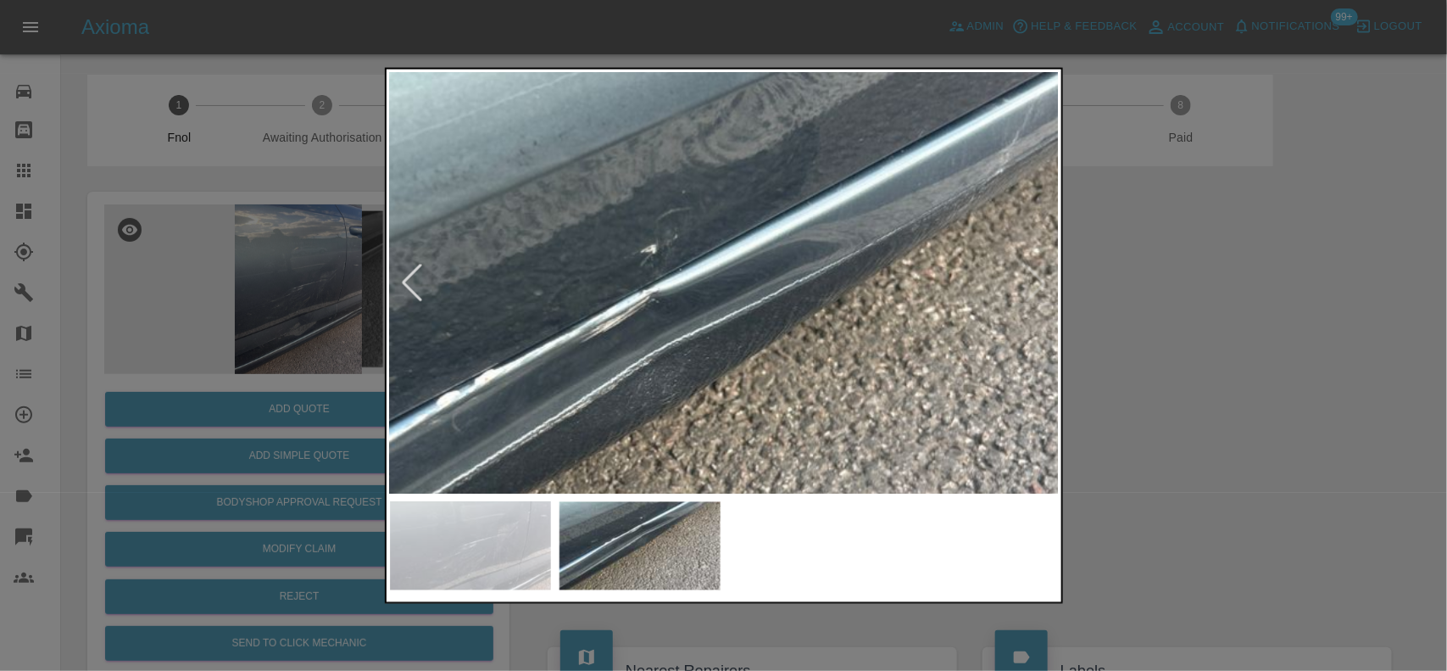
click at [723, 311] on img at bounding box center [643, 415] width 2010 height 1263
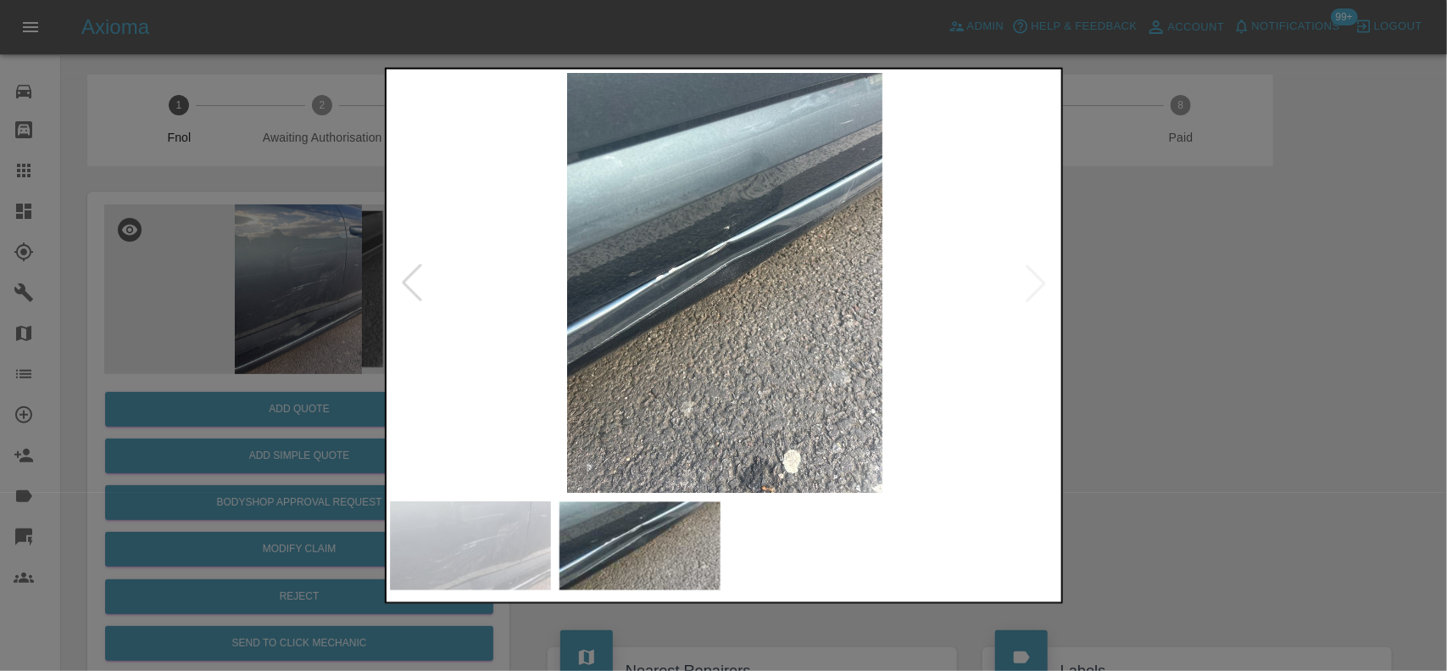
click at [793, 315] on img at bounding box center [725, 282] width 670 height 421
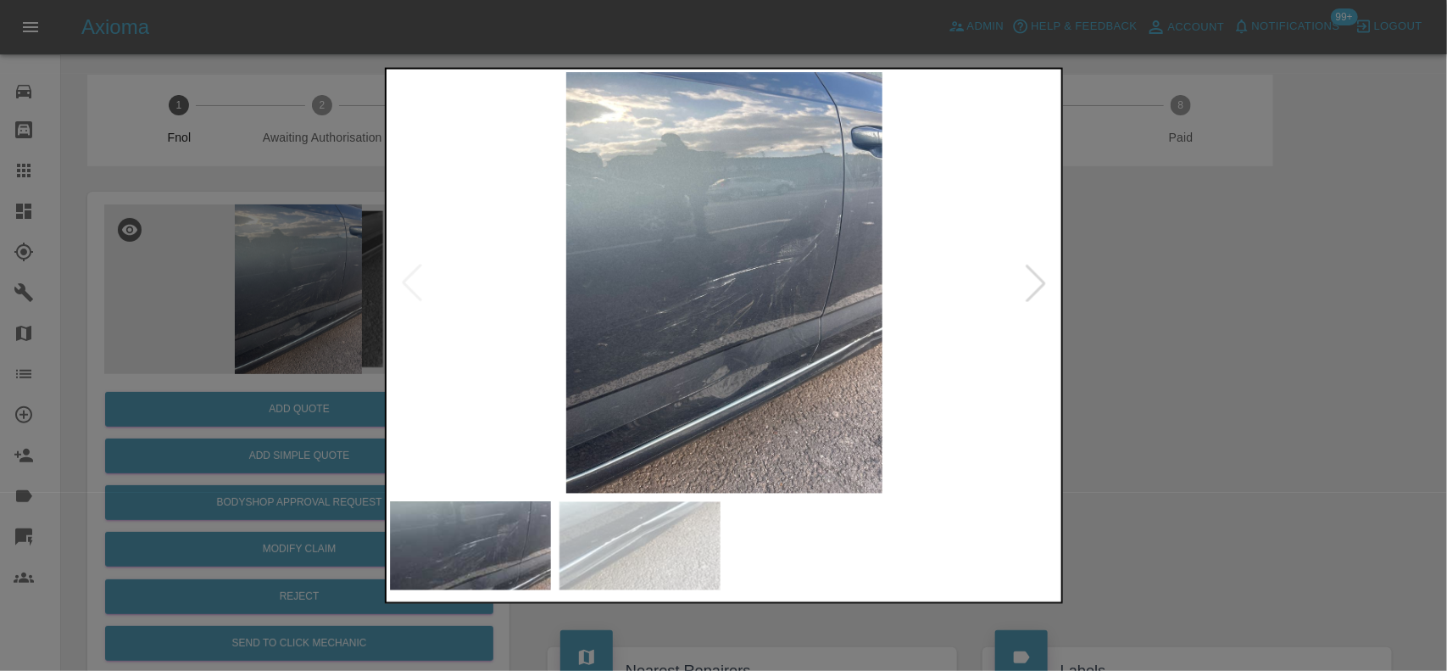
click at [332, 269] on div at bounding box center [723, 335] width 1447 height 671
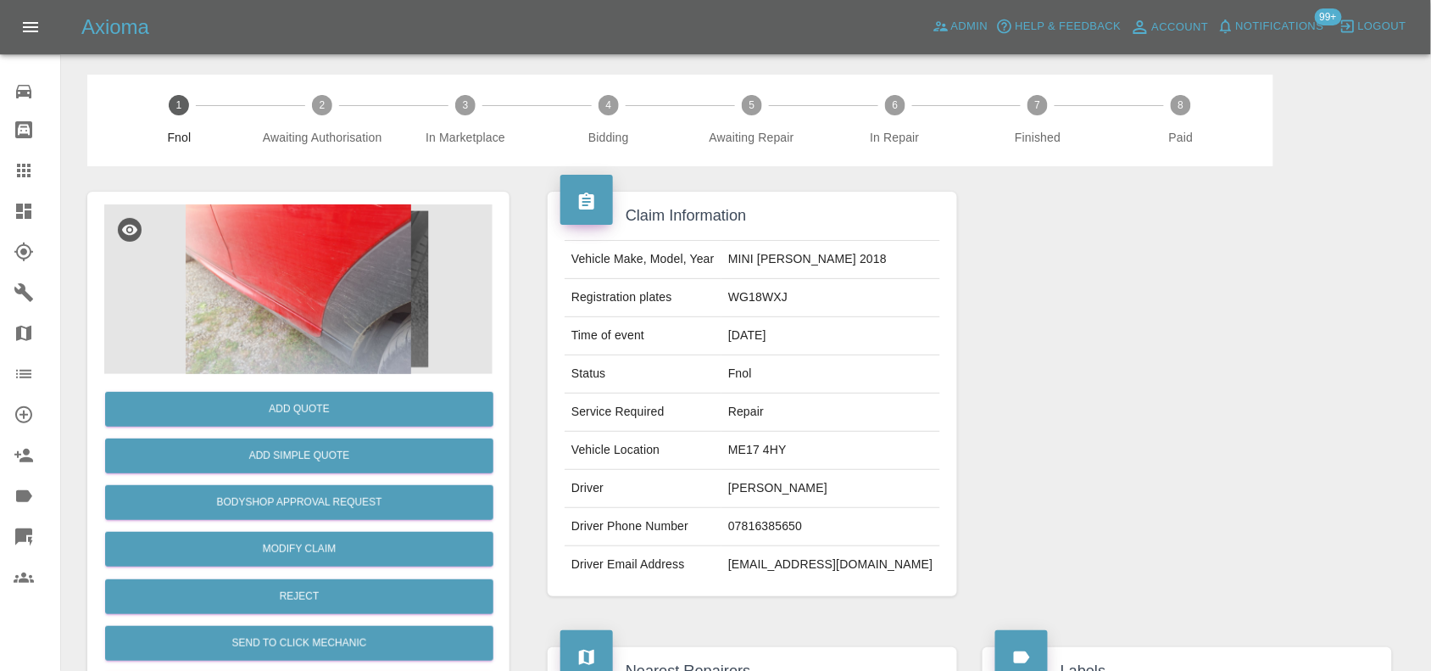
click at [354, 282] on img at bounding box center [298, 289] width 388 height 170
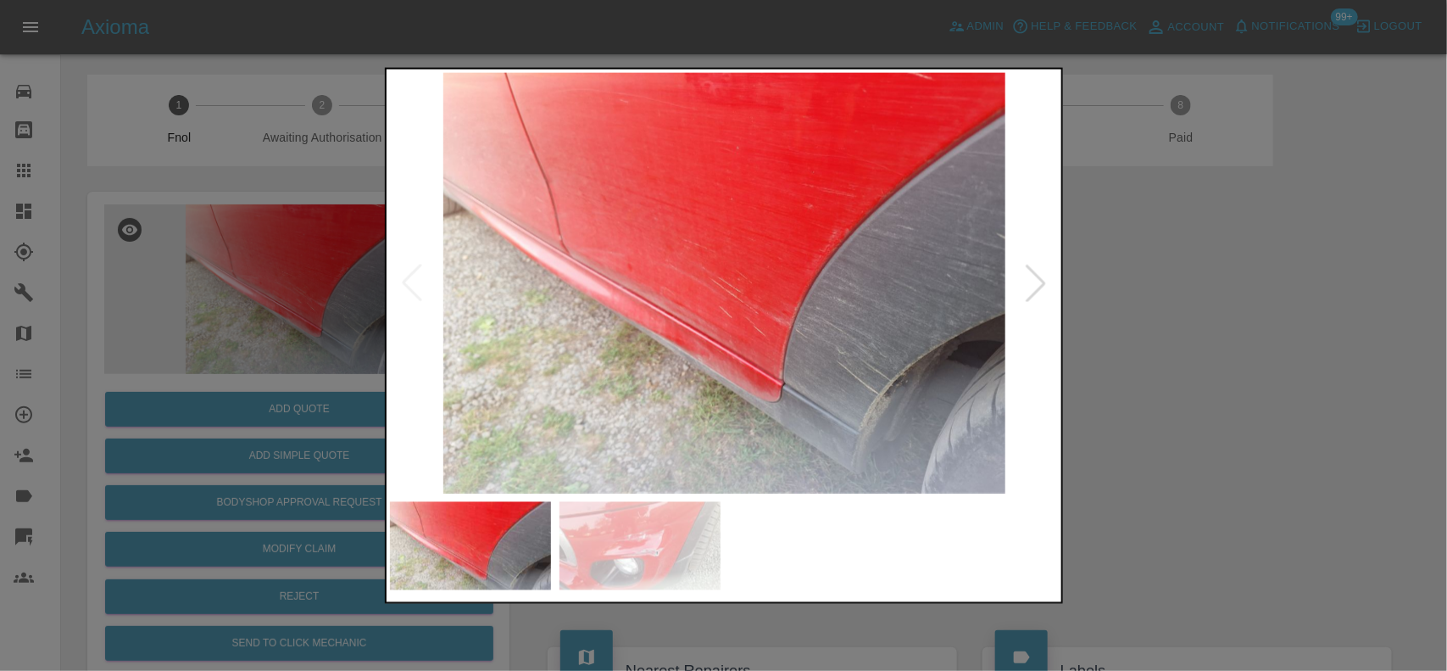
click at [621, 349] on img at bounding box center [725, 282] width 670 height 421
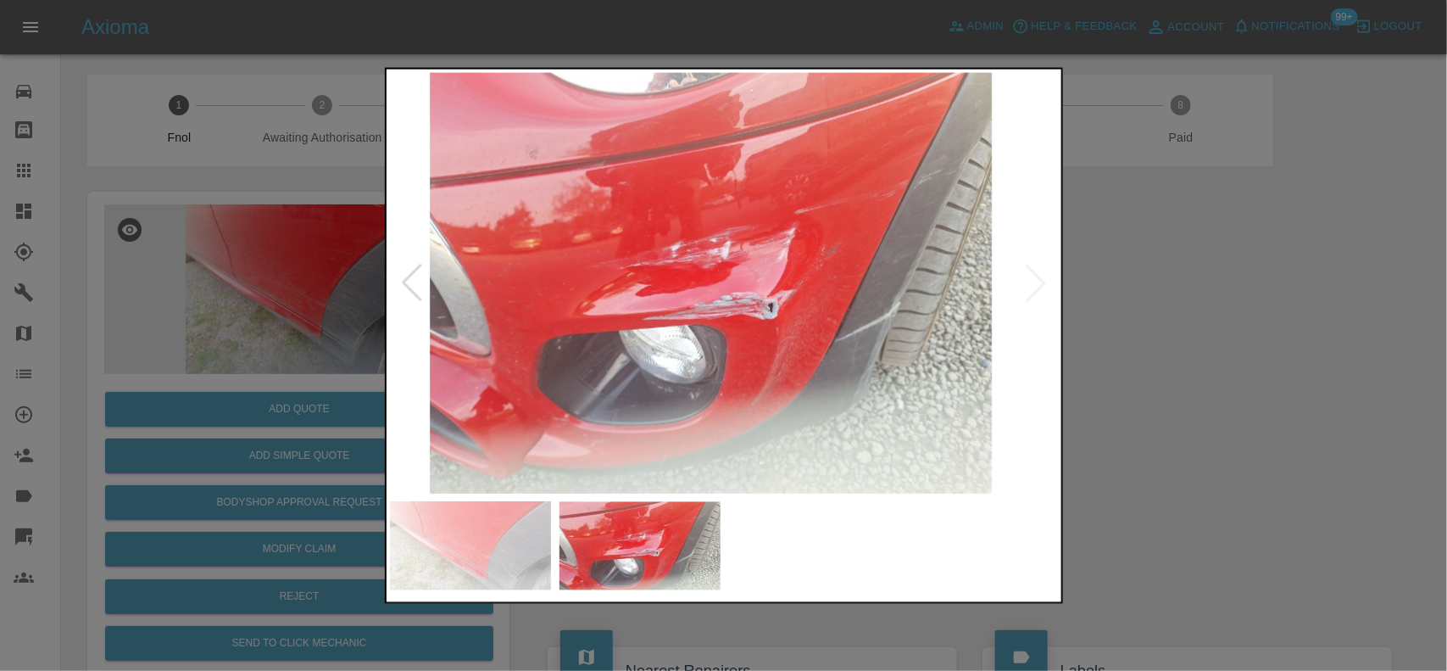
click at [374, 363] on div at bounding box center [723, 335] width 1447 height 671
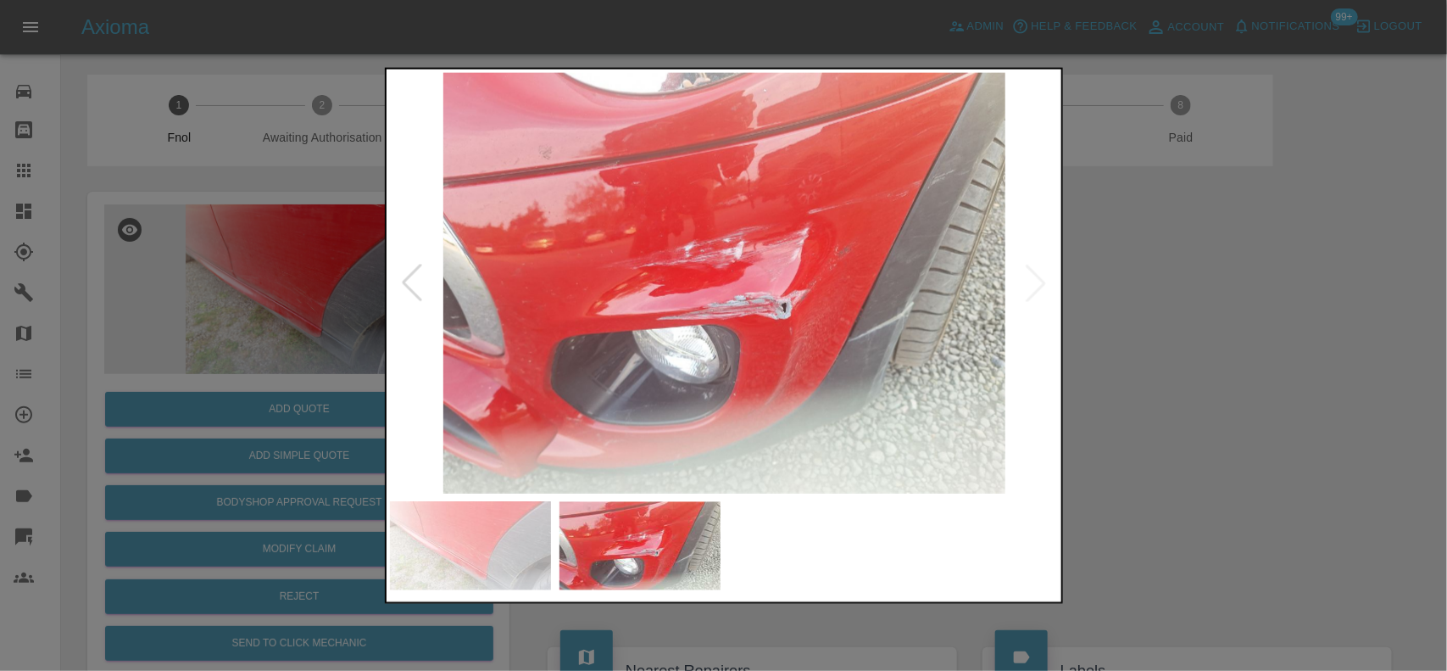
click at [240, 348] on div at bounding box center [723, 335] width 1447 height 671
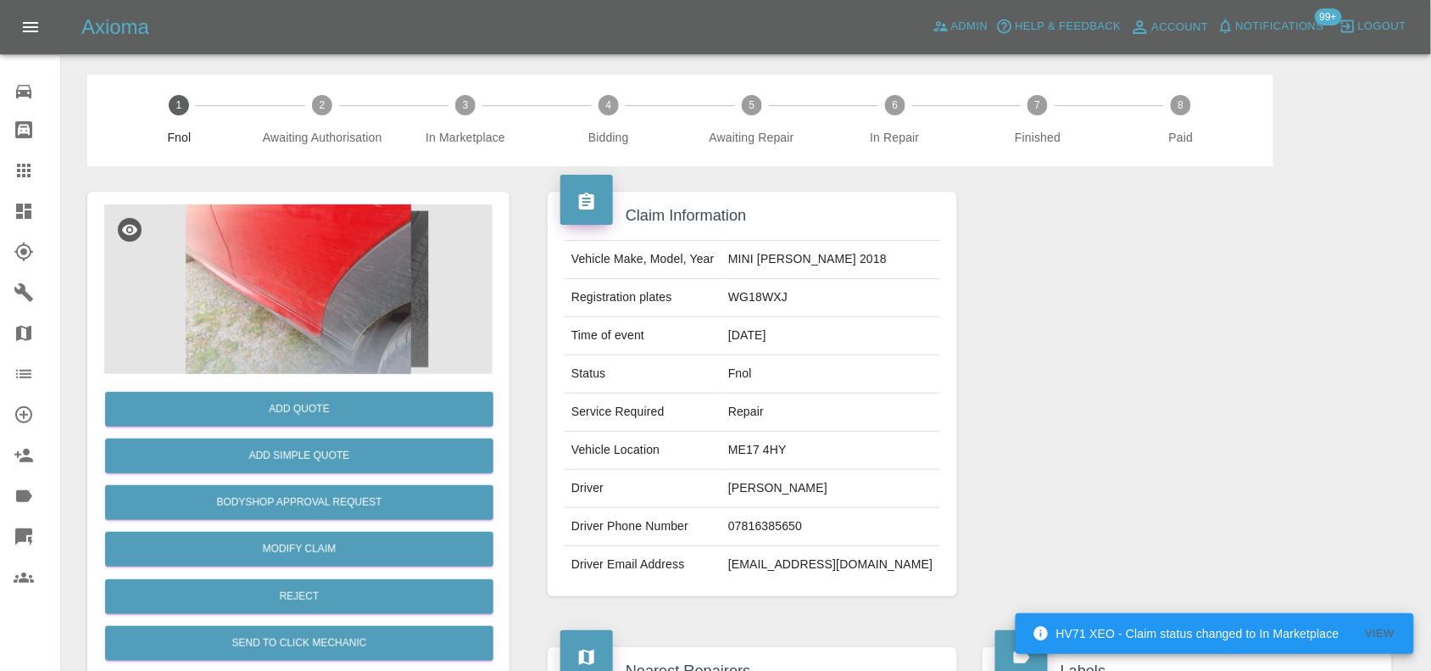
click at [395, 301] on img at bounding box center [298, 289] width 388 height 170
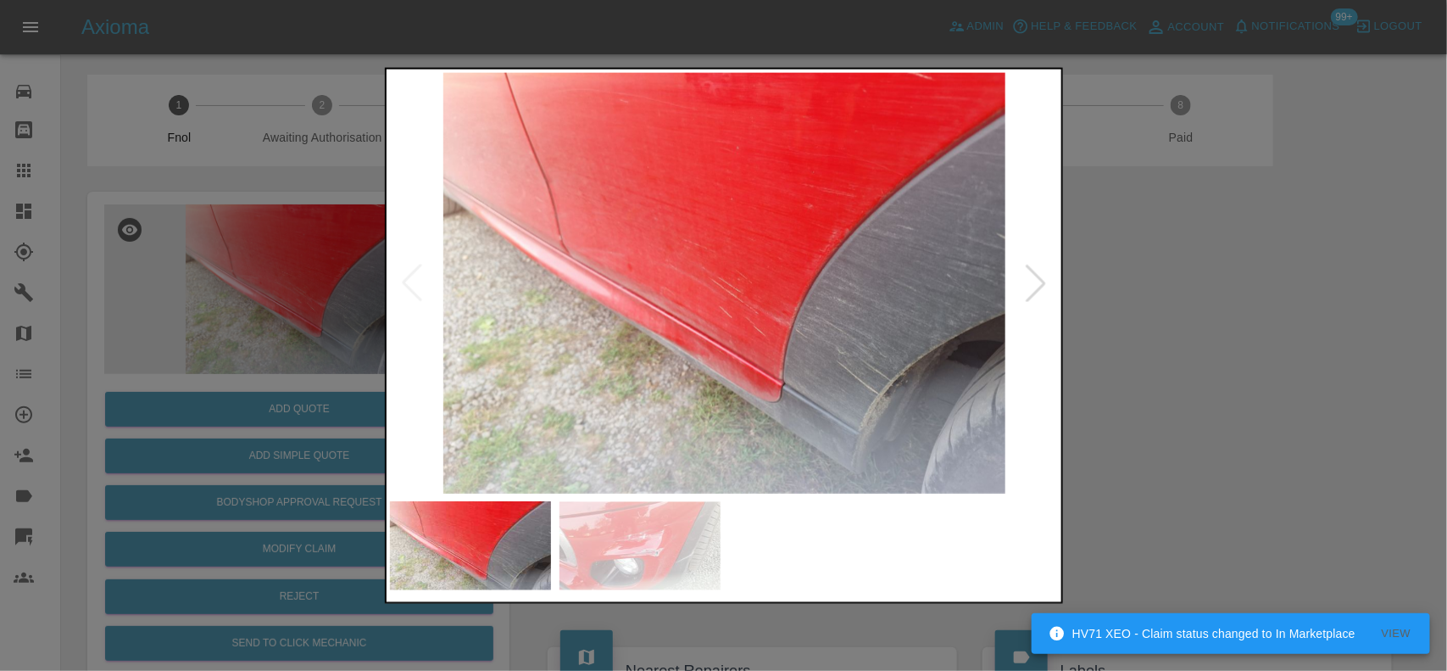
click at [712, 332] on img at bounding box center [725, 282] width 670 height 421
click at [711, 332] on img at bounding box center [725, 282] width 670 height 421
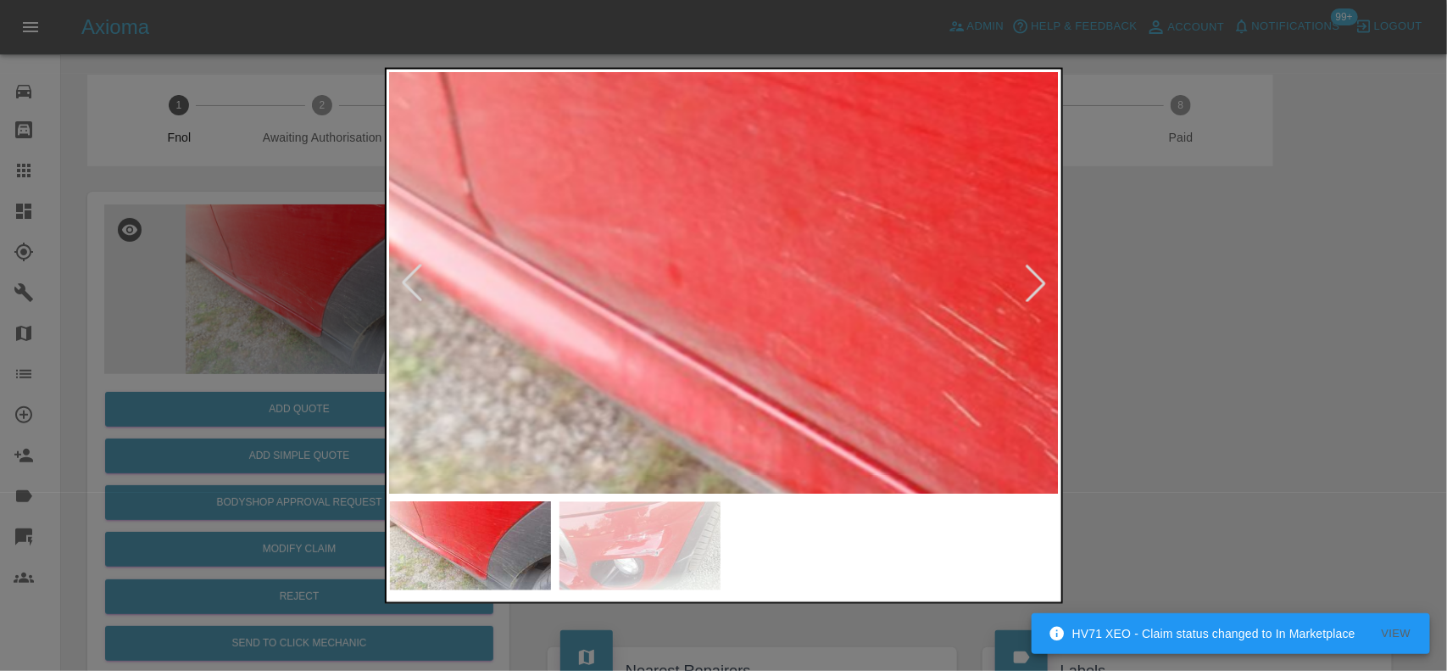
click at [778, 599] on div at bounding box center [724, 335] width 678 height 537
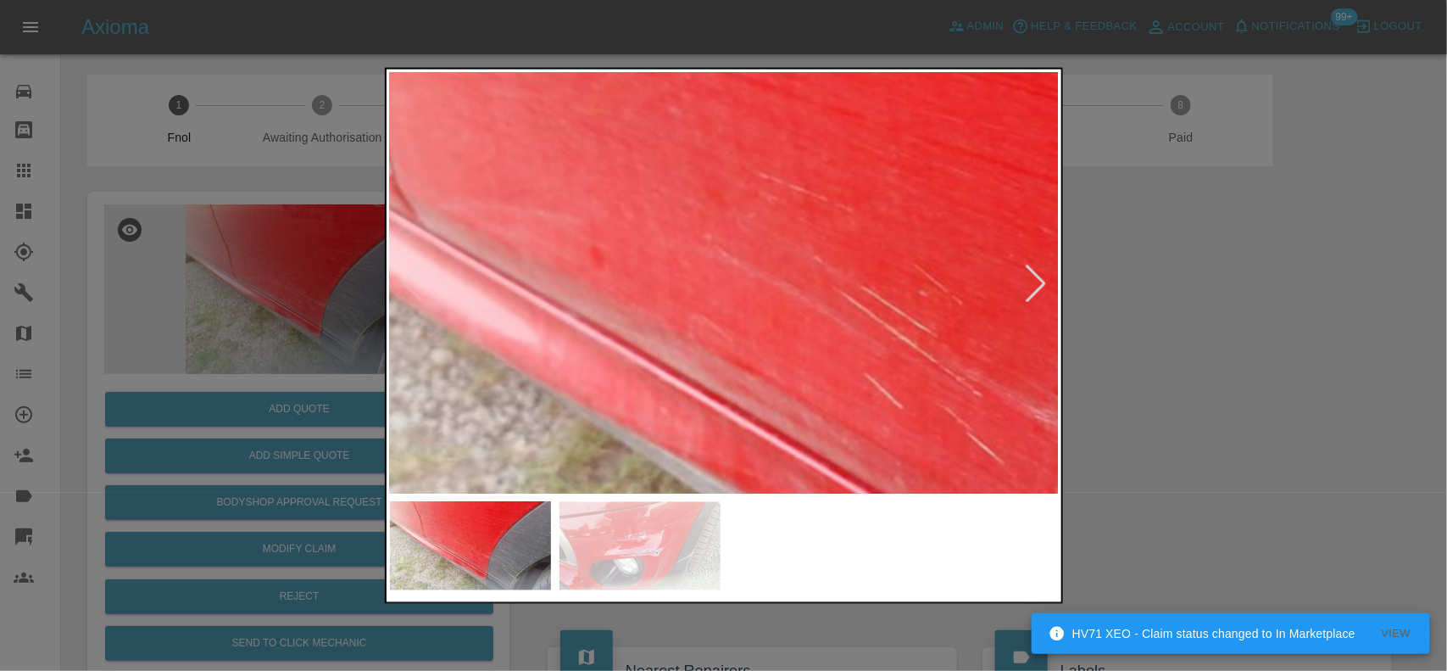
click at [642, 243] on img at bounding box center [879, 302] width 2010 height 1263
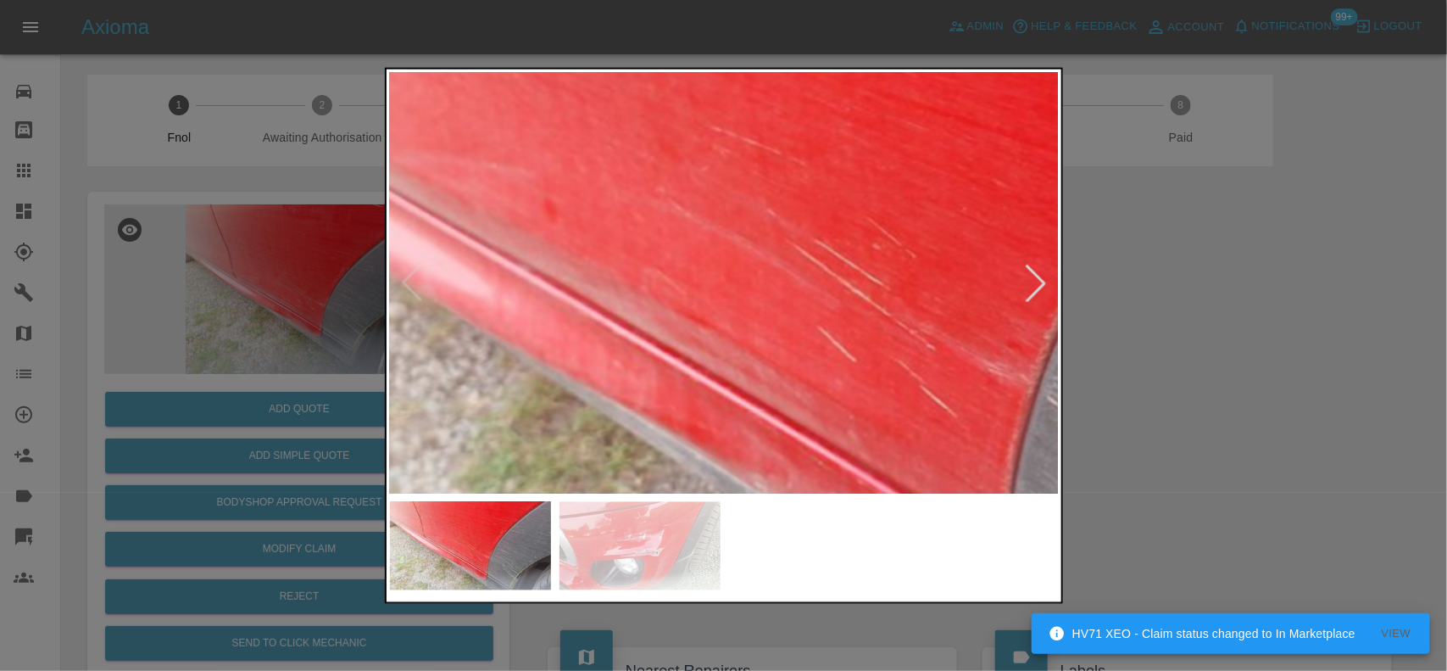
click at [756, 267] on img at bounding box center [833, 255] width 2010 height 1263
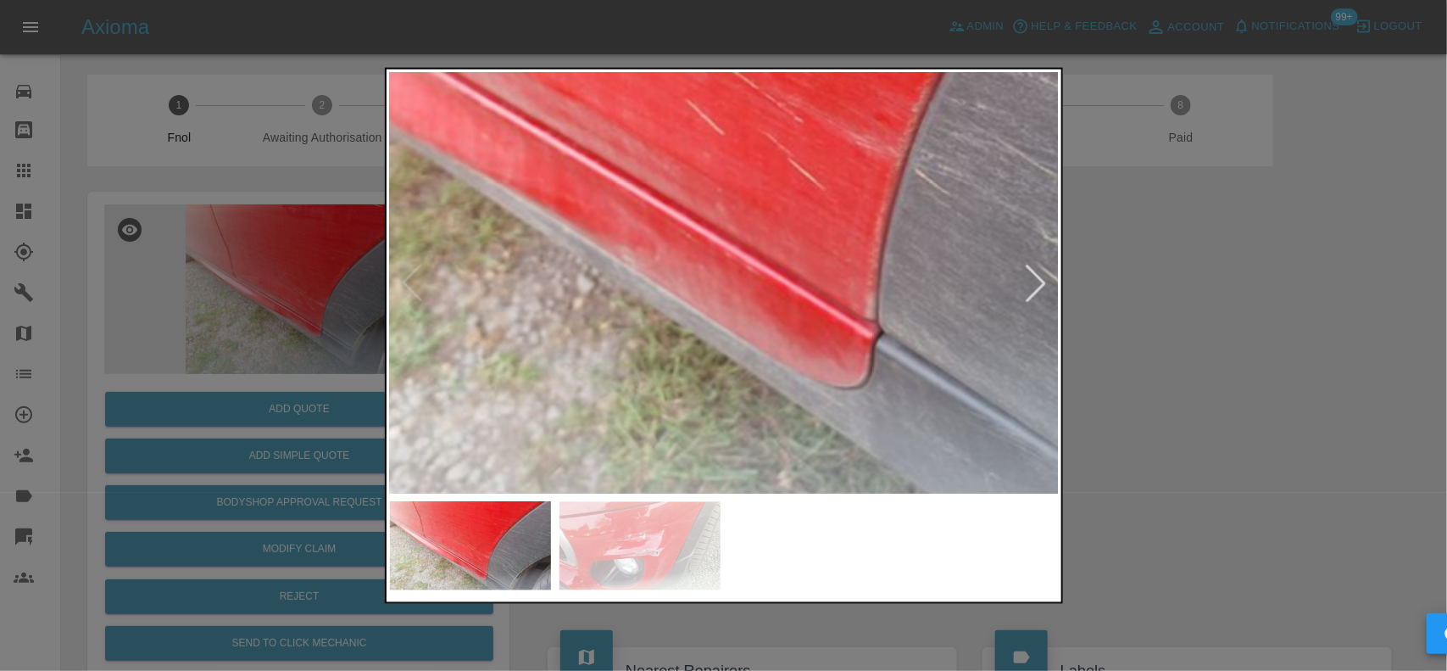
click at [712, 280] on img at bounding box center [701, 28] width 2010 height 1263
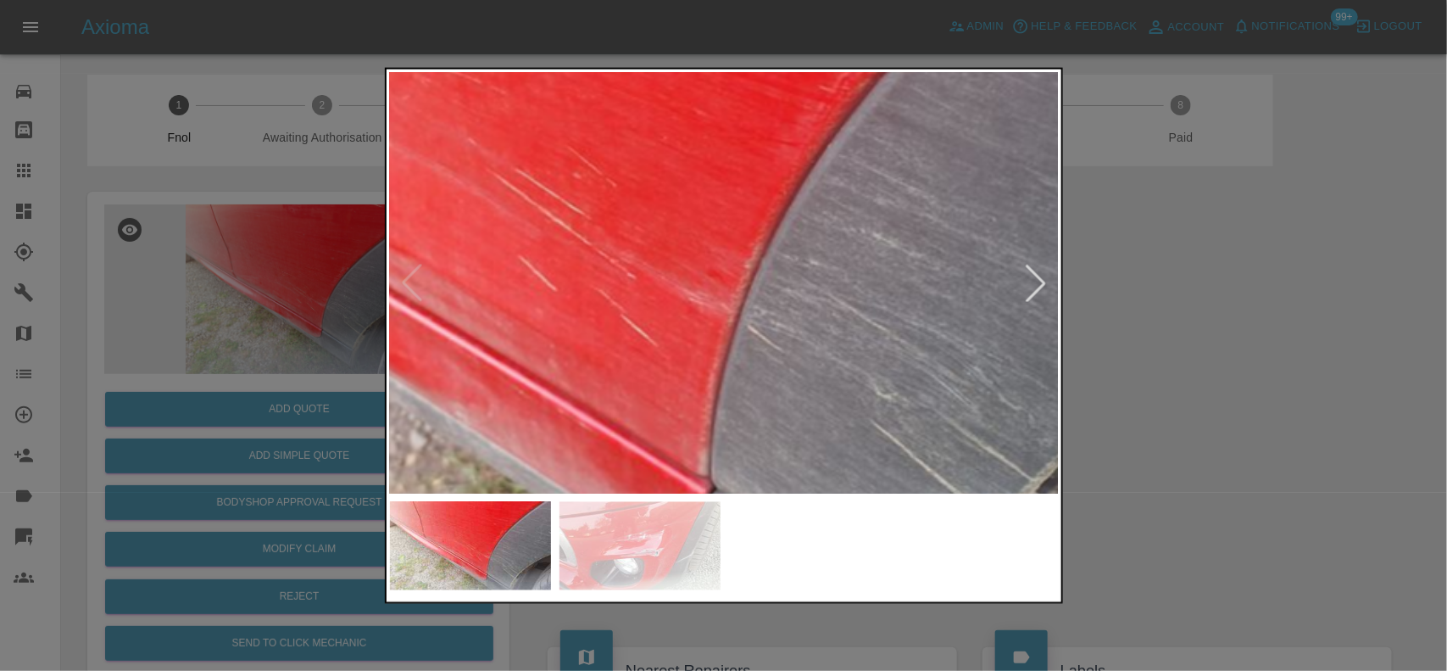
click at [739, 506] on div at bounding box center [724, 335] width 678 height 537
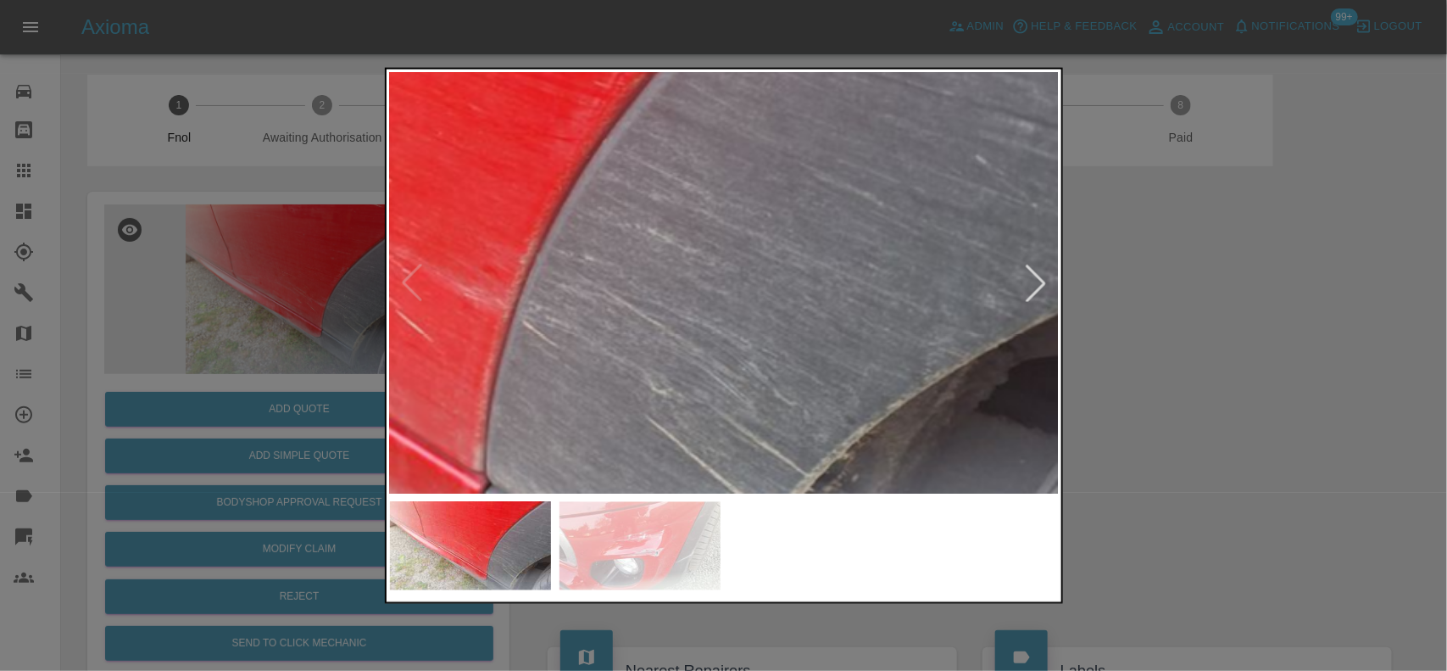
click at [657, 248] on img at bounding box center [308, 180] width 2010 height 1263
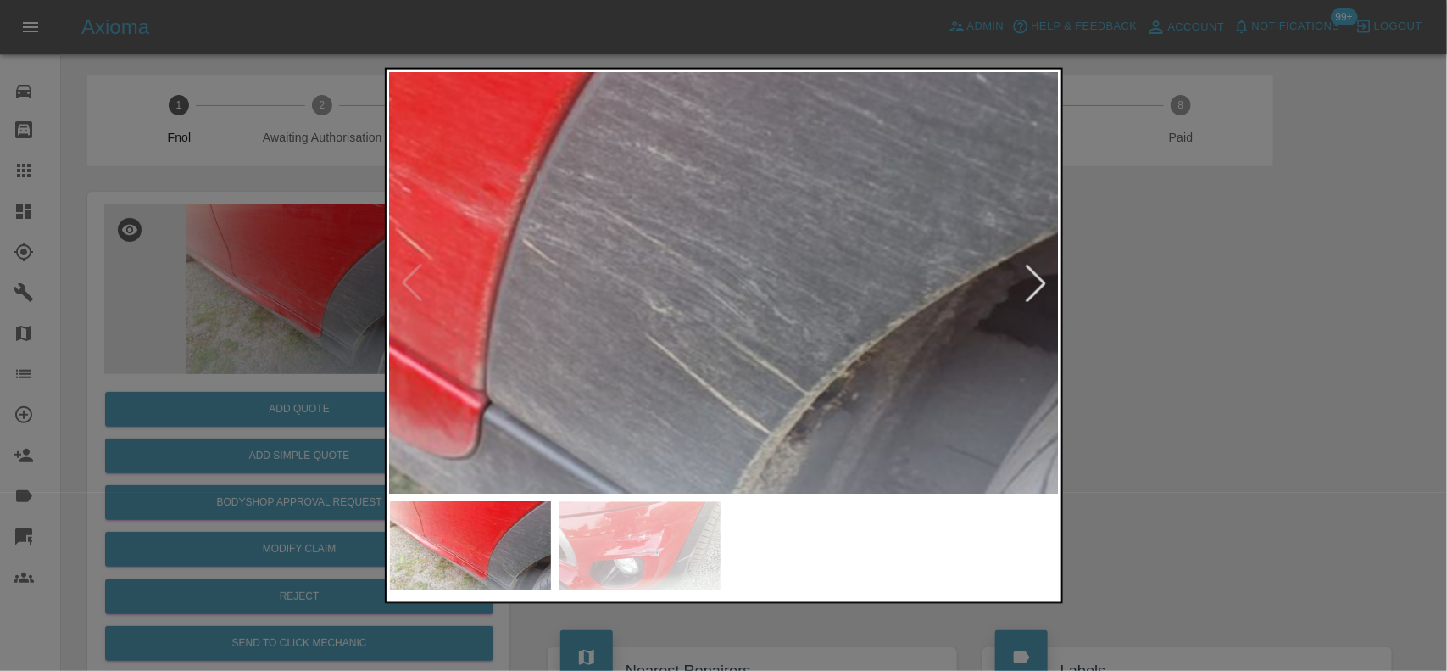
click at [795, 202] on img at bounding box center [308, 98] width 2010 height 1263
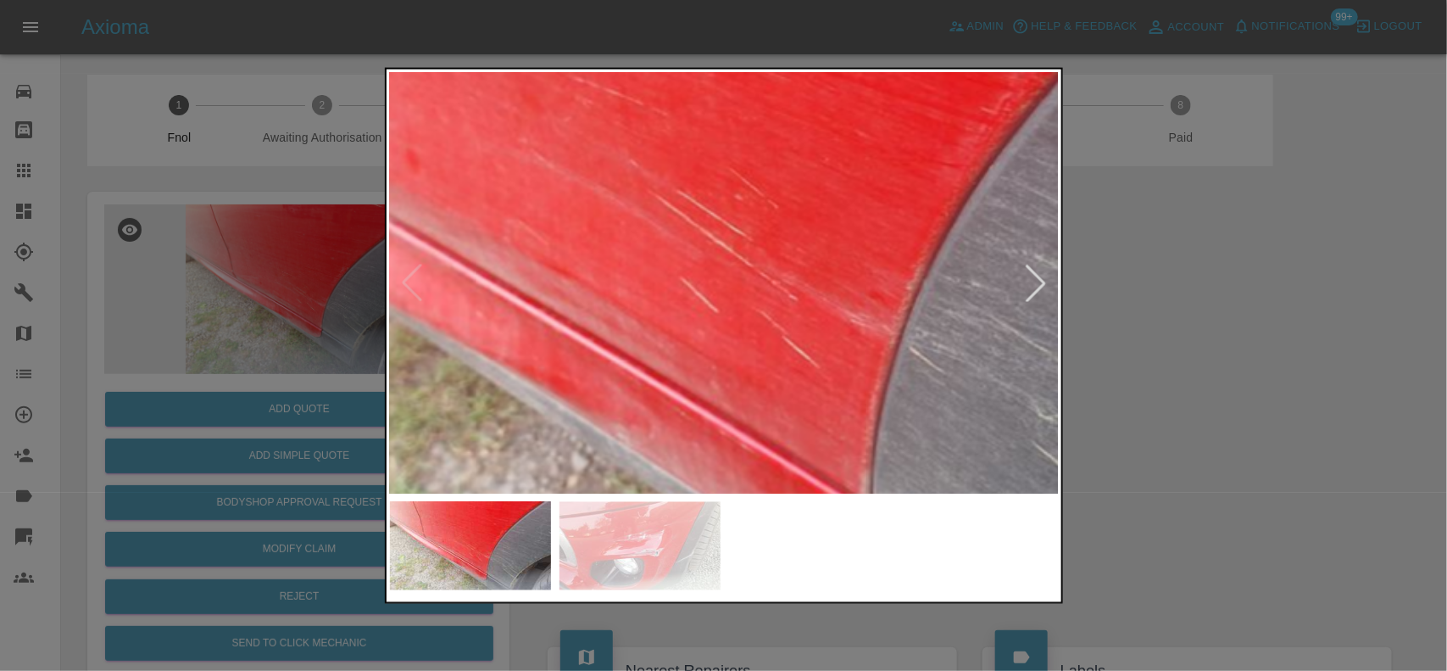
click at [828, 486] on img at bounding box center [695, 206] width 2010 height 1263
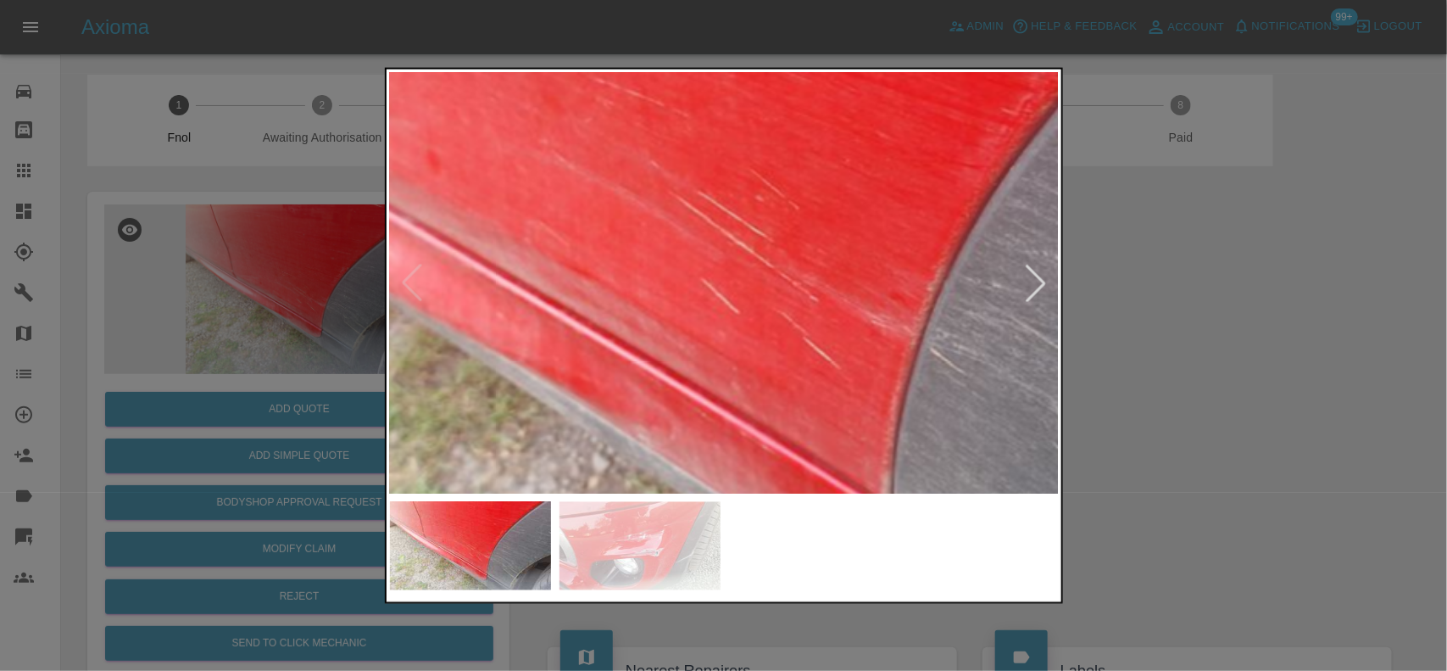
click at [816, 477] on img at bounding box center [716, 207] width 2010 height 1263
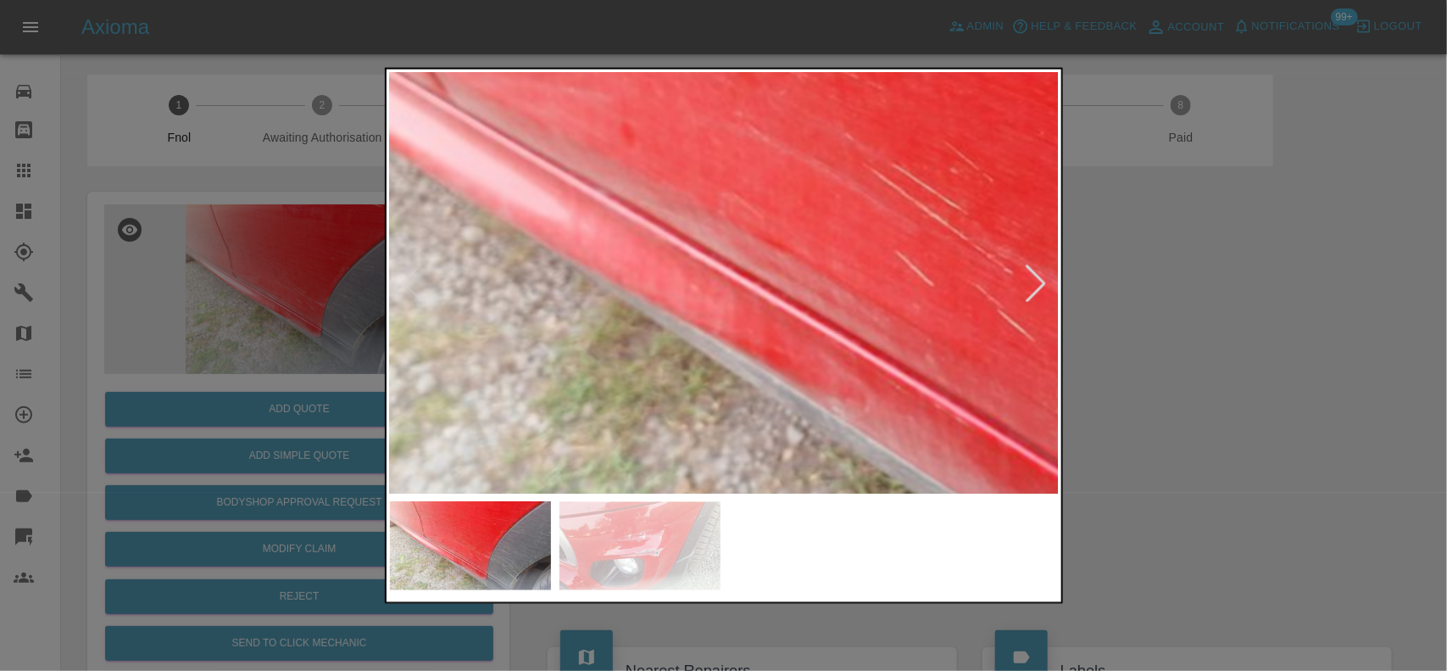
click at [772, 289] on img at bounding box center [910, 180] width 2010 height 1263
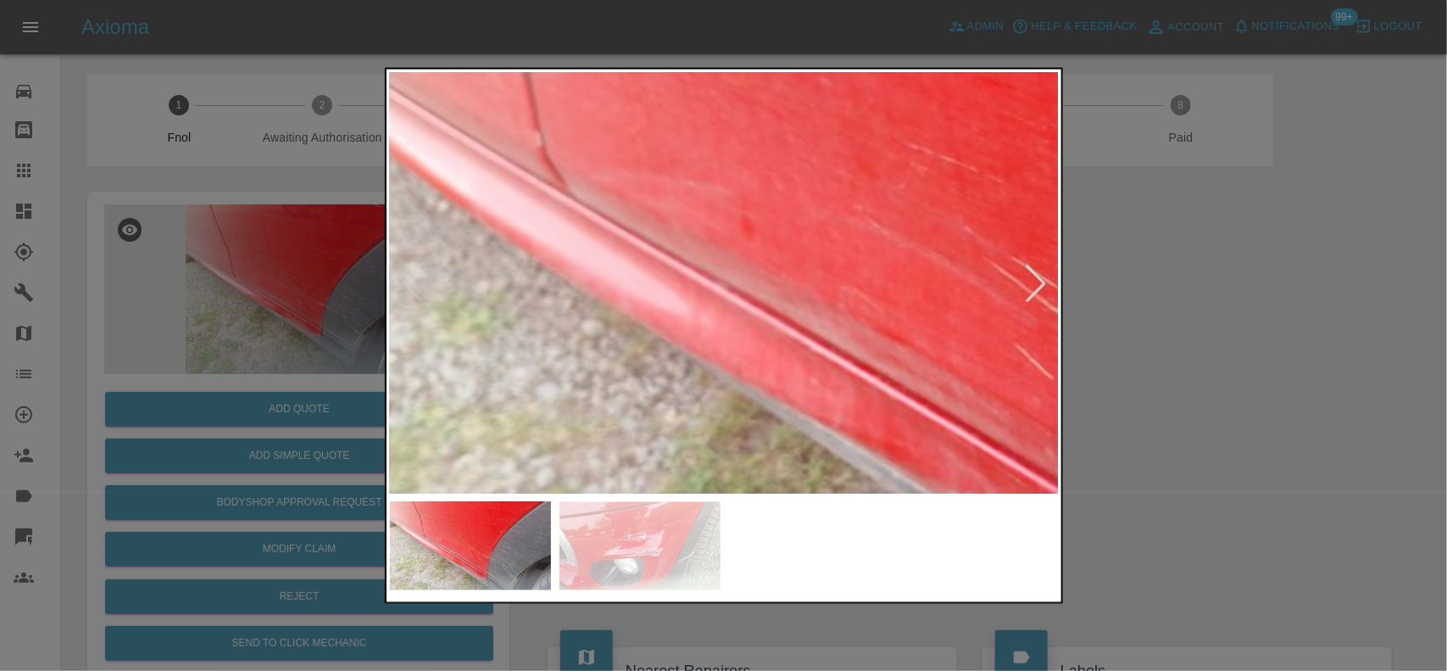
click at [609, 289] on img at bounding box center [1030, 273] width 2010 height 1263
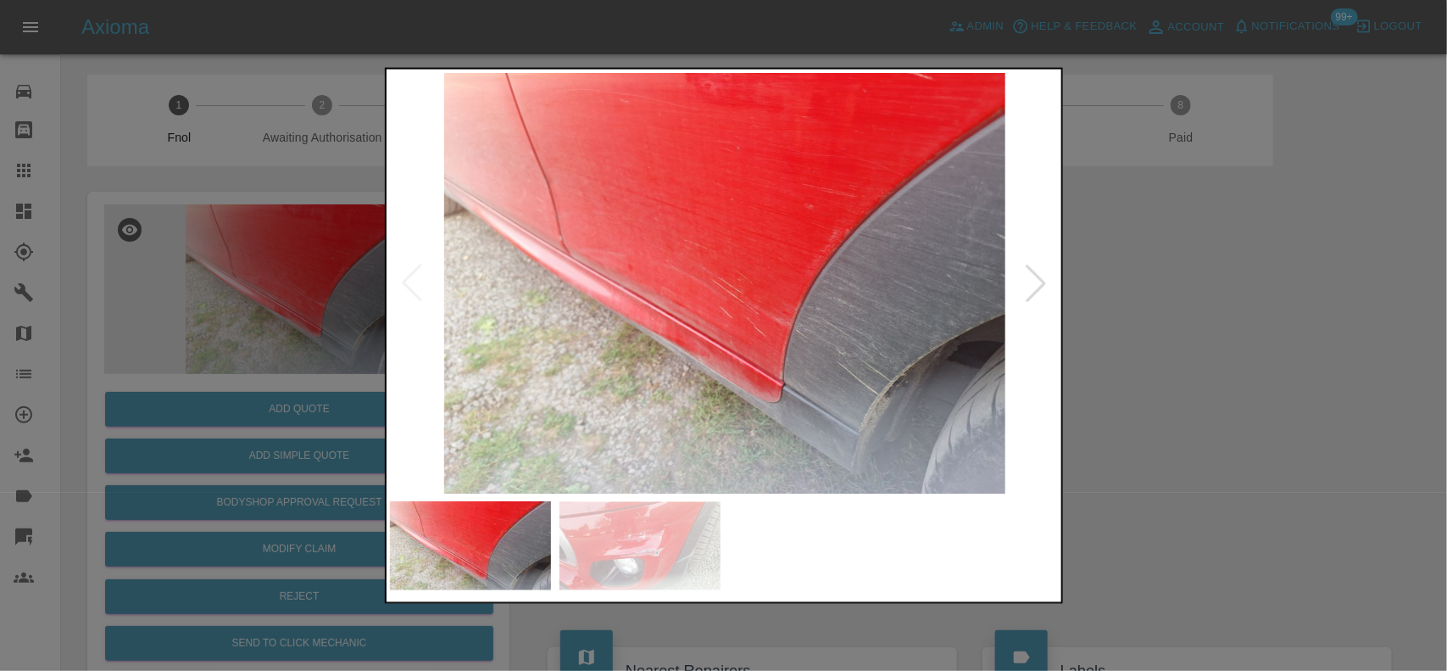
click at [769, 337] on img at bounding box center [725, 282] width 670 height 421
click at [942, 384] on img at bounding box center [725, 282] width 670 height 421
click at [934, 304] on img at bounding box center [725, 282] width 670 height 421
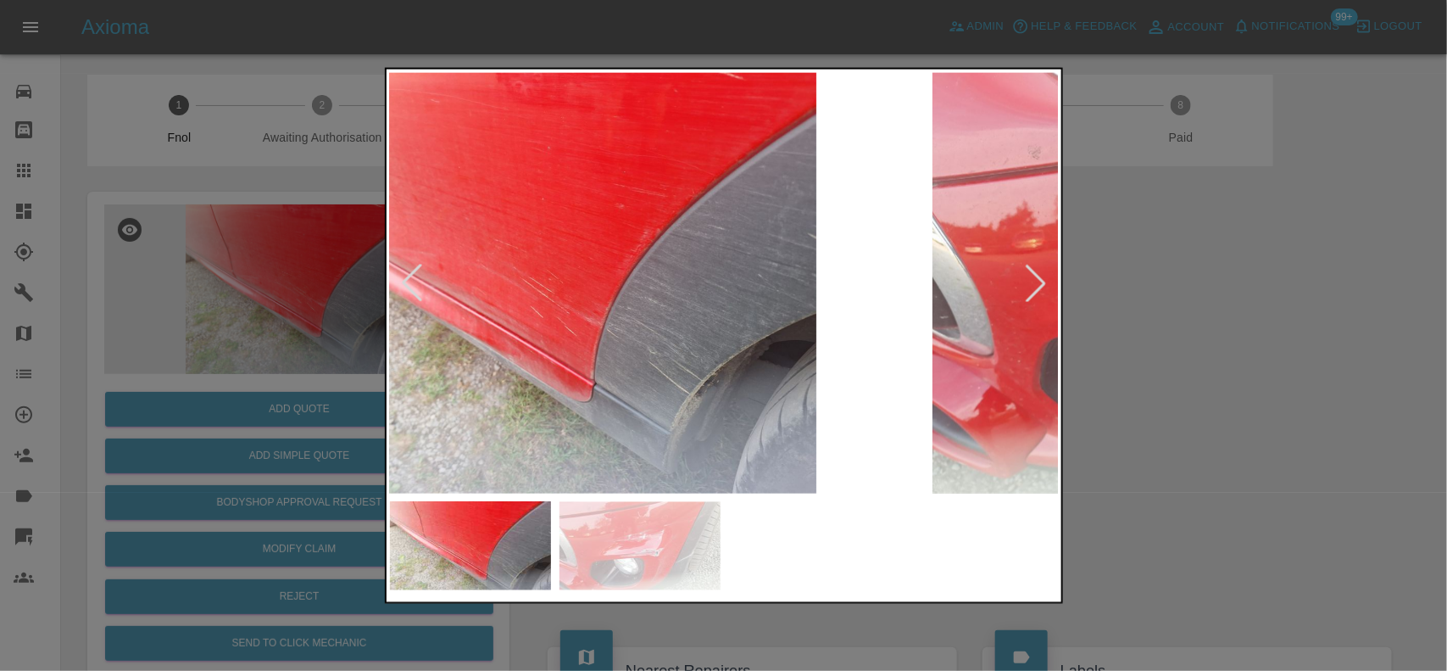
click at [619, 301] on img at bounding box center [536, 282] width 670 height 421
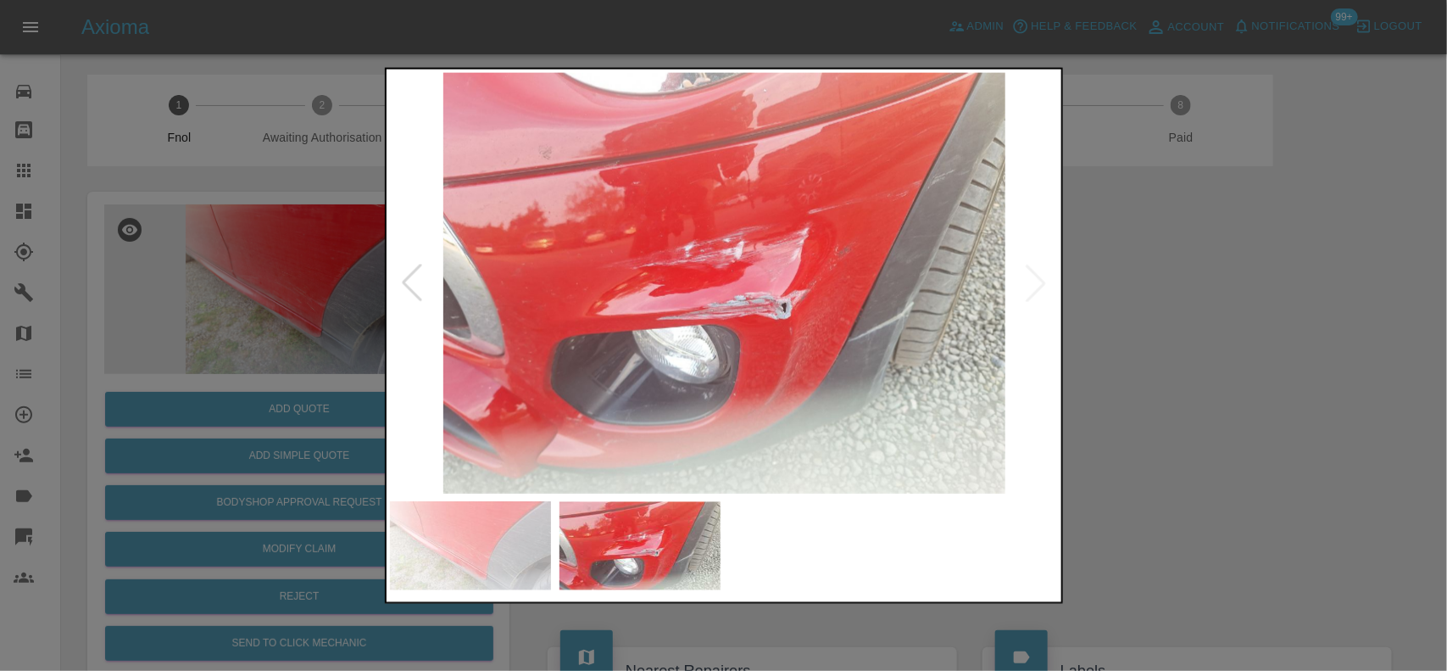
click at [738, 289] on img at bounding box center [725, 282] width 670 height 421
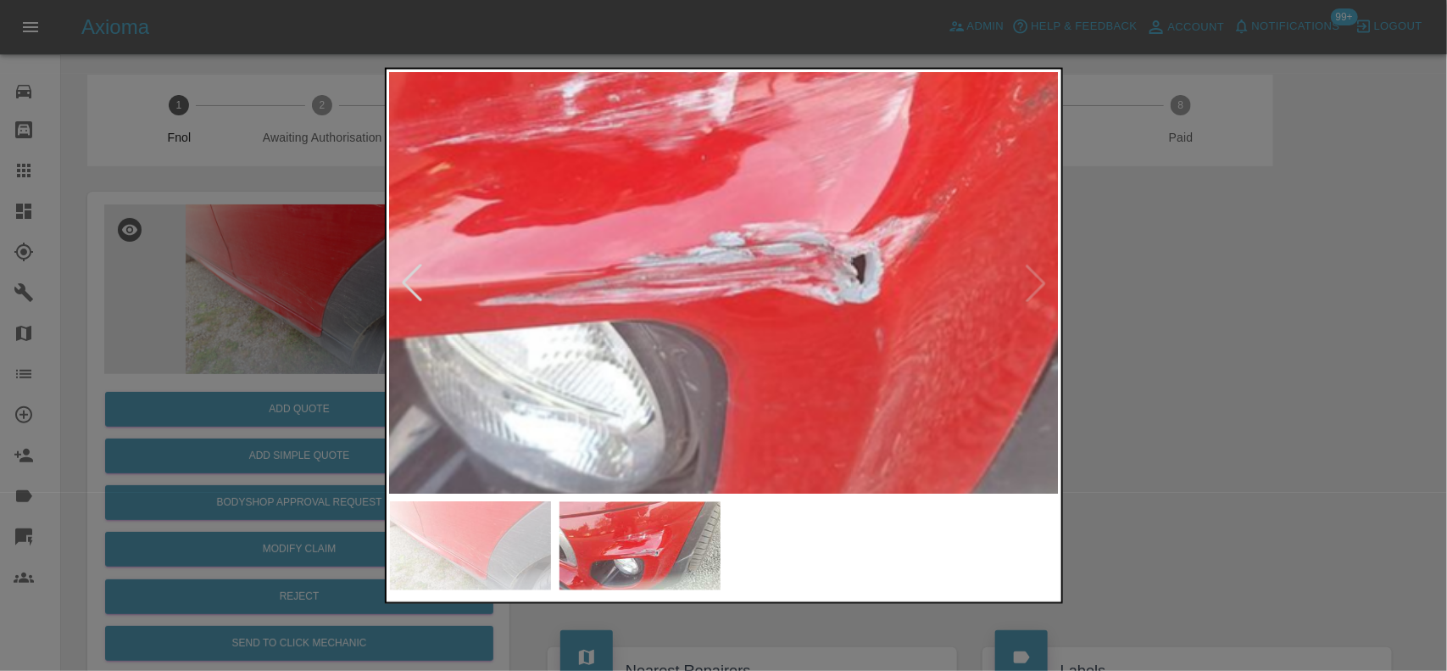
click at [782, 311] on img at bounding box center [679, 193] width 2010 height 1263
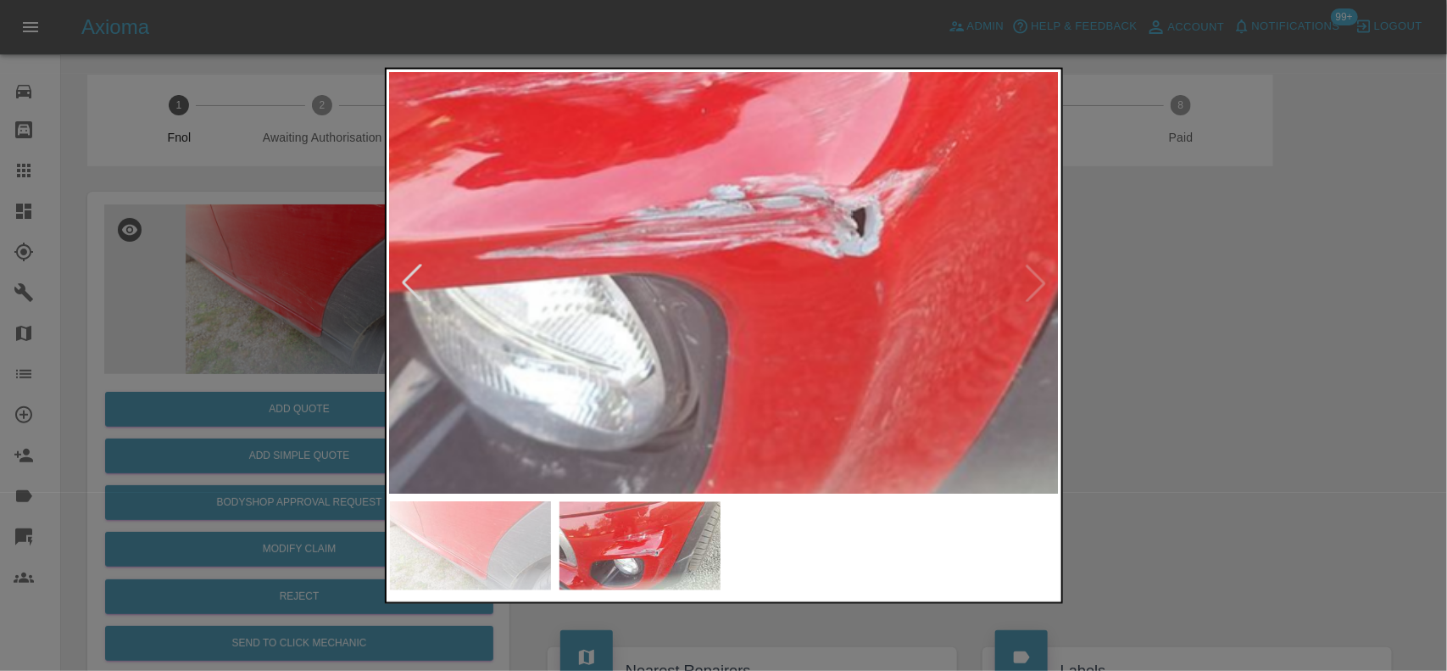
click at [828, 201] on img at bounding box center [679, 146] width 2010 height 1263
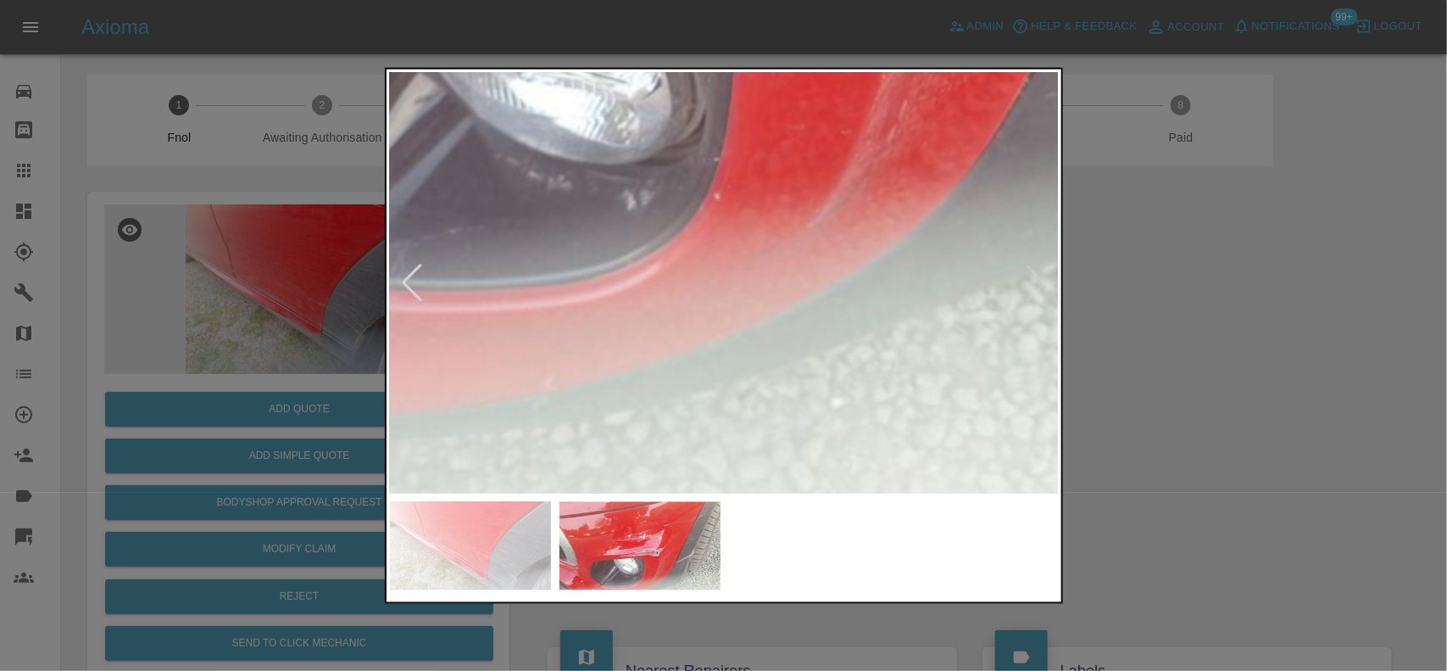
click at [776, 498] on div at bounding box center [724, 335] width 678 height 537
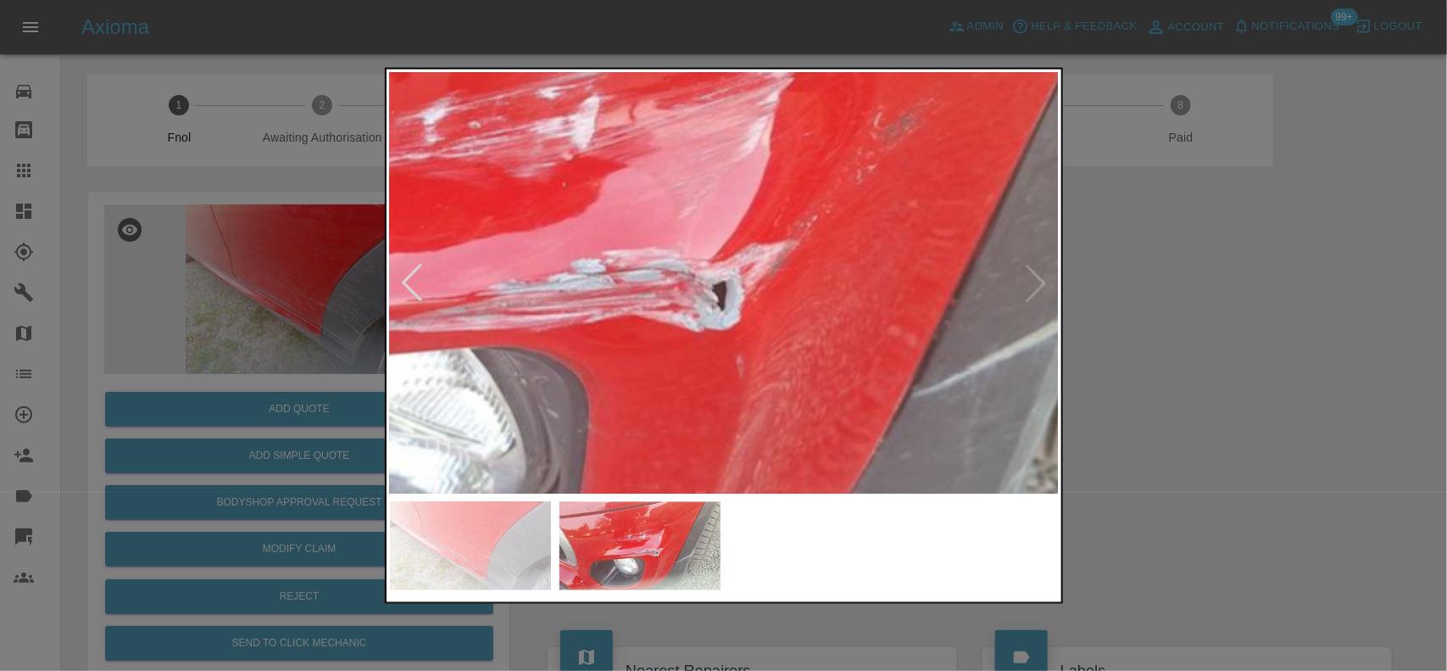
click at [795, 388] on img at bounding box center [540, 220] width 2010 height 1263
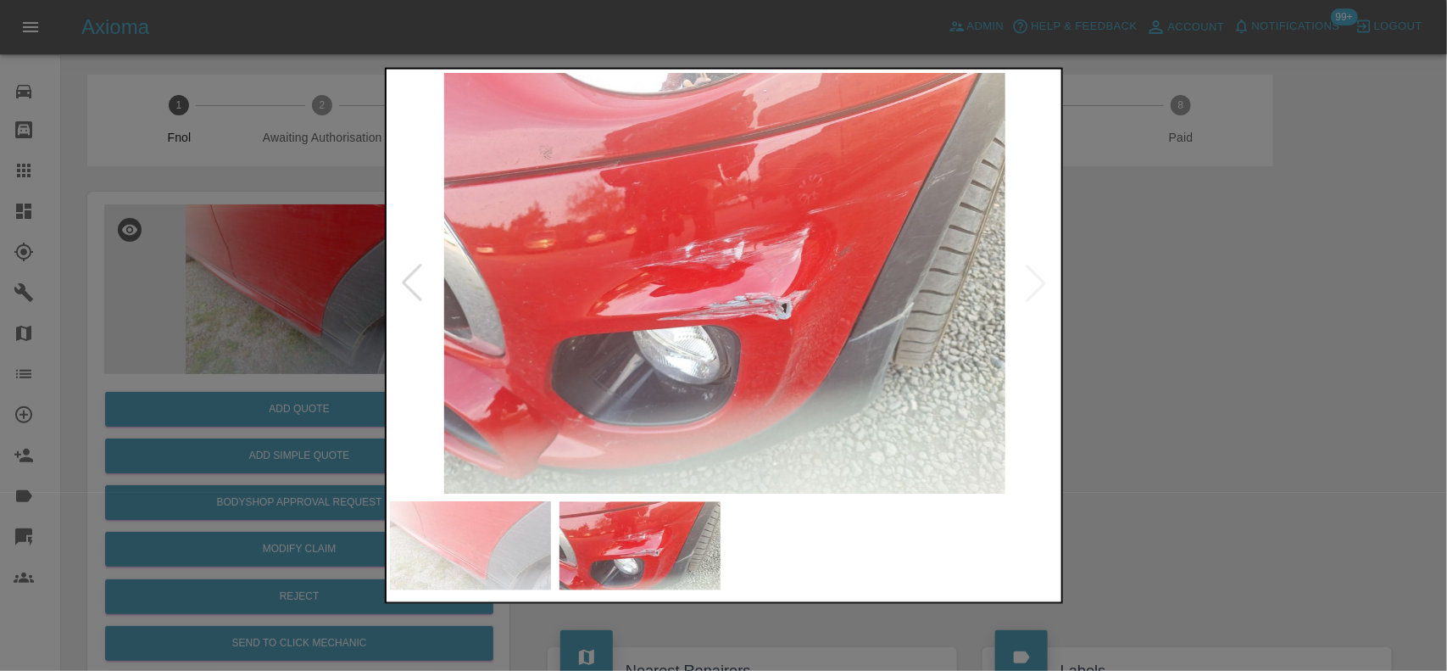
click at [767, 206] on img at bounding box center [725, 282] width 670 height 421
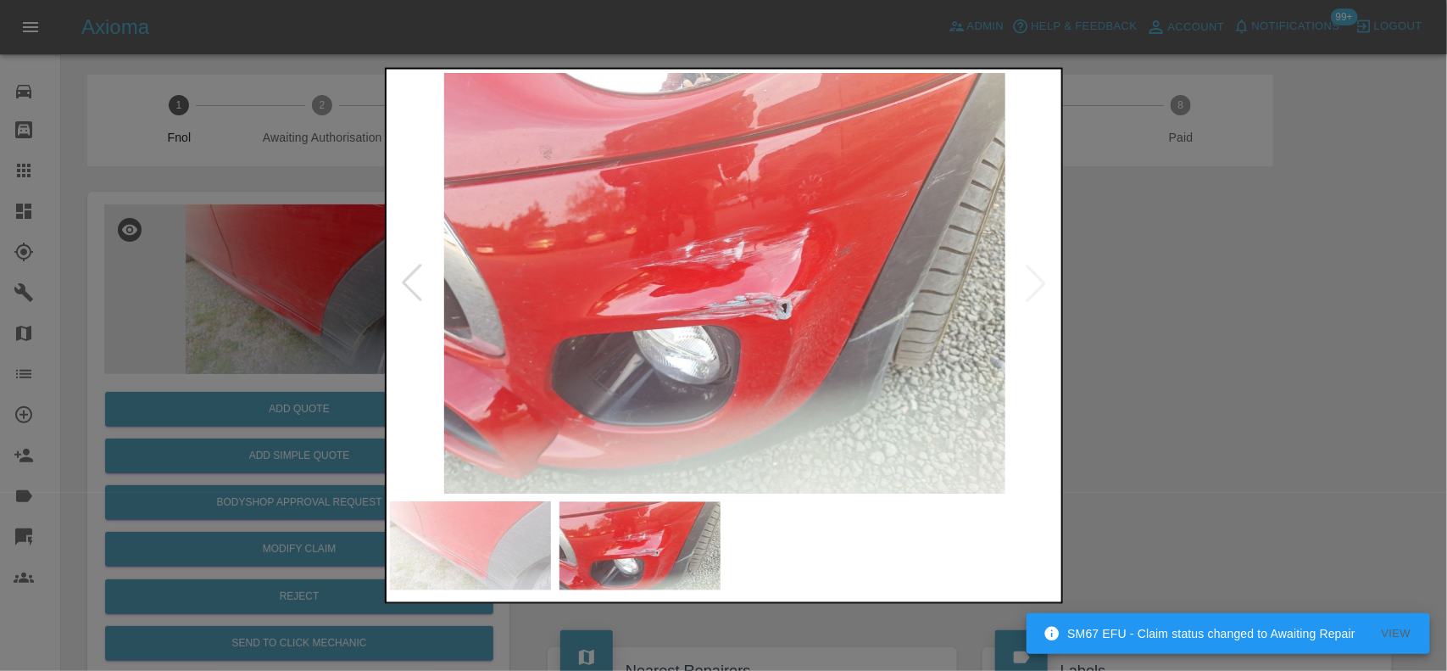
click at [767, 206] on img at bounding box center [725, 282] width 670 height 421
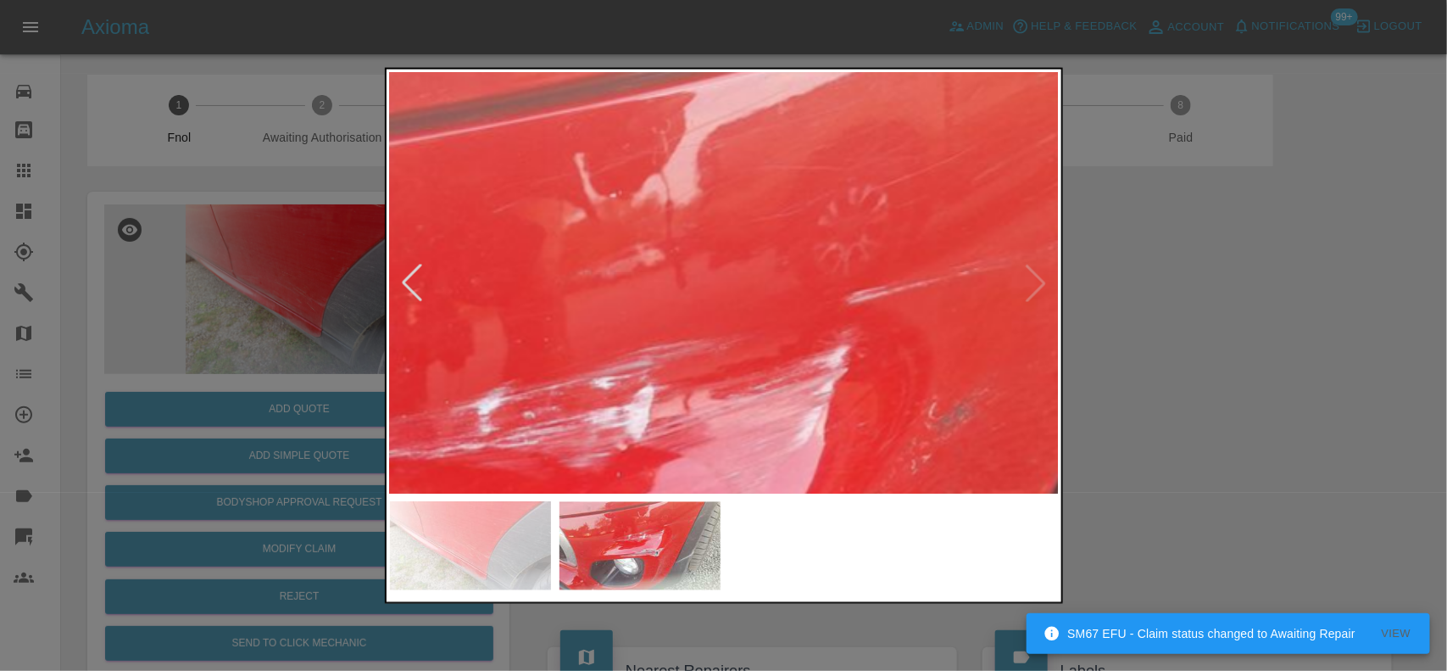
click at [315, 236] on div at bounding box center [723, 335] width 1447 height 671
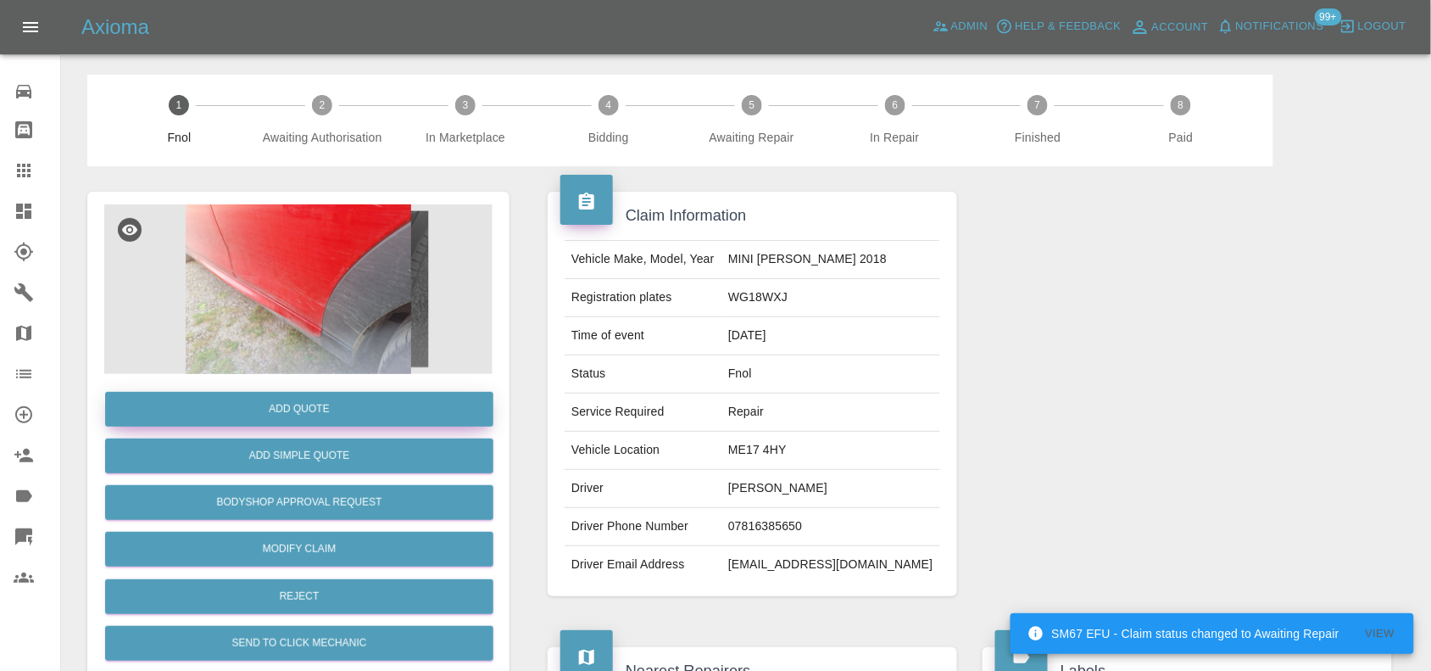
click at [294, 416] on button "Add Quote" at bounding box center [299, 409] width 388 height 35
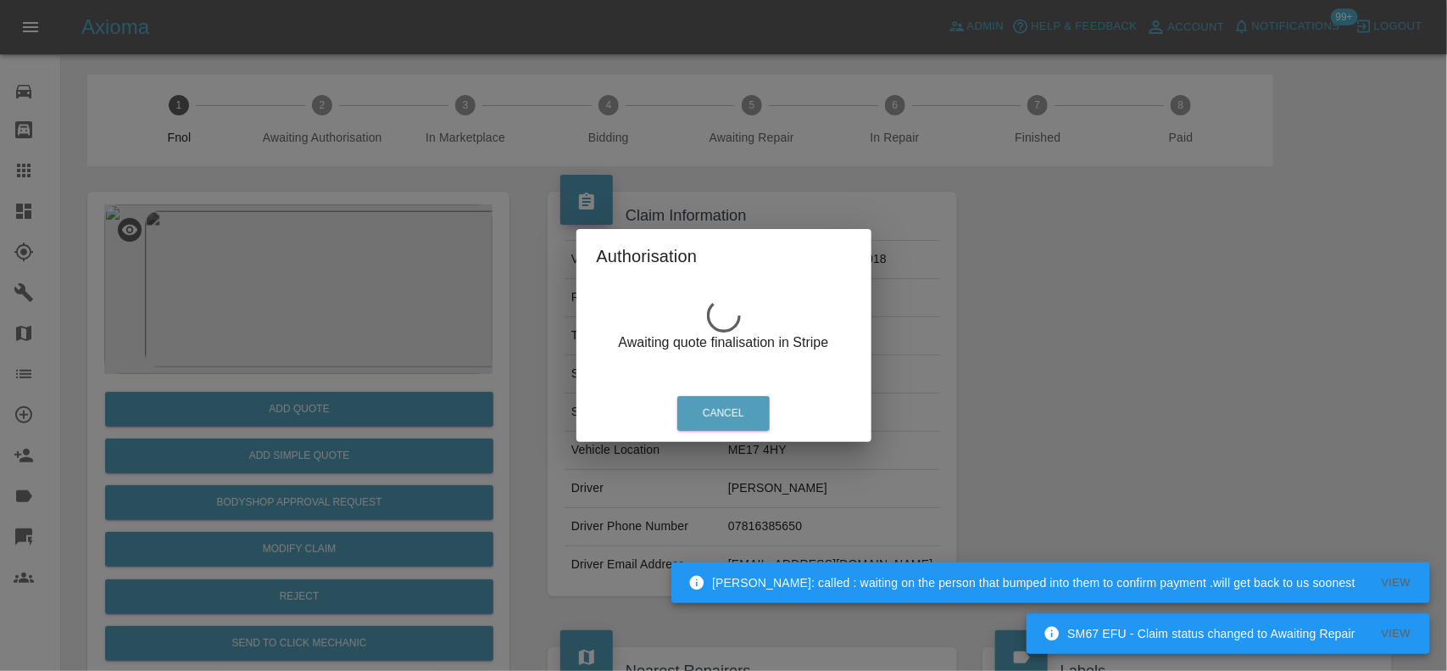
drag, startPoint x: 498, startPoint y: 199, endPoint x: 361, endPoint y: 240, distance: 142.5
click at [488, 204] on div "Authorisation Awaiting quote finalisation in Stripe Cancel" at bounding box center [723, 335] width 1447 height 671
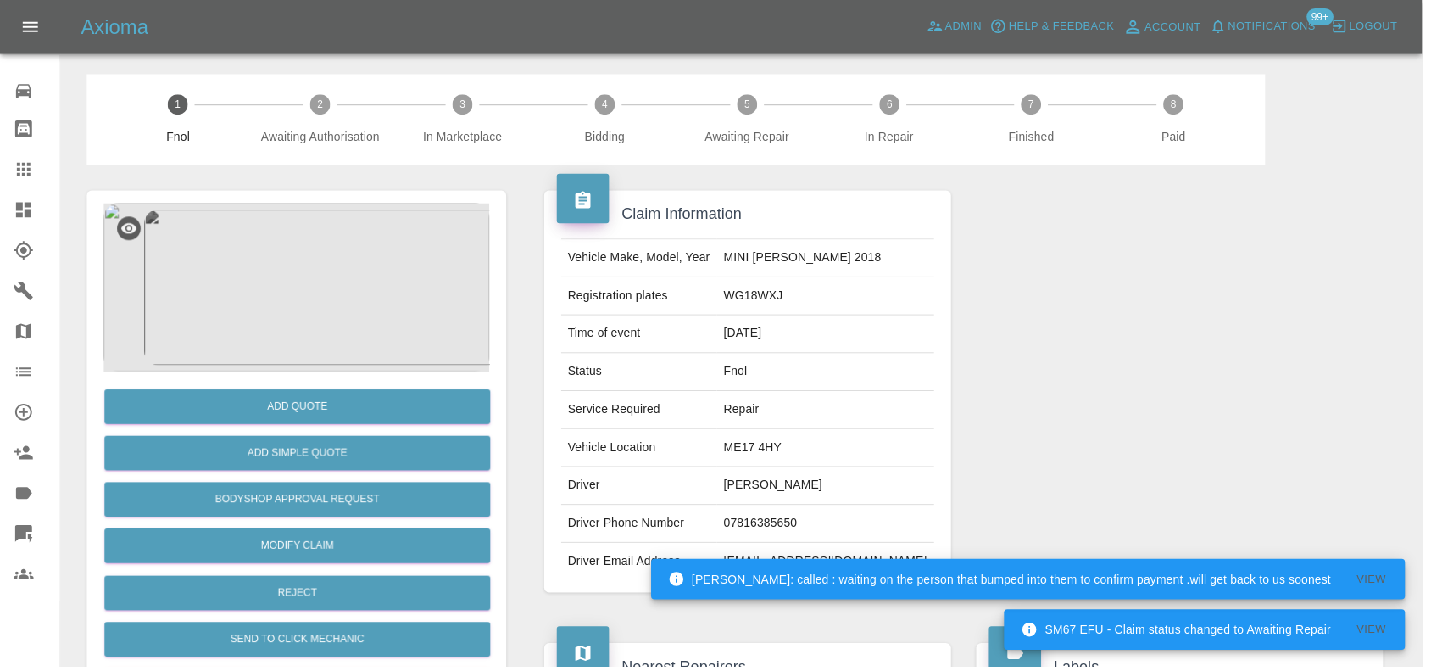
click at [359, 240] on img at bounding box center [298, 289] width 388 height 170
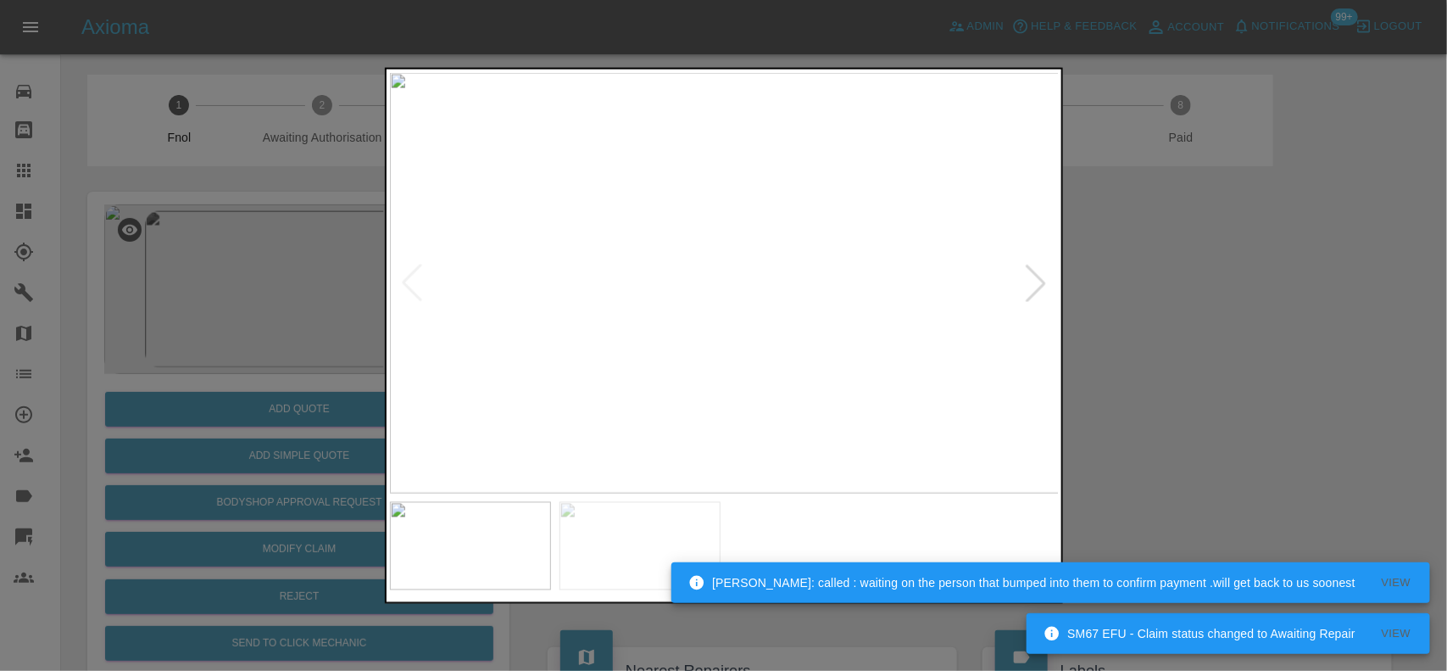
click at [742, 307] on img at bounding box center [725, 282] width 670 height 421
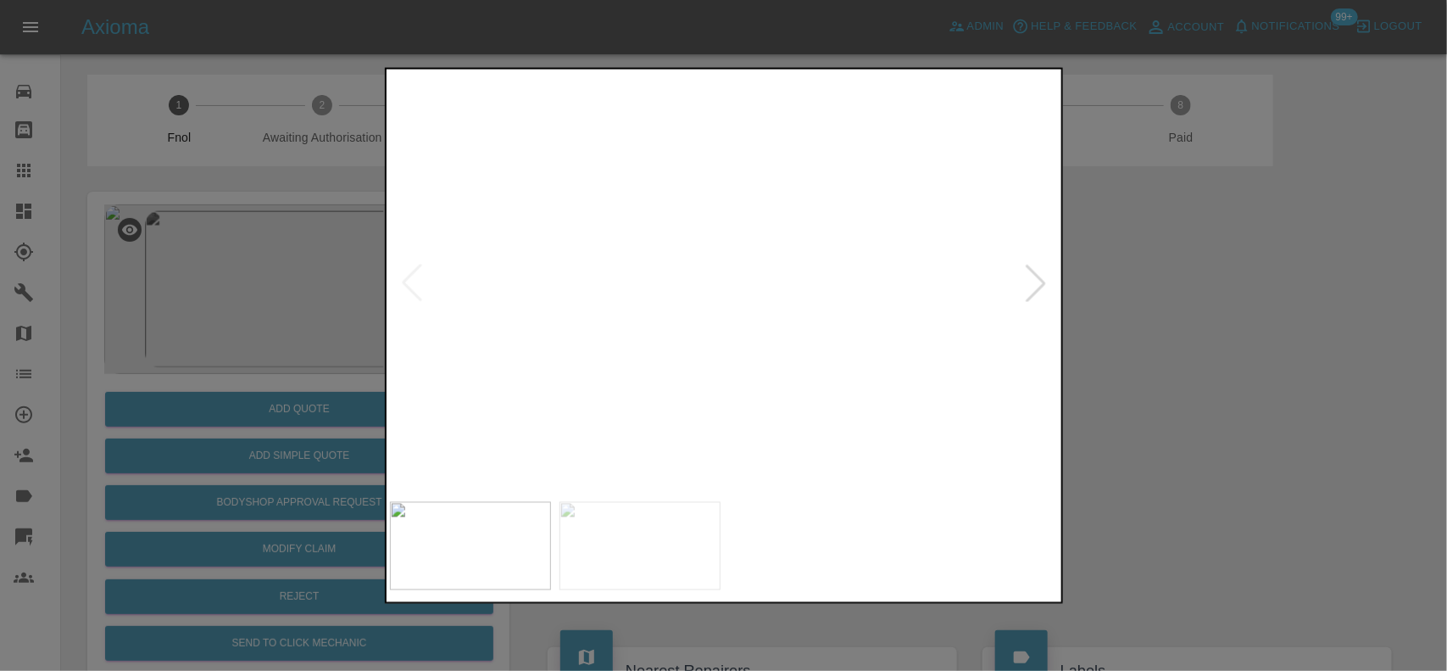
click at [271, 286] on div at bounding box center [723, 335] width 1447 height 671
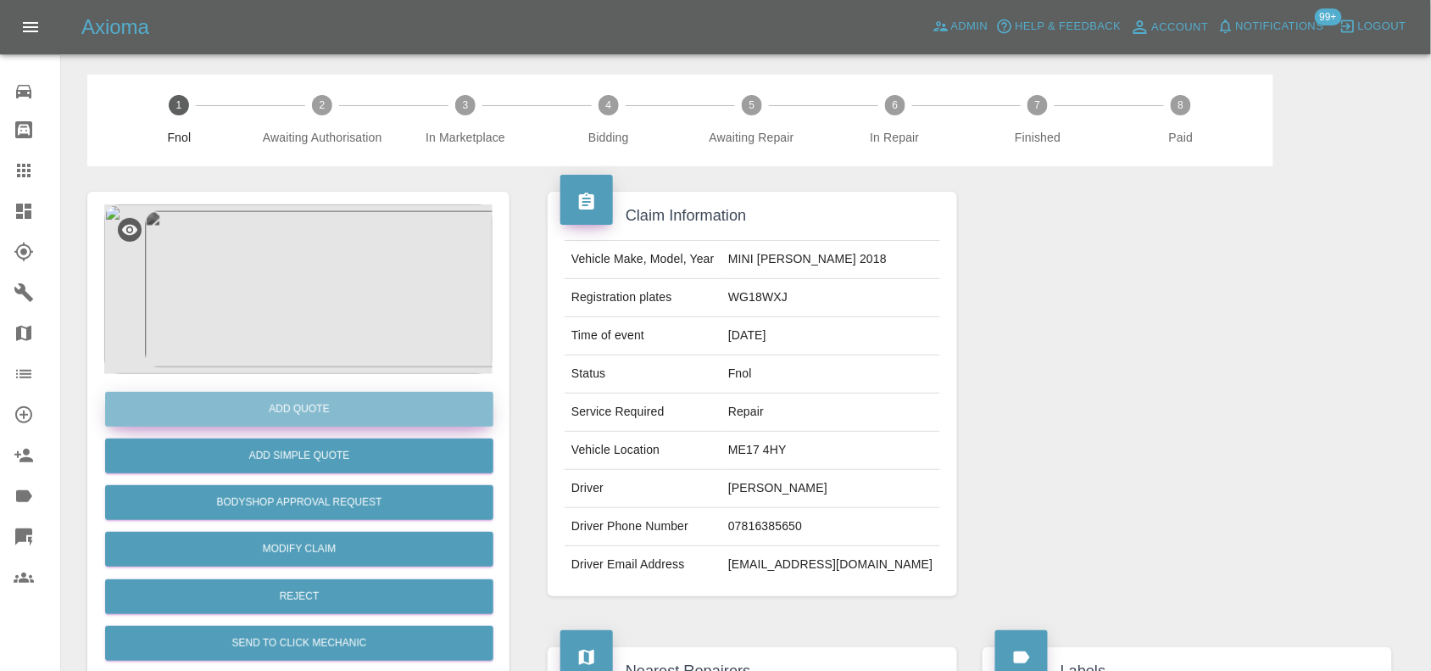
click at [270, 404] on button "Add Quote" at bounding box center [299, 409] width 388 height 35
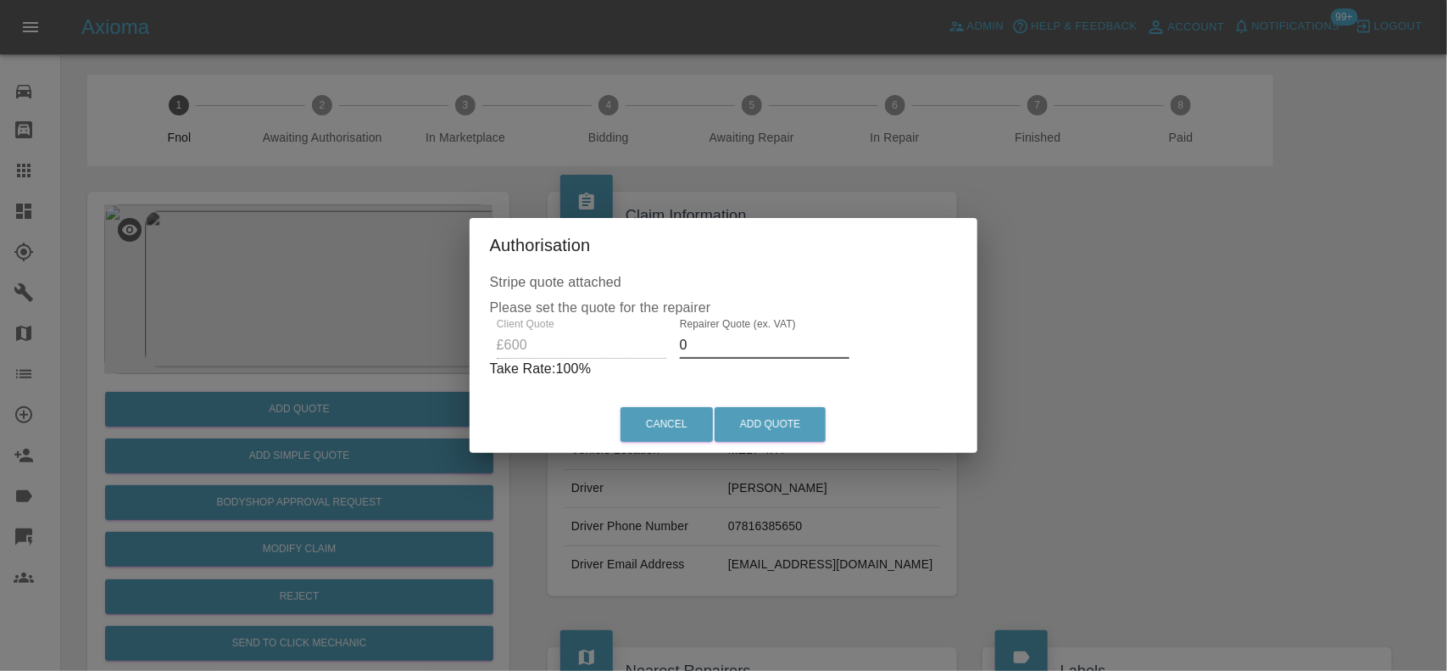
click at [558, 341] on div "Client Quote £600 Repairer Quote (ex. VAT) 0 Take Rate: 100 %" at bounding box center [724, 348] width 468 height 61
click at [514, 322] on div "Client Quote £600 Repairer Quote (ex. VAT) 395 Take Rate: 34 %" at bounding box center [724, 348] width 460 height 61
type input "360"
click at [756, 428] on button "Add Quote" at bounding box center [770, 424] width 111 height 35
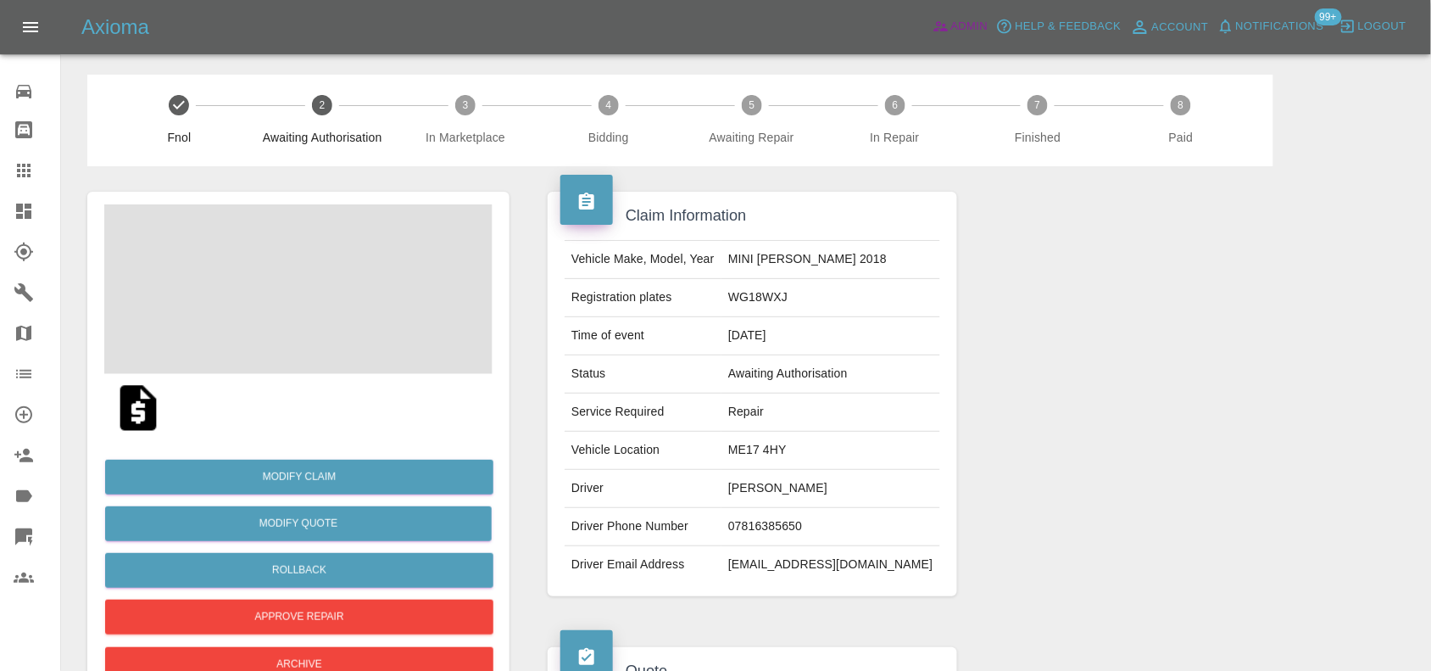
drag, startPoint x: 959, startPoint y: 27, endPoint x: 1340, endPoint y: 570, distance: 662.9
click at [959, 27] on span "Admin" at bounding box center [969, 27] width 37 height 20
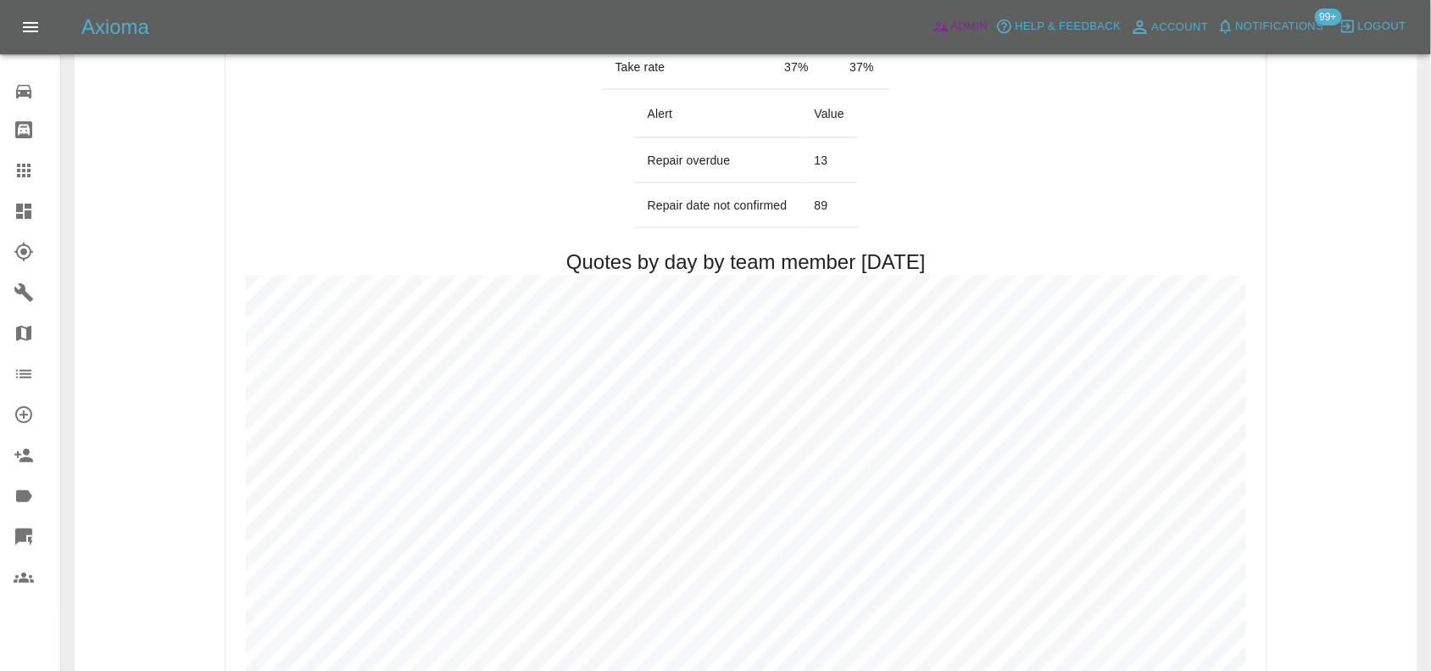
scroll to position [636, 0]
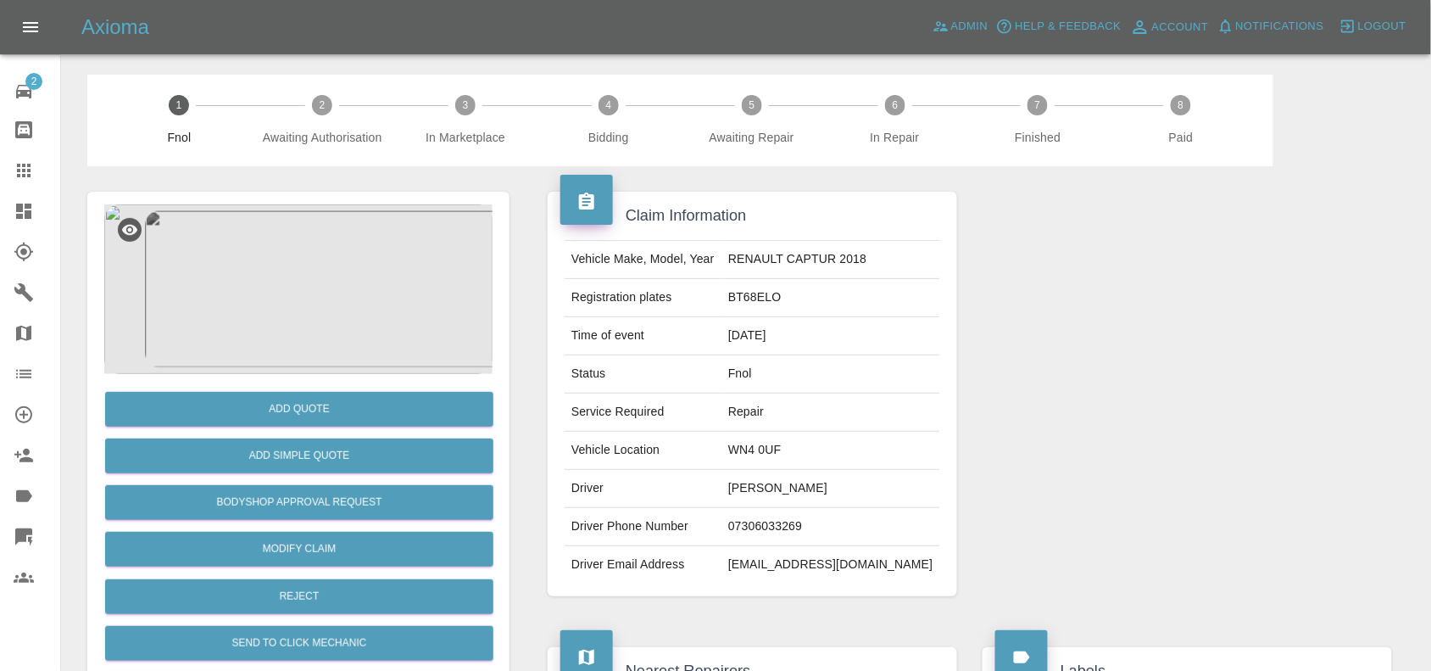
click at [395, 248] on img at bounding box center [298, 289] width 388 height 170
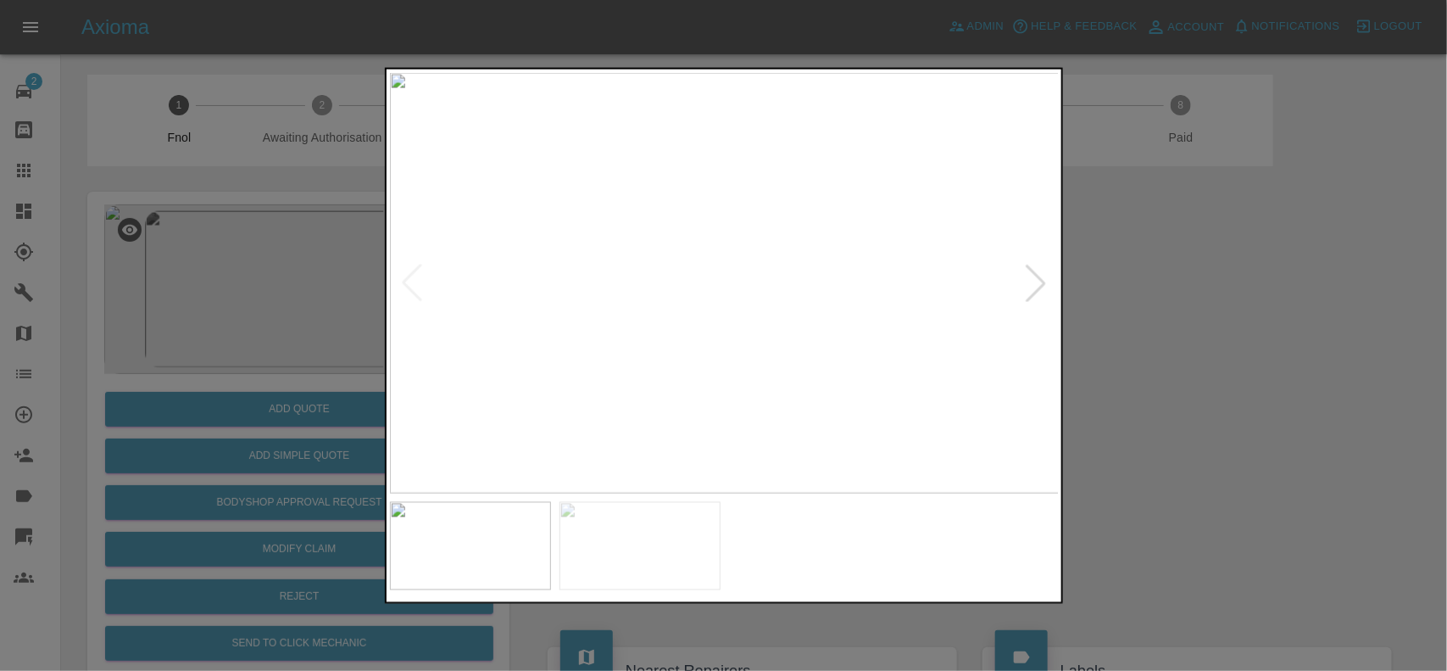
drag, startPoint x: 1189, startPoint y: 360, endPoint x: 1176, endPoint y: 371, distance: 16.8
click at [1191, 360] on div at bounding box center [723, 335] width 1447 height 671
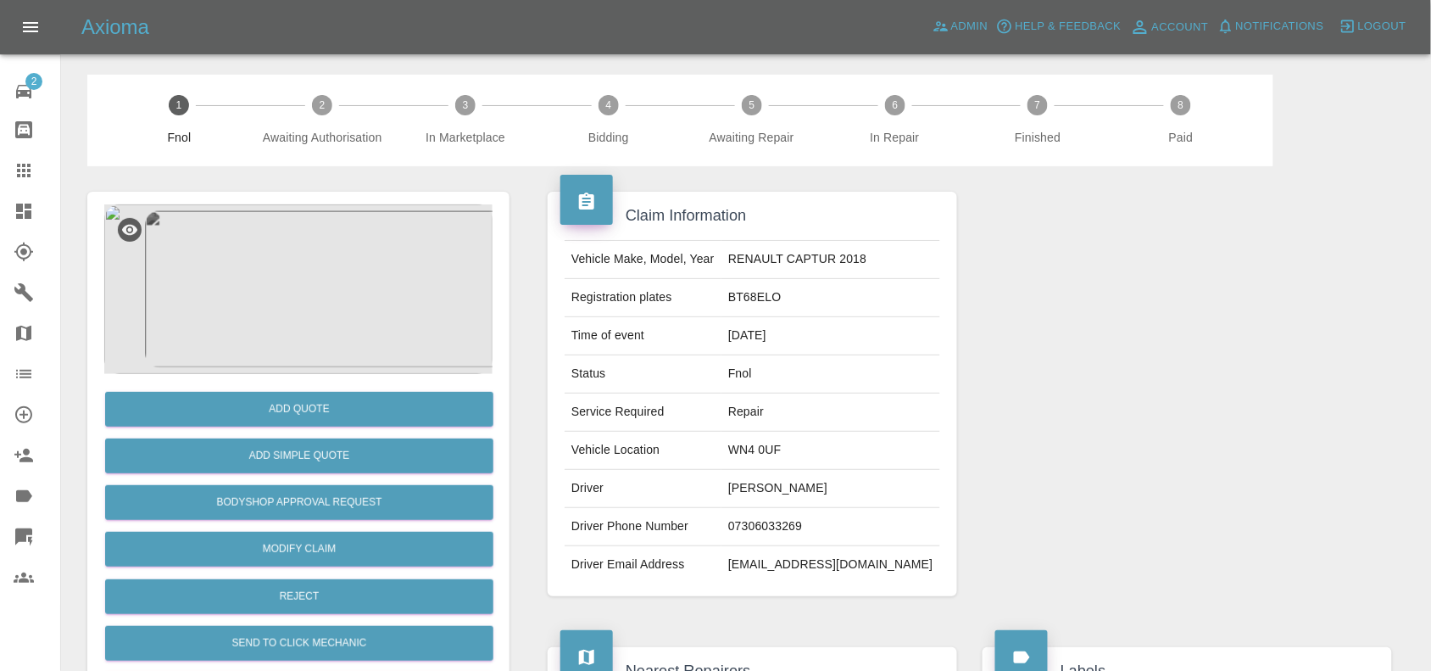
click at [391, 238] on img at bounding box center [298, 289] width 388 height 170
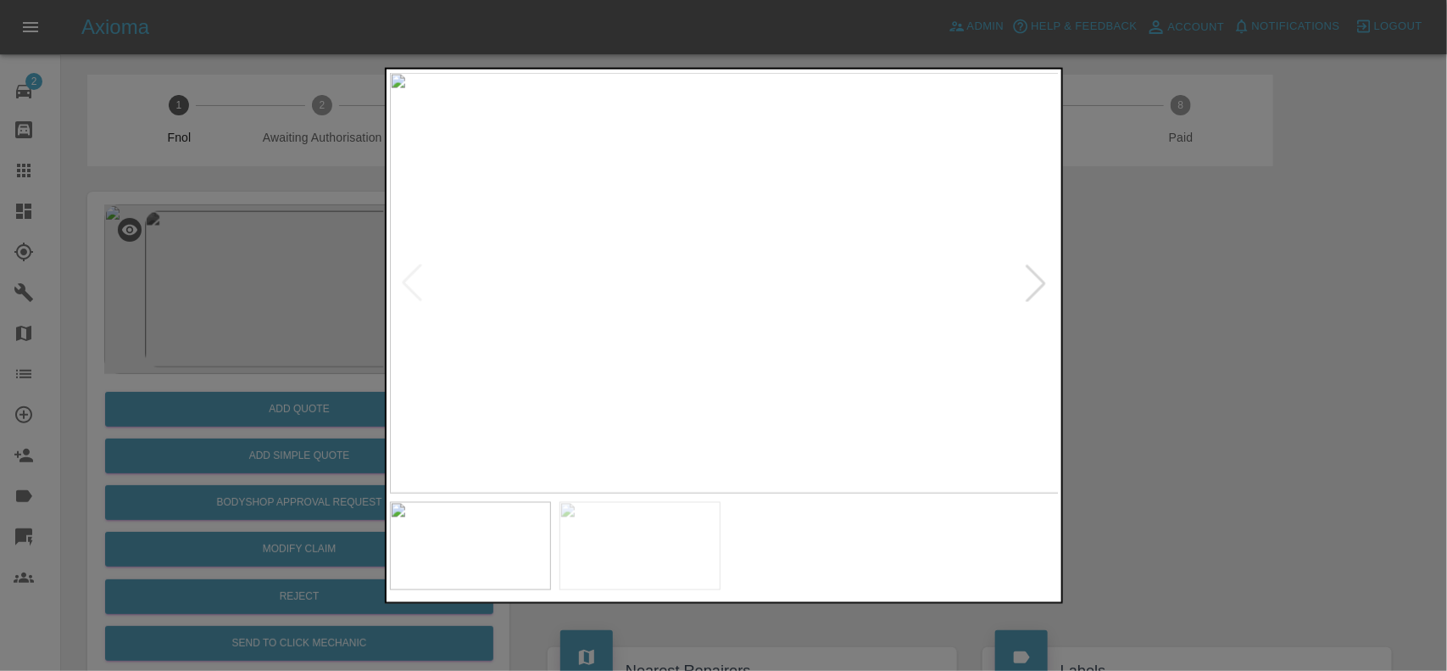
click at [594, 350] on img at bounding box center [725, 282] width 670 height 421
click at [605, 353] on img at bounding box center [725, 282] width 670 height 421
click at [531, 349] on img at bounding box center [725, 282] width 670 height 421
click at [693, 361] on img at bounding box center [725, 282] width 670 height 421
click at [859, 346] on img at bounding box center [725, 282] width 670 height 421
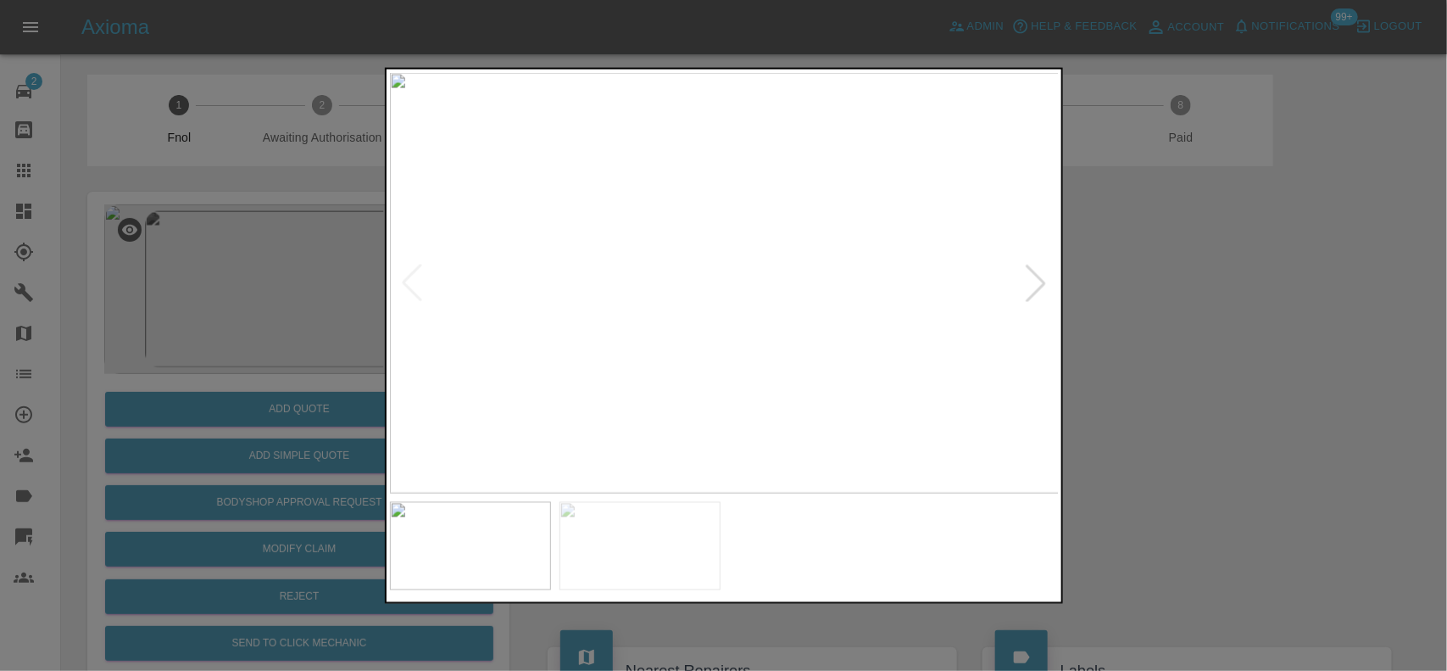
click at [859, 346] on img at bounding box center [725, 282] width 670 height 421
click at [956, 371] on img at bounding box center [318, 90] width 2010 height 1263
click at [863, 363] on img at bounding box center [494, 96] width 2010 height 1263
click at [670, 369] on img at bounding box center [966, 100] width 2010 height 1263
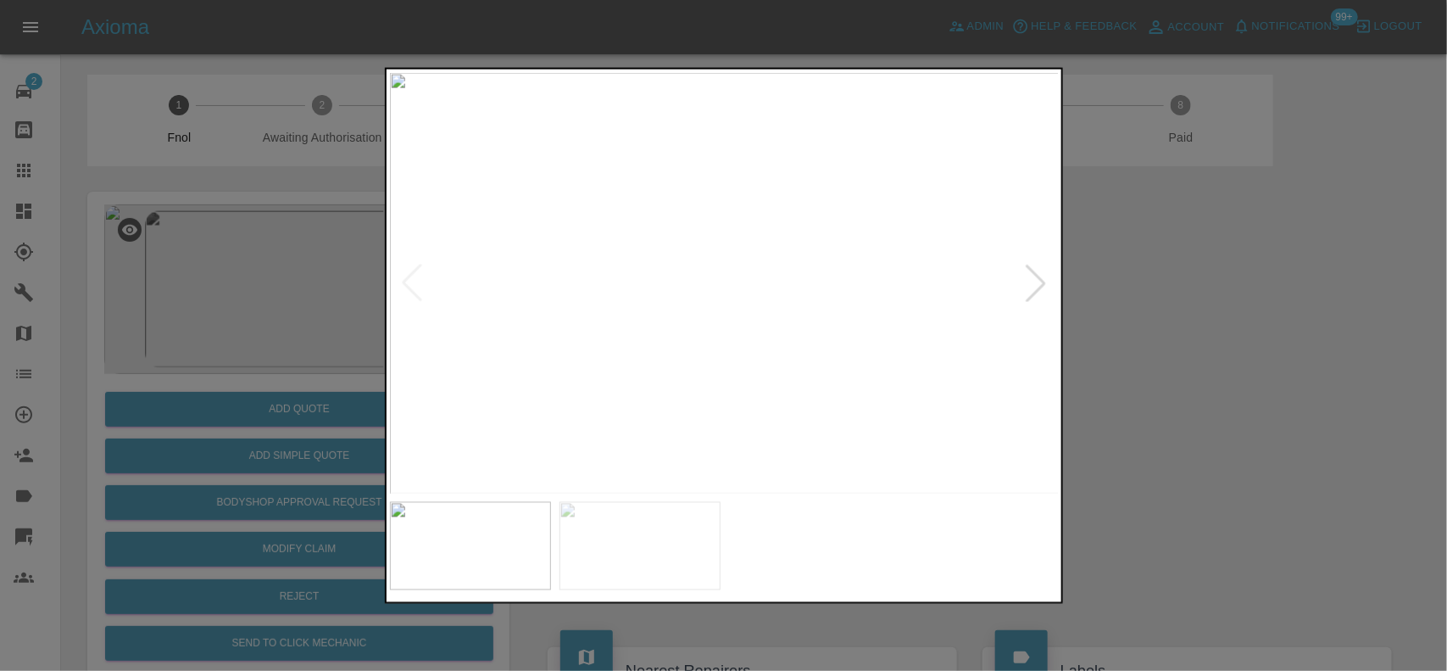
click at [239, 349] on div at bounding box center [723, 335] width 1447 height 671
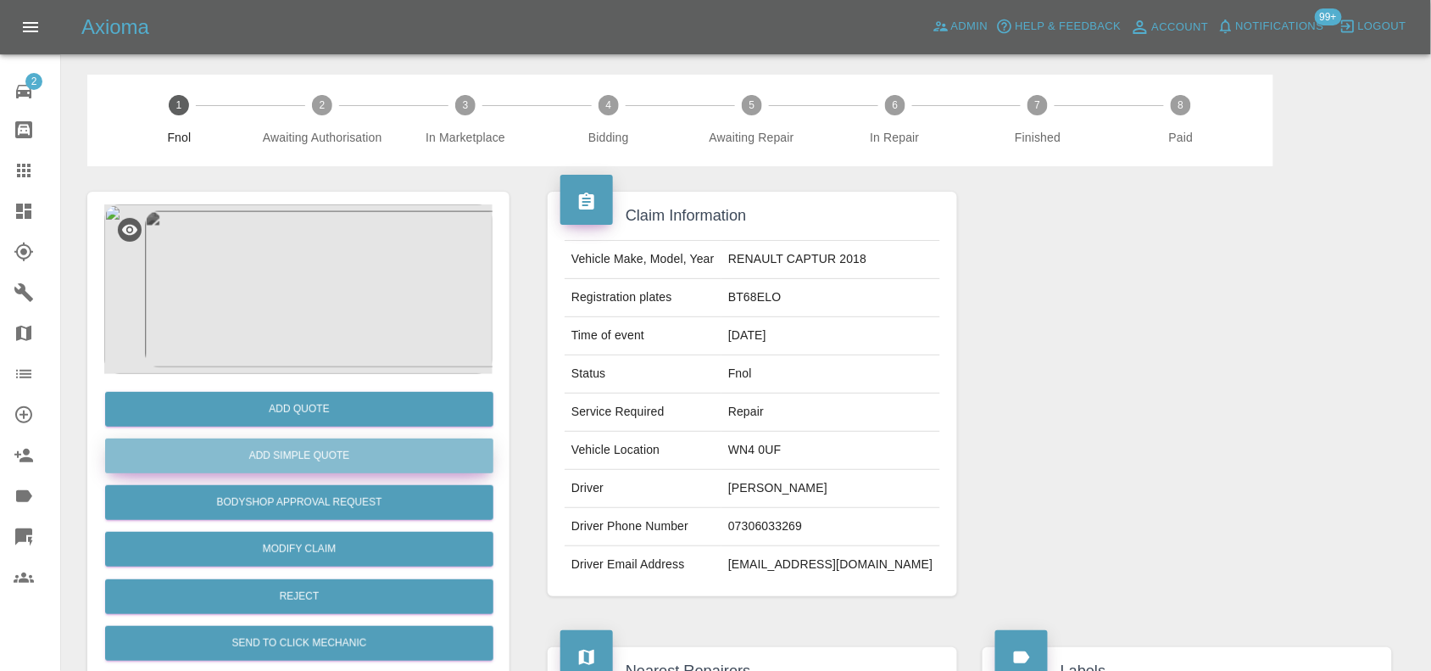
click at [298, 448] on button "Add Simple Quote" at bounding box center [299, 455] width 388 height 35
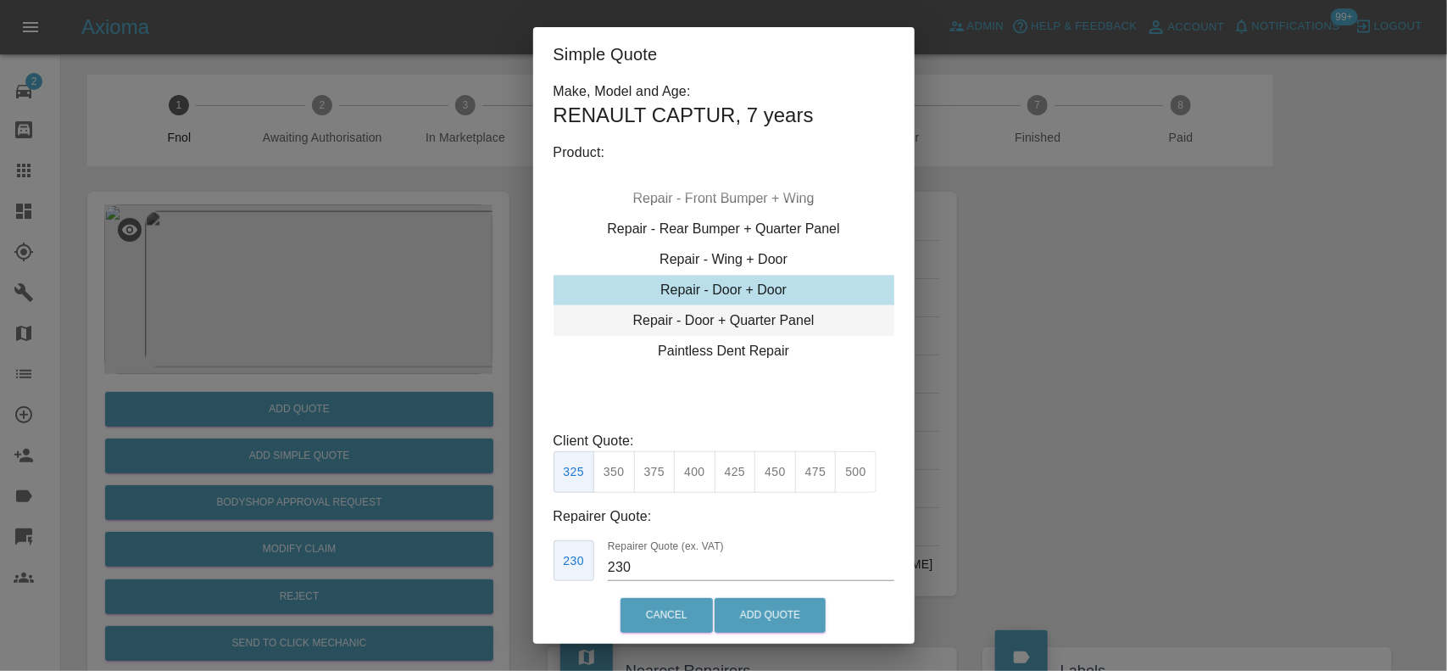
click at [691, 315] on div "Repair - Door + Quarter Panel" at bounding box center [724, 320] width 341 height 31
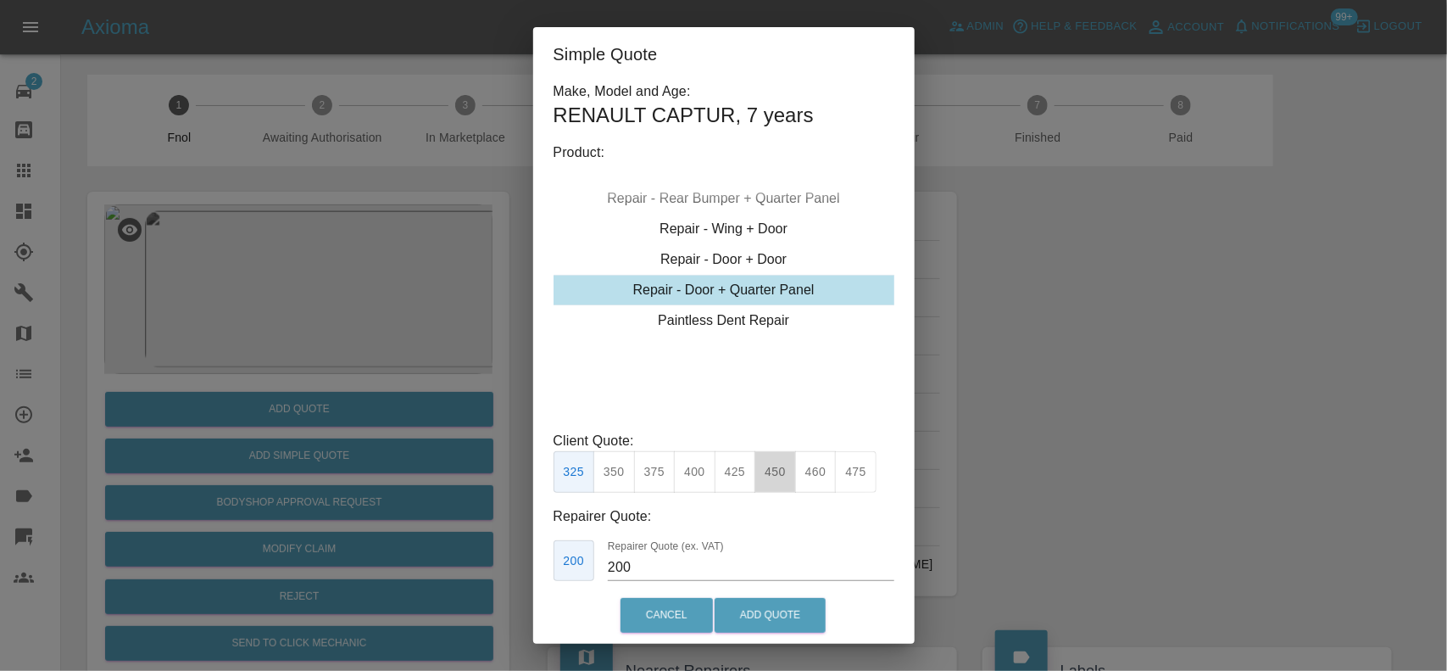
click at [776, 471] on button "450" at bounding box center [776, 472] width 42 height 42
type input "280"
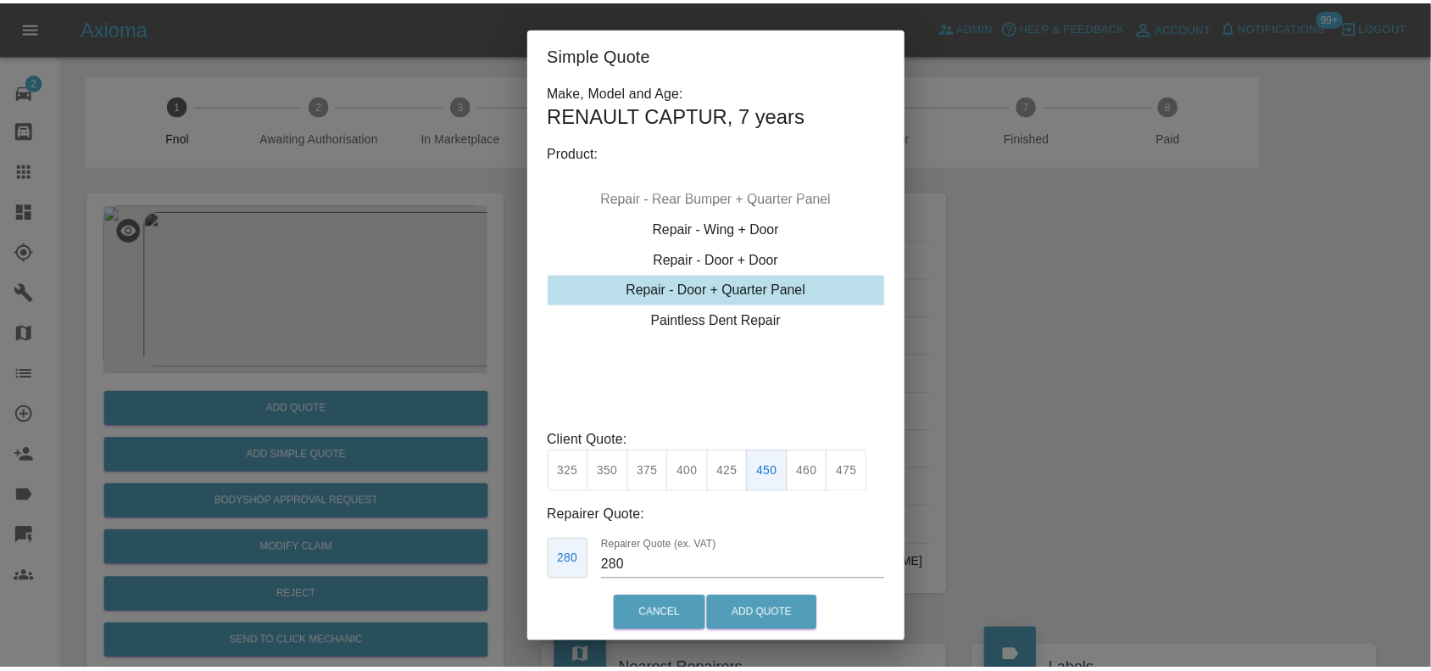
scroll to position [86, 0]
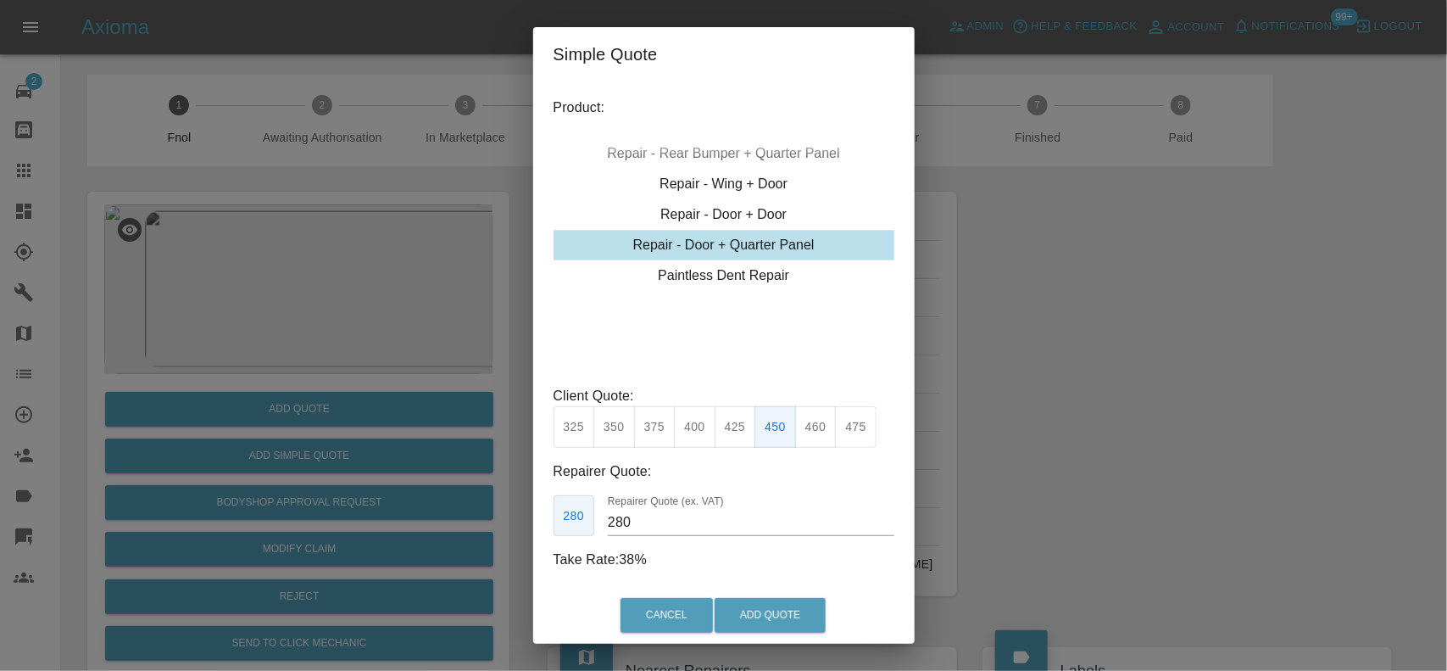
drag, startPoint x: 651, startPoint y: 523, endPoint x: 604, endPoint y: 524, distance: 47.5
click at [604, 524] on div "280 Repairer Quote (ex. VAT) 280" at bounding box center [724, 516] width 341 height 42
click at [770, 616] on button "Add Quote" at bounding box center [770, 615] width 111 height 35
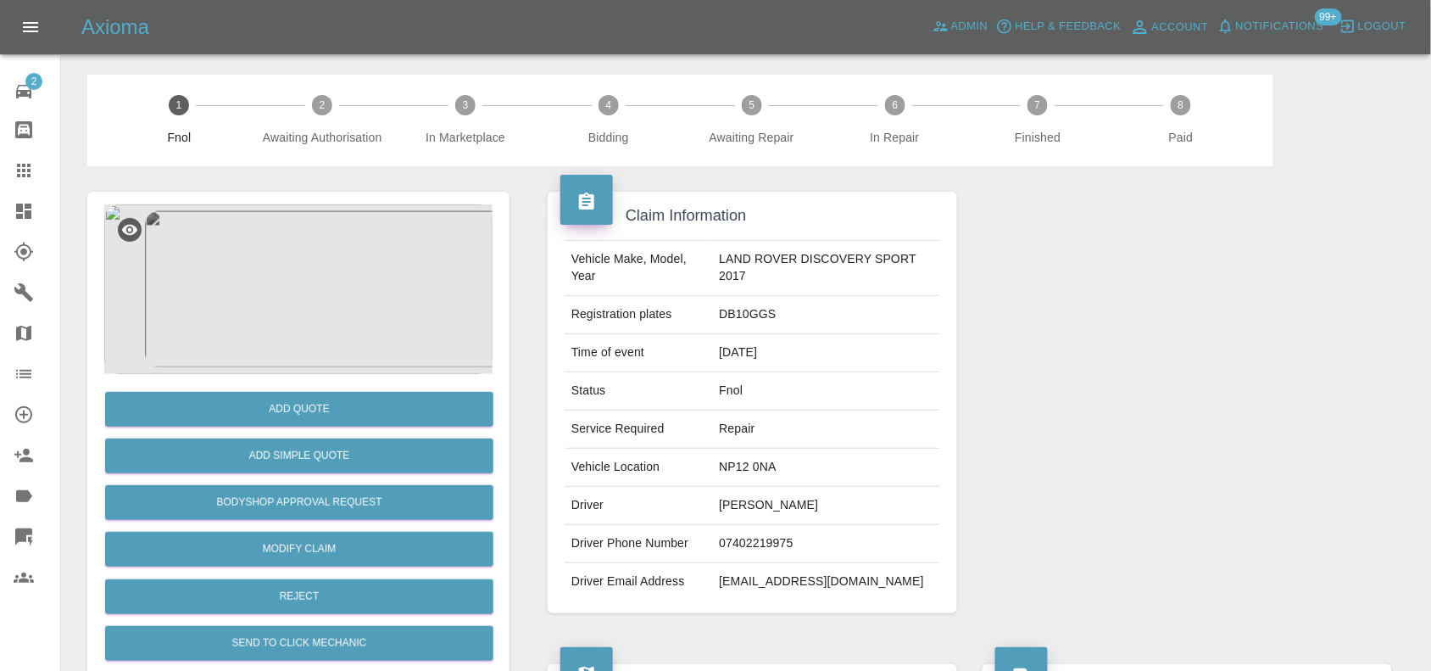
click at [314, 281] on img at bounding box center [298, 289] width 388 height 170
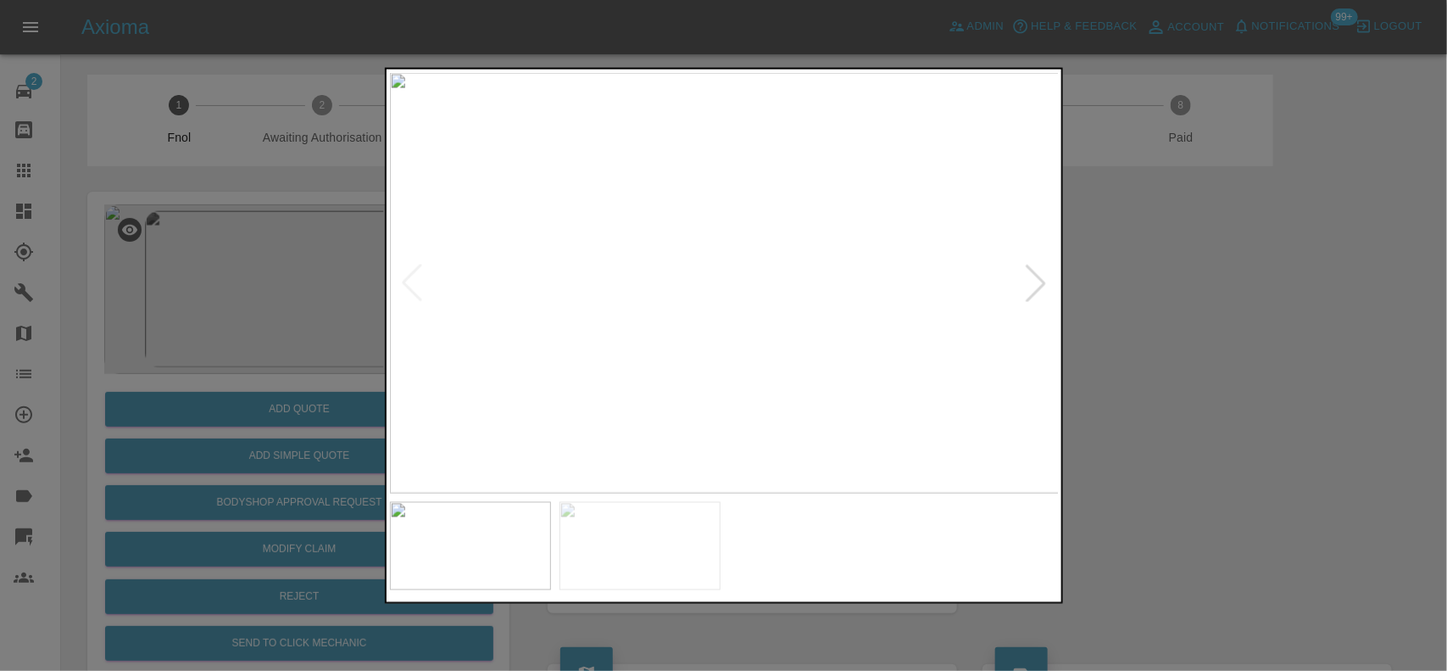
click at [622, 346] on img at bounding box center [725, 282] width 670 height 421
click at [617, 346] on img at bounding box center [725, 282] width 670 height 421
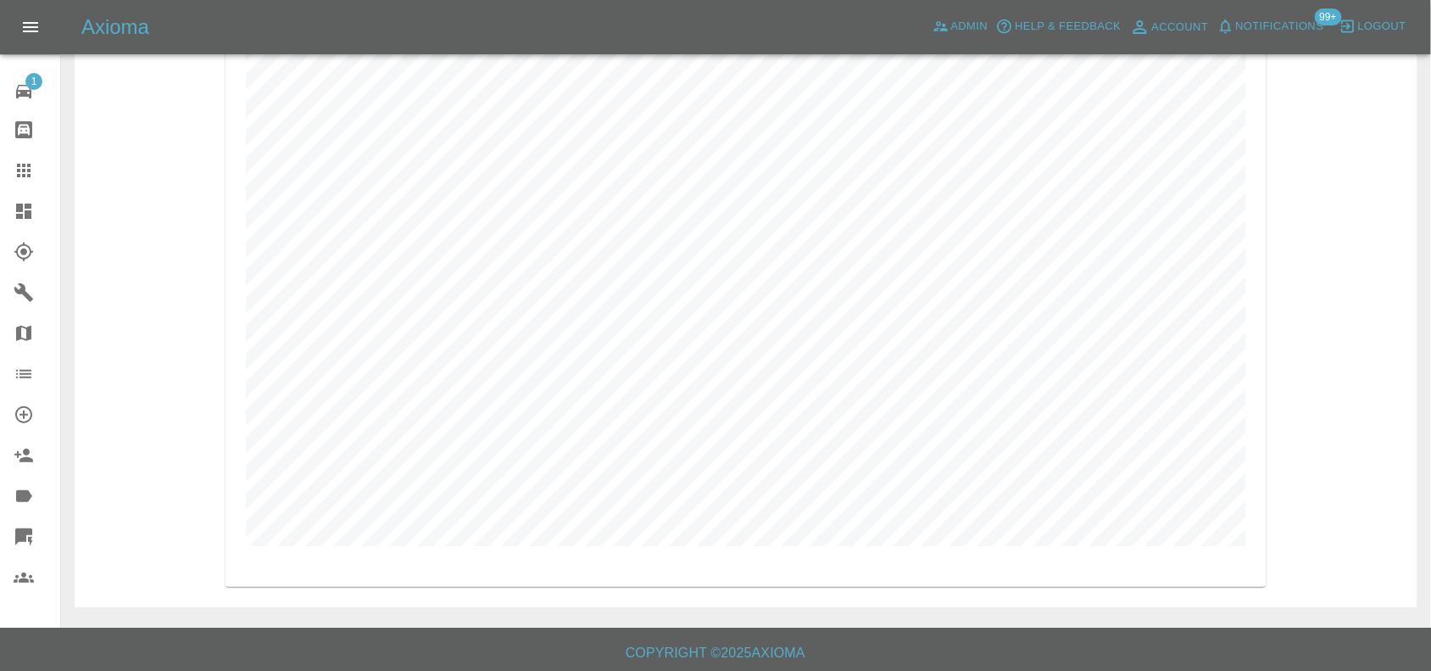
scroll to position [3560, 0]
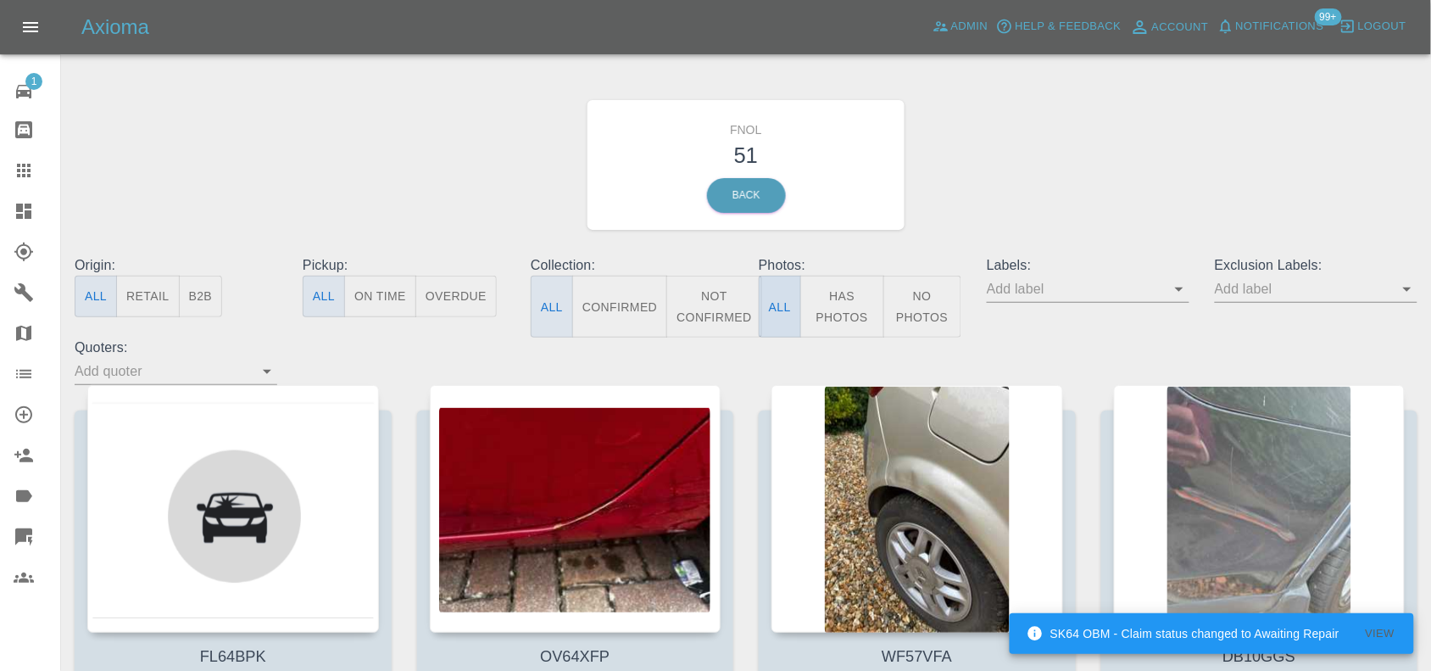
drag, startPoint x: 857, startPoint y: 320, endPoint x: 769, endPoint y: 291, distance: 92.8
click at [857, 320] on button "Has Photos" at bounding box center [842, 307] width 84 height 62
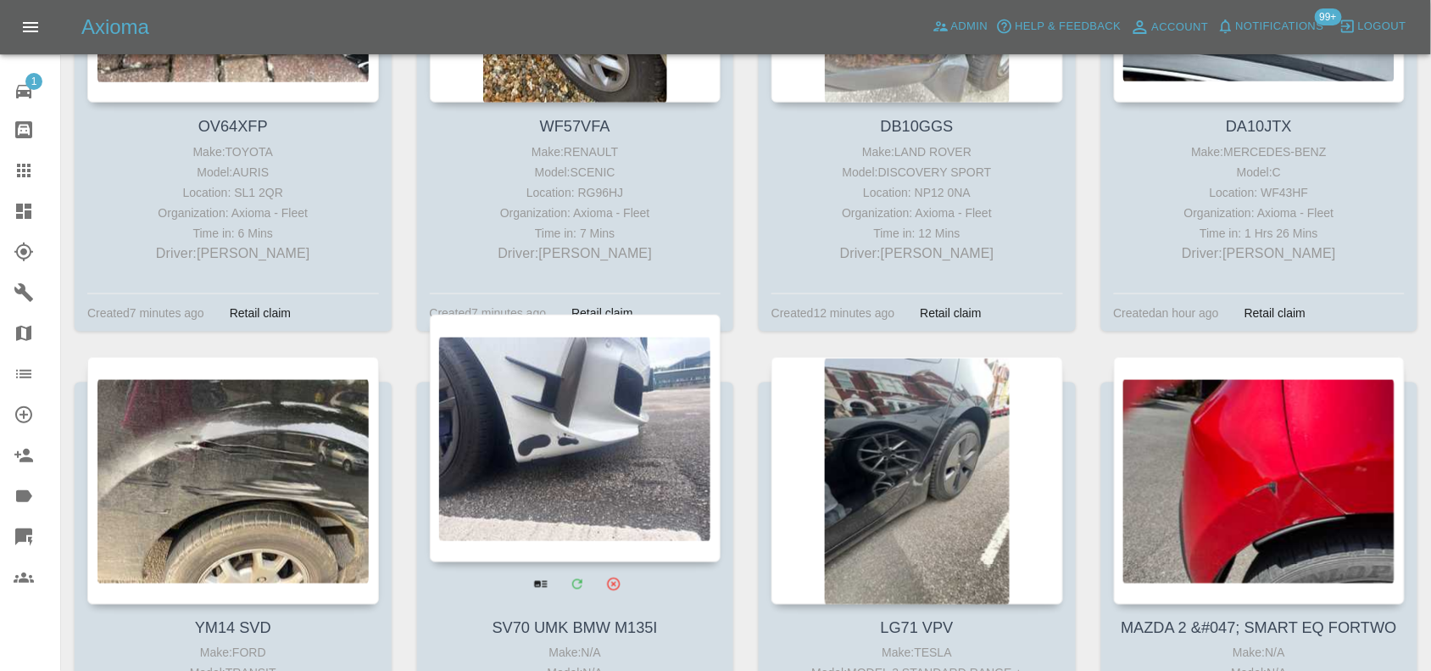
scroll to position [636, 0]
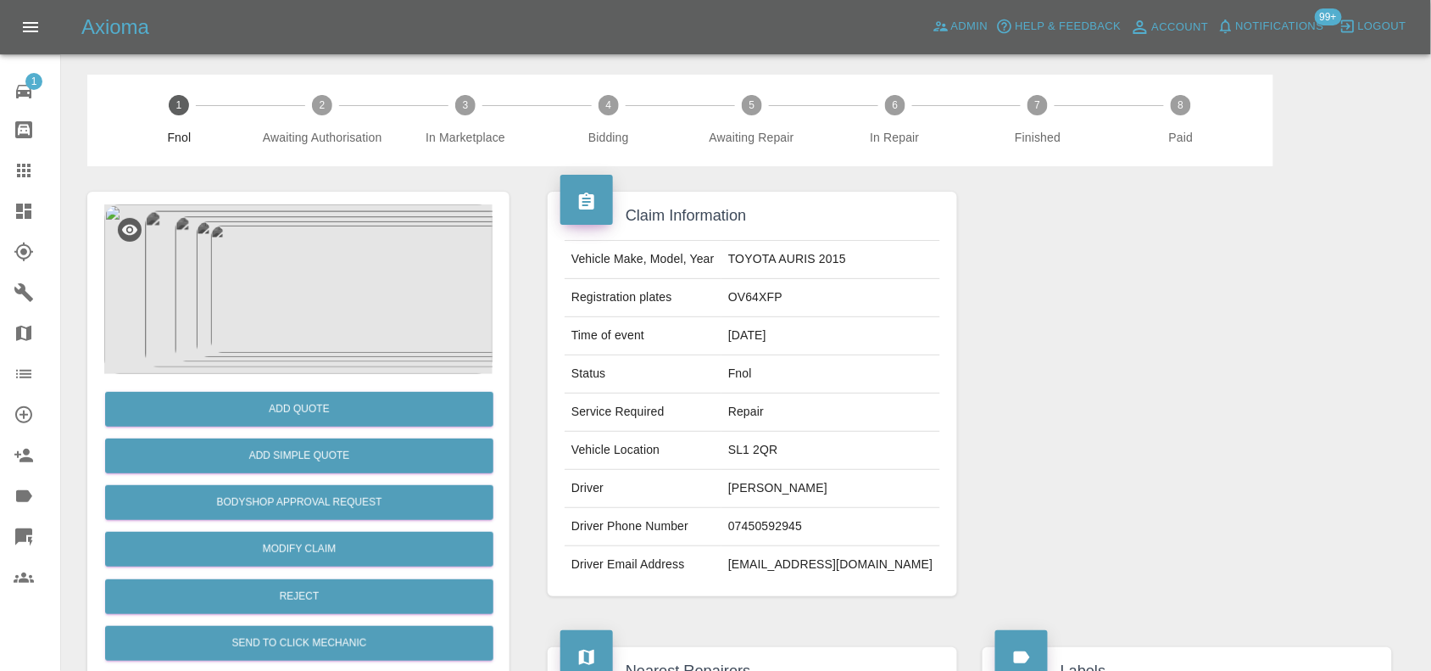
click at [339, 310] on img at bounding box center [298, 289] width 388 height 170
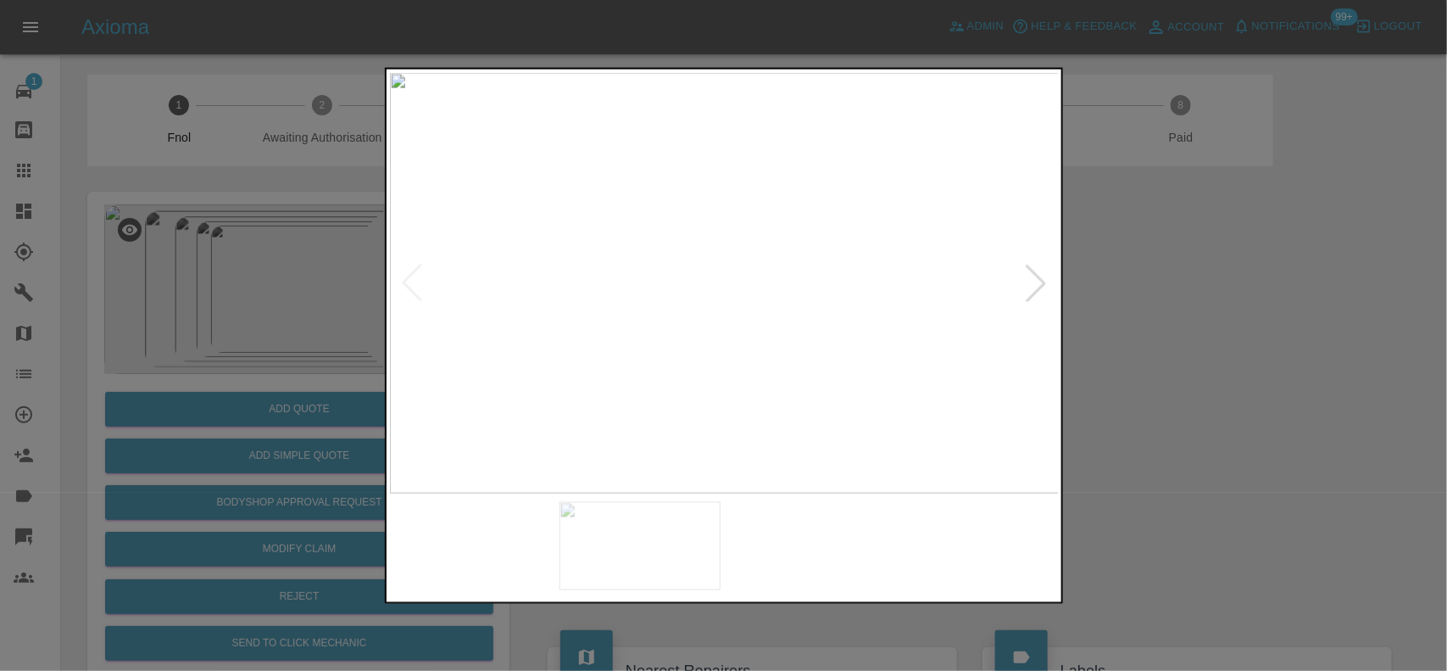
click at [671, 403] on img at bounding box center [725, 282] width 670 height 421
click at [600, 362] on img at bounding box center [725, 282] width 670 height 421
click at [630, 312] on img at bounding box center [725, 282] width 670 height 421
drag, startPoint x: 284, startPoint y: 237, endPoint x: 312, endPoint y: 176, distance: 67.2
click at [293, 209] on div at bounding box center [723, 335] width 1447 height 671
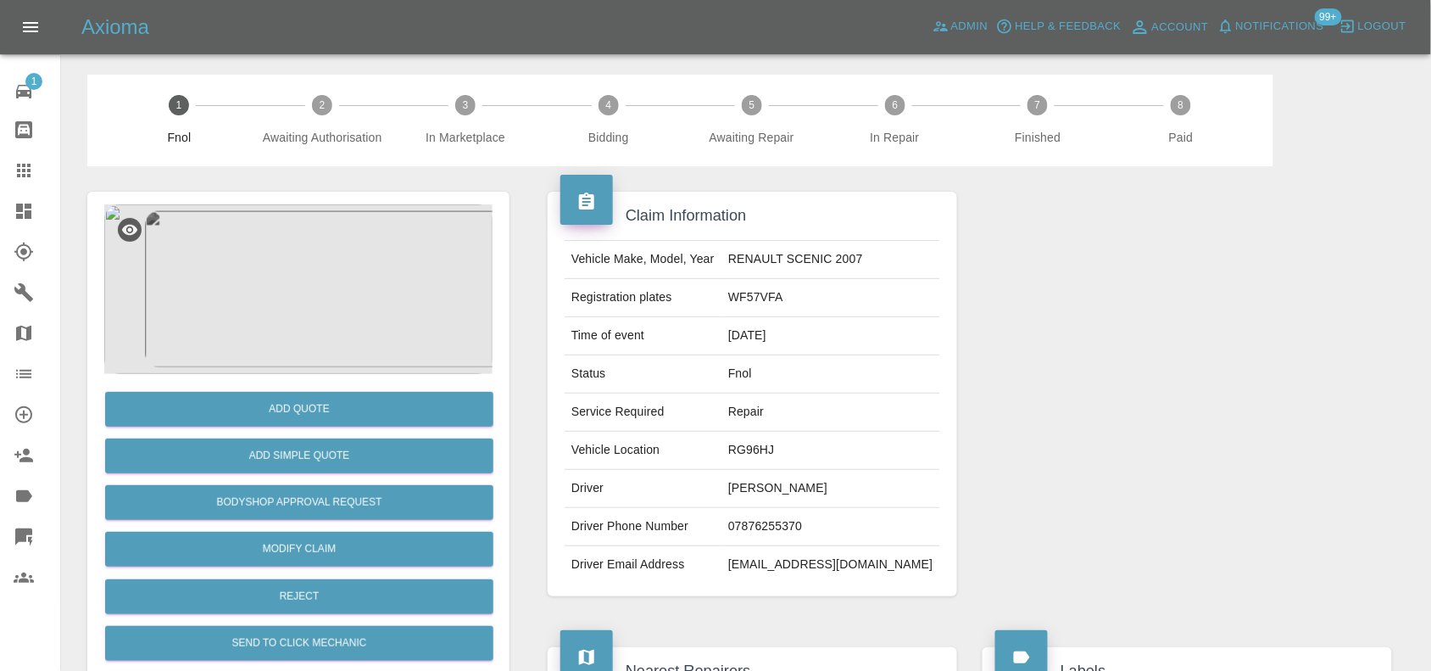
click at [271, 326] on img at bounding box center [298, 289] width 388 height 170
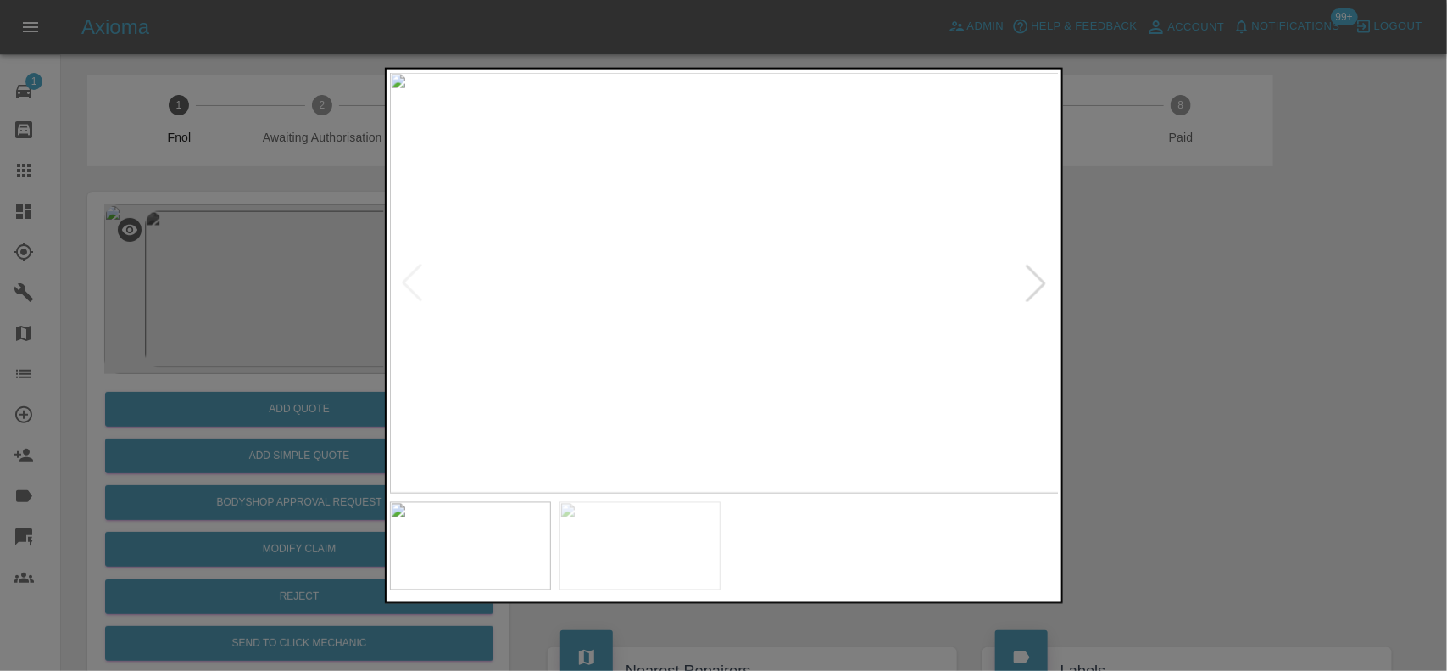
click at [594, 268] on img at bounding box center [725, 282] width 670 height 421
click at [702, 255] on img at bounding box center [725, 282] width 670 height 421
click at [757, 276] on img at bounding box center [864, 262] width 2010 height 1263
click at [799, 133] on img at bounding box center [958, 52] width 2010 height 1263
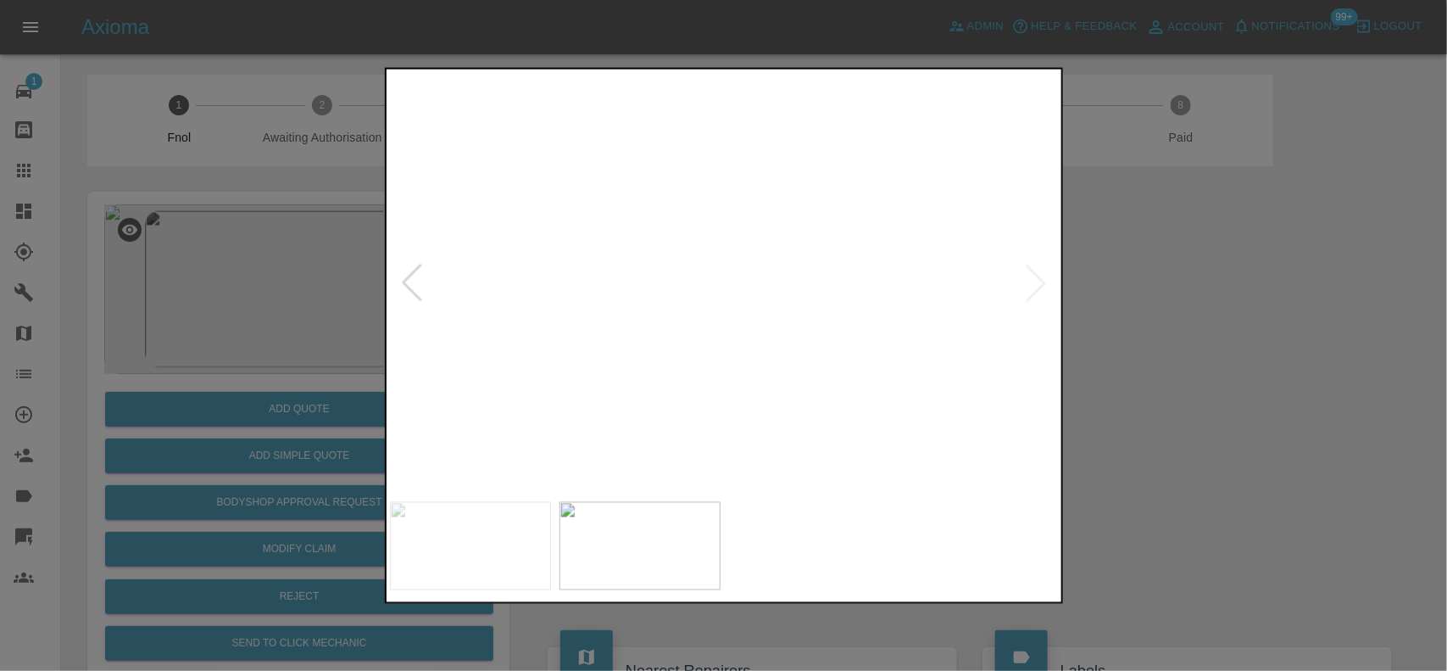
click at [639, 358] on img at bounding box center [839, 211] width 2010 height 1263
click at [613, 328] on img at bounding box center [670, 336] width 2010 height 1263
click at [664, 251] on img at bounding box center [665, 342] width 2010 height 1263
click at [722, 272] on img at bounding box center [725, 282] width 670 height 421
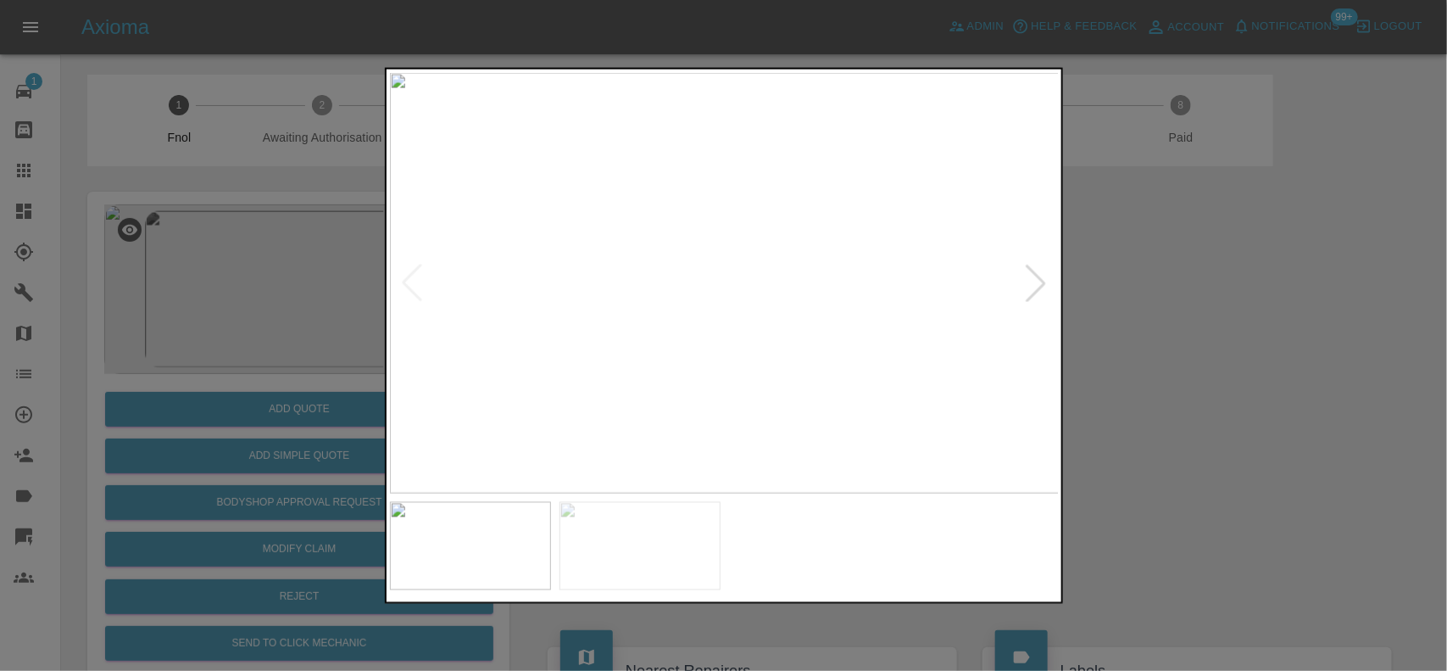
click at [688, 243] on img at bounding box center [725, 282] width 670 height 421
click at [710, 316] on img at bounding box center [931, 512] width 2010 height 1263
click at [568, 324] on img at bounding box center [708, 425] width 2010 height 1263
click at [574, 337] on img at bounding box center [714, 420] width 2010 height 1263
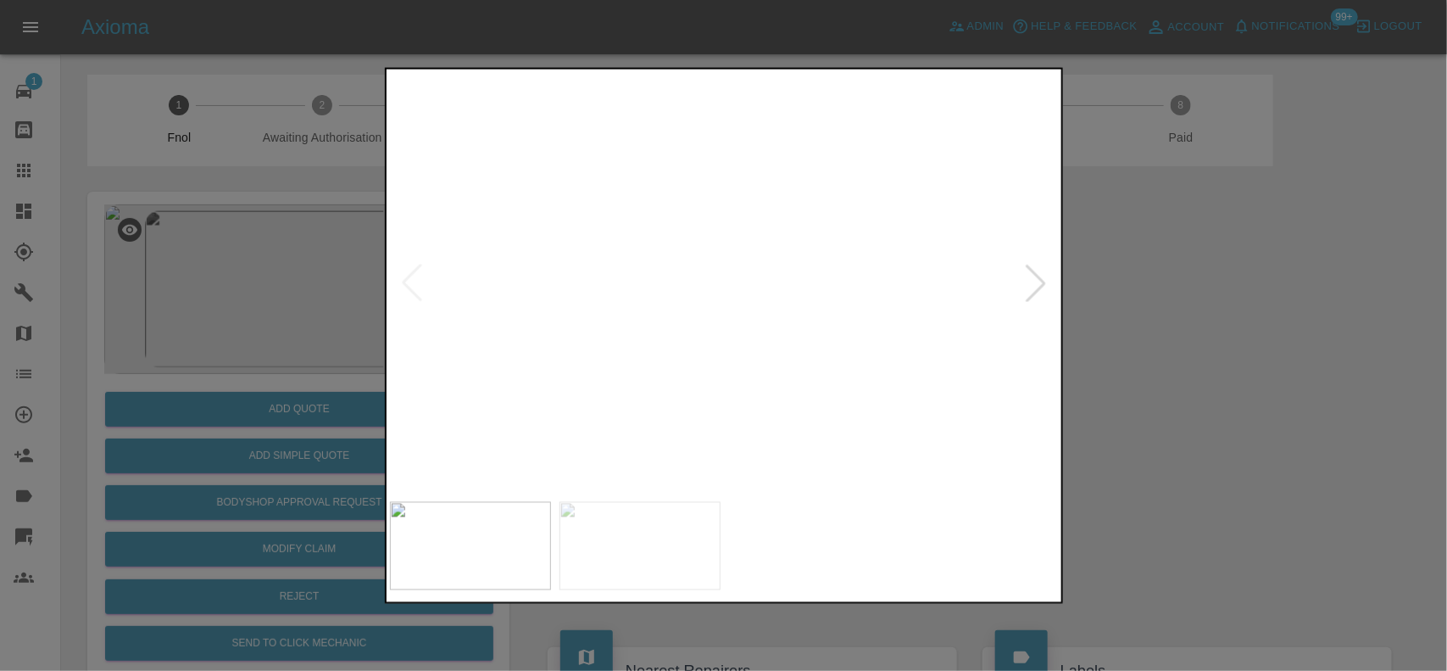
click at [660, 269] on img at bounding box center [539, 341] width 2010 height 1263
click at [662, 316] on img at bounding box center [513, 211] width 2010 height 1263
click at [290, 375] on div at bounding box center [723, 335] width 1447 height 671
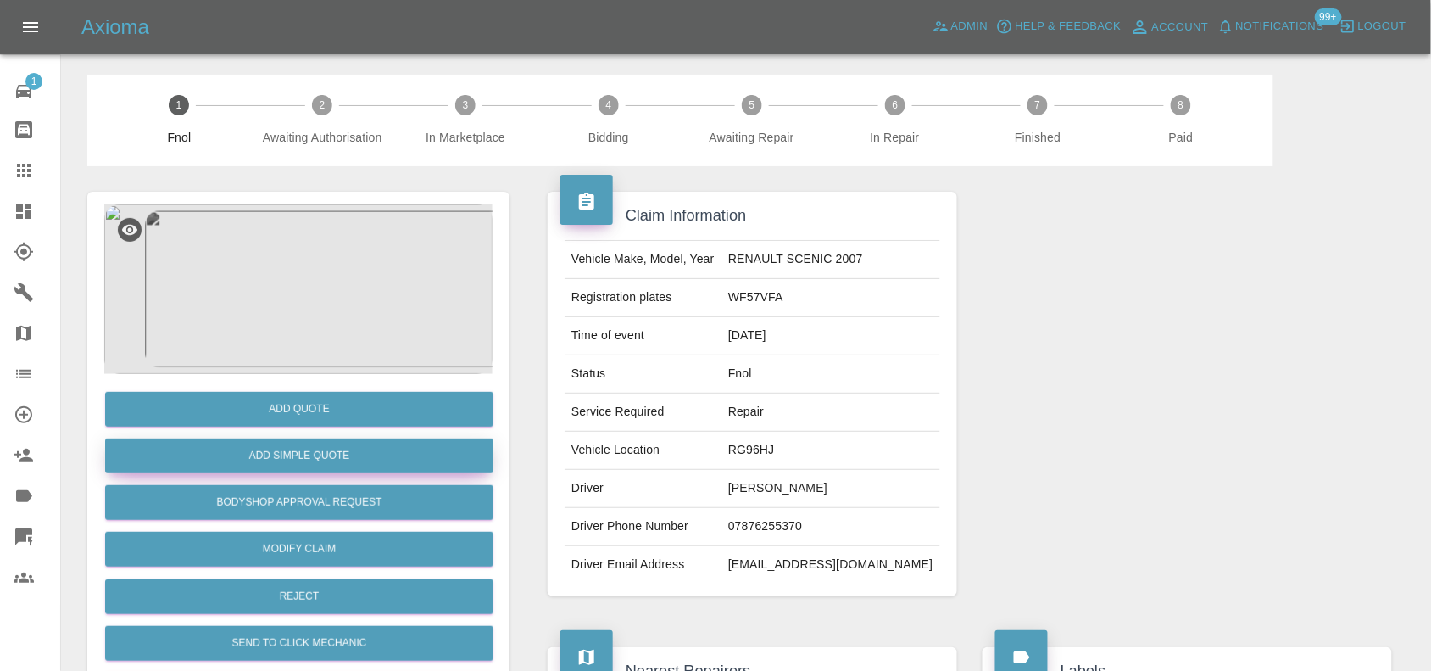
click at [307, 455] on button "Add Simple Quote" at bounding box center [299, 455] width 388 height 35
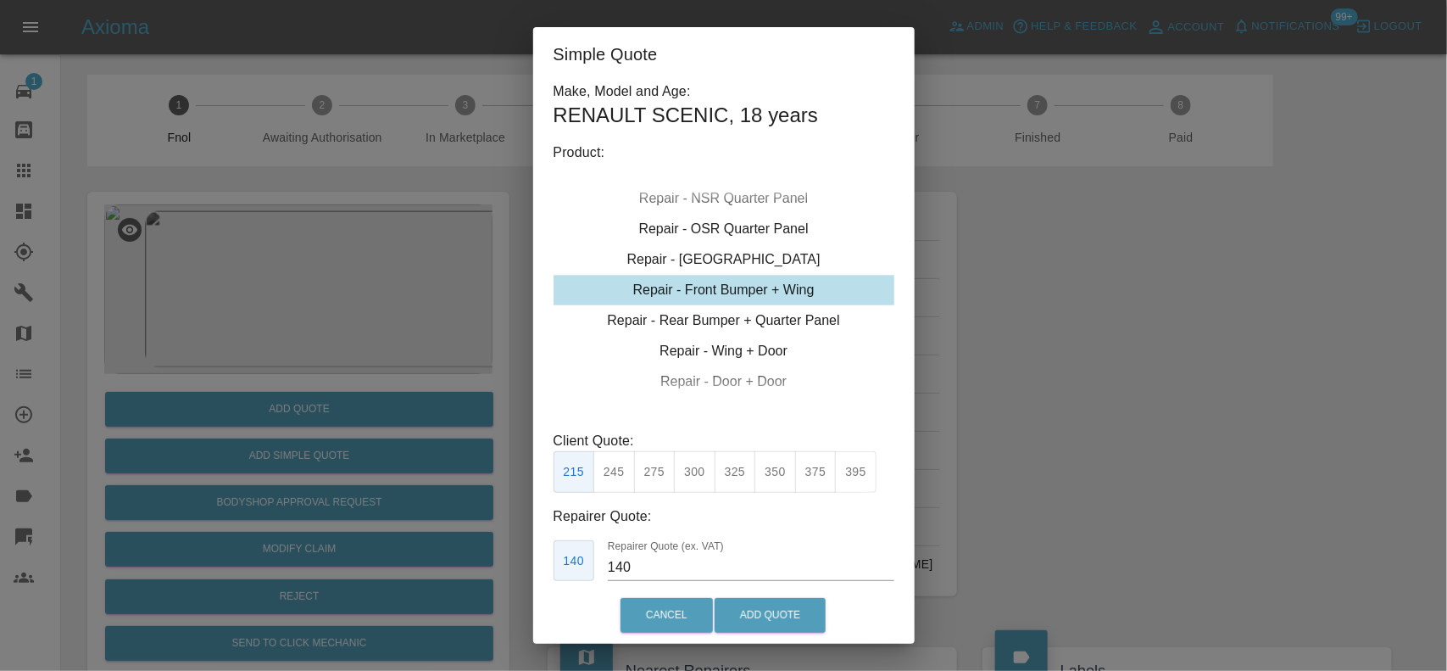
type input "195"
click at [1279, 367] on div "Simple Quote Make, Model and Age: RENAULT SCENIC , 18 years Product: Repair - F…" at bounding box center [723, 335] width 1447 height 671
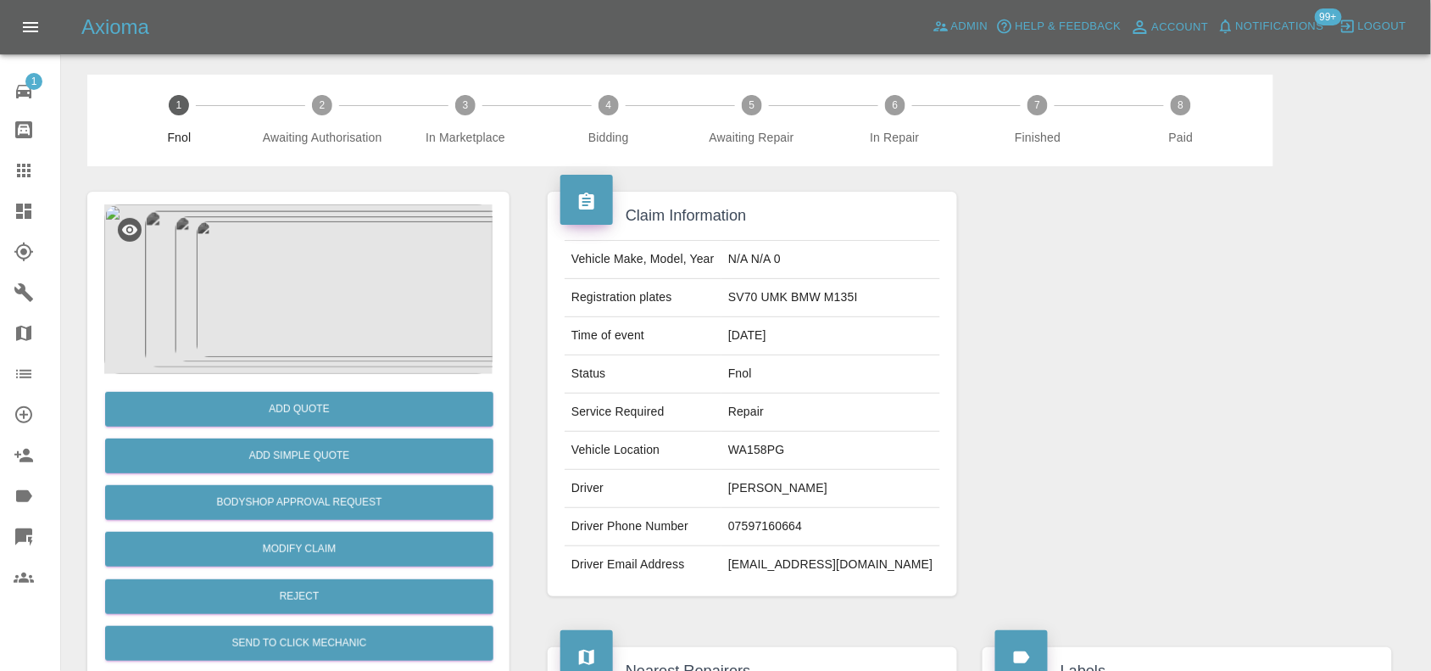
click at [246, 298] on img at bounding box center [298, 289] width 388 height 170
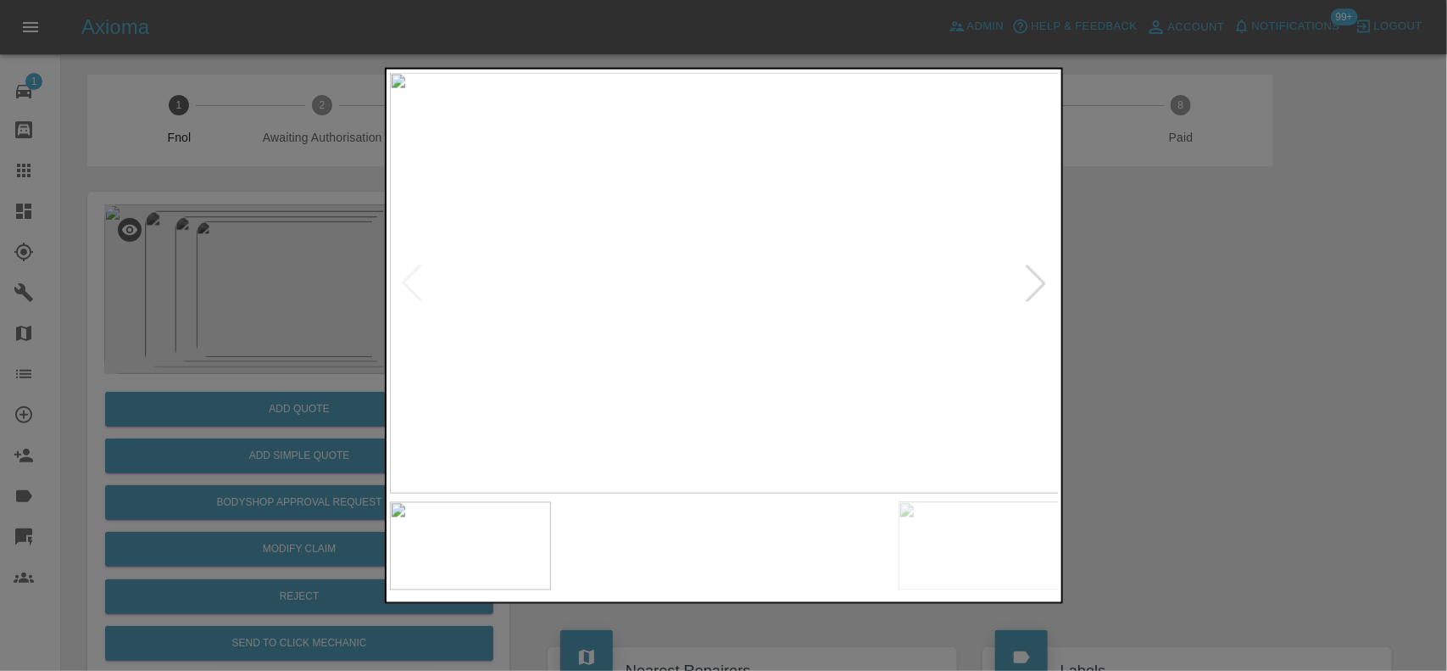
click at [616, 357] on img at bounding box center [725, 282] width 670 height 421
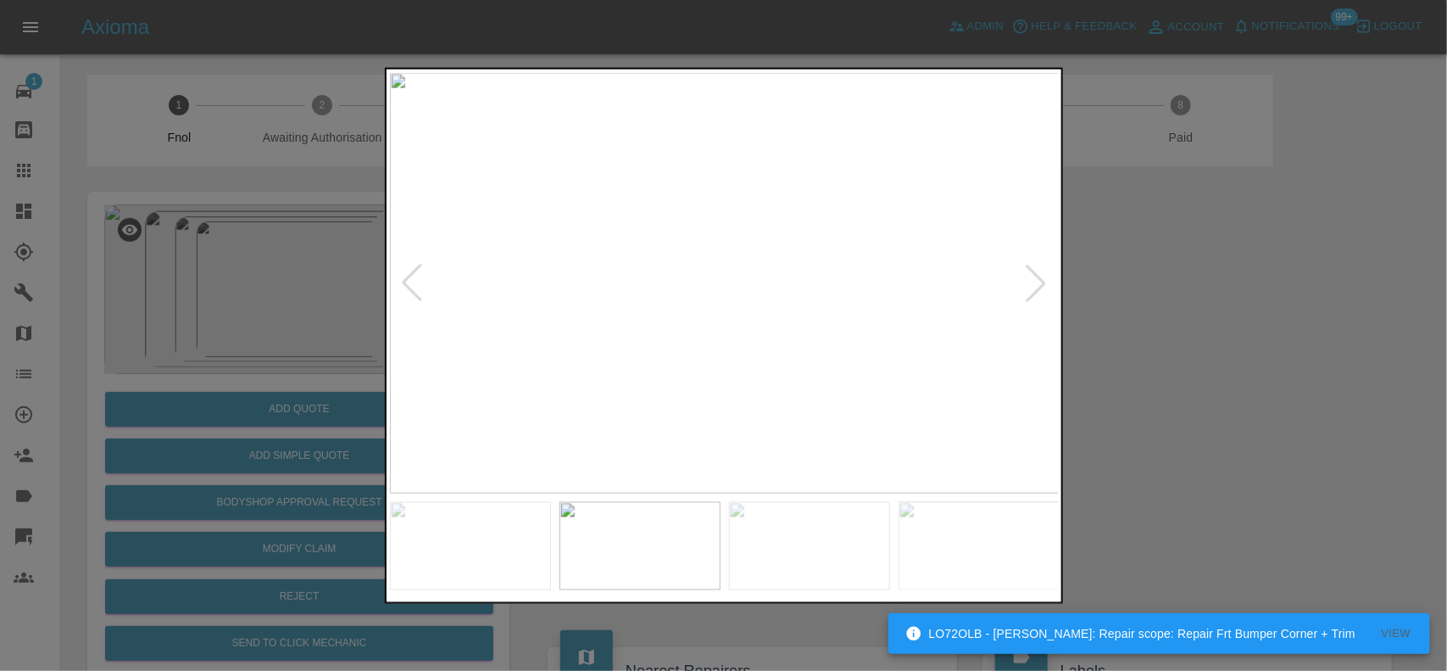
click at [634, 352] on img at bounding box center [725, 282] width 670 height 421
click at [536, 322] on img at bounding box center [725, 282] width 670 height 421
click at [530, 359] on img at bounding box center [641, 282] width 670 height 421
click at [337, 301] on div at bounding box center [723, 335] width 1447 height 671
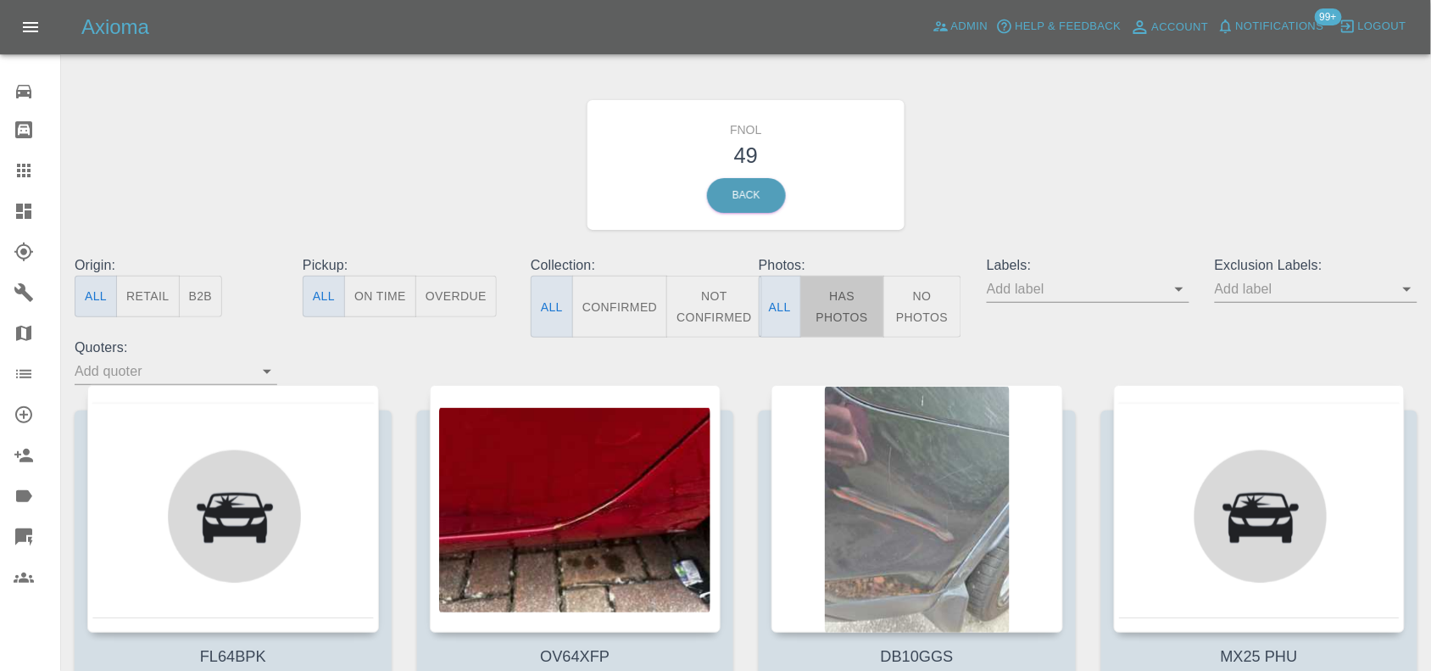
click at [829, 293] on button "Has Photos" at bounding box center [842, 307] width 84 height 62
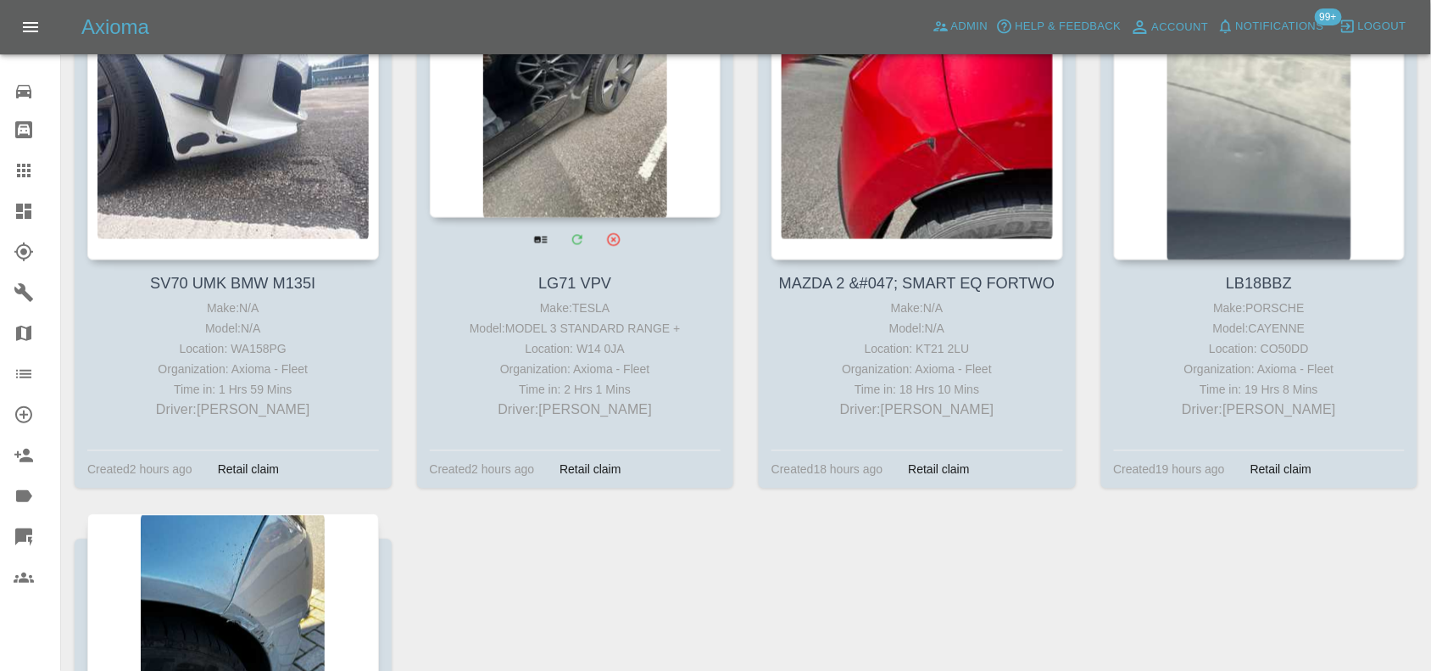
scroll to position [848, 0]
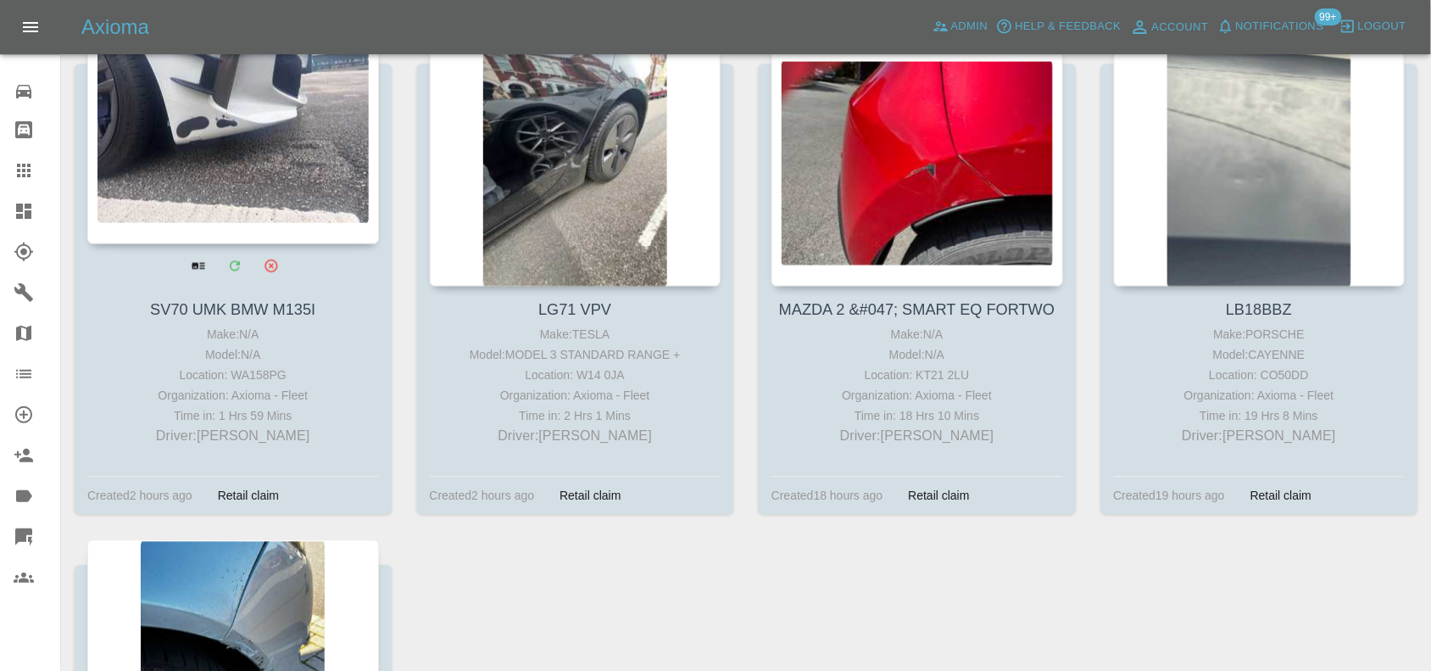
drag, startPoint x: 20, startPoint y: 205, endPoint x: 308, endPoint y: 243, distance: 290.8
click at [20, 205] on icon at bounding box center [23, 211] width 15 height 15
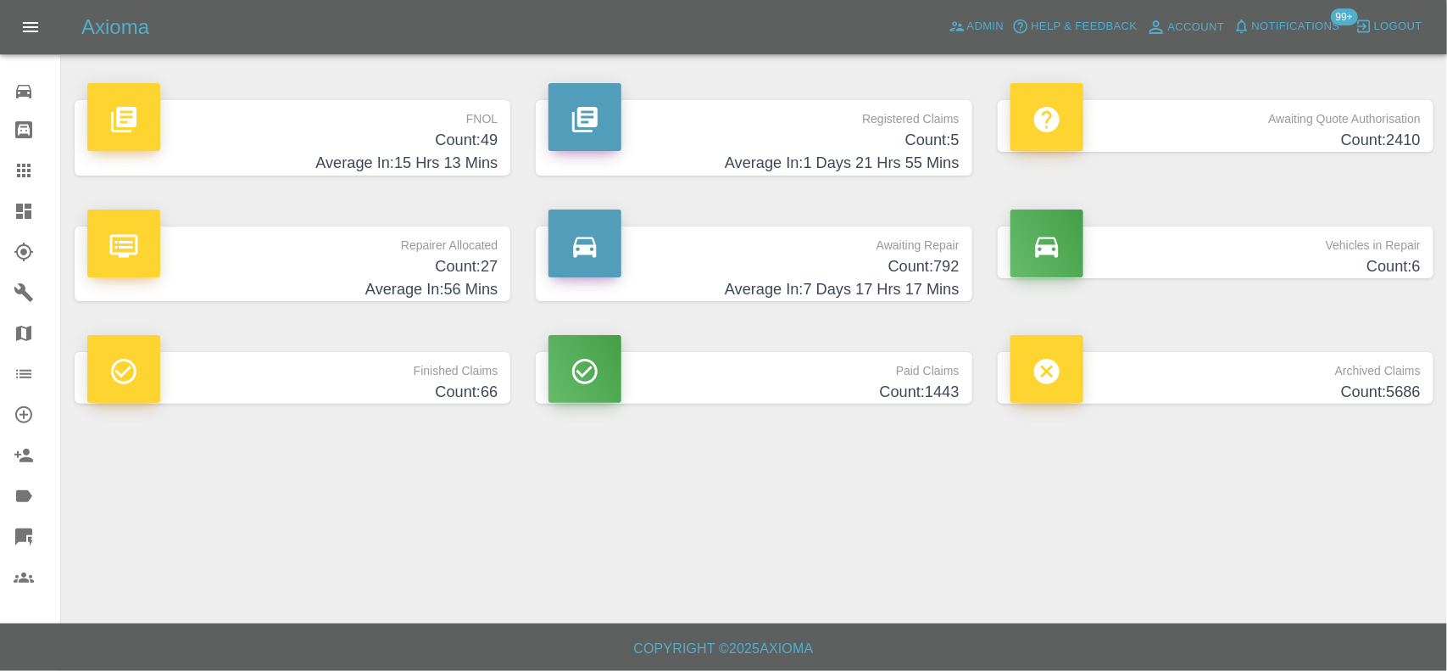
click at [858, 134] on h4 "Count: 5" at bounding box center [754, 140] width 410 height 23
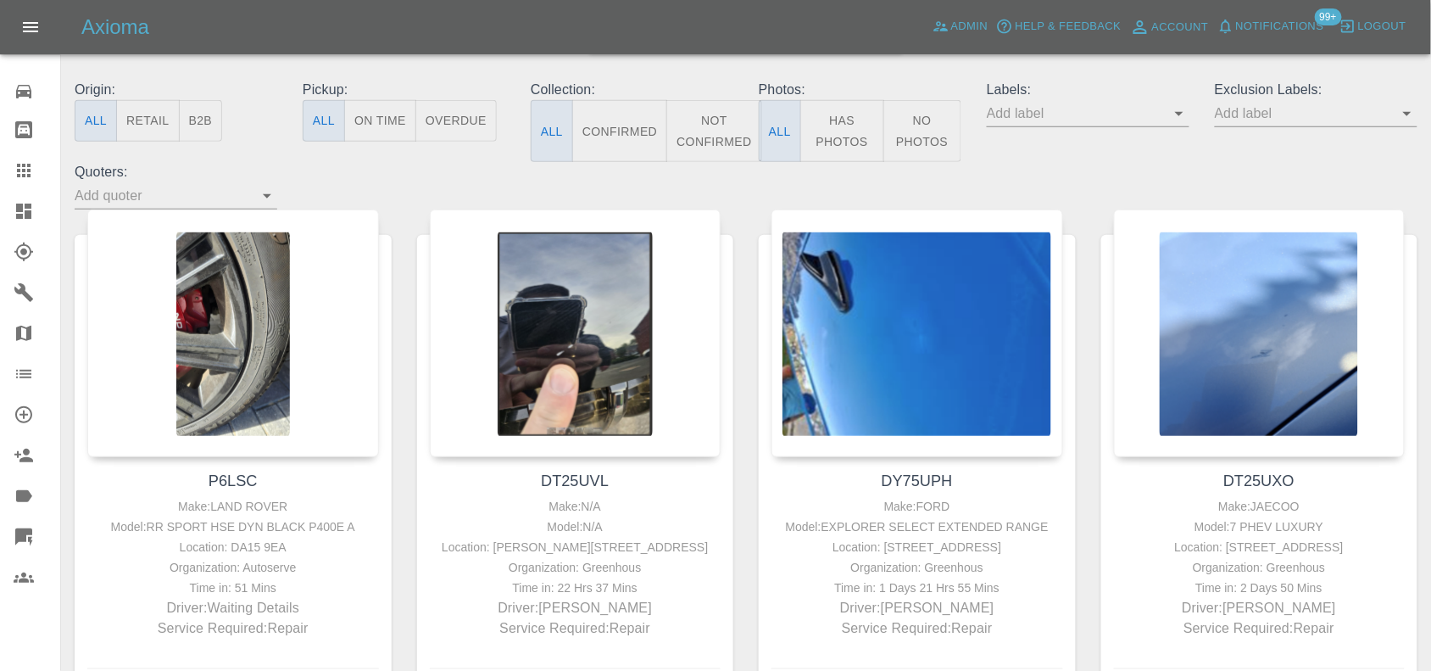
scroll to position [318, 0]
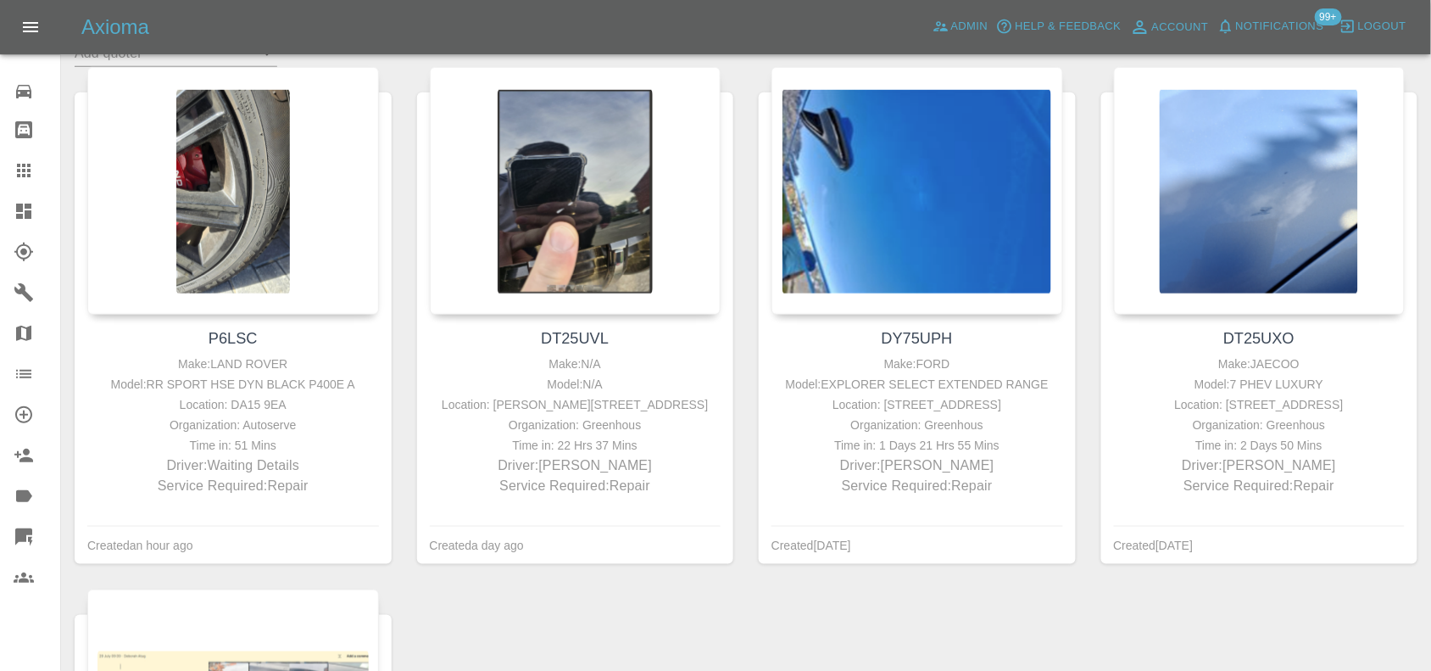
click at [28, 215] on icon at bounding box center [23, 211] width 15 height 15
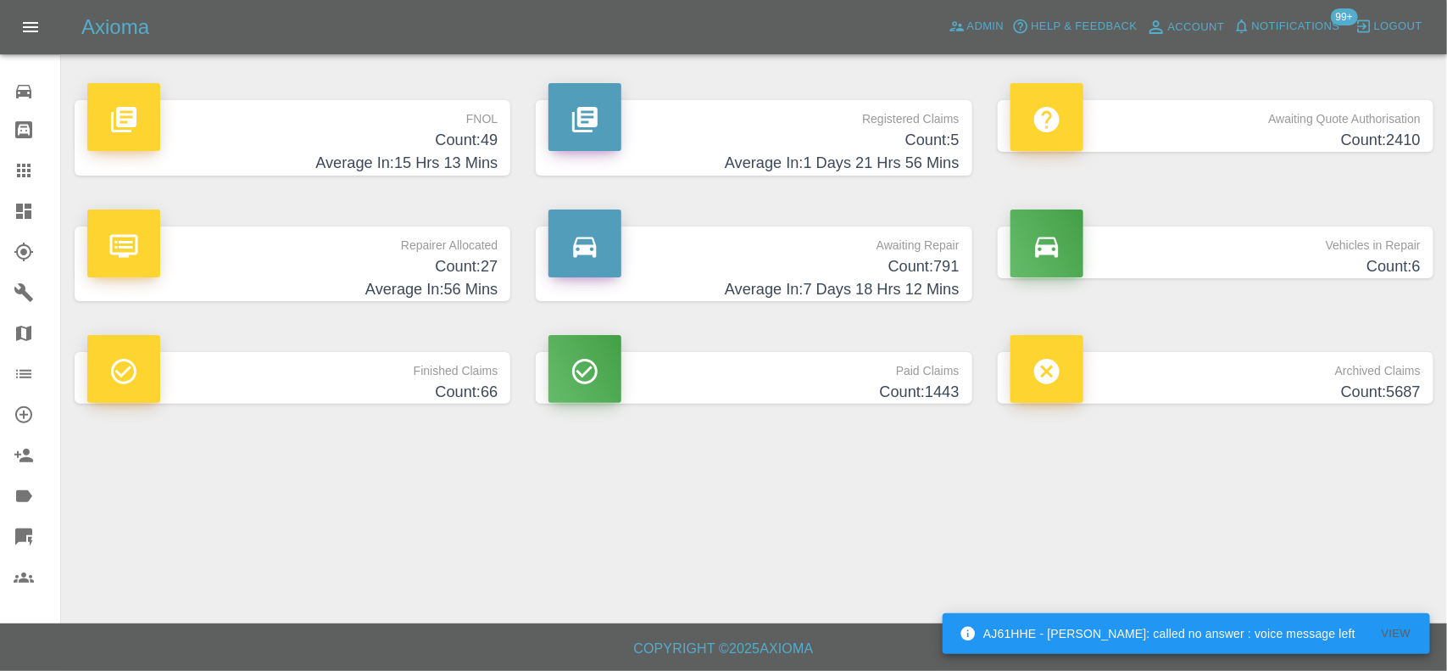
click at [439, 131] on h4 "Count: 49" at bounding box center [292, 140] width 410 height 23
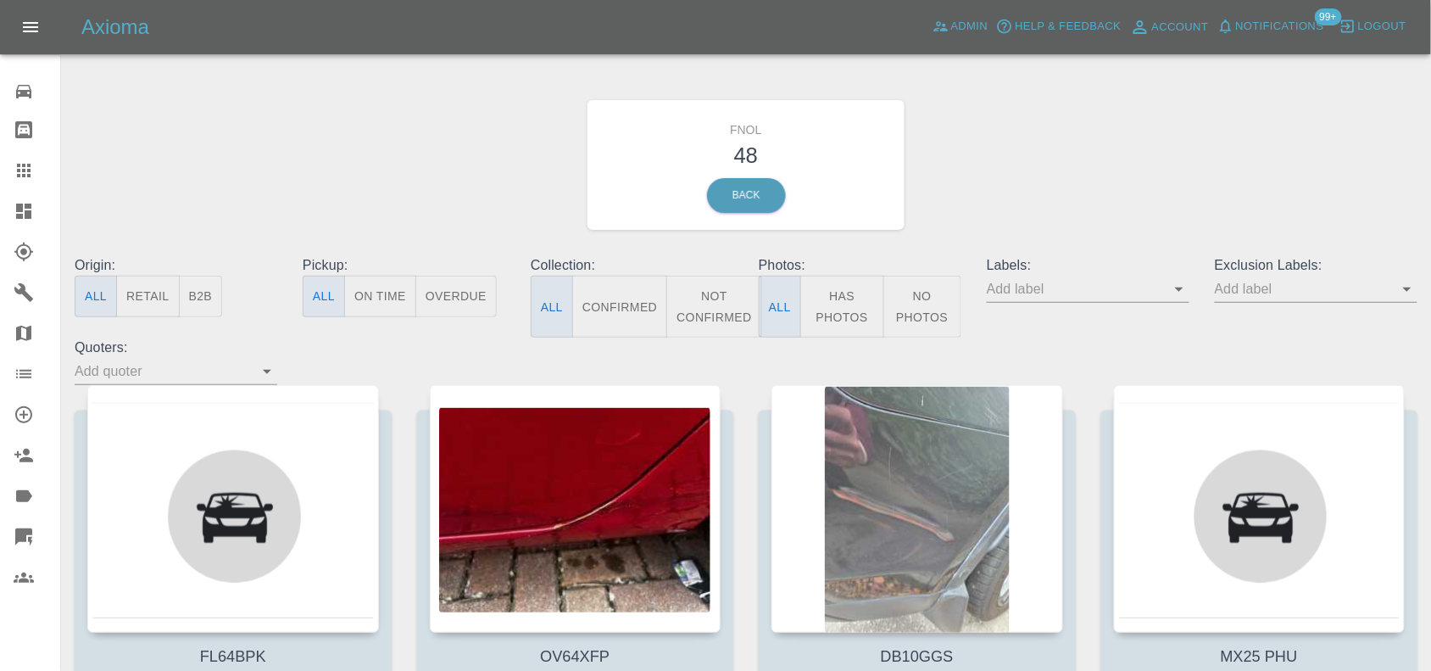
click at [824, 318] on button "Has Photos" at bounding box center [842, 307] width 84 height 62
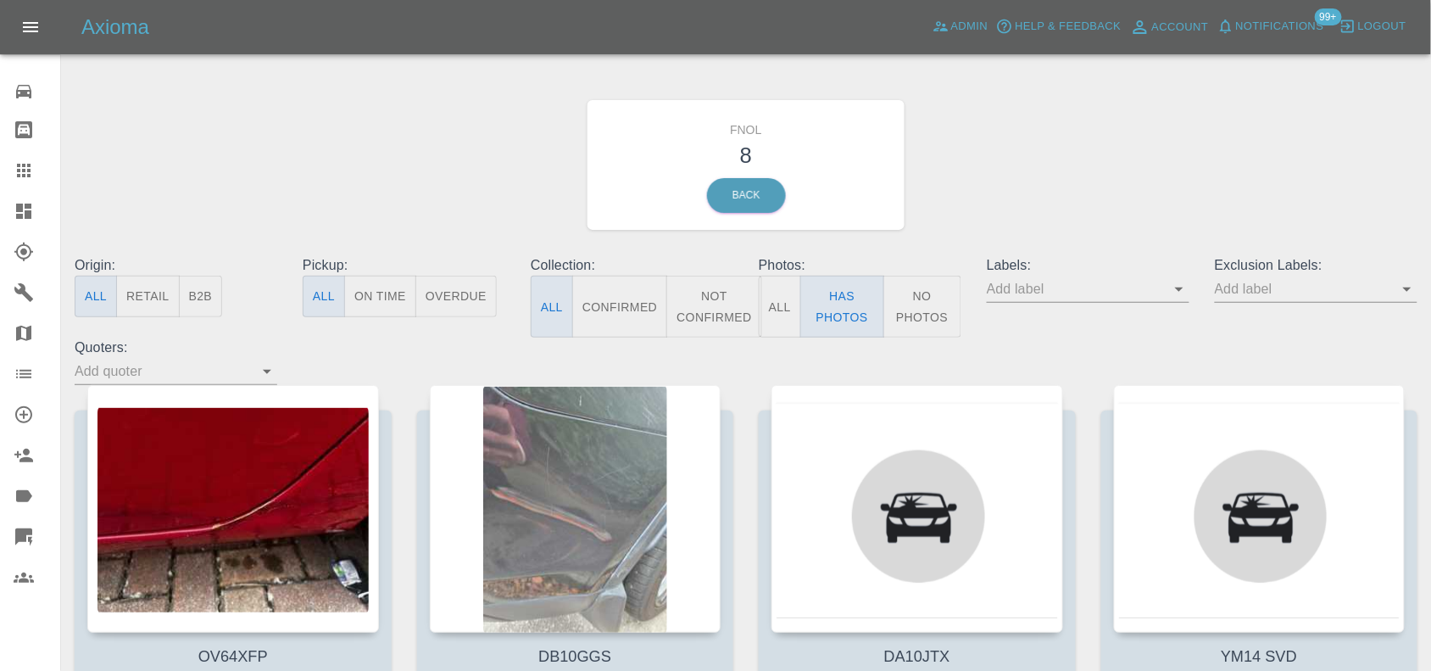
click at [917, 312] on button "No Photos" at bounding box center [923, 307] width 78 height 62
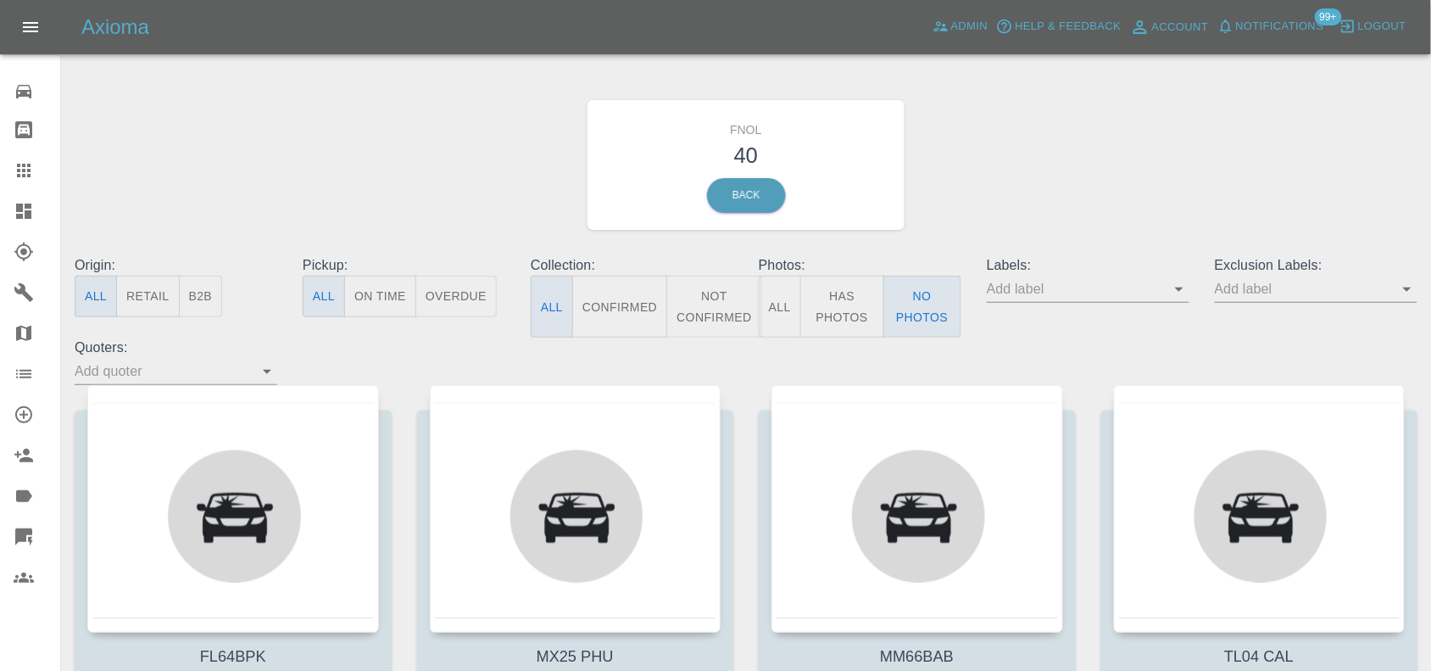
click at [845, 299] on button "Has Photos" at bounding box center [842, 307] width 84 height 62
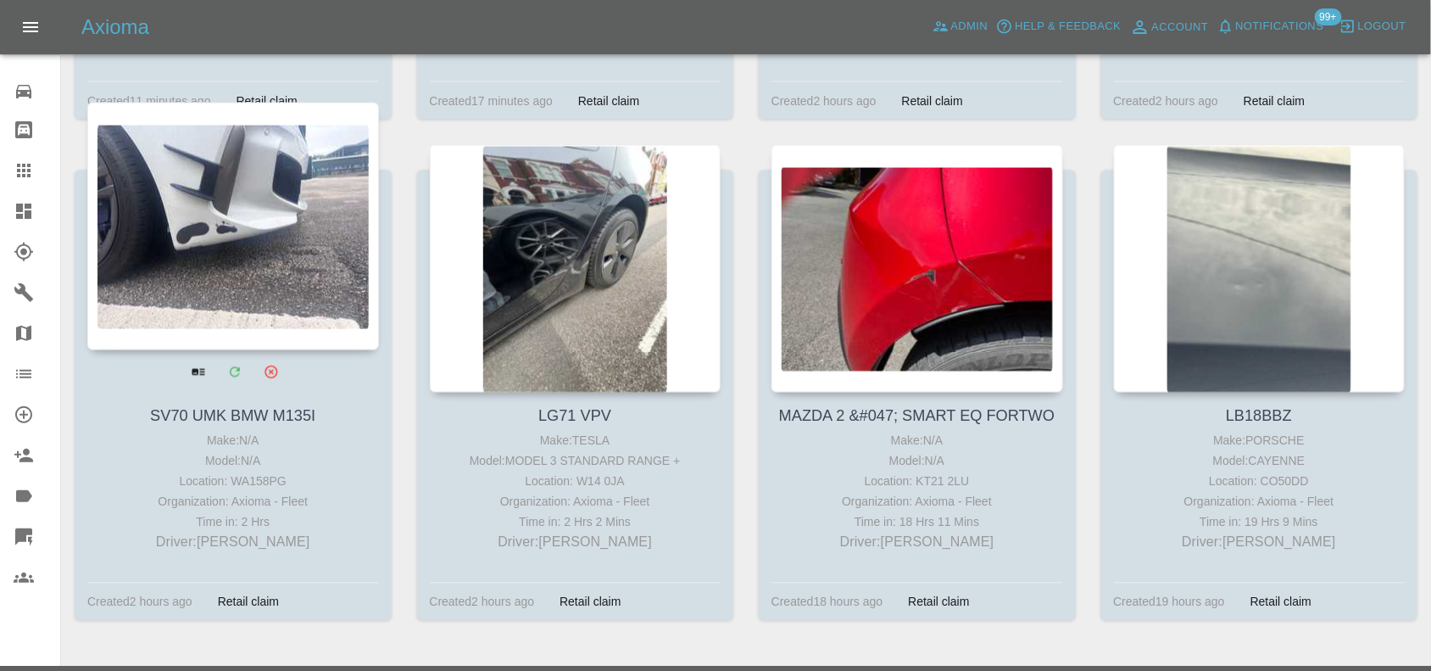
scroll to position [785, 0]
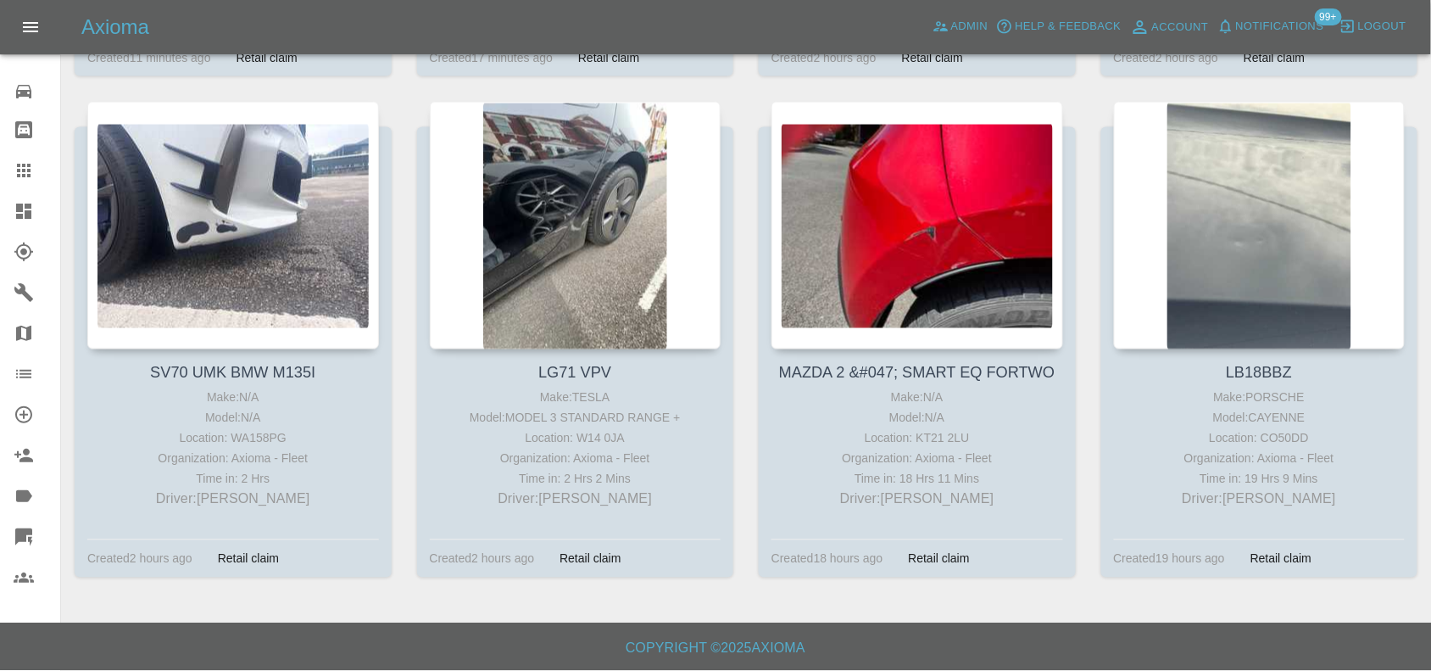
click at [25, 204] on icon at bounding box center [23, 211] width 15 height 15
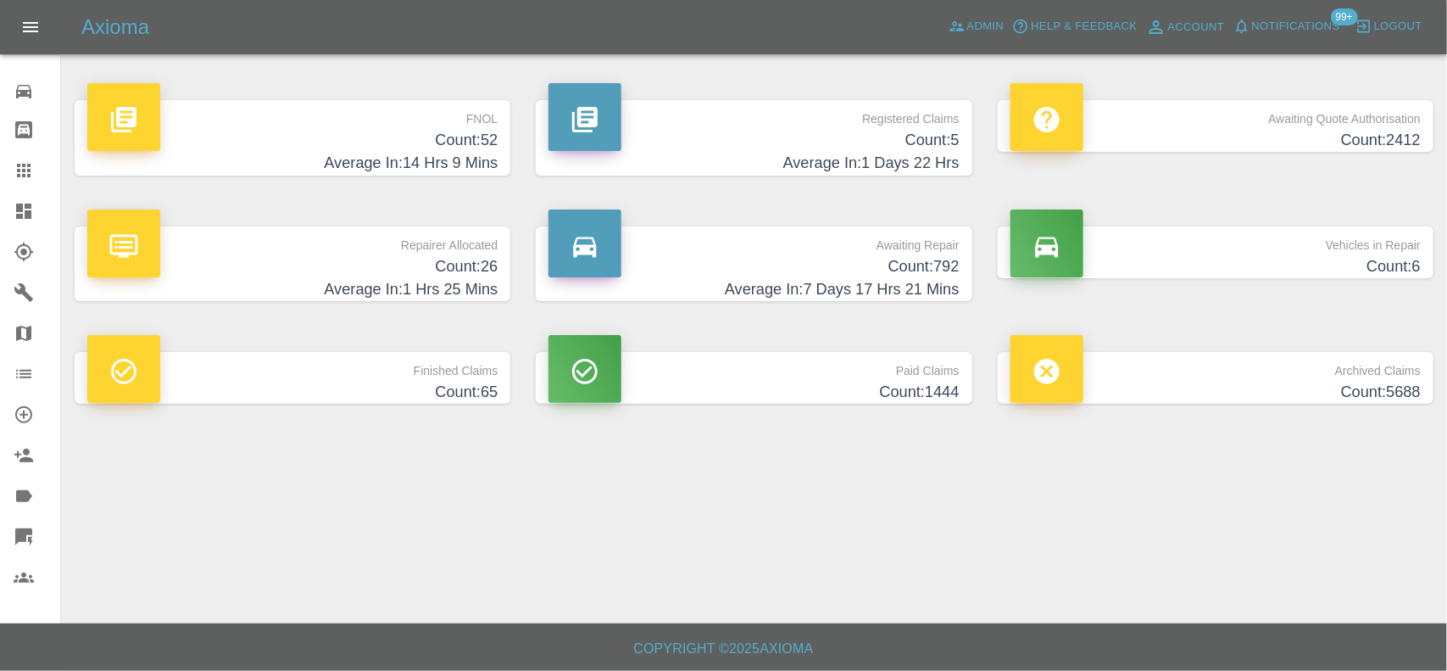
click at [476, 132] on h4 "Count: 52" at bounding box center [292, 140] width 410 height 23
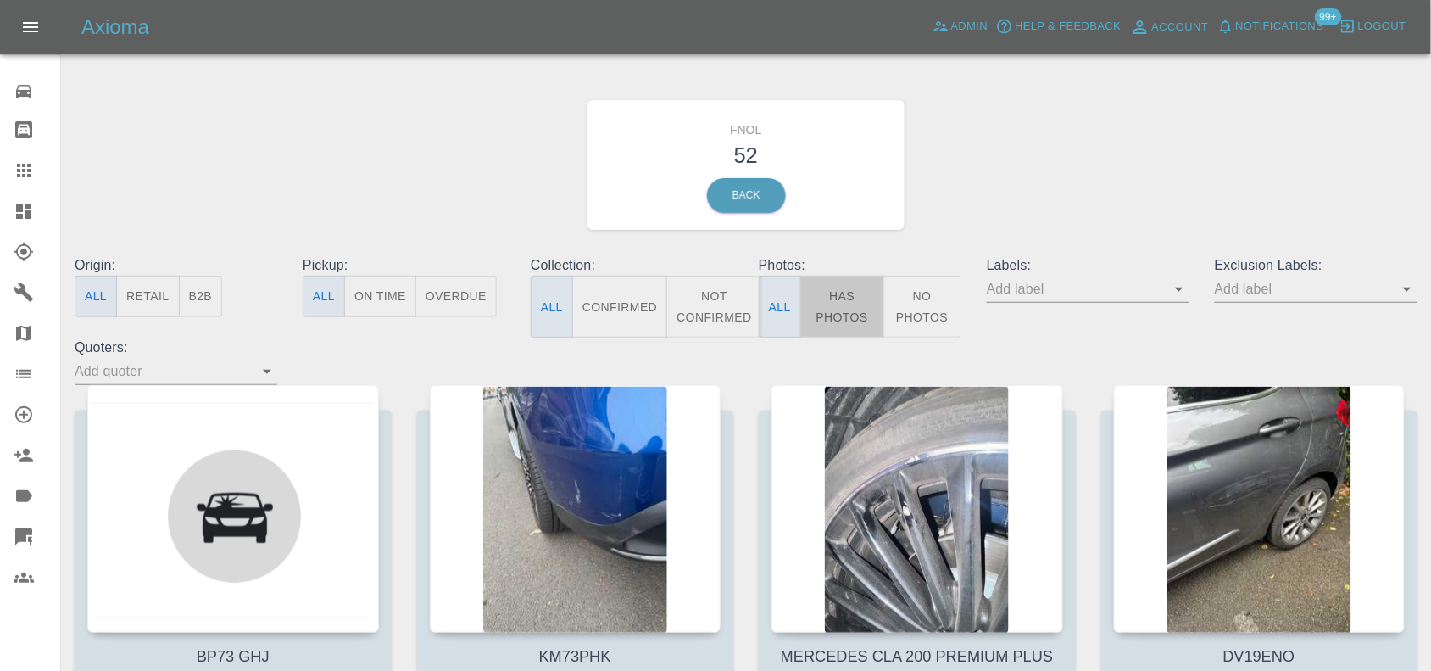
click at [829, 298] on button "Has Photos" at bounding box center [842, 307] width 84 height 62
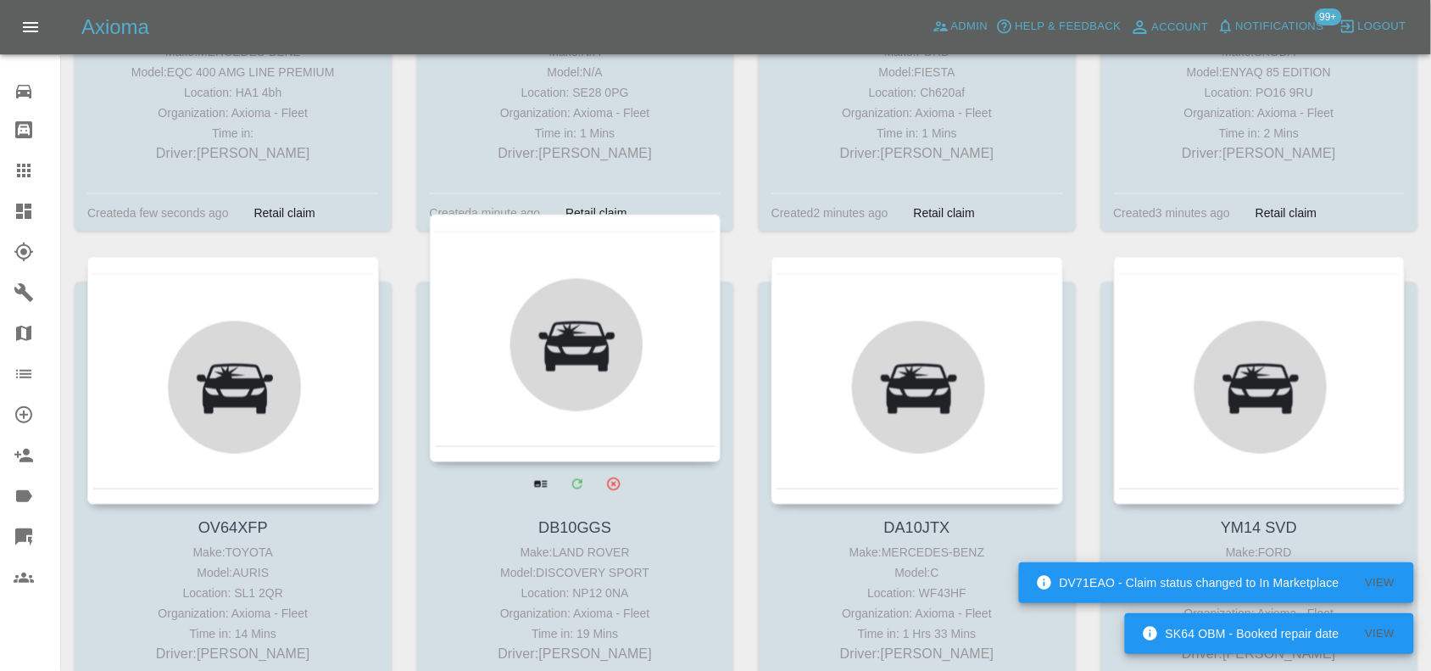
scroll to position [636, 0]
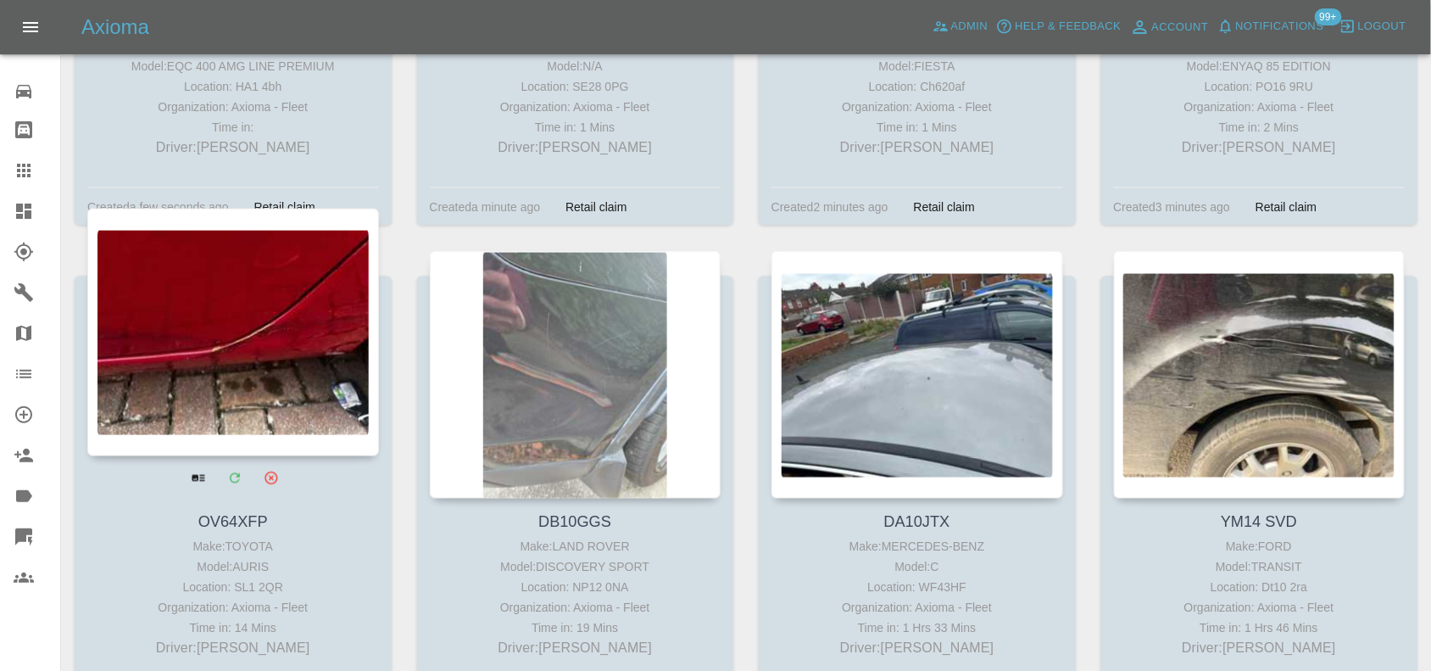
drag, startPoint x: 10, startPoint y: 213, endPoint x: 116, endPoint y: 314, distance: 146.3
click at [10, 213] on link "Dashboard" at bounding box center [30, 211] width 60 height 41
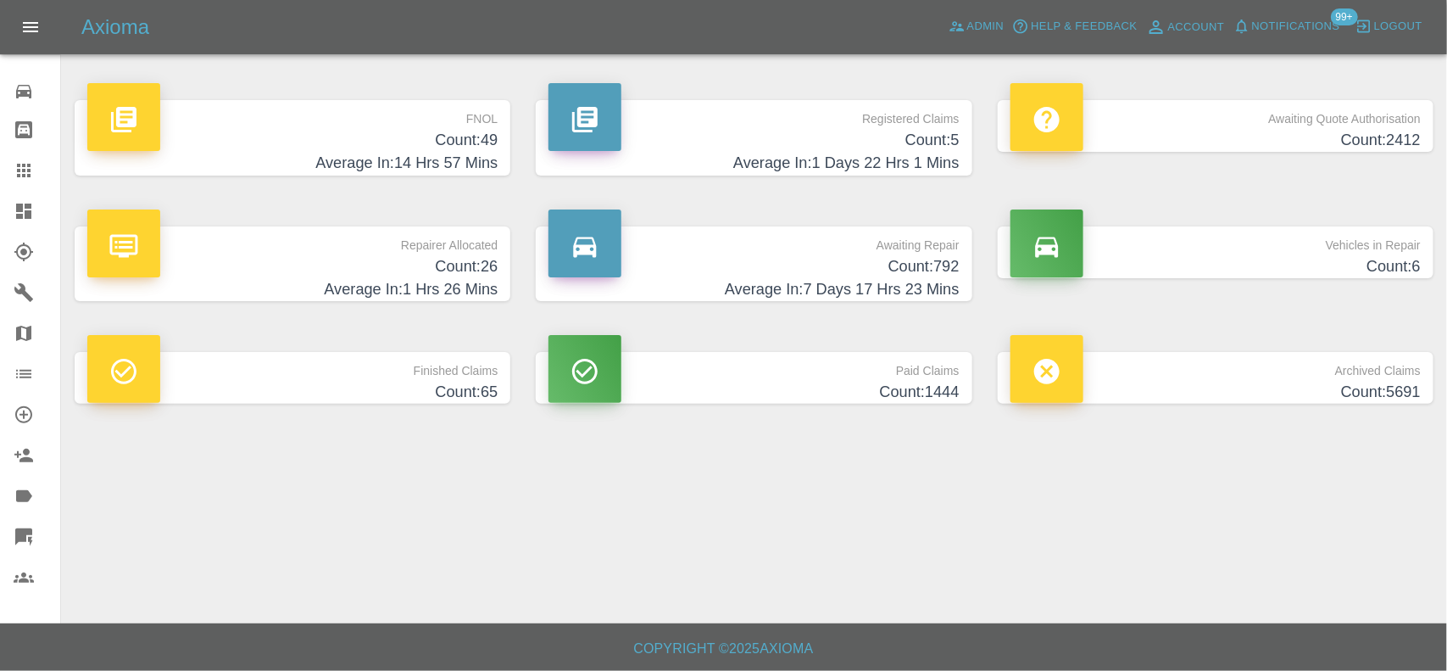
click at [421, 137] on h4 "Count: 49" at bounding box center [292, 140] width 410 height 23
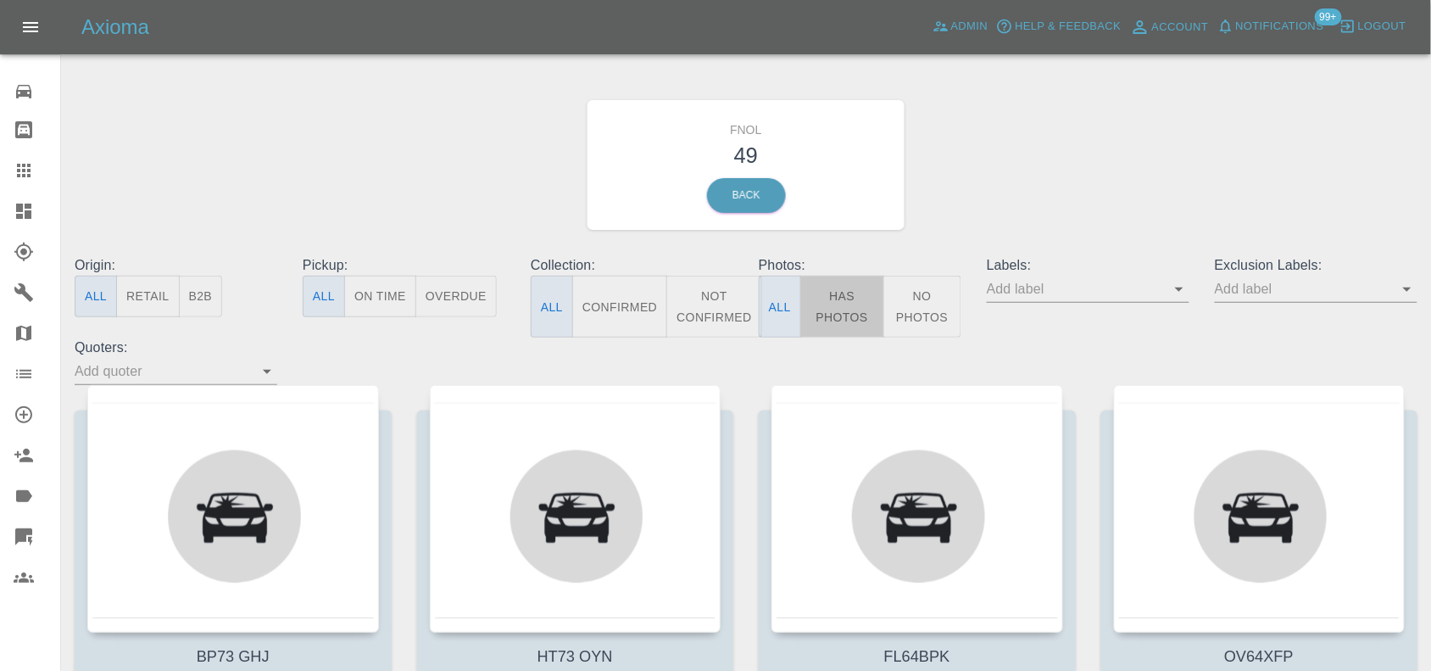
click at [859, 299] on button "Has Photos" at bounding box center [842, 307] width 84 height 62
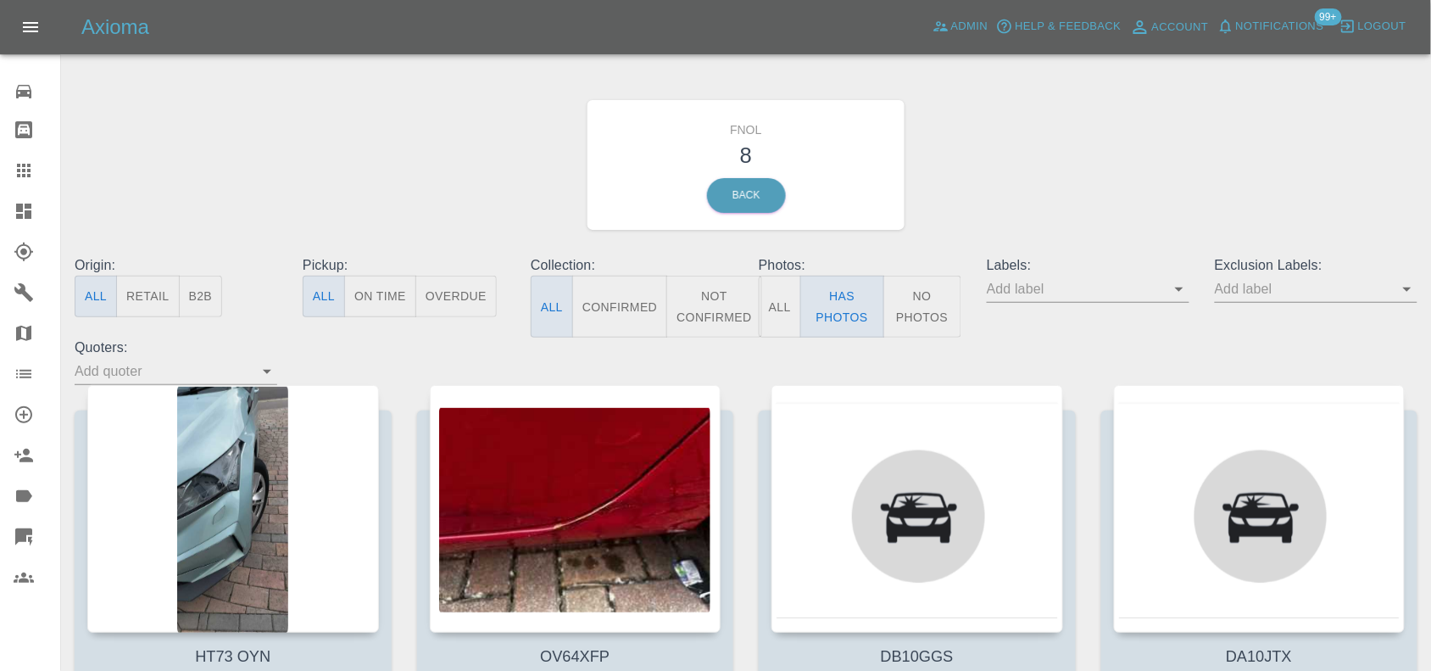
click at [14, 208] on icon at bounding box center [24, 211] width 20 height 20
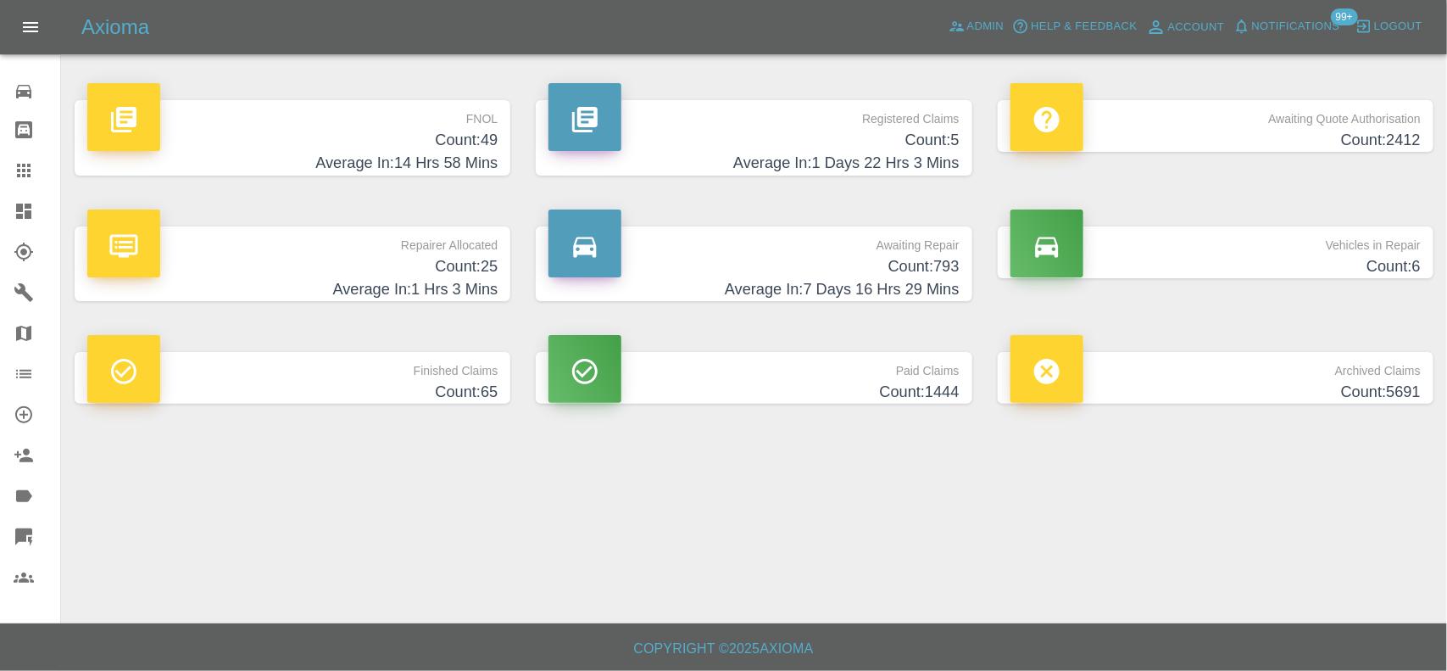
click at [460, 137] on h4 "Count: 49" at bounding box center [292, 140] width 410 height 23
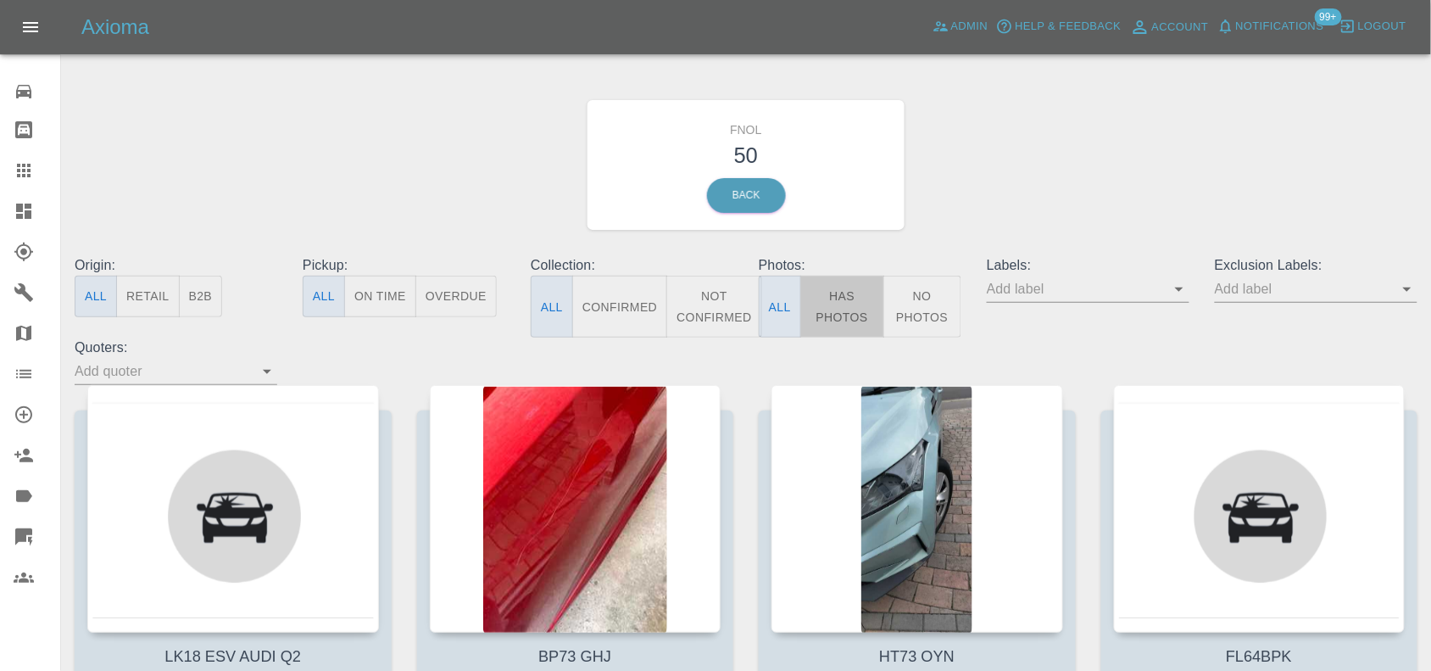
drag, startPoint x: 853, startPoint y: 302, endPoint x: 800, endPoint y: 314, distance: 54.7
click at [852, 303] on button "Has Photos" at bounding box center [842, 307] width 84 height 62
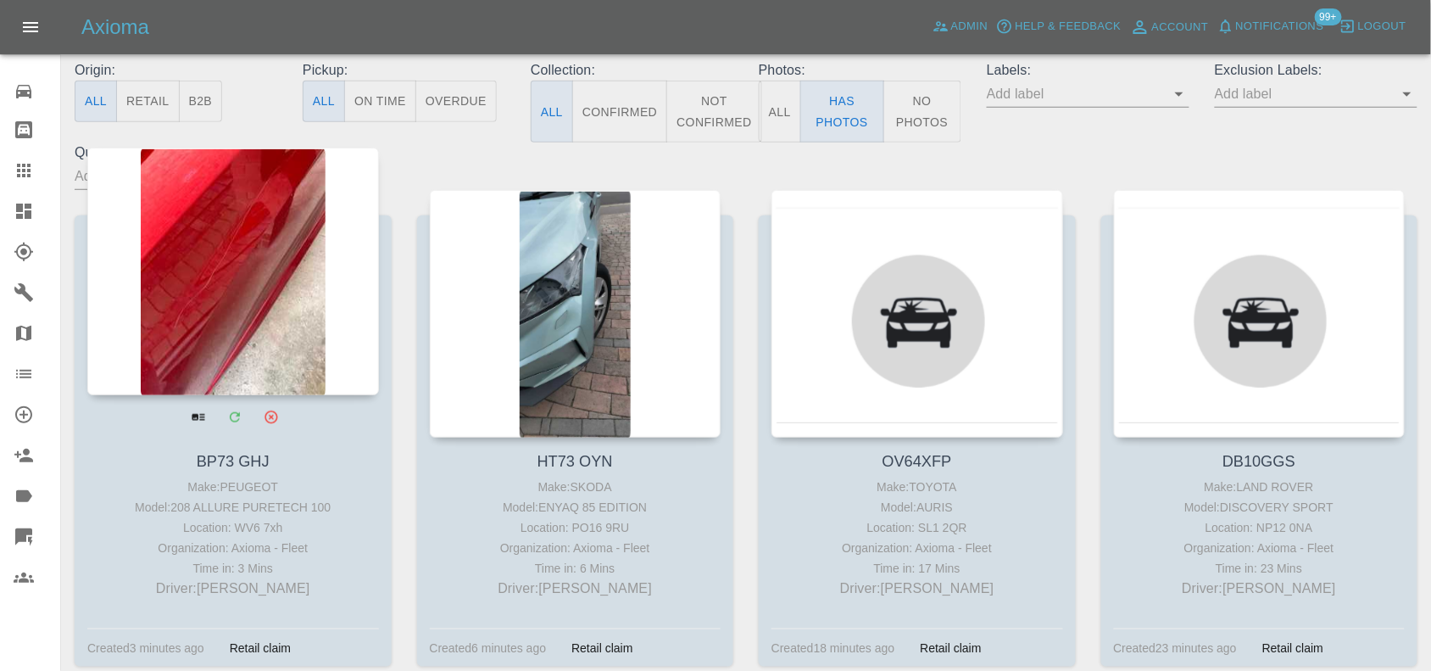
scroll to position [212, 0]
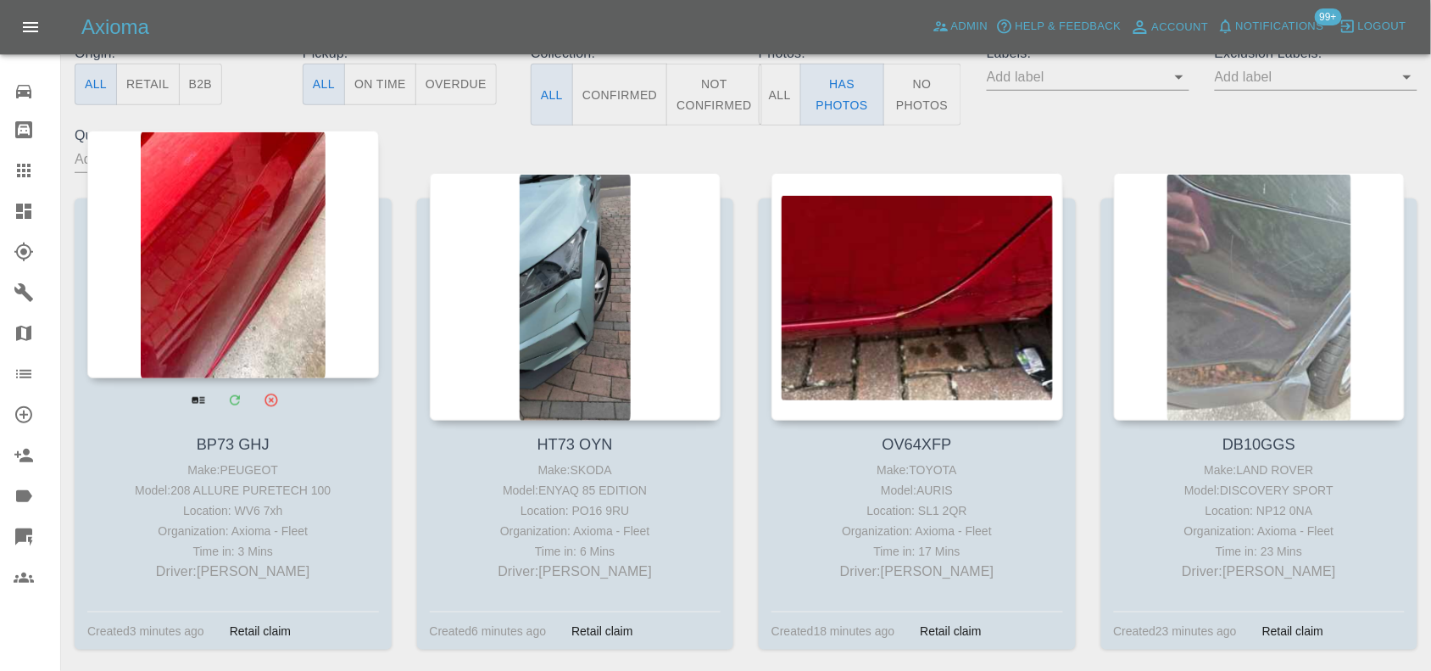
drag, startPoint x: 175, startPoint y: 199, endPoint x: 184, endPoint y: 208, distance: 12.6
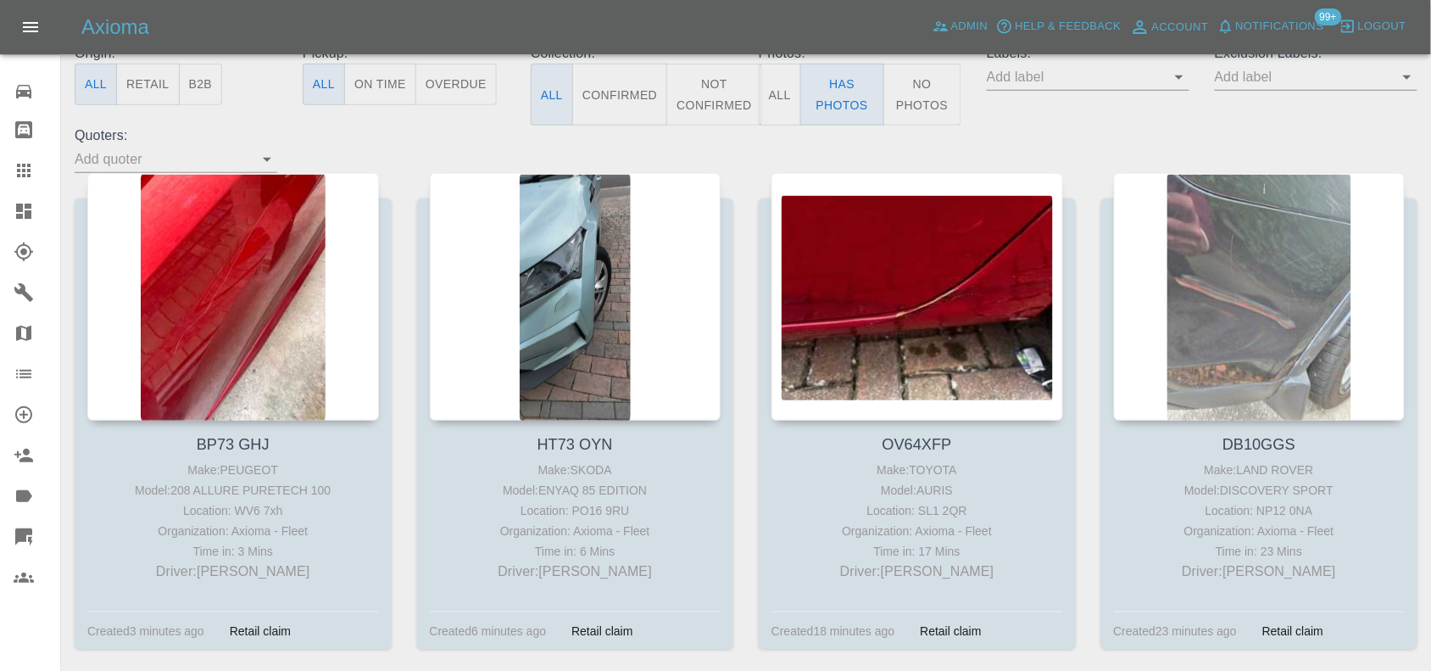
click at [25, 208] on icon at bounding box center [23, 211] width 15 height 15
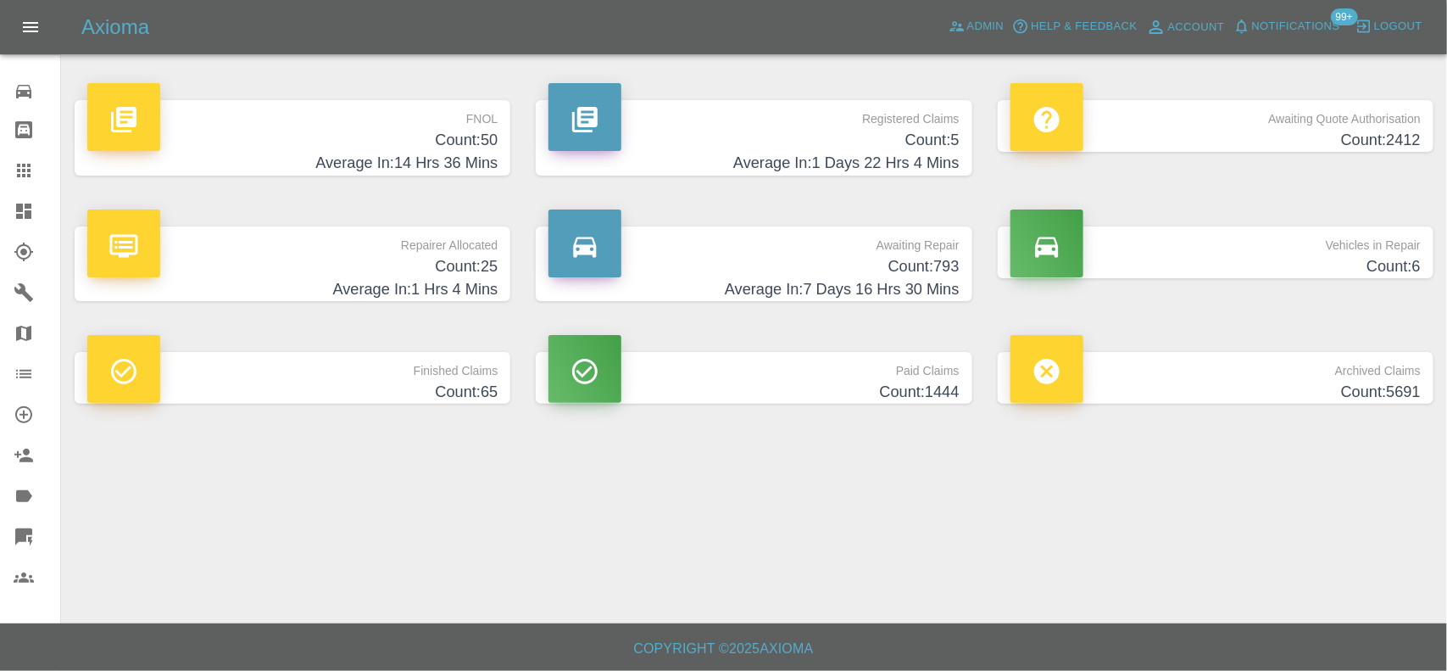
click at [383, 164] on h4 "Average In: 14 Hrs 36 Mins" at bounding box center [292, 163] width 410 height 23
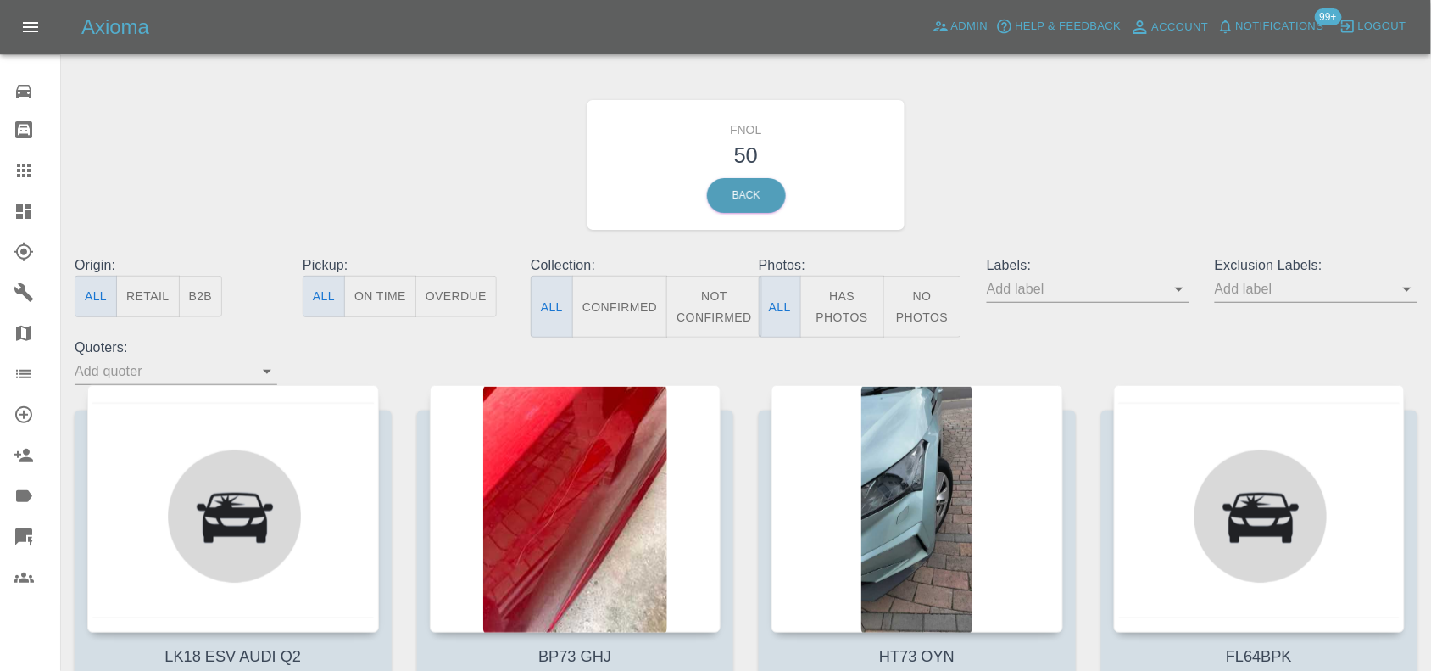
click at [858, 304] on button "Has Photos" at bounding box center [842, 307] width 84 height 62
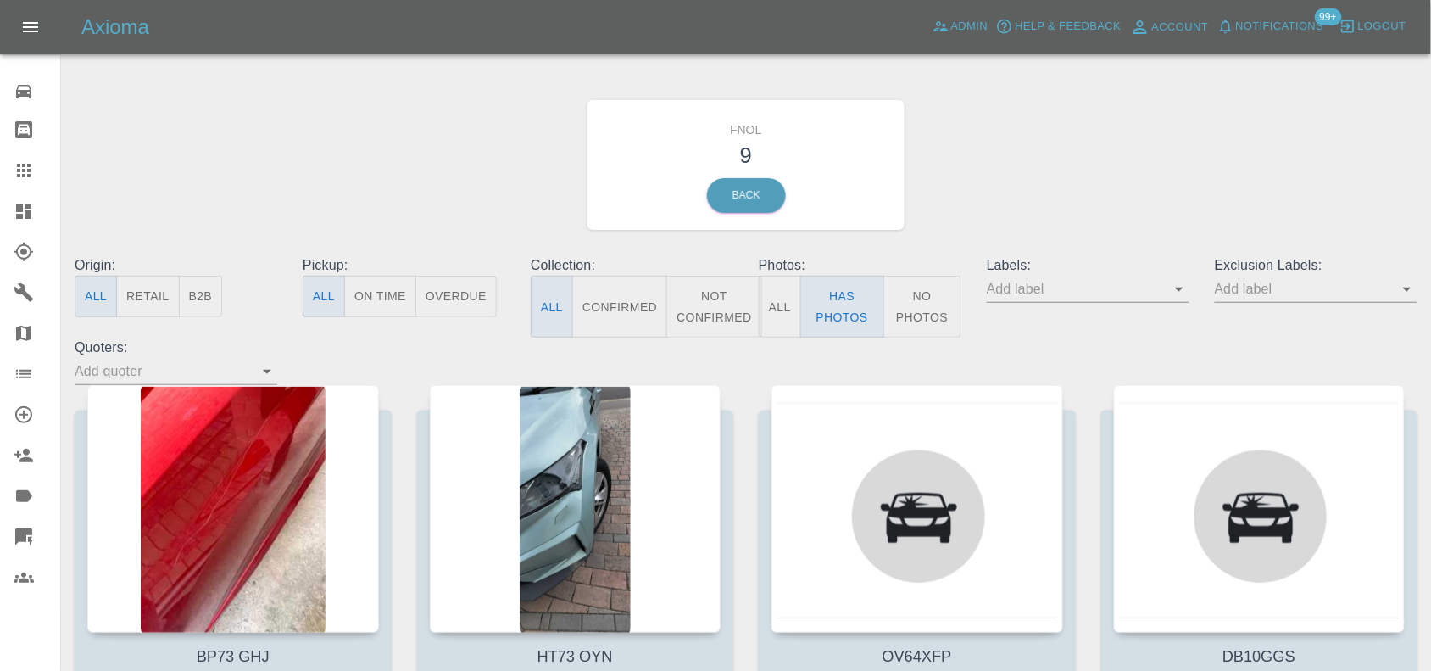
click at [921, 298] on button "No Photos" at bounding box center [923, 307] width 78 height 62
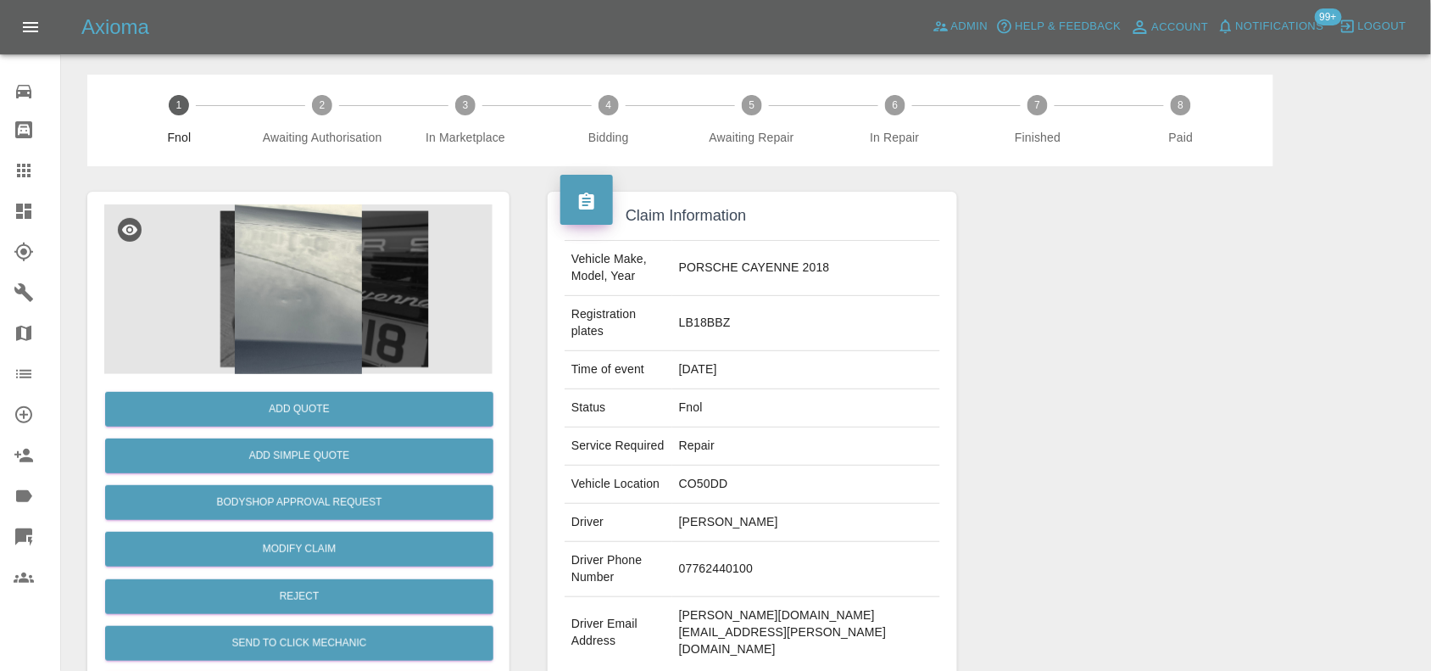
click at [311, 322] on img at bounding box center [298, 289] width 388 height 170
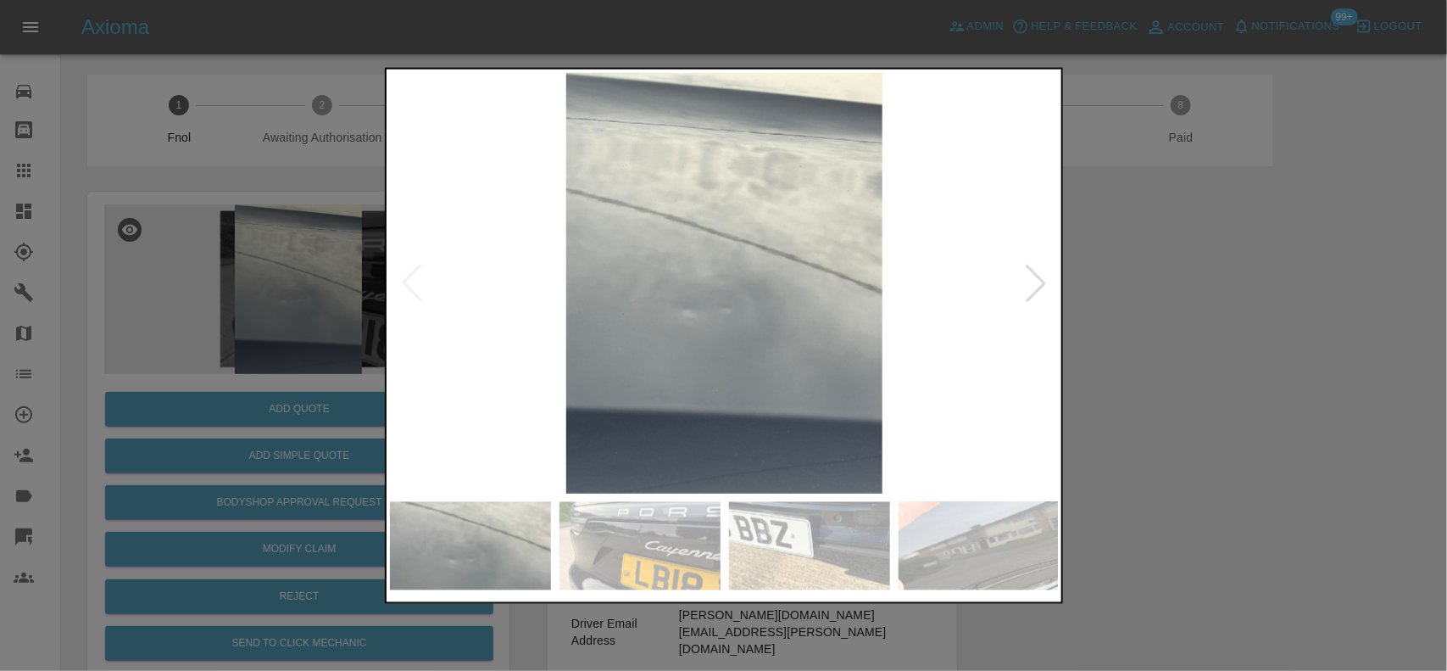
click at [658, 352] on img at bounding box center [725, 282] width 670 height 421
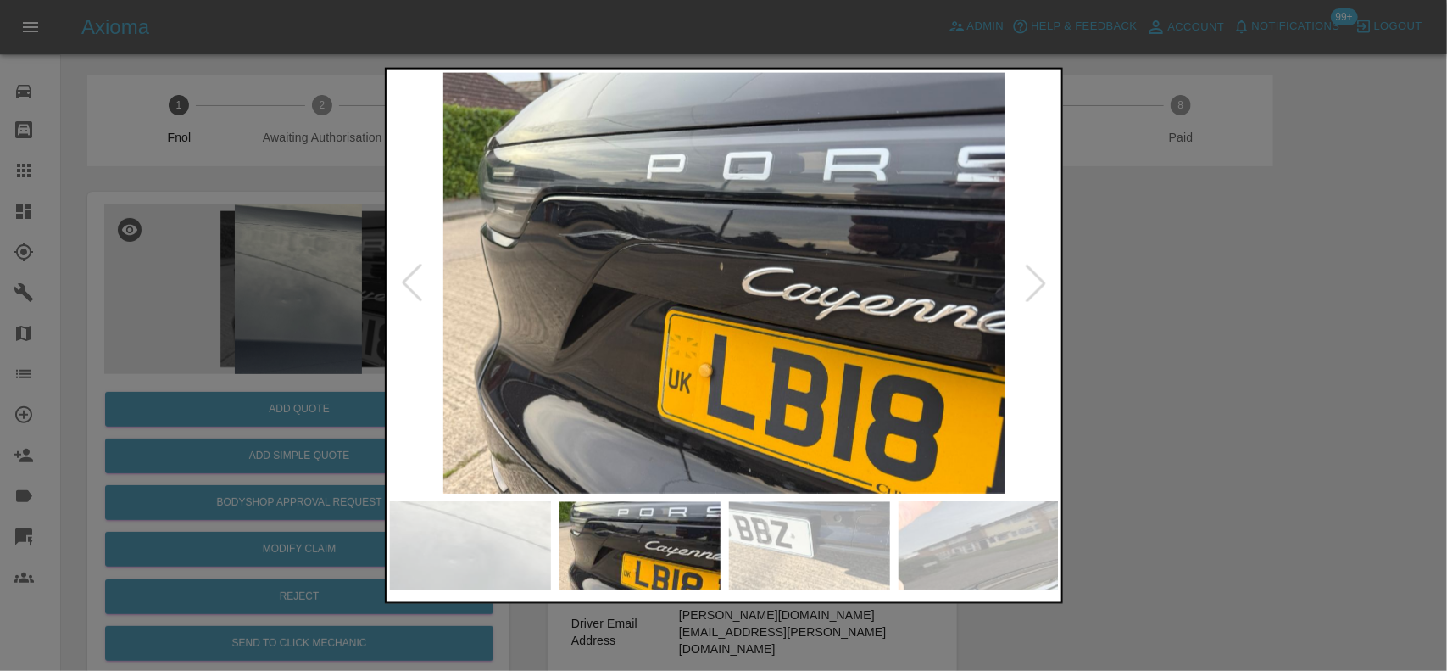
click at [611, 318] on img at bounding box center [725, 282] width 670 height 421
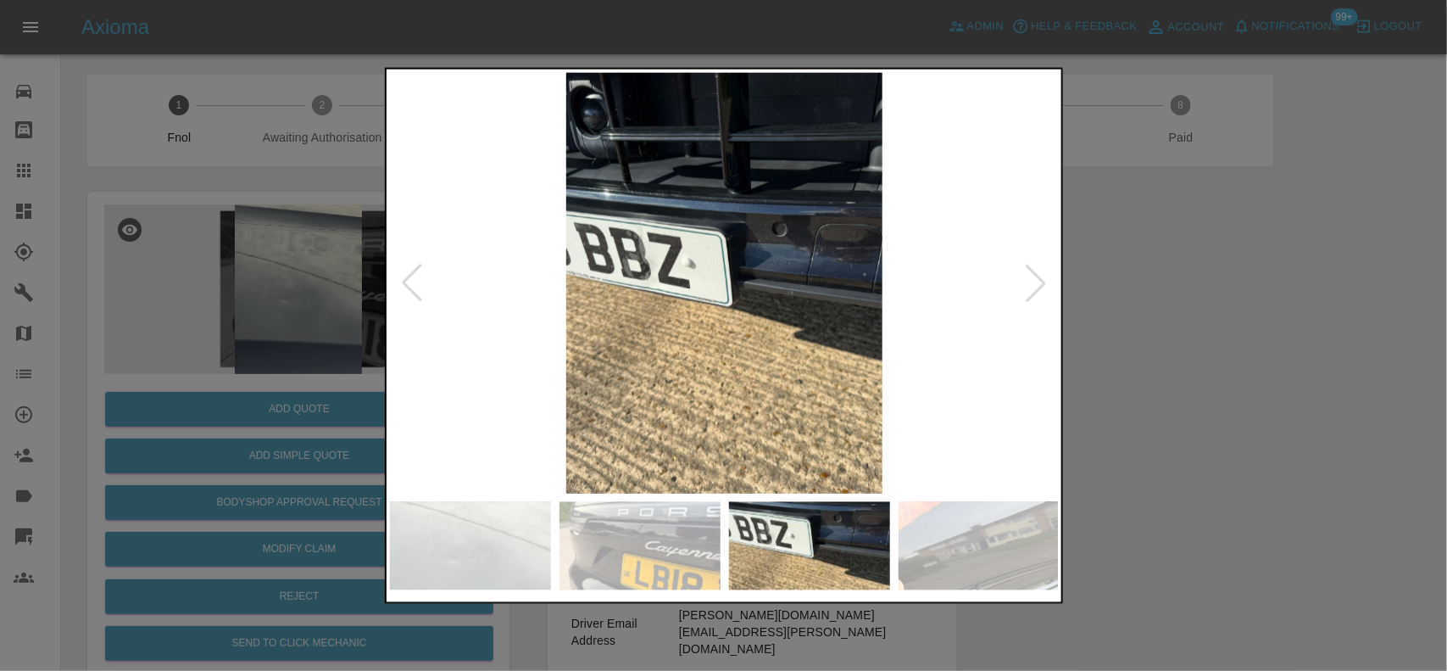
click at [655, 281] on img at bounding box center [725, 282] width 670 height 421
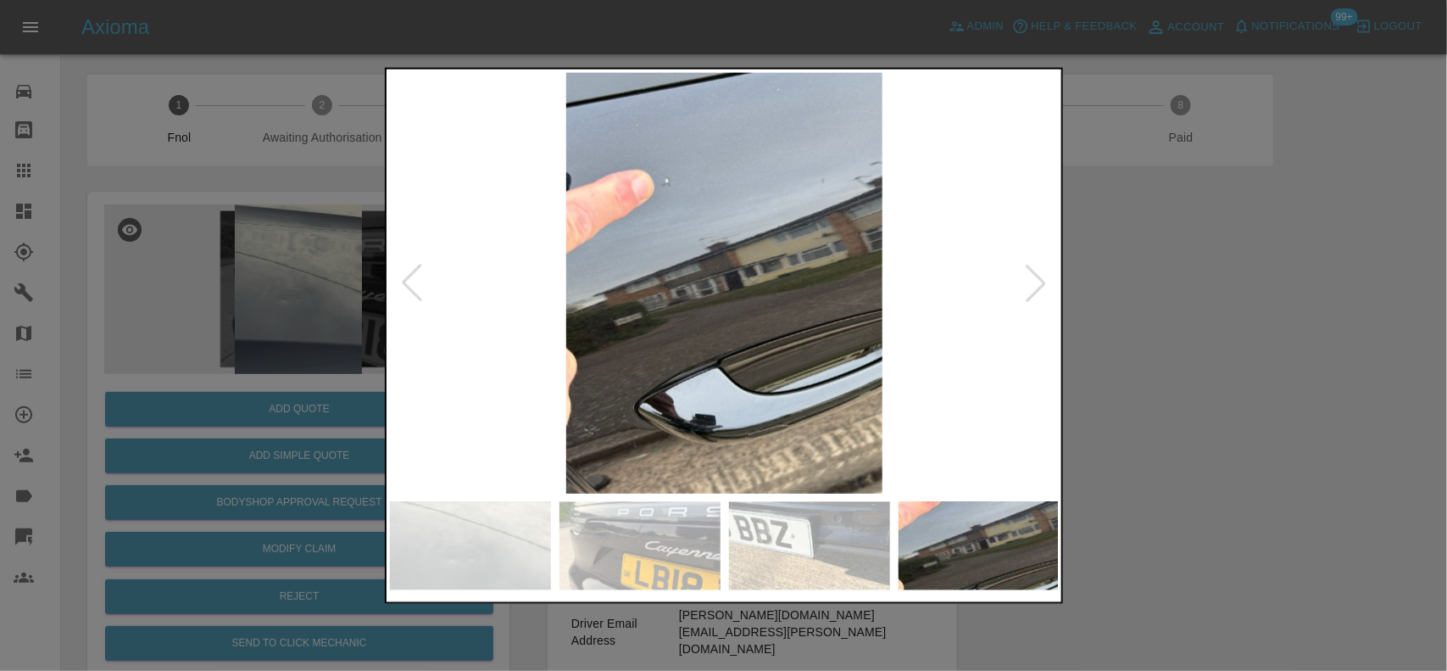
click at [600, 256] on img at bounding box center [725, 282] width 670 height 421
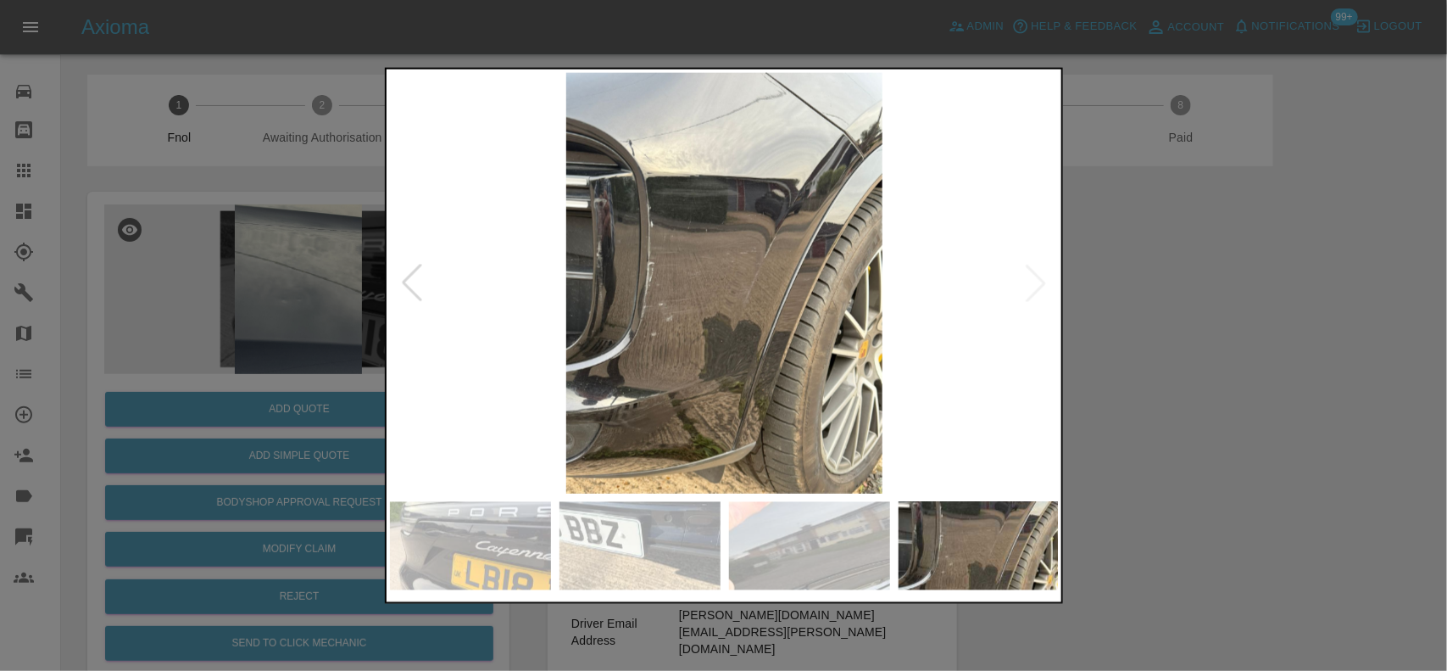
click at [552, 142] on img at bounding box center [725, 282] width 670 height 421
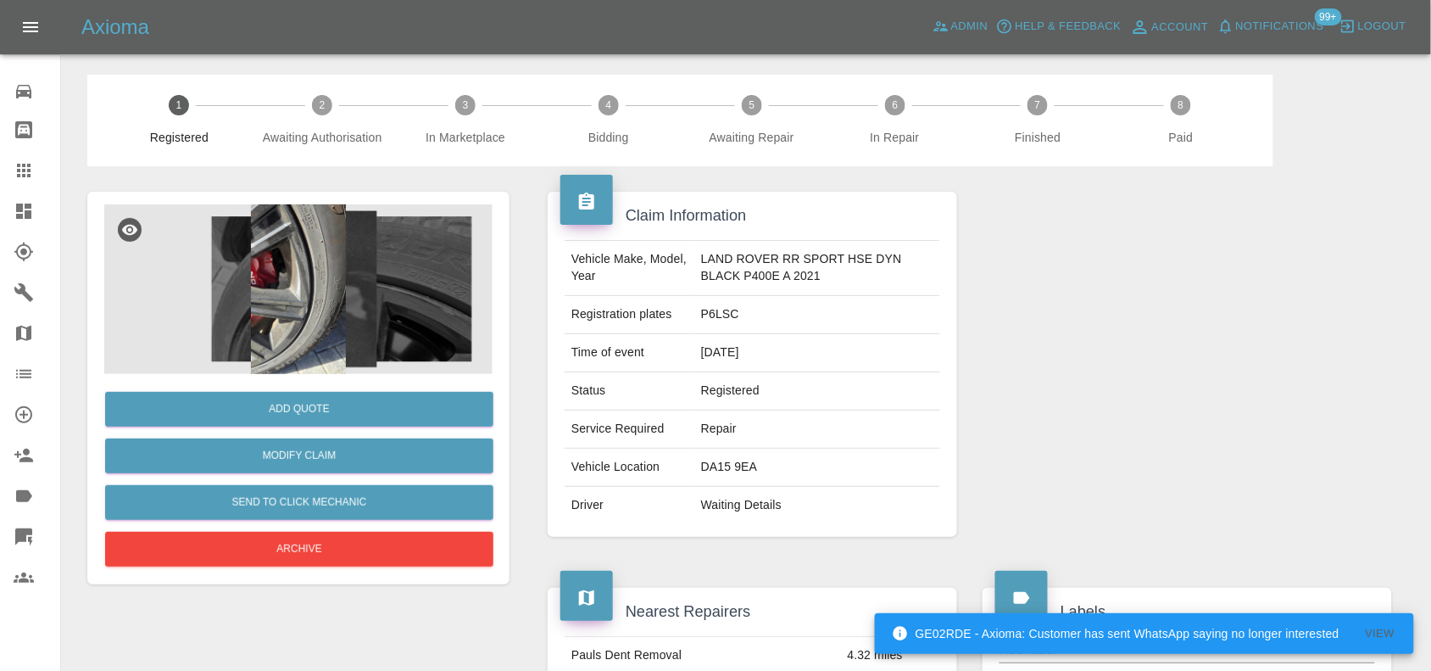
click at [306, 248] on img at bounding box center [298, 289] width 388 height 170
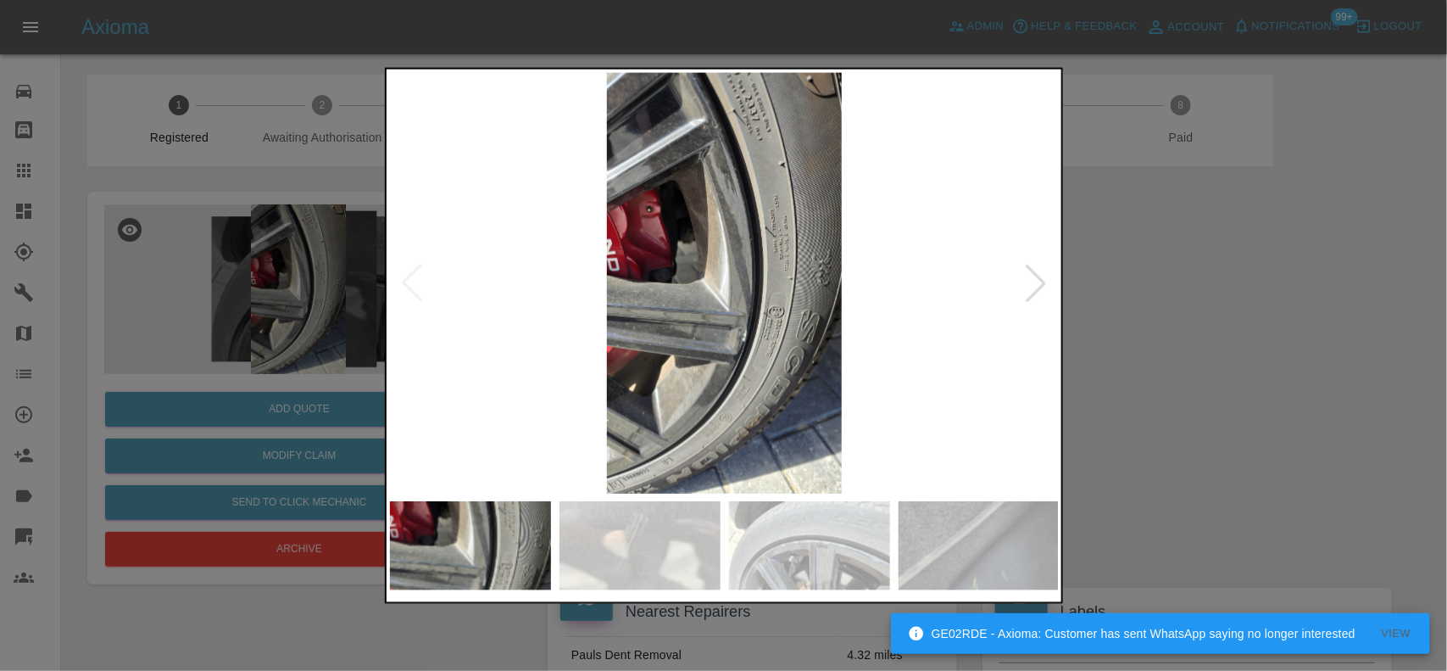
click at [286, 221] on div at bounding box center [723, 335] width 1447 height 671
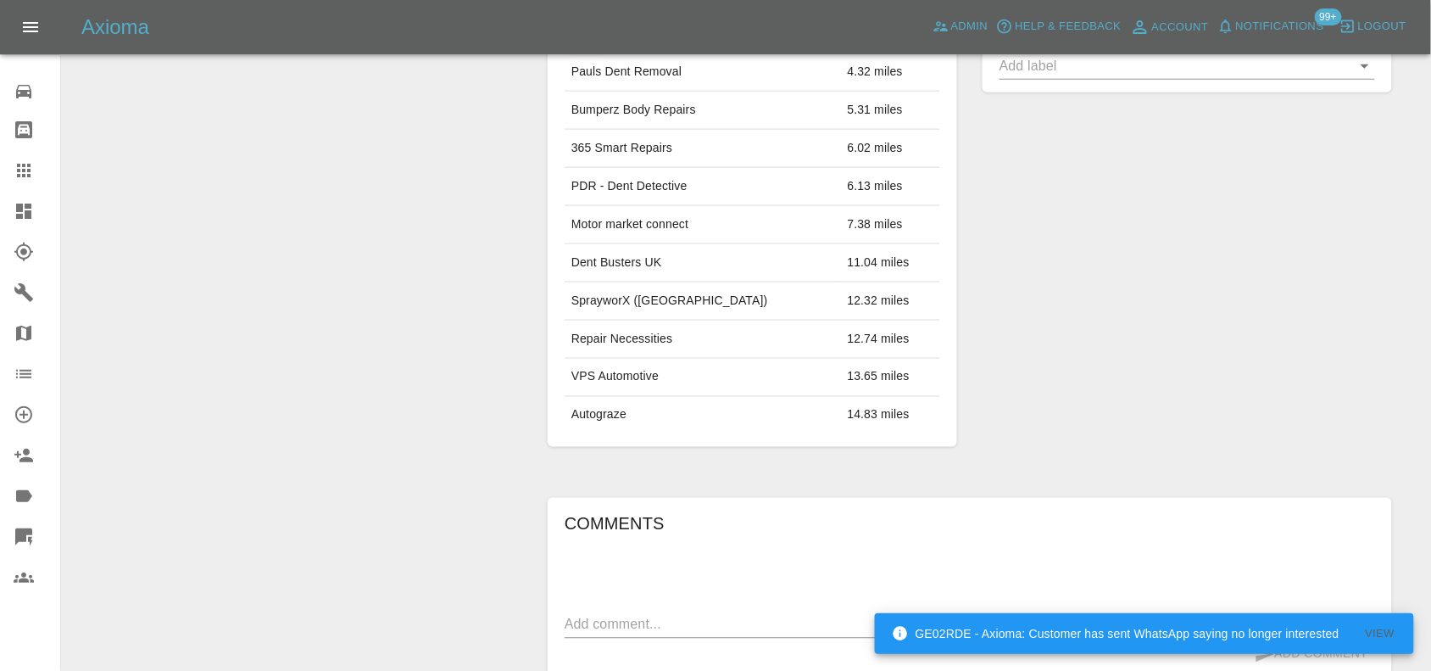
scroll to position [132, 0]
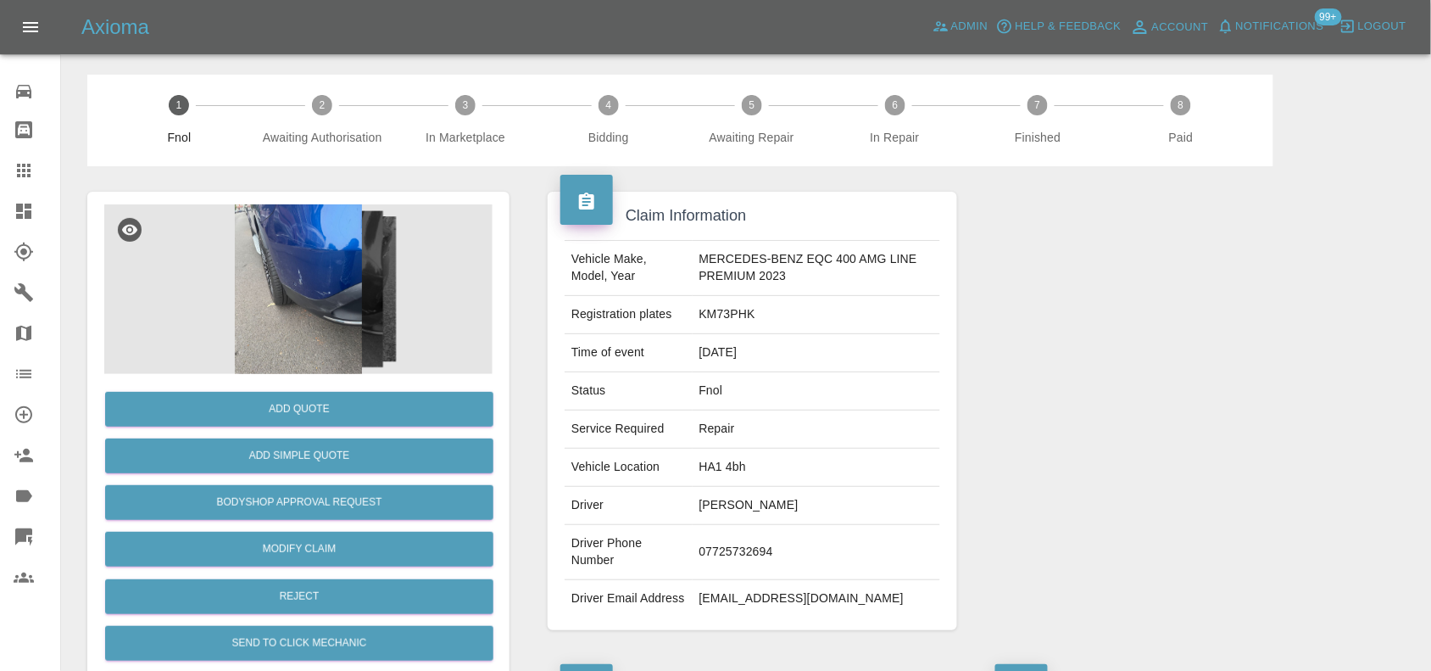
click at [290, 274] on img at bounding box center [298, 289] width 388 height 170
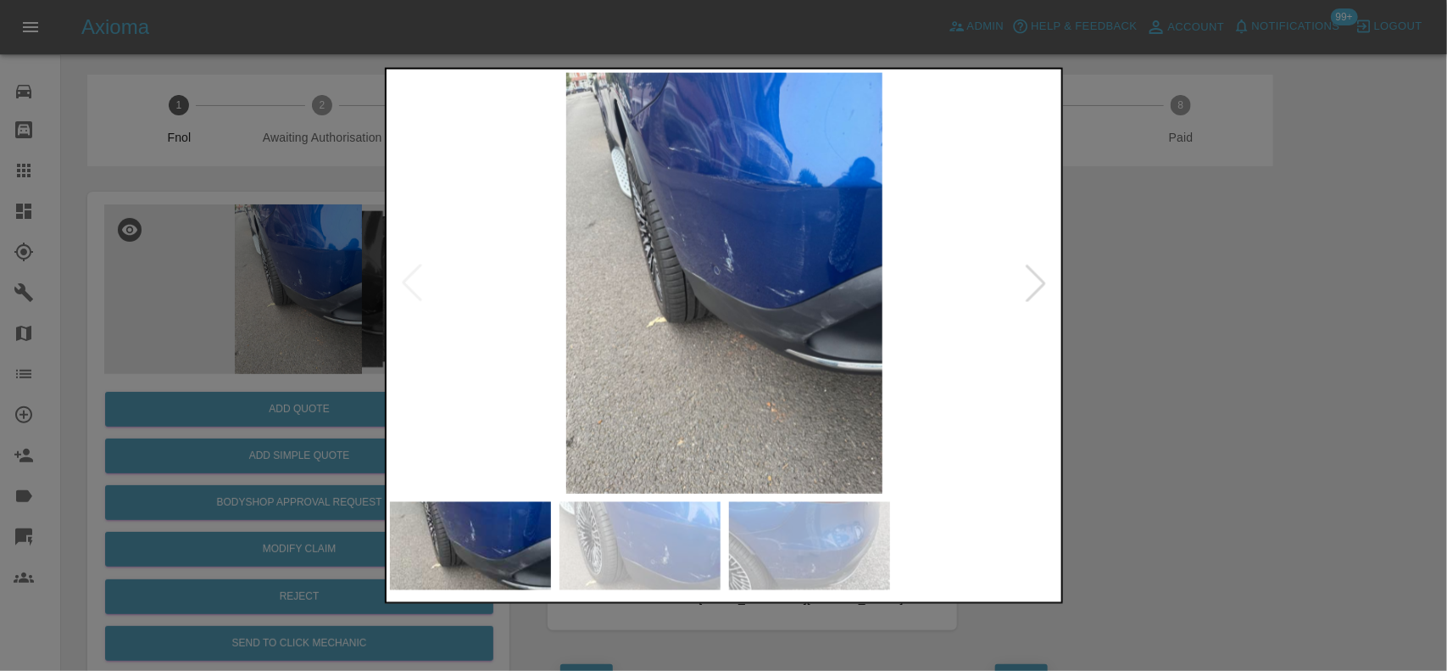
click at [773, 290] on img at bounding box center [725, 282] width 670 height 421
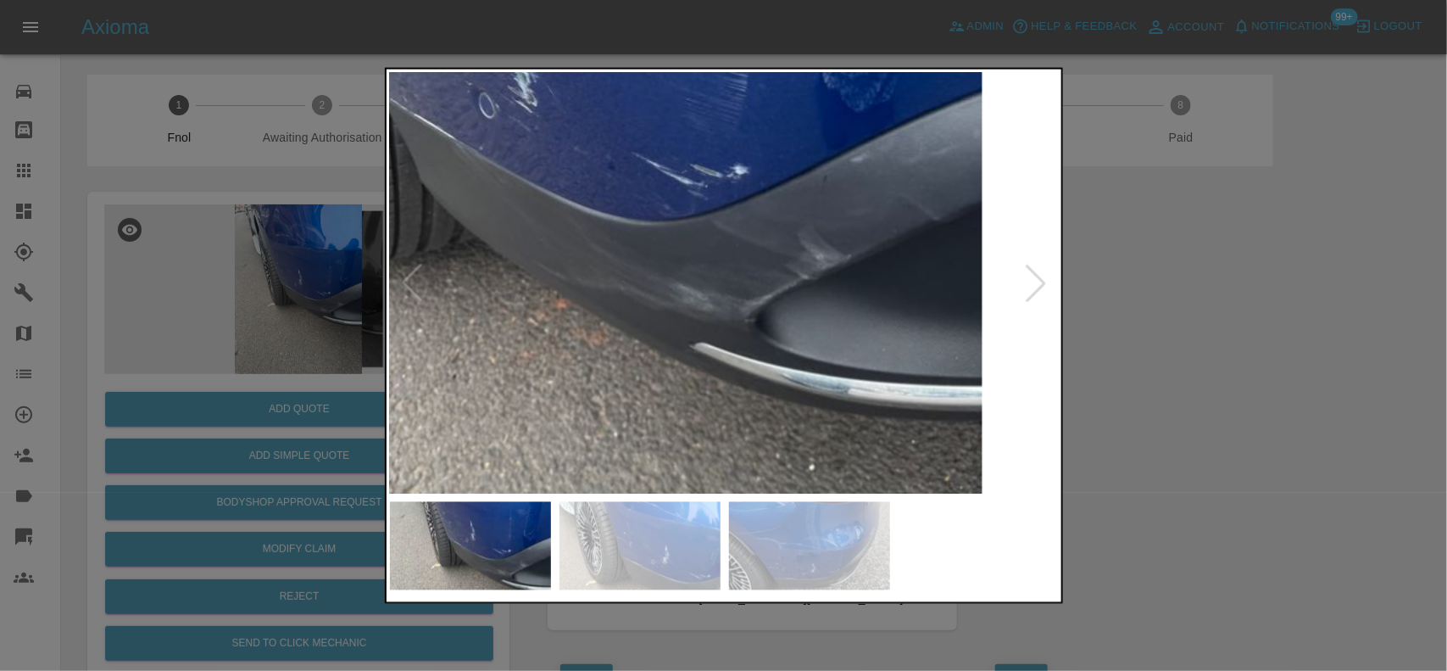
click at [693, 209] on img at bounding box center [509, 143] width 2010 height 1263
click at [727, 234] on img at bounding box center [509, 143] width 2010 height 1263
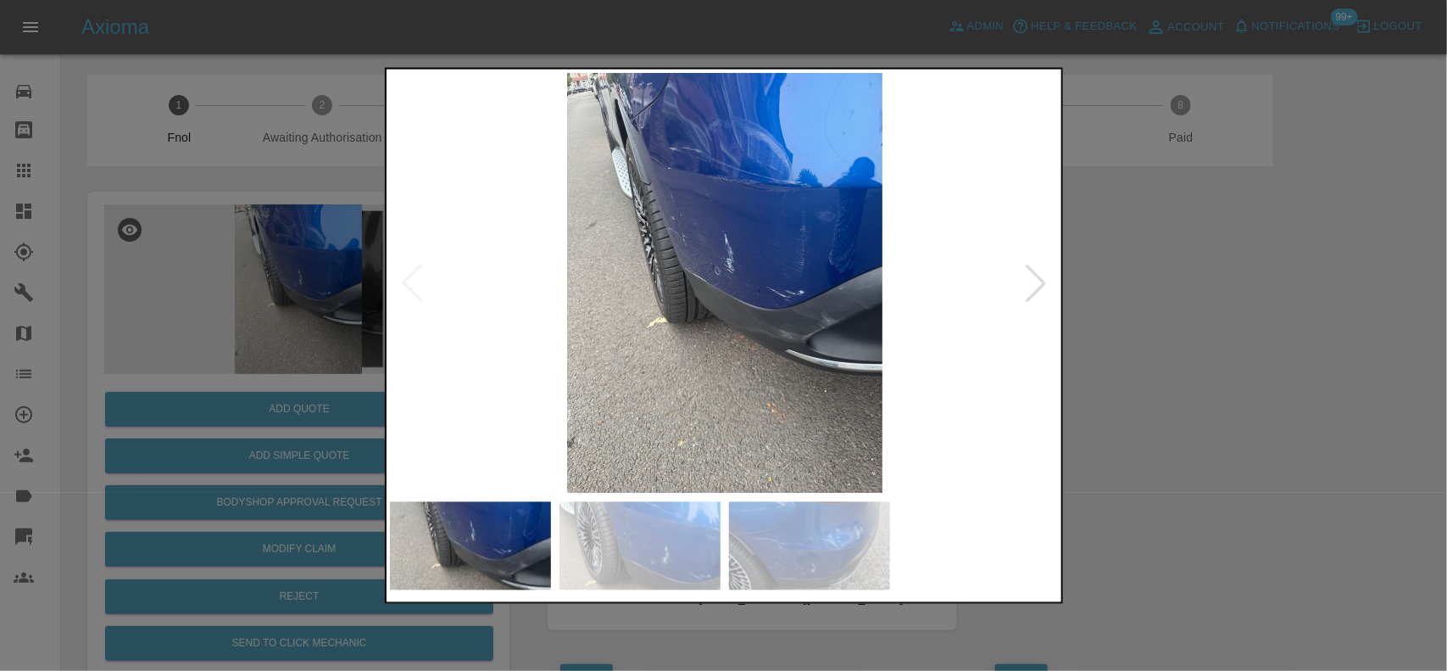
click at [685, 221] on img at bounding box center [725, 282] width 670 height 421
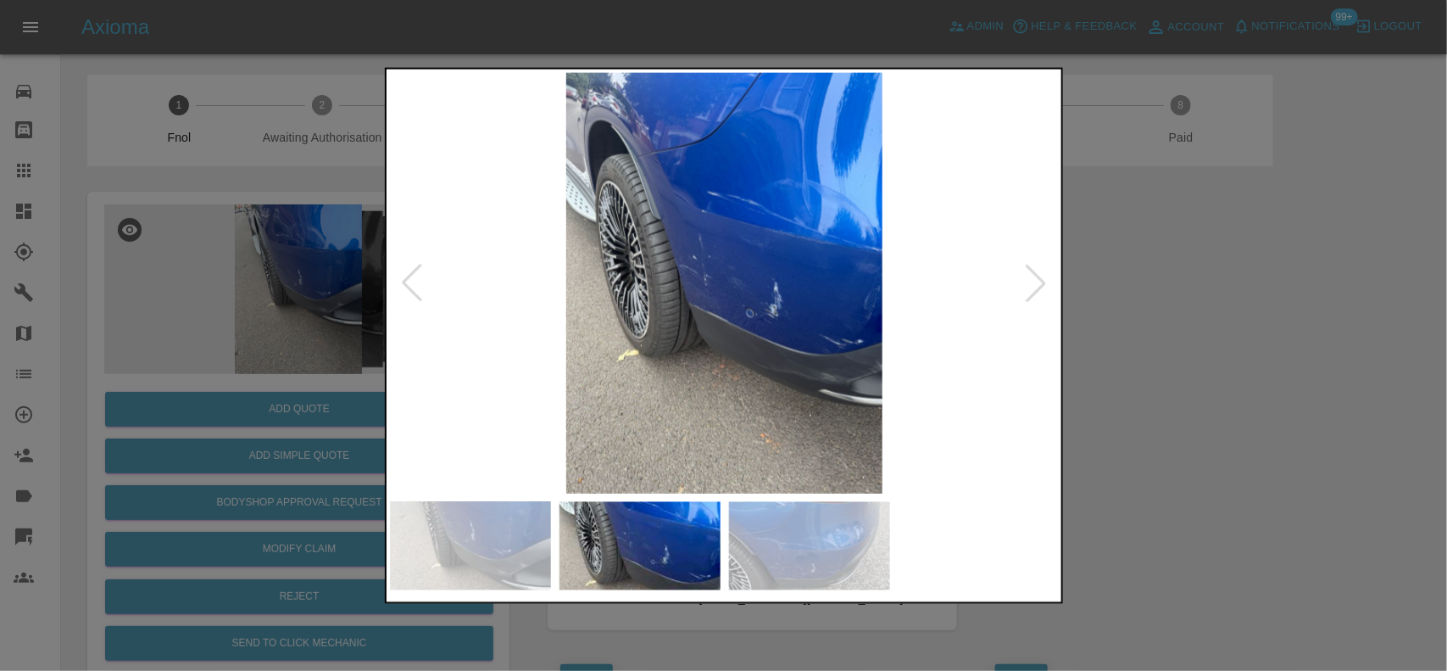
click at [723, 234] on img at bounding box center [725, 282] width 670 height 421
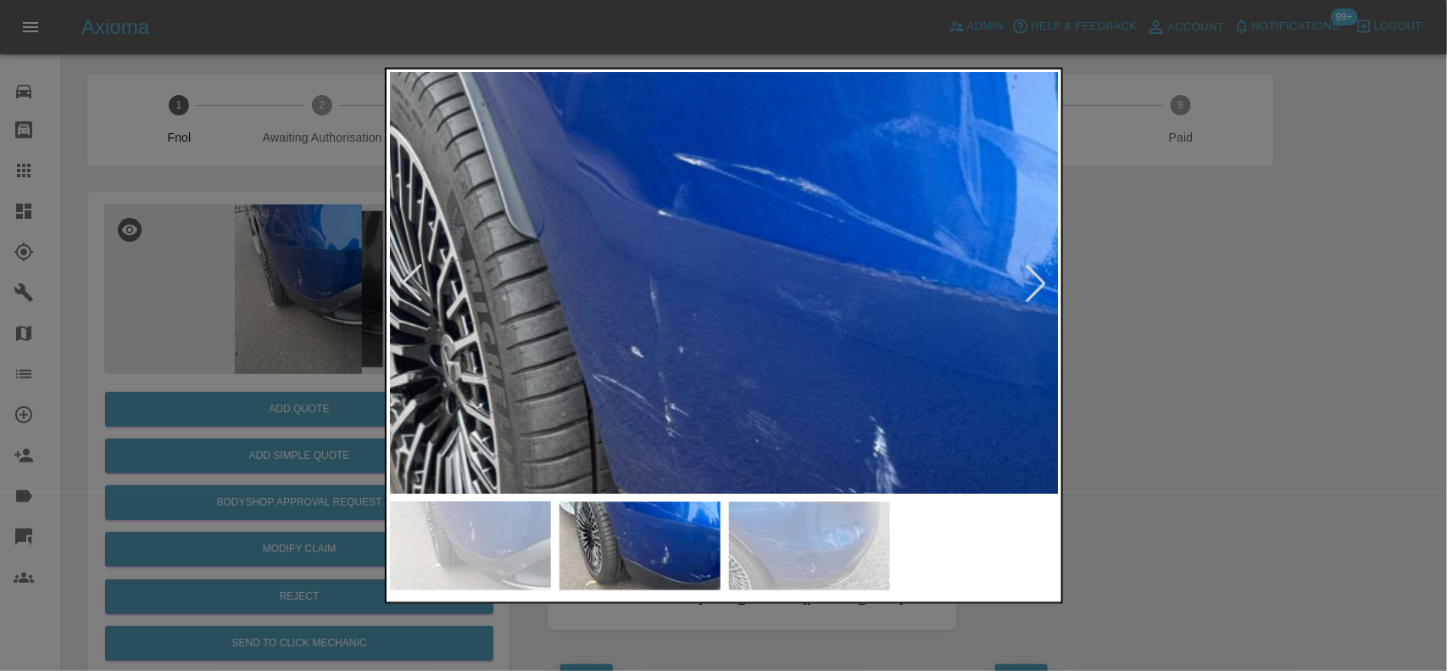
click at [884, 481] on img at bounding box center [725, 427] width 2010 height 1263
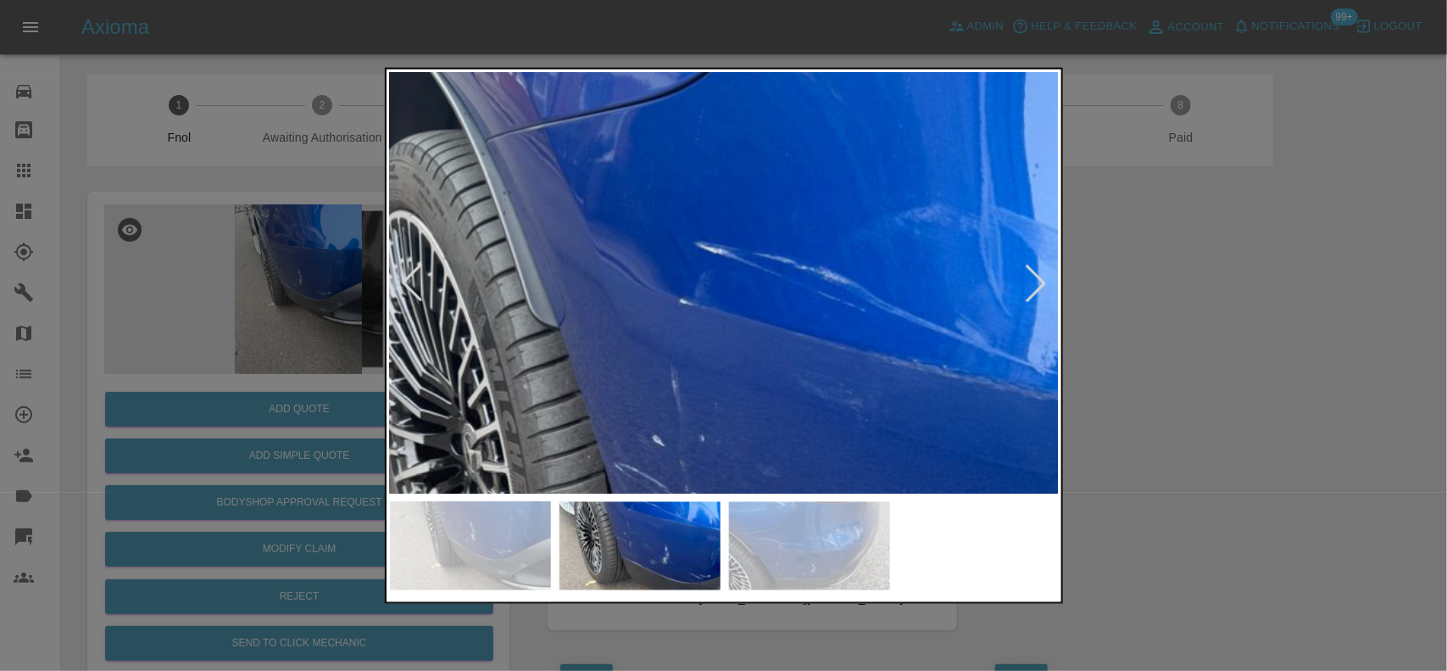
click at [620, 136] on img at bounding box center [746, 516] width 2010 height 1263
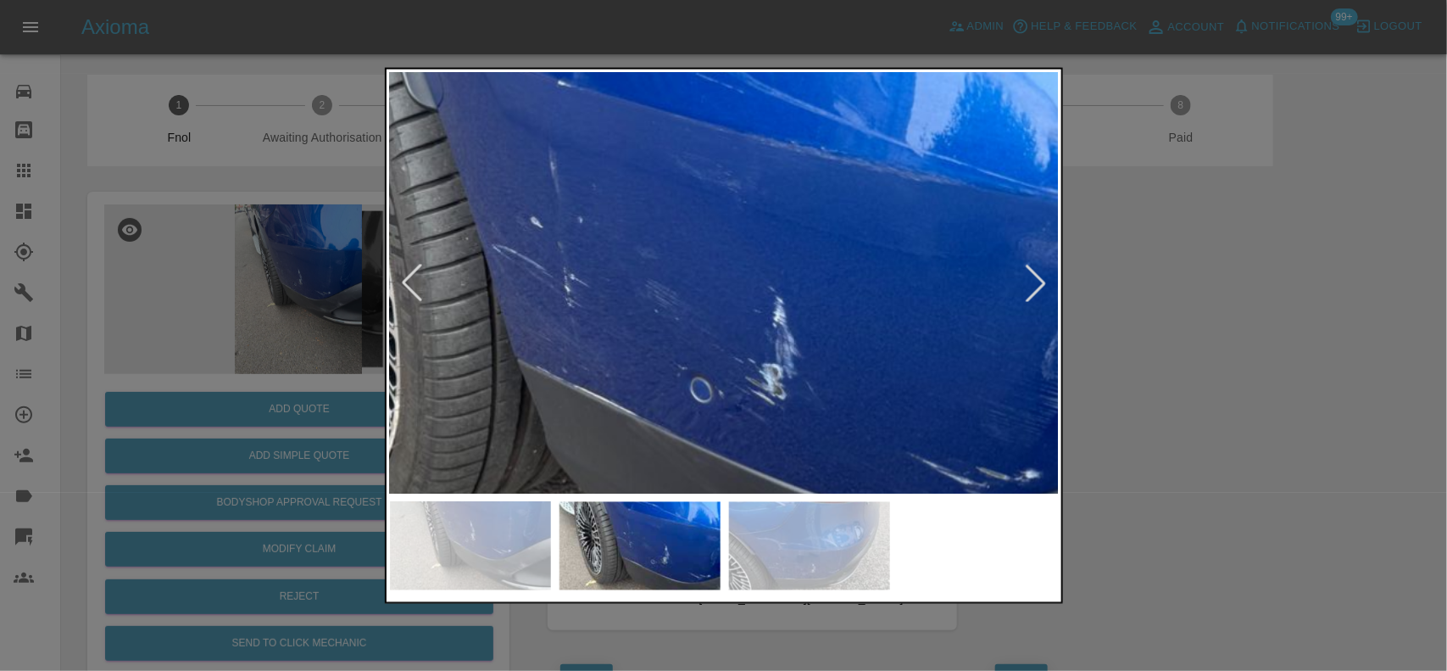
click at [715, 179] on img at bounding box center [624, 298] width 2010 height 1263
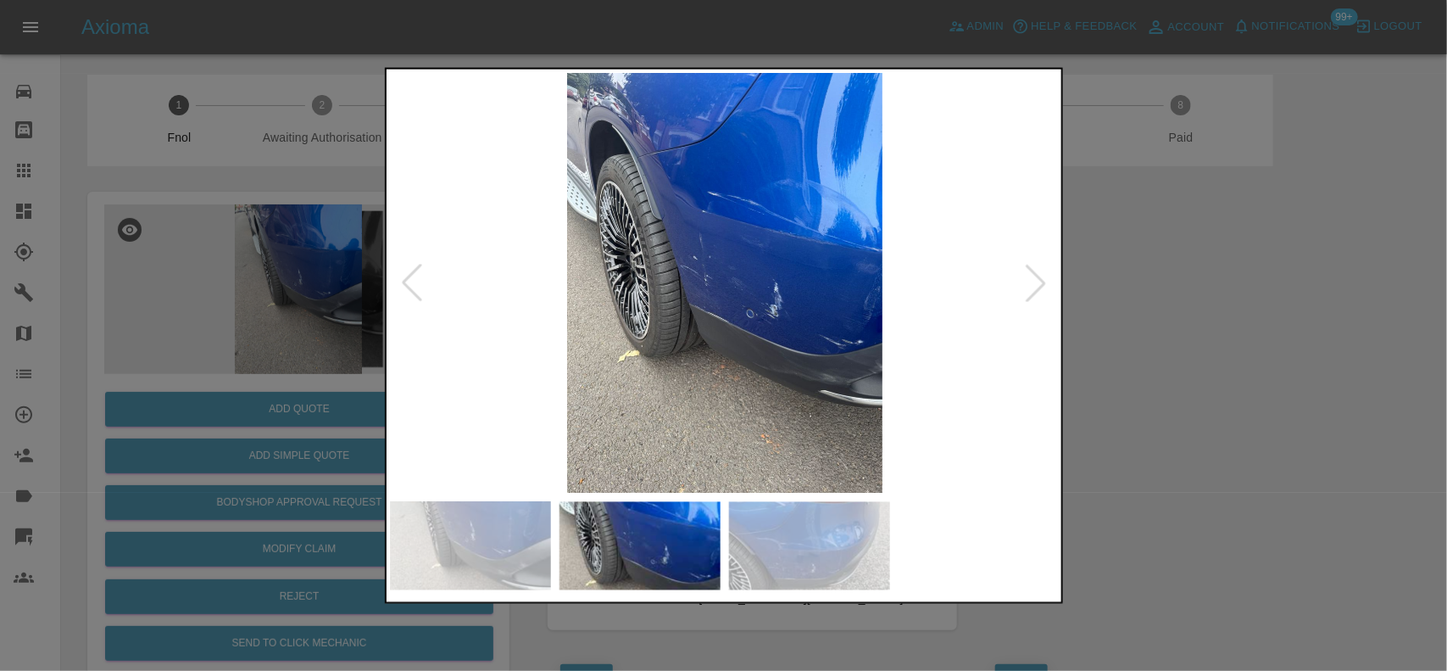
click at [643, 297] on img at bounding box center [725, 282] width 670 height 421
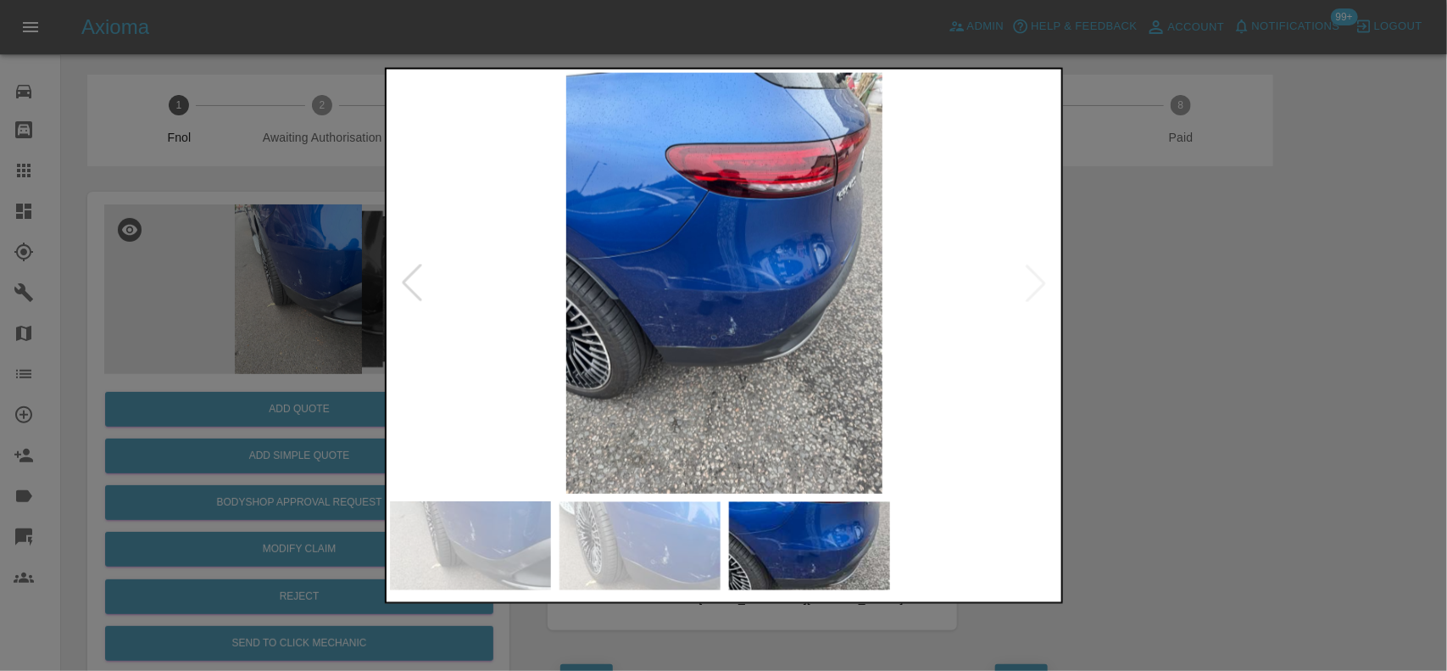
click at [785, 339] on img at bounding box center [725, 282] width 670 height 421
click at [782, 337] on img at bounding box center [725, 282] width 670 height 421
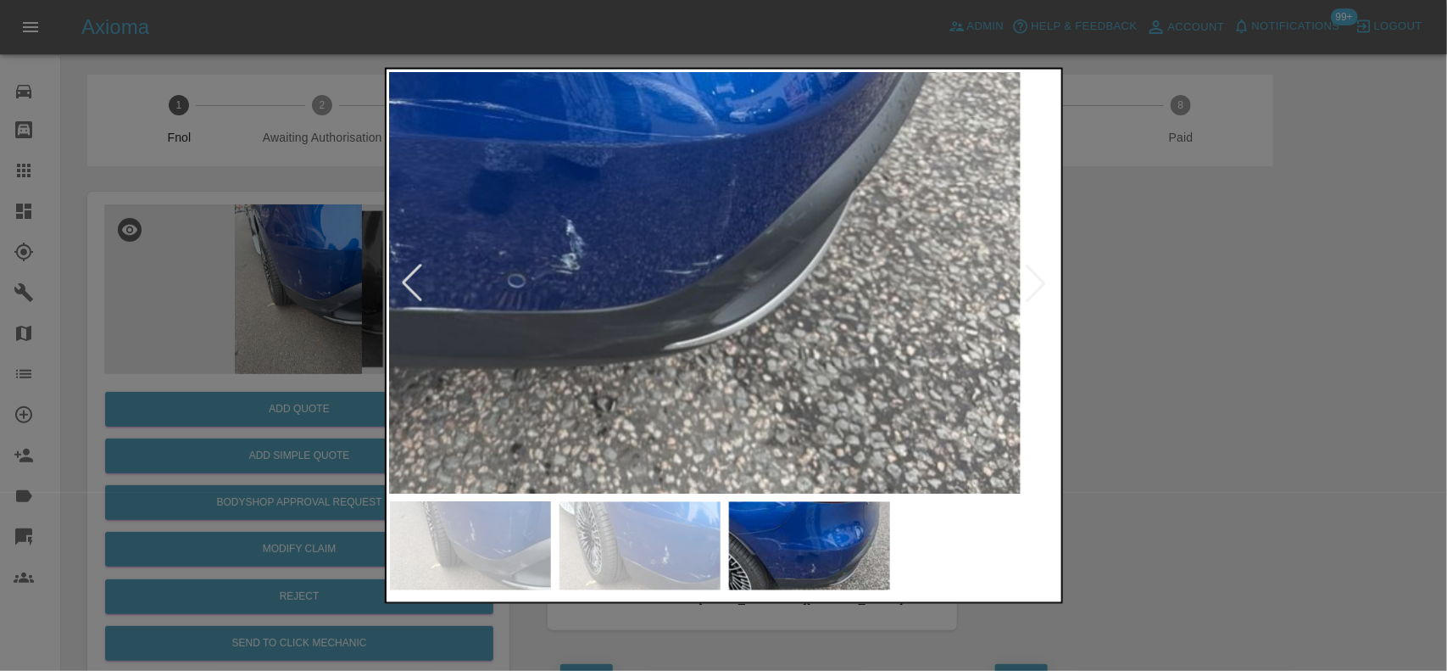
click at [424, 291] on div at bounding box center [411, 282] width 37 height 37
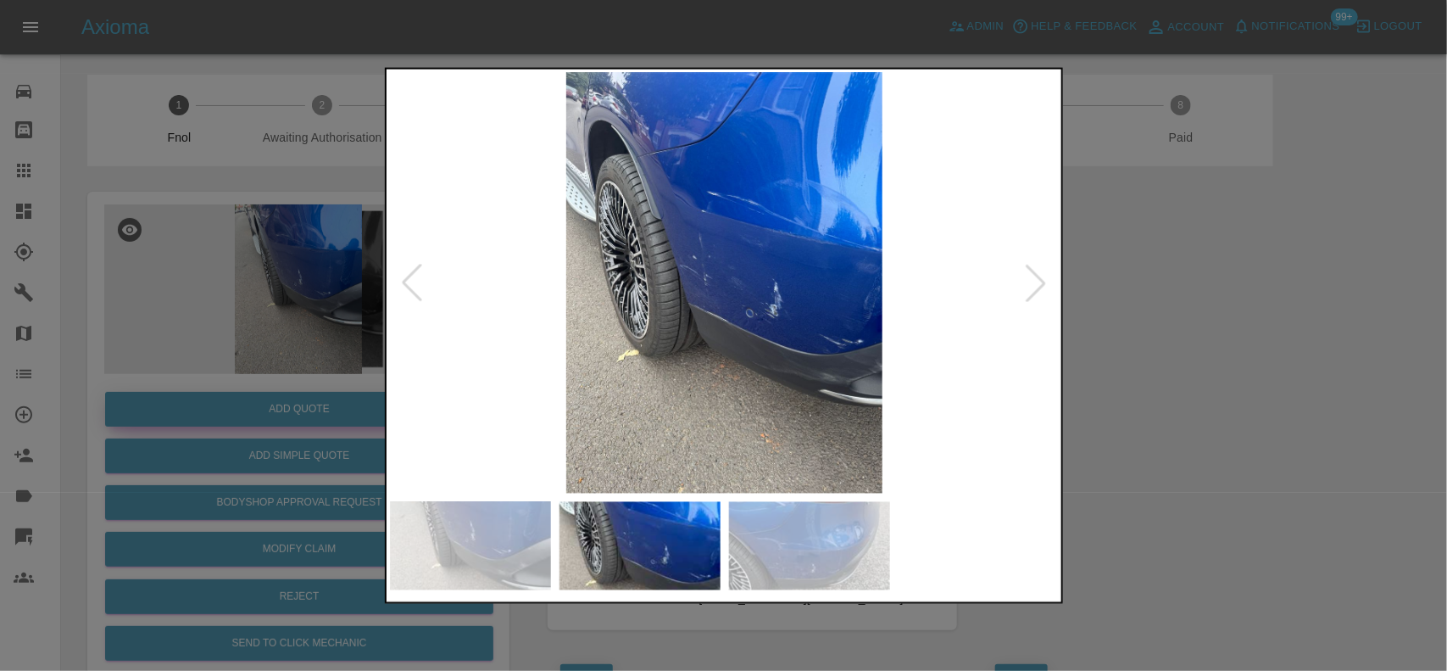
drag, startPoint x: 244, startPoint y: 361, endPoint x: 271, endPoint y: 401, distance: 48.2
click at [243, 360] on div at bounding box center [723, 335] width 1447 height 671
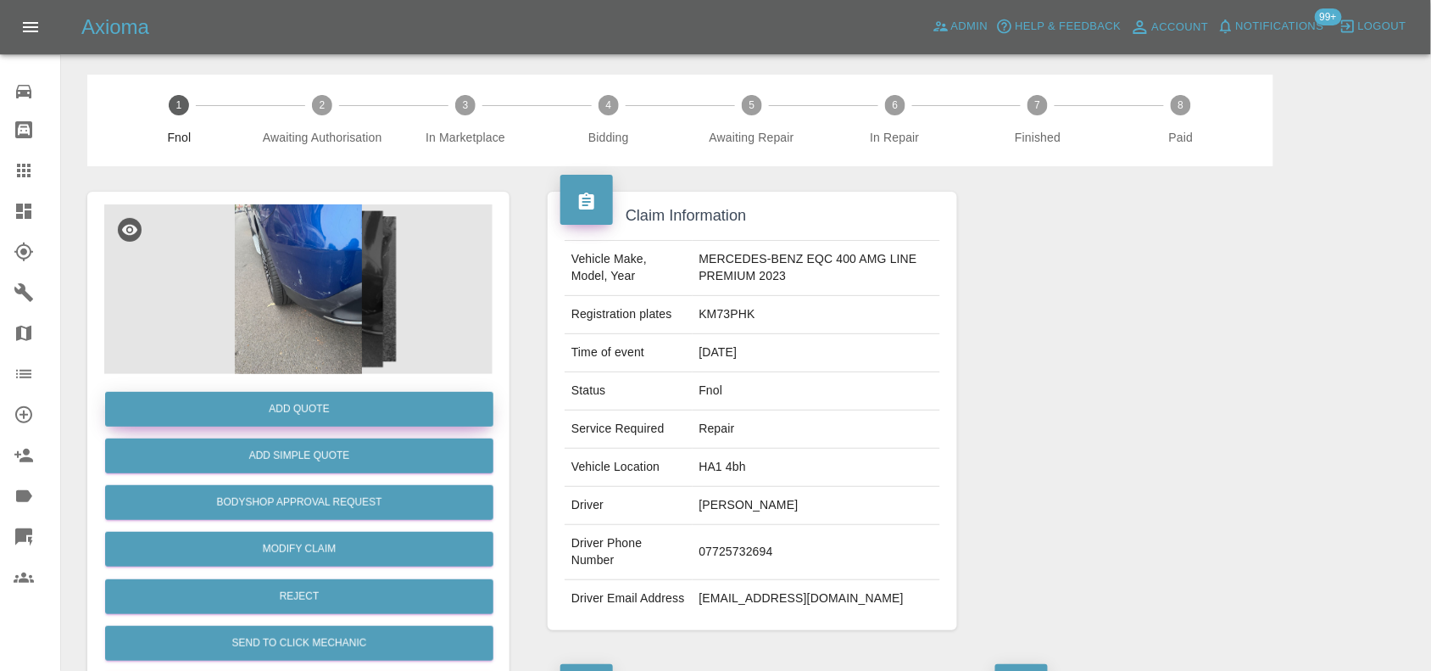
click at [272, 401] on button "Add Quote" at bounding box center [299, 409] width 388 height 35
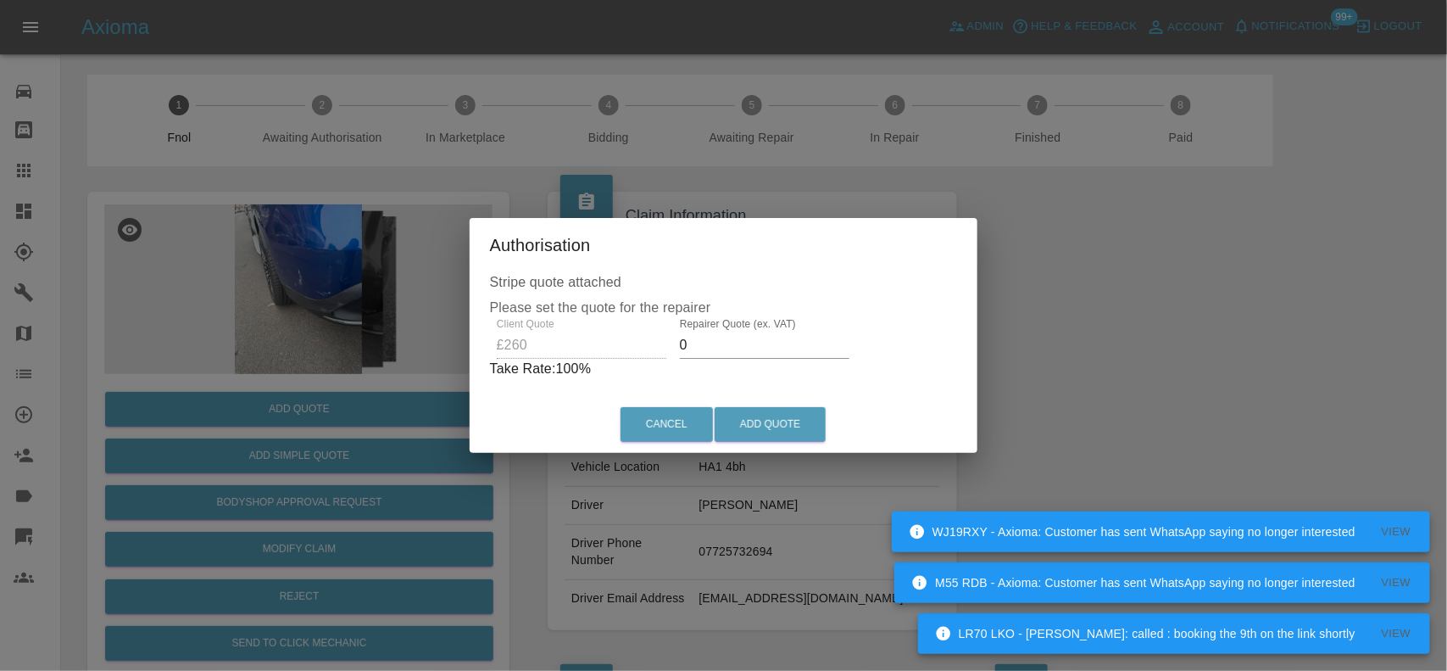
click at [638, 354] on div "Client Quote £260 Repairer Quote (ex. VAT) 0 Take Rate: 100 %" at bounding box center [724, 348] width 468 height 61
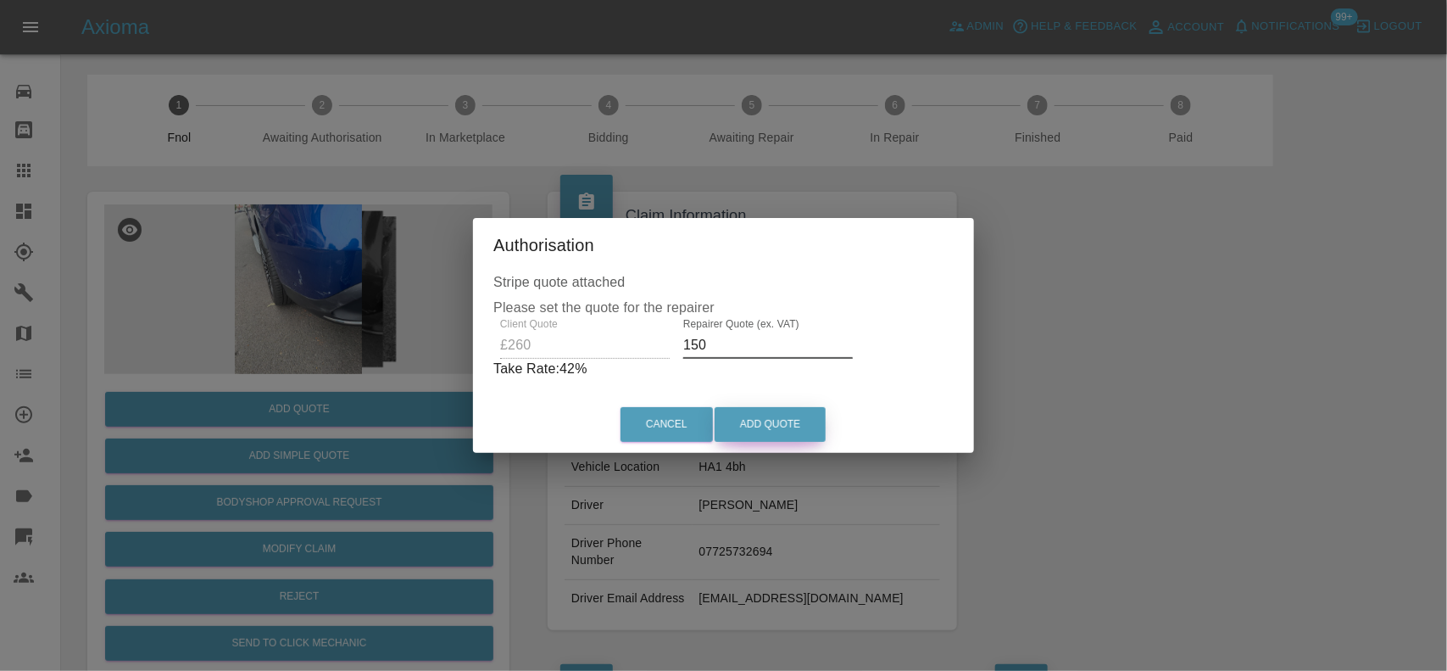
type input "150"
click at [774, 434] on button "Add Quote" at bounding box center [770, 424] width 111 height 35
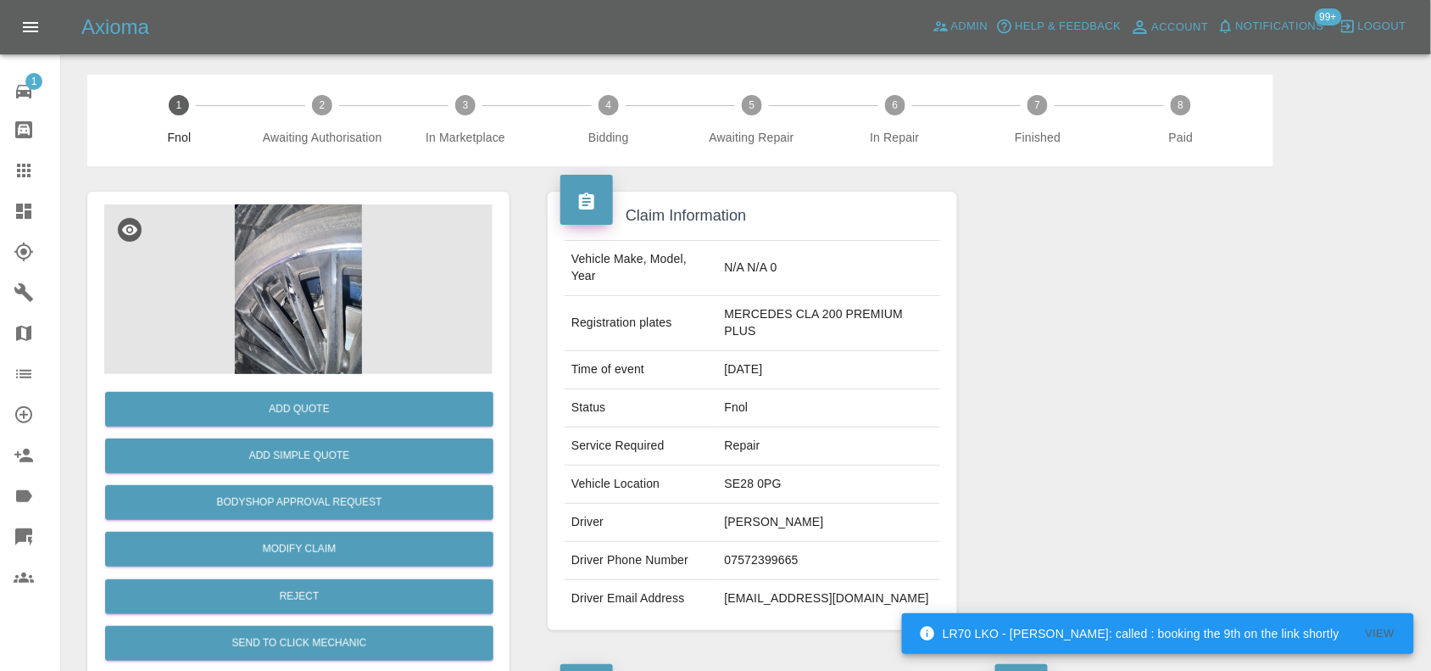
click at [325, 284] on img at bounding box center [298, 289] width 388 height 170
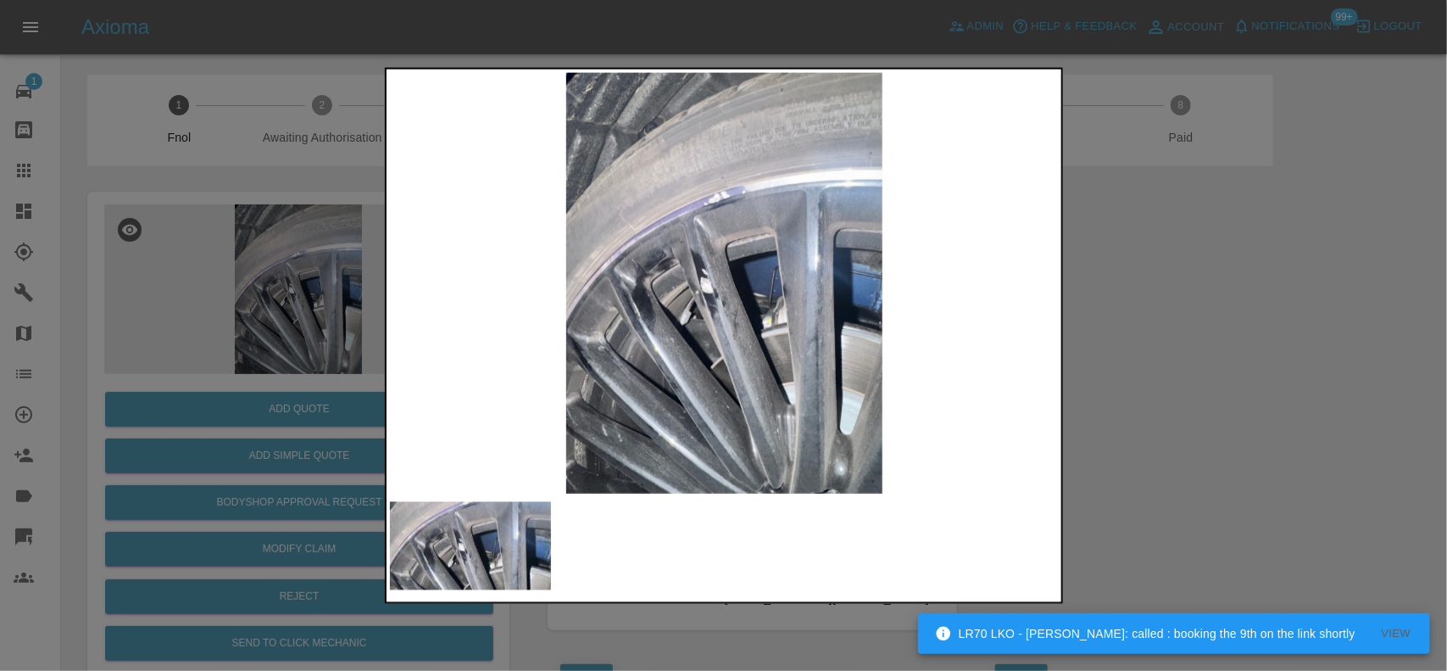
click at [709, 366] on img at bounding box center [725, 282] width 670 height 421
click at [649, 326] on img at bounding box center [725, 282] width 670 height 421
drag, startPoint x: 362, startPoint y: 243, endPoint x: 278, endPoint y: 276, distance: 89.9
click at [318, 264] on div at bounding box center [723, 335] width 1447 height 671
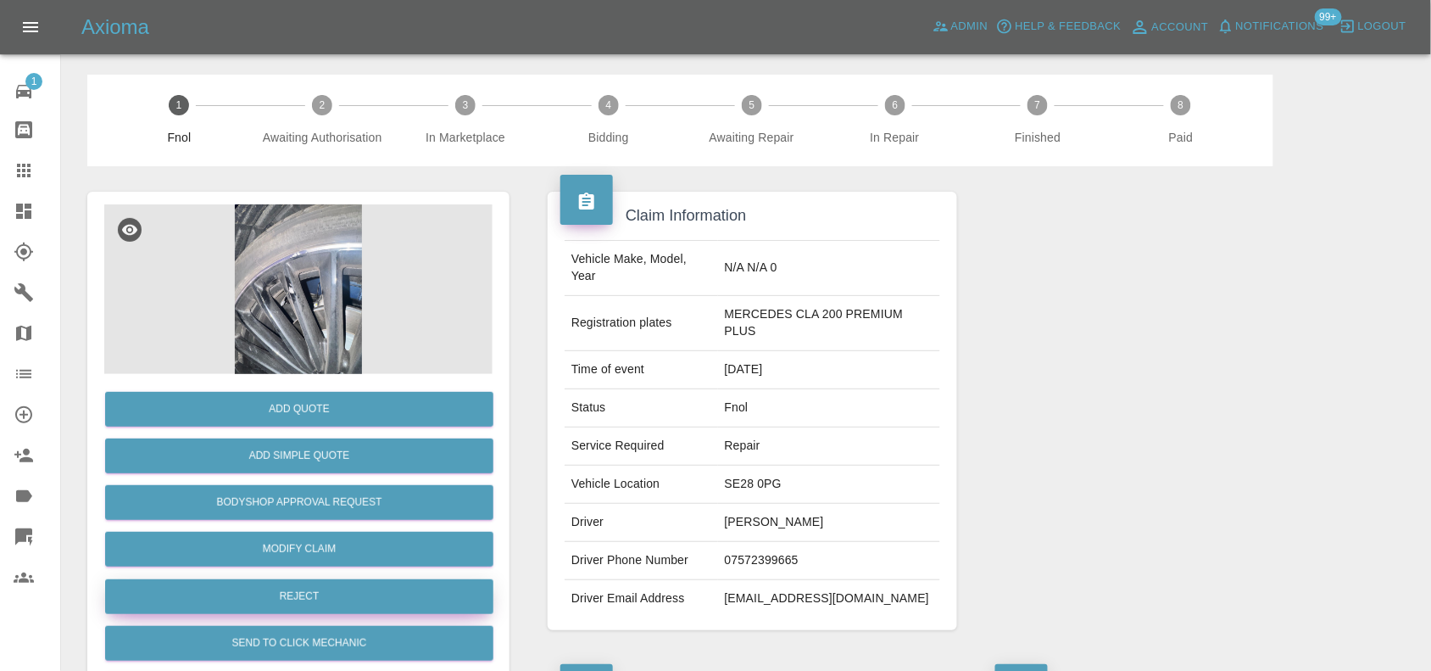
click at [314, 594] on button "Reject" at bounding box center [299, 596] width 388 height 35
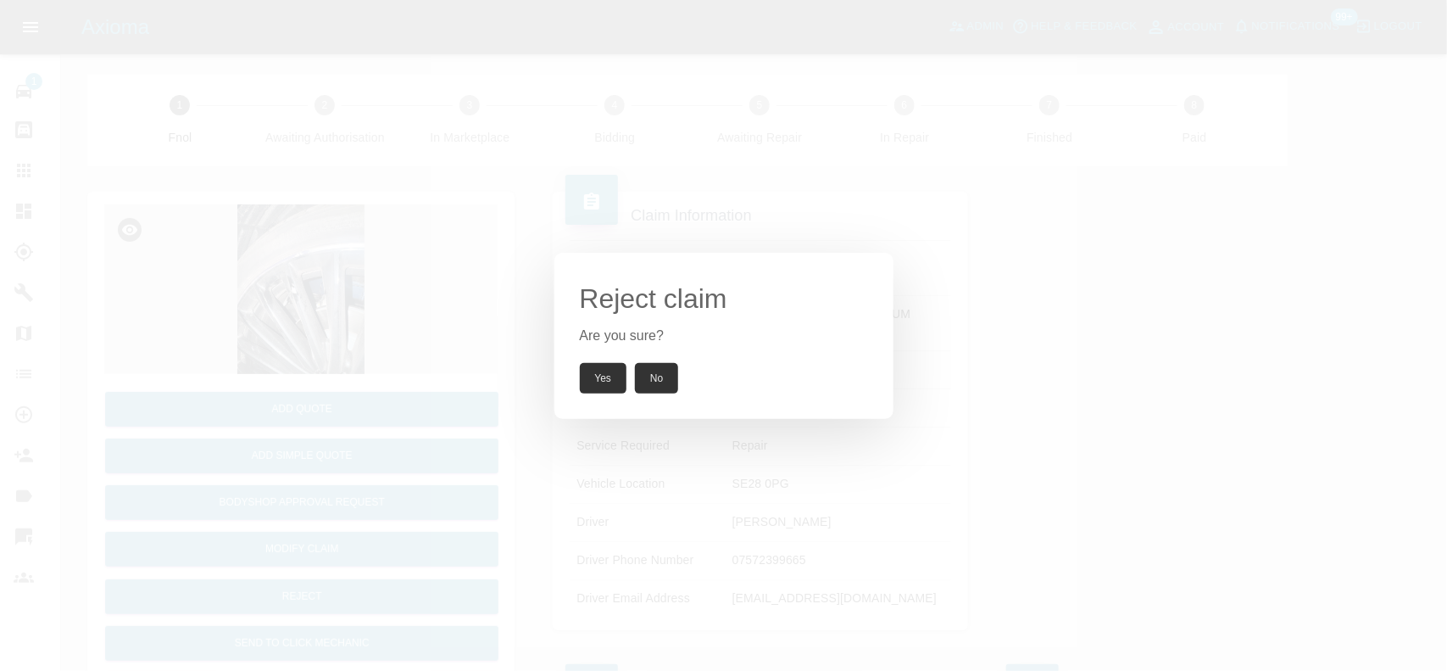
click at [606, 379] on button "Yes" at bounding box center [603, 378] width 47 height 31
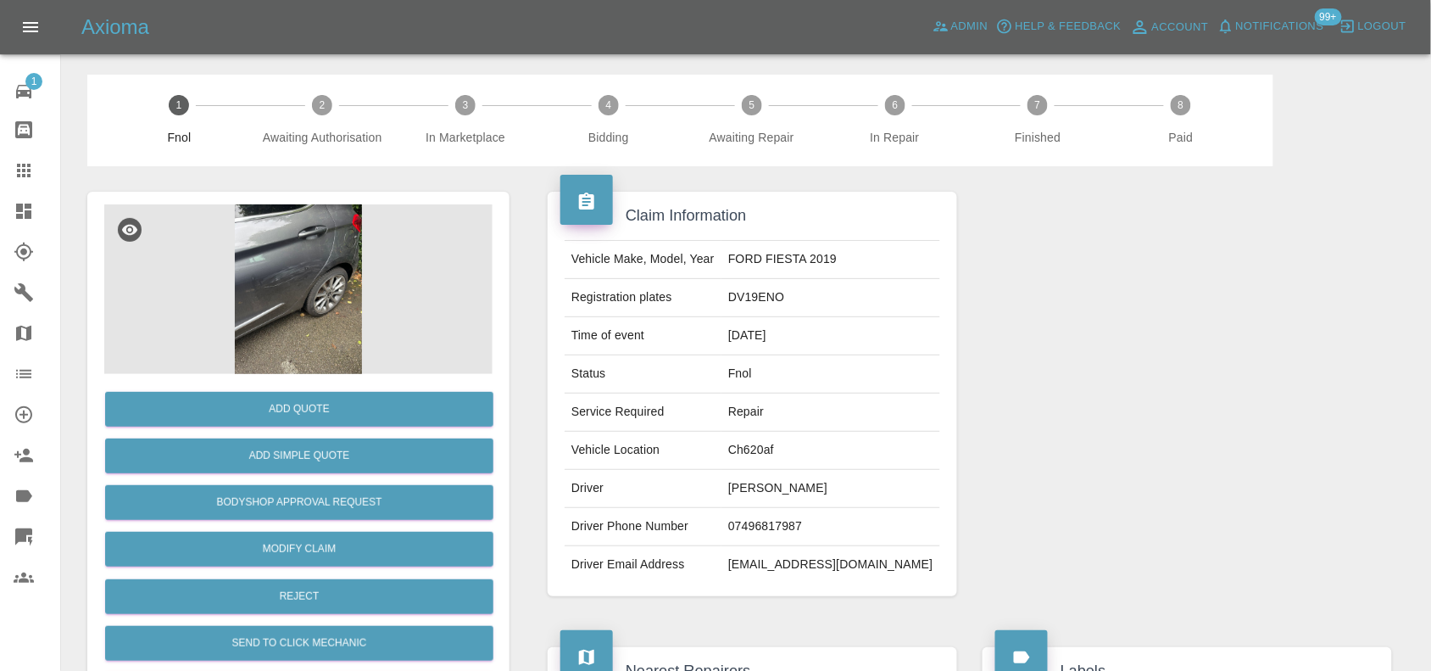
click at [299, 281] on img at bounding box center [298, 289] width 388 height 170
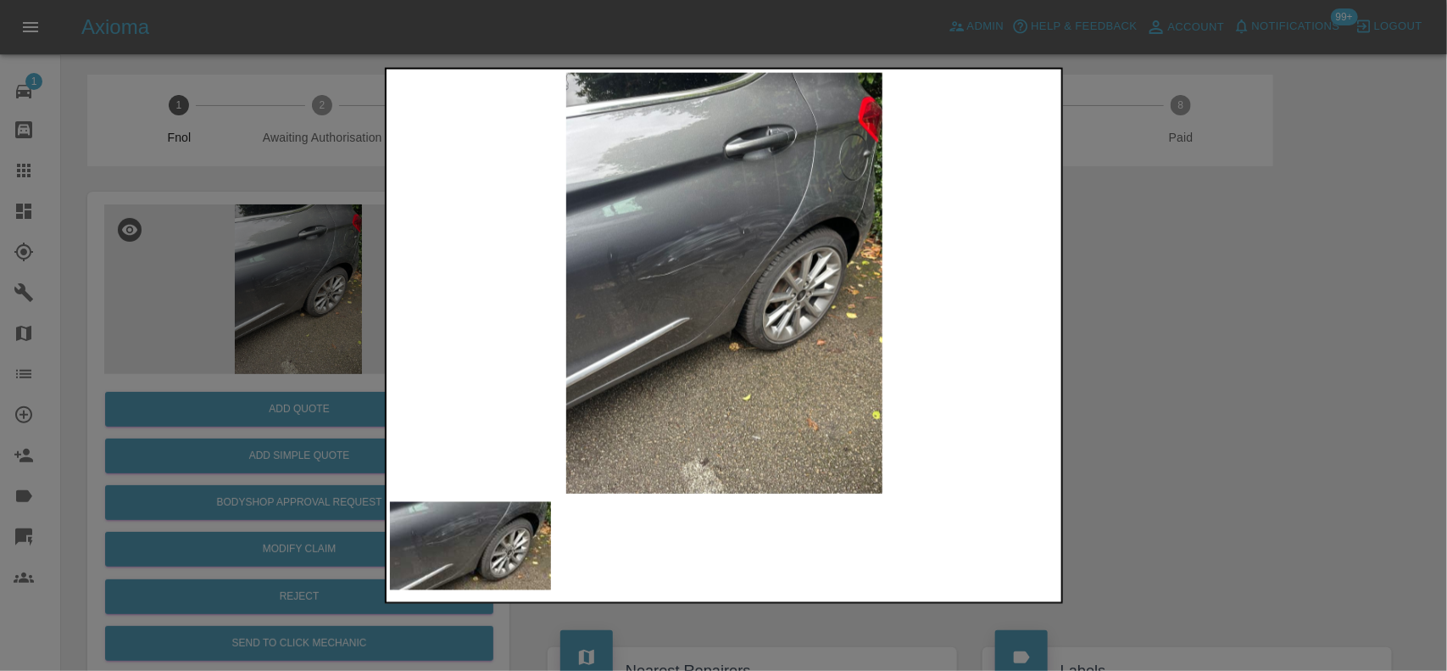
click at [712, 272] on img at bounding box center [725, 282] width 670 height 421
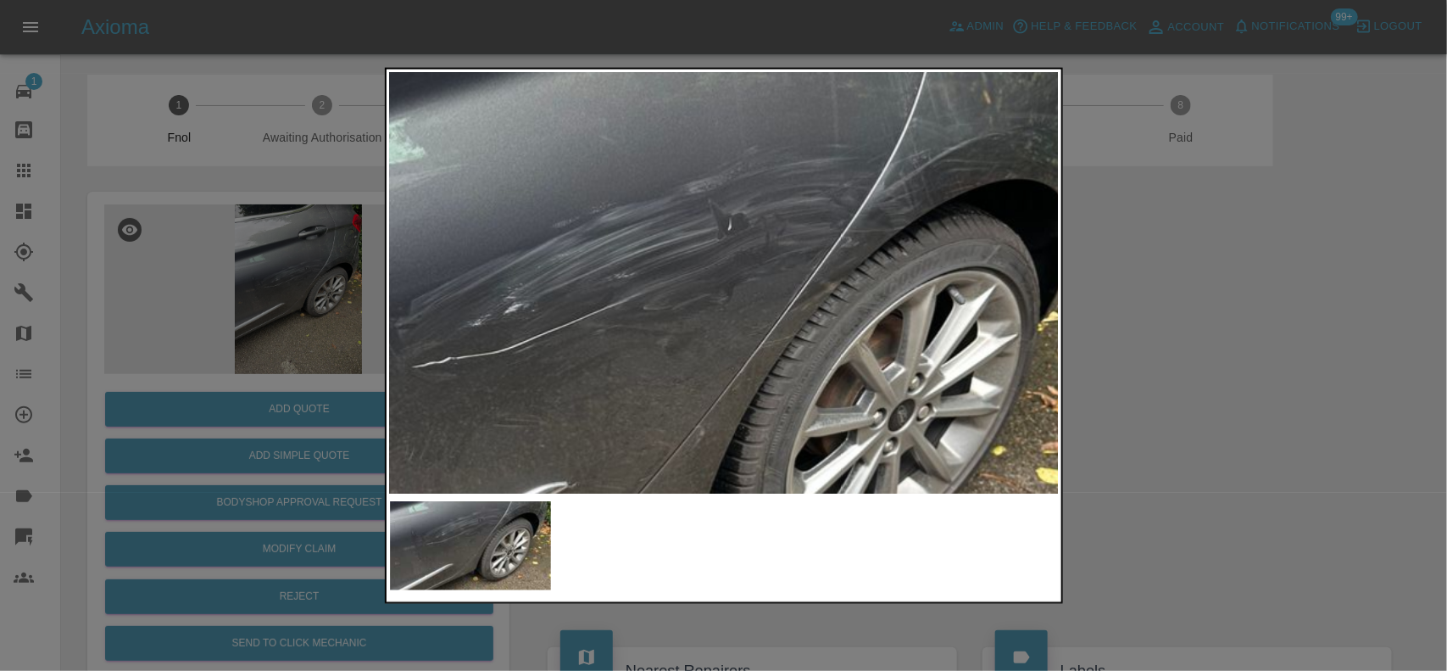
click at [496, 426] on img at bounding box center [671, 377] width 2010 height 1263
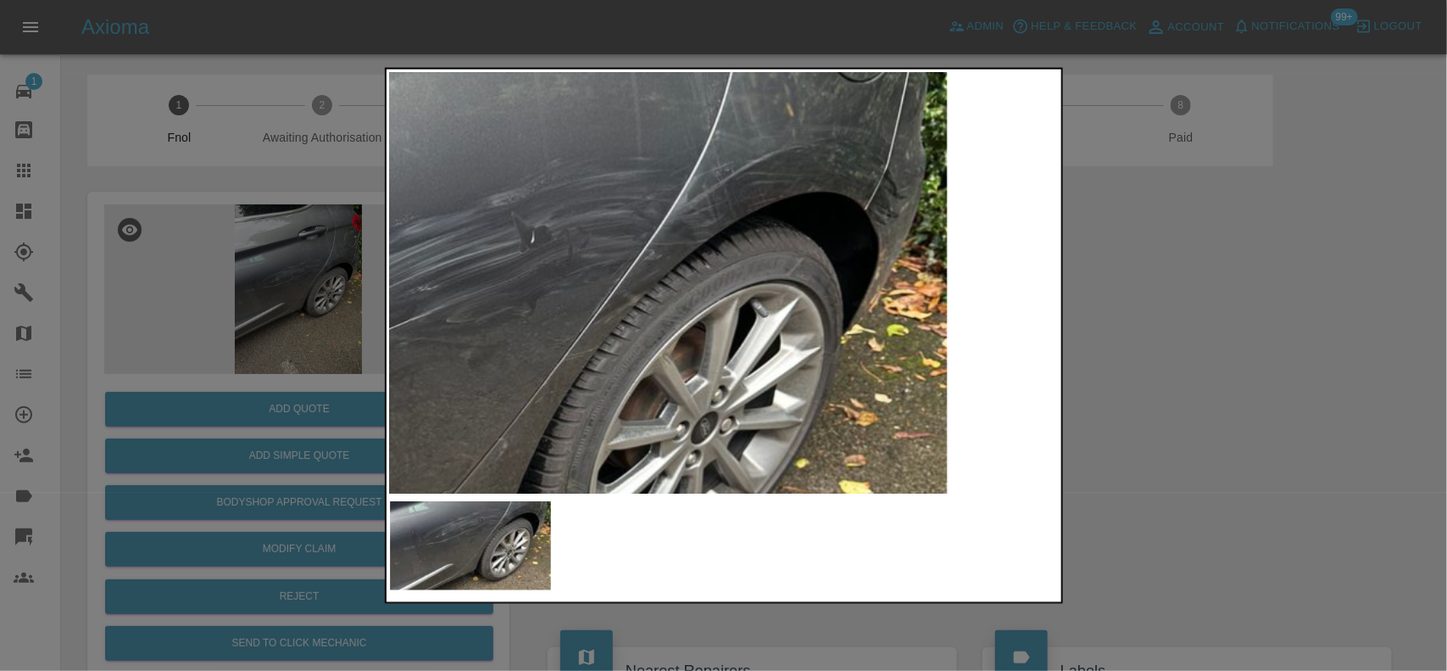
click at [566, 328] on img at bounding box center [474, 389] width 2010 height 1263
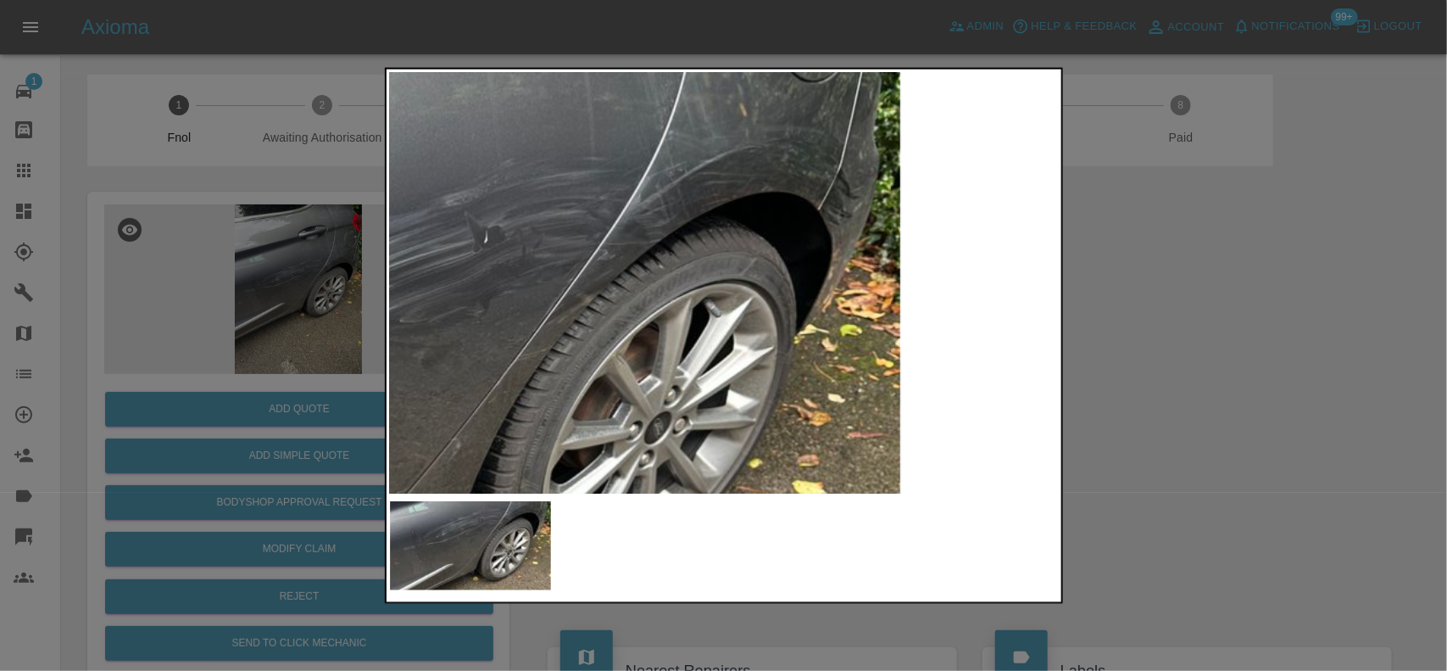
click at [628, 352] on img at bounding box center [428, 389] width 2010 height 1263
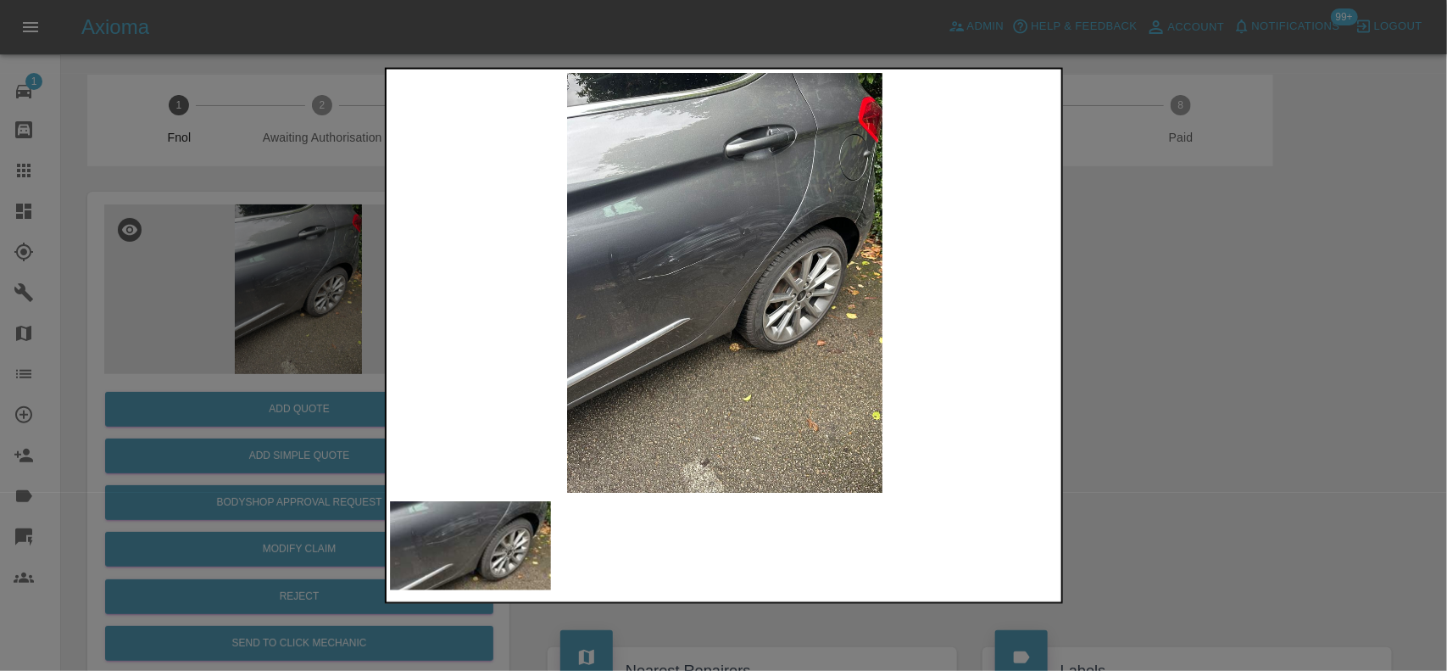
click at [629, 331] on img at bounding box center [725, 282] width 670 height 421
click at [744, 282] on img at bounding box center [725, 282] width 670 height 421
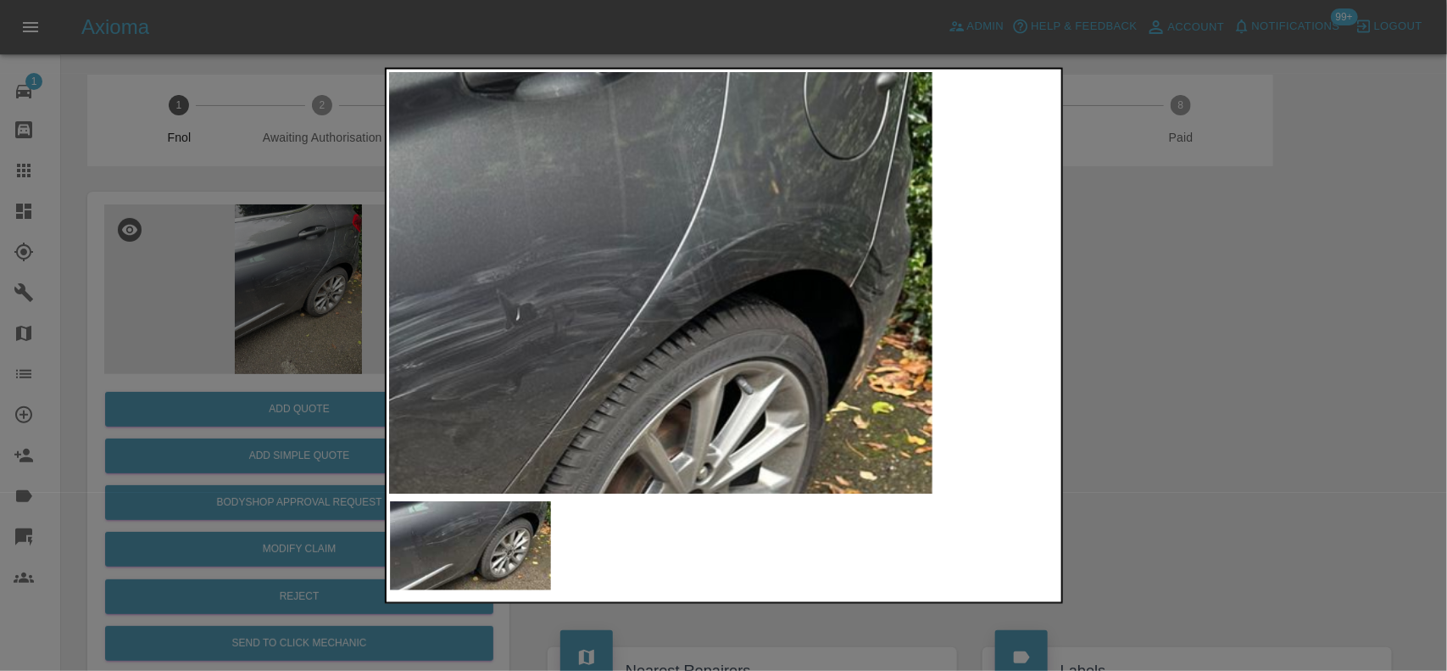
click at [739, 343] on img at bounding box center [459, 466] width 2010 height 1263
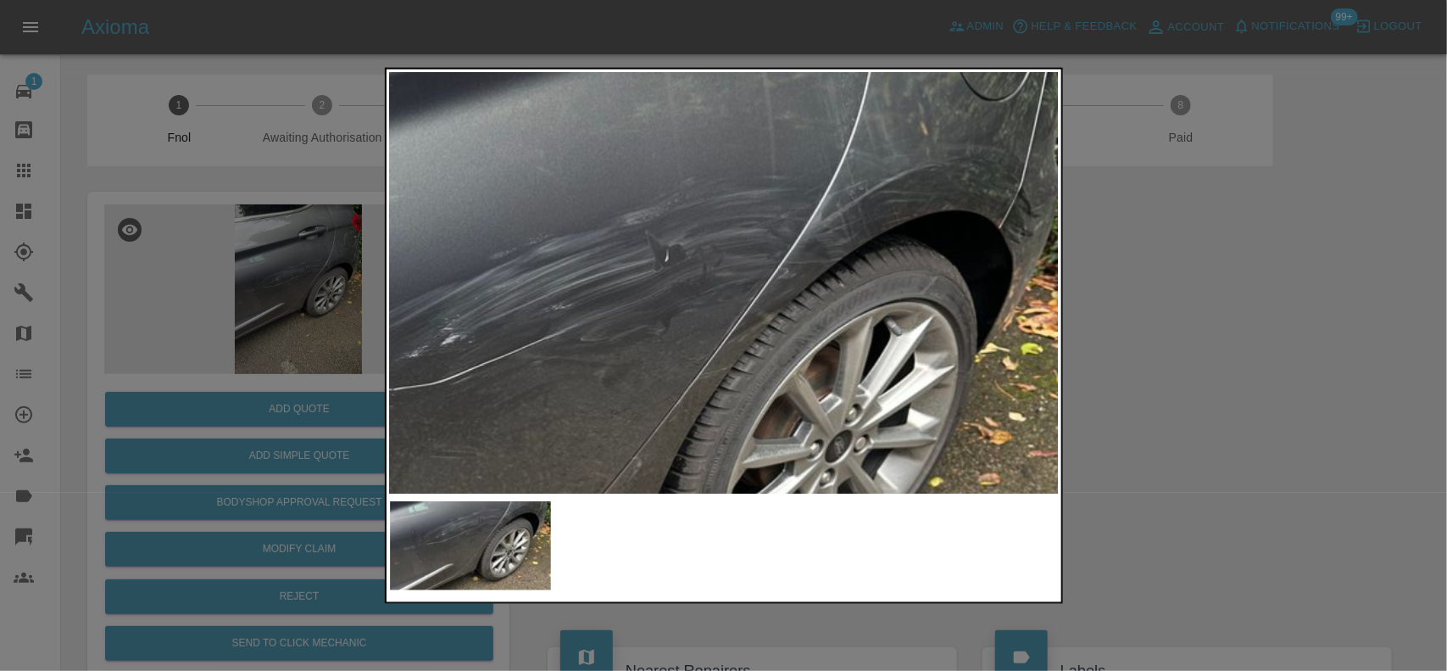
click at [867, 336] on img at bounding box center [608, 408] width 2010 height 1263
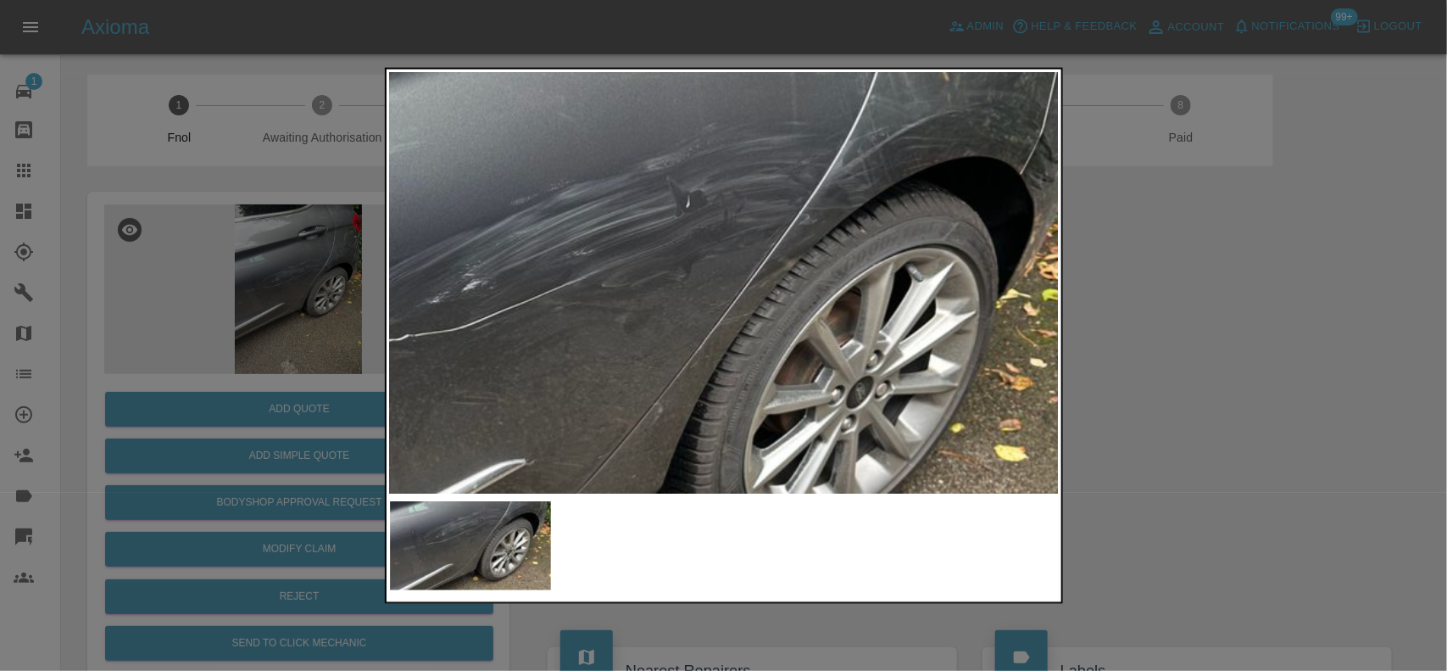
click at [496, 337] on img at bounding box center [629, 354] width 2010 height 1263
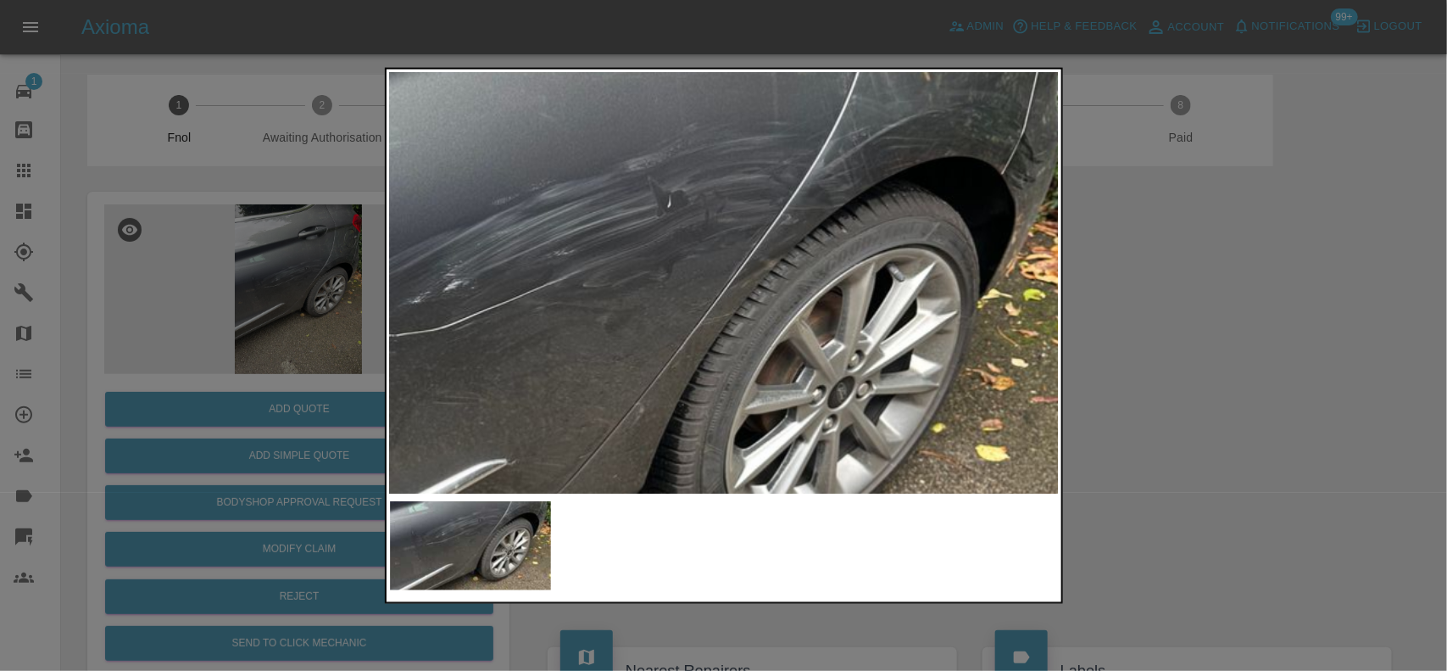
click at [213, 310] on div at bounding box center [723, 335] width 1447 height 671
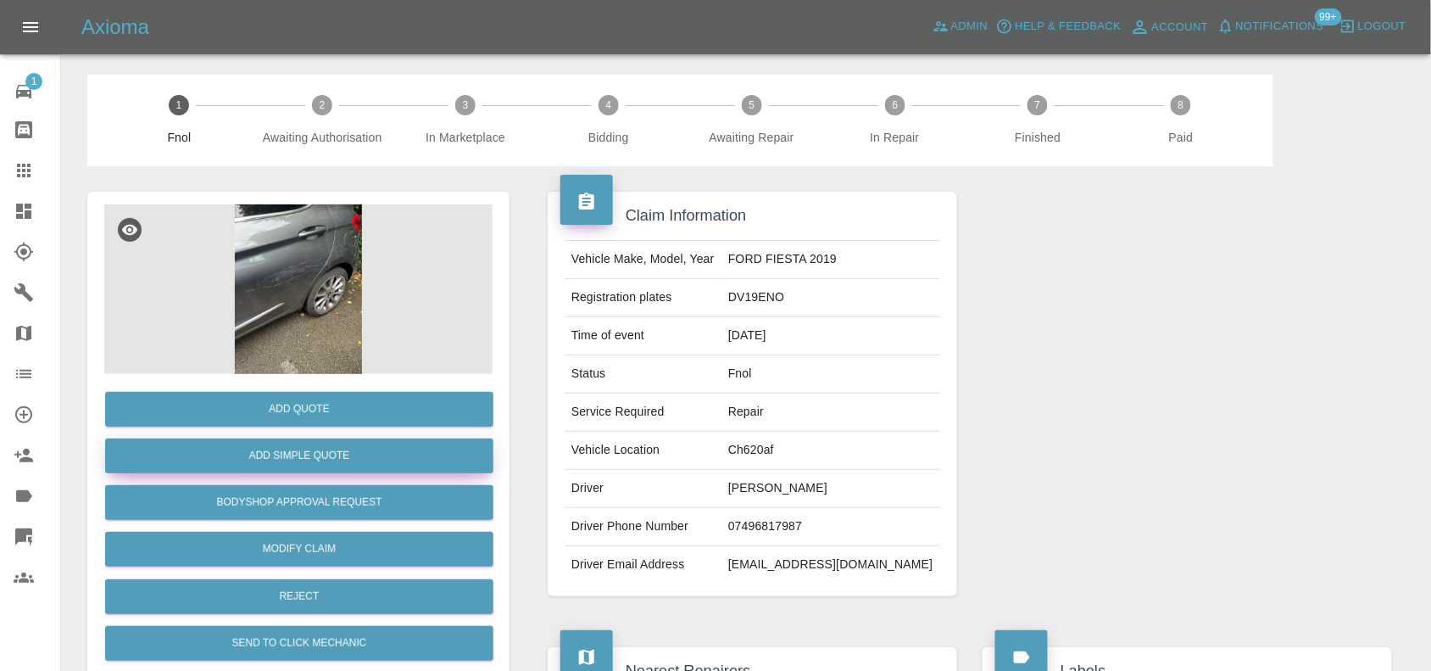
click at [270, 449] on button "Add Simple Quote" at bounding box center [299, 455] width 388 height 35
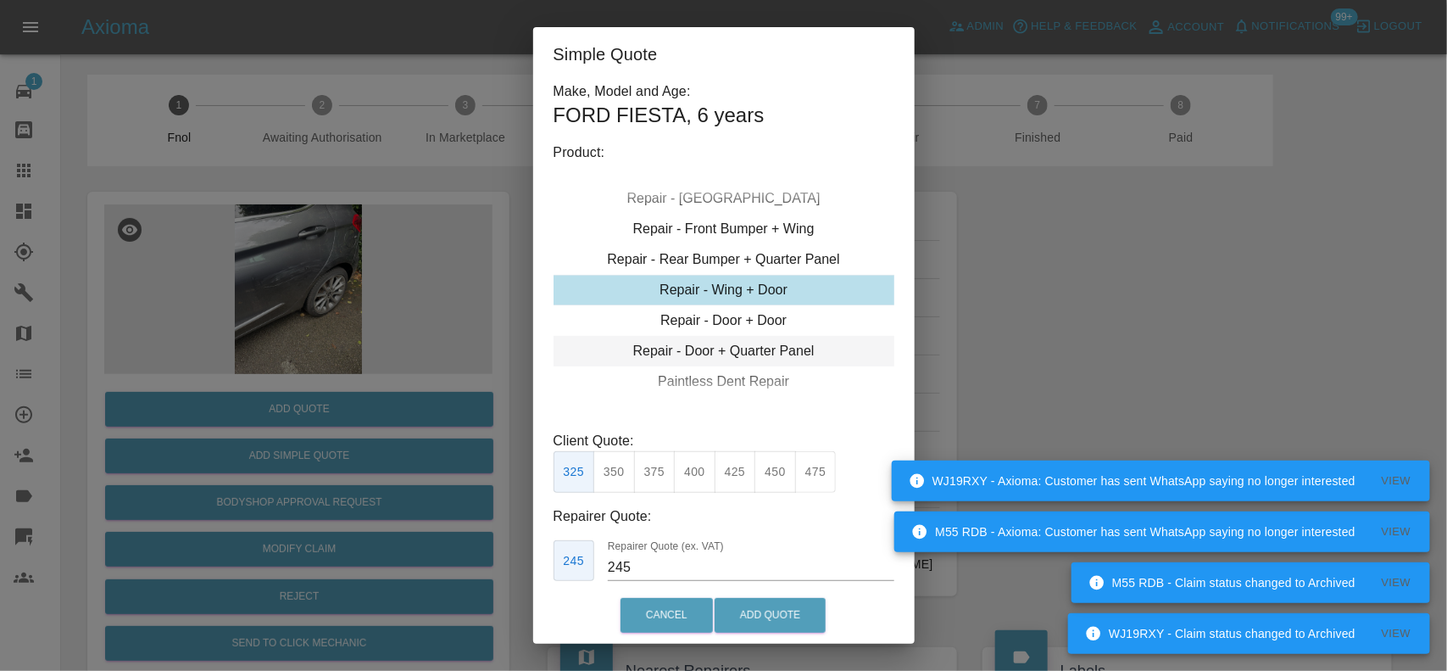
click at [693, 346] on div "Repair - Door + Quarter Panel" at bounding box center [724, 351] width 341 height 31
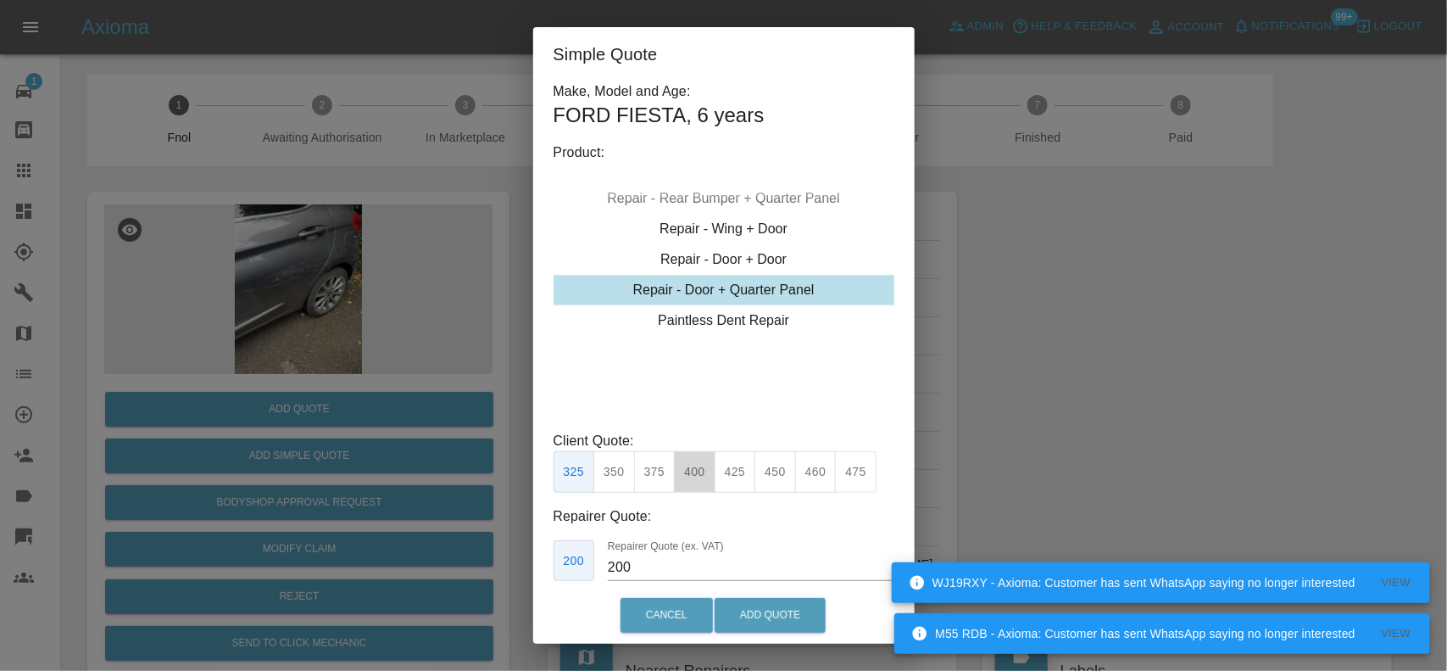
drag, startPoint x: 697, startPoint y: 479, endPoint x: 670, endPoint y: 518, distance: 47.5
click at [694, 479] on button "400" at bounding box center [695, 472] width 42 height 42
type input "250"
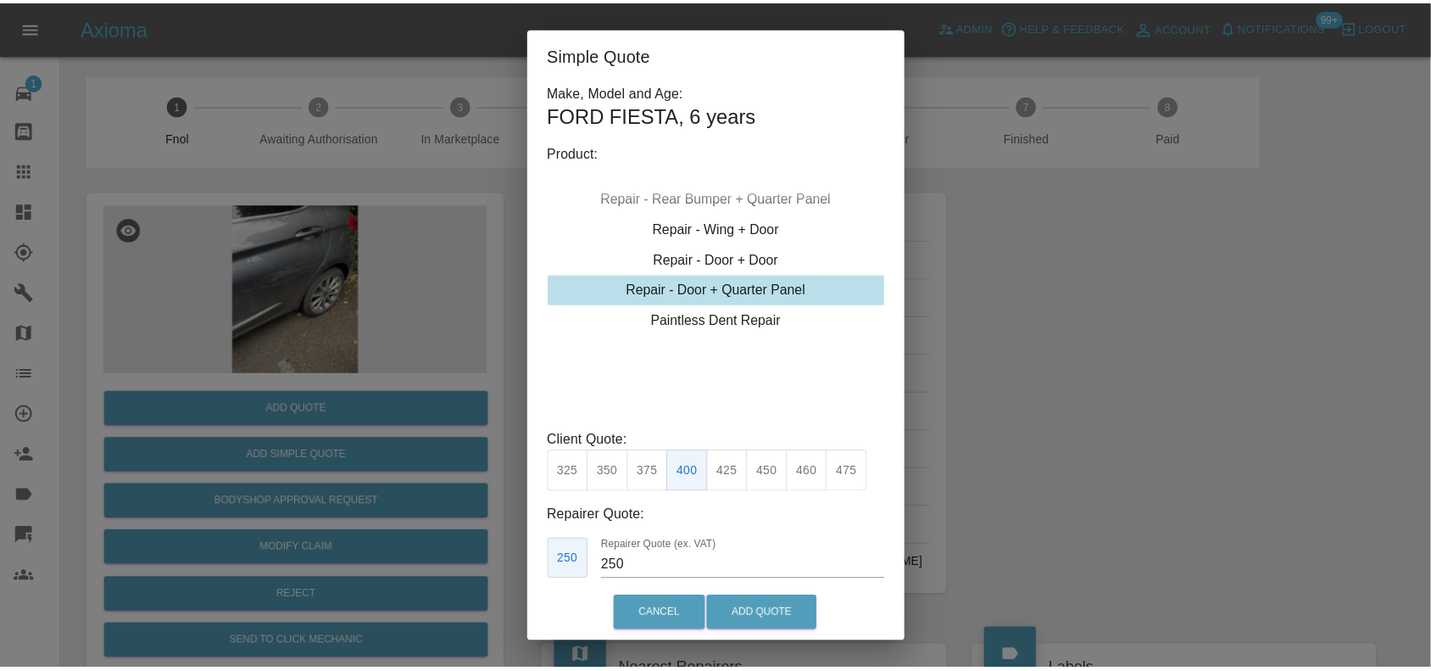
scroll to position [86, 0]
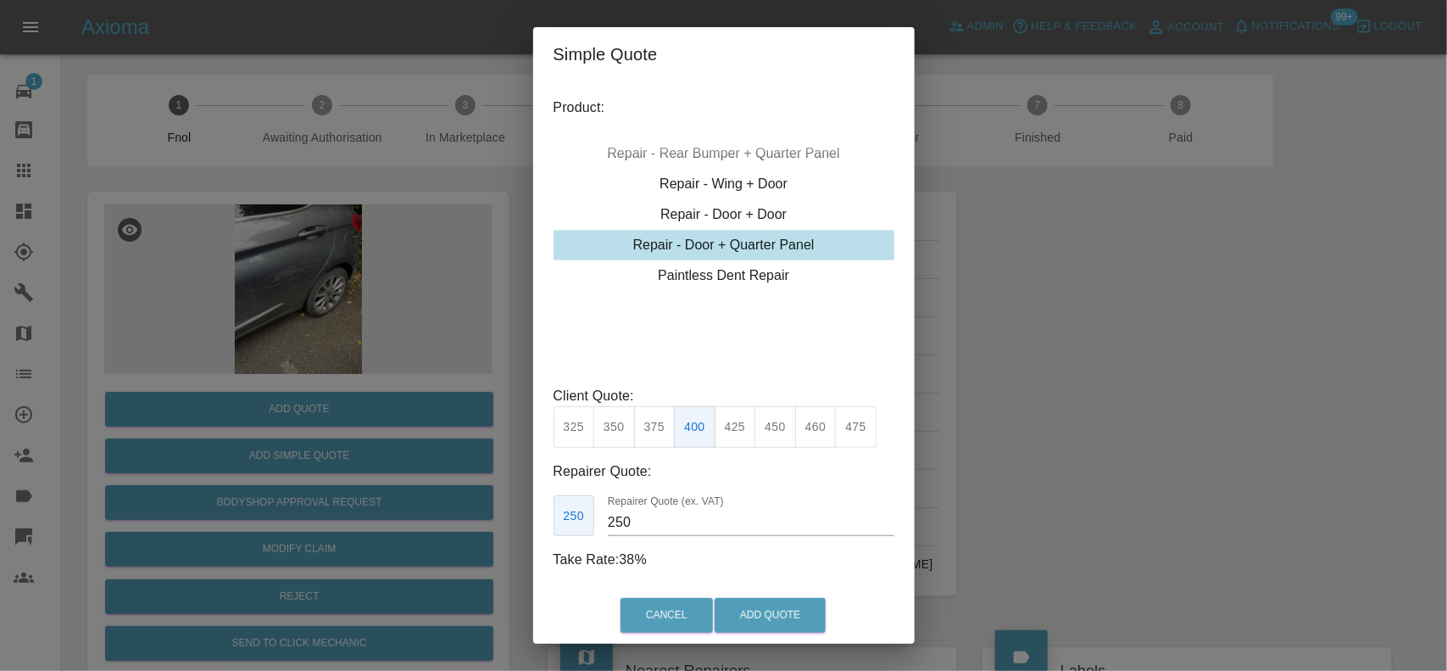
drag, startPoint x: 651, startPoint y: 514, endPoint x: 497, endPoint y: 522, distance: 154.5
click at [505, 526] on div "Simple Quote Make, Model and Age: FORD FIESTA , 6 years Product: Repair - Front…" at bounding box center [723, 335] width 1447 height 671
click at [782, 609] on button "Add Quote" at bounding box center [770, 615] width 111 height 35
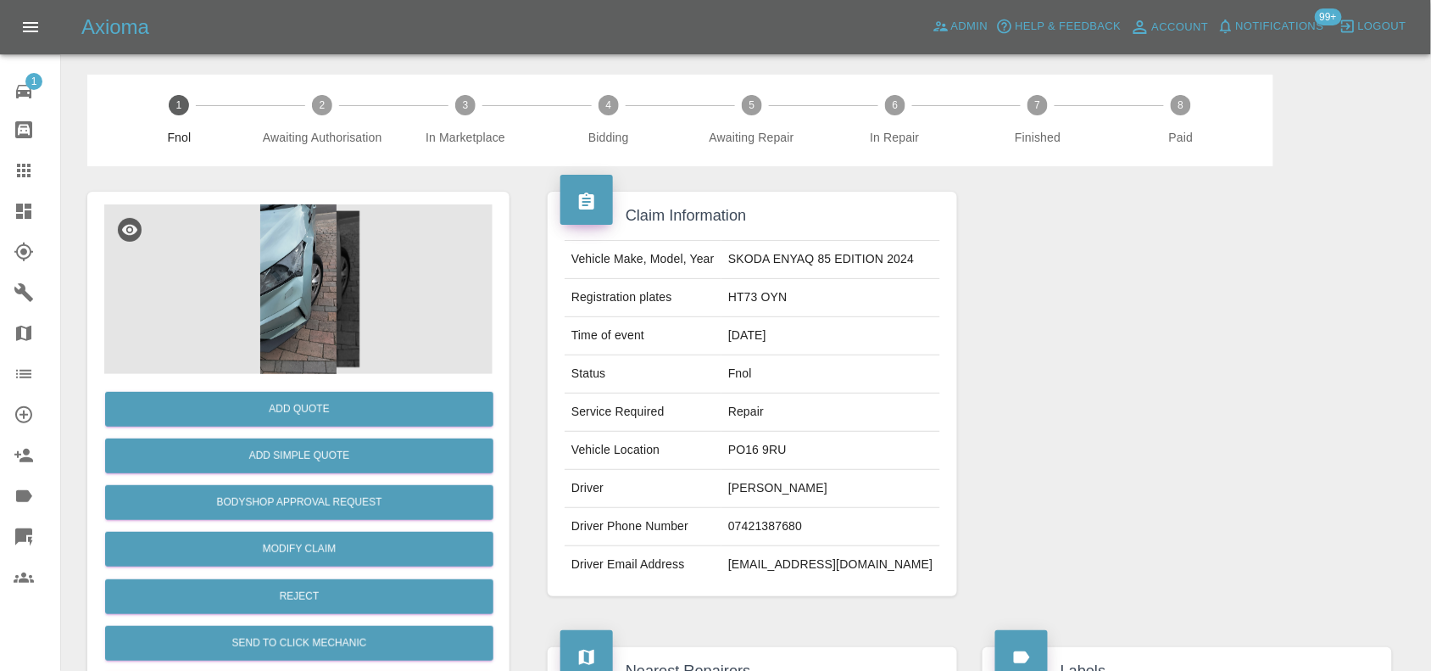
click at [335, 272] on img at bounding box center [298, 289] width 388 height 170
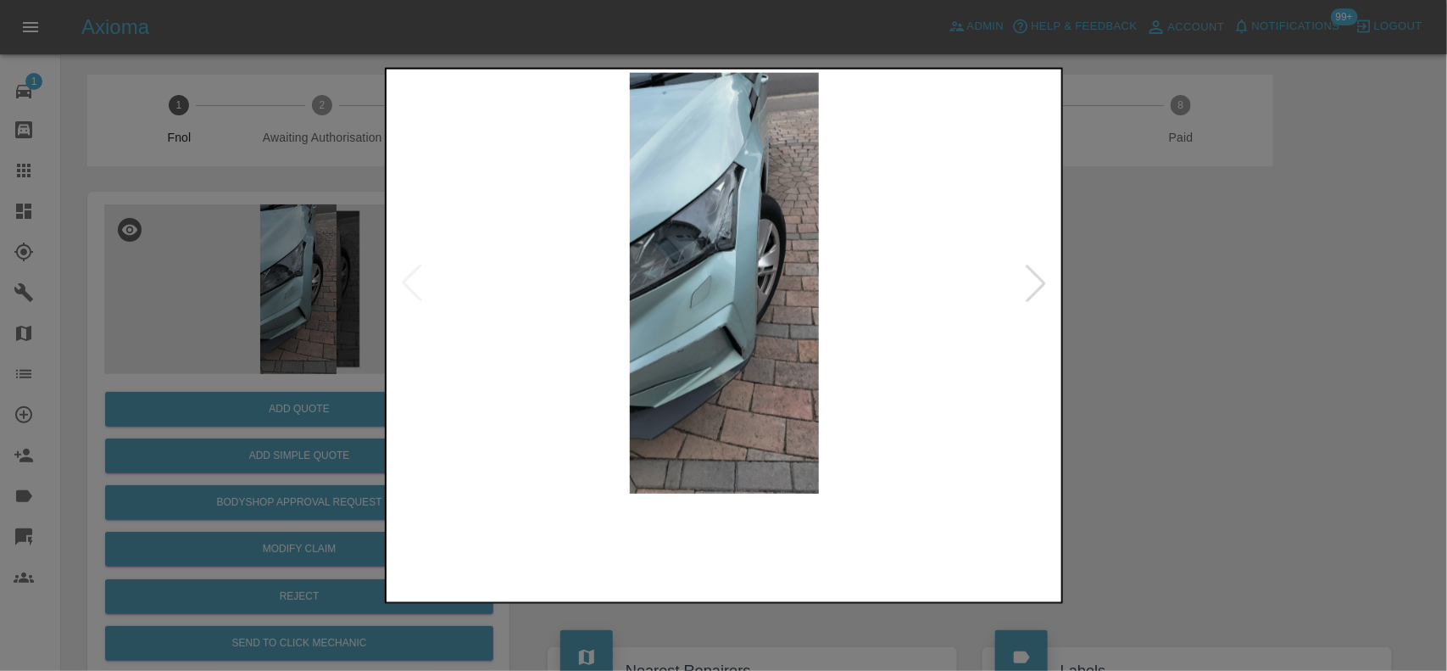
click at [718, 260] on img at bounding box center [725, 282] width 670 height 421
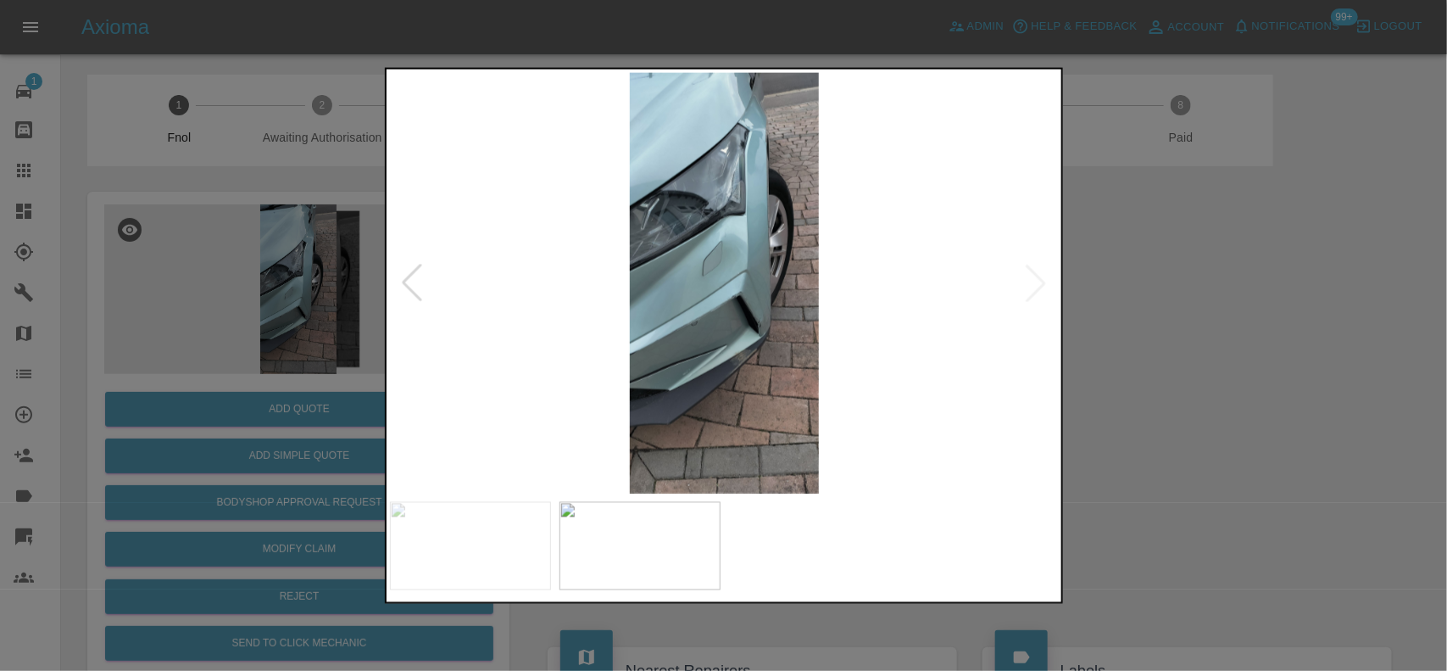
click at [729, 269] on img at bounding box center [725, 282] width 670 height 421
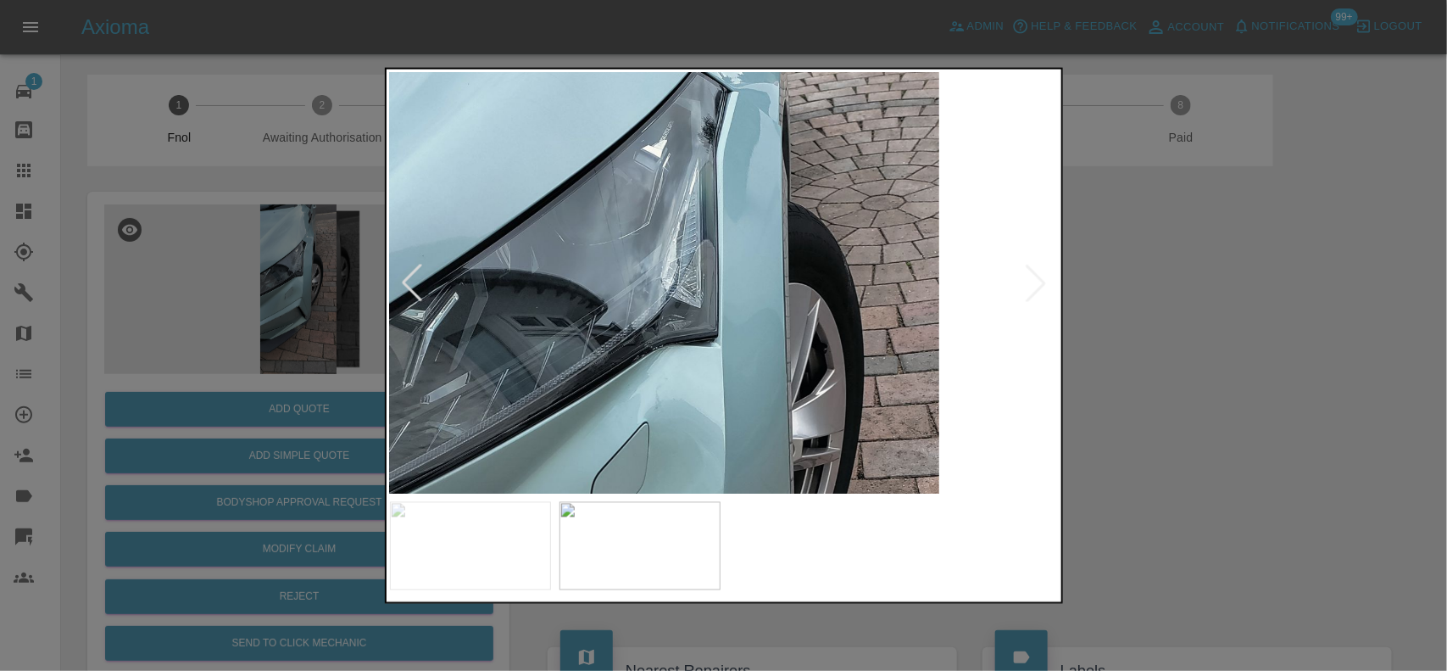
click at [692, 438] on img at bounding box center [654, 546] width 2010 height 1263
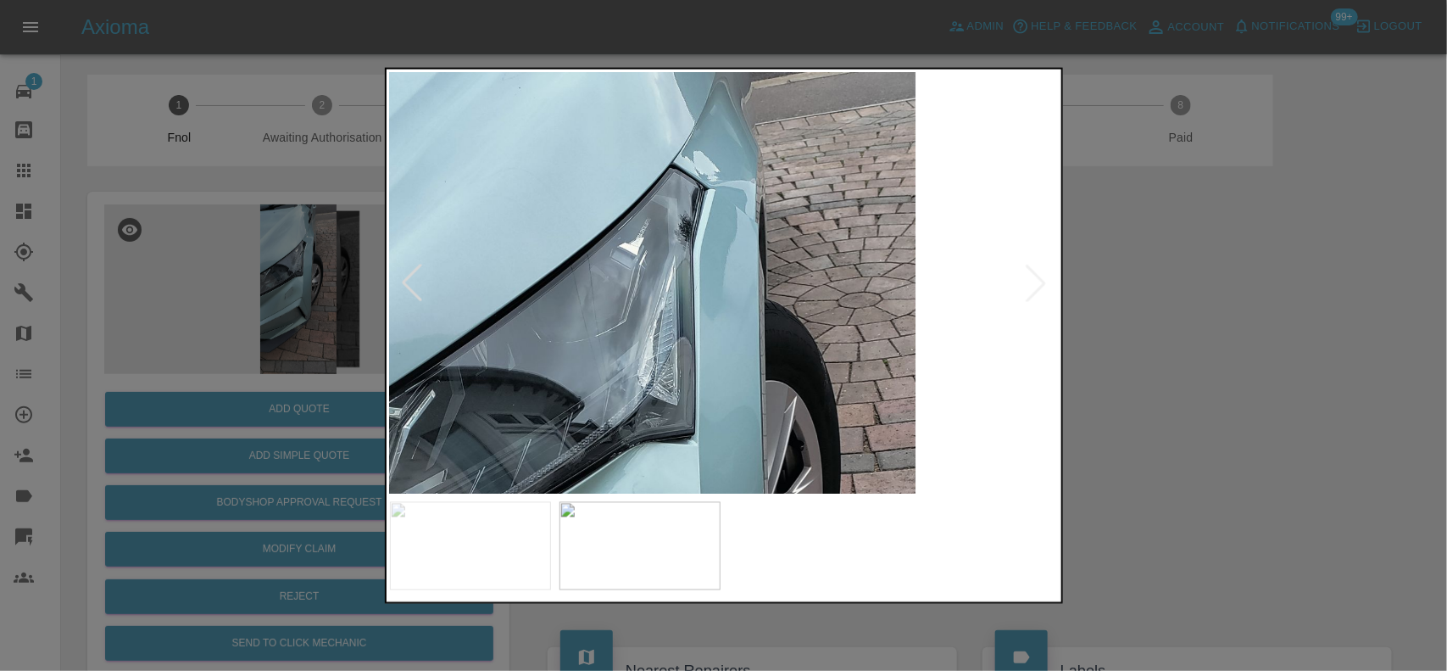
click at [770, 328] on img at bounding box center [631, 644] width 2010 height 1263
click at [770, 326] on img at bounding box center [631, 644] width 2010 height 1263
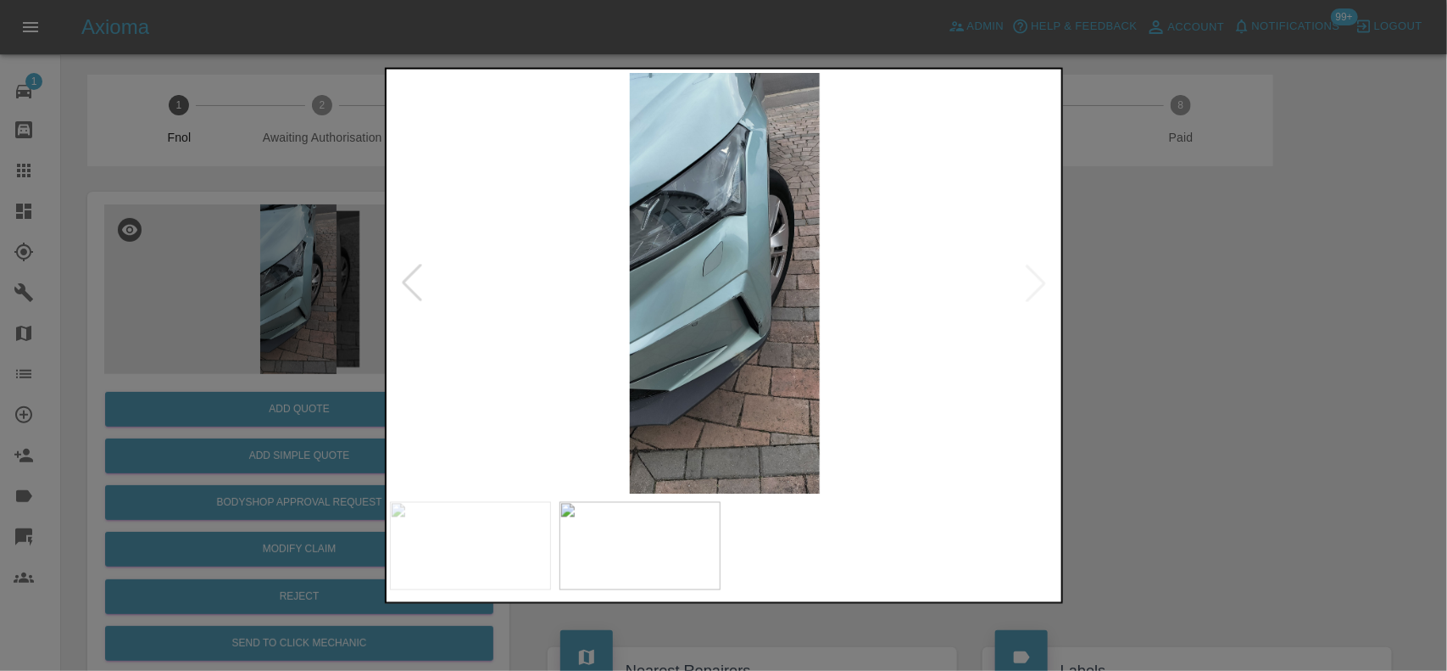
click at [770, 326] on img at bounding box center [725, 282] width 670 height 421
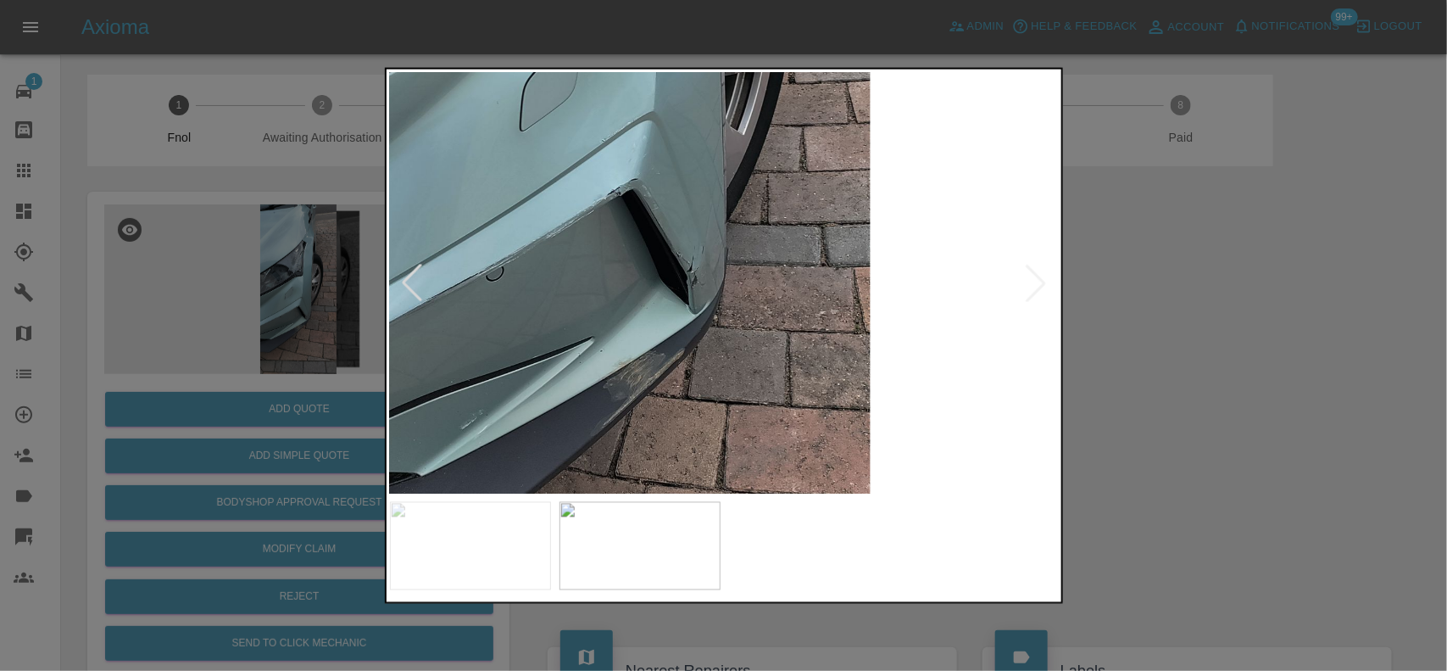
click at [636, 403] on img at bounding box center [585, 151] width 2010 height 1263
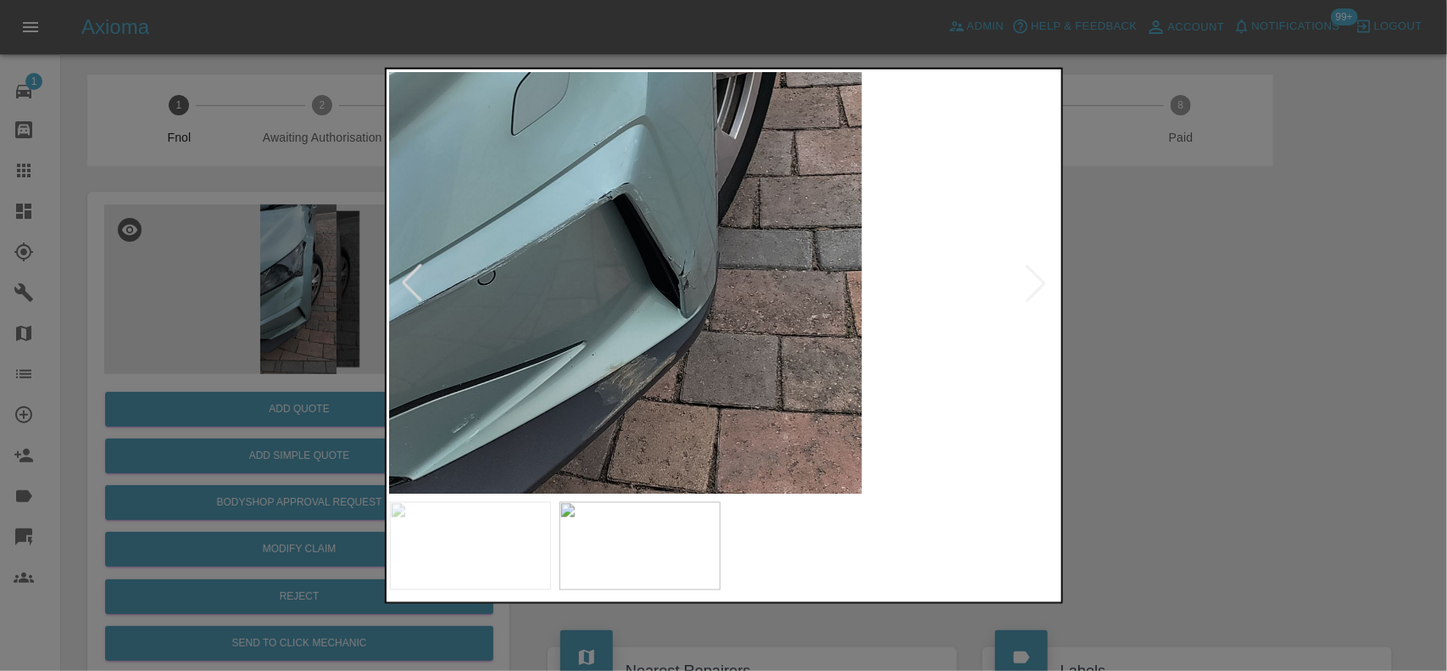
click at [636, 403] on img at bounding box center [577, 154] width 2010 height 1263
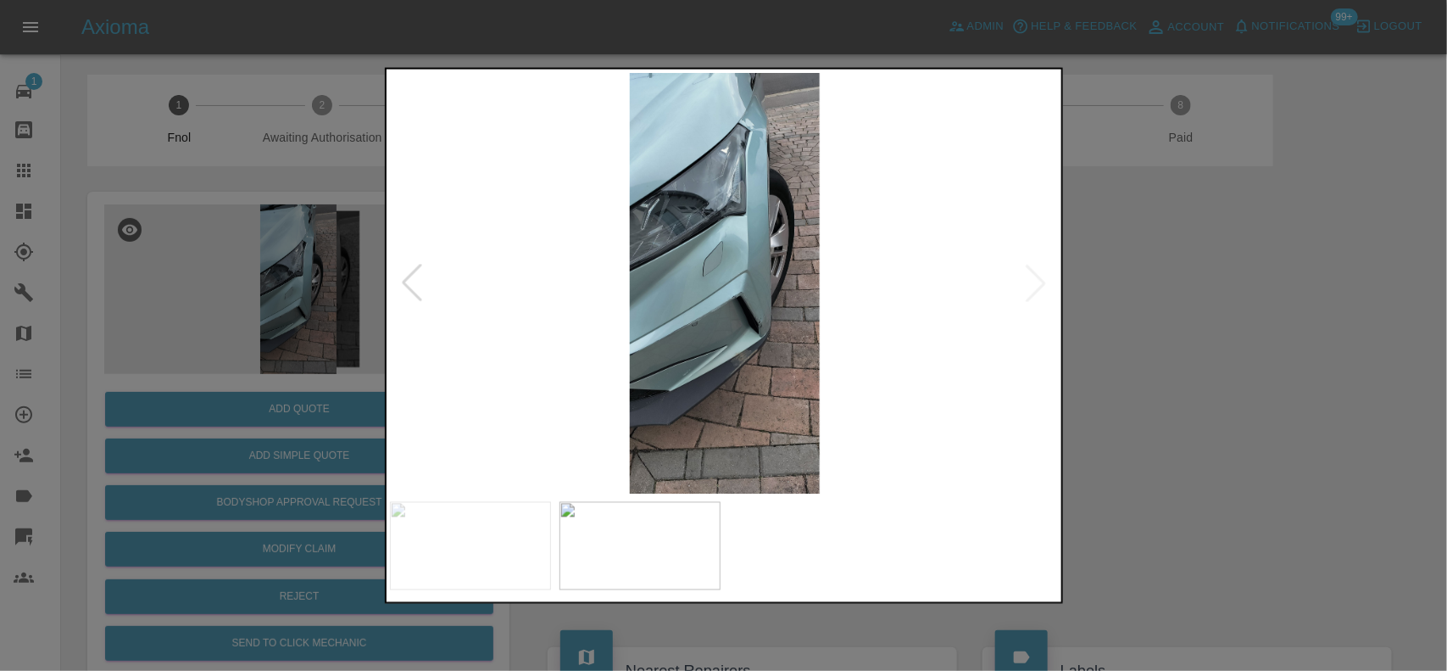
click at [728, 407] on img at bounding box center [725, 282] width 670 height 421
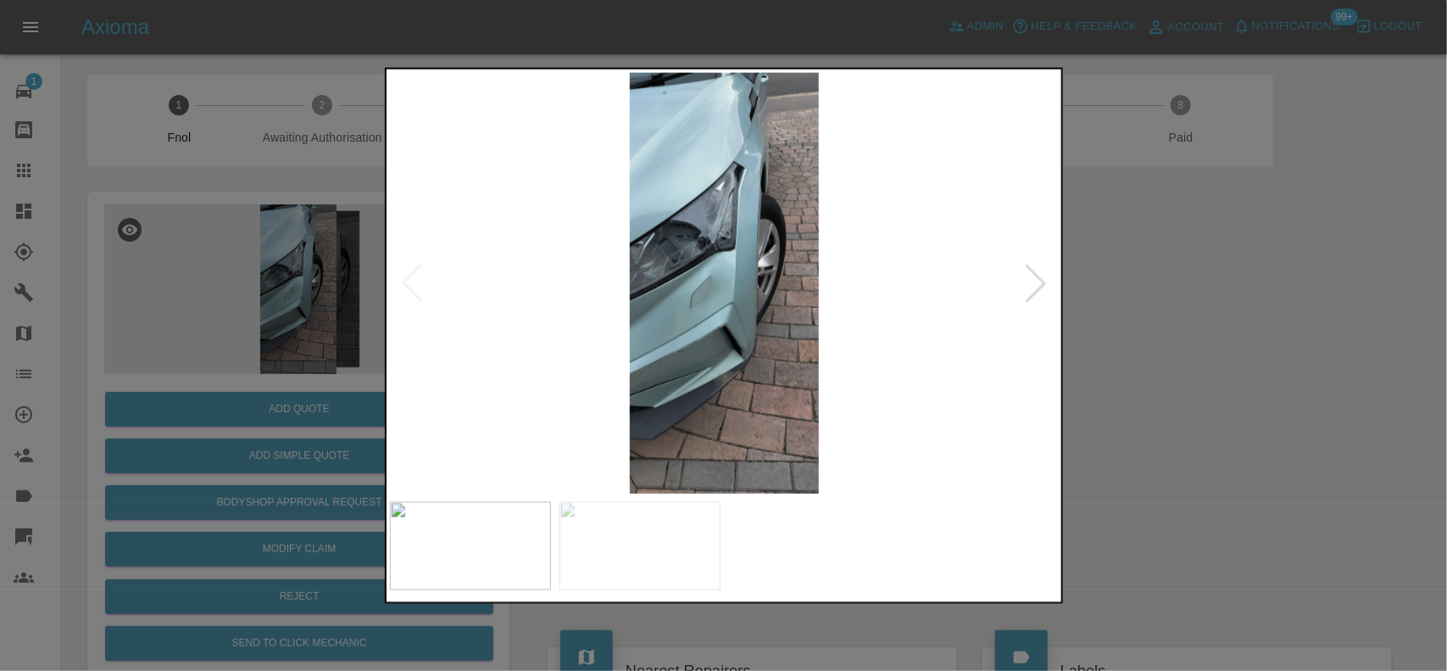
click at [666, 366] on img at bounding box center [725, 282] width 670 height 421
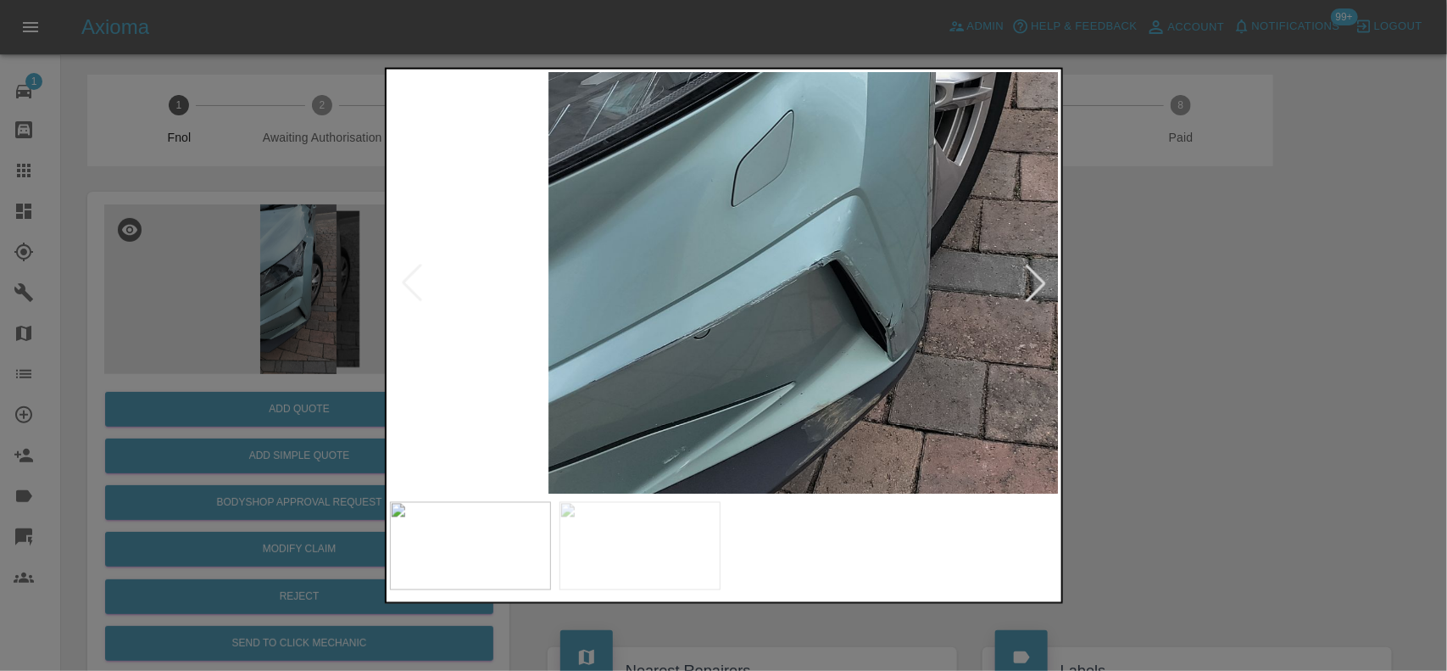
click at [680, 272] on img at bounding box center [834, 130] width 2010 height 1263
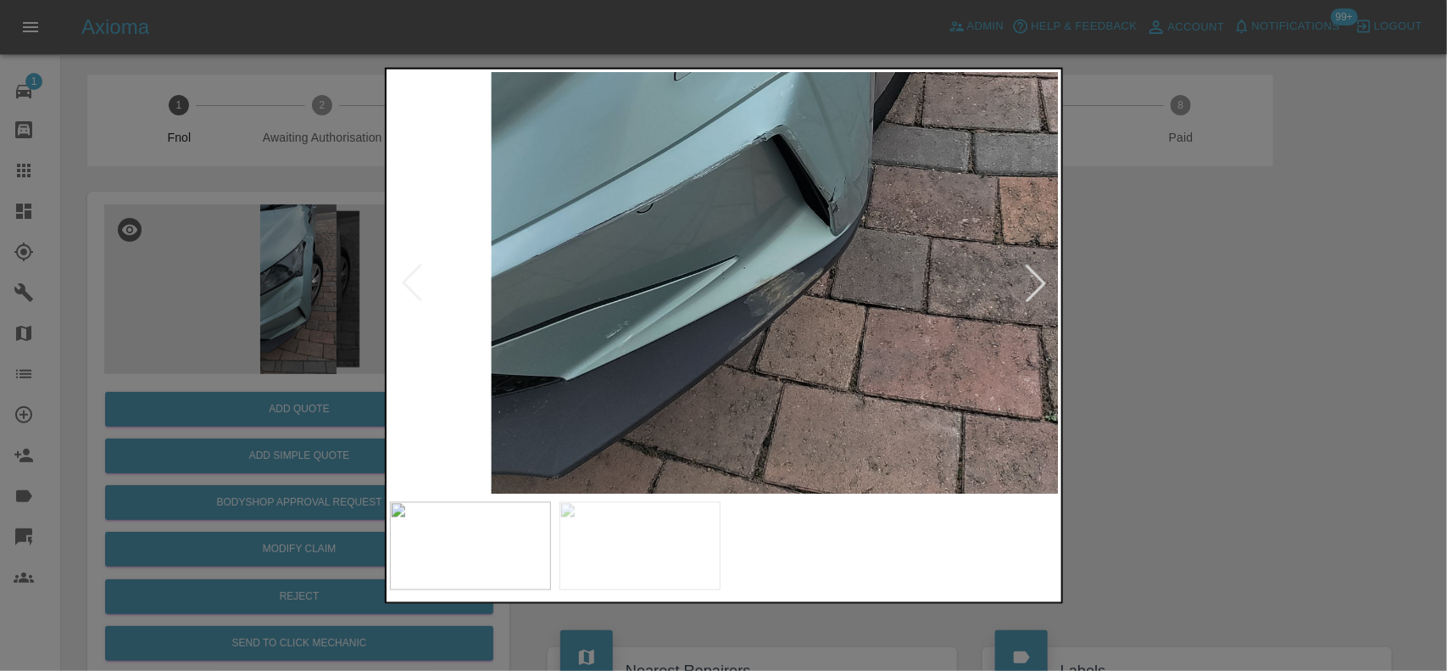
click at [674, 325] on img at bounding box center [776, 3] width 2010 height 1263
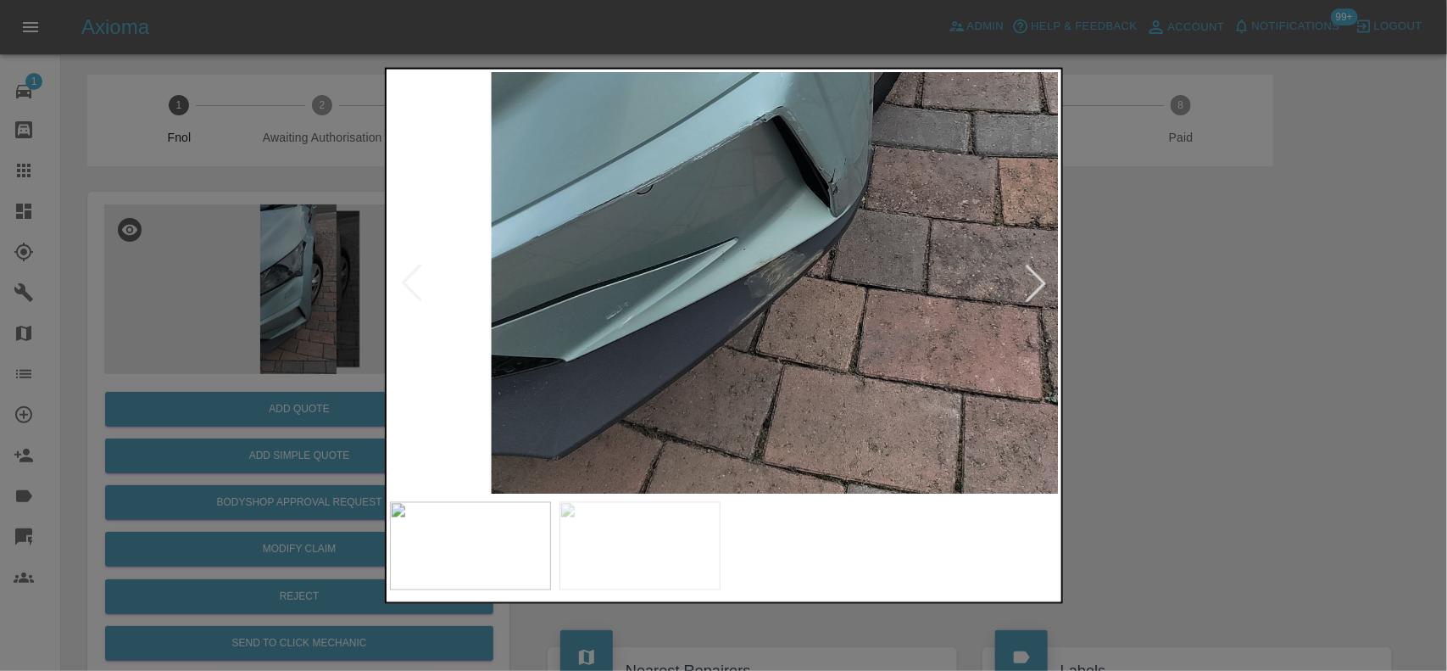
click at [240, 289] on div at bounding box center [723, 335] width 1447 height 671
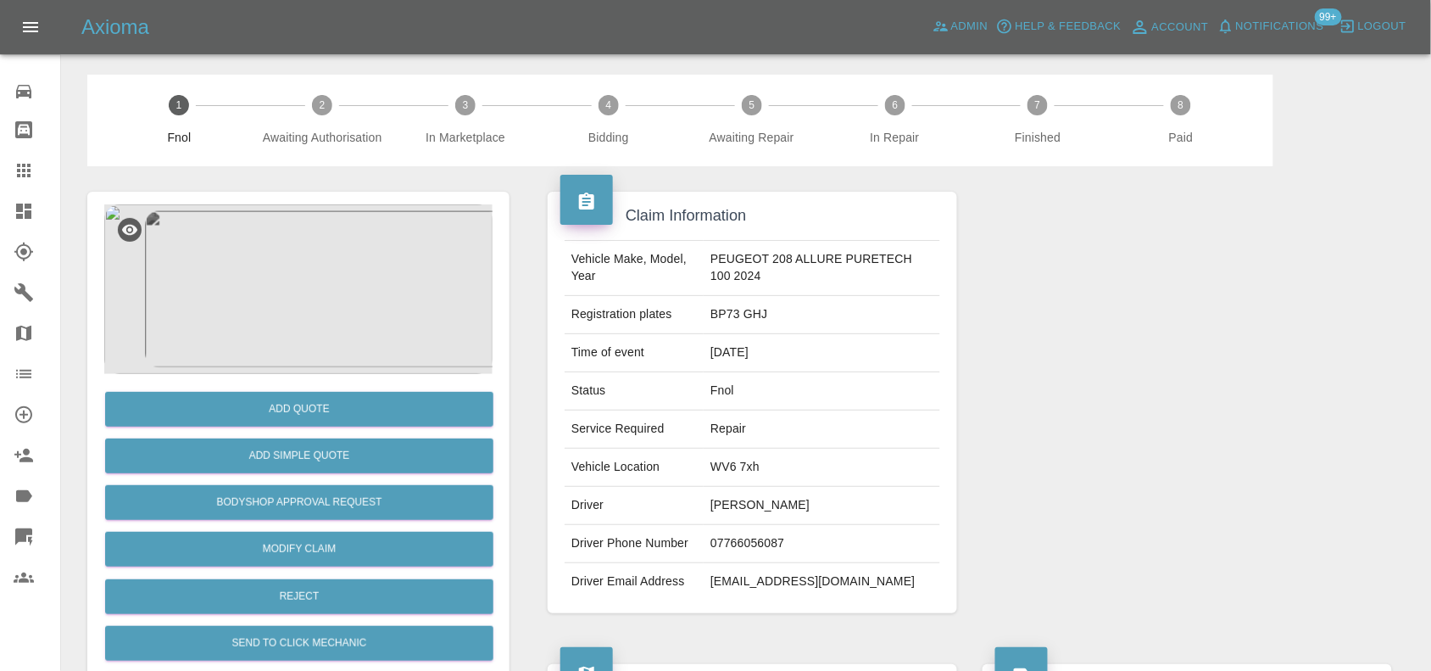
click at [295, 251] on img at bounding box center [298, 289] width 388 height 170
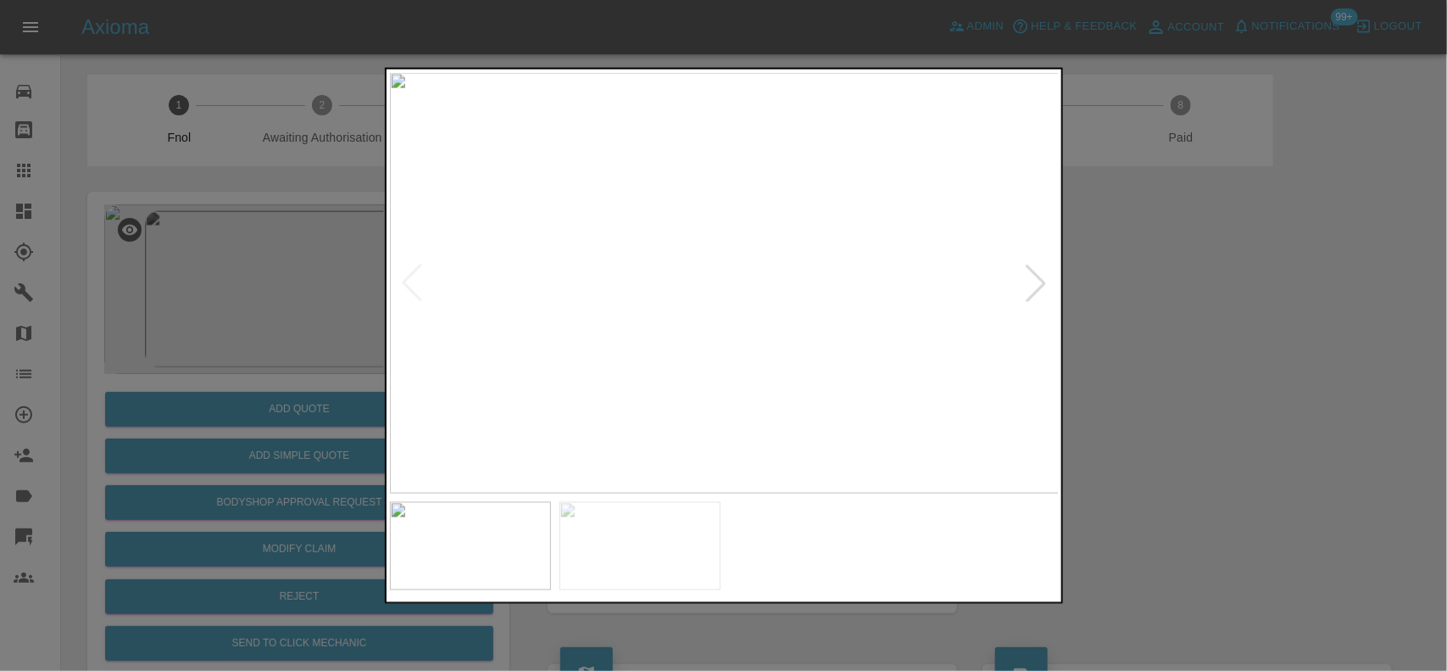
click at [623, 337] on img at bounding box center [725, 282] width 670 height 421
click at [585, 312] on img at bounding box center [725, 282] width 670 height 421
click at [259, 257] on div at bounding box center [723, 335] width 1447 height 671
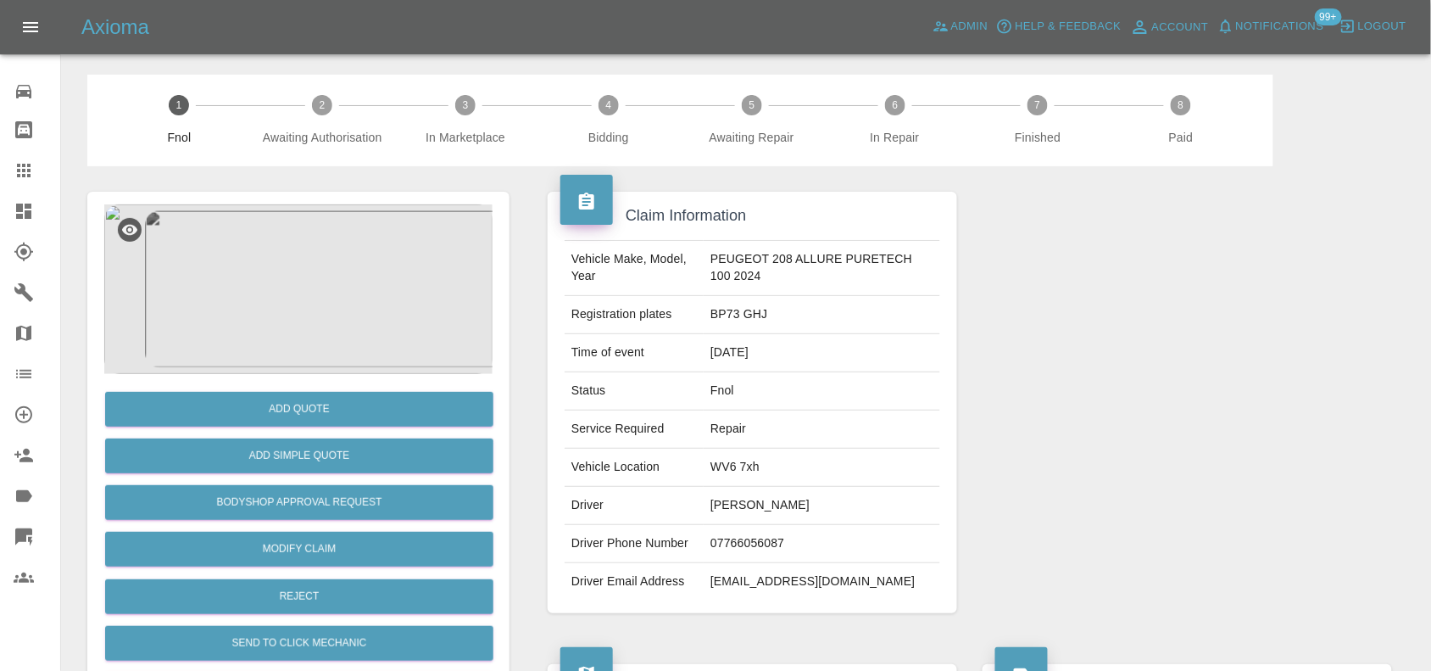
click at [312, 214] on img at bounding box center [298, 289] width 388 height 170
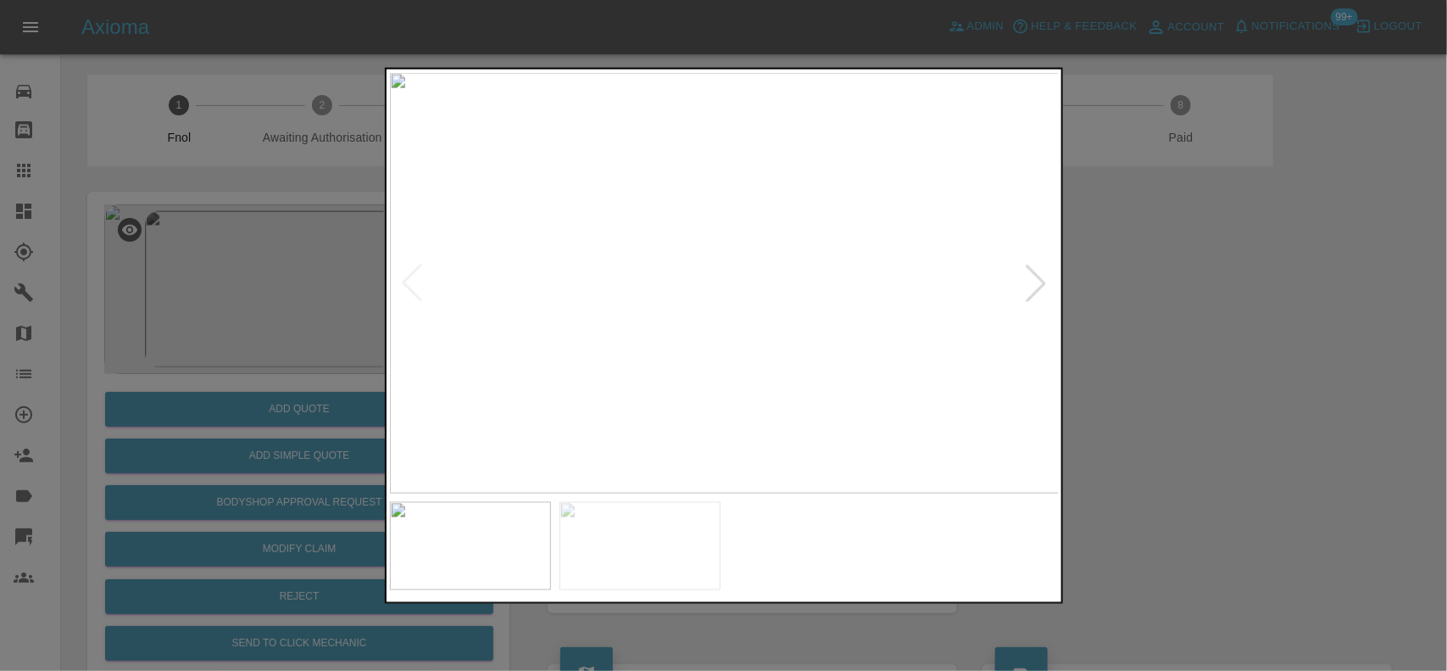
click at [630, 320] on img at bounding box center [725, 282] width 670 height 421
click at [654, 329] on img at bounding box center [725, 282] width 670 height 421
click at [706, 329] on img at bounding box center [725, 282] width 670 height 421
click at [701, 339] on img at bounding box center [776, 141] width 2010 height 1263
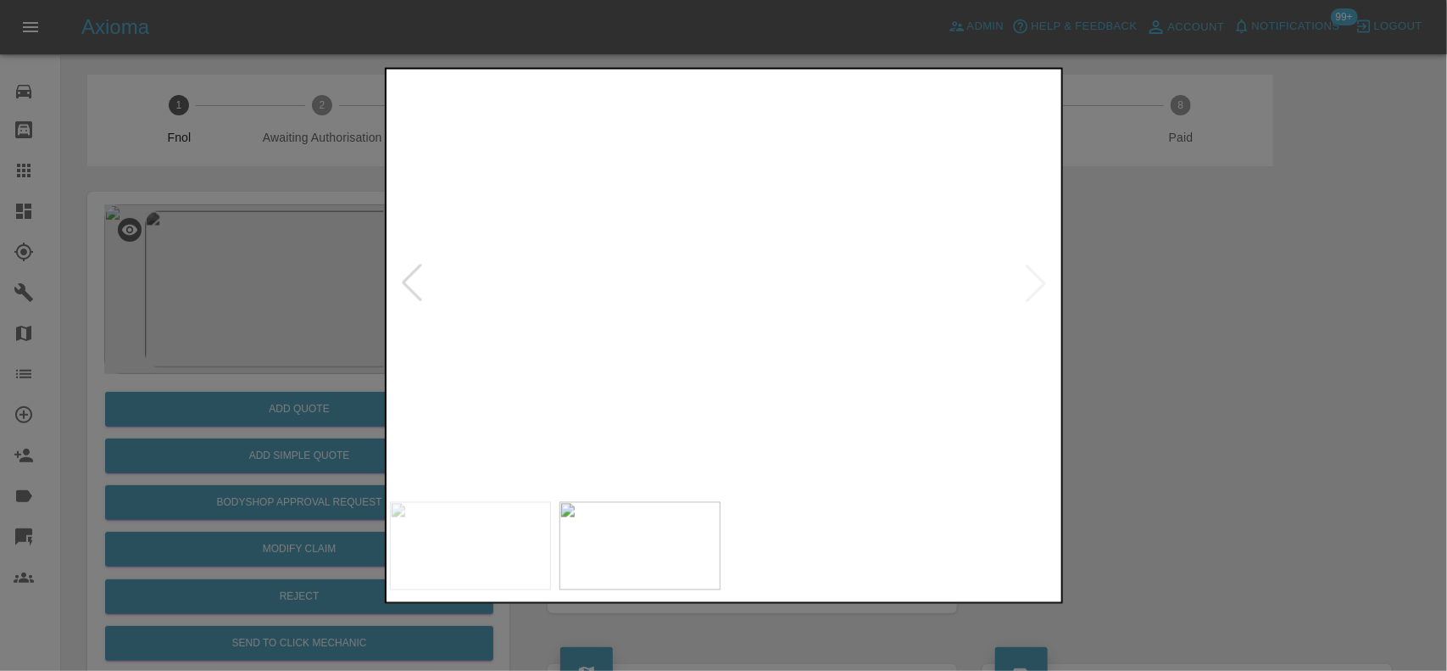
click at [701, 339] on img at bounding box center [776, 141] width 2010 height 1263
click at [761, 345] on img at bounding box center [725, 282] width 670 height 421
click at [397, 336] on img at bounding box center [725, 282] width 670 height 421
click at [332, 464] on div at bounding box center [723, 335] width 1447 height 671
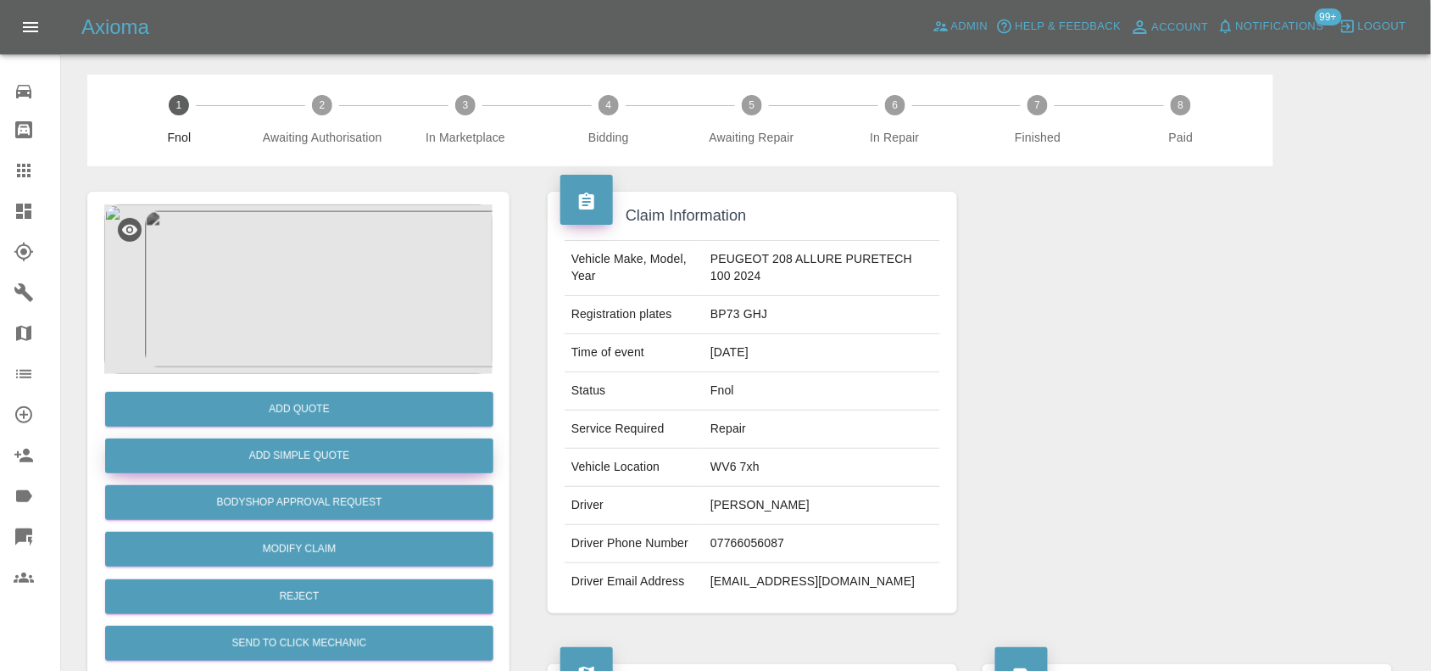
click at [332, 450] on button "Add Simple Quote" at bounding box center [299, 455] width 388 height 35
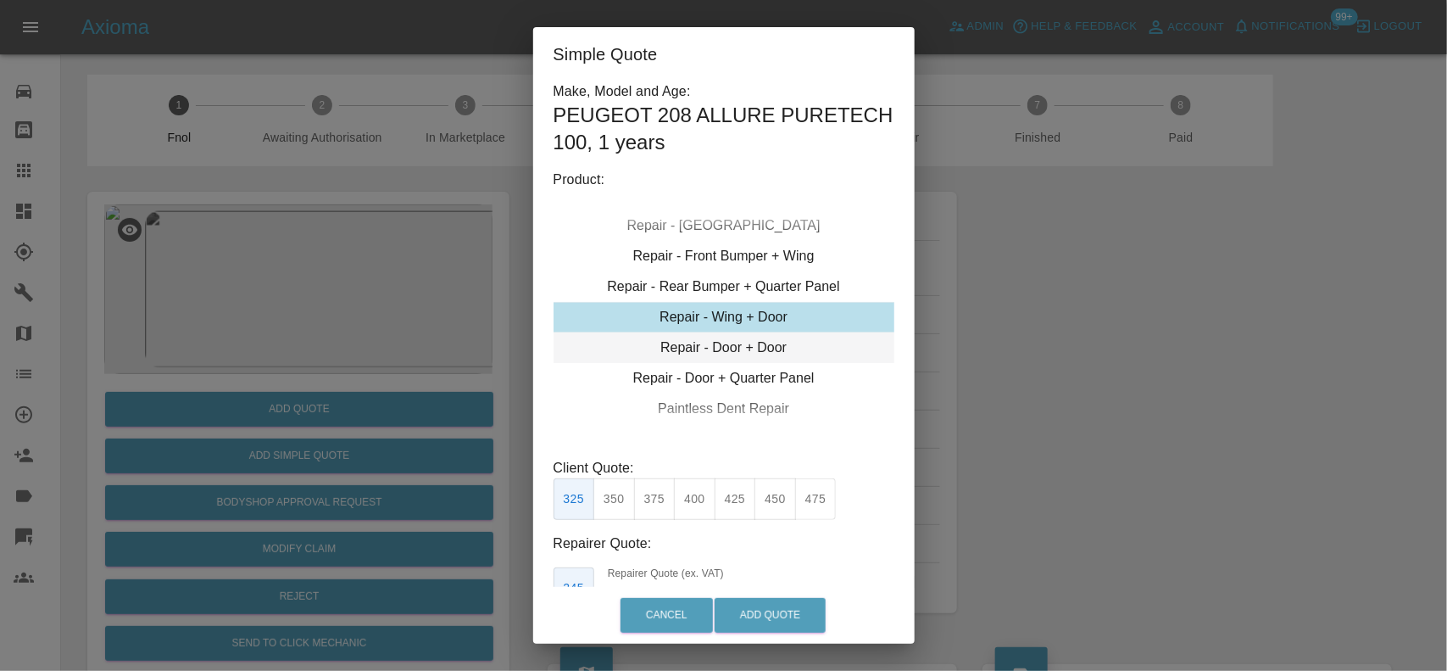
click at [698, 348] on div "Repair - Door + Door" at bounding box center [724, 347] width 341 height 31
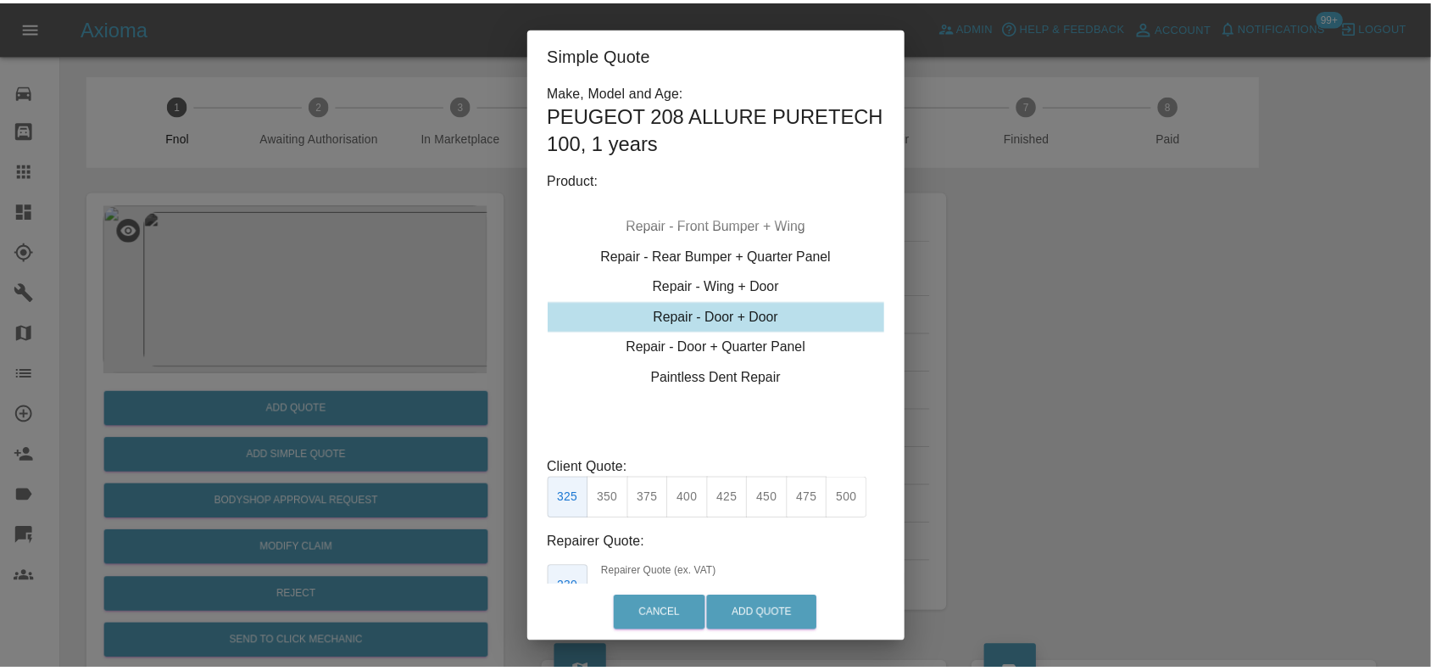
scroll to position [113, 0]
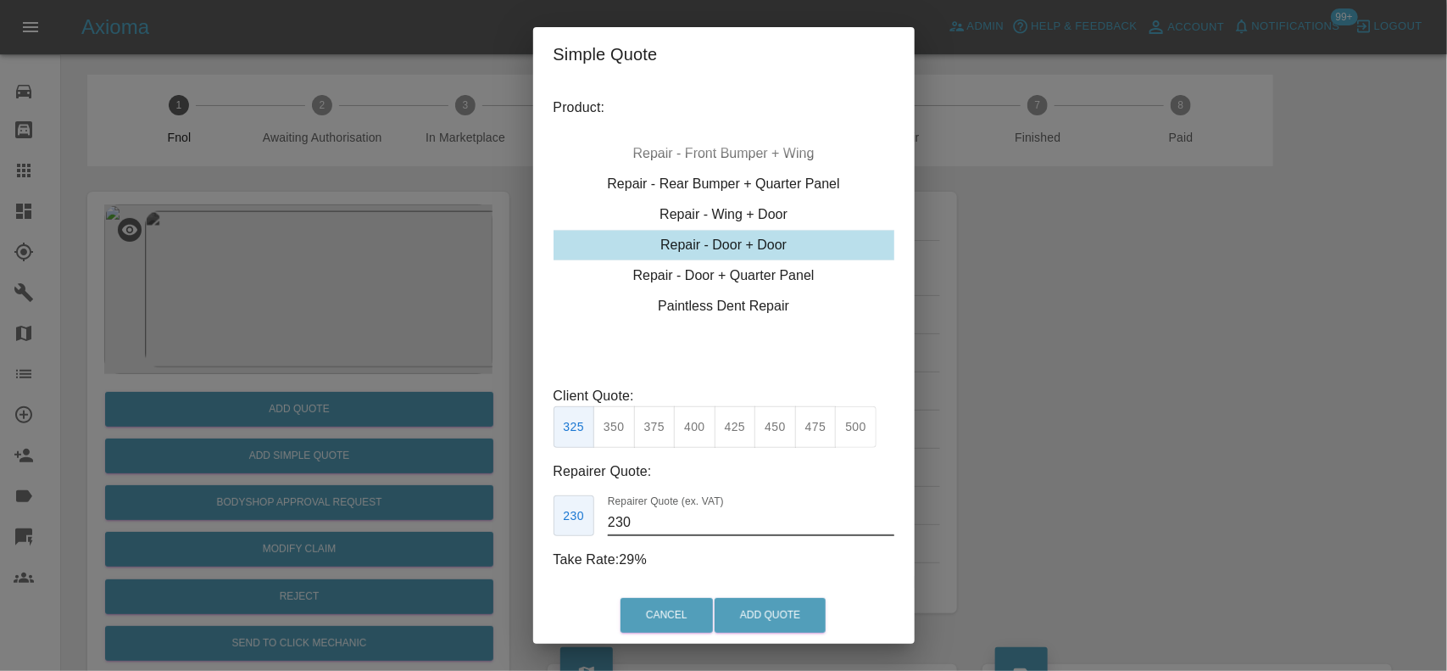
drag, startPoint x: 654, startPoint y: 523, endPoint x: 482, endPoint y: 473, distance: 179.3
click at [488, 503] on div "Simple Quote Make, Model and Age: PEUGEOT 208 ALLURE PURETECH 100 , 1 years Pro…" at bounding box center [723, 335] width 1447 height 671
drag, startPoint x: 644, startPoint y: 524, endPoint x: 592, endPoint y: 534, distance: 53.6
click at [594, 534] on div "230 Repairer Quote (ex. VAT) 220" at bounding box center [724, 516] width 341 height 42
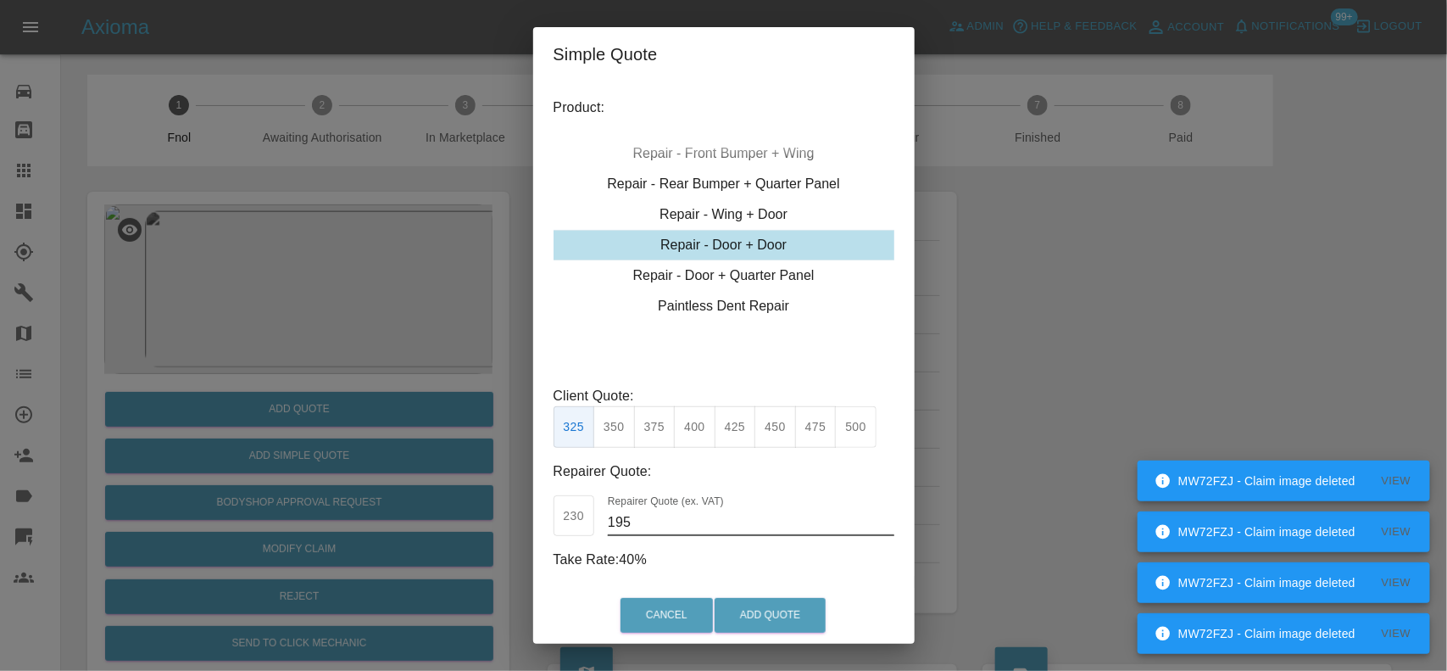
type input "195"
click at [761, 598] on button "Add Quote" at bounding box center [770, 615] width 111 height 35
